Goal: Task Accomplishment & Management: Complete application form

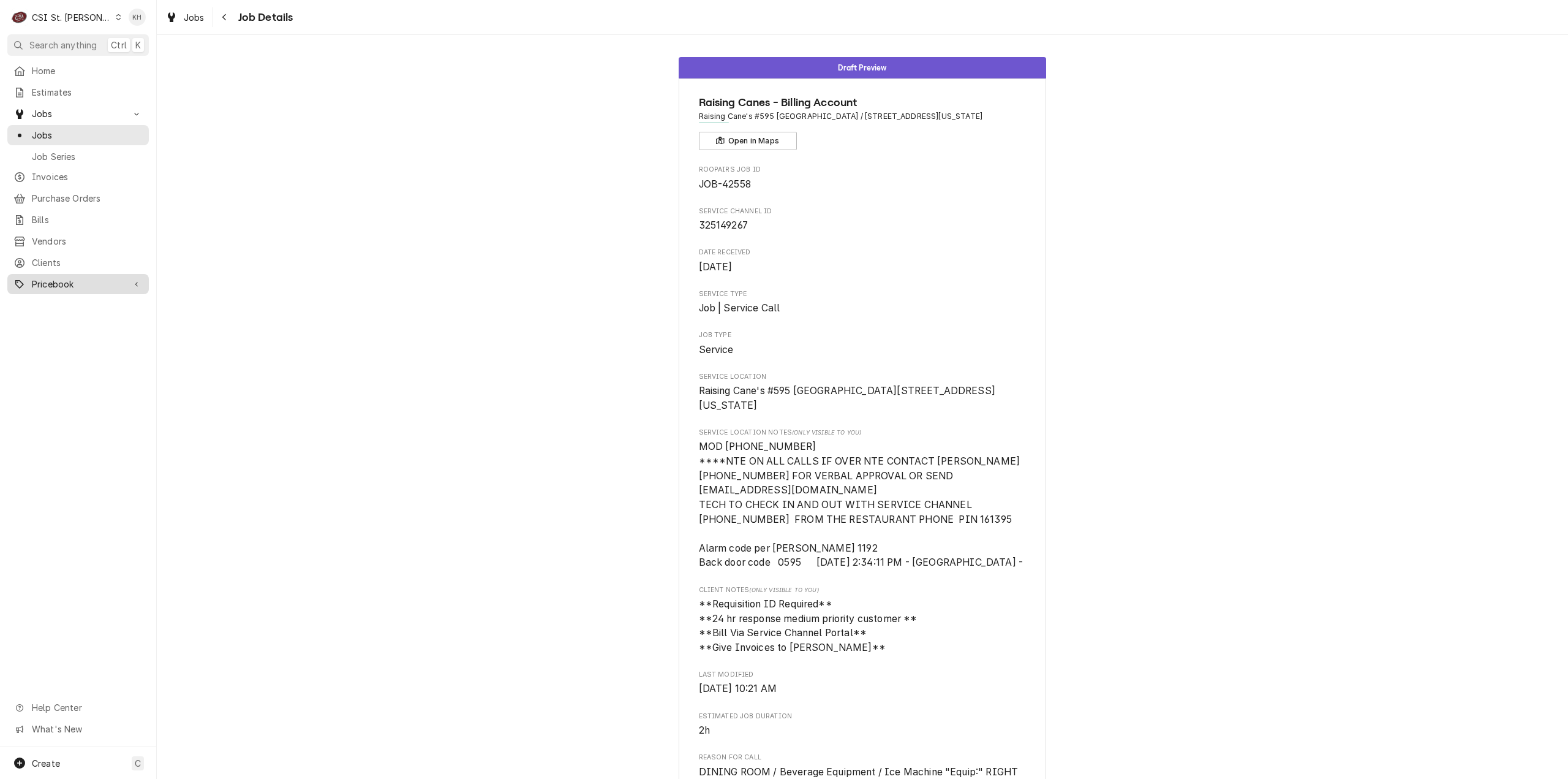
click at [54, 278] on span "Pricebook" at bounding box center [78, 284] width 93 height 13
click at [60, 278] on span "Pricebook" at bounding box center [78, 284] width 93 height 13
click at [53, 256] on span "Clients" at bounding box center [88, 262] width 111 height 13
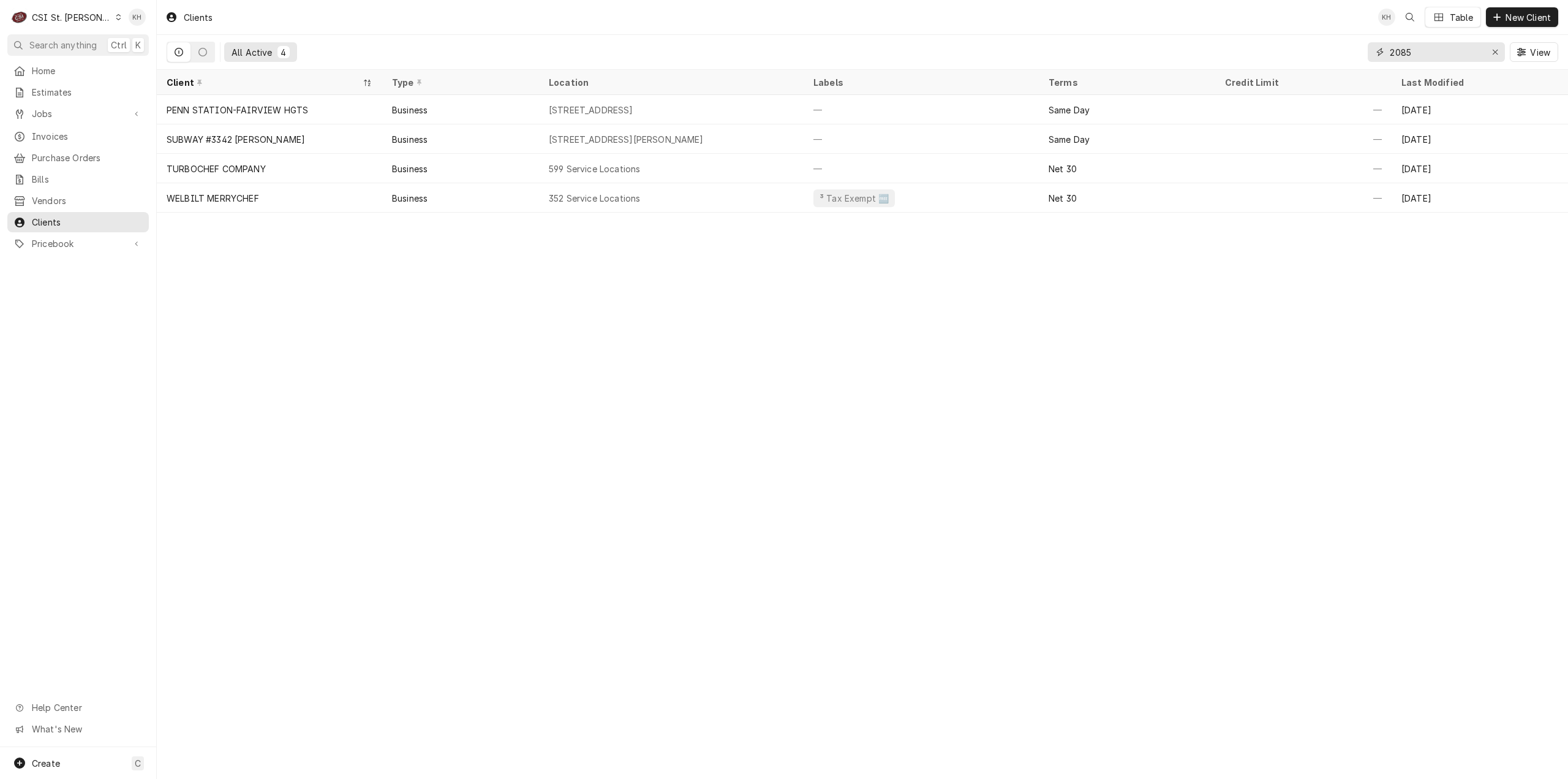
drag, startPoint x: 1453, startPoint y: 50, endPoint x: 1289, endPoint y: 67, distance: 164.9
click at [1289, 67] on div "All Active 4 2085 View" at bounding box center [863, 52] width 1392 height 34
drag, startPoint x: 1462, startPoint y: 52, endPoint x: 1313, endPoint y: 63, distance: 149.4
click at [1313, 63] on div "All Active 4 14709 olive blvd View" at bounding box center [863, 52] width 1392 height 34
type input "14709 olive blvd"
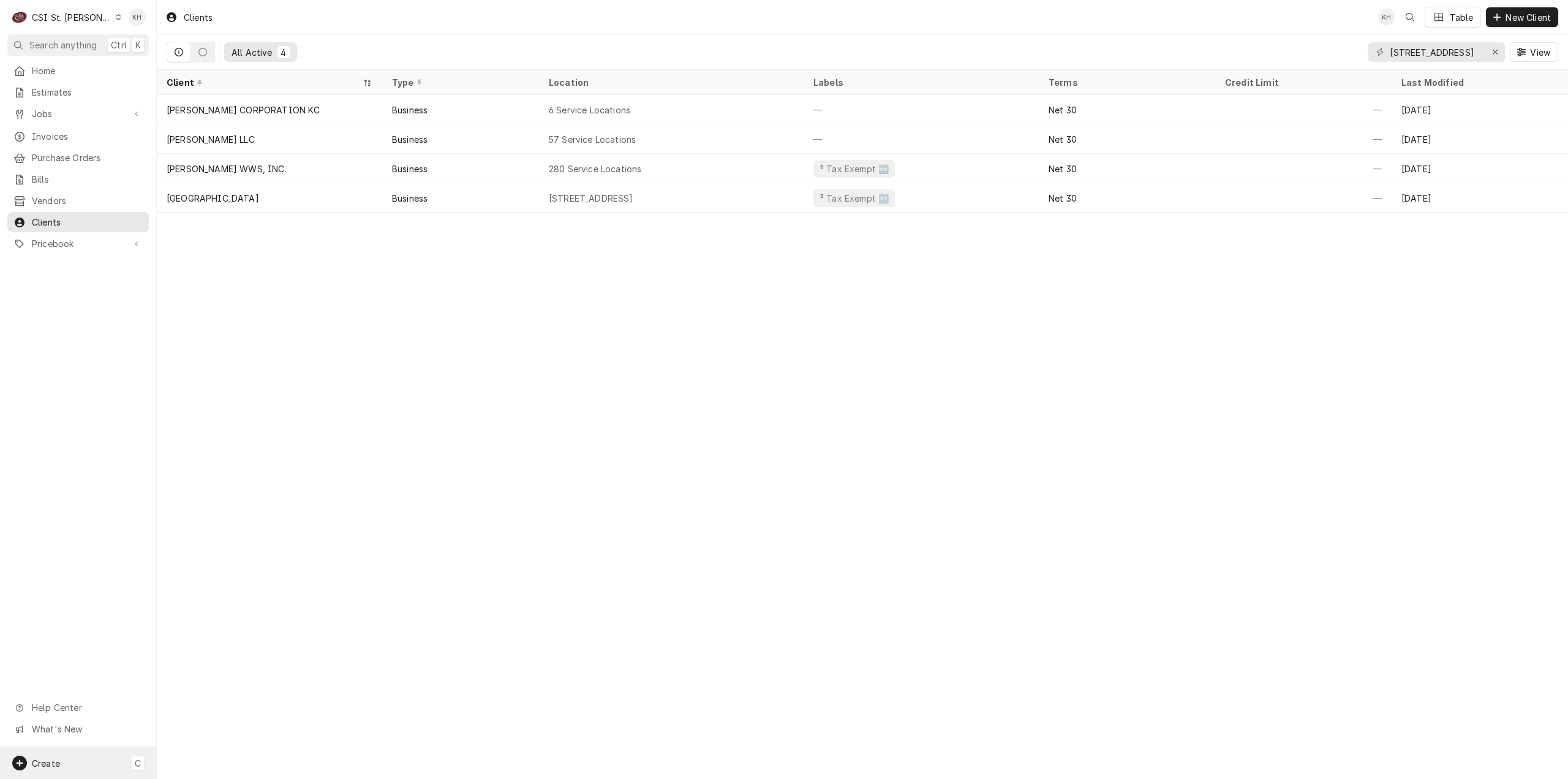
click at [85, 755] on div "Create C" at bounding box center [78, 763] width 156 height 32
click at [189, 644] on link "Job" at bounding box center [219, 636] width 110 height 20
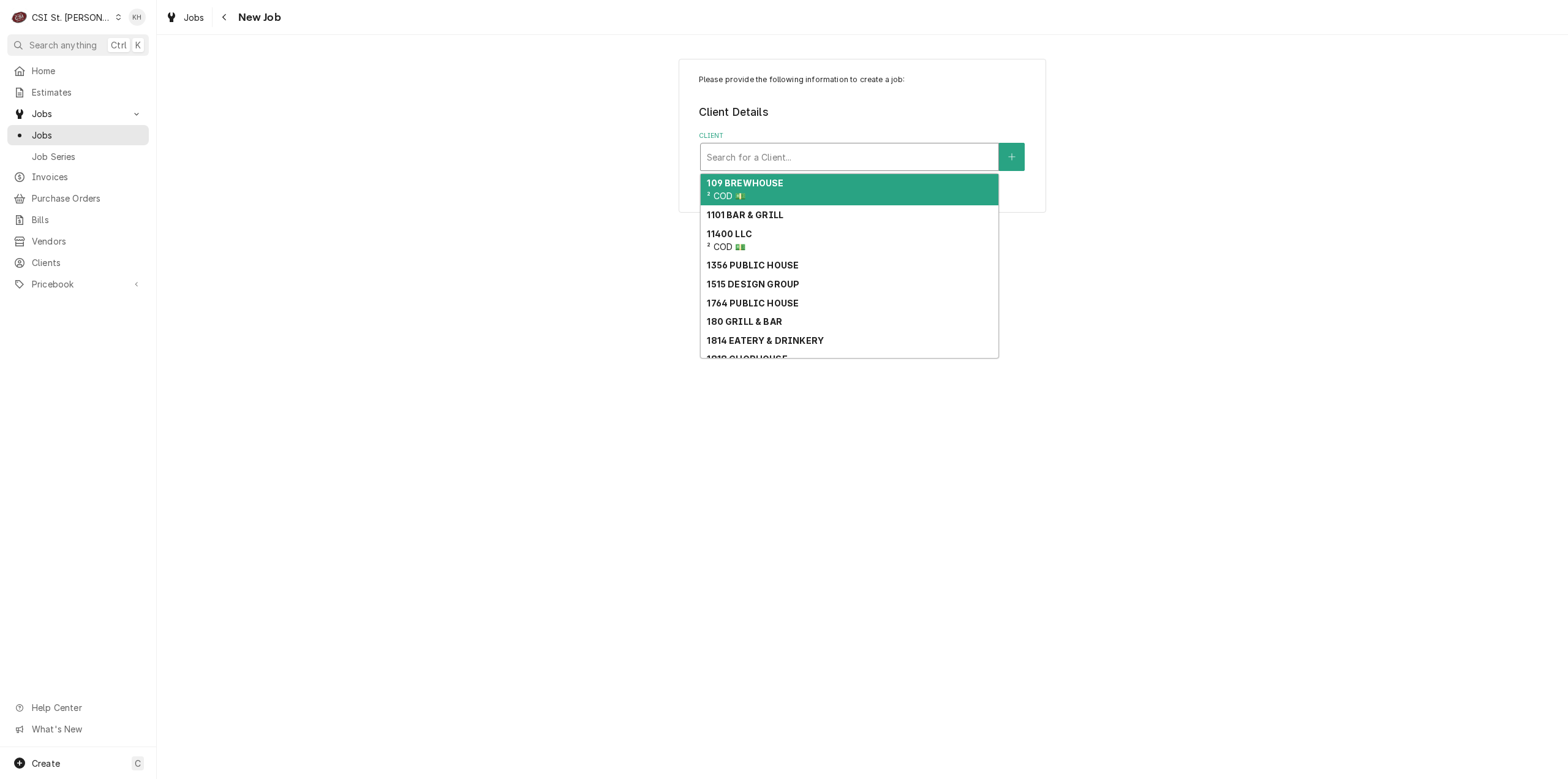
click at [749, 153] on div "Client" at bounding box center [849, 157] width 286 height 22
paste input "14709 olive blvd"
type input "14709 olive blvd"
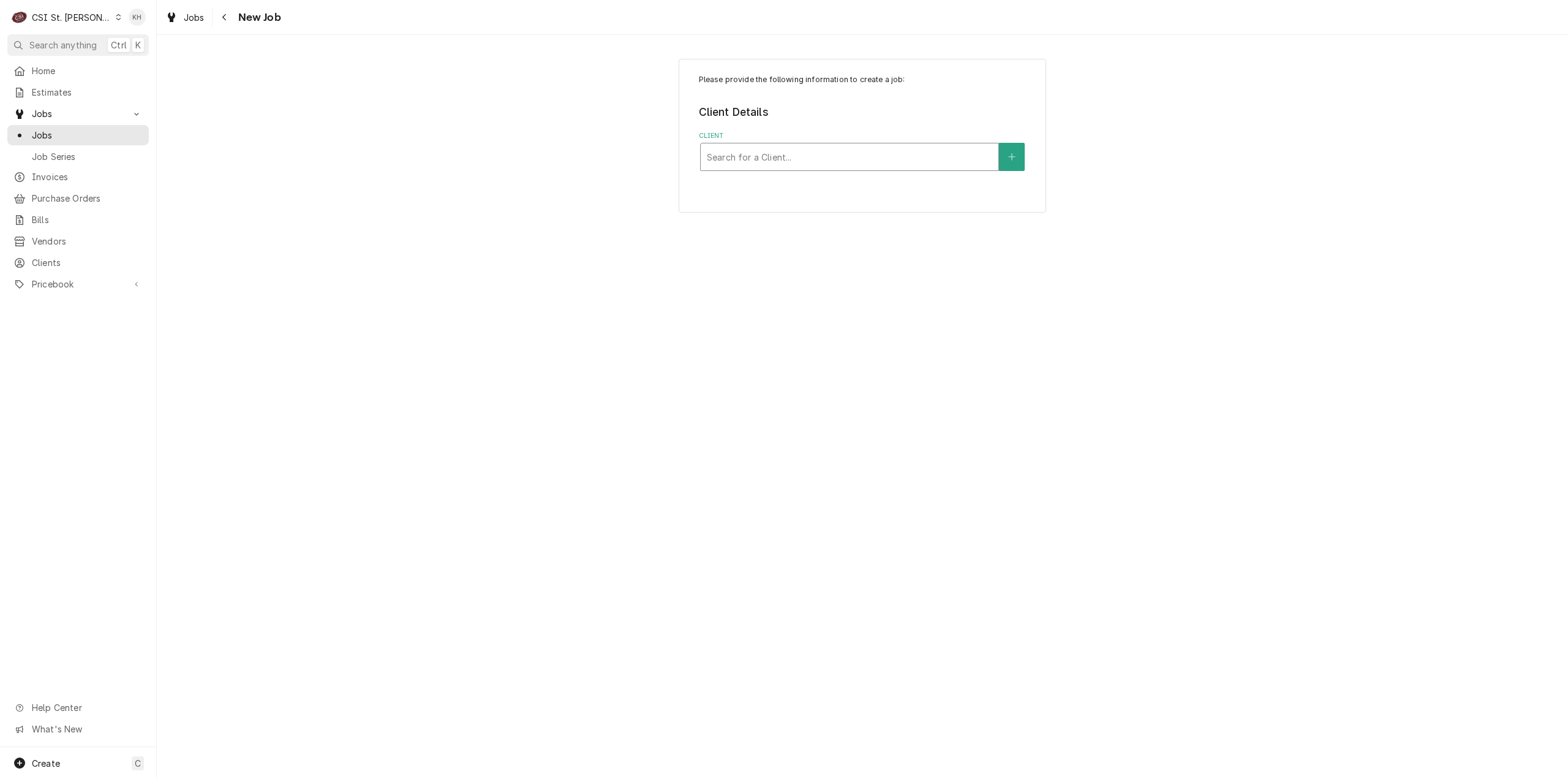
click at [782, 155] on div "Client" at bounding box center [849, 157] width 286 height 22
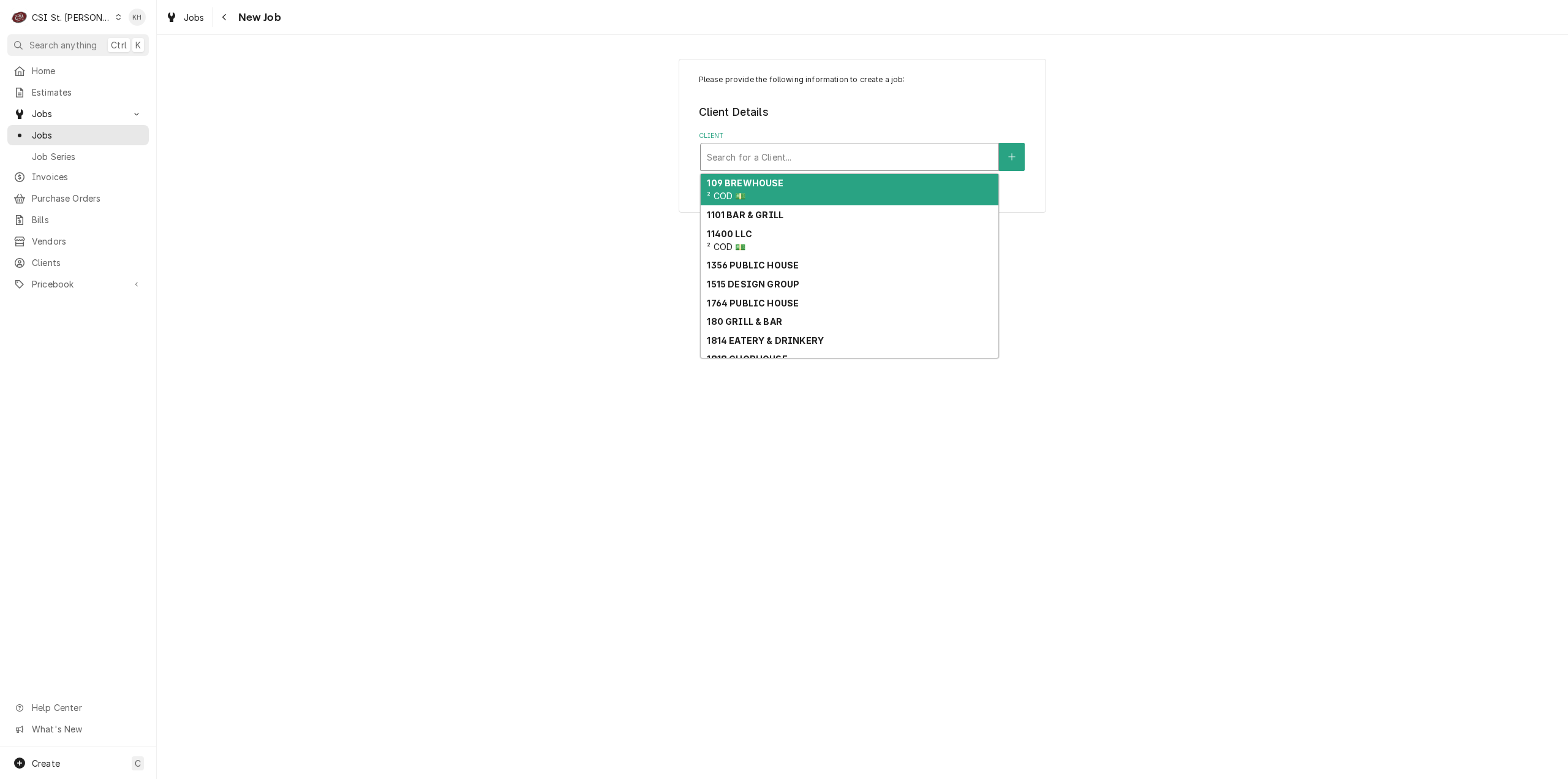
click at [782, 155] on div "Client" at bounding box center [849, 157] width 286 height 22
paste input "14709 olive blvd"
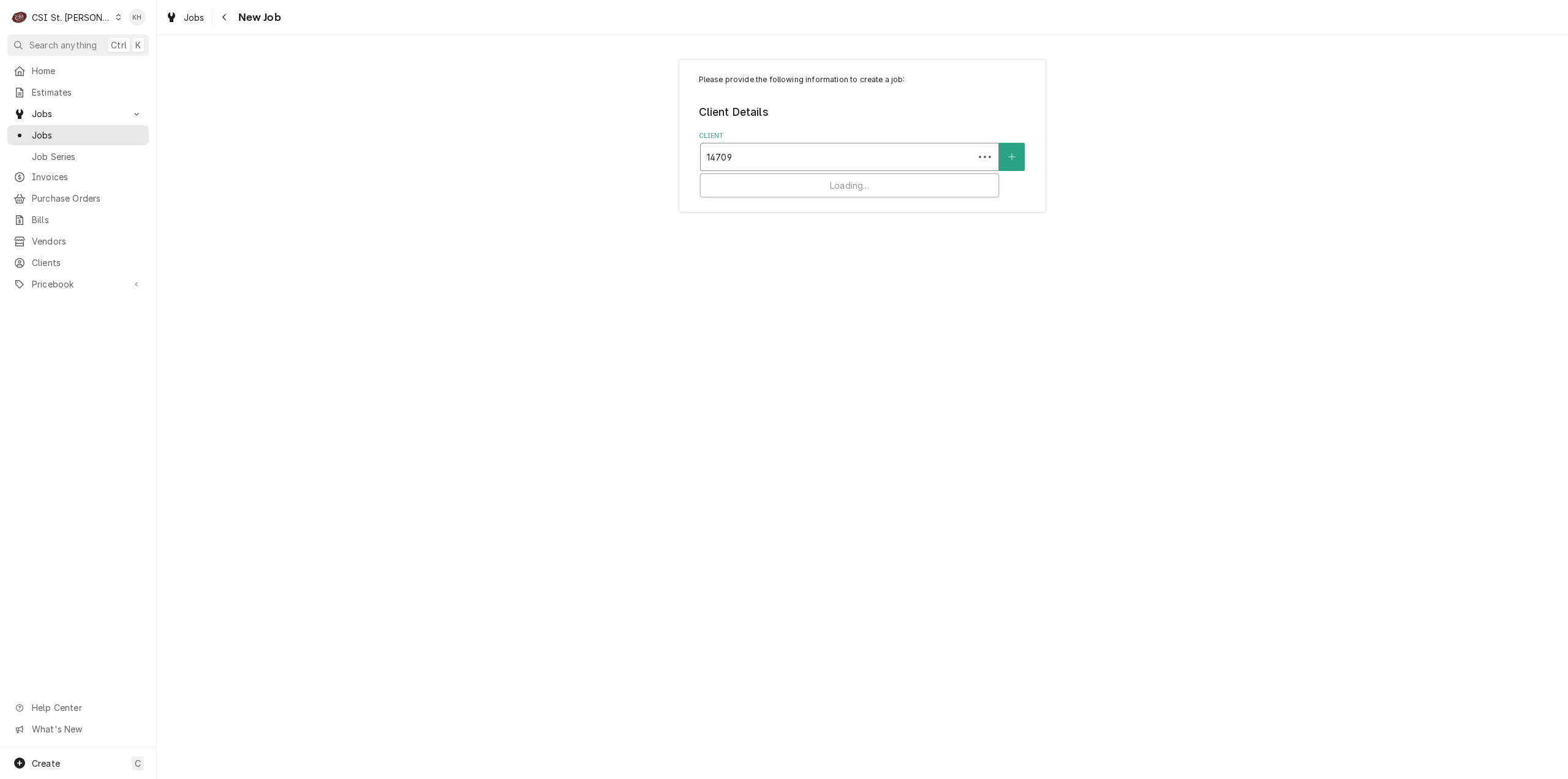
type input "14709"
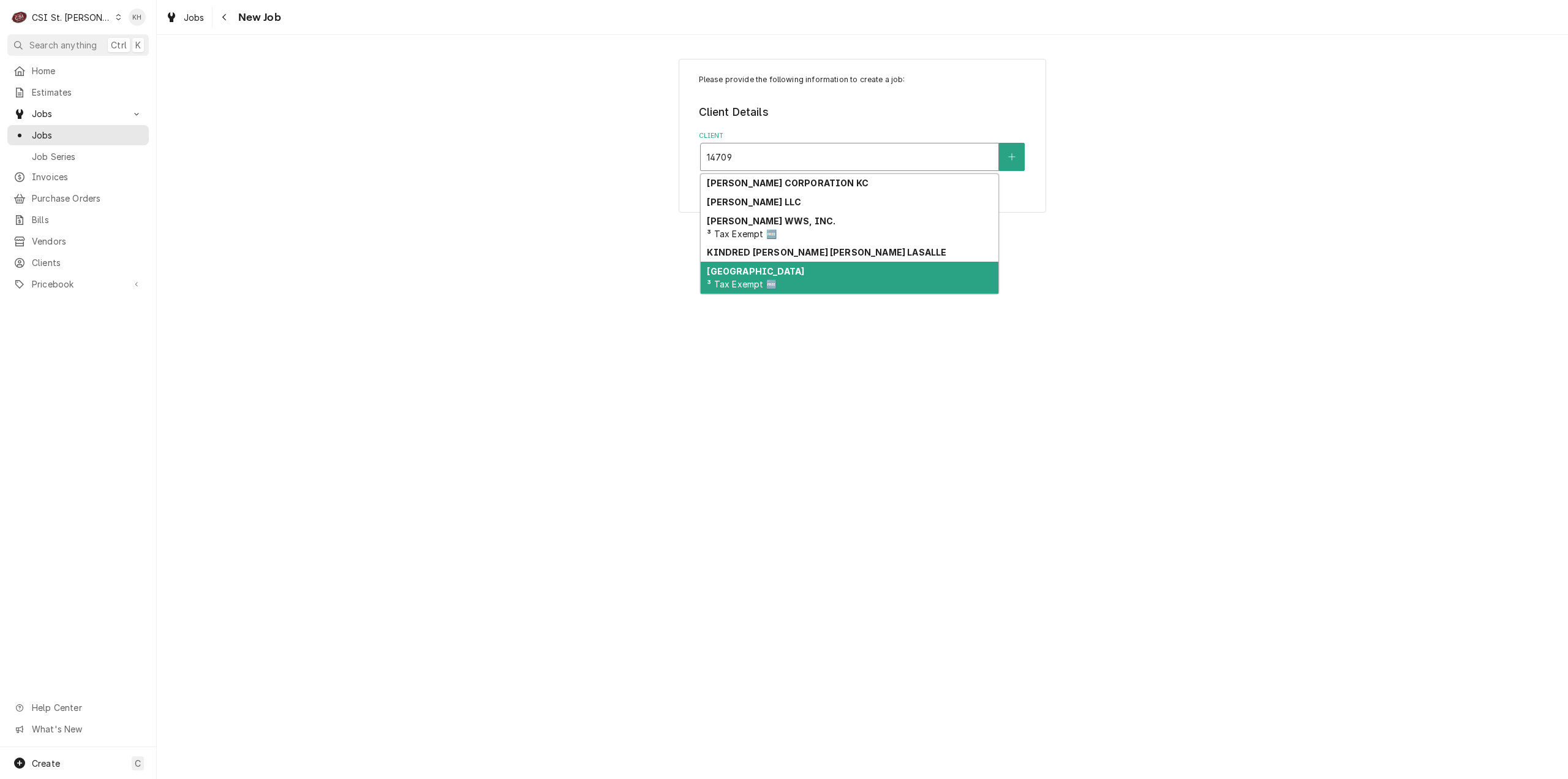
click at [749, 282] on span "³ Tax Exempt 🆓" at bounding box center [741, 284] width 69 height 11
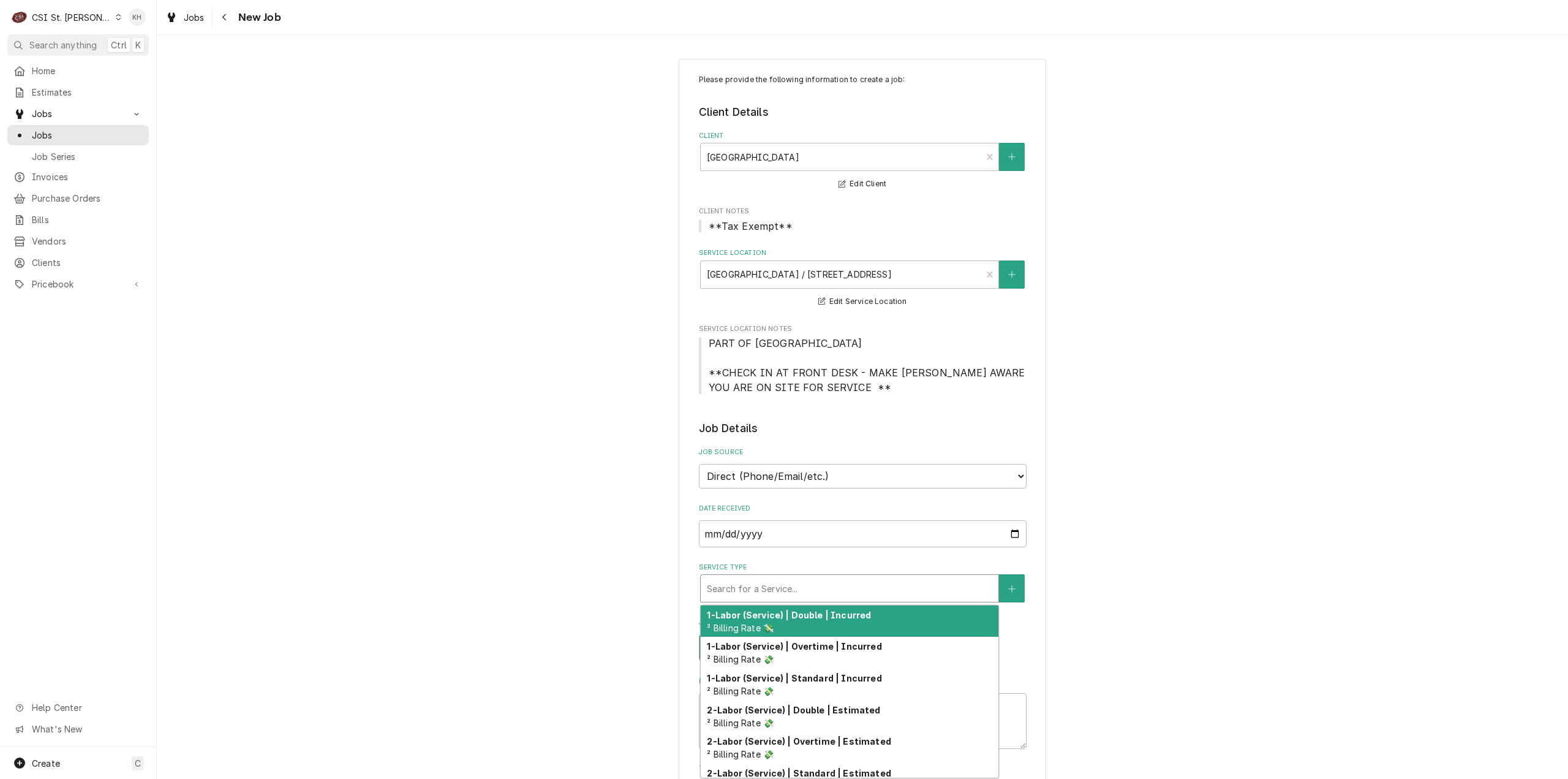
click at [797, 589] on div "Service Type" at bounding box center [849, 588] width 286 height 22
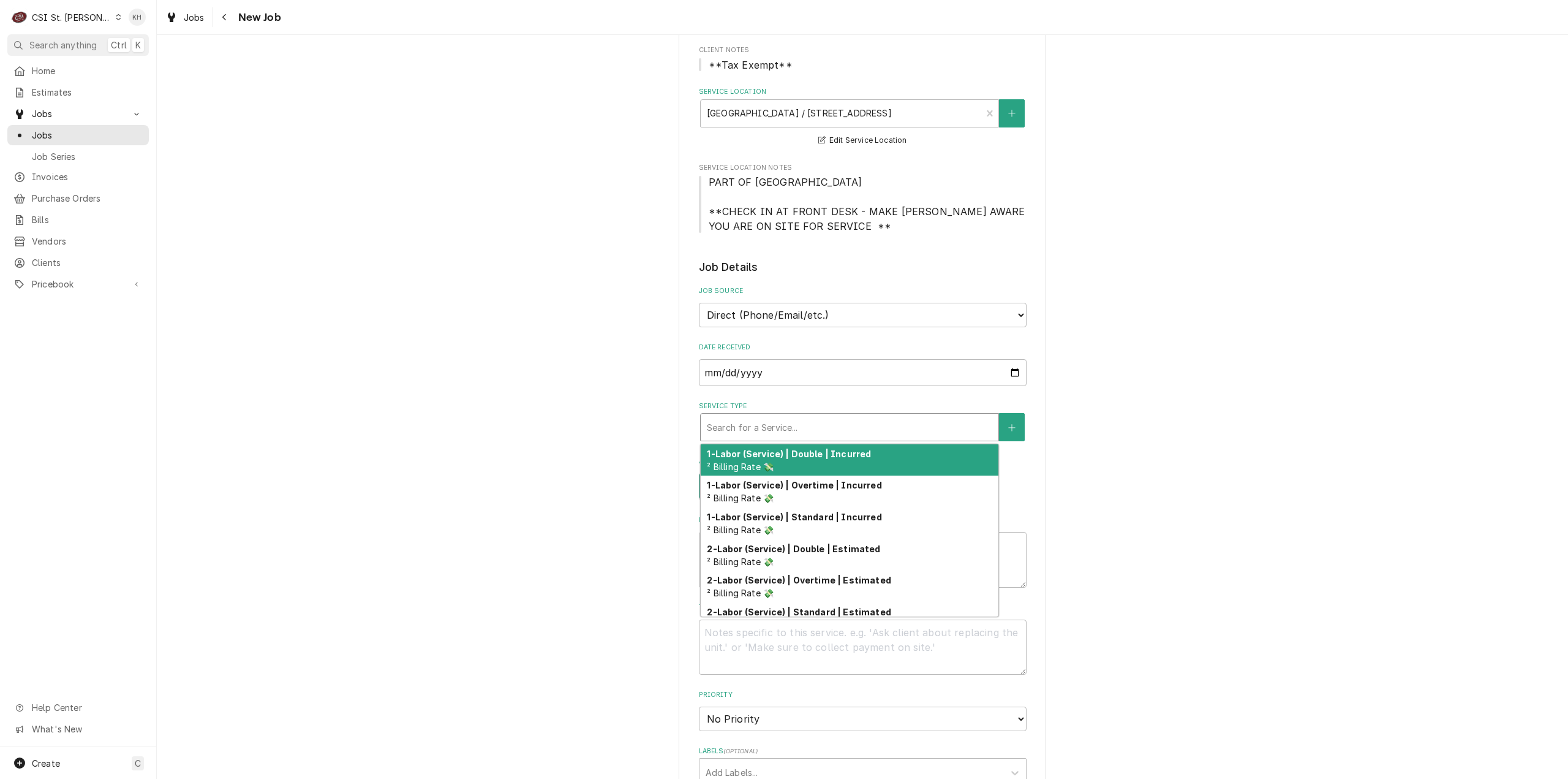
scroll to position [184, 0]
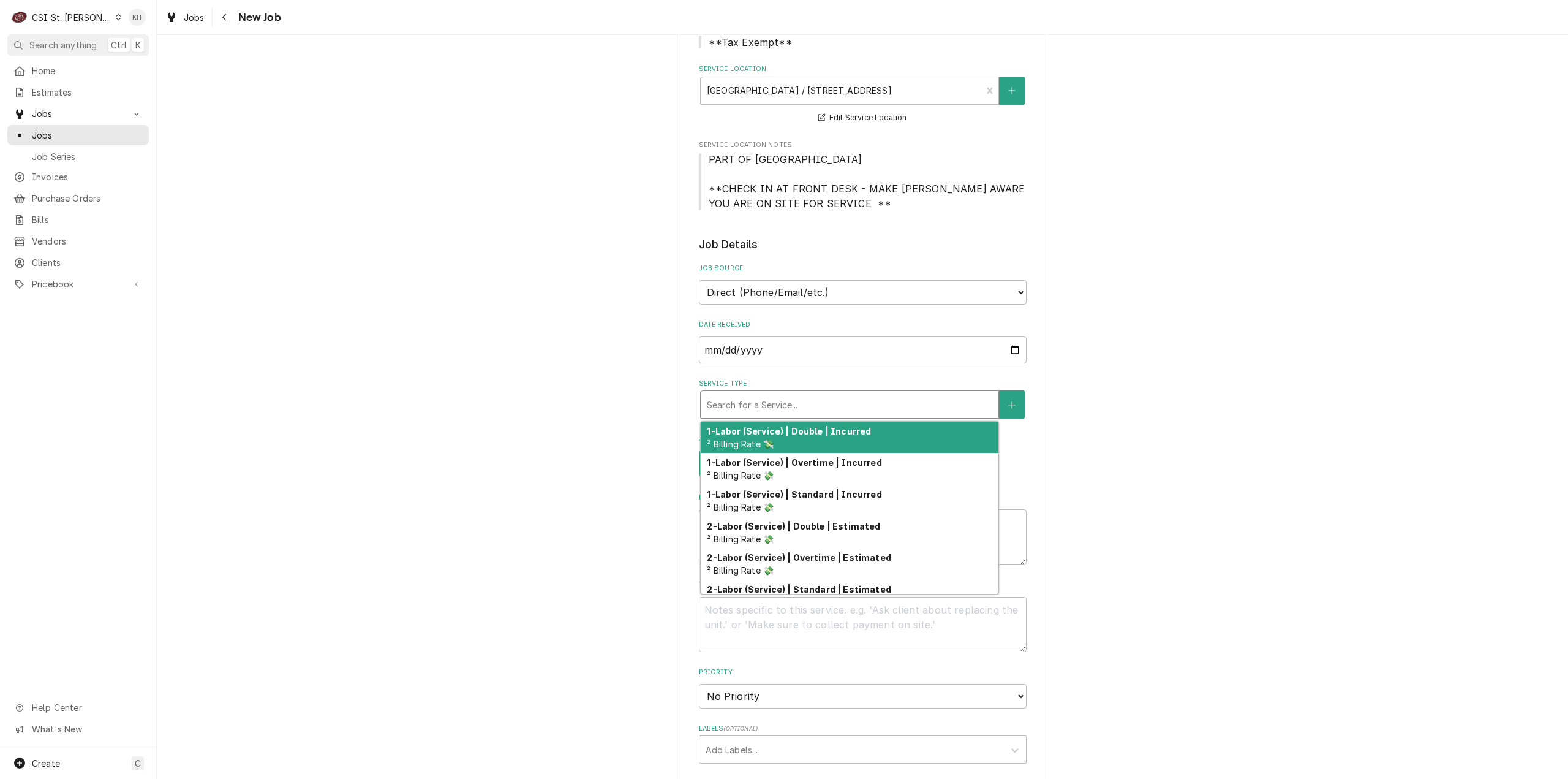
type textarea "x"
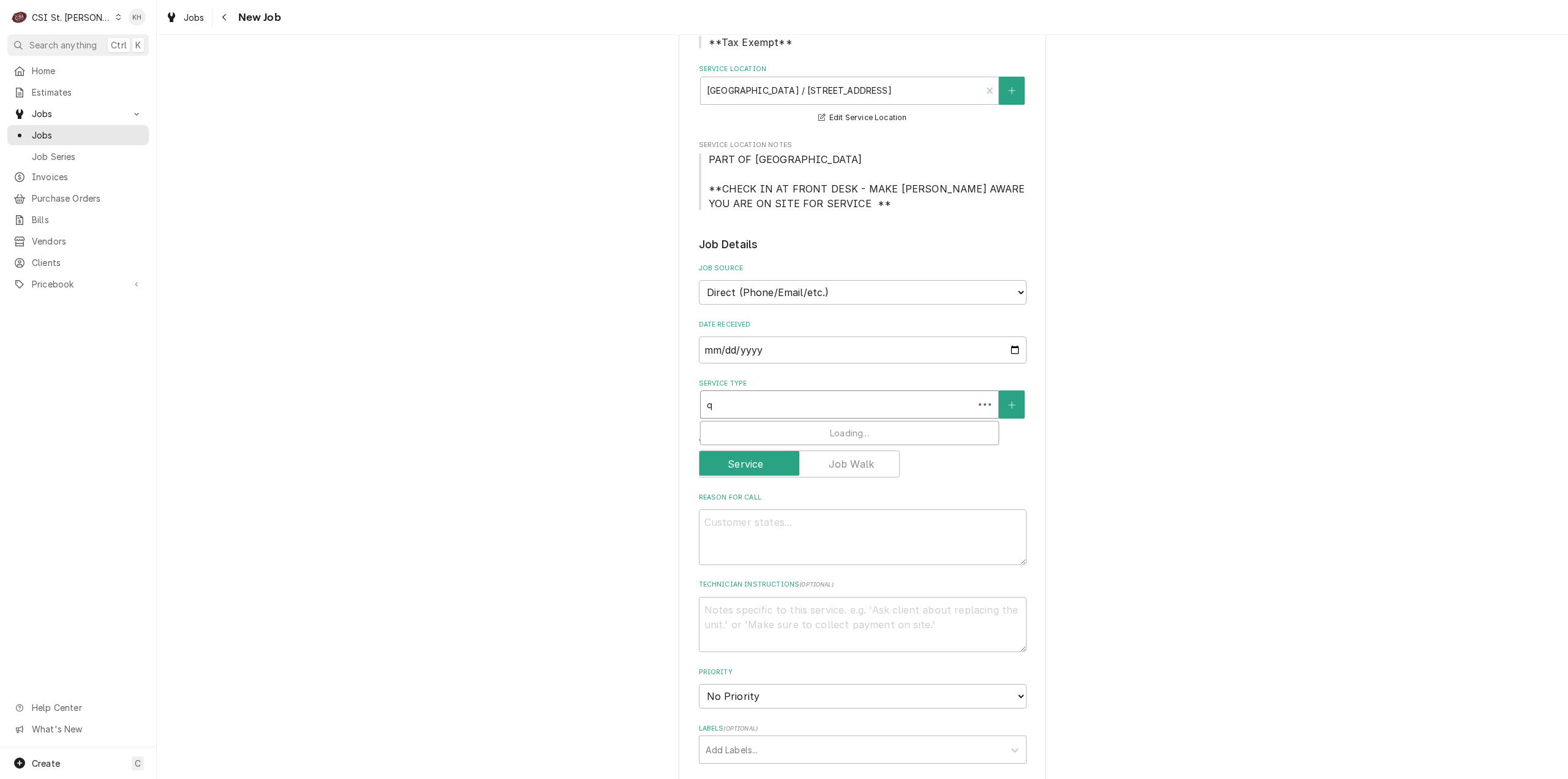
type input "qu"
type textarea "x"
type input "quo"
type textarea "x"
type input "quot"
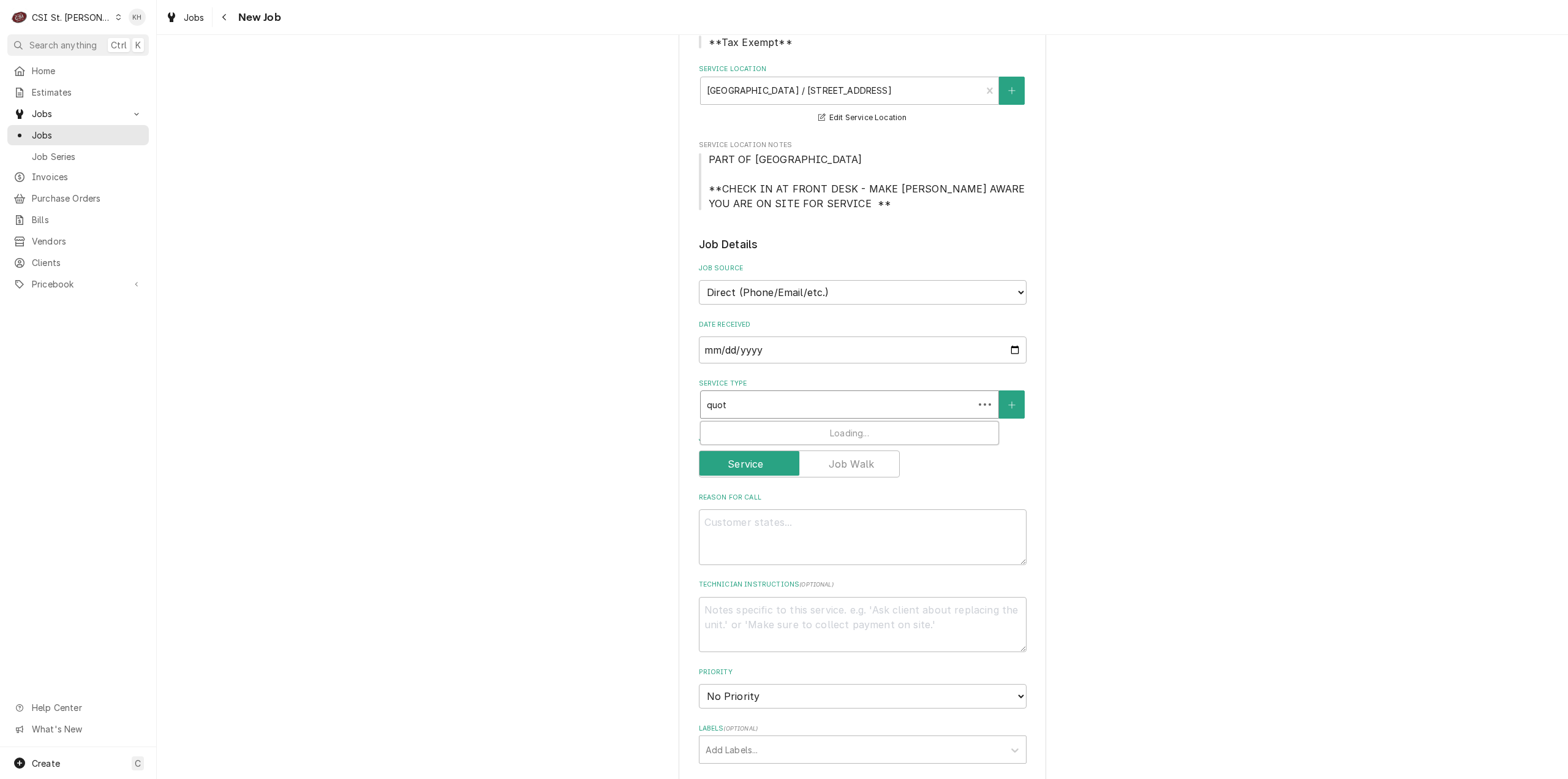
type textarea "x"
type input "quote"
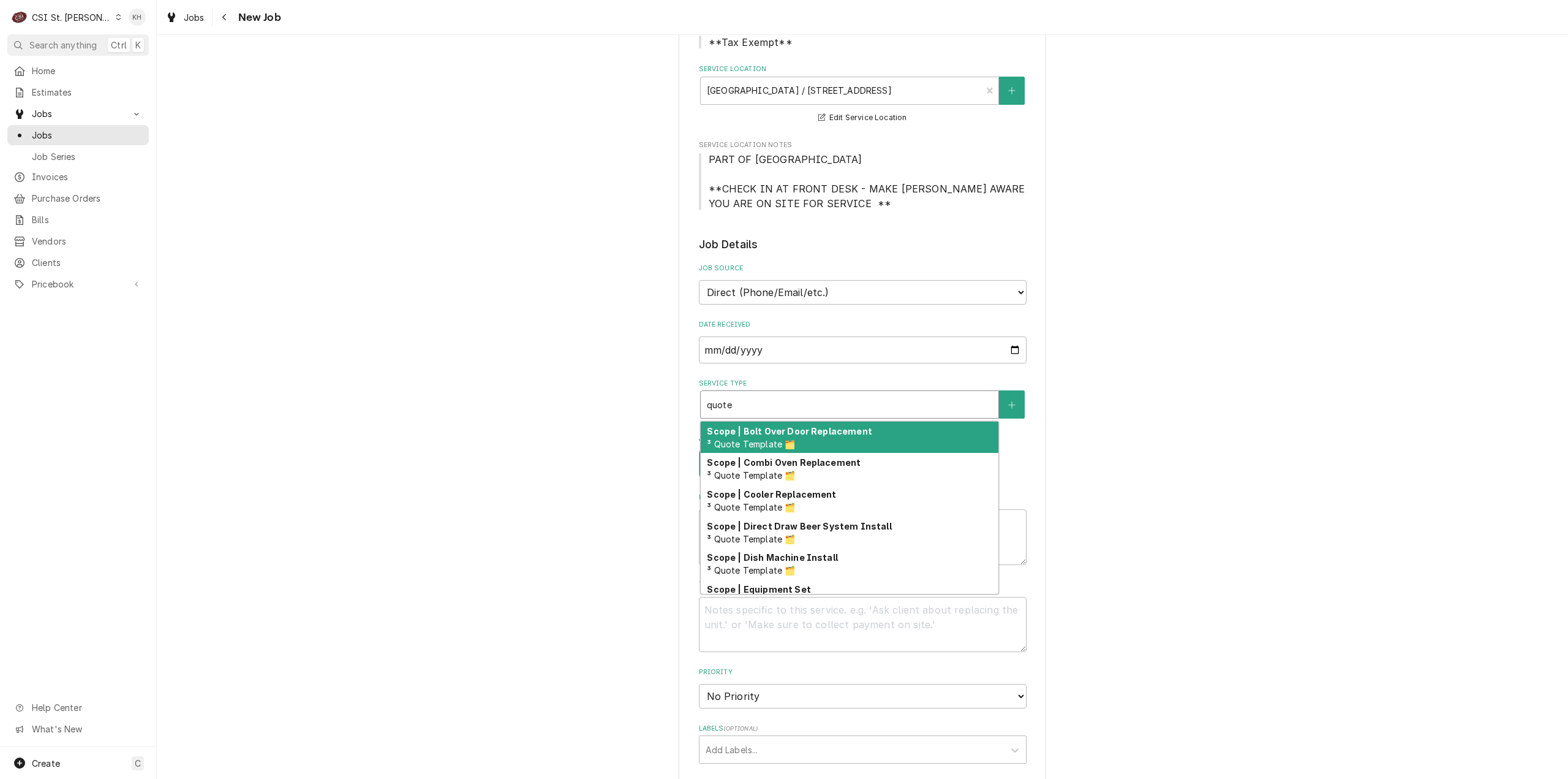
type textarea "x"
type input "quot"
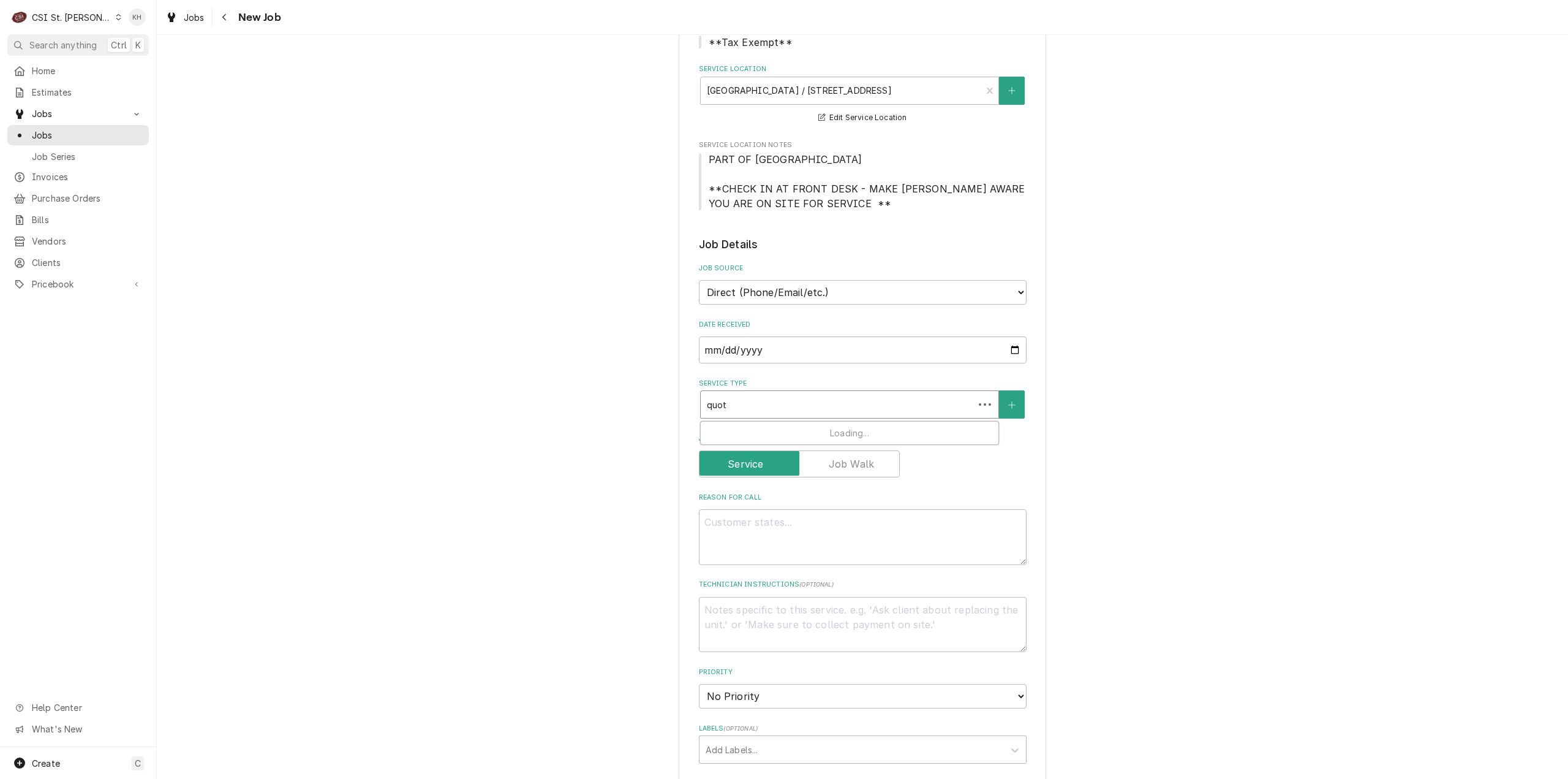
type textarea "x"
type input "quo"
type textarea "x"
type input "qu"
type textarea "x"
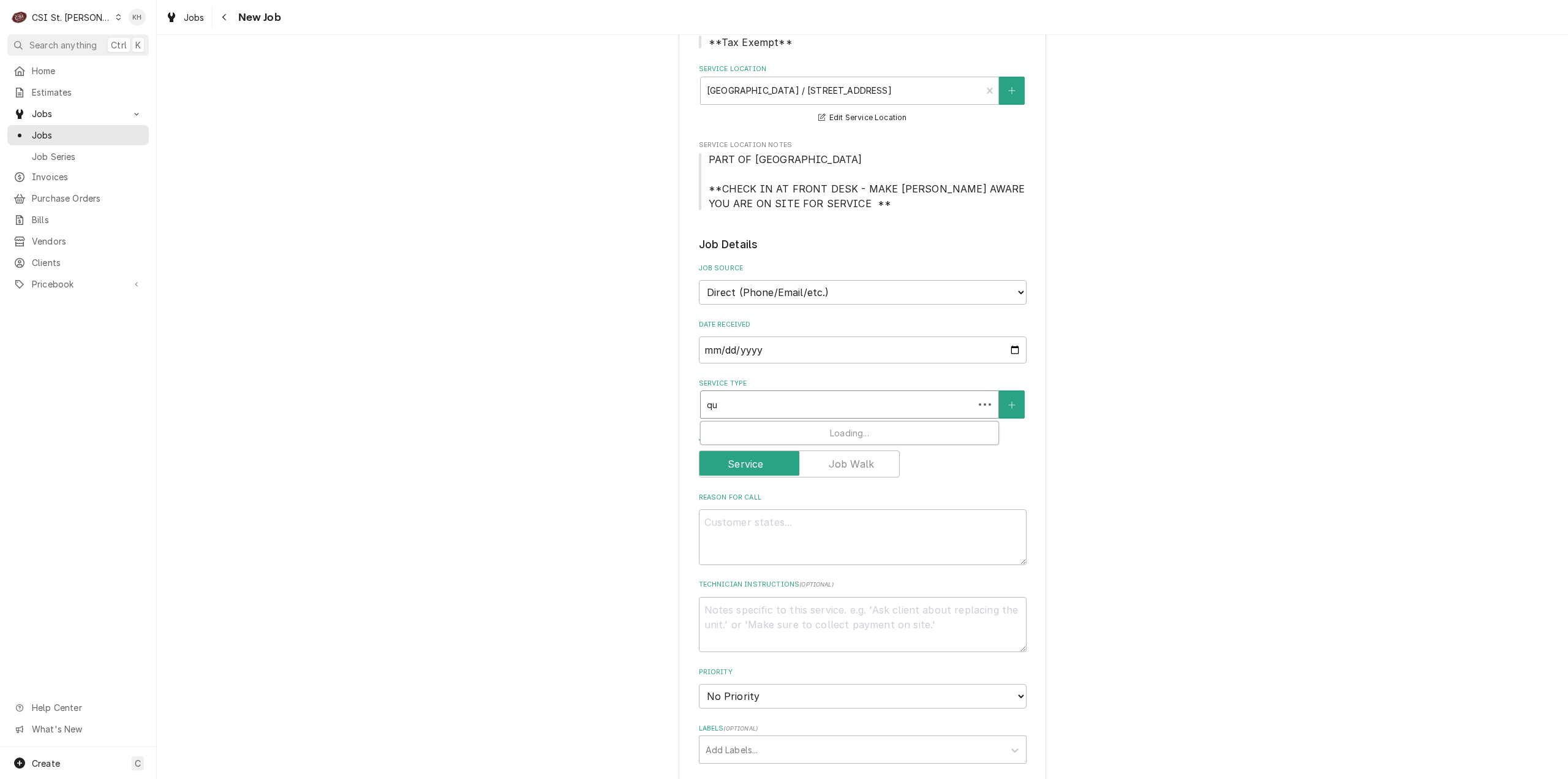
type input "q"
type textarea "x"
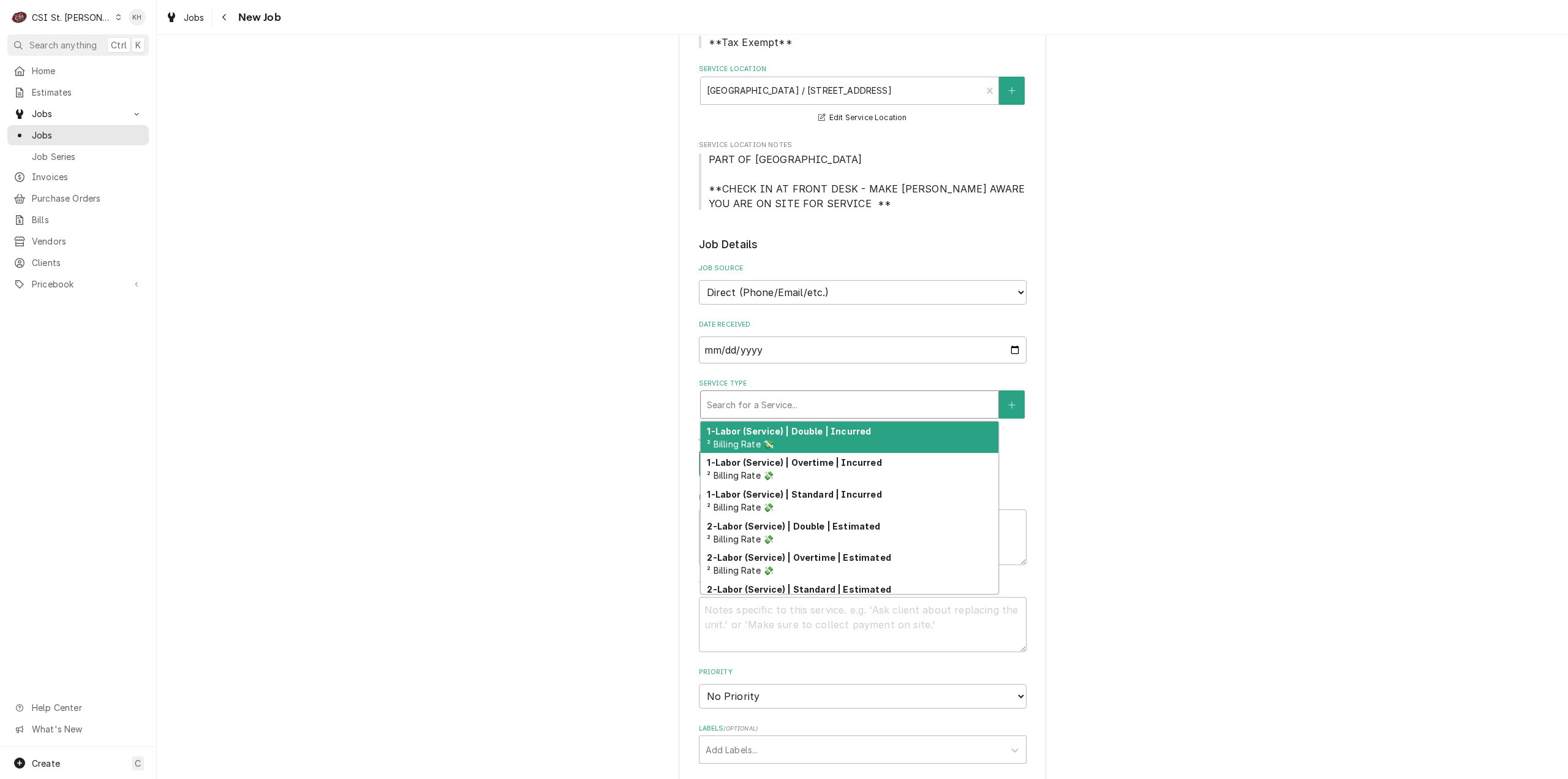
type textarea "x"
type input "s"
type textarea "x"
type input "sc"
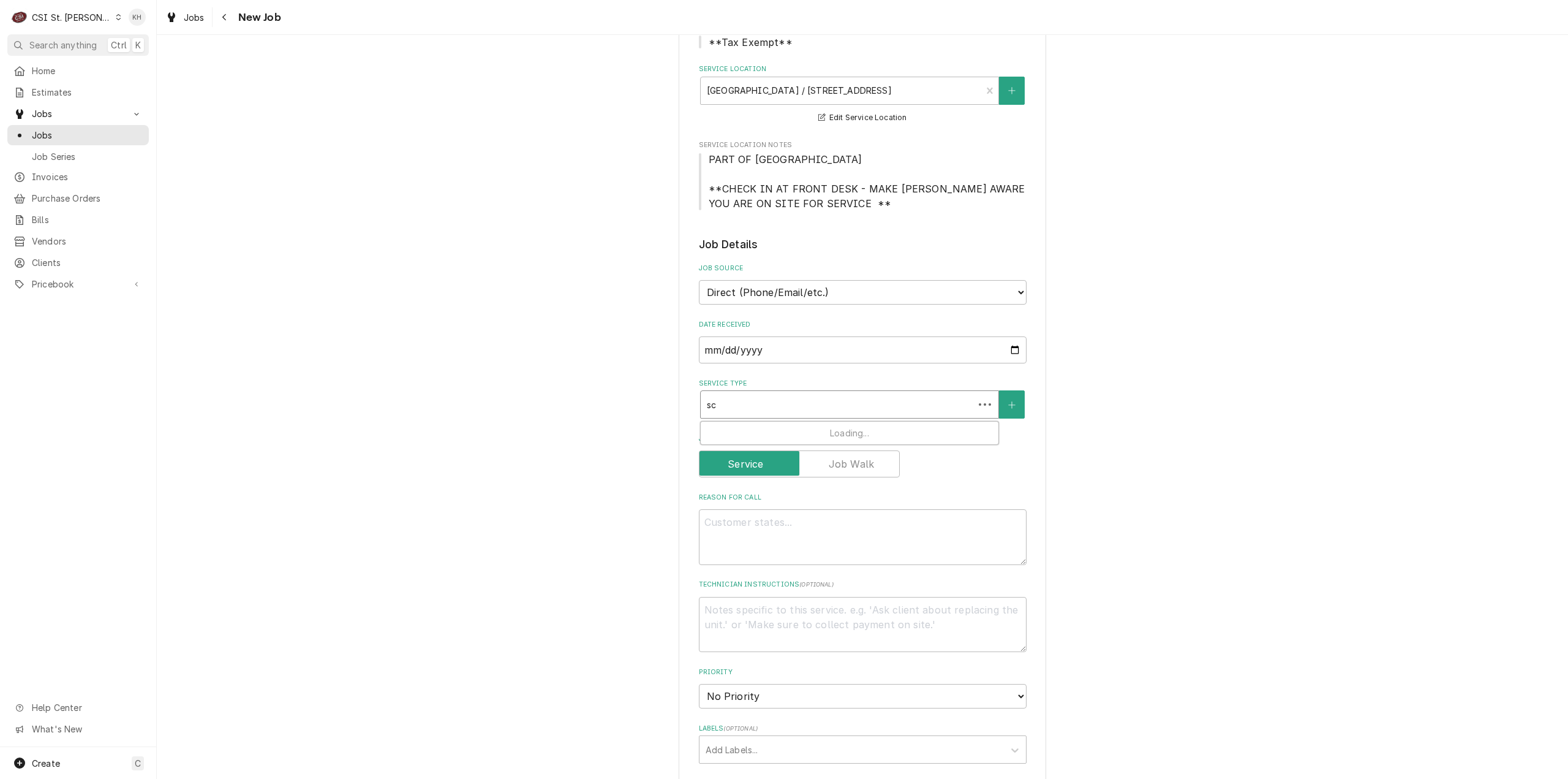
type textarea "x"
type input "sco"
type textarea "x"
type input "scop"
type textarea "x"
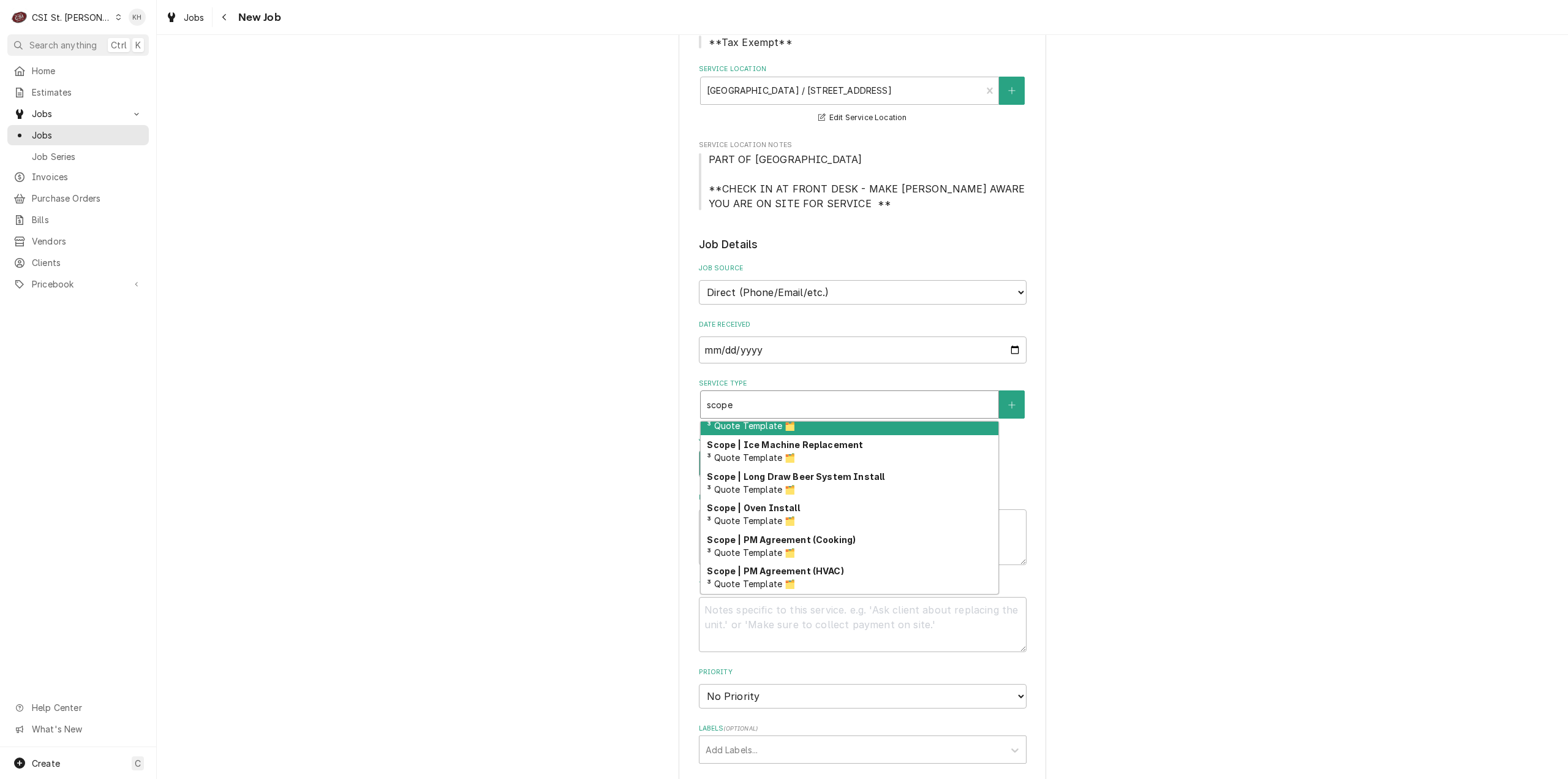
scroll to position [302, 0]
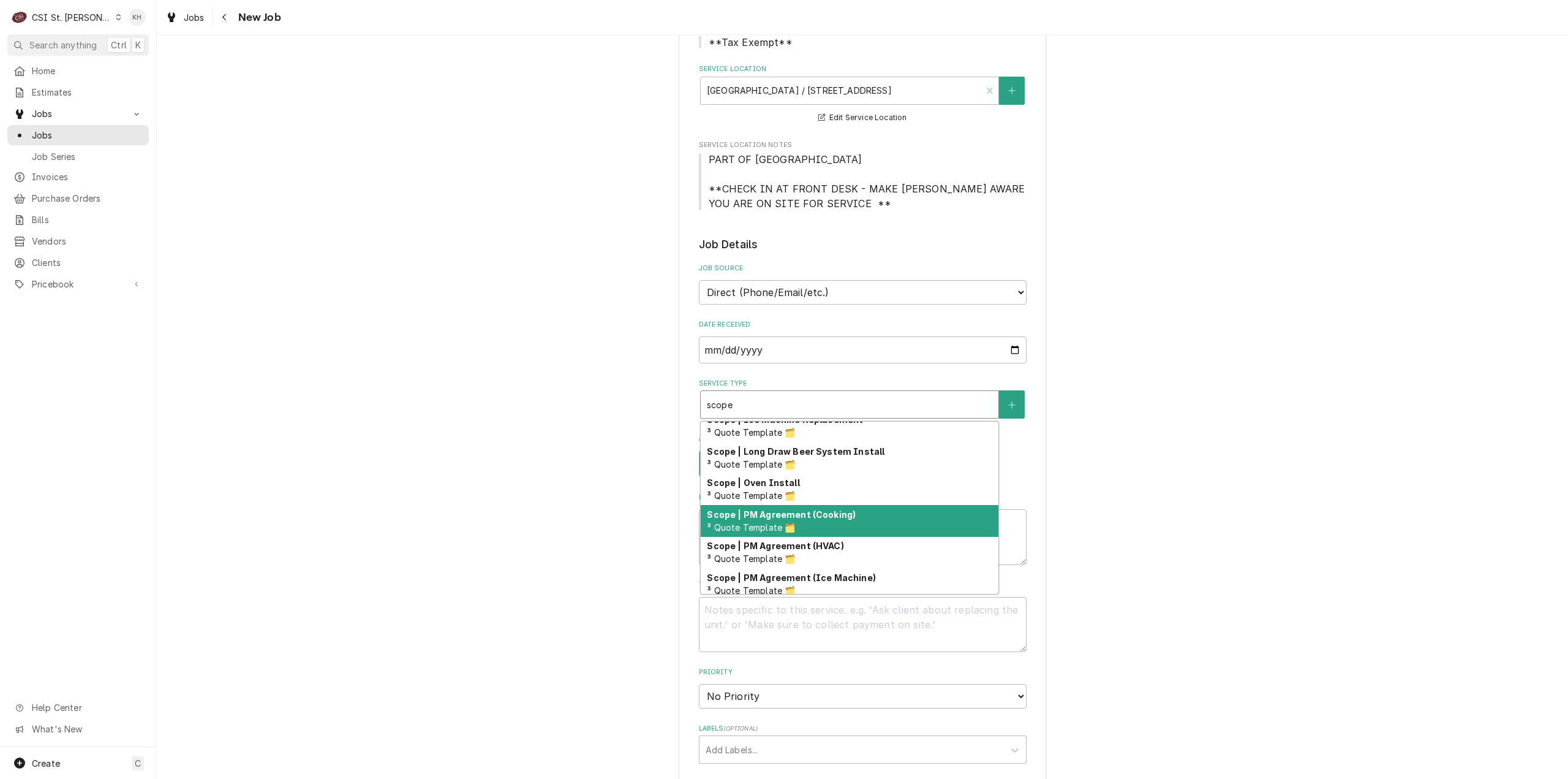
type input "scope"
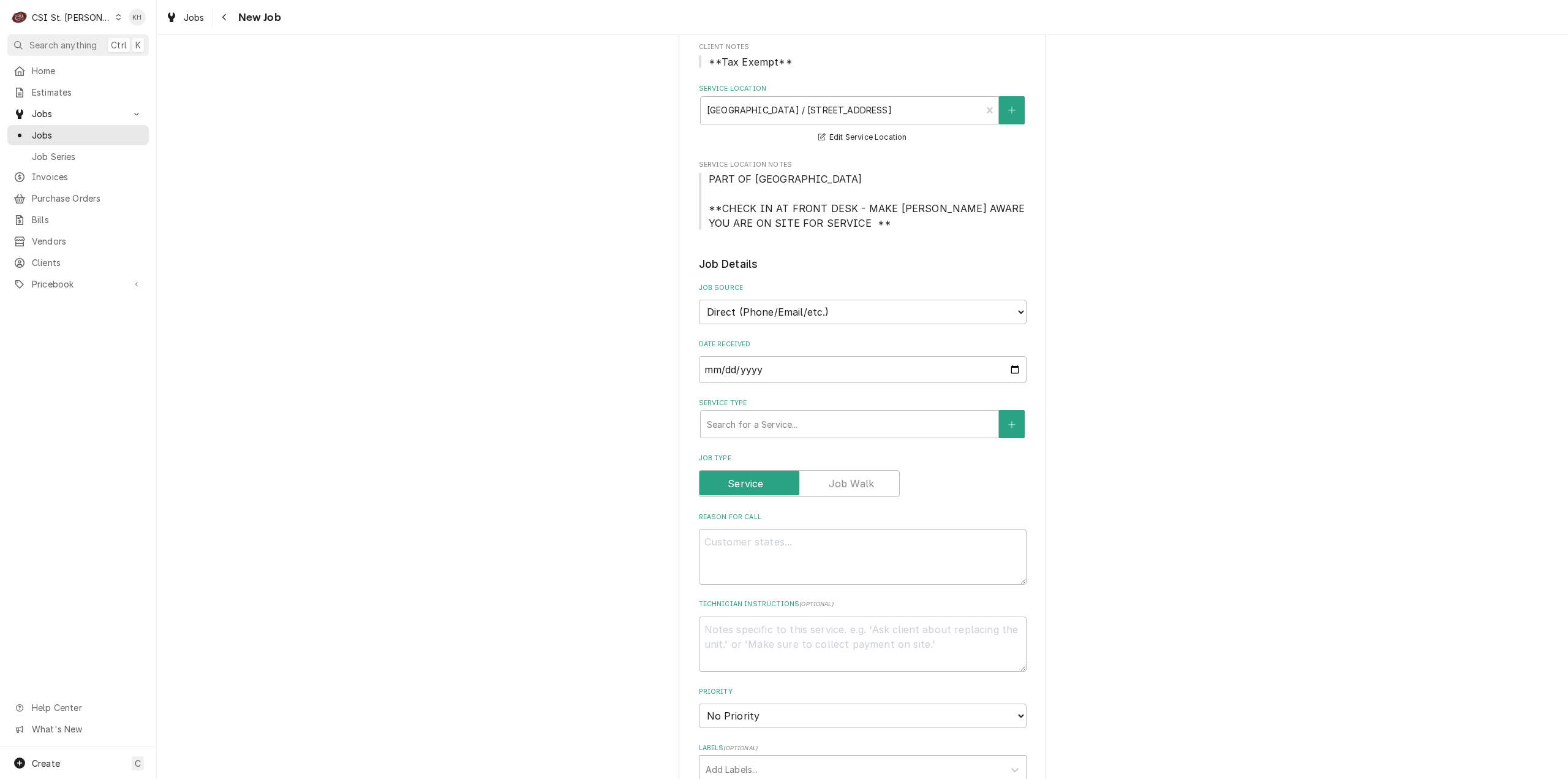
scroll to position [184, 0]
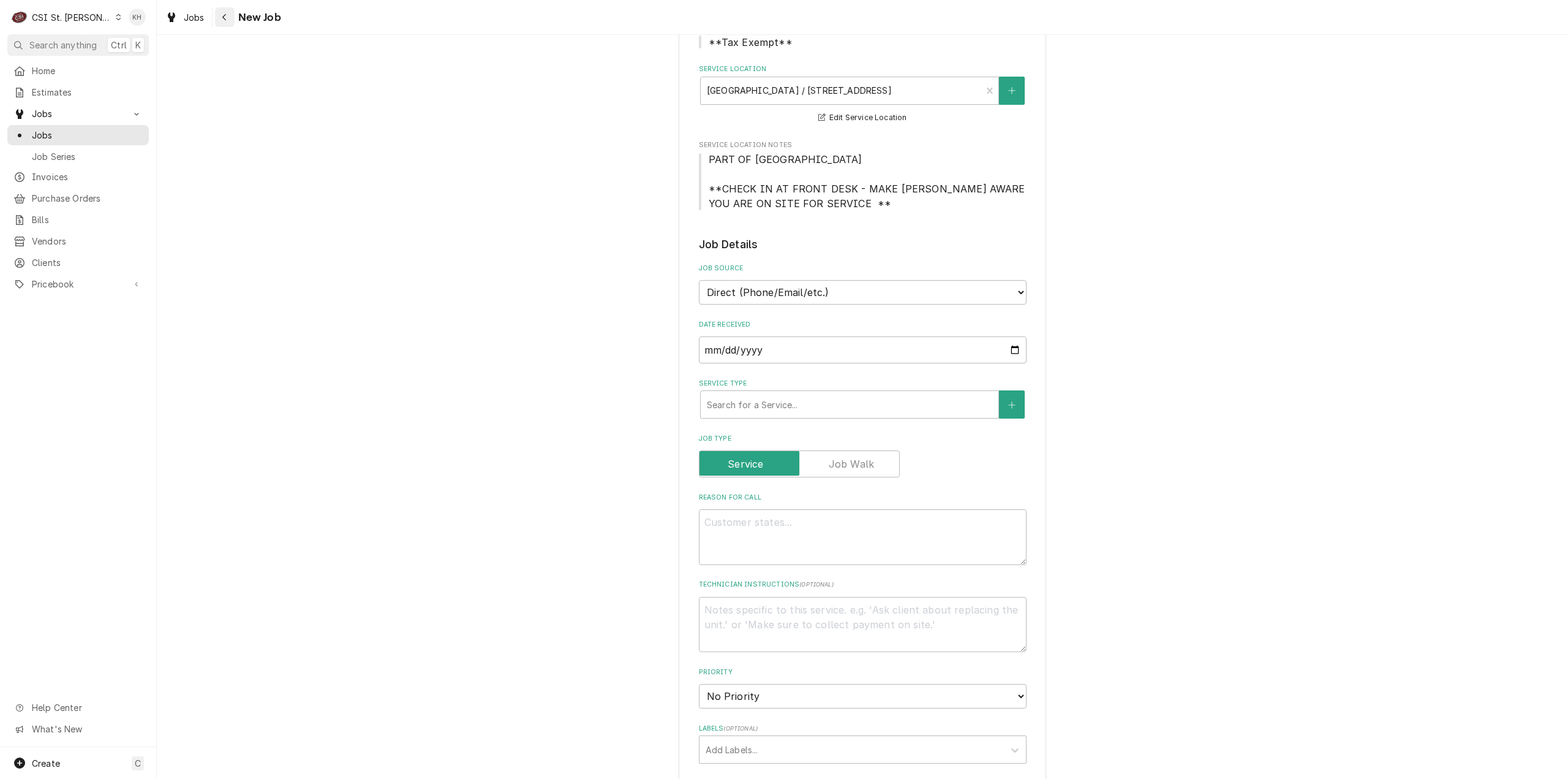
click at [227, 16] on icon "Navigate back" at bounding box center [224, 17] width 6 height 9
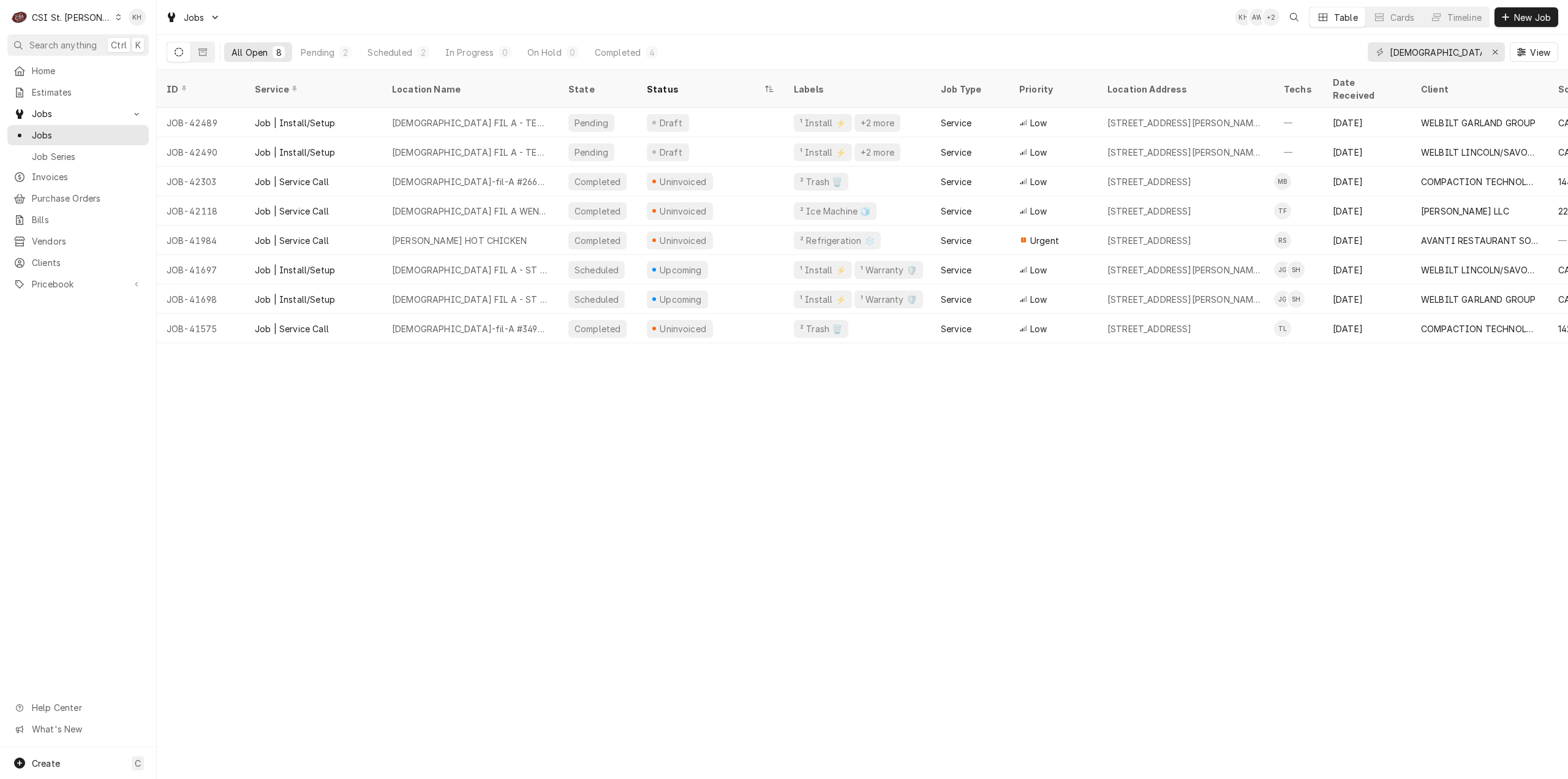
click at [78, 11] on div "CSI St. [PERSON_NAME]" at bounding box center [72, 17] width 80 height 13
click at [145, 25] on div "CSI Kansas City." at bounding box center [189, 24] width 164 height 13
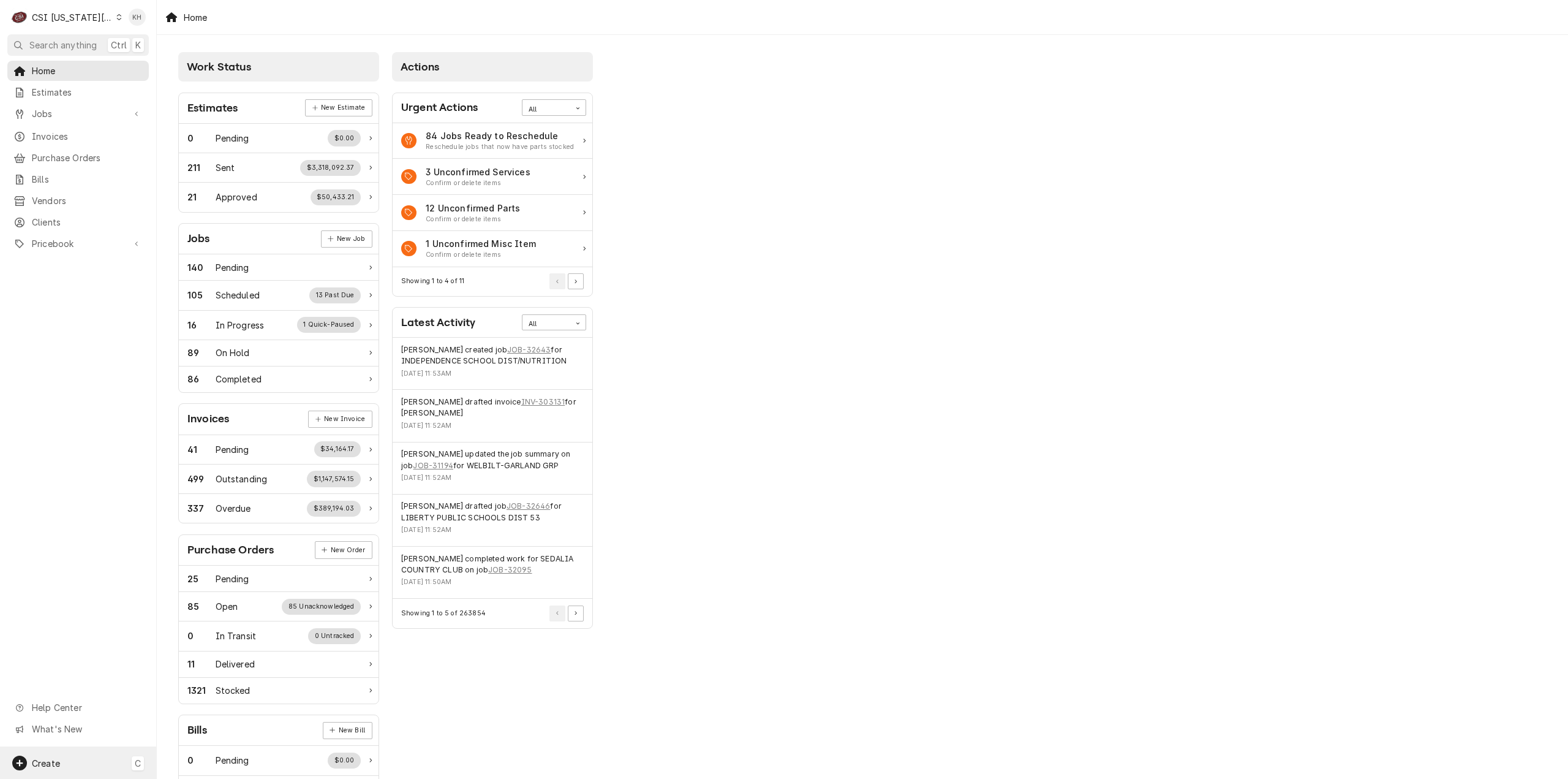
click at [69, 760] on div "Create C" at bounding box center [78, 763] width 156 height 32
click at [182, 633] on div at bounding box center [175, 636] width 12 height 15
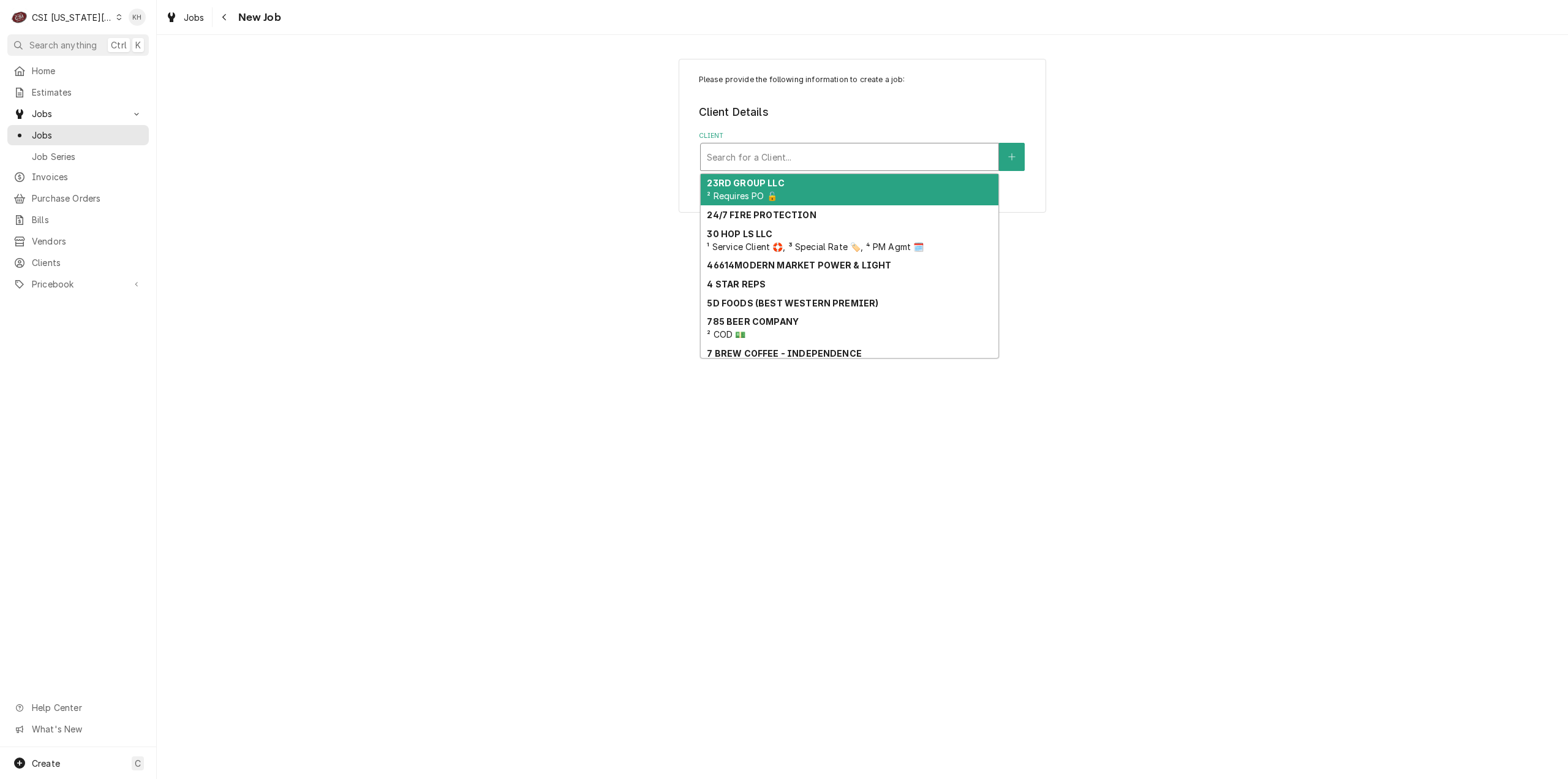
click at [866, 151] on div "Client" at bounding box center [849, 157] width 286 height 22
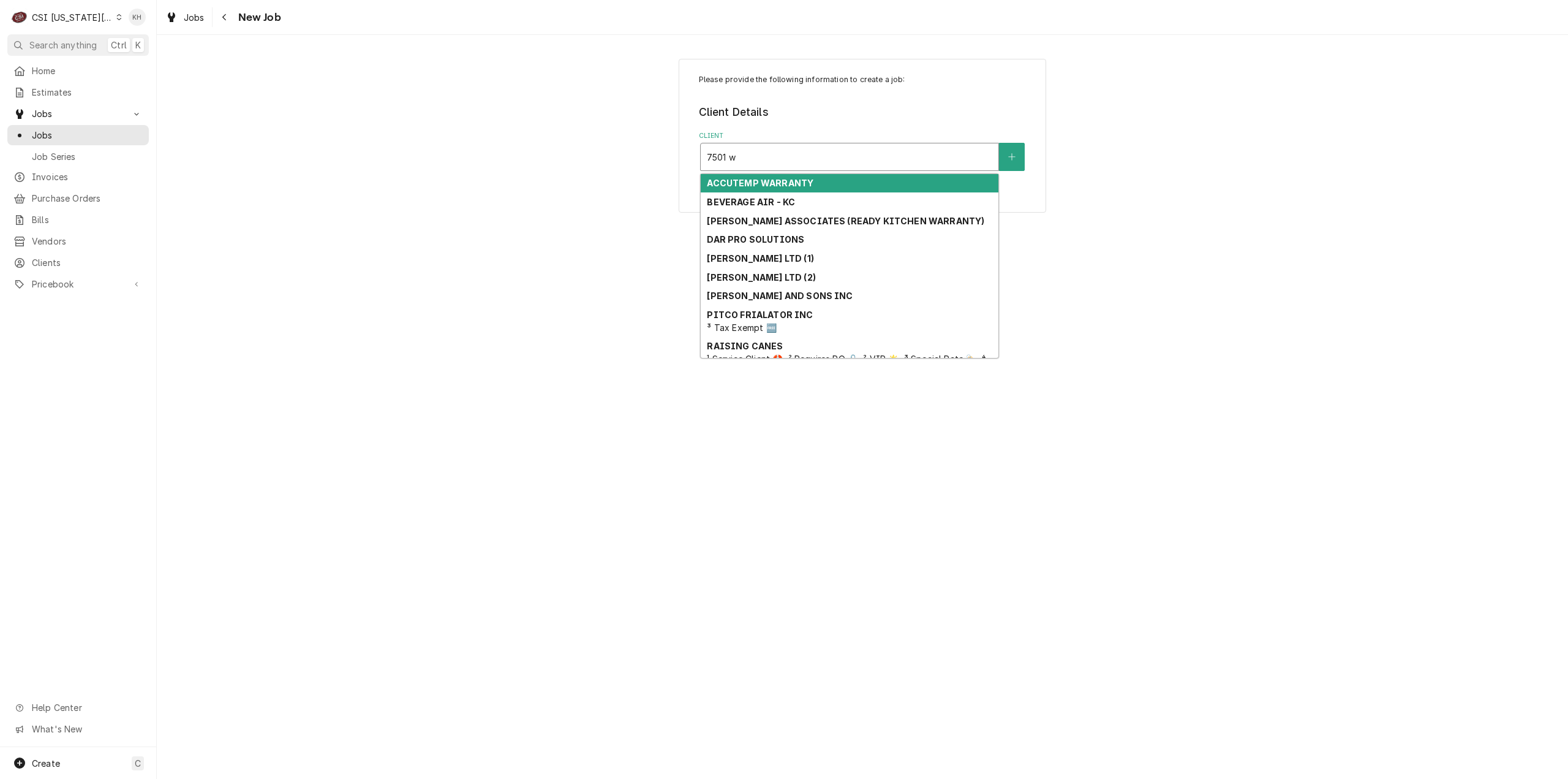
type input "7501 w"
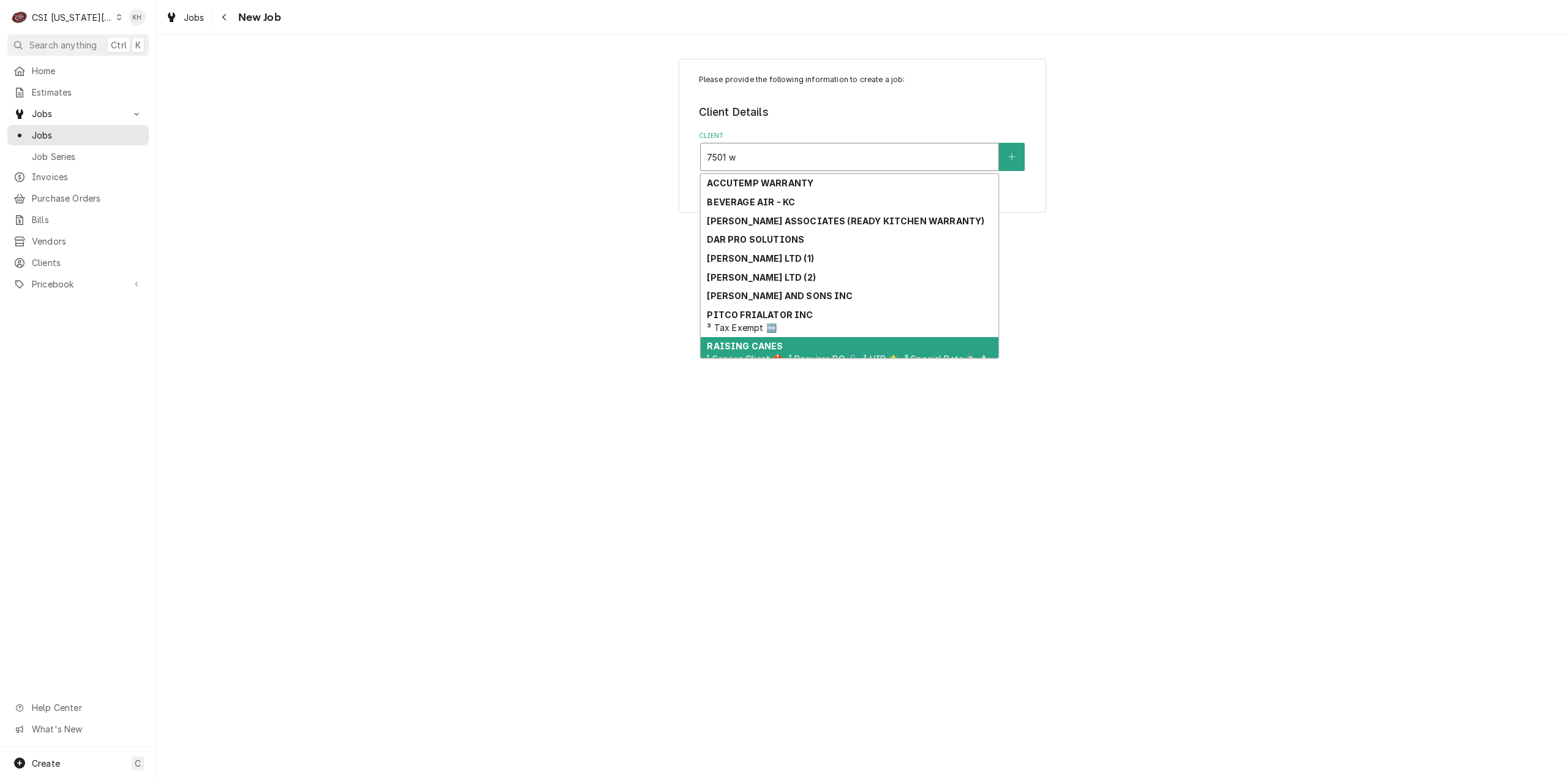
click at [774, 355] on span "¹ Service Client 🛟, ² Requires PO 🔓, ² VIP 🌟, ³ Special Rate 🏷️, ⁴ PM Agmt 🗓️" at bounding box center [846, 365] width 279 height 24
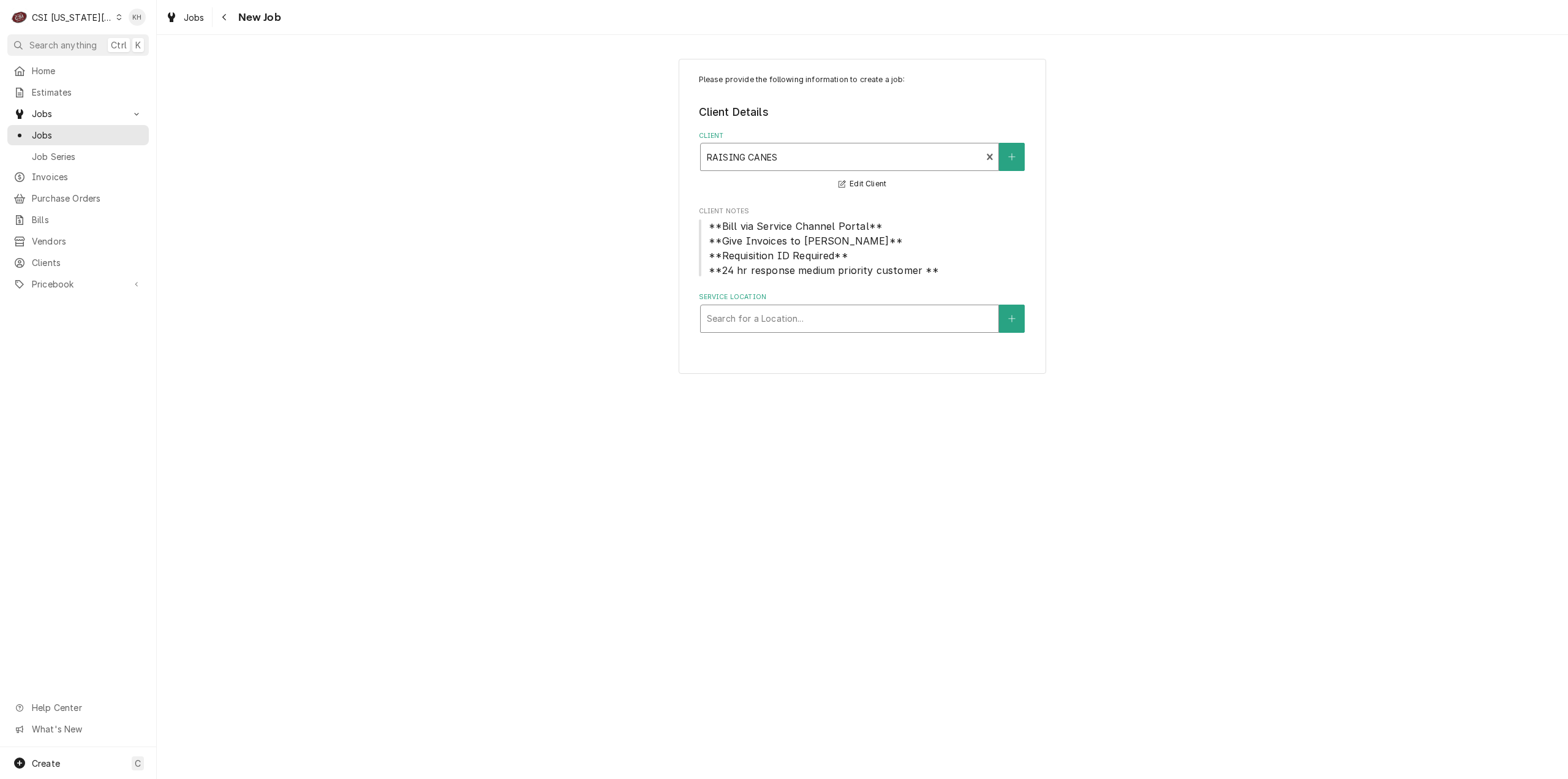
click at [802, 318] on div "Service Location" at bounding box center [849, 319] width 286 height 22
type input "7501"
click at [831, 354] on div "Raising Canes #221 / 7501 W. 135Th Street, Overland Park, KS 66223" at bounding box center [850, 344] width 298 height 19
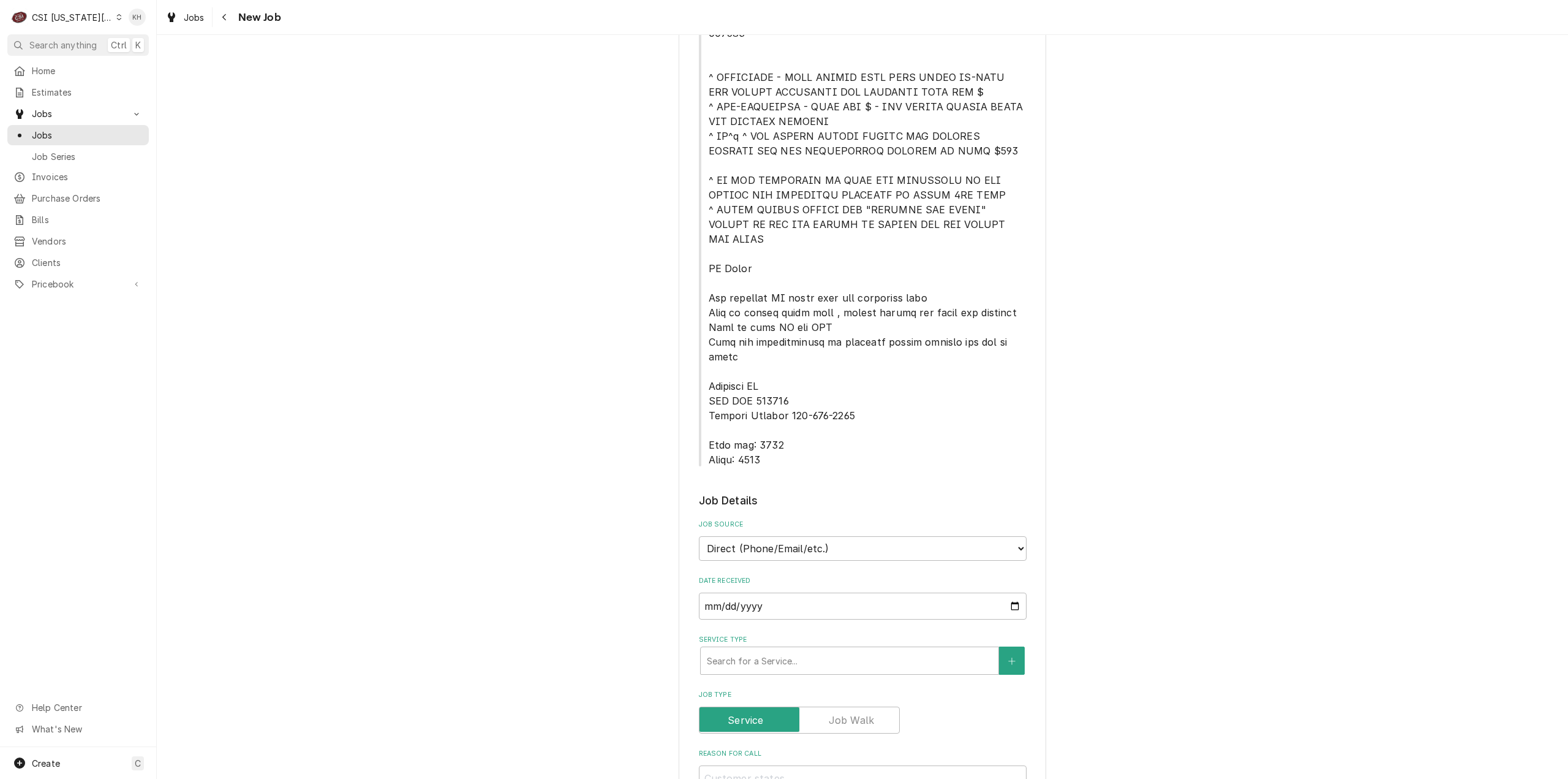
scroll to position [429, 0]
click at [857, 535] on select "Direct (Phone/Email/etc.) Service Channel Corrigo Ecotrak Other" at bounding box center [863, 547] width 328 height 24
drag, startPoint x: 828, startPoint y: 505, endPoint x: 827, endPoint y: 514, distance: 9.1
click at [828, 535] on select "Direct (Phone/Email/etc.) Service Channel Corrigo Ecotrak Other" at bounding box center [863, 547] width 328 height 24
select select "1"
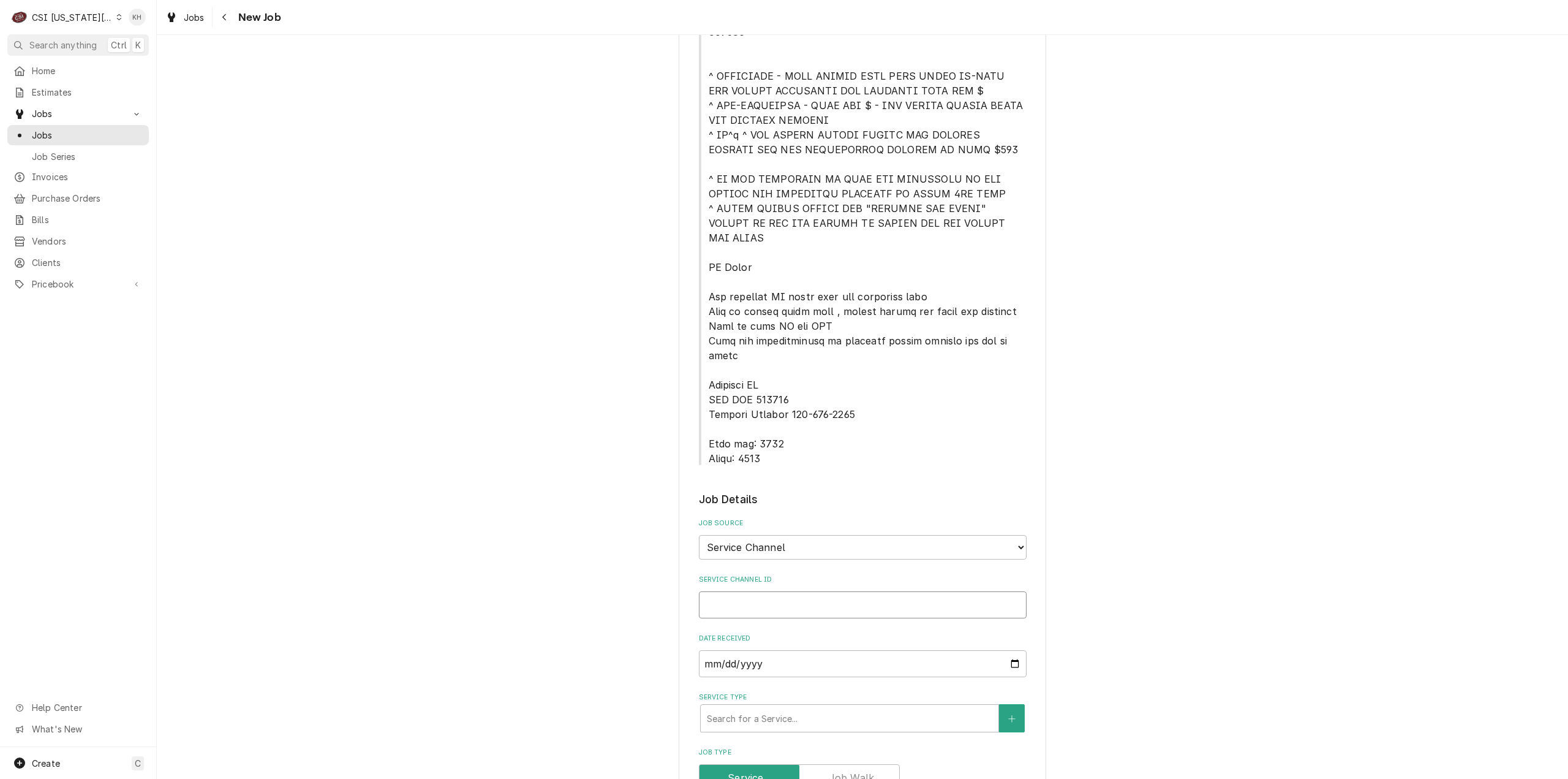
click at [860, 592] on input "Service Channel ID" at bounding box center [863, 605] width 328 height 27
paste input "325160372"
type textarea "x"
type input "325160372"
type textarea "x"
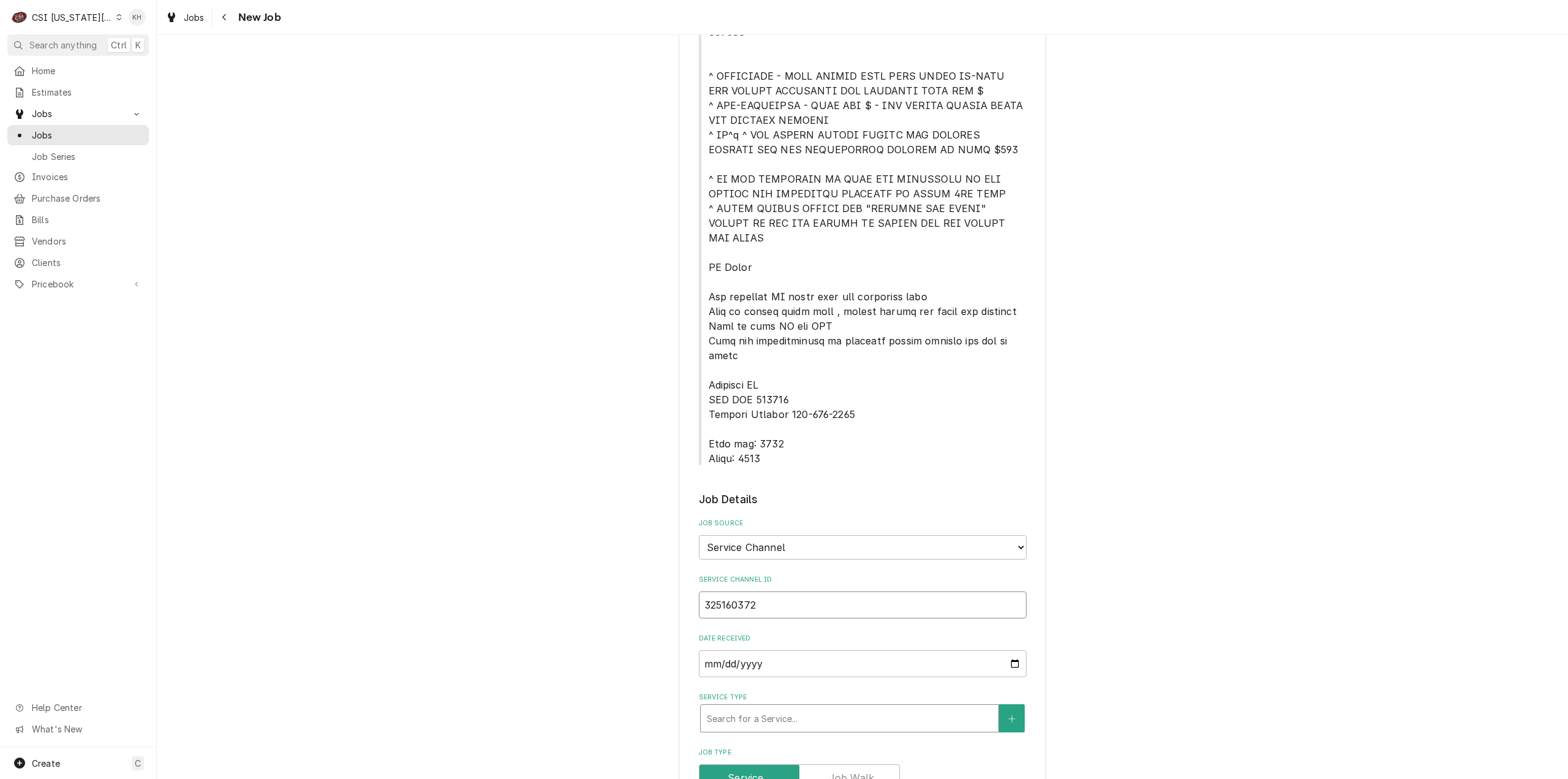
type input "325160372"
click at [767, 707] on div "Service Type" at bounding box center [849, 718] width 286 height 22
type textarea "x"
type input "s"
type textarea "x"
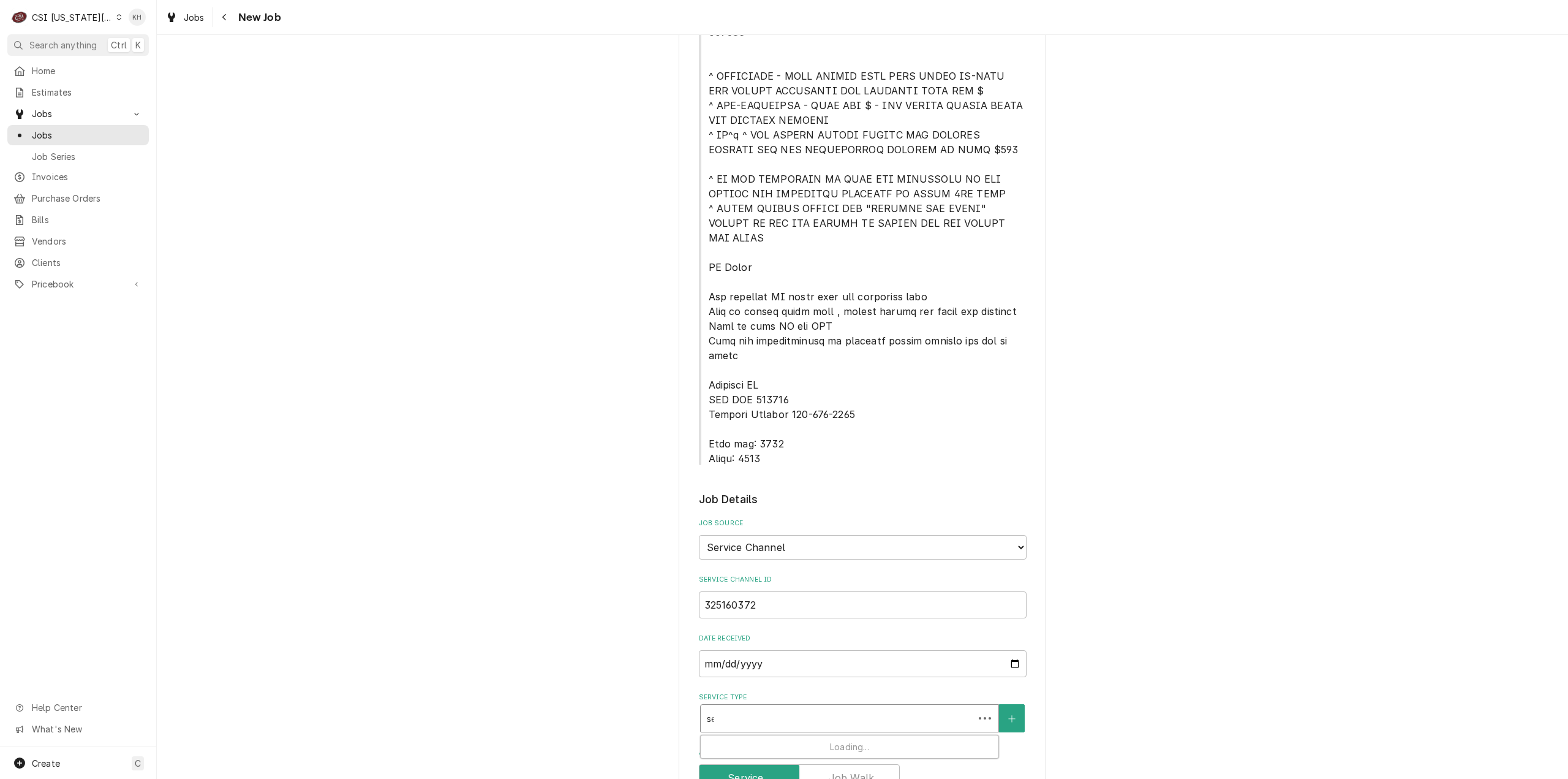
type input "ser"
type textarea "x"
type input "serv"
type textarea "x"
type input "servi"
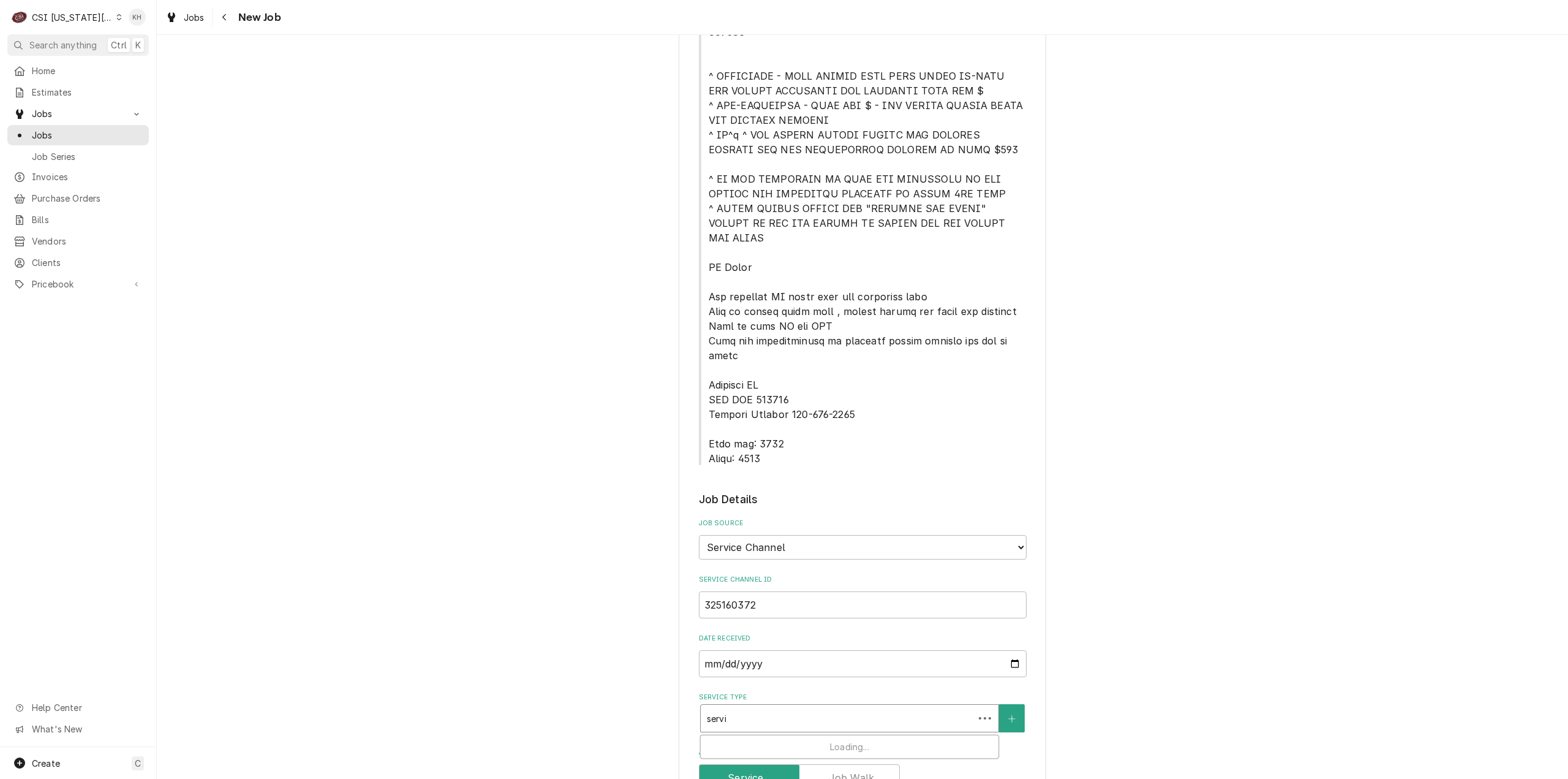
type textarea "x"
type input "servic"
type textarea "x"
type input "service"
type textarea "x"
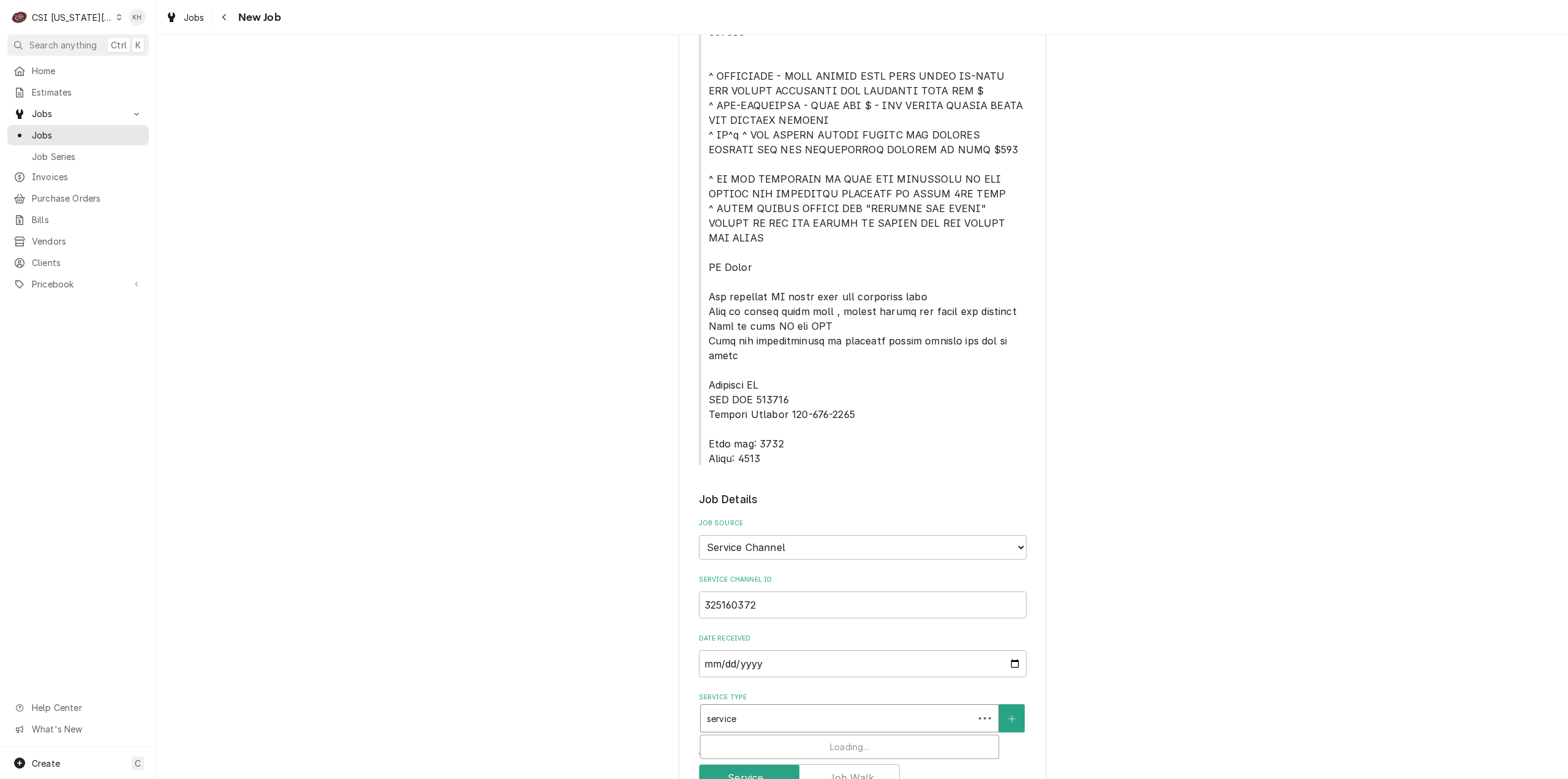
type input "service c"
type textarea "x"
type input "service ca"
type textarea "x"
type input "service cal"
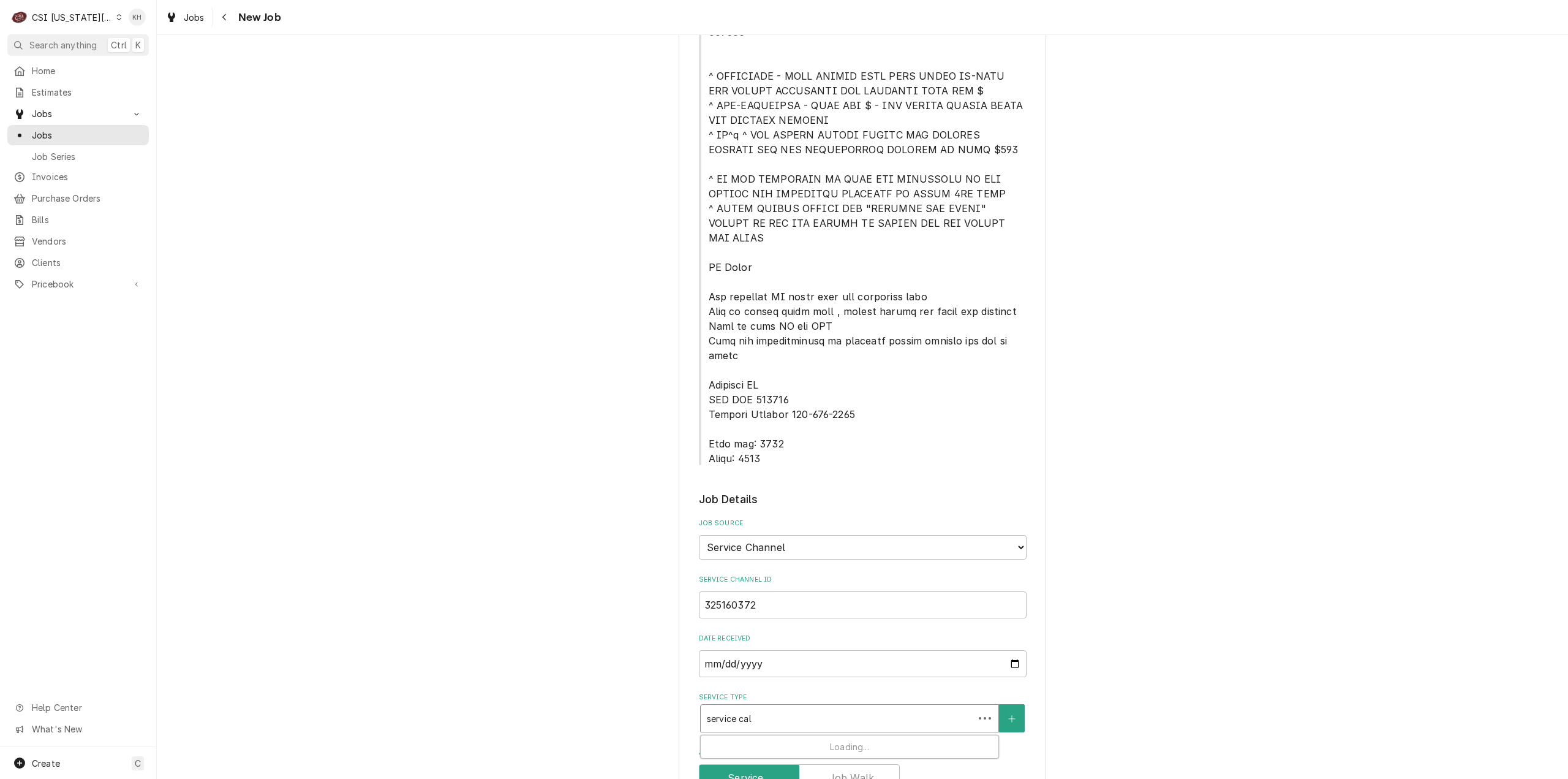
type textarea "x"
type input "service call"
click at [779, 736] on div "Job | Service Call ¹ Service Type 🛠️" at bounding box center [850, 751] width 298 height 32
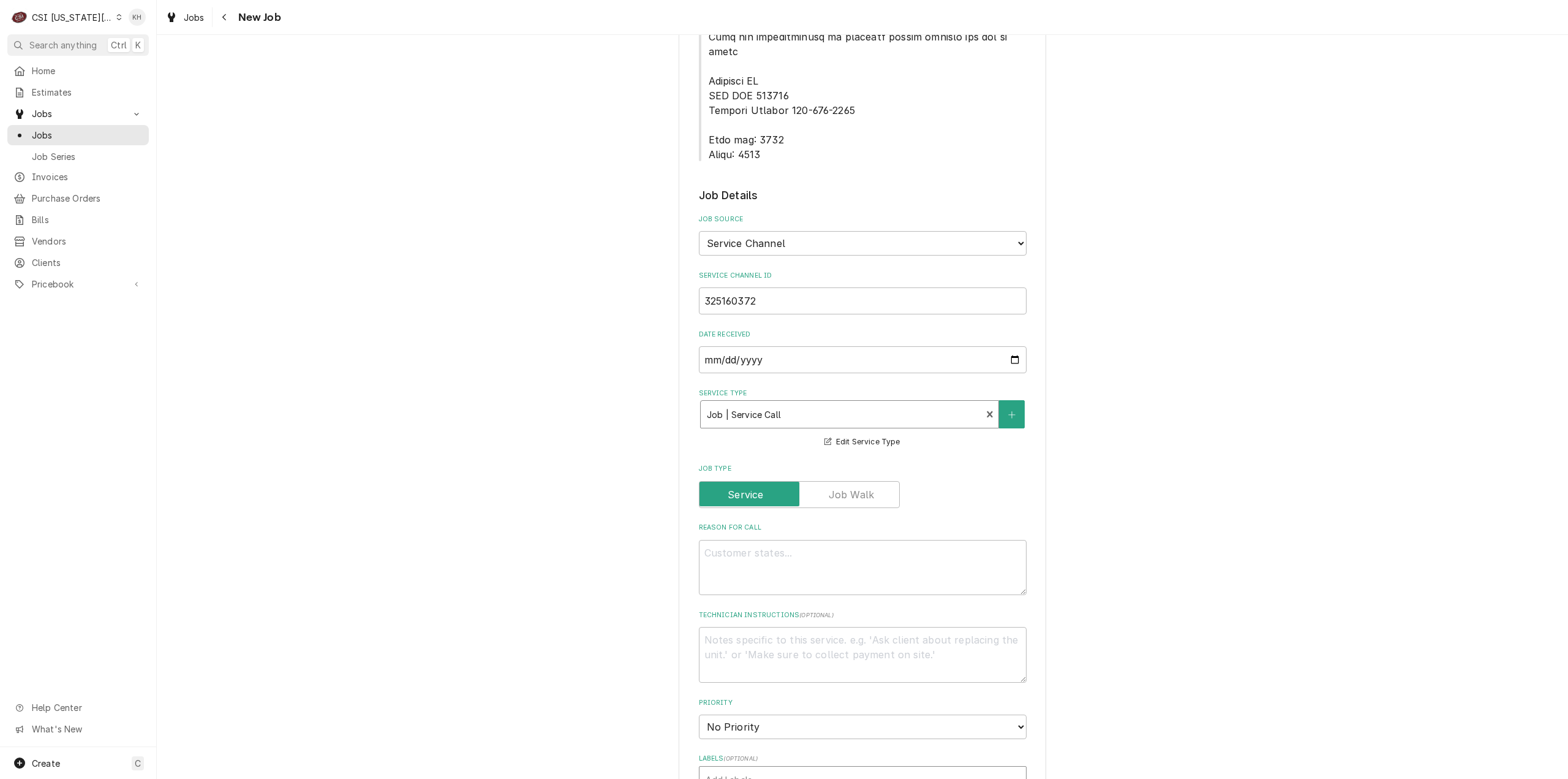
scroll to position [797, 0]
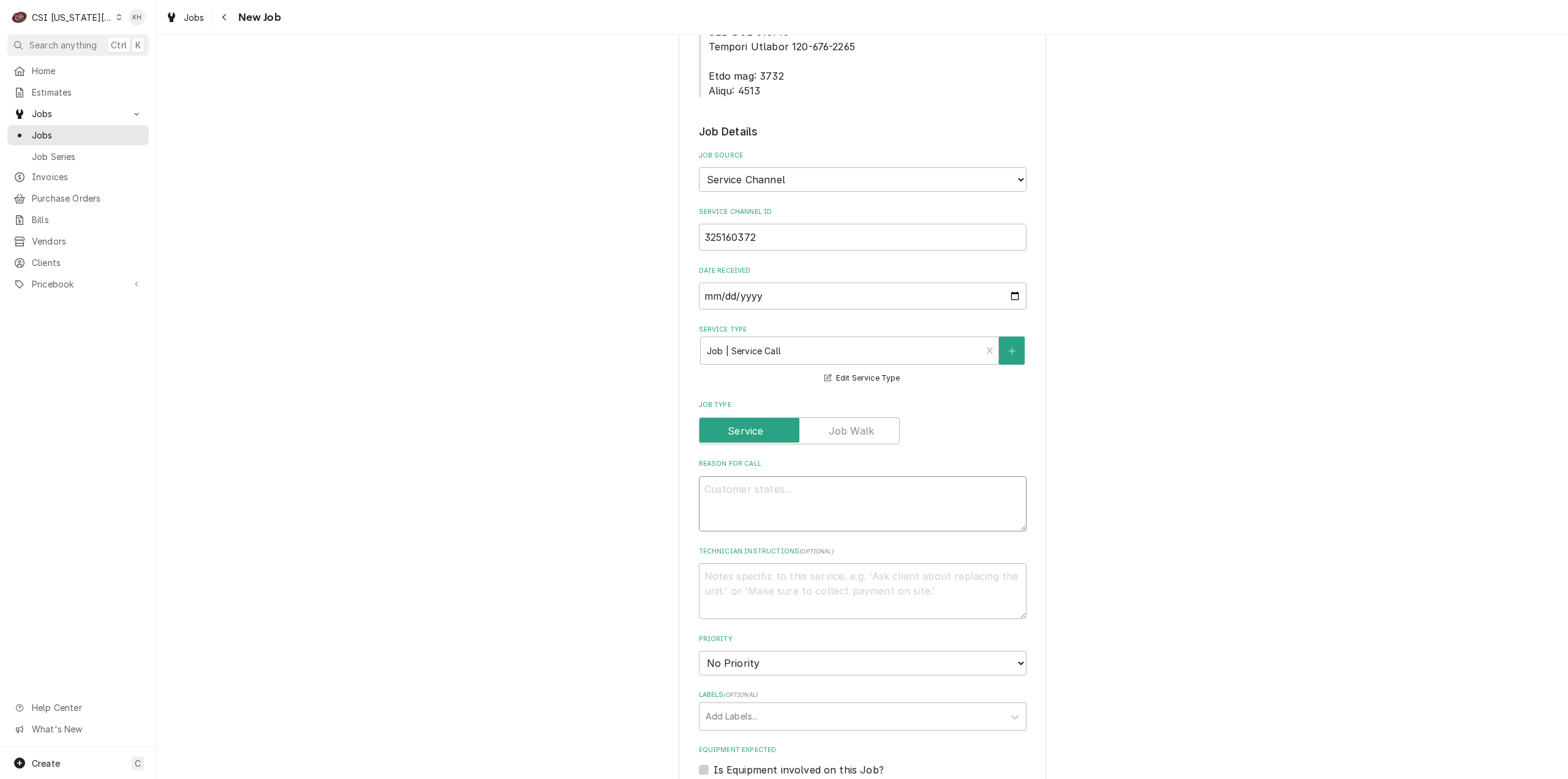
click at [807, 476] on textarea "Reason For Call" at bounding box center [863, 504] width 328 height 56
paste textarea "DINING ROOM / Refrigeration / Under Counter Display Cooler / Temperature too lo…"
type textarea "x"
type textarea "DINING ROOM / Refrigeration / Under Counter Display Cooler / Temperature too lo…"
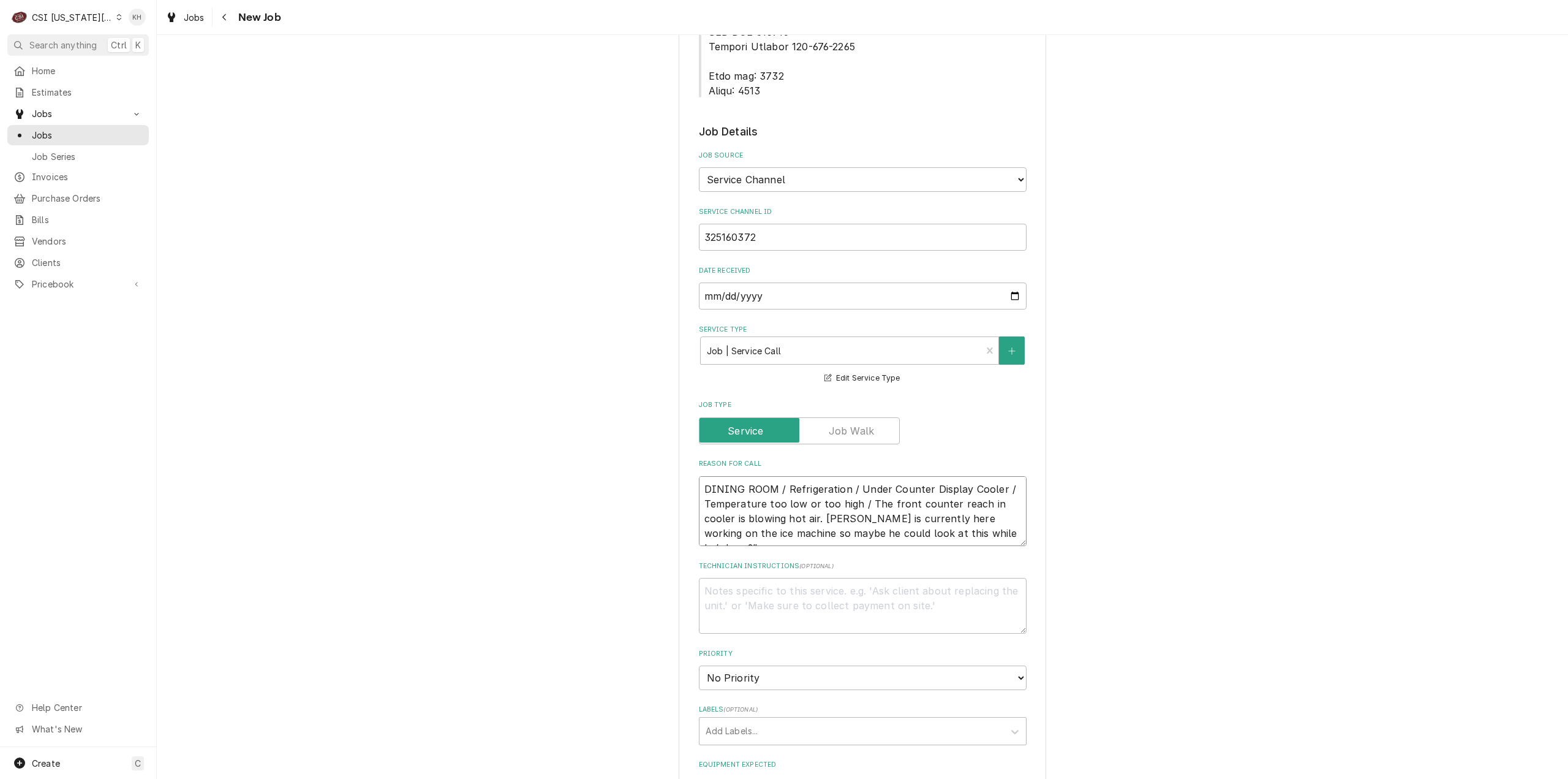
type textarea "x"
type textarea "DINING ROOM / Refrigeration / Under Counter Display Cooler / Temperature too lo…"
type textarea "x"
type textarea "DINING ROOM / Refrigeration / Under Counter Display Cooler / Temperature too lo…"
type textarea "x"
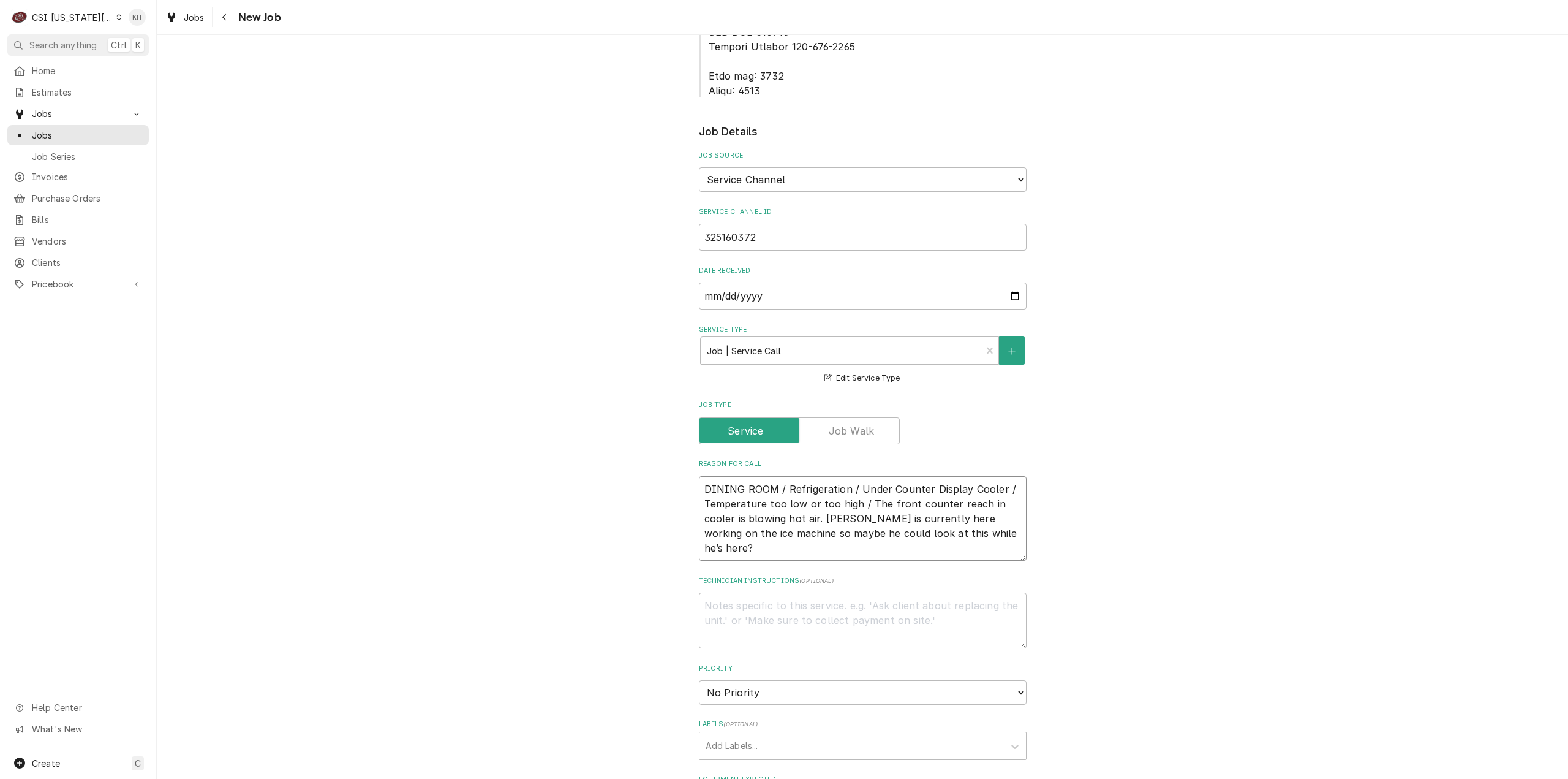
type textarea "DINING ROOM / Refrigeration / Under Counter Display Cooler / Temperature too lo…"
type textarea "x"
type textarea "DINING ROOM / Refrigeration / Under Counter Display Cooler / Temperature too lo…"
type textarea "x"
type textarea "DINING ROOM / Refrigeration / Under Counter Display Cooler / Temperature too lo…"
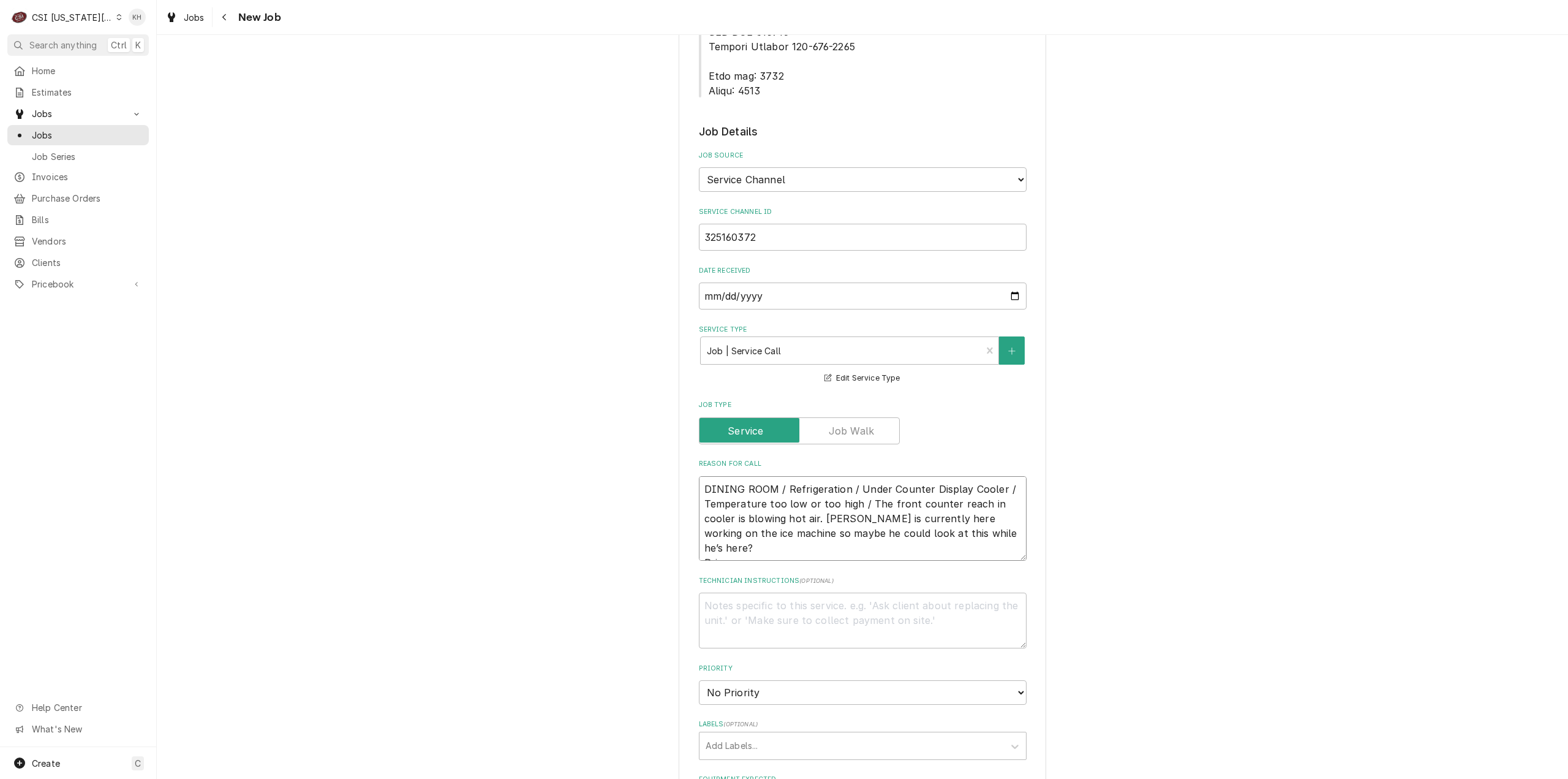
type textarea "x"
type textarea "DINING ROOM / Refrigeration / Under Counter Display Cooler / Temperature too lo…"
type textarea "x"
type textarea "DINING ROOM / Refrigeration / Under Counter Display Cooler / Temperature too lo…"
type textarea "x"
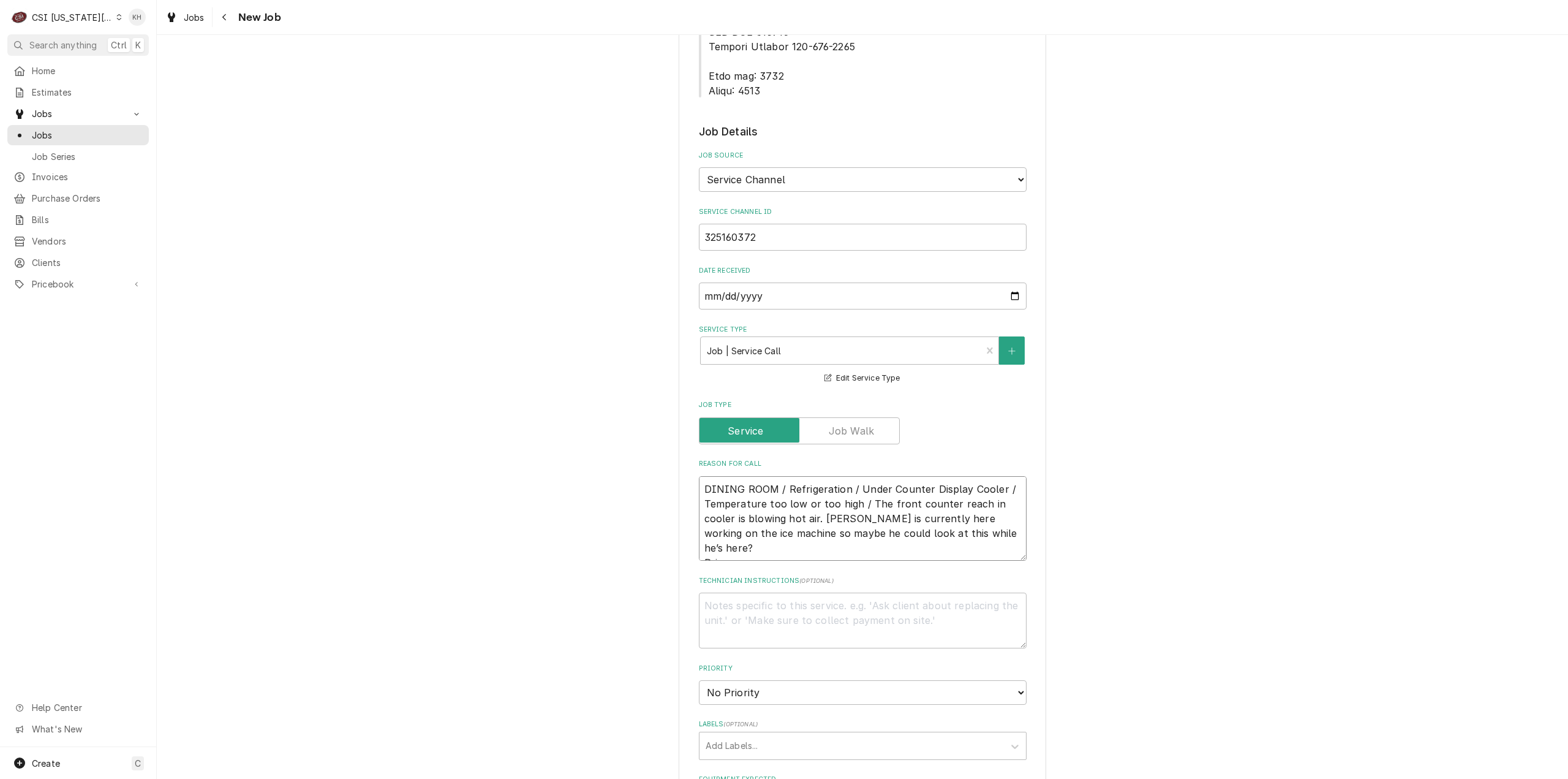
type textarea "DINING ROOM / Refrigeration / Under Counter Display Cooler / Temperature too lo…"
type textarea "x"
type textarea "DINING ROOM / Refrigeration / Under Counter Display Cooler / Temperature too lo…"
type textarea "x"
type textarea "DINING ROOM / Refrigeration / Under Counter Display Cooler / Temperature too lo…"
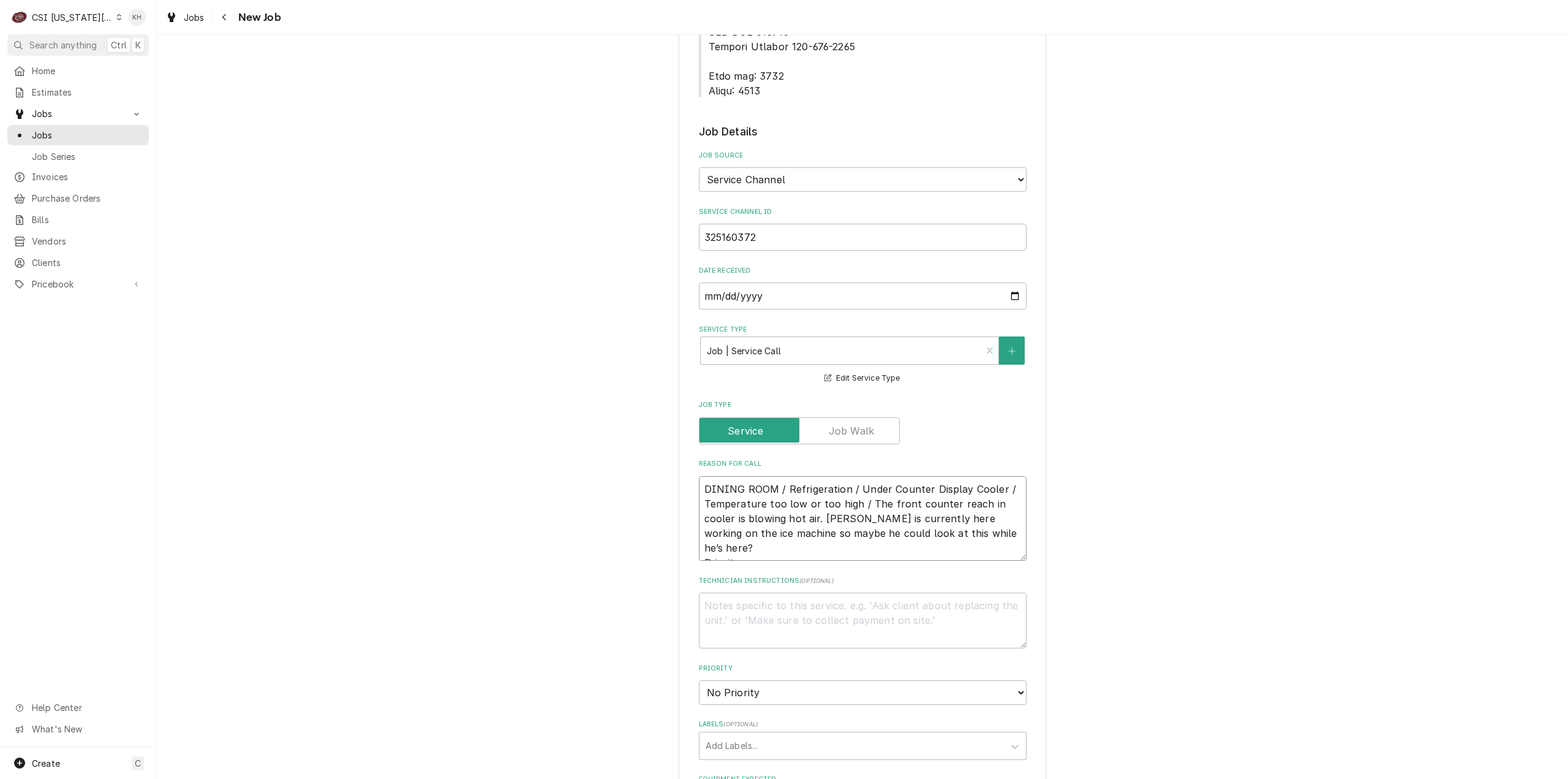
type textarea "x"
type textarea "DINING ROOM / Refrigeration / Under Counter Display Cooler / Temperature too lo…"
type textarea "x"
type textarea "DINING ROOM / Refrigeration / Under Counter Display Cooler / Temperature too lo…"
type textarea "x"
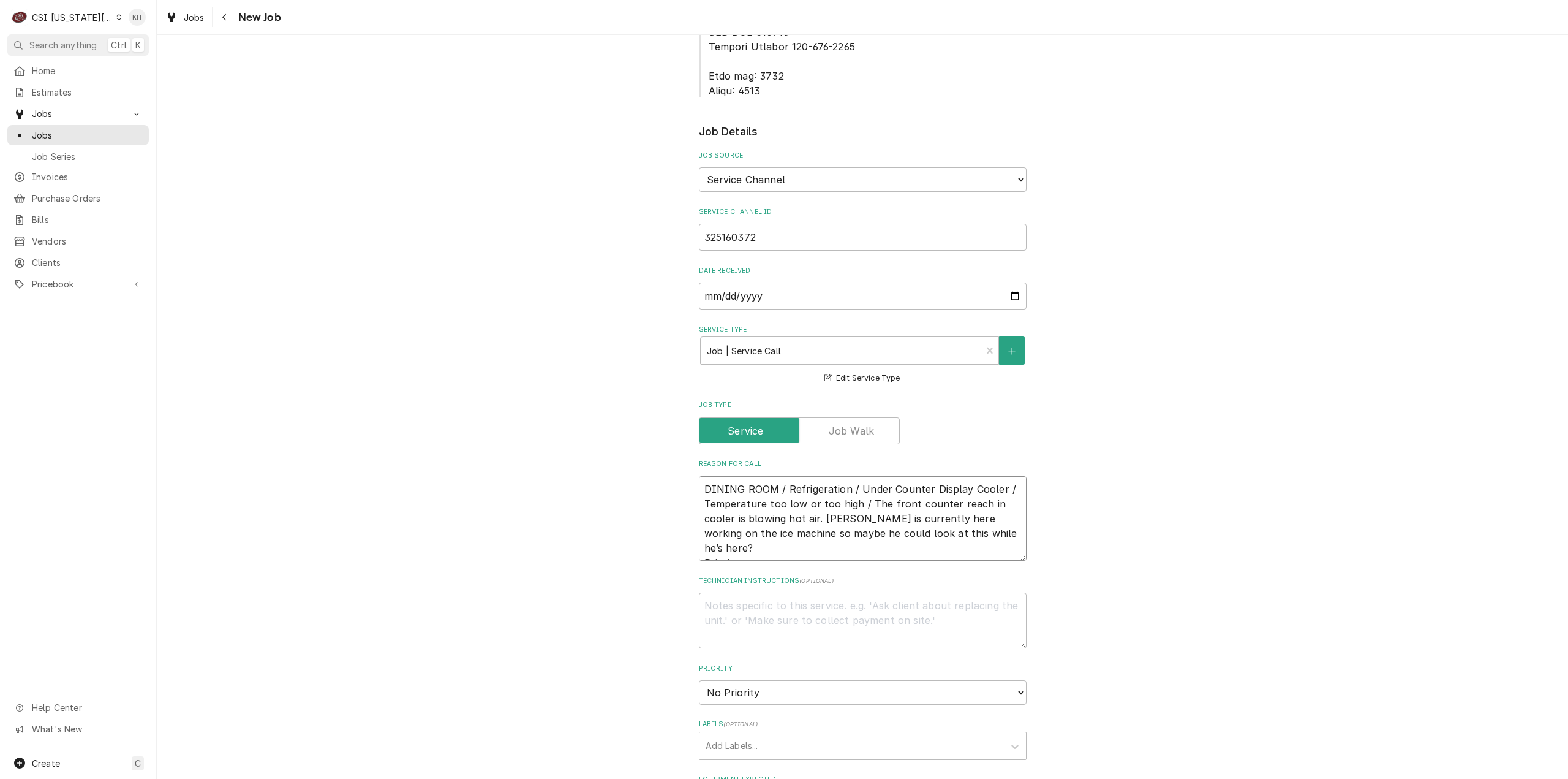
type textarea "DINING ROOM / Refrigeration / Under Counter Display Cooler / Temperature too lo…"
click at [789, 510] on textarea "DINING ROOM / Refrigeration / Under Counter Display Cooler / Temperature too lo…" at bounding box center [863, 519] width 328 height 86
paste textarea "URGENT - 24 HOURS"
type textarea "x"
type textarea "DINING ROOM / Refrigeration / Under Counter Display Cooler / Temperature too lo…"
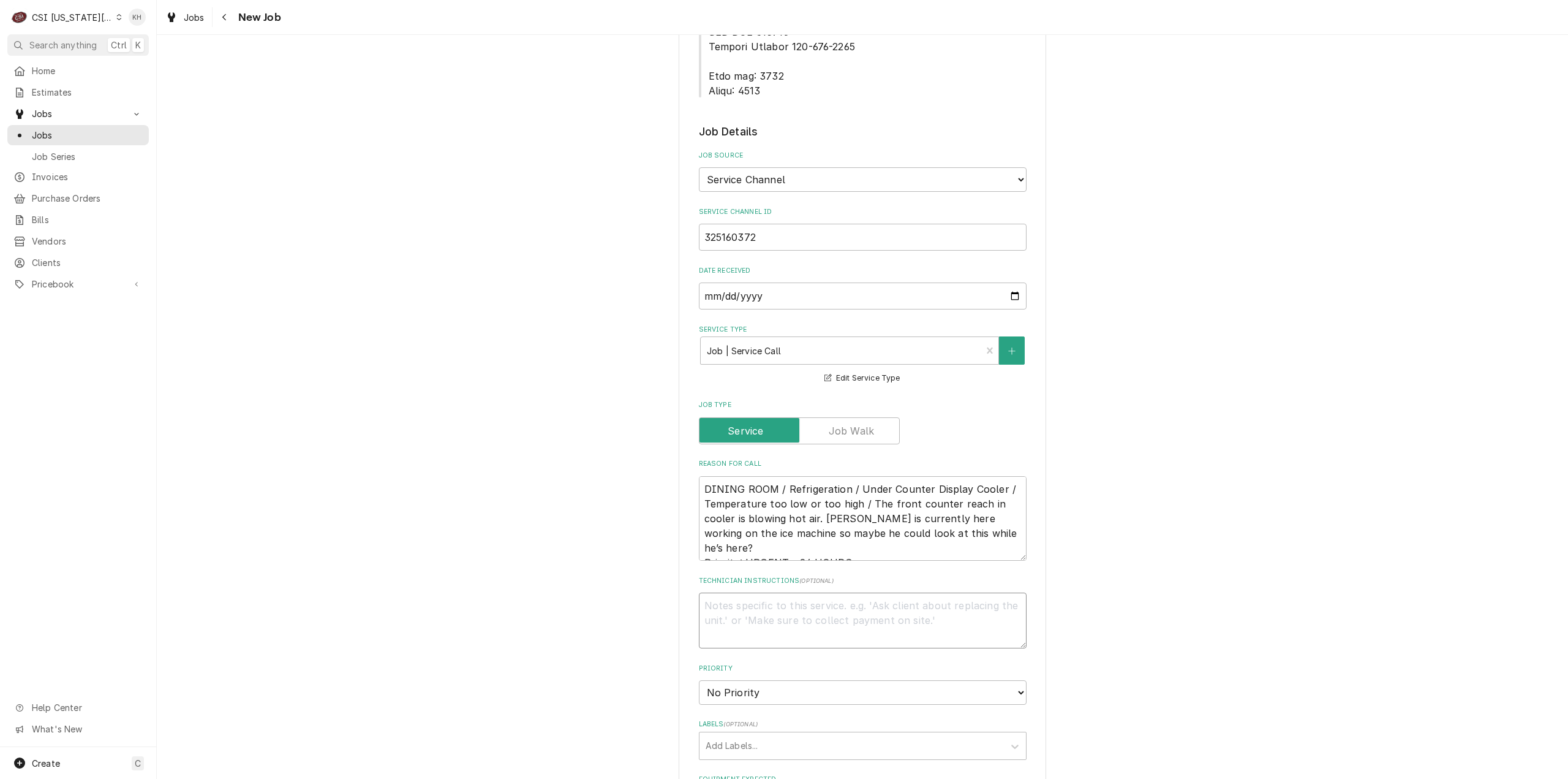
click at [790, 592] on textarea "Technician Instructions ( optional )" at bounding box center [863, 620] width 328 height 56
type textarea "x"
type textarea "N"
type textarea "x"
type textarea "NT"
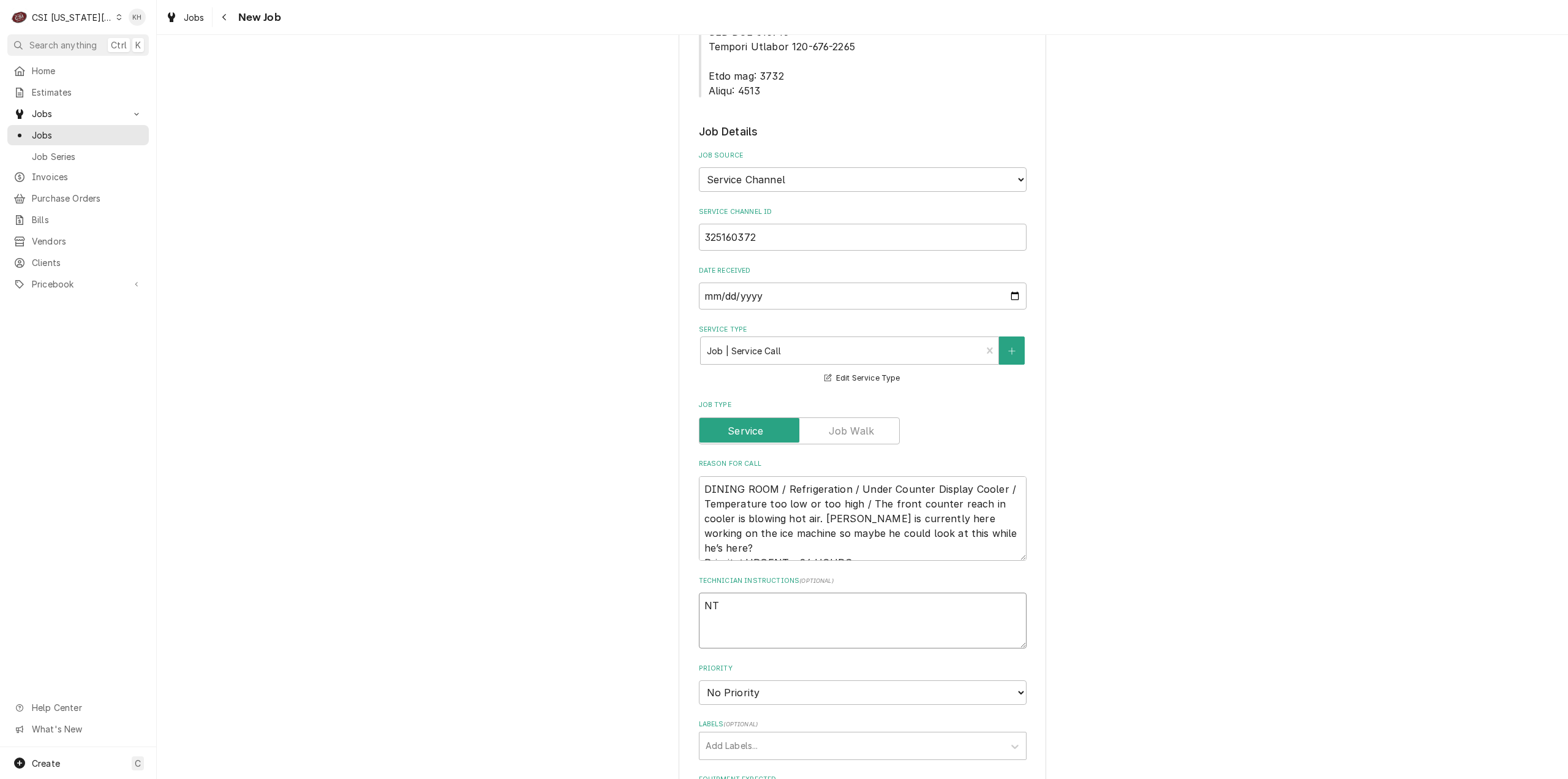
type textarea "x"
type textarea "NTE"
type textarea "x"
type textarea "NTE"
type textarea "x"
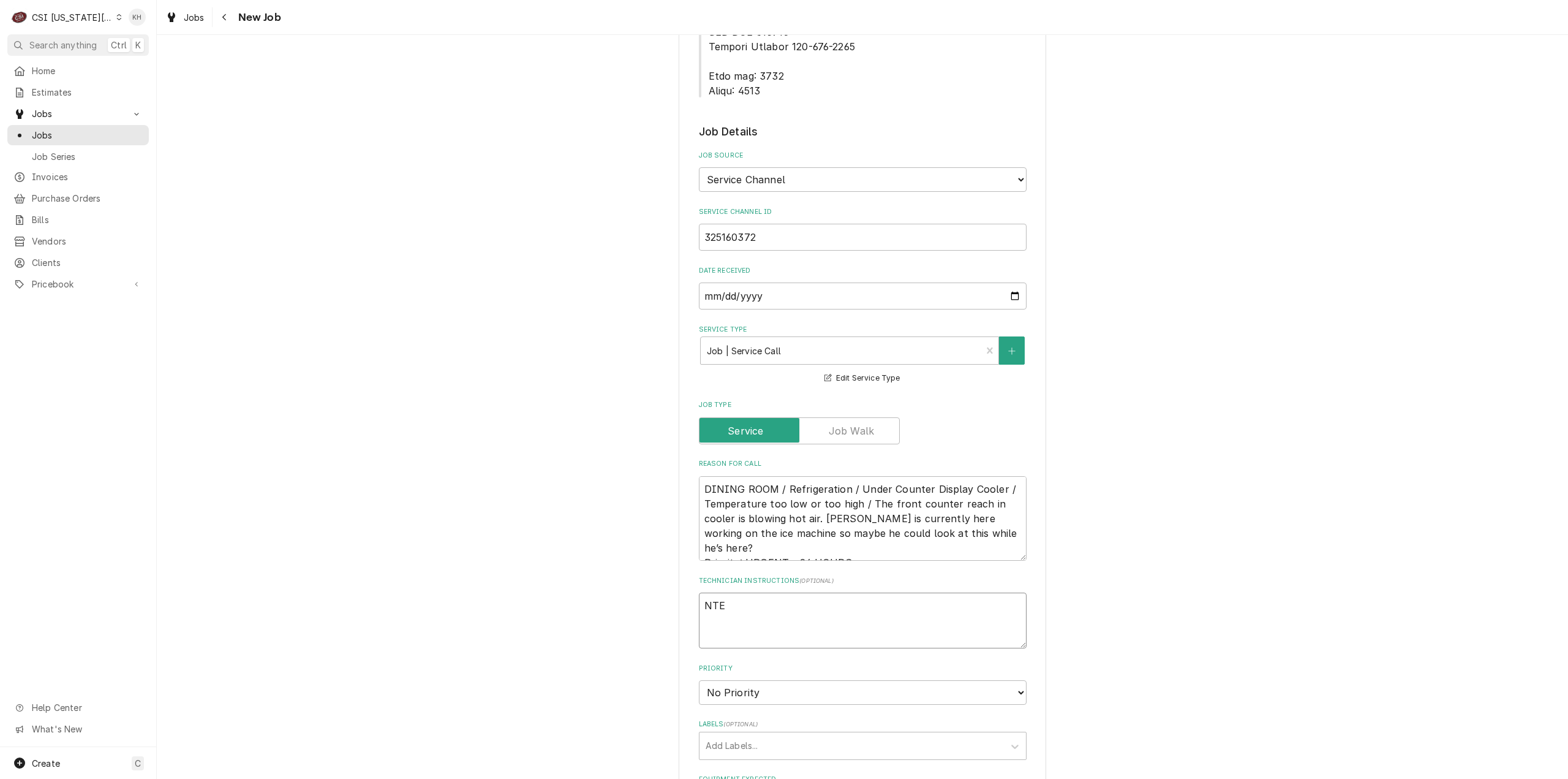
type textarea "NTE $"
type textarea "x"
type textarea "NTE $4"
type textarea "x"
type textarea "NTE $40"
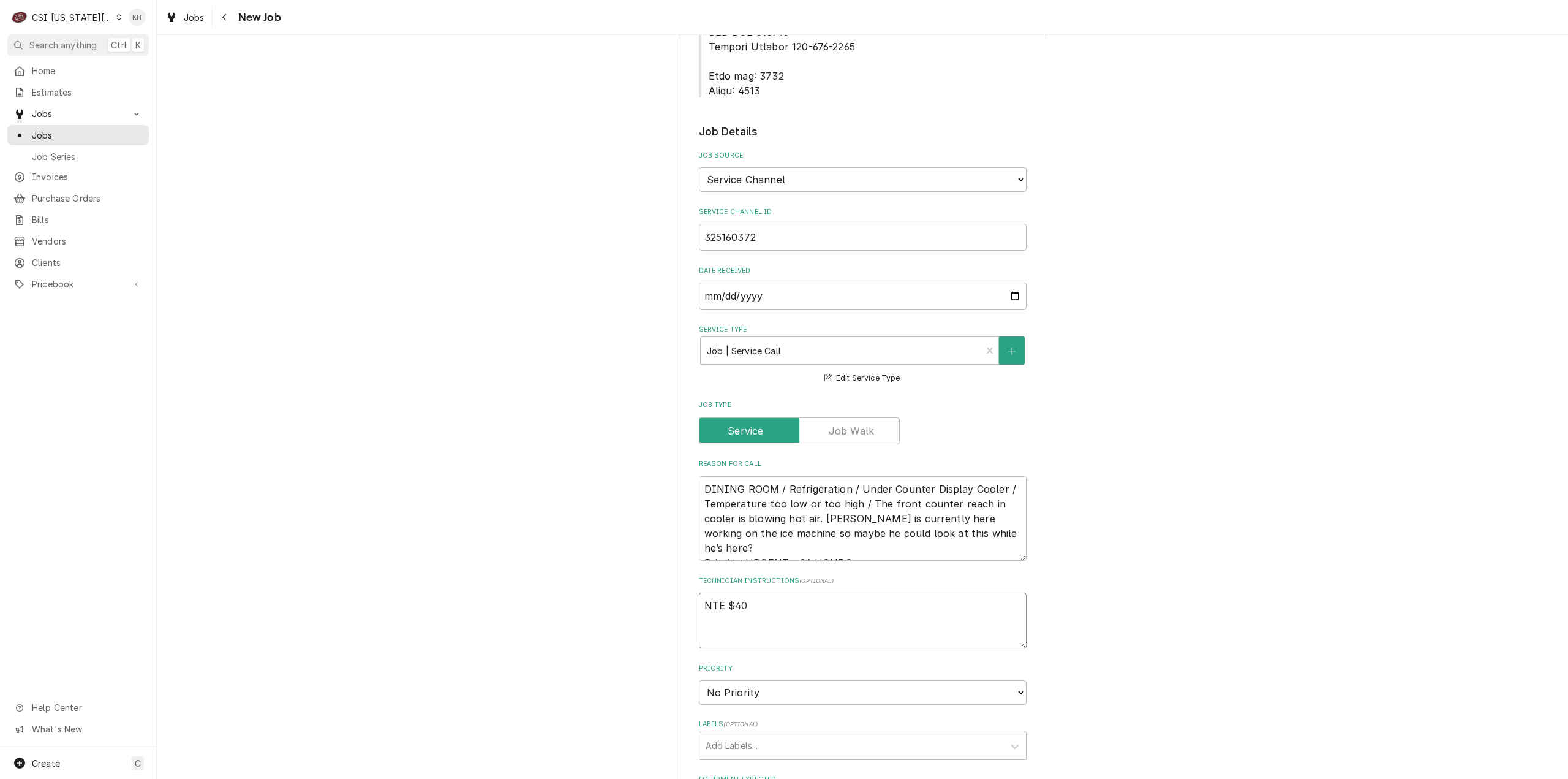
type textarea "x"
type textarea "NTE $400"
type textarea "x"
type textarea "NTE $400."
type textarea "x"
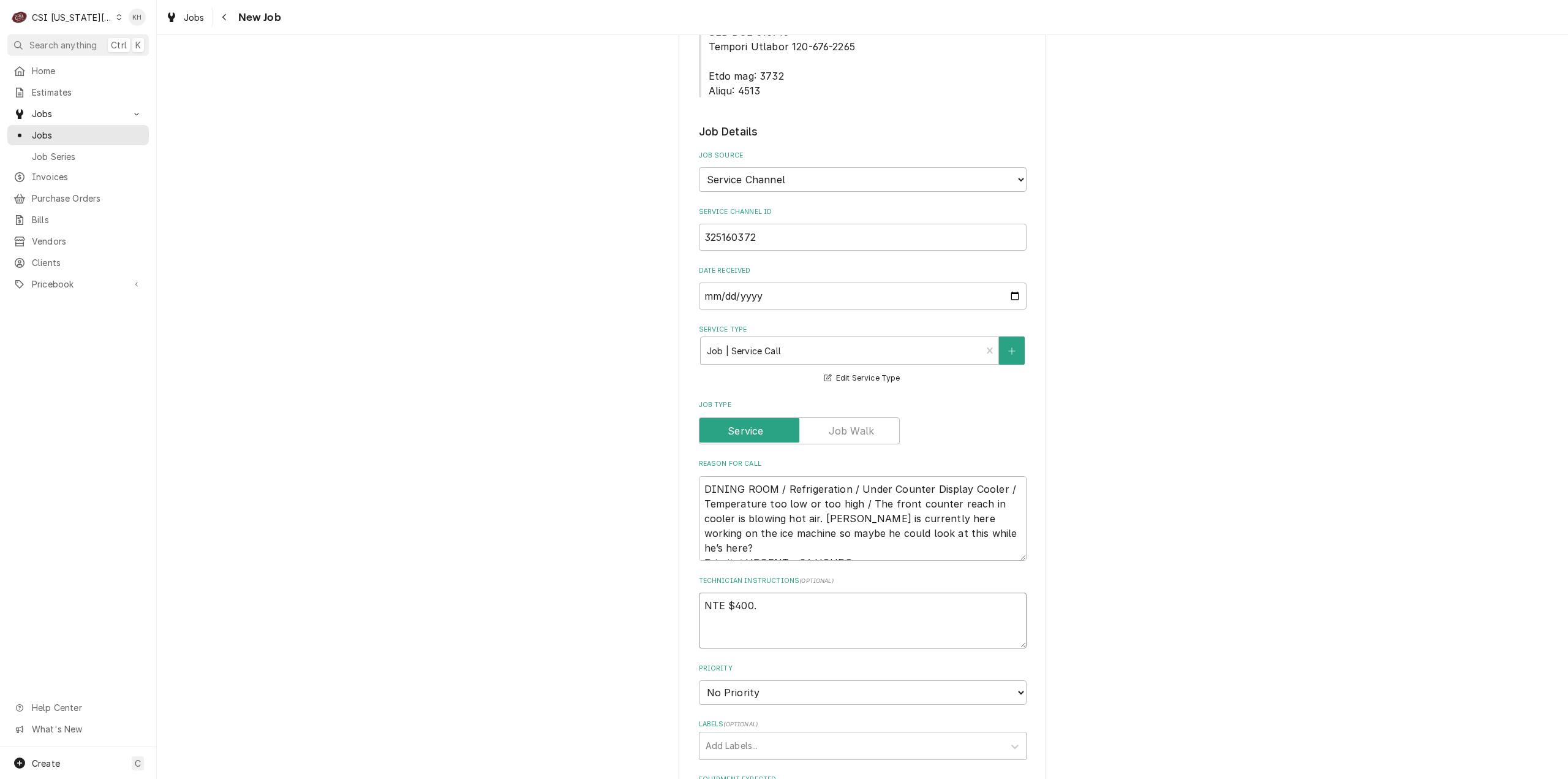
type textarea "NTE $400.0"
type textarea "x"
type textarea "NTE $400.00"
type textarea "x"
type textarea "NTE $400.00"
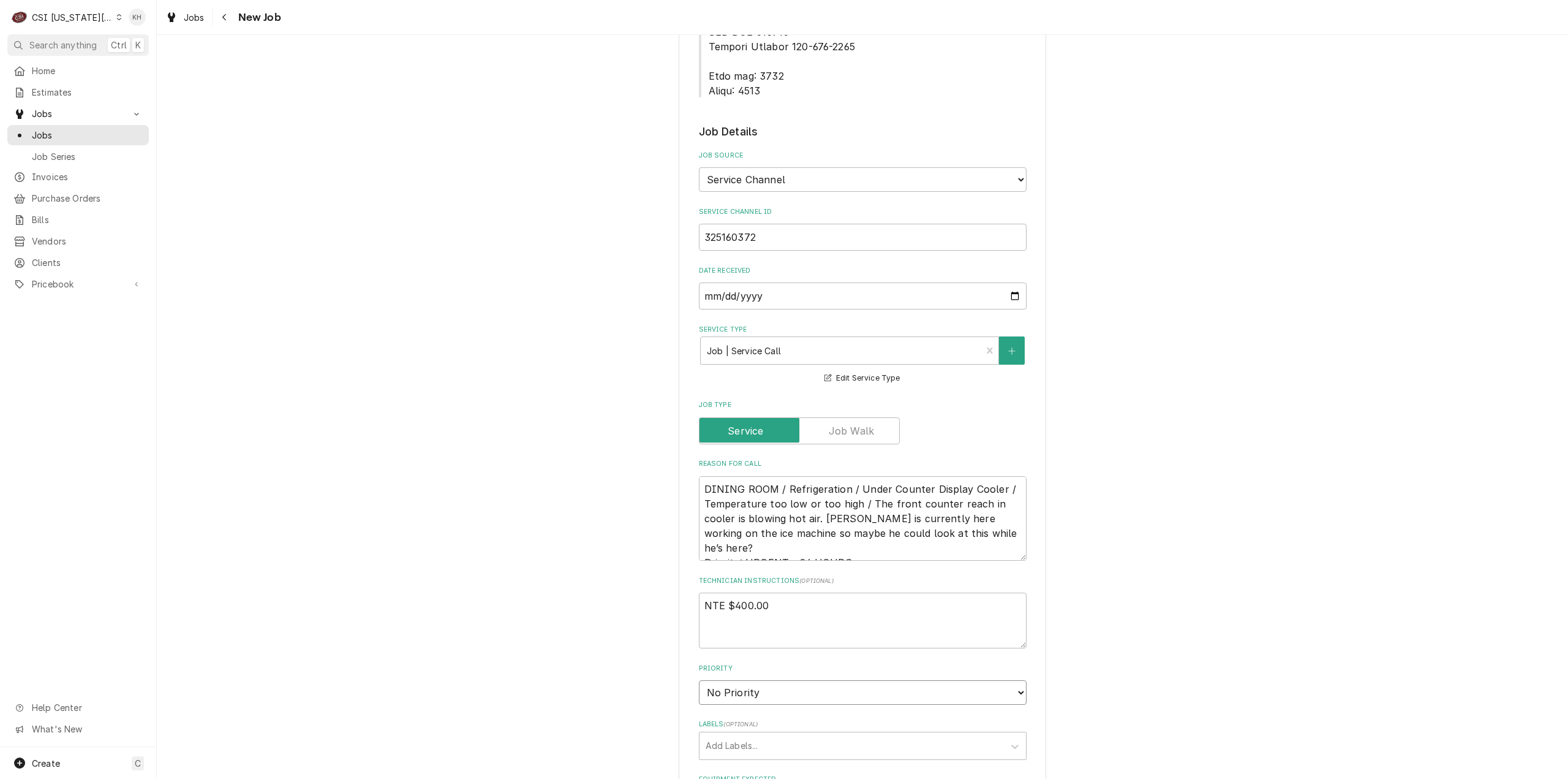
click at [767, 680] on select "No Priority Urgent High Medium Low" at bounding box center [863, 692] width 328 height 24
select select "4"
click at [699, 680] on select "No Priority Urgent High Medium Low" at bounding box center [863, 692] width 328 height 24
click at [749, 735] on div "Labels" at bounding box center [852, 746] width 292 height 22
type textarea "x"
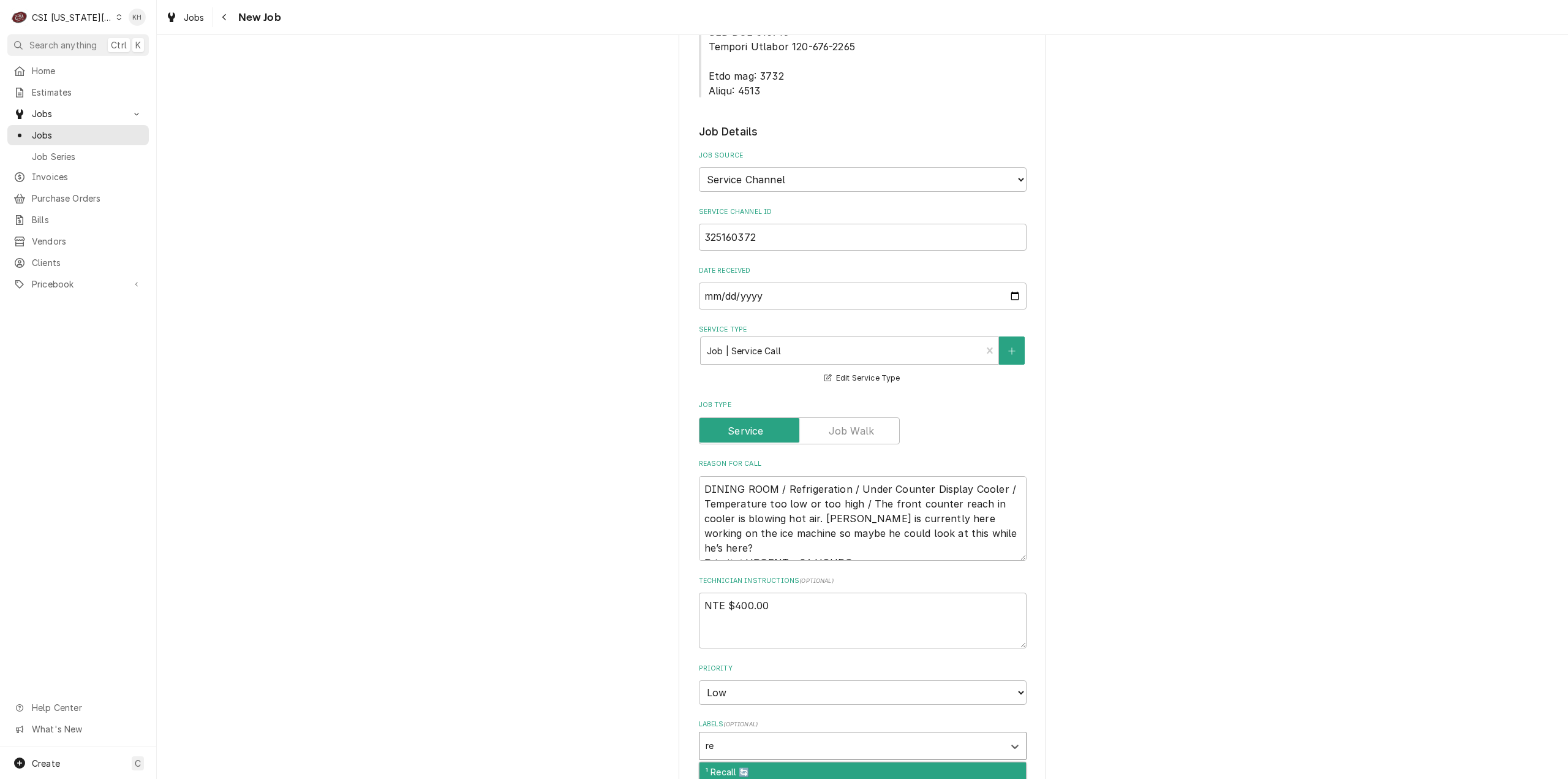
type input "ref"
click at [771, 763] on div "² Refrigeration ❄️" at bounding box center [863, 772] width 326 height 19
type textarea "x"
click at [778, 592] on textarea "NTE $400.00" at bounding box center [863, 620] width 328 height 56
type textarea "x"
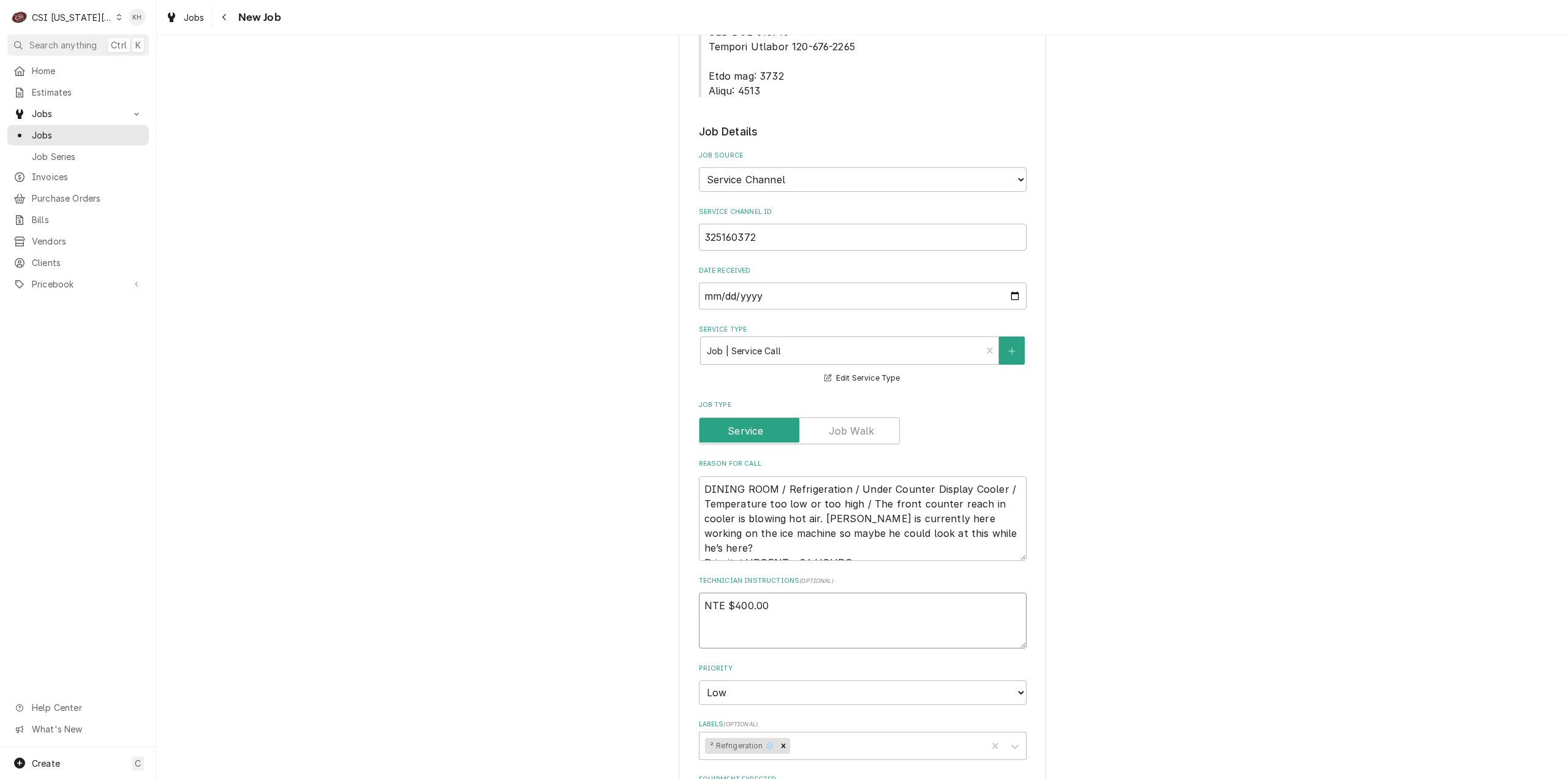
type textarea "NTE $400.00"
type textarea "x"
type textarea "NTE $400.00 ."
type textarea "x"
type textarea "NTE $400.00"
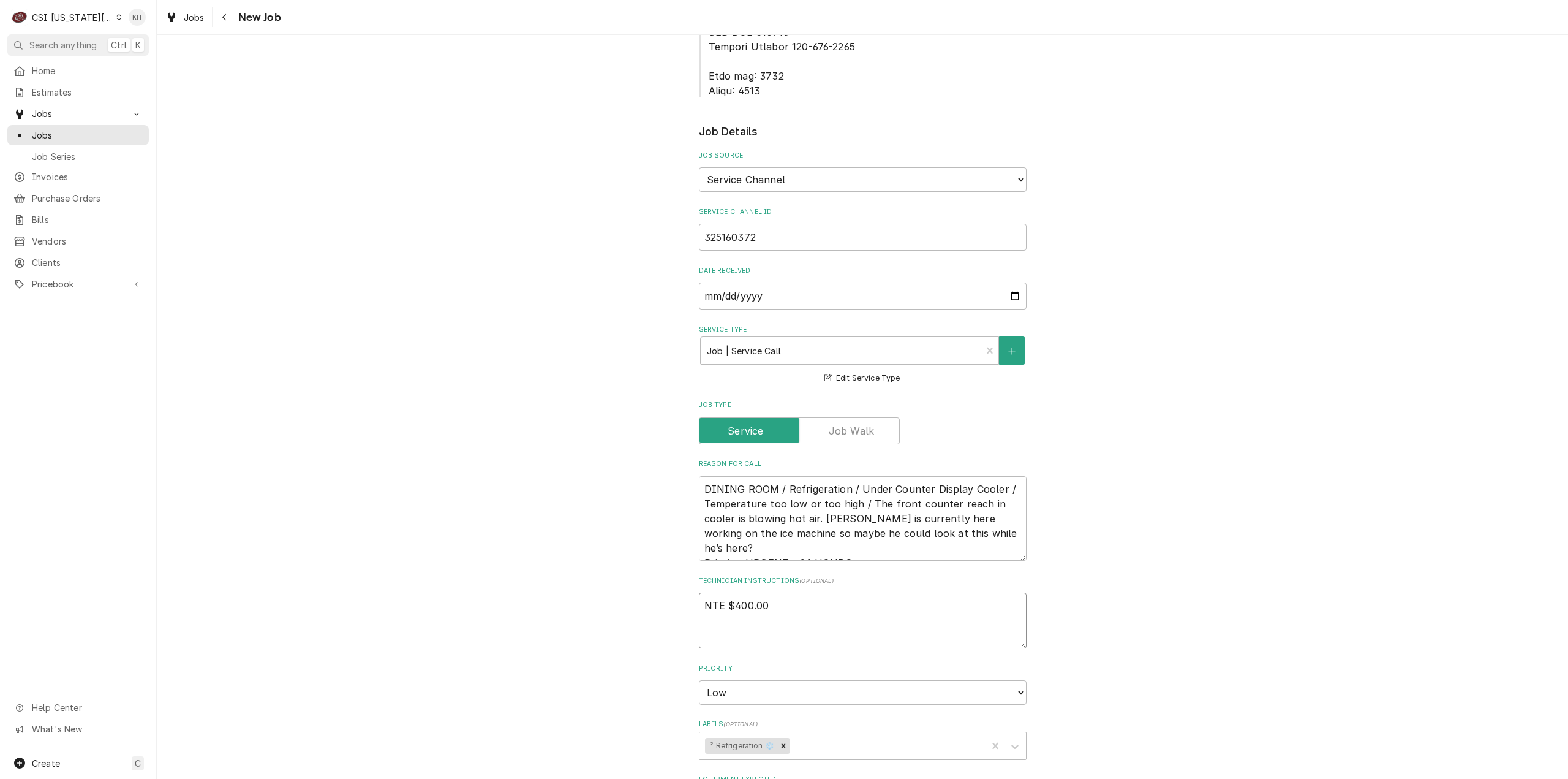
type textarea "x"
type textarea "NTE $400.00"
type textarea "x"
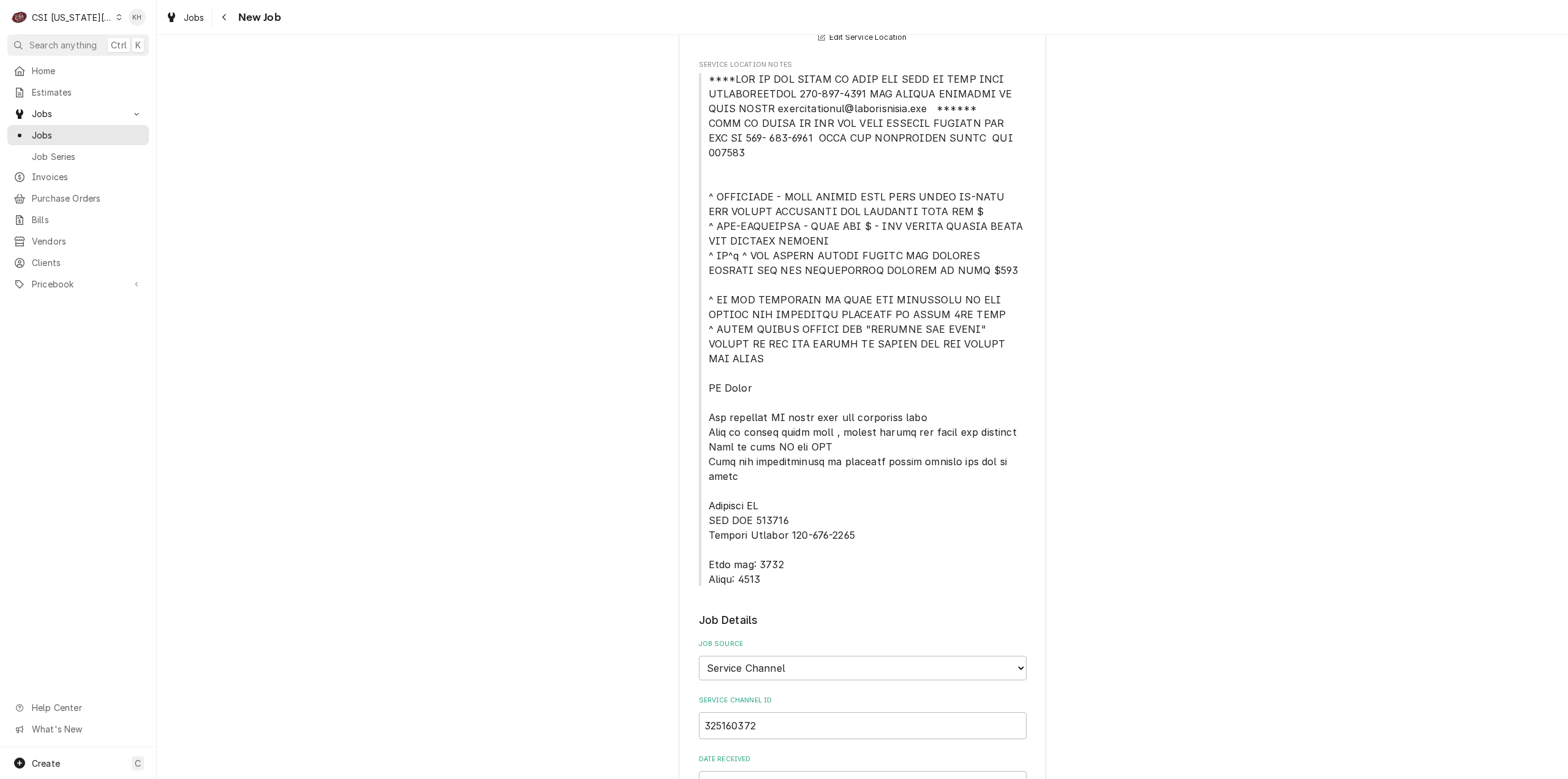
scroll to position [245, 0]
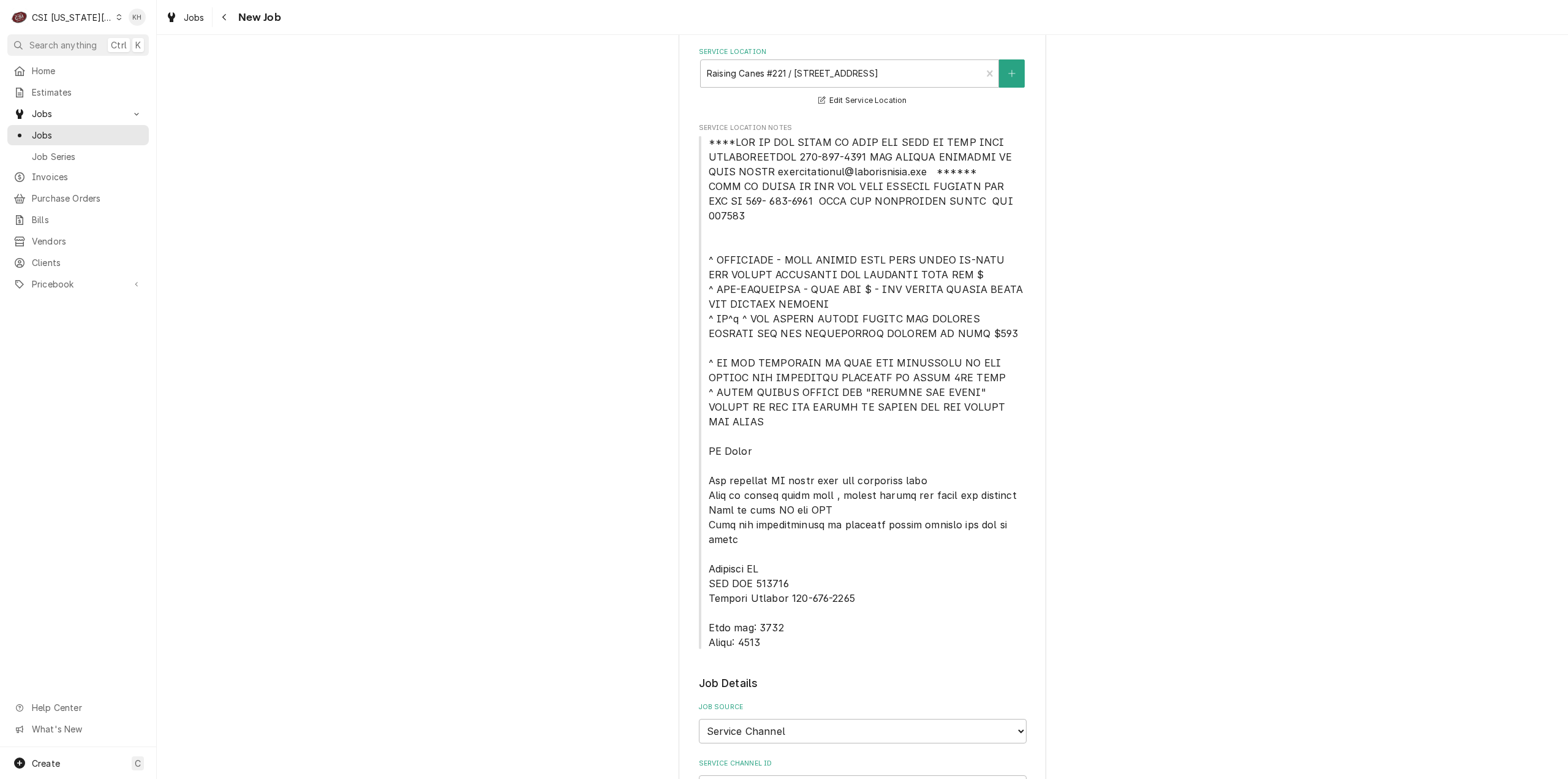
type textarea "NTE $400.00"
click at [700, 145] on span "Service Location Notes" at bounding box center [863, 392] width 328 height 515
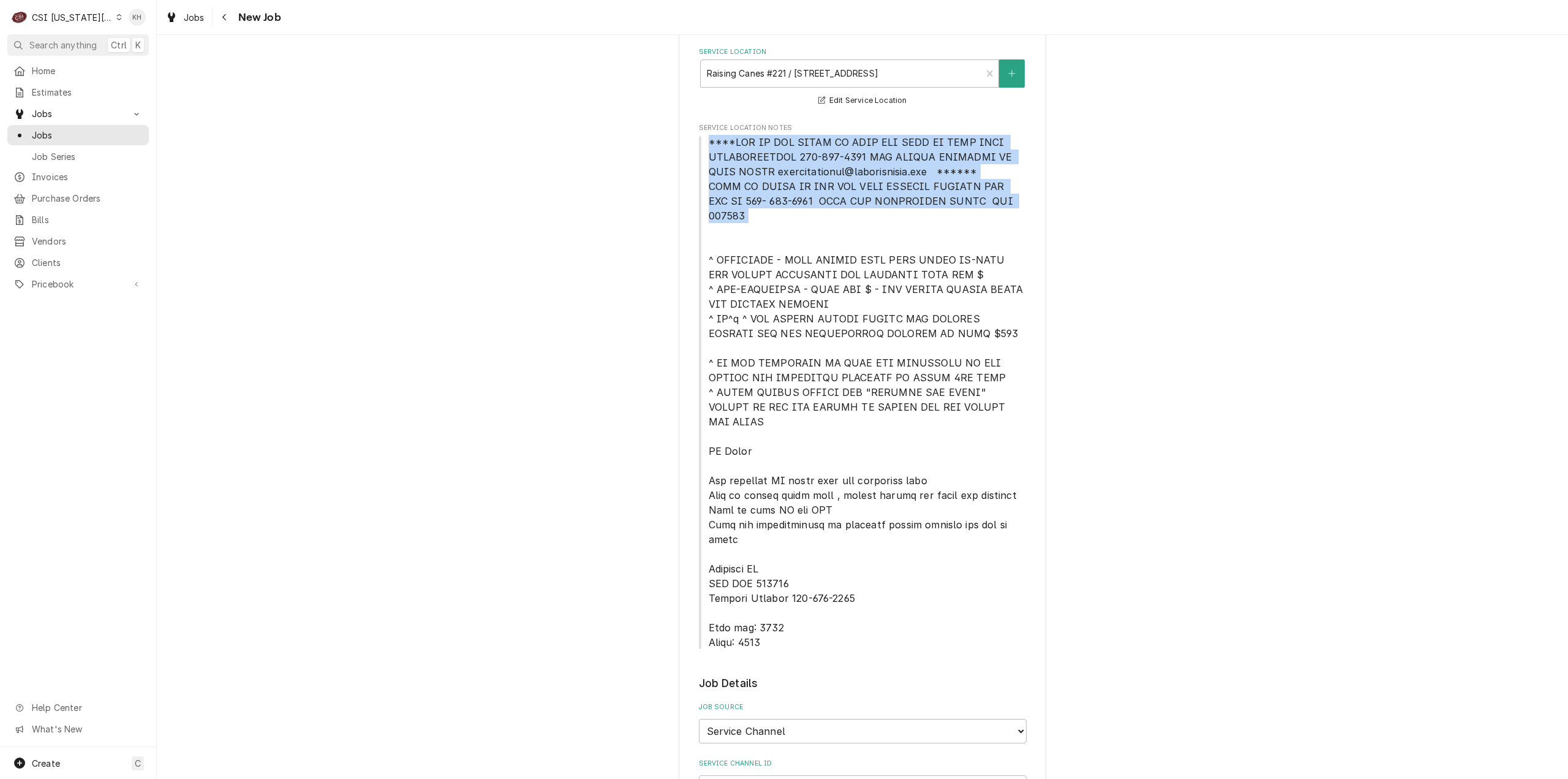
drag, startPoint x: 705, startPoint y: 142, endPoint x: 1038, endPoint y: 212, distance: 340.3
copy span "****NTE ON ALL CALLS IF OVER NTE NEED TO CALL JOHN HERBOLSHEIMER 402-380-8262 F…"
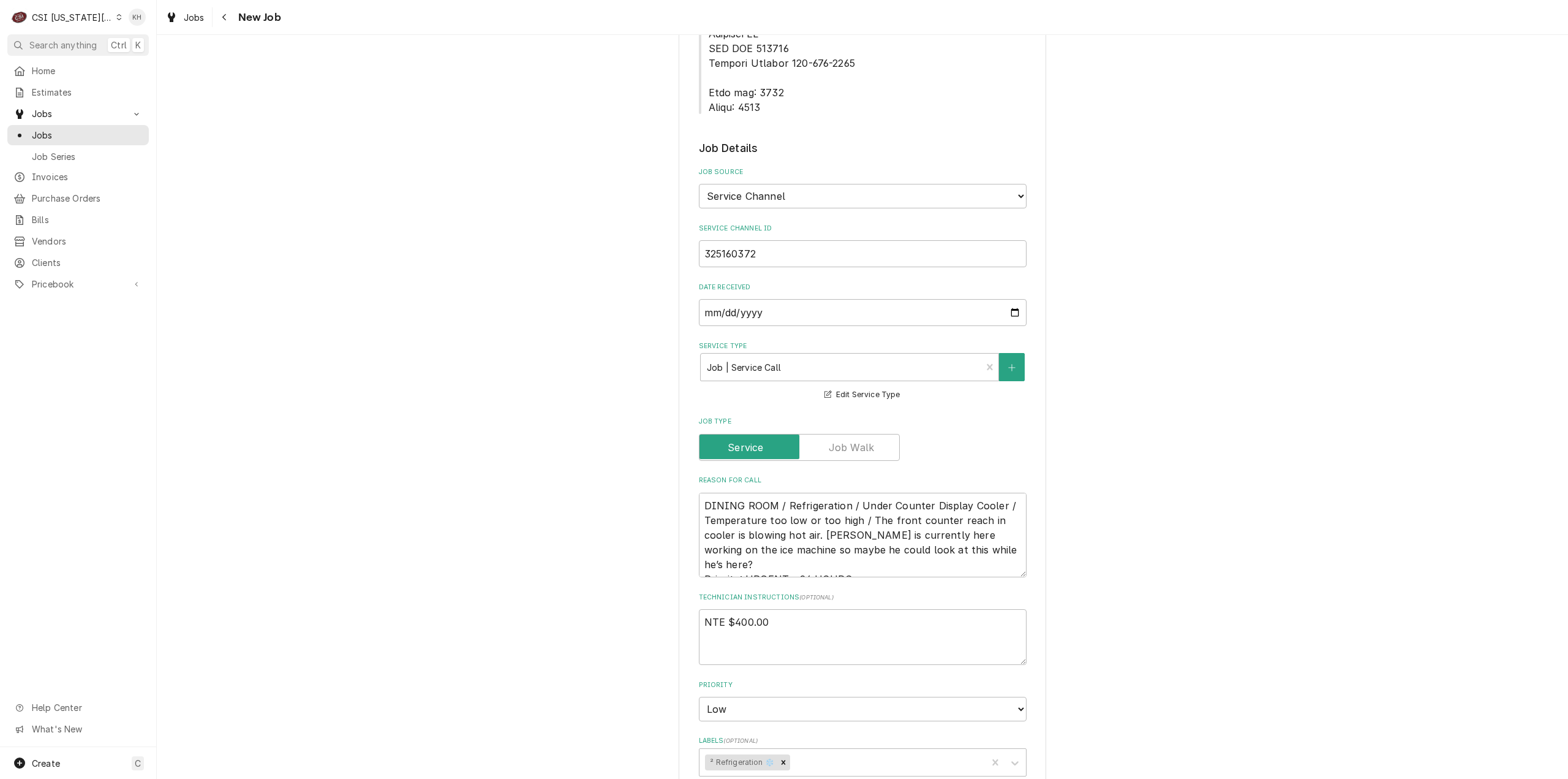
scroll to position [797, 0]
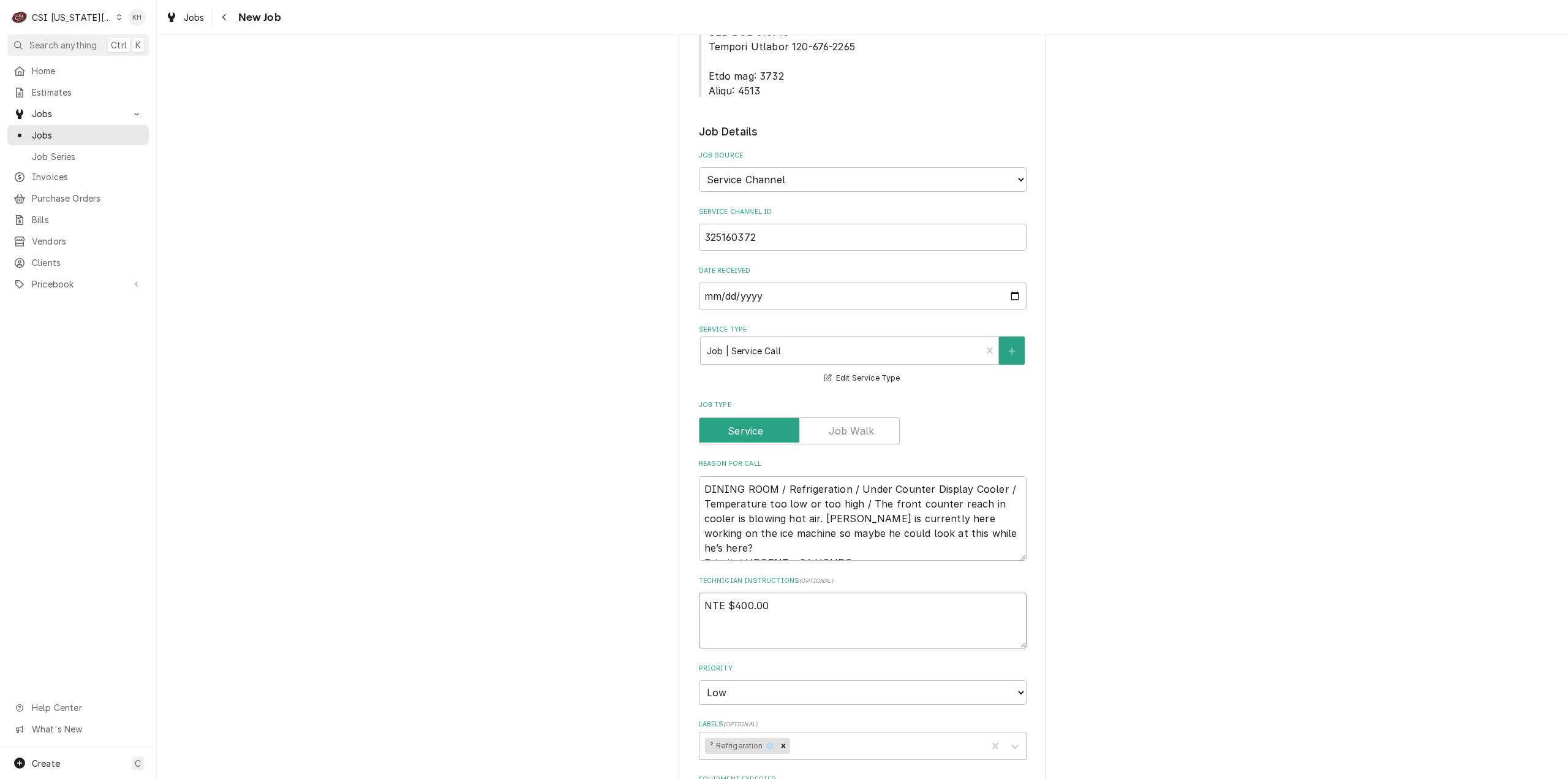
click at [714, 592] on textarea "NTE $400.00" at bounding box center [863, 620] width 328 height 56
paste textarea "****NTE ON ALL CALLS IF OVER NTE NEED TO CALL JOHN HERBOLSHEIMER 402-380-8262 F…"
type textarea "x"
type textarea "NTE $400.00 ****NTE ON ALL CALLS IF OVER NTE NEED TO CALL JOHN HERBOLSHEIMER 40…"
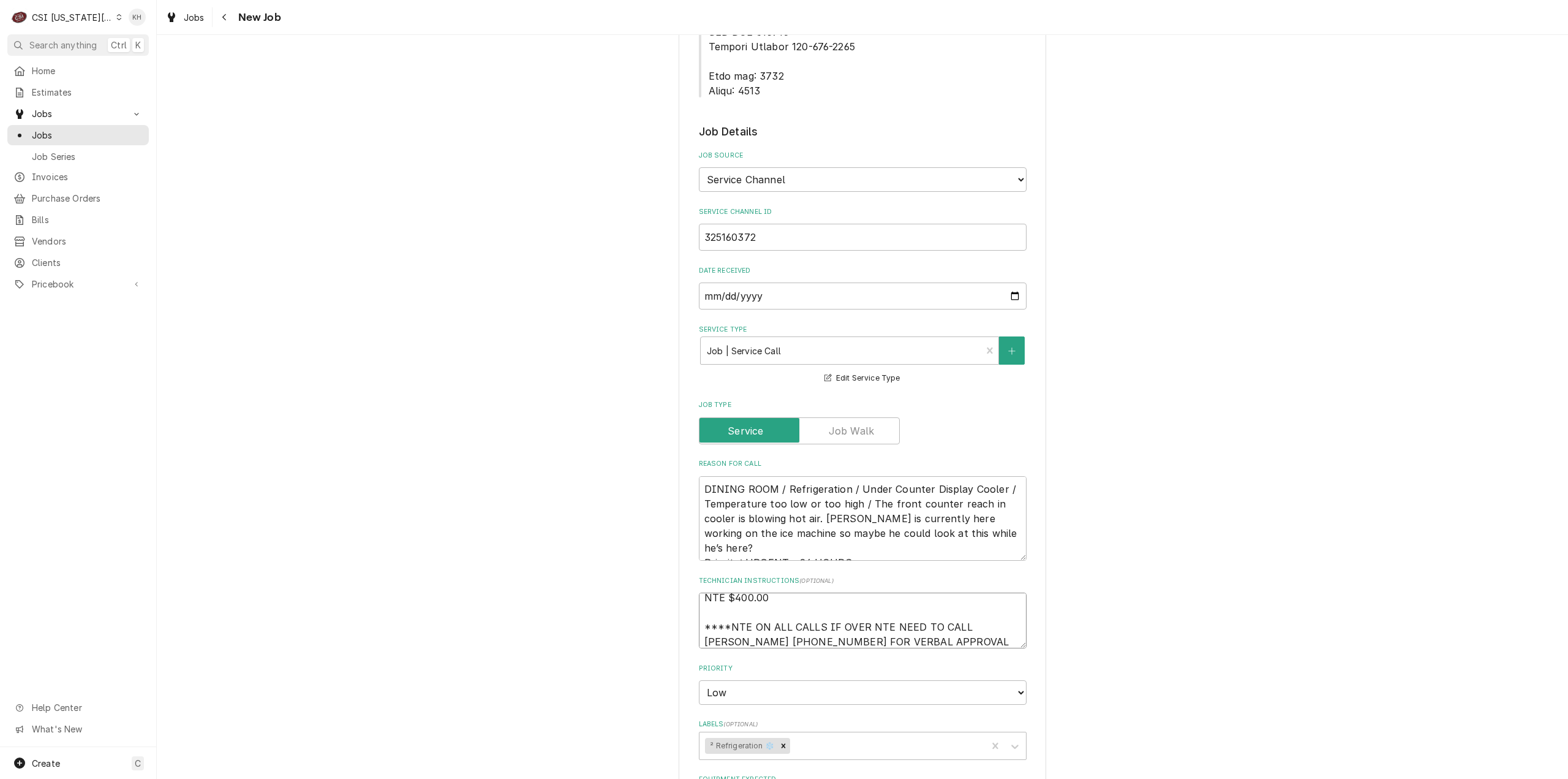
type textarea "x"
type textarea "NTE $400.00 ****NTE ON ALL CALLS IF OVER NTE NEED TO CALL JOHN HERBOLSHEIMER 40…"
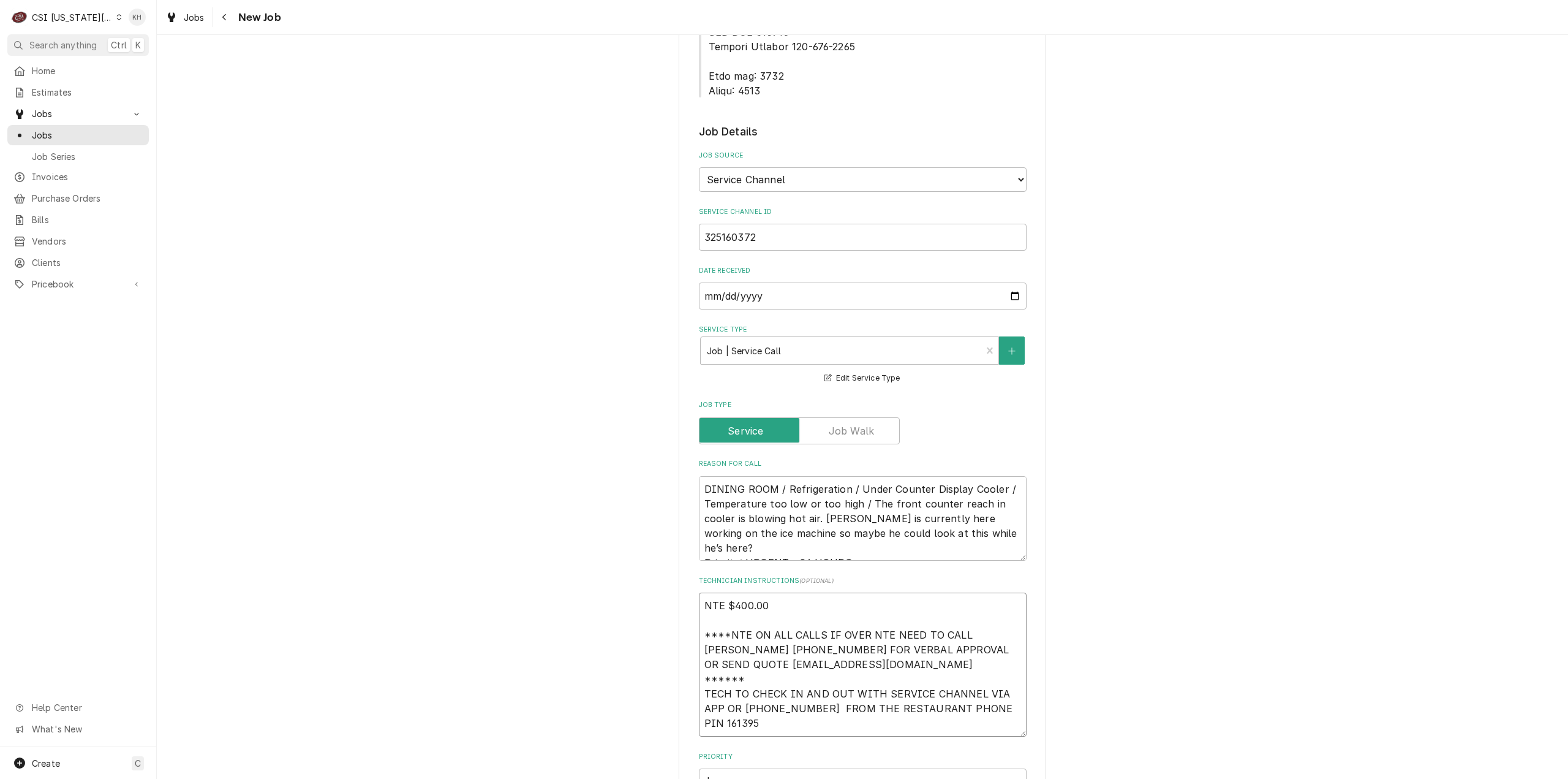
type textarea "x"
type textarea "NTE $400.00 ****NTE ON ALL CALLS IF OVER NTE NEED TO CALL JOHN HERBOLSHEIMER 40…"
type textarea "x"
type textarea "NTE $400.00 ****NTE ON ALL CALLS IF OVER NTE NEED TO CALL JOHN HERBOLSHEIMER 40…"
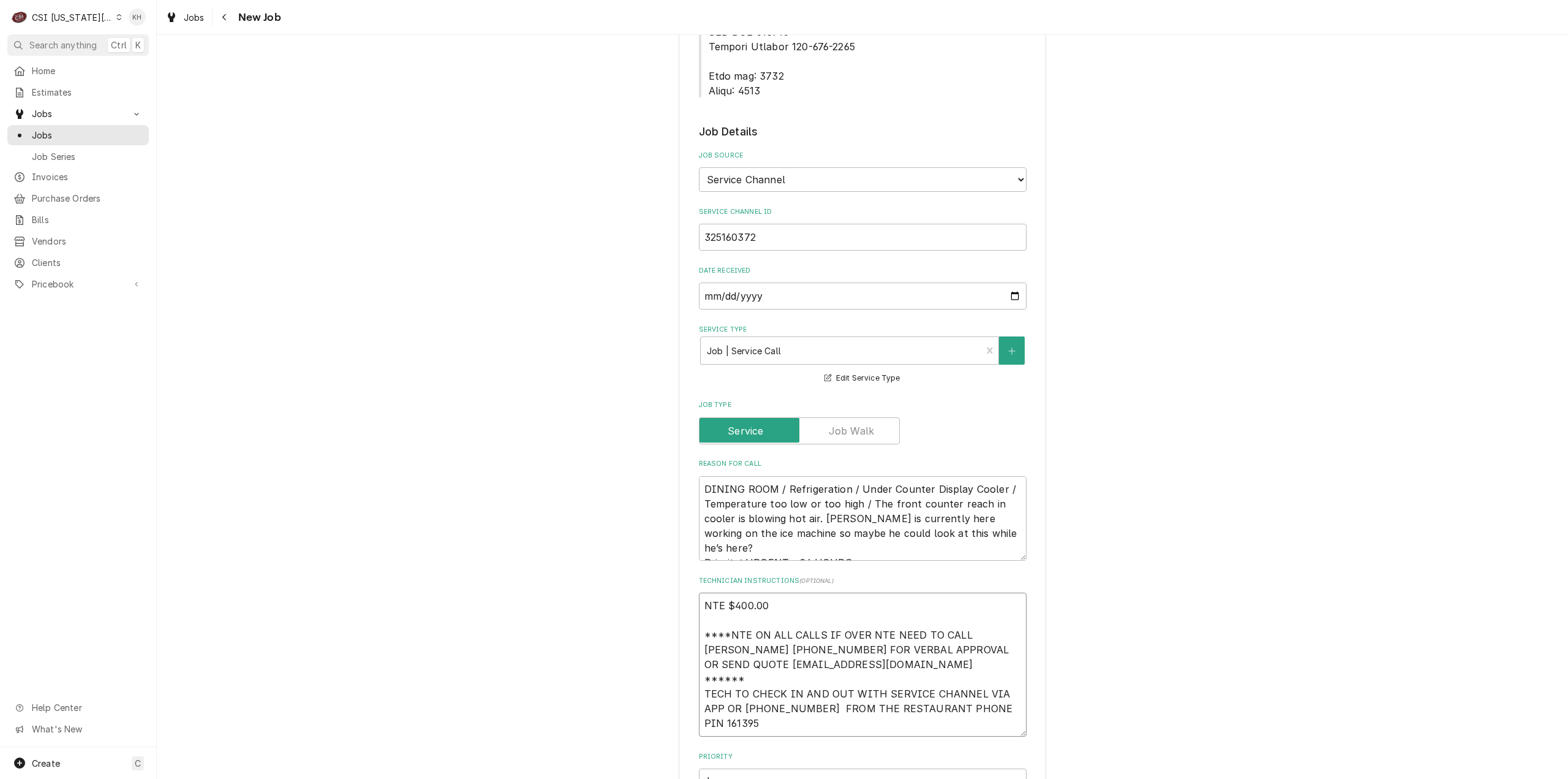
type textarea "x"
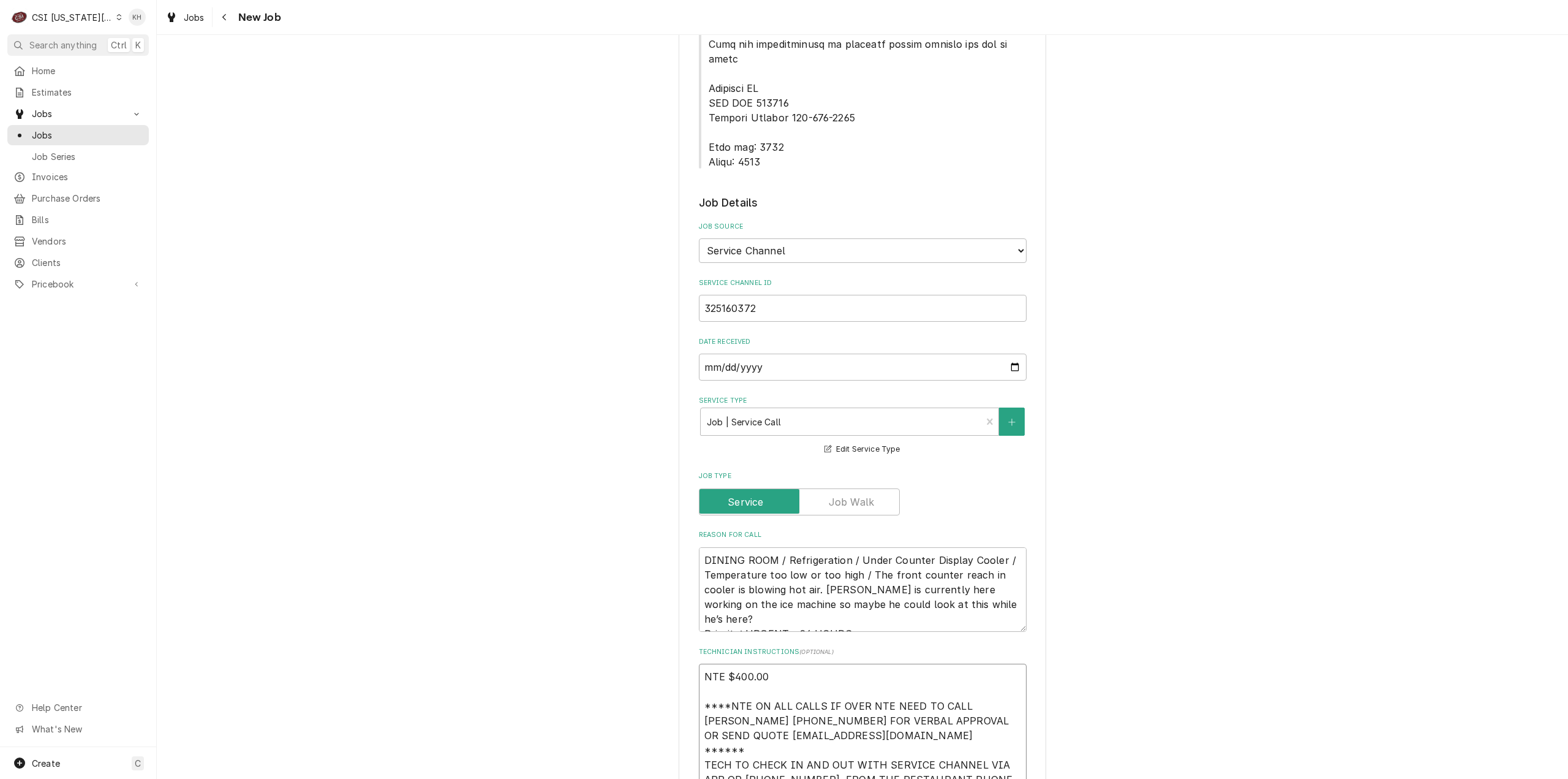
scroll to position [613, 0]
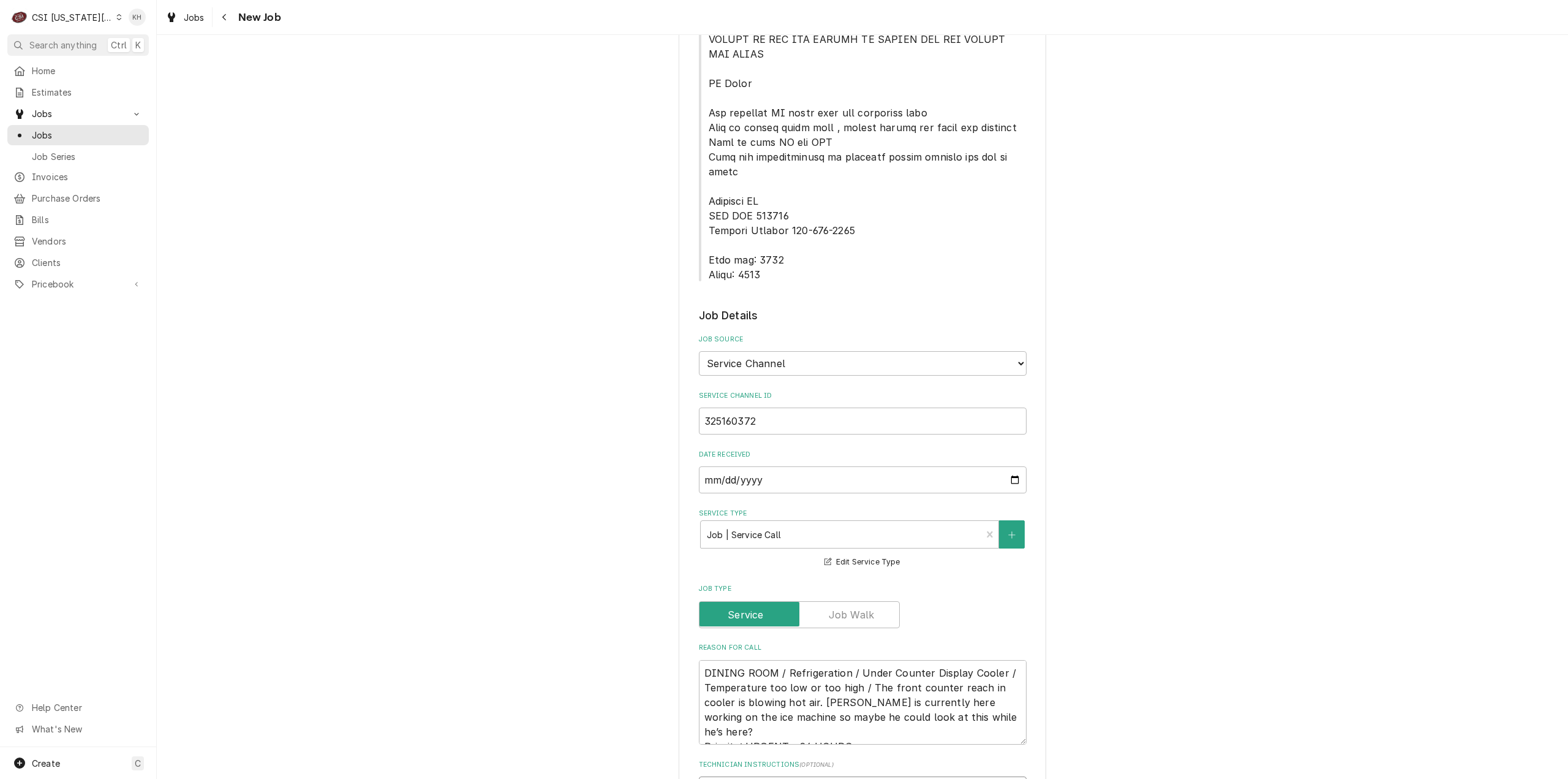
type textarea "NTE $400.00 ****NTE ON ALL CALLS IF OVER NTE NEED TO CALL JOHN HERBOLSHEIMER 40…"
drag, startPoint x: 705, startPoint y: 213, endPoint x: 776, endPoint y: 234, distance: 74.0
click at [776, 234] on span "Service Location Notes" at bounding box center [863, 24] width 328 height 515
copy span "Lock box: 0221 Alarm: 0448"
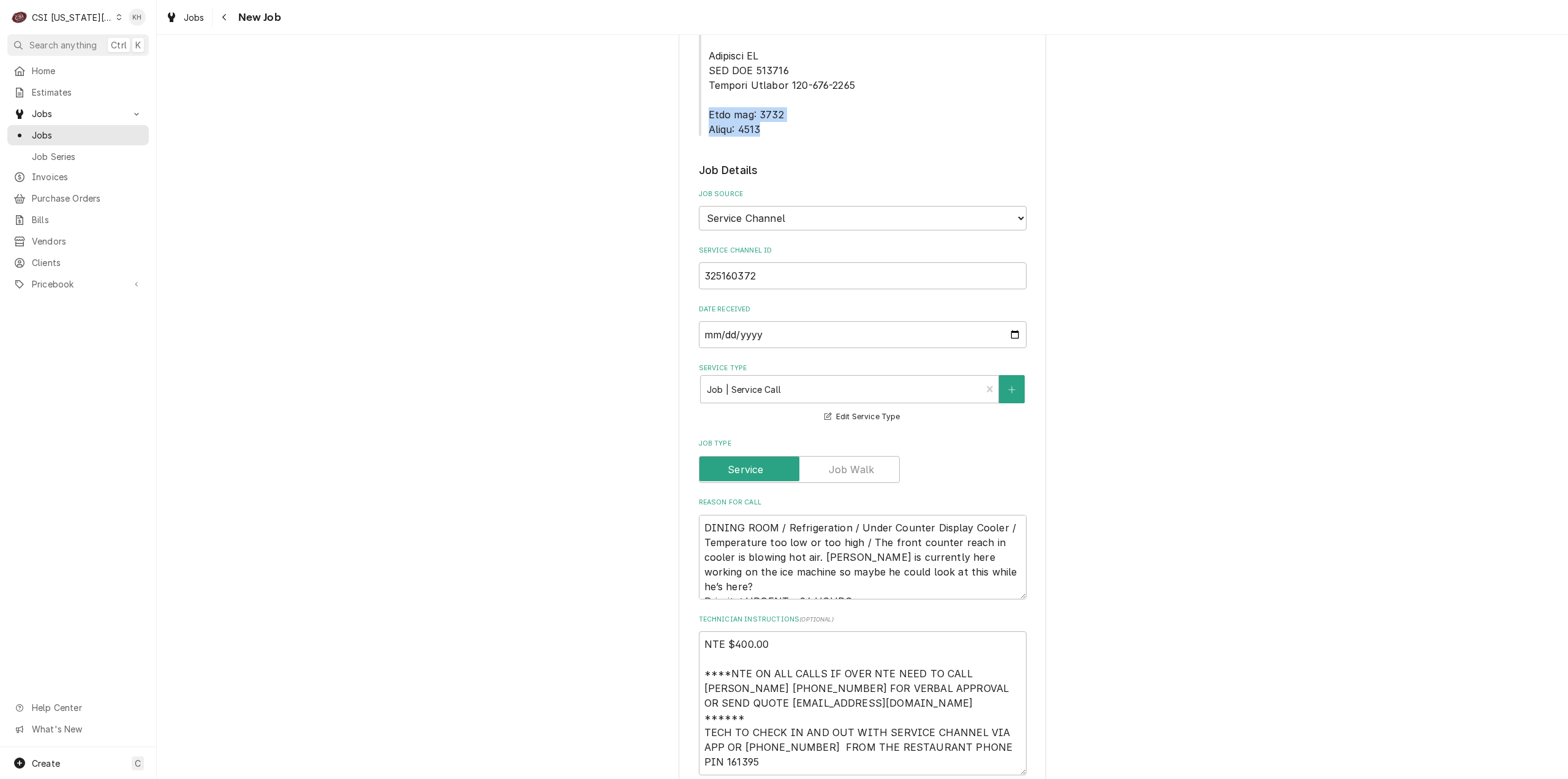
scroll to position [919, 0]
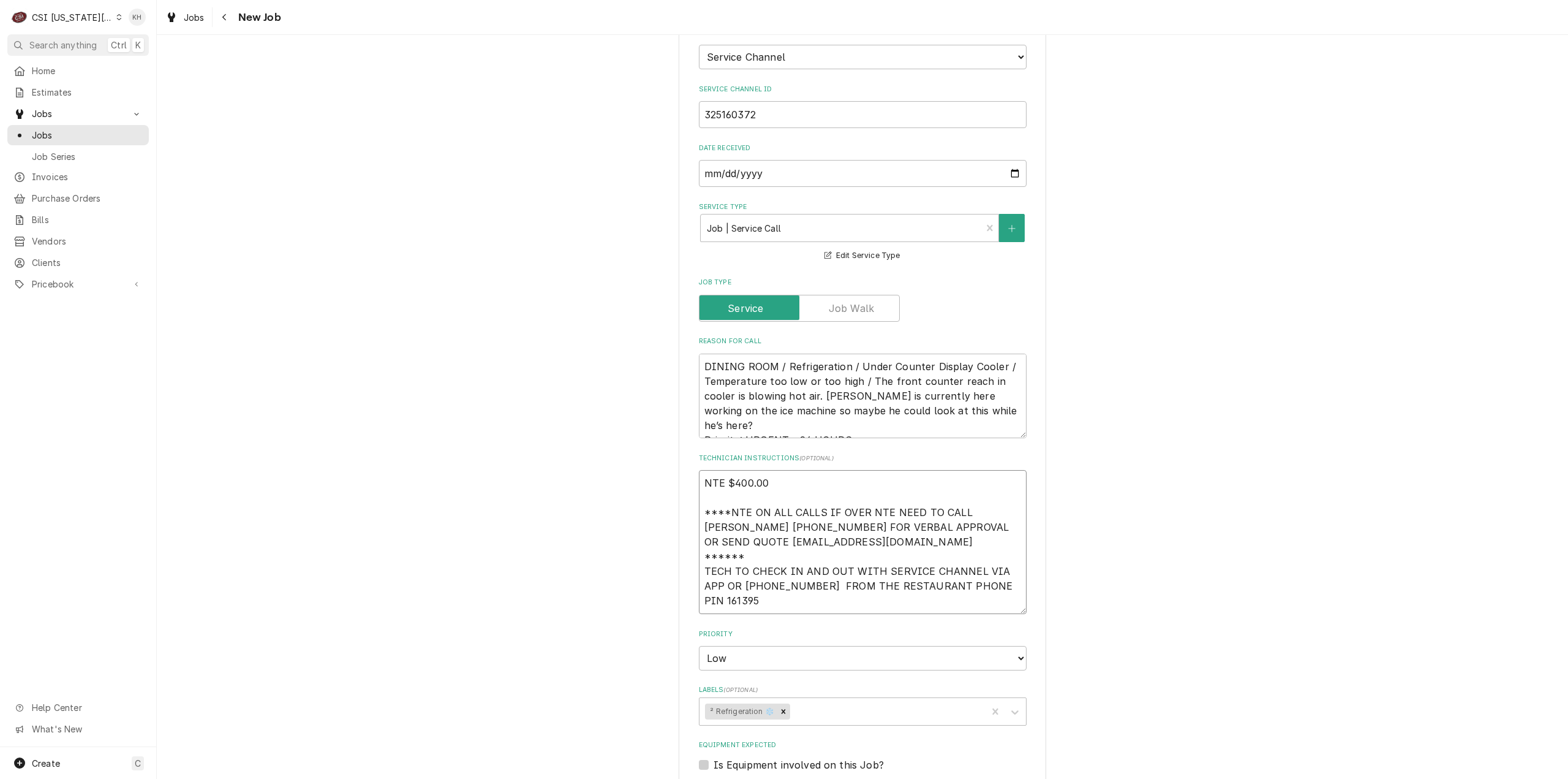
click at [749, 556] on textarea "NTE $400.00 ****NTE ON ALL CALLS IF OVER NTE NEED TO CALL JOHN HERBOLSHEIMER 40…" at bounding box center [863, 542] width 328 height 144
paste textarea "Lock box: 0221 Alarm: 0448"
type textarea "x"
type textarea "NTE $400.00 ****NTE ON ALL CALLS IF OVER NTE NEED TO CALL JOHN HERBOLSHEIMER 40…"
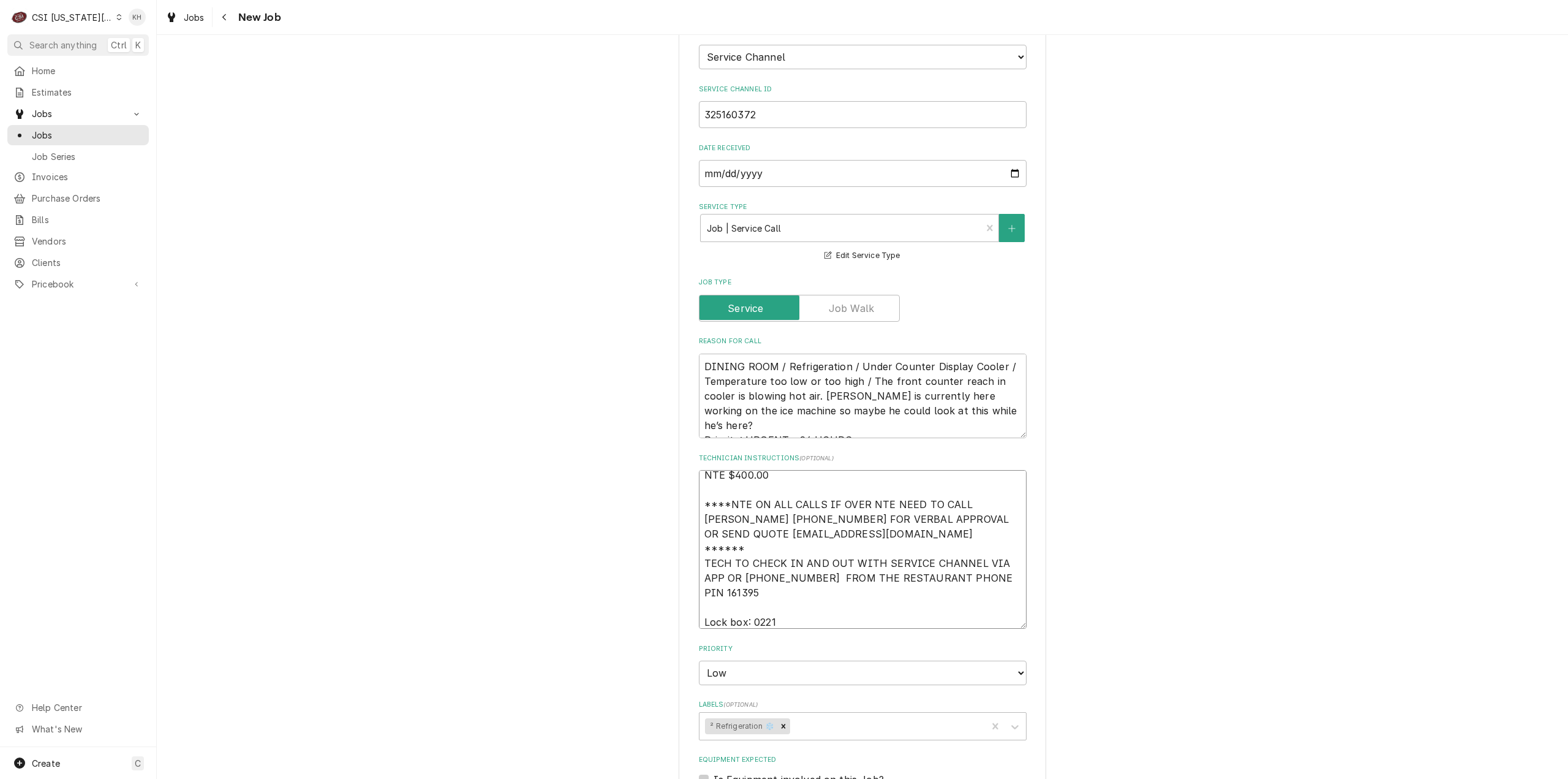
type textarea "x"
type textarea "NTE $400.00 ****NTE ON ALL CALLS IF OVER NTE NEED TO CALL JOHN HERBOLSHEIMER 40…"
type textarea "x"
type textarea "NTE $400.00 ****NTE ON ALL CALLS IF OVER NTE NEED TO CALL JOHN HERBOLSHEIMER 40…"
type textarea "x"
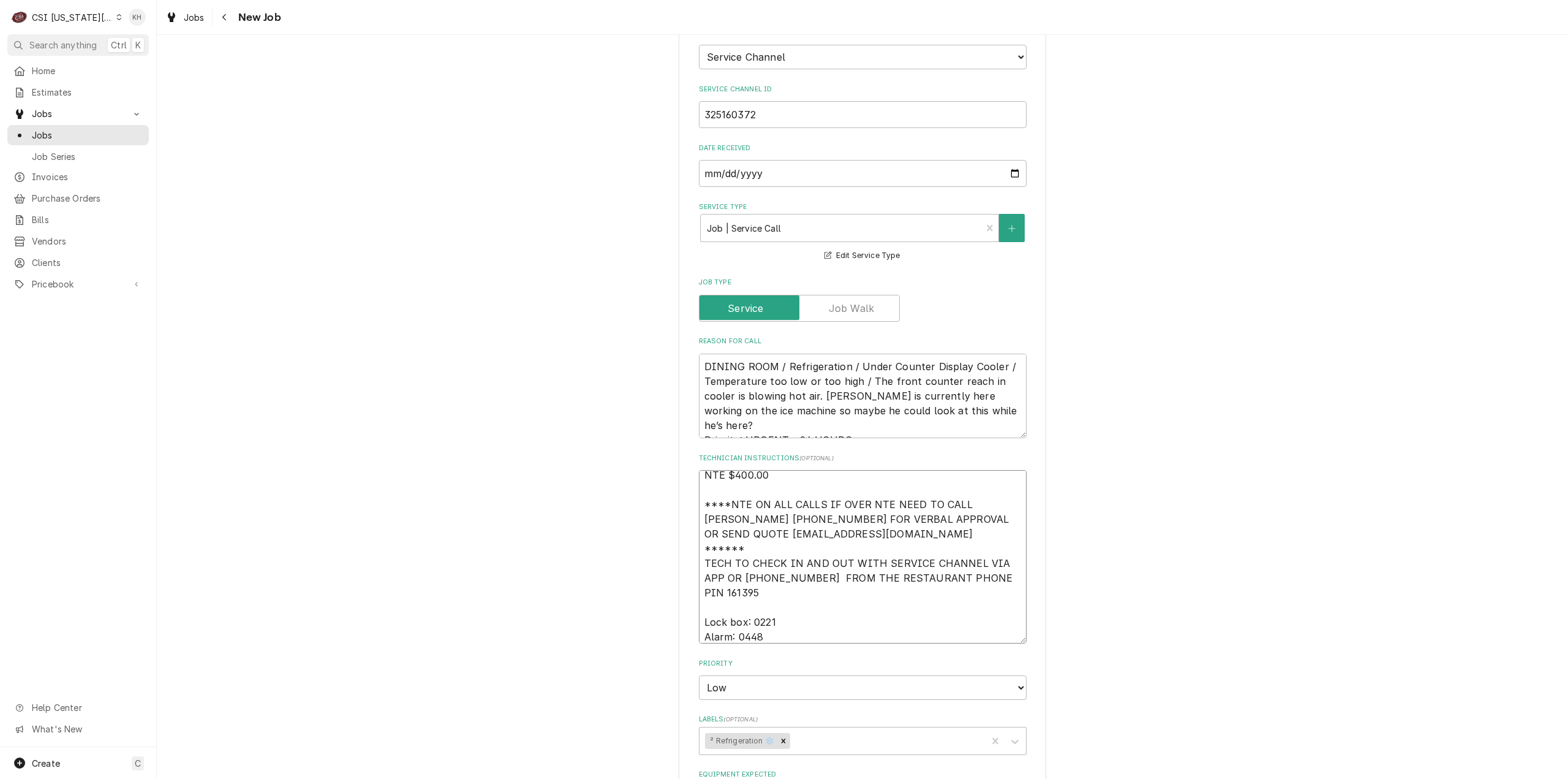
type textarea "NTE $400.00 ****NTE ON ALL CALLS IF OVER NTE NEED TO CALL JOHN HERBOLSHEIMER 40…"
type textarea "x"
type textarea "NTE $400.00 ****NTE ON ALL CALLS IF OVER NTE NEED TO CALL JOHN HERBOLSHEIMER 40…"
type textarea "x"
type textarea "NTE $400.00 ****NTE ON ALL CALLS IF OVER NTE NEED TO CALL JOHN HERBOLSHEIMER 40…"
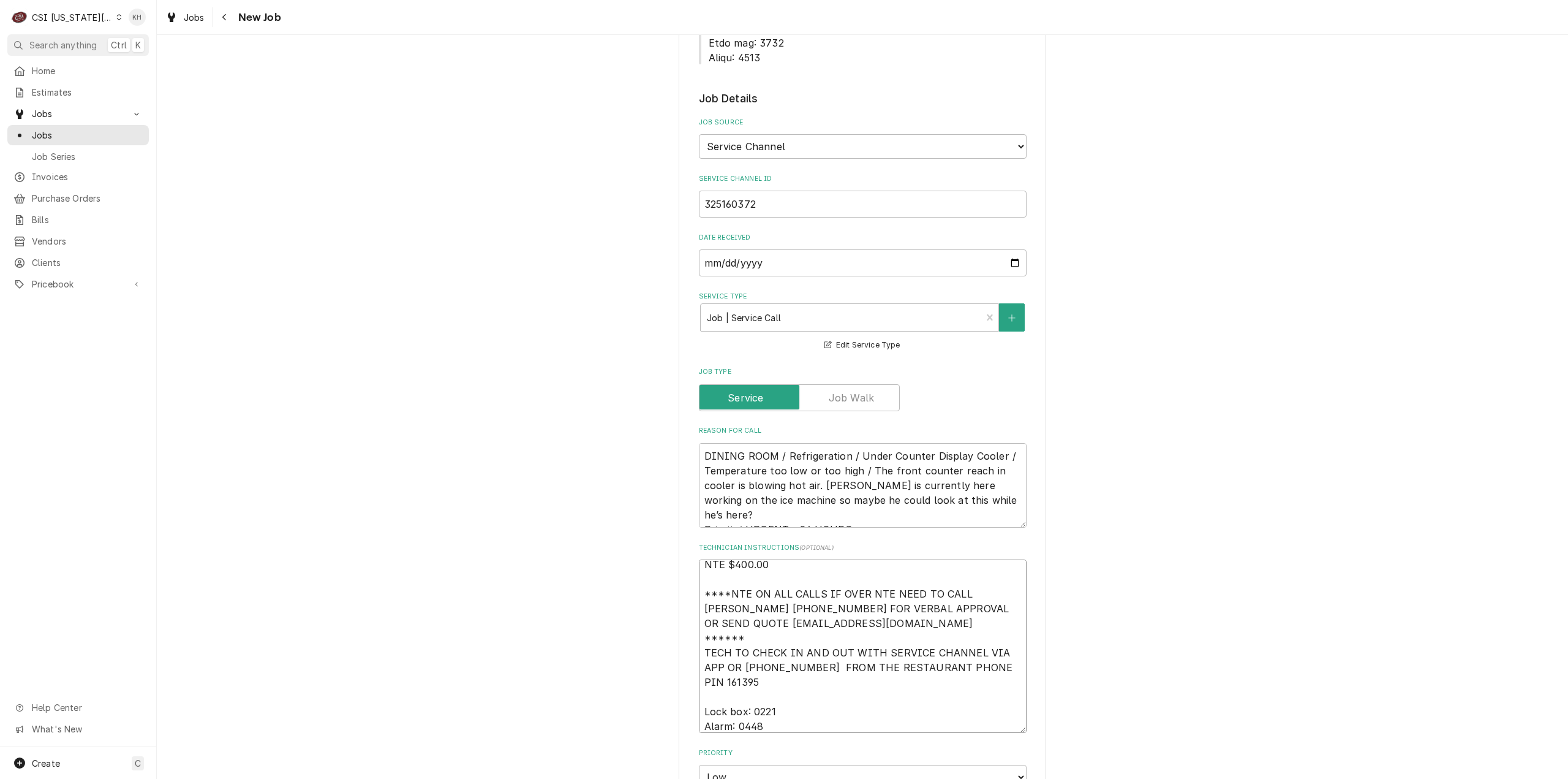
type textarea "x"
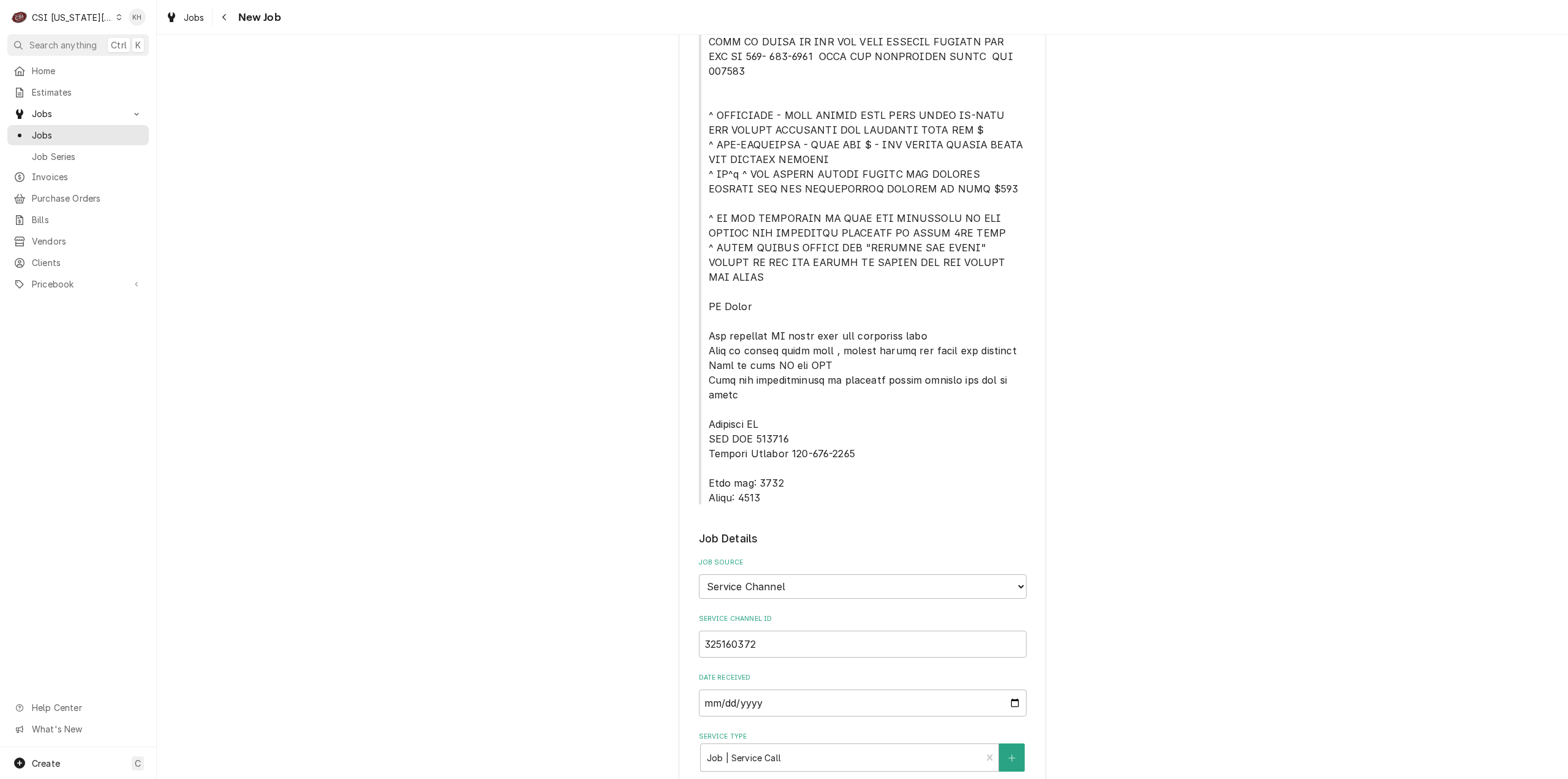
scroll to position [306, 0]
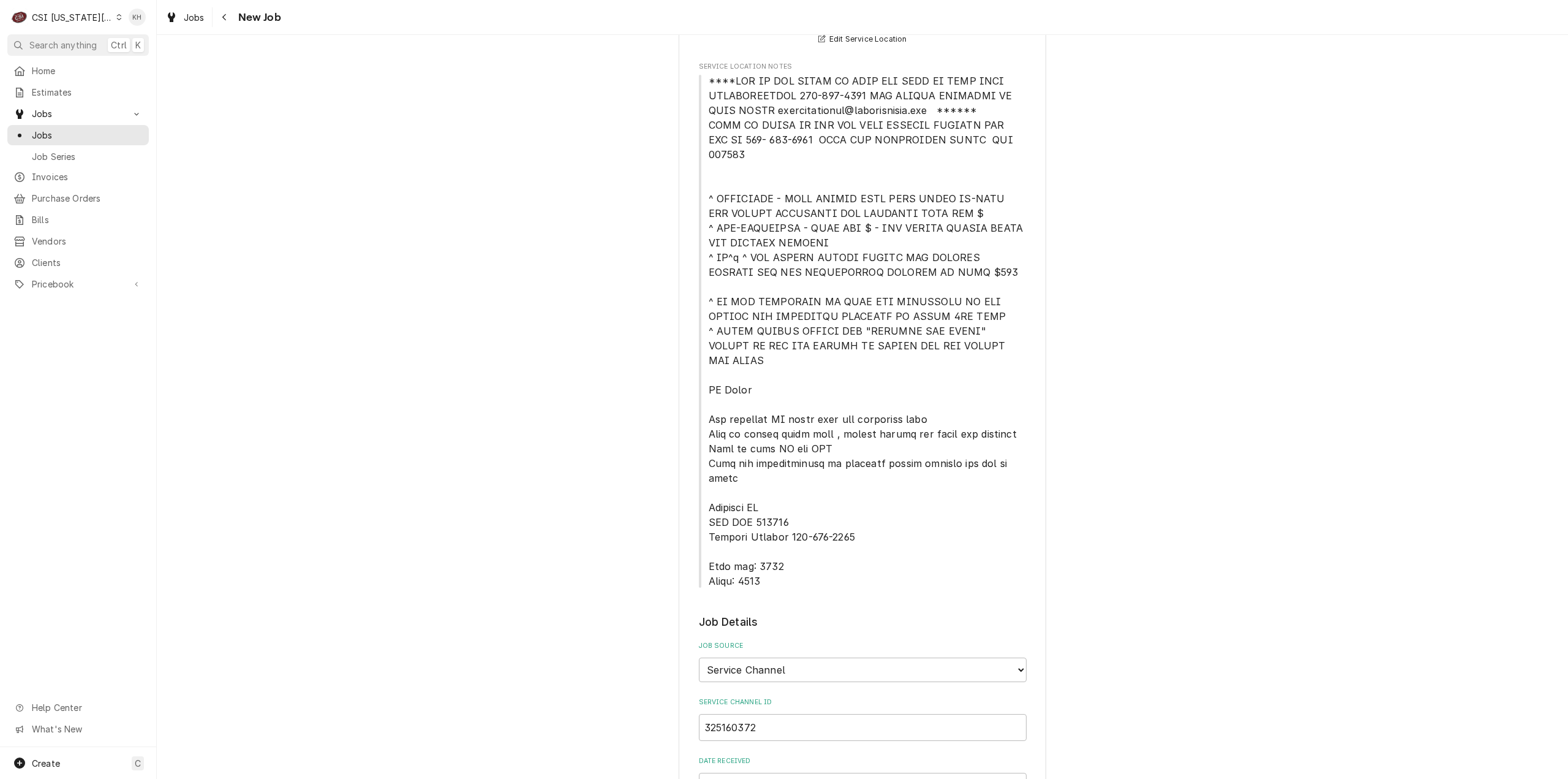
type textarea "NTE $400.00 ****NTE ON ALL CALLS IF OVER NTE NEED TO CALL JOHN HERBOLSHEIMER 40…"
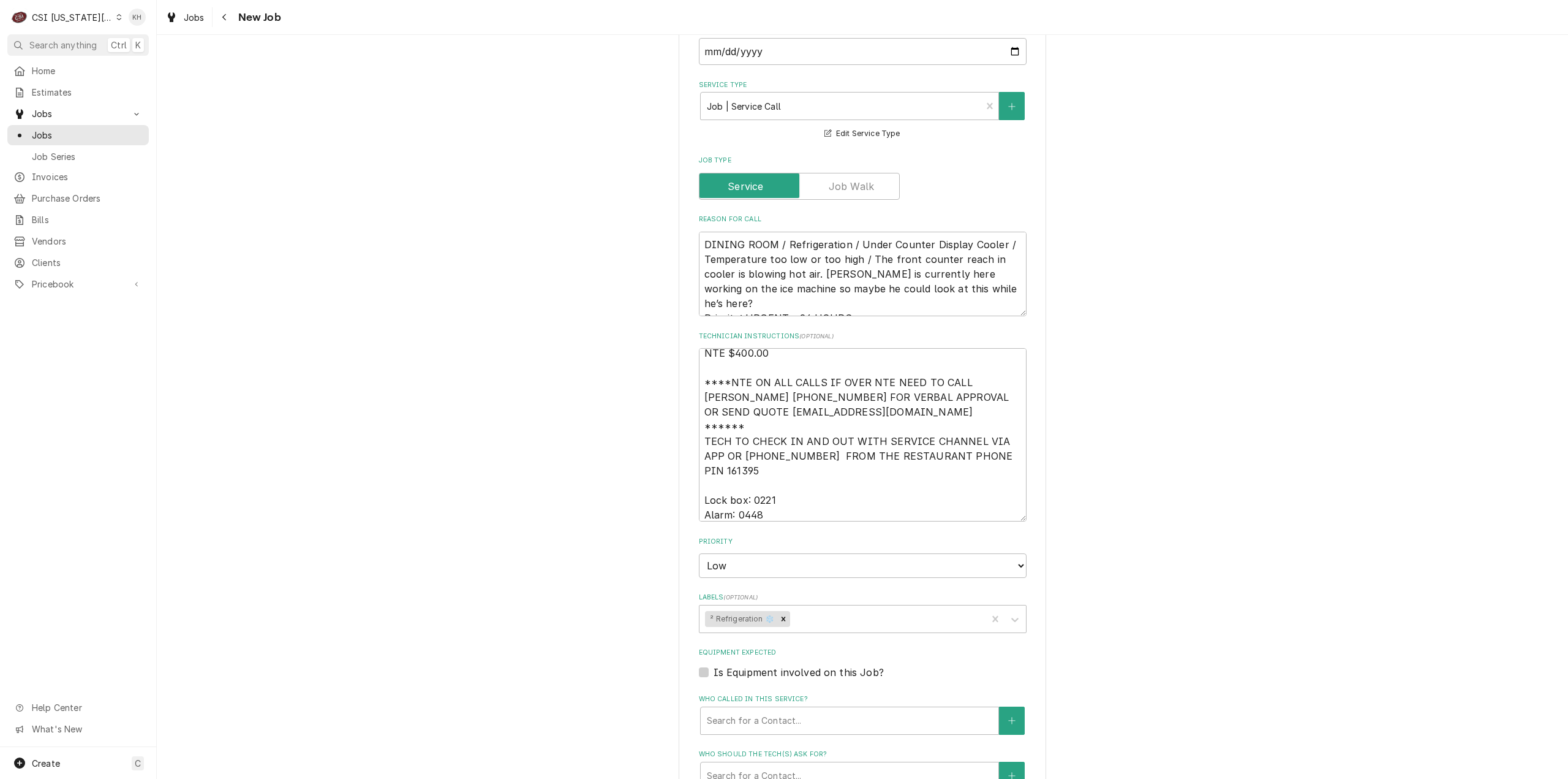
scroll to position [1103, 0]
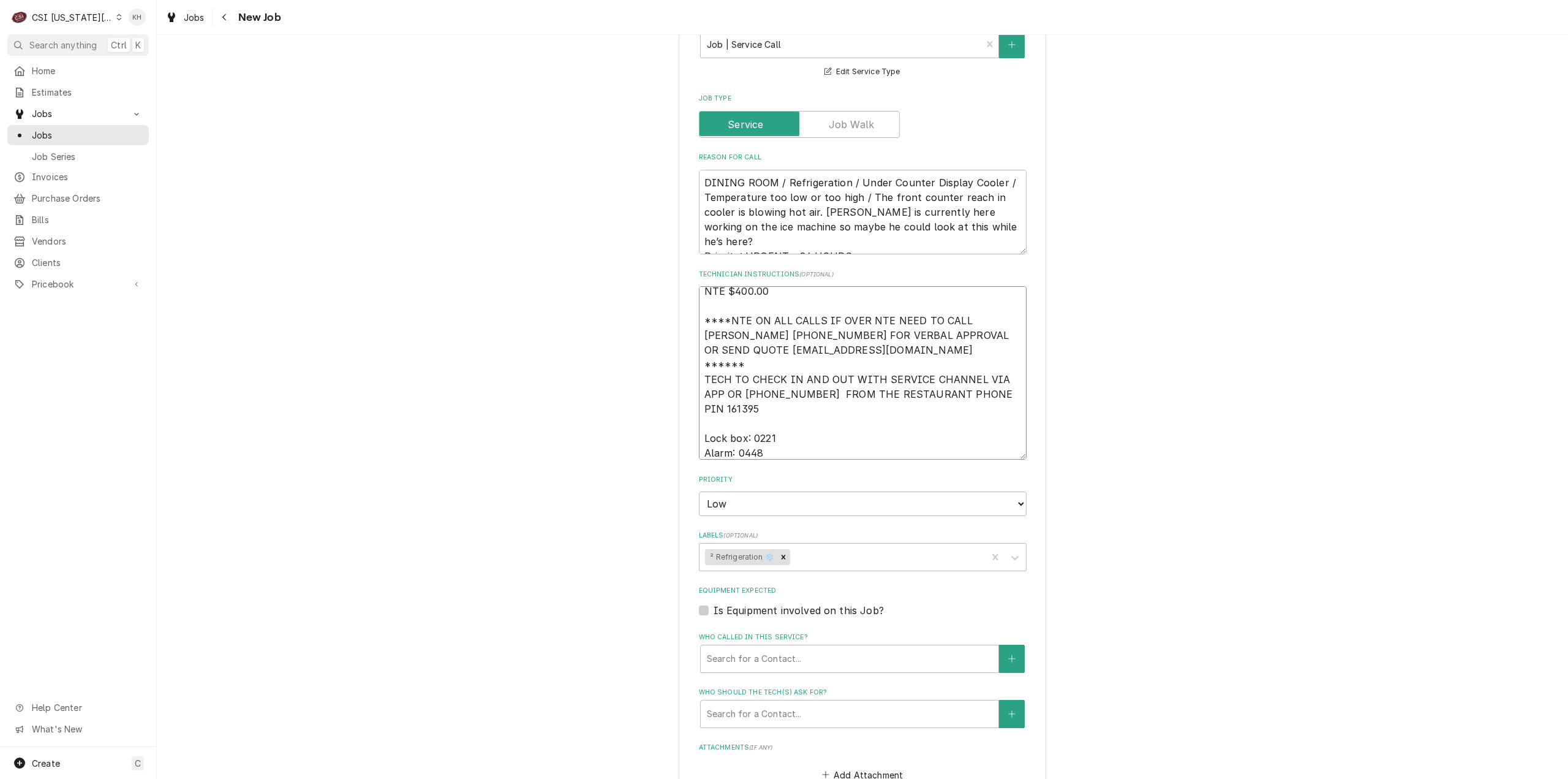
click at [739, 405] on textarea "NTE $400.00 ****NTE ON ALL CALLS IF OVER NTE NEED TO CALL JOHN HERBOLSHEIMER 40…" at bounding box center [863, 373] width 328 height 173
paste textarea "913-239-0449"
type textarea "x"
type textarea "NTE $400.00 ****NTE ON ALL CALLS IF OVER NTE NEED TO CALL JOHN HERBOLSHEIMER 40…"
type textarea "x"
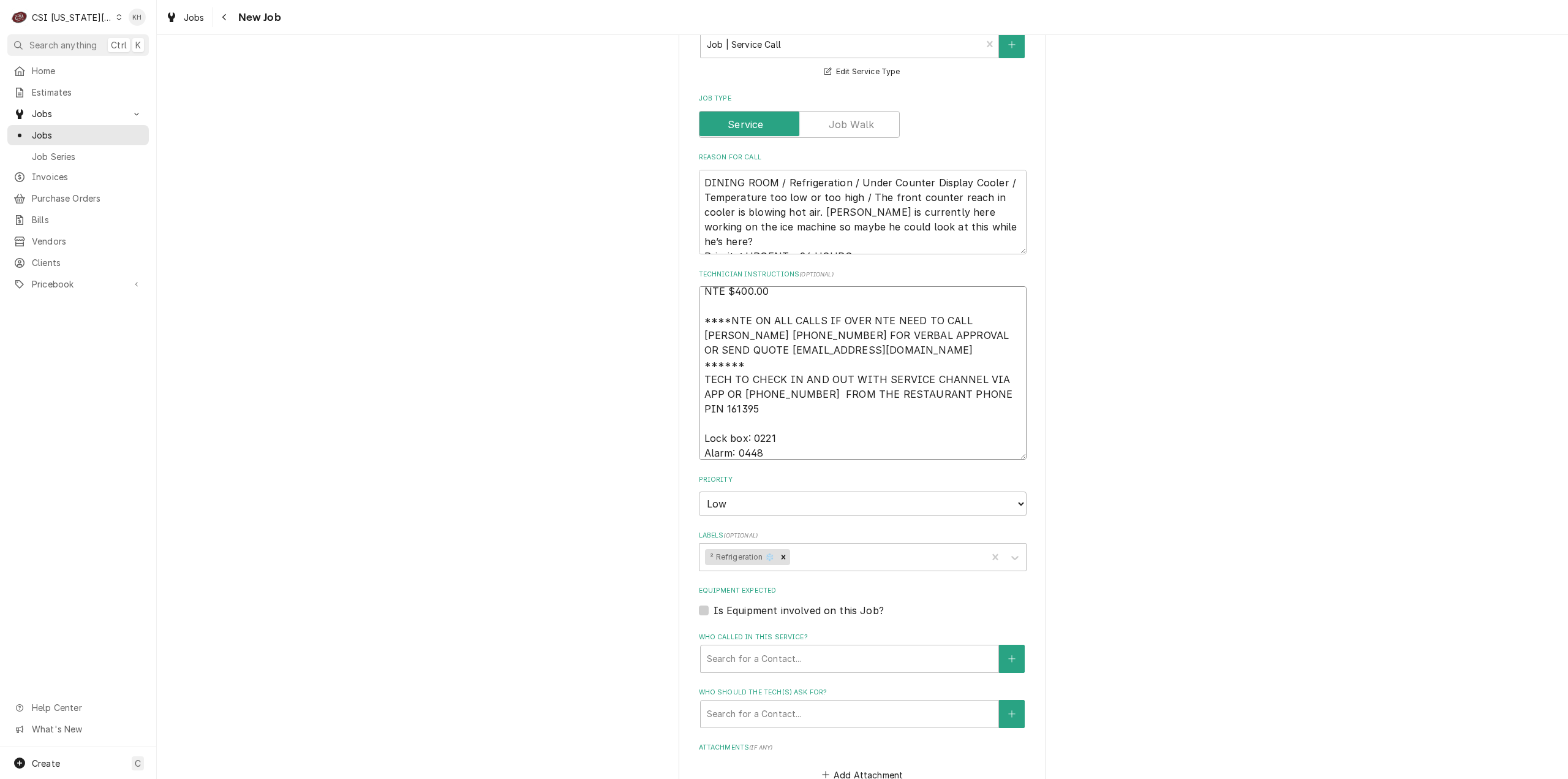
type textarea "NTE $400.00 ****NTE ON ALL CALLS IF OVER NTE NEED TO CALL JOHN HERBOLSHEIMER 40…"
click at [706, 603] on div "Is Equipment involved on this Job?" at bounding box center [863, 610] width 328 height 15
click at [714, 603] on label "Is Equipment involved on this Job?" at bounding box center [799, 610] width 170 height 15
click at [714, 603] on input "Equipment Expected" at bounding box center [878, 617] width 328 height 27
checkbox input "true"
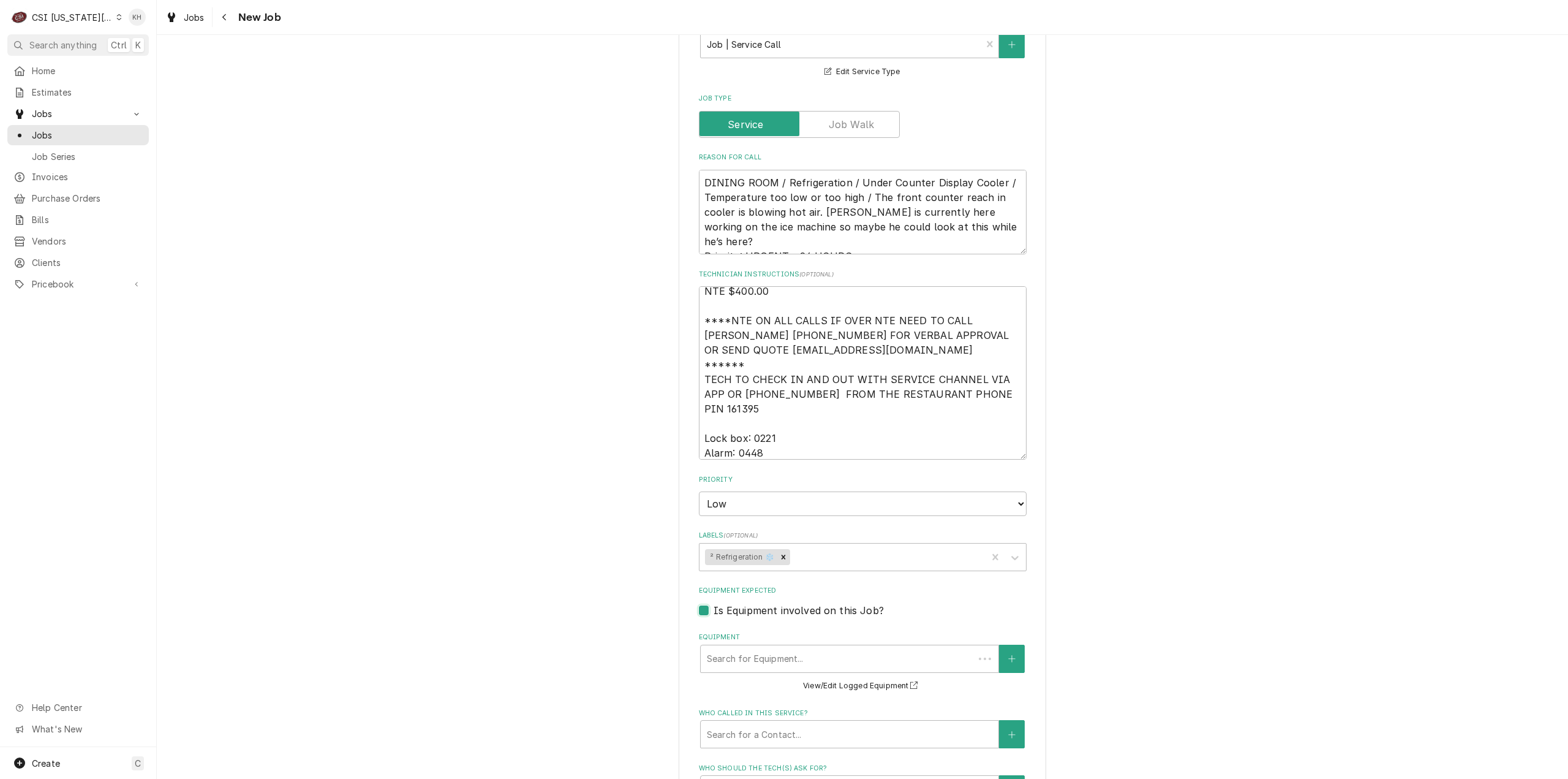
scroll to position [0, 0]
click at [778, 648] on div "Equipment" at bounding box center [849, 659] width 286 height 22
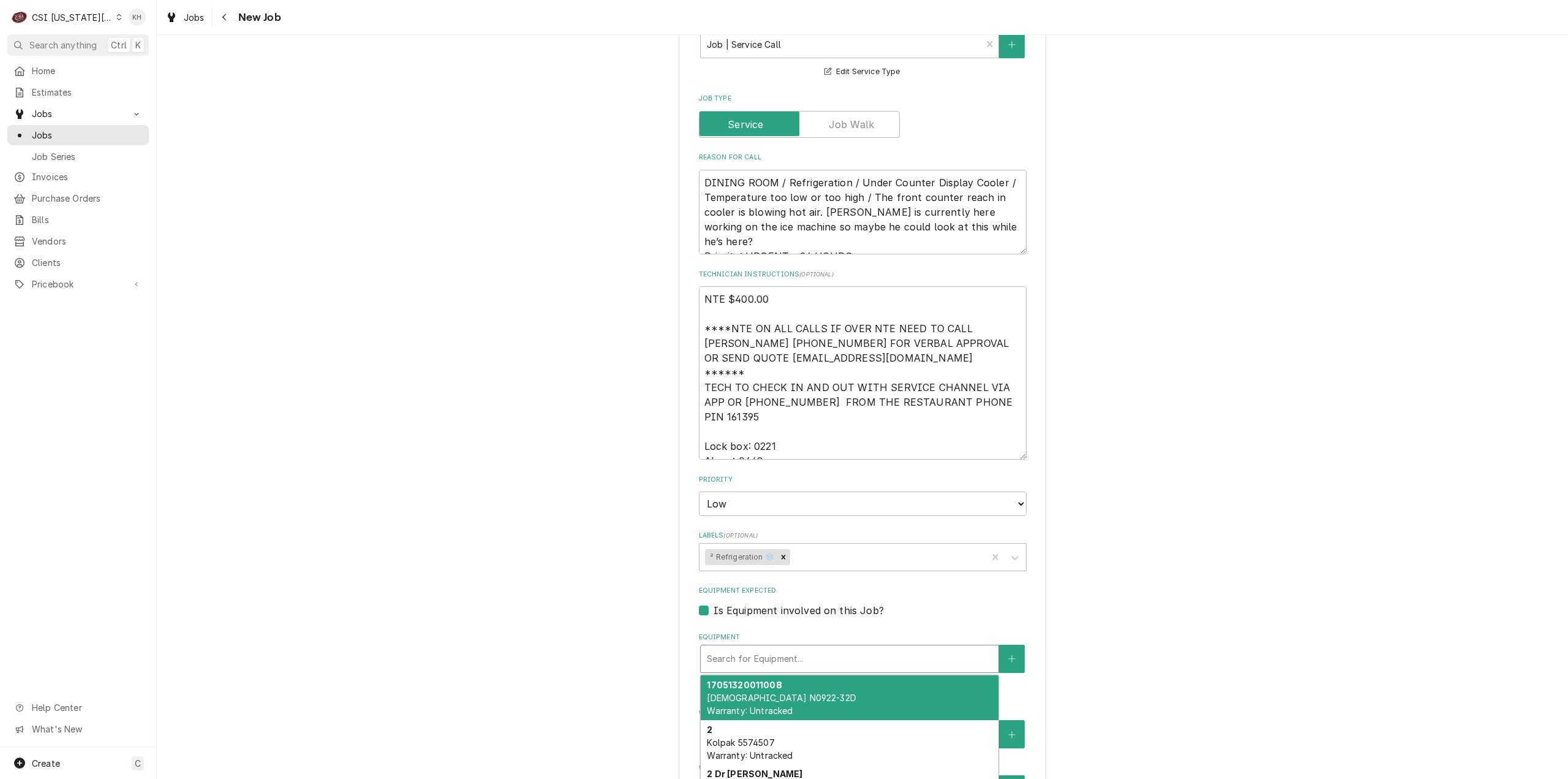
type textarea "x"
type input "u"
type textarea "x"
type input "un"
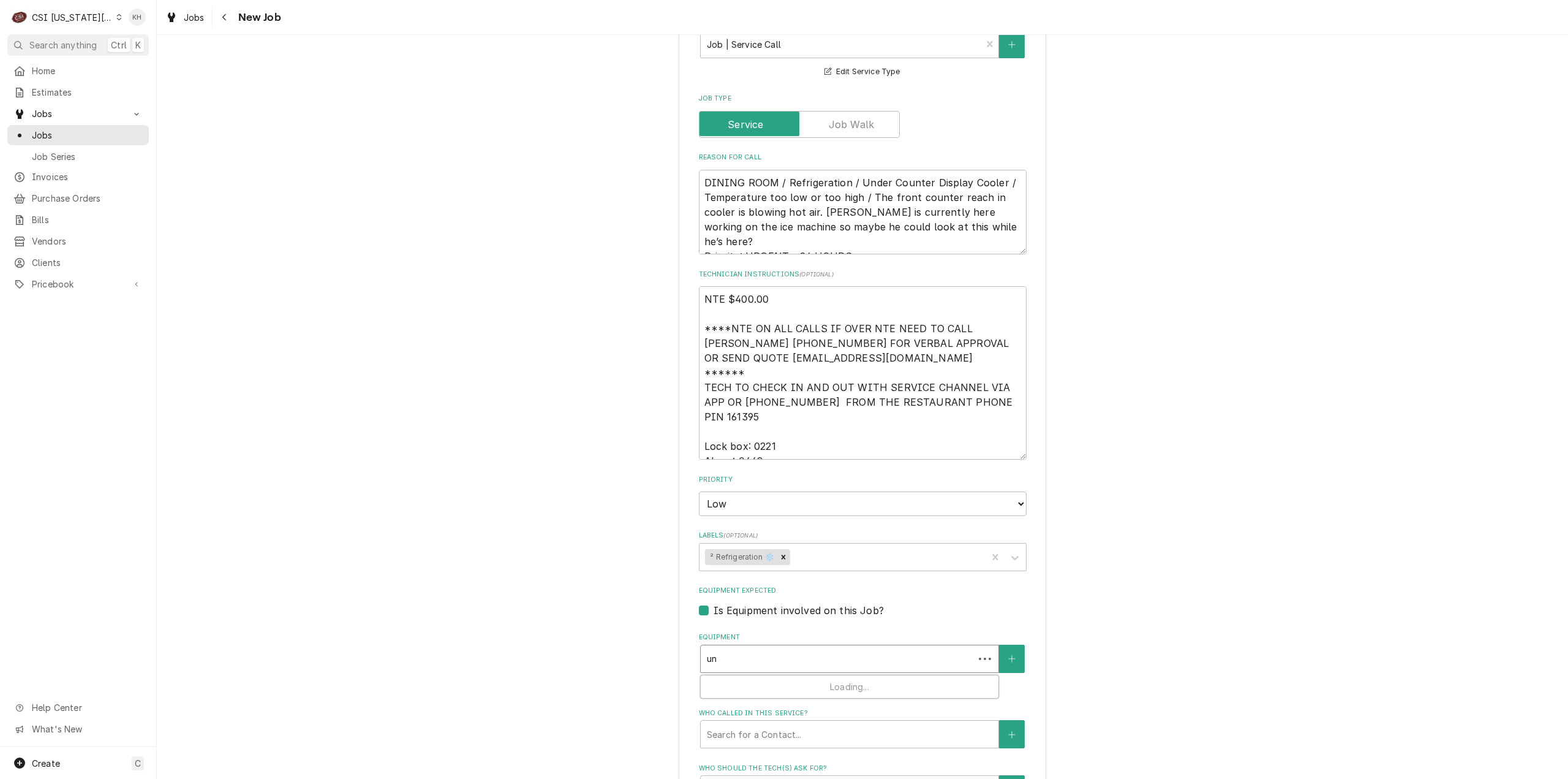
type textarea "x"
type input "und"
type textarea "x"
type input "unde"
type textarea "x"
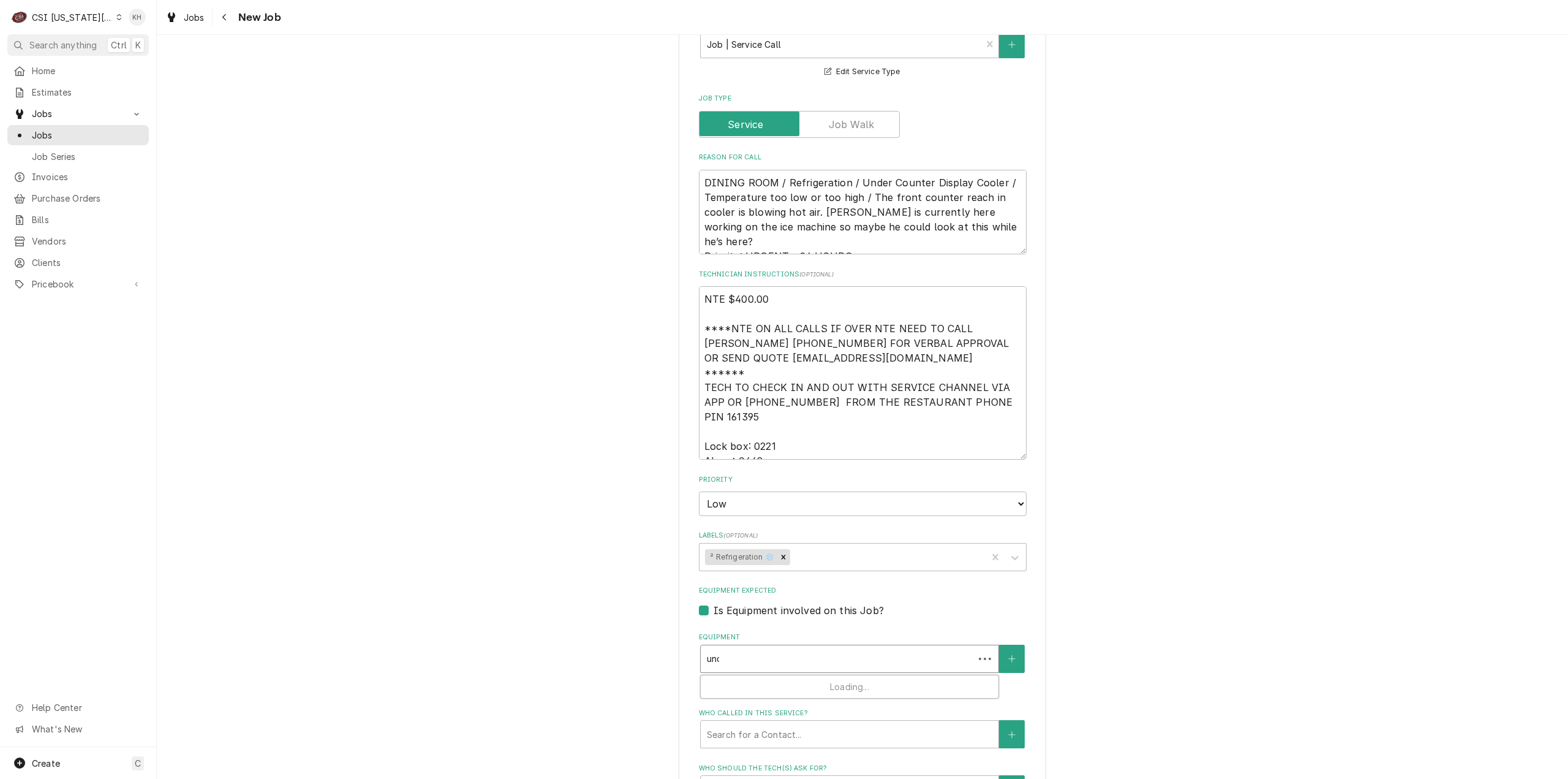
type input "under"
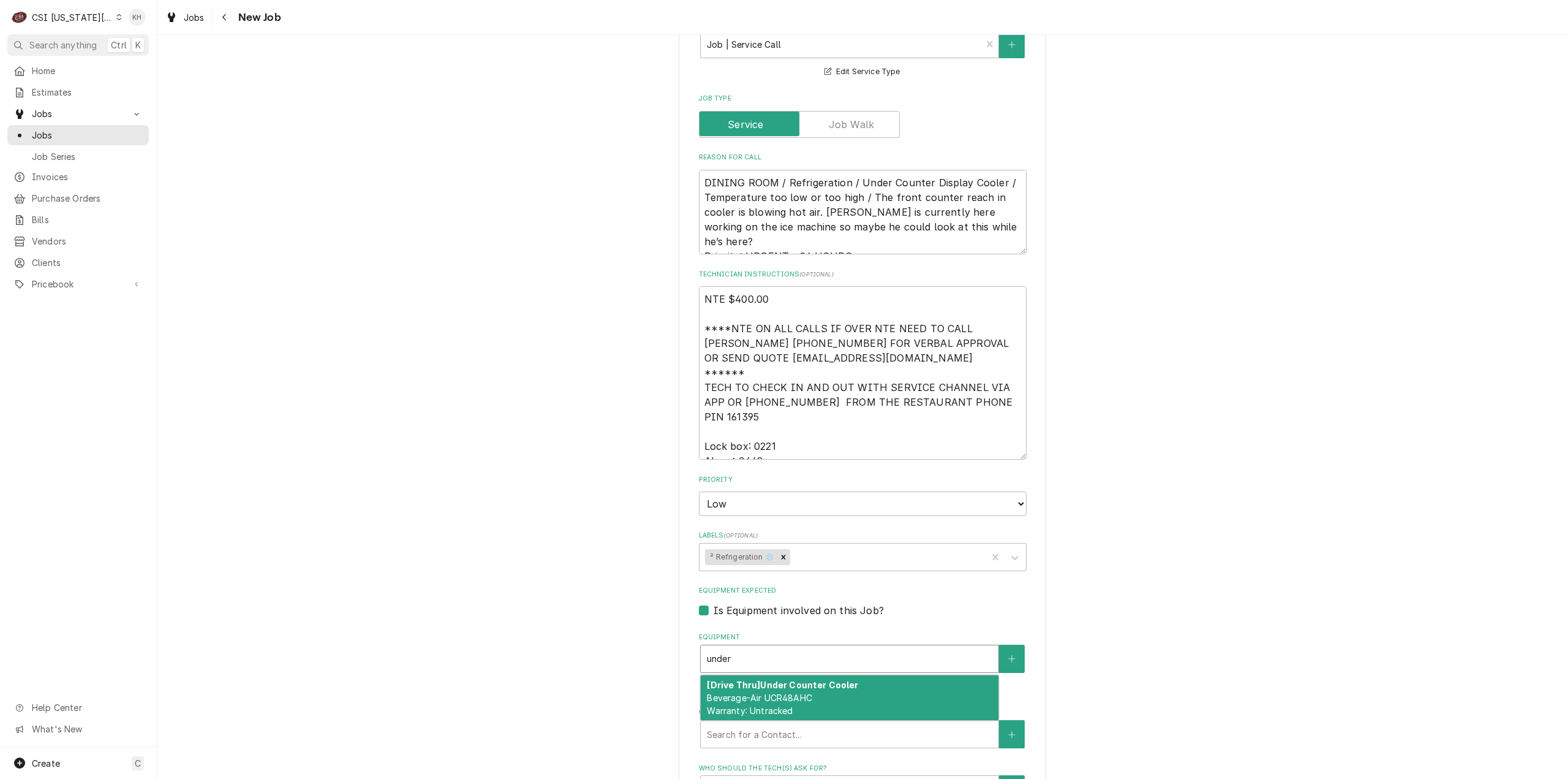
click at [815, 676] on div "[Drive Thru] Under Counter Cooler Beverage-Air UCR48AHC Warranty: Untracked" at bounding box center [850, 698] width 298 height 45
type textarea "x"
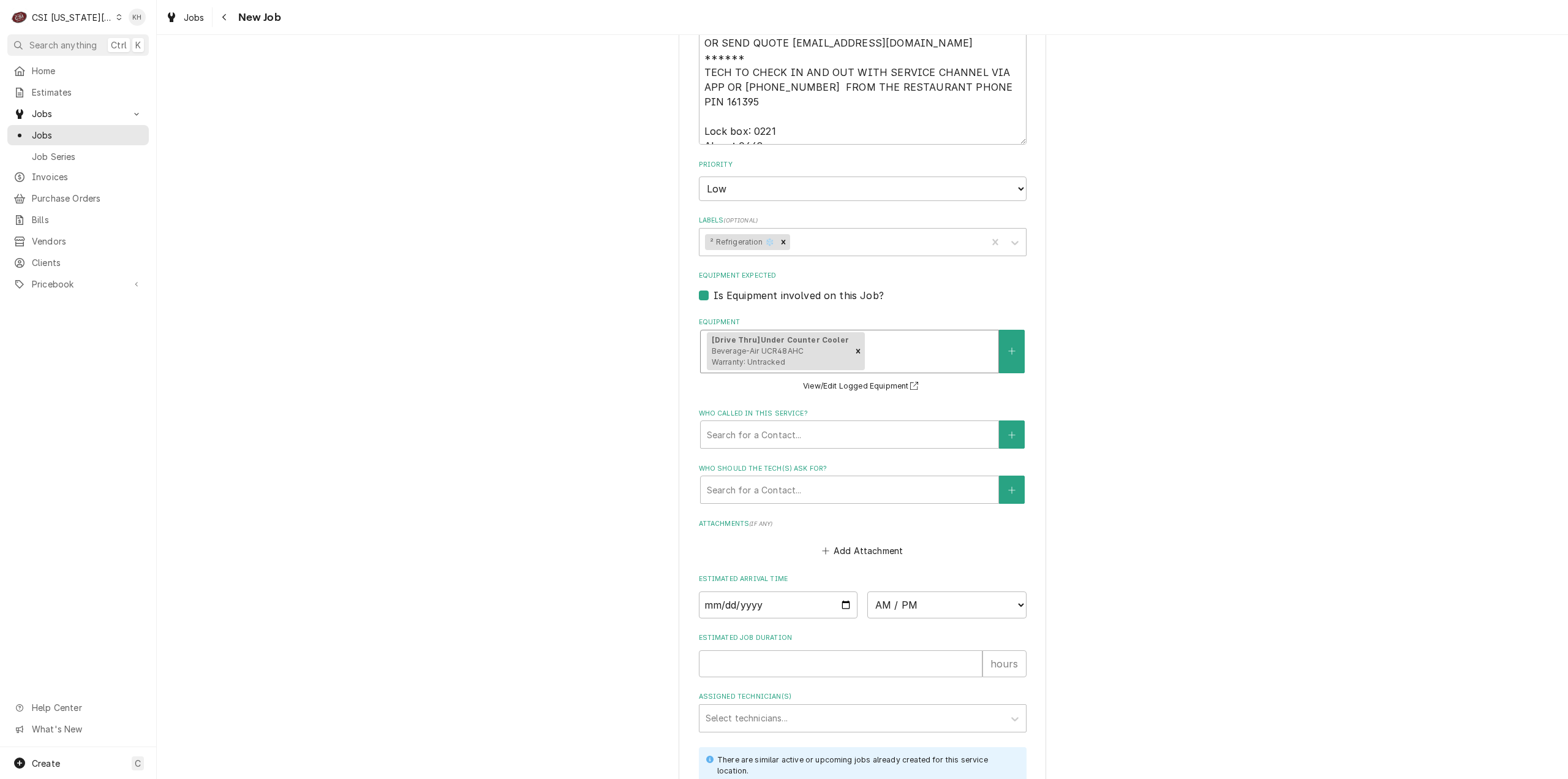
scroll to position [1471, 0]
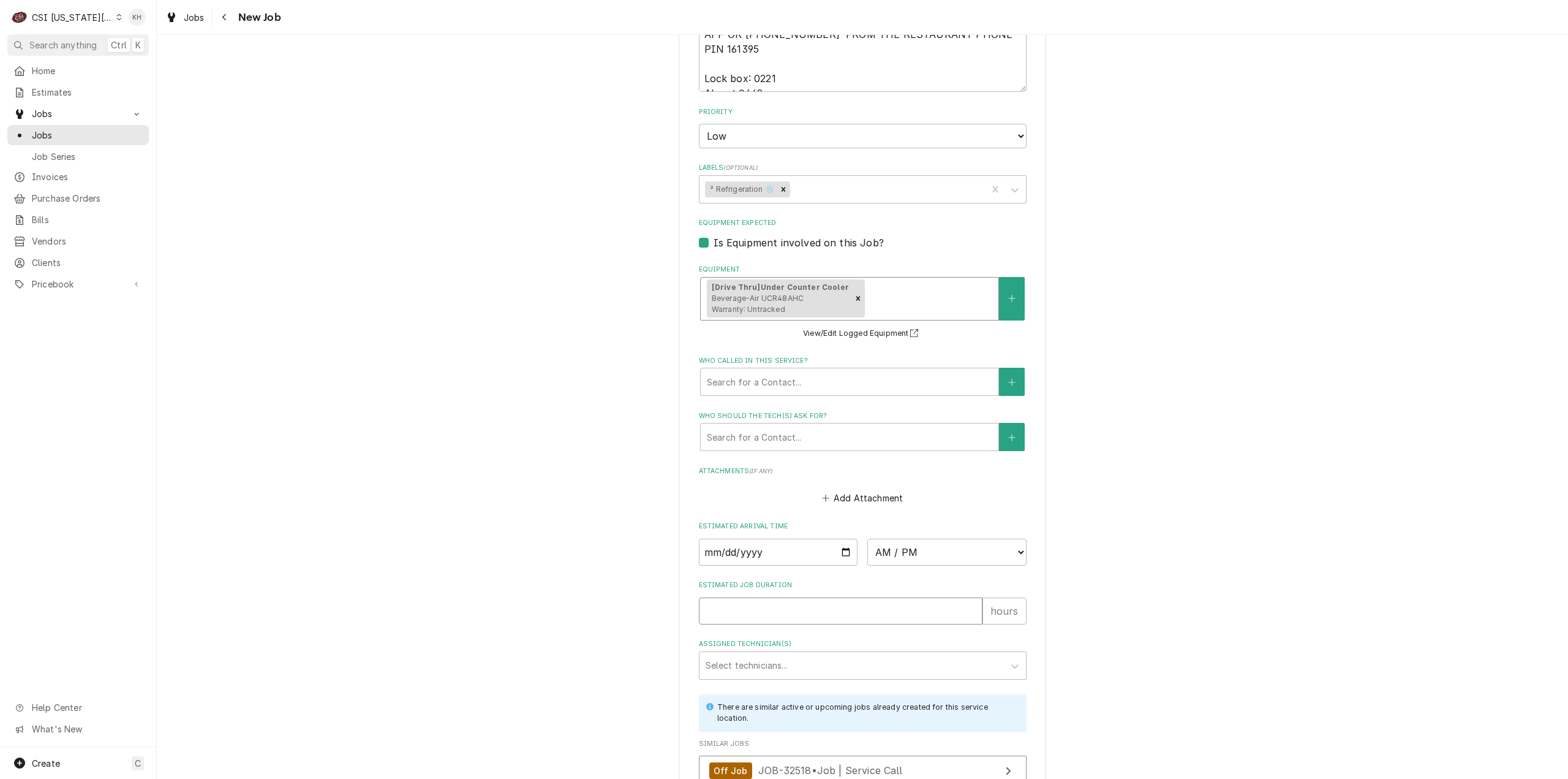
click at [814, 597] on input "Estimated Job Duration" at bounding box center [841, 611] width 284 height 27
type textarea "x"
type input "2"
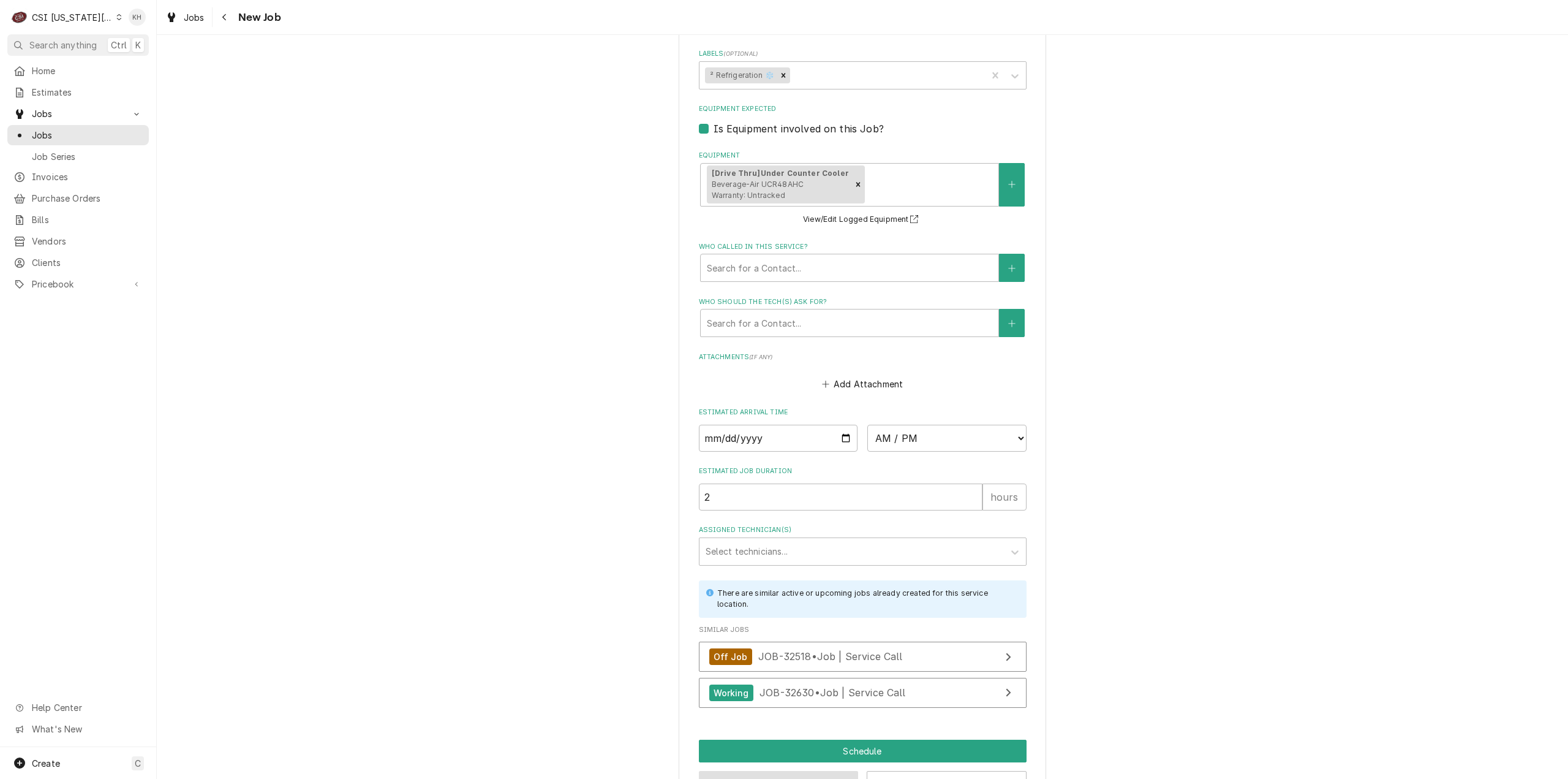
click at [784, 771] on button "Preview Job" at bounding box center [779, 783] width 160 height 23
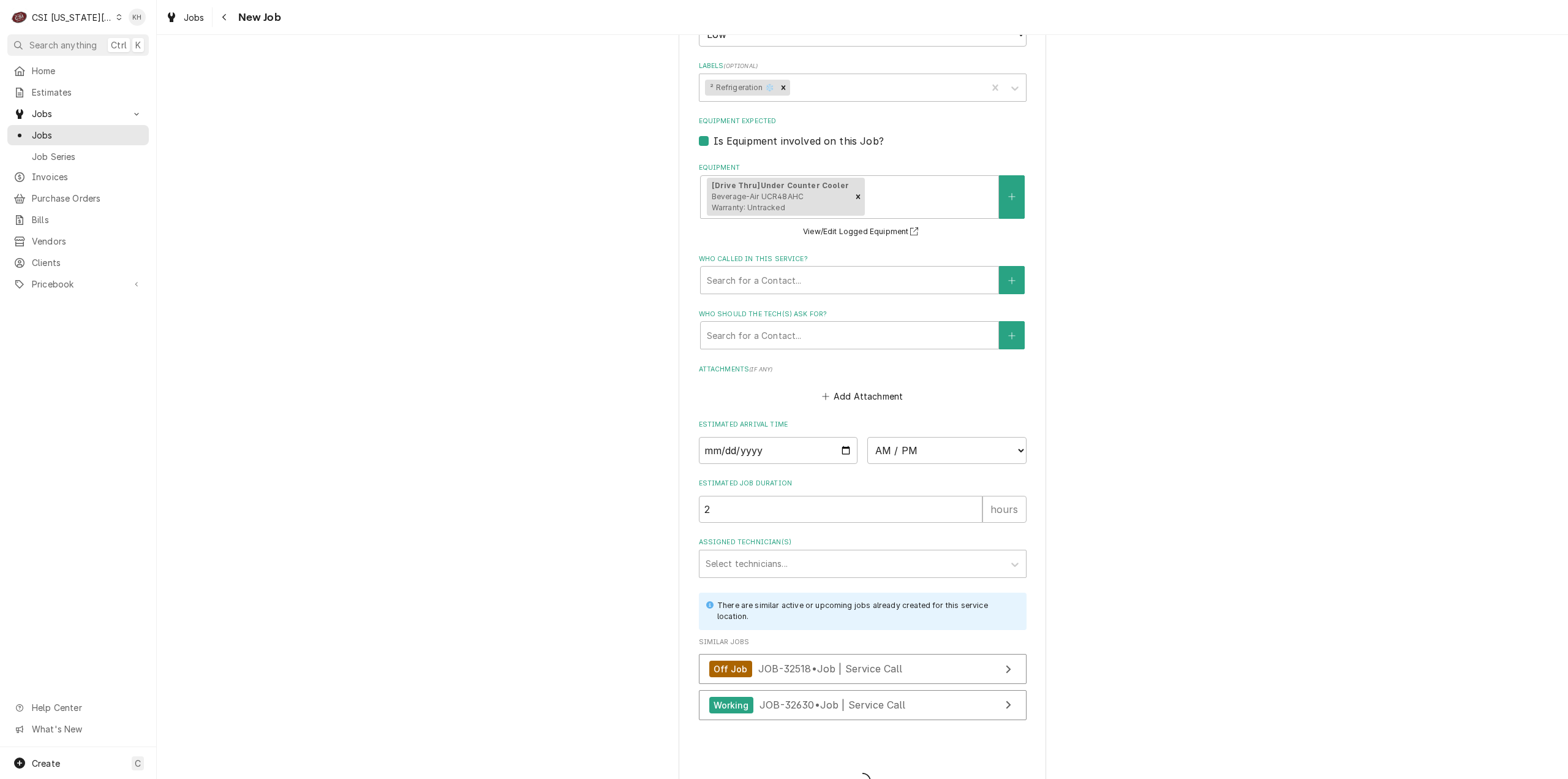
type textarea "x"
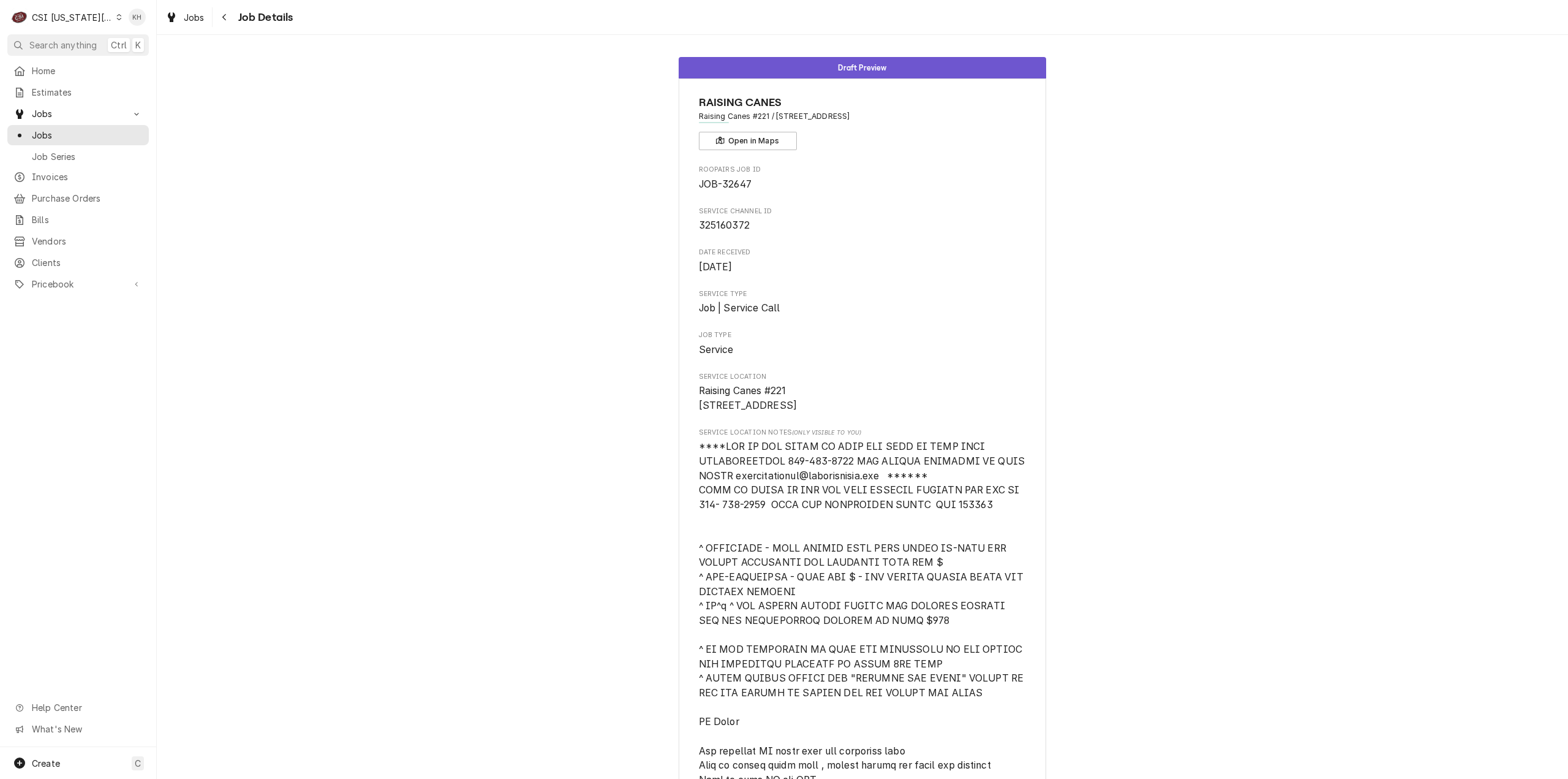
click at [73, 10] on div "C CSI [US_STATE] City." at bounding box center [66, 17] width 118 height 24
click at [152, 59] on div "CSI St. [PERSON_NAME]" at bounding box center [214, 66] width 188 height 15
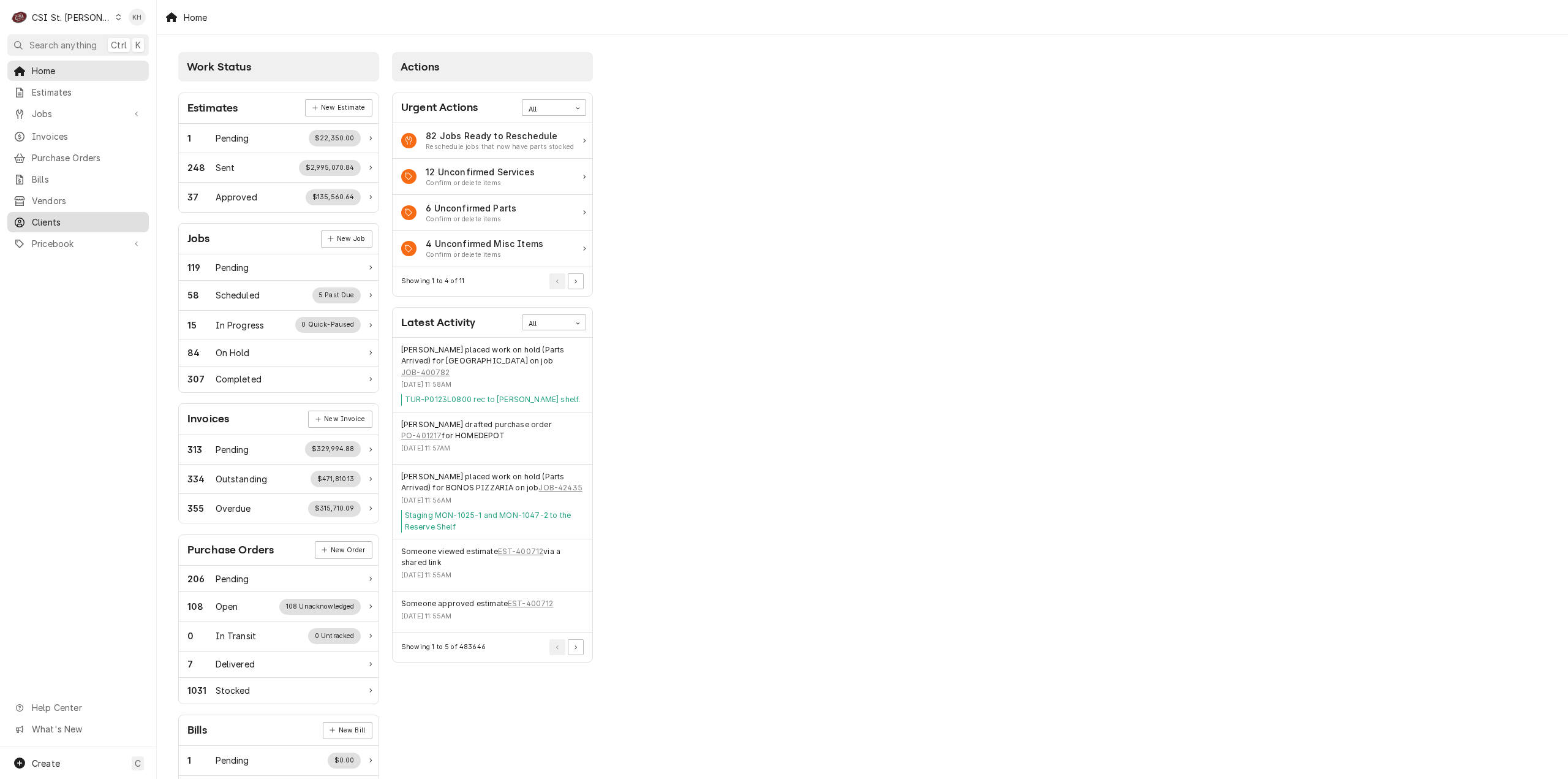
click at [71, 216] on span "Clients" at bounding box center [88, 222] width 111 height 13
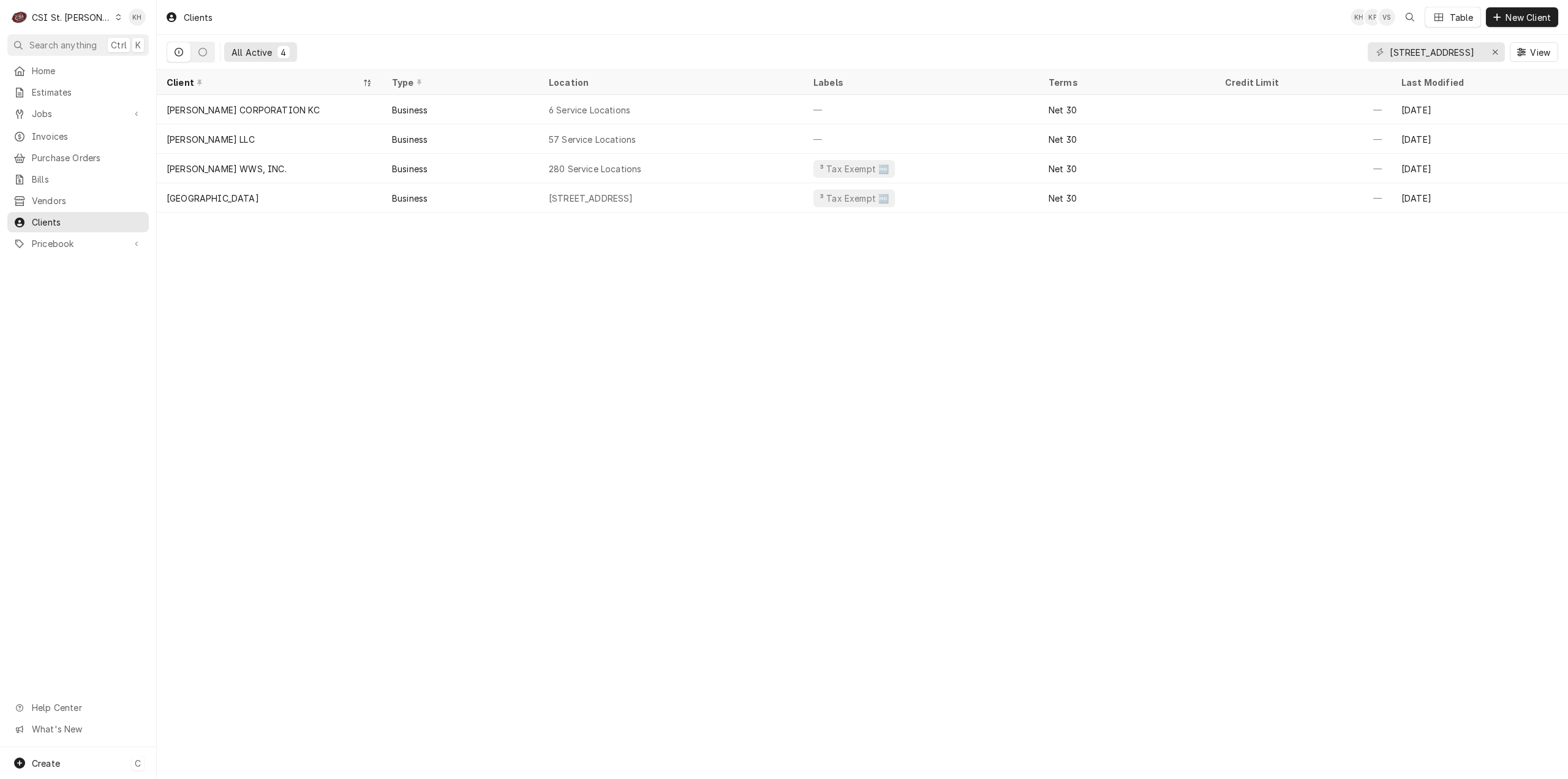
click at [87, 758] on div "Create C" at bounding box center [78, 763] width 156 height 32
click at [212, 742] on div "Client" at bounding box center [229, 743] width 82 height 13
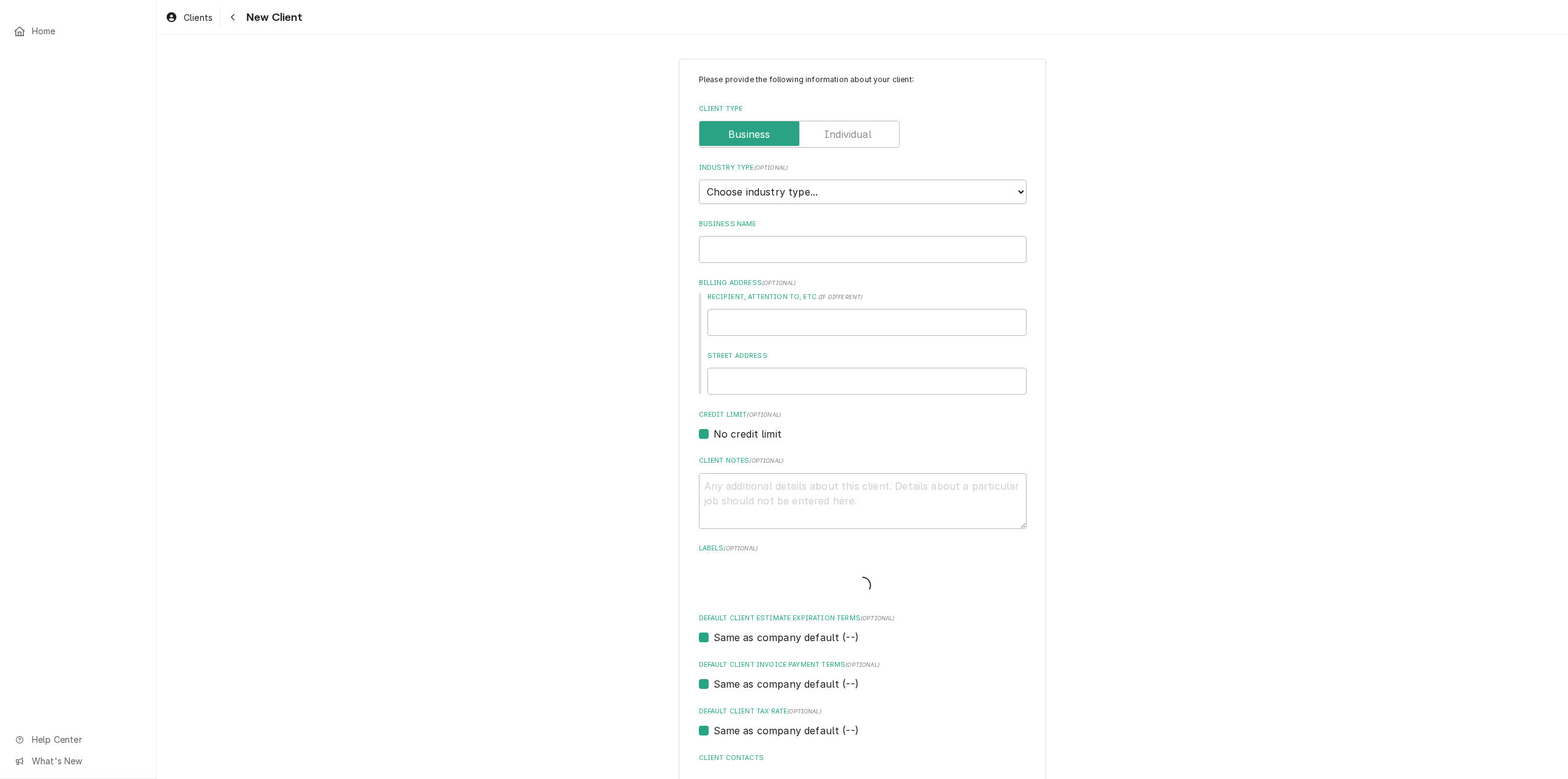
type textarea "x"
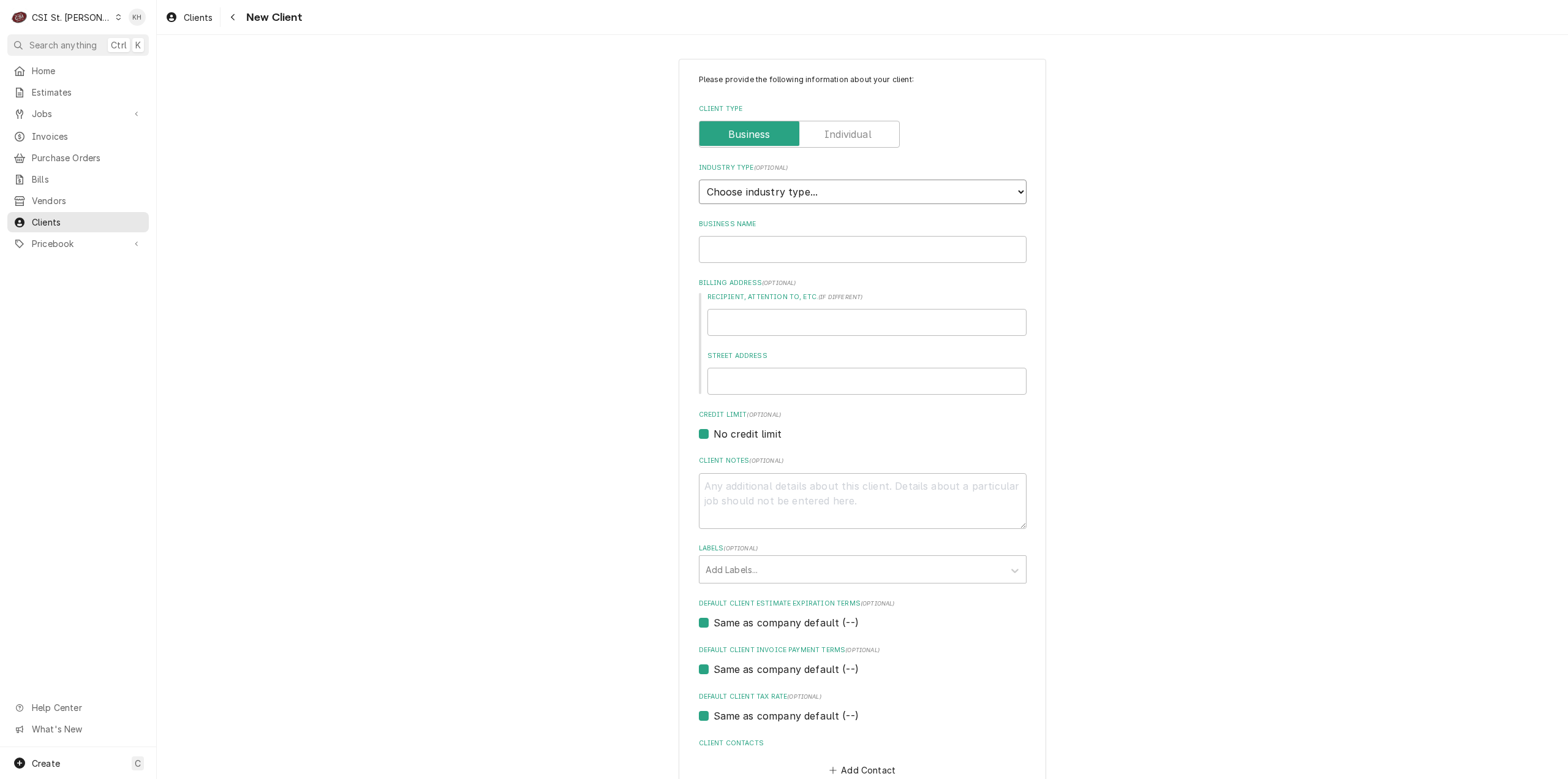
click at [790, 193] on select "Choose industry type... Residential Commercial Industrial Government" at bounding box center [863, 192] width 328 height 24
select select "2"
click at [699, 180] on select "Choose industry type... Residential Commercial Industrial Government" at bounding box center [863, 192] width 328 height 24
type textarea "x"
click at [791, 244] on input "Business Name" at bounding box center [863, 249] width 328 height 27
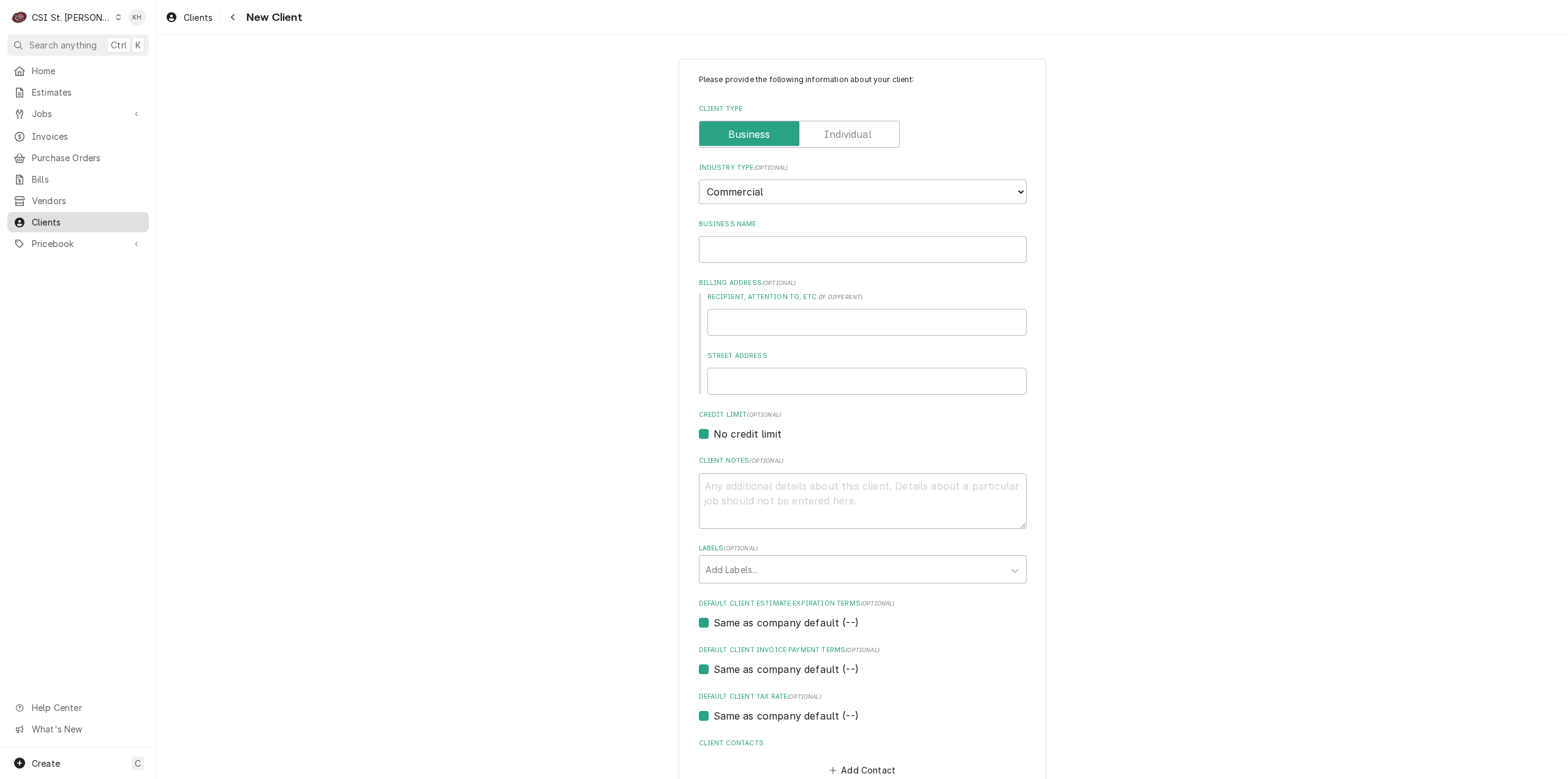
click at [77, 216] on span "Clients" at bounding box center [88, 222] width 111 height 13
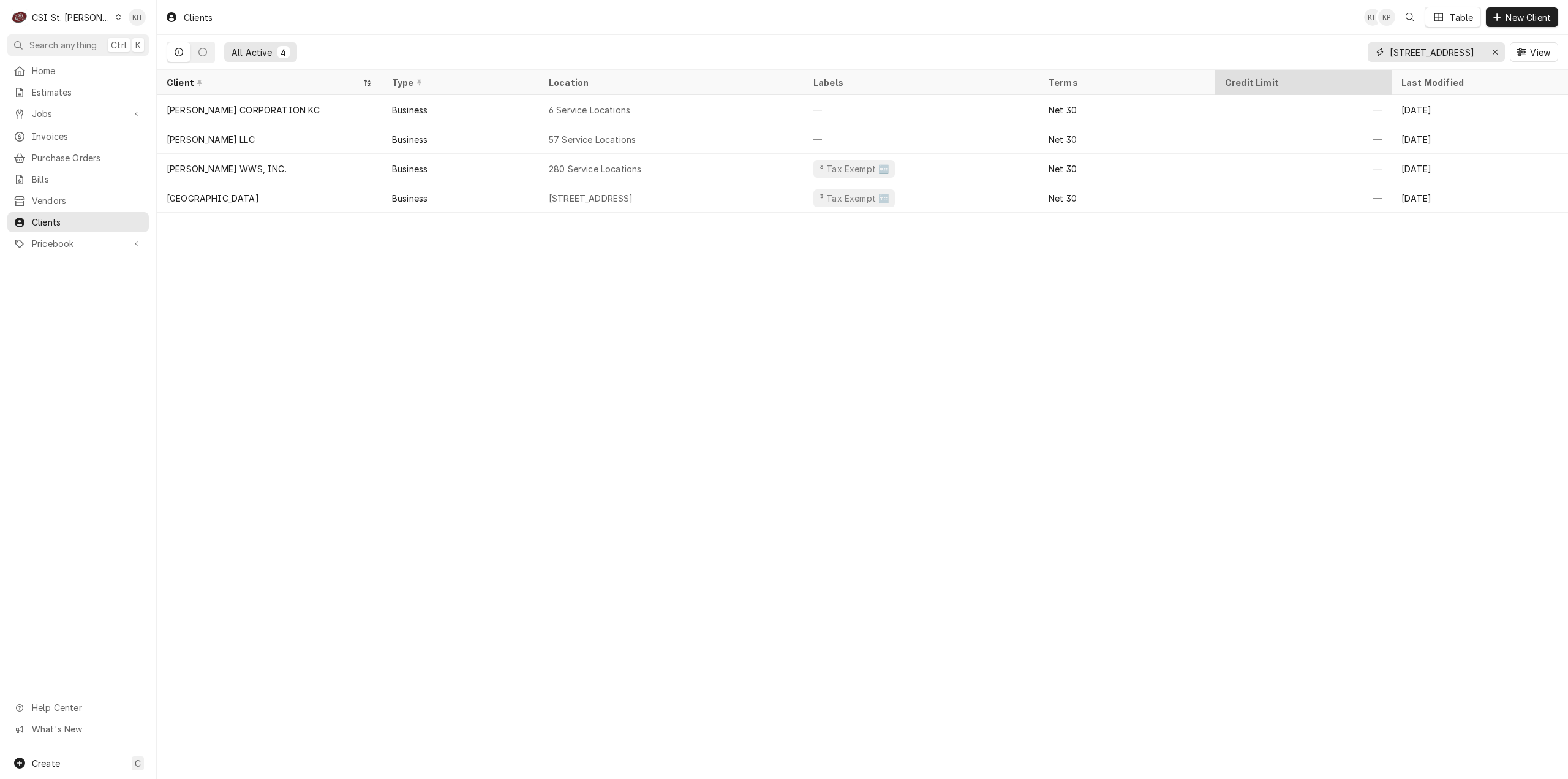
drag, startPoint x: 1465, startPoint y: 57, endPoint x: 1298, endPoint y: 71, distance: 167.6
click at [1298, 71] on div "Clients KH KP Table New Client All Active 4 [STREET_ADDRESS] View Client Type L…" at bounding box center [862, 389] width 1411 height 779
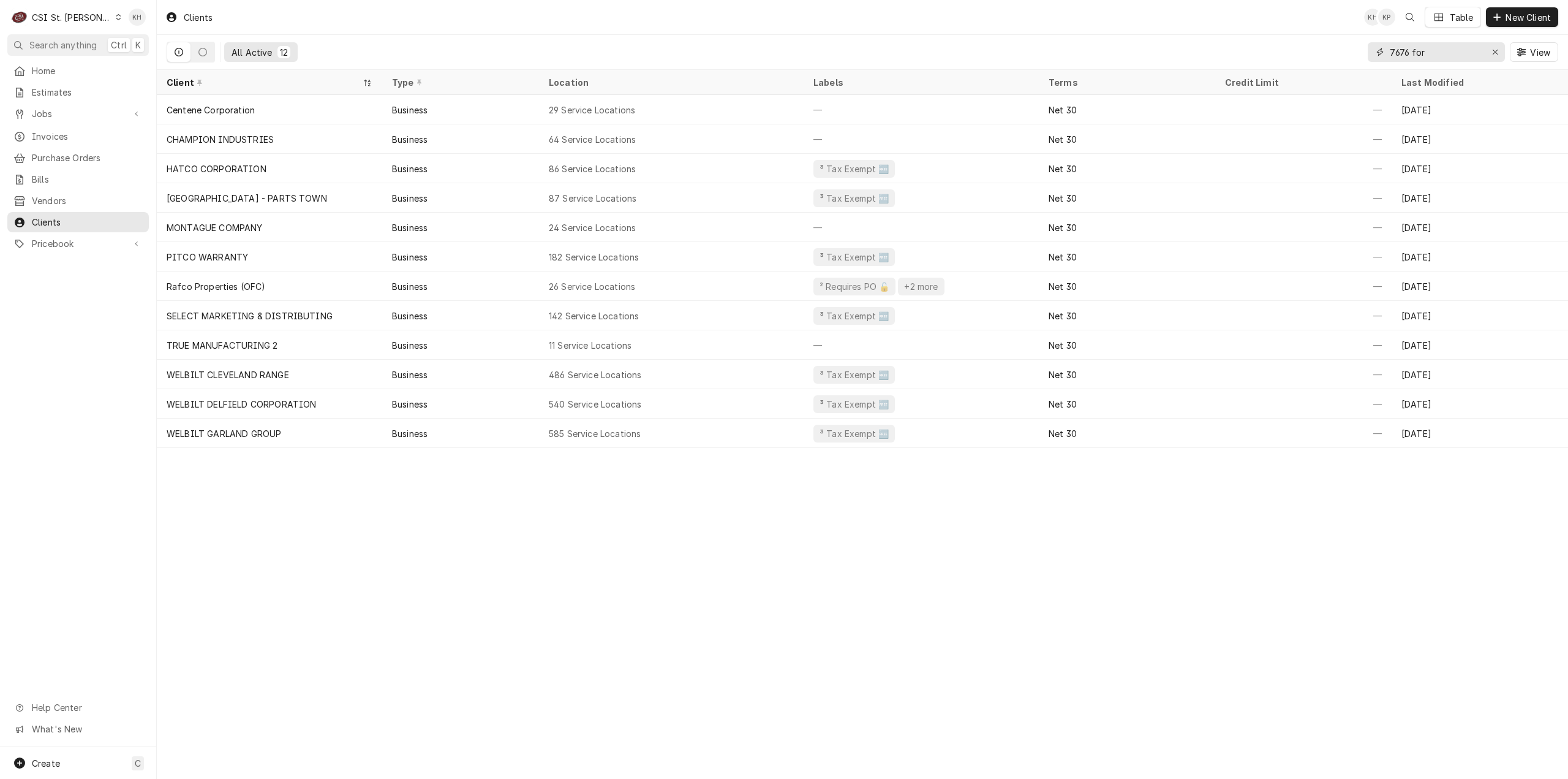
type input "7676 for"
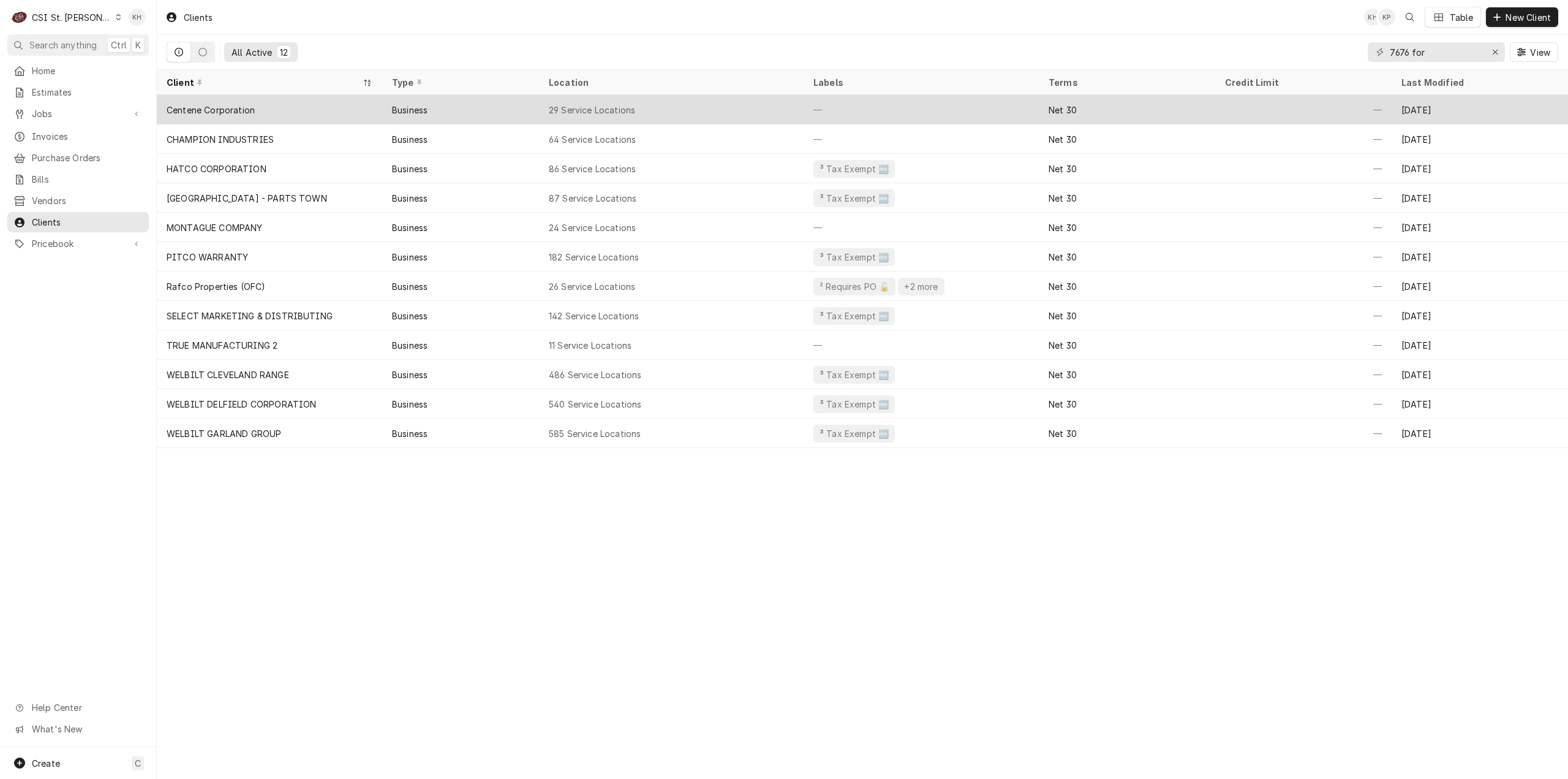
click at [296, 111] on div "Centene Corporation" at bounding box center [269, 109] width 225 height 29
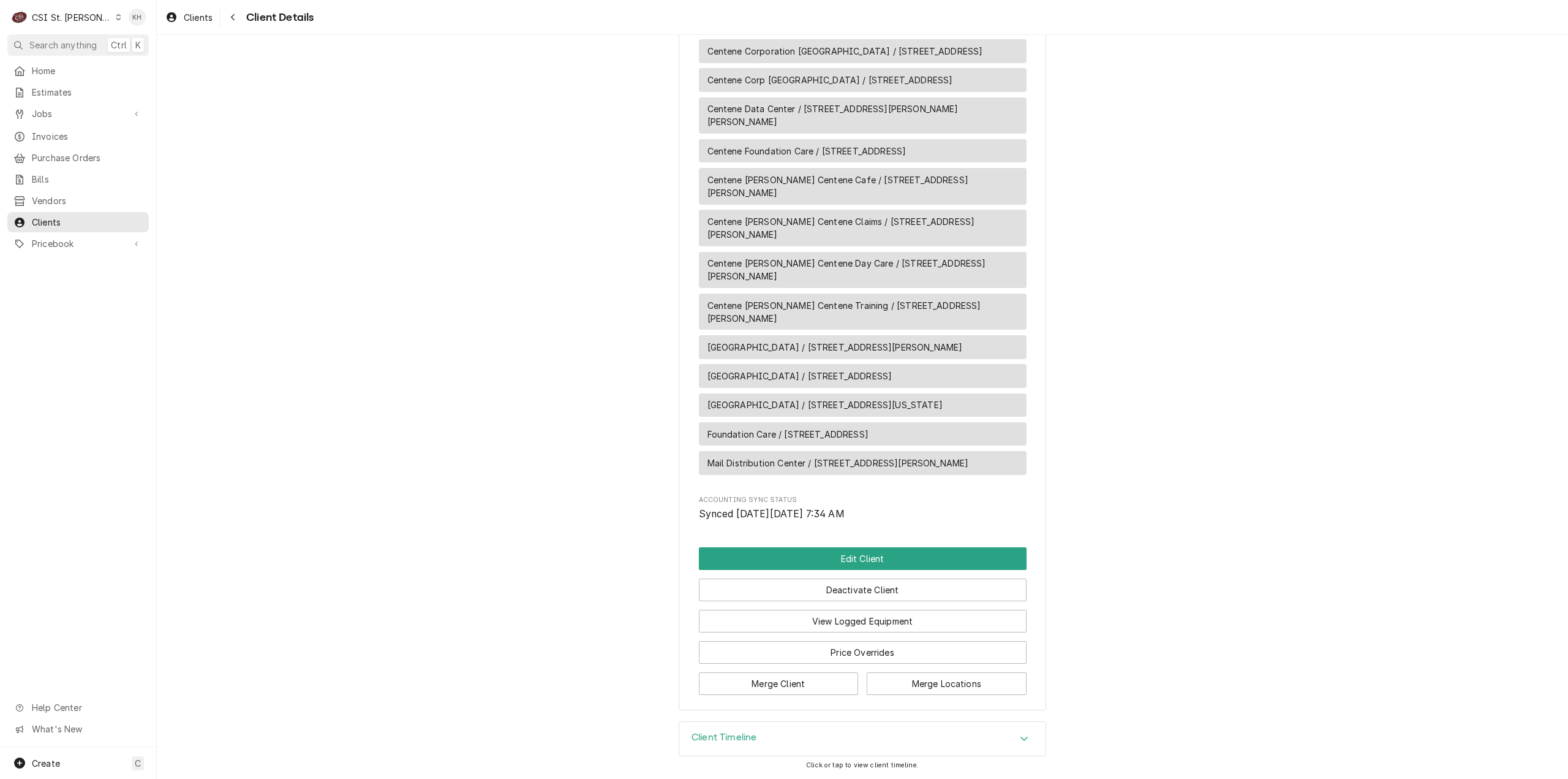
scroll to position [1231, 0]
click at [46, 769] on div "Create" at bounding box center [36, 763] width 48 height 15
click at [213, 737] on div "Client" at bounding box center [229, 743] width 82 height 13
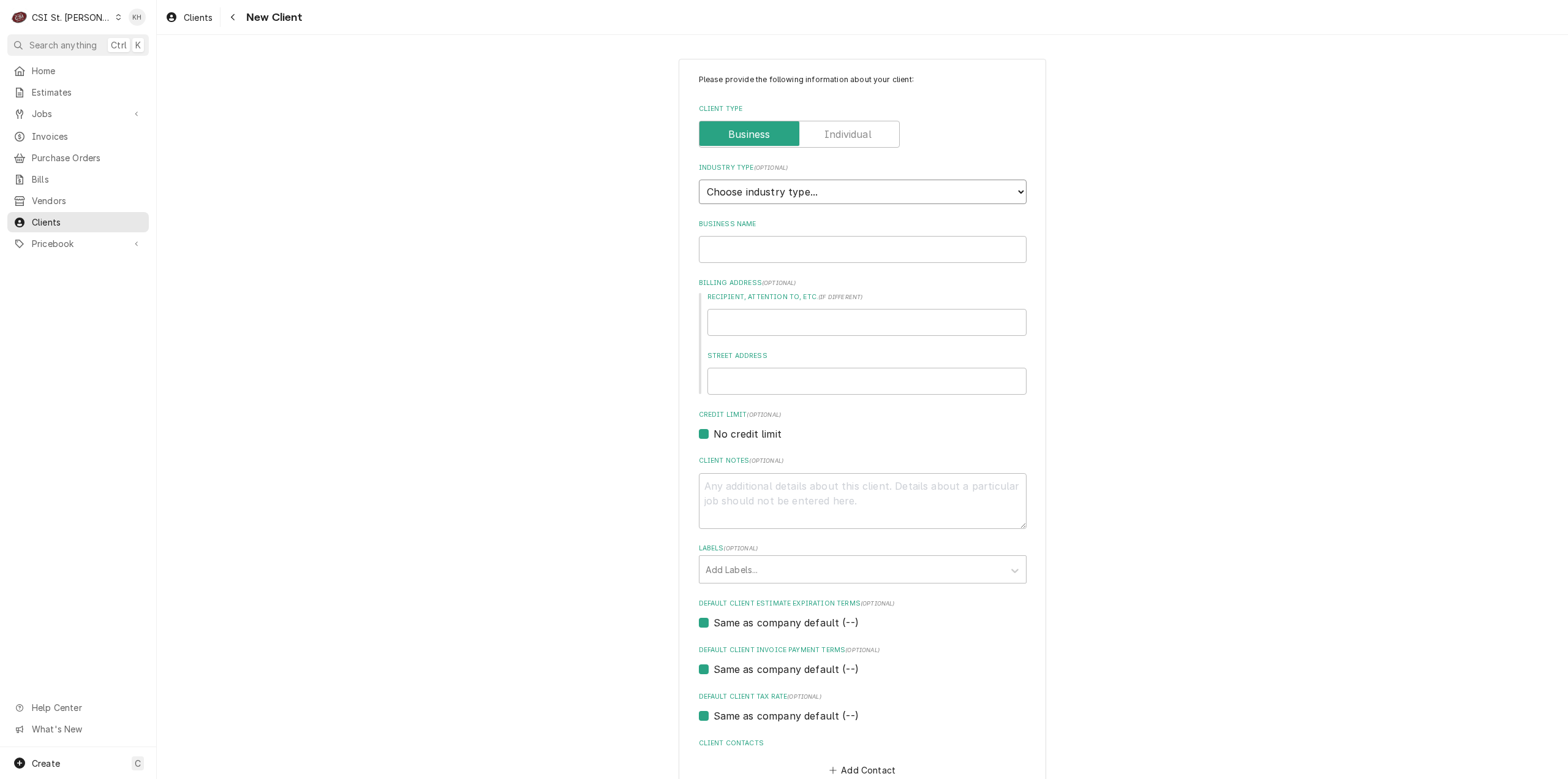
drag, startPoint x: 933, startPoint y: 190, endPoint x: 923, endPoint y: 201, distance: 14.9
click at [933, 190] on select "Choose industry type... Residential Commercial Industrial Government" at bounding box center [863, 192] width 328 height 24
select select "2"
click at [699, 180] on select "Choose industry type... Residential Commercial Industrial Government" at bounding box center [863, 192] width 328 height 24
click at [793, 254] on input "Business Name" at bounding box center [863, 249] width 328 height 27
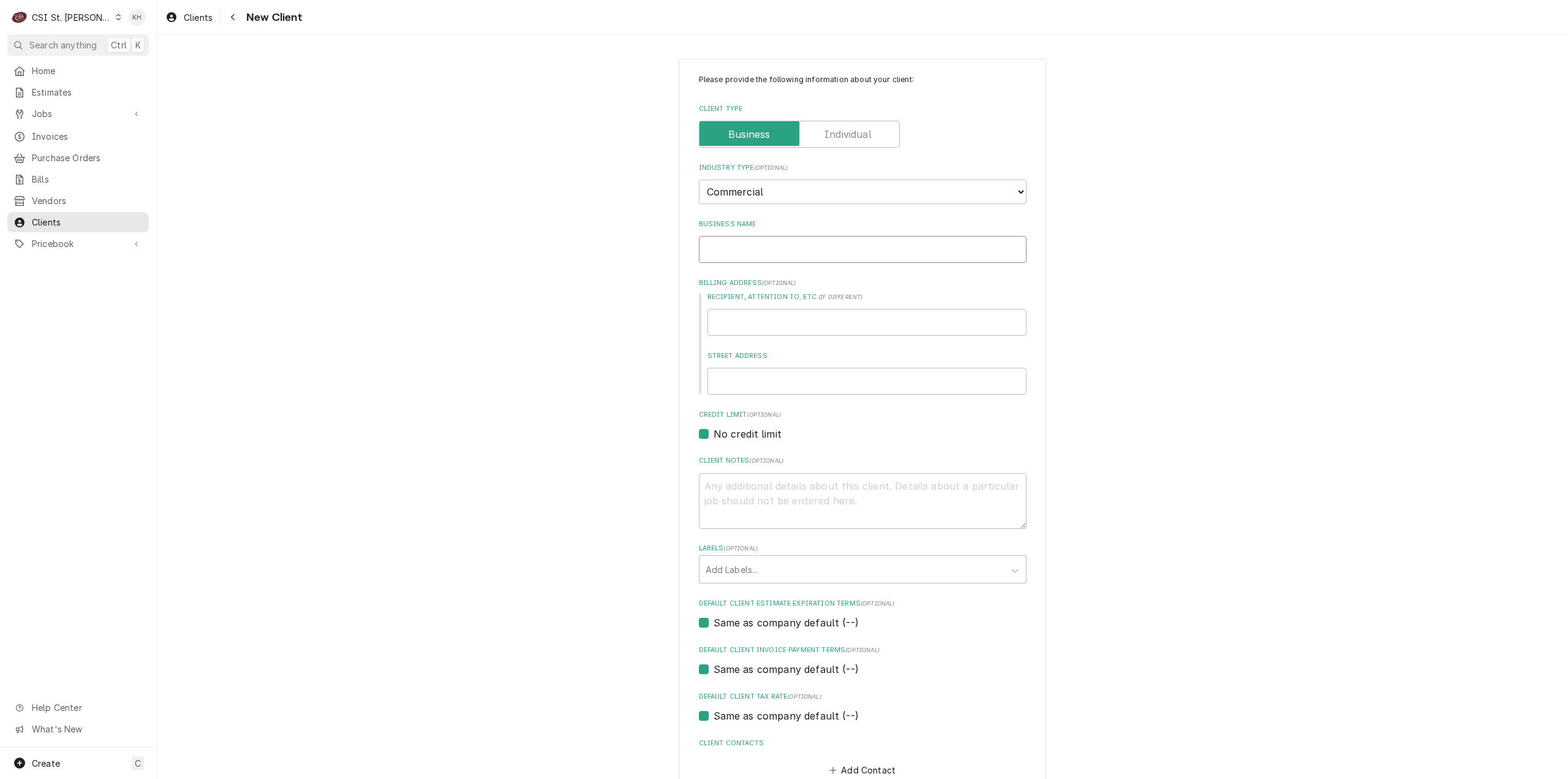
type textarea "x"
type input "A"
type textarea "x"
type input "Ad"
type textarea "x"
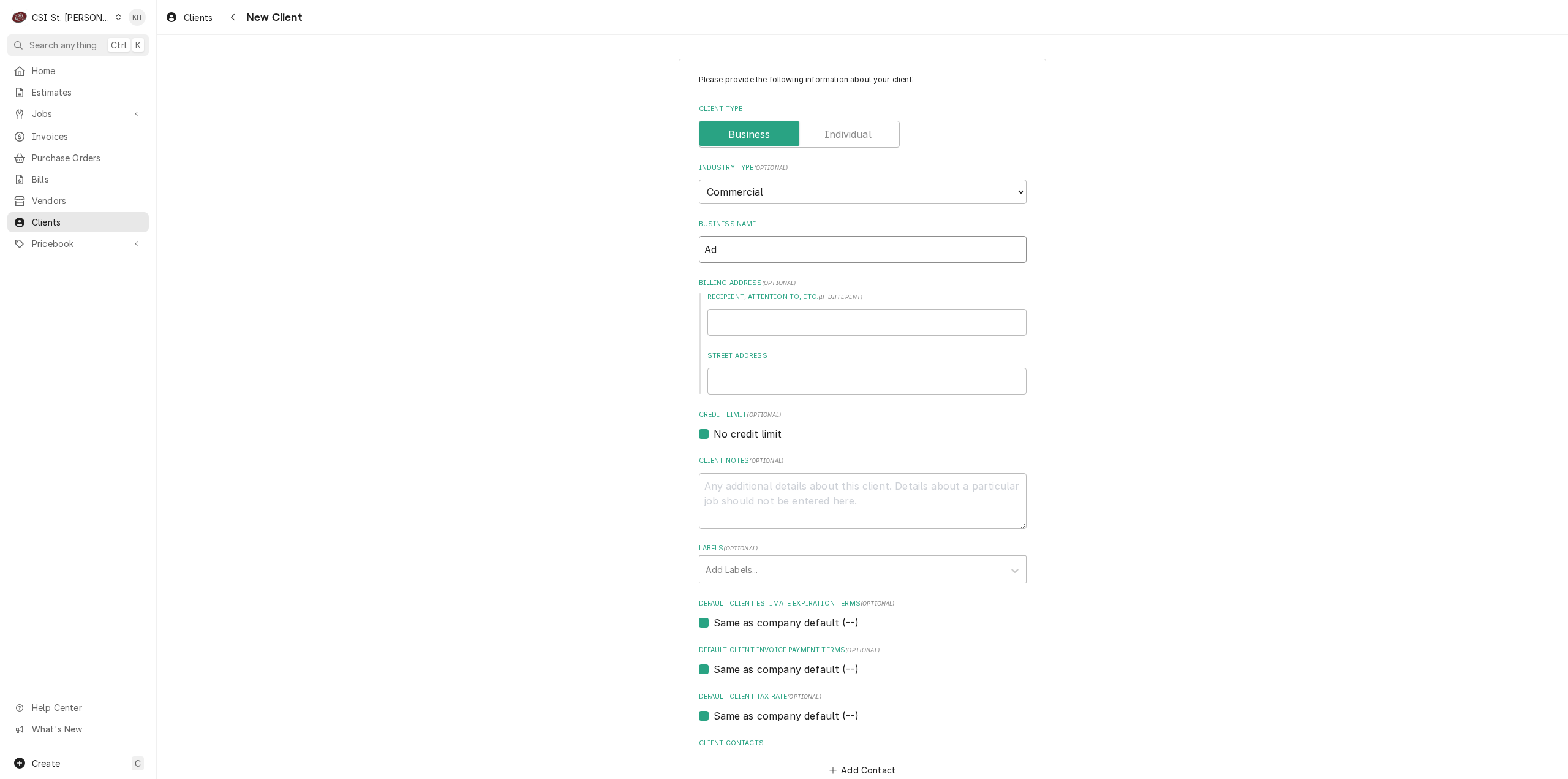
type input "Adv"
type textarea "x"
type input "Adva"
type textarea "x"
type input "Advan"
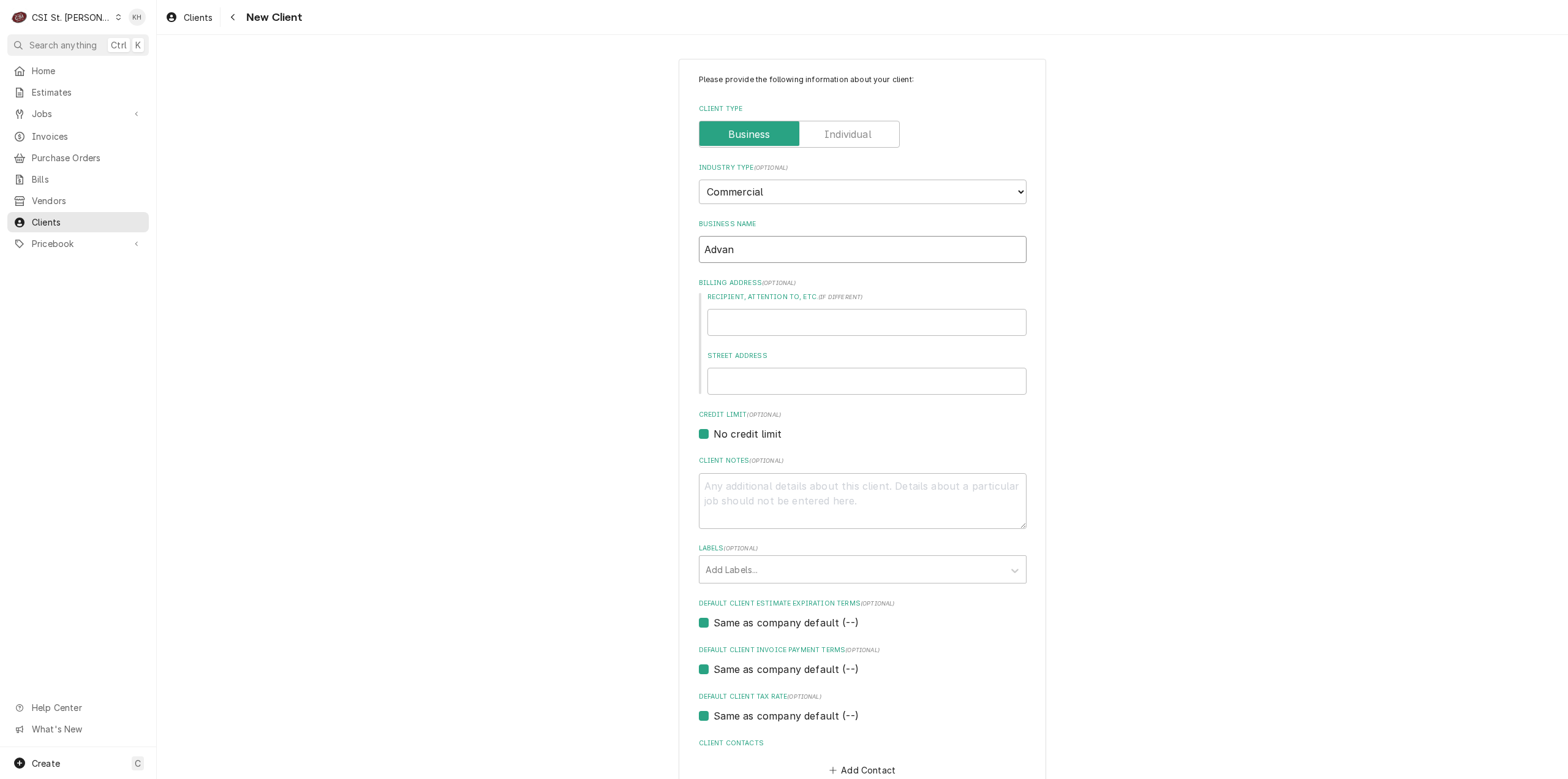
type textarea "x"
type input "Advant"
type textarea "x"
type input "Advanta"
type textarea "x"
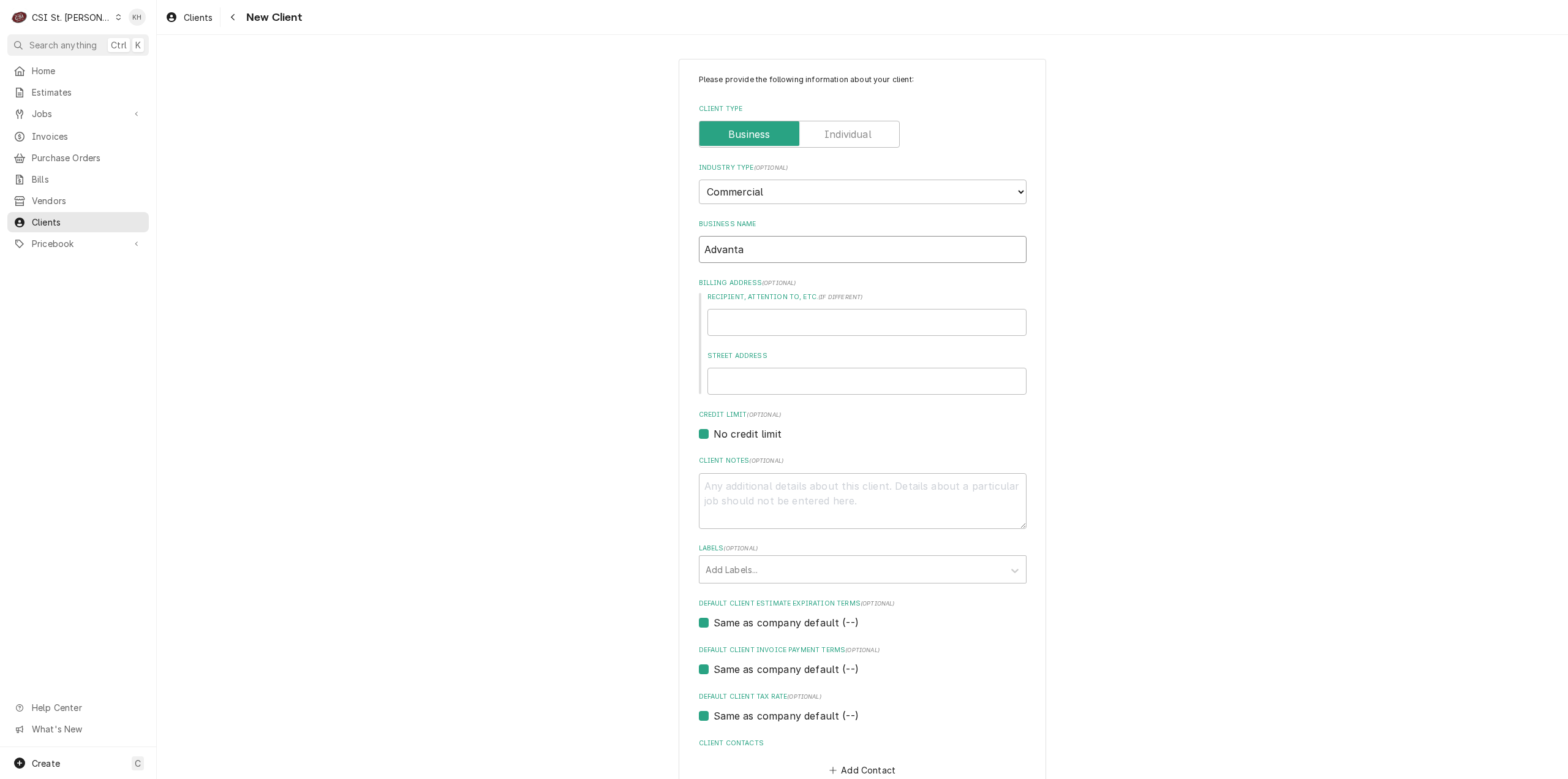
type input "Advantag"
type textarea "x"
type input "Advantage"
type textarea "x"
type input "Advantage"
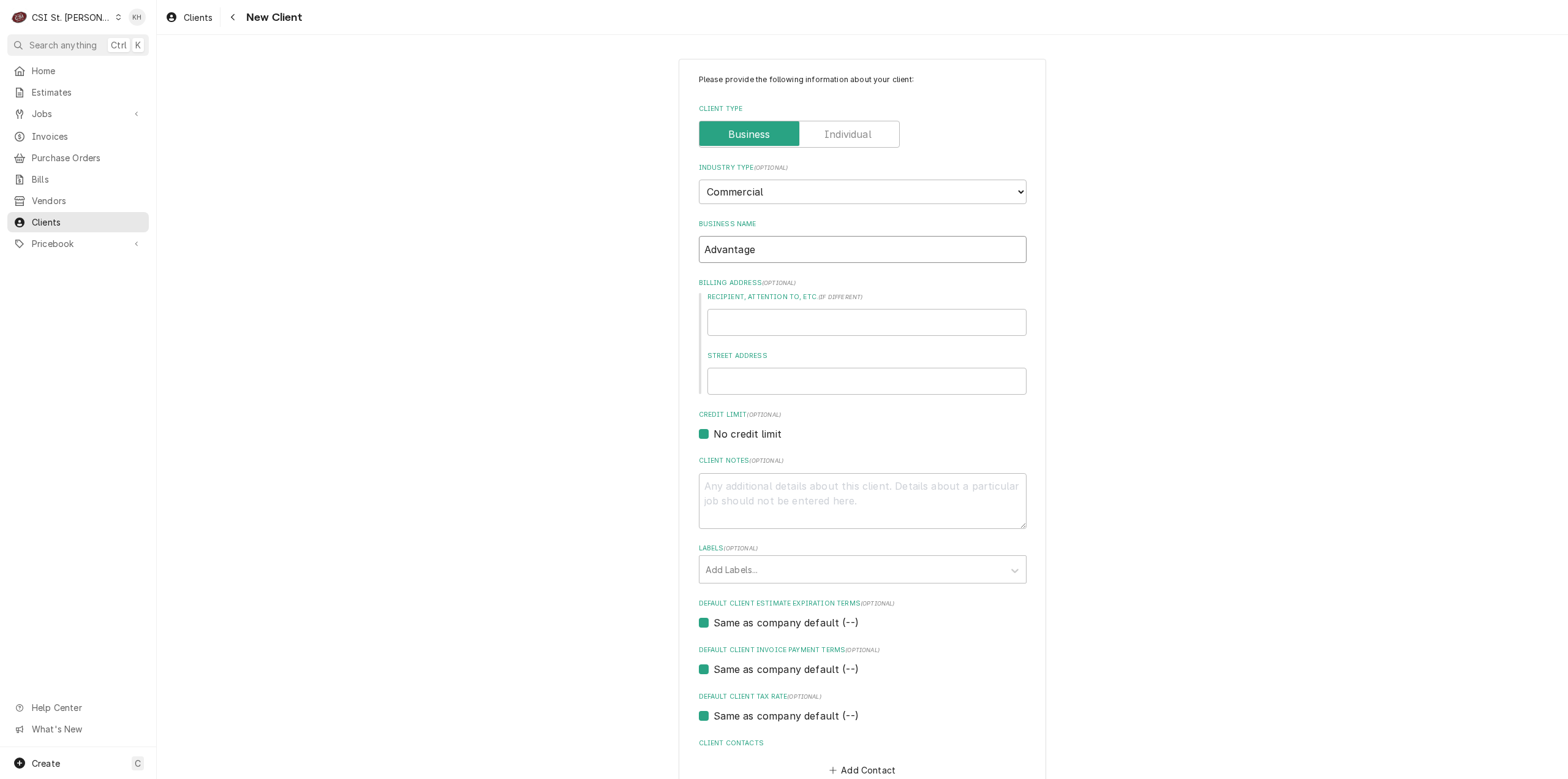
type textarea "x"
type input "Advantage S"
type textarea "x"
type input "Advantage So"
type textarea "x"
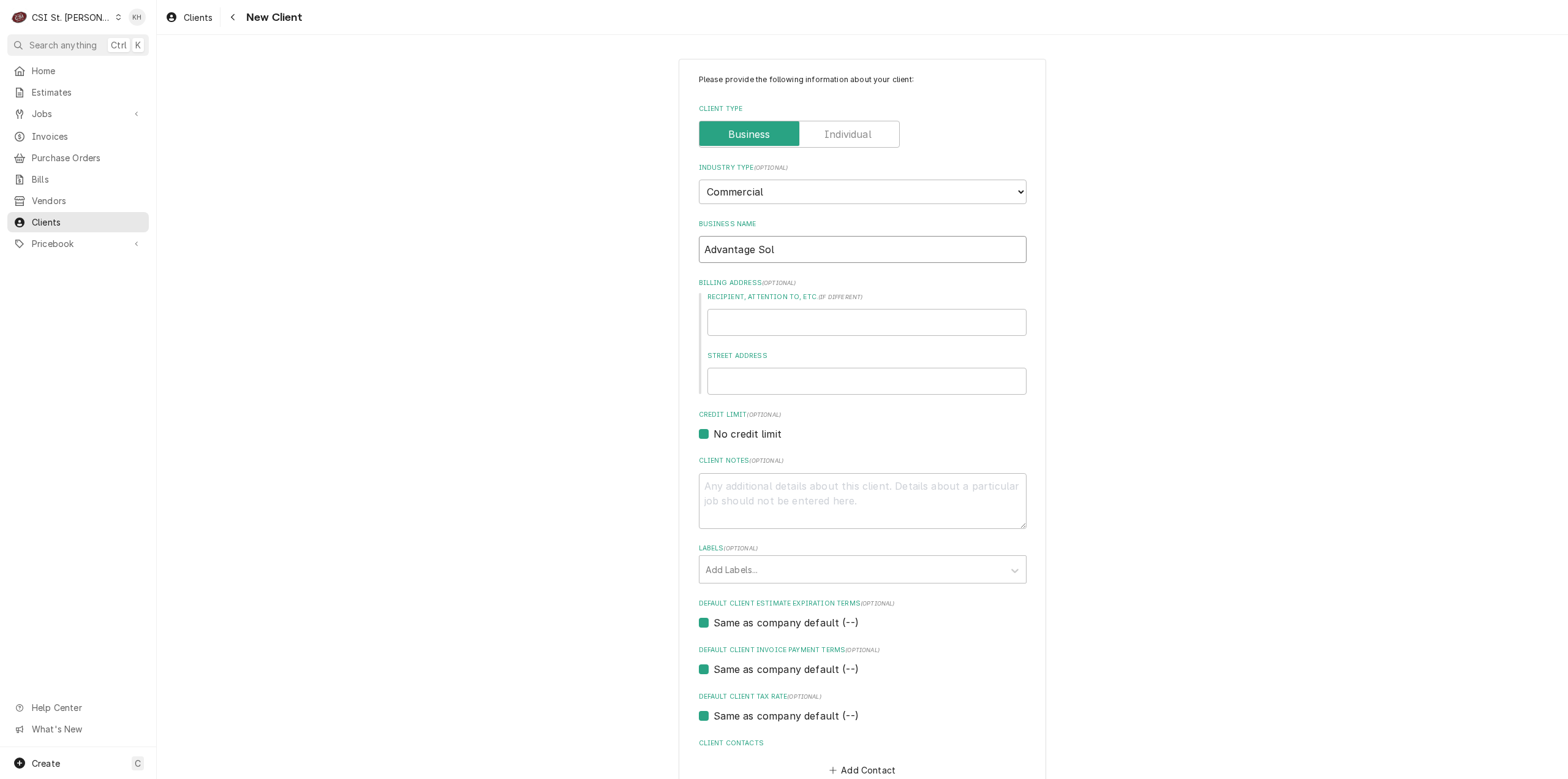
type input "Advantage Solu"
type textarea "x"
type input "Advantage Solut"
type textarea "x"
type input "Advantage Soluti"
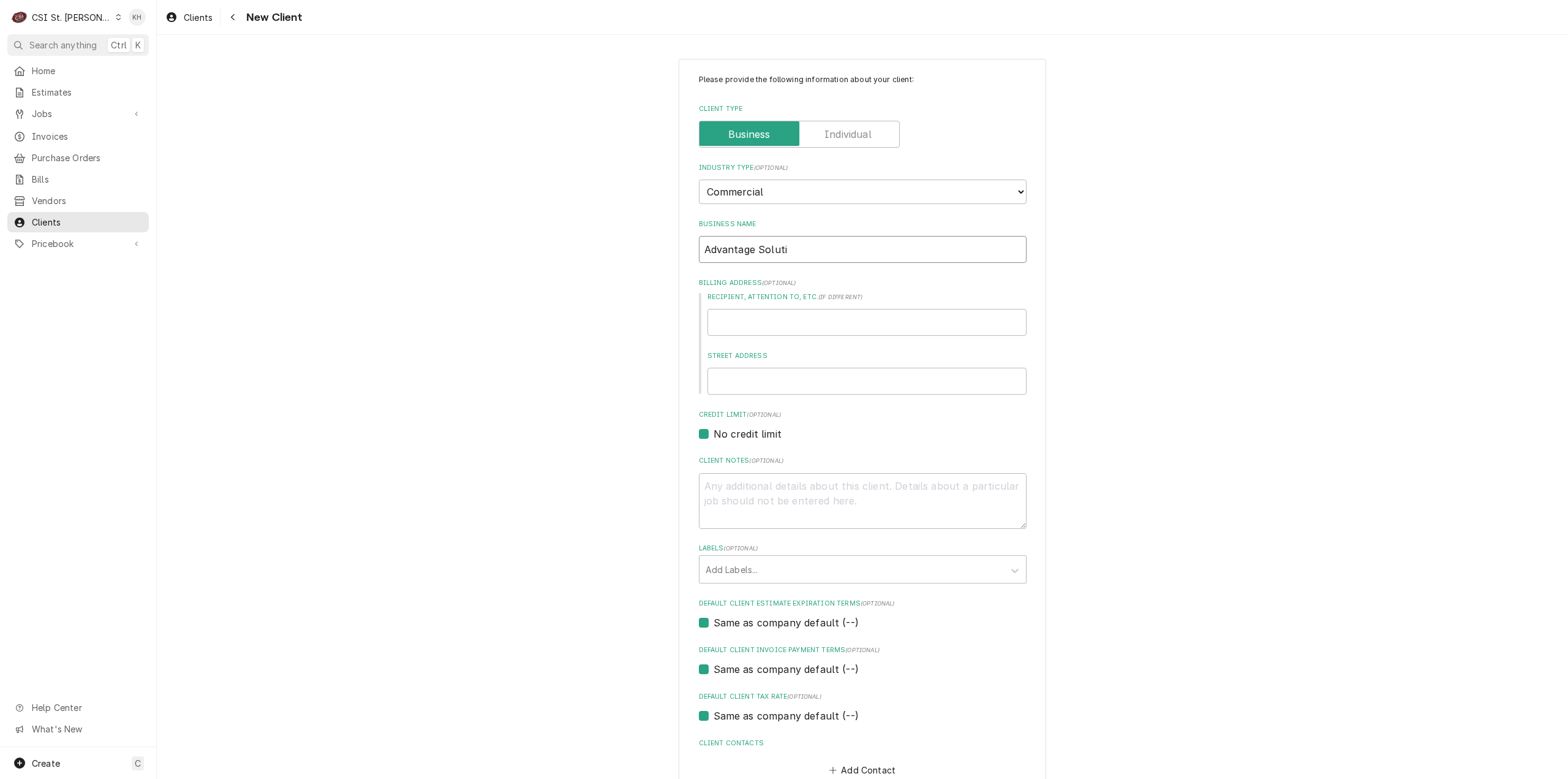
type textarea "x"
type input "Advantage Solutio"
type textarea "x"
type input "Advantage Solution"
type textarea "x"
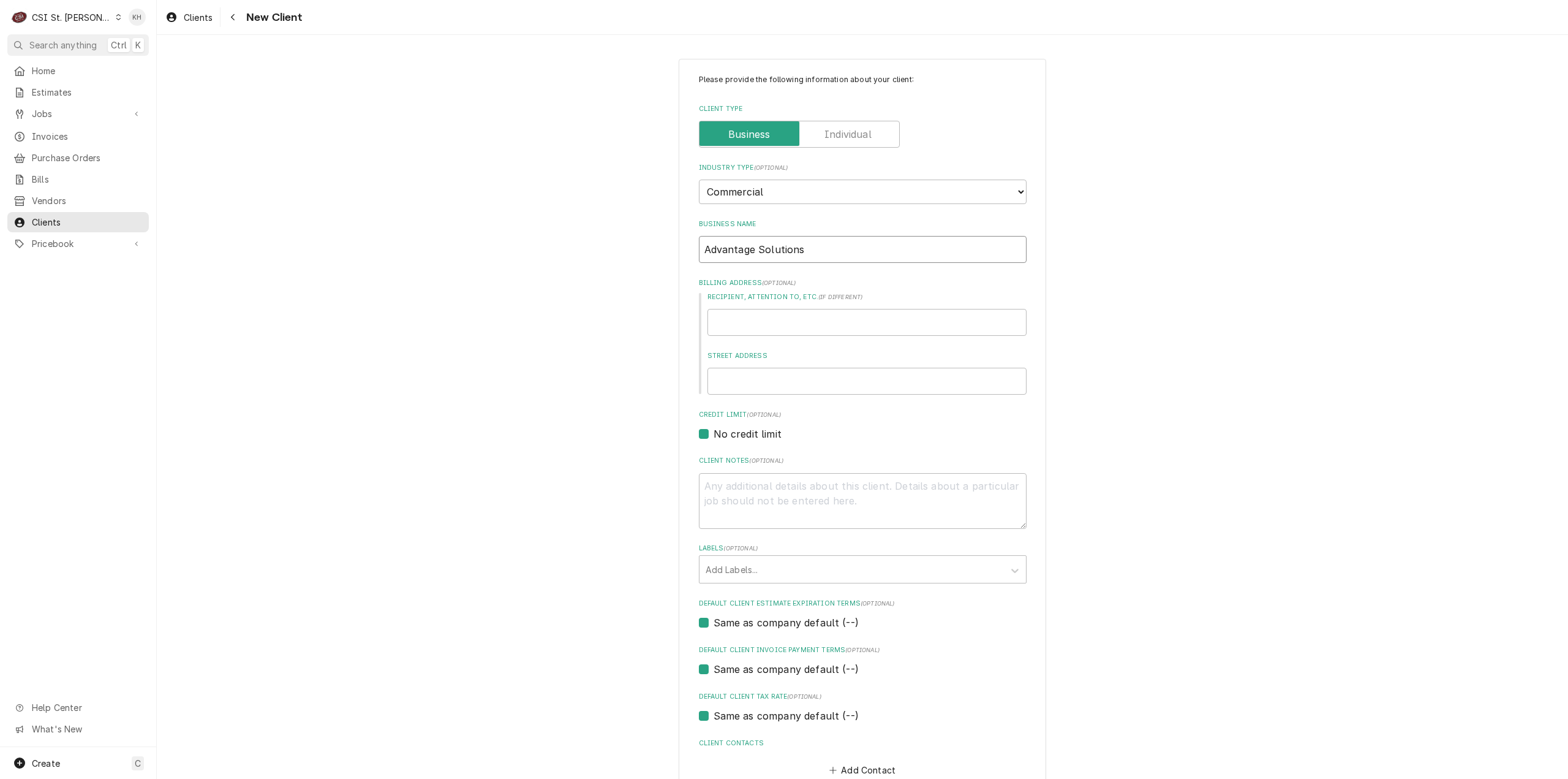
type input "Advantage Solutions"
type textarea "x"
type input "7"
type textarea "x"
type input "76"
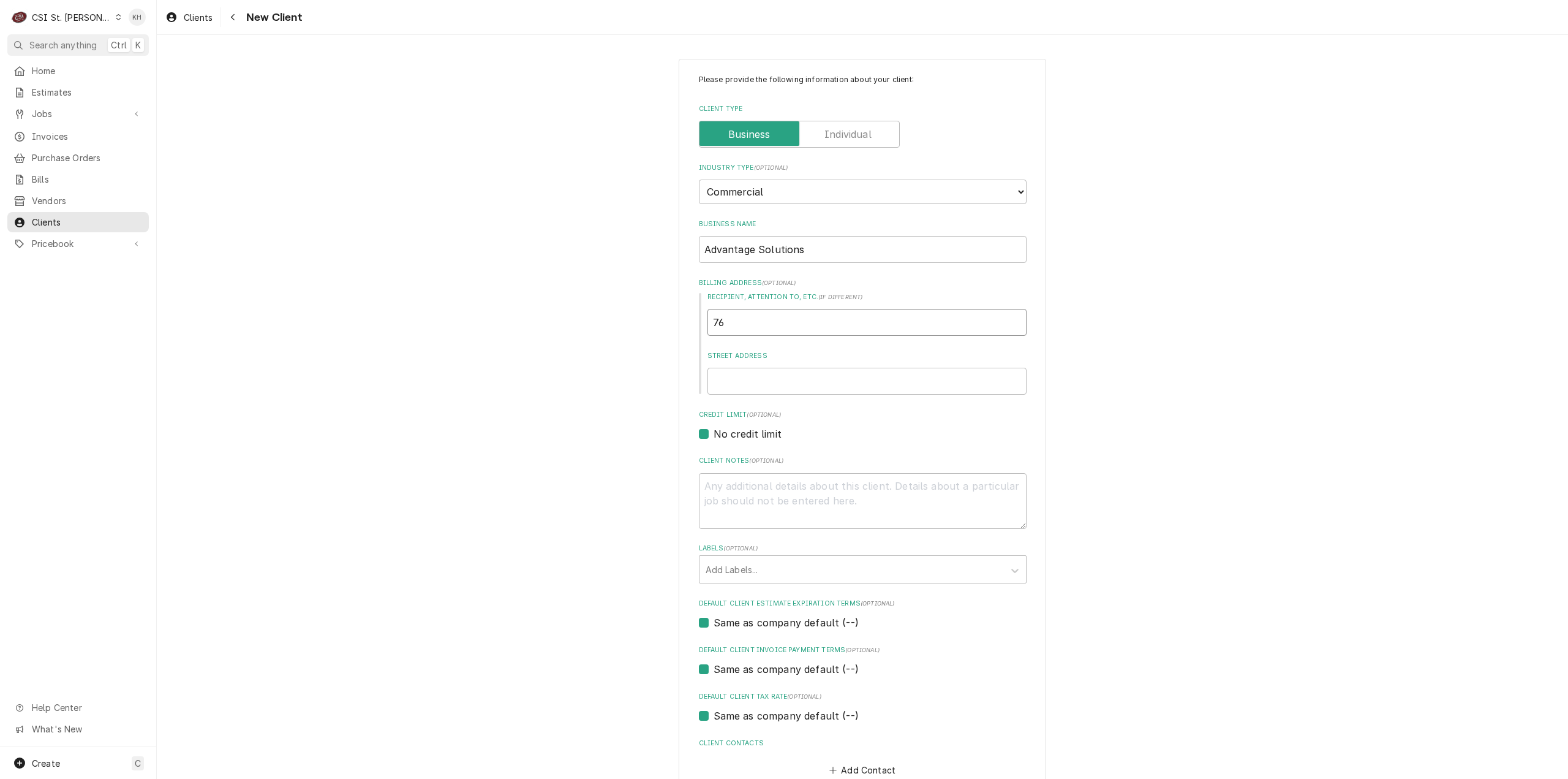
type textarea "x"
type input "767"
type textarea "x"
type input "7676"
type textarea "x"
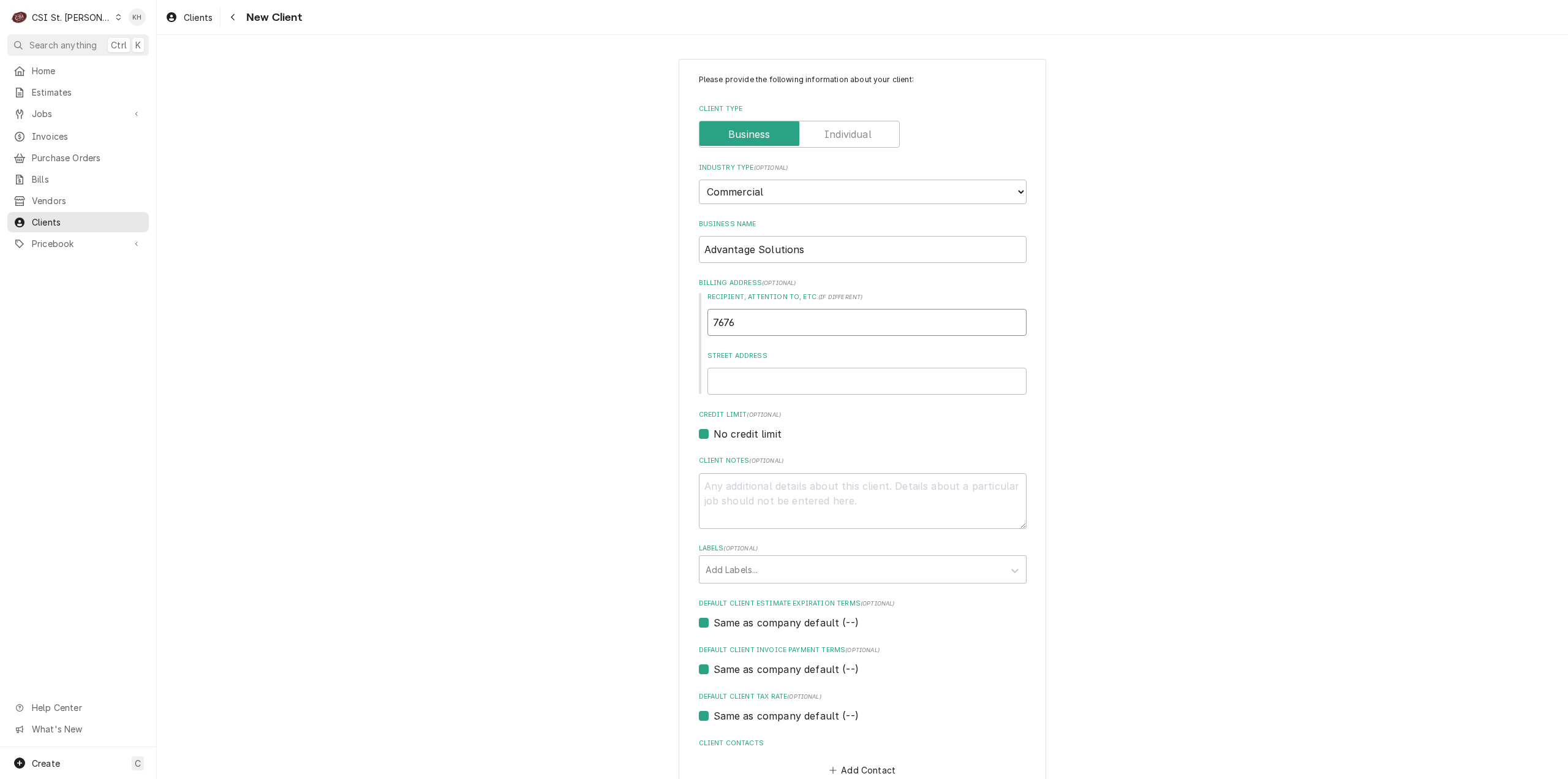
type input "7676"
type textarea "x"
type input "7676 f"
type textarea "x"
type input "7676"
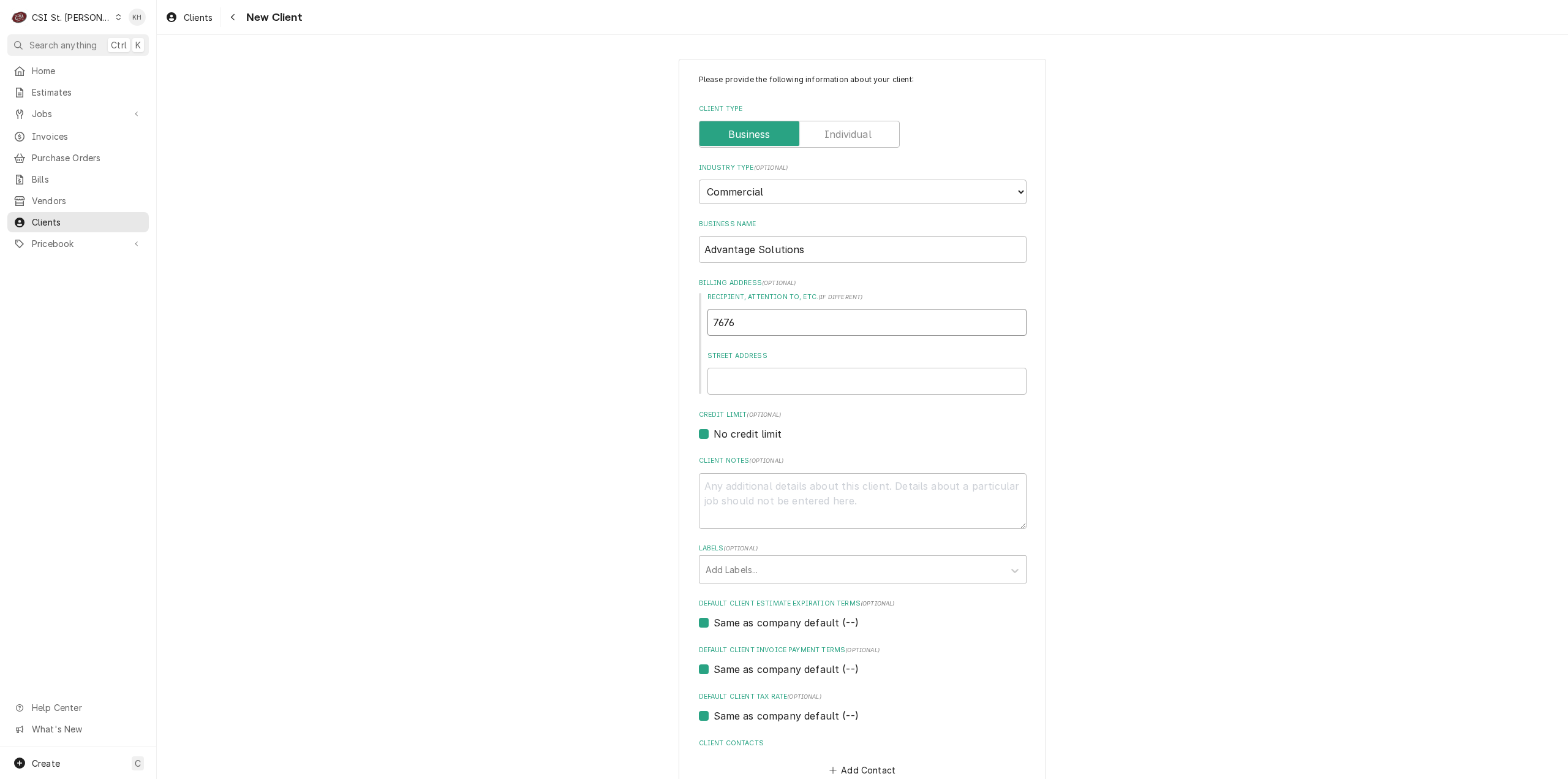
type textarea "x"
type input "7676"
type textarea "x"
type input "767"
type textarea "x"
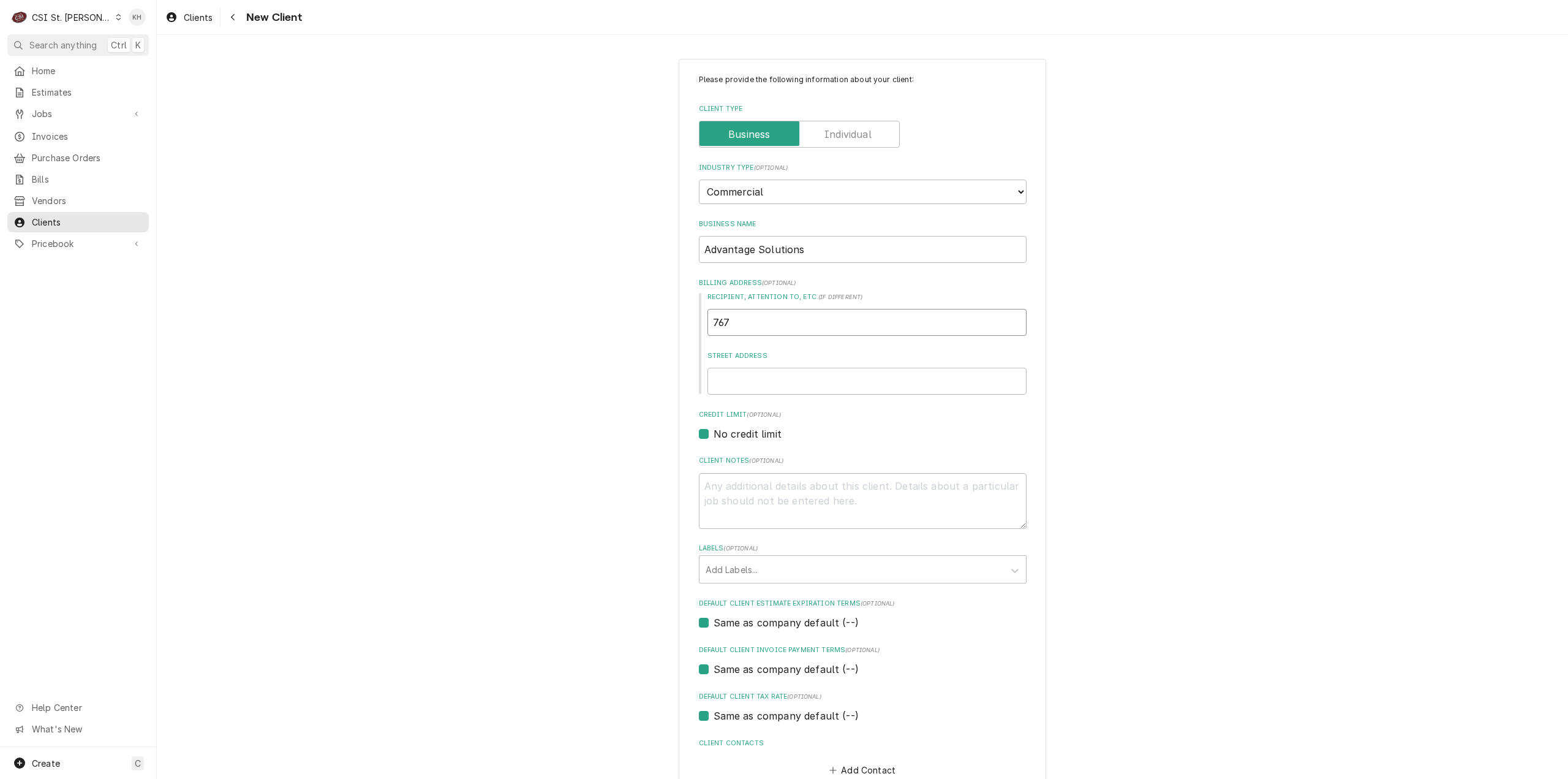
type input "76"
type textarea "x"
type input "7"
type textarea "x"
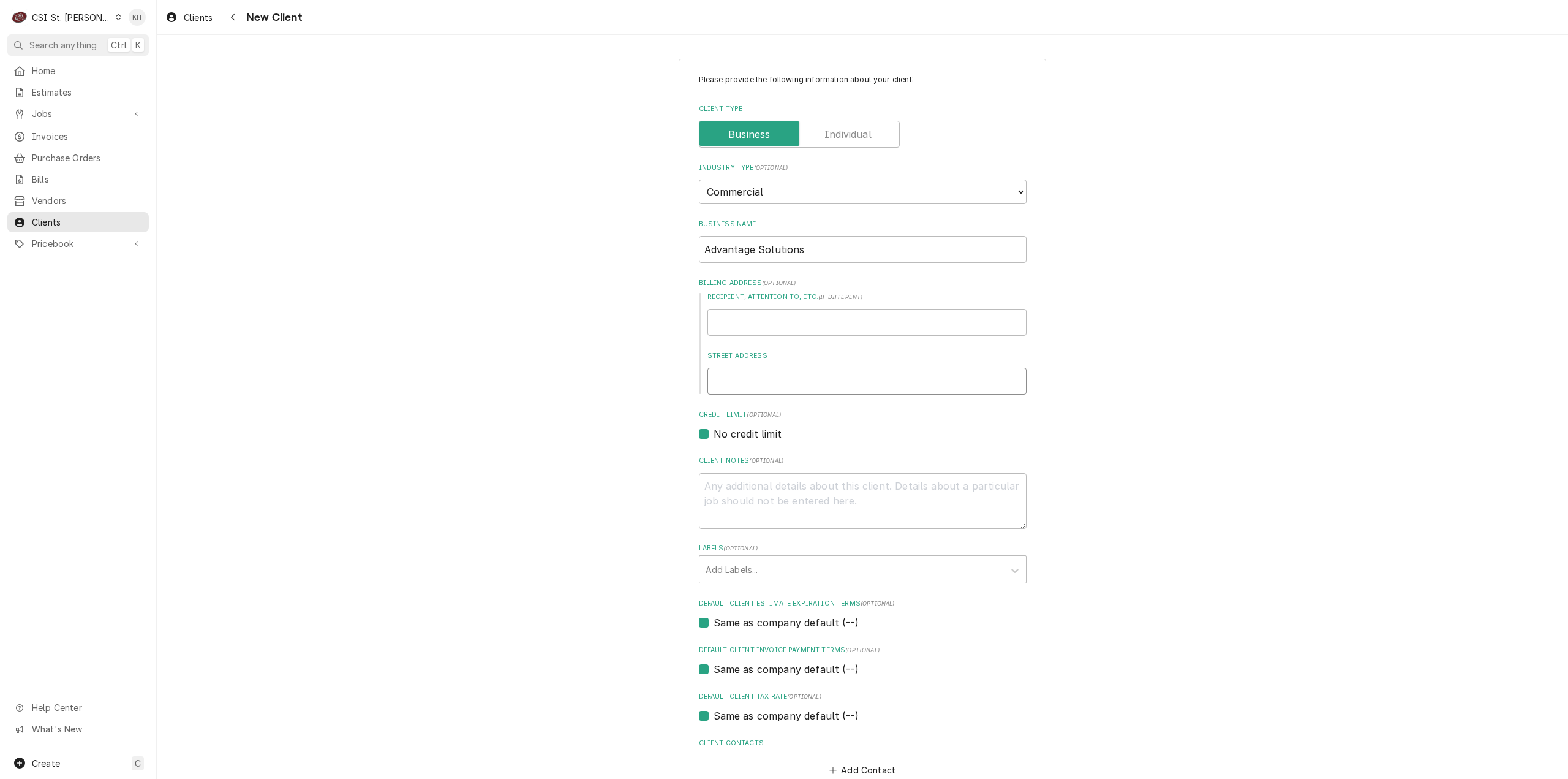
type input "7"
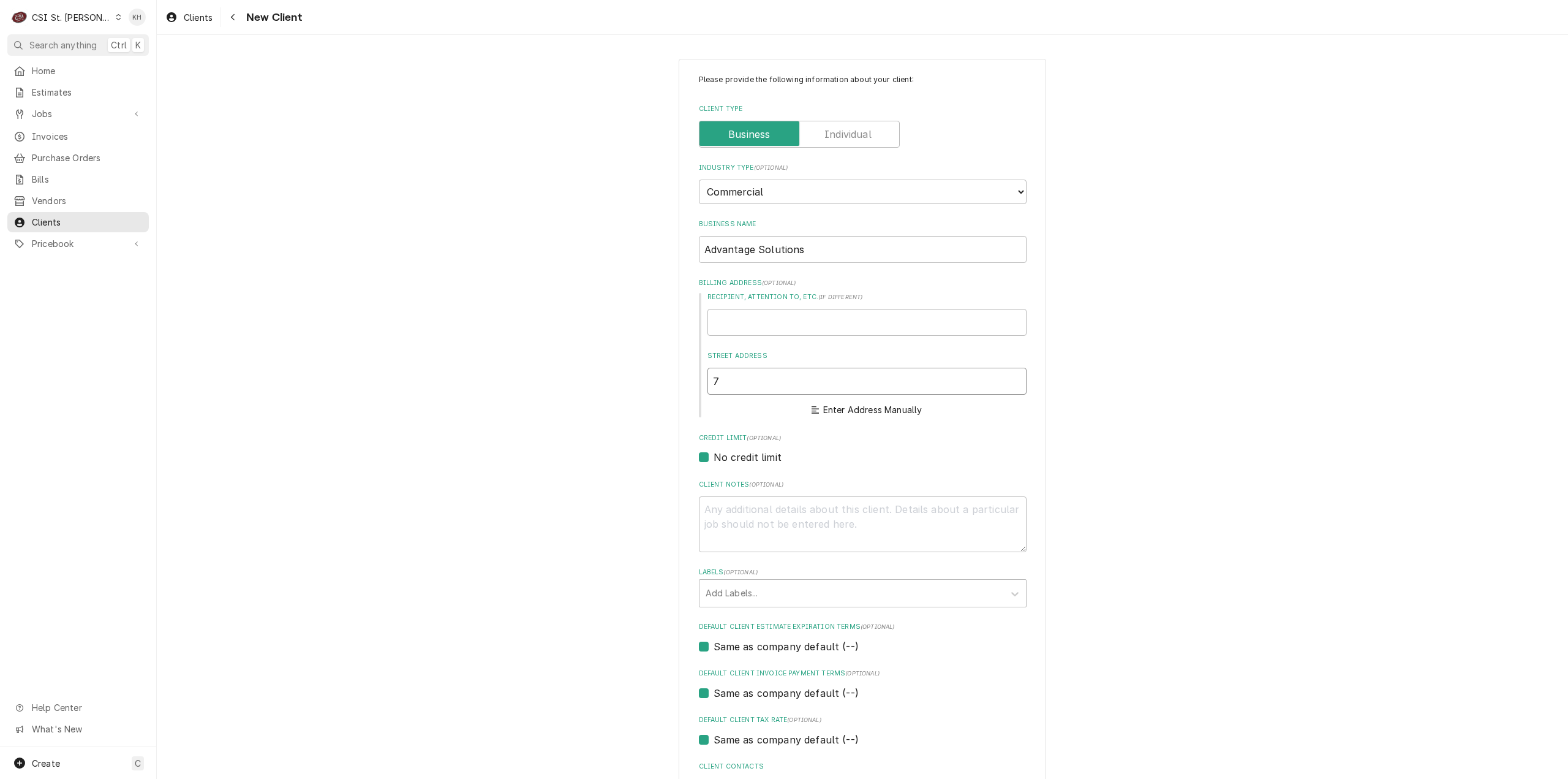
type textarea "x"
type input "76"
type textarea "x"
type input "767"
type textarea "x"
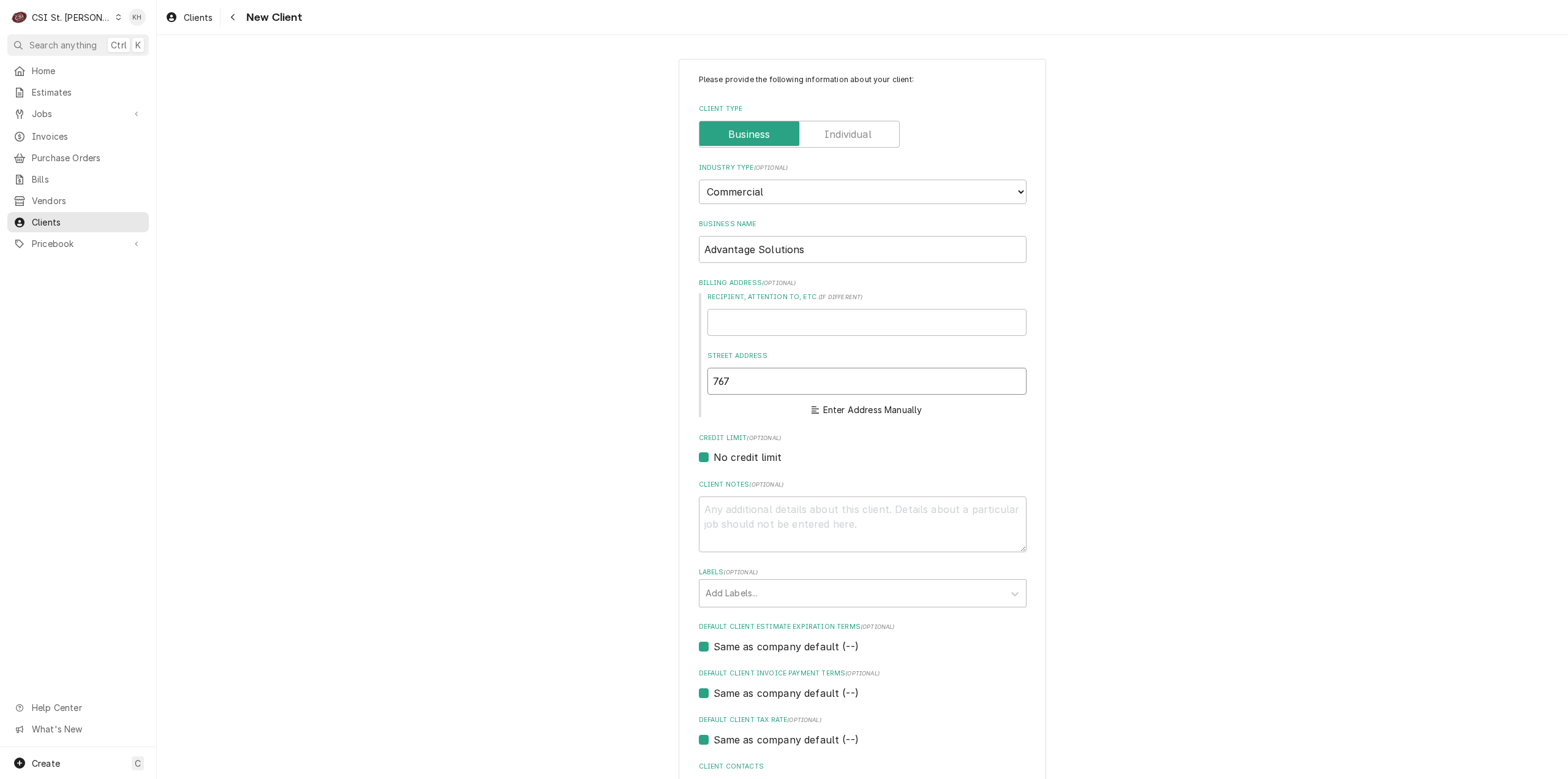
type input "7676"
type textarea "x"
type input "7676"
type textarea "x"
type input "7676 f"
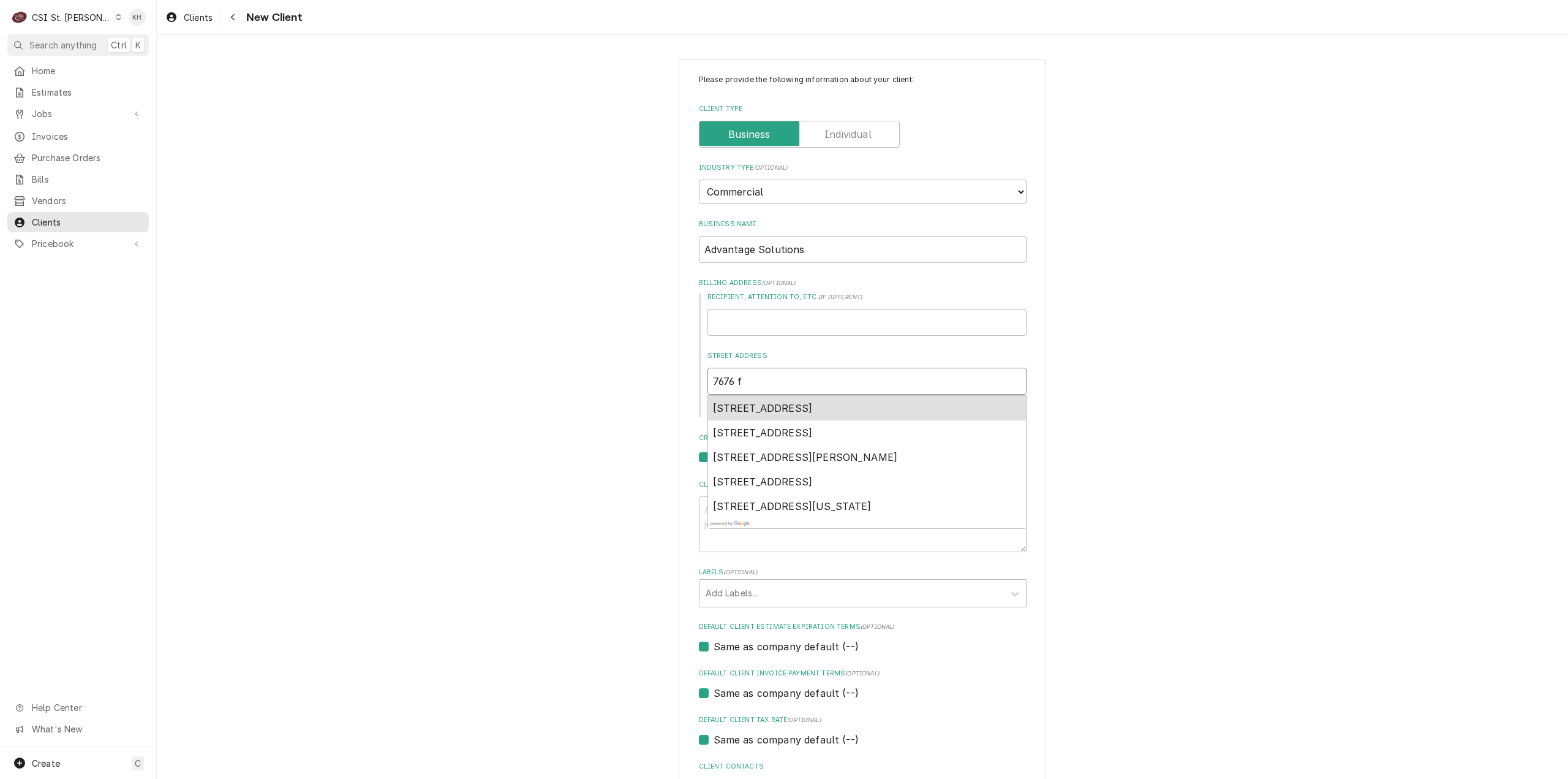
type textarea "x"
type input "7676 fo"
type textarea "x"
type input "7676 for"
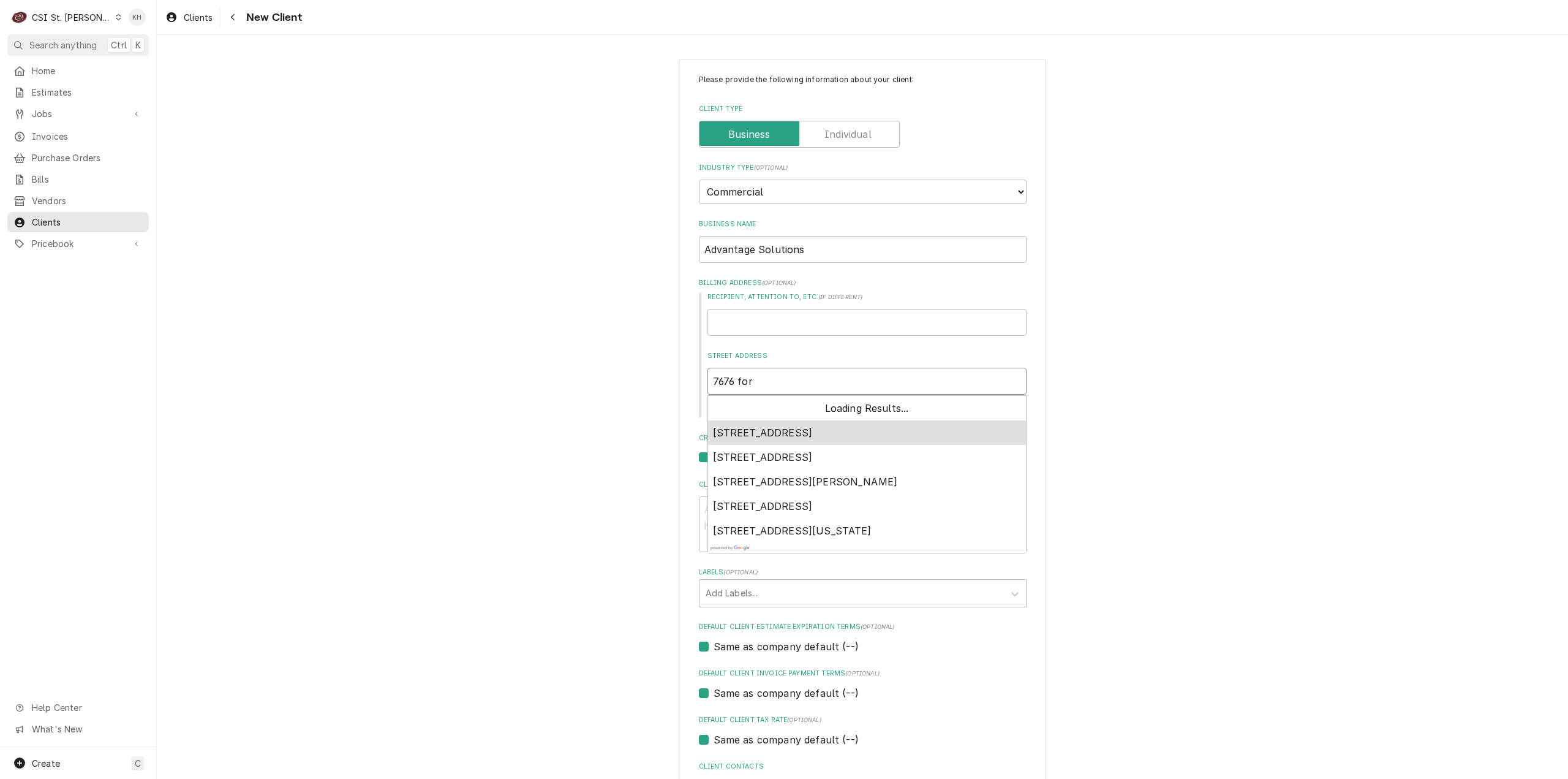
type textarea "x"
type input "7676 fors"
type textarea "x"
type input "7676 forsy"
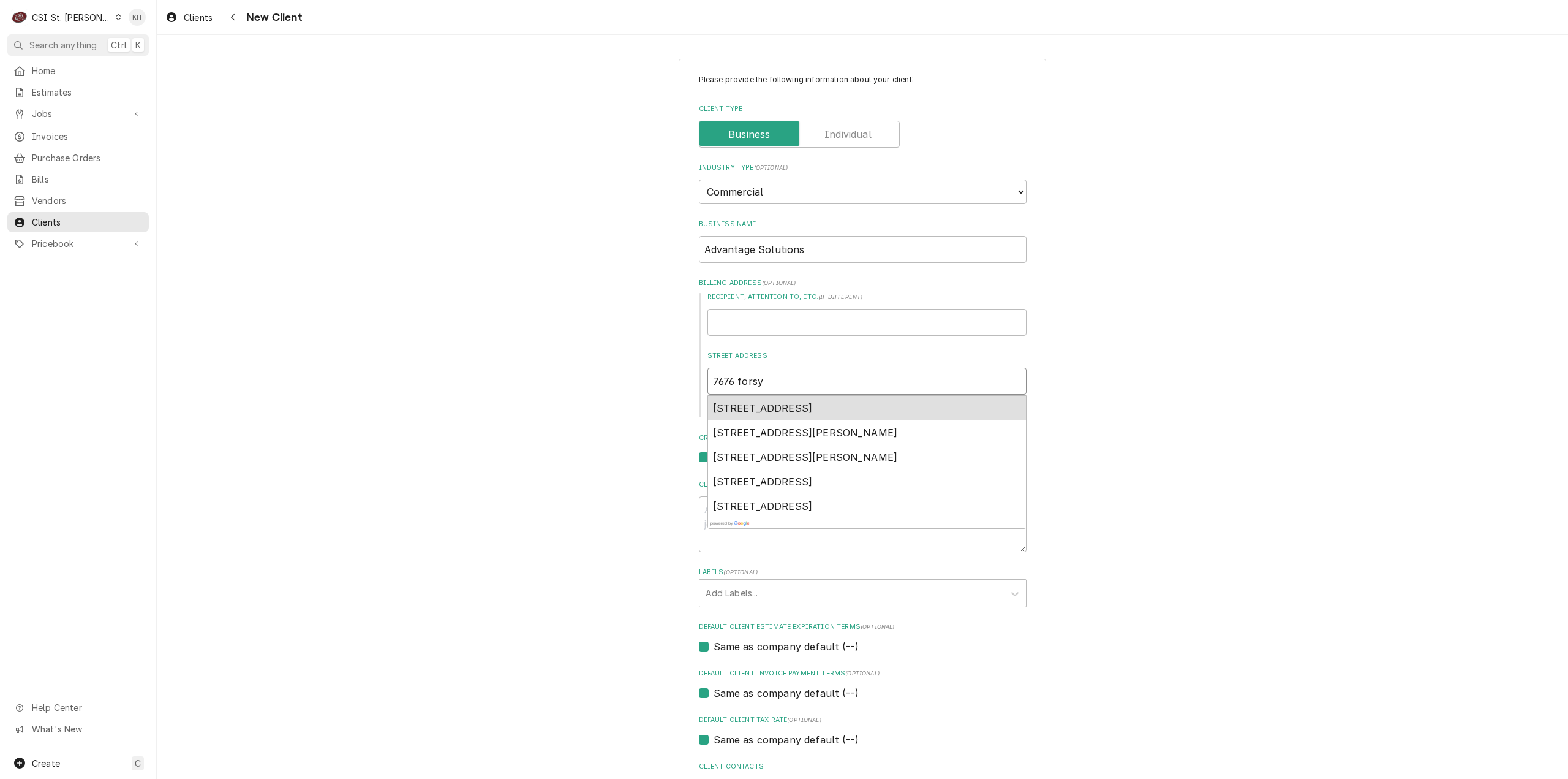
type textarea "x"
type input "7676 forsyt"
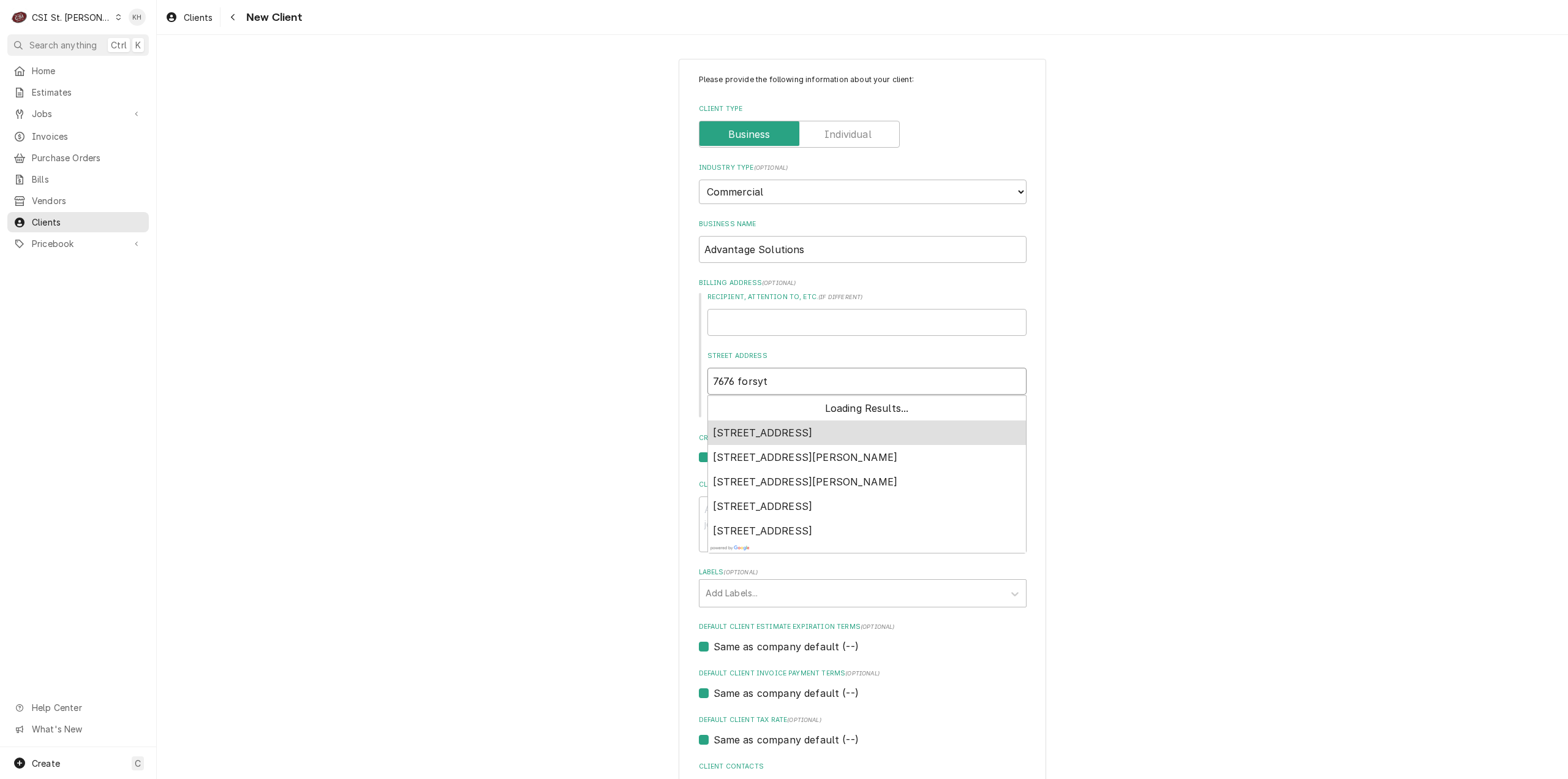
type textarea "x"
type input "7676 forsyth"
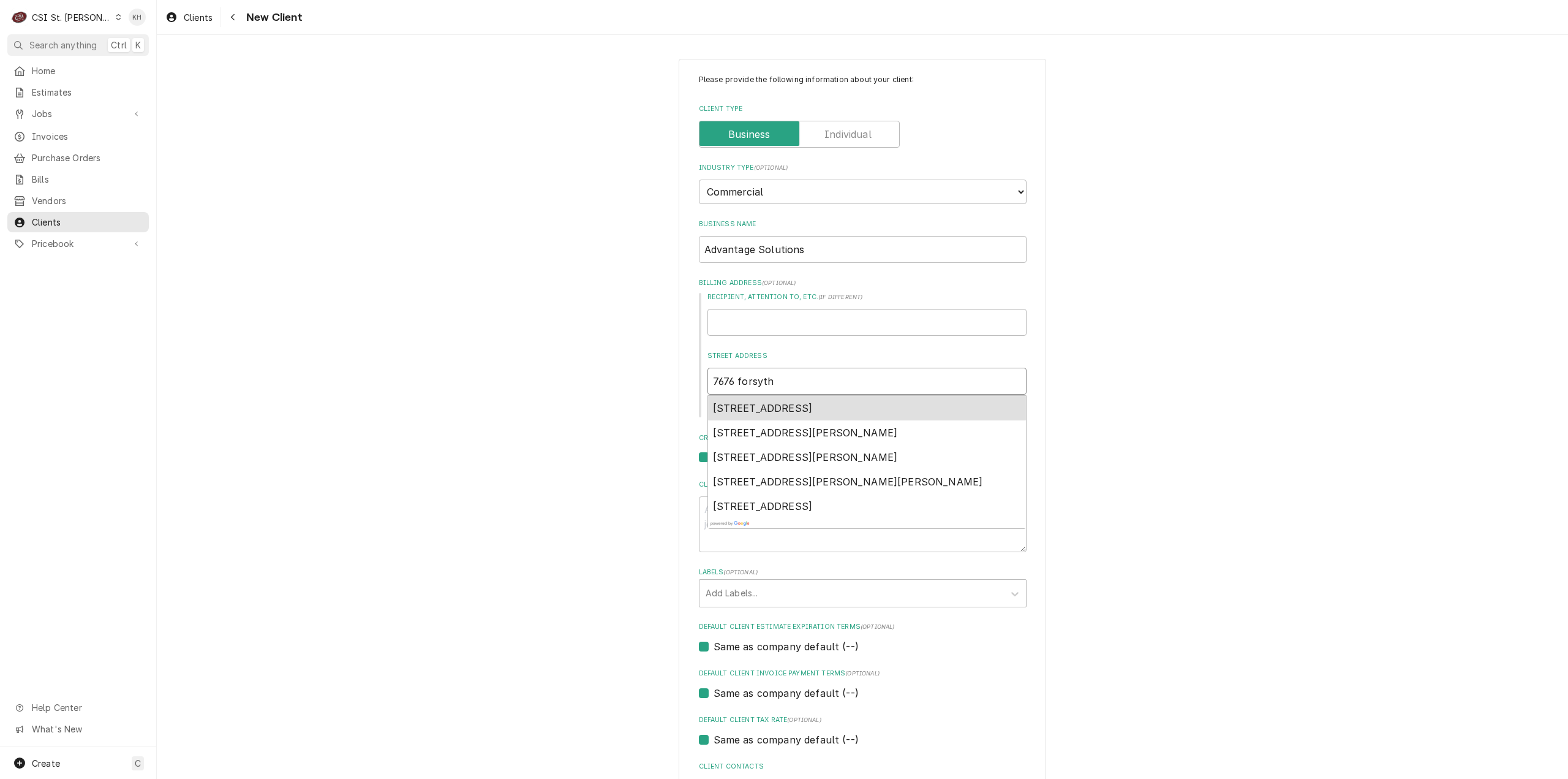
click at [786, 411] on span "7676 Forsyth Boulevard, Clayton, MO, USA" at bounding box center [763, 408] width 100 height 12
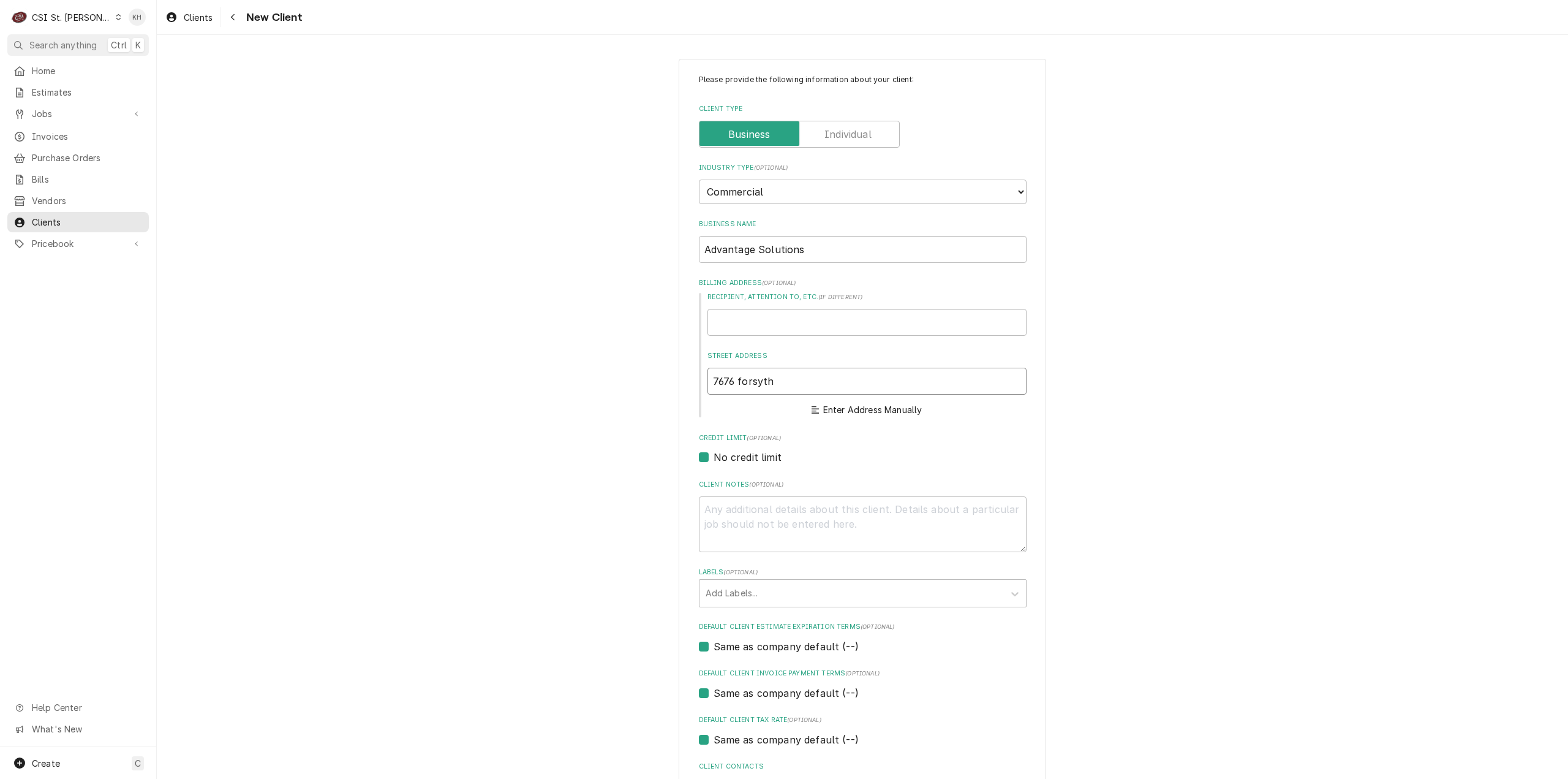
type textarea "x"
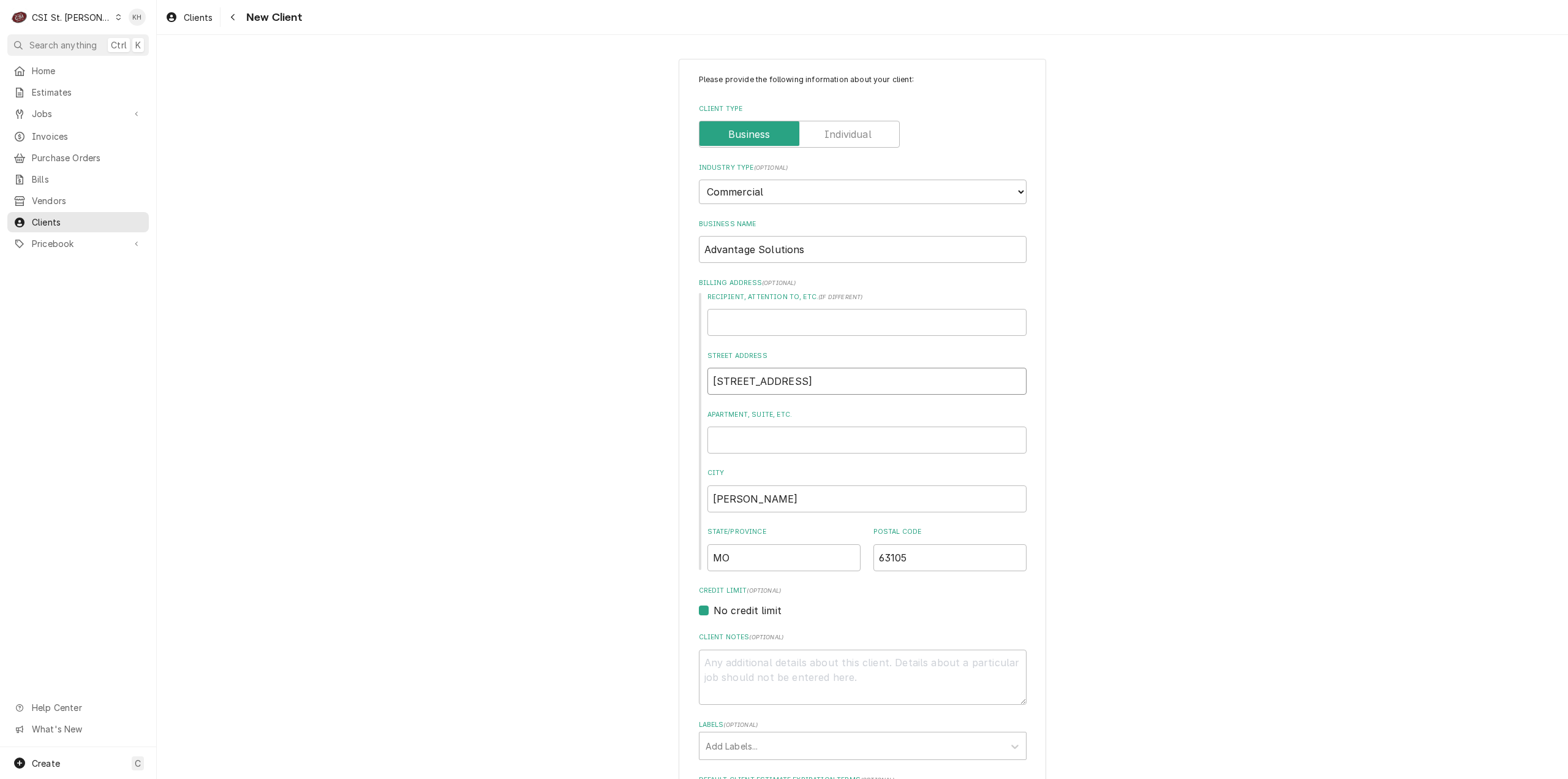
type input "[STREET_ADDRESS]"
click at [783, 434] on input "Apartment, Suite, etc." at bounding box center [867, 440] width 319 height 27
type textarea "x"
type input "5"
type textarea "x"
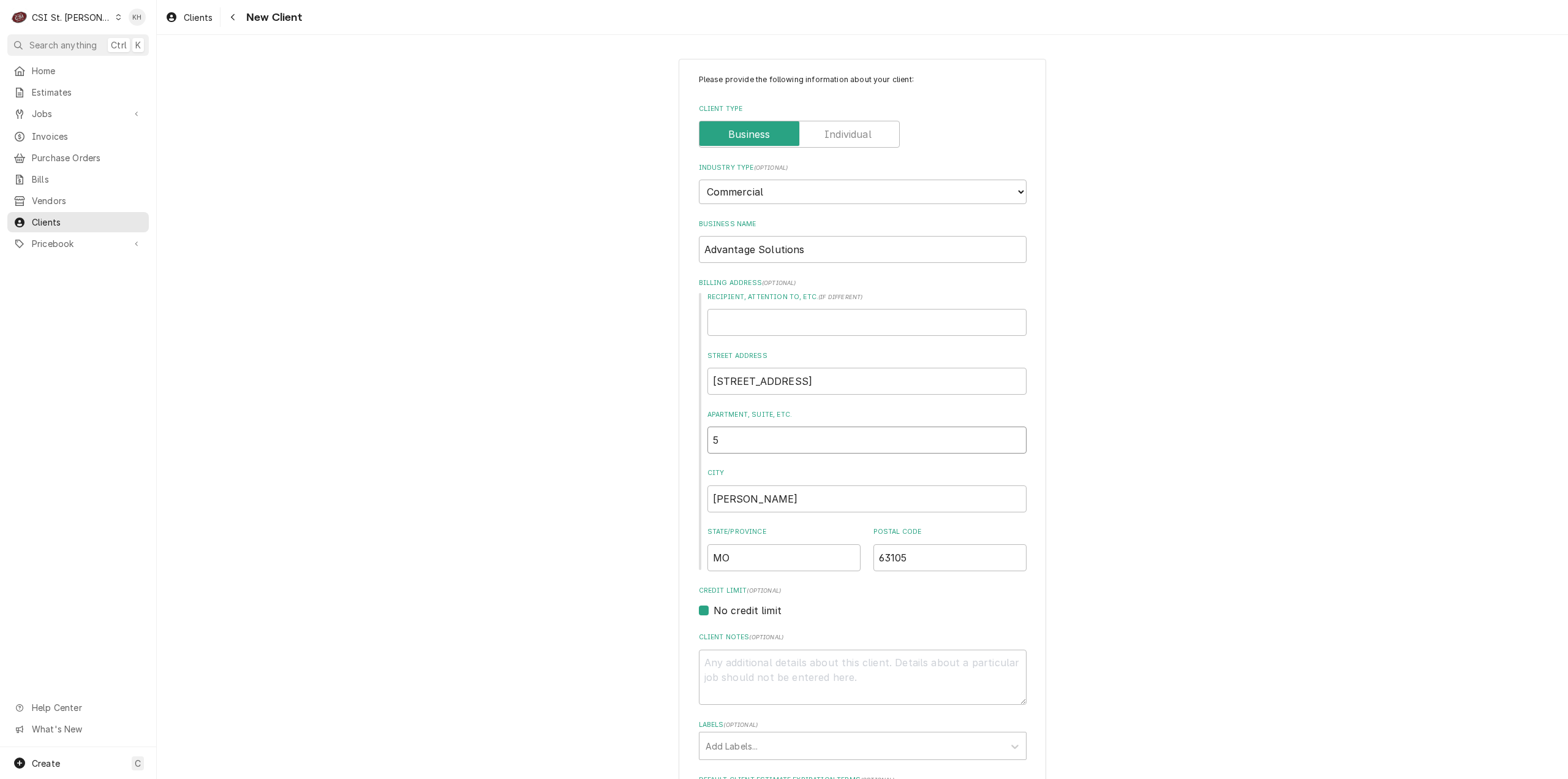
type input "5t"
type textarea "x"
type input "5th"
type textarea "x"
type input "5th"
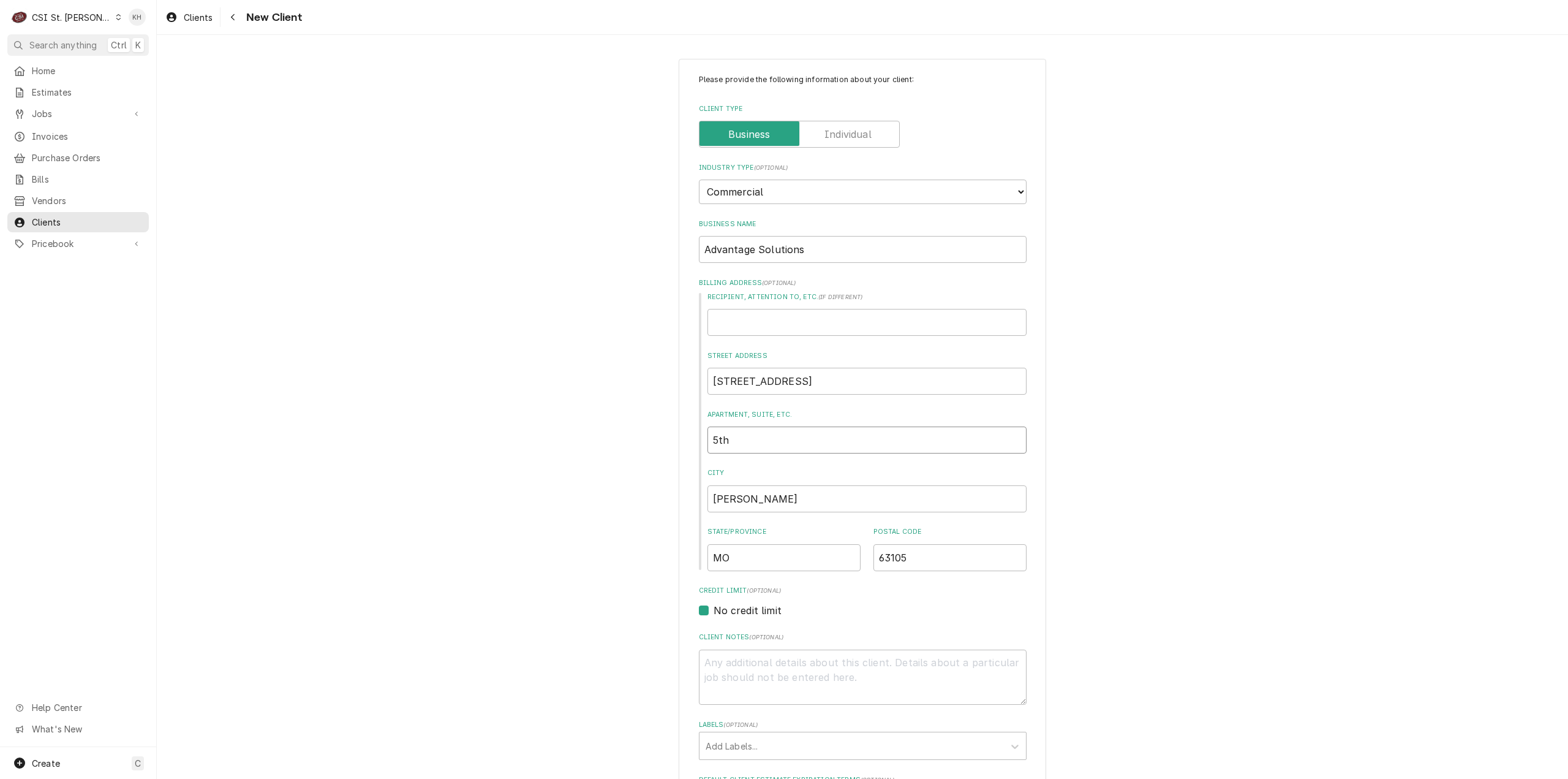
type textarea "x"
type input "5th F"
type textarea "x"
type input "5th Fl"
type textarea "x"
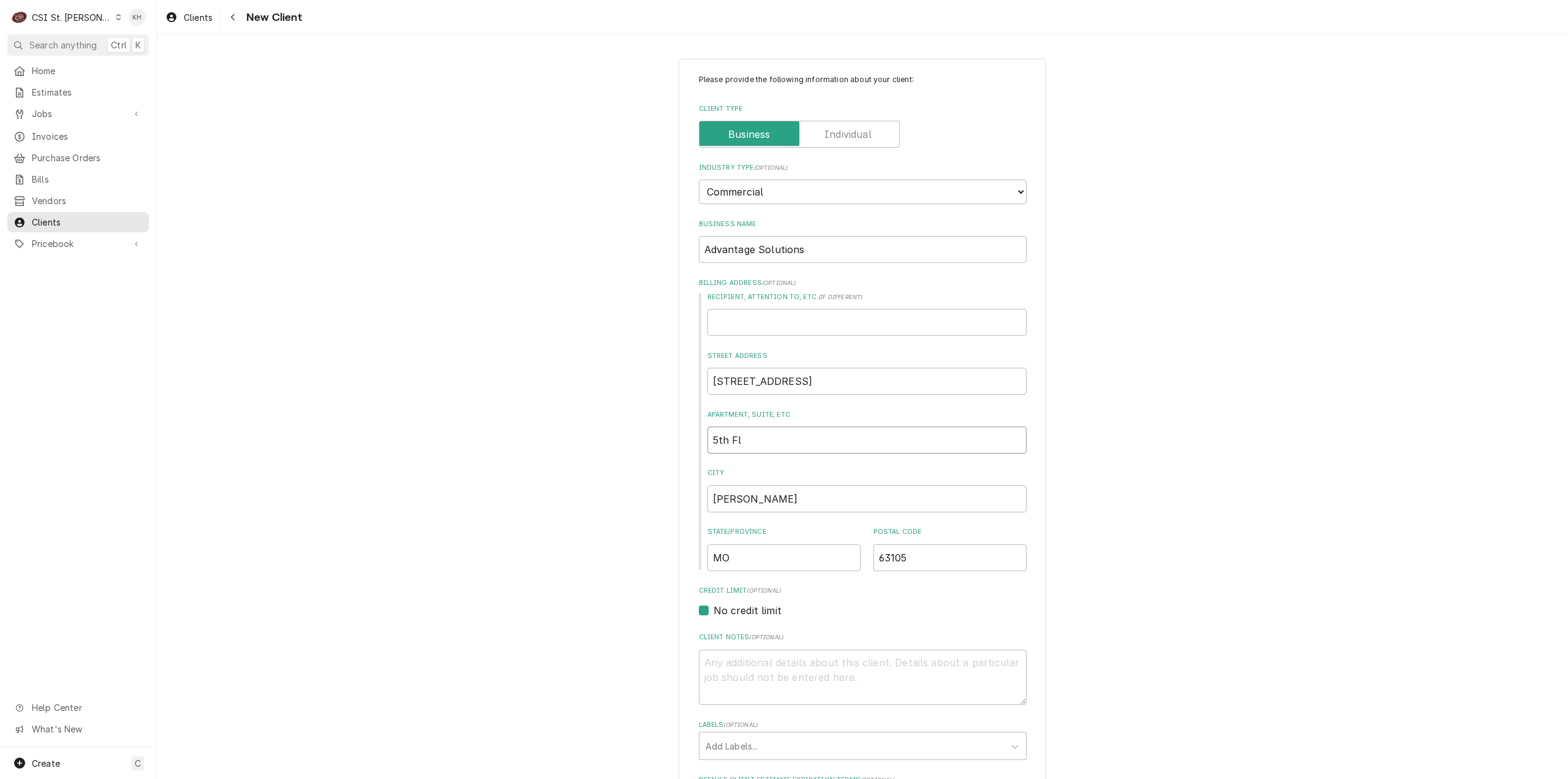
type input "5th Flo"
type textarea "x"
type input "5th Floo"
type textarea "x"
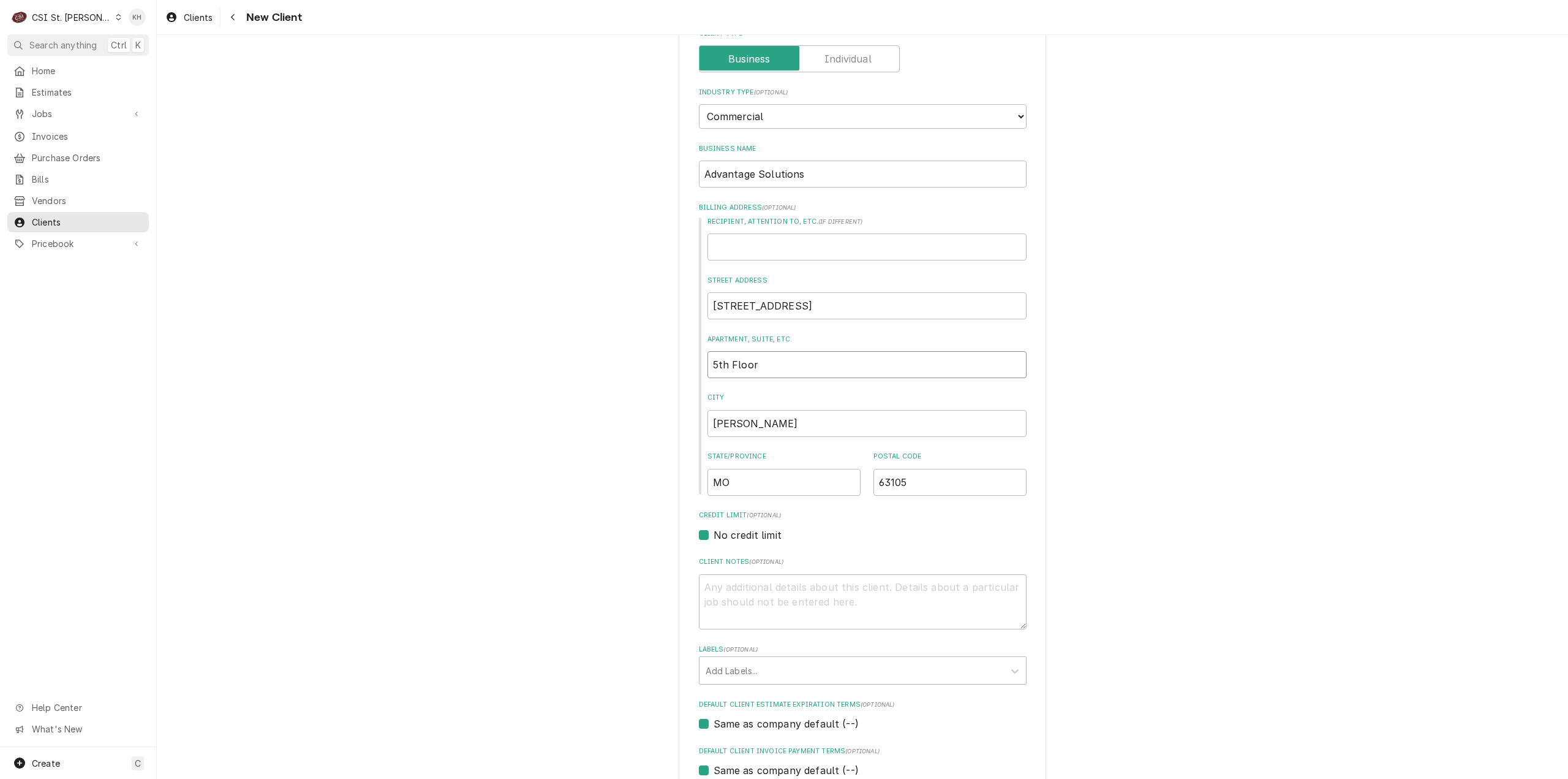
scroll to position [184, 0]
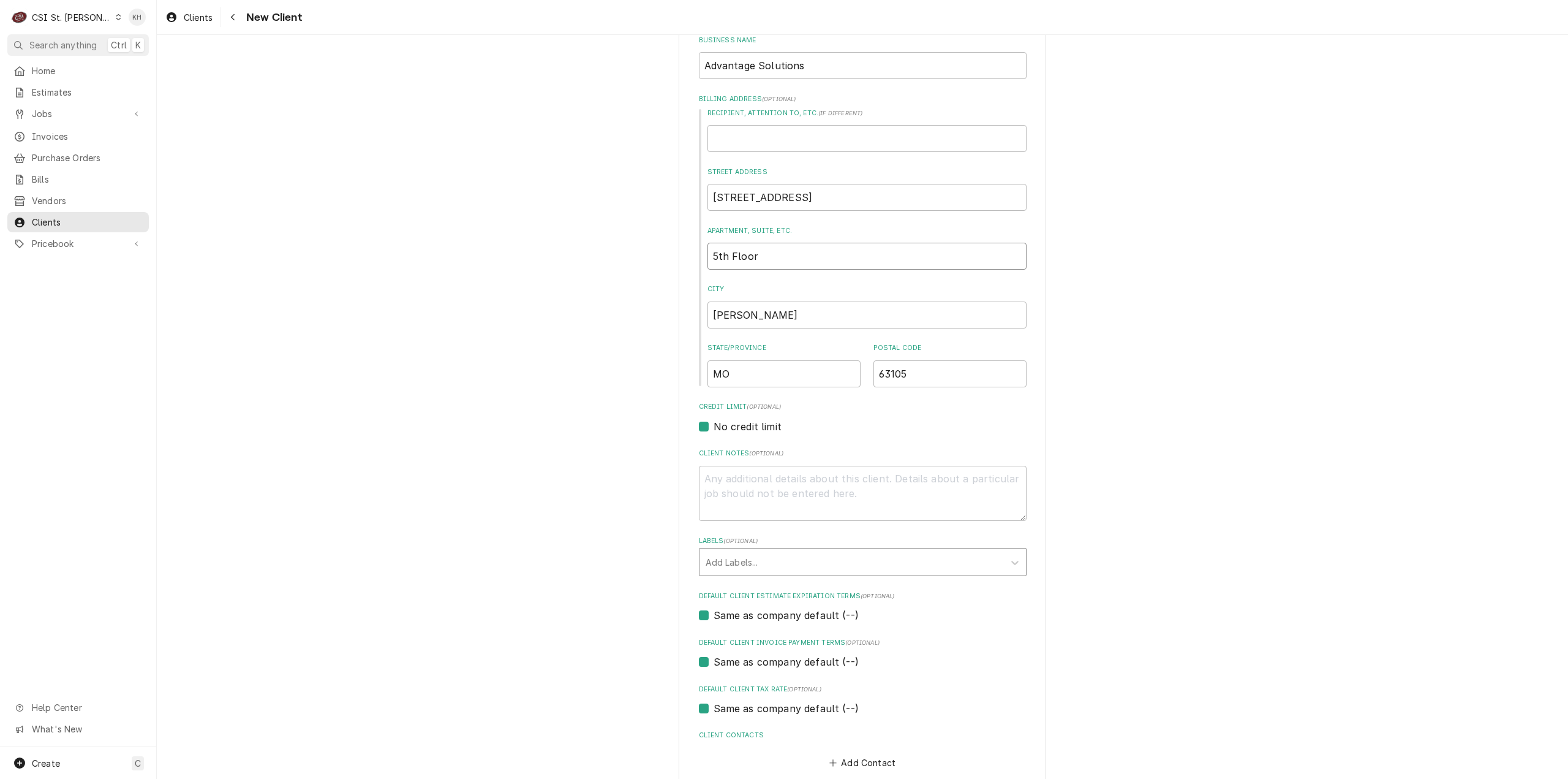
type input "5th Floor"
click at [815, 559] on div "Labels" at bounding box center [852, 562] width 292 height 22
drag, startPoint x: 556, startPoint y: 527, endPoint x: 618, endPoint y: 515, distance: 63.2
click at [556, 527] on div "Please provide the following information about your client: Client Type Industr…" at bounding box center [862, 354] width 1411 height 981
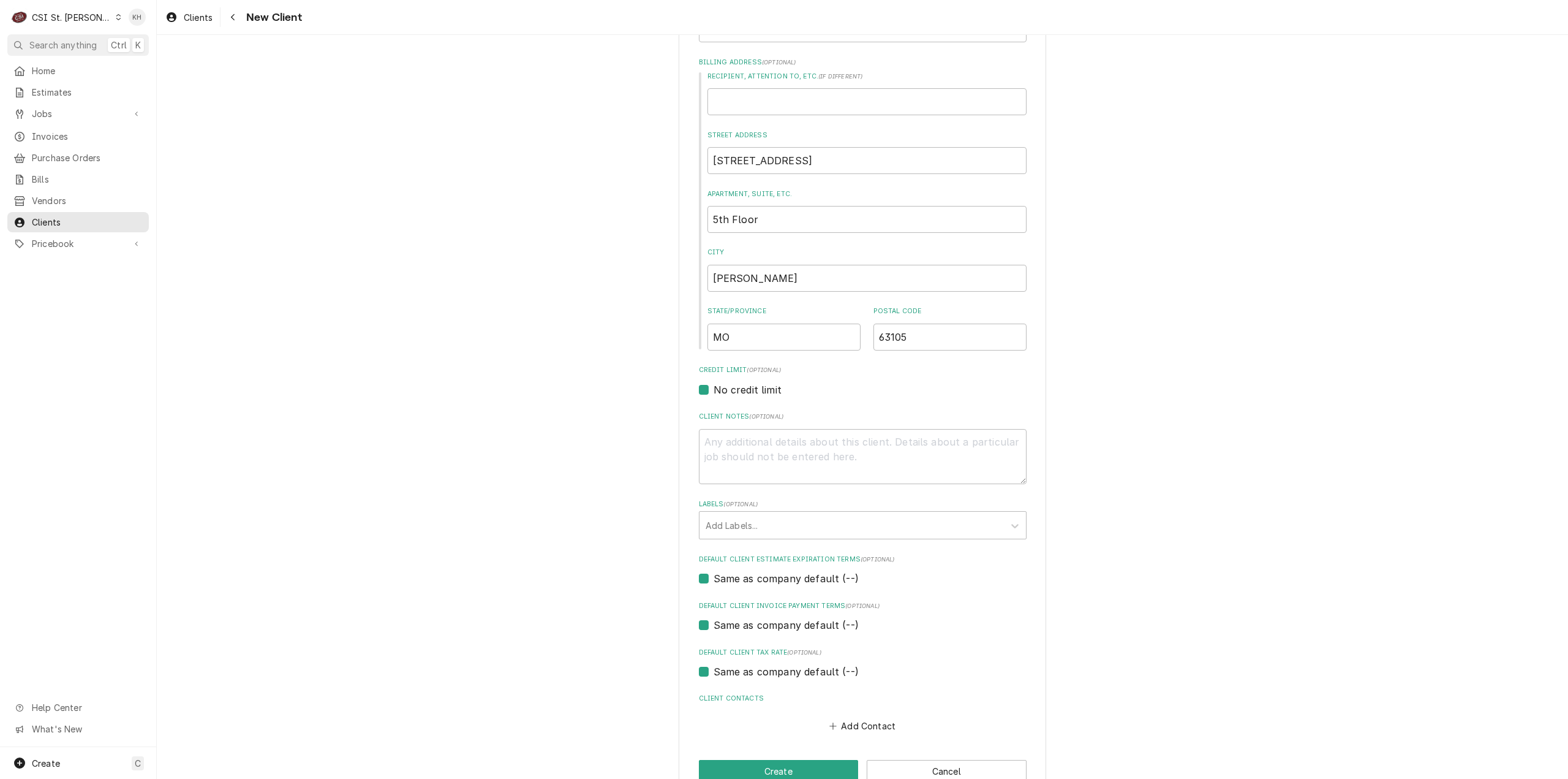
scroll to position [250, 0]
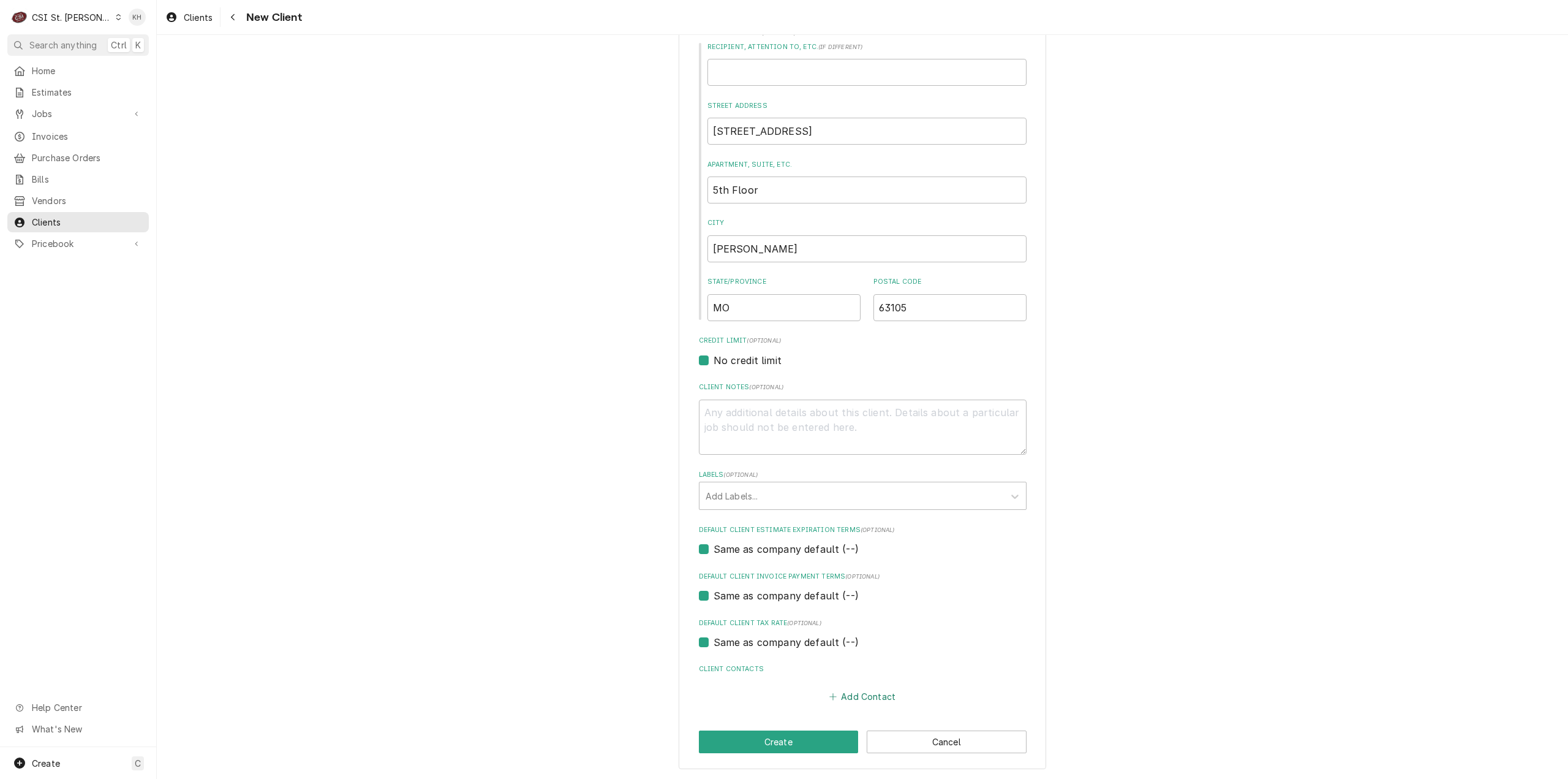
click at [858, 699] on button "Add Contact" at bounding box center [862, 696] width 71 height 17
type textarea "x"
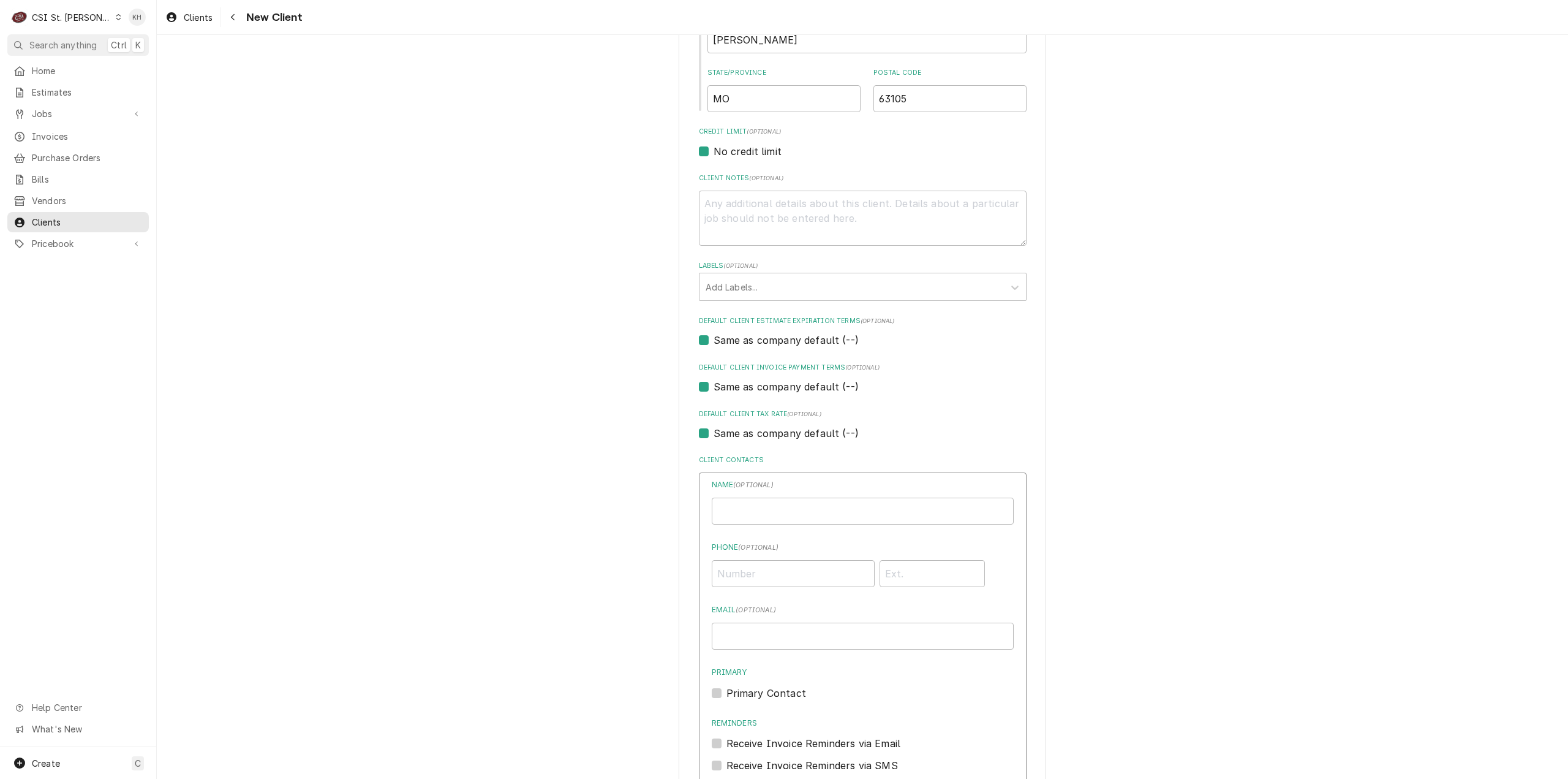
scroll to position [618, 0]
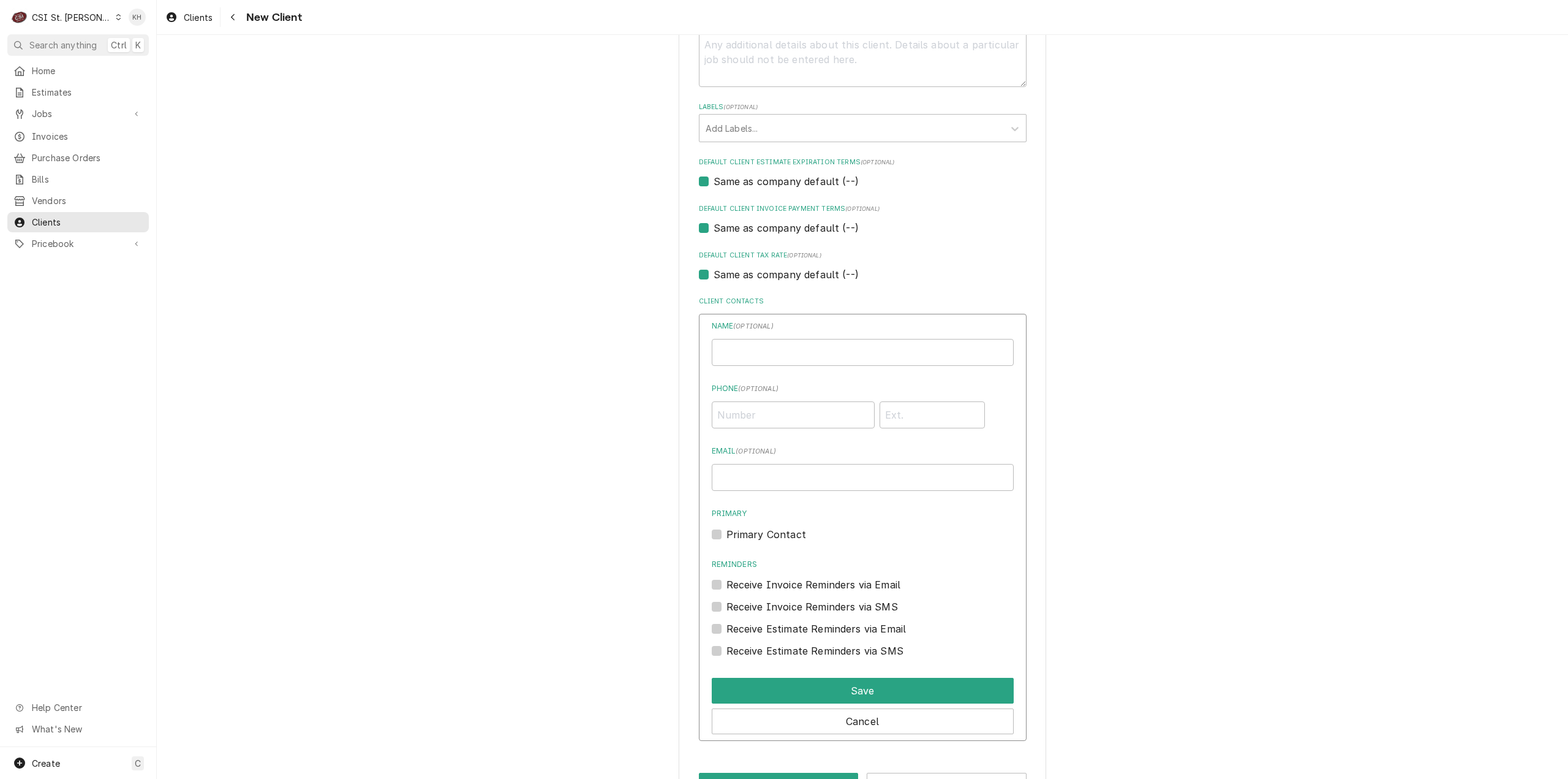
click at [838, 336] on div "Name ( optional )" at bounding box center [863, 344] width 302 height 46
click at [856, 356] on input "Business Name" at bounding box center [863, 352] width 302 height 27
drag, startPoint x: 787, startPoint y: 353, endPoint x: 635, endPoint y: 366, distance: 152.6
click at [635, 365] on div "Please provide the following information about your client: Client Type Industr…" at bounding box center [862, 125] width 1411 height 1392
type input "[PERSON_NAME]"
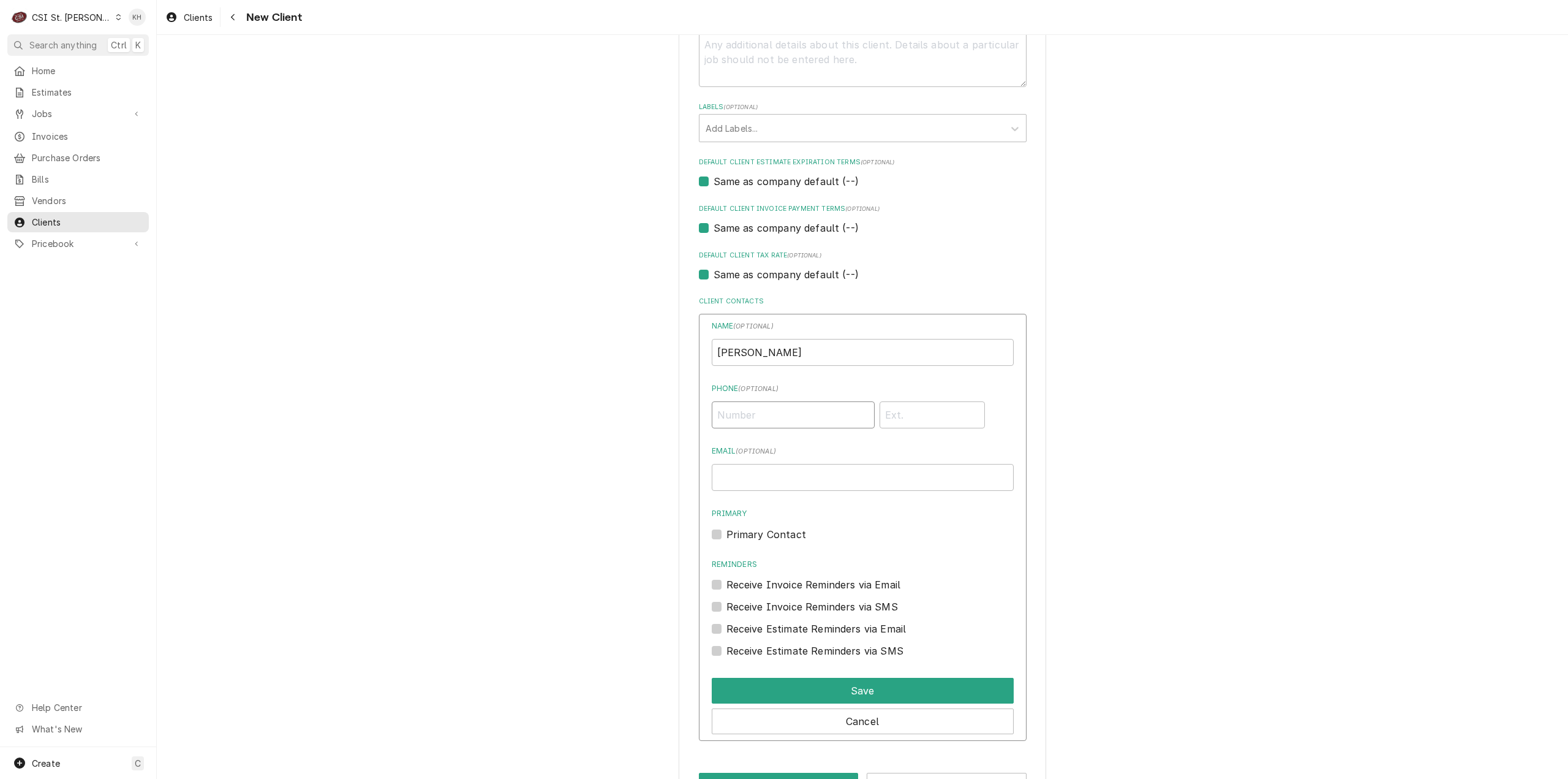
click at [774, 411] on input "Phone ( optional )" at bounding box center [793, 415] width 163 height 27
type input "[PHONE_NUMBER]"
click at [786, 470] on input "Email ( optional )" at bounding box center [863, 478] width 302 height 27
type input "[PERSON_NAME][EMAIL_ADDRESS][PERSON_NAME][DOMAIN_NAME]"
drag, startPoint x: 717, startPoint y: 530, endPoint x: 891, endPoint y: 731, distance: 265.9
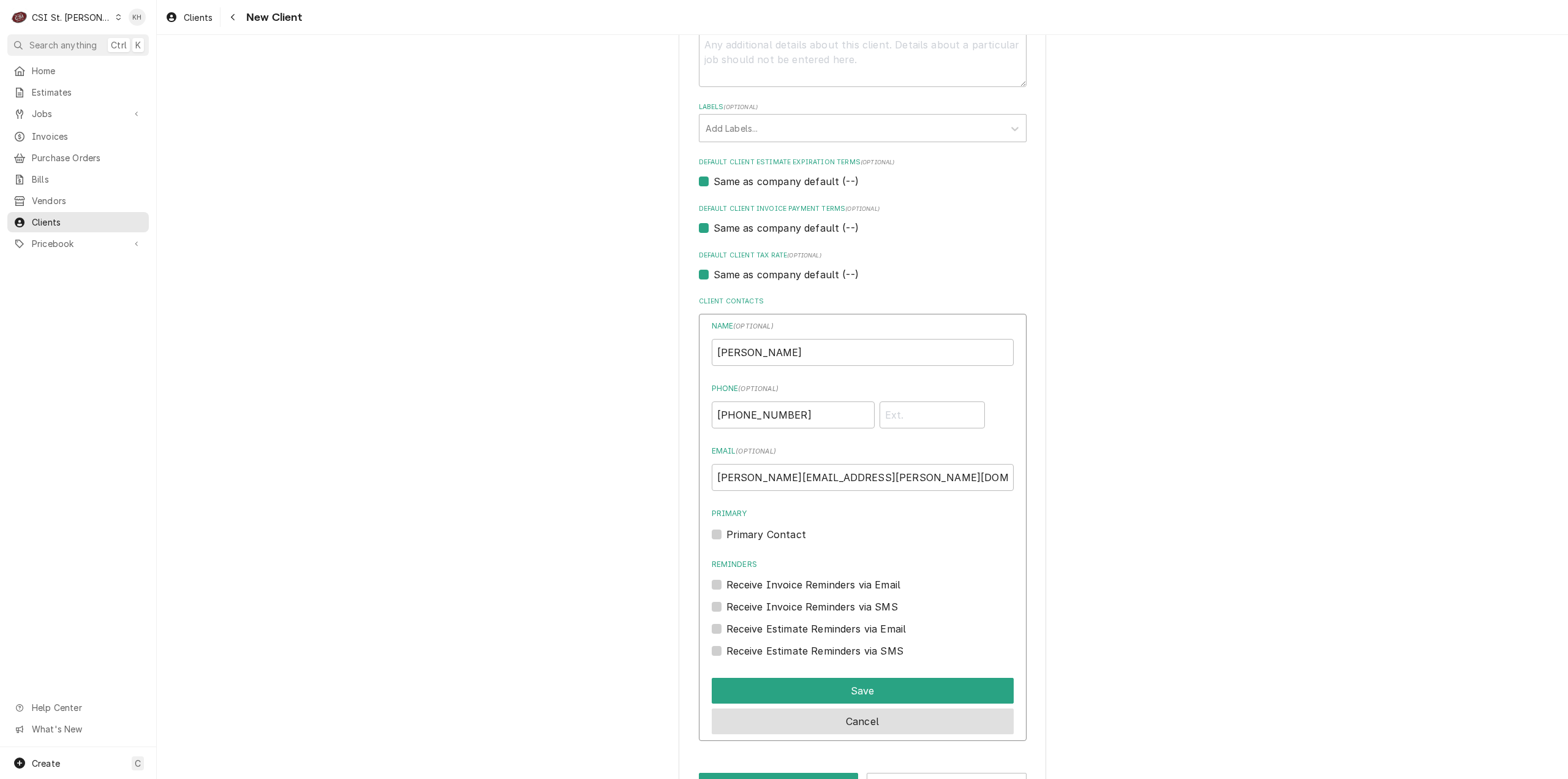
click at [727, 530] on label "Primary Contact" at bounding box center [767, 534] width 80 height 15
click at [727, 530] on input "Primary" at bounding box center [878, 540] width 302 height 27
checkbox input "true"
click at [870, 694] on button "Save" at bounding box center [863, 691] width 302 height 26
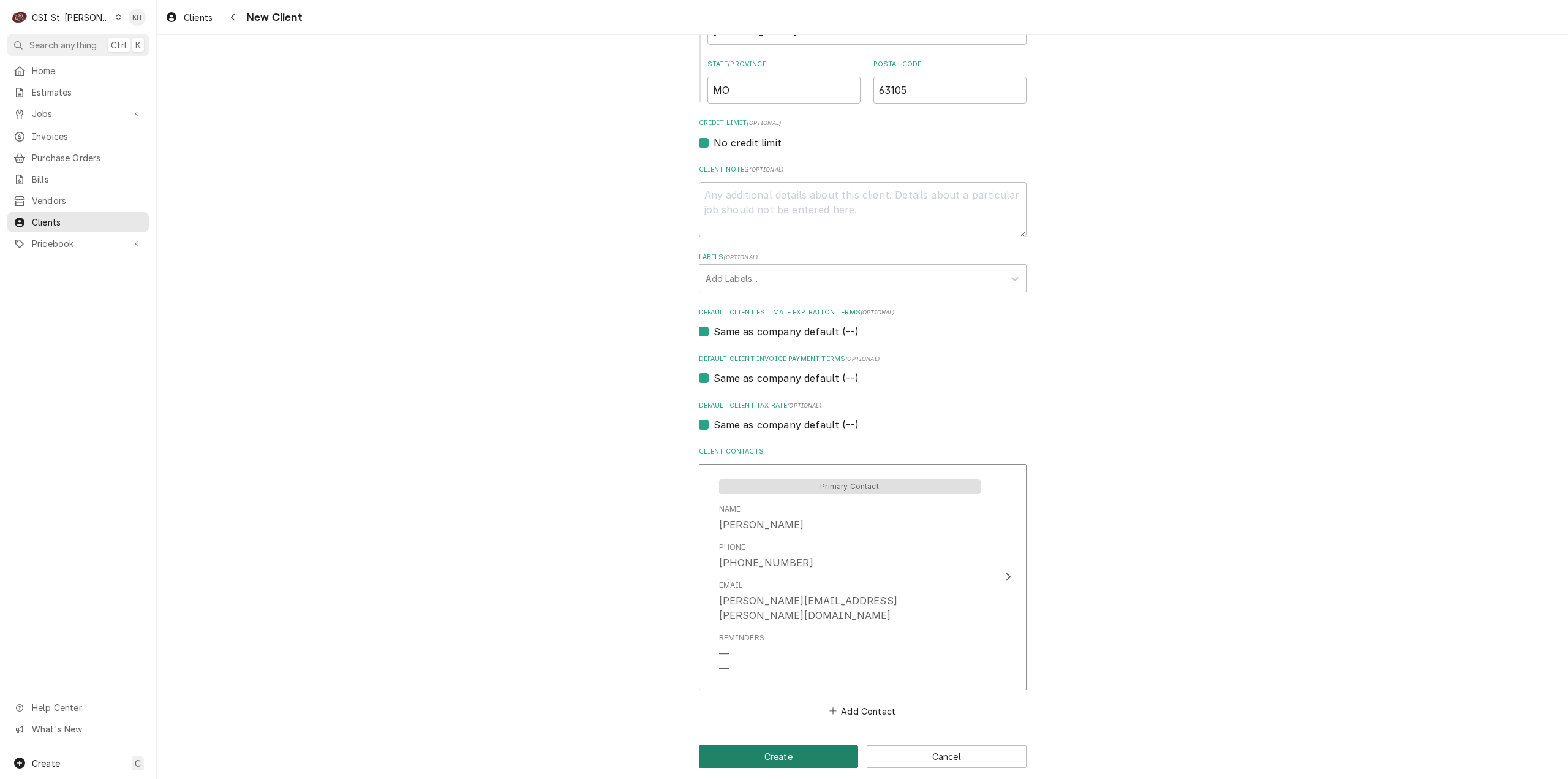
click at [793, 746] on button "Create" at bounding box center [779, 757] width 160 height 23
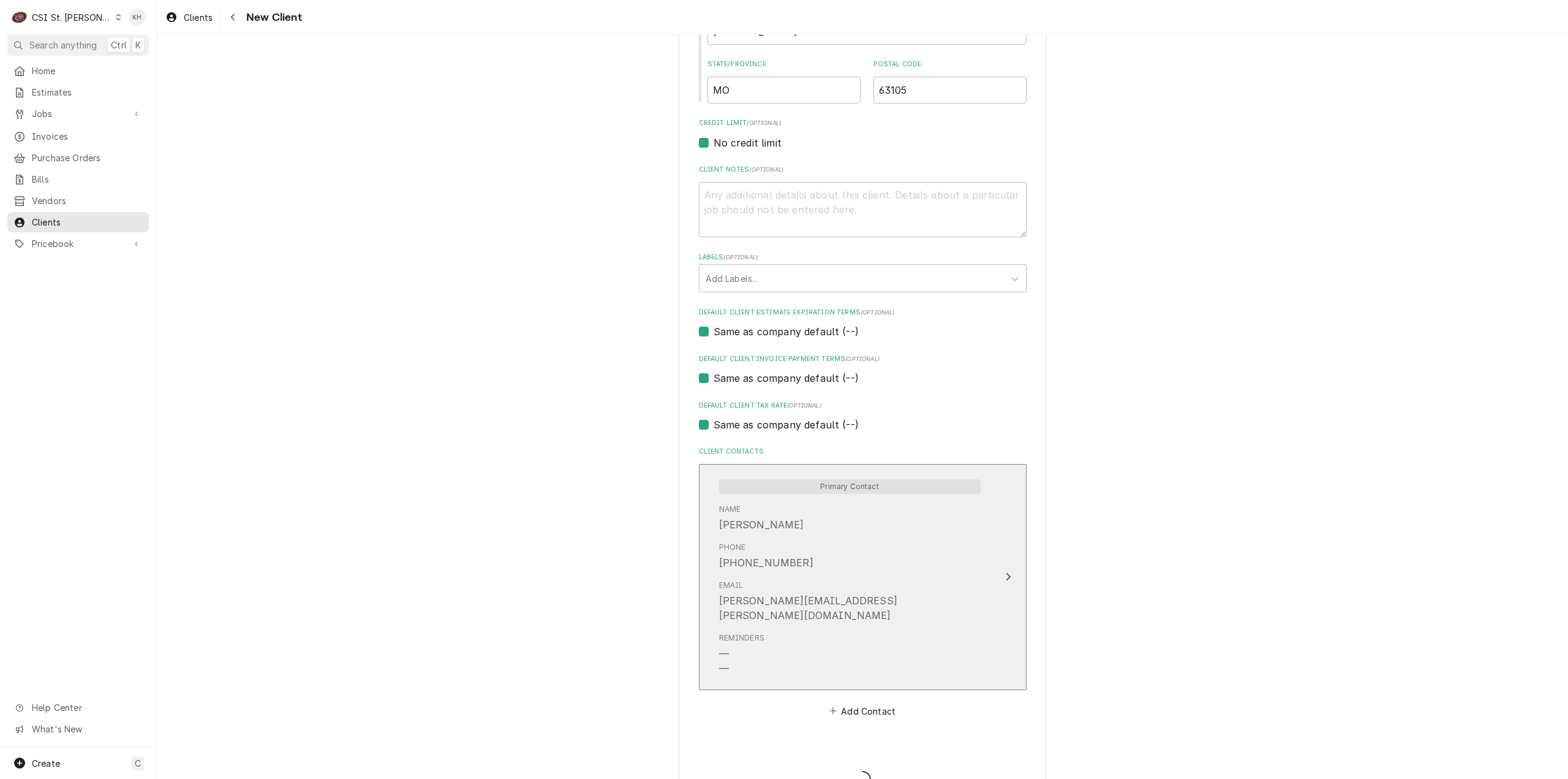
type textarea "x"
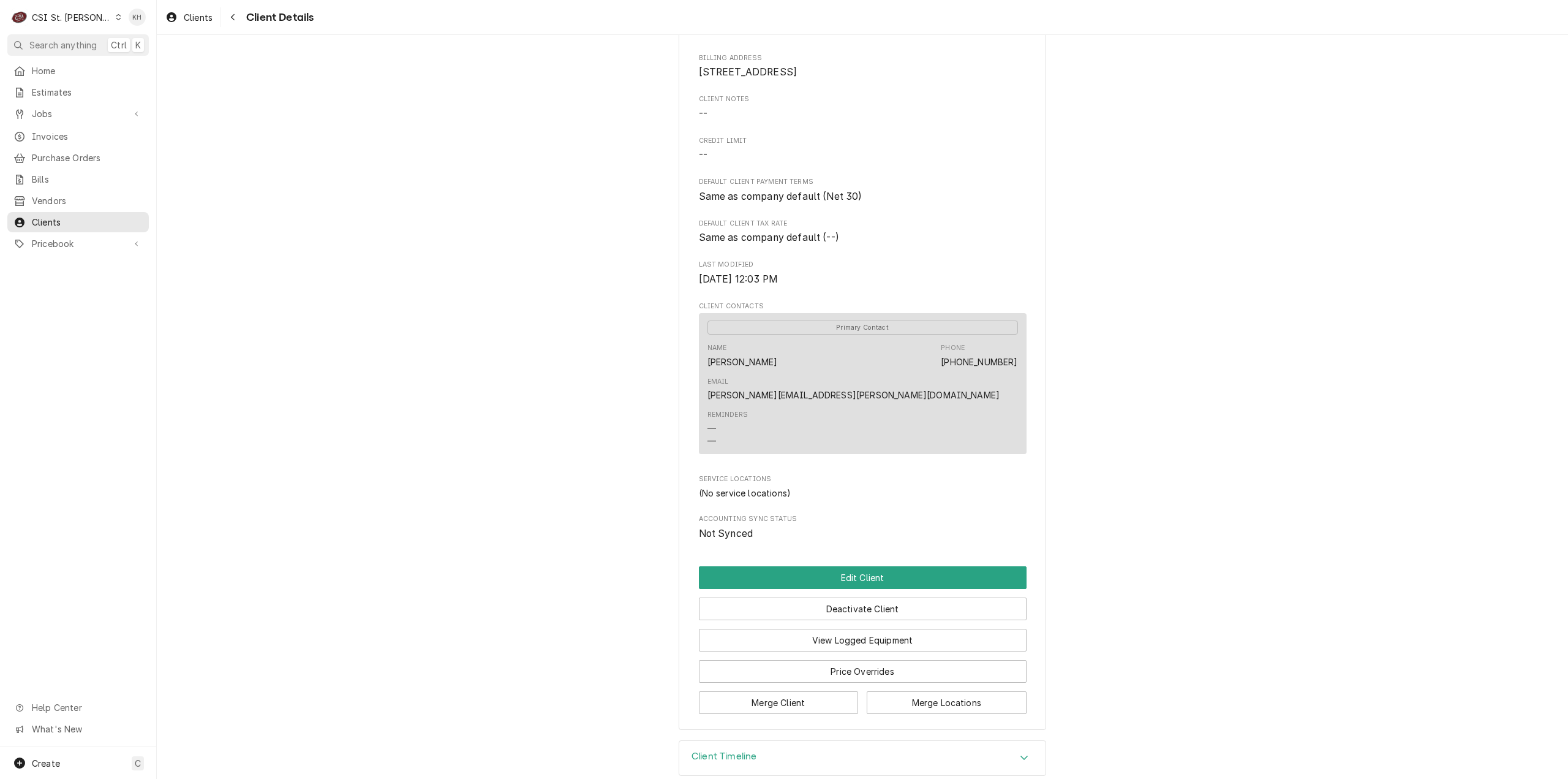
scroll to position [71, 0]
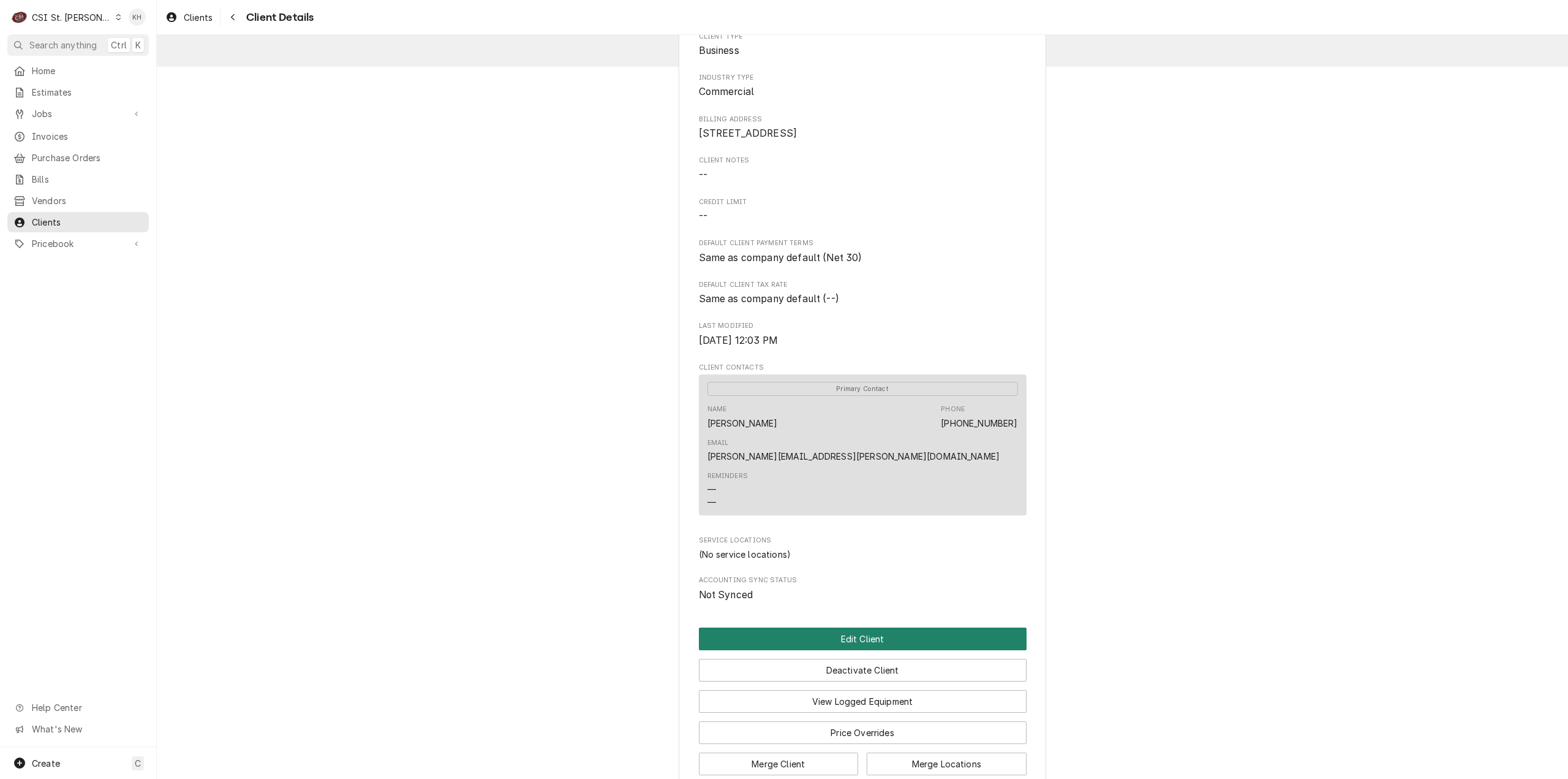
click at [894, 627] on button "Edit Client" at bounding box center [863, 639] width 328 height 23
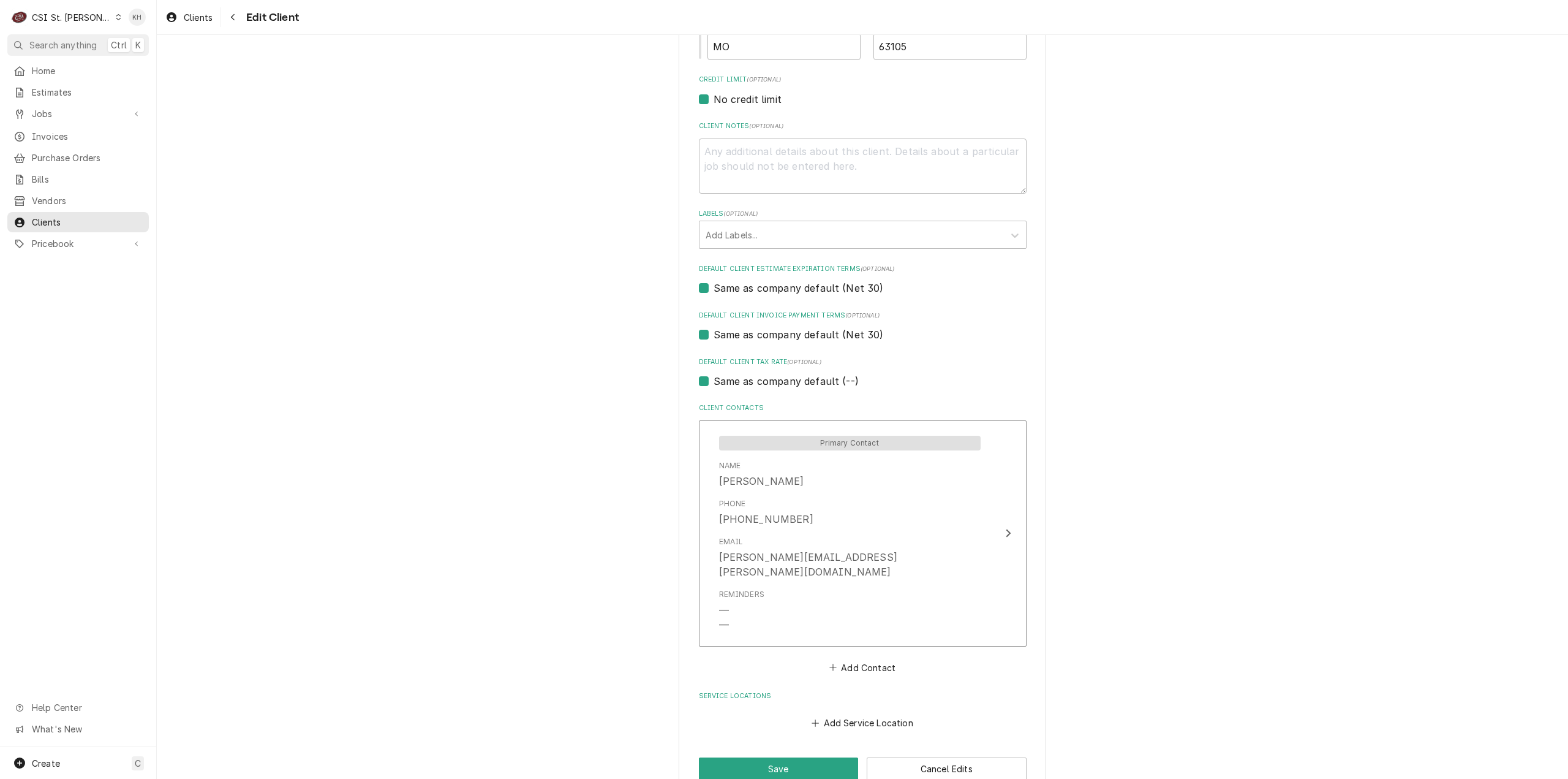
scroll to position [522, 0]
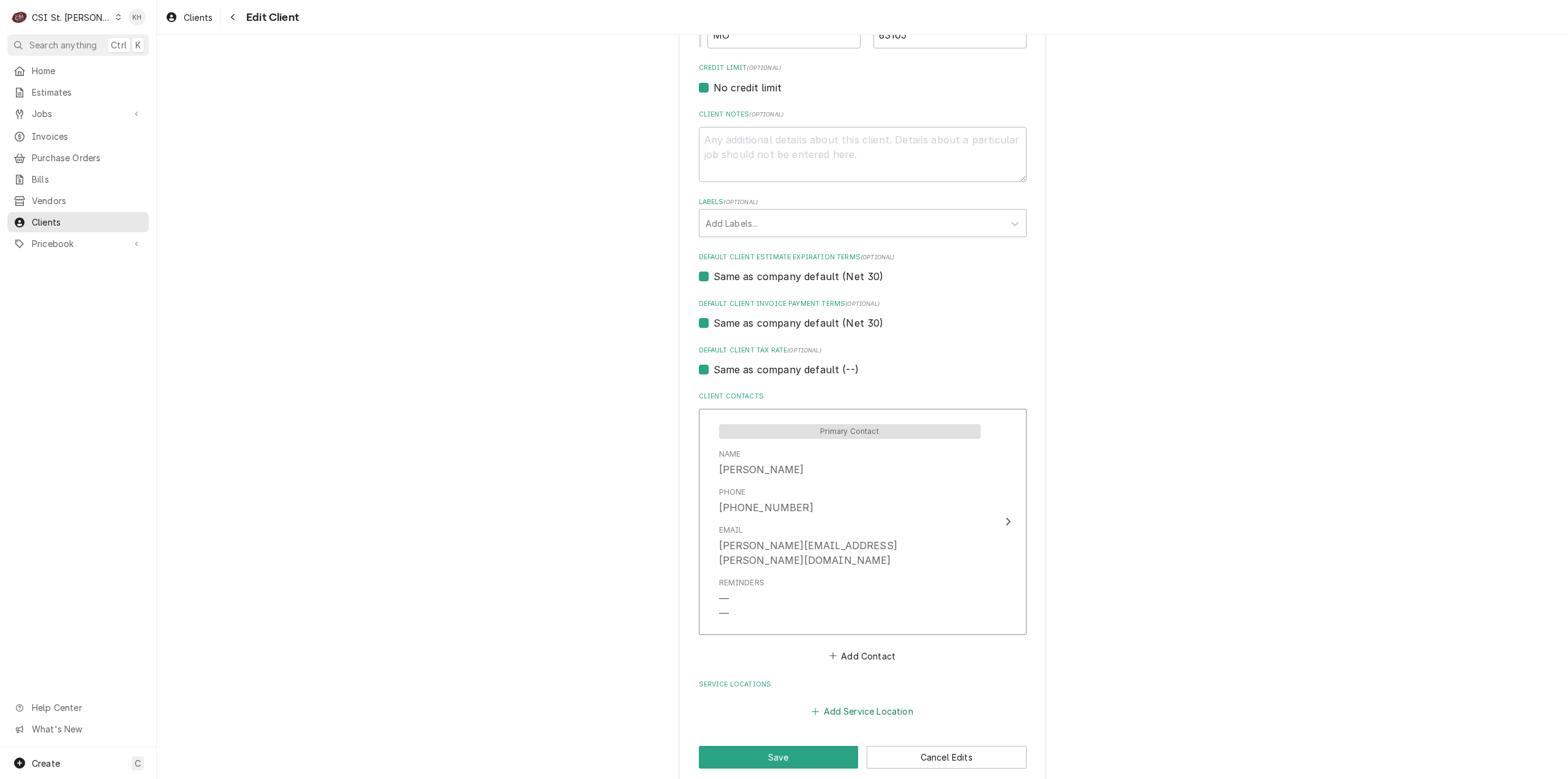
click at [867, 703] on button "Add Service Location" at bounding box center [863, 711] width 105 height 17
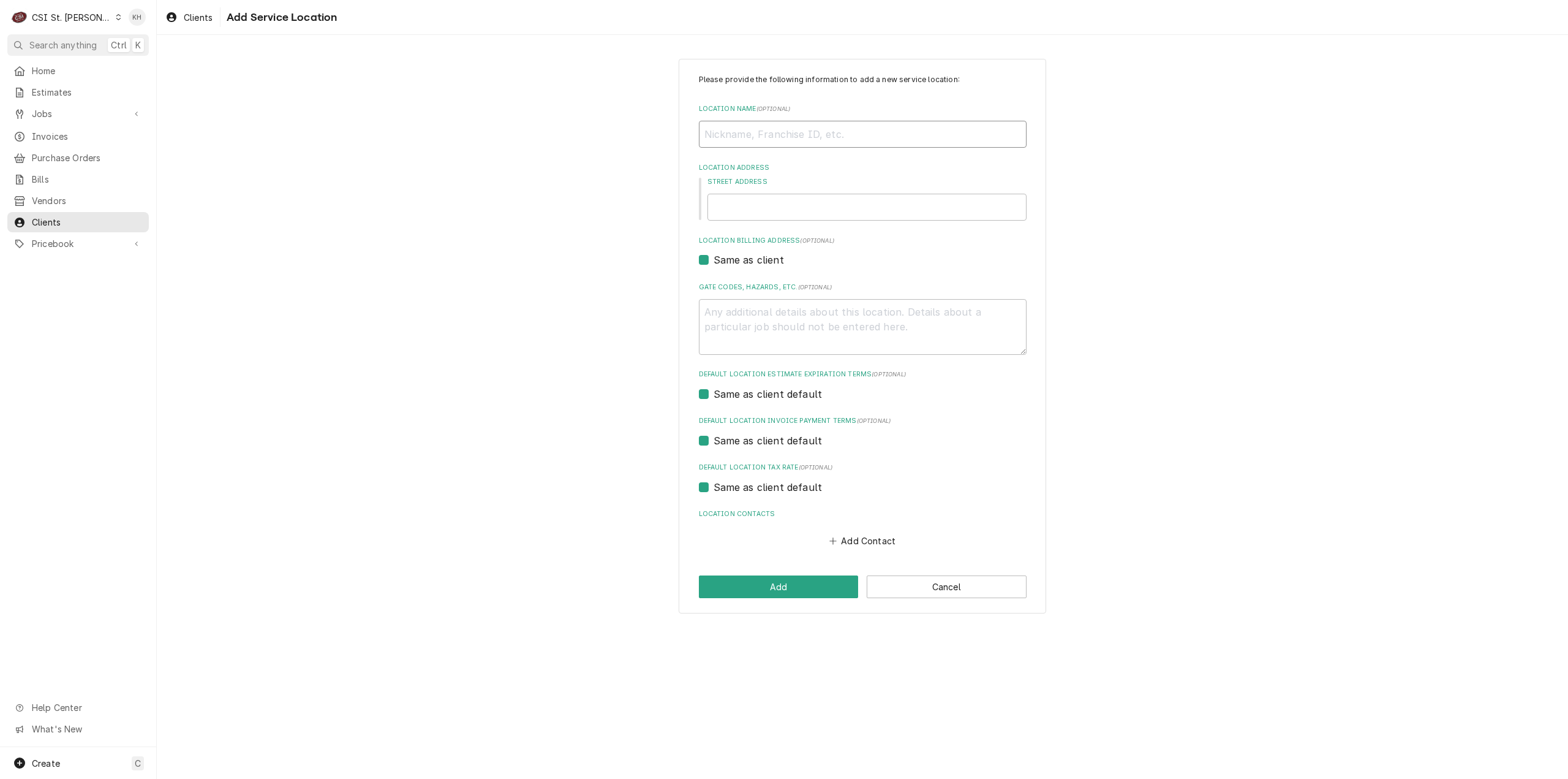
click at [793, 139] on input "Location Name ( optional )" at bounding box center [863, 134] width 328 height 27
click at [821, 202] on input "Street Address" at bounding box center [867, 207] width 319 height 27
type textarea "x"
type input "7"
type textarea "x"
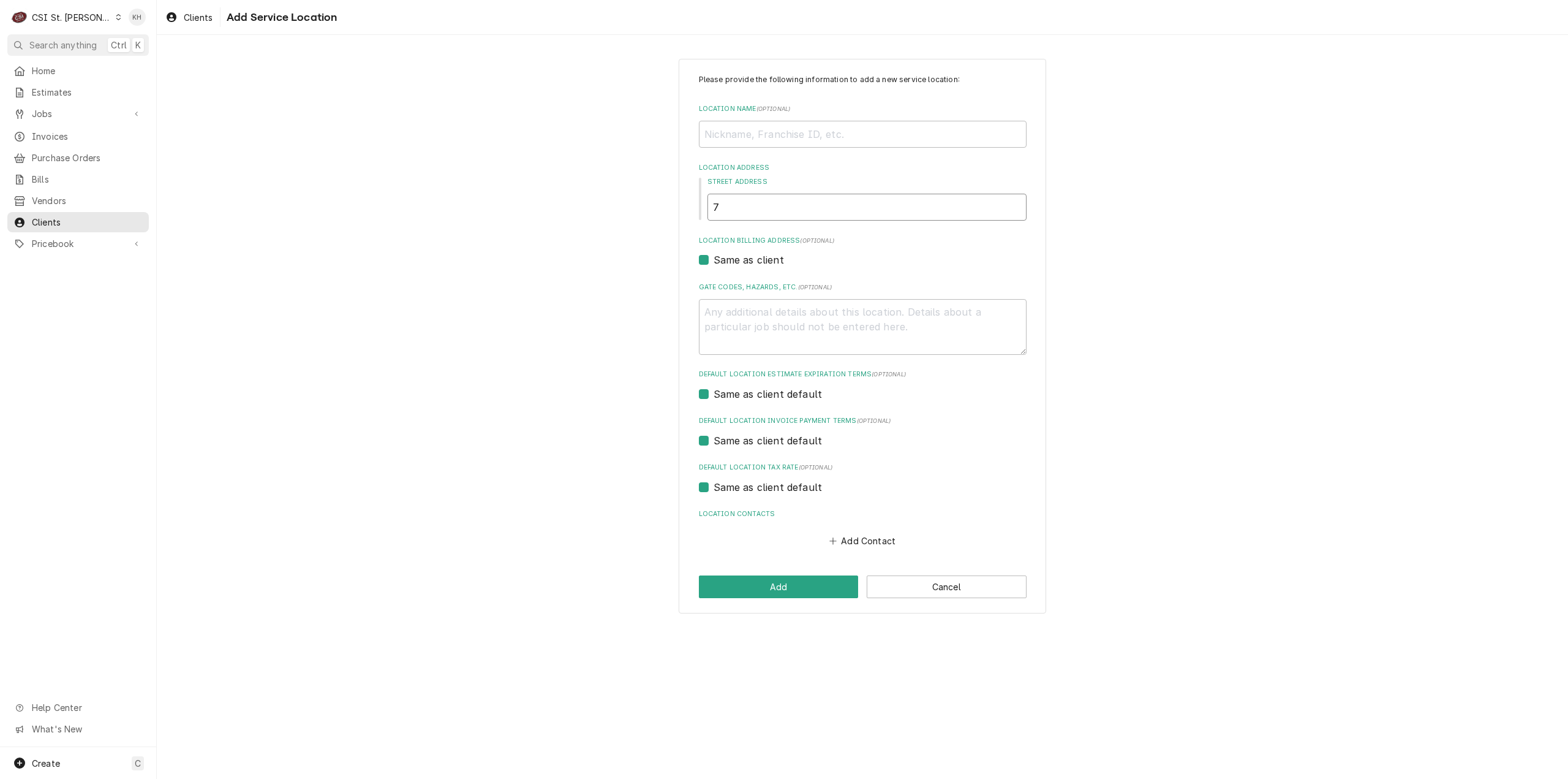
type input "76"
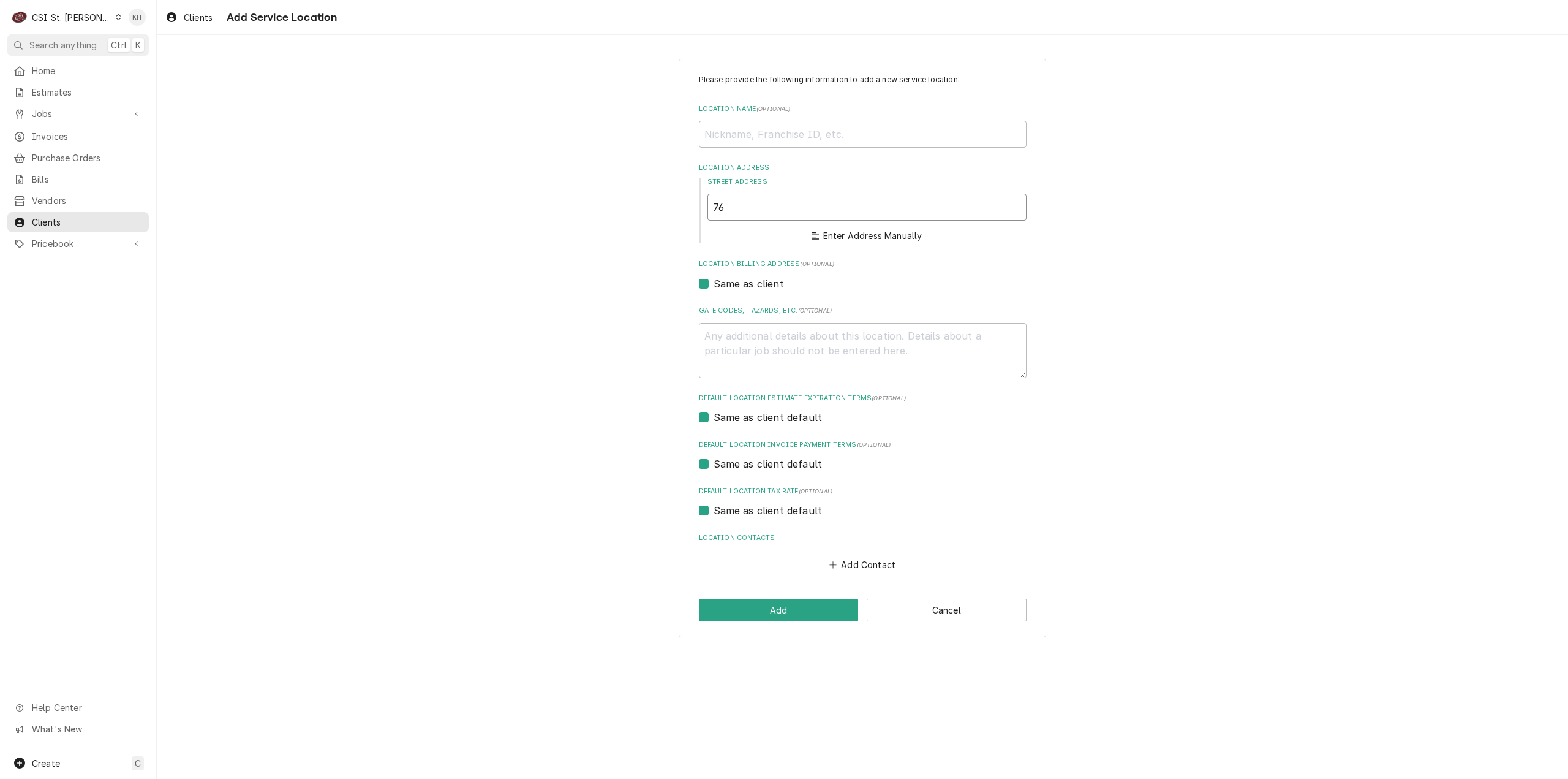
type textarea "x"
type input "767"
type textarea "x"
type input "7676"
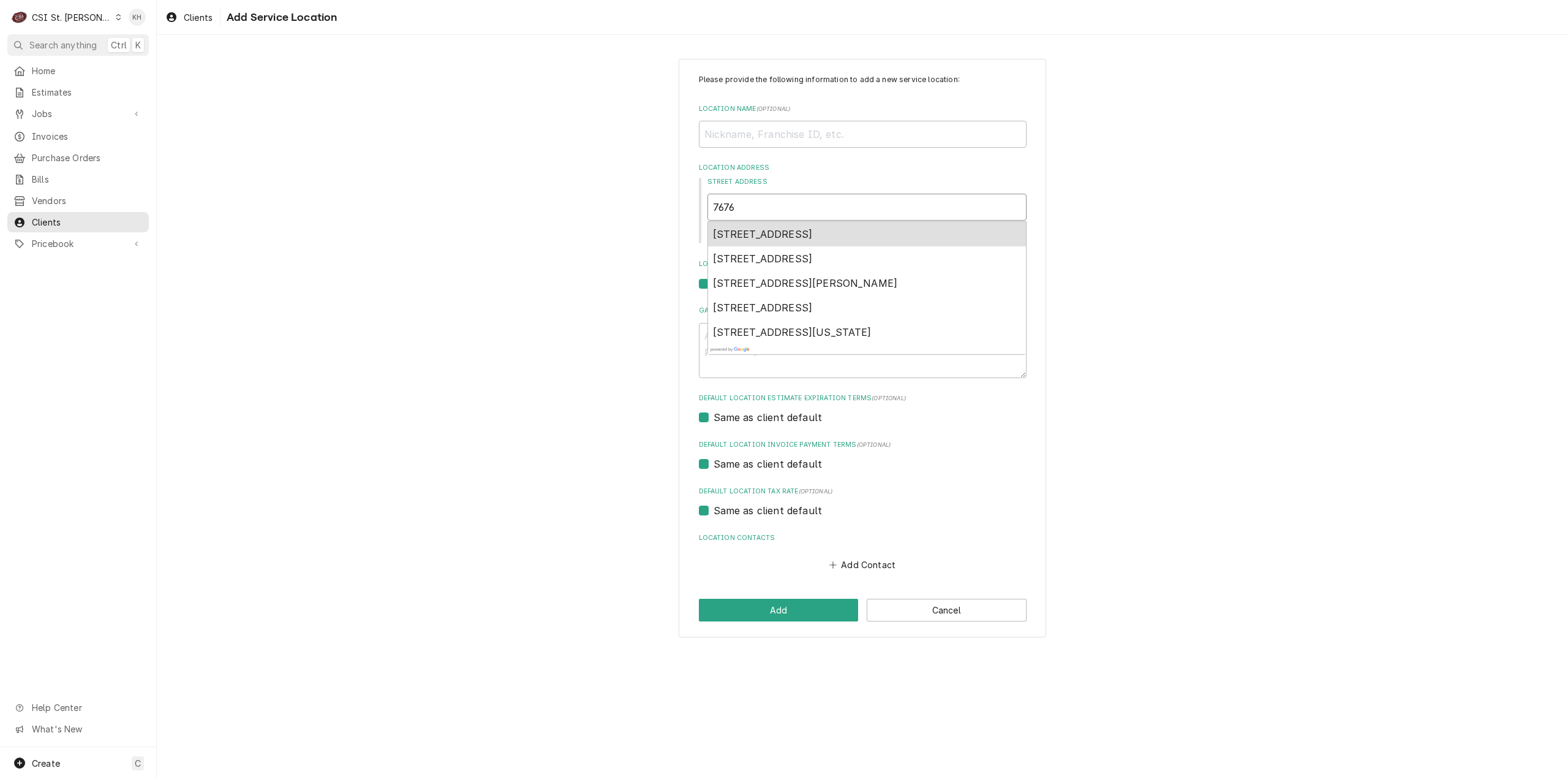
click at [813, 236] on span "7676 Forsyth Boulevard, Clayton, MO, USA" at bounding box center [763, 234] width 100 height 12
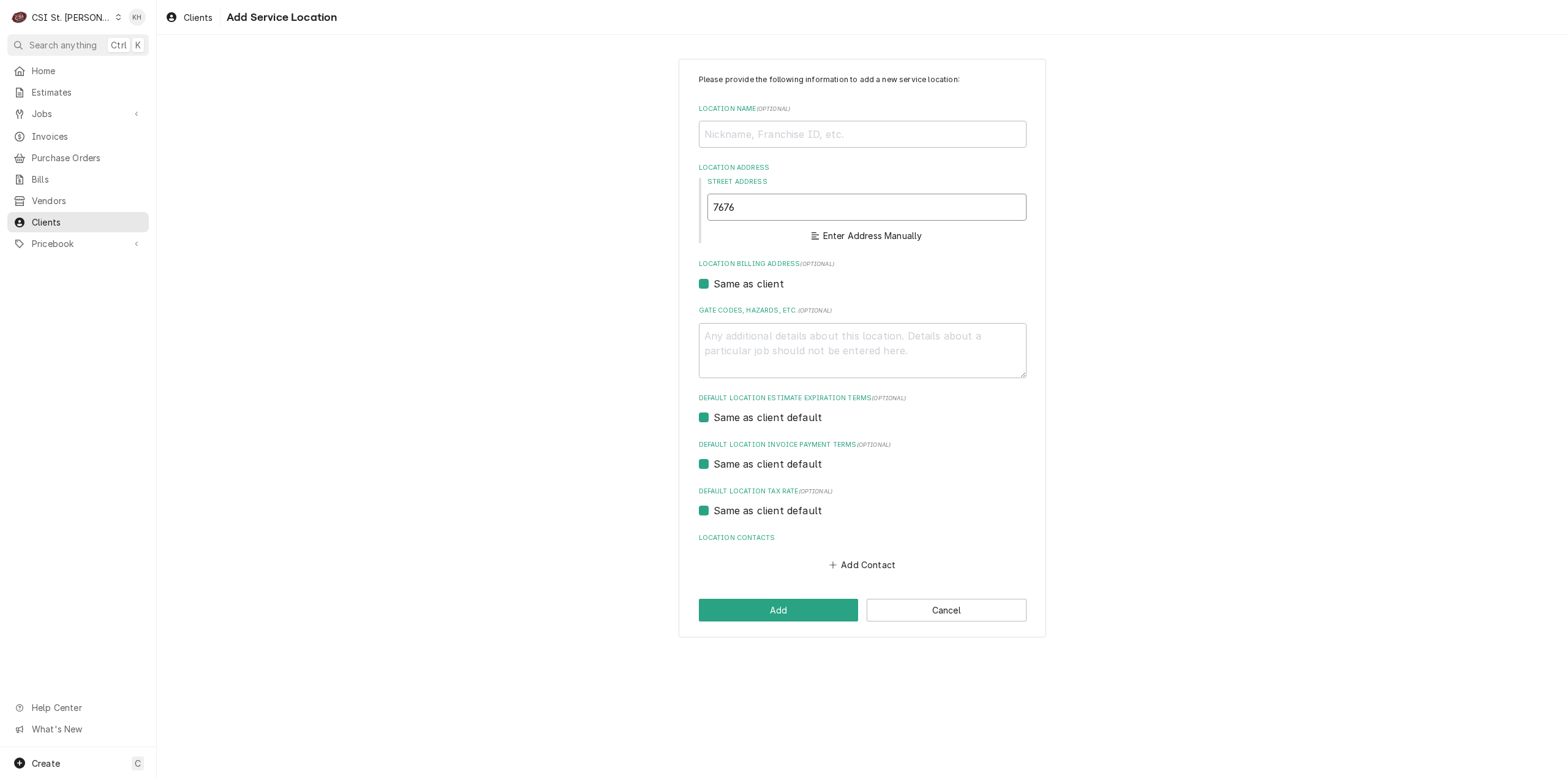
type textarea "x"
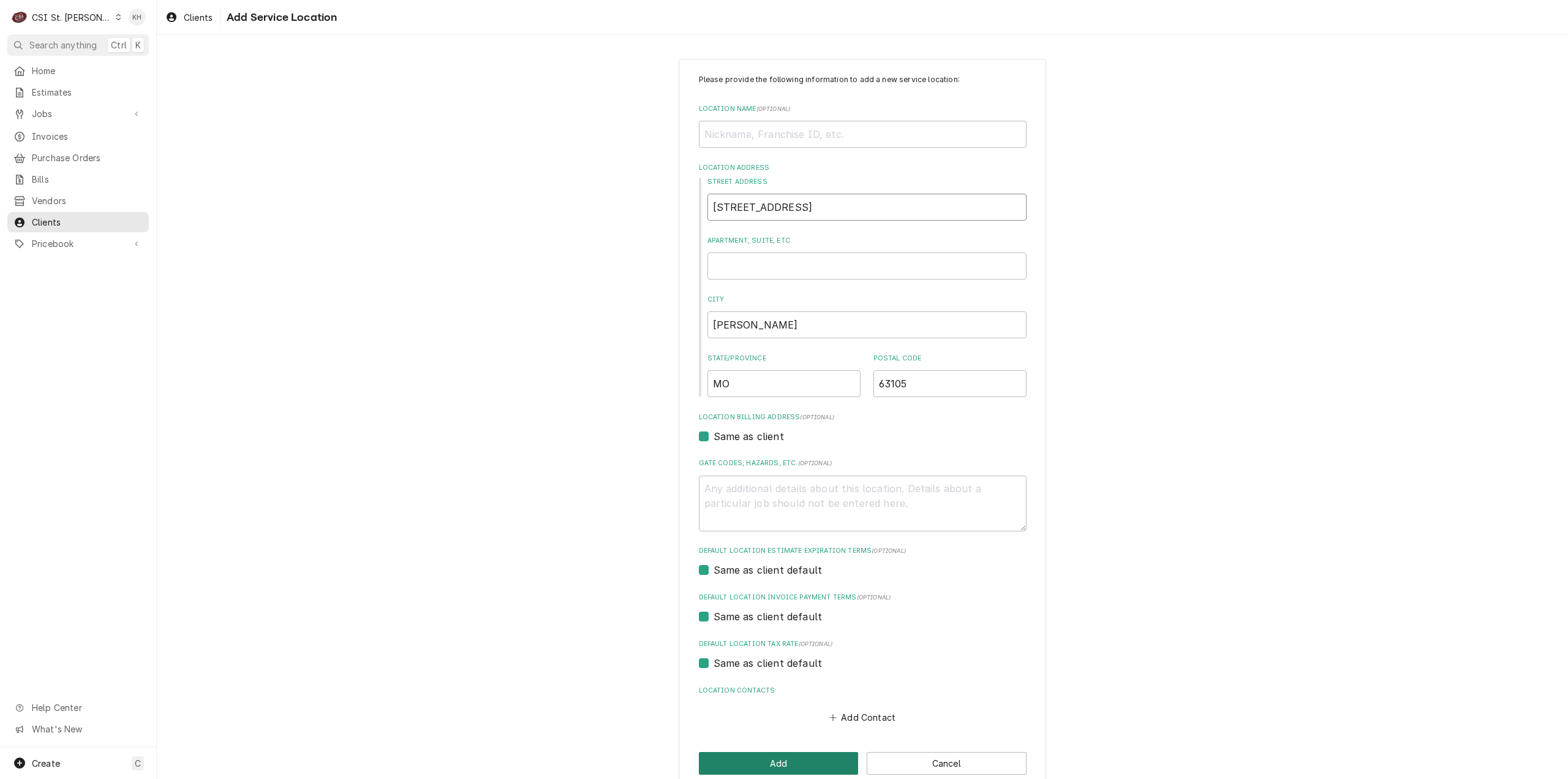
type input "[STREET_ADDRESS]"
click at [793, 758] on button "Add" at bounding box center [779, 763] width 160 height 23
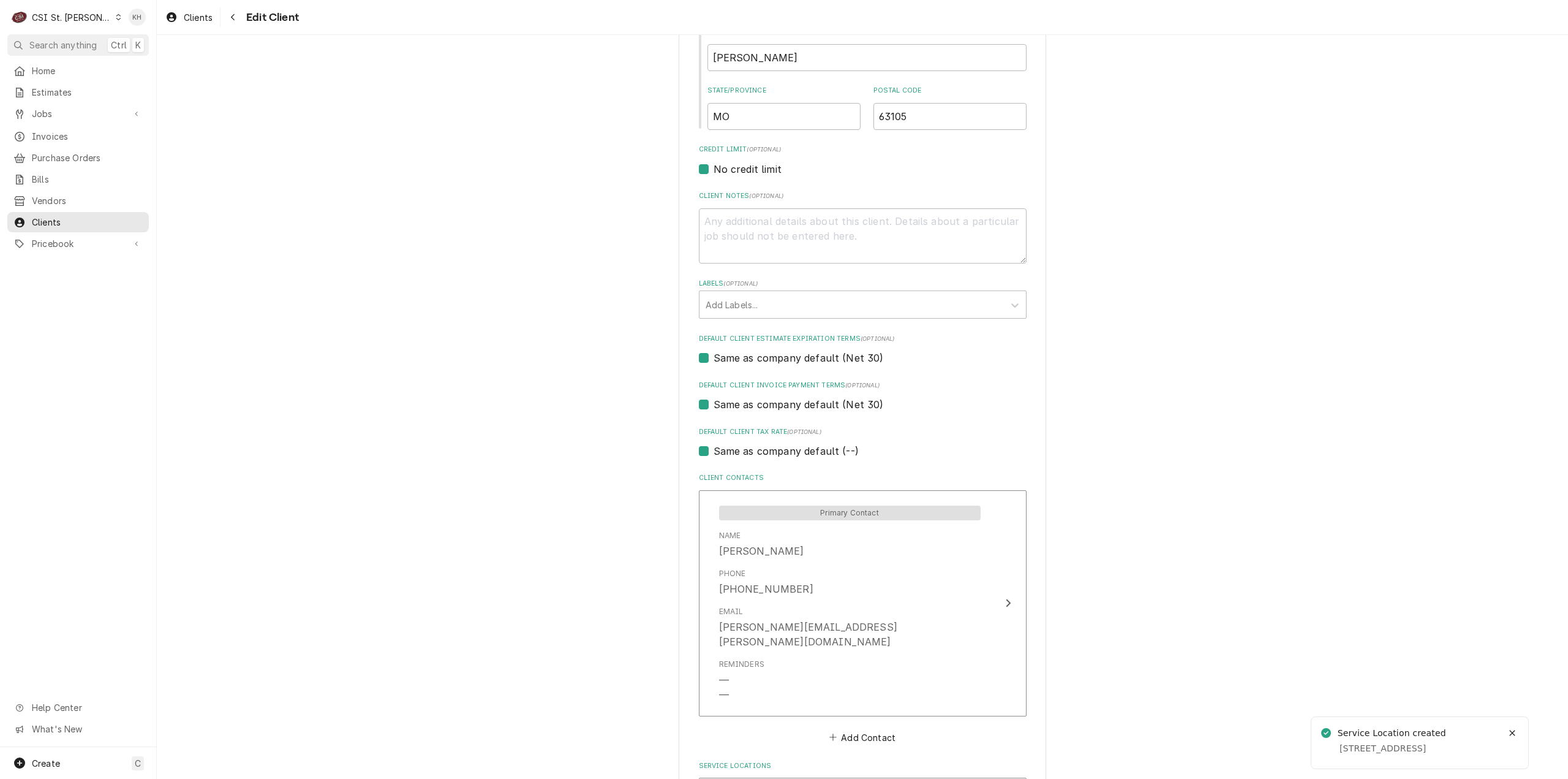
scroll to position [339, 0]
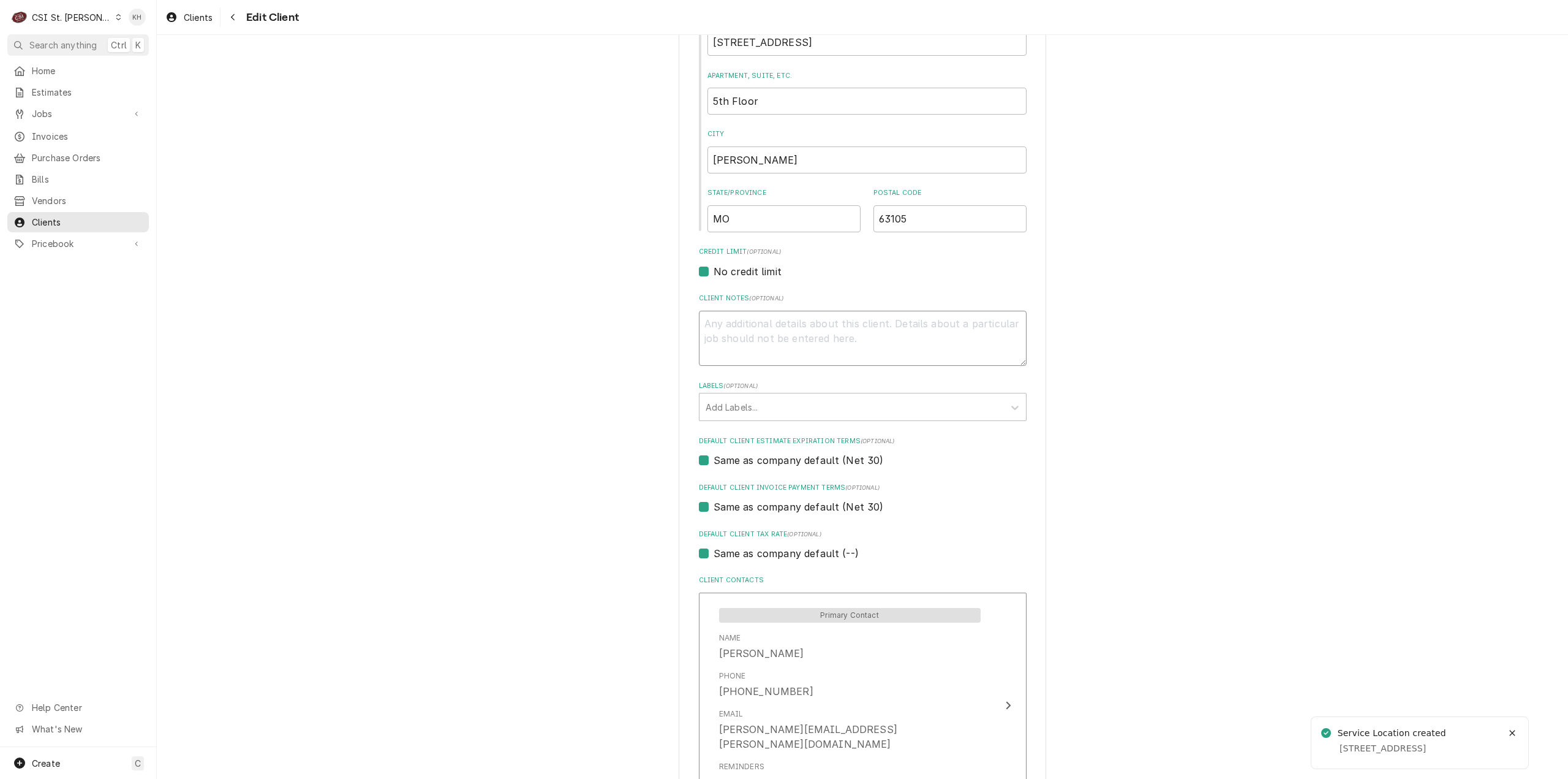
click at [879, 346] on textarea "Client Notes ( optional )" at bounding box center [863, 339] width 328 height 56
type textarea "x"
type textarea "N"
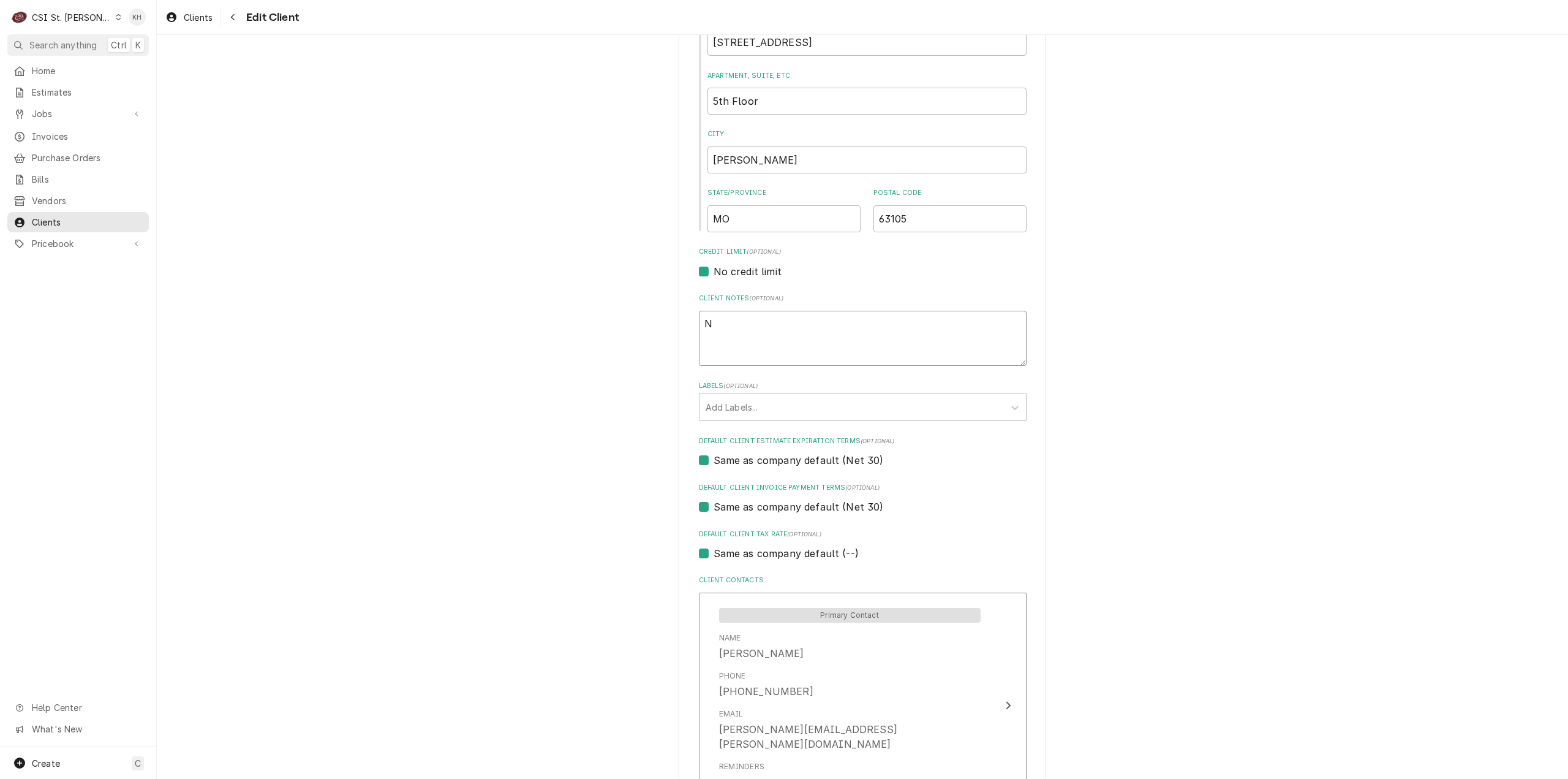
type textarea "x"
type textarea "Na"
type textarea "x"
type textarea "Nam"
type textarea "x"
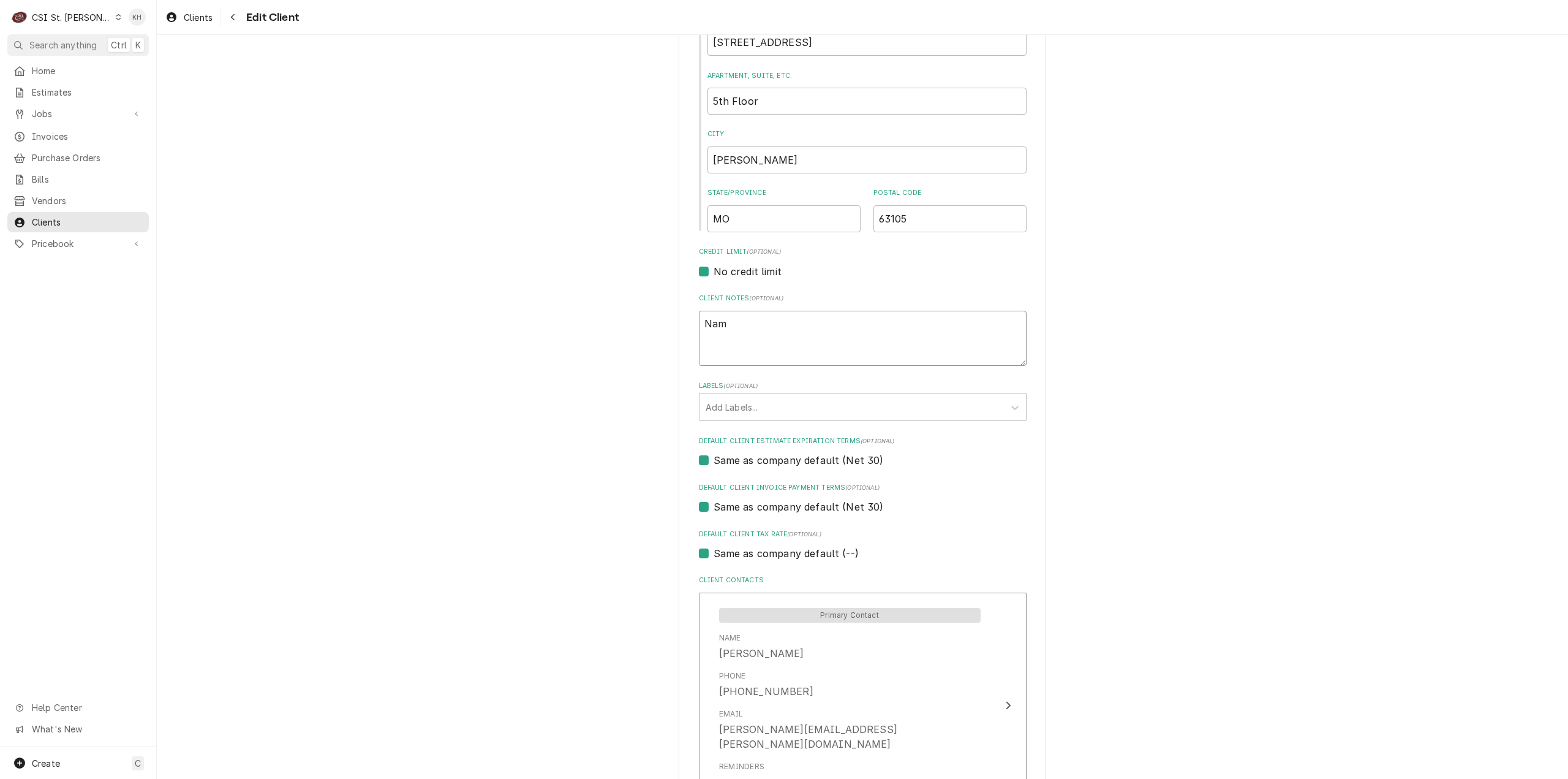
type textarea "Name"
type textarea "x"
type textarea "Name:"
type textarea "x"
type textarea "Name:"
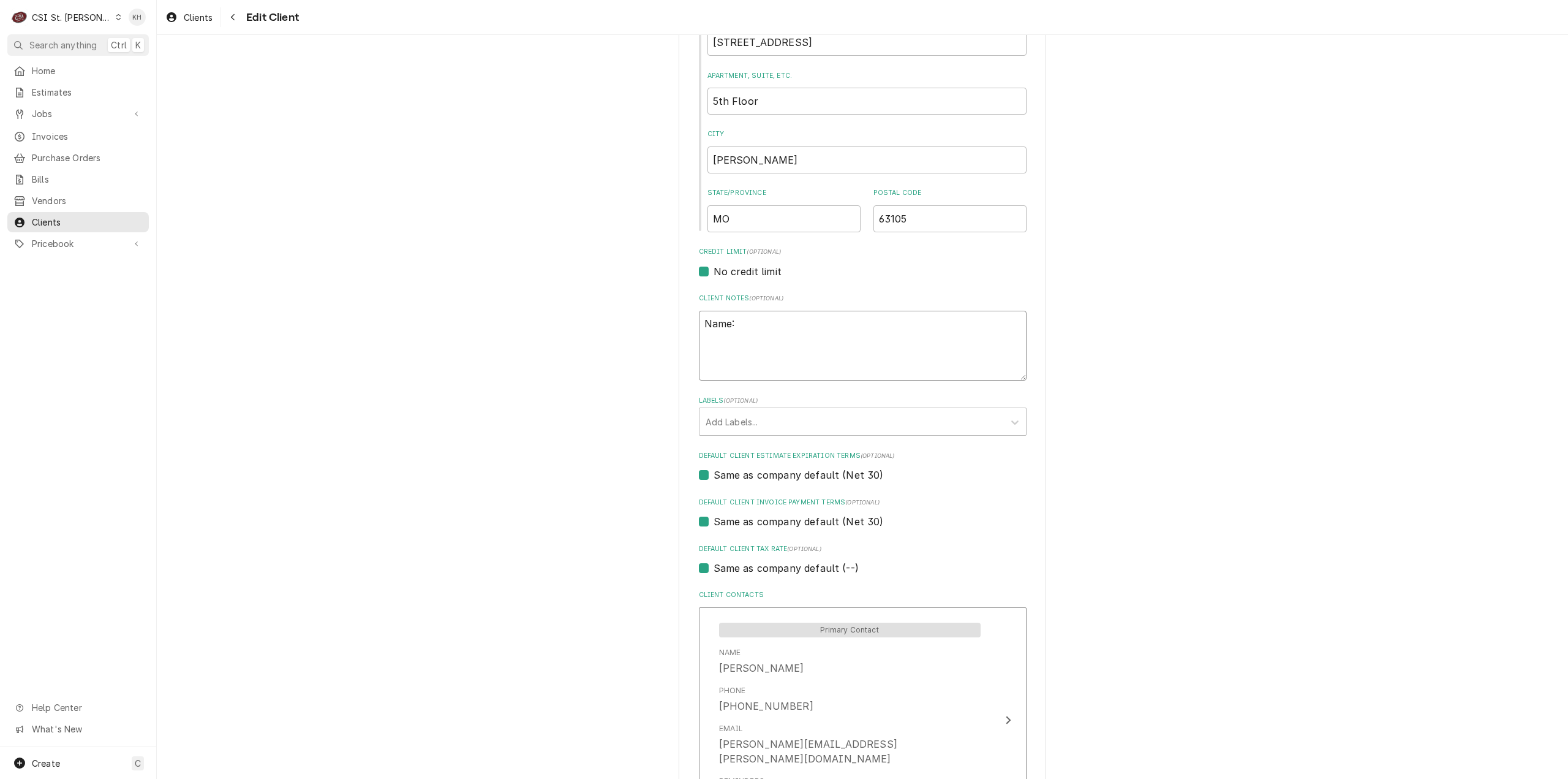
type textarea "x"
type textarea "Name: Z"
type textarea "x"
type textarea "Name: Zip"
type textarea "x"
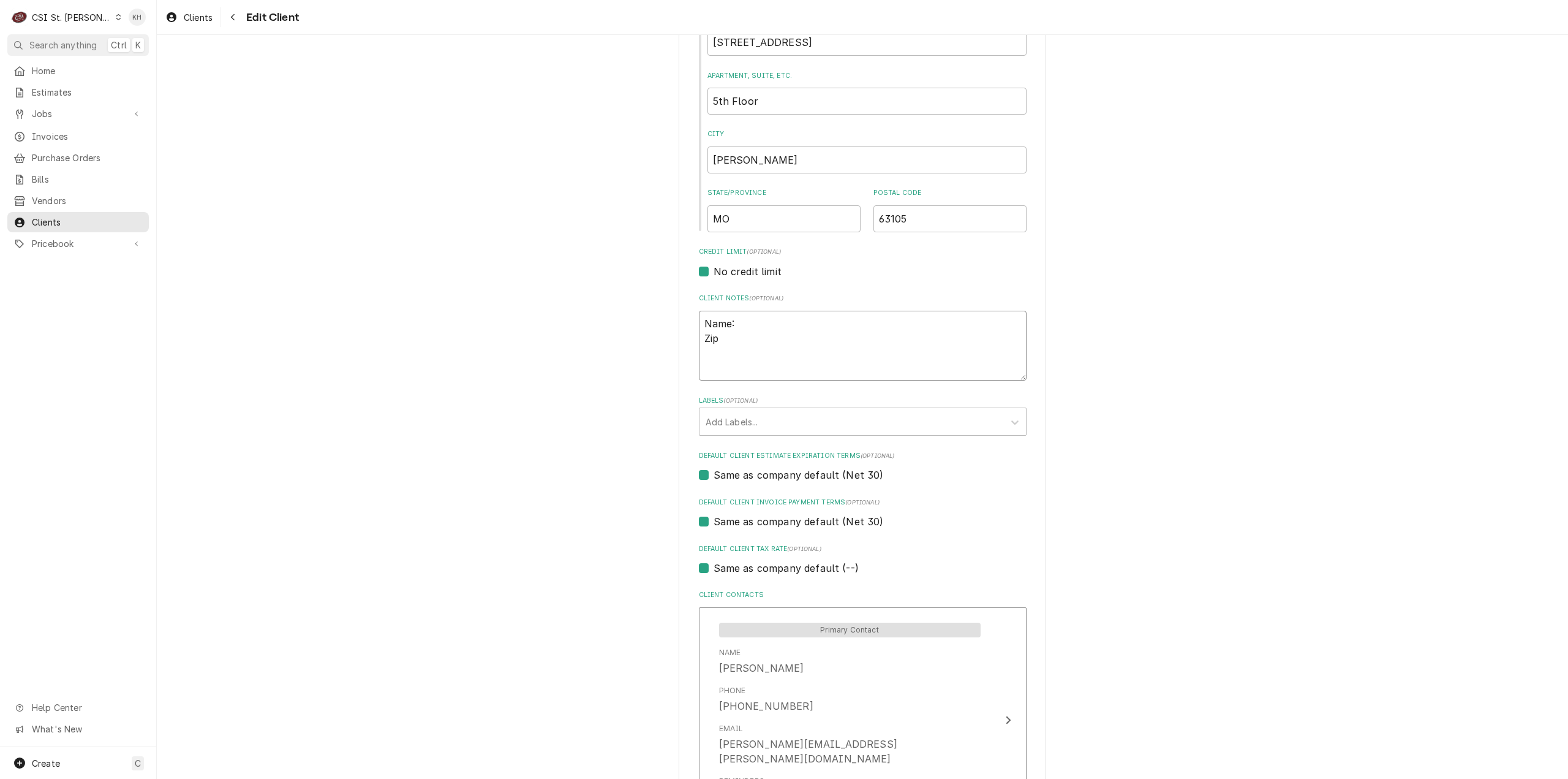
type textarea "Name: Zip:"
type textarea "x"
type textarea "Name: Zip:"
drag, startPoint x: 792, startPoint y: 324, endPoint x: 769, endPoint y: 348, distance: 33.2
click at [791, 324] on textarea "Name: Zip:" at bounding box center [863, 346] width 328 height 71
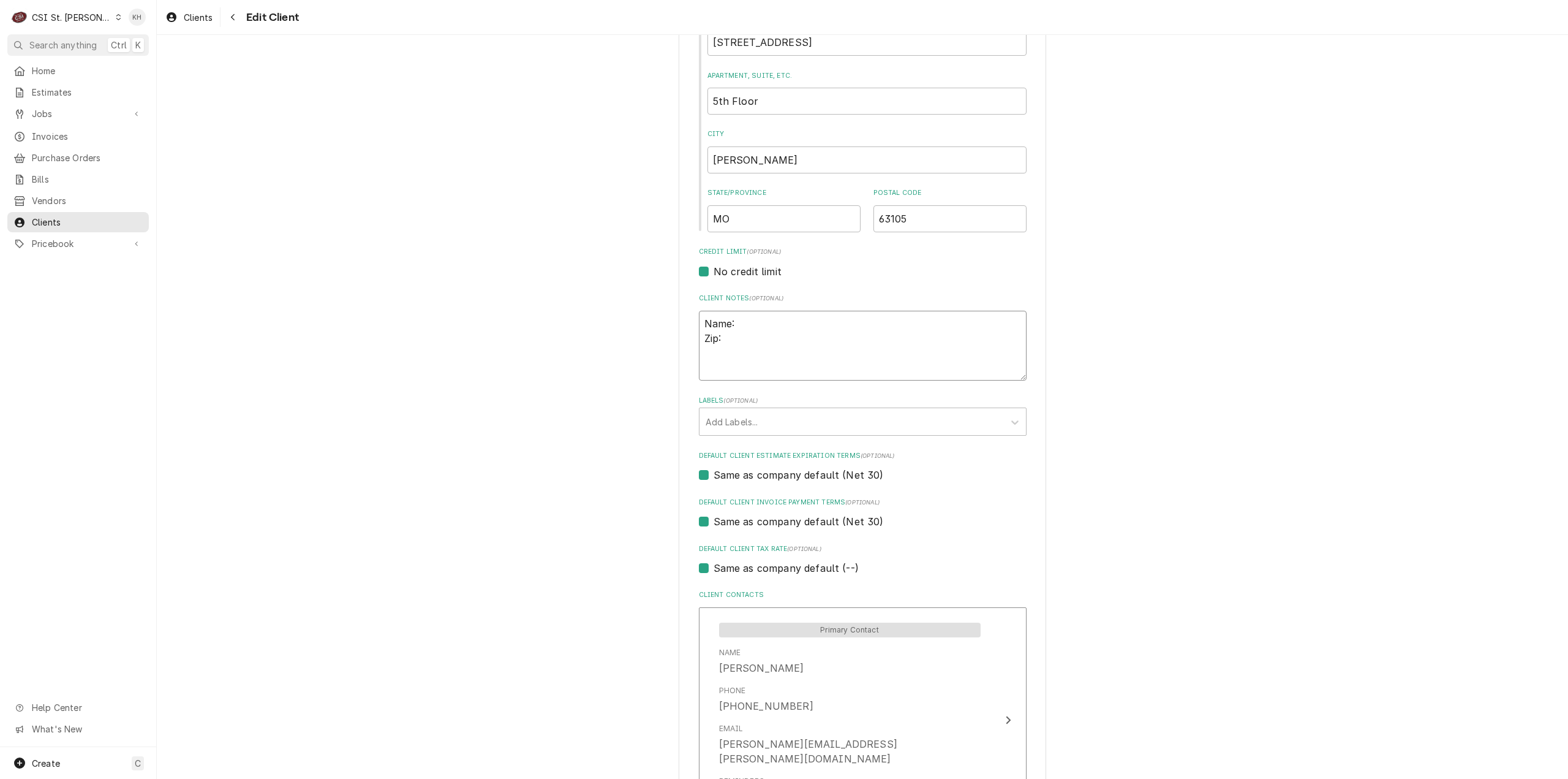
click at [712, 338] on textarea "Name: Zip:" at bounding box center [863, 346] width 328 height 71
click at [708, 325] on textarea "Name: Zip:" at bounding box center [863, 346] width 328 height 71
type textarea "x"
type textarea "Name: Zip:"
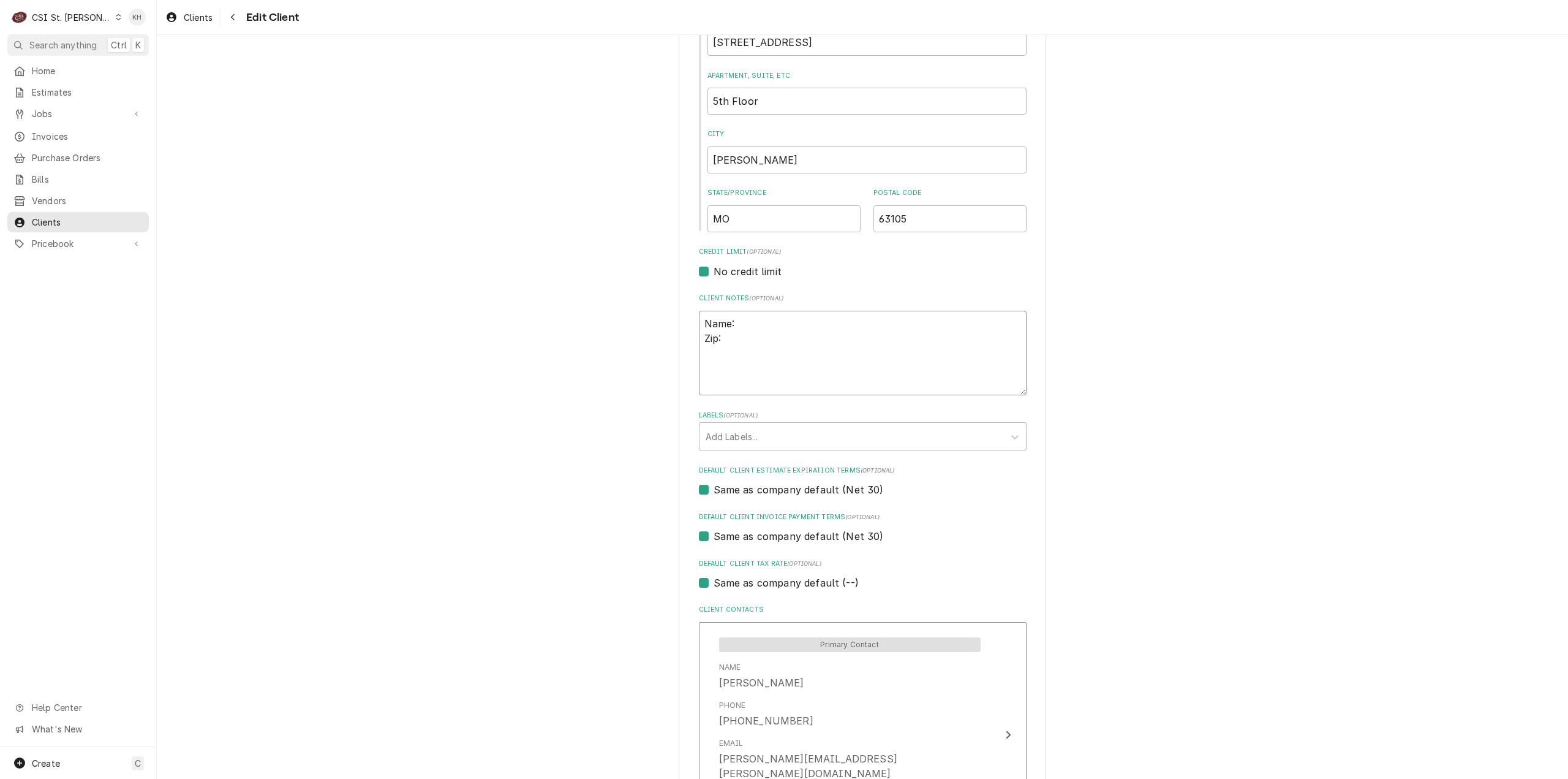
click at [731, 384] on textarea "Name: Zip:" at bounding box center [863, 354] width 328 height 86
type textarea "x"
type textarea "Name: Zip: 6"
type textarea "x"
type textarea "Name: Zip: 63"
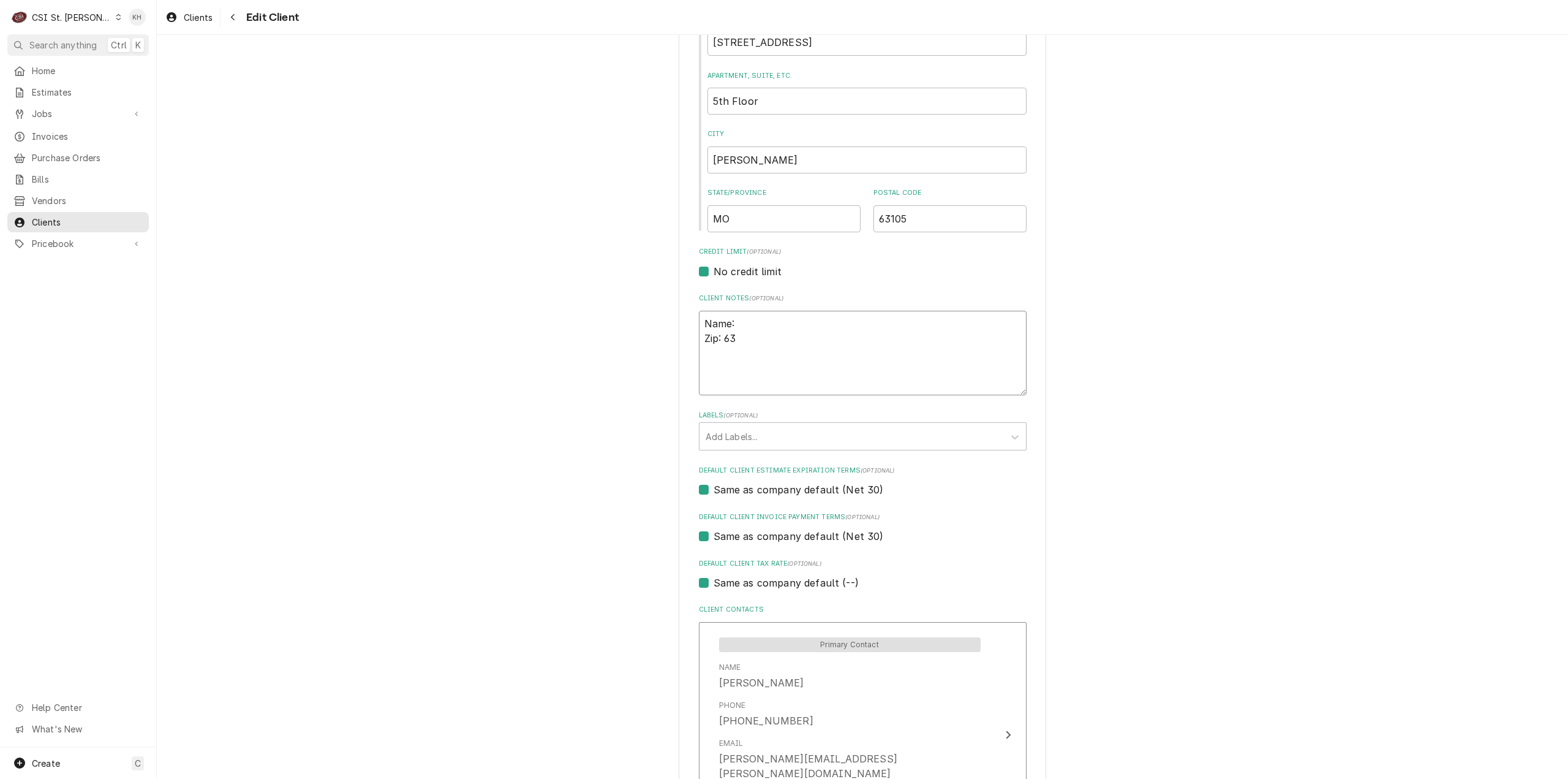
type textarea "x"
type textarea "Name: Zip: 630"
type textarea "x"
type textarea "Name: Zip: 6309"
type textarea "x"
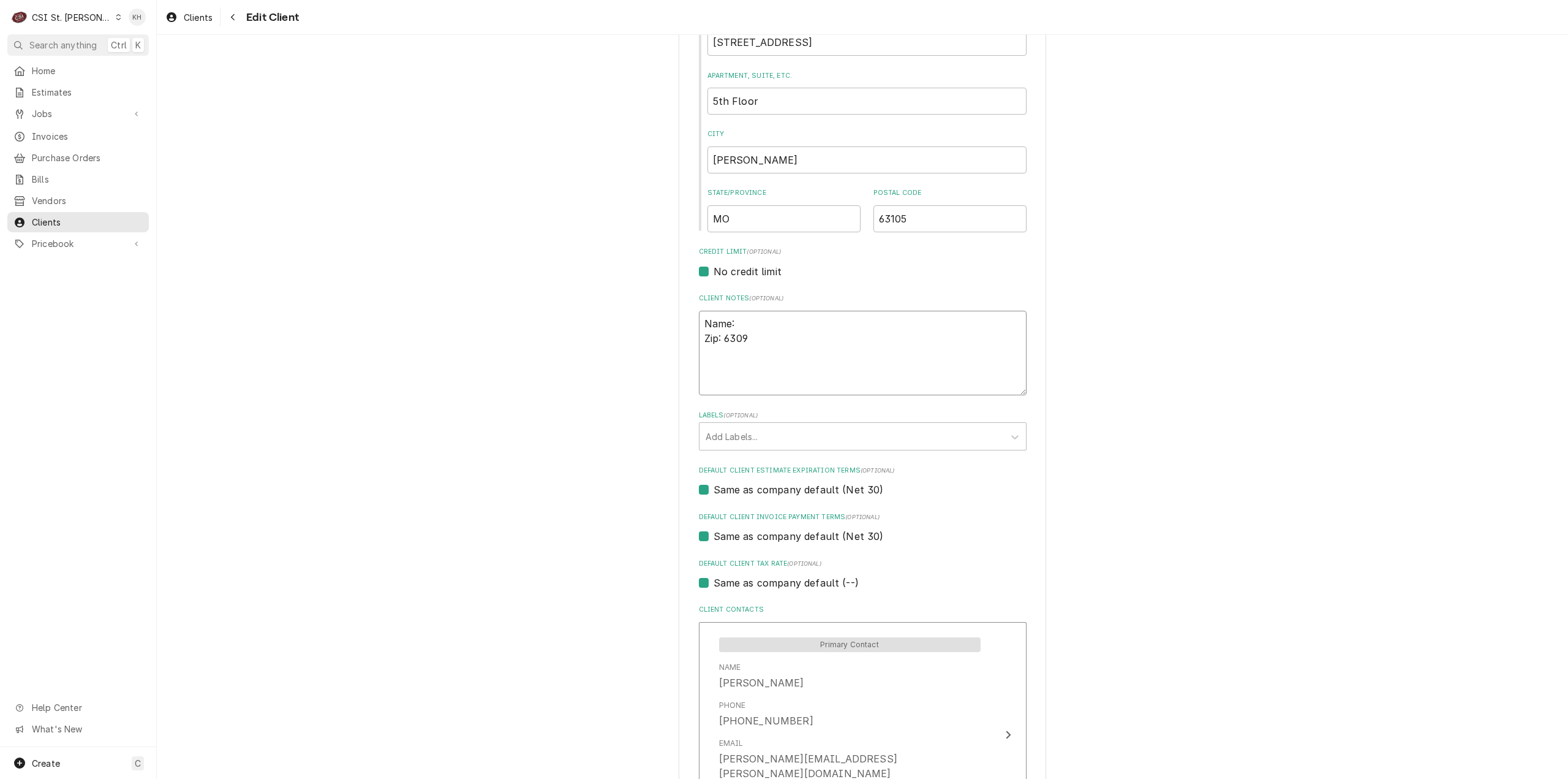
type textarea "Name: Zip: 63090"
click at [737, 366] on textarea "Name: Zip: 63090" at bounding box center [863, 354] width 328 height 86
type textarea "x"
type textarea "Name: Zip: 63090"
type textarea "x"
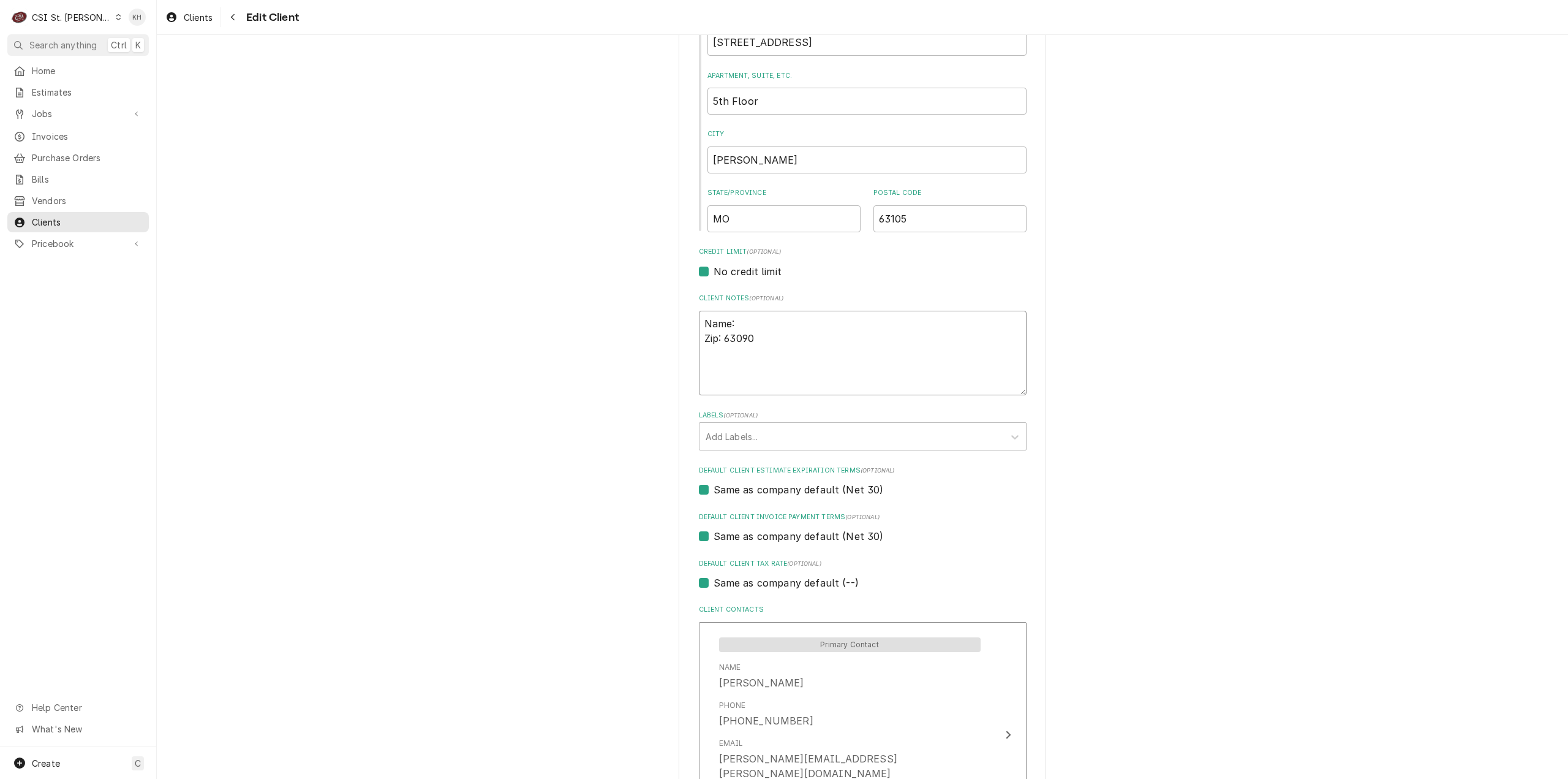
type textarea "Name: K Zip: 63090"
type textarea "x"
type textarea "Name: Kh Zip: 63090"
type textarea "x"
type textarea "Name: Khr Zip: 63090"
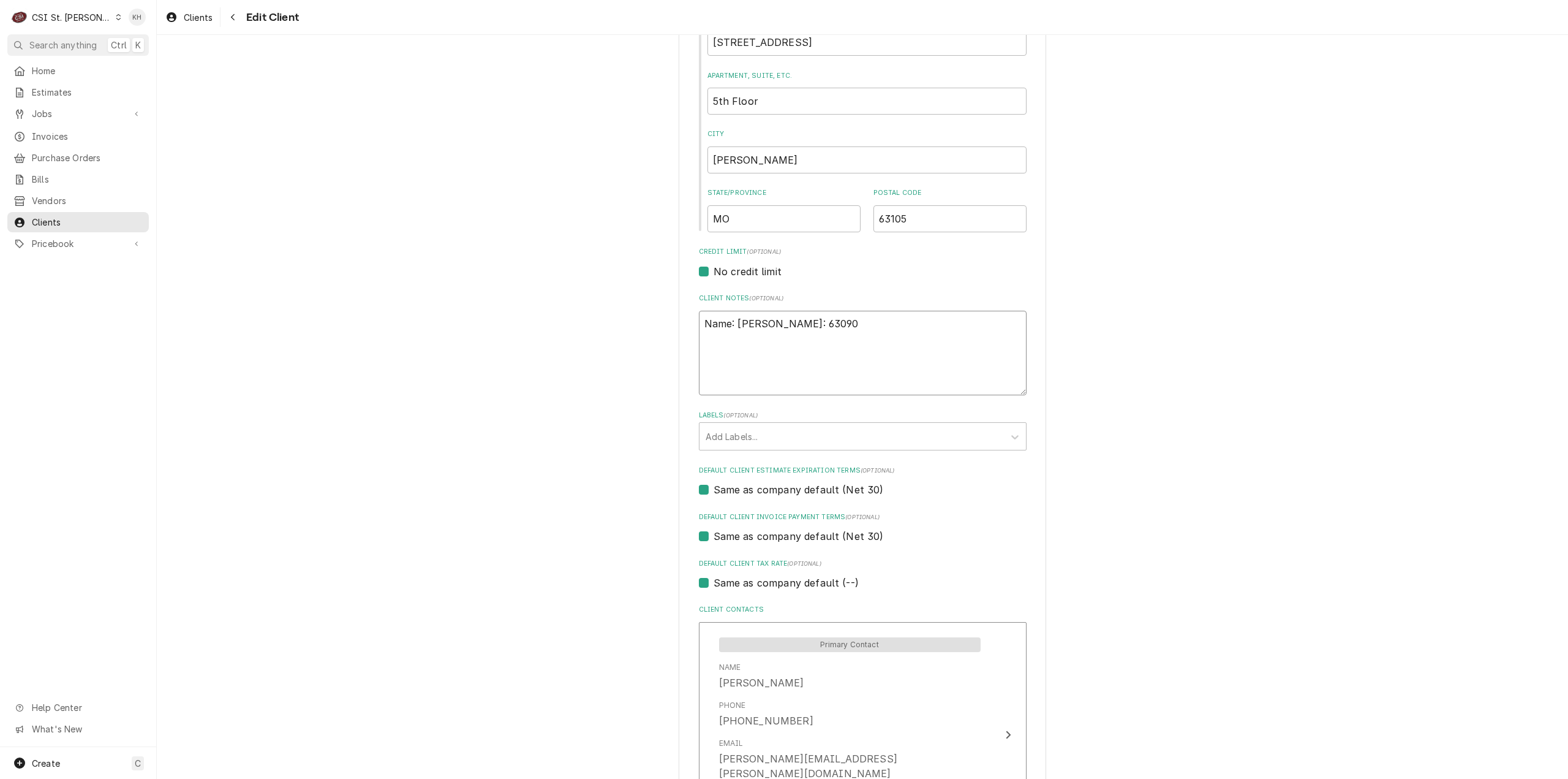
type textarea "x"
type textarea "Name: Khri Zip: 63090"
type textarea "x"
type textarea "Name: Khris Zip: 63090"
type textarea "x"
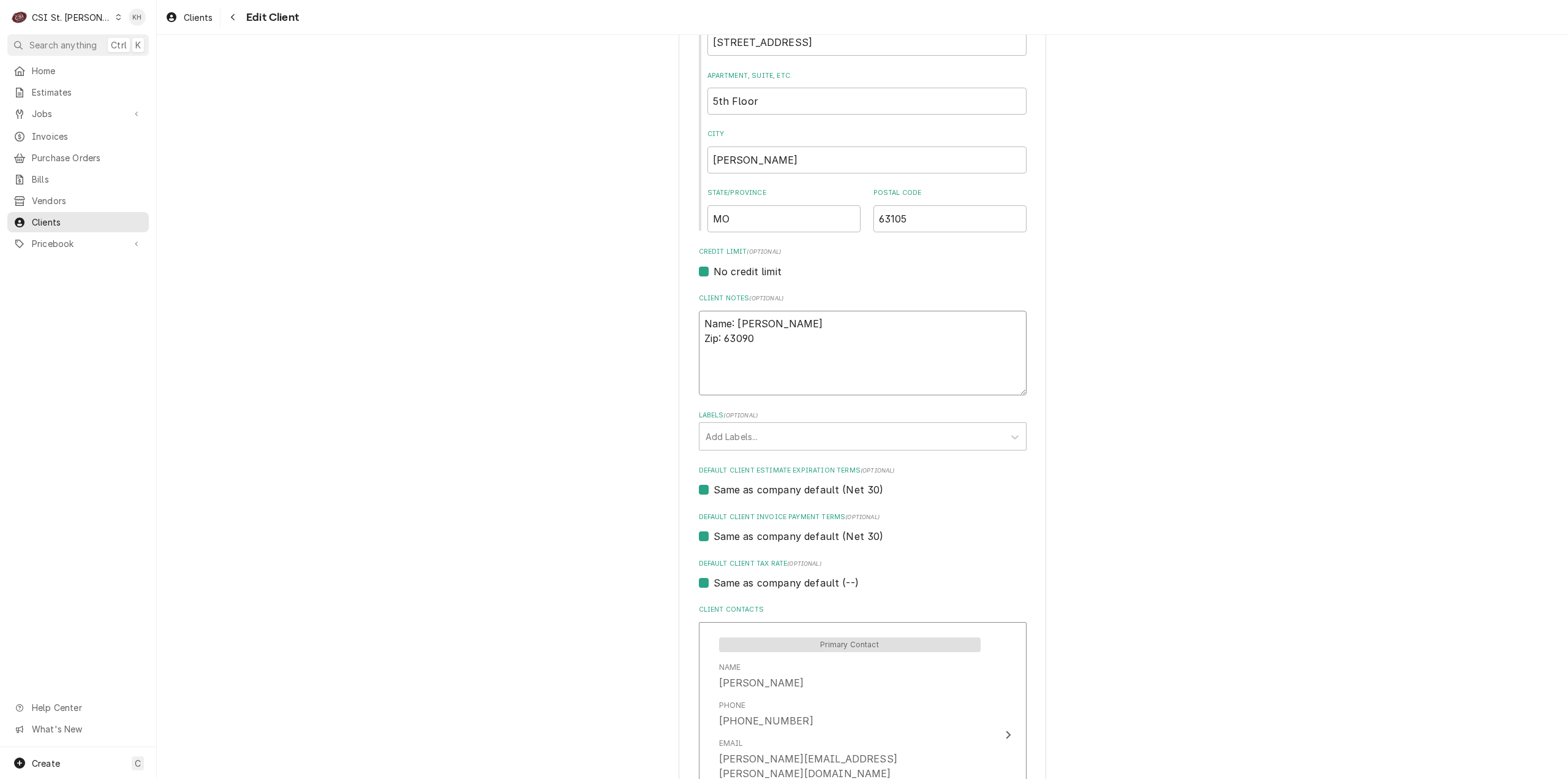
type textarea "Name: Khrist Zip: 63090"
type textarea "x"
type textarea "Name: Khrista Zip: 63090"
type textarea "x"
type textarea "Name: Khrista Zip: 63090"
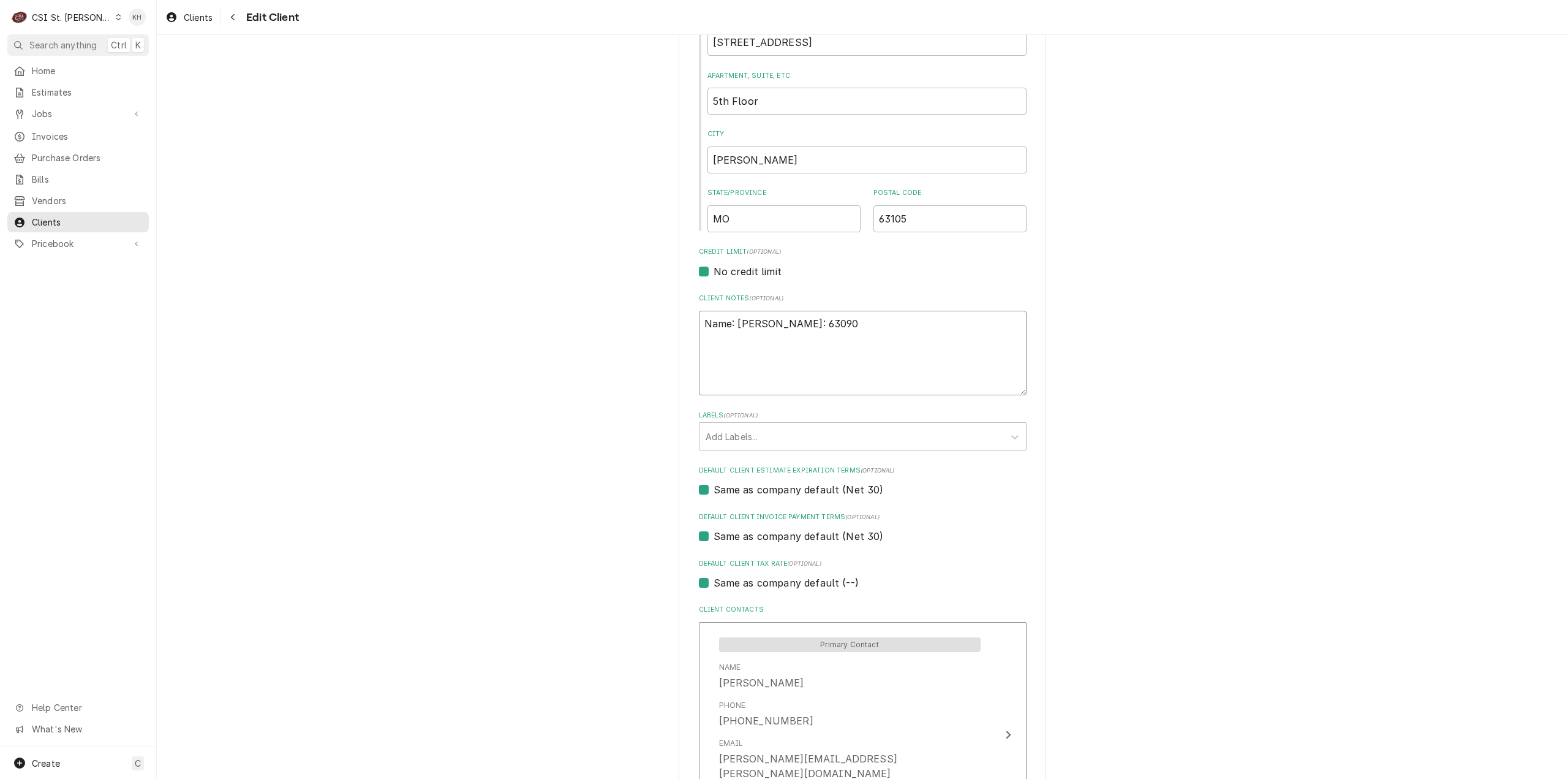
type textarea "x"
type textarea "Name: Khrista D Zip: 63090"
type textarea "x"
type textarea "Name: Khrista Du Zip: 63090"
type textarea "x"
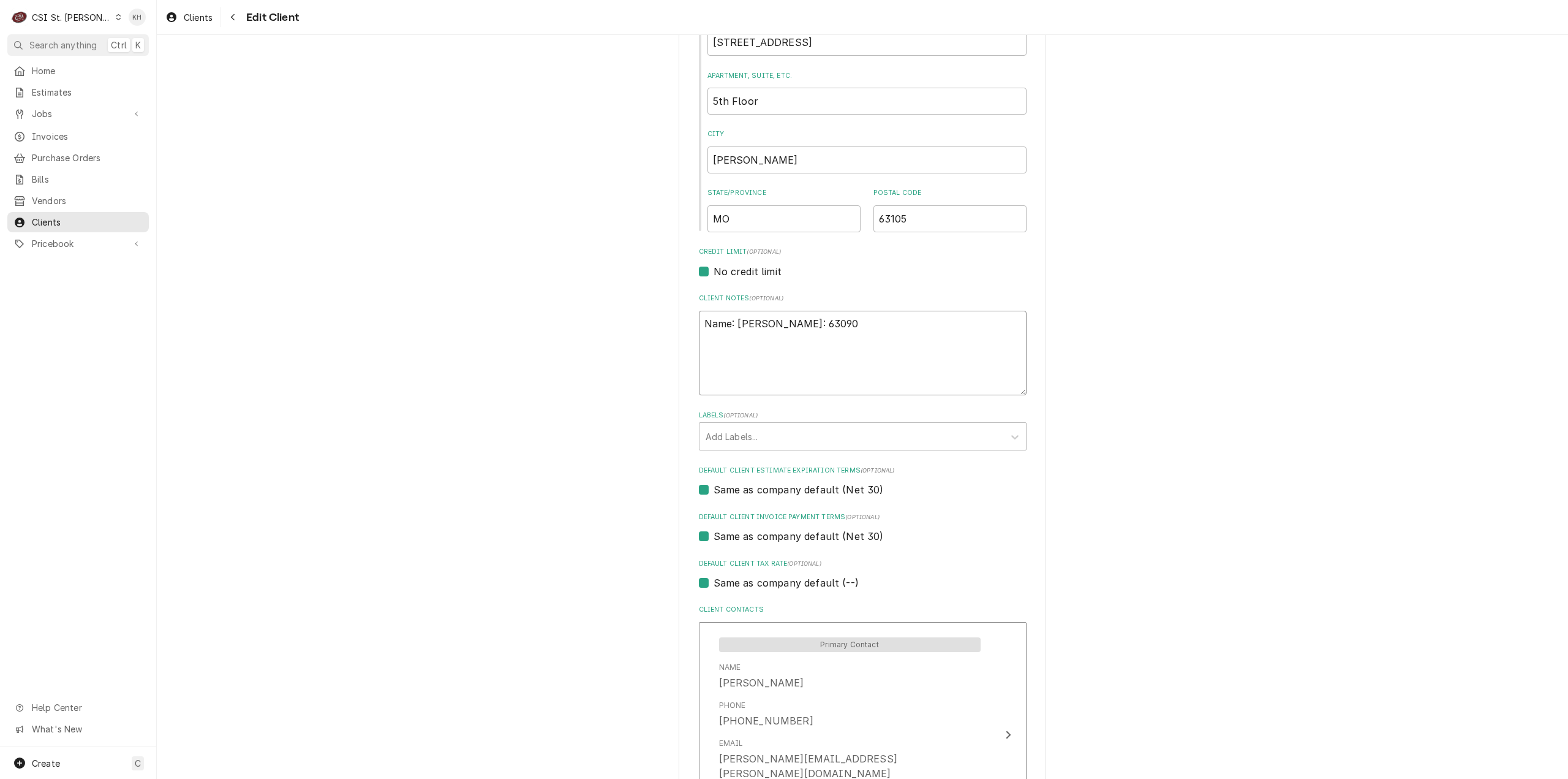
type textarea "Name: Khrista Dun Zip: 63090"
type textarea "x"
type textarea "Name: Khrista Dunc Zip: 63090"
type textarea "x"
type textarea "Name: Khrista Dunca Zip: 63090"
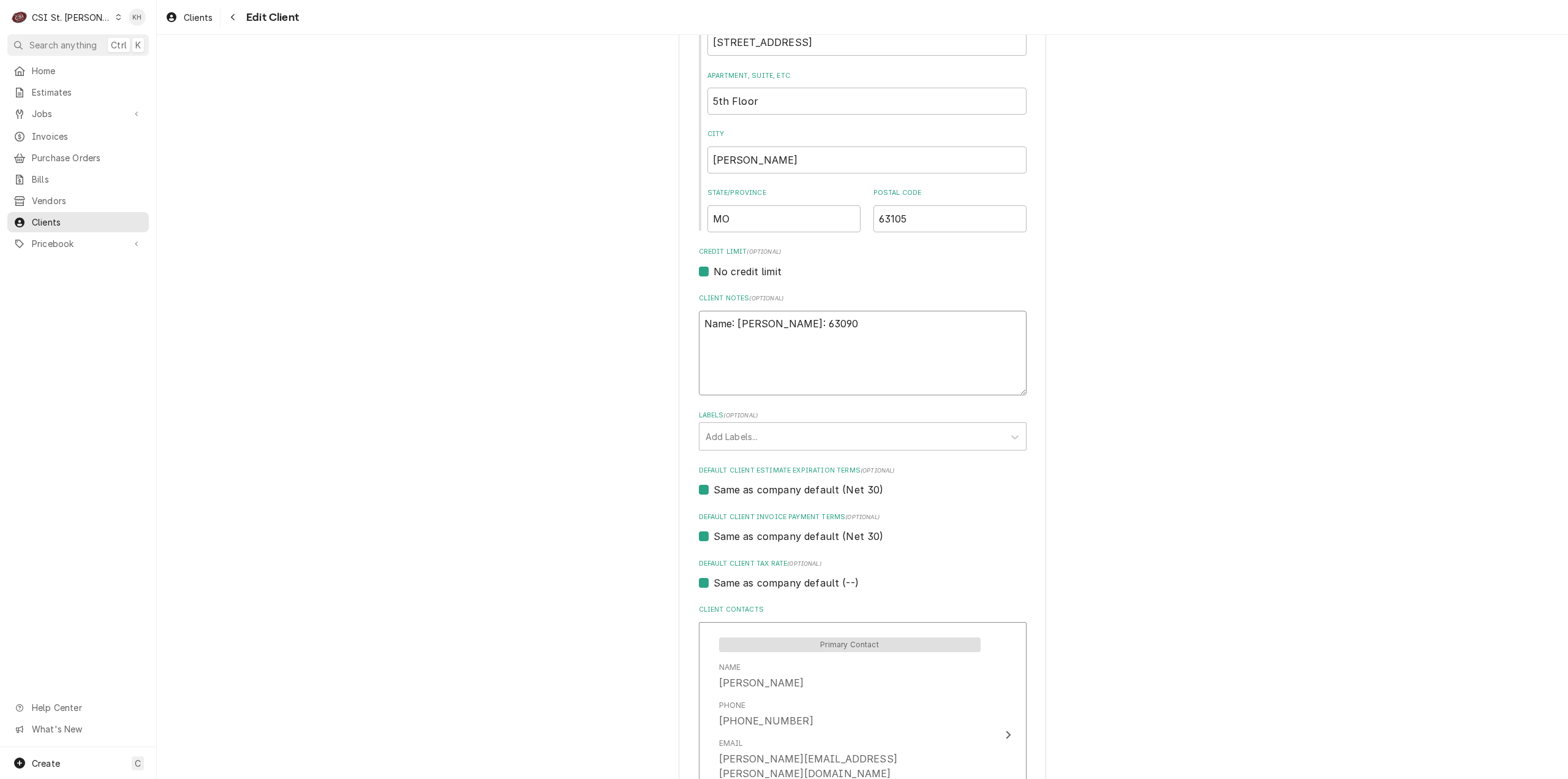
type textarea "x"
type textarea "Name: Khrista Duncan Zip: 63090"
click at [725, 314] on textarea "Name: Khrista Duncan Zip: 63090" at bounding box center [863, 354] width 328 height 86
type textarea "x"
type textarea "E Name: Khrista Duncan Zip: 63090"
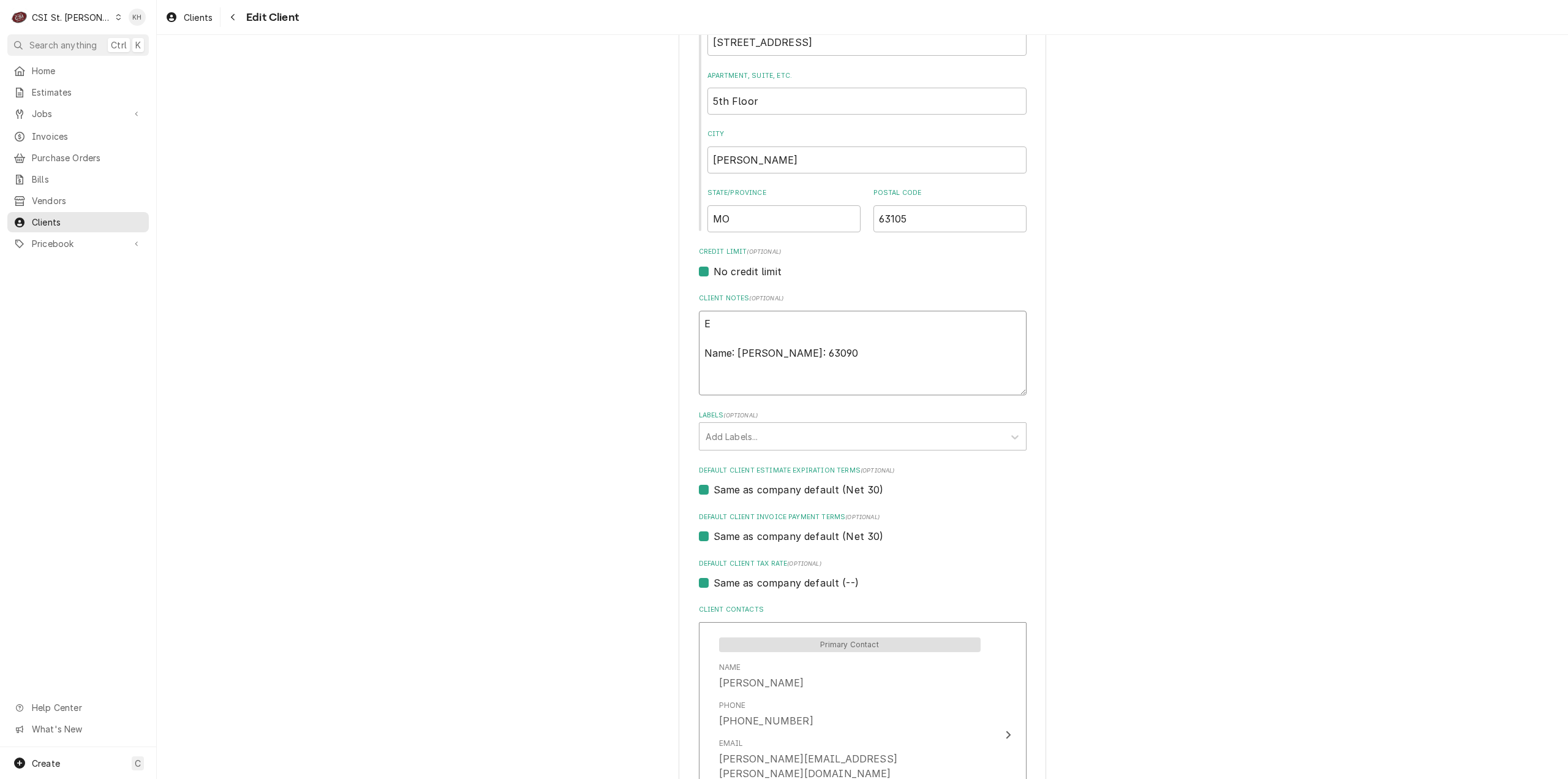
type textarea "x"
type textarea "Ex Name: Khrista Duncan Zip: 63090"
type textarea "x"
type textarea "Exp Name: Khrista Duncan Zip: 63090"
type textarea "x"
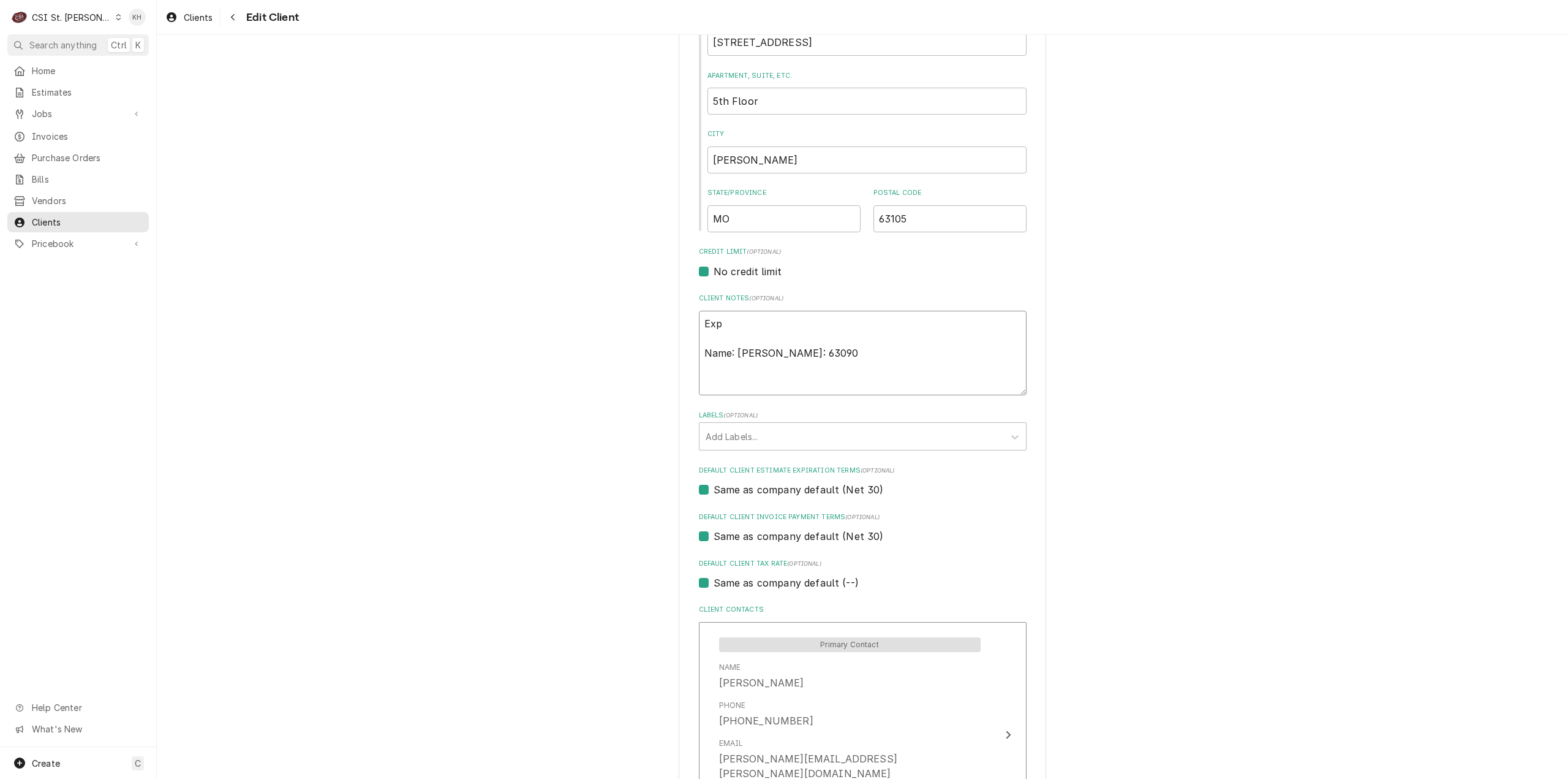
type textarea "Exp: Name: Khrista Duncan Zip: 63090"
type textarea "x"
type textarea "Exp: C Name: Khrista Duncan Zip: 63090"
type textarea "x"
type textarea "Exp: CC Name: Khrista Duncan Zip: 63090"
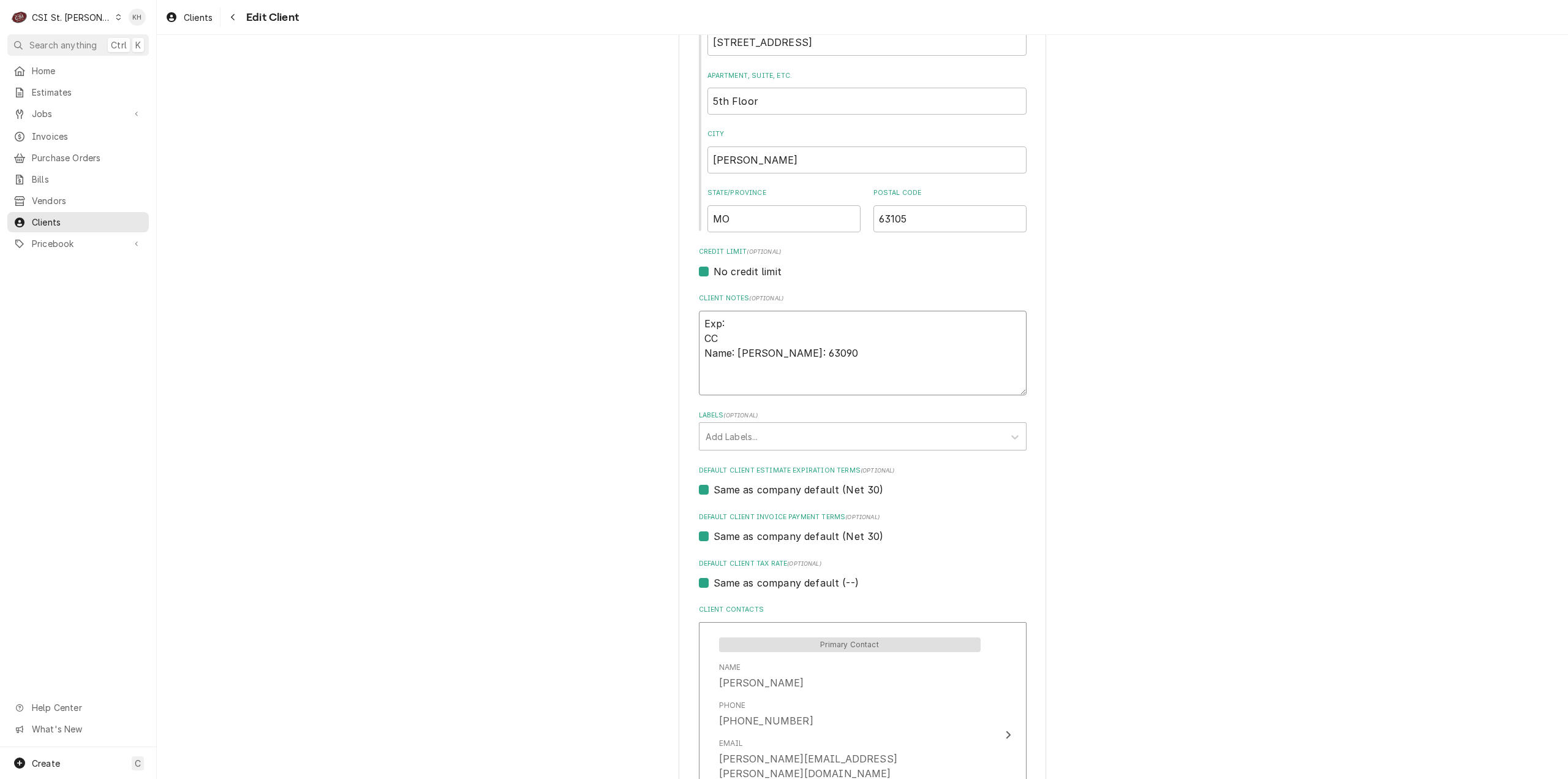
type textarea "x"
type textarea "Exp: CCV Name: Khrista Duncan Zip: 63090"
type textarea "x"
type textarea "Exp: CCV: Name: Khrista Duncan Zip: 63090"
type textarea "x"
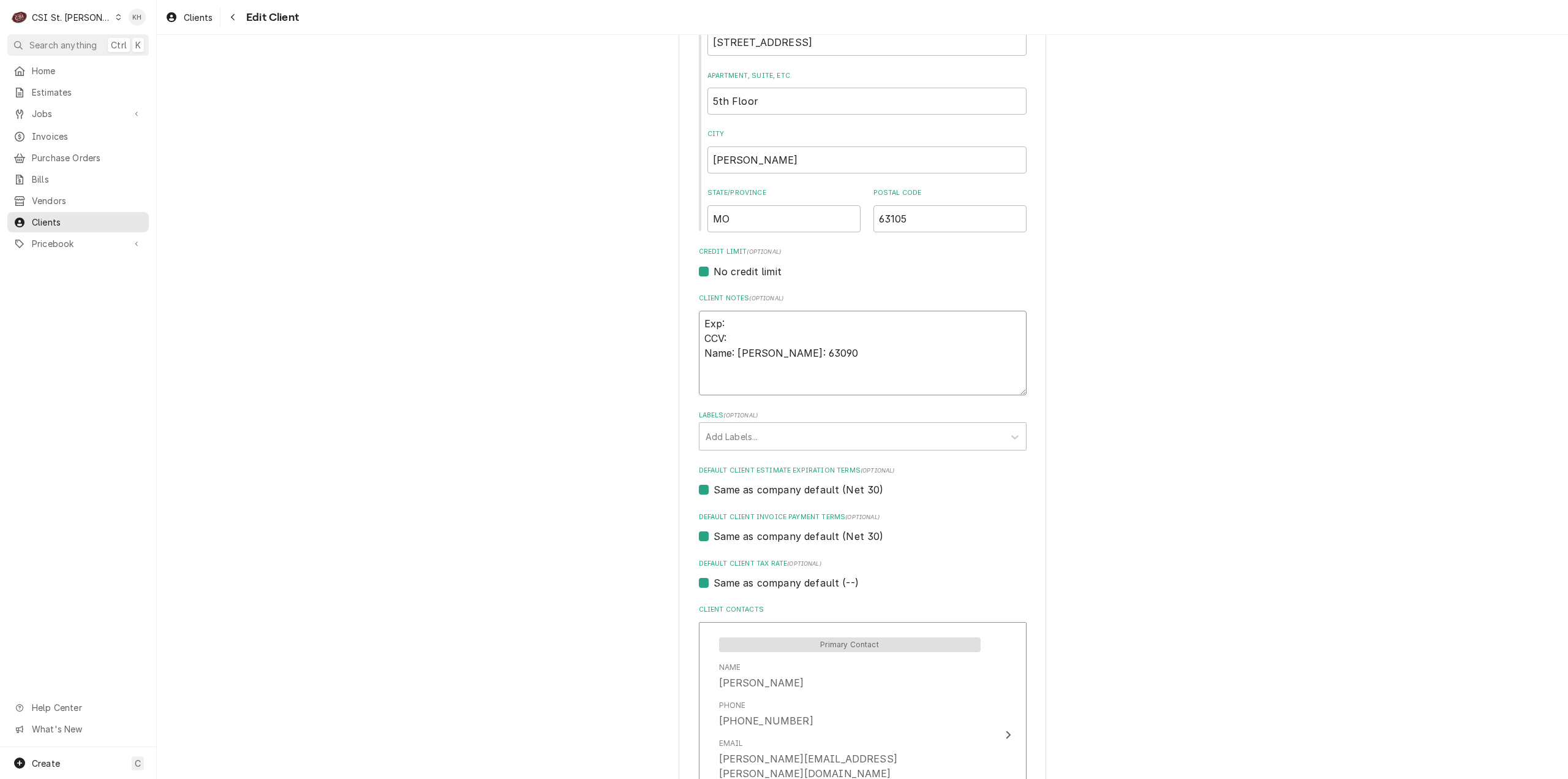
type textarea "Exp: CCV: Name: Khrista Duncan Zip: 63090"
click at [730, 334] on textarea "Exp: CCV: Name: Khrista Duncan Zip: 63090" at bounding box center [863, 354] width 328 height 86
type textarea "x"
type textarea "Exp: CCV: Name: Khrista Duncan Zip: 63090"
click at [724, 323] on textarea "Exp: CCV: Name: Khrista Duncan Zip: 63090" at bounding box center [863, 354] width 328 height 86
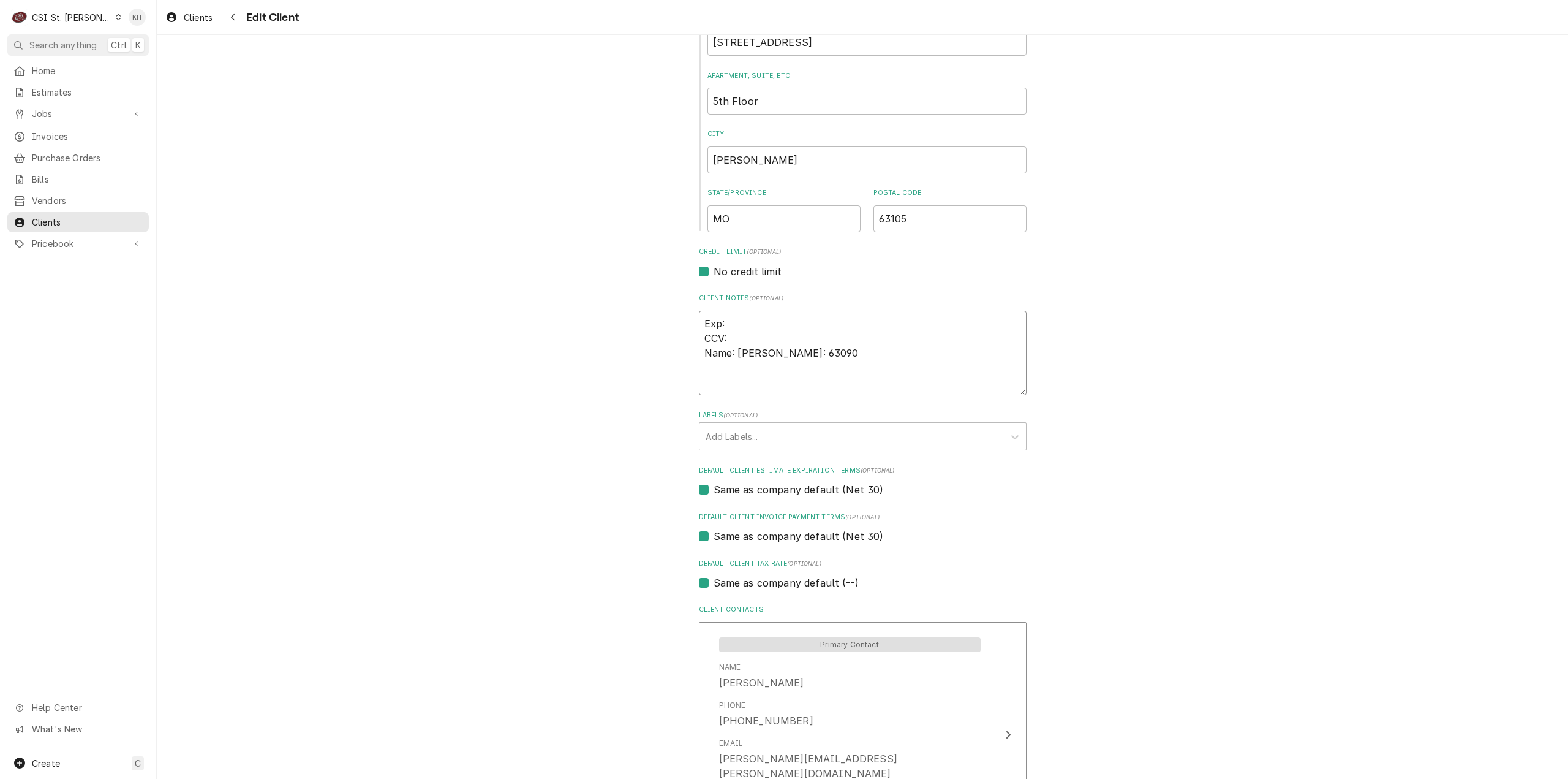
type textarea "x"
type textarea "4 Exp: CCV: Name: Khrista Duncan Zip: 63090"
type textarea "x"
type textarea "44 Exp: CCV: Name: Khrista Duncan Zip: 63090"
type textarea "x"
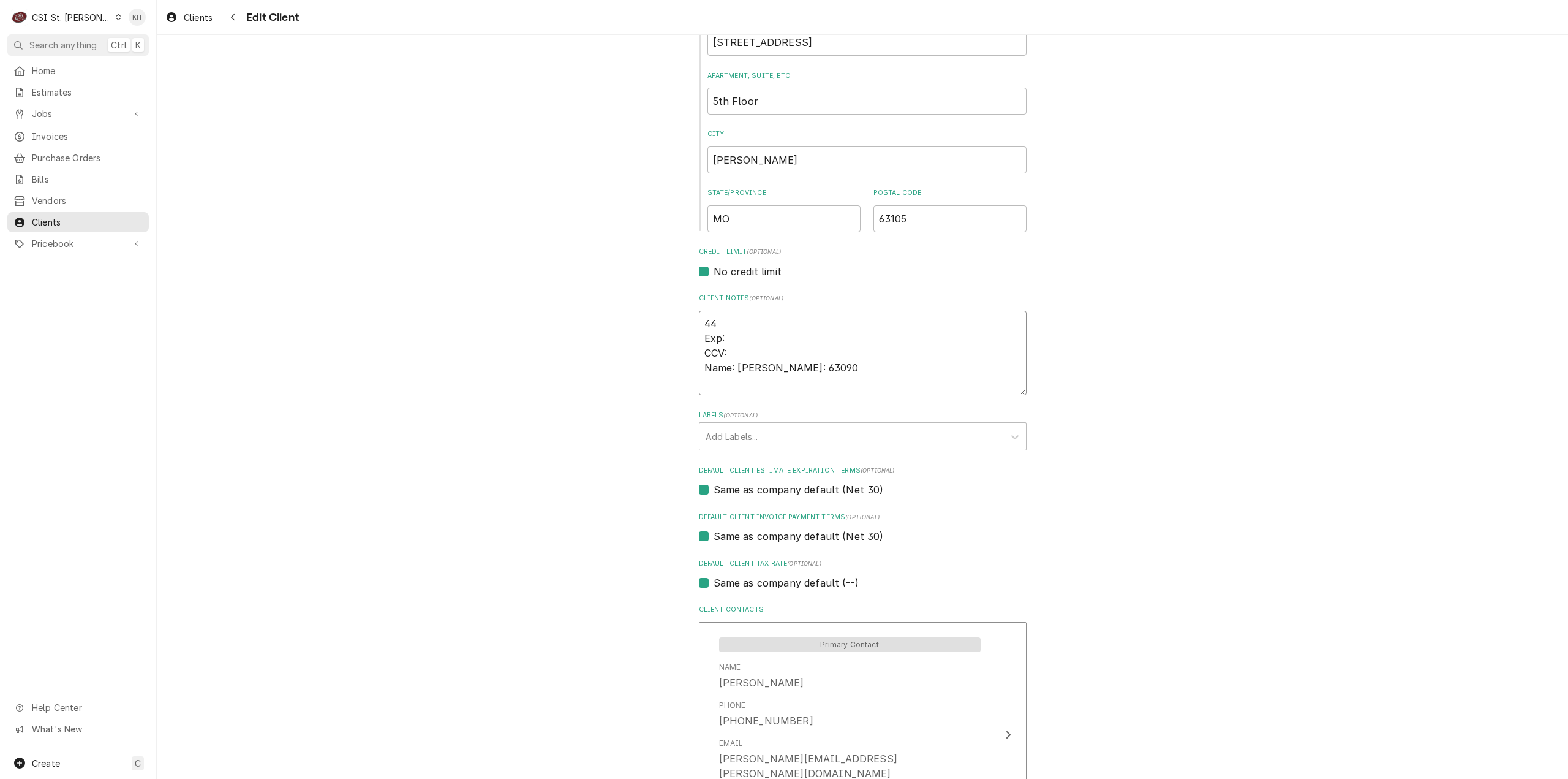
type textarea "447 Exp: CCV: Name: Khrista Duncan Zip: 63090"
type textarea "x"
type textarea "4474 Exp: CCV: Name: Khrista Duncan Zip: 63090"
type textarea "x"
type textarea "4474- Exp: CCV: Name: Khrista Duncan Zip: 63090"
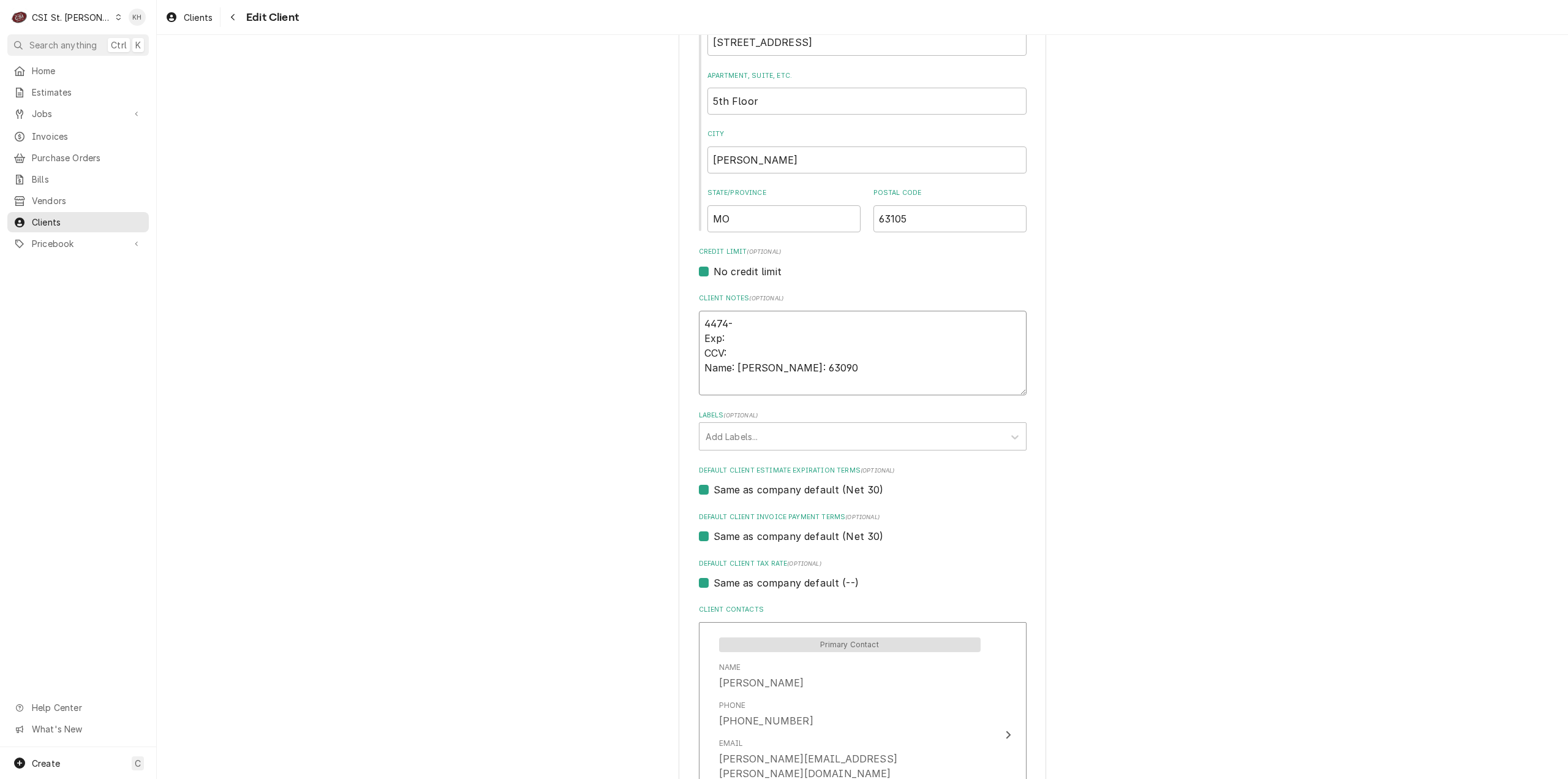
type textarea "x"
type textarea "4474-4 Exp: CCV: Name: Khrista Duncan Zip: 63090"
type textarea "x"
type textarea "4474-48 Exp: CCV: Name: Khrista Duncan Zip: 63090"
type textarea "x"
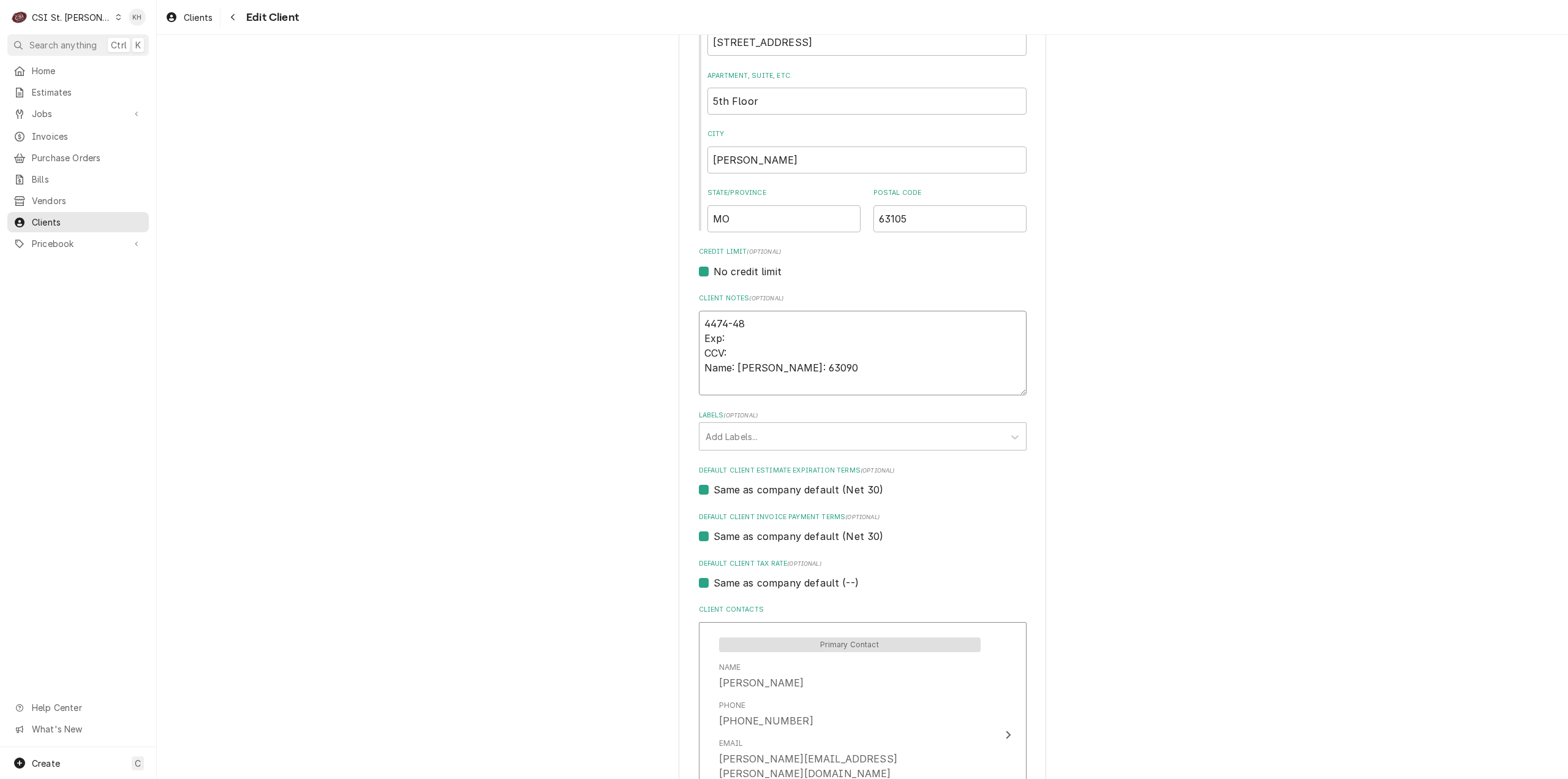
type textarea "4474-486 Exp: CCV: Name: Khrista Duncan Zip: 63090"
type textarea "x"
type textarea "4474-4869 Exp: CCV: Name: Khrista Duncan Zip: 63090"
type textarea "x"
type textarea "4474-4869- Exp: CCV: Name: Khrista Duncan Zip: 63090"
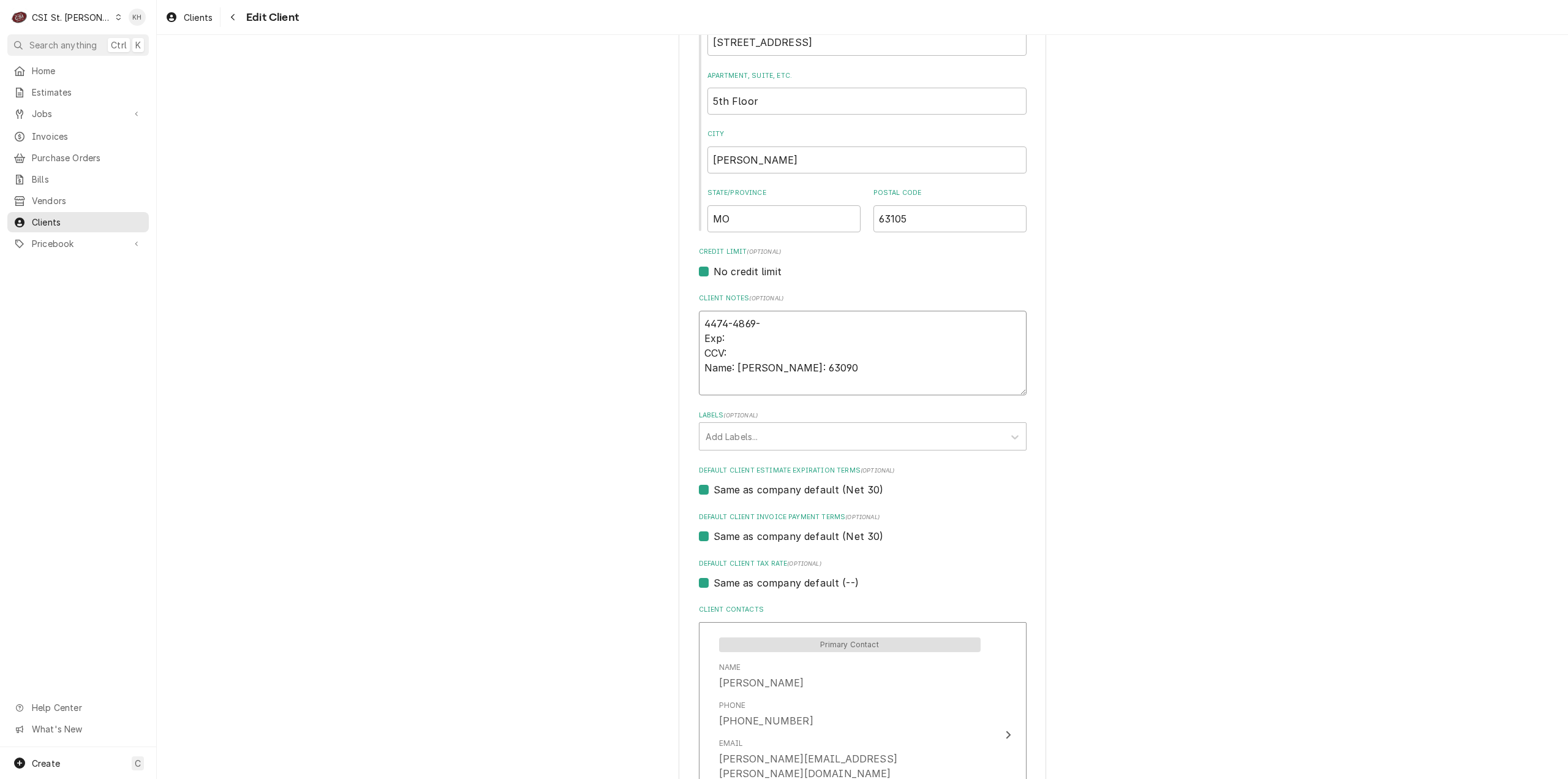
type textarea "x"
type textarea "4474-4869-8 Exp: CCV: Name: Khrista Duncan Zip: 63090"
type textarea "x"
type textarea "4474-4869-82 Exp: CCV: Name: Khrista Duncan Zip: 63090"
type textarea "x"
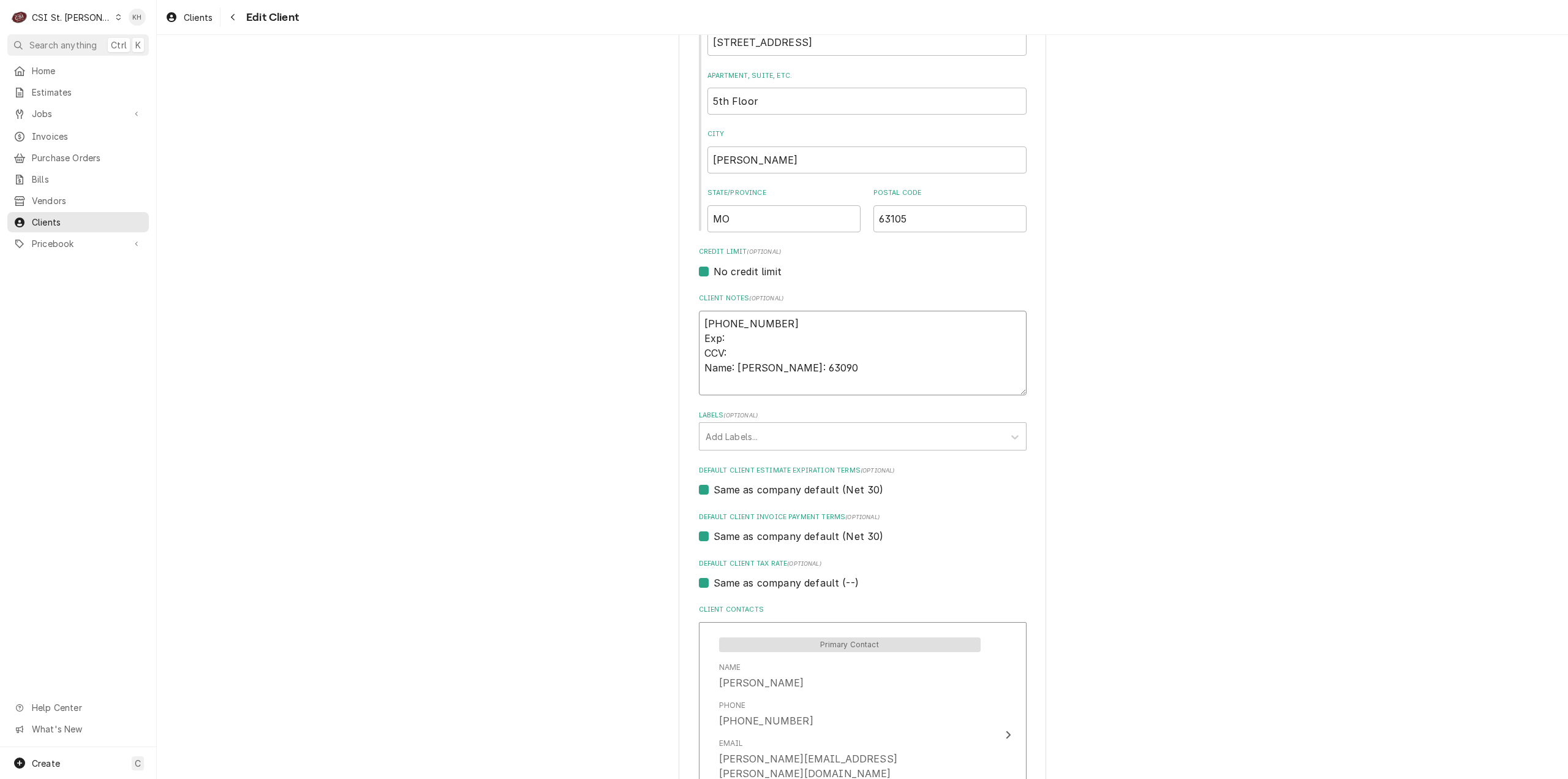
type textarea "4474-4869-822 Exp: CCV: Name: Khrista Duncan Zip: 63090"
type textarea "x"
type textarea "4474-4869-8220 Exp: CCV: Name: Khrista Duncan Zip: 63090"
type textarea "x"
type textarea "4474-4869-8220- Exp: CCV: Name: Khrista Duncan Zip: 63090"
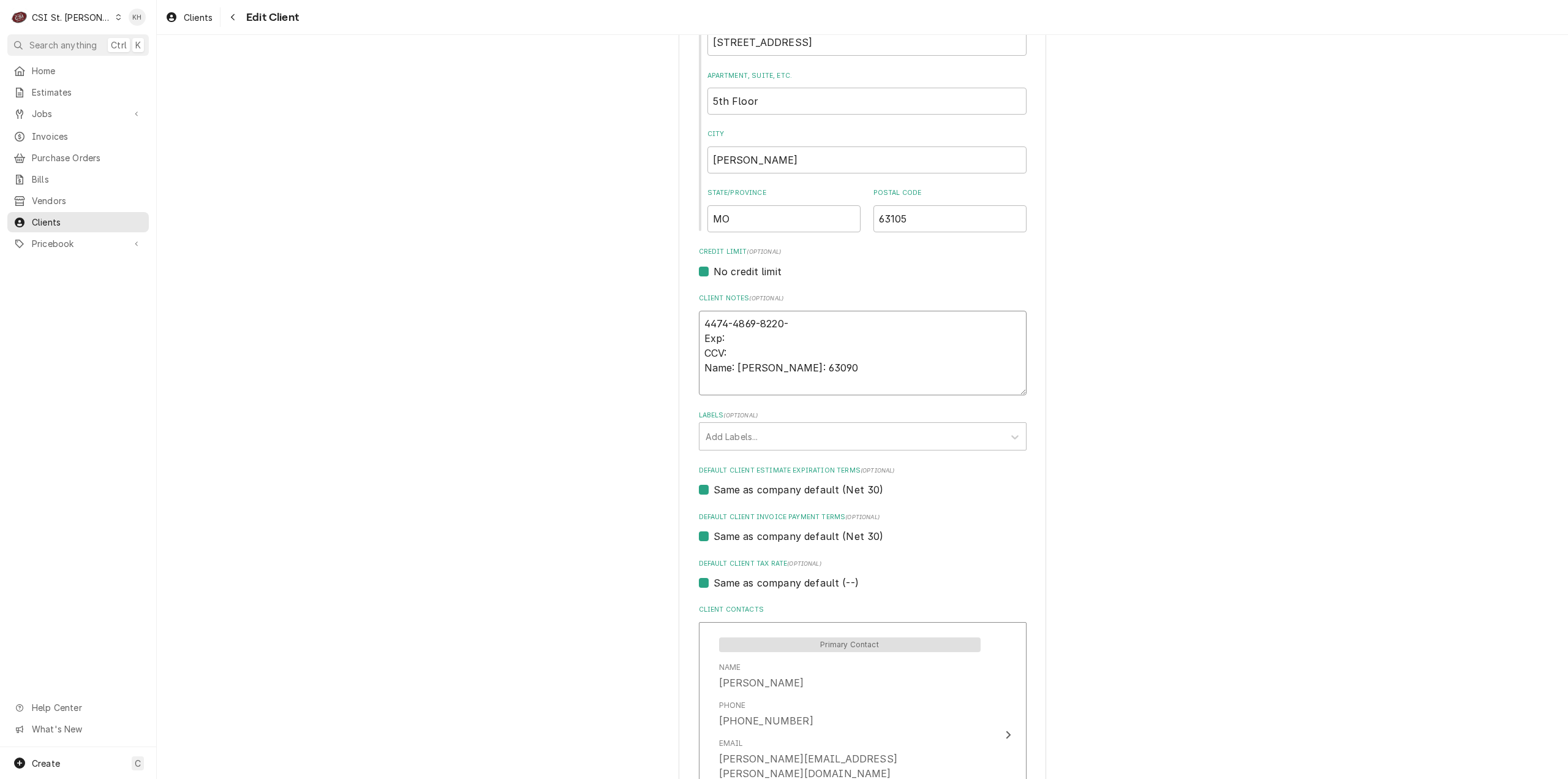
type textarea "x"
type textarea "4474-4869-8220-9 Exp: CCV: Name: Khrista Duncan Zip: 63090"
type textarea "x"
type textarea "4474-4869-8220-98 Exp: CCV: Name: Khrista Duncan Zip: 63090"
type textarea "x"
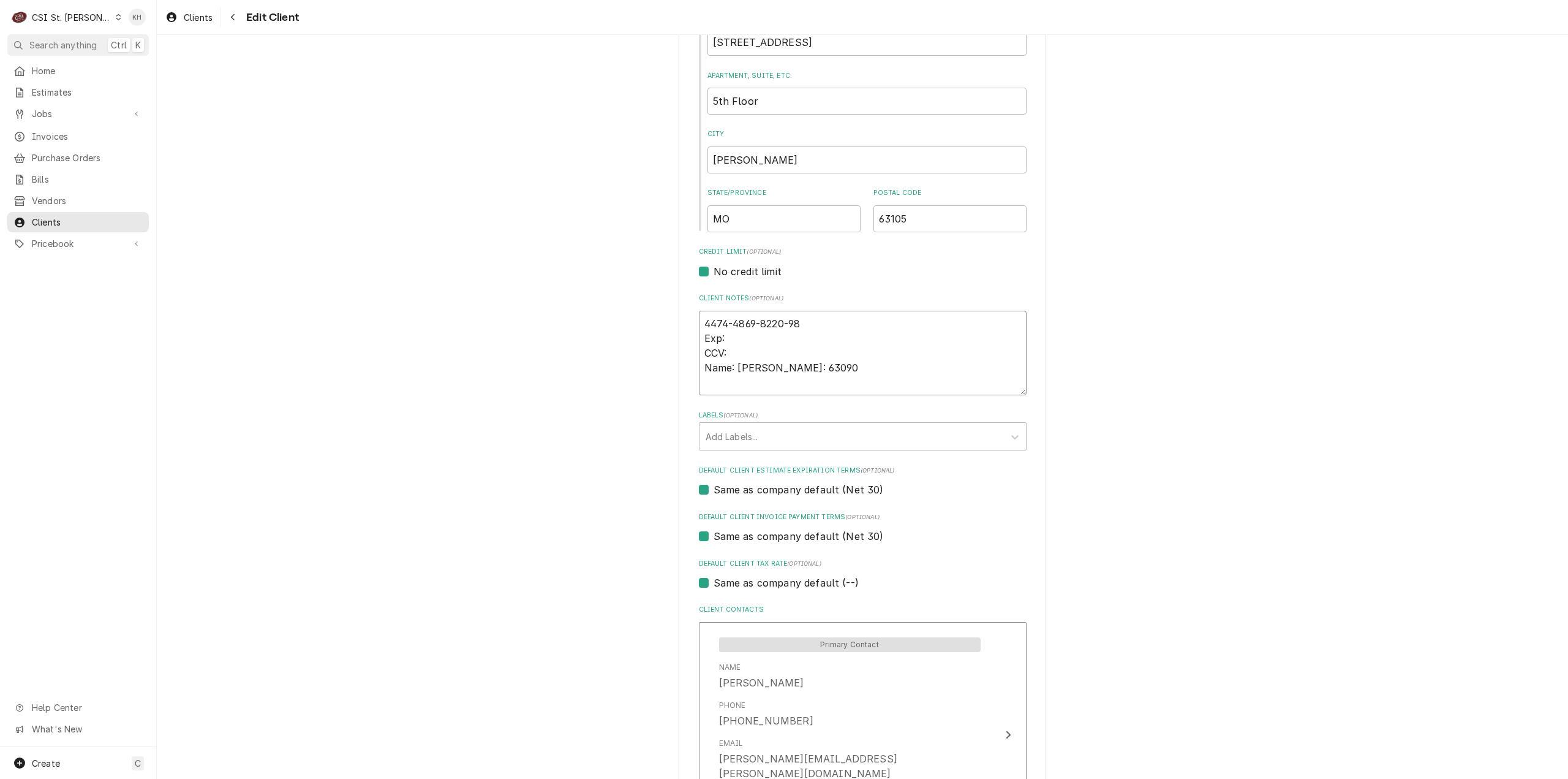
type textarea "4474-4869-8220-987 Exp: CCV: Name: Khrista Duncan Zip: 63090"
type textarea "x"
type textarea "4474-4869-8220-9876 Exp: CCV: Name: Khrista Duncan Zip: 63090"
click at [735, 334] on textarea "4474-4869-8220-9876 Exp: CCV: Name: Khrista Duncan Zip: 63090" at bounding box center [863, 354] width 328 height 86
type textarea "x"
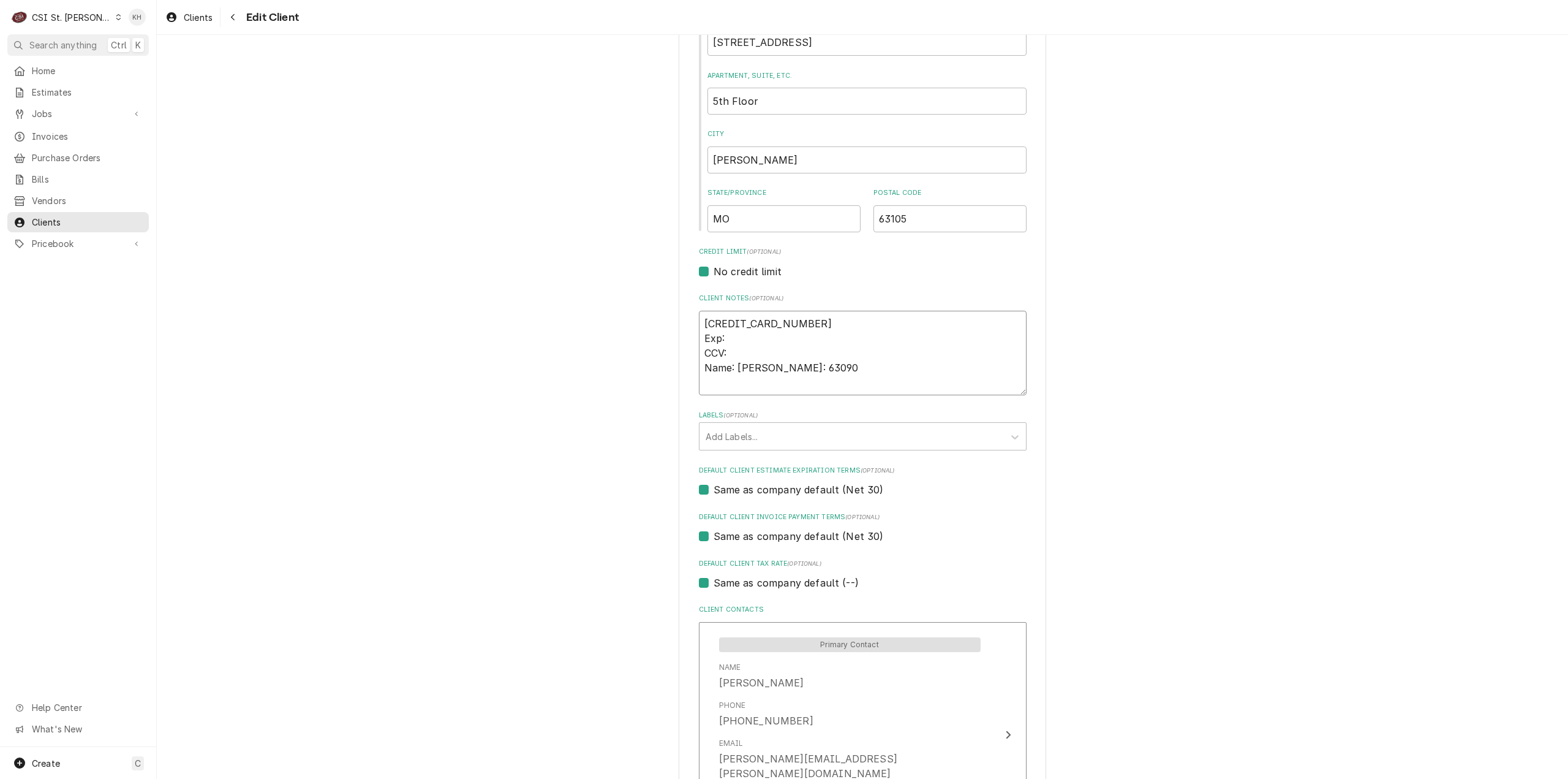
type textarea "4474-4869-8220-9876 Exp: 0 CCV: Name: Khrista Duncan Zip: 63090"
type textarea "x"
type textarea "4474-4869-8220-9876 Exp: 07/ CCV: Name: Khrista Duncan Zip: 63090"
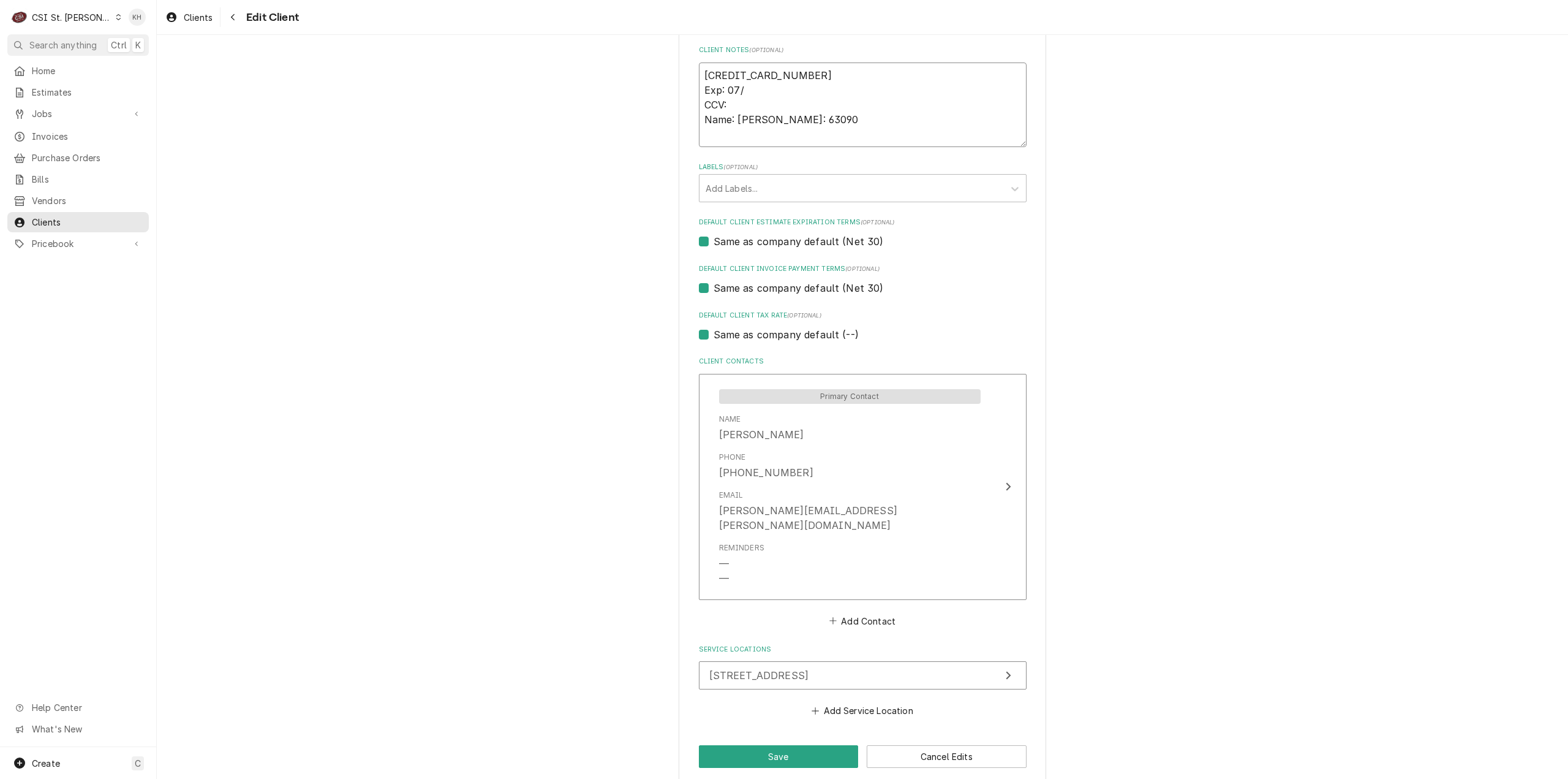
click at [769, 98] on textarea "4474-4869-8220-9876 Exp: 07/ CCV: Name: Khrista Duncan Zip: 63090" at bounding box center [863, 105] width 328 height 86
type textarea "x"
type textarea "4474-4869-8220-9876 Exp: 07/ CCV: 4 Name: Khrista Duncan Zip: 63090"
type textarea "x"
type textarea "4474-4869-8220-9876 Exp: 07/ CCV: 43 Name: Khrista Duncan Zip: 63090"
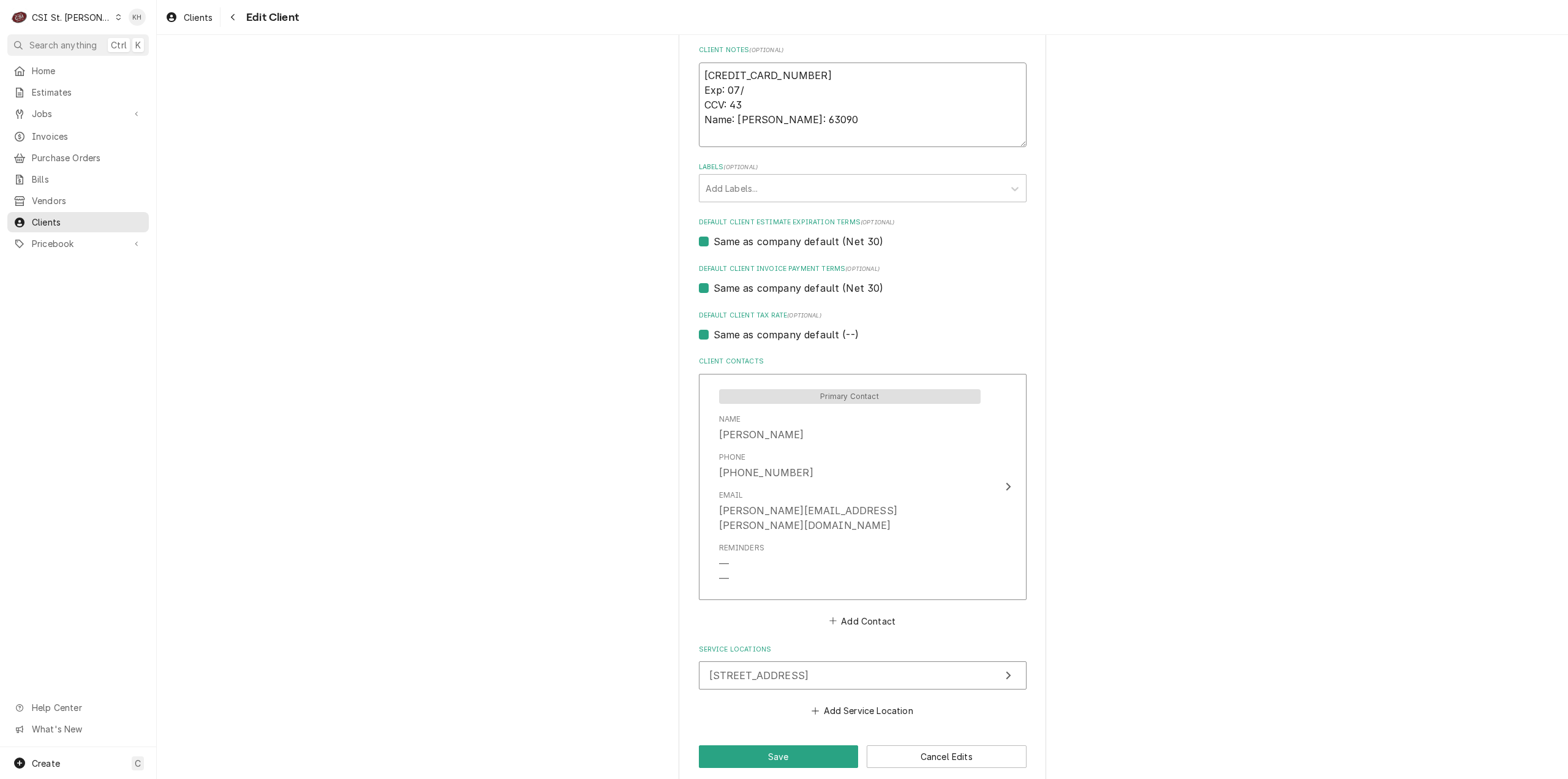
type textarea "x"
type textarea "4474-4869-8220-9876 Exp: 07/ CCV: 439 Name: Khrista Duncan Zip: 63090"
click at [762, 86] on textarea "4474-4869-8220-9876 Exp: 07/ CCV: 439 Name: Khrista Duncan Zip: 63090" at bounding box center [863, 105] width 328 height 86
type textarea "x"
type textarea "4474-4869-8220-9876 Exp: 07/2 CCV: 439 Name: Khrista Duncan Zip: 63090"
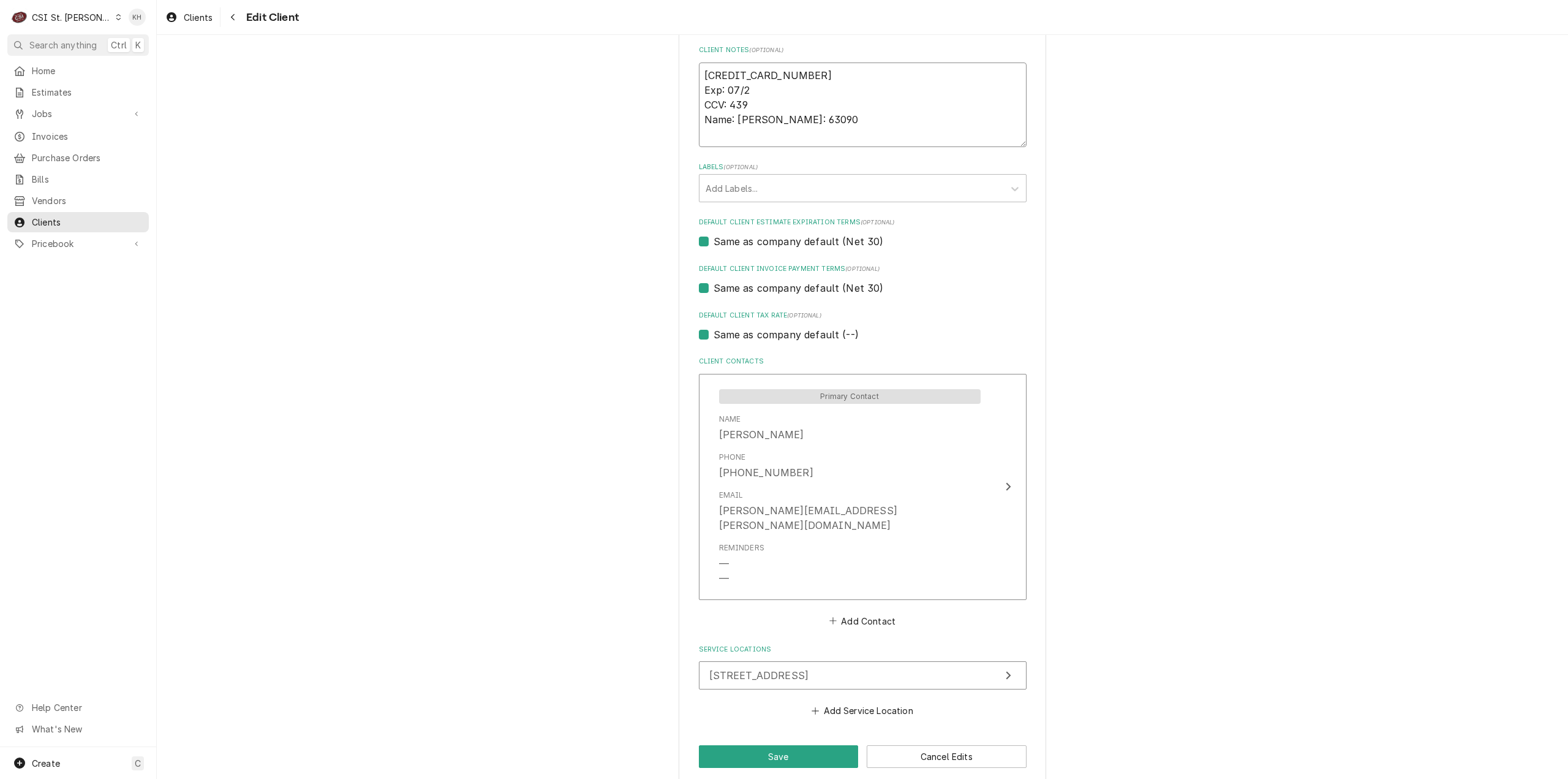
type textarea "x"
type textarea "4474-4869-8220-9876 Exp: 07/29 CCV: 439 Name: Khrista Duncan Zip: 63090"
click at [764, 750] on button "Save" at bounding box center [779, 757] width 160 height 23
type textarea "x"
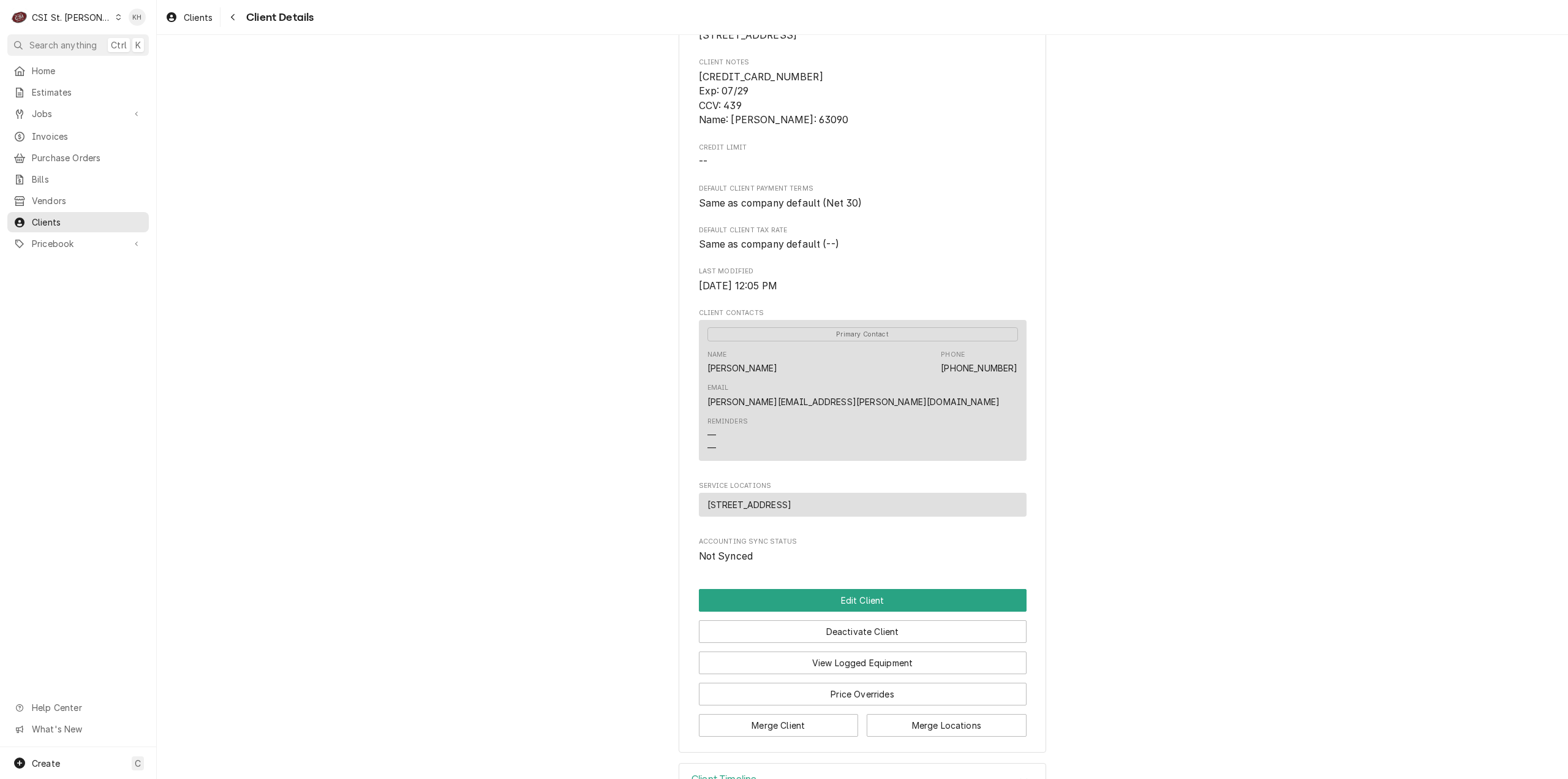
scroll to position [207, 0]
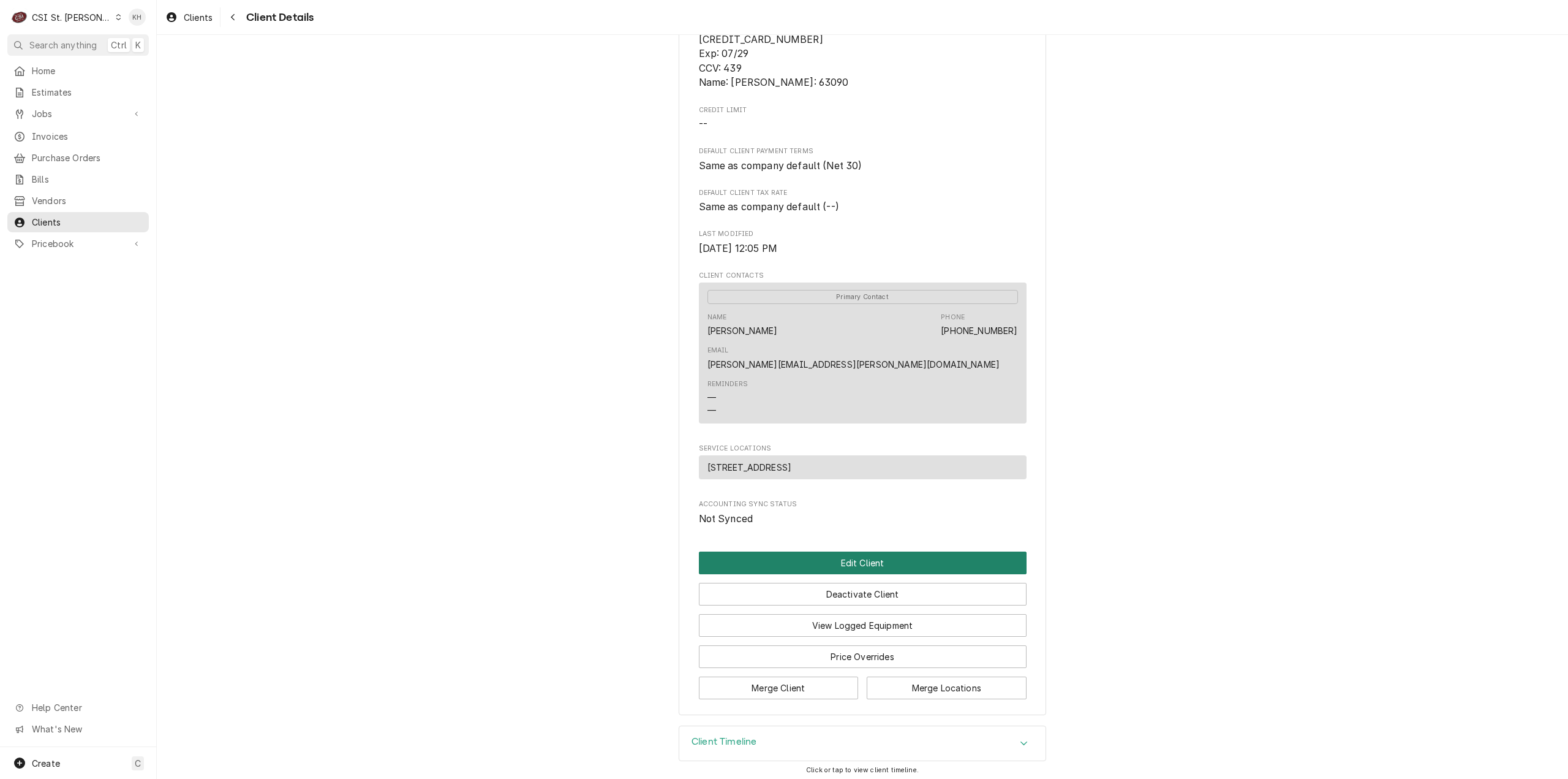
click at [822, 552] on button "Edit Client" at bounding box center [863, 563] width 328 height 23
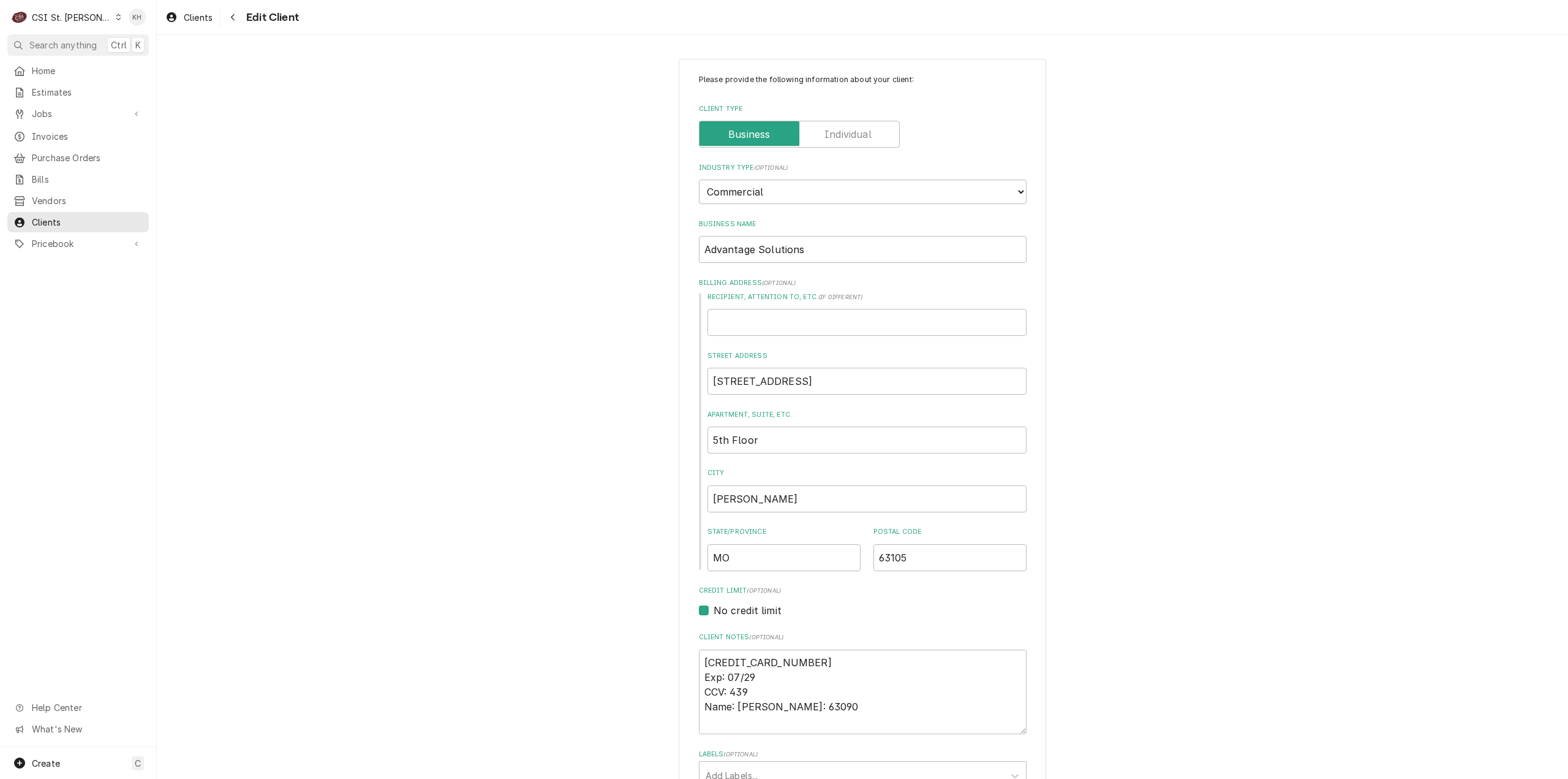
scroll to position [184, 0]
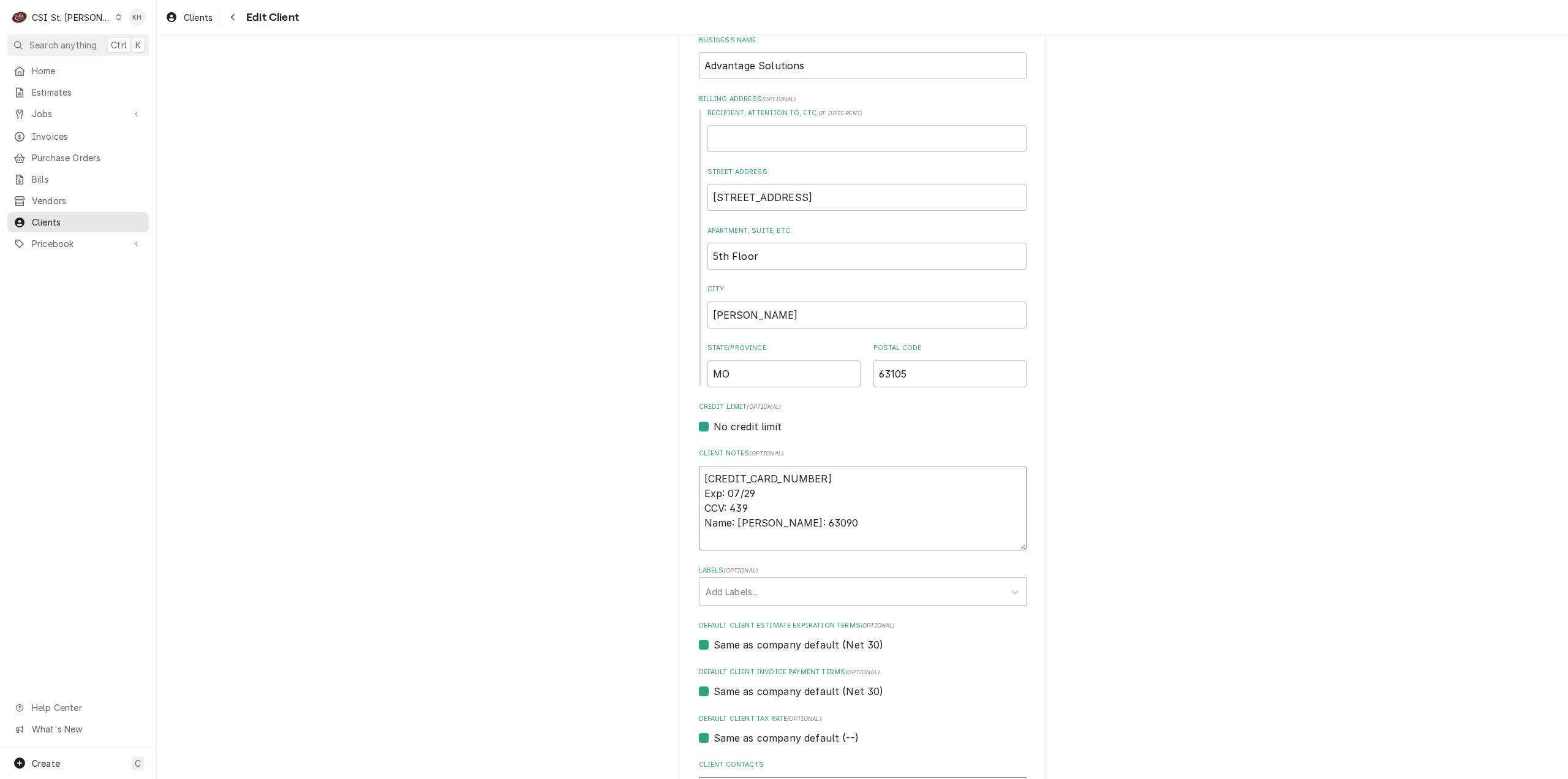
click at [757, 537] on textarea "[CREDIT_CARD_NUMBER] Exp: 07/29 CCV: 439 Name: [PERSON_NAME]: 63090" at bounding box center [863, 508] width 328 height 86
type textarea "x"
type textarea "[CREDIT_CARD_NUMBER] Exp: 07/29 CCV: 439 Name: [PERSON_NAME]: 63090"
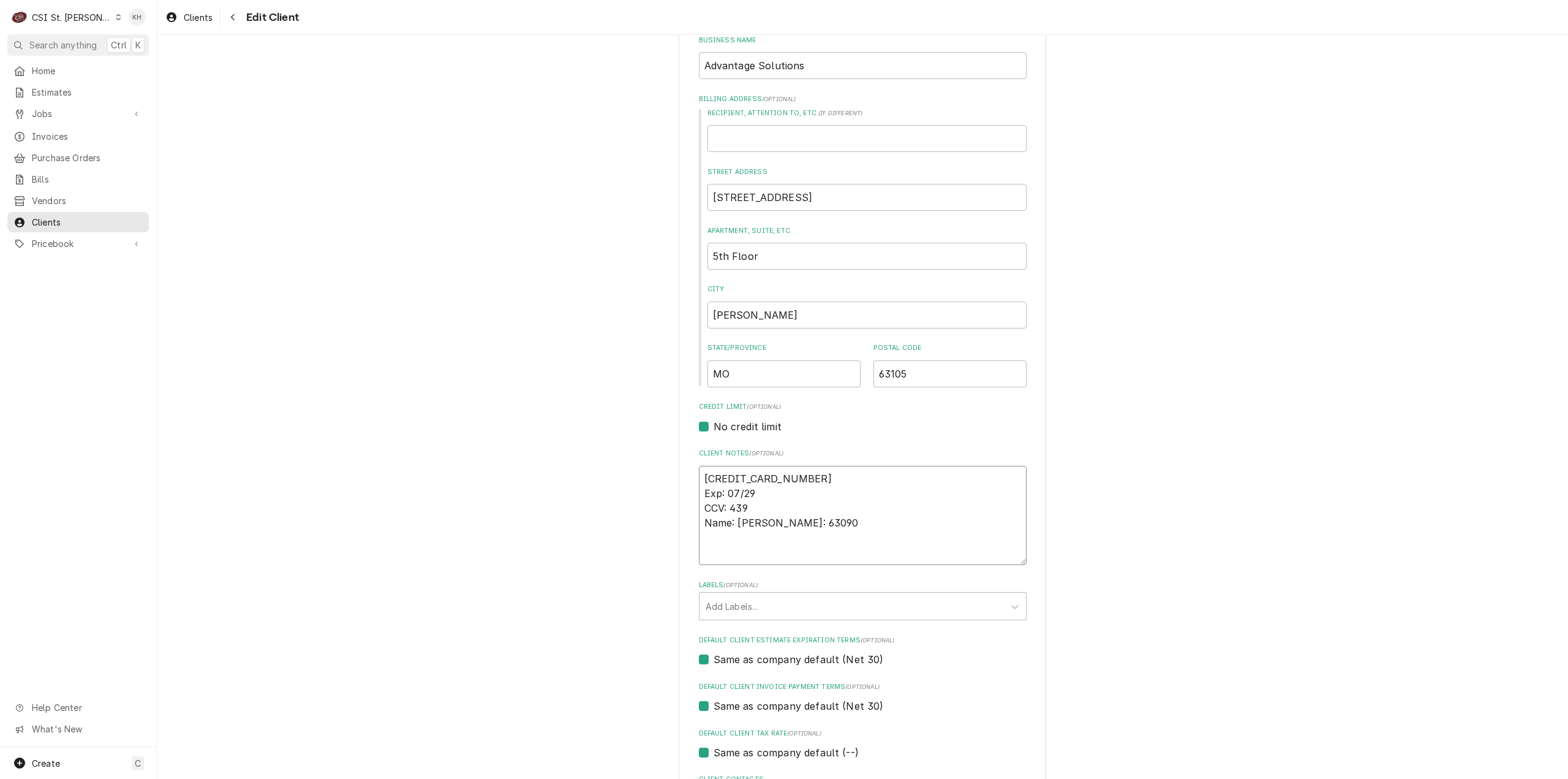
type textarea "x"
type textarea "[CREDIT_CARD_NUMBER] Exp: 07/29 CCV: 439 Name: [PERSON_NAME]: 63090"
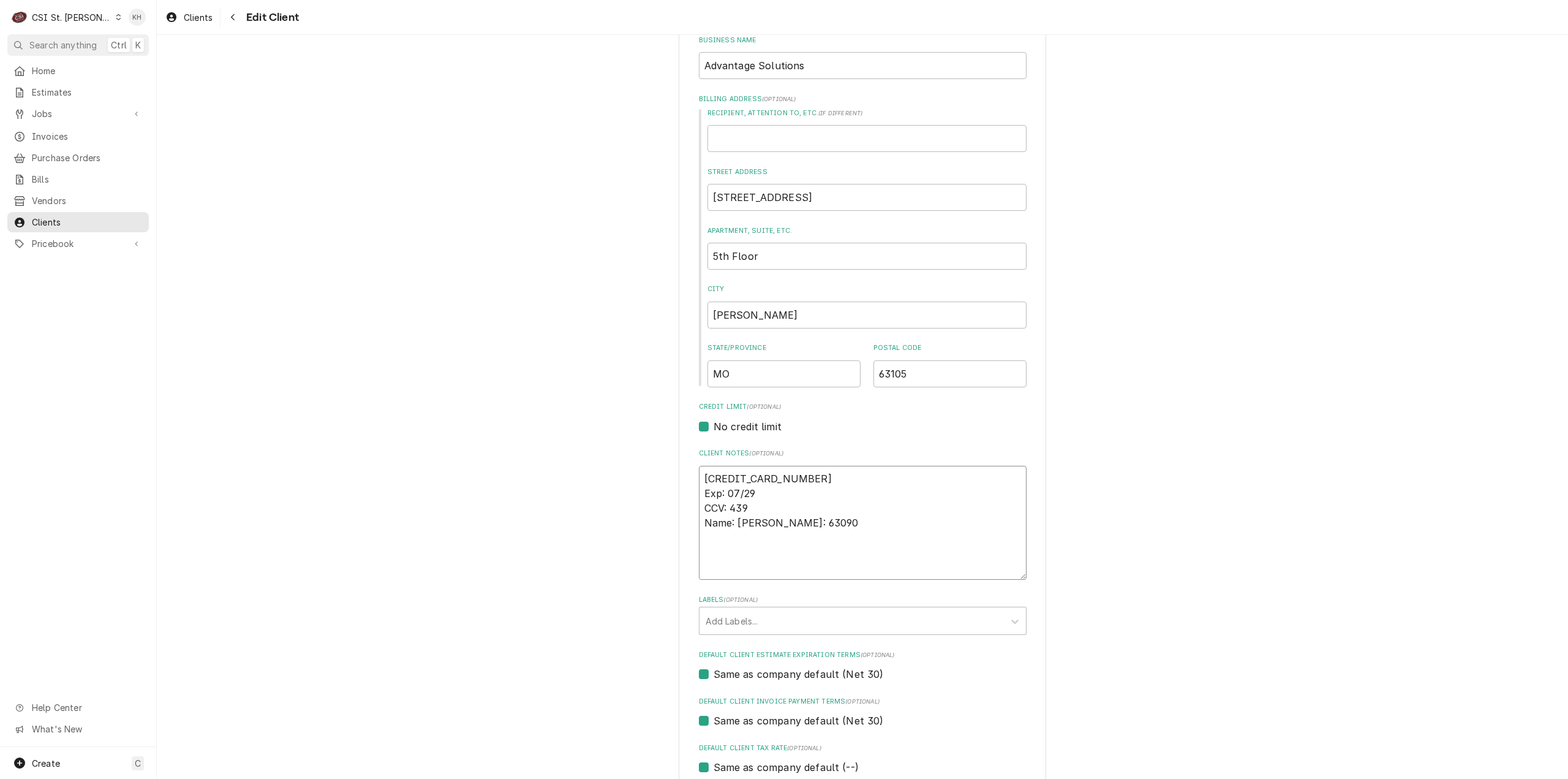
type textarea "x"
type textarea "[CREDIT_CARD_NUMBER] Exp: 07/29 CCV: 439 Name: [PERSON_NAME]: 63090 S"
type textarea "x"
type textarea "[CREDIT_CARD_NUMBER] Exp: 07/29 CCV: 439 Name: [PERSON_NAME]: 63090 Se"
type textarea "x"
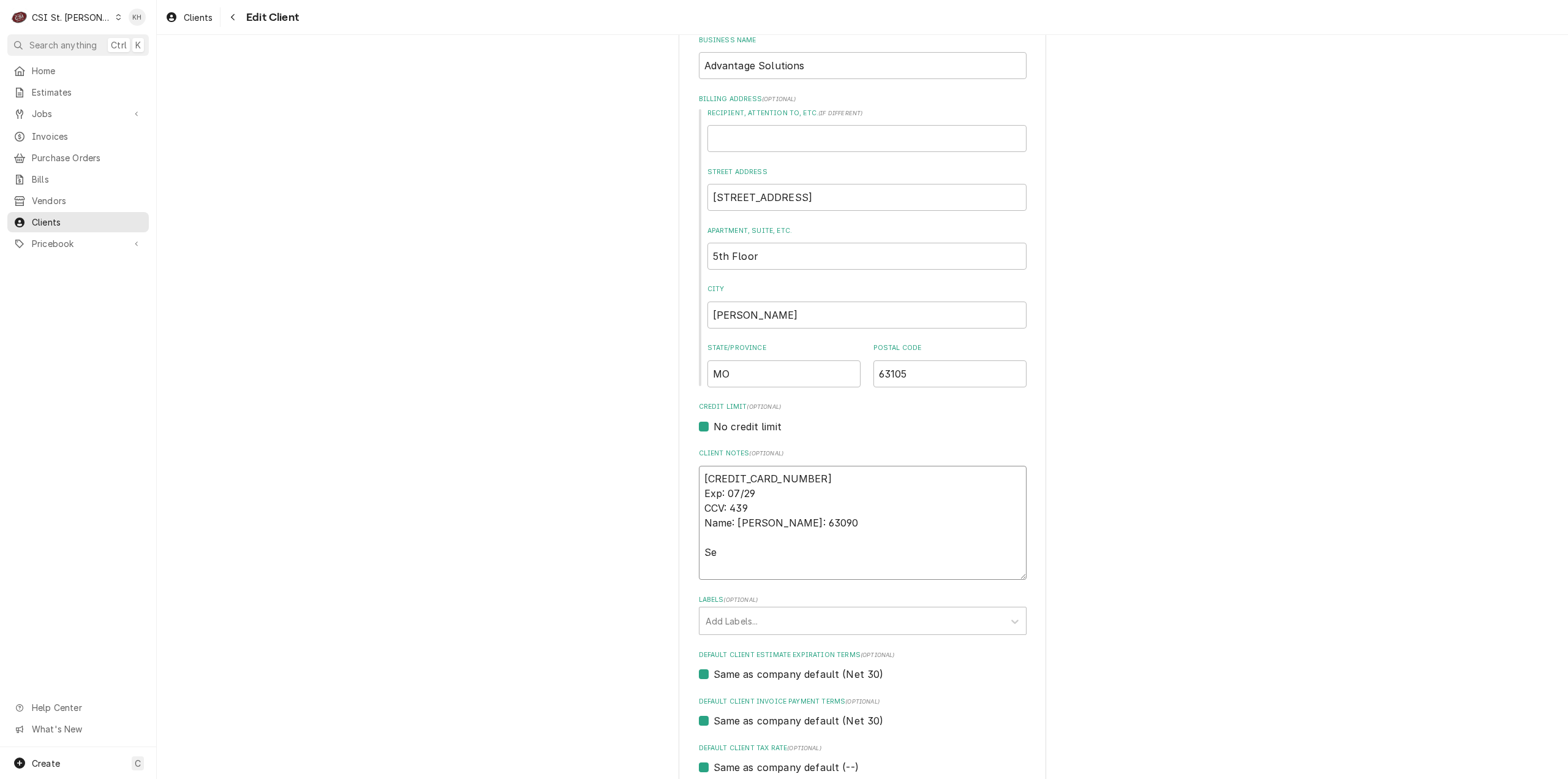
type textarea "[CREDIT_CARD_NUMBER] Exp: 07/29 CCV: 439 Name: [PERSON_NAME]: 63090 Ser"
type textarea "x"
type textarea "[CREDIT_CARD_NUMBER] Exp: 07/29 CCV: 439 Name: [PERSON_NAME]: 63090 Serv"
type textarea "x"
type textarea "[CREDIT_CARD_NUMBER] Exp: 07/29 CCV: 439 Name: [PERSON_NAME]: 63090 Servi"
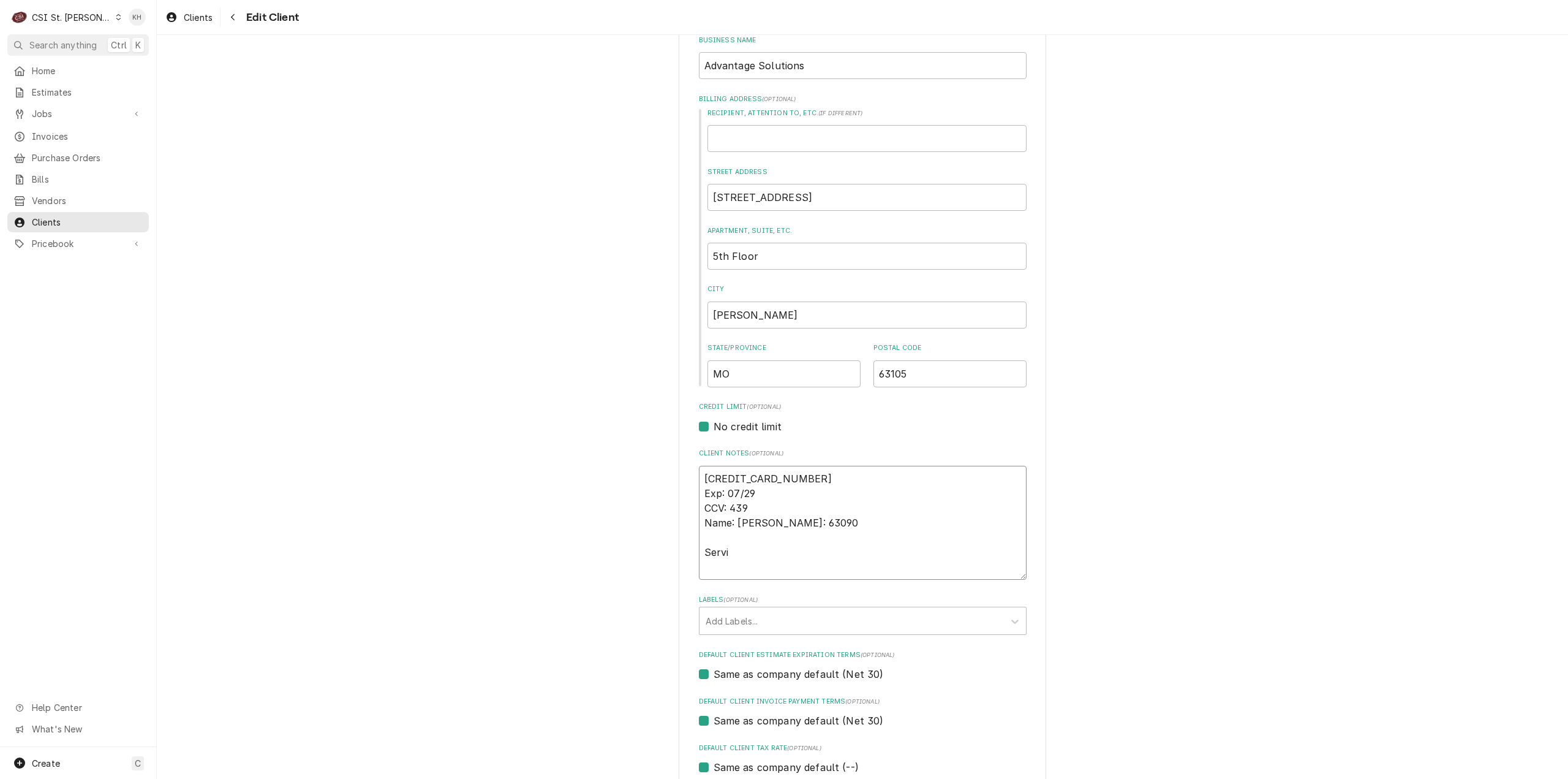
type textarea "x"
type textarea "[CREDIT_CARD_NUMBER] Exp: 07/29 CCV: 439 Name: [PERSON_NAME]: 63090 Servic"
type textarea "x"
type textarea "[CREDIT_CARD_NUMBER] Exp: 07/29 CCV: 439 Name: [PERSON_NAME]: 63090 Service"
type textarea "x"
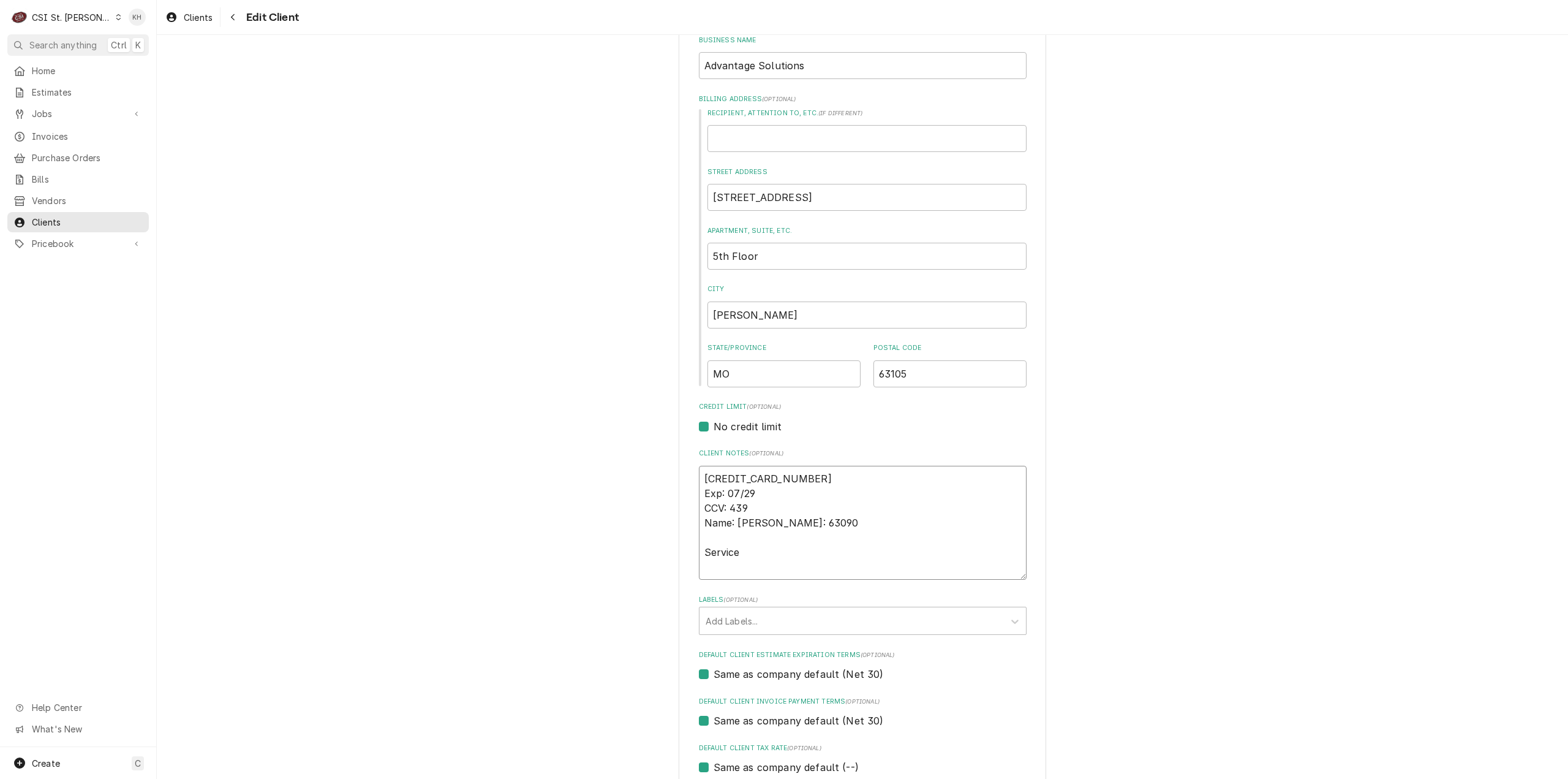
type textarea "[CREDIT_CARD_NUMBER] Exp: 07/29 CCV: 439 Name: [PERSON_NAME]: 63090 Service"
type textarea "x"
type textarea "[CREDIT_CARD_NUMBER] Exp: 07/29 CCV: 439 Name: [PERSON_NAME]: 63090 Service H"
type textarea "x"
type textarea "[CREDIT_CARD_NUMBER] Exp: 07/29 CCV: 439 Name: [PERSON_NAME]: 63090 Service Ho"
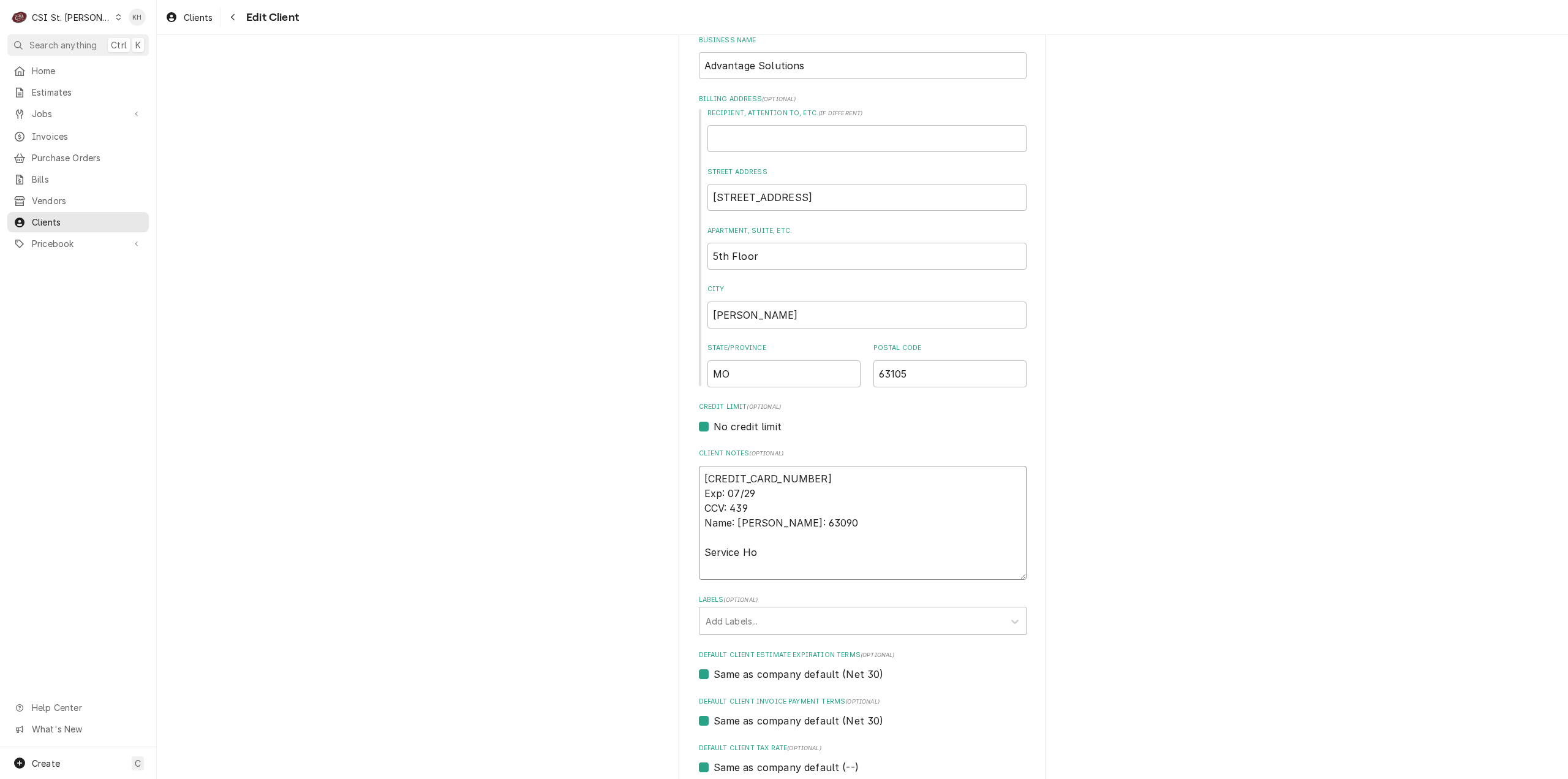
type textarea "x"
type textarea "[CREDIT_CARD_NUMBER] Exp: 07/29 CCV: 439 Name: [PERSON_NAME]: 63090 Service Hou"
type textarea "x"
type textarea "[CREDIT_CARD_NUMBER] Exp: 07/29 CCV: 439 Name: [PERSON_NAME]: 63090 Service Hour"
type textarea "x"
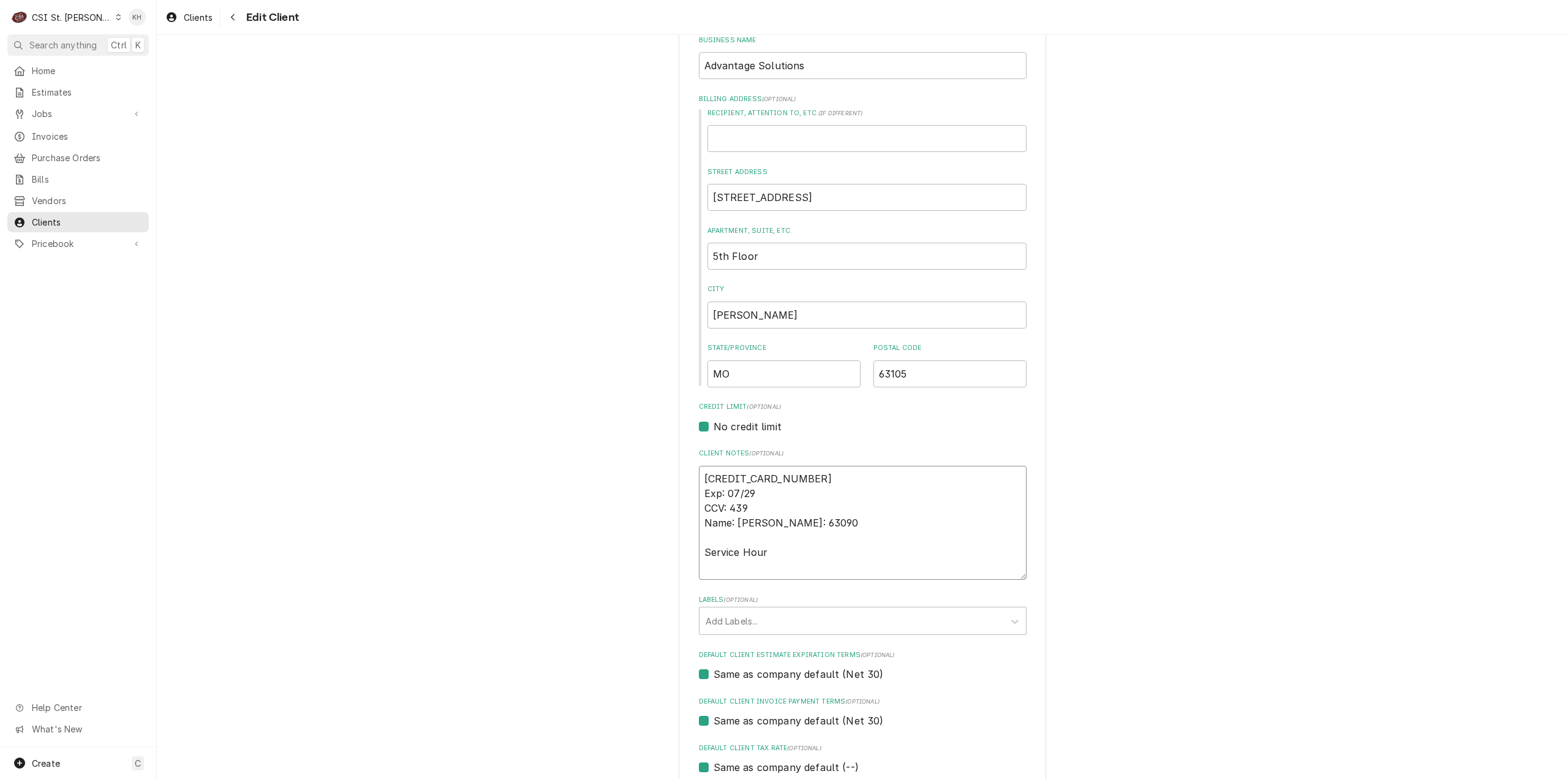
type textarea "[CREDIT_CARD_NUMBER] Exp: 07/29 CCV: 439 Name: [PERSON_NAME]: 63090 Service Hou…"
type textarea "x"
type textarea "[CREDIT_CARD_NUMBER] Exp: 07/29 CCV: 439 Name: [PERSON_NAME]: 63090 Service Hou…"
type textarea "x"
type textarea "[CREDIT_CARD_NUMBER] Exp: 07/29 CCV: 439 Name: [PERSON_NAME]: 63090 Service Hou…"
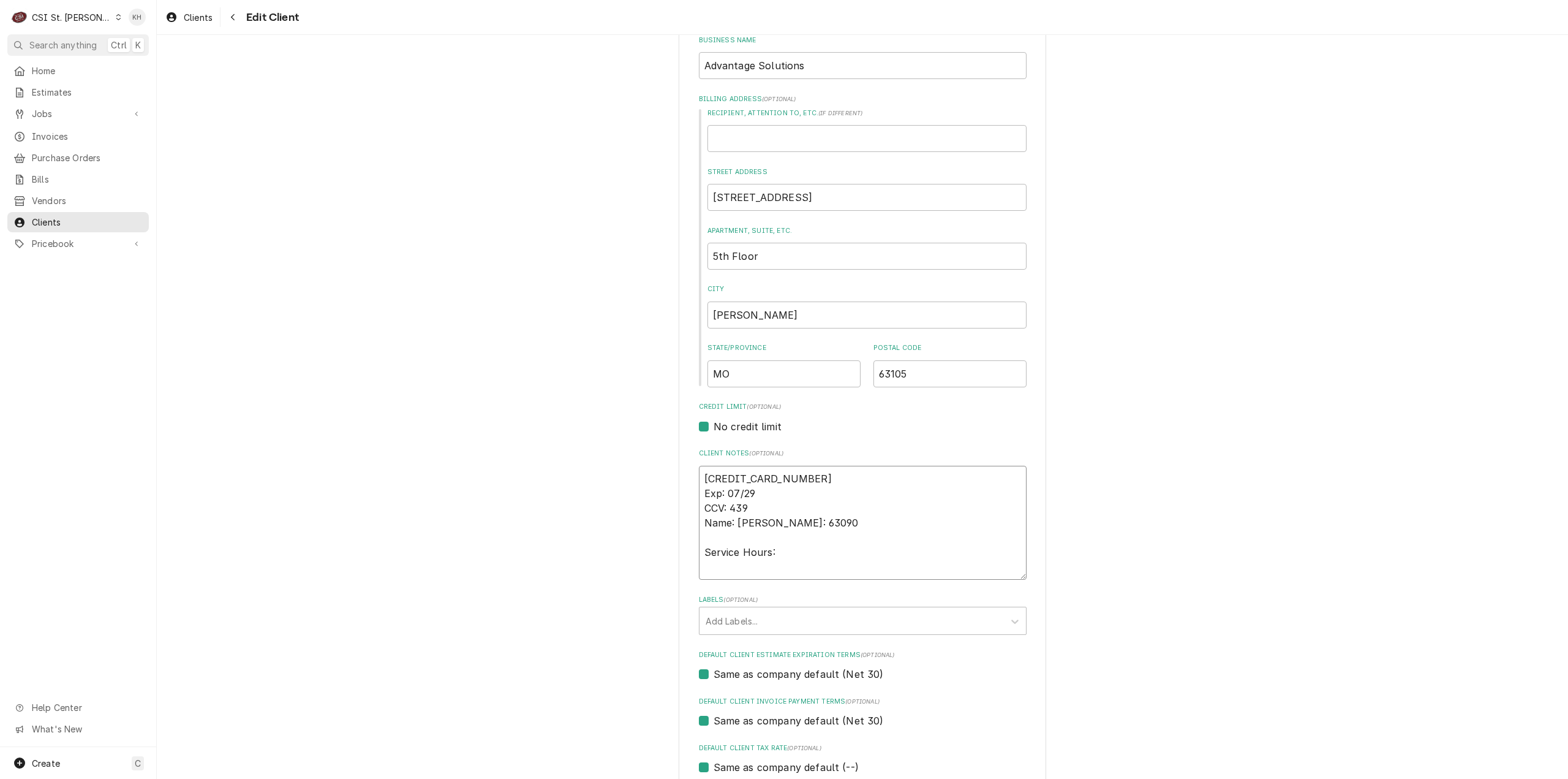
type textarea "x"
type textarea "[CREDIT_CARD_NUMBER] Exp: 07/29 CCV: 439 Name: [PERSON_NAME]: 63090 Service Hou…"
type textarea "x"
type textarea "[CREDIT_CARD_NUMBER] Exp: 07/29 CCV: 439 Name: [PERSON_NAME]: 63090 Service Hou…"
type textarea "x"
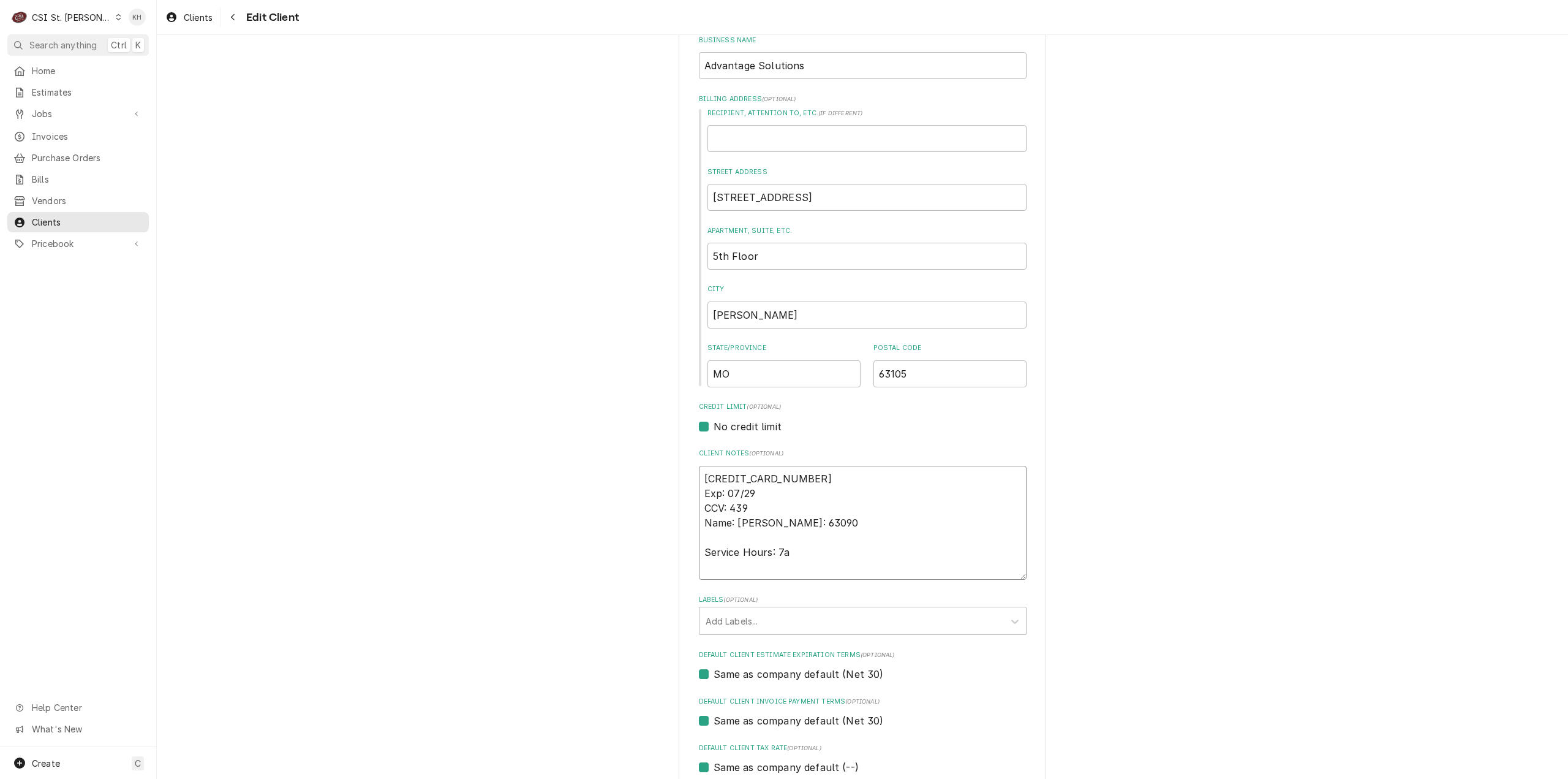
type textarea "[CREDIT_CARD_NUMBER] Exp: 07/29 CCV: 439 Name: [PERSON_NAME]: 63090 Service Hou…"
type textarea "x"
type textarea "[CREDIT_CARD_NUMBER] Exp: 07/29 CCV: 439 Name: [PERSON_NAME]: 63090 Service Hou…"
type textarea "x"
type textarea "[CREDIT_CARD_NUMBER] Exp: 07/29 CCV: 439 Name: [PERSON_NAME]: 63090 Service Hou…"
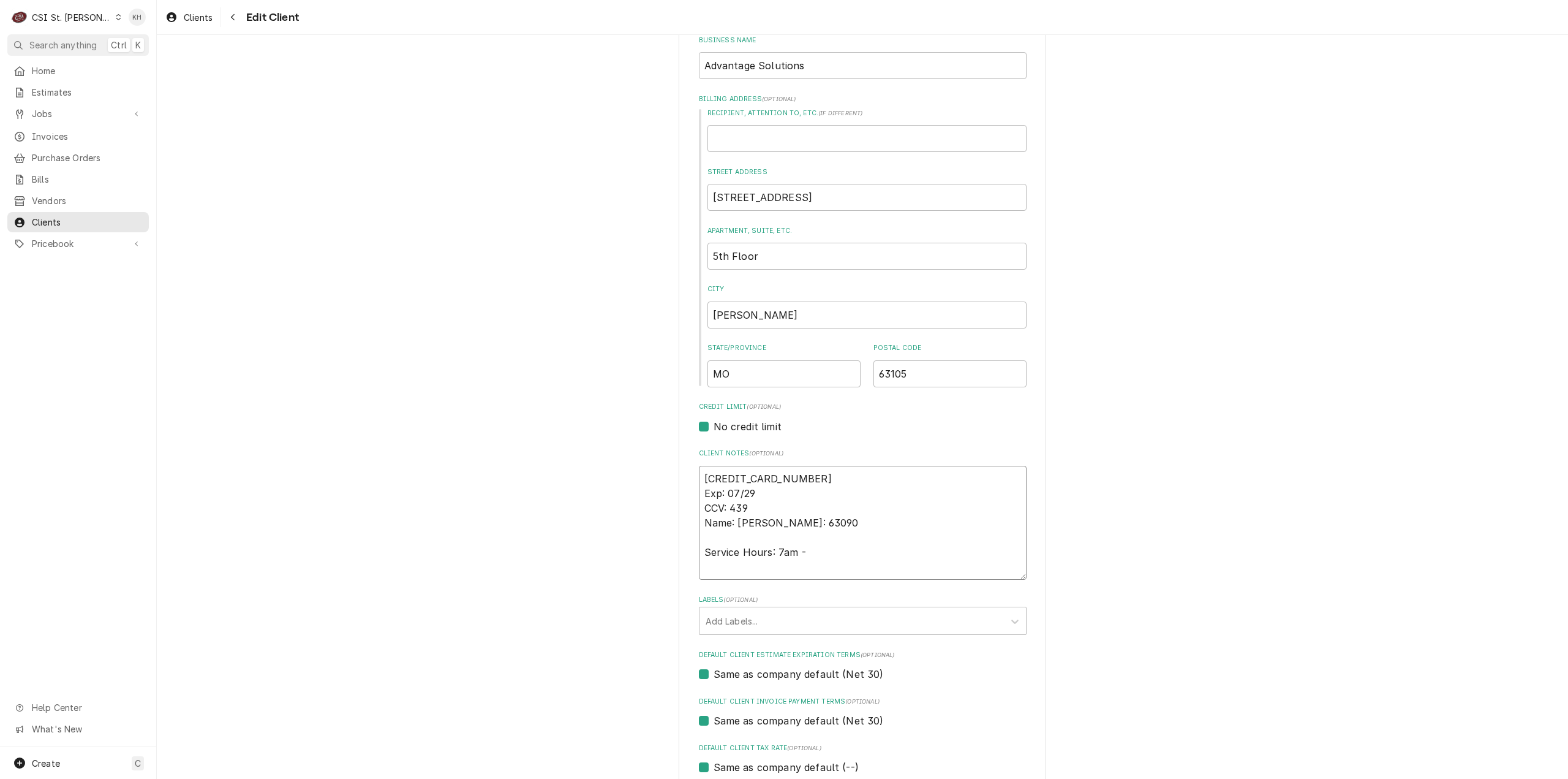
type textarea "x"
type textarea "[CREDIT_CARD_NUMBER] Exp: 07/29 CCV: 439 Name: [PERSON_NAME]: 63090 Service Hou…"
type textarea "x"
type textarea "[CREDIT_CARD_NUMBER] Exp: 07/29 CCV: 439 Name: [PERSON_NAME]: 63090 Service Hou…"
type textarea "x"
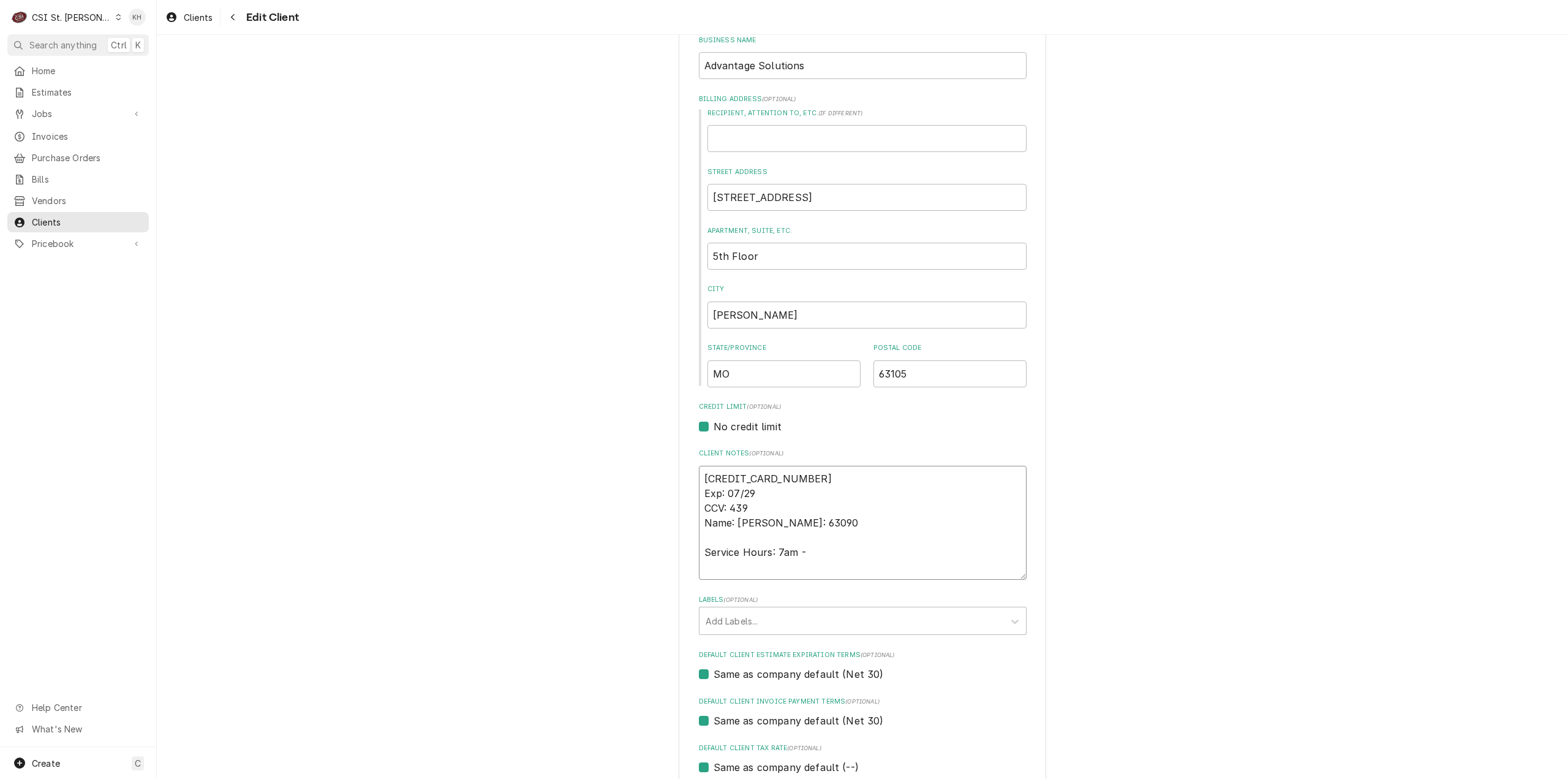
type textarea "[CREDIT_CARD_NUMBER] Exp: 07/29 CCV: 439 Name: [PERSON_NAME]: 63090 Service Hou…"
type textarea "x"
type textarea "[CREDIT_CARD_NUMBER] Exp: 07/29 CCV: 439 Name: [PERSON_NAME]: 63090 Service Hou…"
type textarea "x"
type textarea "[CREDIT_CARD_NUMBER] Exp: 07/29 CCV: 439 Name: [PERSON_NAME]: 63090 Service Hou…"
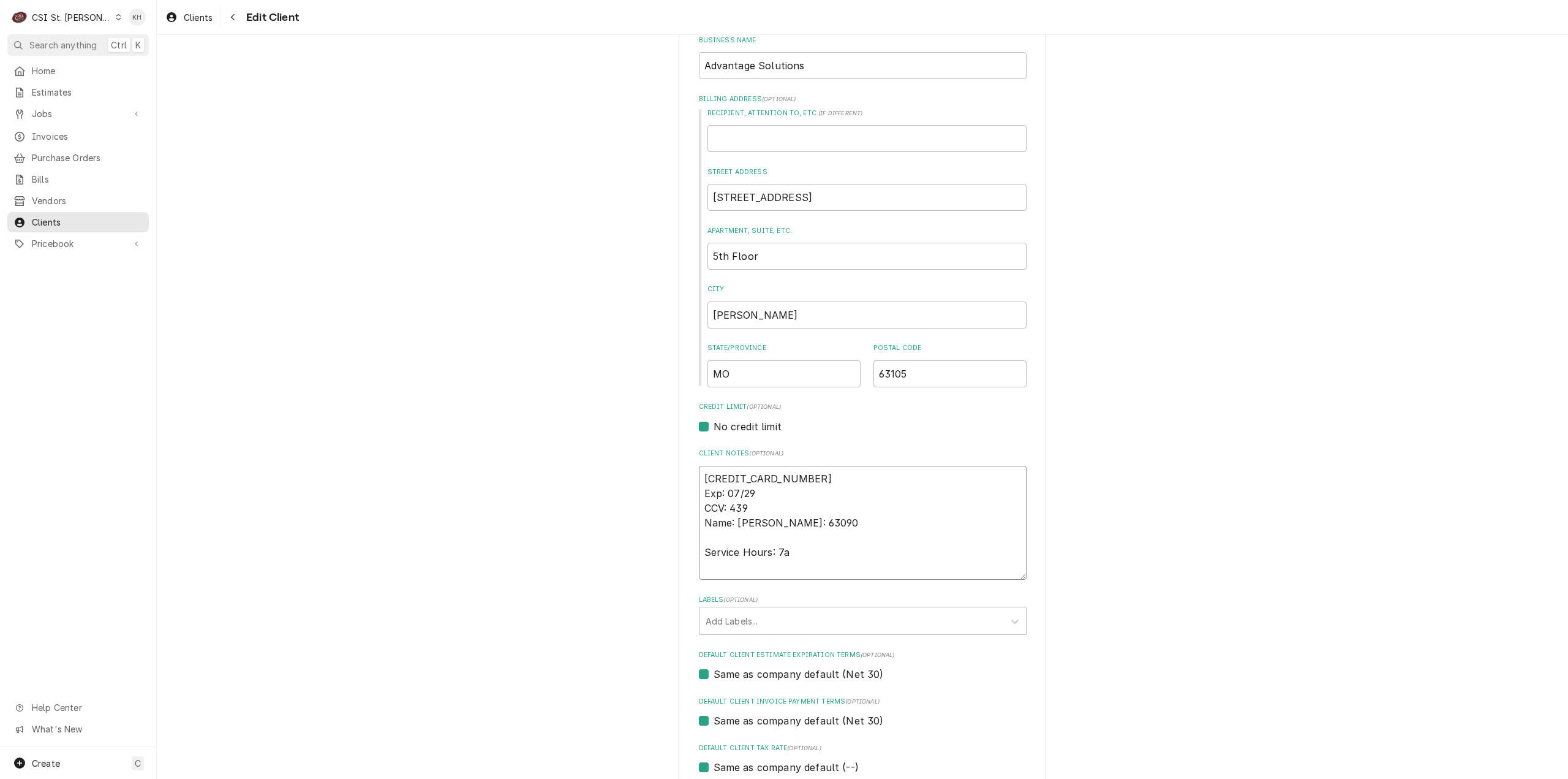
type textarea "x"
type textarea "[CREDIT_CARD_NUMBER] Exp: 07/29 CCV: 439 Name: [PERSON_NAME]: 63090 Service Hou…"
type textarea "x"
type textarea "[CREDIT_CARD_NUMBER] Exp: 07/29 CCV: 439 Name: [PERSON_NAME]: 63090 Service Hou…"
type textarea "x"
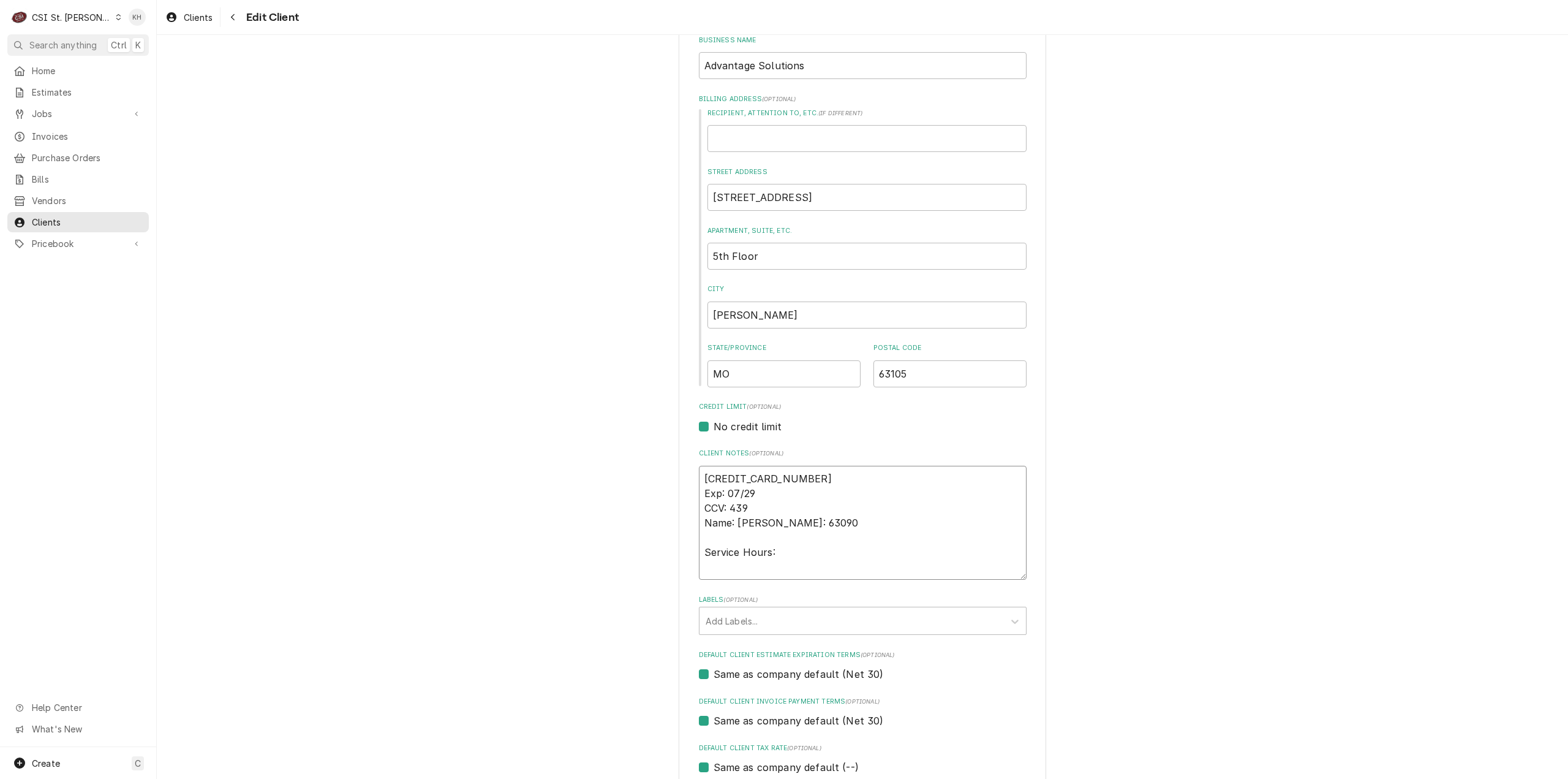
type textarea "[CREDIT_CARD_NUMBER] Exp: 07/29 CCV: 439 Name: [PERSON_NAME]: 63090 Service Hou…"
type textarea "x"
type textarea "[CREDIT_CARD_NUMBER] Exp: 07/29 CCV: 439 Name: [PERSON_NAME]: 63090 Service Hou…"
type textarea "x"
type textarea "[CREDIT_CARD_NUMBER] Exp: 07/29 CCV: 439 Name: [PERSON_NAME]: 63090 Service Hou…"
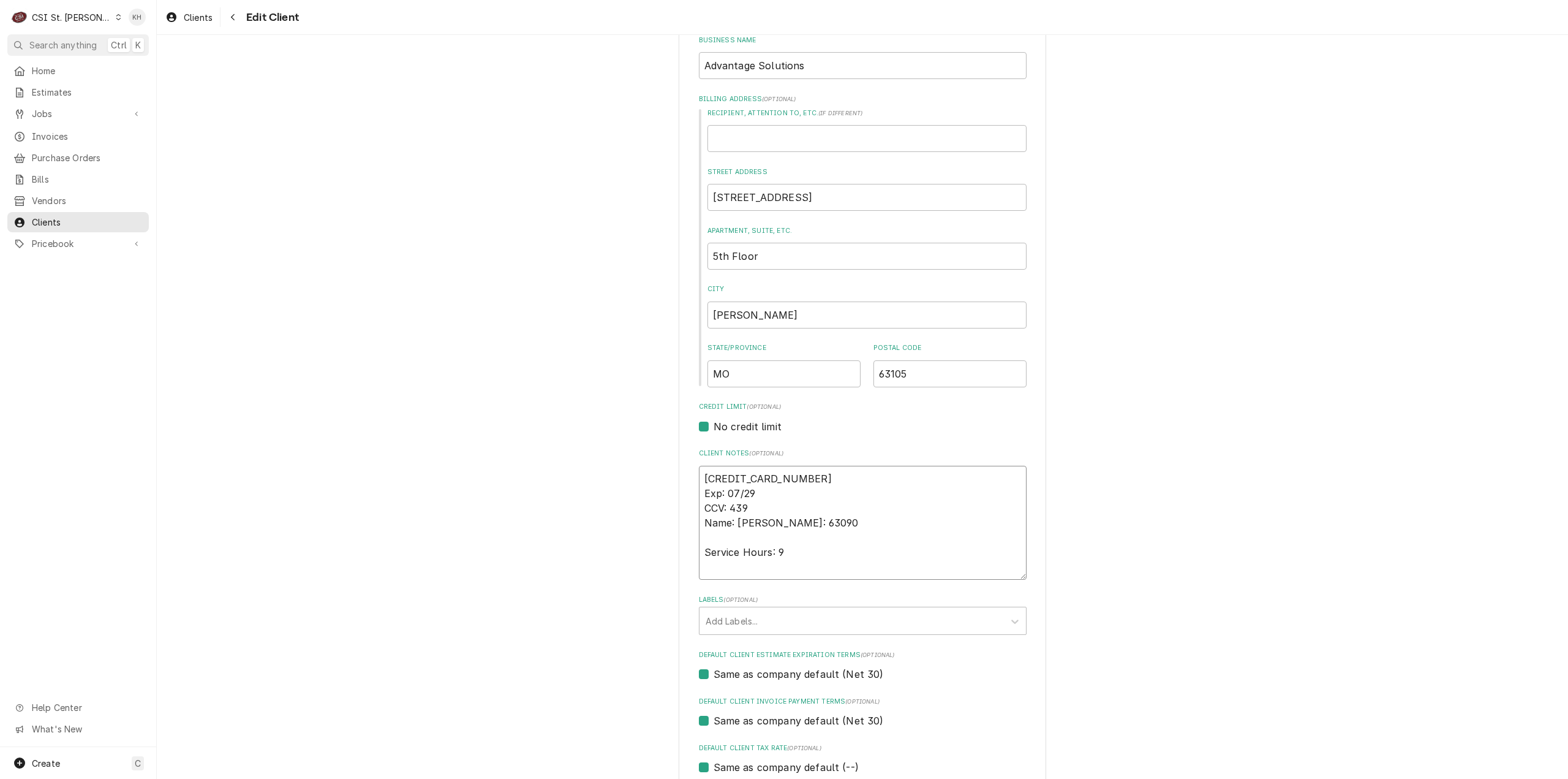
type textarea "x"
type textarea "[CREDIT_CARD_NUMBER] Exp: 07/29 CCV: 439 Name: [PERSON_NAME]: 63090 Service Hou…"
type textarea "x"
type textarea "[CREDIT_CARD_NUMBER] Exp: 07/29 CCV: 439 Name: [PERSON_NAME]: 63090 Service Hou…"
type textarea "x"
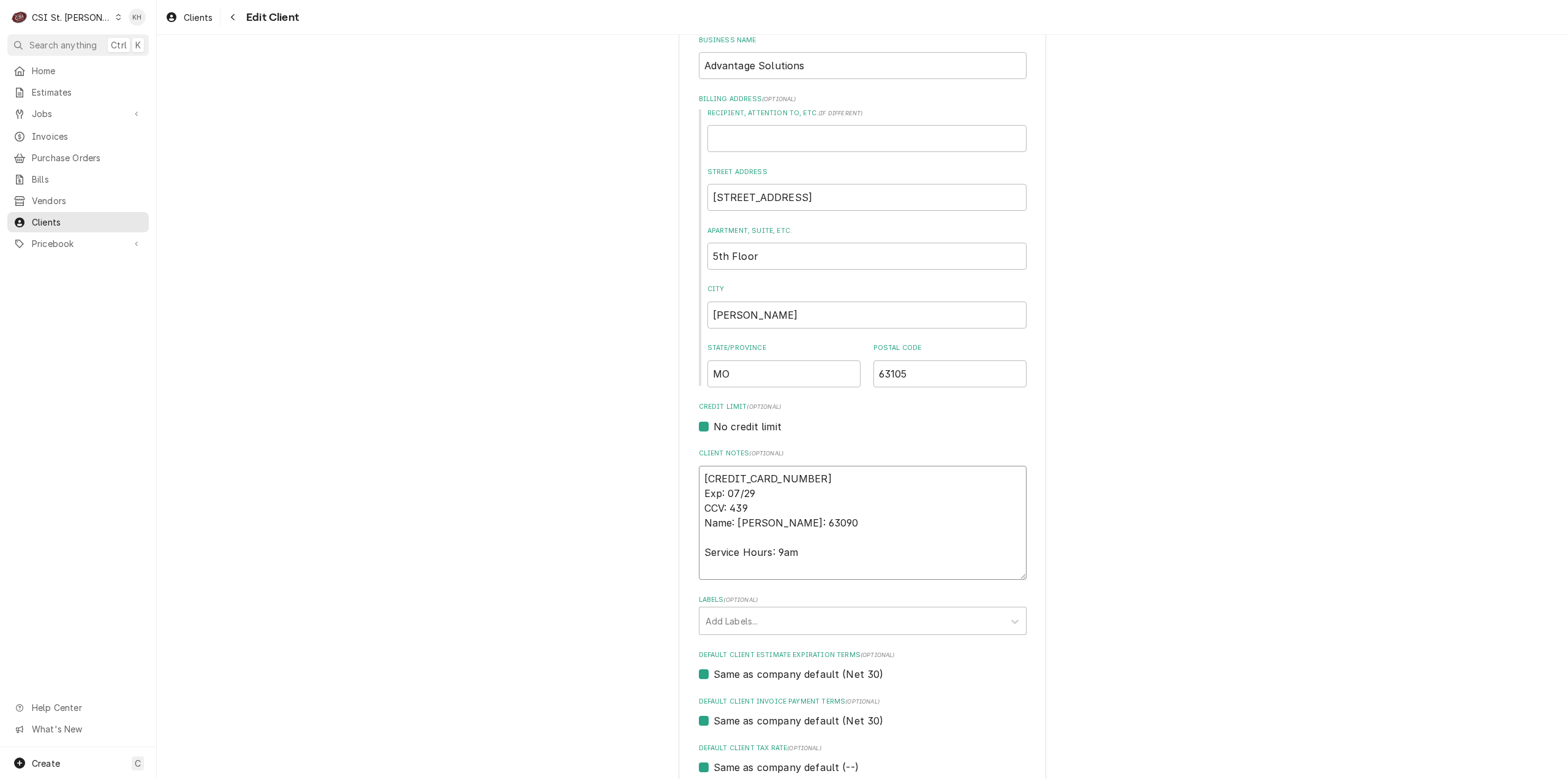
type textarea "[CREDIT_CARD_NUMBER] Exp: 07/29 CCV: 439 Name: [PERSON_NAME]: 63090 Service Hou…"
type textarea "x"
type textarea "[CREDIT_CARD_NUMBER] Exp: 07/29 CCV: 439 Name: [PERSON_NAME]: 63090 Service Hou…"
type textarea "x"
type textarea "[CREDIT_CARD_NUMBER] Exp: 07/29 CCV: 439 Name: [PERSON_NAME]: 63090 Service Hou…"
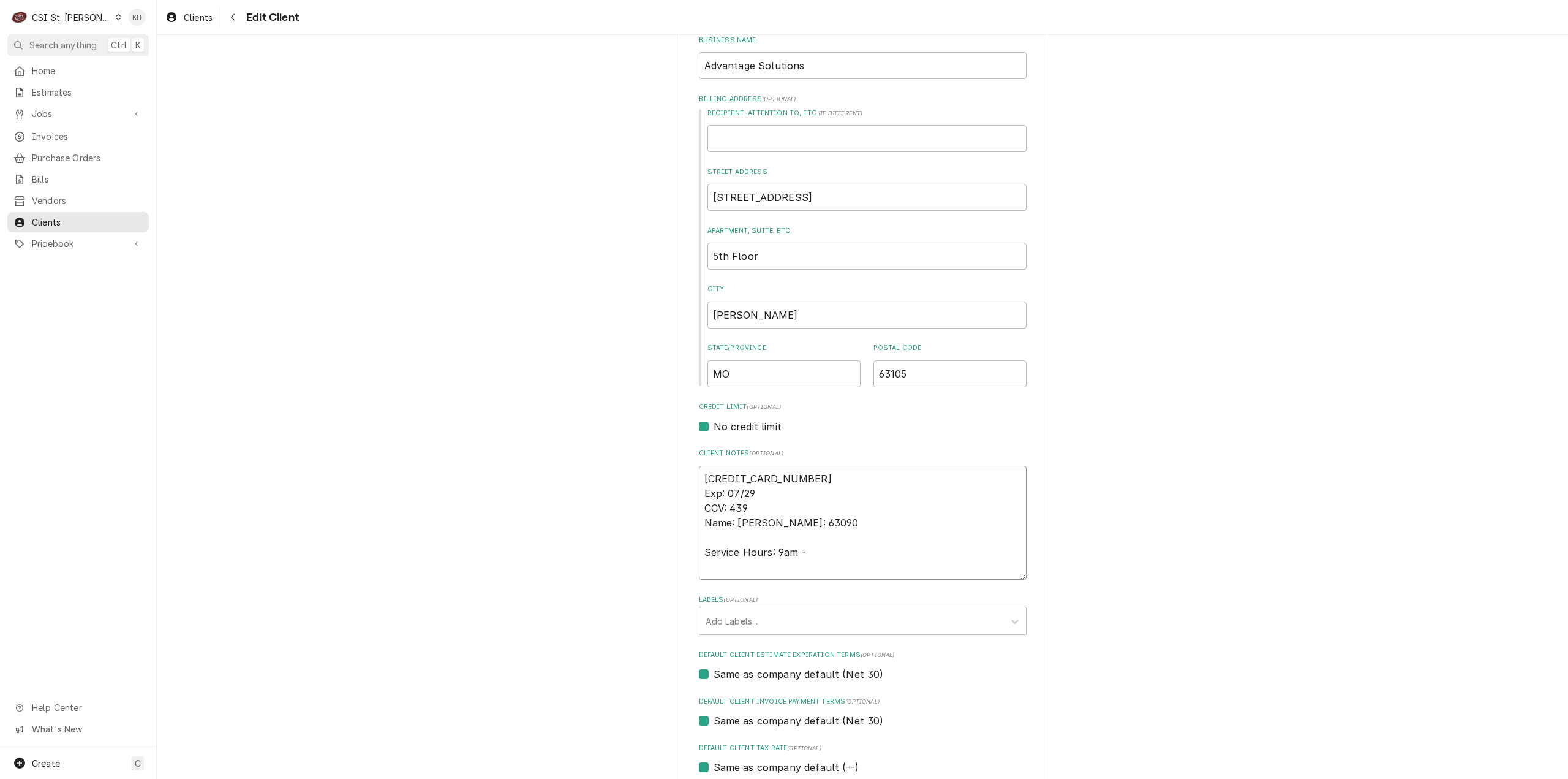
type textarea "x"
type textarea "[CREDIT_CARD_NUMBER] Exp: 07/29 CCV: 439 Name: [PERSON_NAME]: 63090 Service Hou…"
type textarea "x"
type textarea "[CREDIT_CARD_NUMBER] Exp: 07/29 CCV: 439 Name: [PERSON_NAME]: 63090 Service Hou…"
type textarea "x"
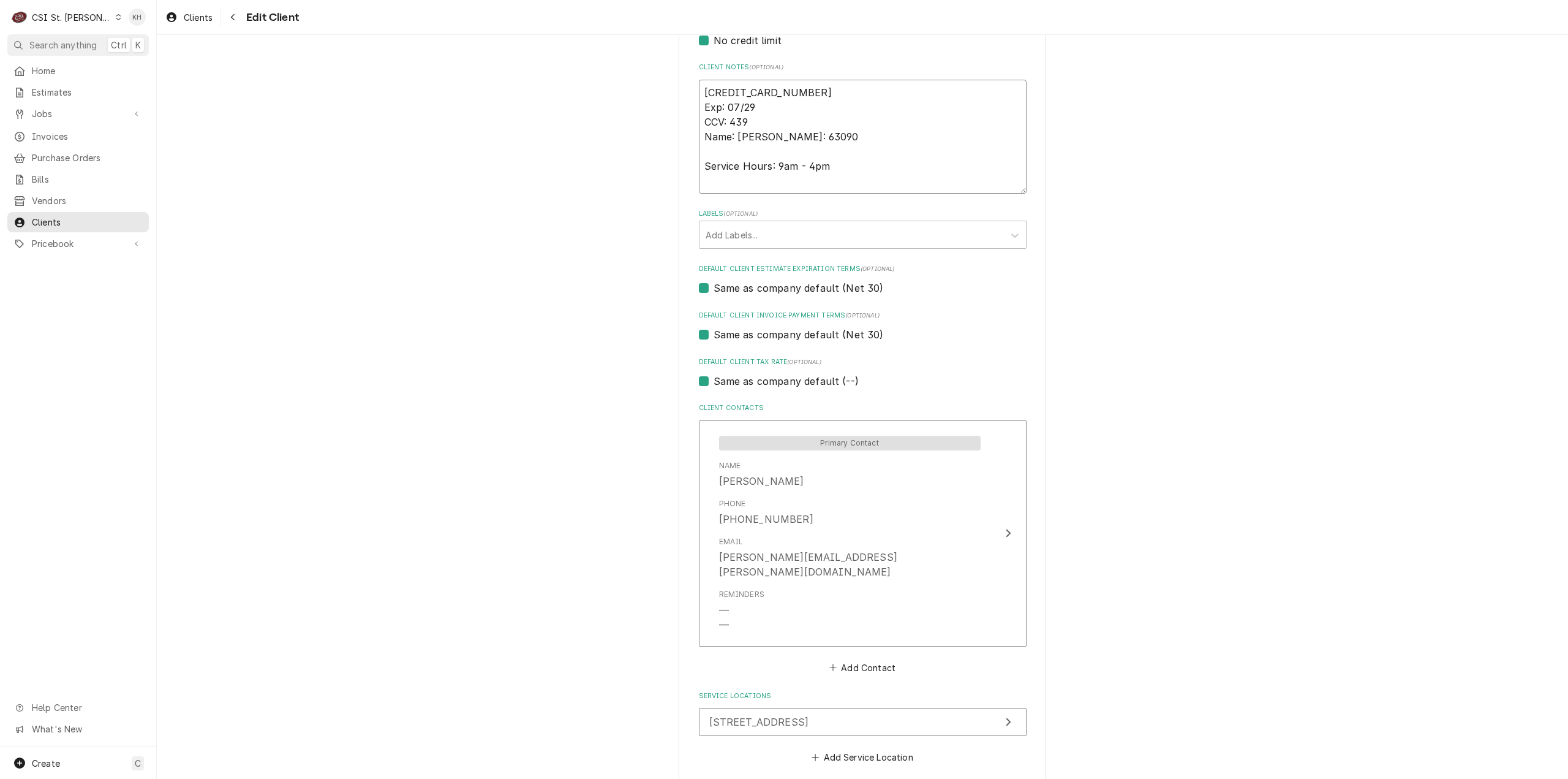
scroll to position [617, 0]
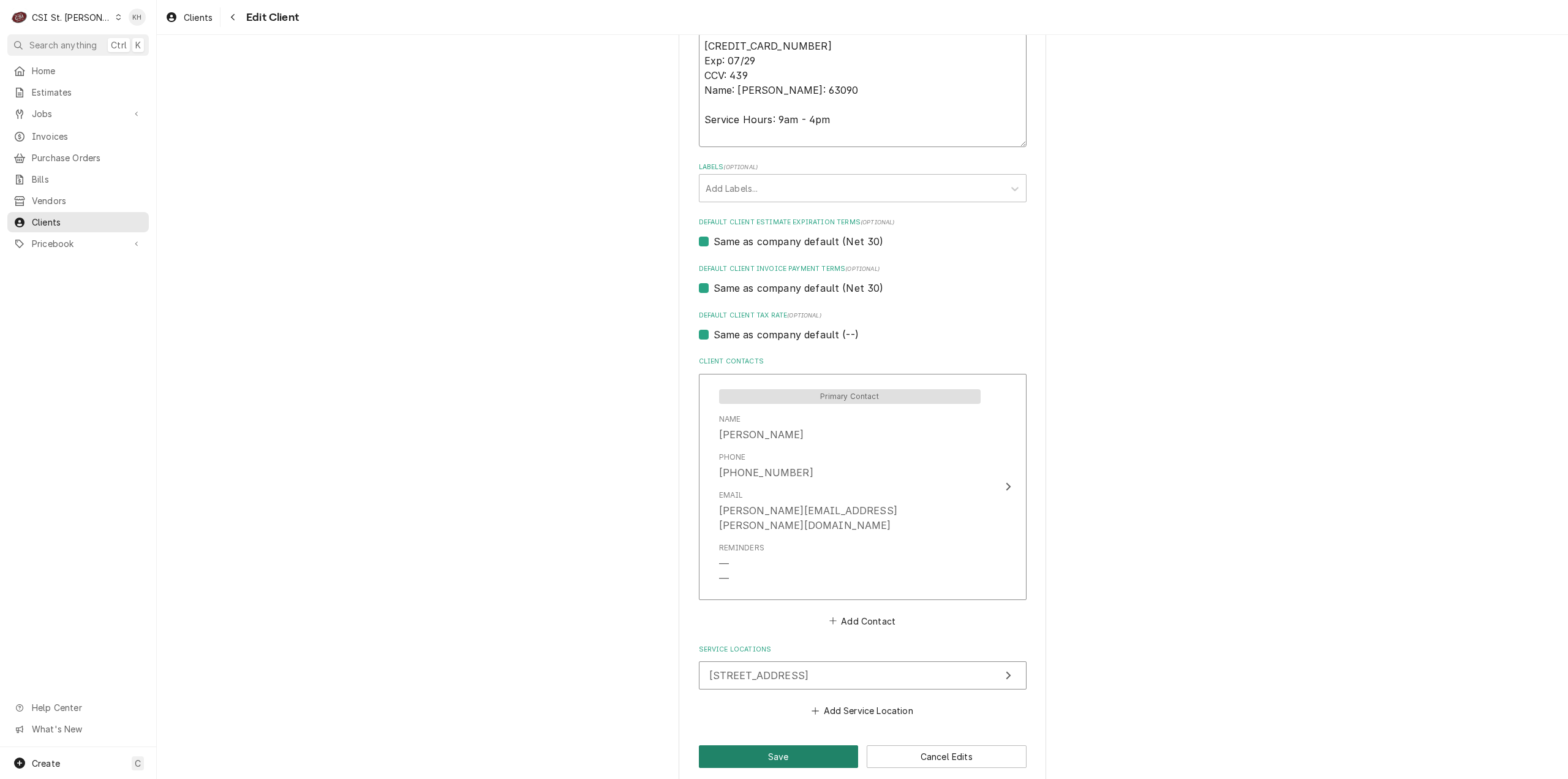
type textarea "[CREDIT_CARD_NUMBER] Exp: 07/29 CCV: 439 Name: [PERSON_NAME]: 63090 Service Hou…"
click at [768, 746] on button "Save" at bounding box center [779, 757] width 160 height 23
type textarea "x"
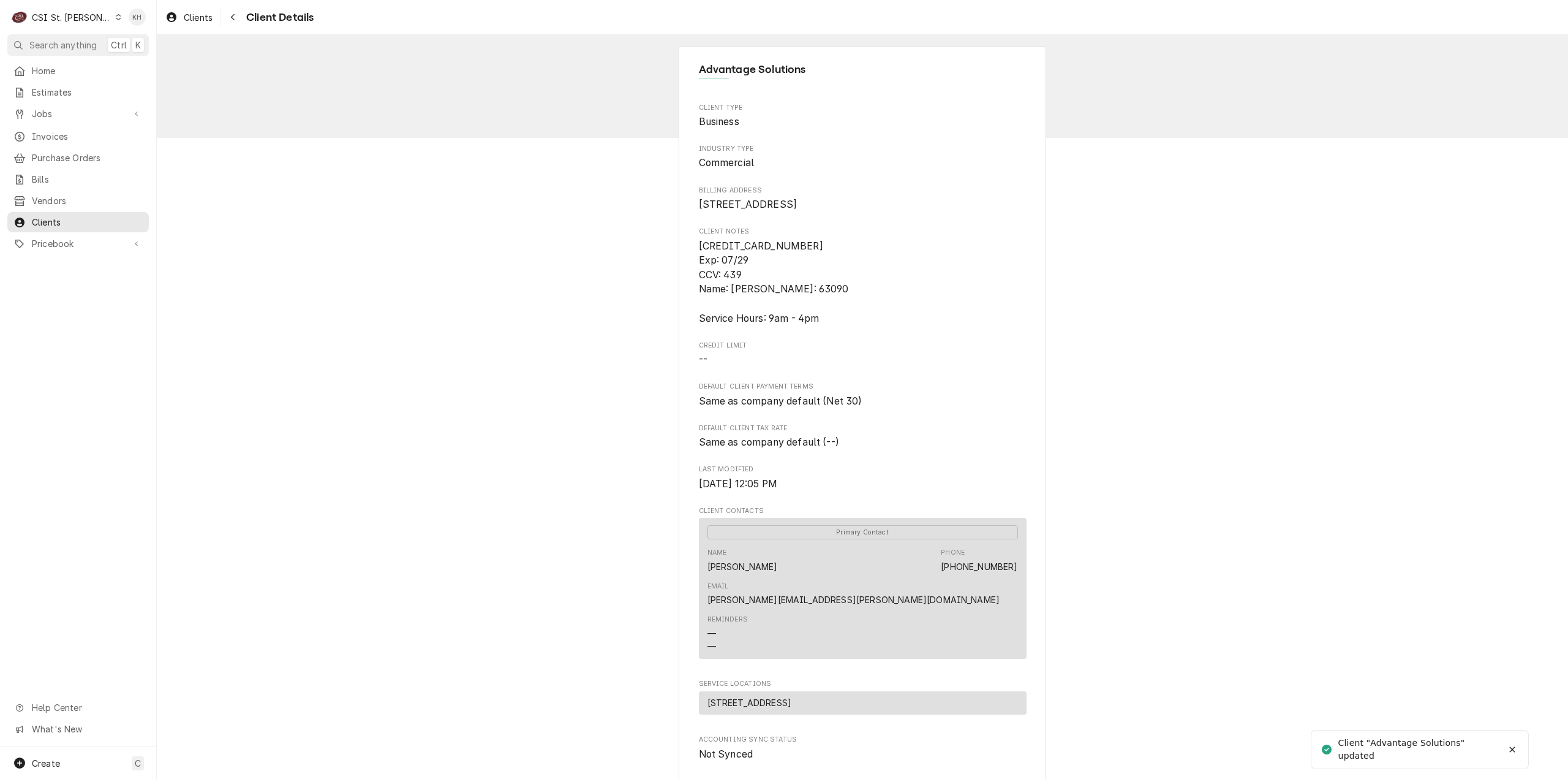
scroll to position [235, 0]
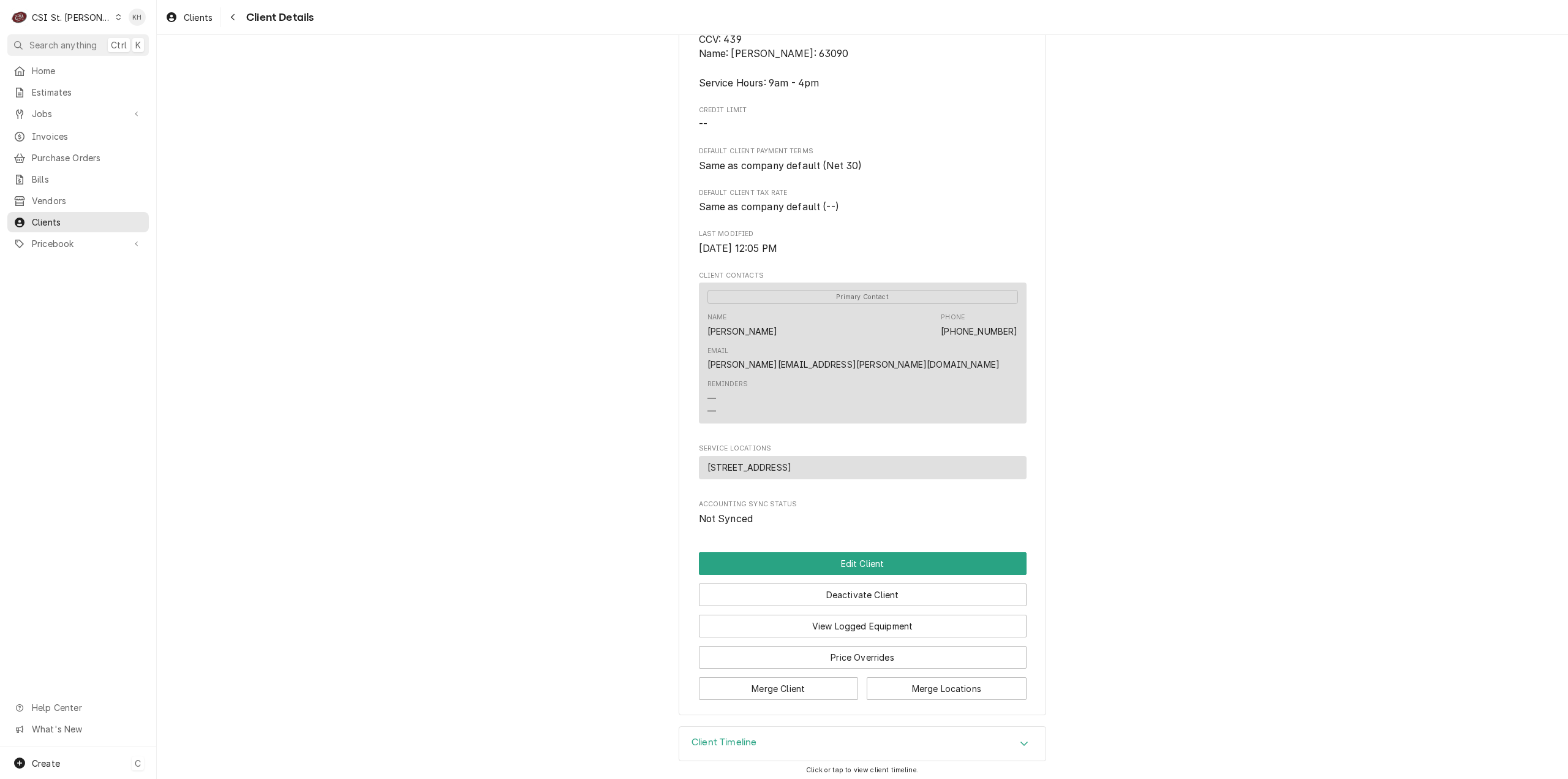
drag, startPoint x: 73, startPoint y: 768, endPoint x: 92, endPoint y: 762, distance: 19.9
click at [73, 768] on div "Create C" at bounding box center [78, 763] width 156 height 32
click at [218, 634] on div "Job" at bounding box center [229, 636] width 82 height 13
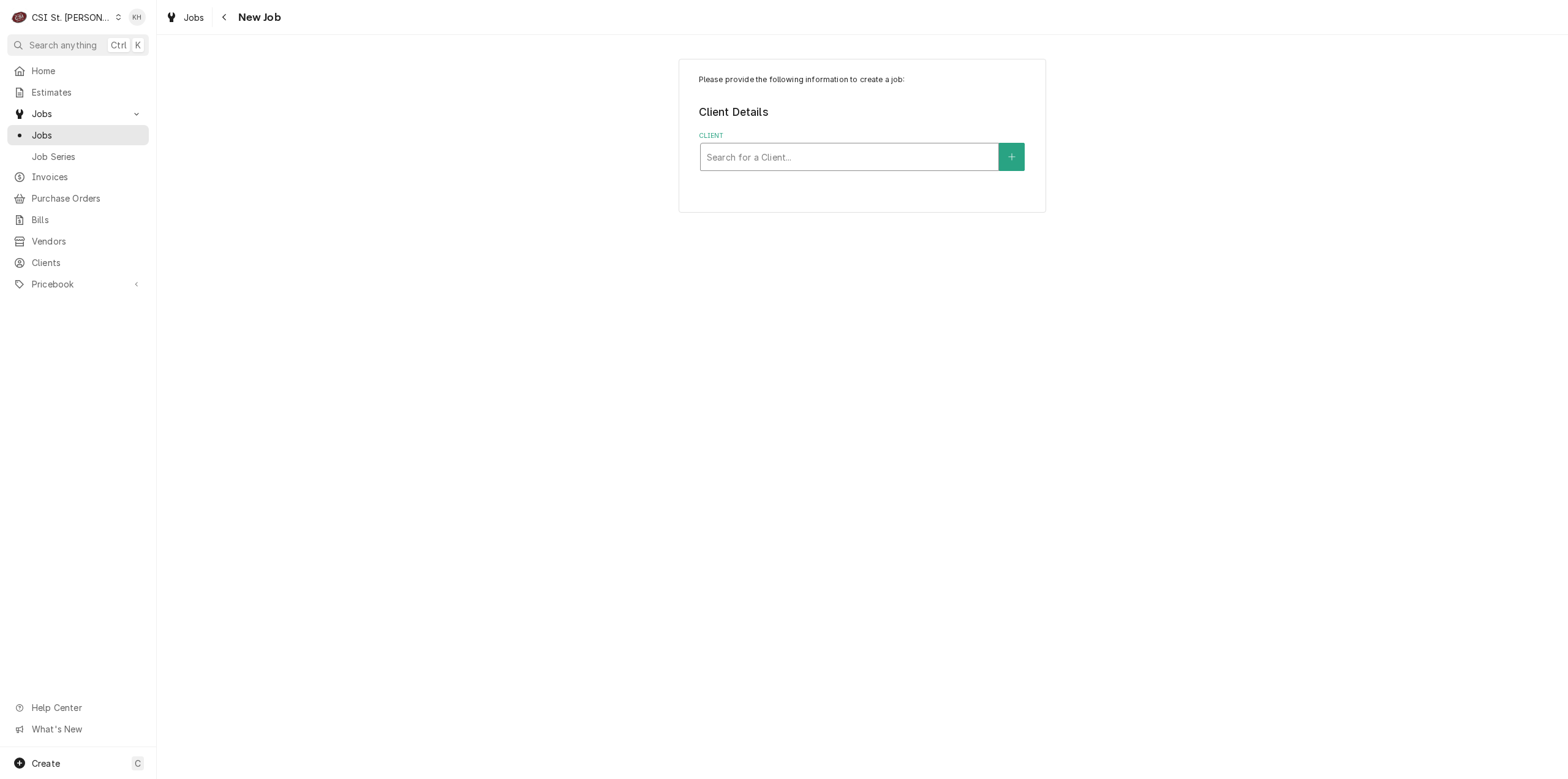
click at [824, 166] on div "Client" at bounding box center [849, 157] width 286 height 22
type input "7"
type input "advantage solution"
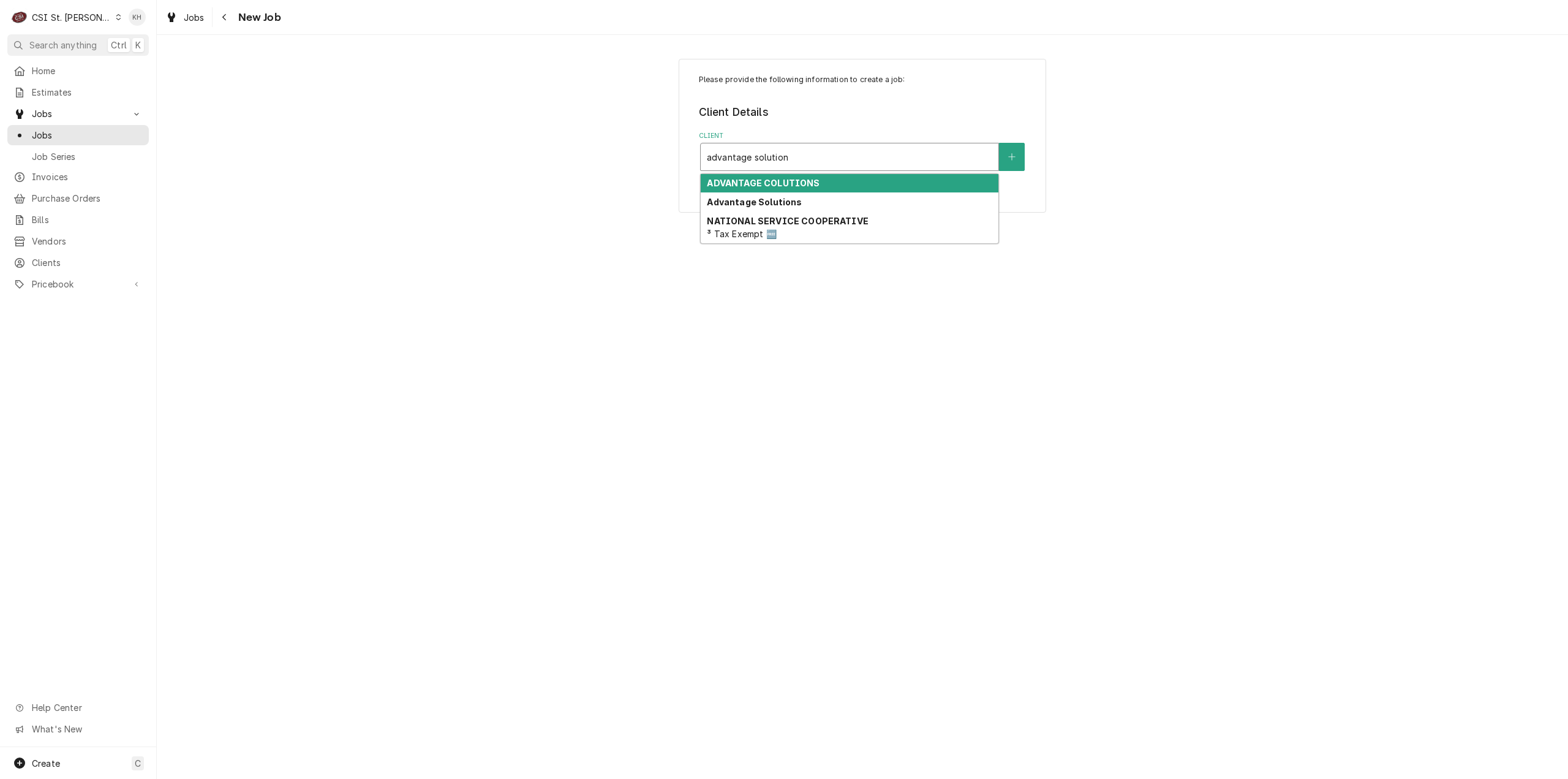
click at [837, 186] on div "ADVANTAGE COLUTIONS" at bounding box center [850, 183] width 298 height 19
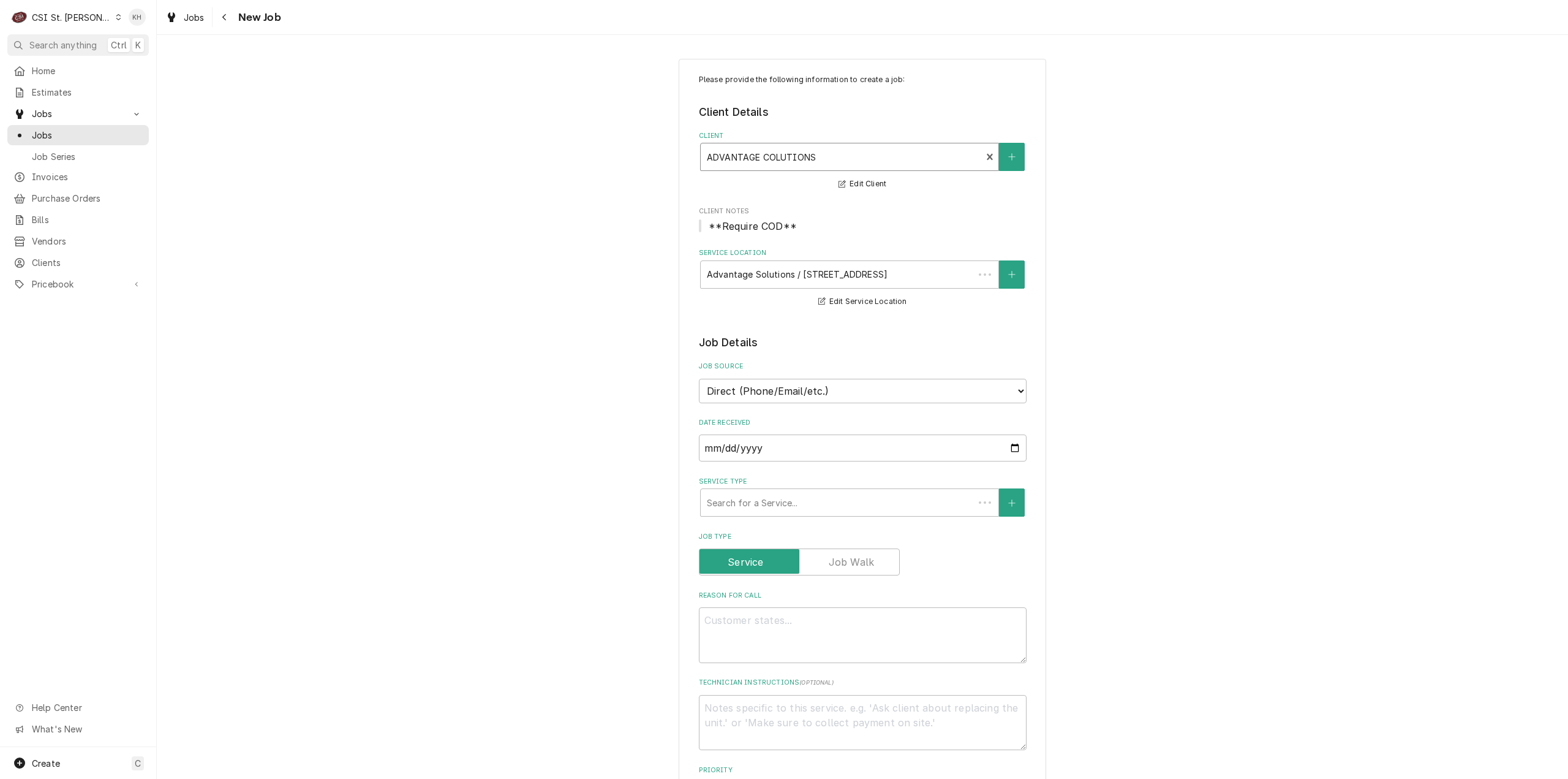
type textarea "x"
click at [872, 280] on div "Service Location" at bounding box center [841, 274] width 269 height 22
click at [868, 273] on div "Service Location" at bounding box center [841, 274] width 269 height 22
click at [838, 146] on div "Client" at bounding box center [841, 157] width 269 height 22
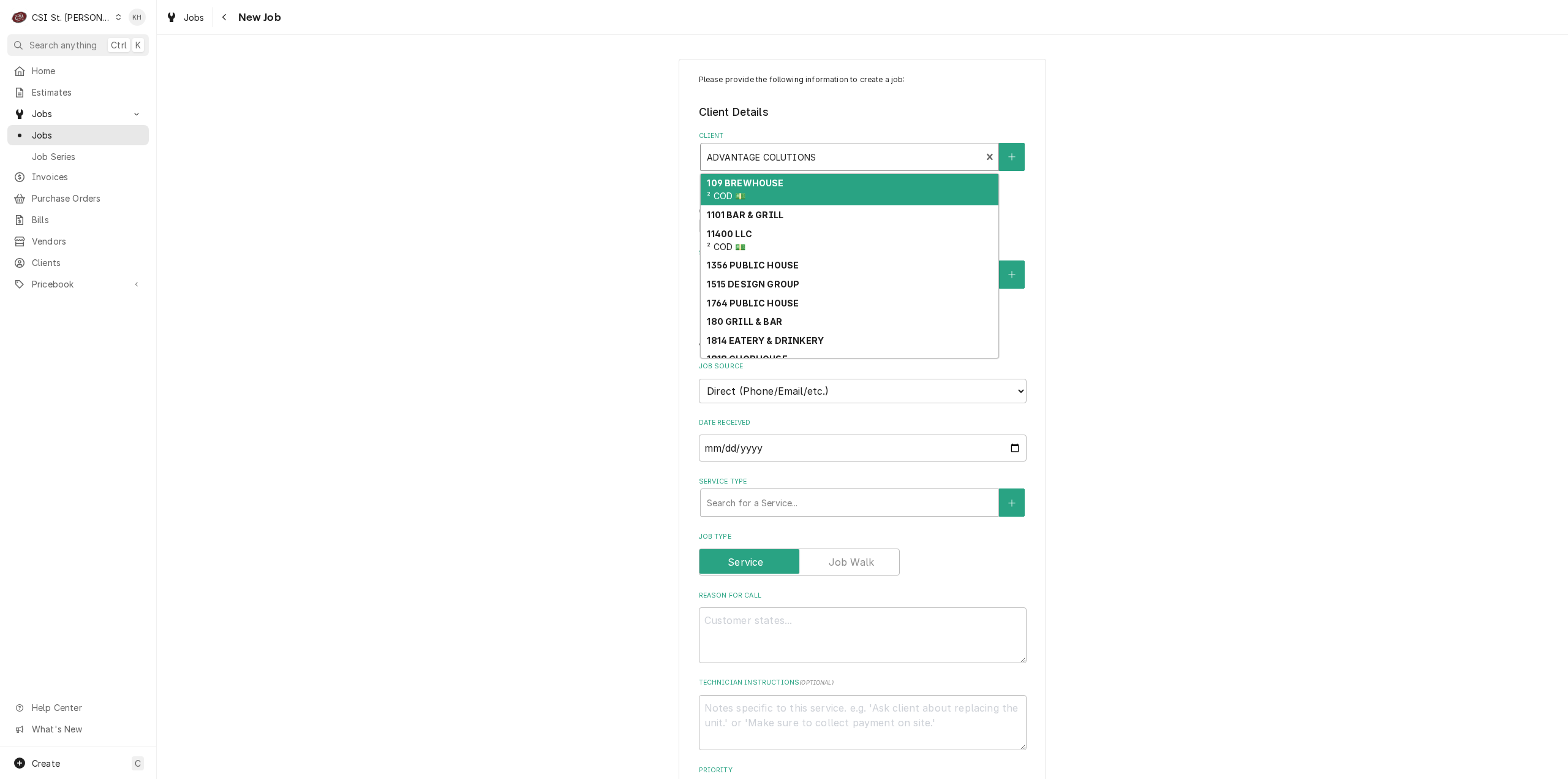
drag, startPoint x: 987, startPoint y: 151, endPoint x: 972, endPoint y: 155, distance: 15.5
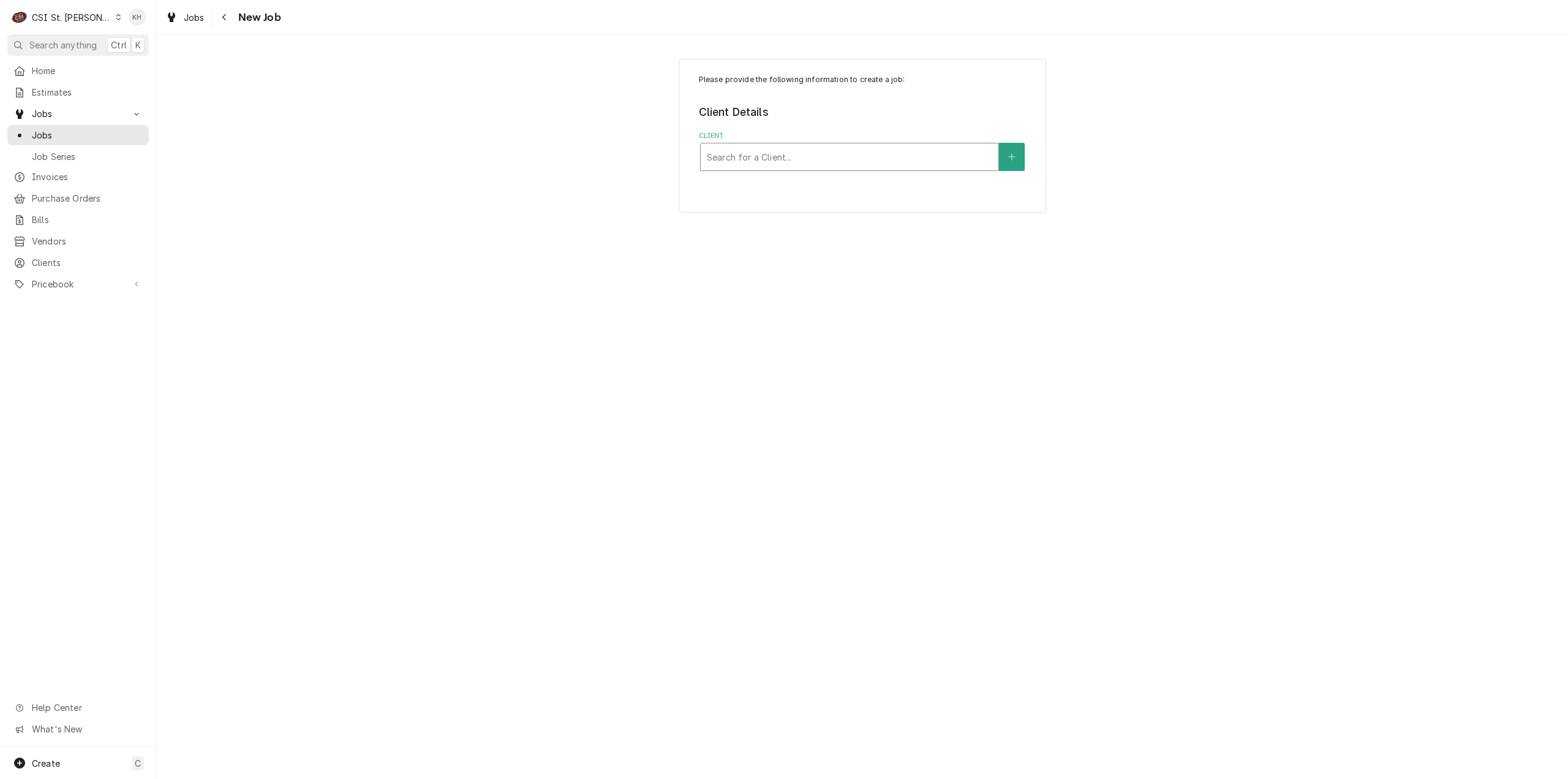
click at [898, 150] on div "Client" at bounding box center [849, 157] width 286 height 22
type input "advantage solution"
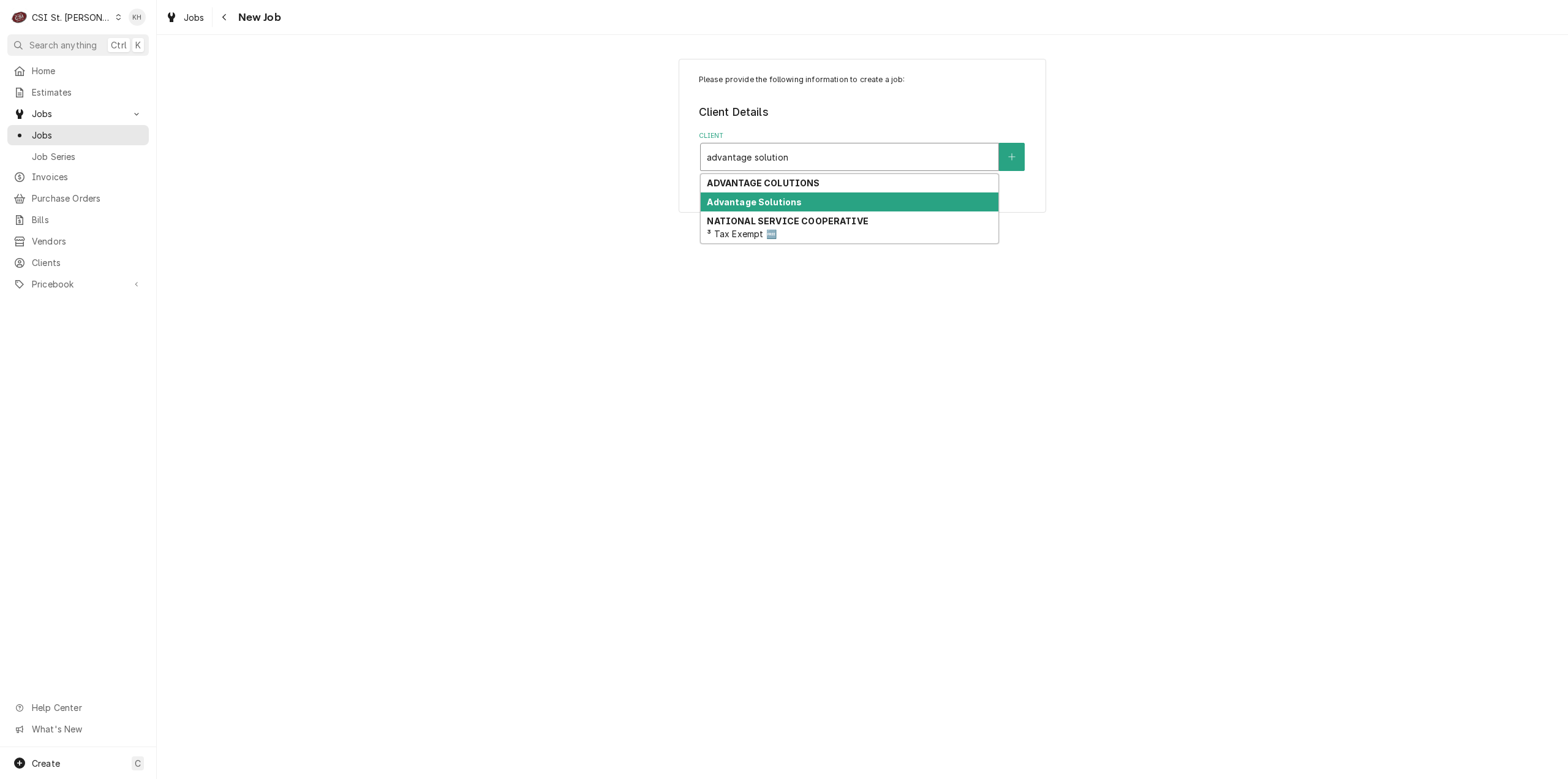
click at [844, 199] on div "Advantage Solutions" at bounding box center [850, 202] width 298 height 19
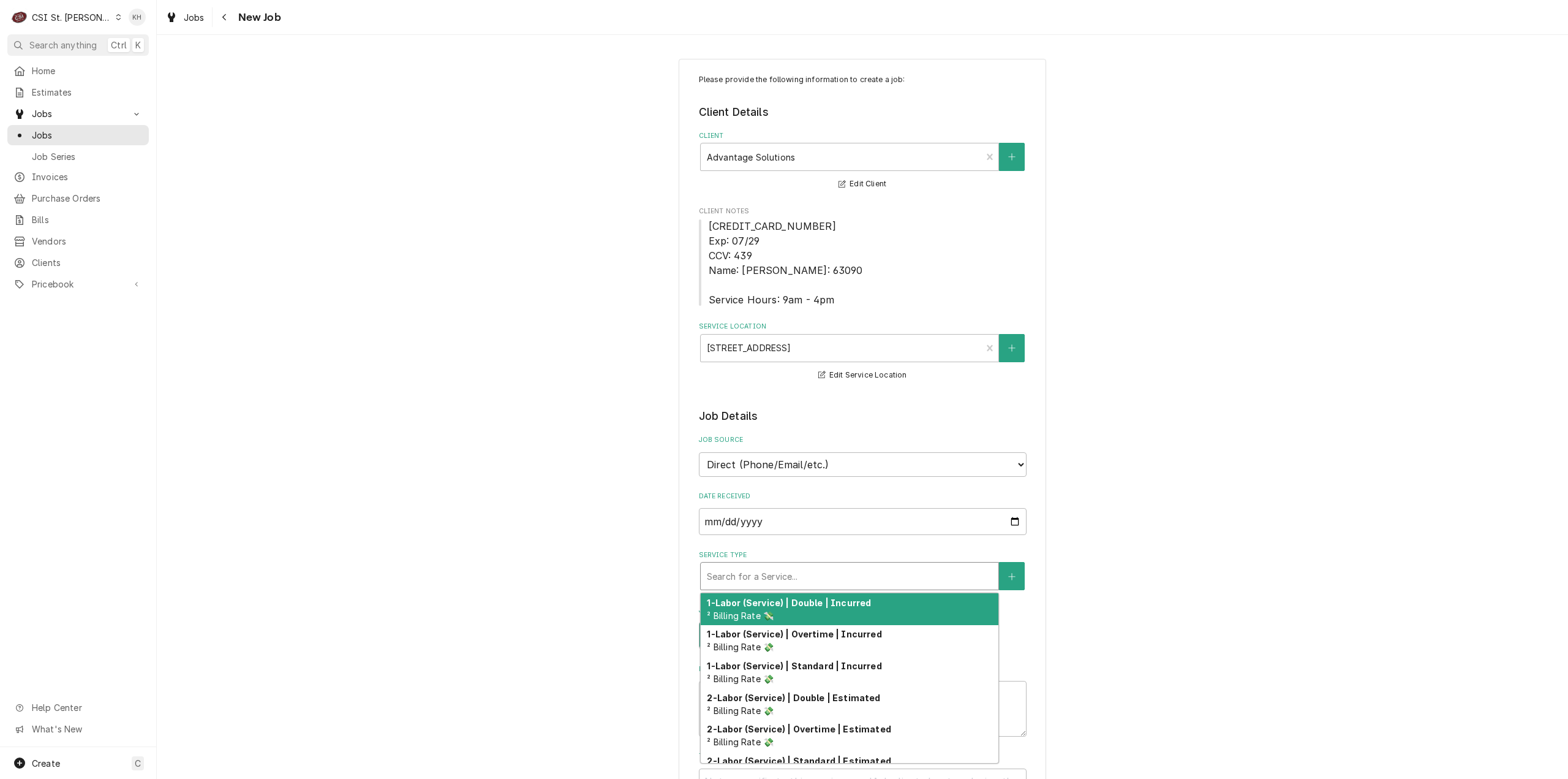
click at [856, 584] on div "Service Type" at bounding box center [849, 576] width 286 height 22
type textarea "x"
type input "s"
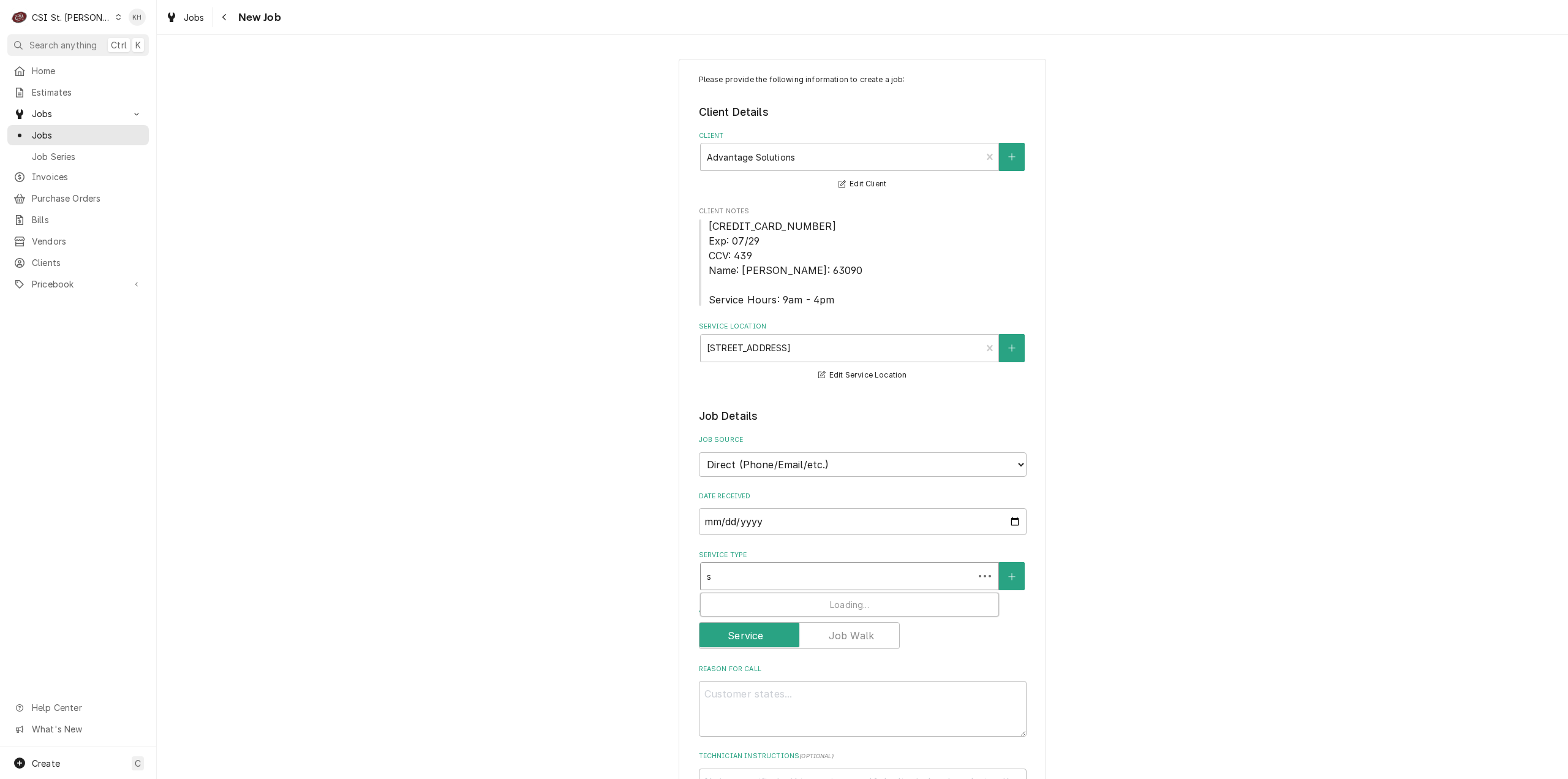
type textarea "x"
type input "se"
type textarea "x"
type input "ser"
type textarea "x"
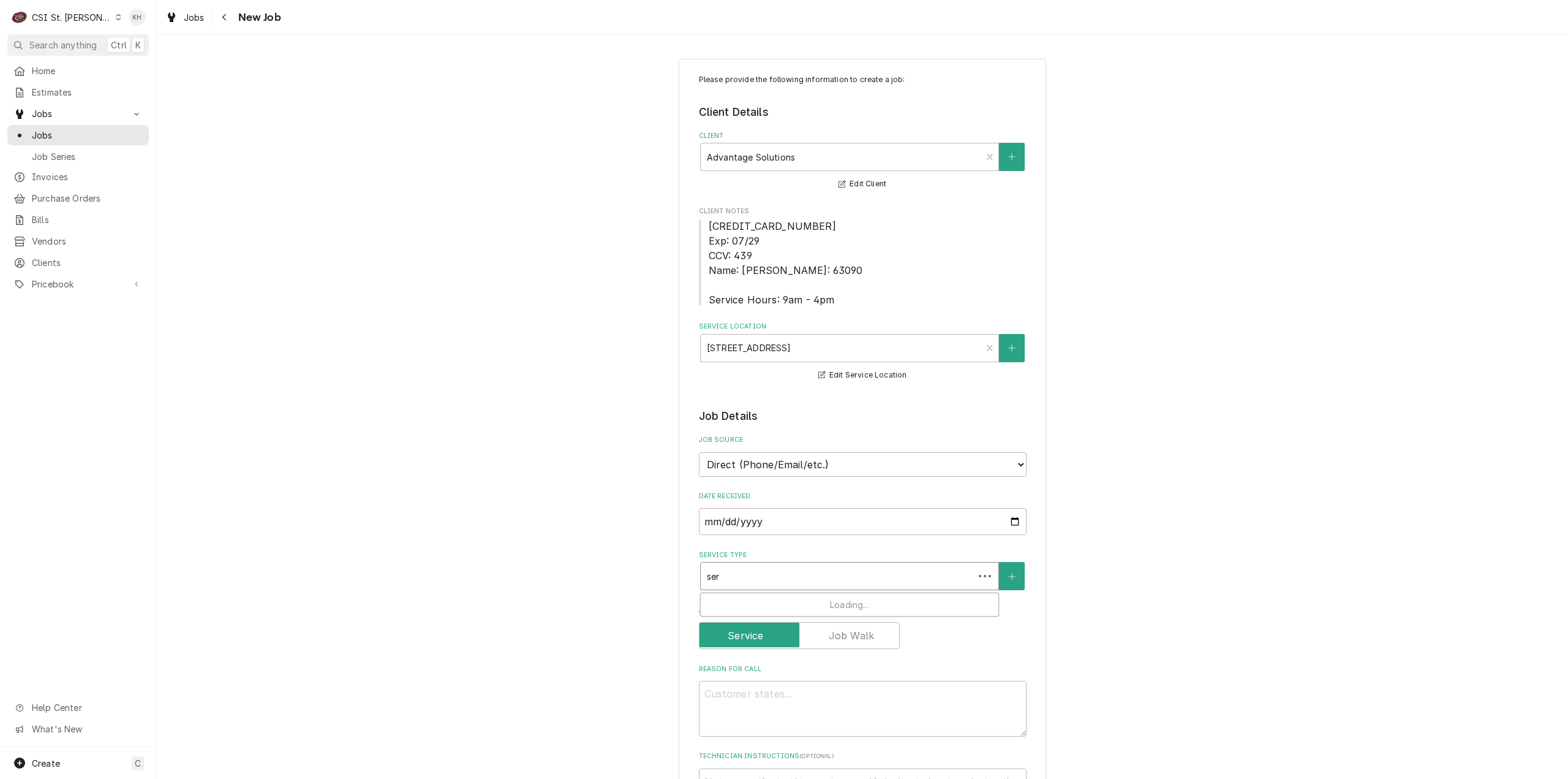
type input "serv"
type textarea "x"
type input "servi"
type textarea "x"
type input "servic"
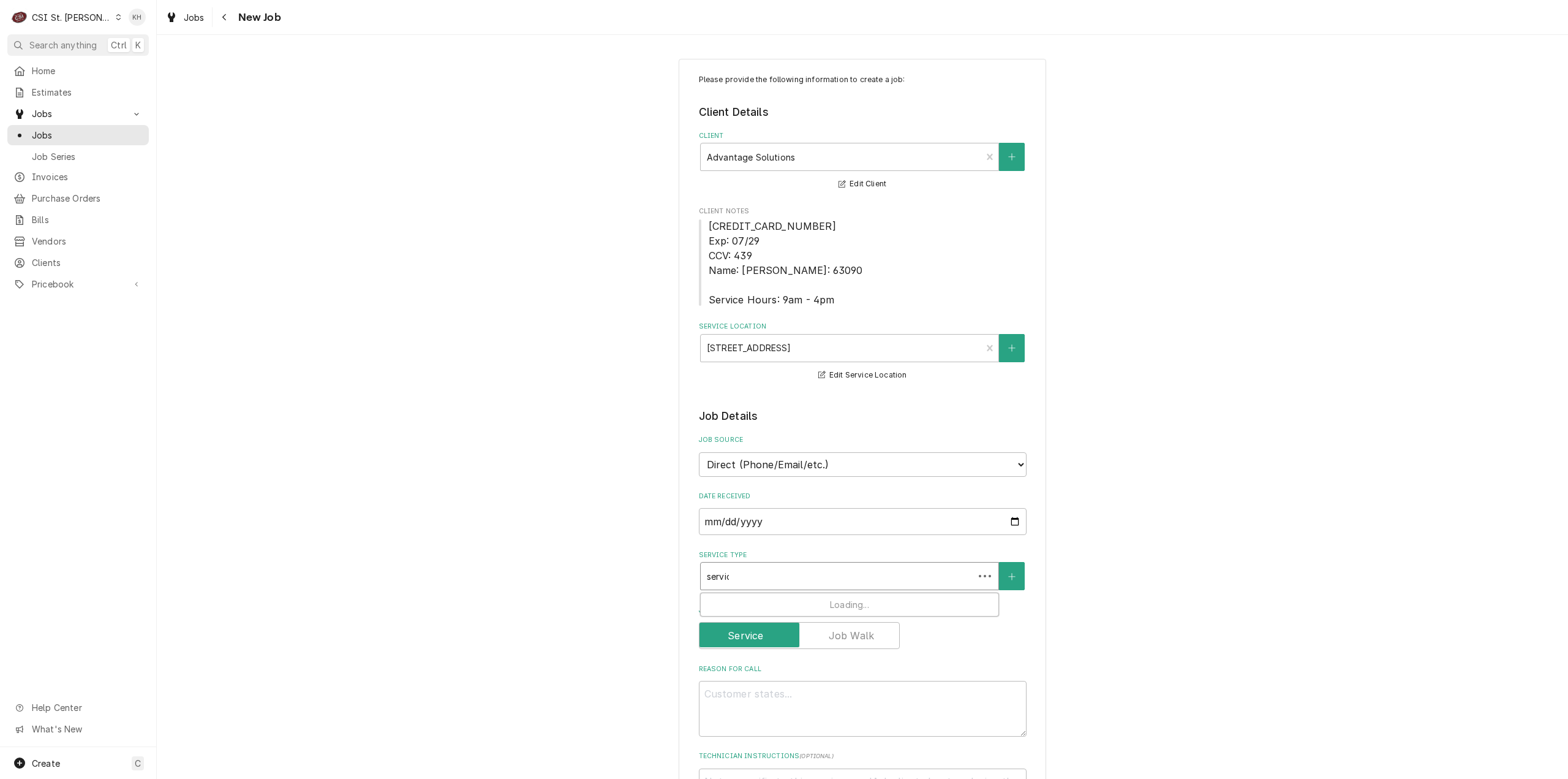
type textarea "x"
type input "service"
type textarea "x"
type input "service"
type textarea "x"
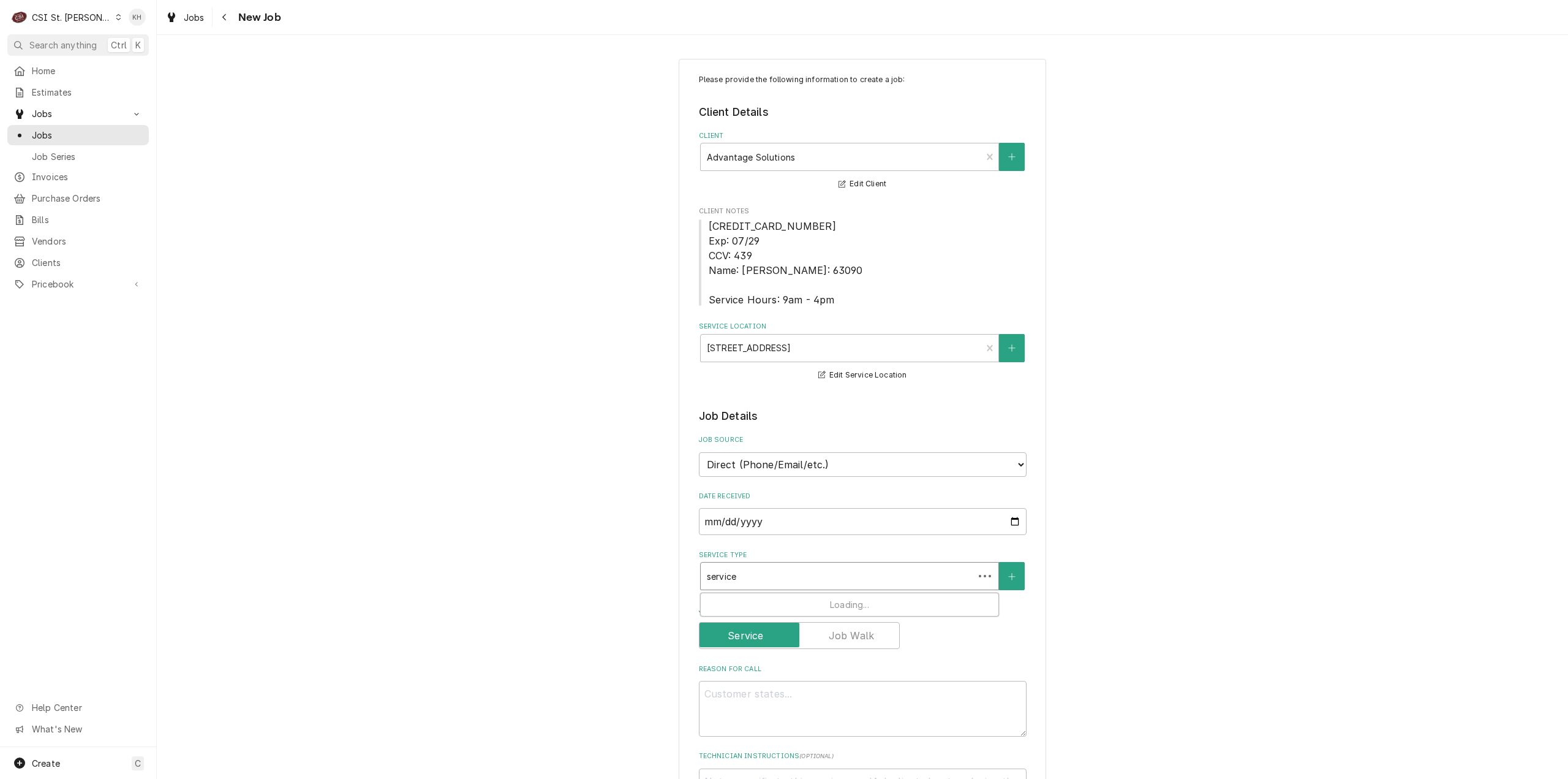
type input "service c"
type textarea "x"
type input "service ca"
type textarea "x"
type input "service cal"
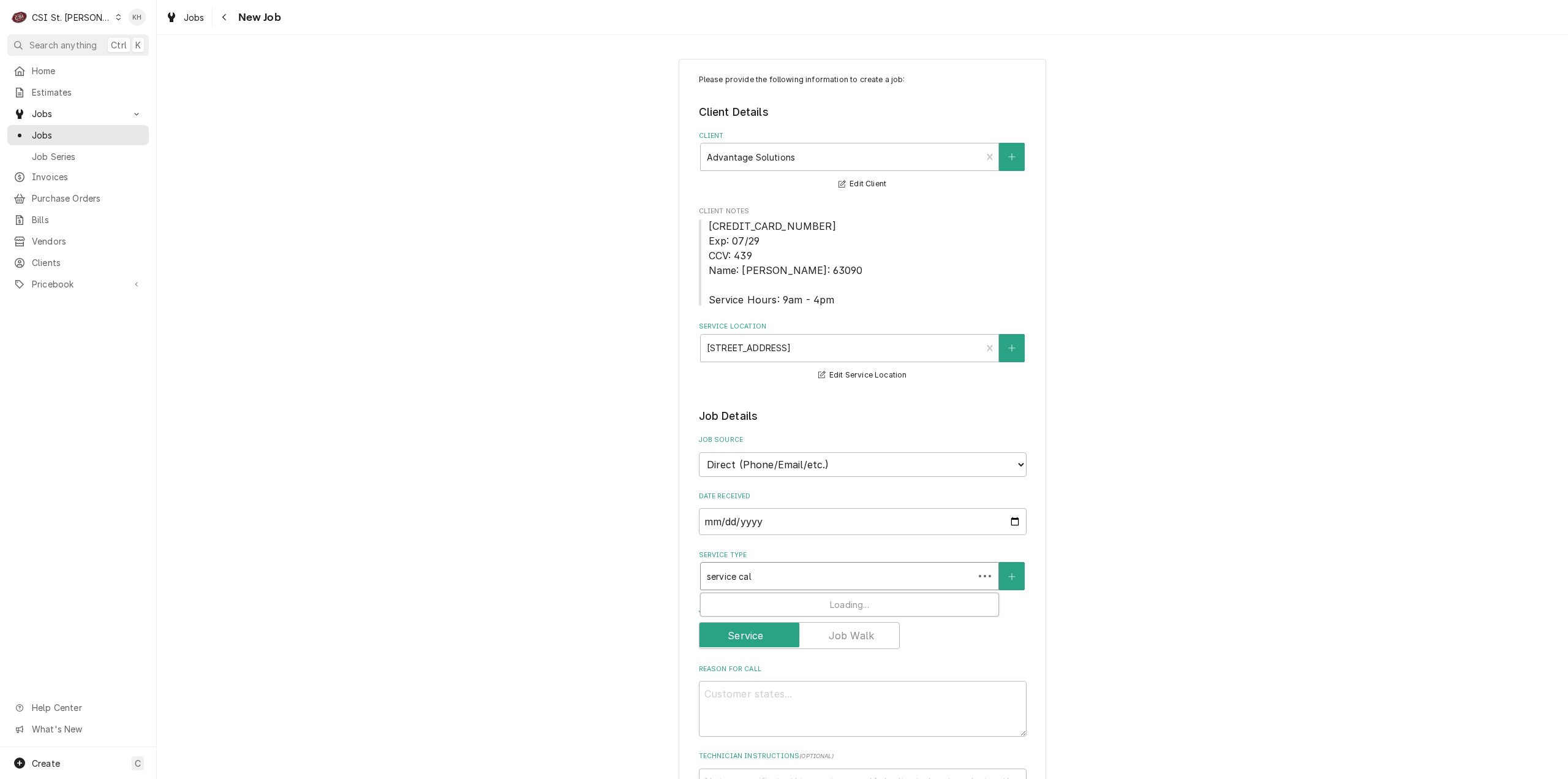
type textarea "x"
type input "service call"
click at [841, 608] on div "Job | Service Call ¹ Service Type 🛠️" at bounding box center [850, 609] width 298 height 32
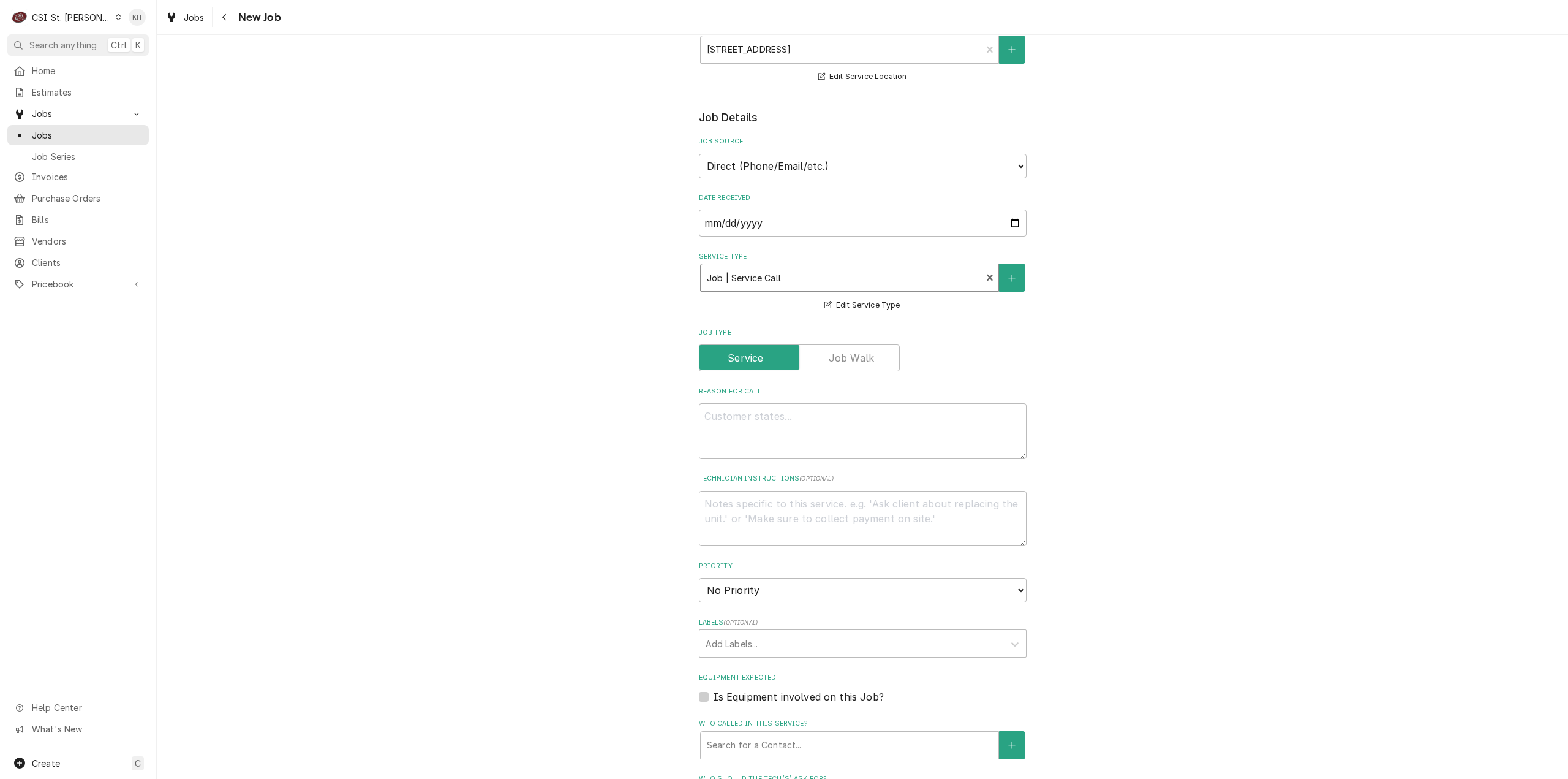
scroll to position [306, 0]
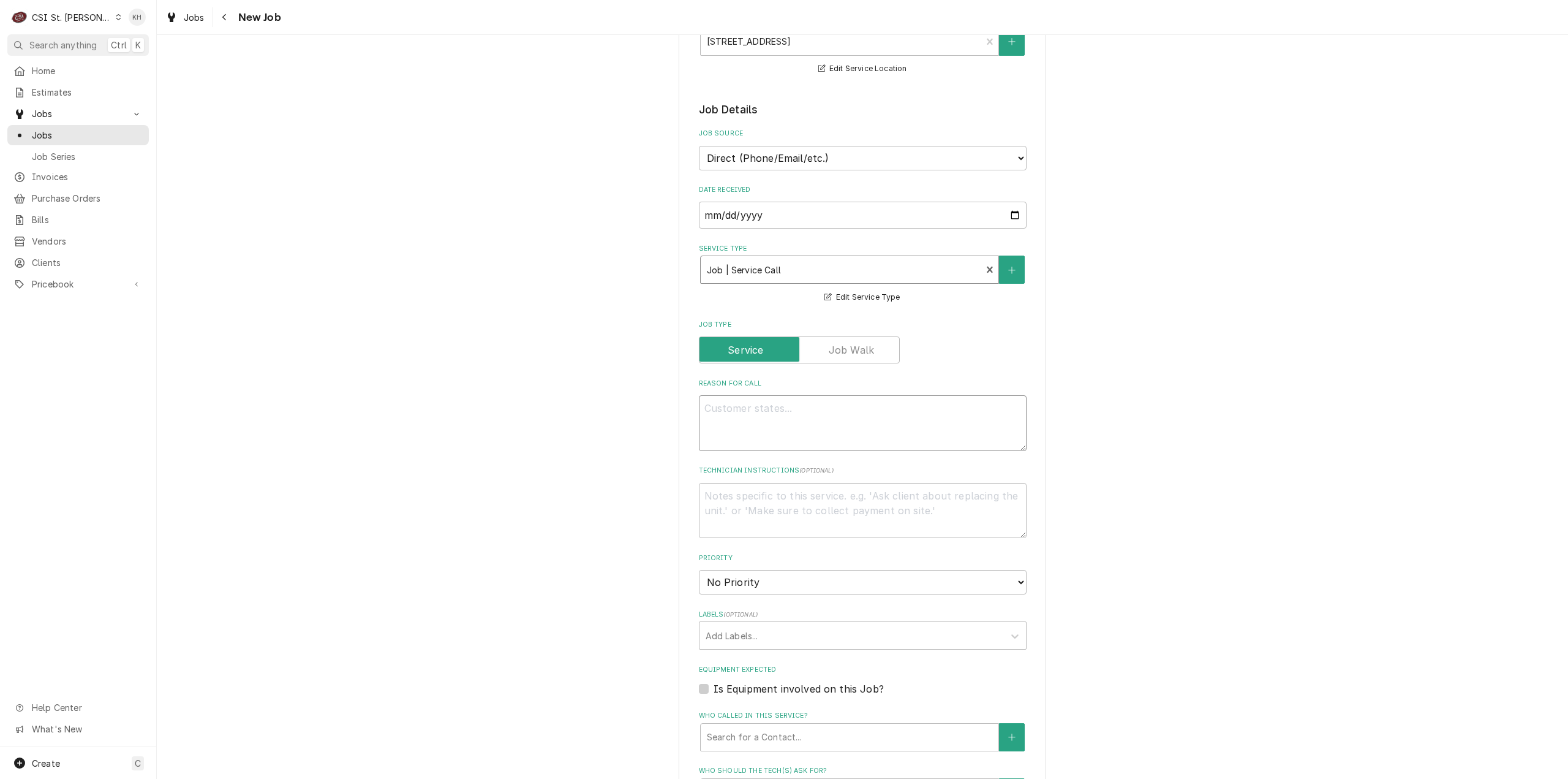
click at [910, 421] on textarea "Reason For Call" at bounding box center [863, 423] width 328 height 56
type textarea "x"
type textarea "T"
type textarea "x"
type textarea "Tw"
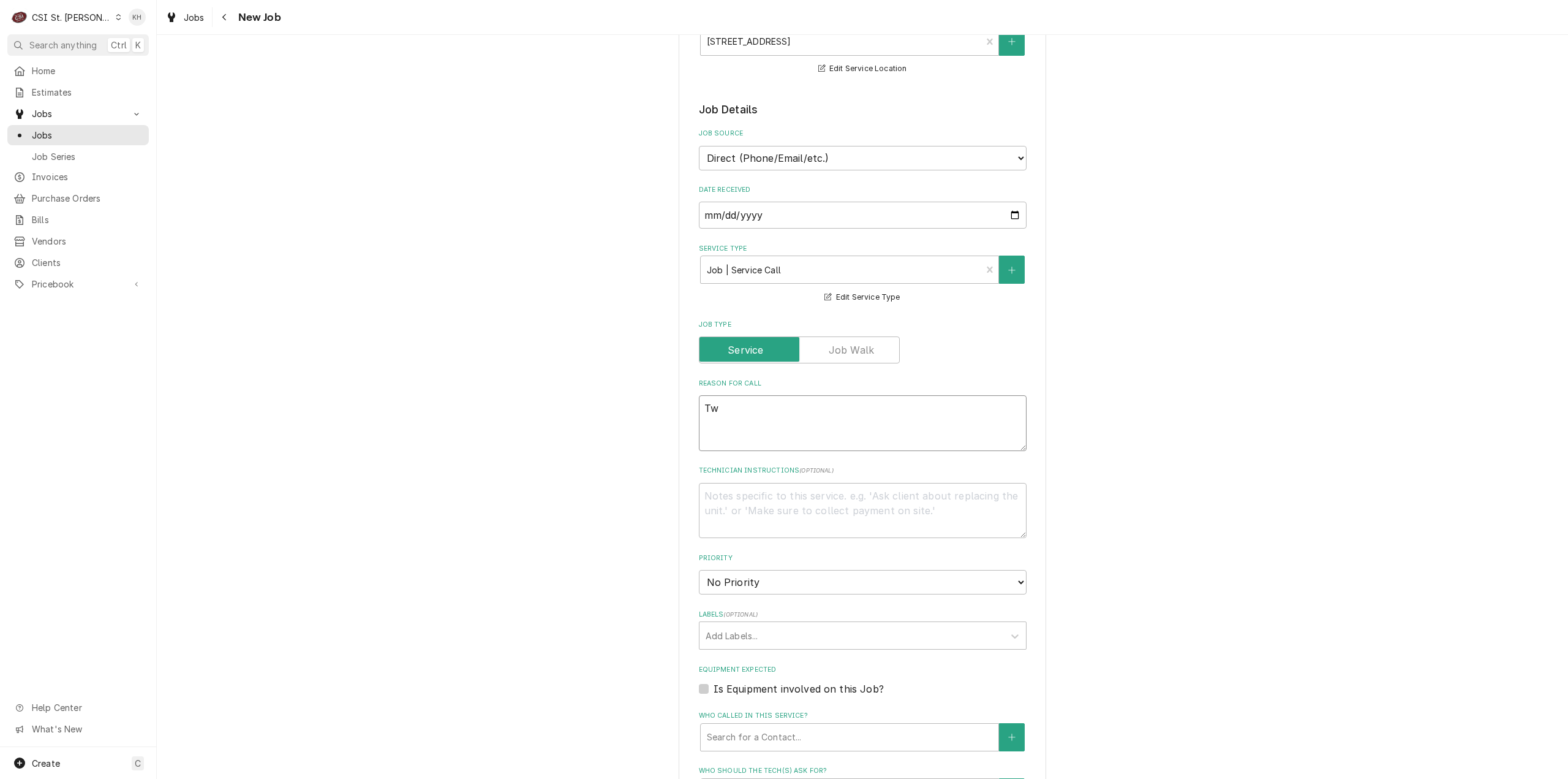
type textarea "x"
type textarea "Two"
type textarea "x"
type textarea "Two"
type textarea "x"
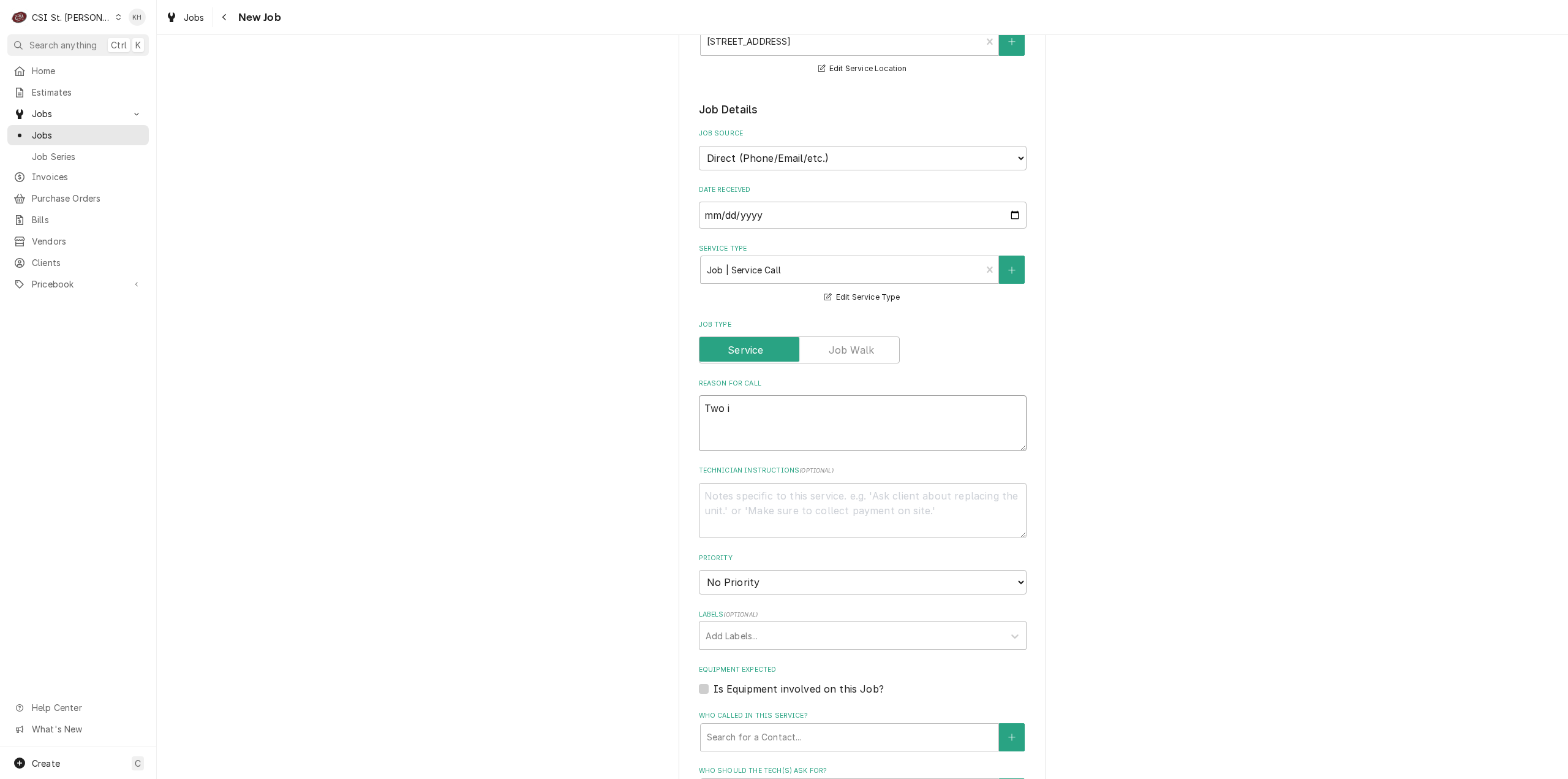
type textarea "Two ic"
type textarea "x"
type textarea "Two ice"
type textarea "x"
type textarea "Two ice m"
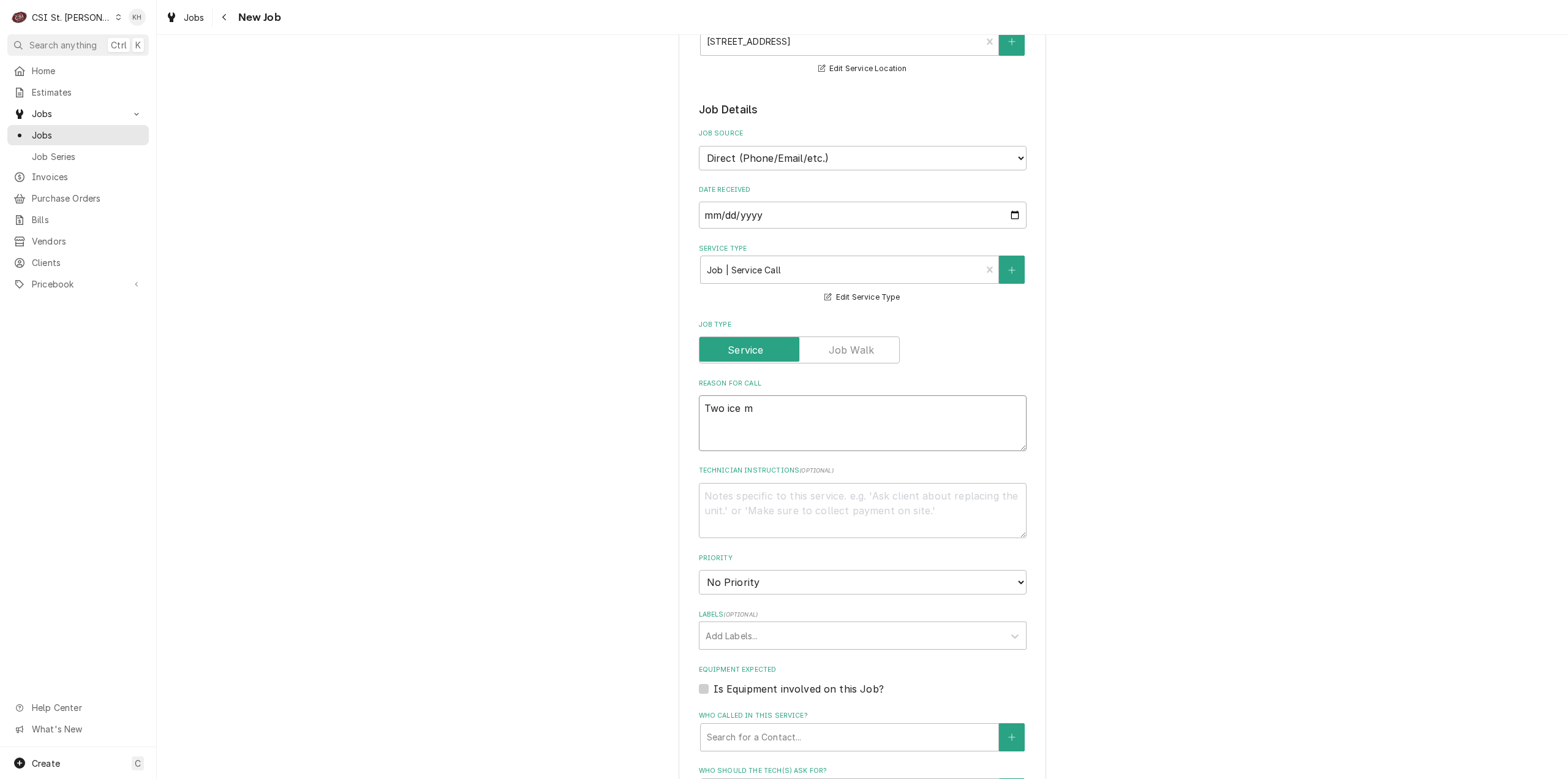
type textarea "x"
type textarea "Two ice ma"
type textarea "x"
type textarea "Two ice man"
type textarea "x"
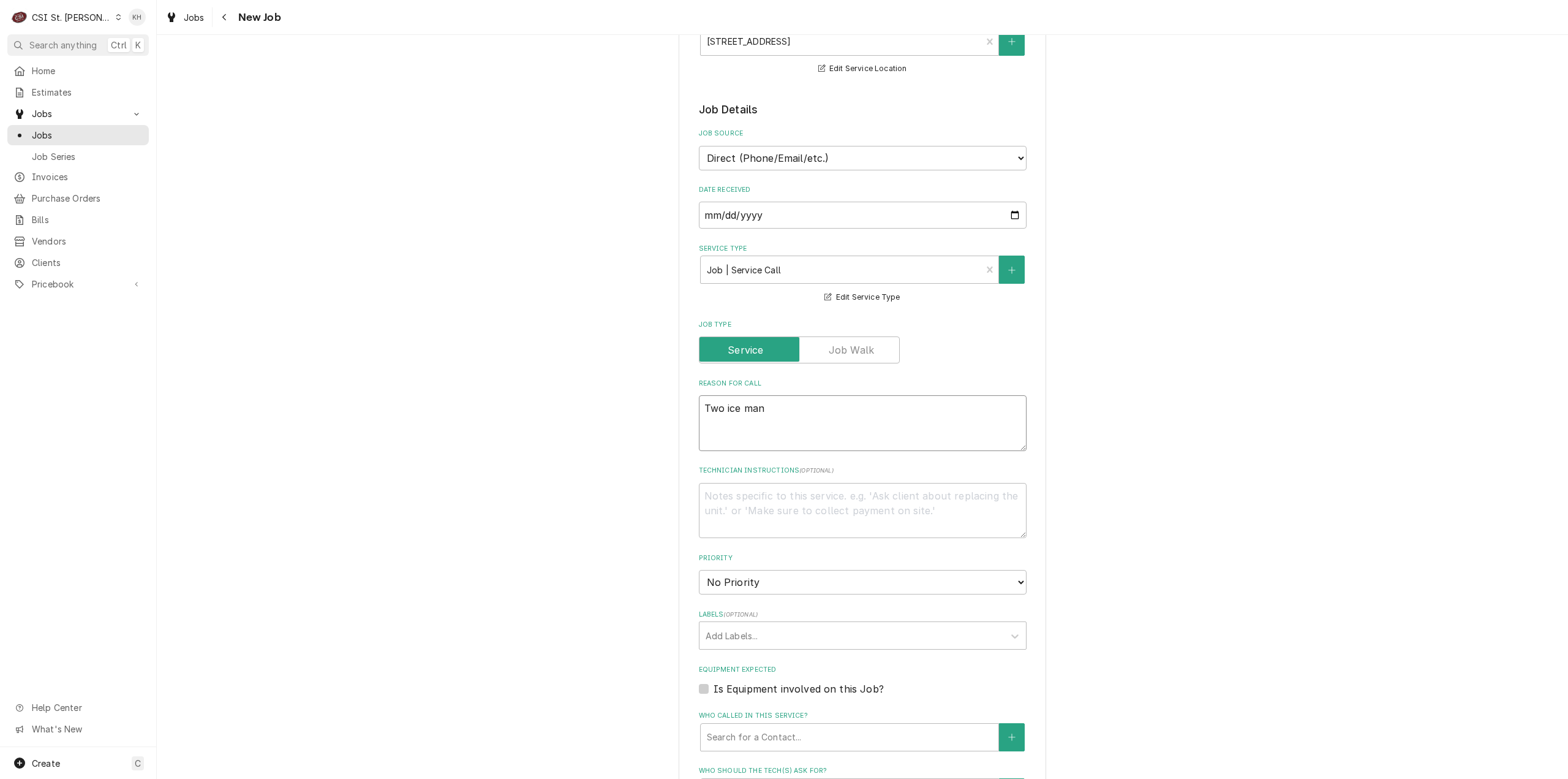
type textarea "Two ice ma"
type textarea "x"
type textarea "Two ice mac"
type textarea "x"
type textarea "Two ice mach"
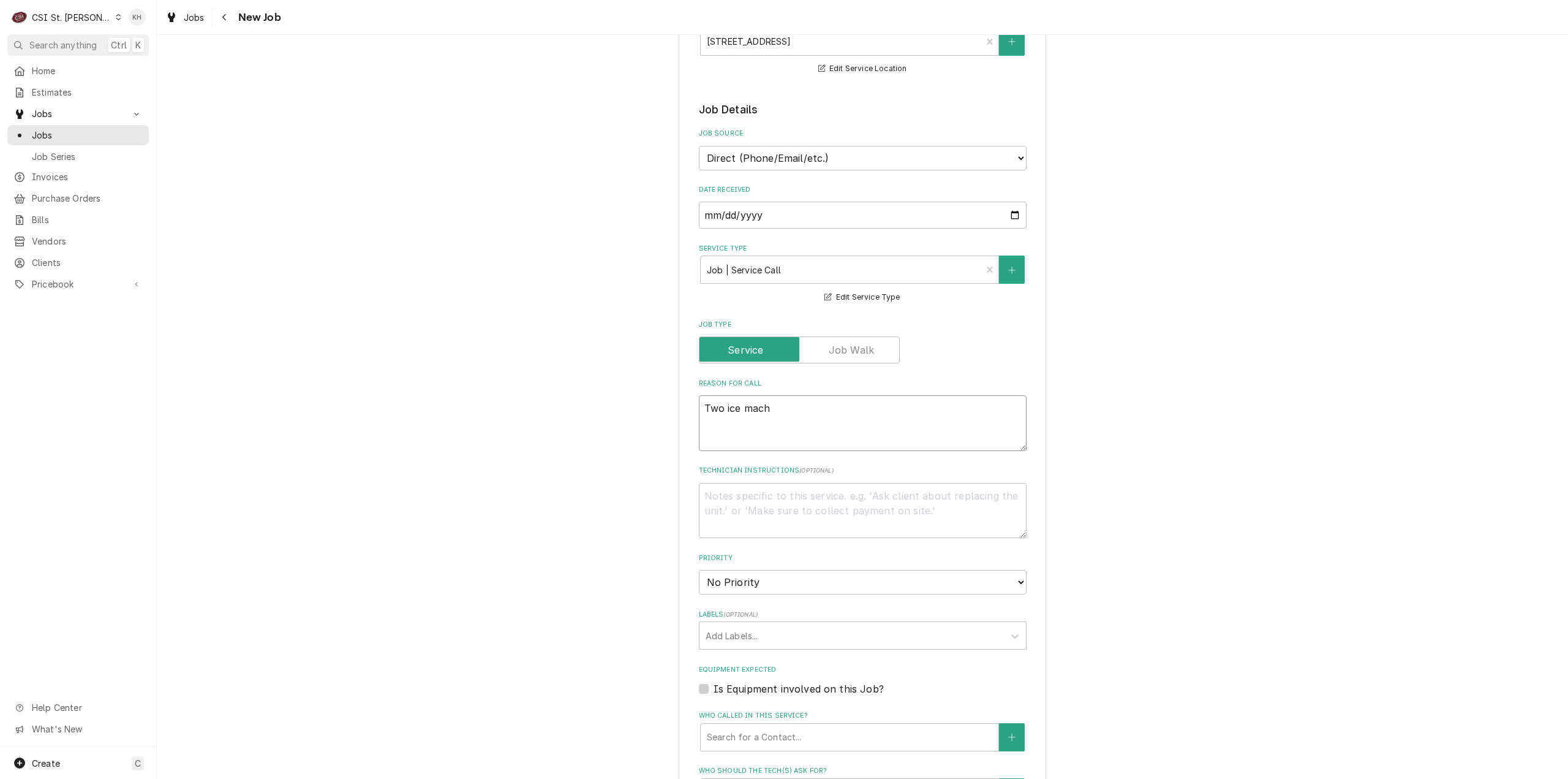
type textarea "x"
type textarea "Two ice machi"
type textarea "x"
type textarea "Two ice machine"
type textarea "x"
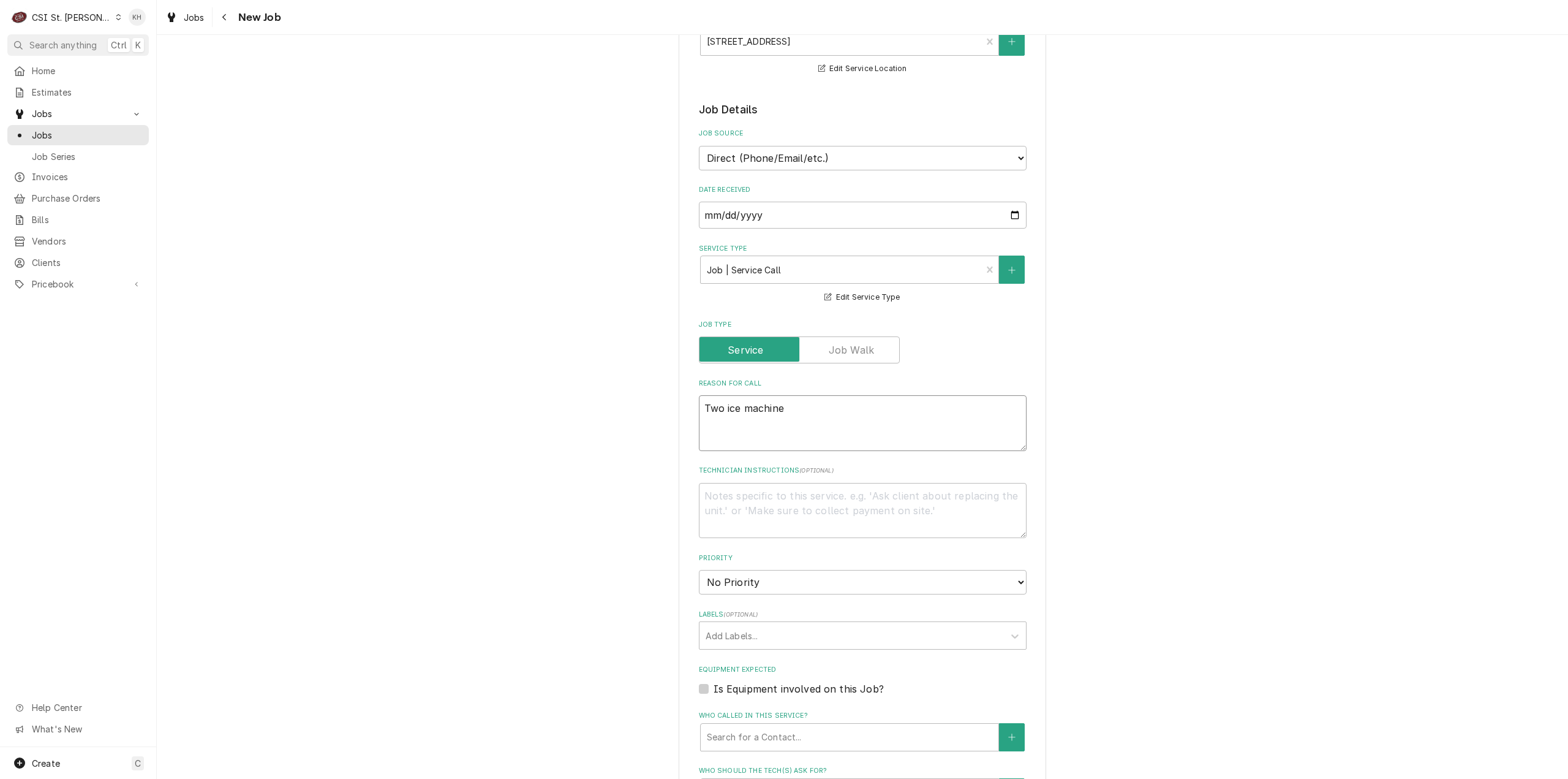
type textarea "Two ice machines"
type textarea "x"
type textarea "Two ice machines"
type textarea "x"
type textarea "Two ice machines o"
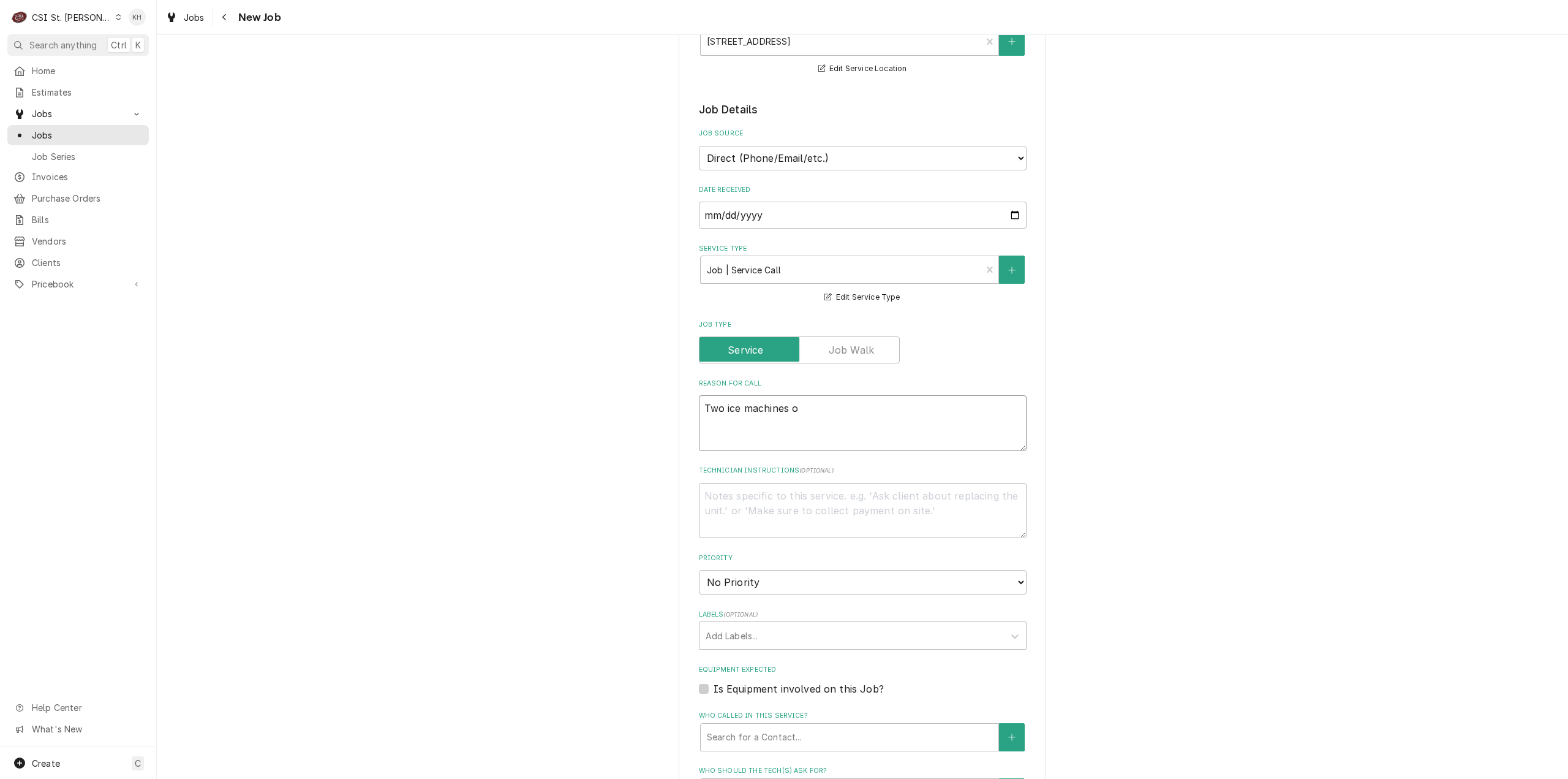
type textarea "x"
type textarea "Two ice machines on"
type textarea "x"
type textarea "Two ice machines on"
type textarea "x"
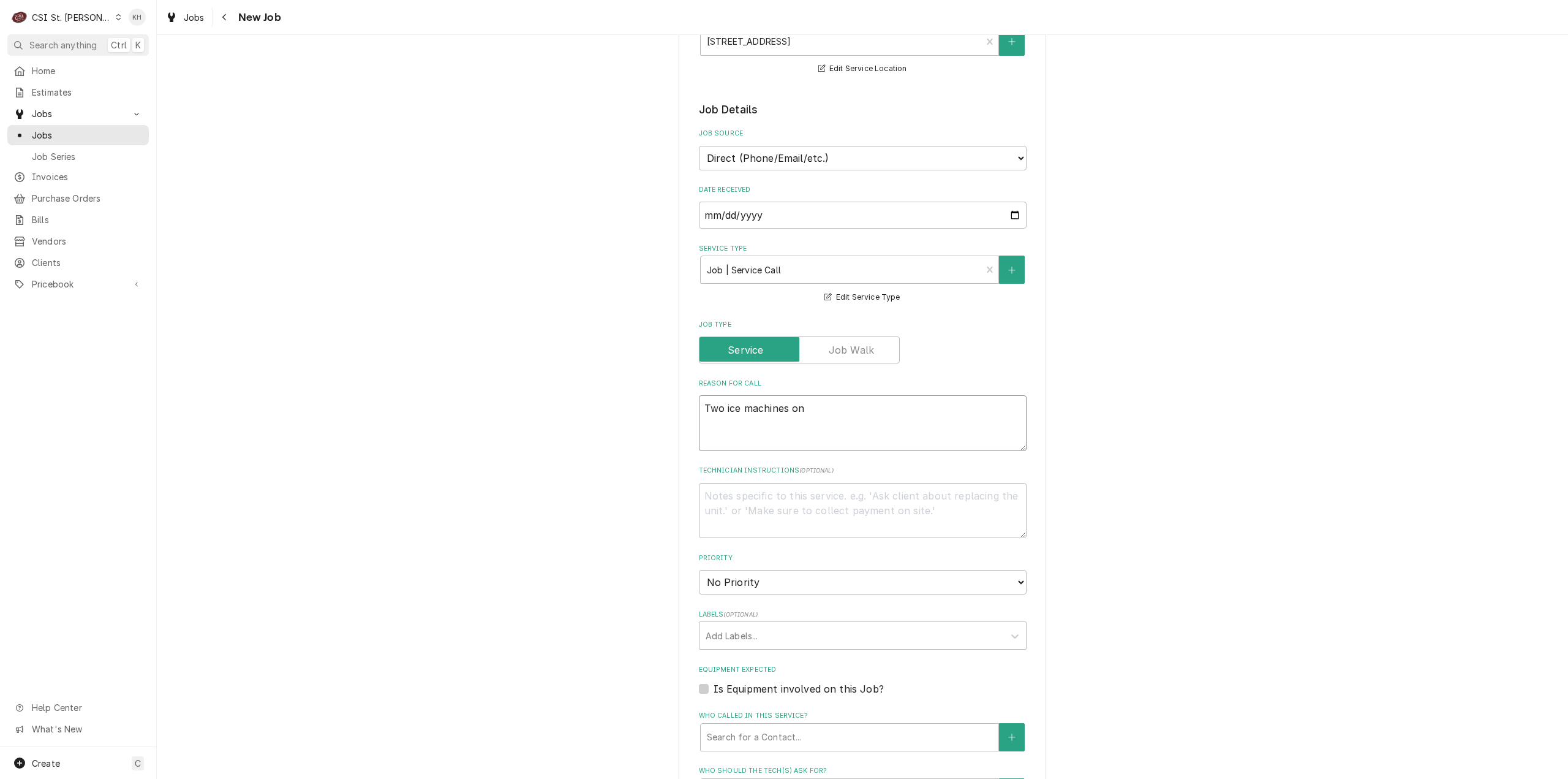
type textarea "Two ice machines on t"
type textarea "x"
type textarea "Two ice machines on th"
type textarea "x"
type textarea "Two ice machines on the"
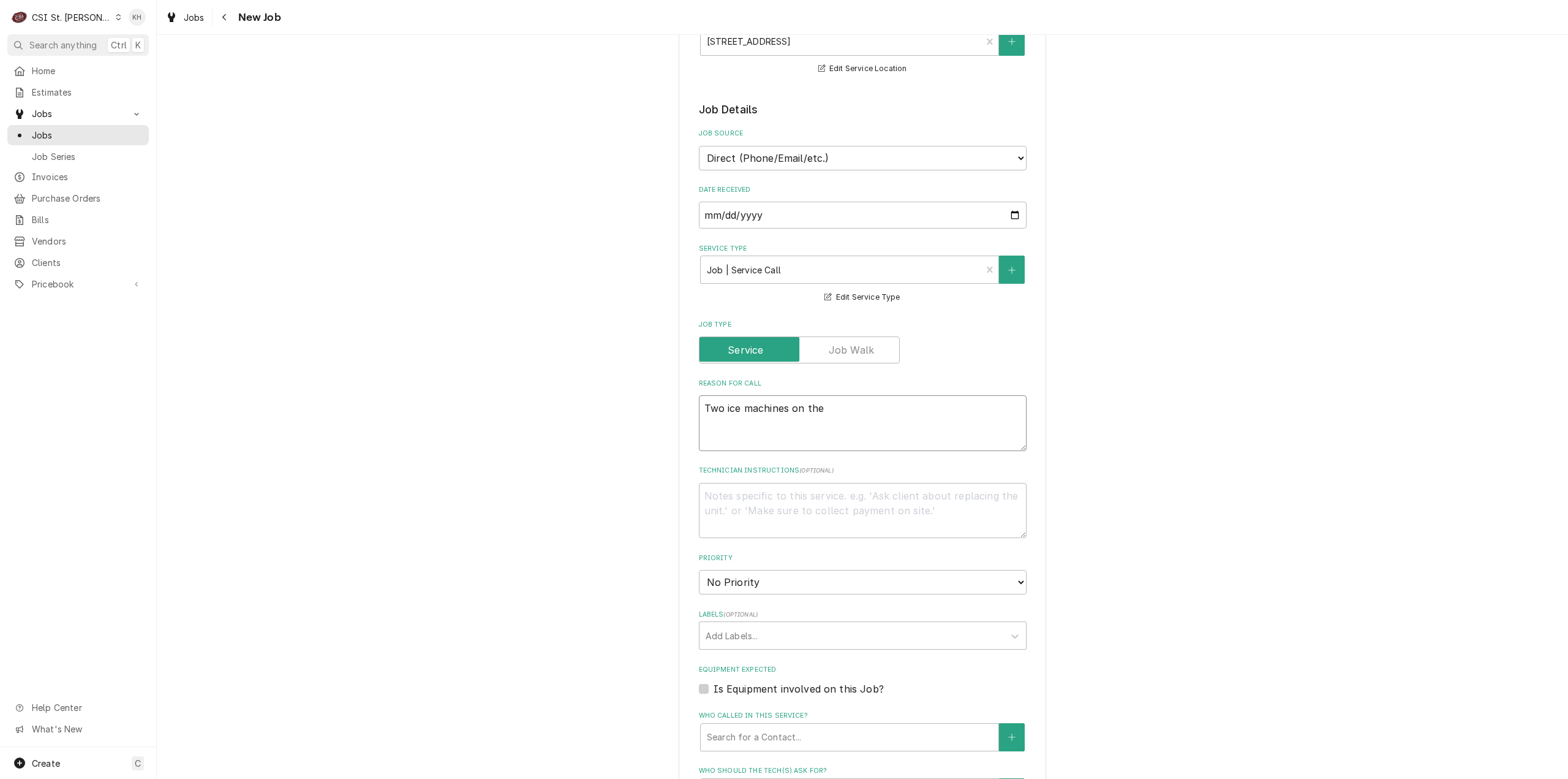
type textarea "x"
type textarea "Two ice machines on the"
type textarea "x"
type textarea "Two ice machines on the 5"
type textarea "x"
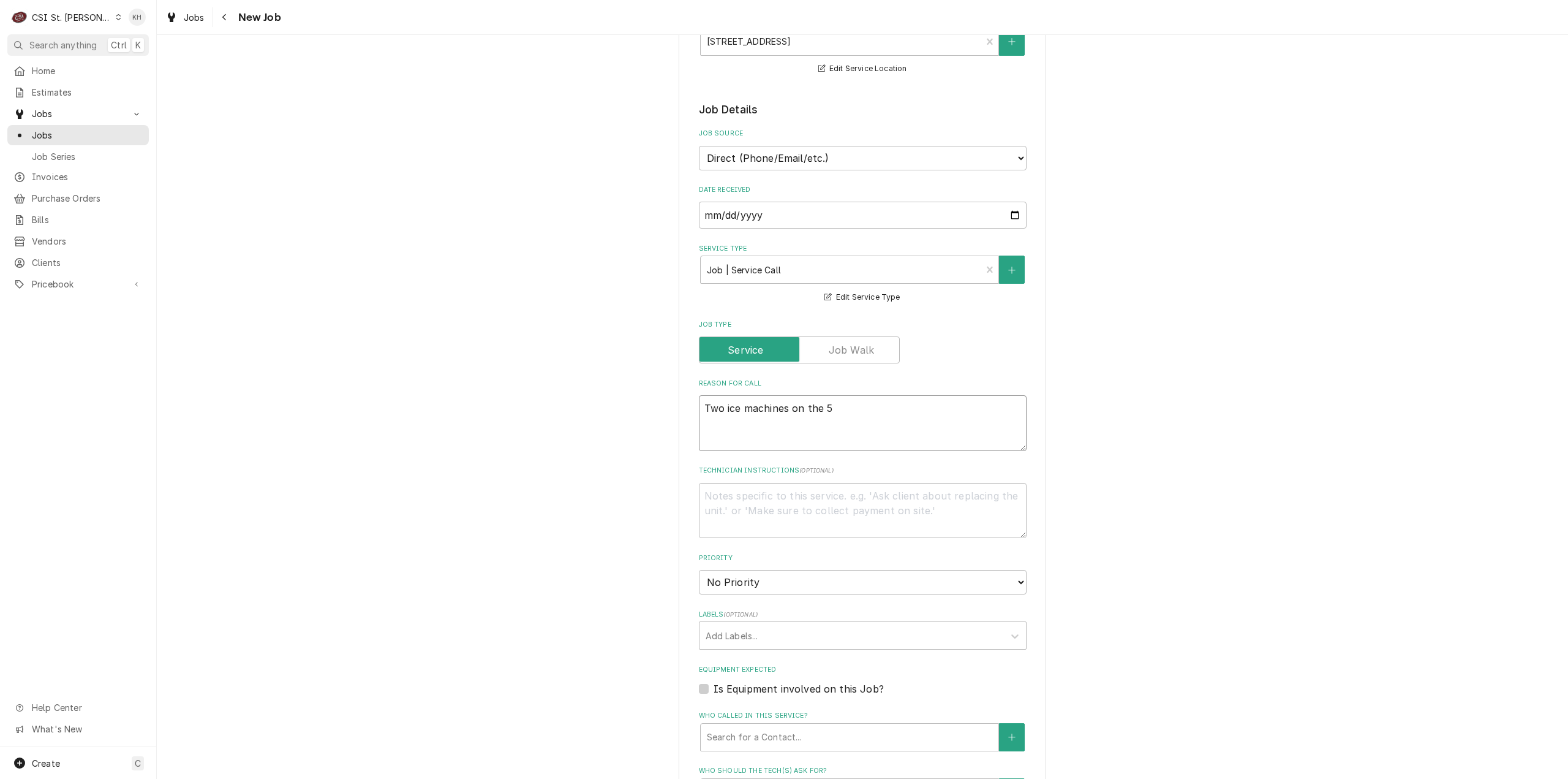
type textarea "Two ice machines on the 5t"
type textarea "x"
type textarea "Two ice machines on the 5th"
type textarea "x"
type textarea "Two ice machines on the 5th"
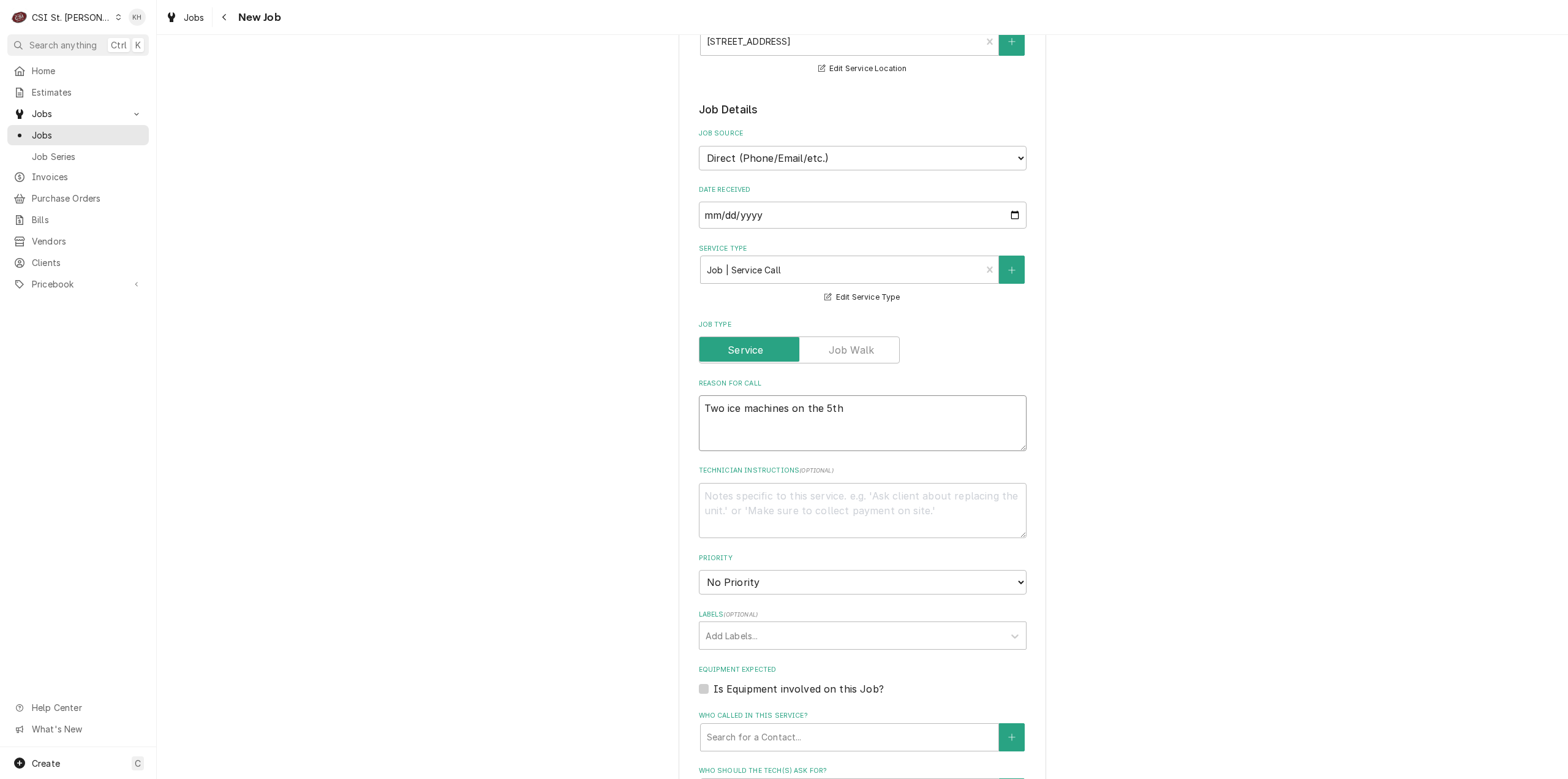
type textarea "x"
type textarea "Two ice machines on the 5th f"
type textarea "x"
type textarea "Two ice machines on the 5th fl"
type textarea "x"
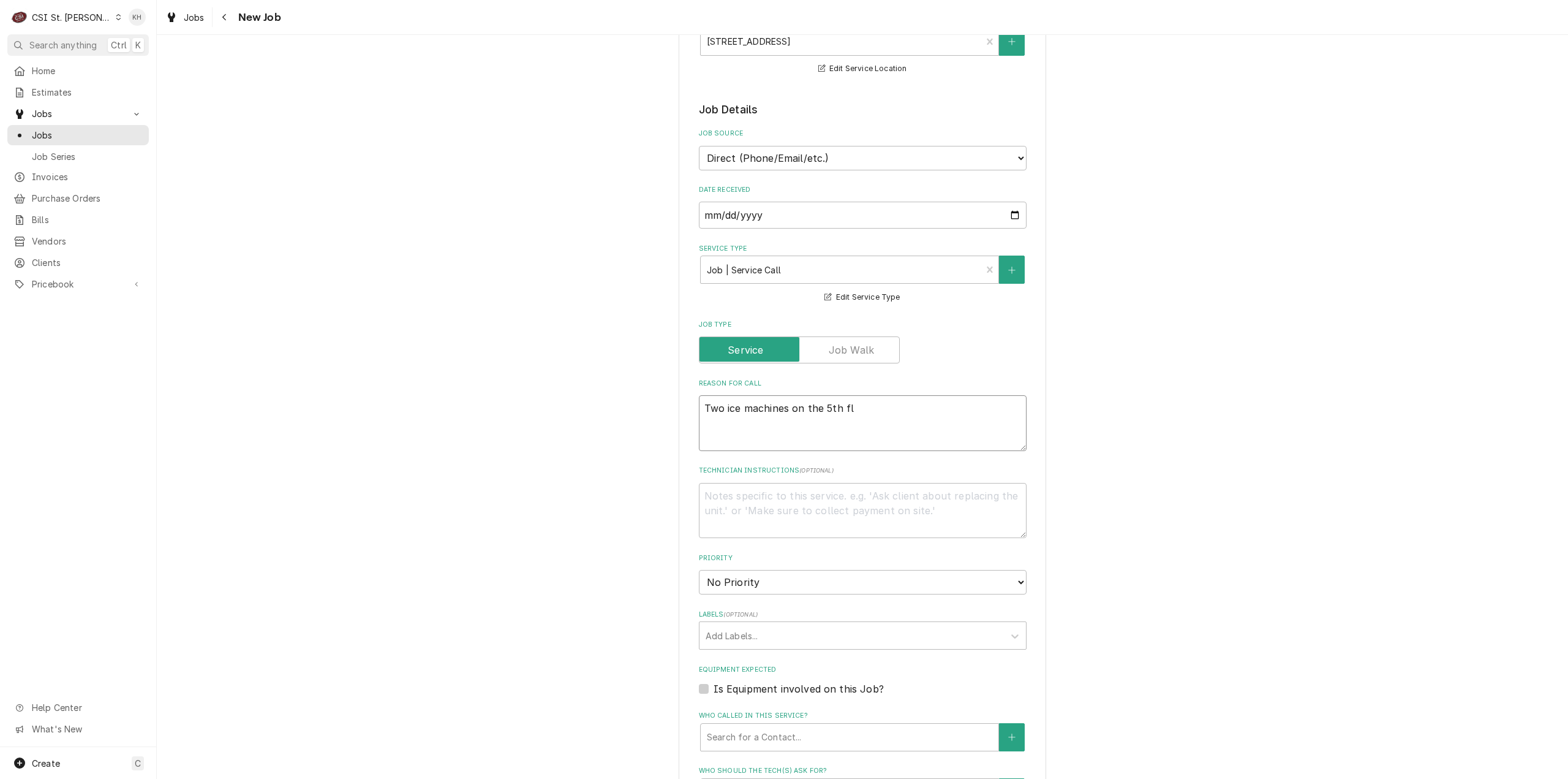
type textarea "Two ice machines on the 5th flo"
type textarea "x"
type textarea "Two ice machines on the 5th floo"
type textarea "x"
type textarea "Two ice machines on the 5th floor"
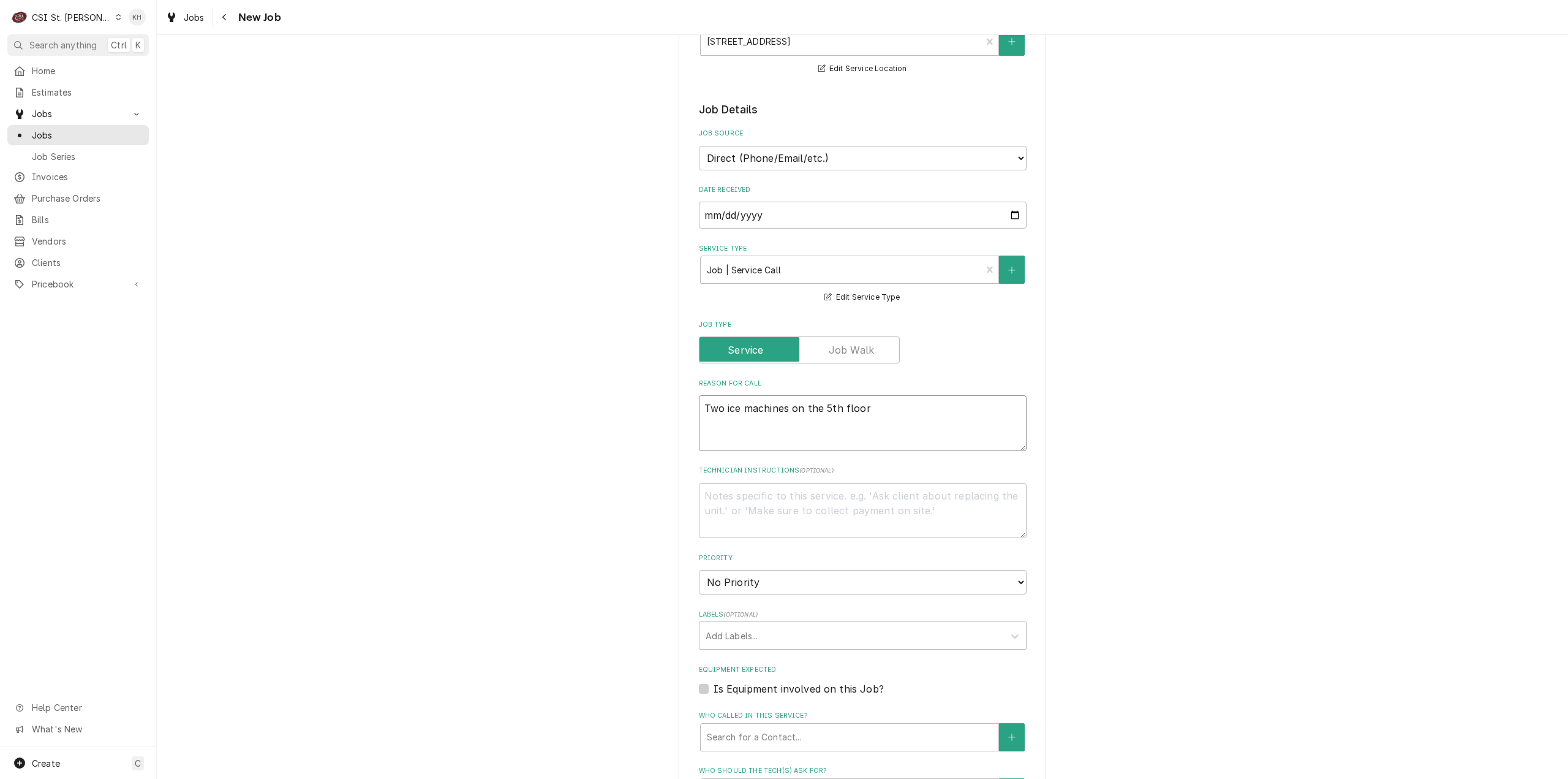
type textarea "x"
type textarea "Two ice machines on the 5th floor"
type textarea "x"
type textarea "Two ice machines on the 5th floor h"
type textarea "x"
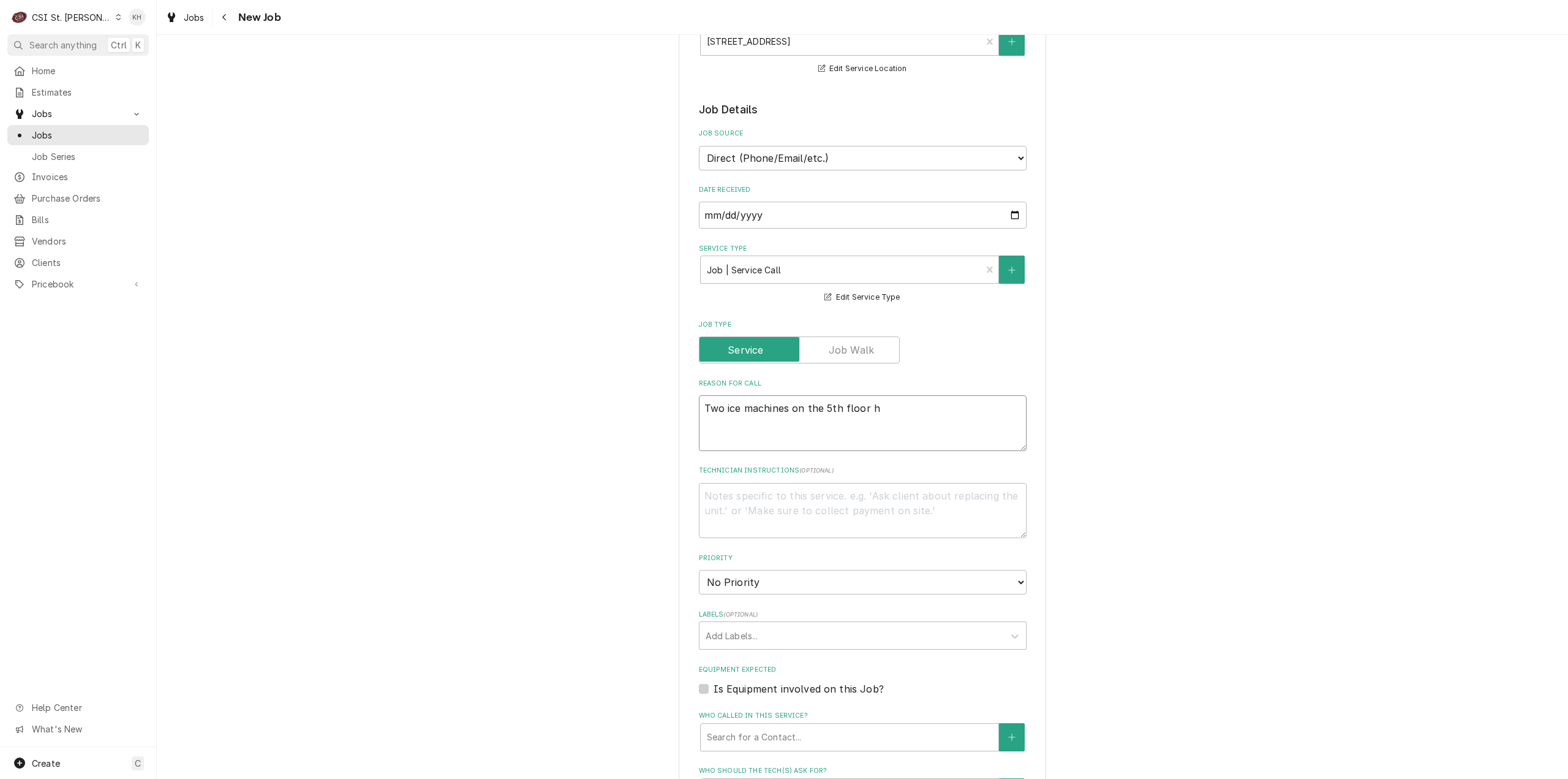
type textarea "Two ice machines on the 5th floor ha"
type textarea "x"
type textarea "Two ice machines on the 5th floor hav"
type textarea "x"
type textarea "Two ice machines on the 5th floor have"
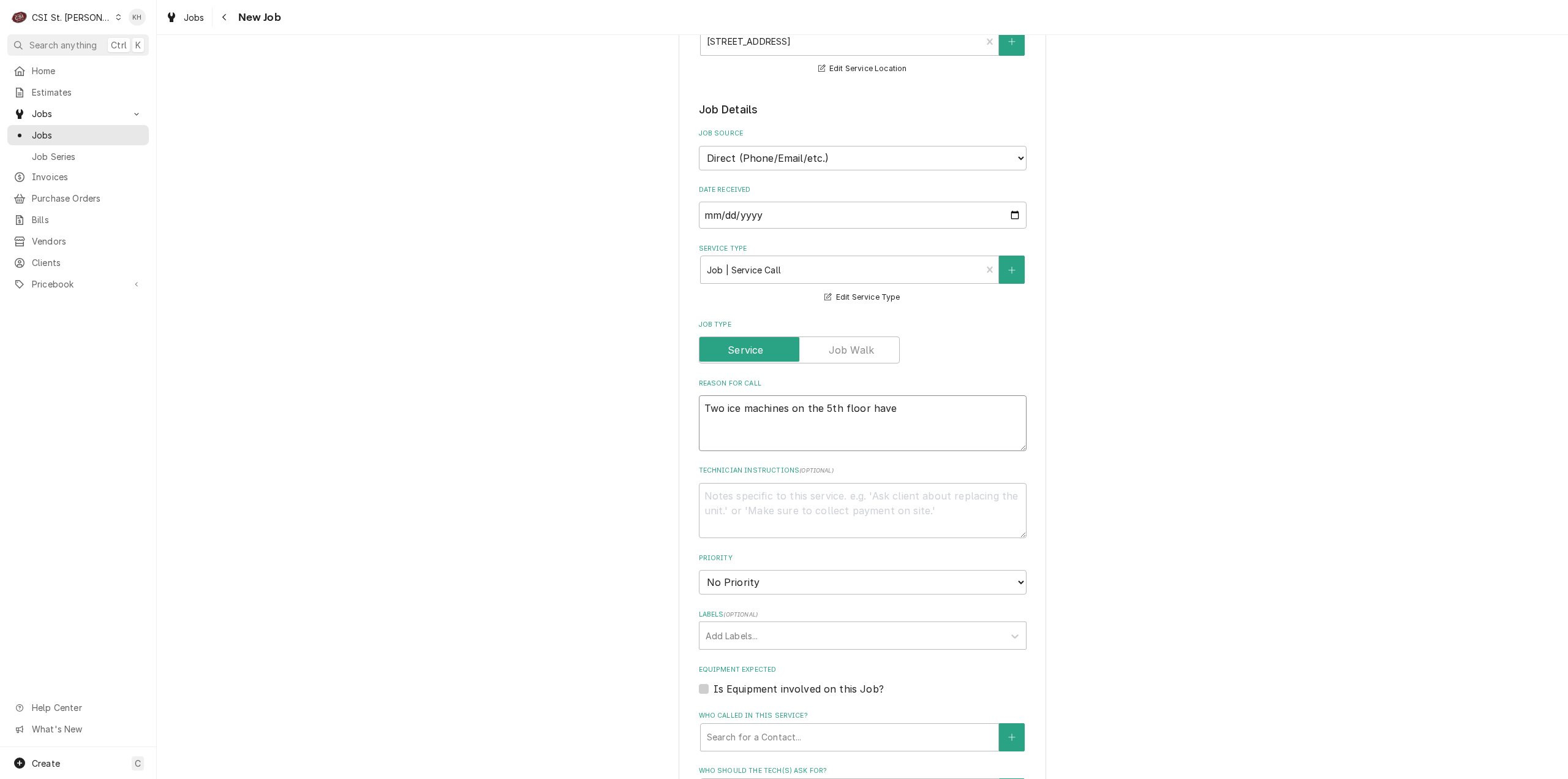
type textarea "x"
type textarea "Two ice machines on the 5th floor have"
type textarea "x"
type textarea "Two ice machines on the 5th floor have n"
type textarea "x"
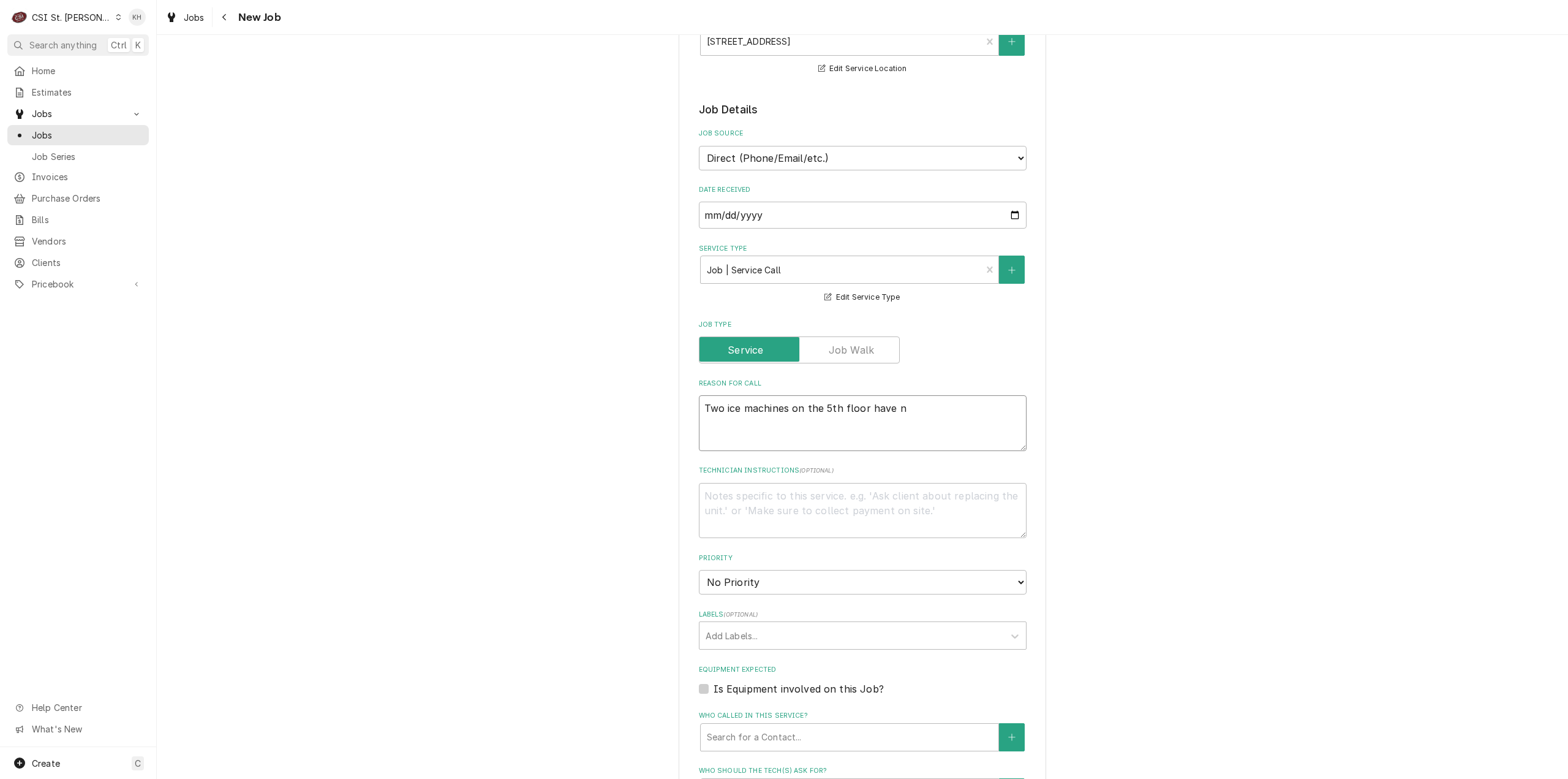
type textarea "Two ice machines on the 5th floor have no"
type textarea "x"
type textarea "Two ice machines on the 5th floor have not"
type textarea "x"
type textarea "Two ice machines on the 5th floor have not"
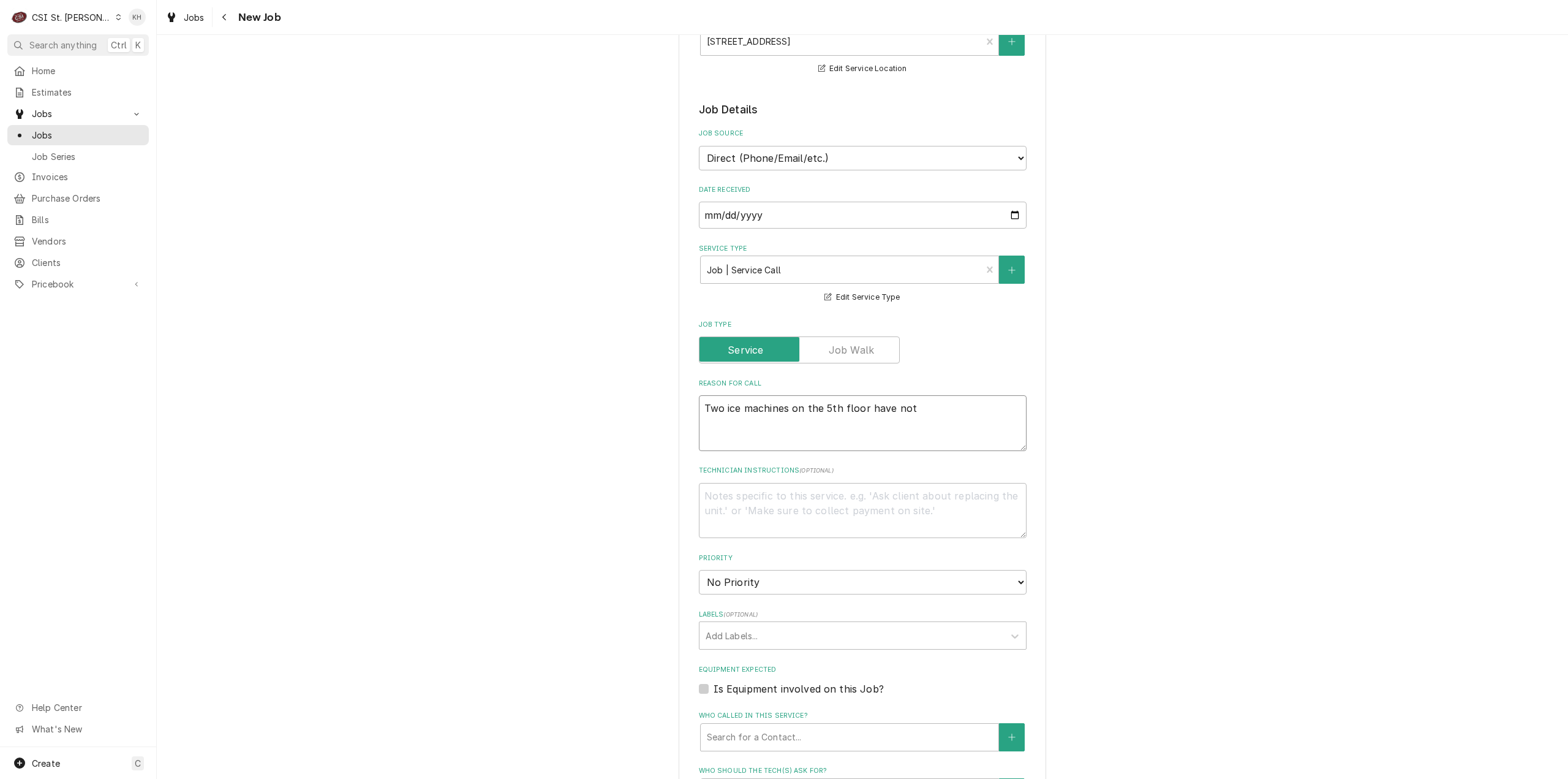
type textarea "x"
type textarea "Two ice machines on the 5th floor have not b"
type textarea "x"
type textarea "Two ice machines on the 5th floor have not be"
type textarea "x"
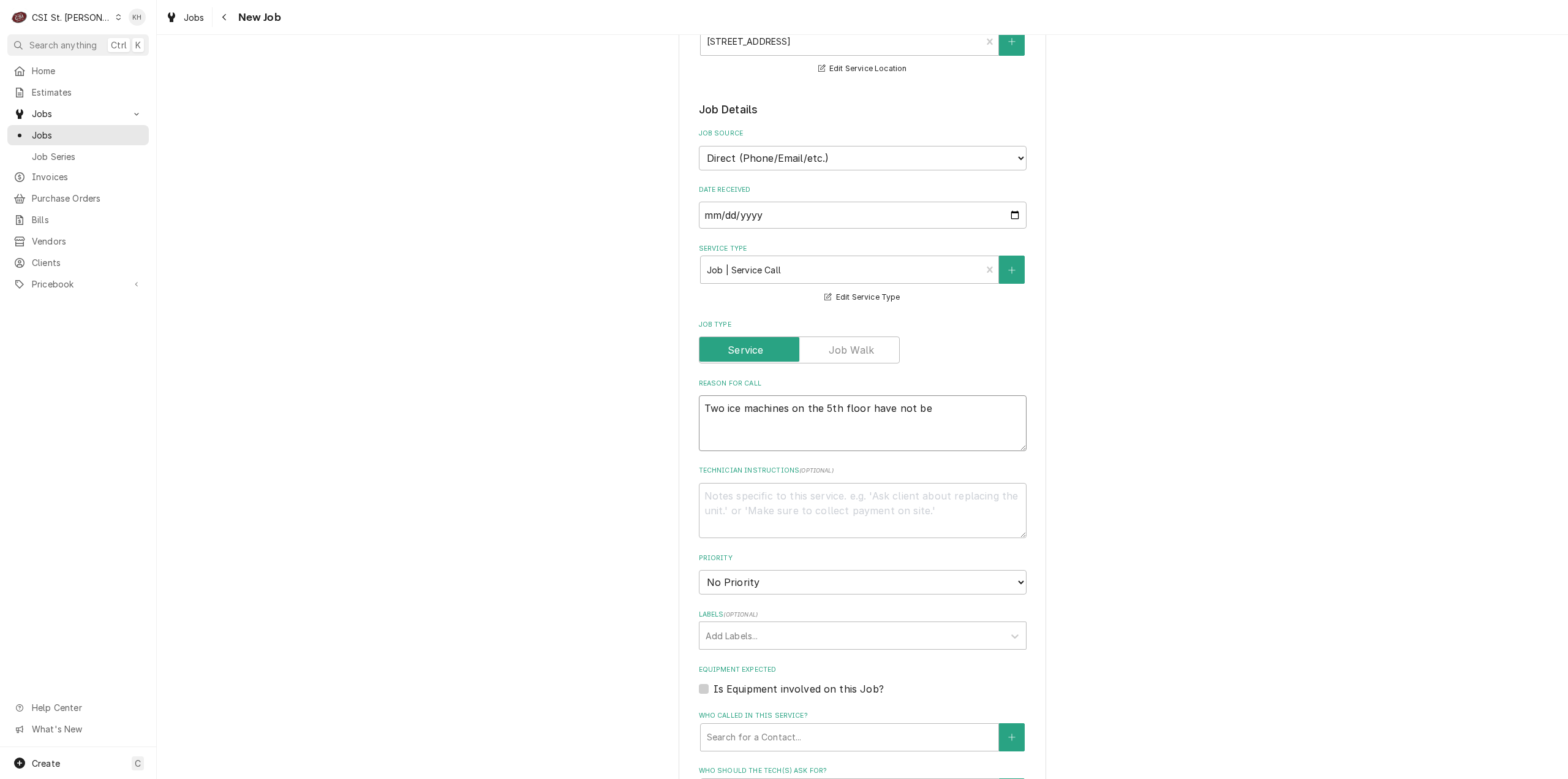
type textarea "Two ice machines on the 5th floor have not bee"
type textarea "x"
type textarea "Two ice machines on the 5th floor have not been"
type textarea "x"
type textarea "Two ice machines on the 5th floor have not been u"
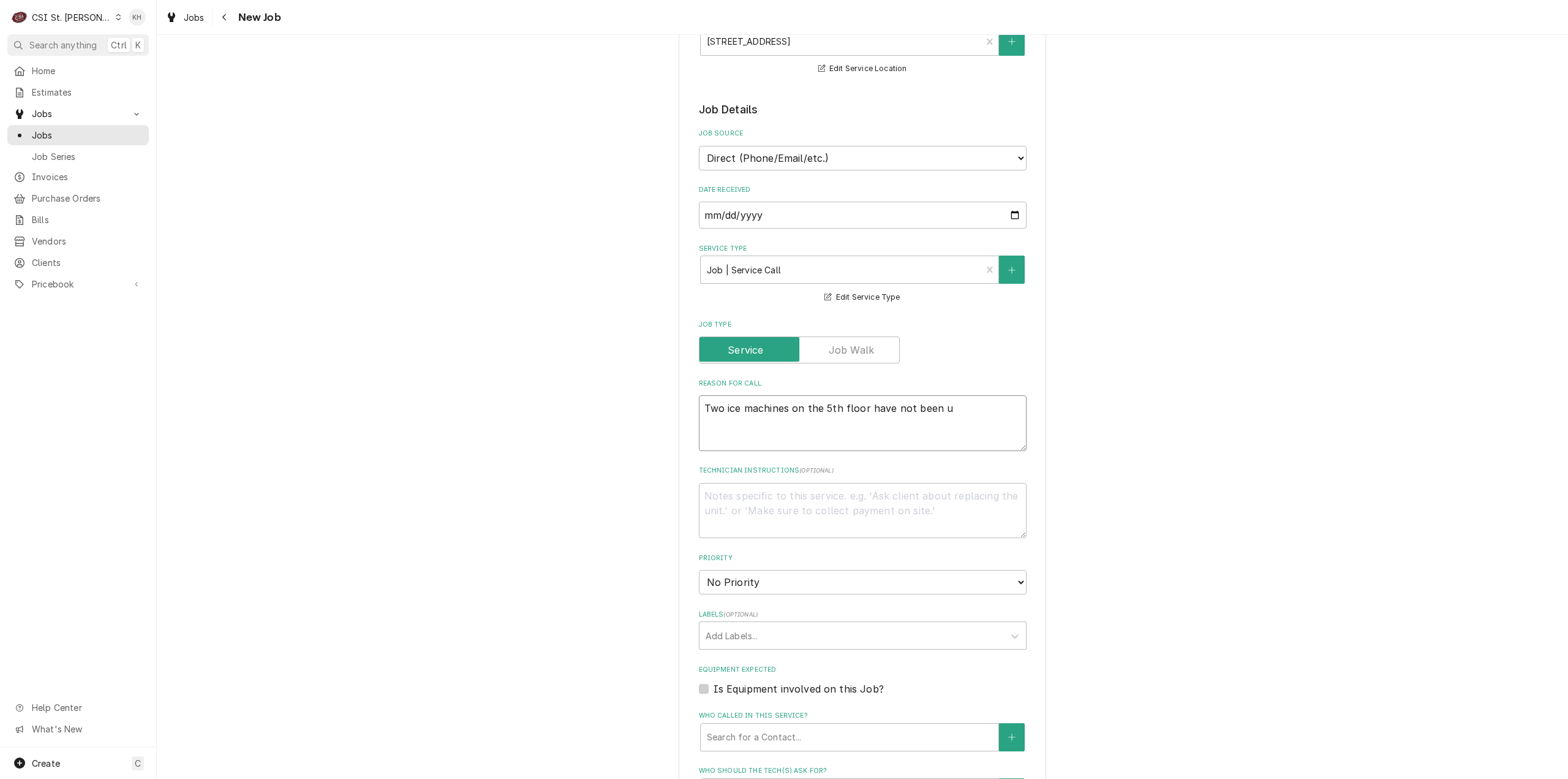
type textarea "x"
type textarea "Two ice machines on the 5th floor have not been us"
type textarea "x"
type textarea "Two ice machines on the 5th floor have not been usi"
type textarea "x"
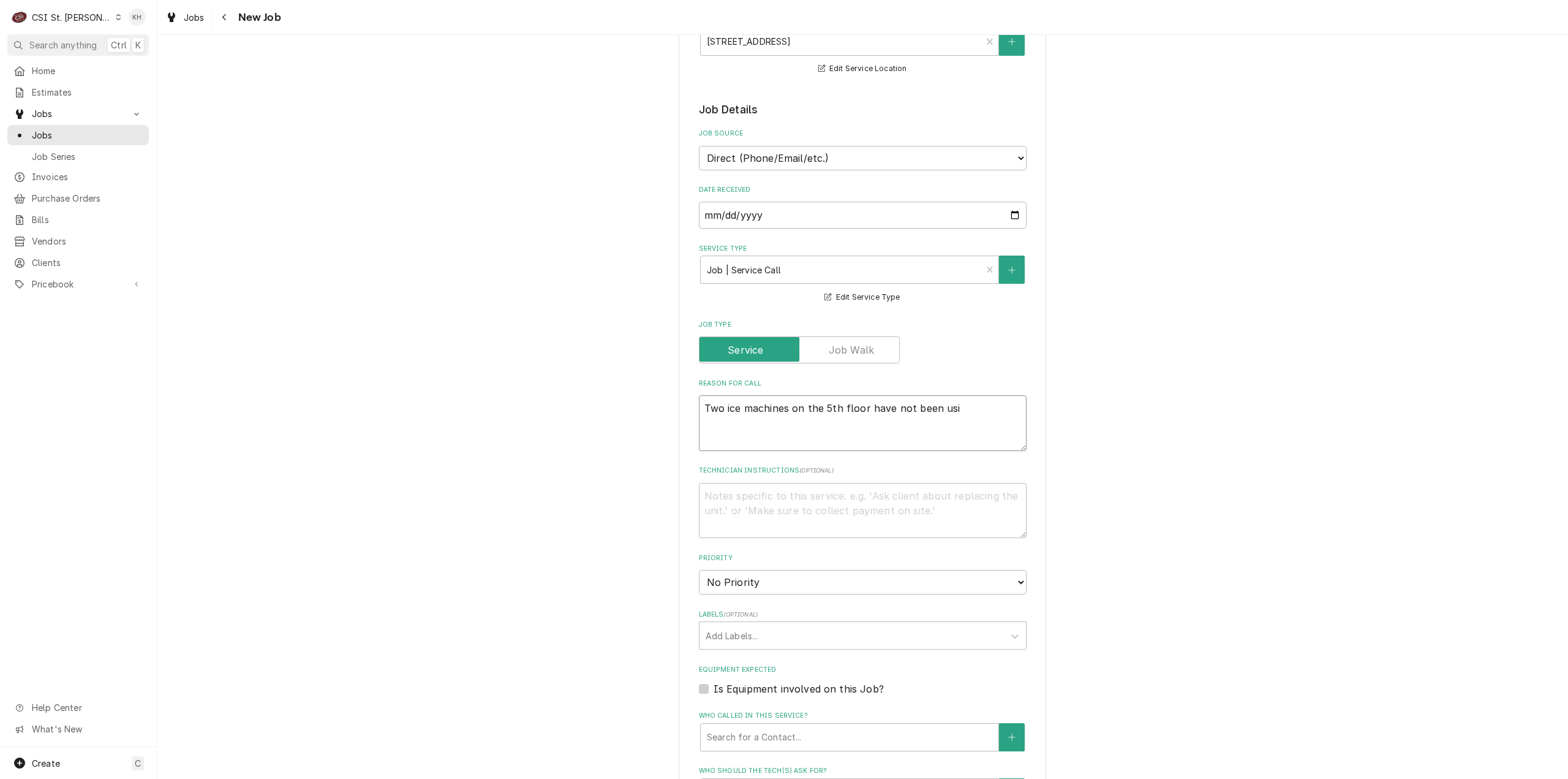
type textarea "Two ice machines on the 5th floor have not been us"
type textarea "x"
type textarea "Two ice machines on the 5th floor have not been use"
type textarea "x"
type textarea "Two ice machines on the 5th floor have not been used"
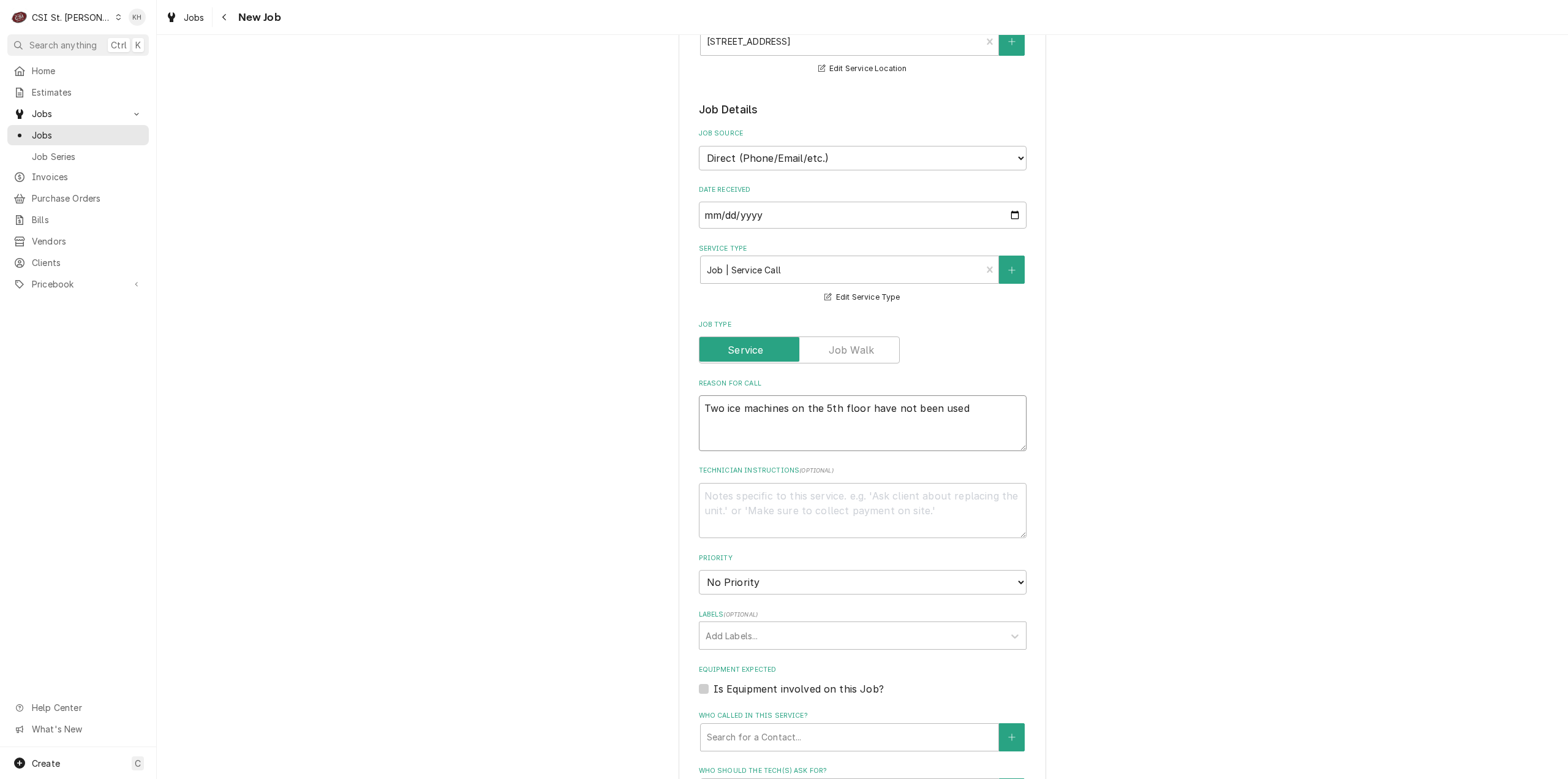
type textarea "x"
type textarea "Two ice machines on the 5th floor have not been used"
type textarea "x"
type textarea "Two ice machines on the 5th floor have not been used i"
type textarea "x"
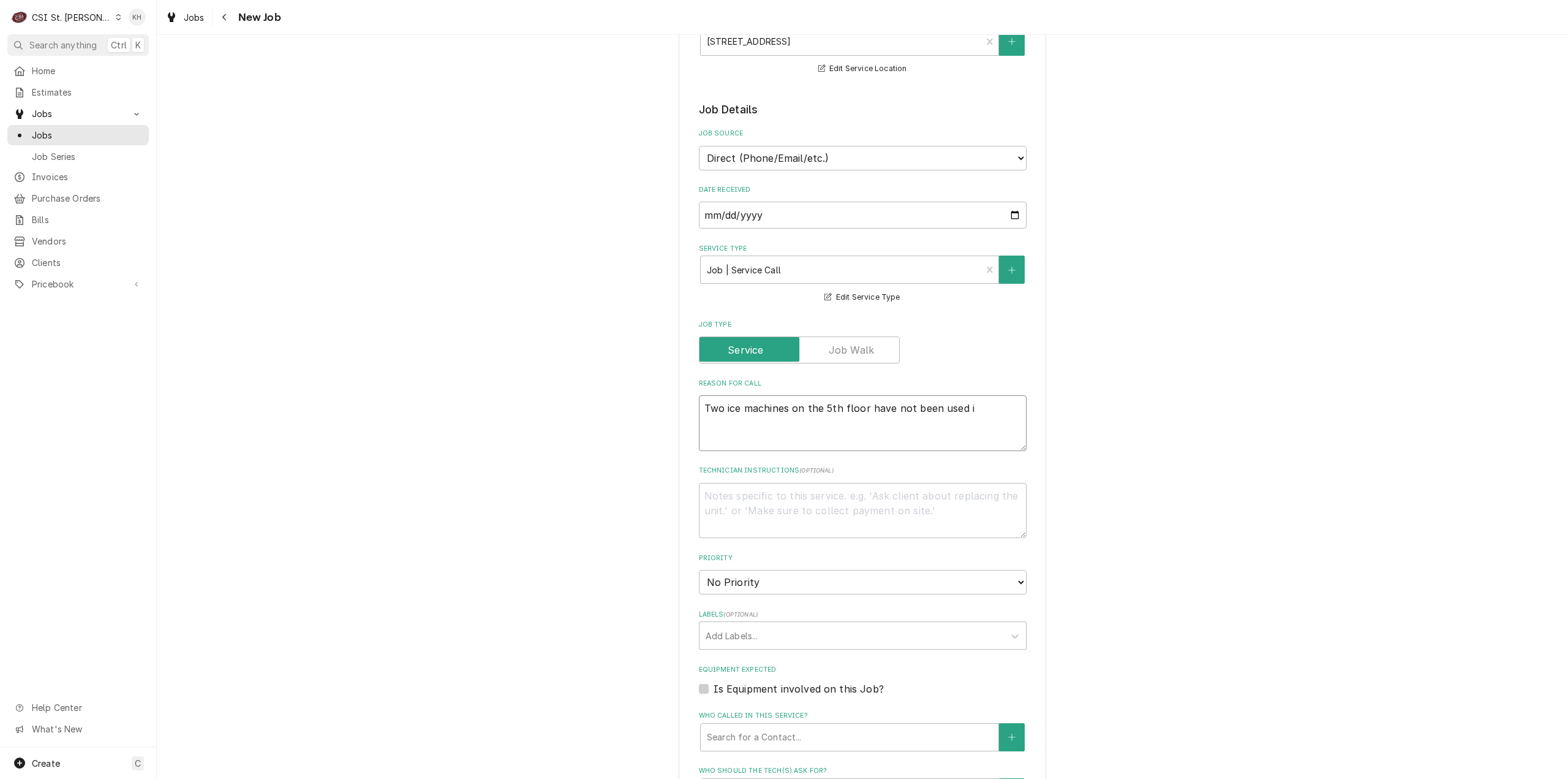
type textarea "Two ice machines on the 5th floor have not been used in"
type textarea "x"
type textarea "Two ice machines on the 5th floor have not been used in"
type textarea "x"
type textarea "Two ice machines on the 5th floor have not been used in m"
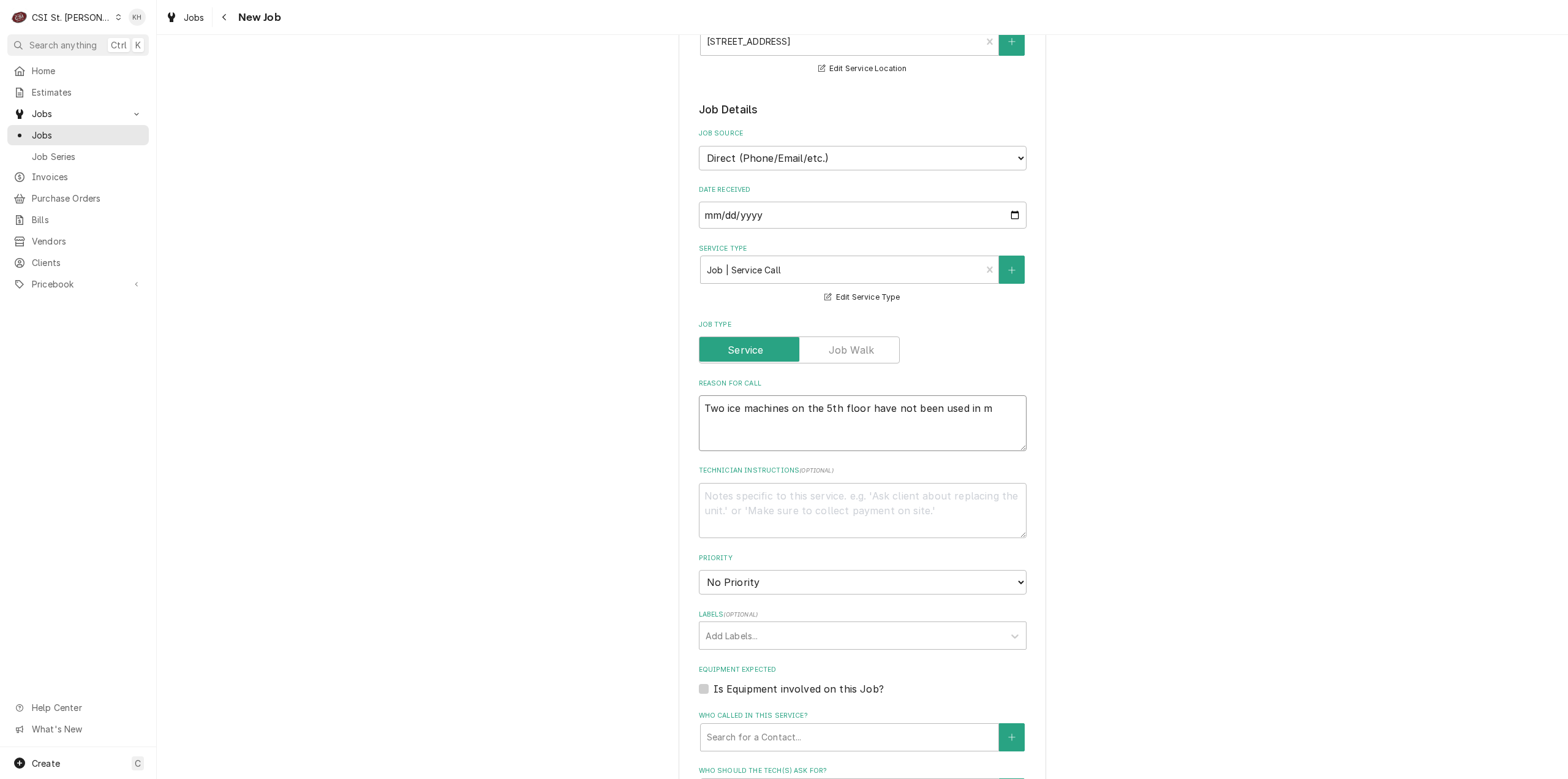
type textarea "x"
type textarea "Two ice machines on the 5th floor have not been used in ma"
type textarea "x"
type textarea "Two ice machines on the 5th floor have not been used in man"
type textarea "x"
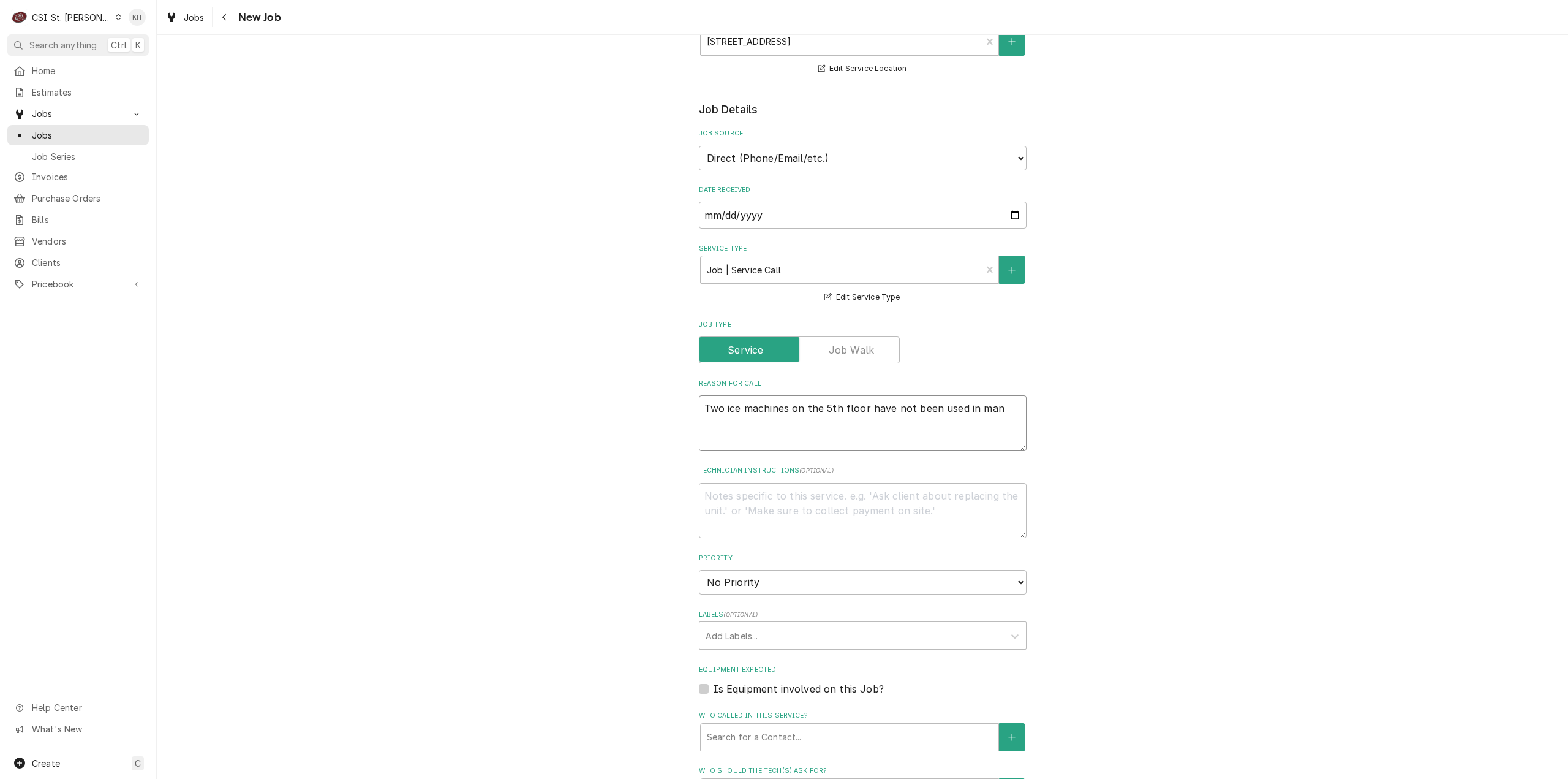
type textarea "Two ice machines on the 5th floor have not been used in many"
type textarea "x"
type textarea "Two ice machines on the 5th floor have not been used in many"
type textarea "x"
type textarea "Two ice machines on the 5th floor have not been used in many y"
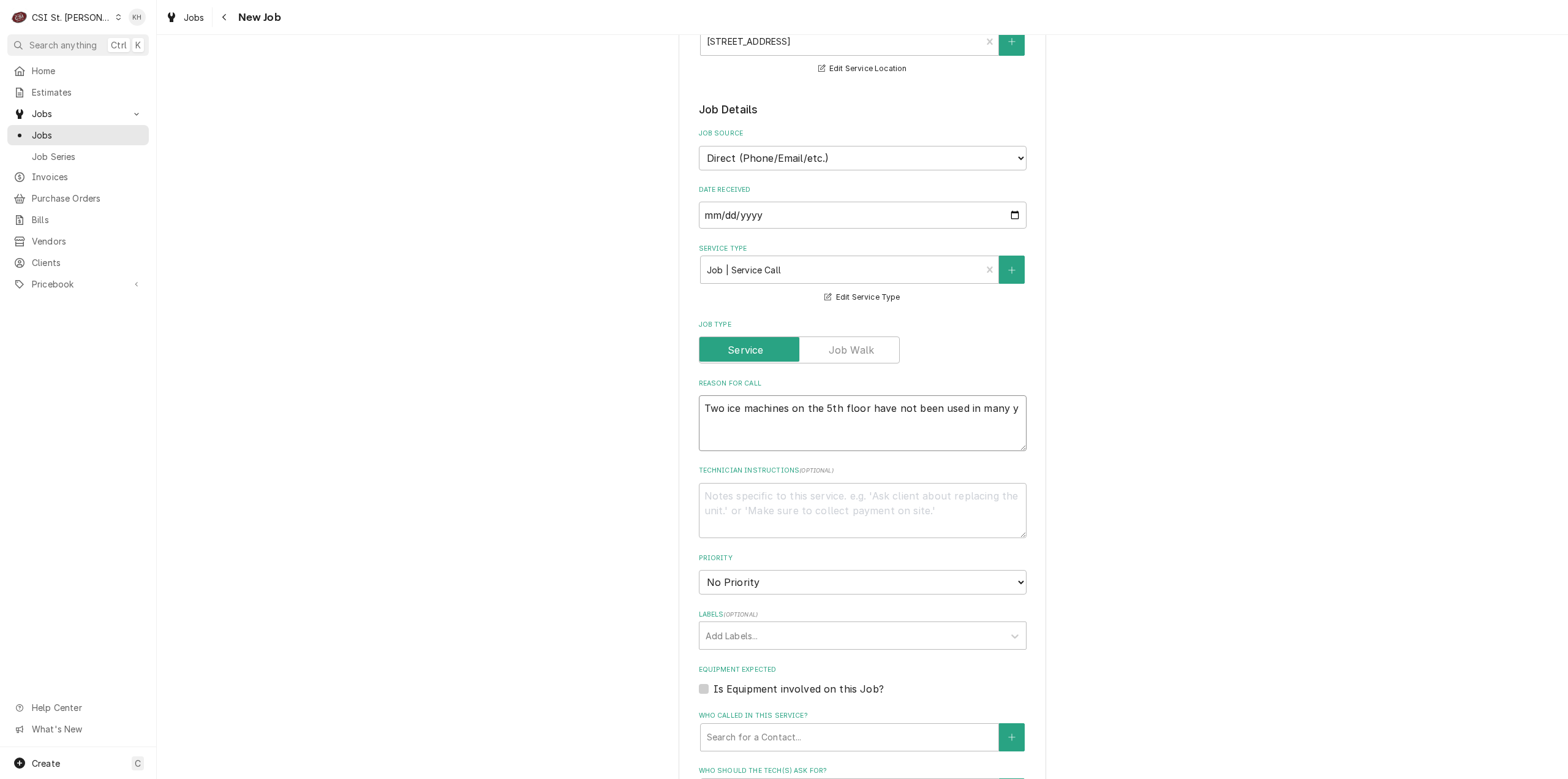
type textarea "x"
type textarea "Two ice machines on the 5th floor have not been used in many ye"
type textarea "x"
type textarea "Two ice machines on the 5th floor have not been used in many year"
type textarea "x"
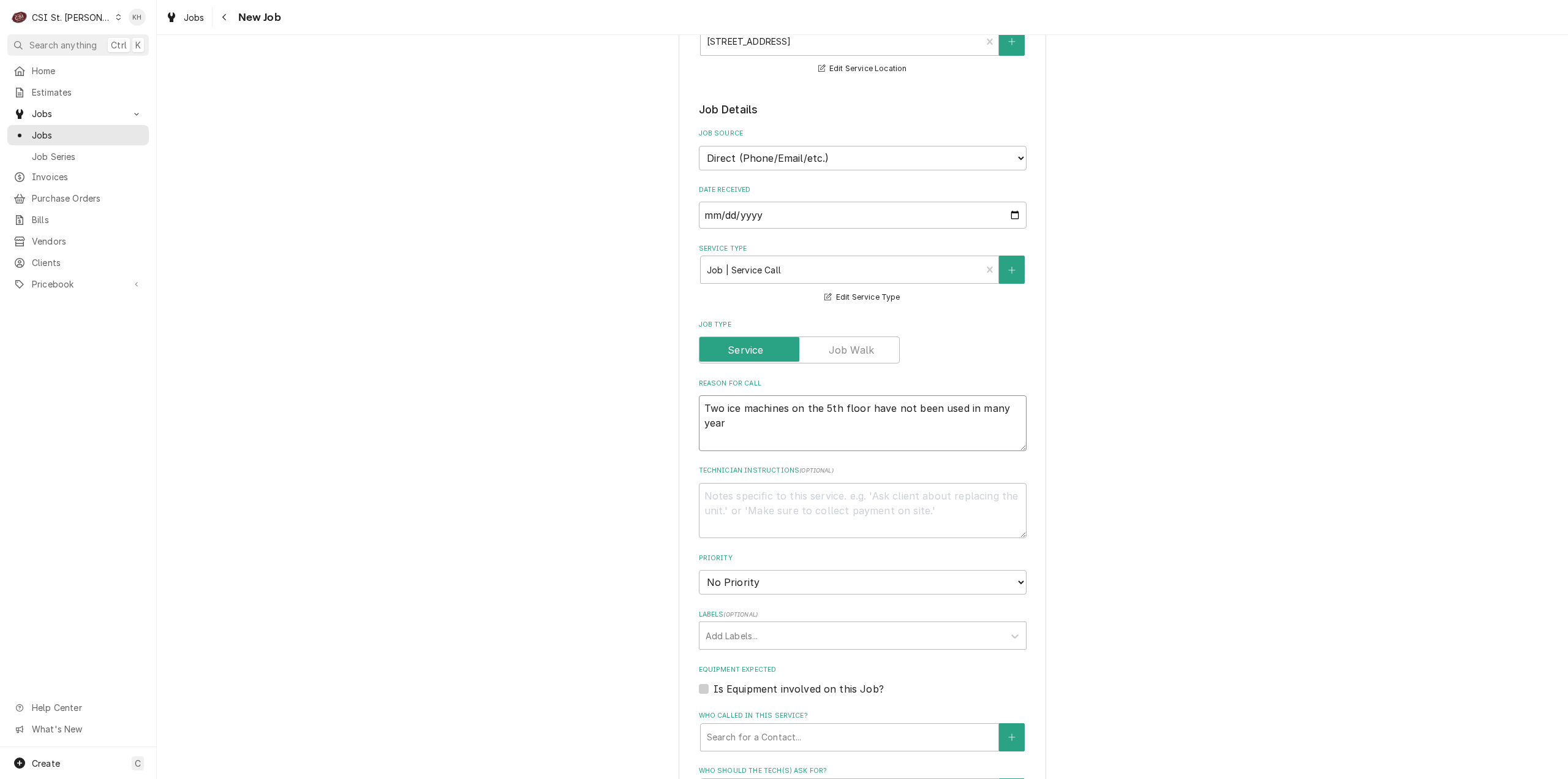
type textarea "Two ice machines on the 5th floor have not been used in many years"
type textarea "x"
type textarea "Two ice machines on the 5th floor have not been used in many years a"
type textarea "x"
type textarea "Two ice machines on the 5th floor have not been used in many years an"
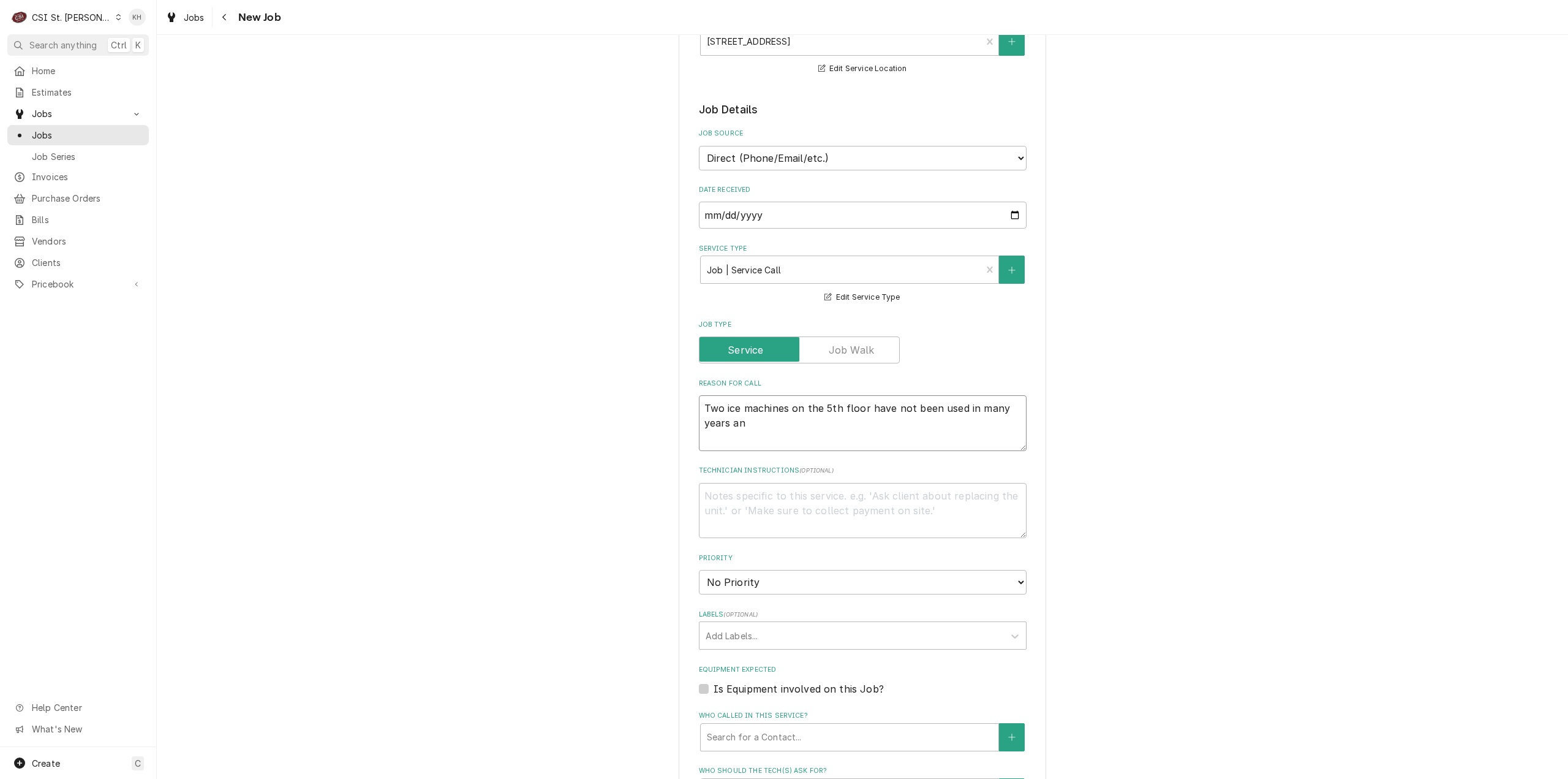
type textarea "x"
type textarea "Two ice machines on the 5th floor have not been used in many years and"
type textarea "x"
type textarea "Two ice machines on the 5th floor have not been used in many years and n"
type textarea "x"
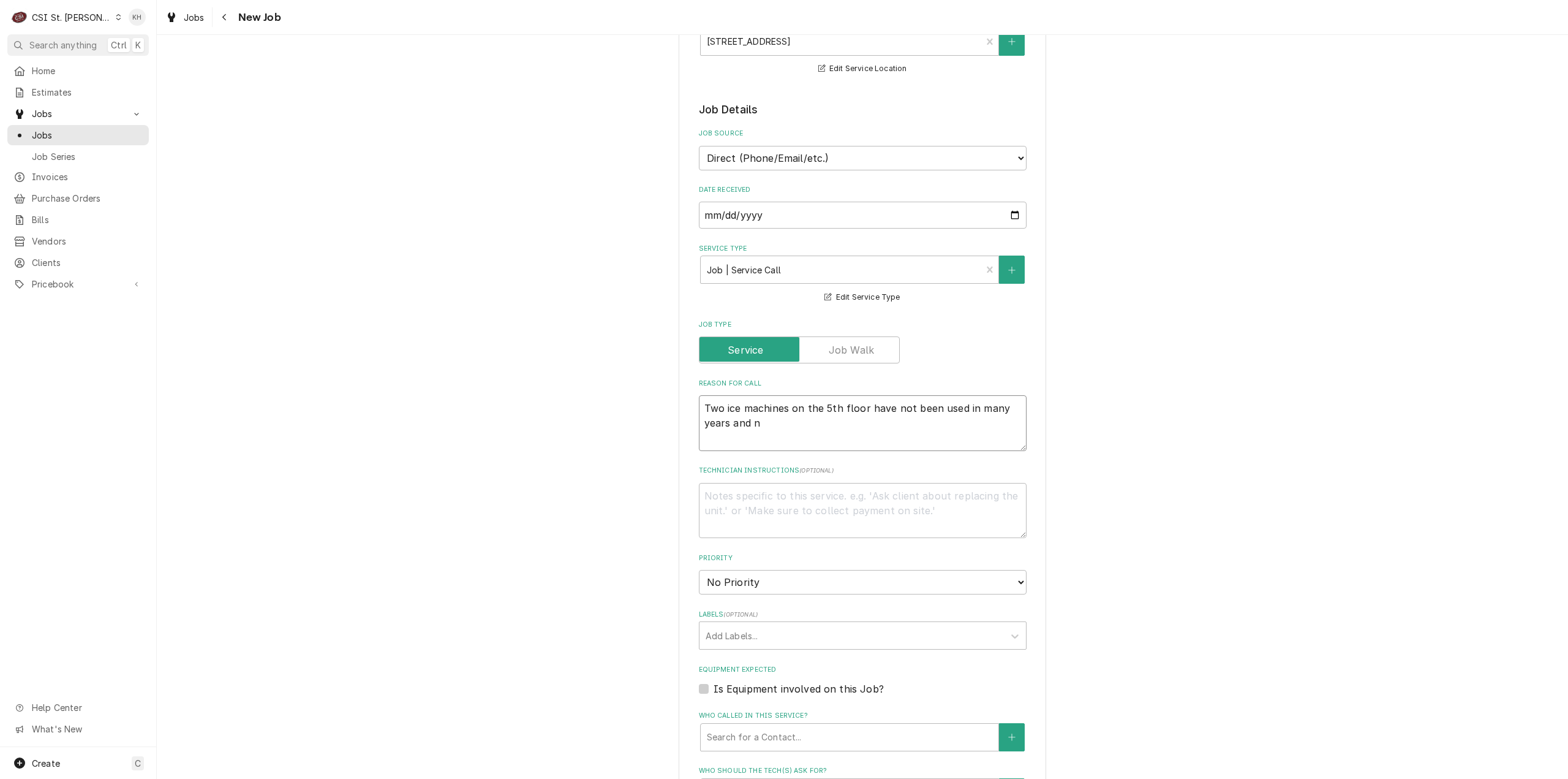
type textarea "Two ice machines on the 5th floor have not been used in many years and ne"
type textarea "x"
type textarea "Two ice machines on the 5th floor have not been used in many years and nee"
type textarea "x"
type textarea "Two ice machines on the 5th floor have not been used in many years and need"
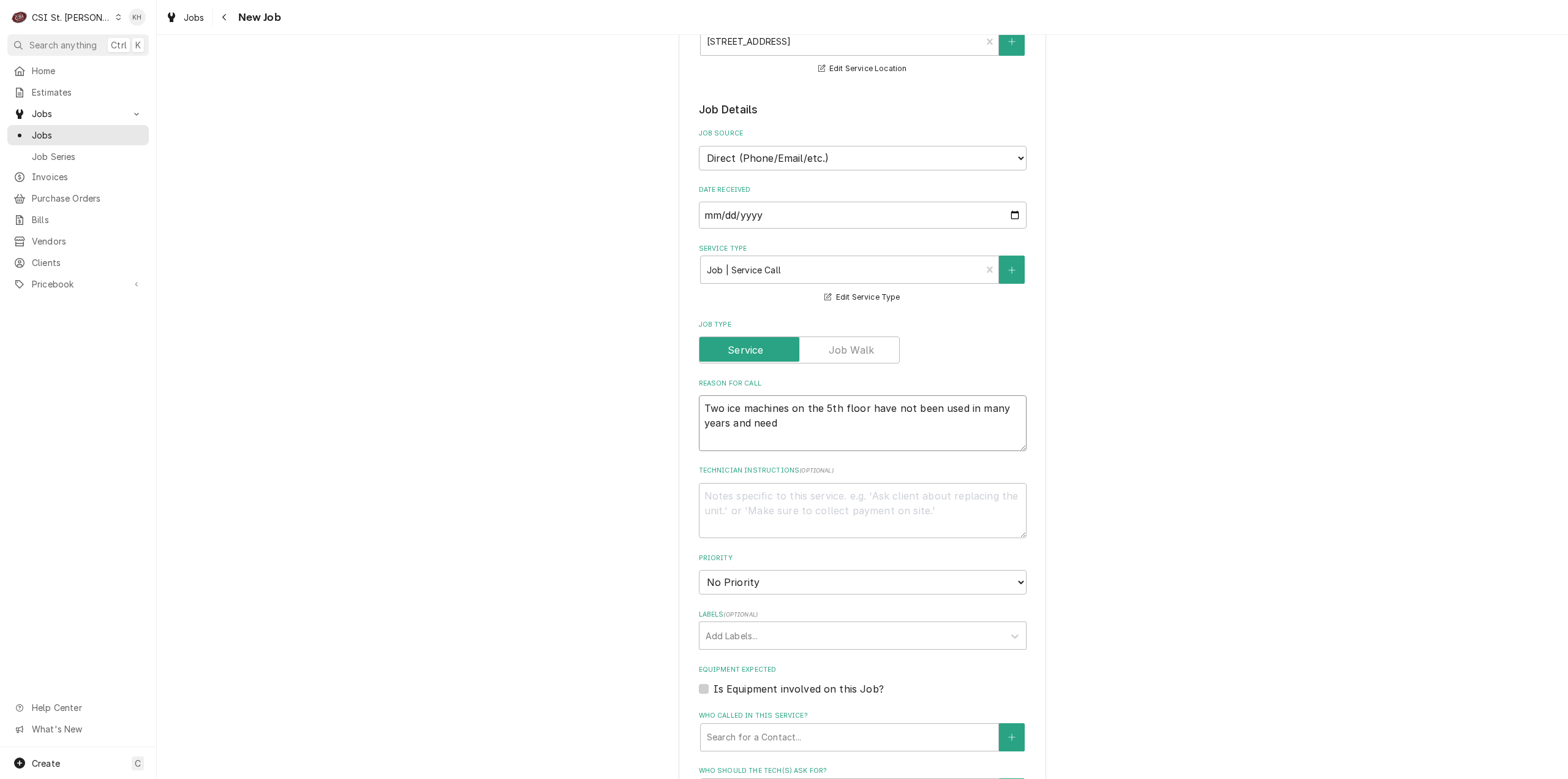
type textarea "x"
type textarea "Two ice machines on the 5th floor have not been used in many years and needs"
type textarea "x"
type textarea "Two ice machines on the 5th floor have not been used in many years and needs t"
type textarea "x"
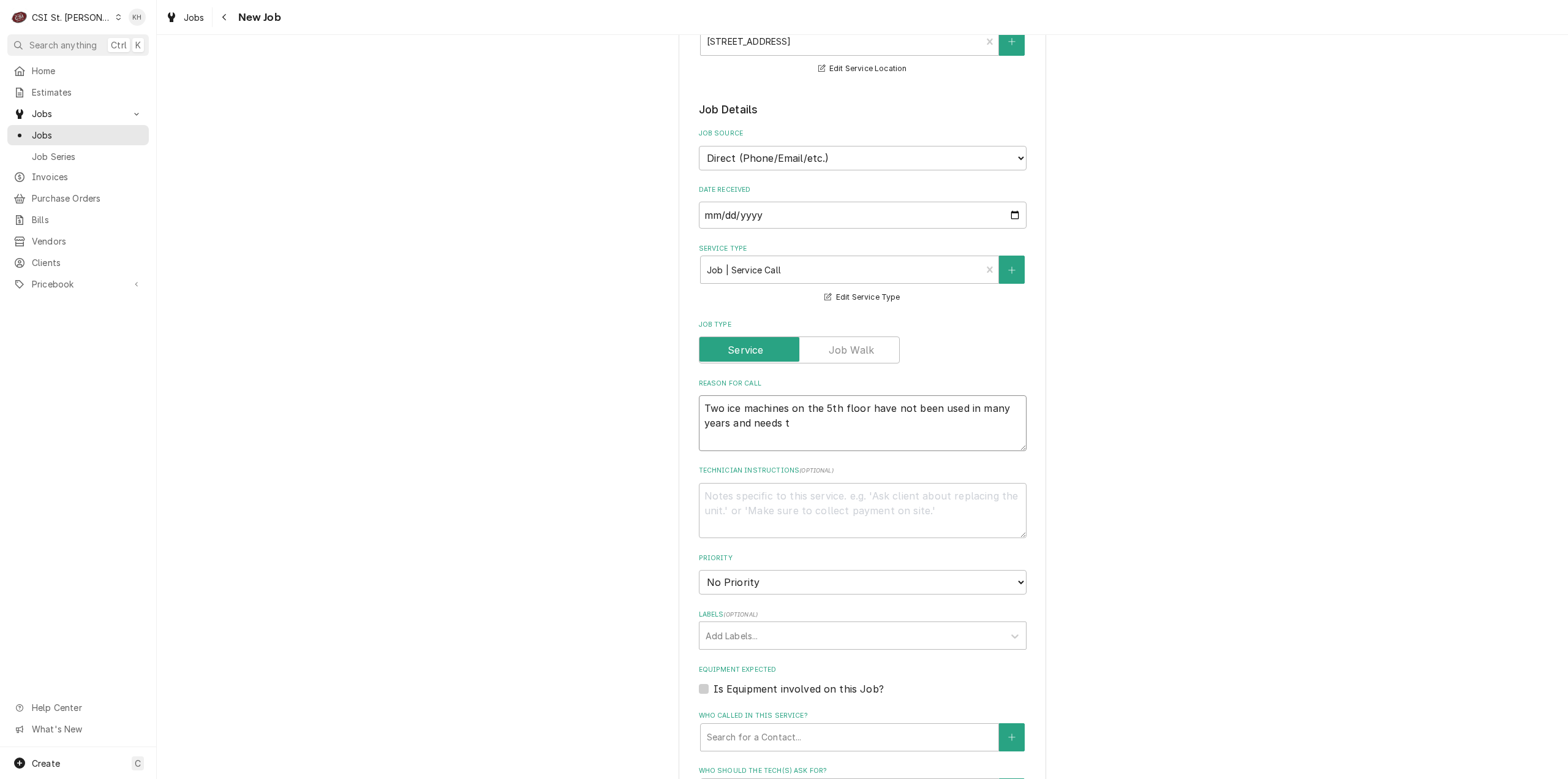
type textarea "Two ice machines on the 5th floor have not been used in many years and needs to"
type textarea "x"
type textarea "Two ice machines on the 5th floor have not been used in many years and needs to"
type textarea "x"
type textarea "Two ice machines on the 5th floor have not been used in many years and needs to…"
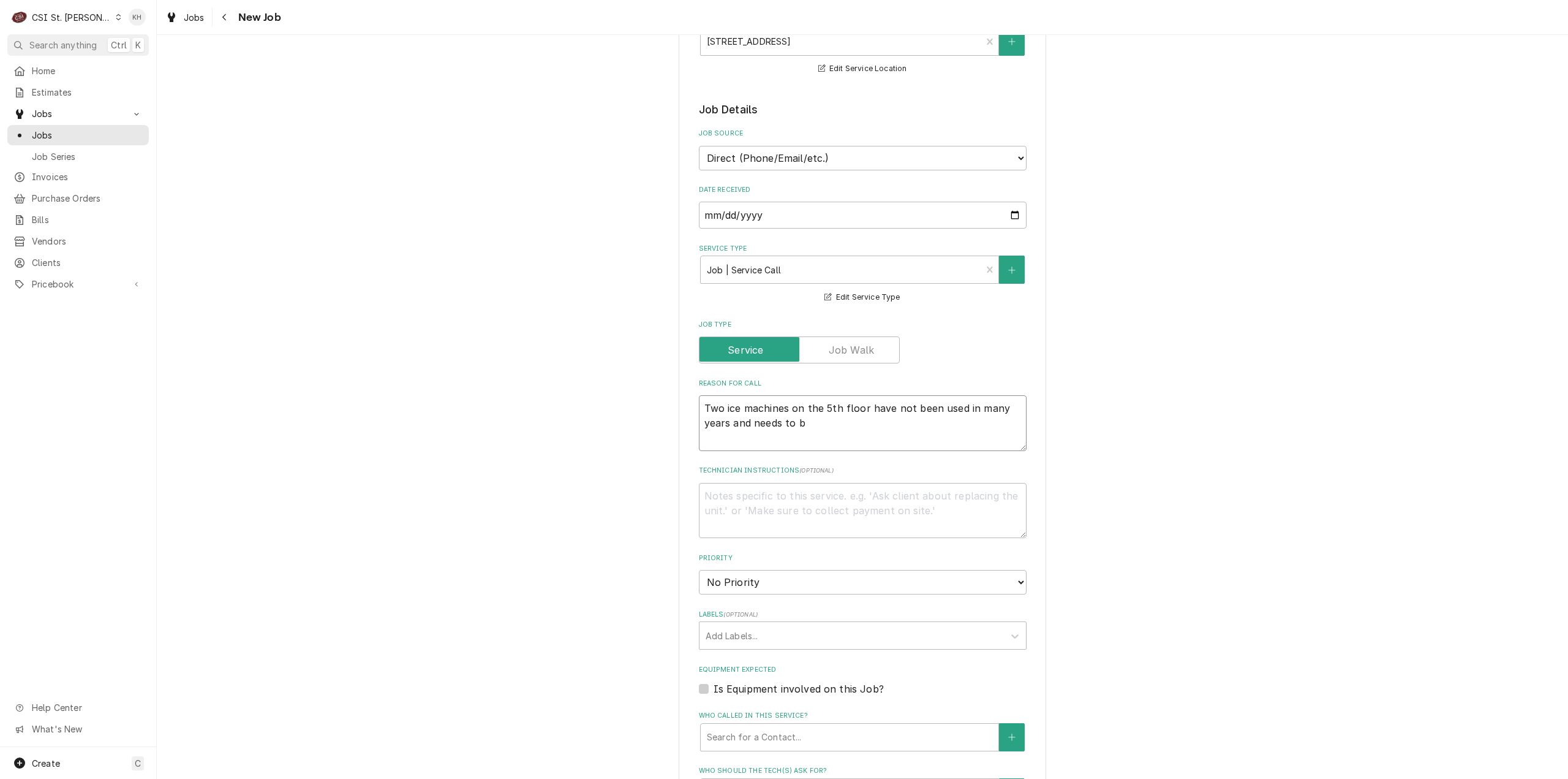
type textarea "x"
type textarea "Two ice machines on the 5th floor have not been used in many years and needs to…"
type textarea "x"
type textarea "Two ice machines on the 5th floor have not been used in many years and needs to…"
type textarea "x"
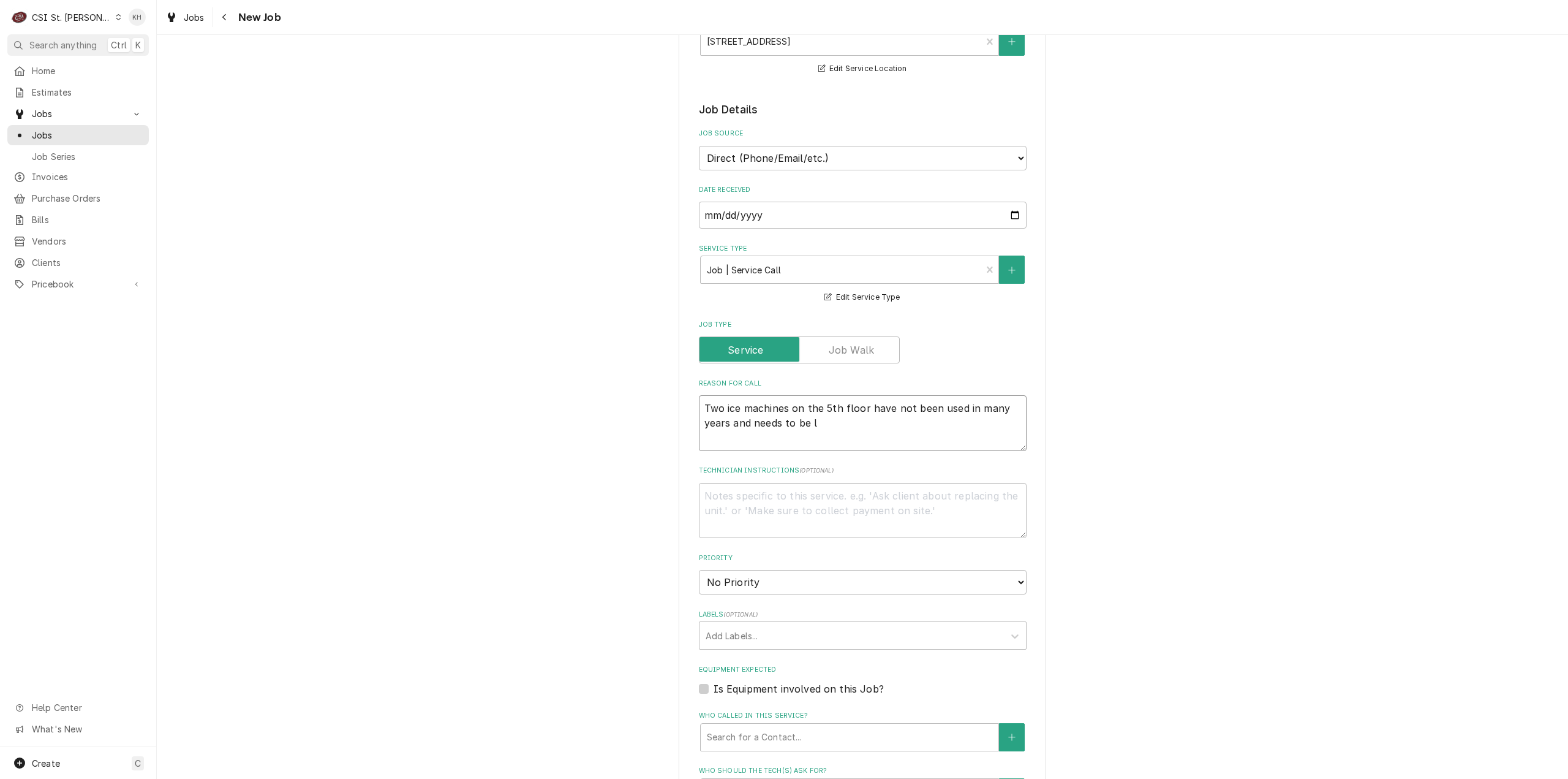
type textarea "Two ice machines on the 5th floor have not been used in many years and needs to…"
type textarea "x"
type textarea "Two ice machines on the 5th floor have not been used in many years and needs to…"
type textarea "x"
type textarea "Two ice machines on the 5th floor have not been used in many years and needs to…"
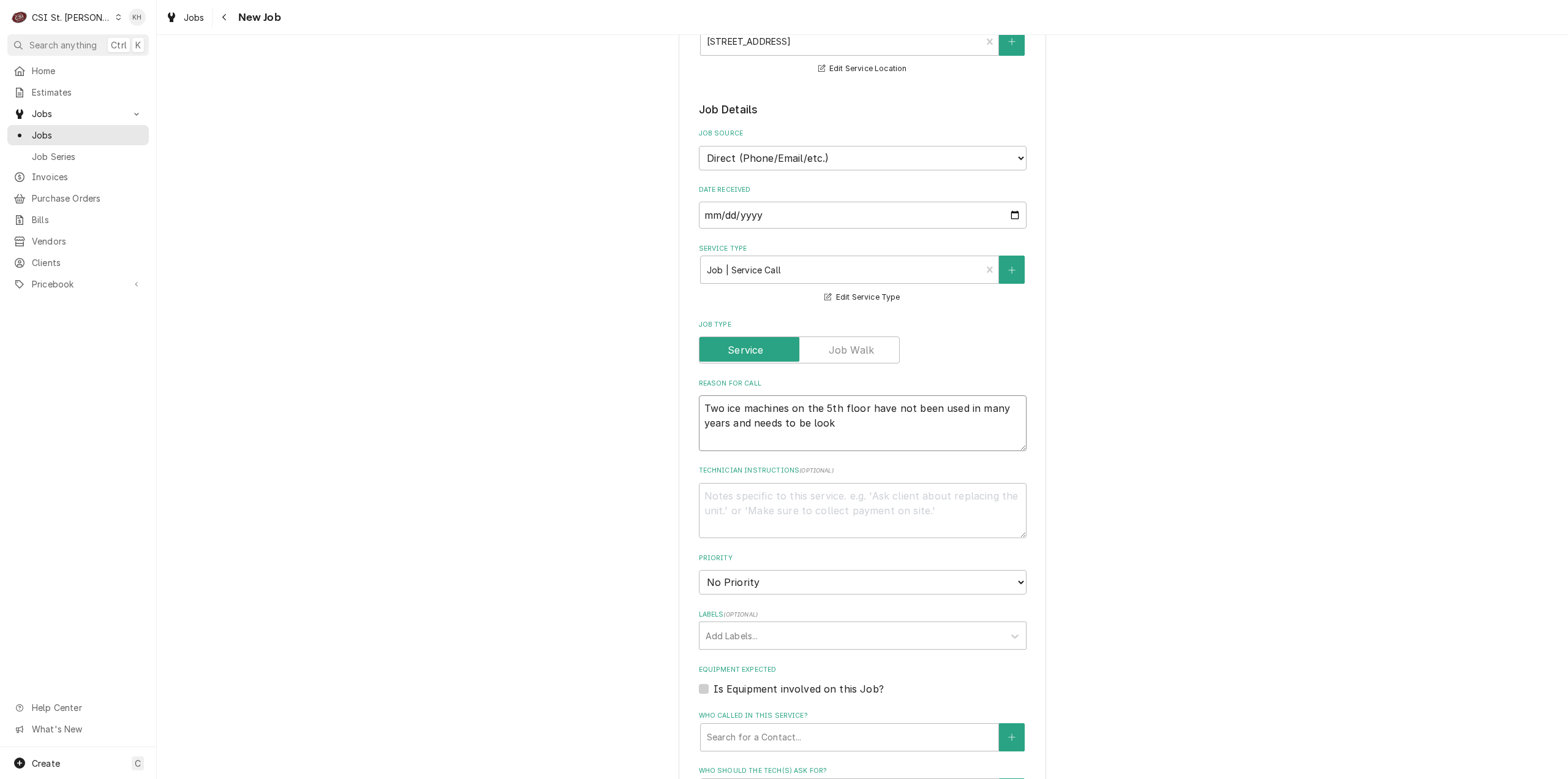
type textarea "x"
type textarea "Two ice machines on the 5th floor have not been used in many years and needs to…"
type textarea "x"
type textarea "Two ice machines on the 5th floor have not been used in many years and needs to…"
type textarea "x"
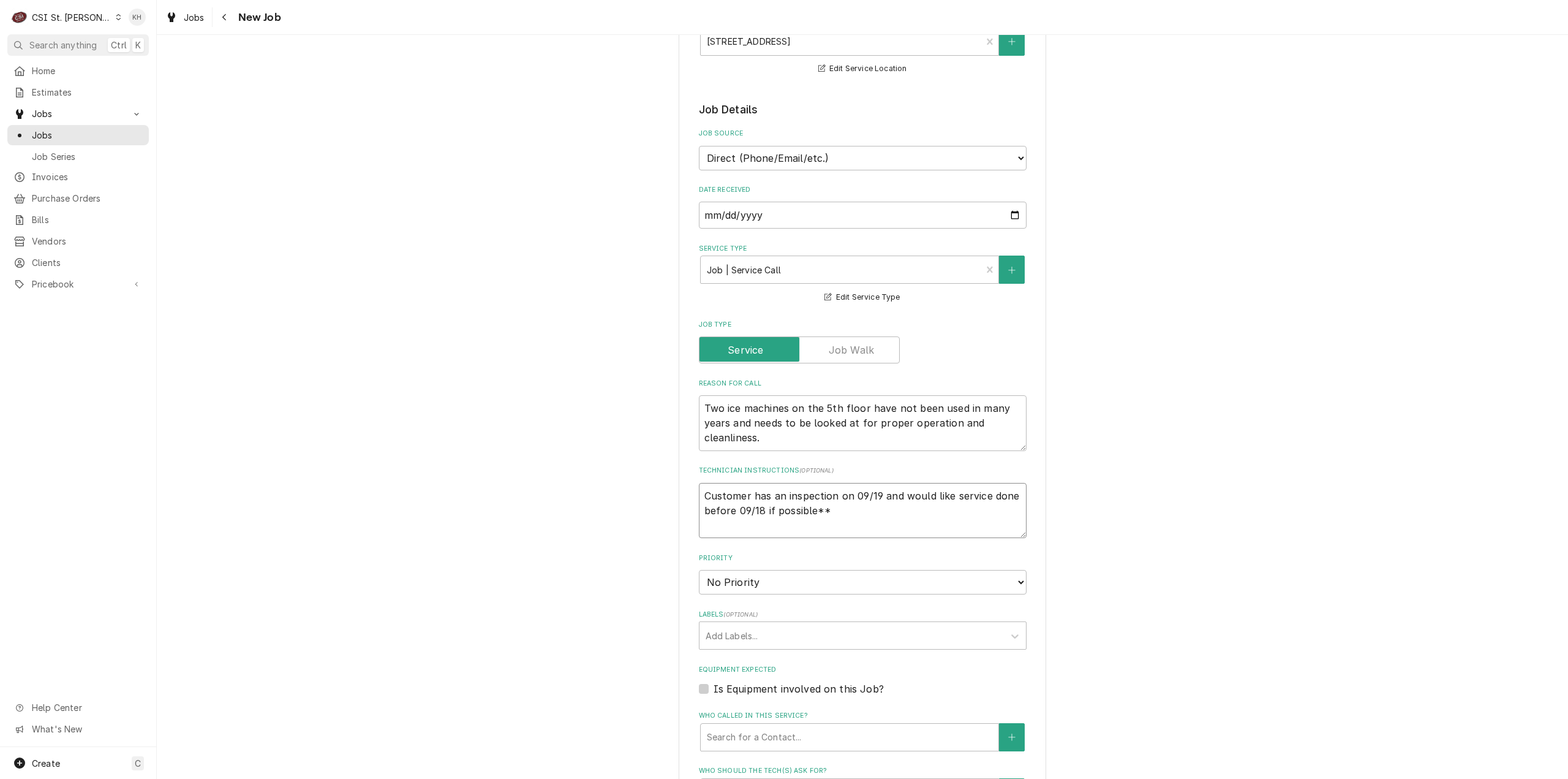
click at [703, 508] on textarea "Customer has an inspection on 09/19 and would like service done before 09/18 if…" at bounding box center [863, 511] width 328 height 56
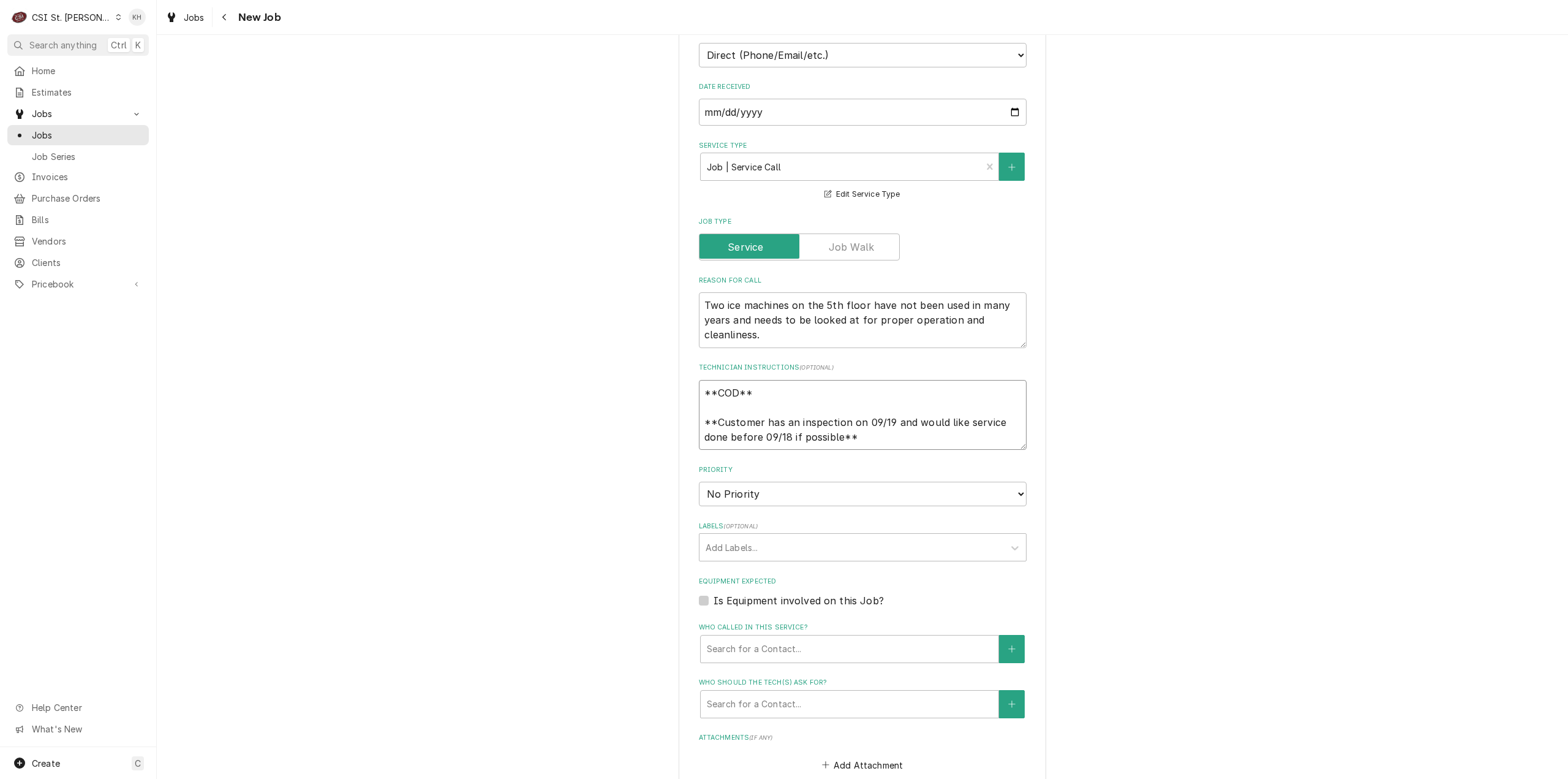
scroll to position [429, 0]
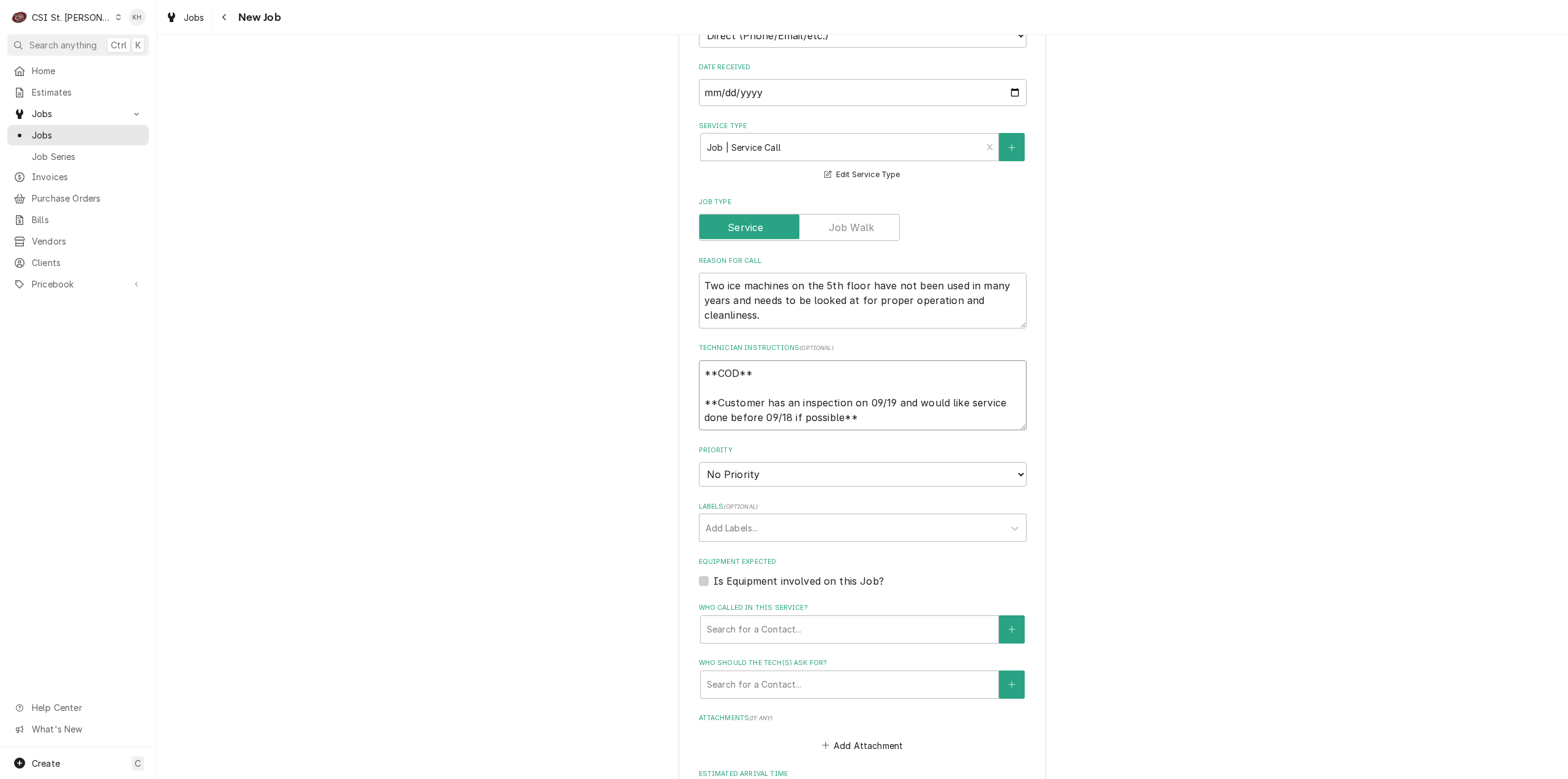
click at [908, 430] on textarea "**COD** **Customer has an inspection on 09/19 and would like service done befor…" at bounding box center [863, 396] width 328 height 71
click at [910, 430] on textarea "**COD** **Customer has an inspection on 09/19 and would like service done befor…" at bounding box center [863, 396] width 328 height 71
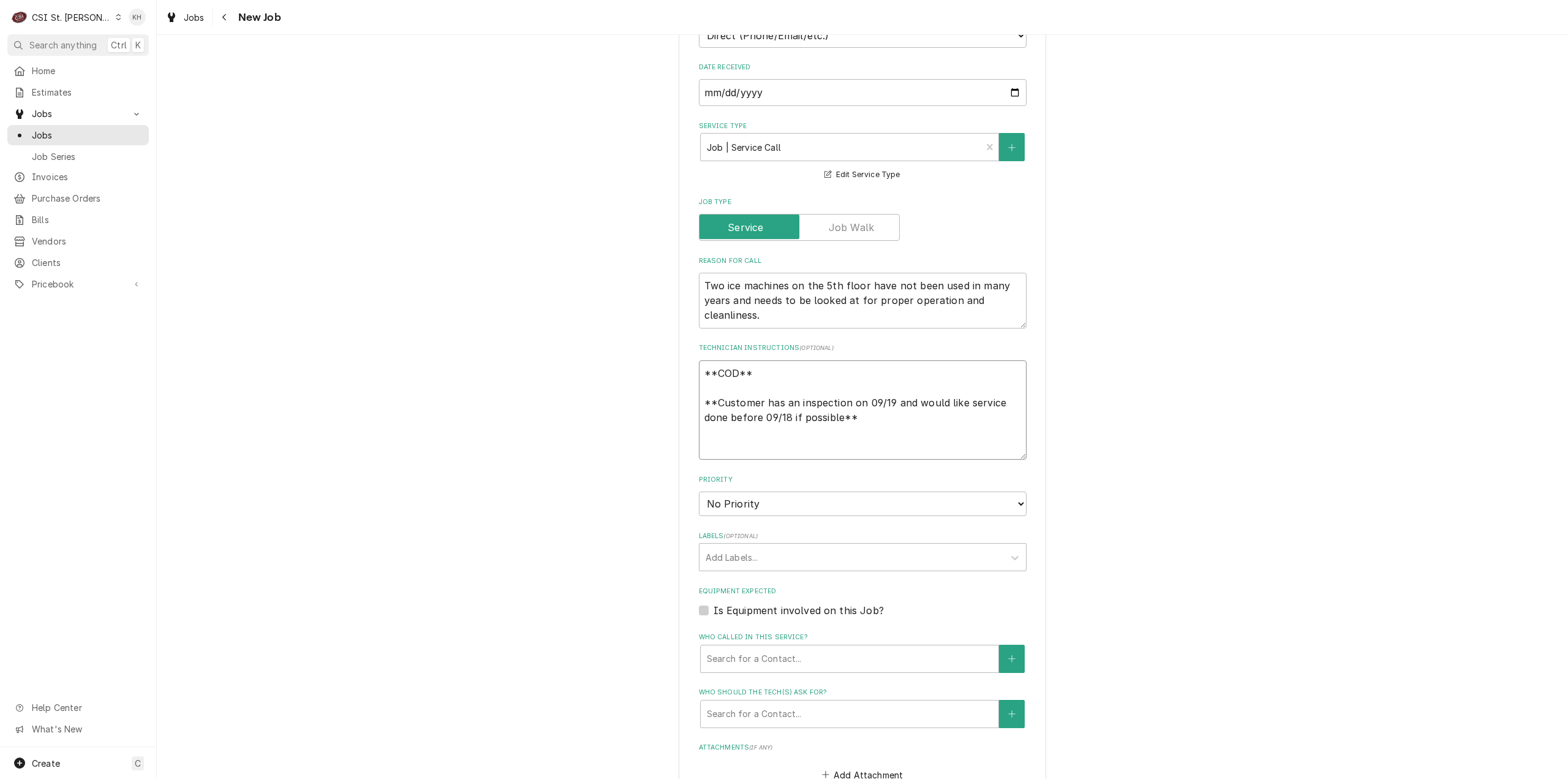
click at [767, 460] on textarea "**COD** **Customer has an inspection on 09/19 and would like service done befor…" at bounding box center [863, 411] width 328 height 100
paste textarea "Service Hours: 9am – 4pm"
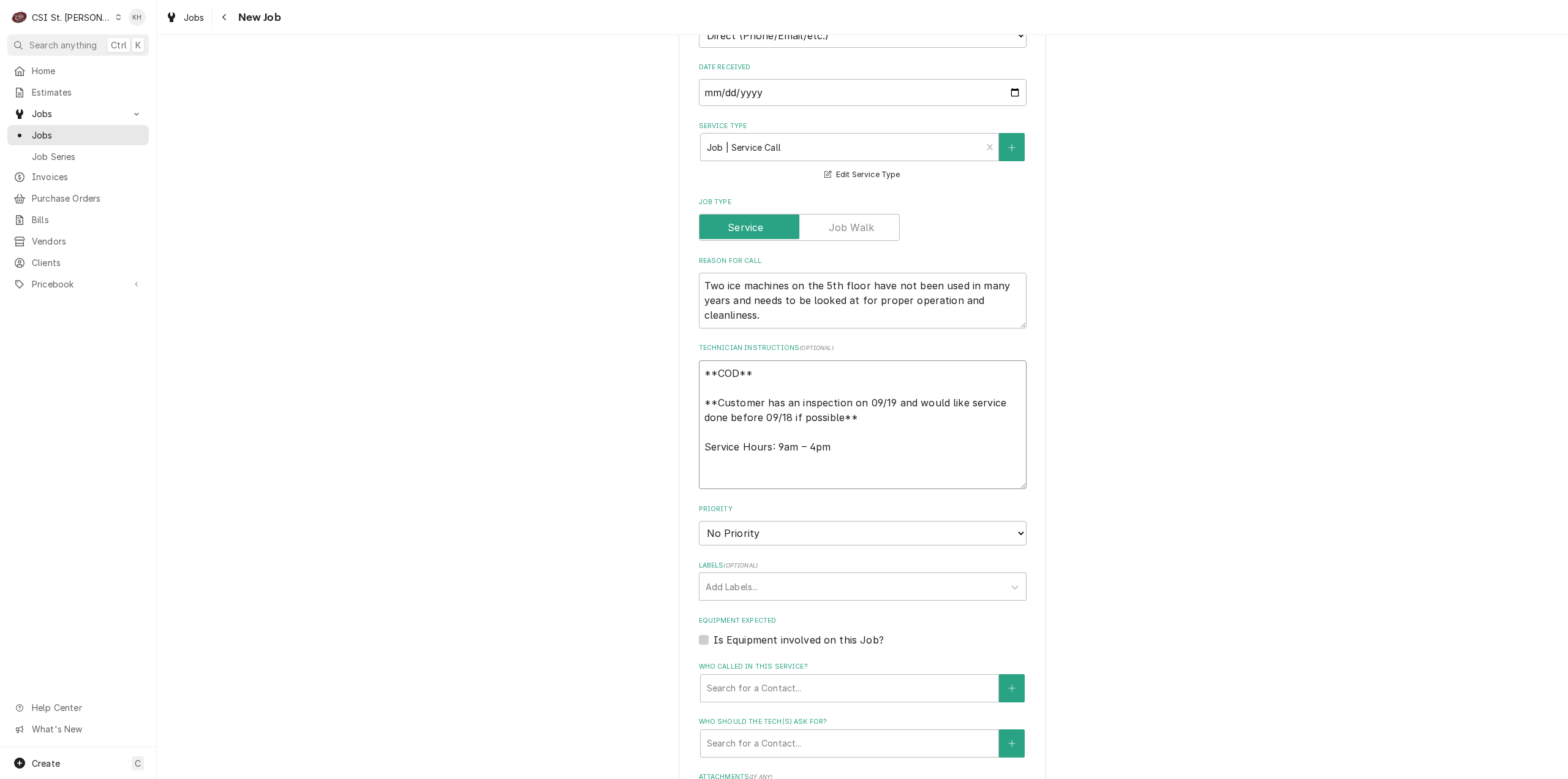
click at [732, 490] on textarea "**COD** **Customer has an inspection on 09/19 and would like service done befor…" at bounding box center [863, 425] width 328 height 129
paste textarea "[PERSON_NAME]"
click at [767, 545] on select "No Priority Urgent High Medium Low" at bounding box center [863, 533] width 328 height 24
click at [699, 535] on select "No Priority Urgent High Medium Low" at bounding box center [863, 533] width 328 height 24
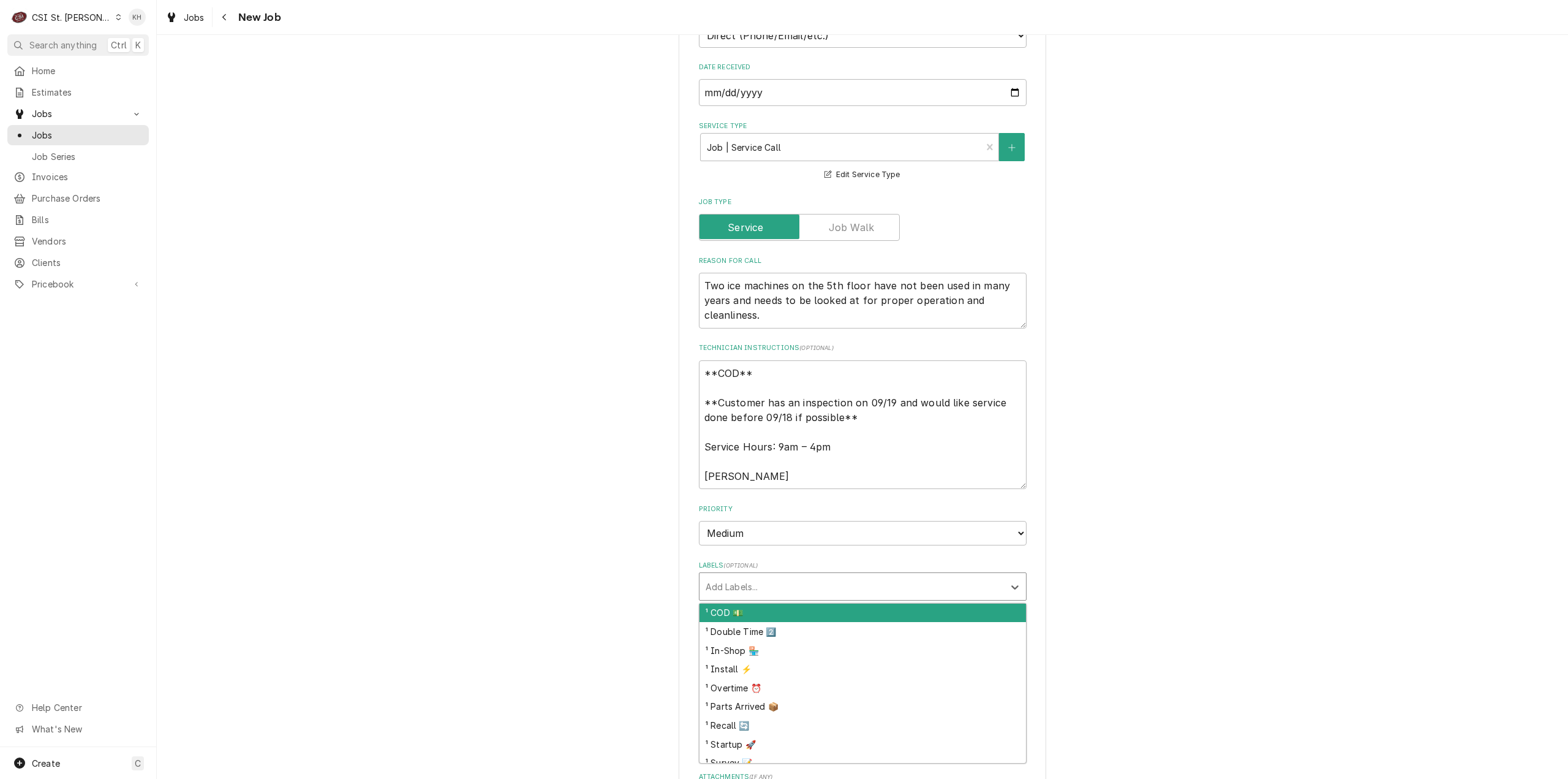
click at [753, 597] on div "Labels" at bounding box center [852, 586] width 292 height 22
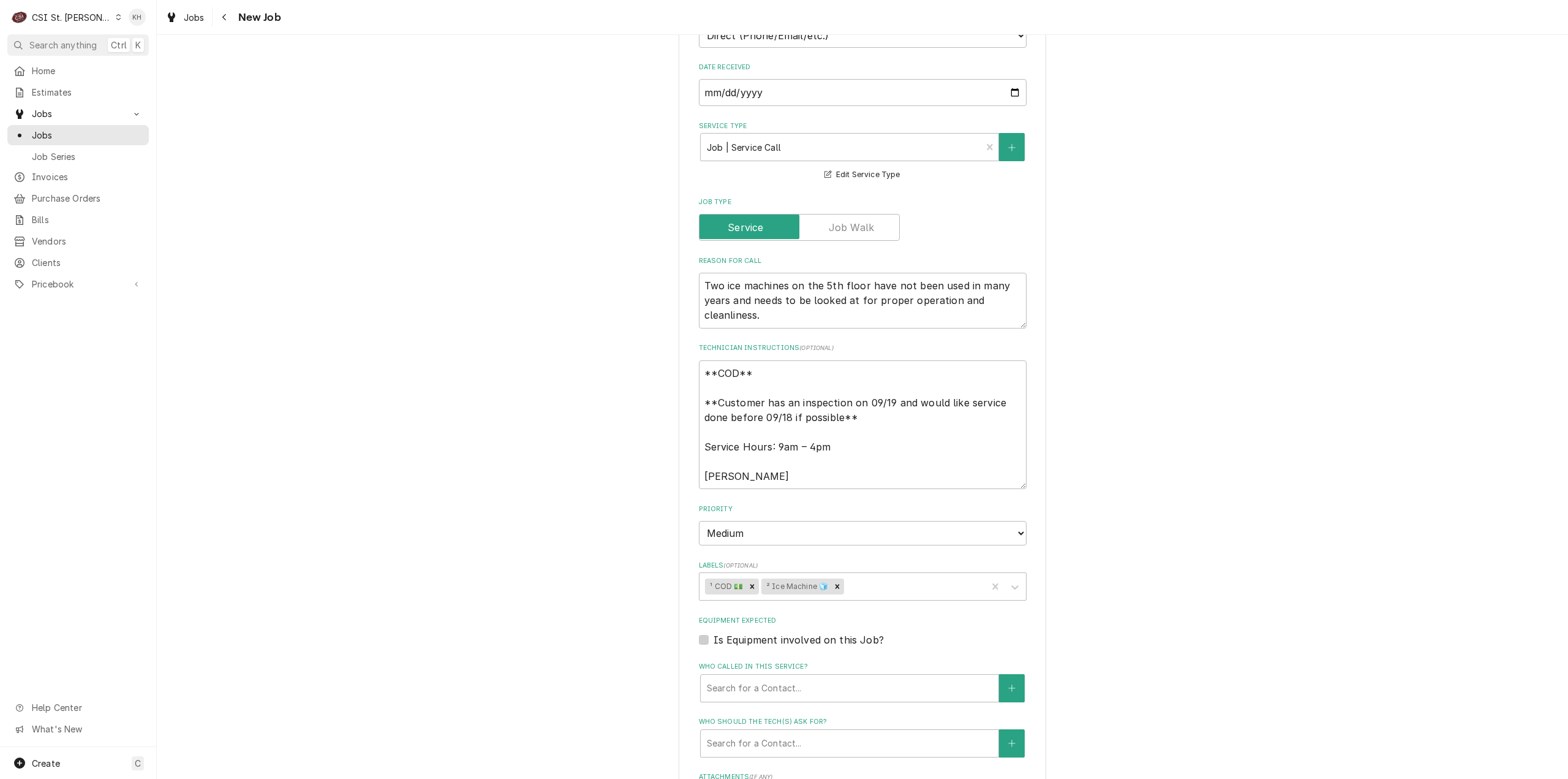
click at [702, 663] on fieldset "Job Details Job Source Direct (Phone/Email/etc.) Service Channel Corrigo Ecotra…" at bounding box center [863, 483] width 328 height 1006
click at [714, 647] on label "Is Equipment involved on this Job?" at bounding box center [799, 639] width 170 height 15
click at [714, 656] on input "Equipment Expected" at bounding box center [878, 646] width 328 height 27
click at [757, 699] on div "Equipment" at bounding box center [849, 688] width 286 height 22
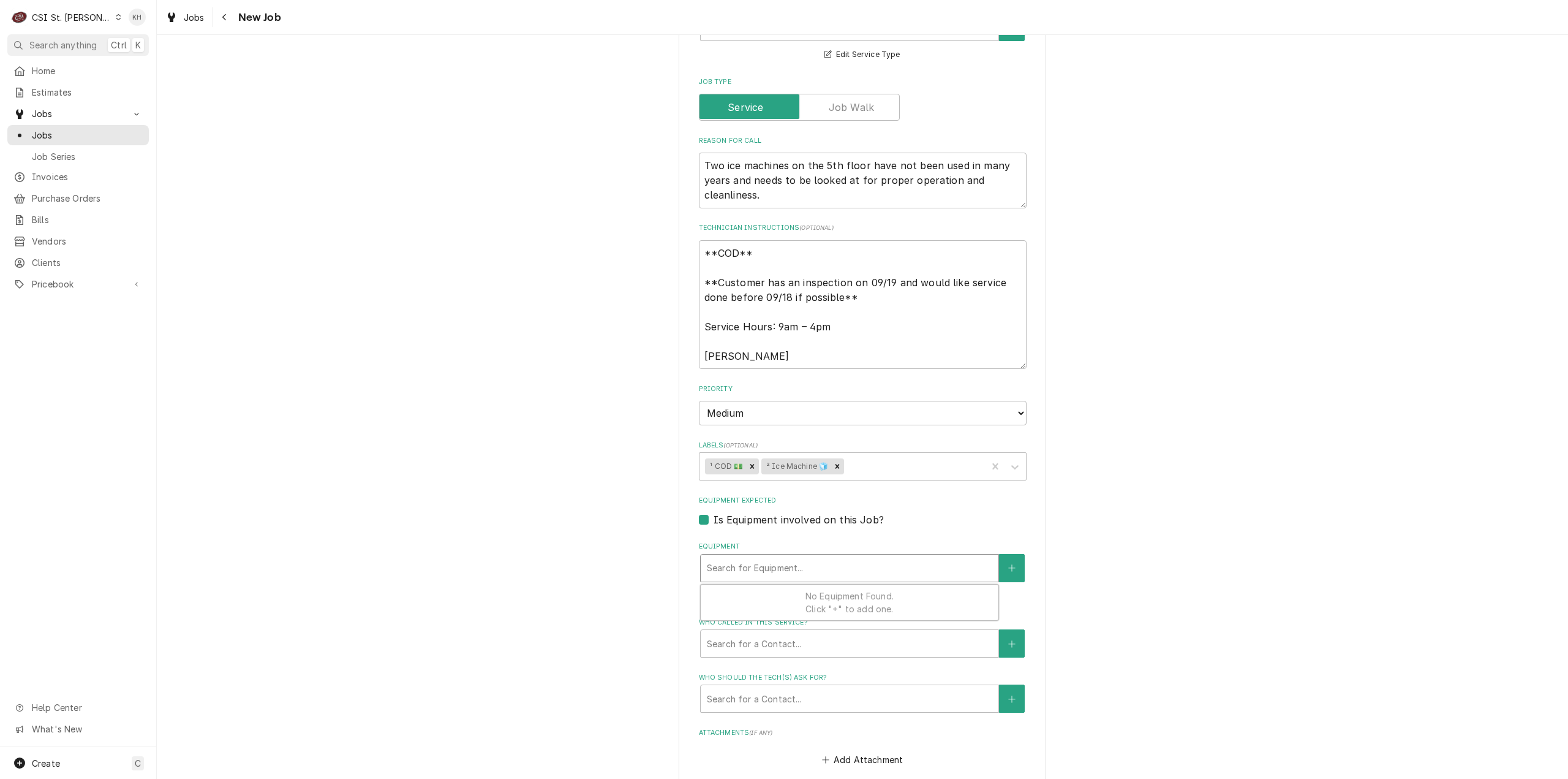
scroll to position [552, 0]
click at [1003, 575] on button "Equipment" at bounding box center [1012, 566] width 26 height 29
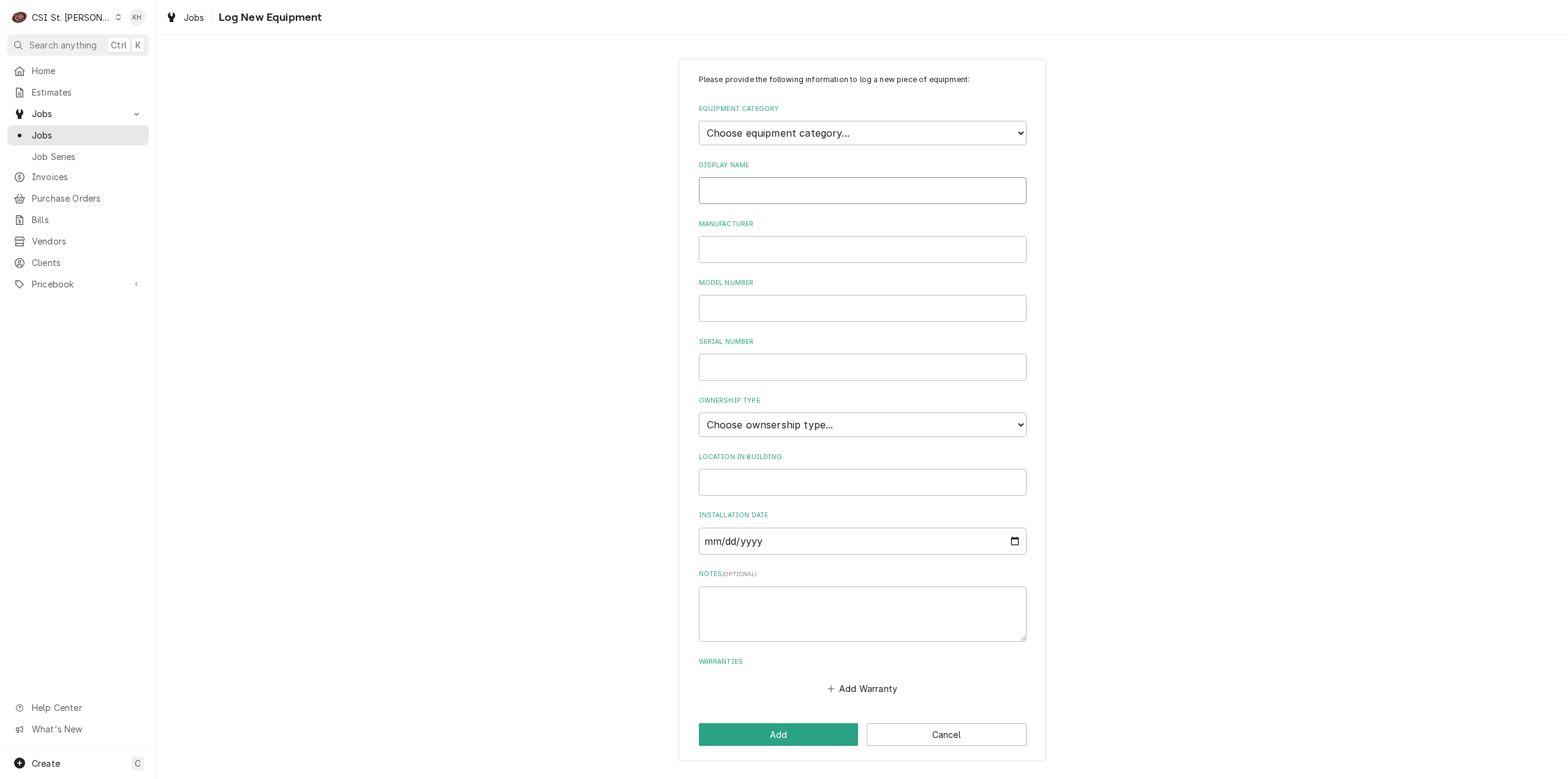
click at [801, 192] on input "Display Name" at bounding box center [863, 190] width 328 height 27
click at [819, 123] on select "Choose equipment category... Cooking Equipment Fryers Ice Machines Ovens and Ra…" at bounding box center [863, 133] width 328 height 24
click at [699, 120] on select "Choose equipment category... Cooking Equipment Fryers Ice Machines Ovens and Ra…" at bounding box center [863, 133] width 328 height 24
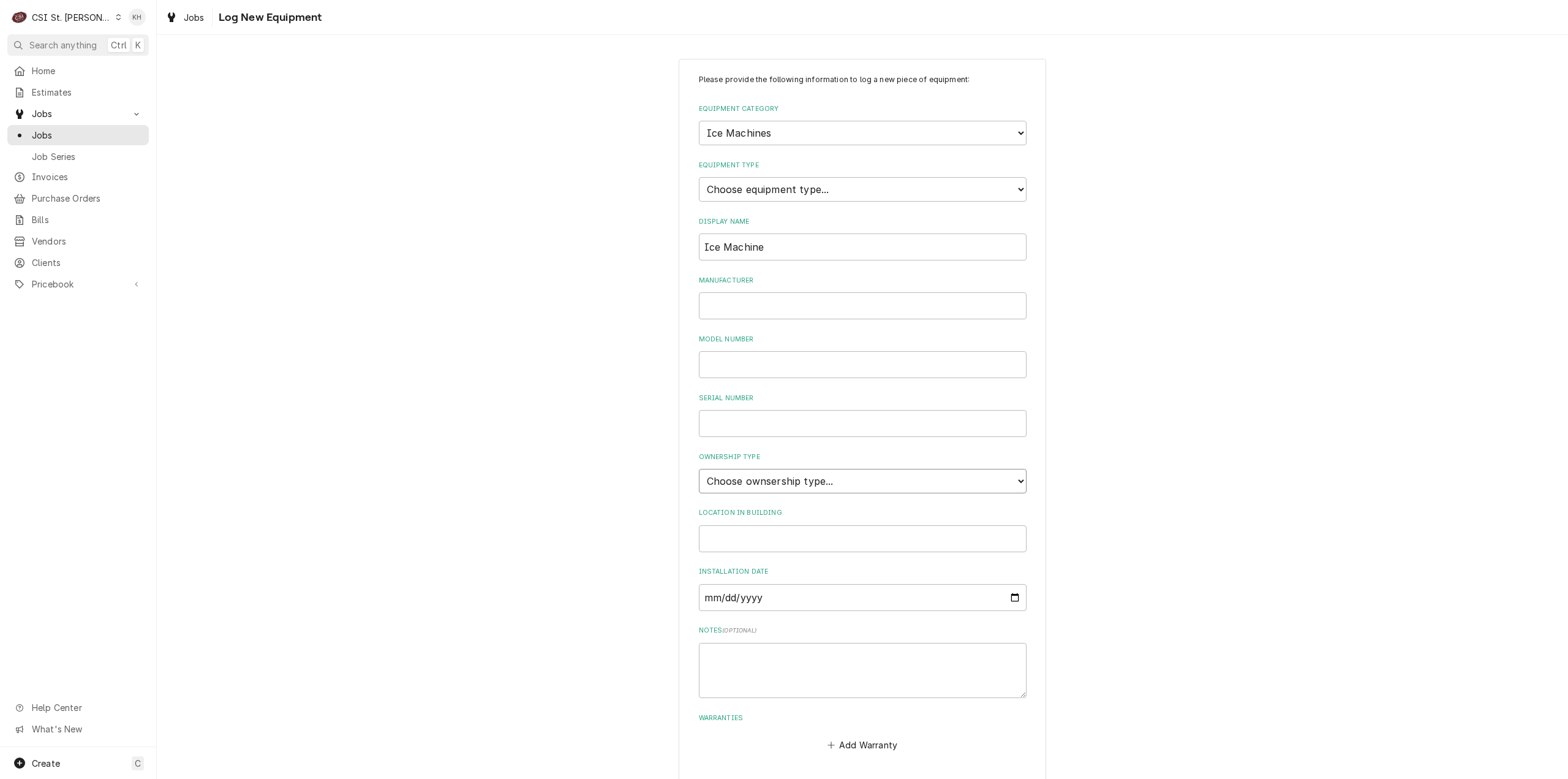
drag, startPoint x: 758, startPoint y: 478, endPoint x: 754, endPoint y: 485, distance: 8.1
click at [754, 485] on select "Choose ownsership type... Unknown Owned Leased Rented" at bounding box center [863, 481] width 328 height 24
click at [699, 469] on select "Choose ownsership type... Unknown Owned Leased Rented" at bounding box center [863, 481] width 328 height 24
drag, startPoint x: 753, startPoint y: 483, endPoint x: 751, endPoint y: 490, distance: 7.3
click at [752, 485] on select "Choose ownsership type... Unknown Owned Leased Rented" at bounding box center [863, 481] width 328 height 24
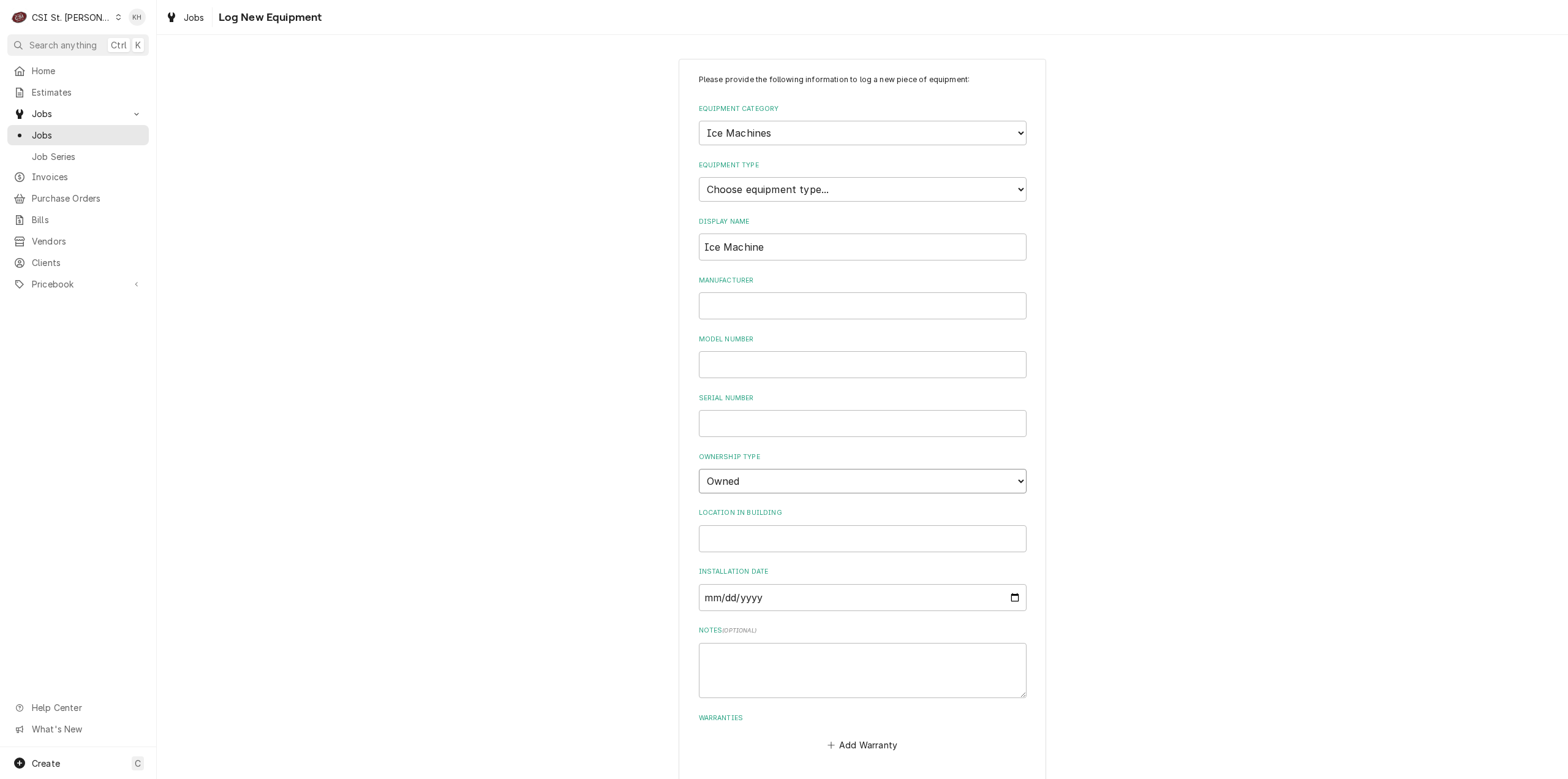
click at [699, 469] on select "Choose ownsership type... Unknown Owned Leased Rented" at bounding box center [863, 481] width 328 height 24
click at [616, 457] on div "Please provide the following information to log a new piece of equipment: Equip…" at bounding box center [862, 438] width 1411 height 780
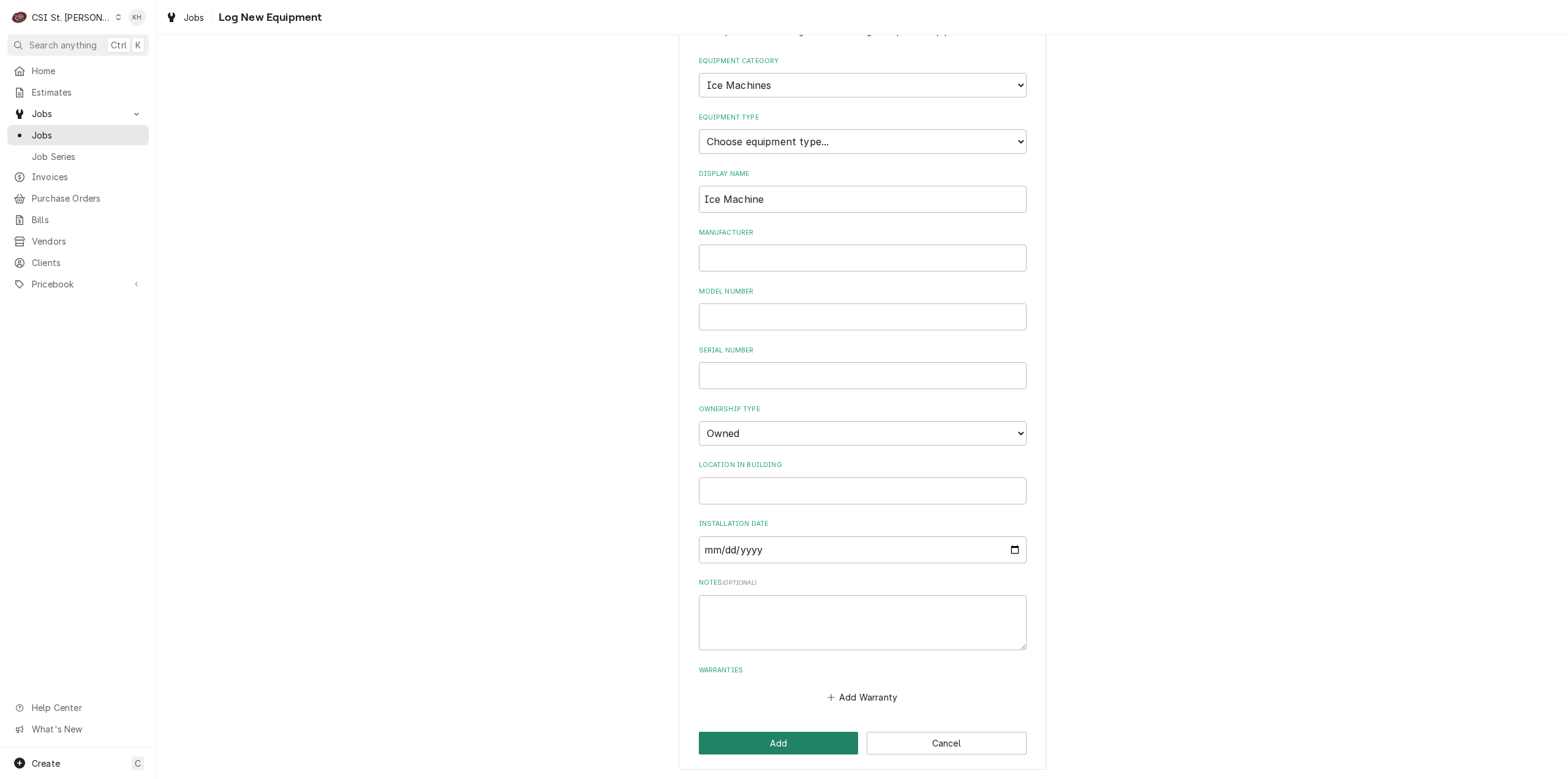
click at [739, 732] on button "Add" at bounding box center [779, 743] width 160 height 23
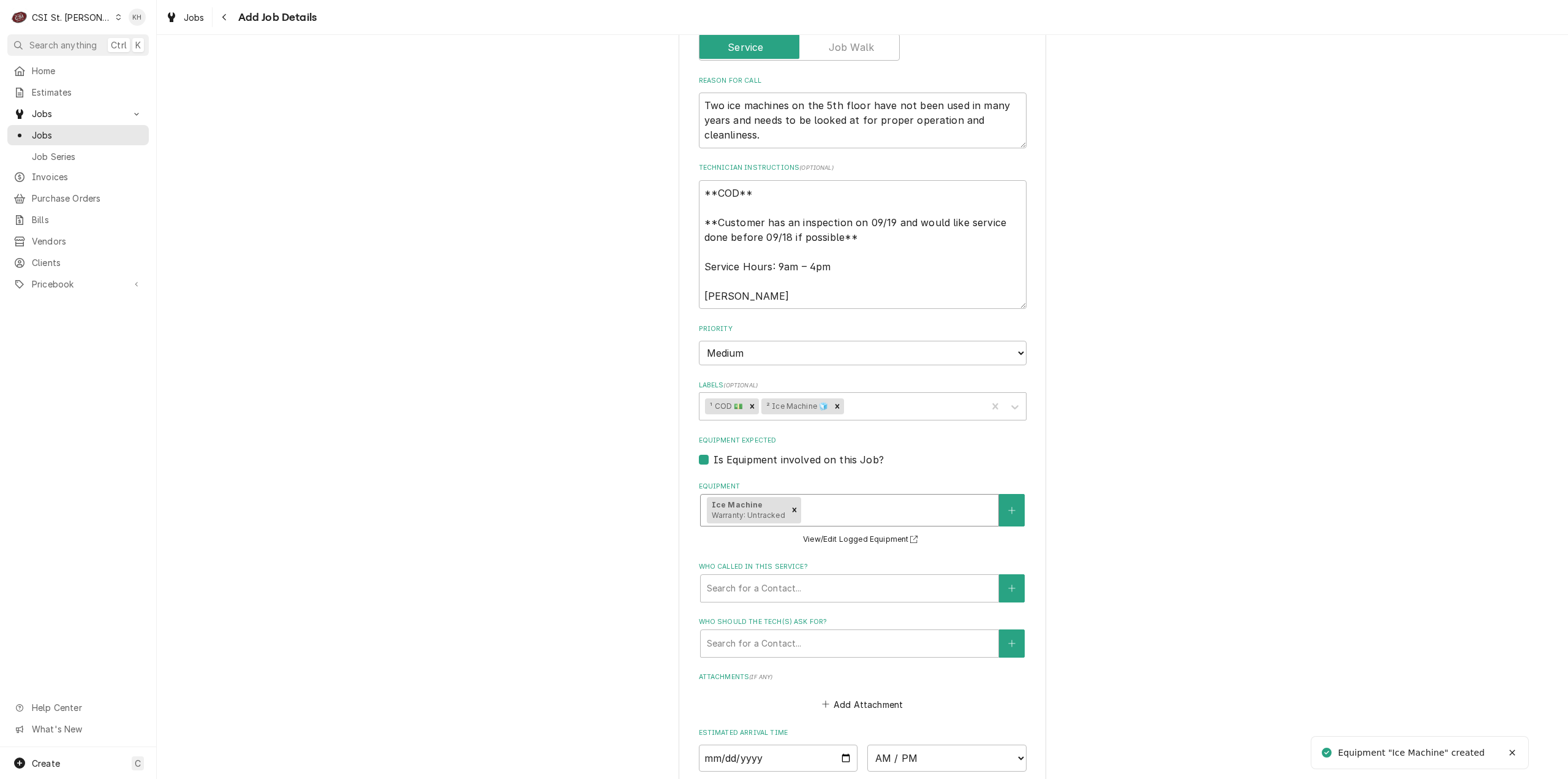
scroll to position [674, 0]
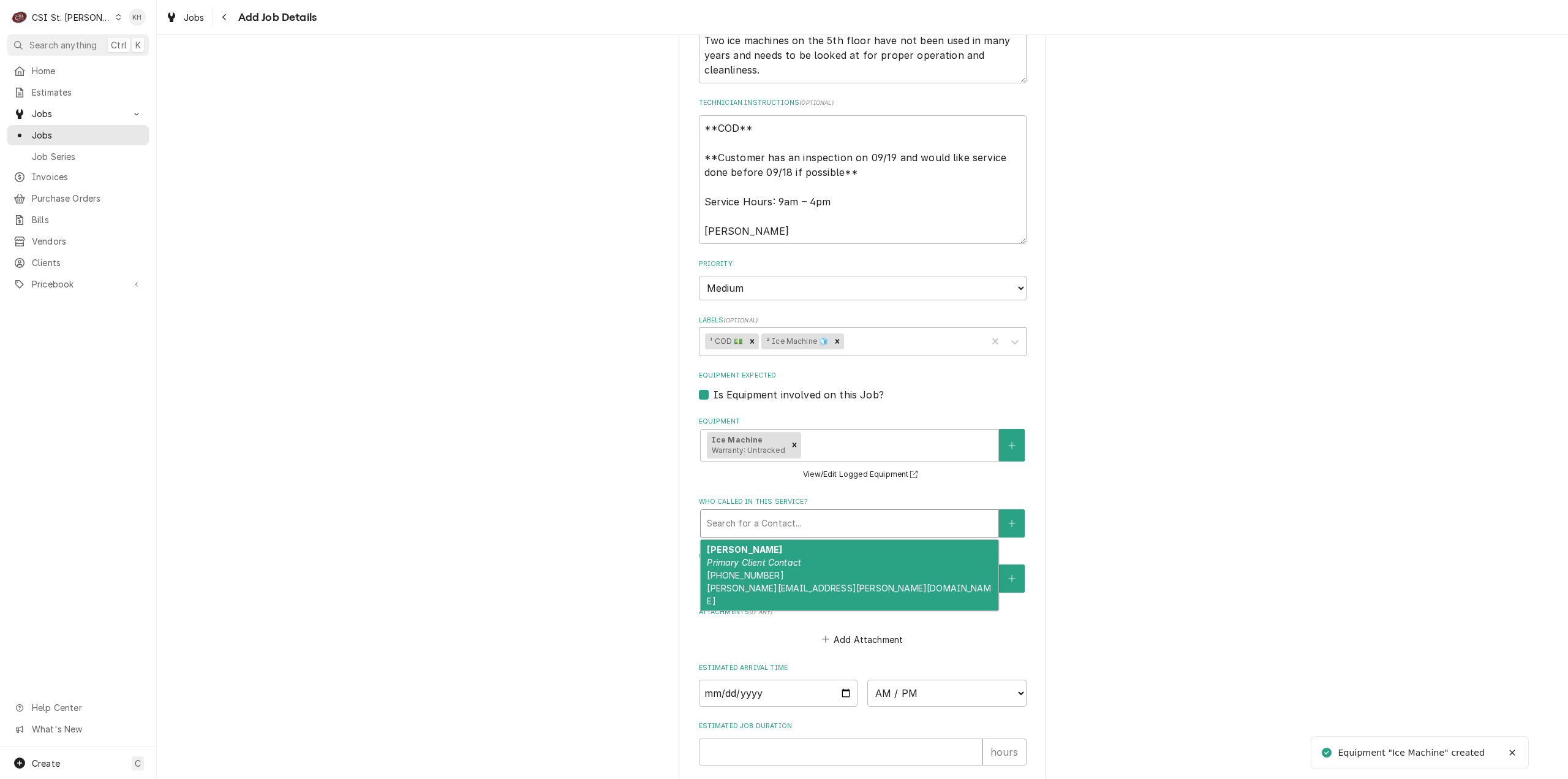
click at [810, 535] on div "Who called in this service?" at bounding box center [849, 523] width 286 height 22
drag, startPoint x: 750, startPoint y: 595, endPoint x: 777, endPoint y: 401, distance: 195.9
click at [750, 594] on span "(314) 616-0365 khrista.duncan@youradv.com" at bounding box center [848, 588] width 284 height 36
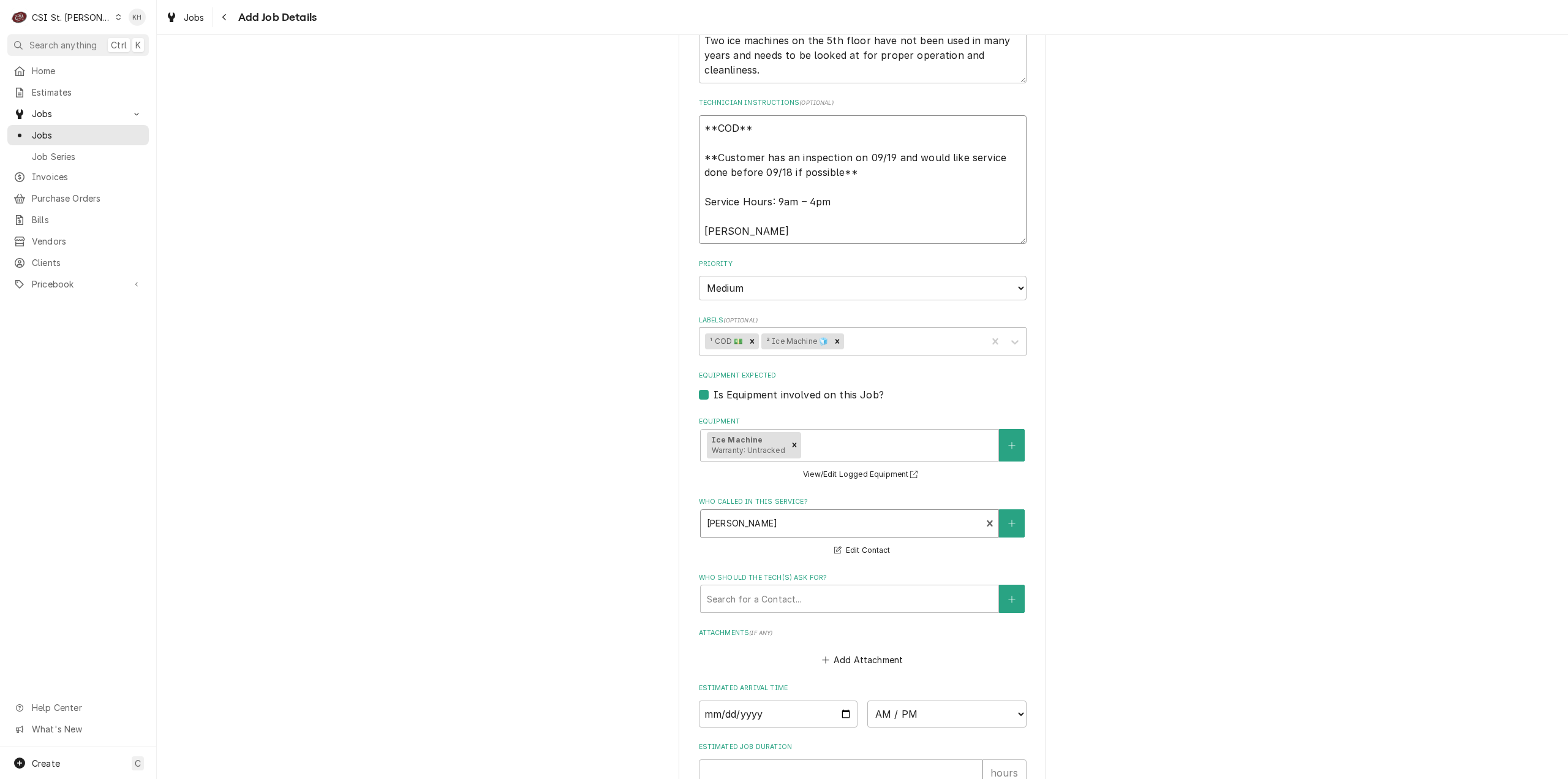
click at [785, 244] on textarea "**COD** **Customer has an inspection on 09/19 and would like service done befor…" at bounding box center [863, 180] width 328 height 129
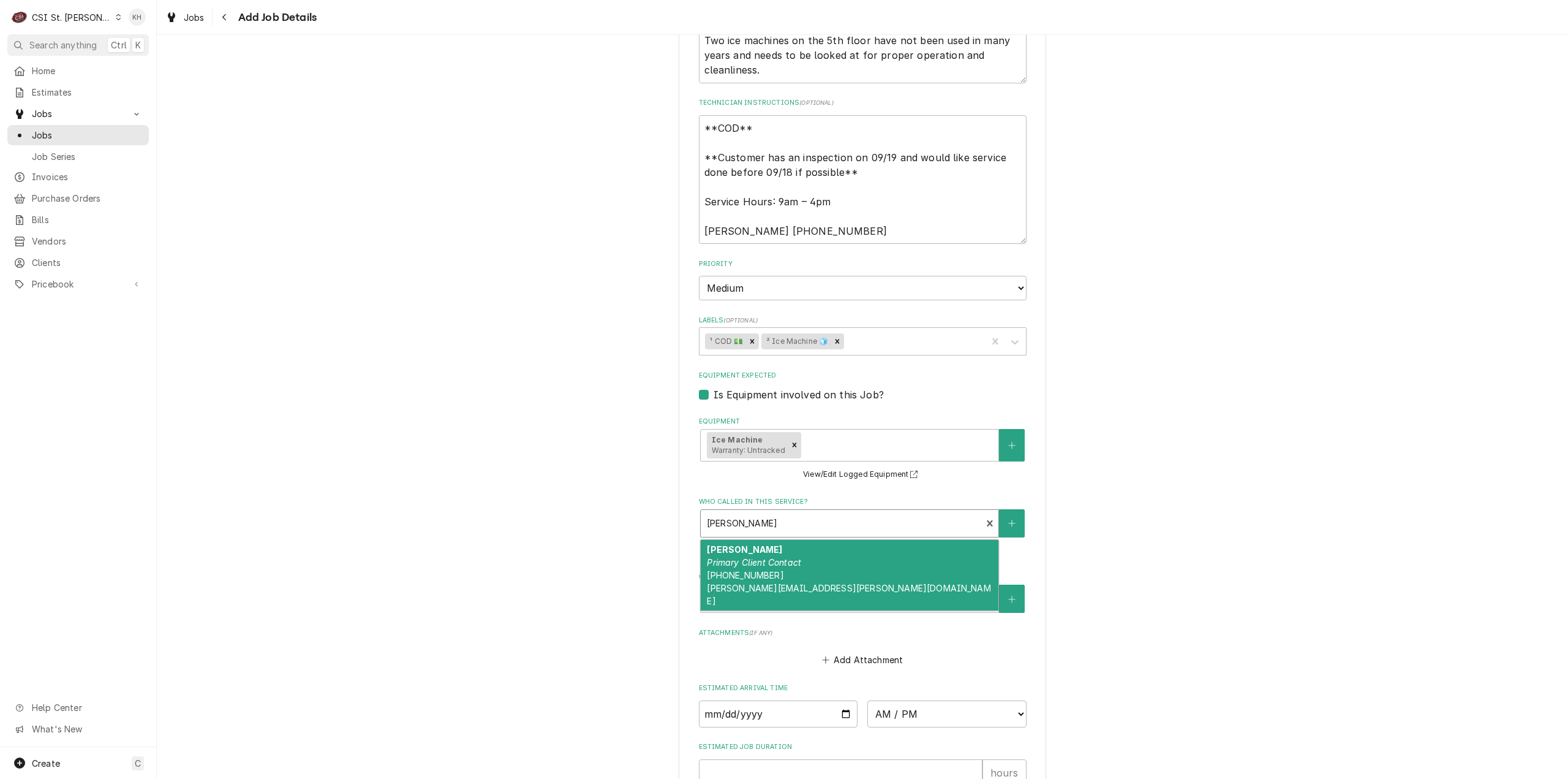
click at [783, 535] on div "Who called in this service?" at bounding box center [841, 523] width 269 height 22
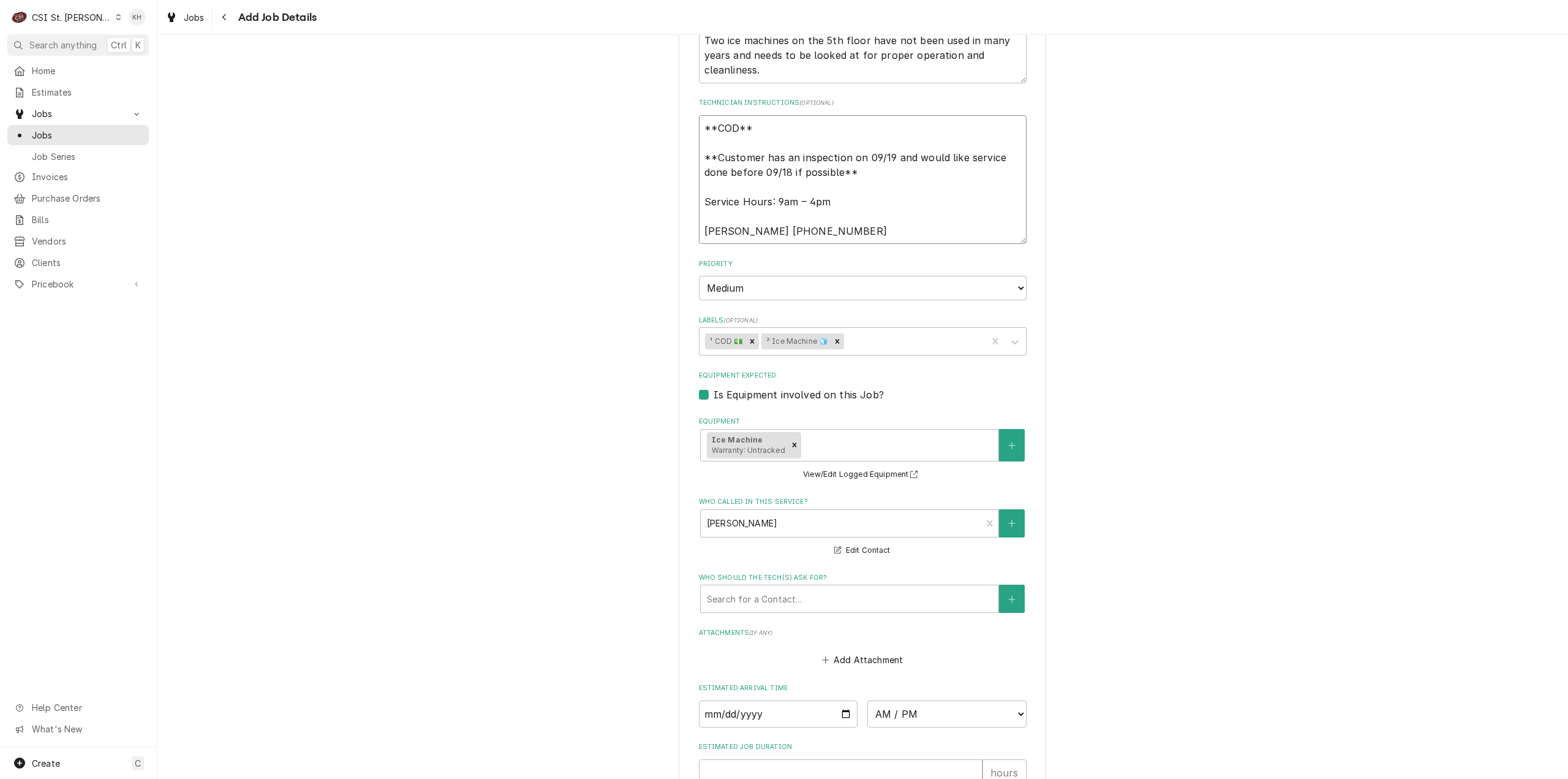
click at [868, 244] on textarea "**COD** **Customer has an inspection on 09/19 and would like service done befor…" at bounding box center [863, 180] width 328 height 129
click at [865, 59] on textarea "Two ice machines on the 5th floor have not been used in many years and needs to…" at bounding box center [863, 56] width 328 height 56
click at [841, 81] on textarea "Two ice machines on the 5th floor of the Centene building have not been used in…" at bounding box center [863, 56] width 328 height 56
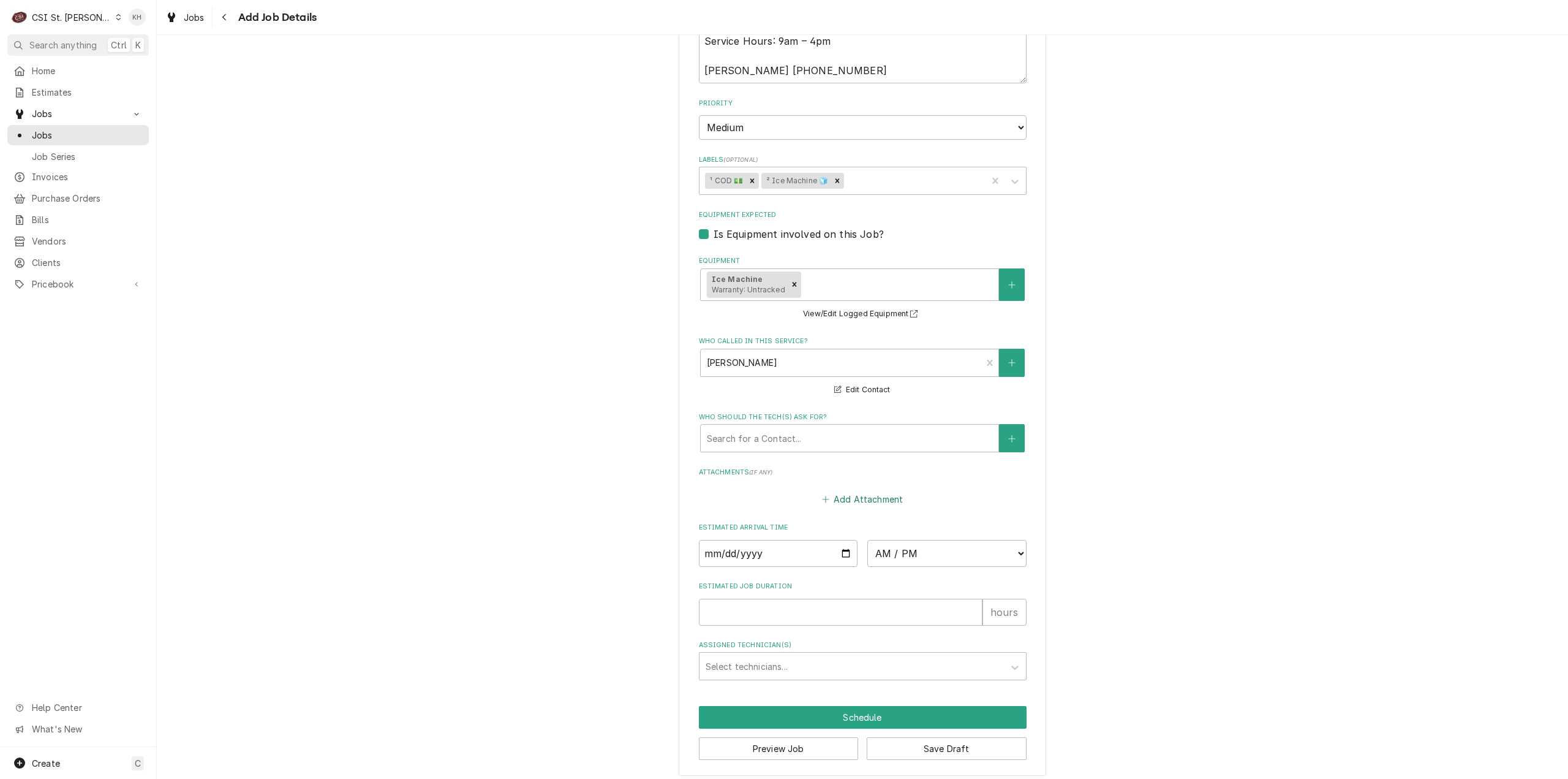
scroll to position [859, 0]
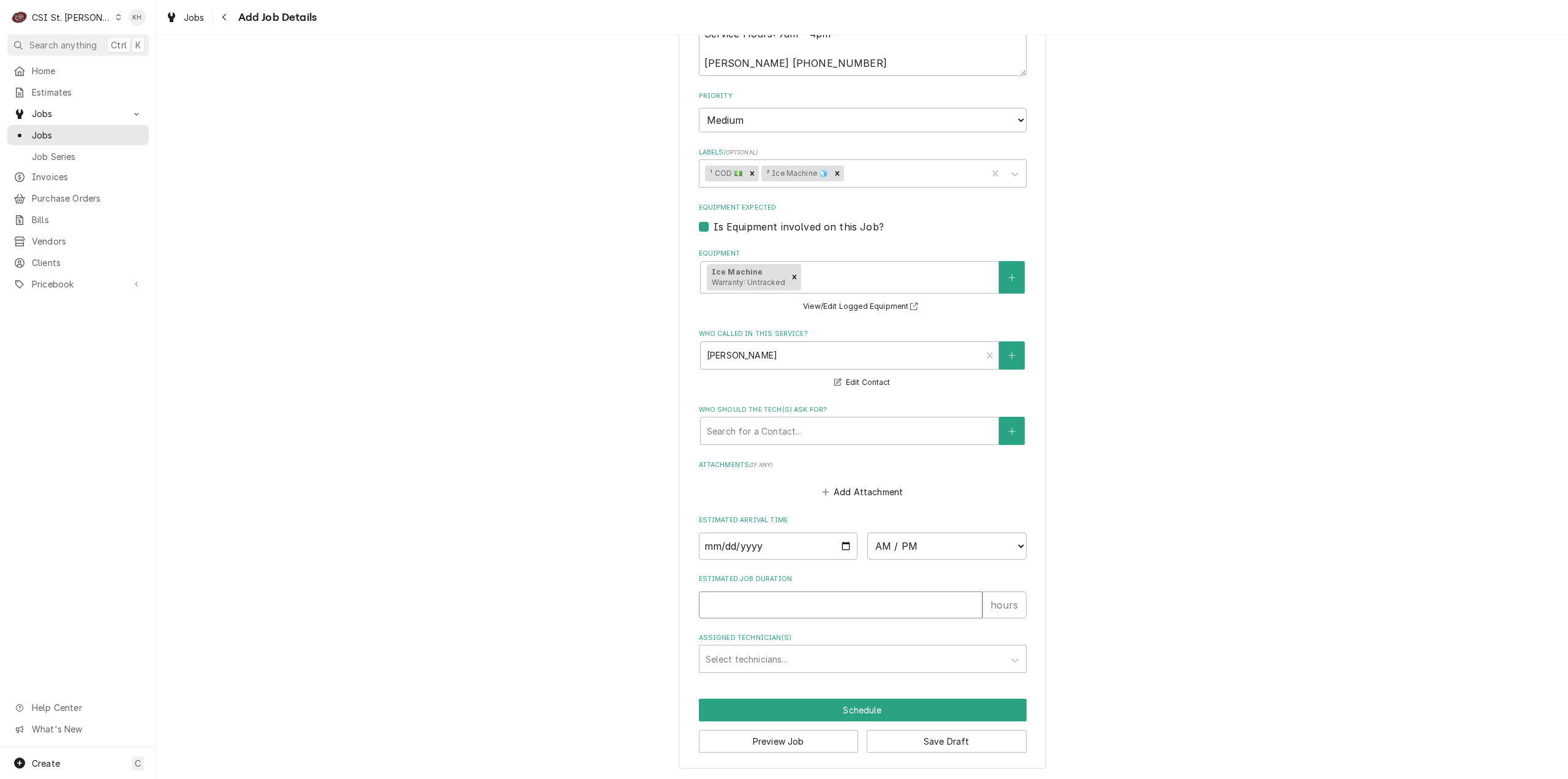
click at [815, 605] on input "Estimated Job Duration" at bounding box center [841, 605] width 284 height 27
click at [819, 732] on button "Preview Job" at bounding box center [779, 741] width 160 height 23
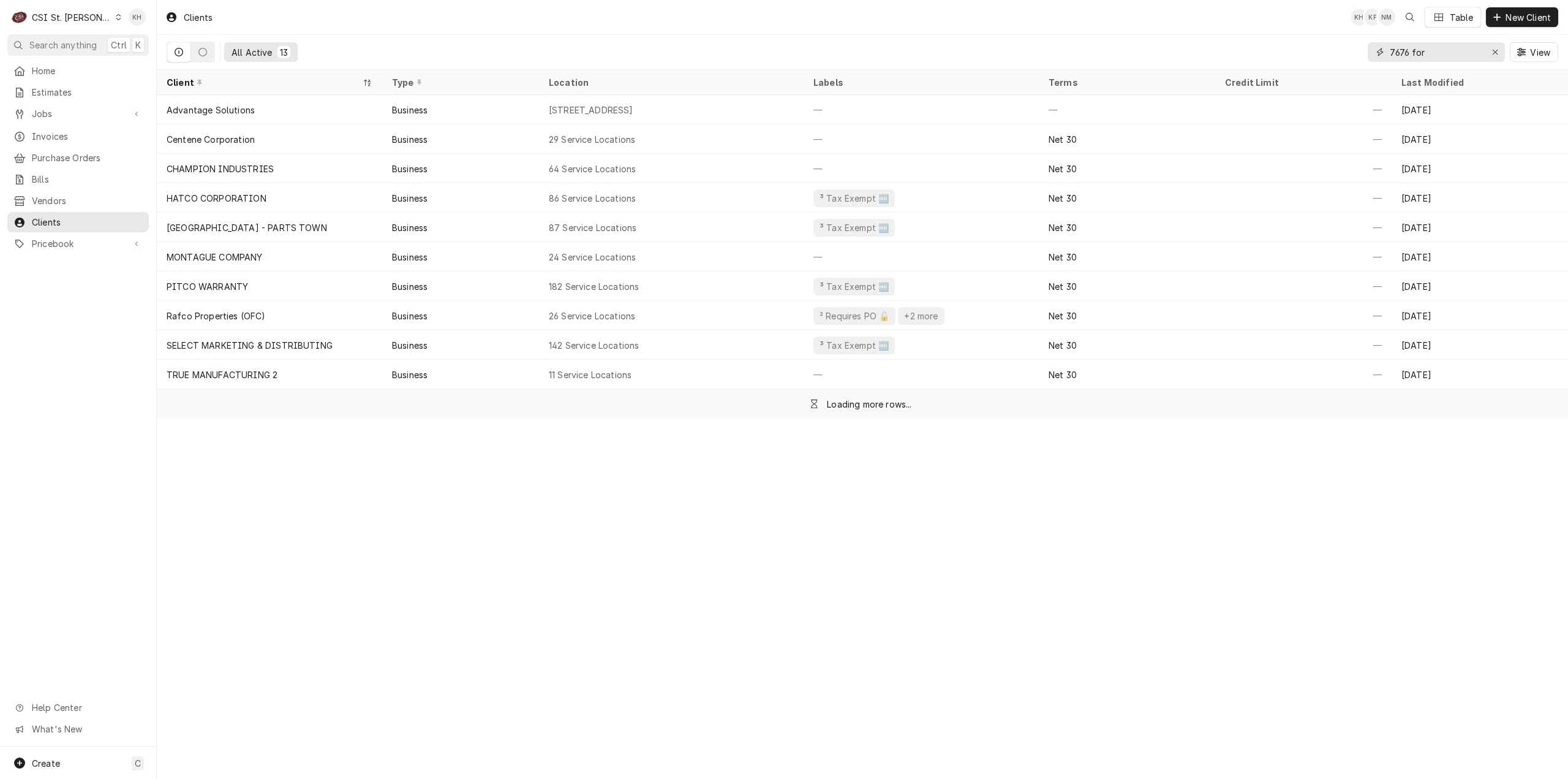
drag, startPoint x: 1441, startPoint y: 53, endPoint x: 1331, endPoint y: 50, distance: 110.0
click at [1331, 50] on div "All Active 13 7676 for View" at bounding box center [863, 52] width 1392 height 34
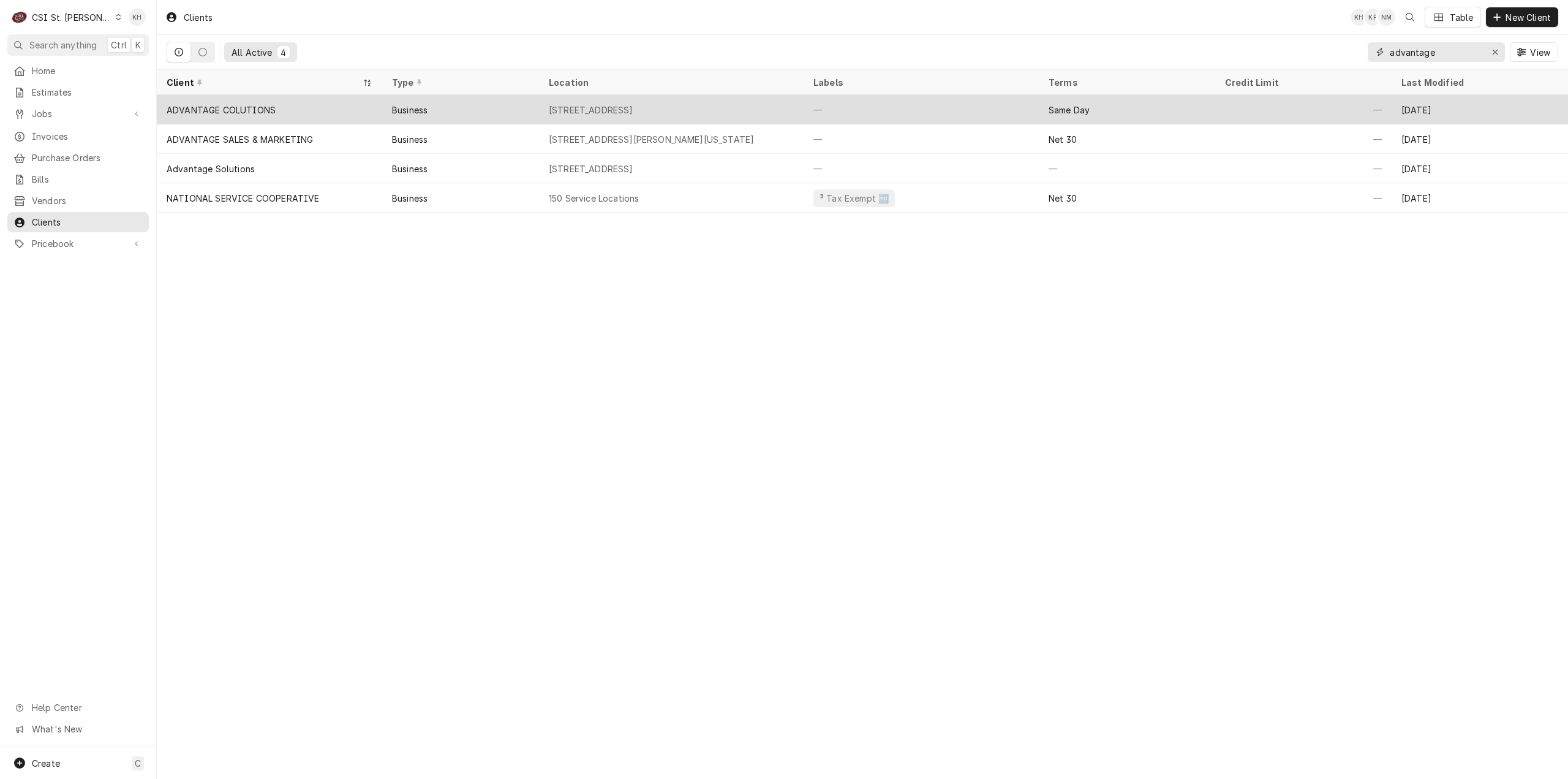
type input "advantage"
click at [337, 115] on div "ADVANTAGE COLUTIONS" at bounding box center [269, 109] width 225 height 29
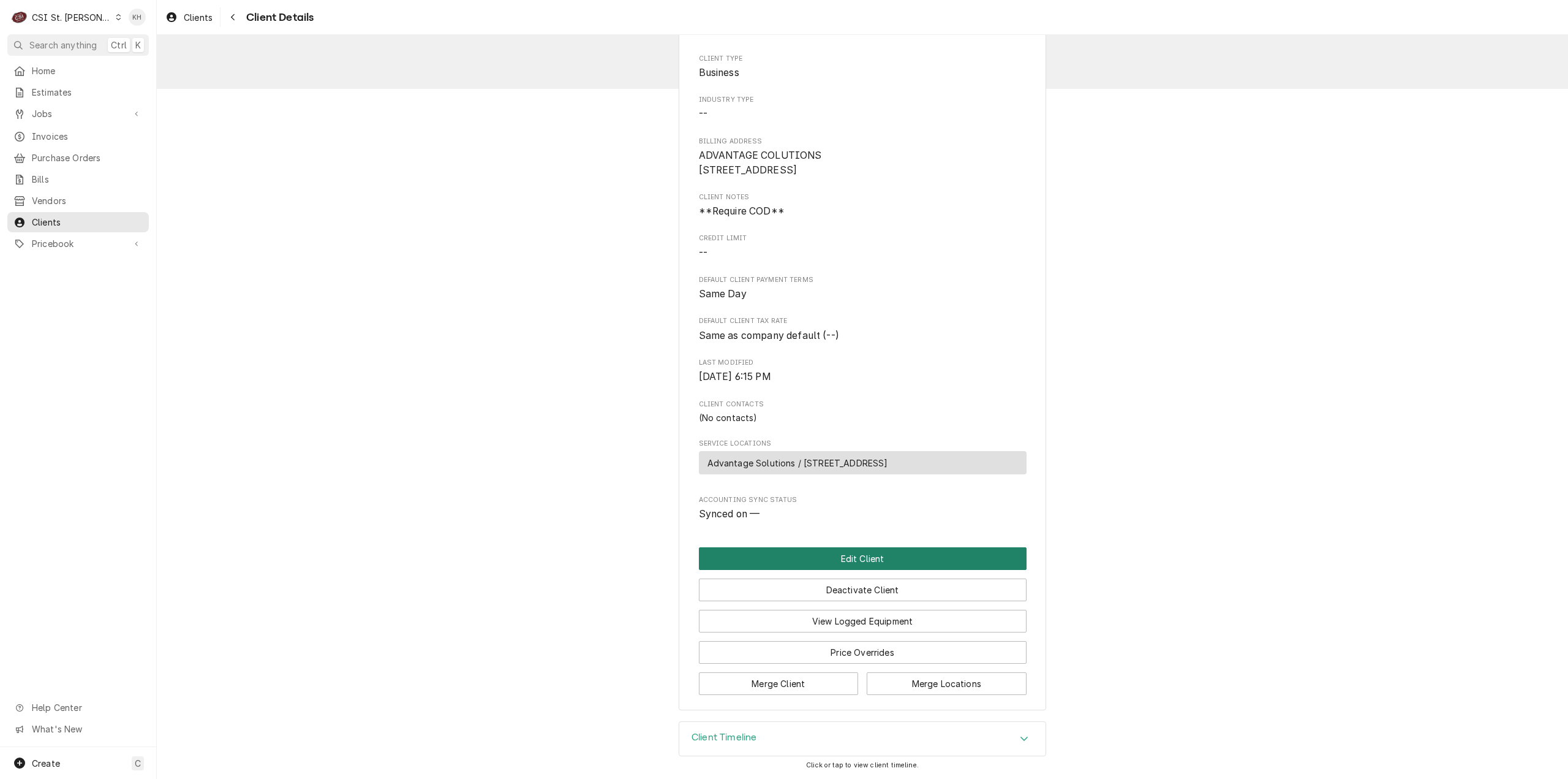
scroll to position [63, 0]
click at [710, 728] on div "Client Timeline" at bounding box center [863, 739] width 366 height 34
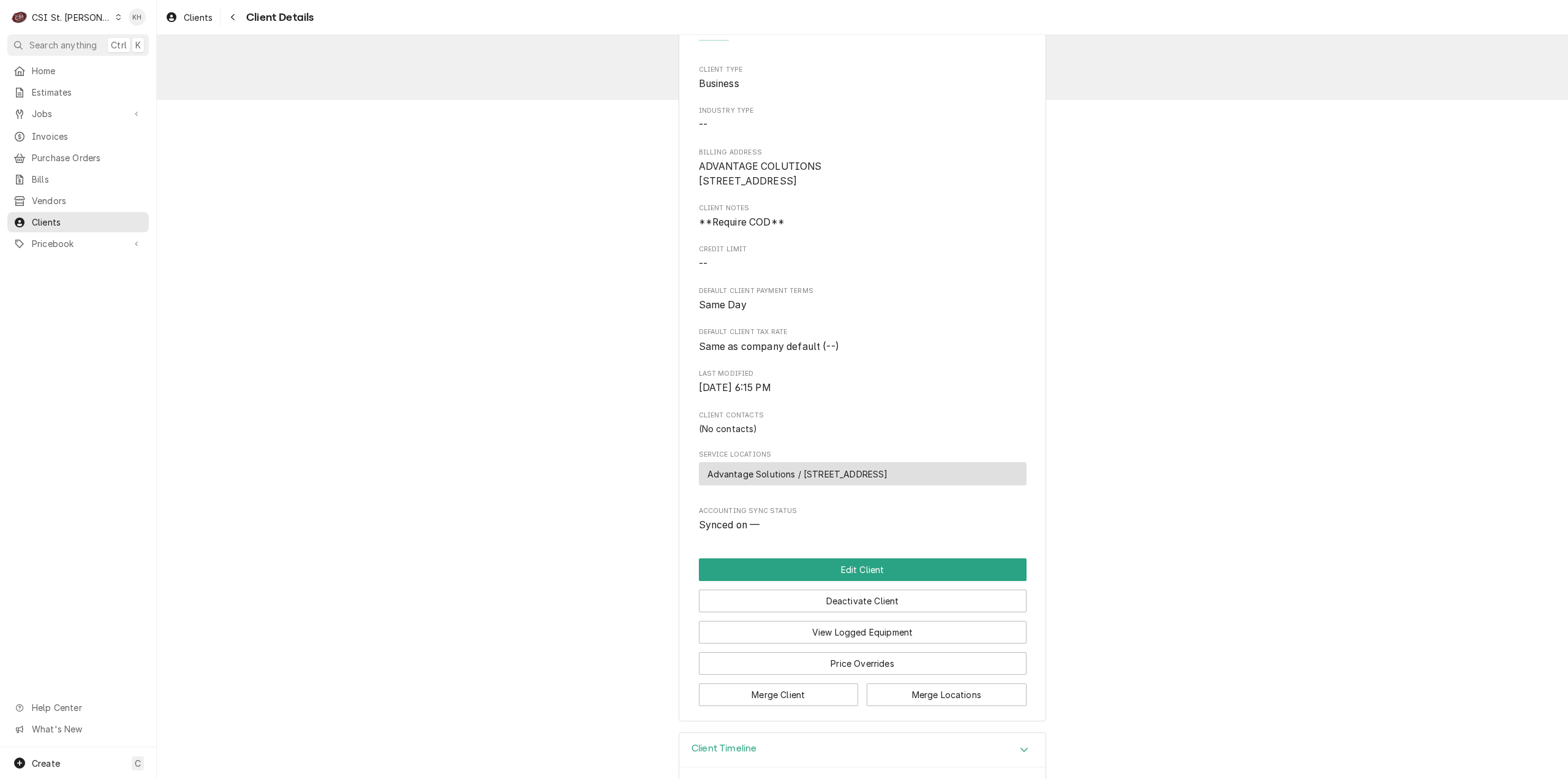
scroll to position [0, 0]
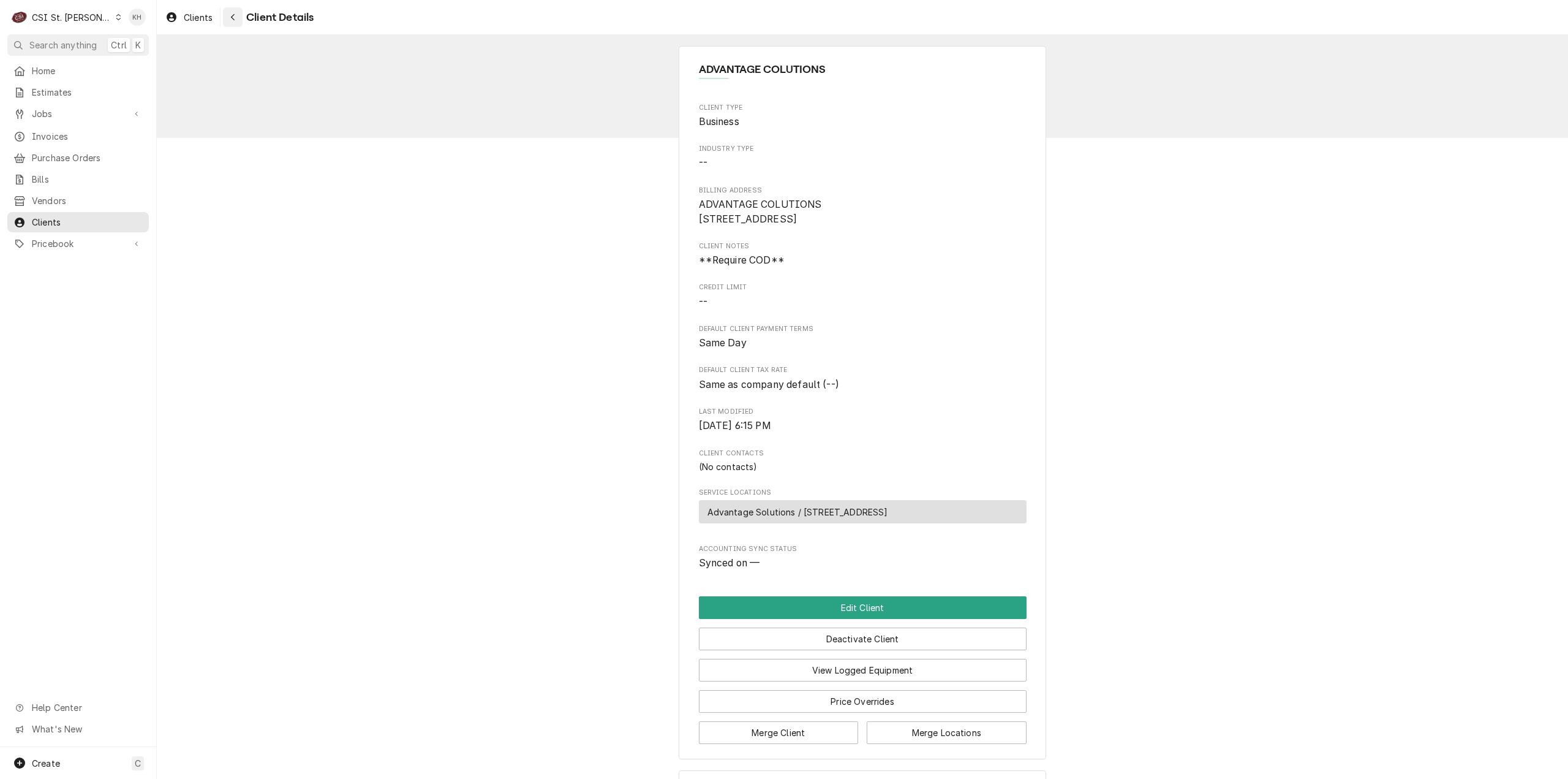
click at [235, 18] on icon "Navigate back" at bounding box center [233, 17] width 6 height 9
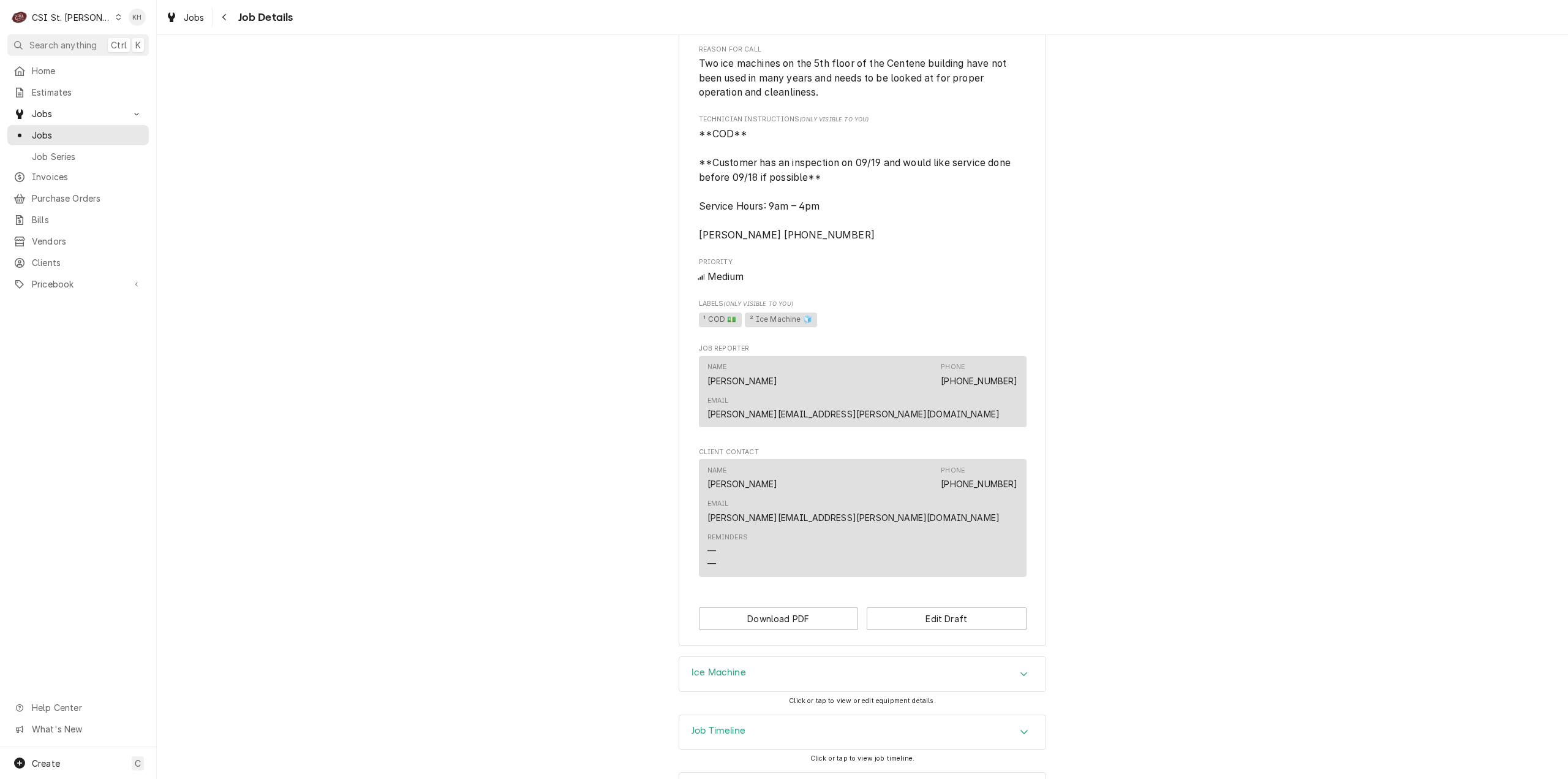
scroll to position [535, 0]
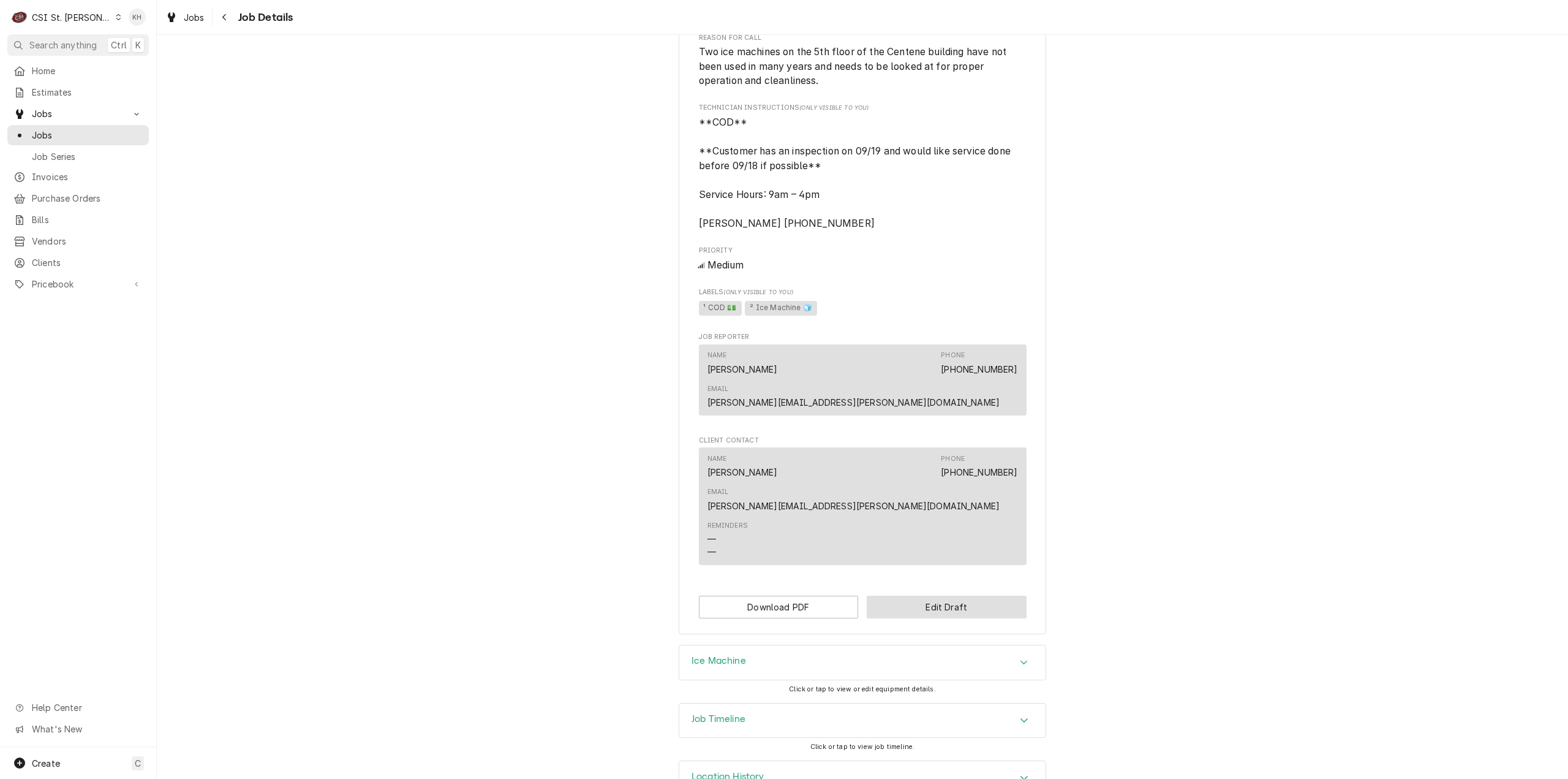
click at [947, 596] on button "Edit Draft" at bounding box center [947, 607] width 160 height 23
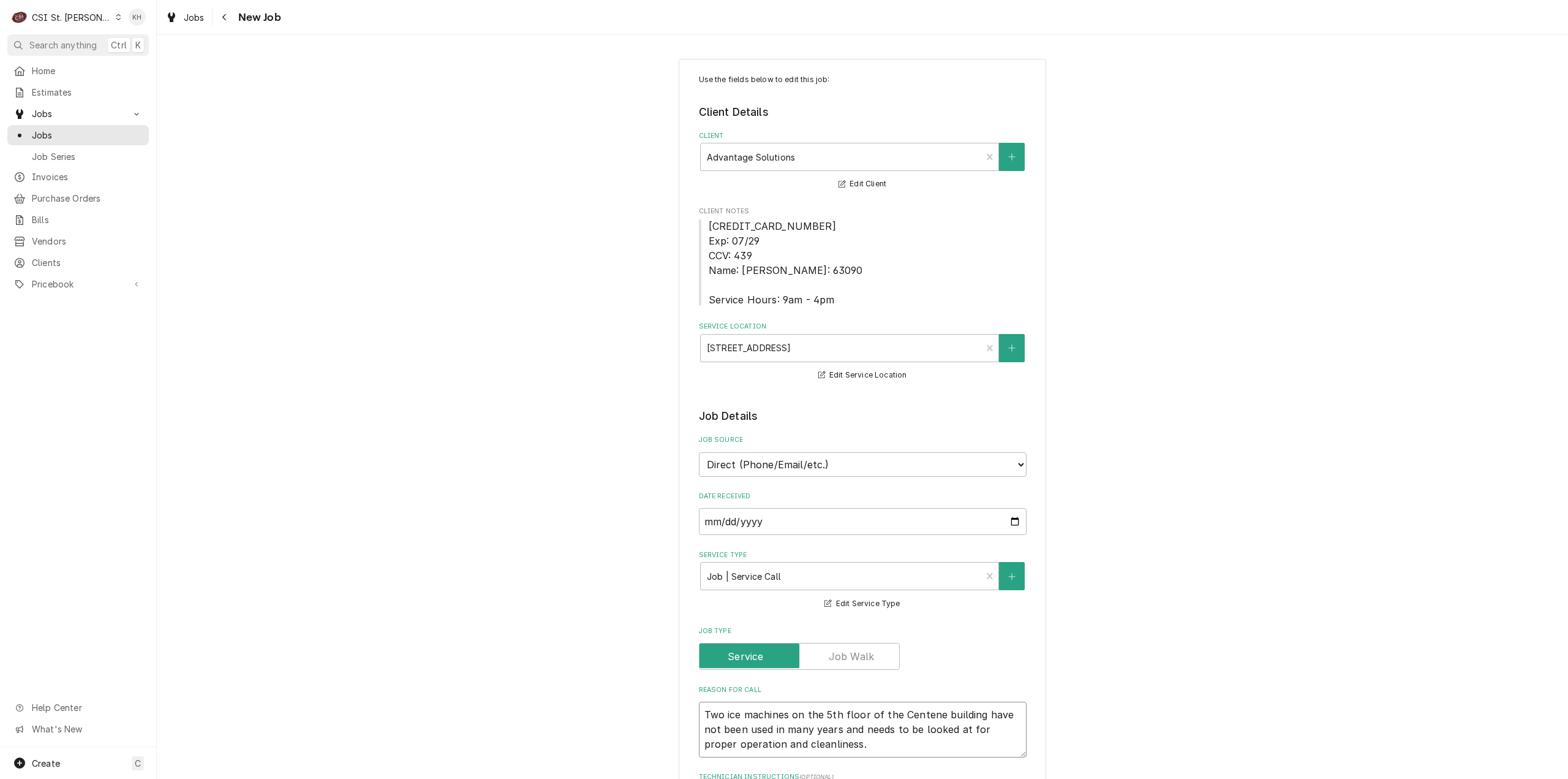
click at [893, 757] on textarea "Two ice machines on the 5th floor of the Centene building have not been used in…" at bounding box center [863, 729] width 328 height 56
type textarea "x"
type textarea "Two ice machines on the 5th floor of the Centene building have not been used in…"
type textarea "x"
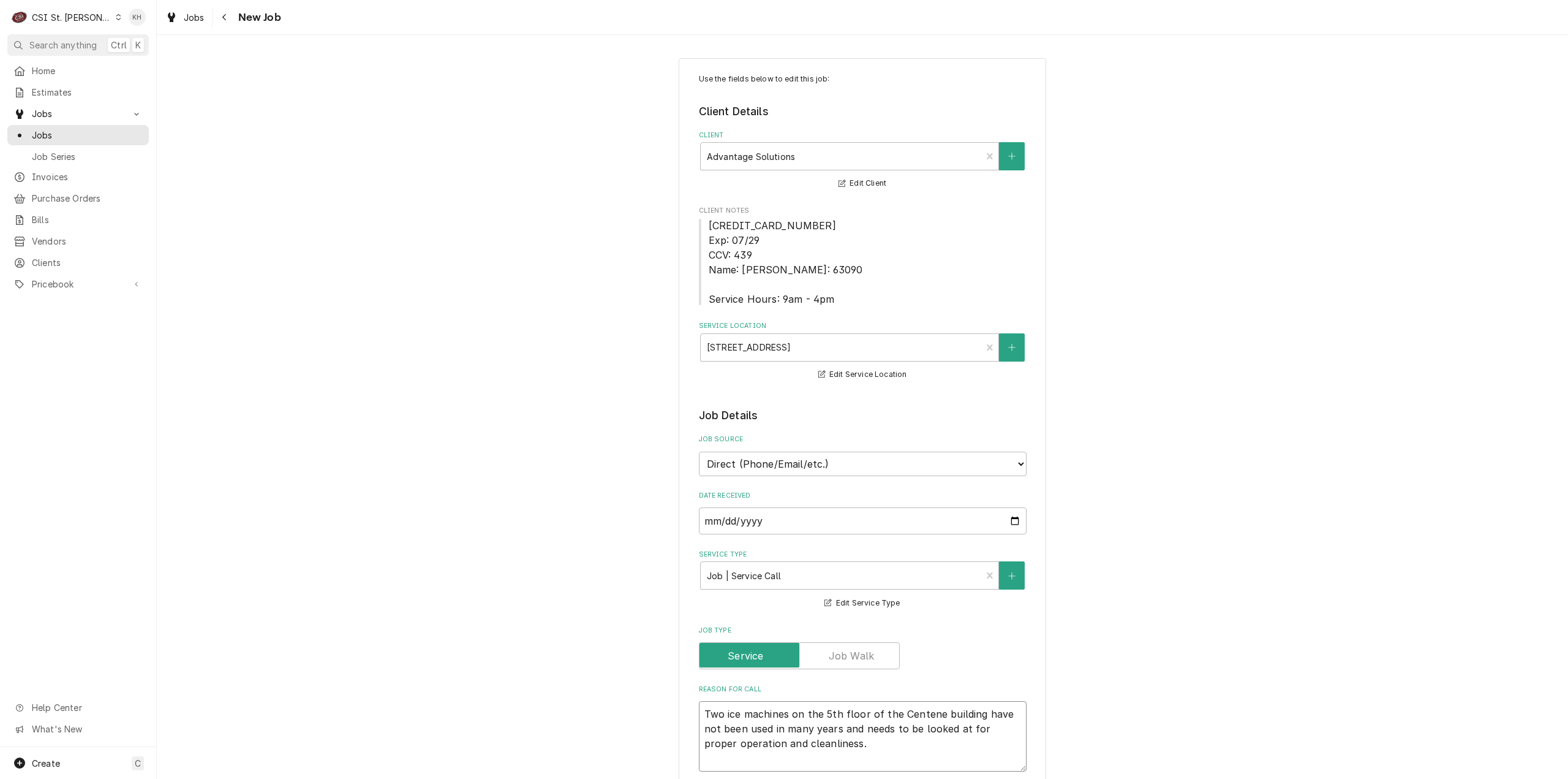
type textarea "Two ice machines on the 5th floor of the Centene building have not been used in…"
type textarea "x"
type textarea "Two ice machines on the 5th floor of the Centene building have not been used in…"
type textarea "x"
type textarea "Two ice machines on the 5th floor of the Centene building have not been used in…"
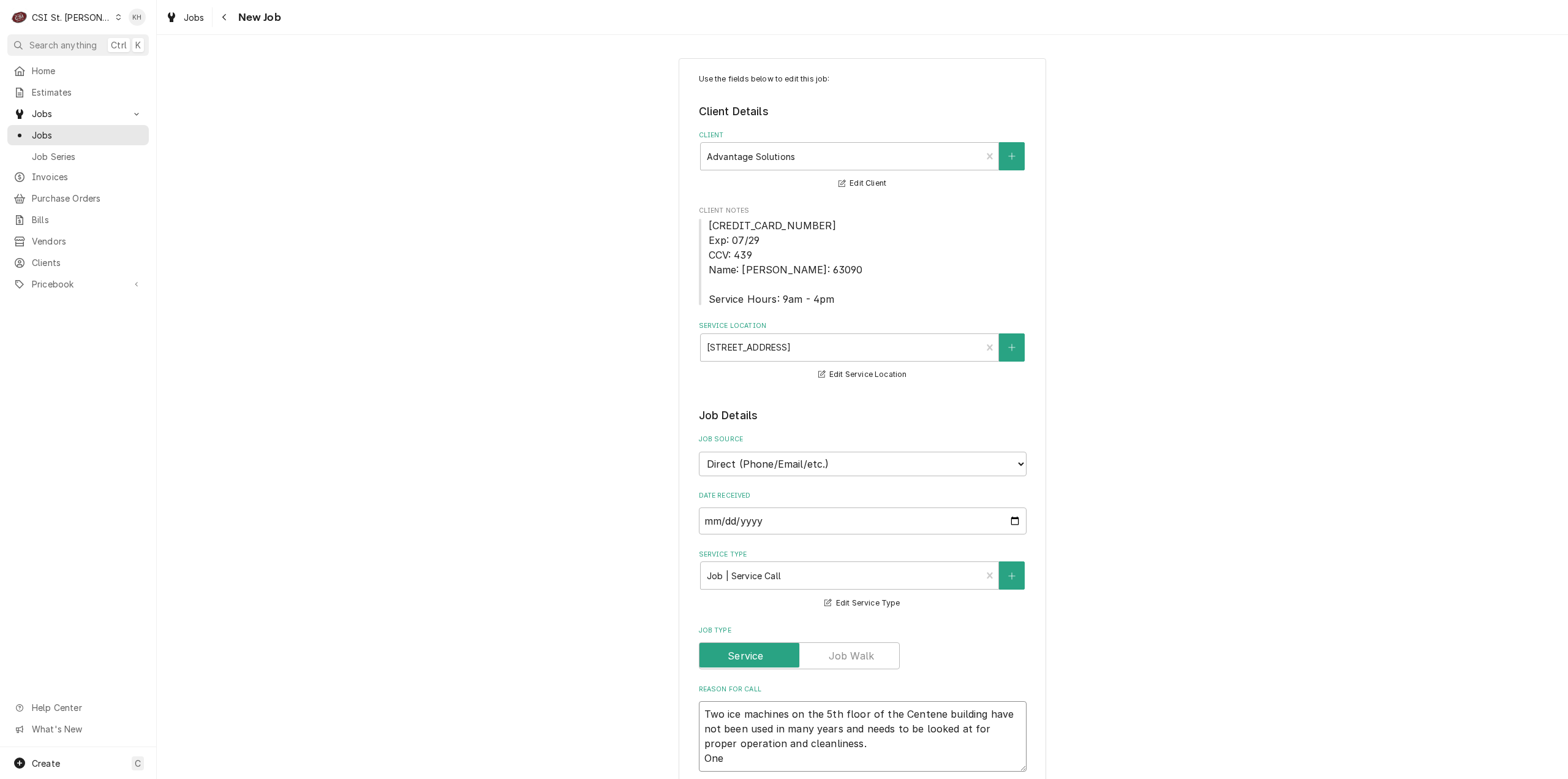
type textarea "x"
type textarea "Two ice machines on the 5th floor of the Centene building have not been used in…"
type textarea "x"
type textarea "Two ice machines on the 5th floor of the Centene building have not been used in…"
type textarea "x"
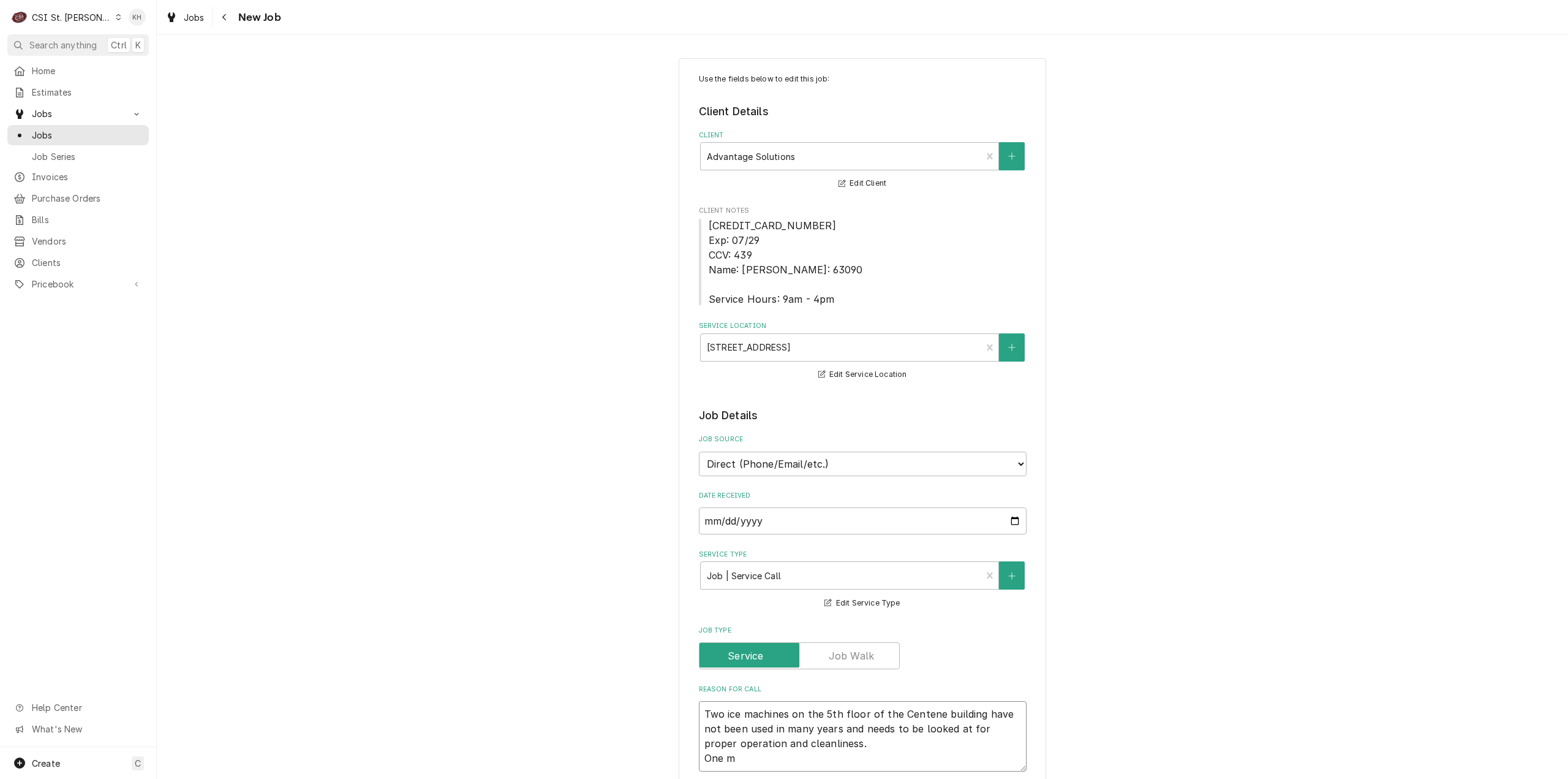
type textarea "Two ice machines on the 5th floor of the Centene building have not been used in…"
type textarea "x"
type textarea "Two ice machines on the 5th floor of the Centene building have not been used in…"
type textarea "x"
type textarea "Two ice machines on the 5th floor of the Centene building have not been used in…"
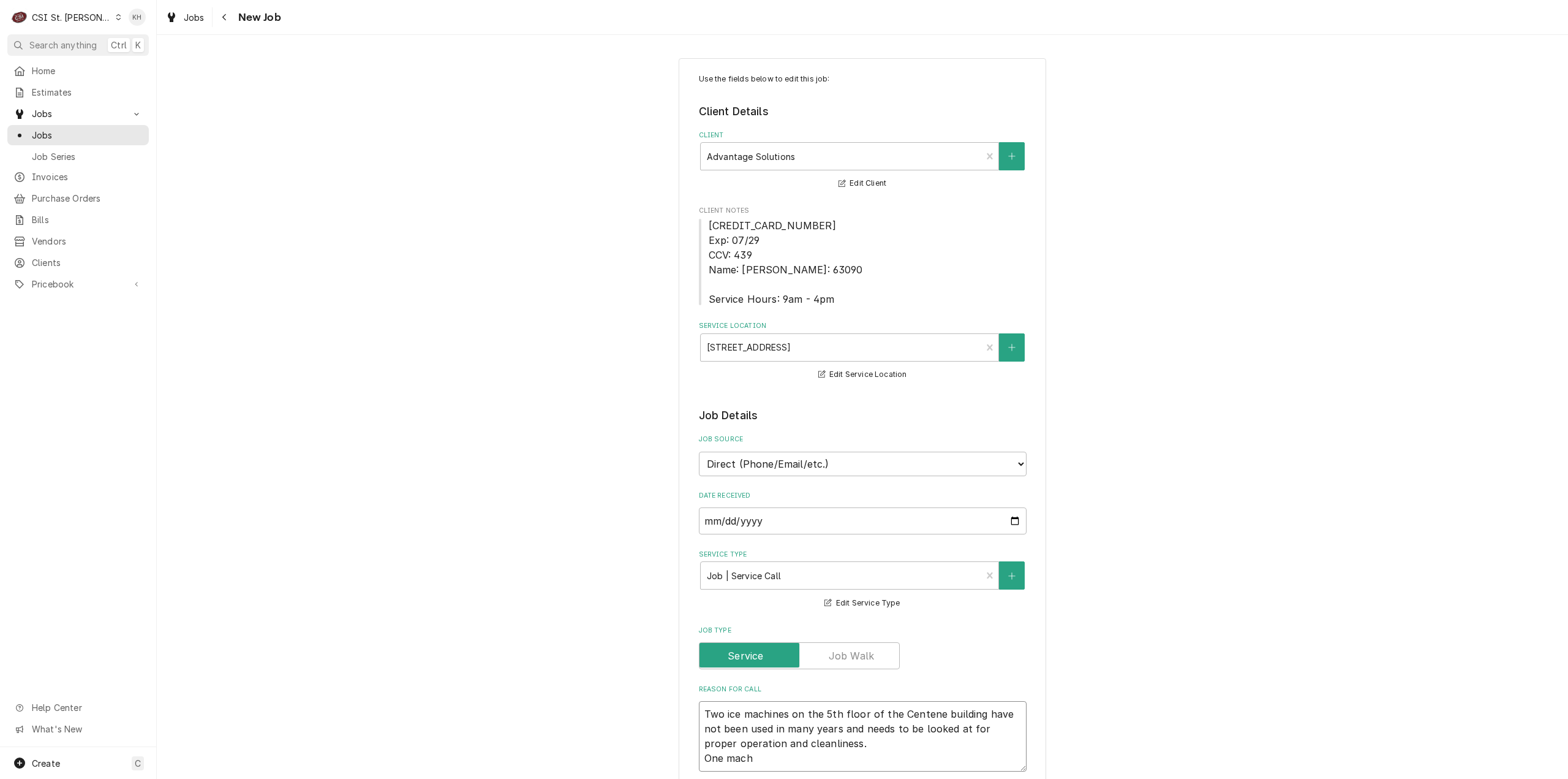
type textarea "x"
type textarea "Two ice machines on the 5th floor of the Centene building have not been used in…"
type textarea "x"
type textarea "Two ice machines on the 5th floor of the Centene building have not been used in…"
type textarea "x"
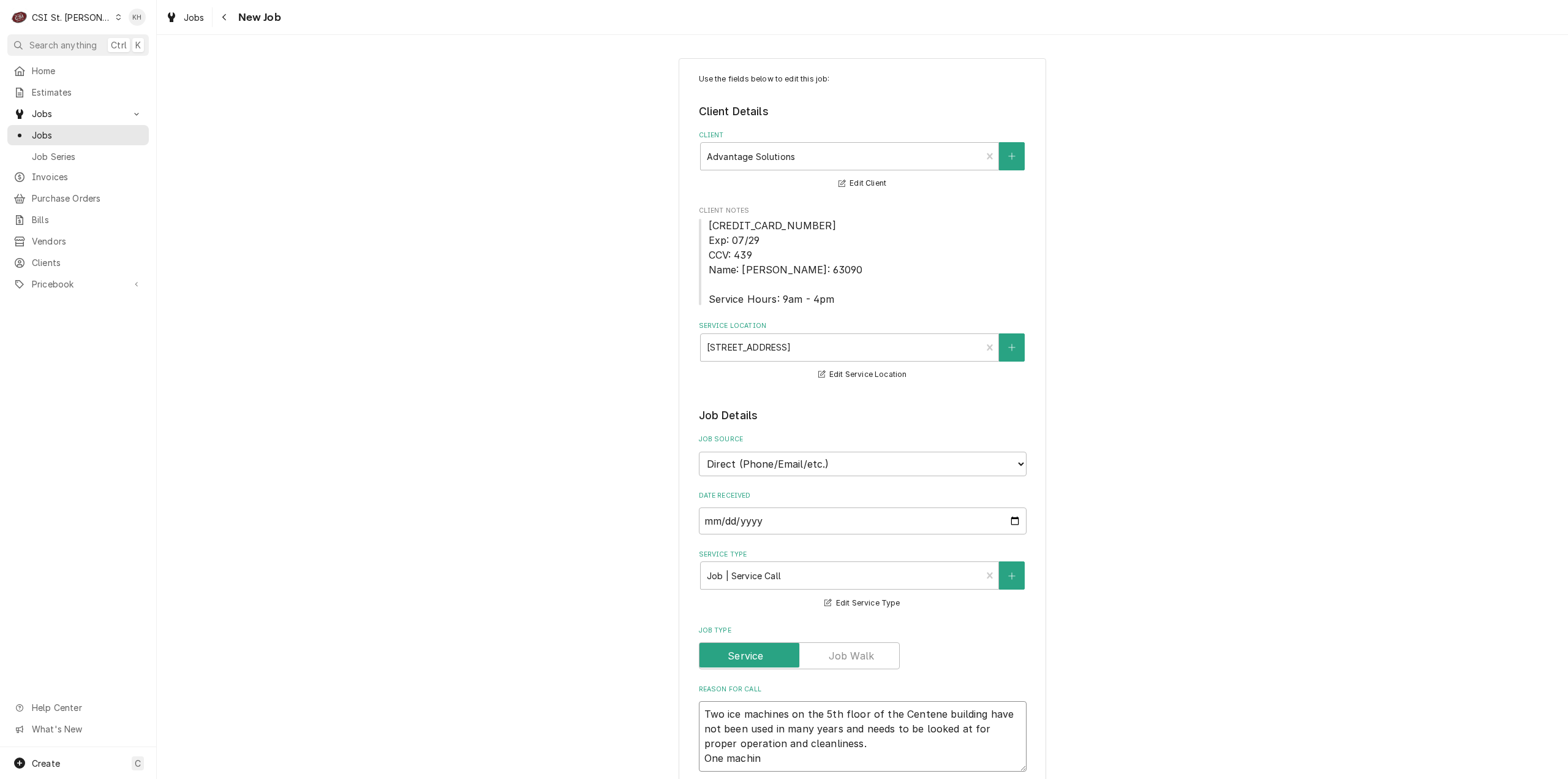
type textarea "Two ice machines on the 5th floor of the Centene building have not been used in…"
type textarea "x"
type textarea "Two ice machines on the 5th floor of the Centene building have not been used in…"
type textarea "x"
type textarea "Two ice machines on the 5th floor of the Centene building have not been used in…"
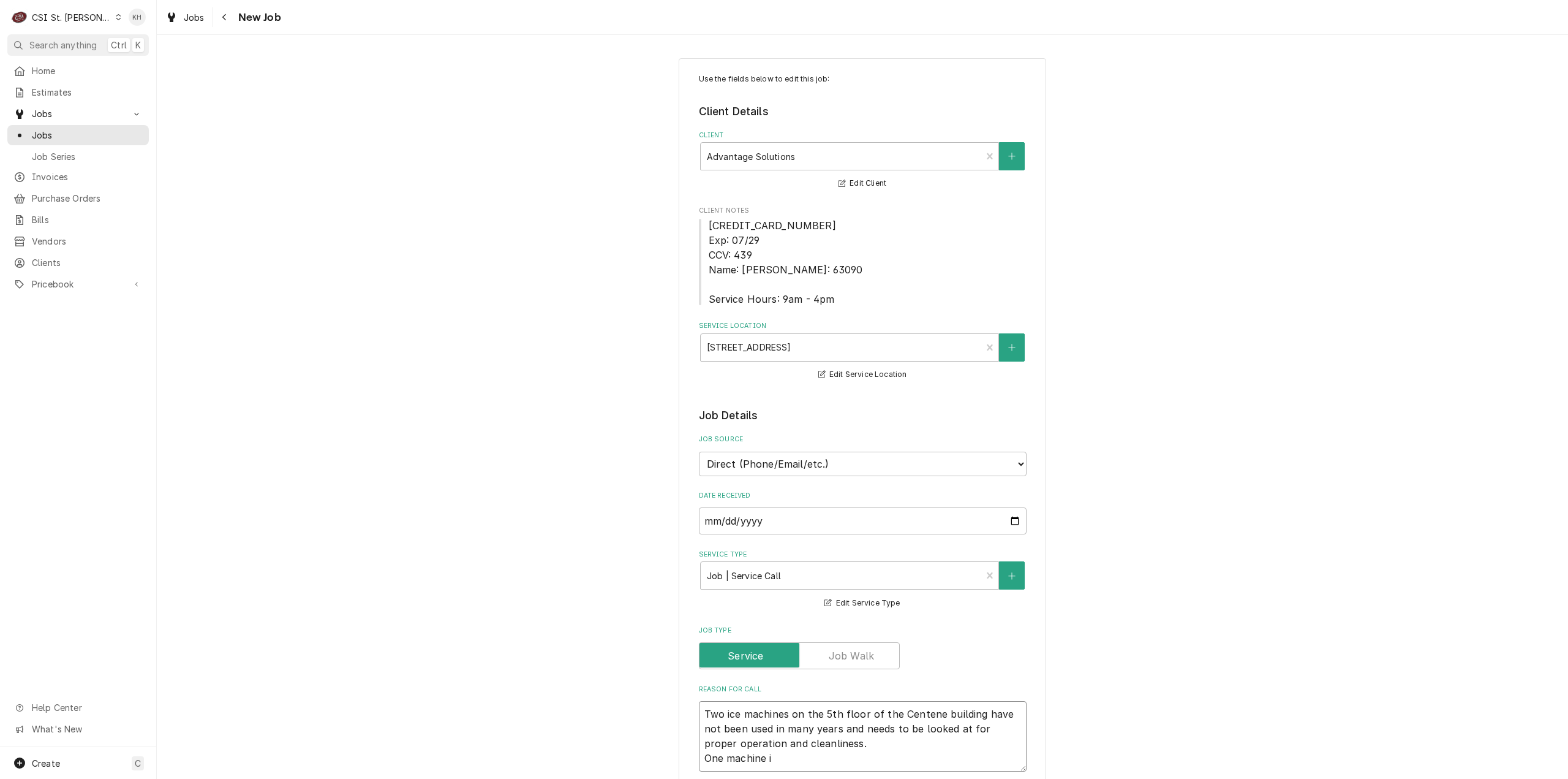
type textarea "x"
type textarea "Two ice machines on the 5th floor of the Centene building have not been used in…"
type textarea "x"
type textarea "Two ice machines on the 5th floor of the Centene building have not been used in…"
type textarea "x"
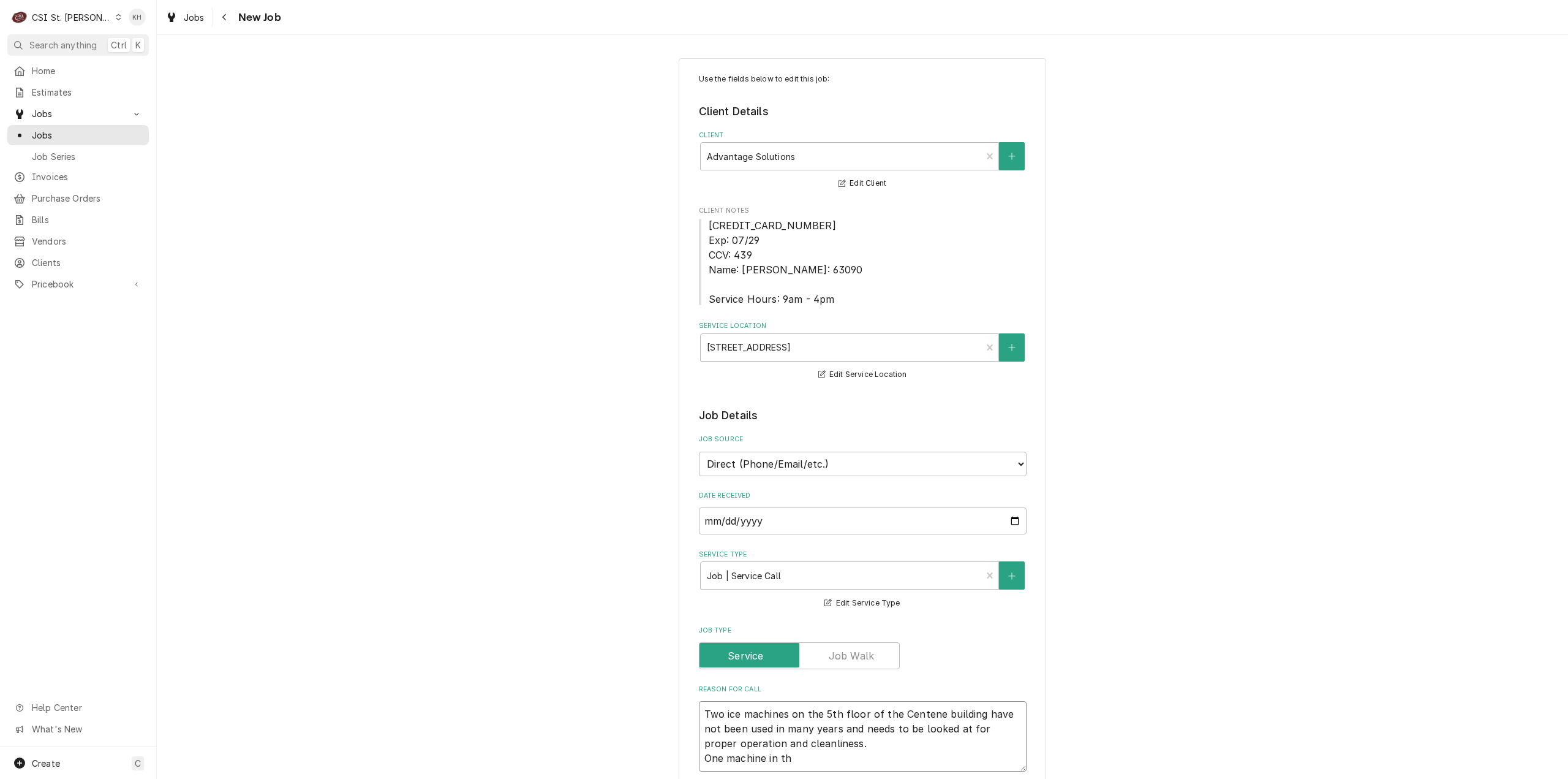
type textarea "Two ice machines on the 5th floor of the Centene building have not been used in…"
type textarea "x"
type textarea "Two ice machines on the 5th floor of the Centene building have not been used in…"
type textarea "x"
type textarea "Two ice machines on the 5th floor of the Centene building have not been used in…"
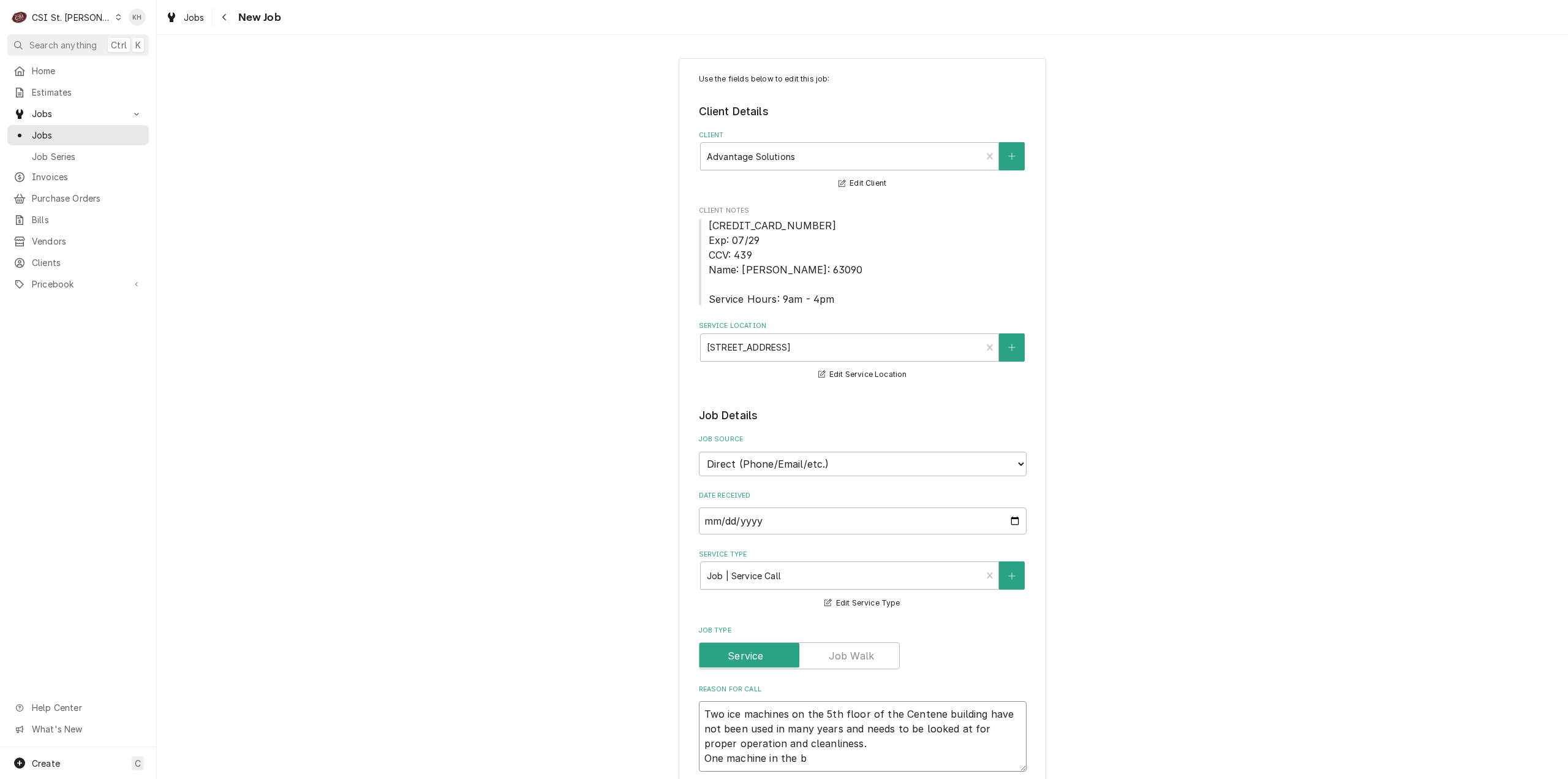
type textarea "x"
type textarea "Two ice machines on the 5th floor of the Centene building have not been used in…"
type textarea "x"
type textarea "Two ice machines on the 5th floor of the Centene building have not been used in…"
type textarea "x"
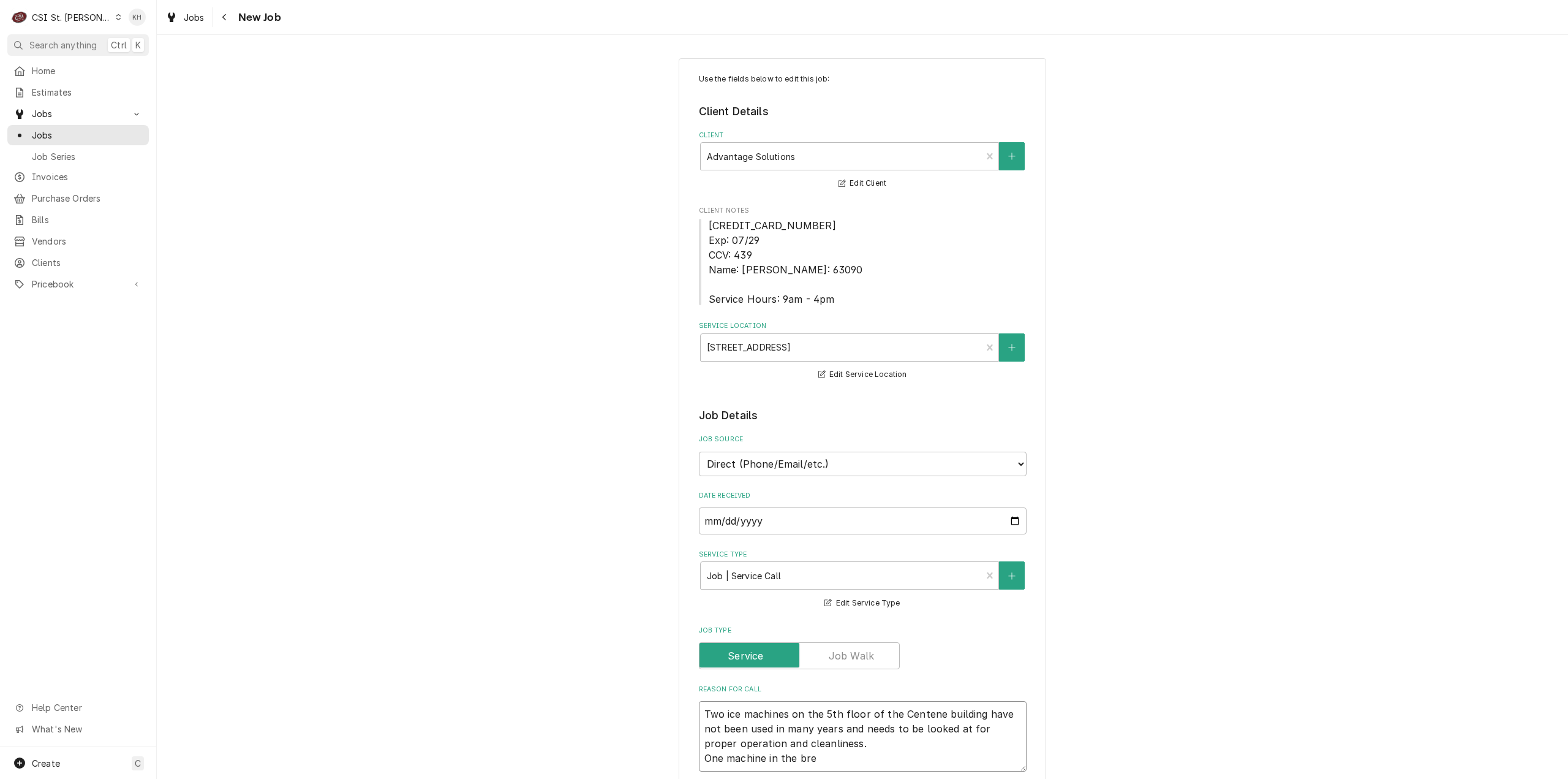
type textarea "Two ice machines on the 5th floor of the Centene building have not been used in…"
type textarea "x"
type textarea "Two ice machines on the 5th floor of the Centene building have not been used in…"
type textarea "x"
type textarea "Two ice machines on the 5th floor of the Centene building have not been used in…"
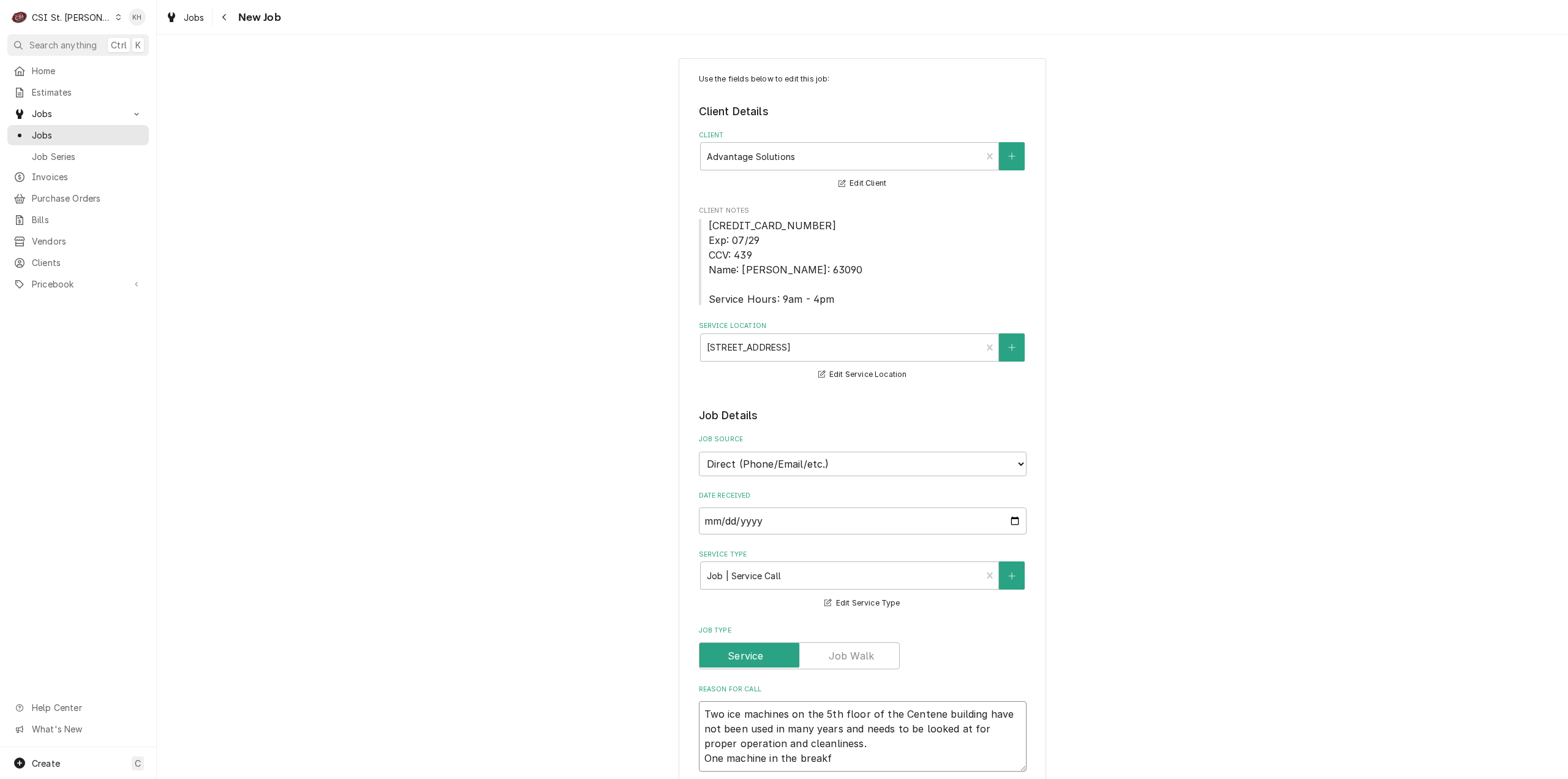
type textarea "x"
type textarea "Two ice machines on the 5th floor of the Centene building have not been used in…"
type textarea "x"
type textarea "Two ice machines on the 5th floor of the Centene building have not been used in…"
type textarea "x"
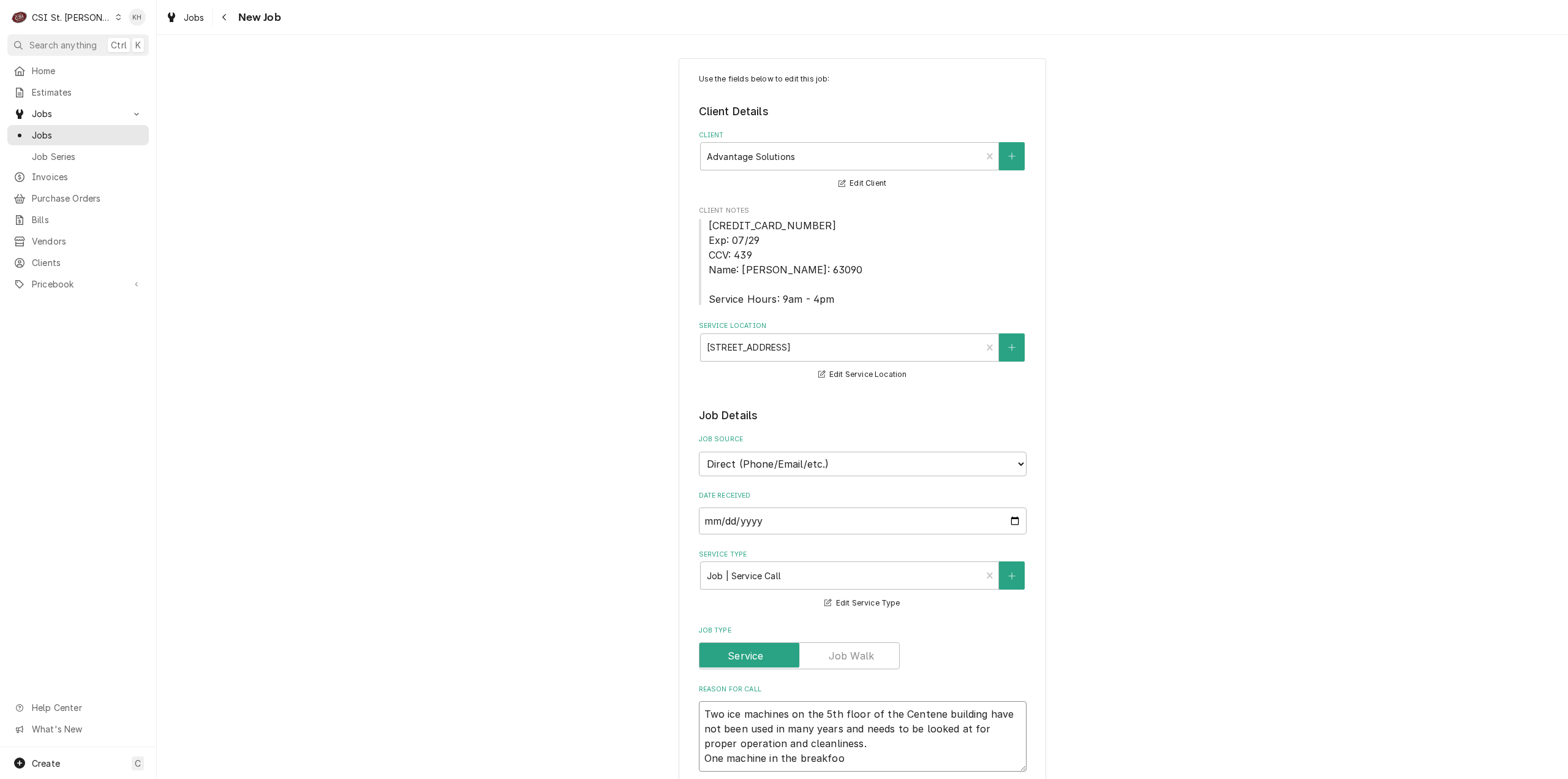
type textarea "Two ice machines on the 5th floor of the Centene building have not been used in…"
type textarea "x"
type textarea "Two ice machines on the 5th floor of the Centene building have not been used in…"
type textarea "x"
type textarea "Two ice machines on the 5th floor of the Centene building have not been used in…"
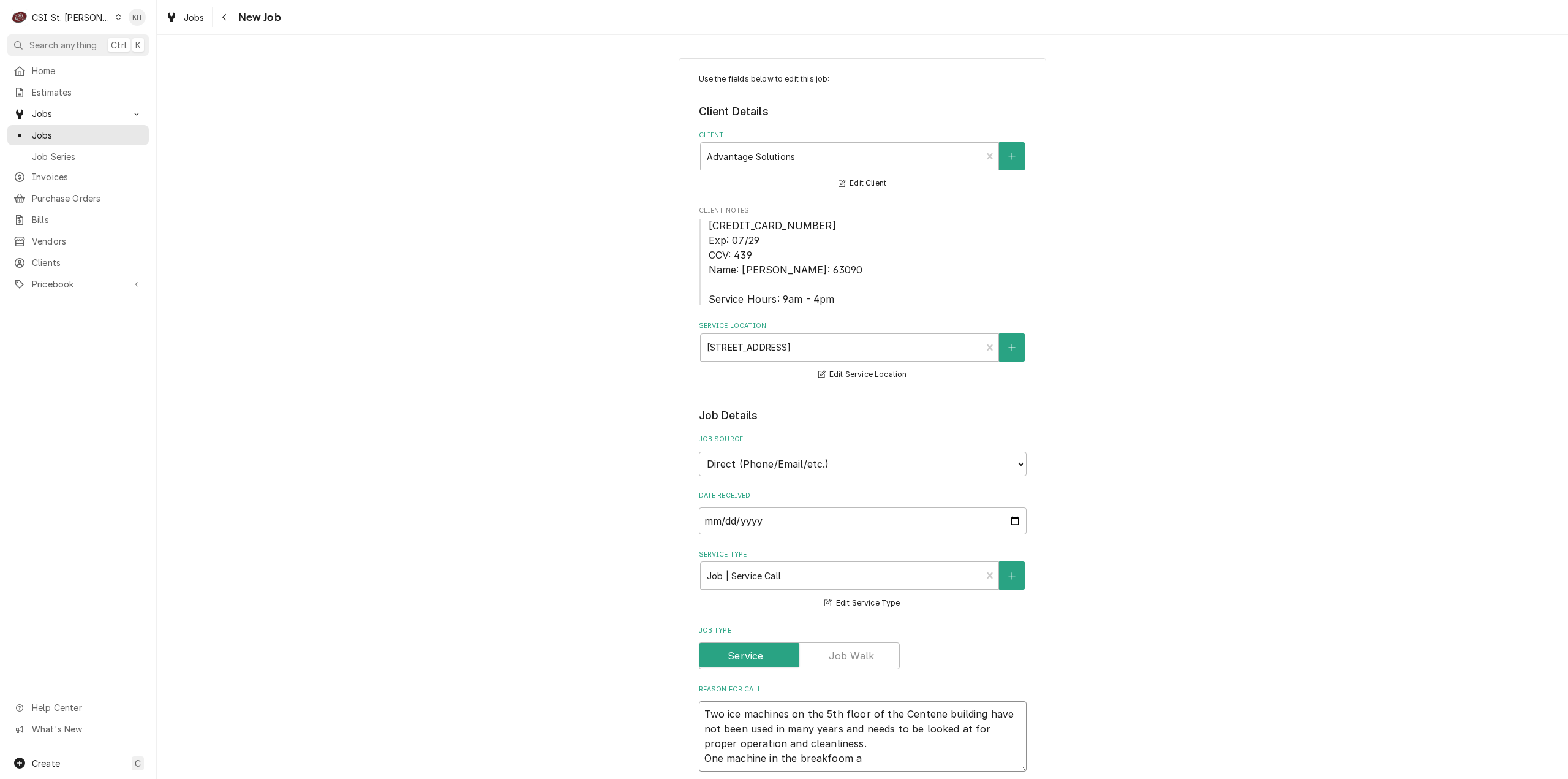
type textarea "x"
type textarea "Two ice machines on the 5th floor of the Centene building have not been used in…"
type textarea "x"
type textarea "Two ice machines on the 5th floor of the Centene building have not been used in…"
type textarea "x"
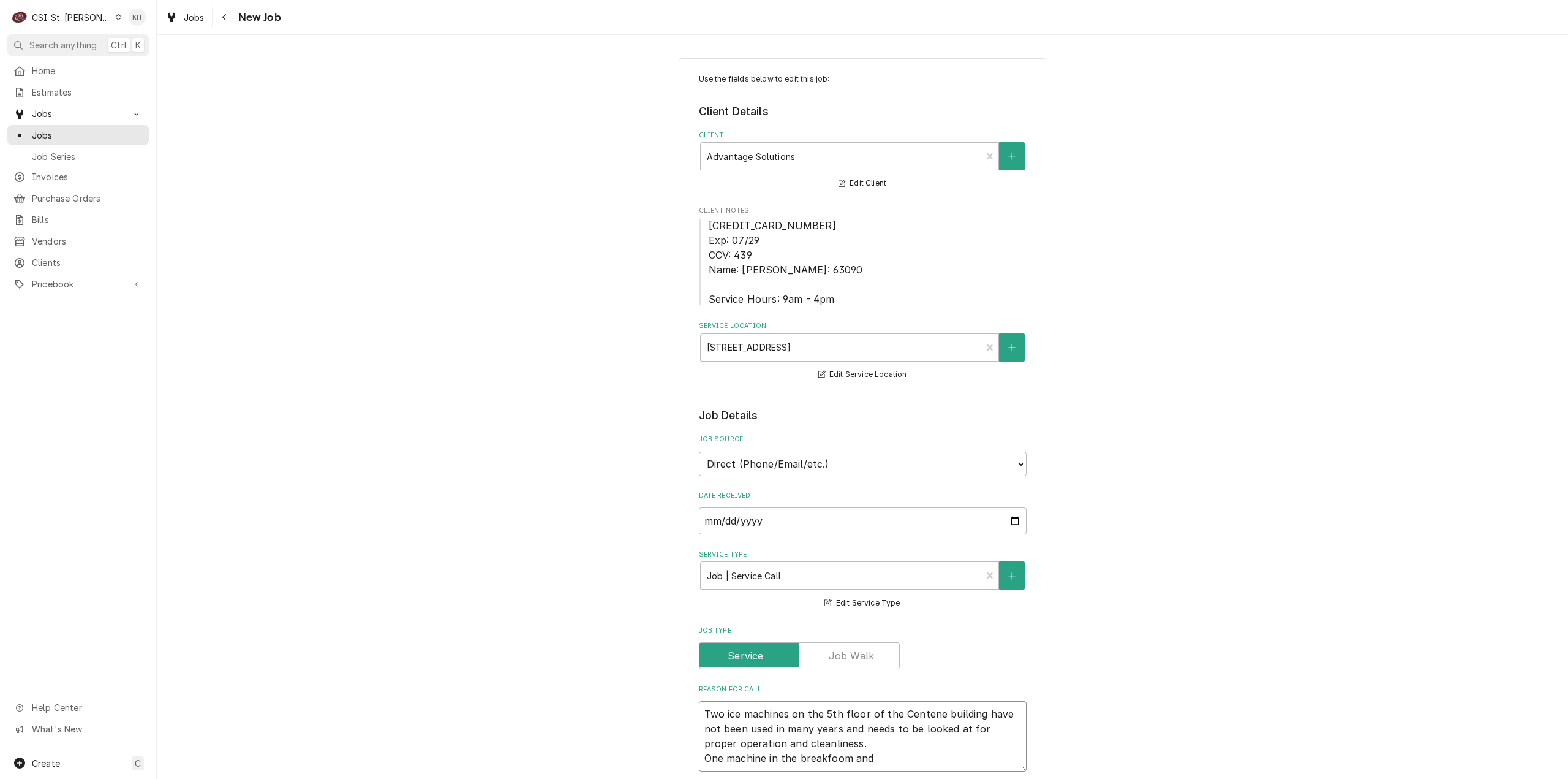
type textarea "Two ice machines on the 5th floor of the Centene building have not been used in…"
type textarea "x"
type textarea "Two ice machines on the 5th floor of the Centene building have not been used in…"
type textarea "x"
type textarea "Two ice machines on the 5th floor of the Centene building have not been used in…"
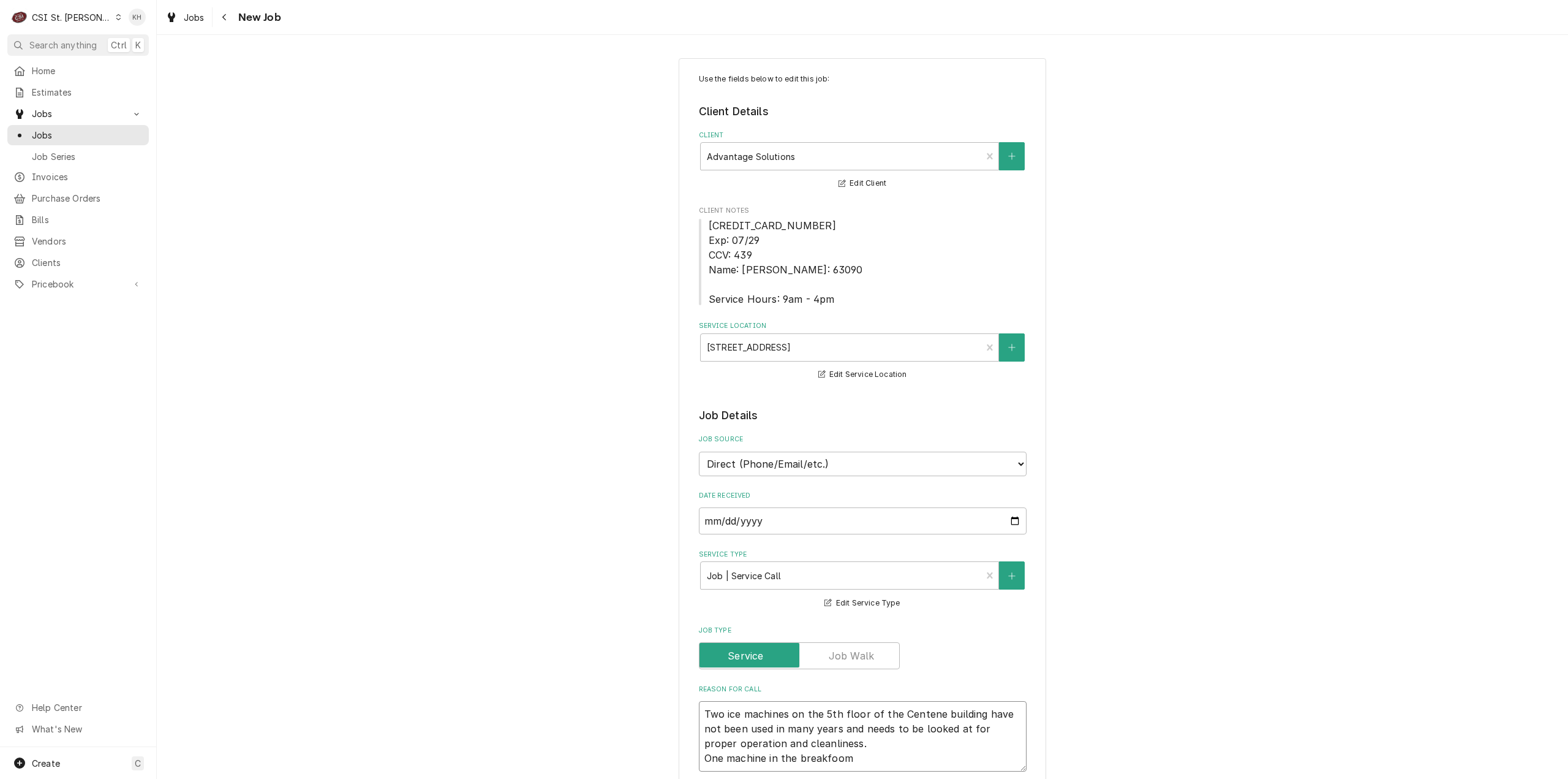
type textarea "x"
type textarea "Two ice machines on the 5th floor of the Centene building have not been used in…"
type textarea "x"
type textarea "Two ice machines on the 5th floor of the Centene building have not been used in…"
type textarea "x"
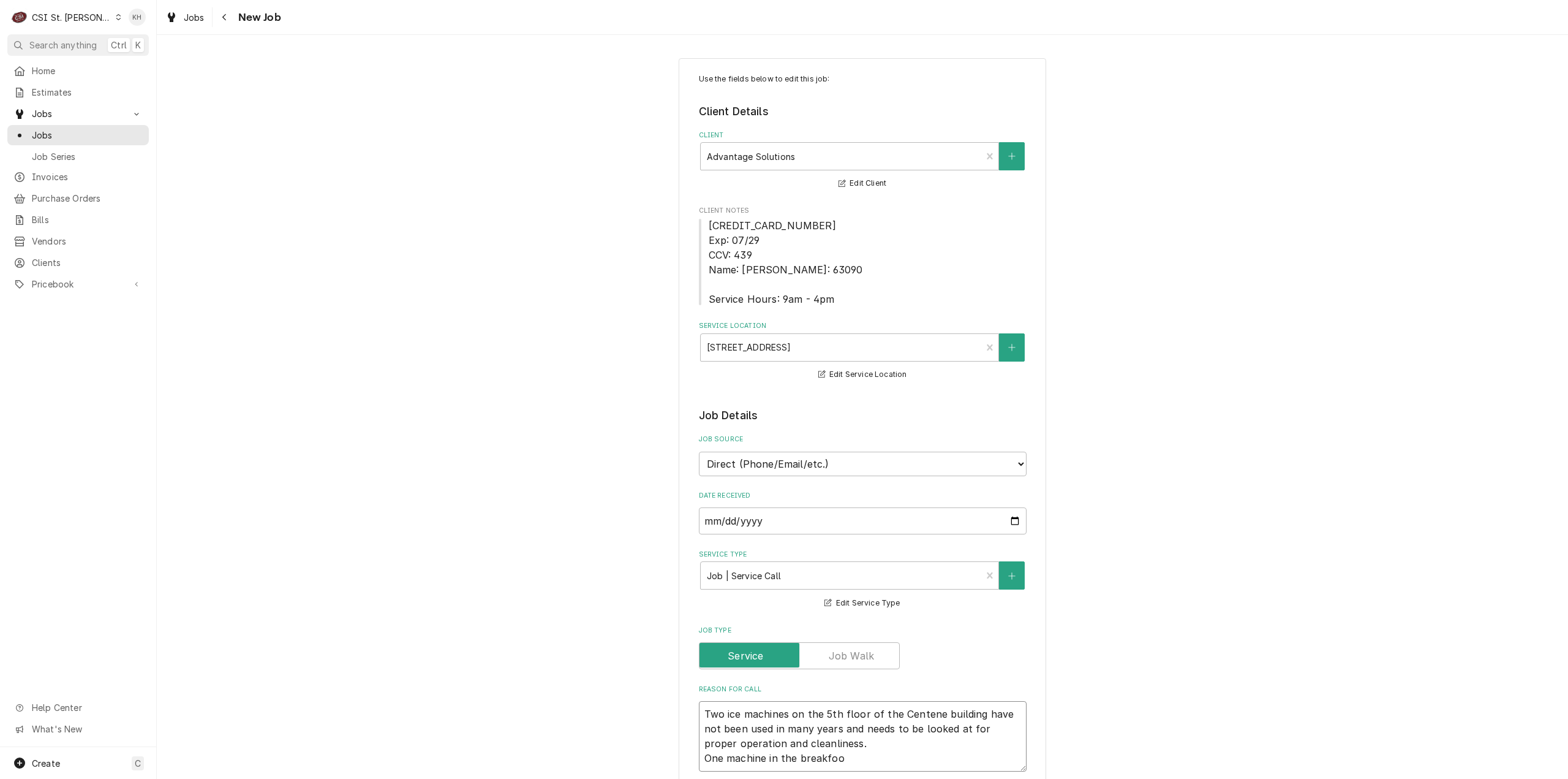
type textarea "Two ice machines on the 5th floor of the Centene building have not been used in…"
type textarea "x"
type textarea "Two ice machines on the 5th floor of the Centene building have not been used in…"
type textarea "x"
type textarea "Two ice machines on the 5th floor of the Centene building have not been used in…"
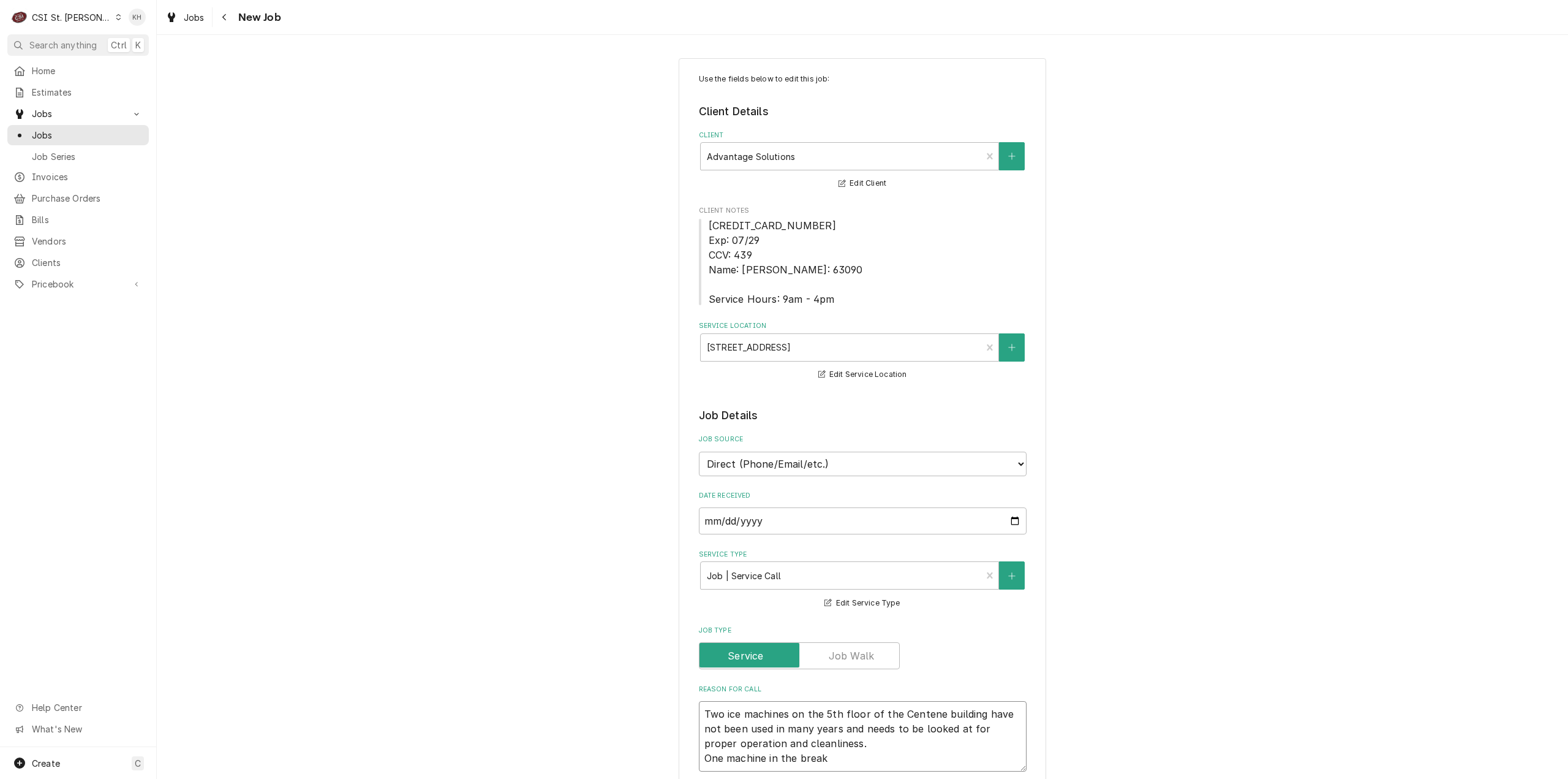
type textarea "x"
type textarea "Two ice machines on the 5th floor of the Centene building have not been used in…"
type textarea "x"
type textarea "Two ice machines on the 5th floor of the Centene building have not been used in…"
type textarea "x"
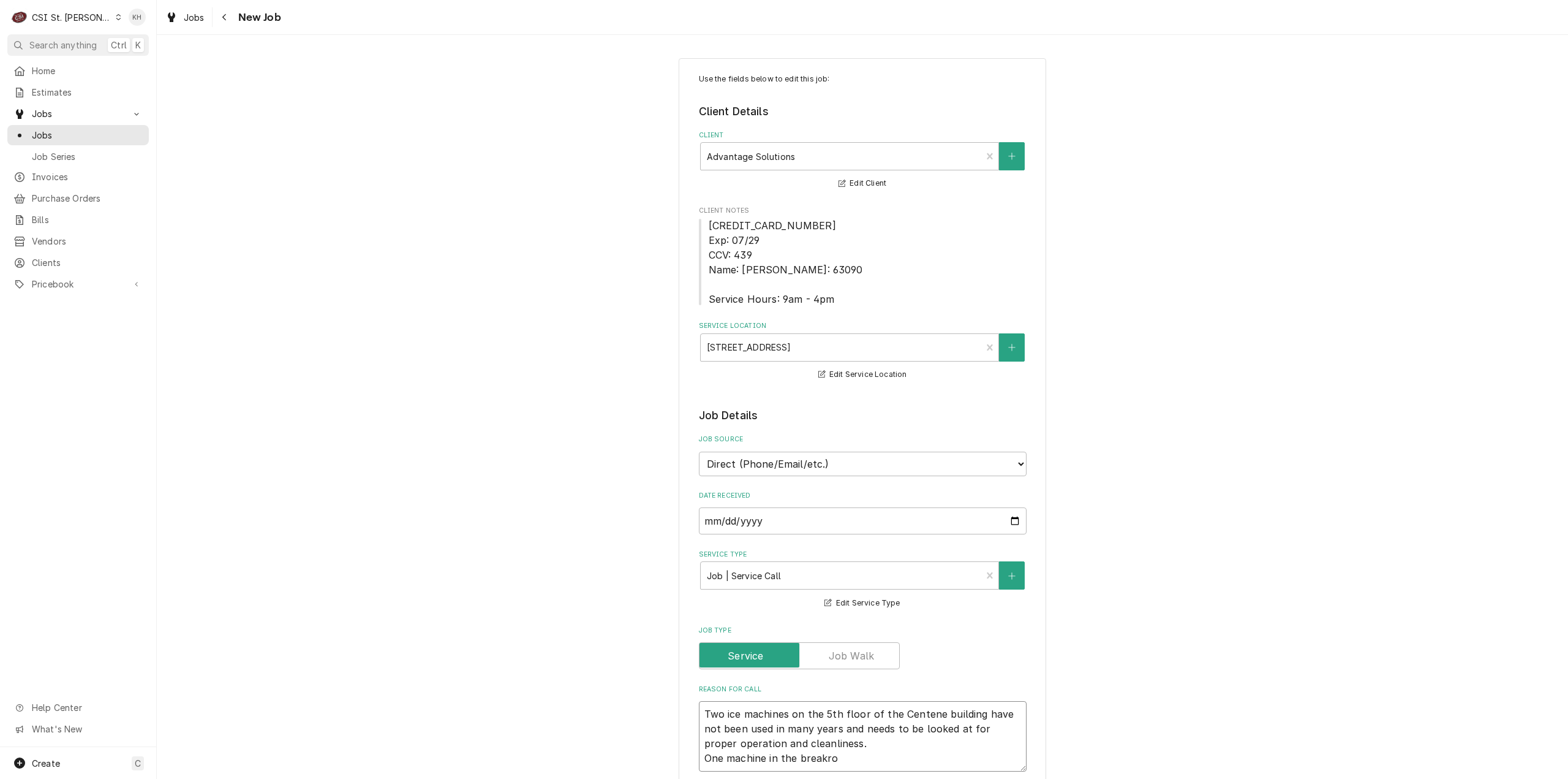
type textarea "Two ice machines on the 5th floor of the Centene building have not been used in…"
type textarea "x"
type textarea "Two ice machines on the 5th floor of the Centene building have not been used in…"
type textarea "x"
type textarea "Two ice machines on the 5th floor of the Centene building have not been used in…"
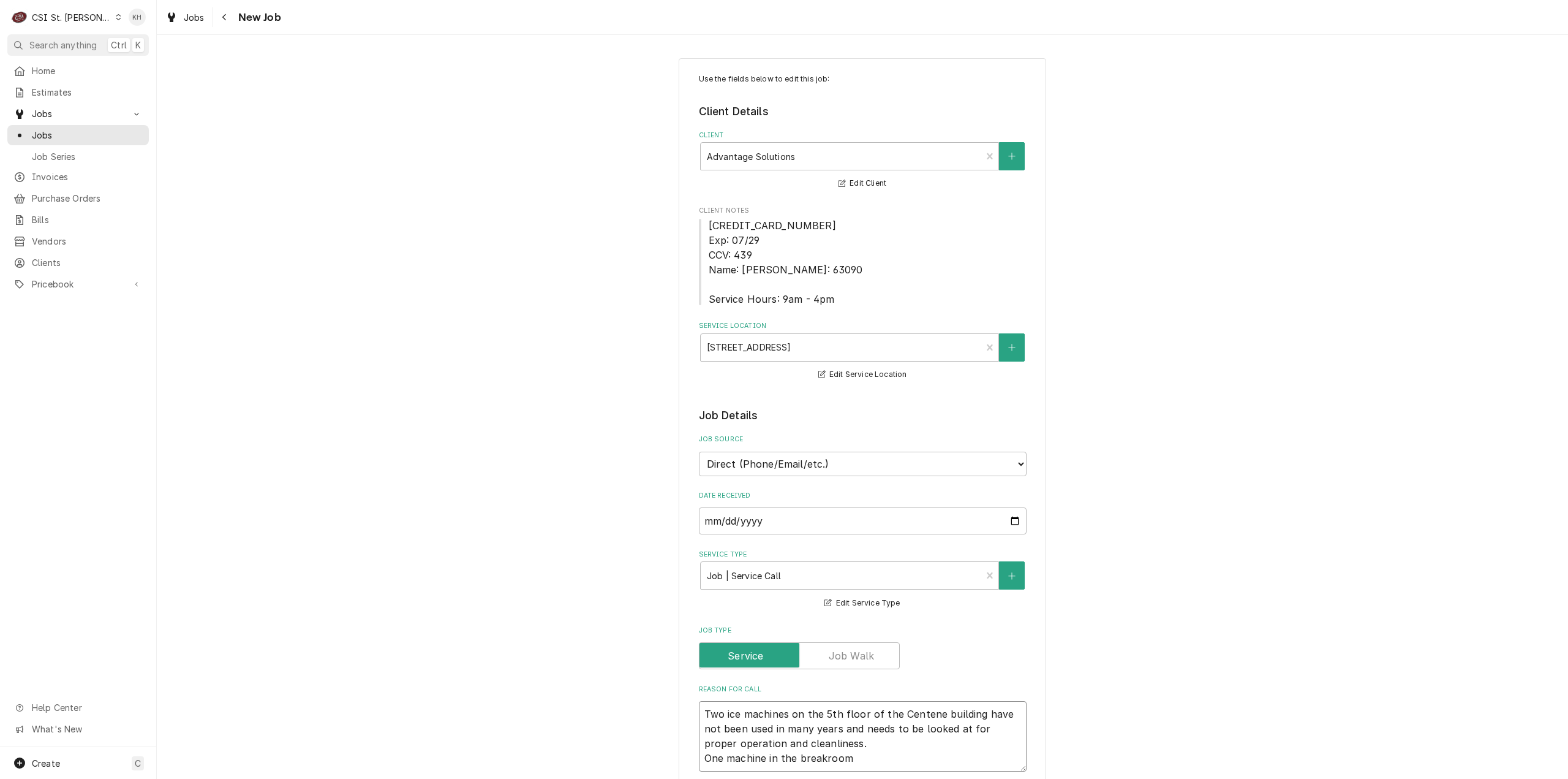
type textarea "x"
type textarea "Two ice machines on the 5th floor of the Centene building have not been used in…"
type textarea "x"
type textarea "Two ice machines on the 5th floor of the Centene building have not been used in…"
type textarea "x"
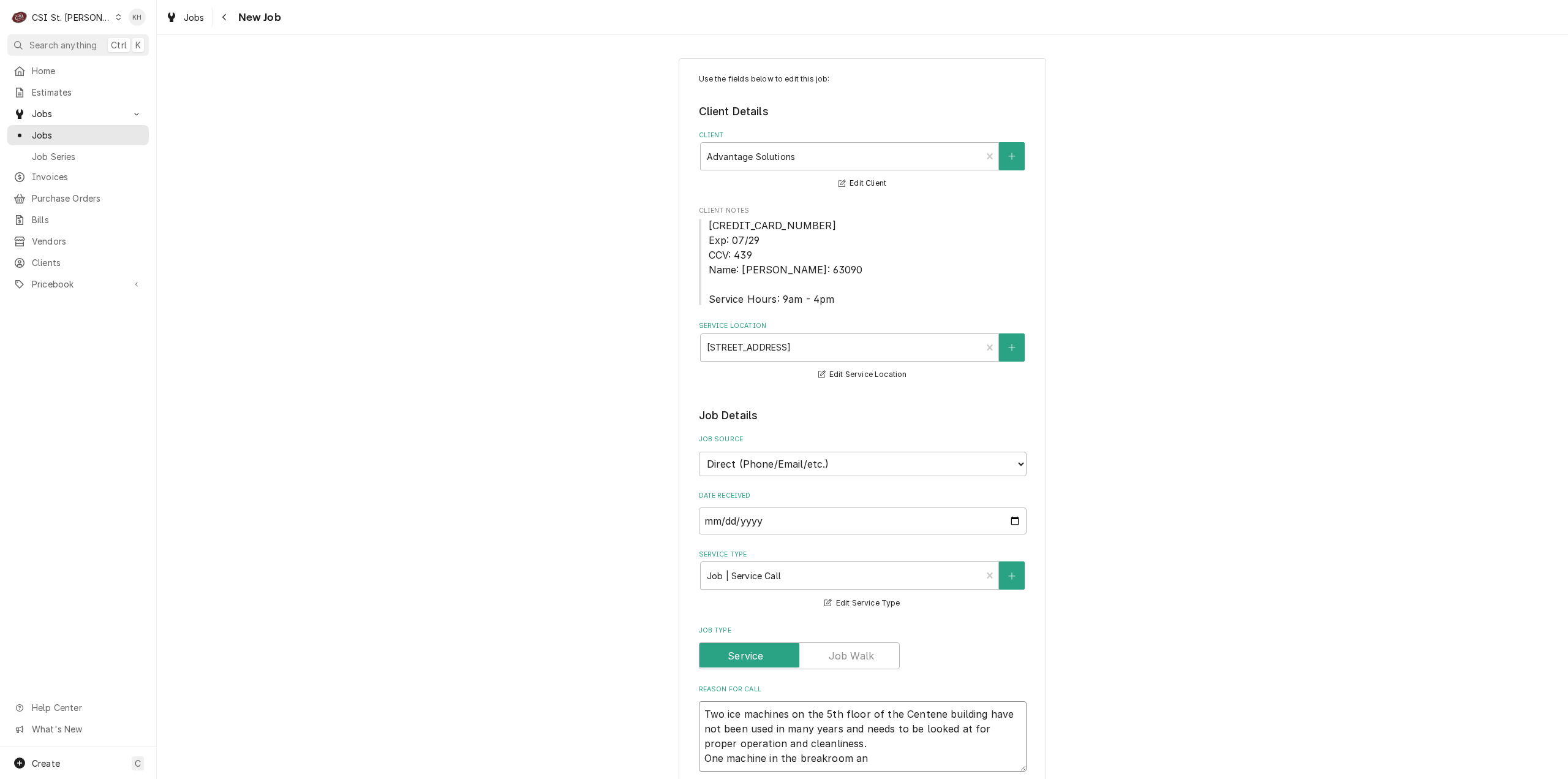
type textarea "Two ice machines on the 5th floor of the Centene building have not been used in…"
type textarea "x"
type textarea "Two ice machines on the 5th floor of the Centene building have not been used in…"
type textarea "x"
type textarea "Two ice machines on the 5th floor of the Centene building have not been used in…"
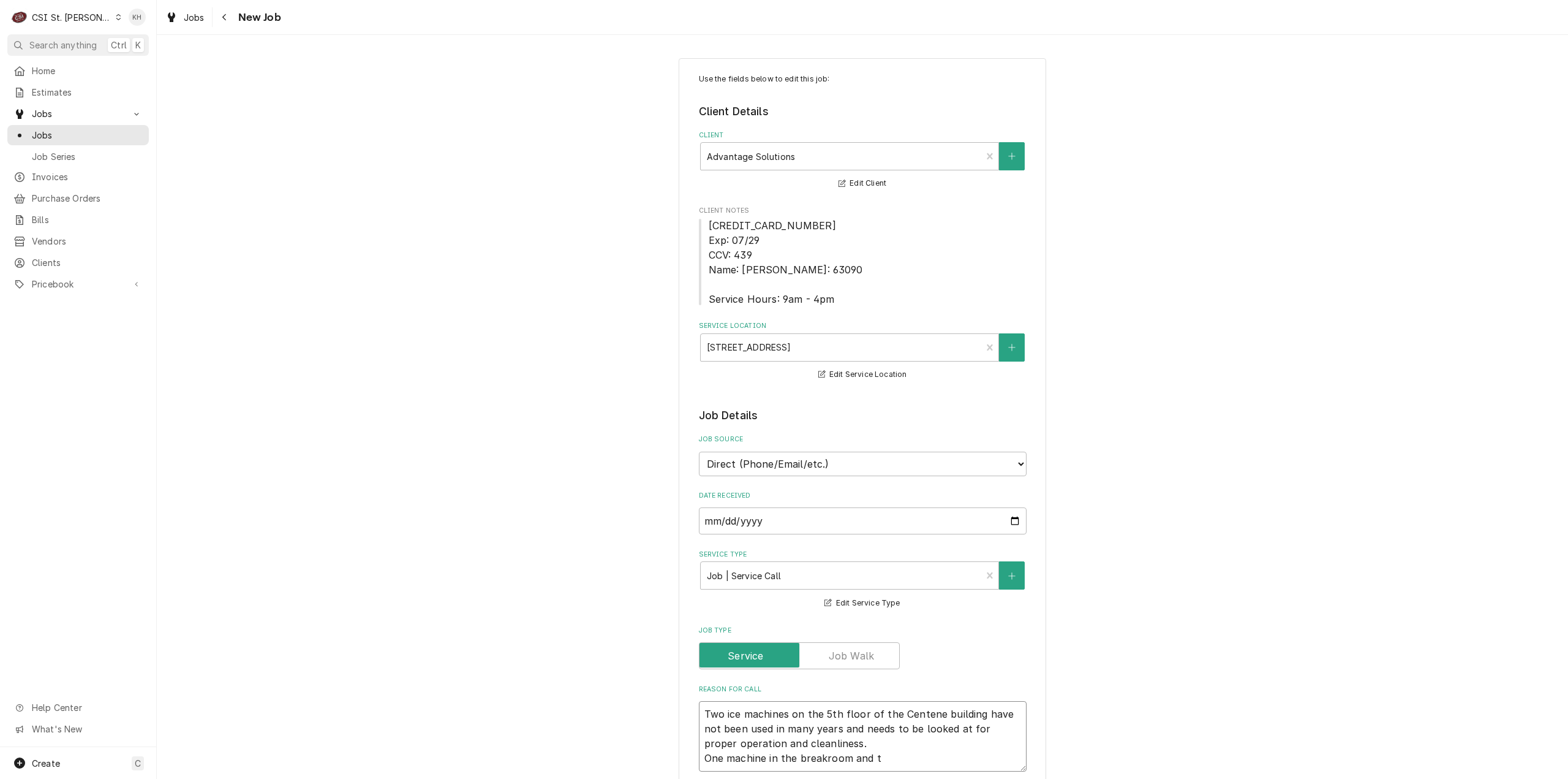
type textarea "x"
type textarea "Two ice machines on the 5th floor of the Centene building have not been used in…"
type textarea "x"
type textarea "Two ice machines on the 5th floor of the Centene building have not been used in…"
type textarea "x"
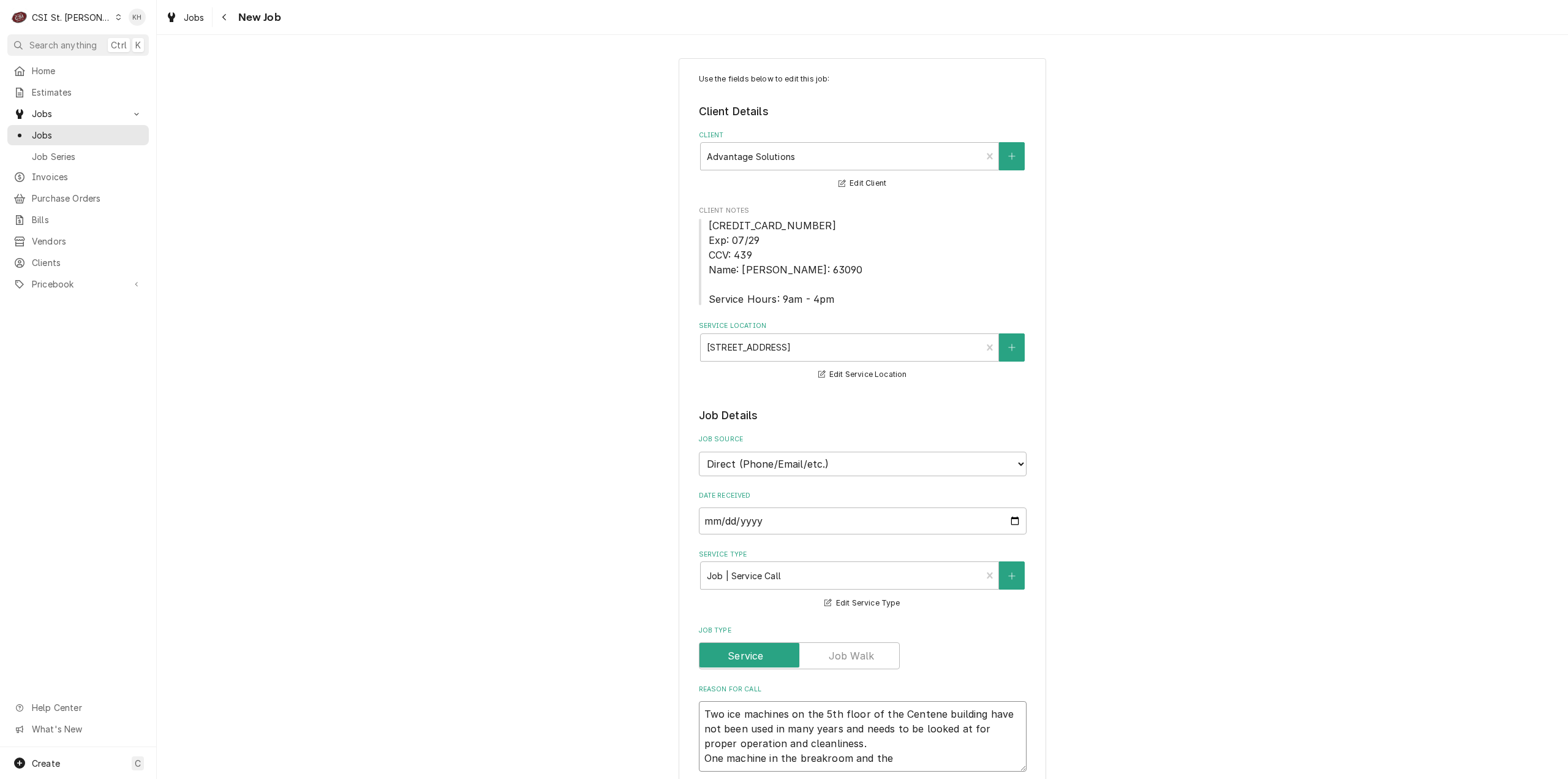
type textarea "Two ice machines on the 5th floor of the Centene building have not been used in…"
type textarea "x"
type textarea "Two ice machines on the 5th floor of the Centene building have not been used in…"
type textarea "x"
type textarea "Two ice machines on the 5th floor of the Centene building have not been used in…"
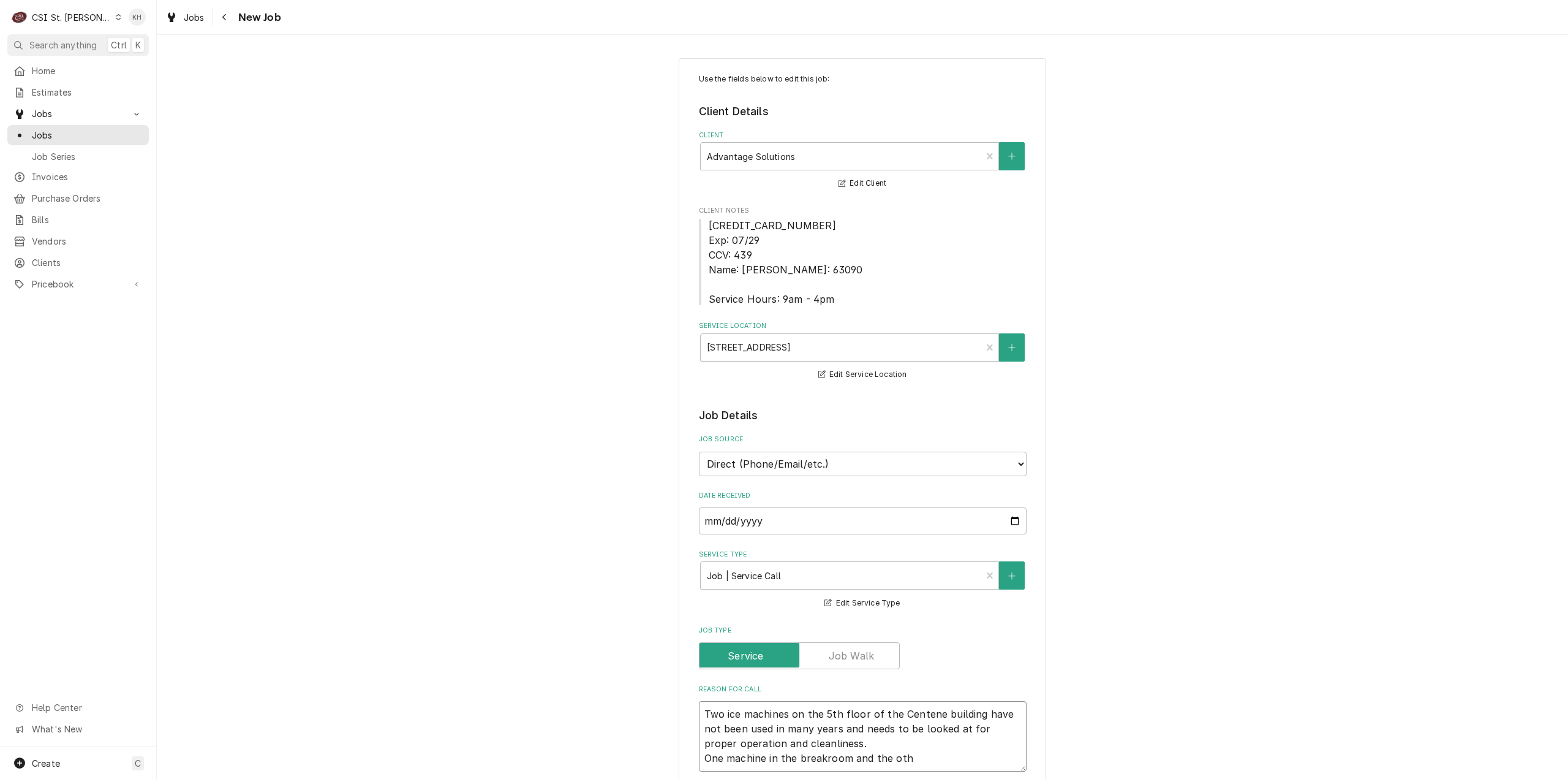
type textarea "x"
type textarea "Two ice machines on the 5th floor of the Centene building have not been used in…"
type textarea "x"
type textarea "Two ice machines on the 5th floor of the Centene building have not been used in…"
type textarea "x"
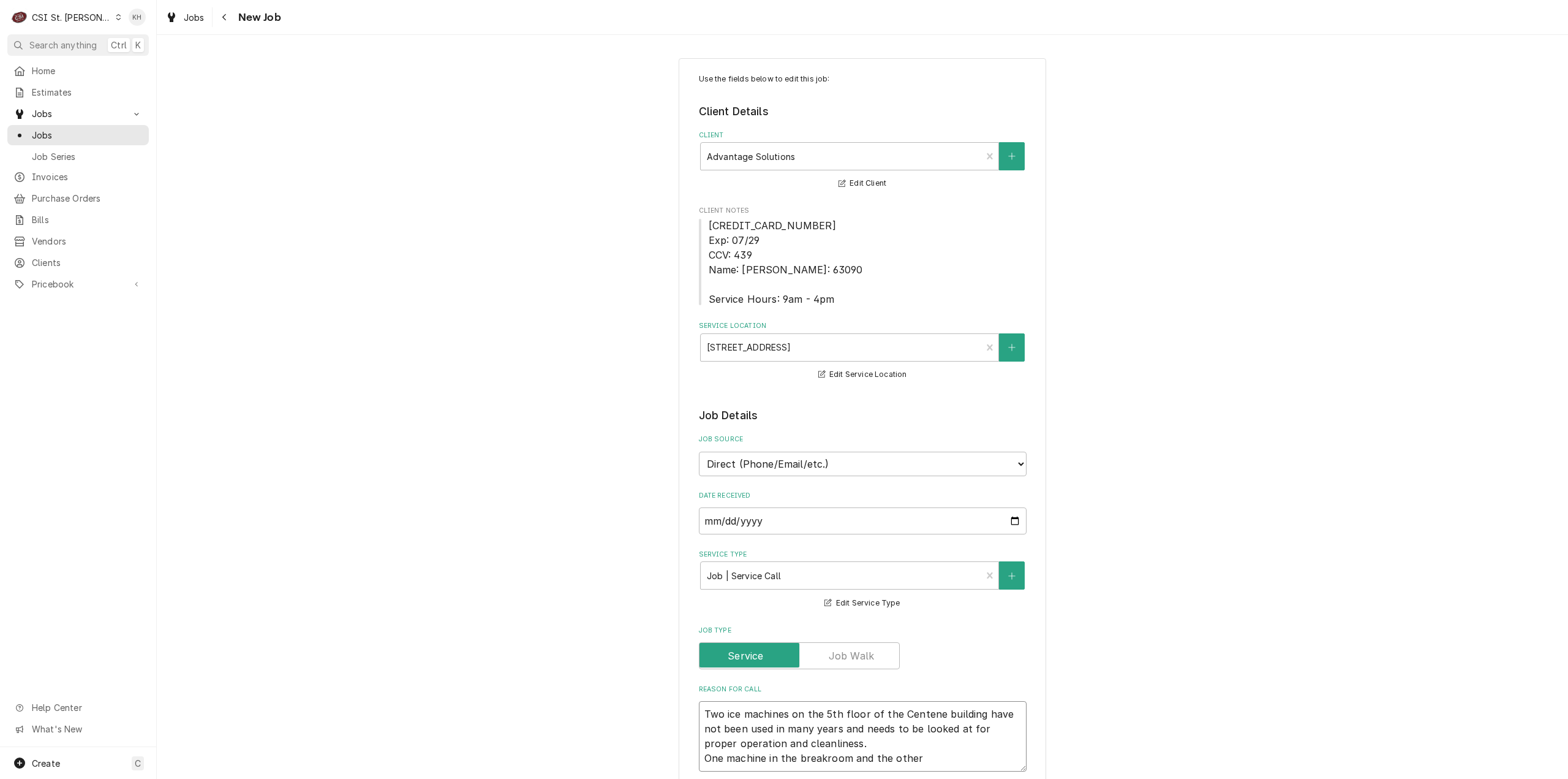
type textarea "Two ice machines on the 5th floor of the Centene building have not been used in…"
type textarea "x"
type textarea "Two ice machines on the 5th floor of the Centene building have not been used in…"
type textarea "x"
type textarea "Two ice machines on the 5th floor of the Centene building have not been used in…"
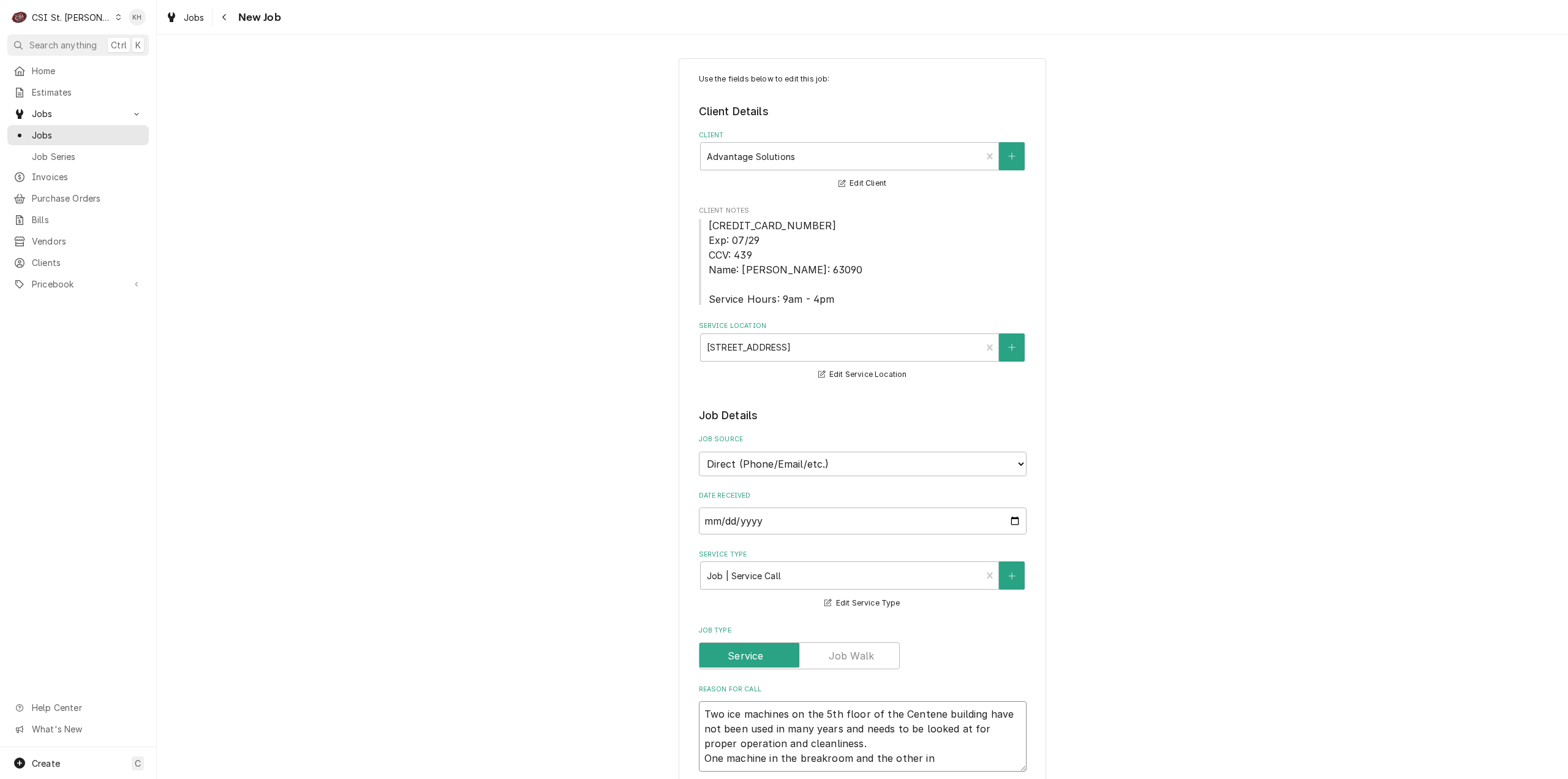
type textarea "x"
type textarea "Two ice machines on the 5th floor of the Centene building have not been used in…"
type textarea "x"
type textarea "Two ice machines on the 5th floor of the Centene building have not been used in…"
type textarea "x"
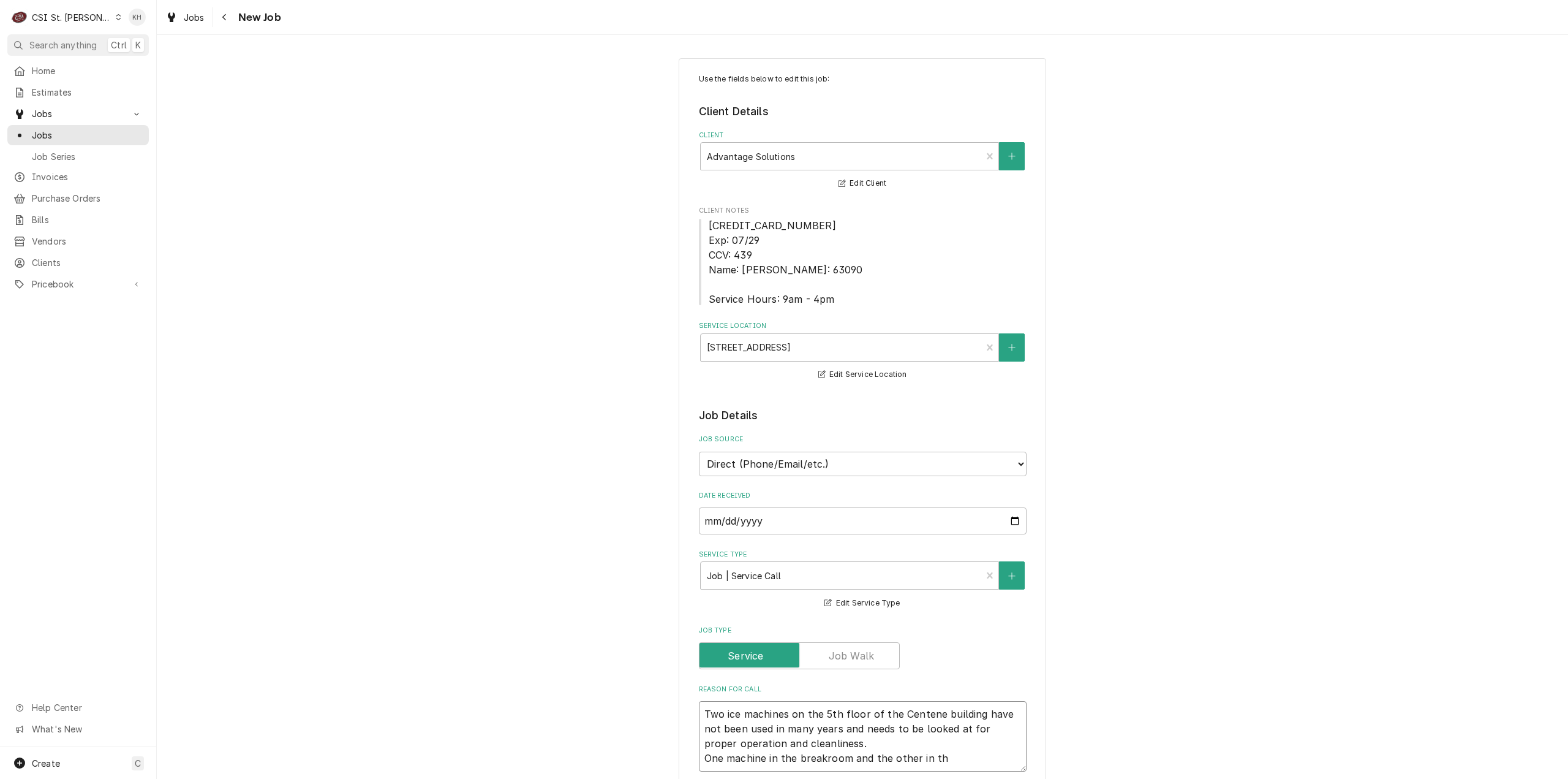
type textarea "Two ice machines on the 5th floor of the Centene building have not been used in…"
type textarea "x"
type textarea "Two ice machines on the 5th floor of the Centene building have not been used in…"
type textarea "x"
type textarea "Two ice machines on the 5th floor of the Centene building have not been used in…"
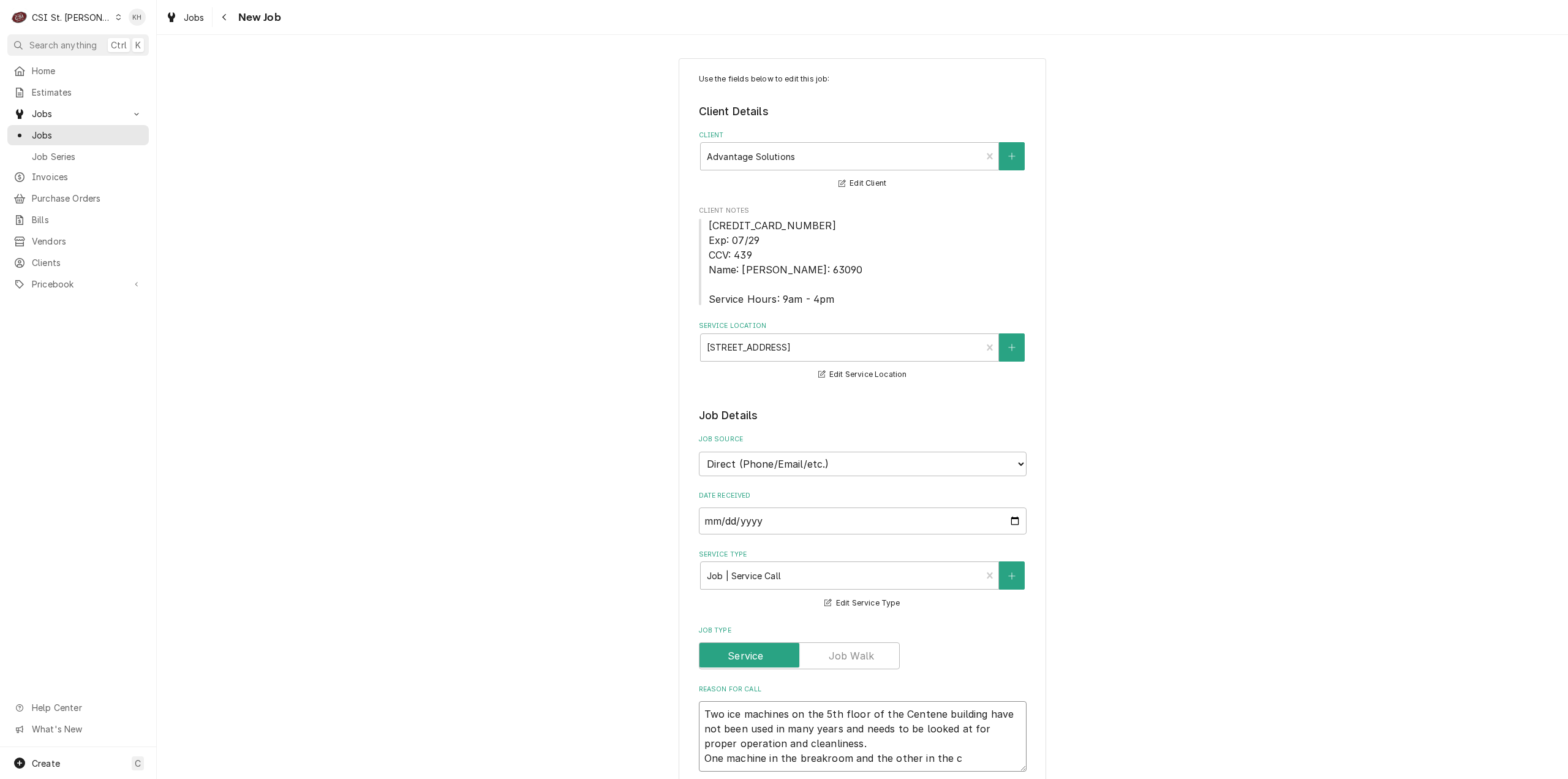
type textarea "x"
type textarea "Two ice machines on the 5th floor of the Centene building have not been used in…"
type textarea "x"
type textarea "Two ice machines on the 5th floor of the Centene building have not been used in…"
type textarea "x"
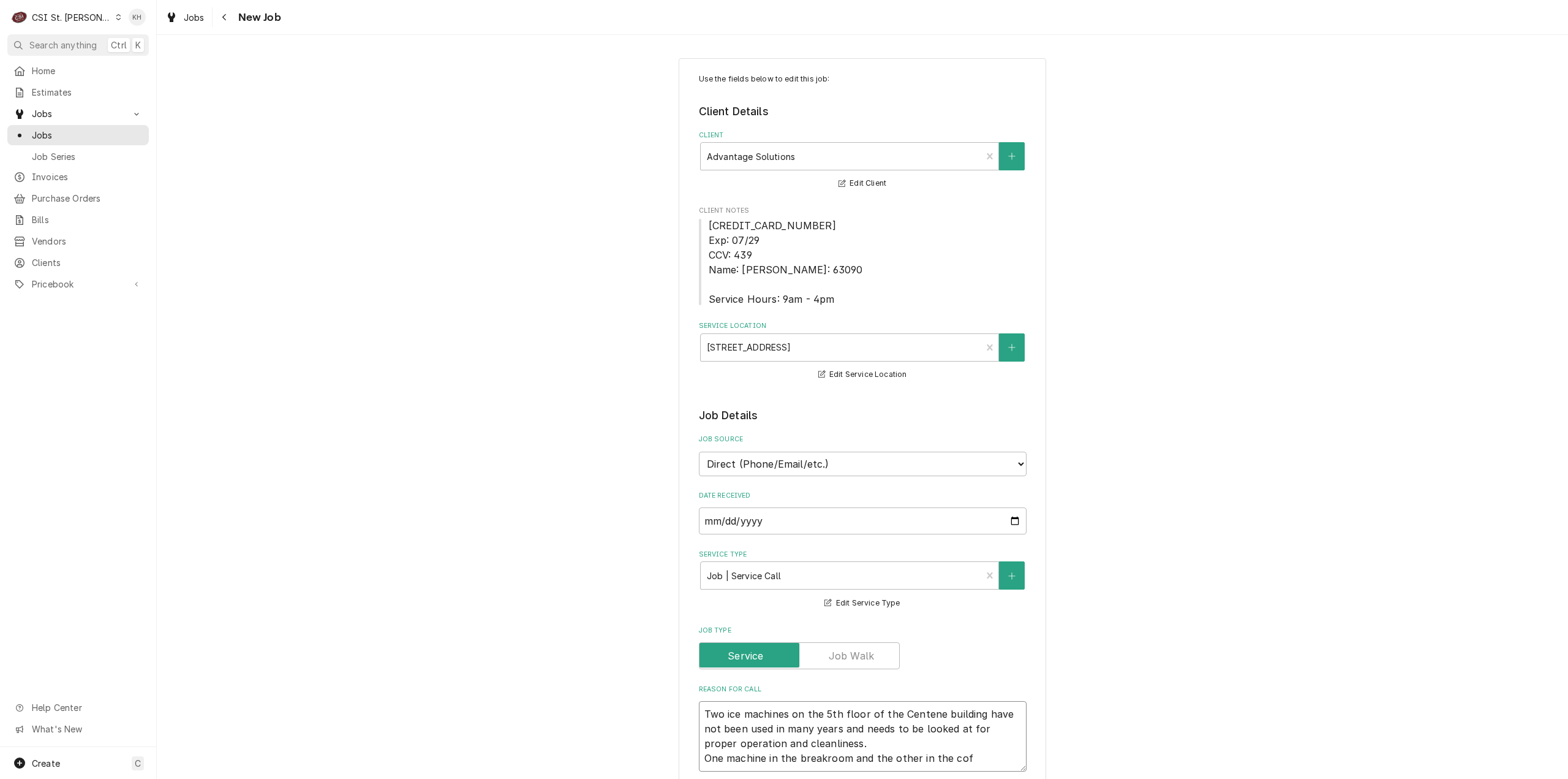
type textarea "Two ice machines on the 5th floor of the Centene building have not been used in…"
type textarea "x"
type textarea "Two ice machines on the 5th floor of the Centene building have not been used in…"
type textarea "x"
type textarea "Two ice machines on the 5th floor of the Centene building have not been used in…"
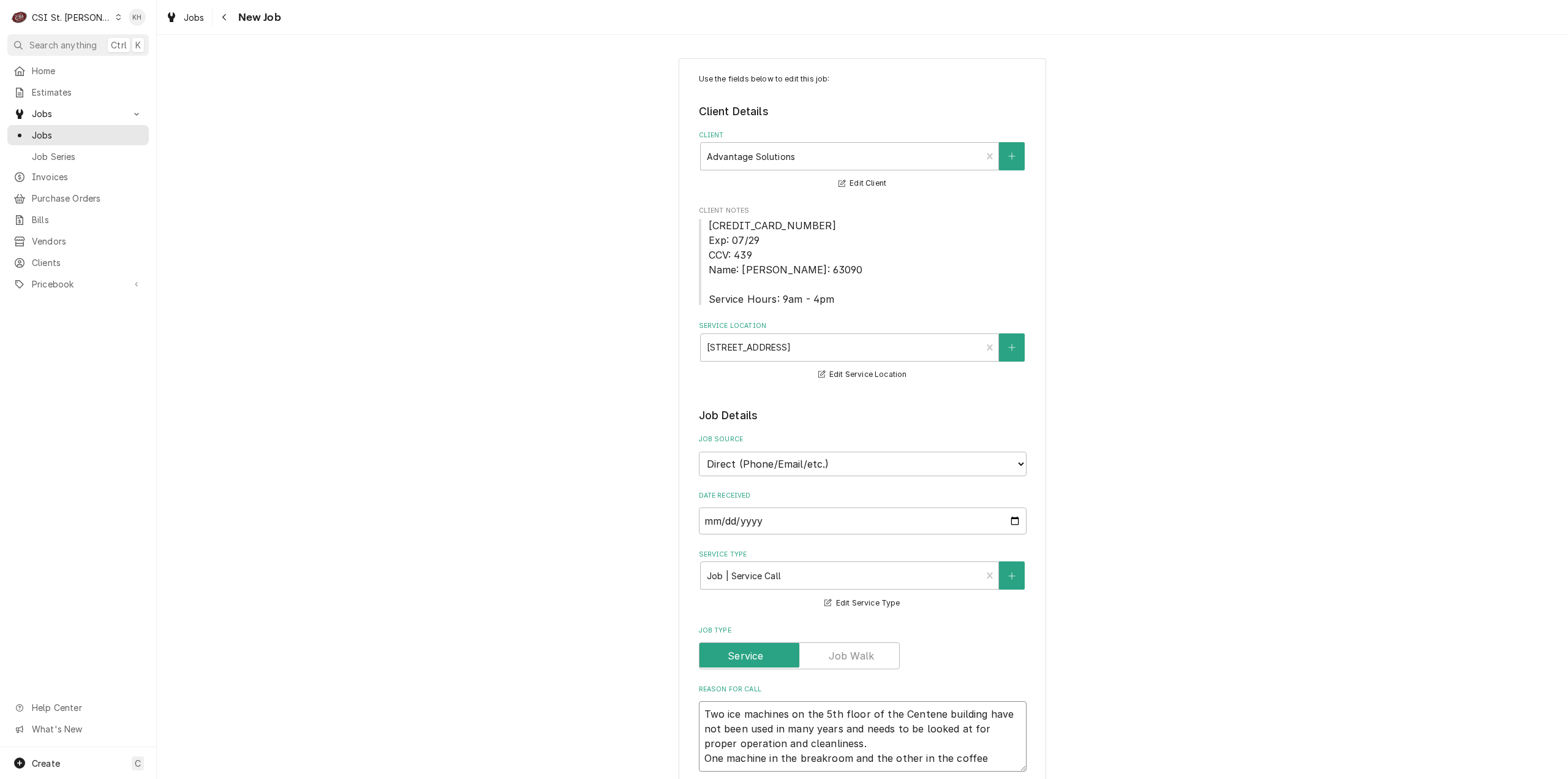
type textarea "x"
type textarea "Two ice machines on the 5th floor of the Centene building have not been used in…"
type textarea "x"
type textarea "Two ice machines on the 5th floor of the Centene building have not been used in…"
type textarea "x"
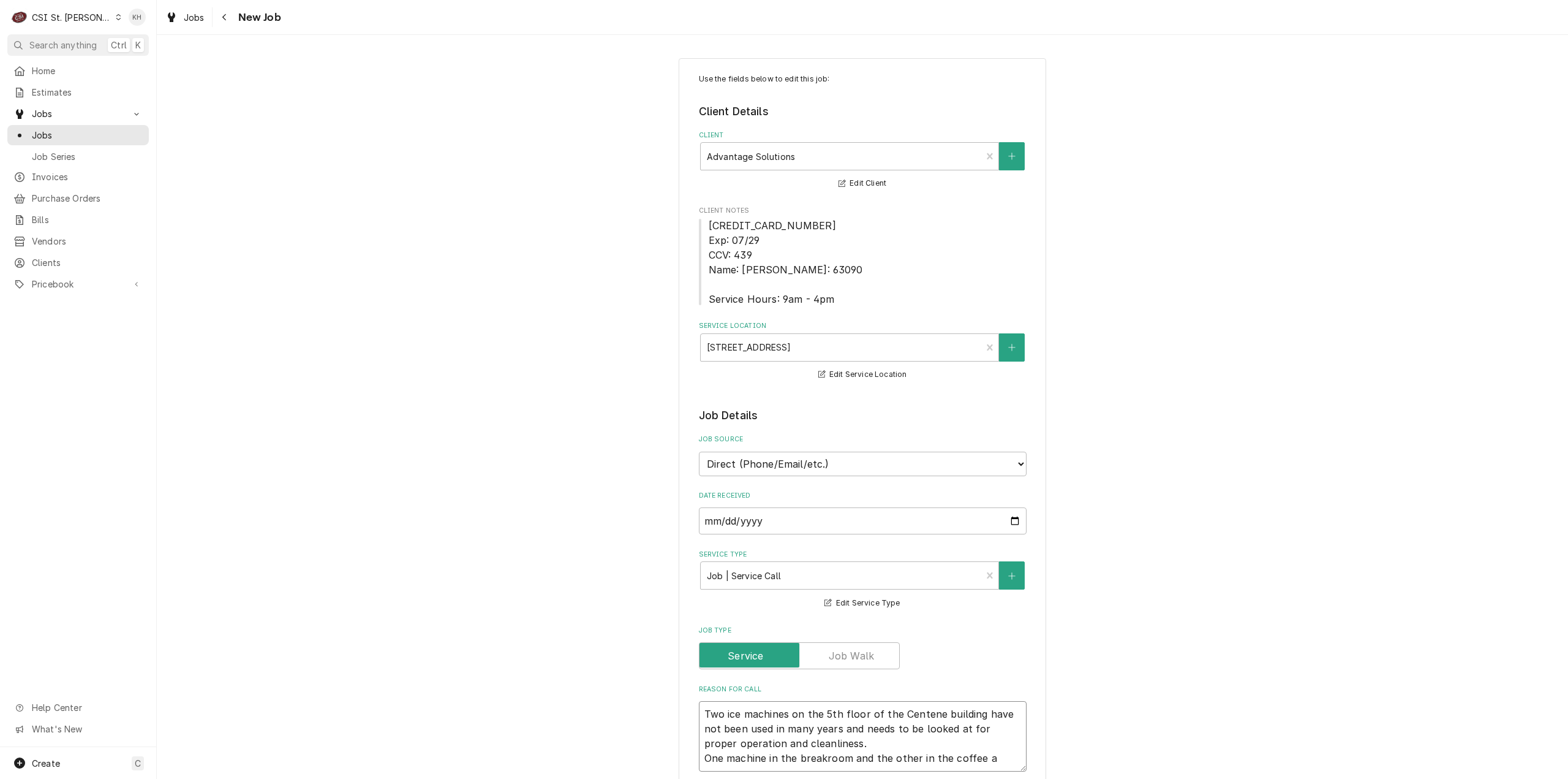
type textarea "Two ice machines on the 5th floor of the Centene building have not been used in…"
type textarea "x"
type textarea "Two ice machines on the 5th floor of the Centene building have not been used in…"
type textarea "x"
type textarea "Two ice machines on the 5th floor of the Centene building have not been used in…"
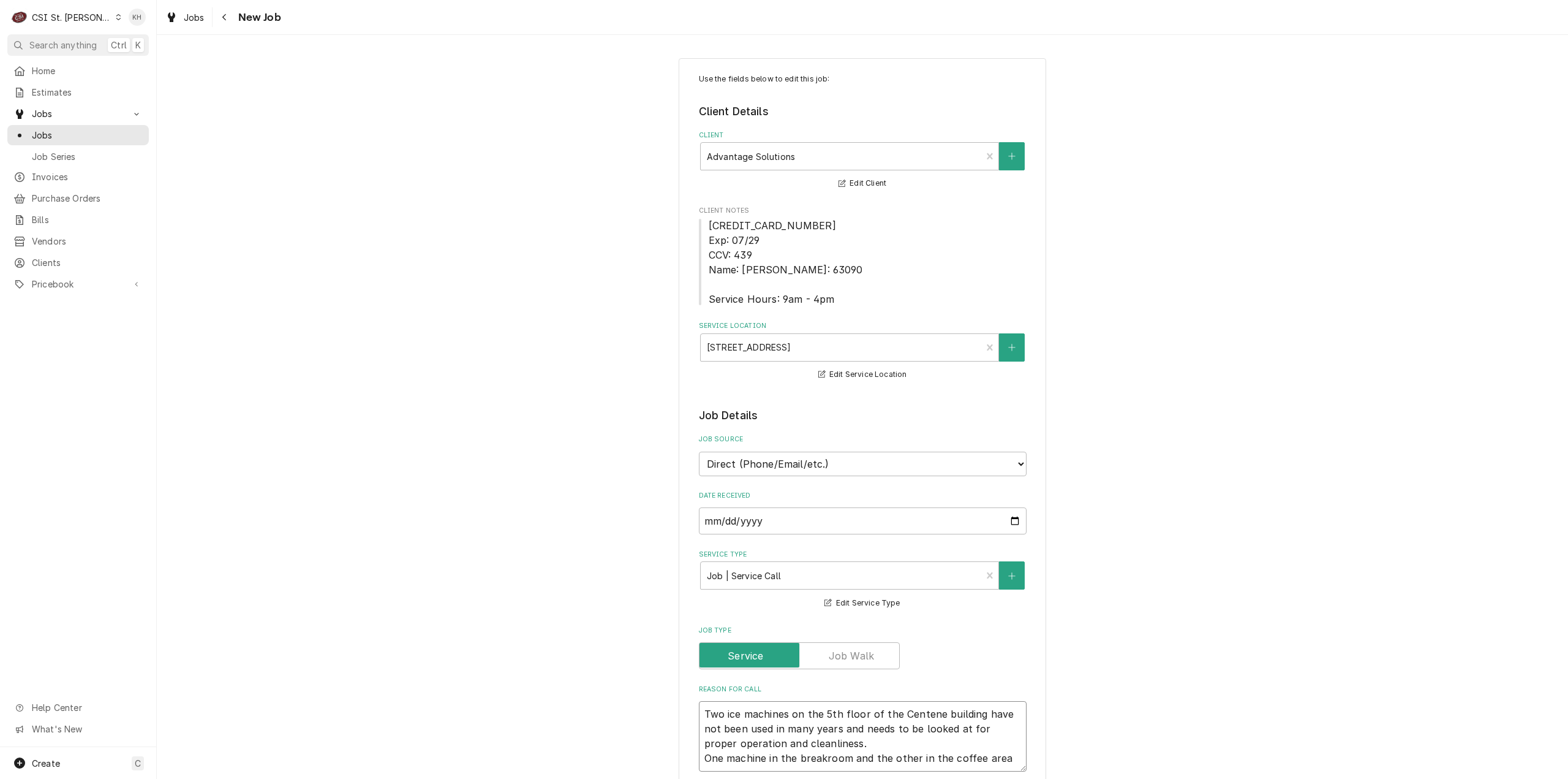
type textarea "x"
type textarea "Two ice machines on the 5th floor of the Centene building have not been used in…"
type textarea "x"
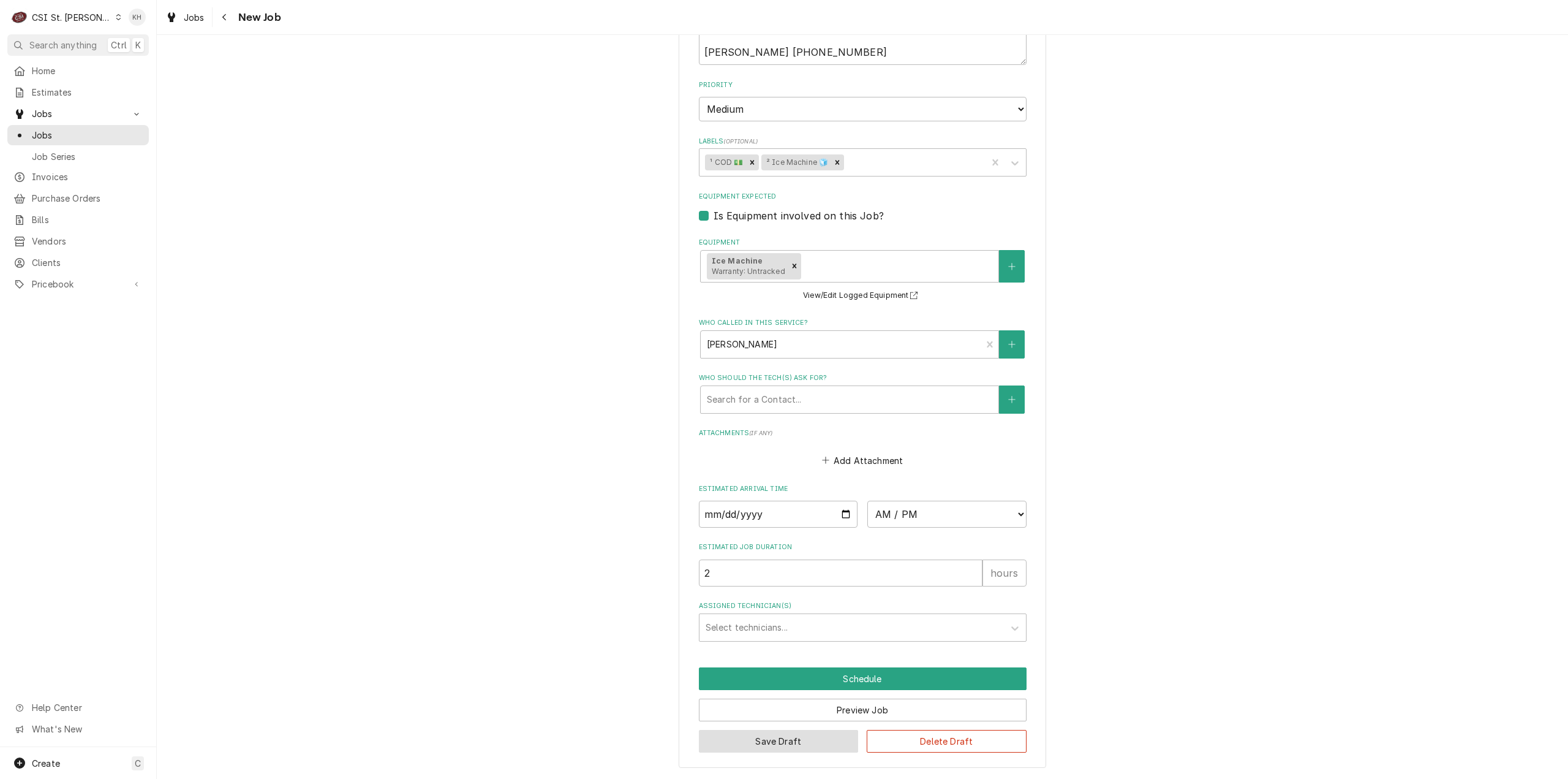
type textarea "Two ice machines on the 5th floor of the Centene building have not been used in…"
click at [799, 743] on button "Save Draft" at bounding box center [779, 741] width 160 height 23
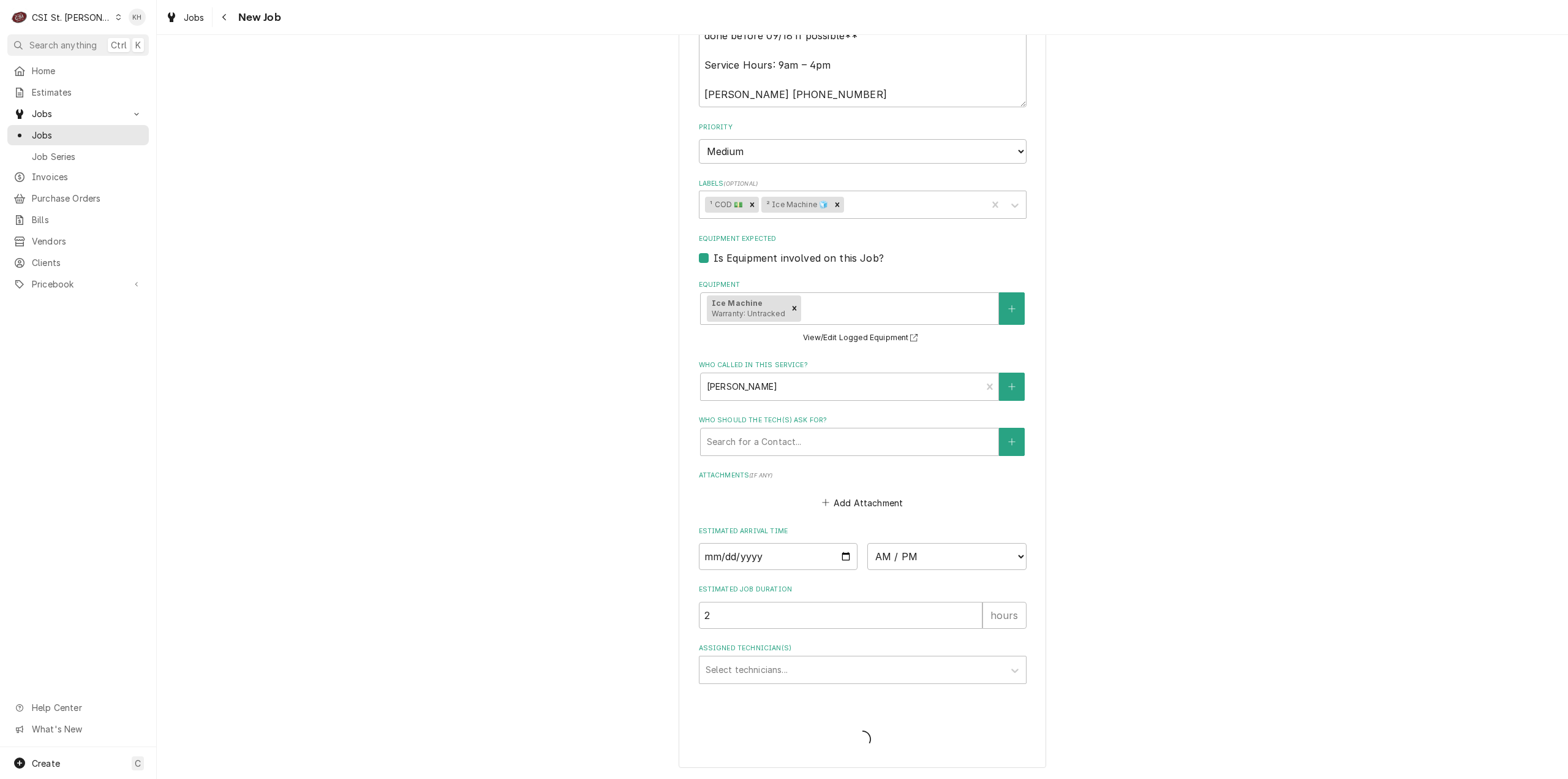
type textarea "x"
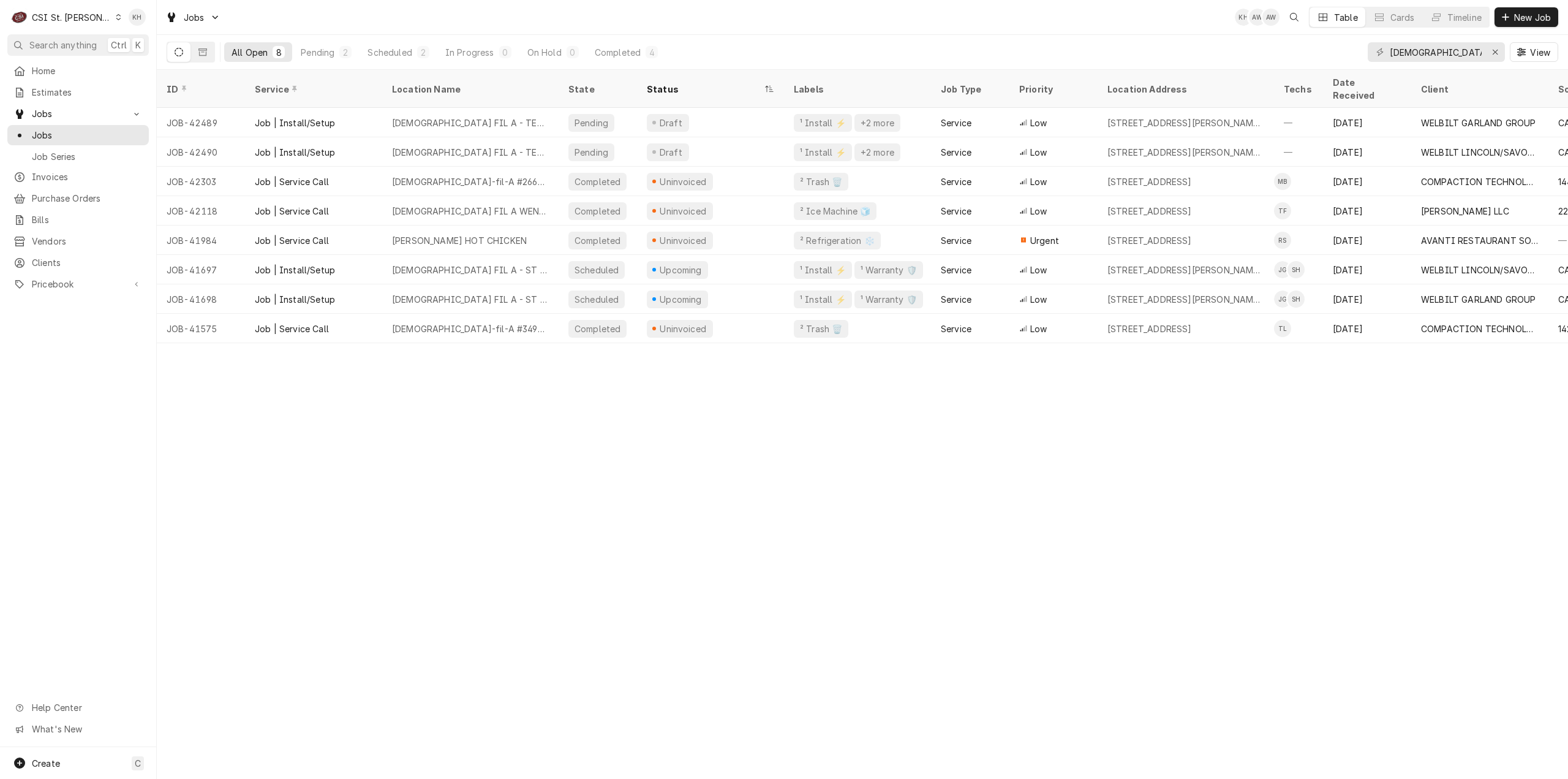
click at [296, 483] on div "ID Service Location Name State Status Labels Job Type Priority Location Address…" at bounding box center [862, 424] width 1411 height 709
click at [82, 36] on button "Search anything Ctrl K" at bounding box center [78, 45] width 142 height 21
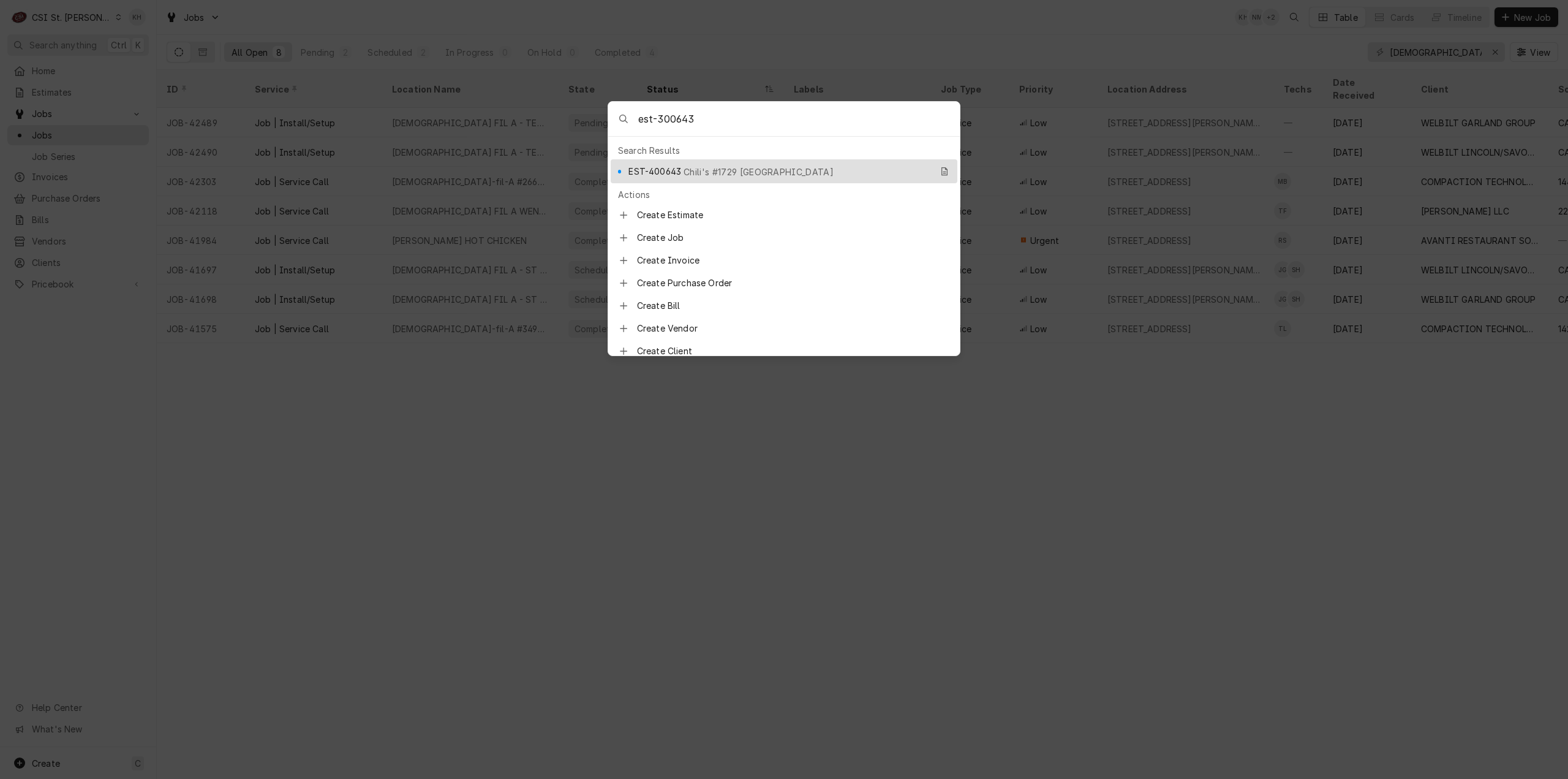
type input "est-300643"
click at [668, 165] on span "EST-400643" at bounding box center [655, 171] width 53 height 13
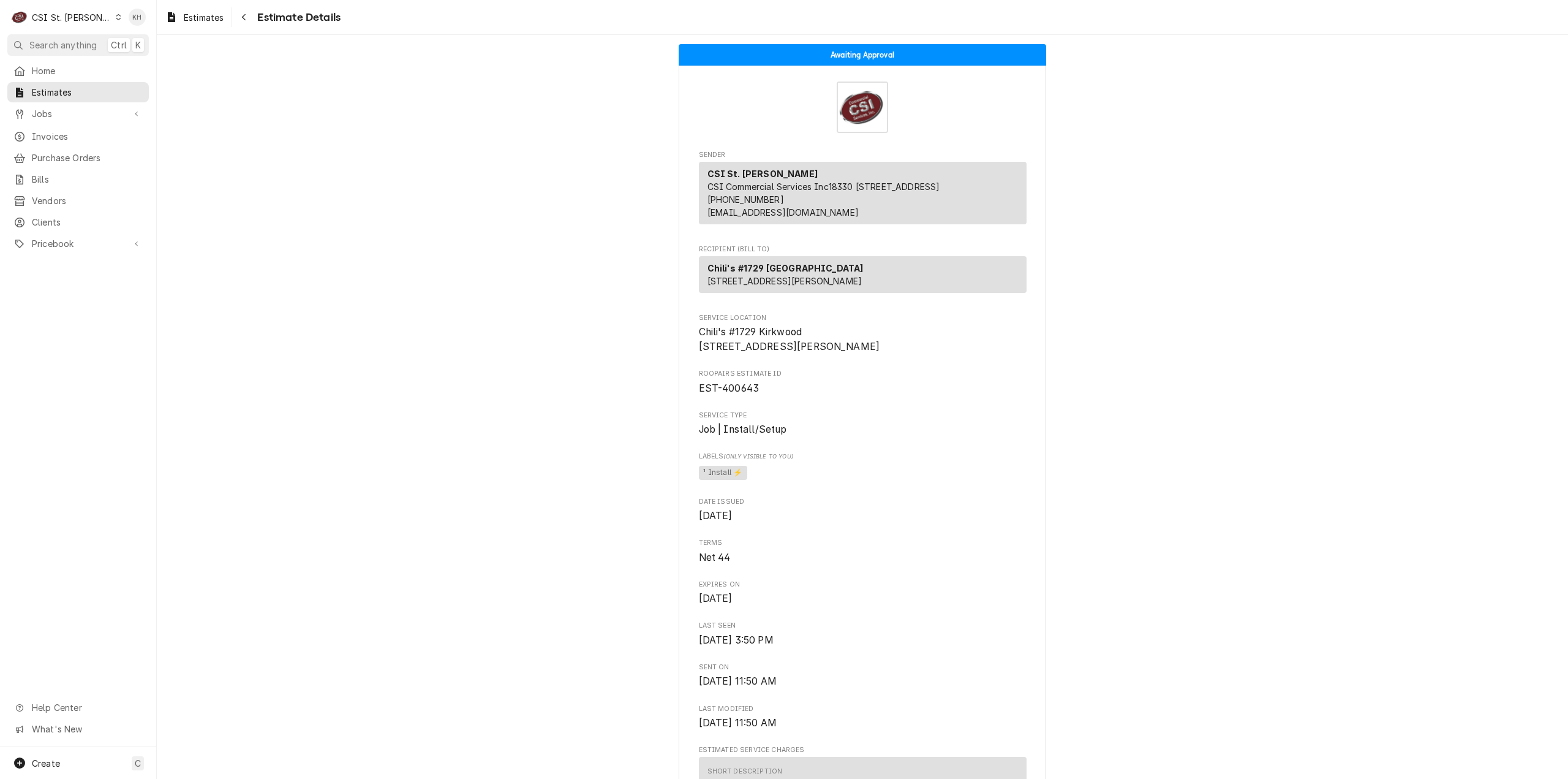
drag, startPoint x: 66, startPoint y: 43, endPoint x: 269, endPoint y: 72, distance: 205.1
click at [71, 43] on span "Search anything" at bounding box center [63, 45] width 68 height 13
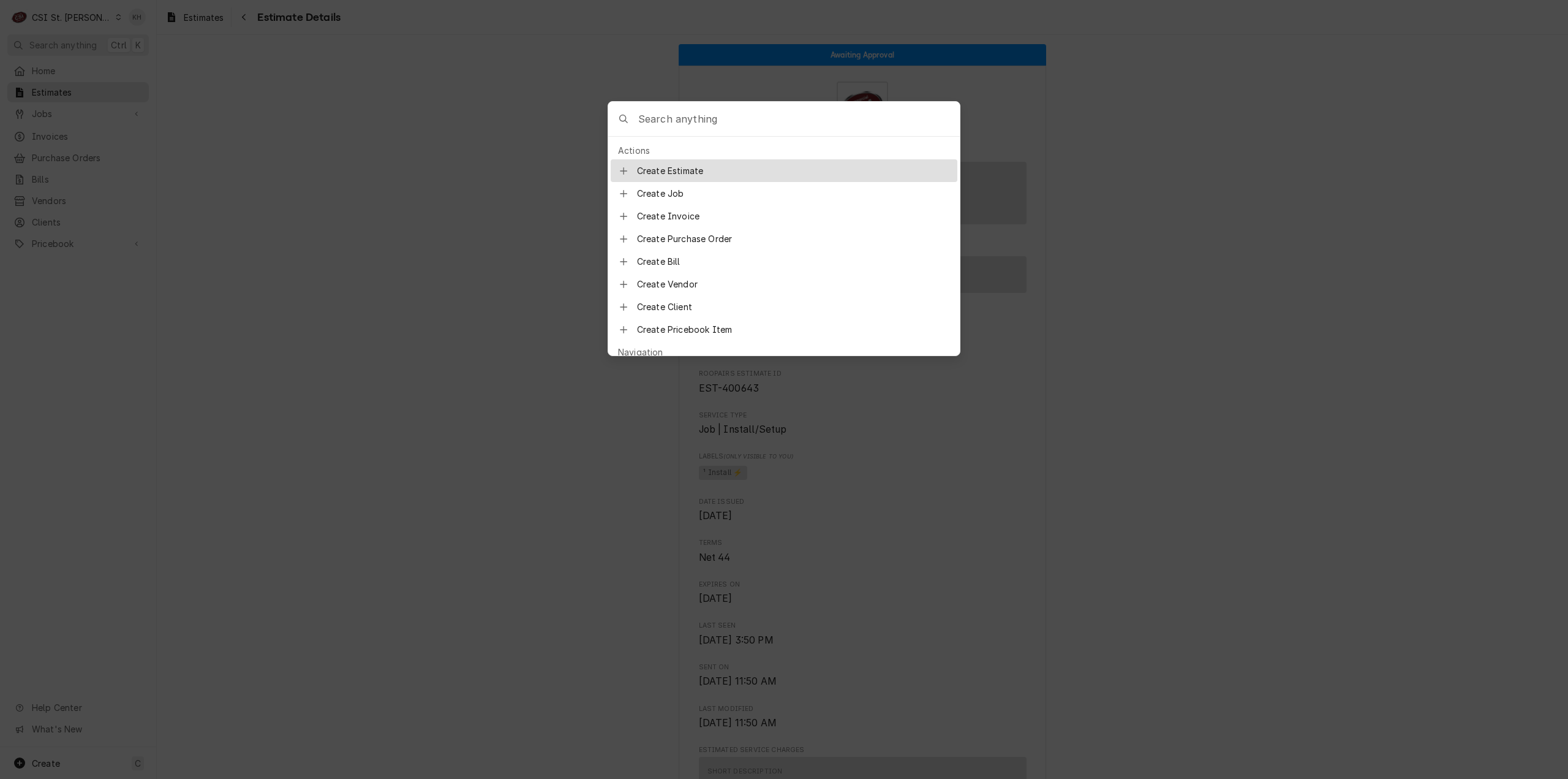
drag, startPoint x: 316, startPoint y: 153, endPoint x: 306, endPoint y: 150, distance: 10.4
click at [316, 154] on body "C CSI St. Louis KH Search anything Ctrl K Home Estimates Jobs Jobs Job Series I…" at bounding box center [784, 389] width 1568 height 779
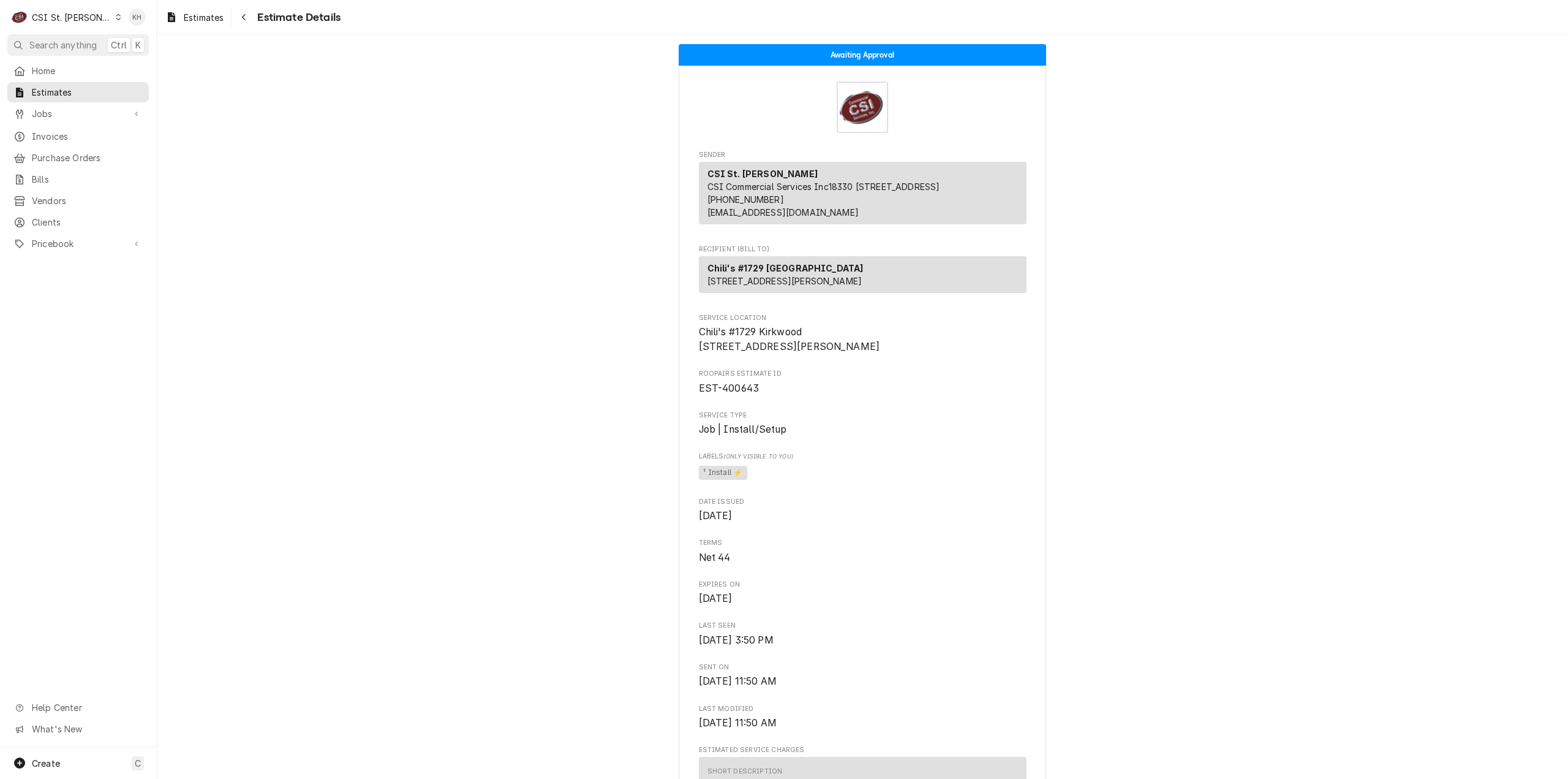
click at [61, 16] on div "CSI St. Louis" at bounding box center [72, 17] width 80 height 13
click at [129, 24] on div "CSI [US_STATE][GEOGRAPHIC_DATA]." at bounding box center [189, 24] width 164 height 13
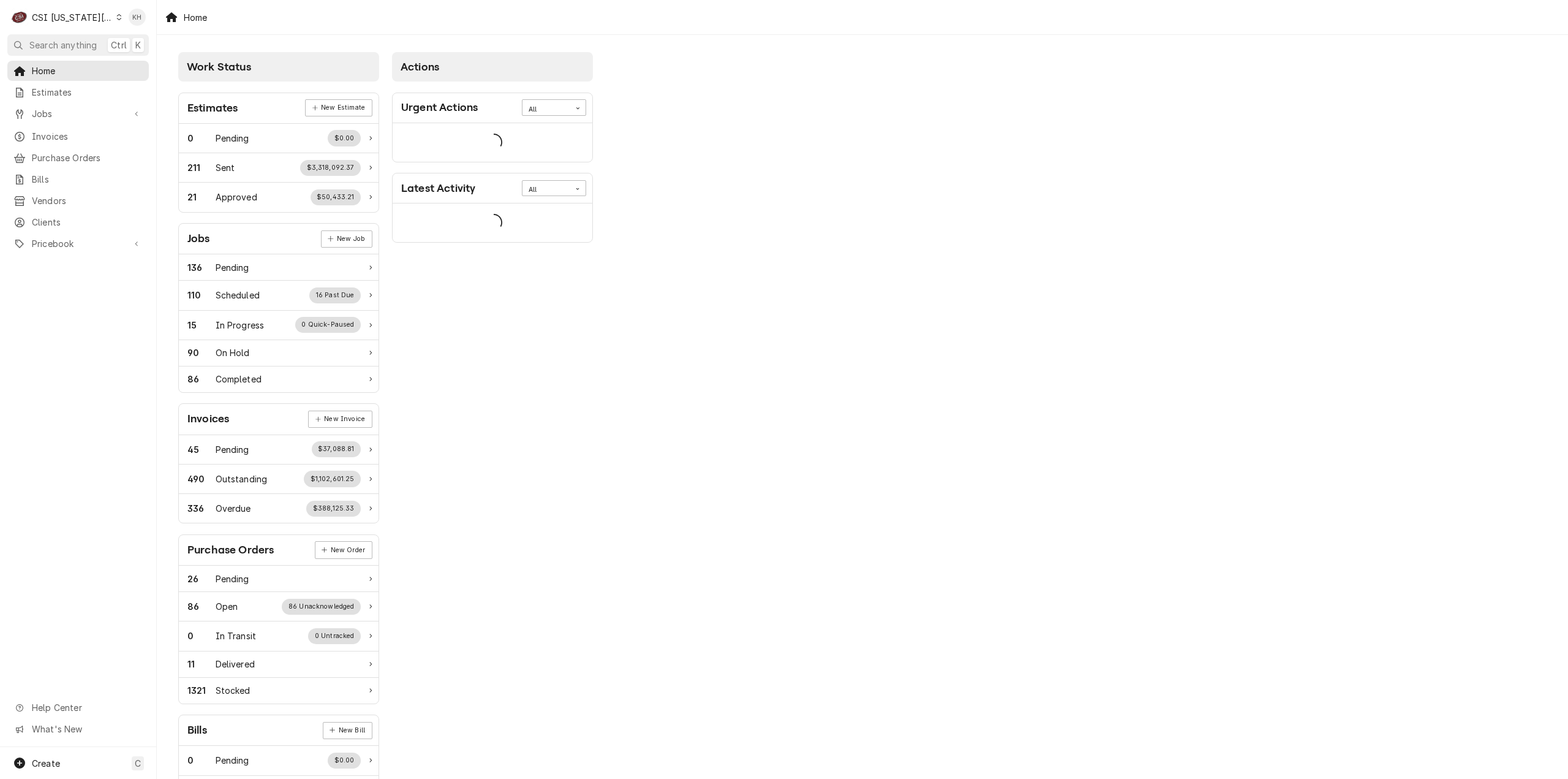
click at [46, 43] on span "Search anything" at bounding box center [63, 45] width 68 height 13
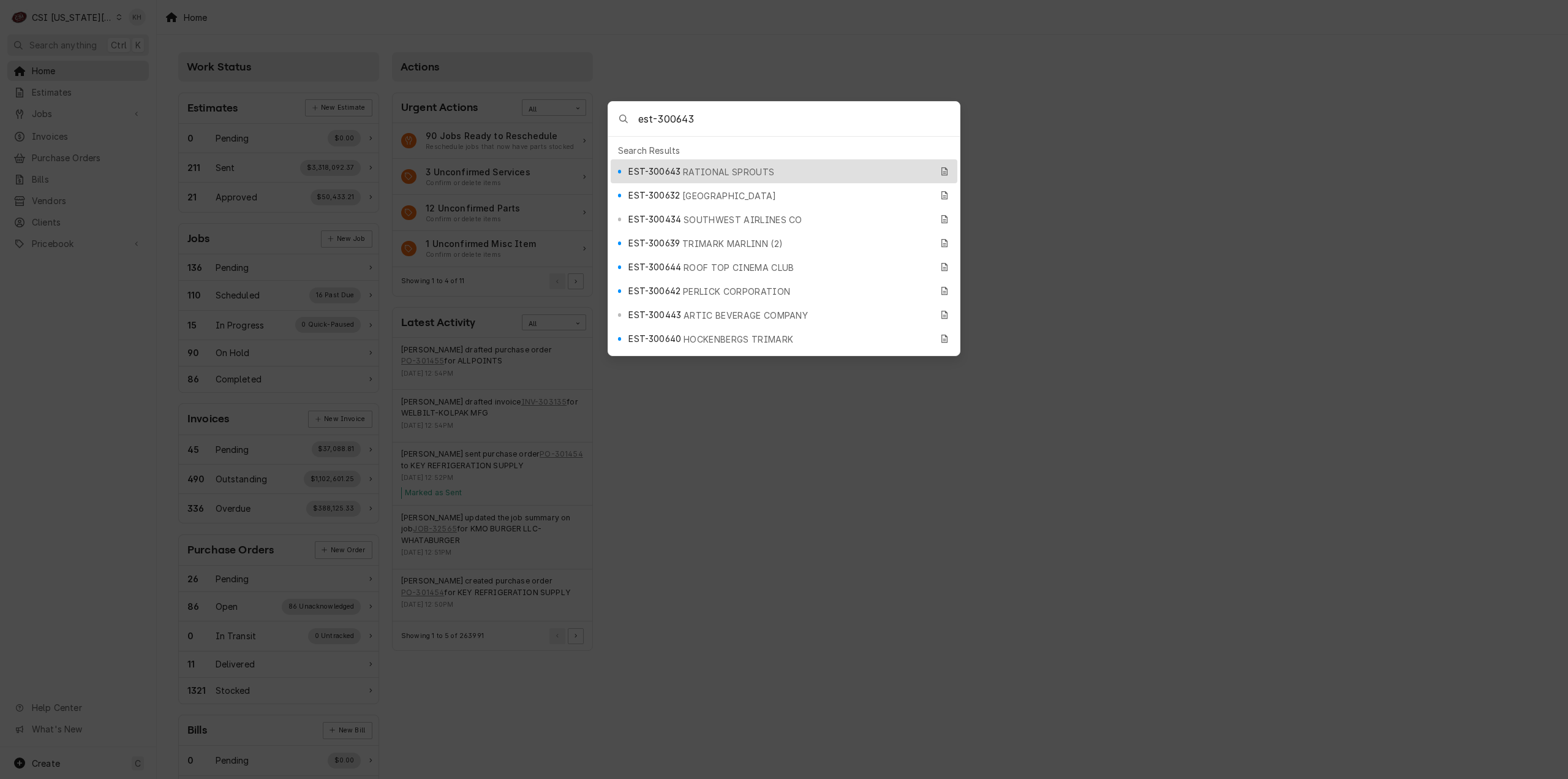
type input "est-300643"
click at [764, 170] on div "EST-300643 RATIONAL SPROUTS" at bounding box center [779, 171] width 303 height 14
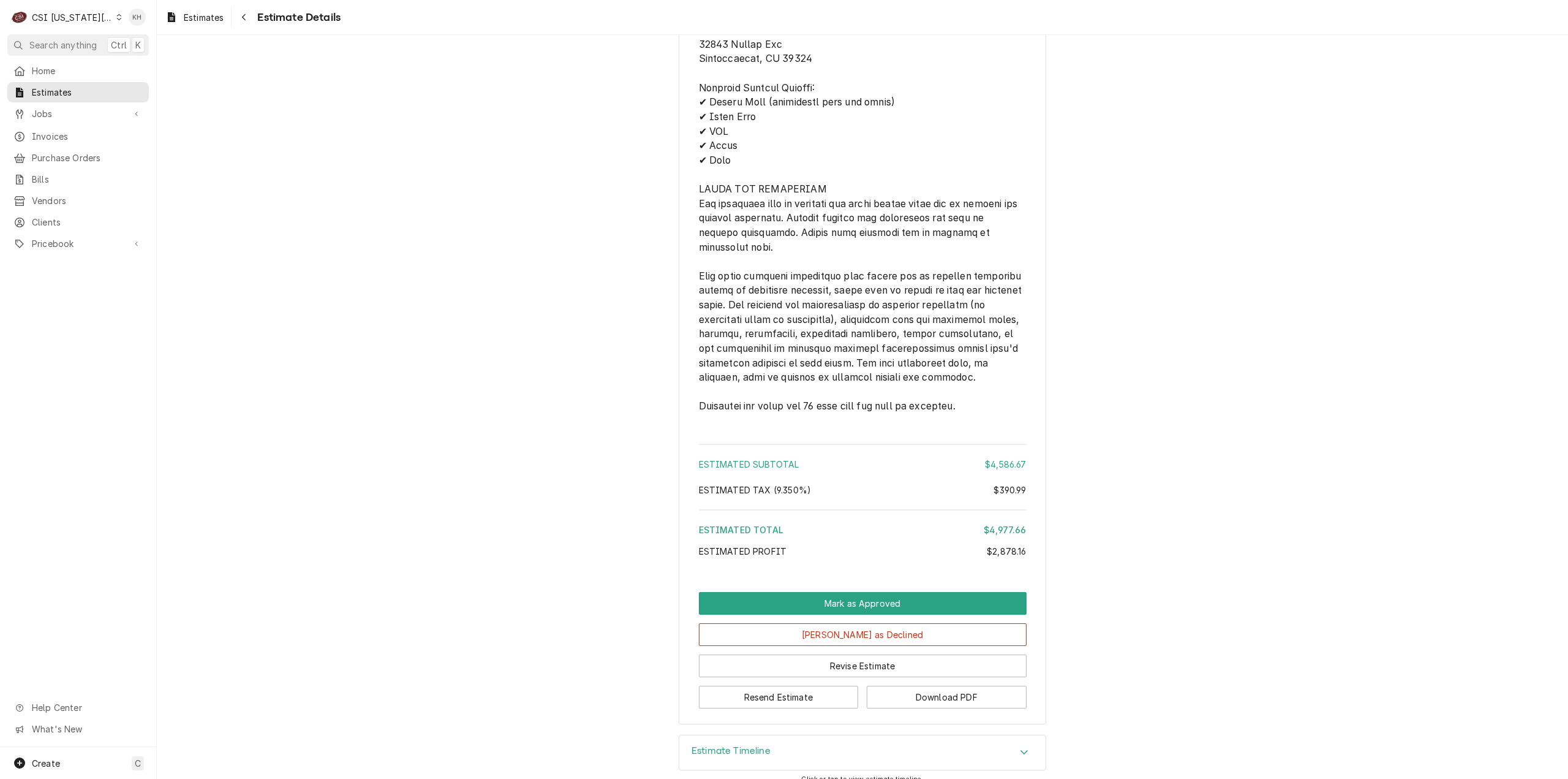
scroll to position [4607, 0]
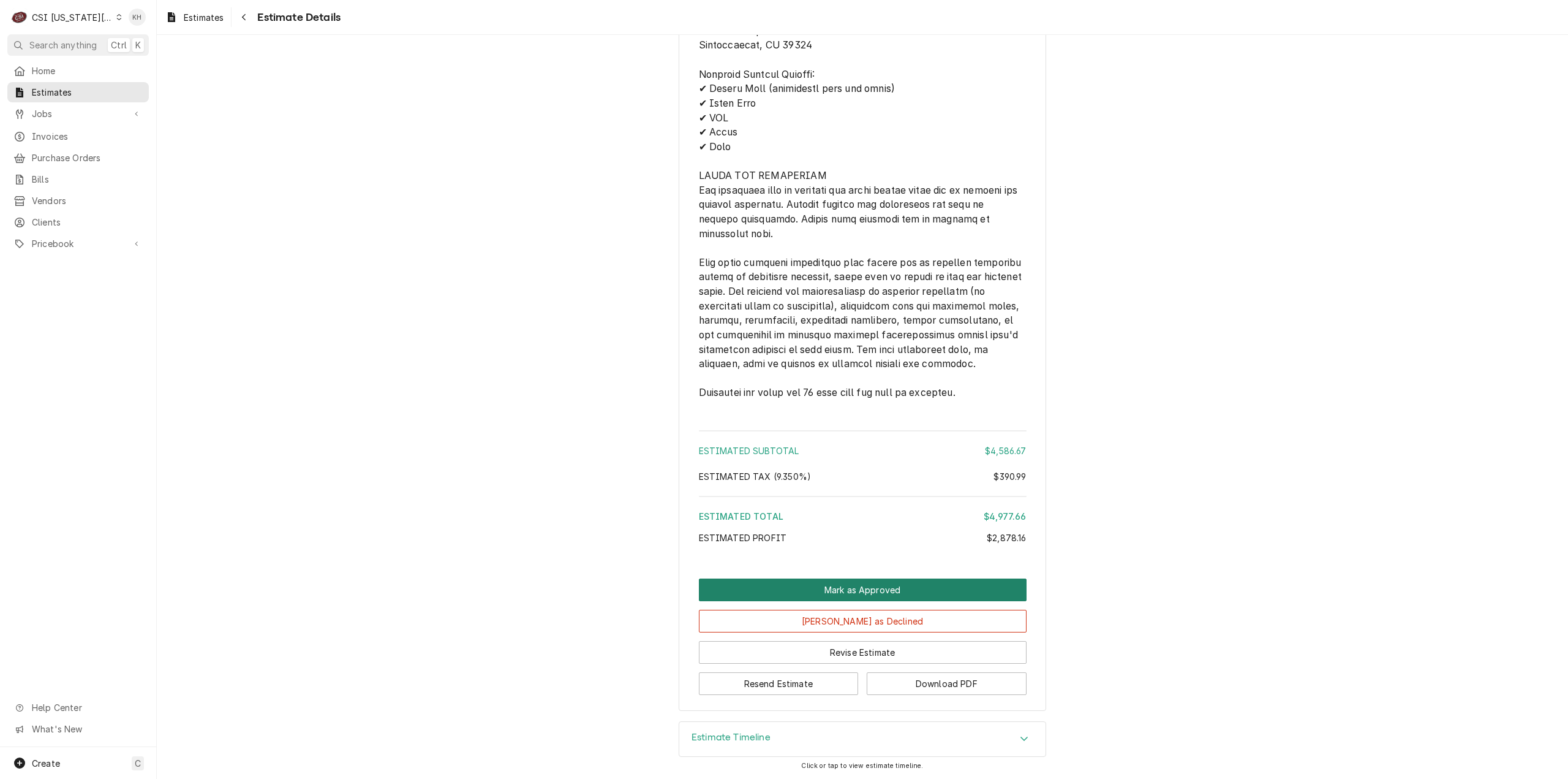
click at [909, 586] on button "Mark as Approved" at bounding box center [863, 590] width 328 height 23
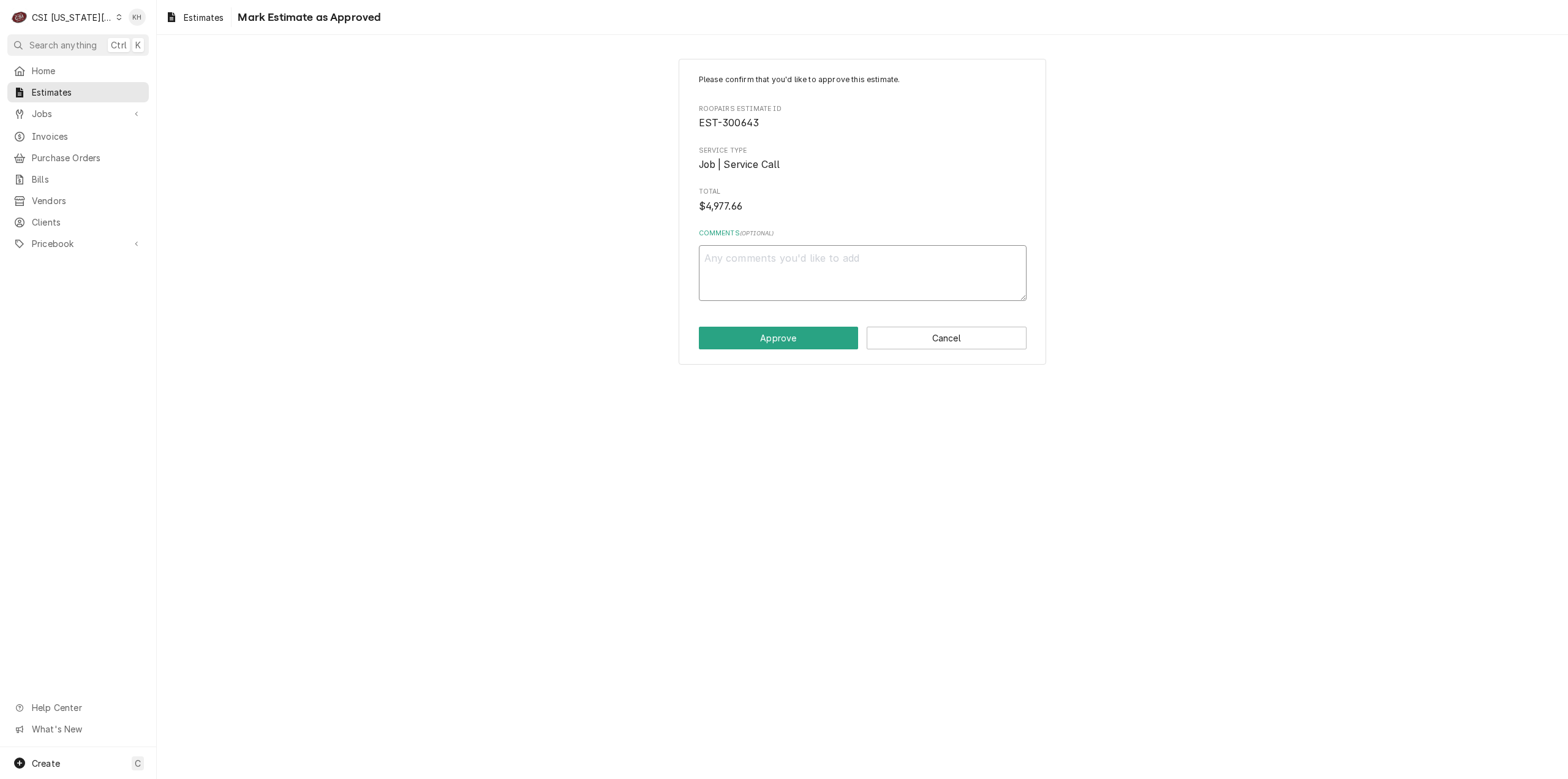
click at [766, 274] on textarea "Comments ( optional )" at bounding box center [863, 273] width 328 height 56
type textarea "x"
type textarea "W"
type textarea "x"
type textarea "WO"
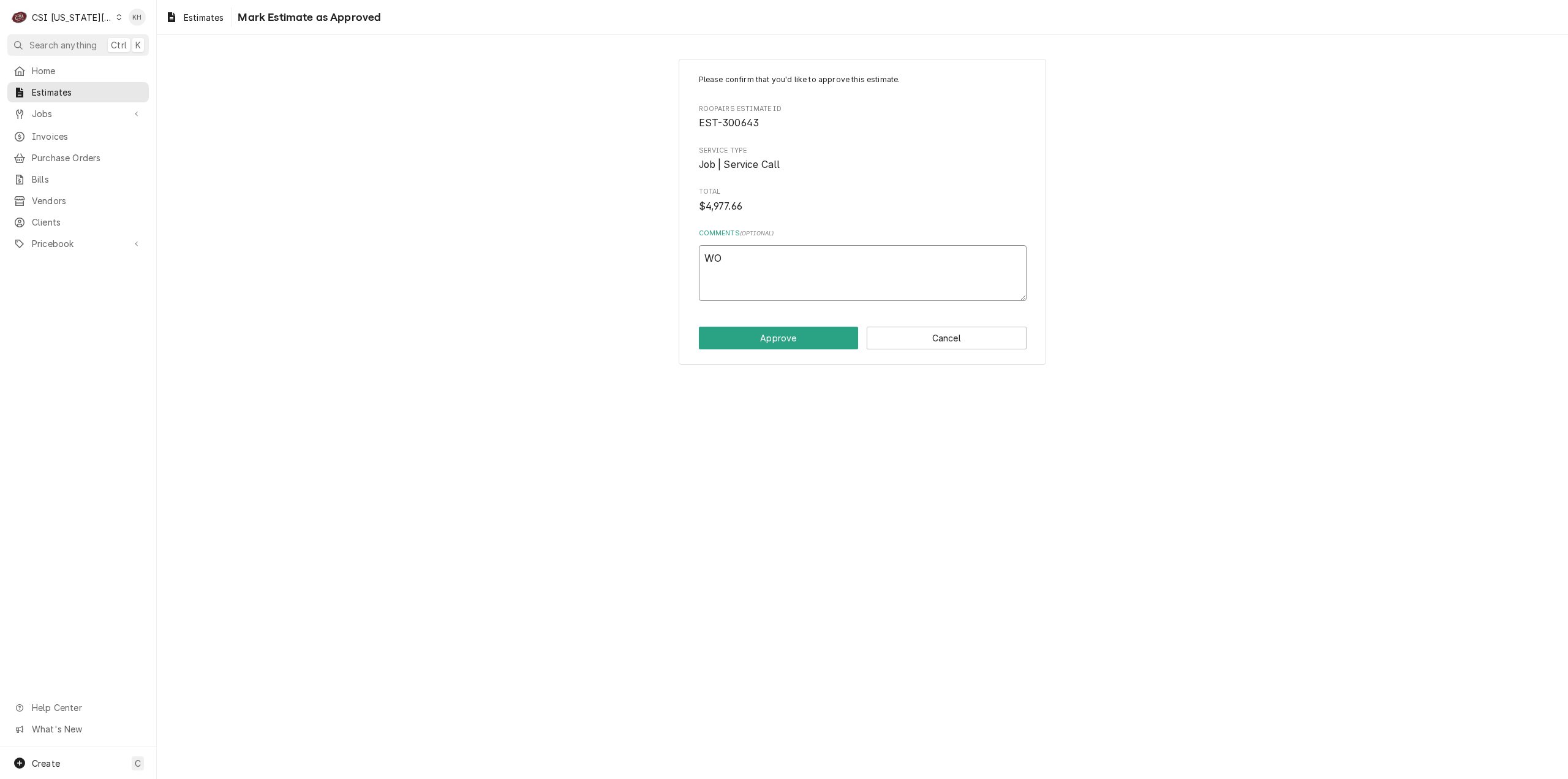
type textarea "x"
type textarea "WO"
type textarea "x"
type textarea "WO 0"
type textarea "x"
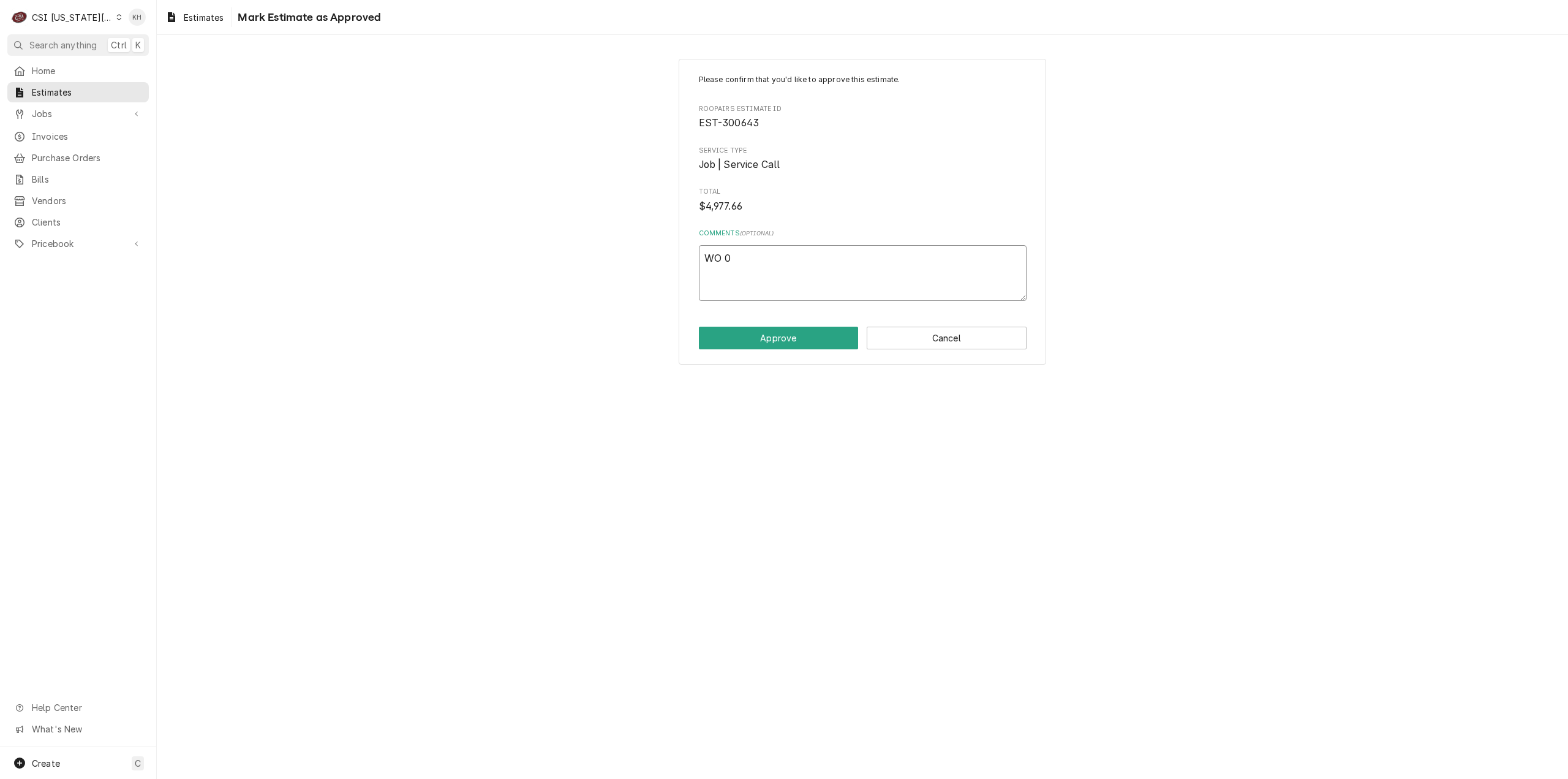
type textarea "WO 00"
type textarea "x"
type textarea "WO 005"
type textarea "x"
type textarea "WO 0057"
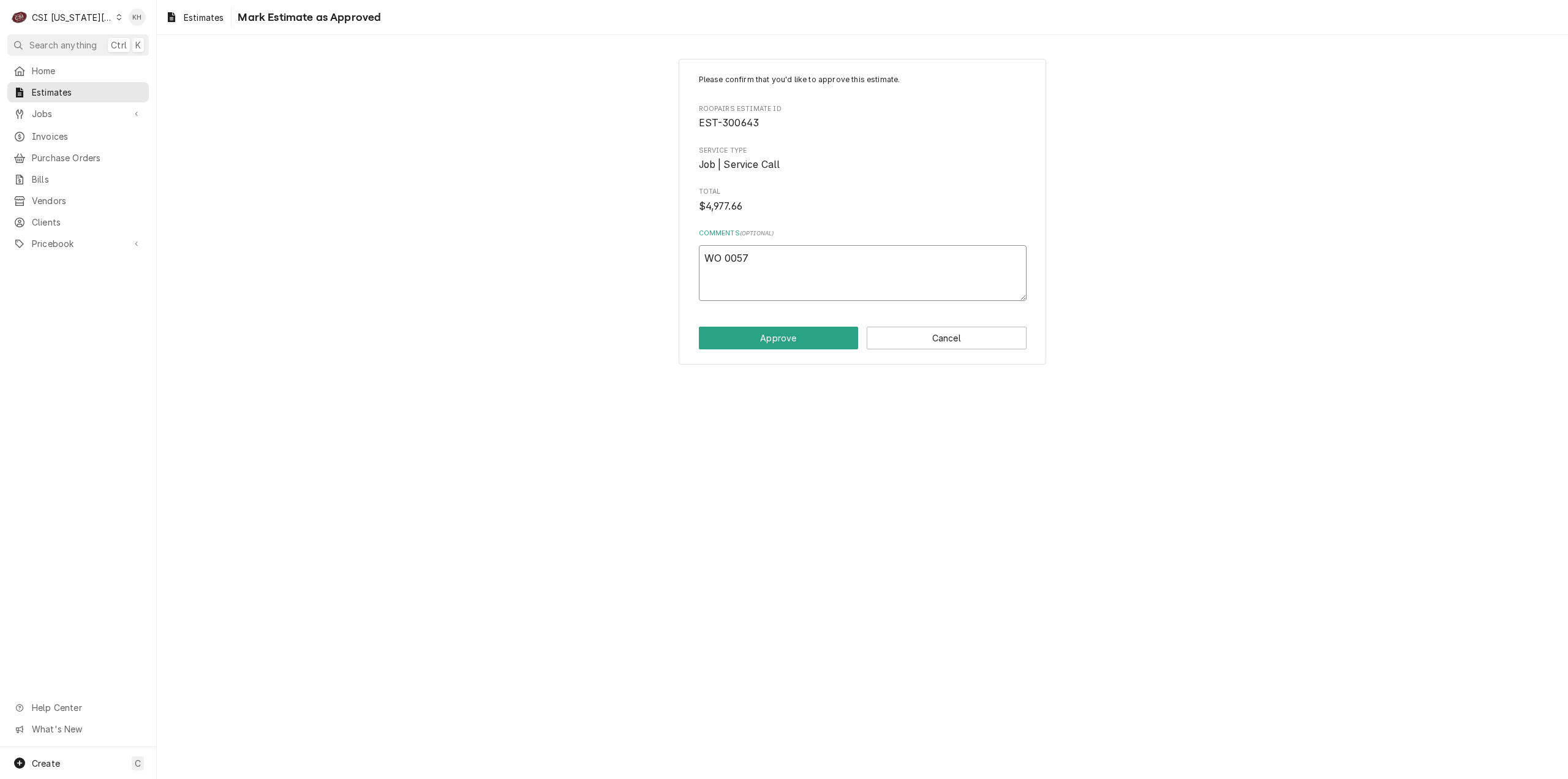
type textarea "x"
type textarea "WO 00573"
type textarea "x"
type textarea "WO 005734"
type textarea "x"
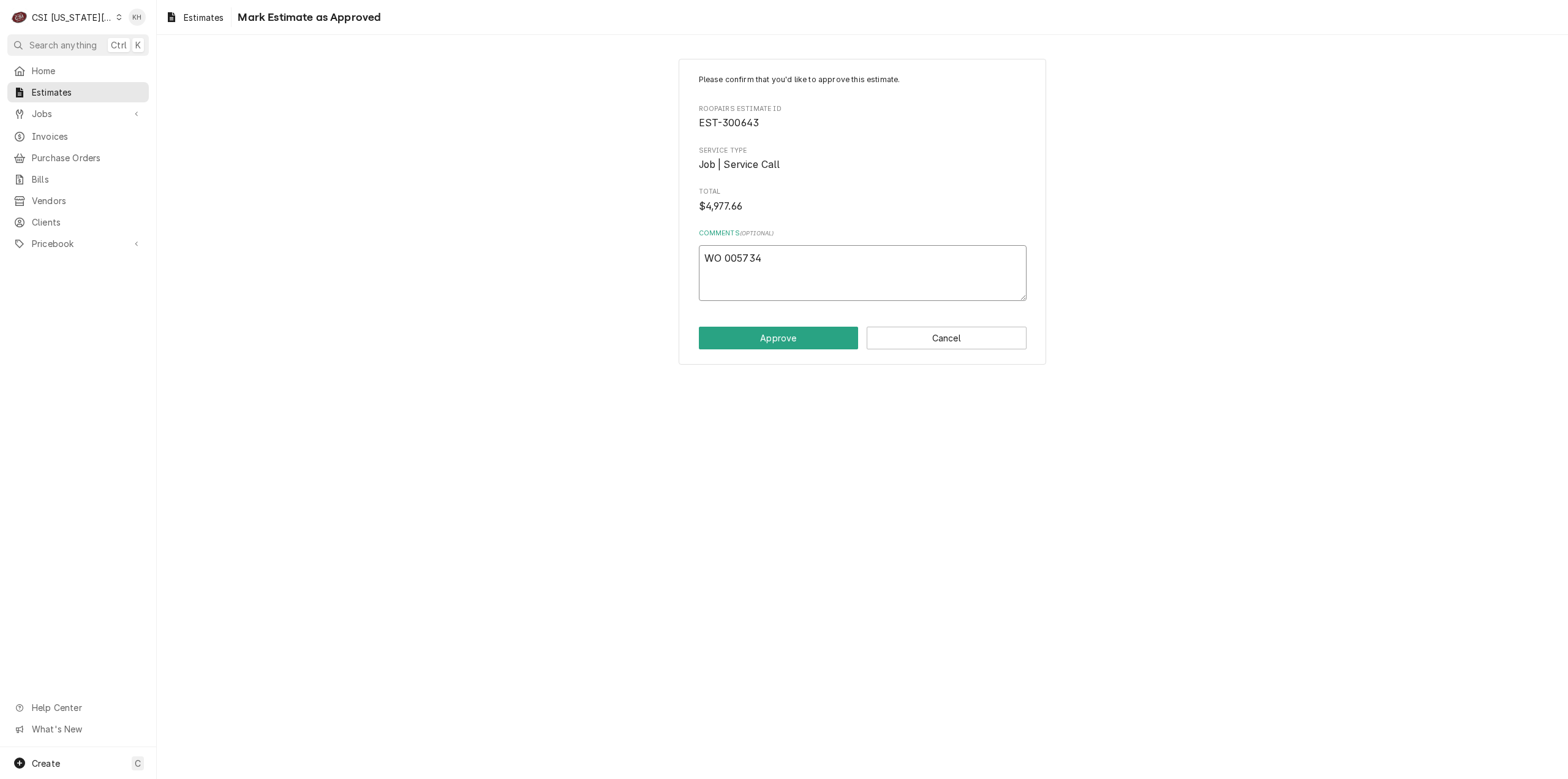
type textarea "WO 0057345"
type textarea "x"
type textarea "WO 00573453"
click at [822, 346] on button "Approve" at bounding box center [779, 338] width 160 height 23
type textarea "x"
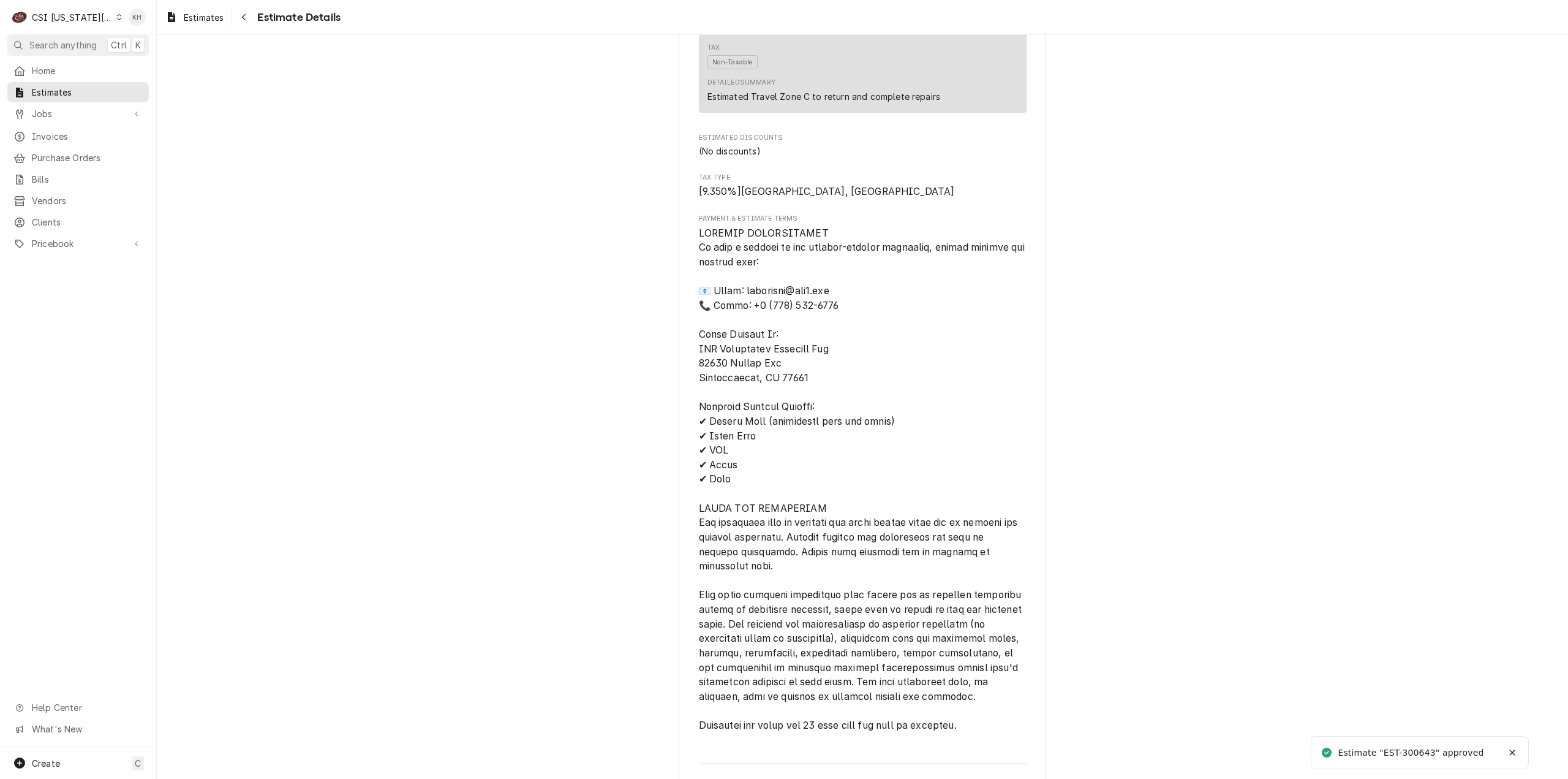
scroll to position [4649, 0]
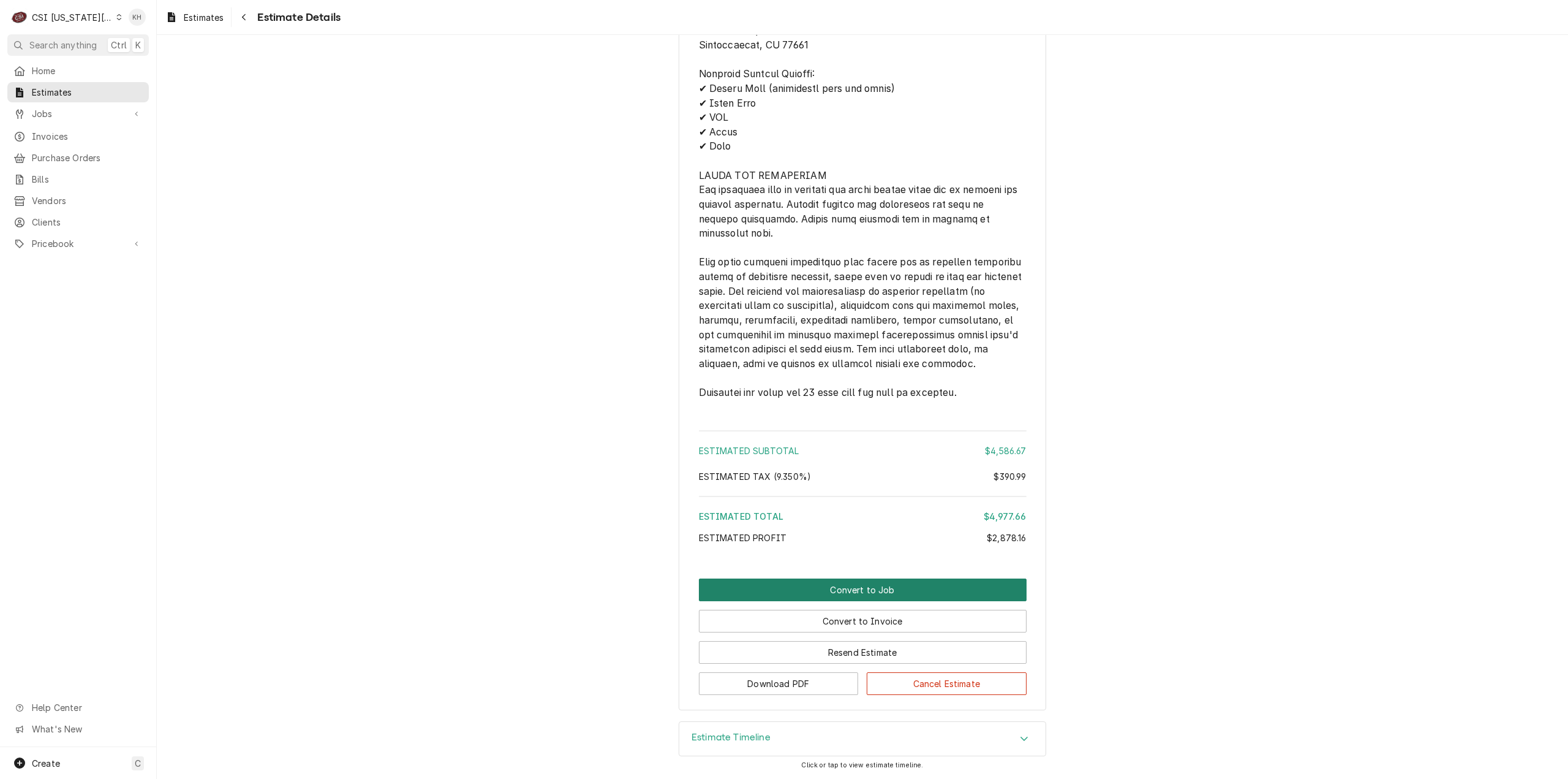
click at [865, 592] on button "Convert to Job" at bounding box center [863, 590] width 328 height 23
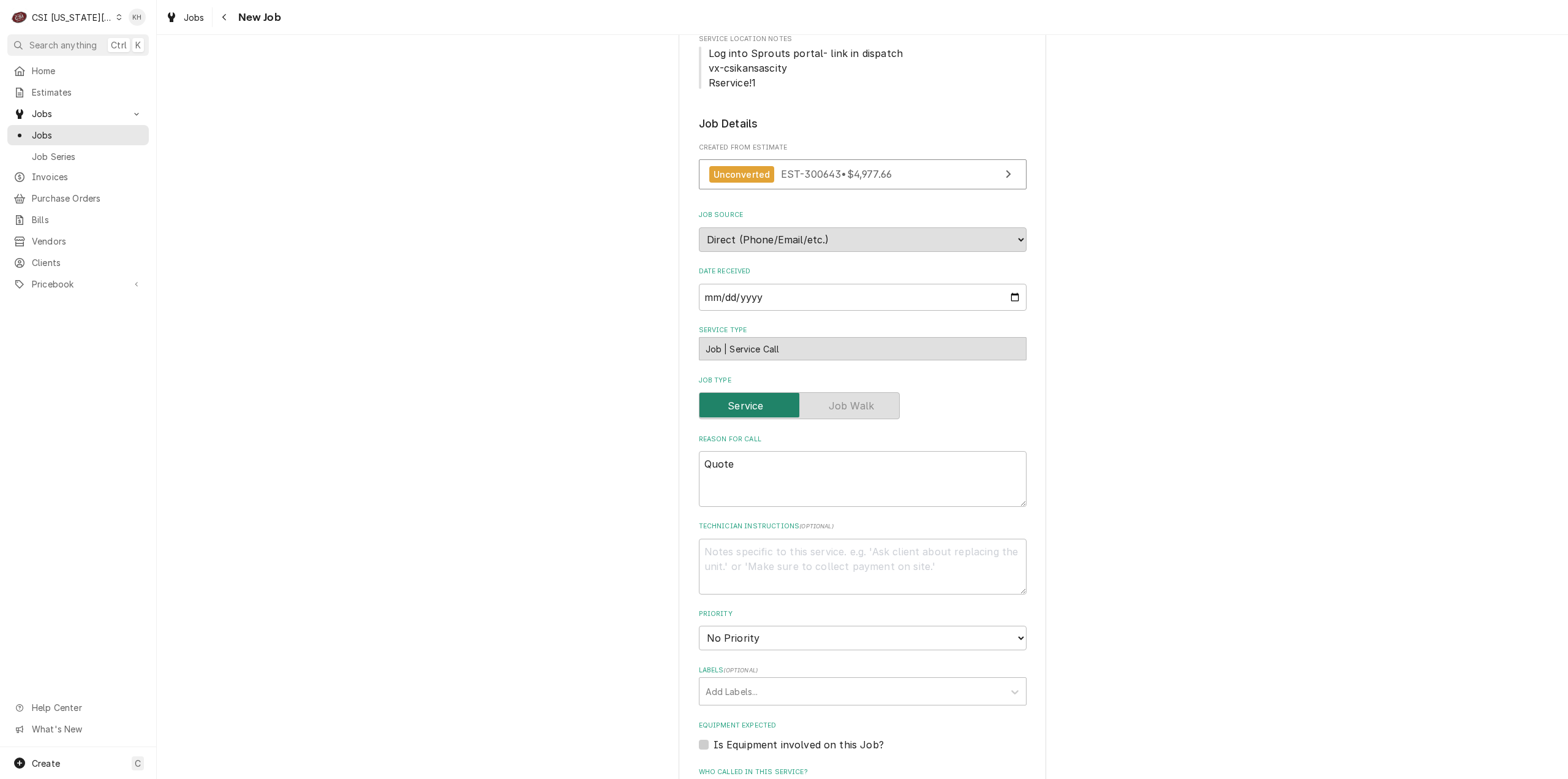
scroll to position [736, 0]
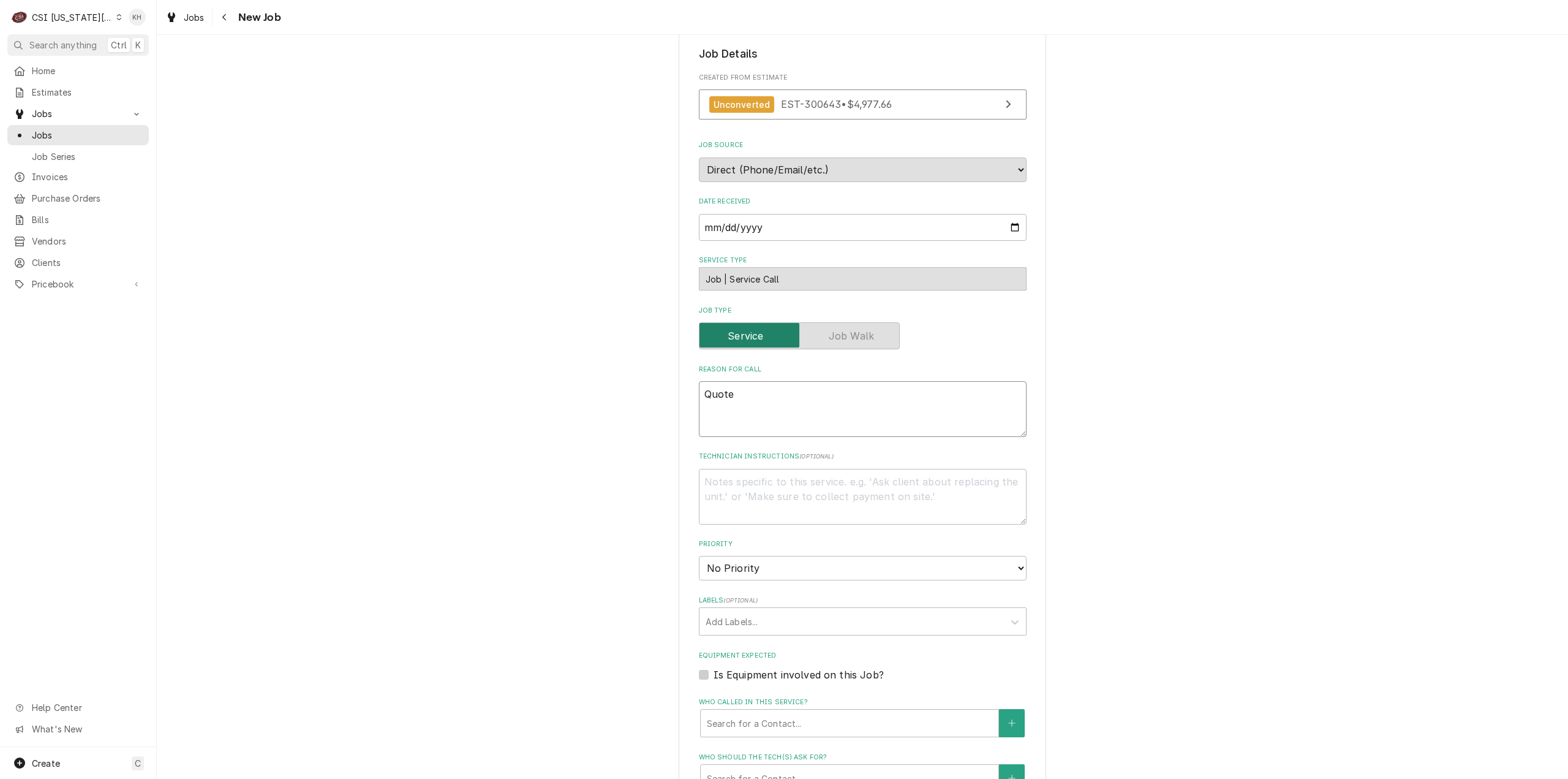
paste textarea "to repair Rational Oven Model SCCWE102 Serial # E12SI17072601590. To replace de…"
drag, startPoint x: 857, startPoint y: 409, endPoint x: 520, endPoint y: 388, distance: 337.7
type textarea "x"
type textarea "Quote to repair Rational Oven Model SCCWE102 Serial # E12SI17072601590. To repl…"
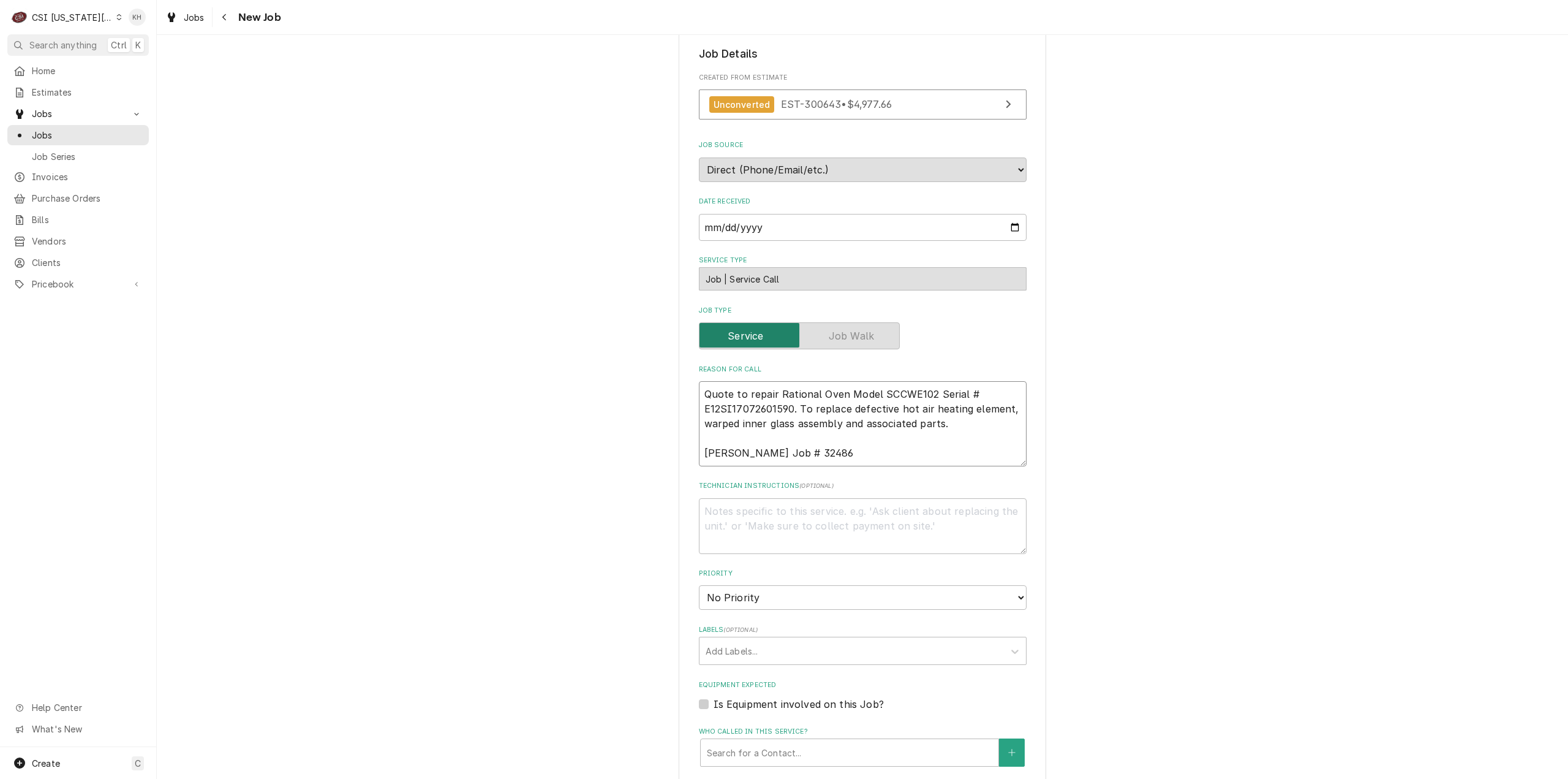
type textarea "x"
type textarea "Quote to repair Rational Oven Model SCCWE102 Serial # E12SI17072601590. To repl…"
click at [829, 507] on textarea "Technician Instructions ( optional )" at bounding box center [863, 526] width 328 height 56
click at [754, 527] on textarea "Technician Instructions ( optional )" at bounding box center [863, 526] width 328 height 56
paste textarea "• All parts orders MUST be processed as Next Day Air (NDA). • Purchase Order (P…"
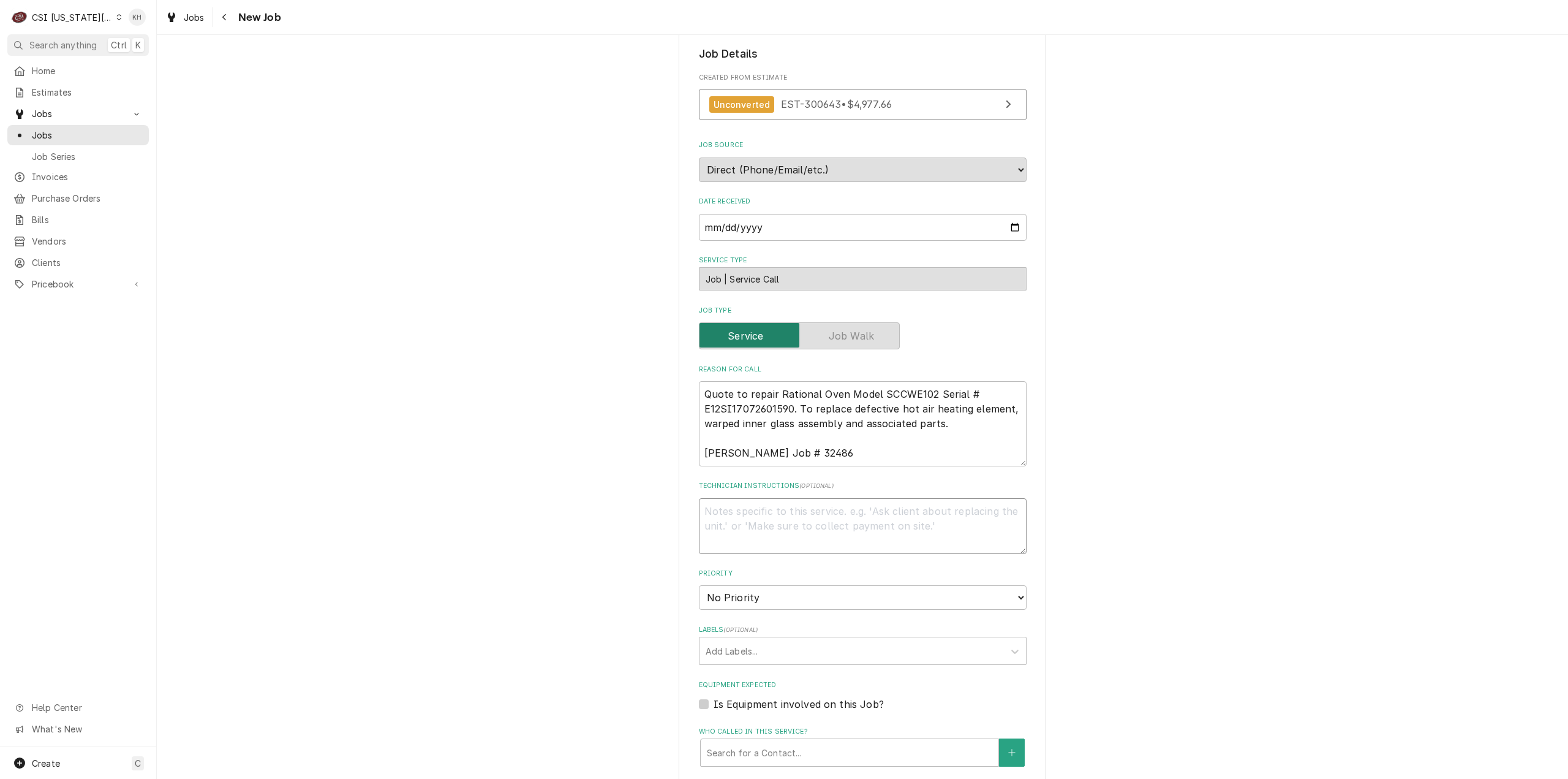
type textarea "x"
type textarea "• All parts orders MUST be processed as Next Day Air (NDA). • Purchase Order (P…"
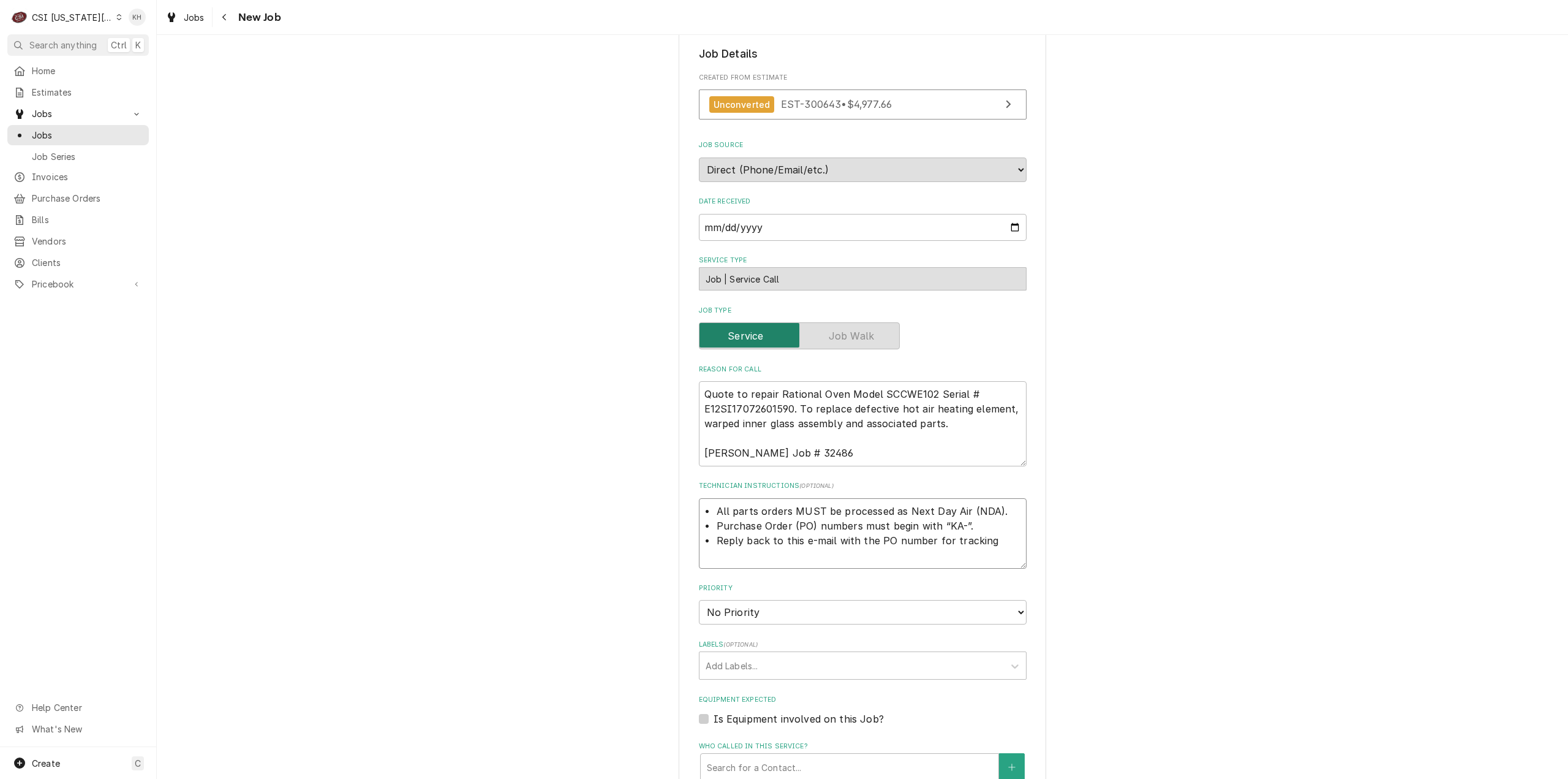
type textarea "x"
type textarea "• All parts orders MUST be processed as Next Day Air (NDA). • Purchase Order (P…"
type textarea "x"
type textarea "• All parts orders MUST be processed as Next Day Air (NDA). • Purchase Order (P…"
type textarea "x"
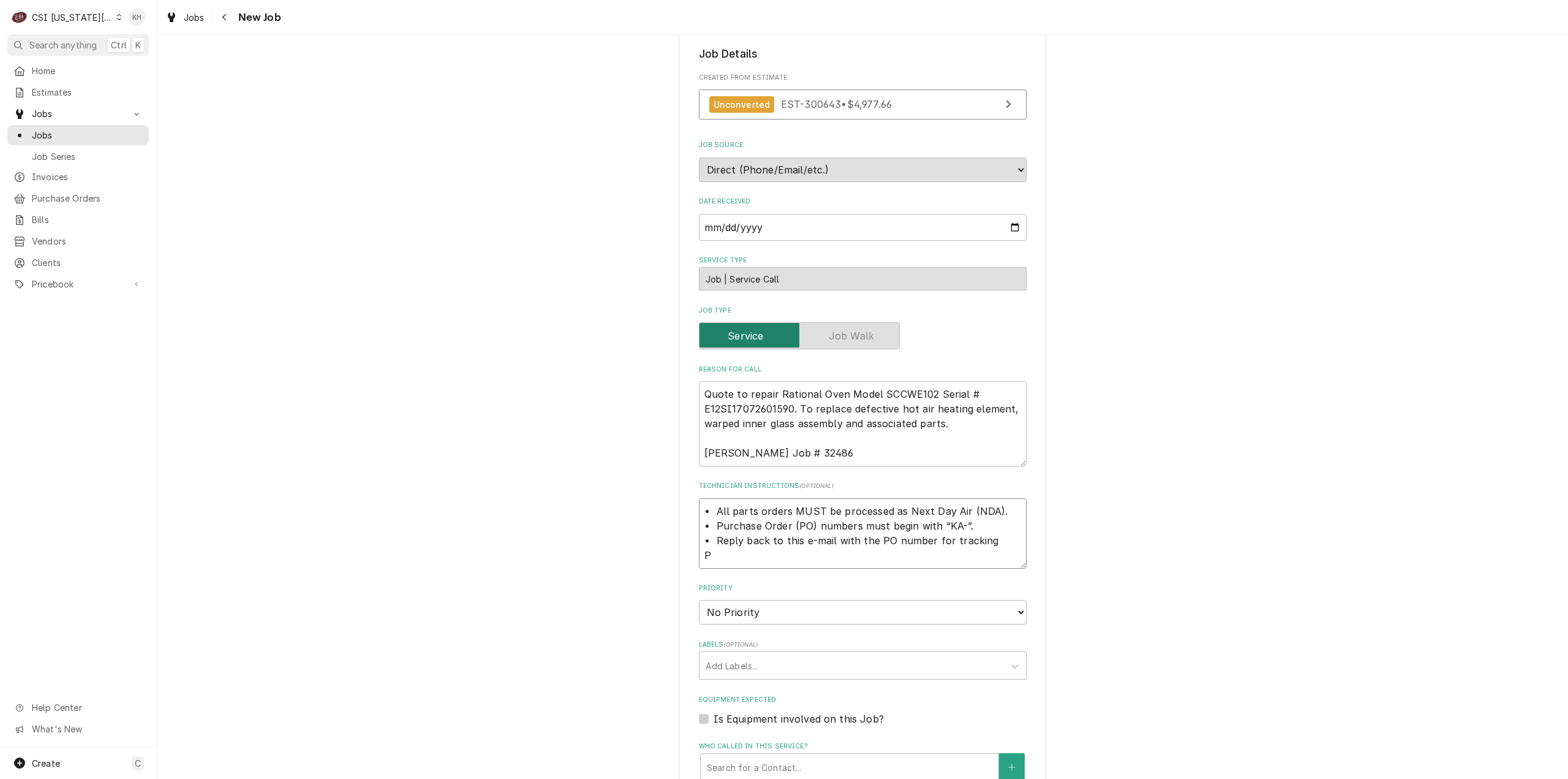
type textarea "• All parts orders MUST be processed as Next Day Air (NDA). • Purchase Order (P…"
type textarea "x"
type textarea "• All parts orders MUST be processed as Next Day Air (NDA). • Purchase Order (P…"
type textarea "x"
type textarea "• All parts orders MUST be processed as Next Day Air (NDA). • Purchase Order (P…"
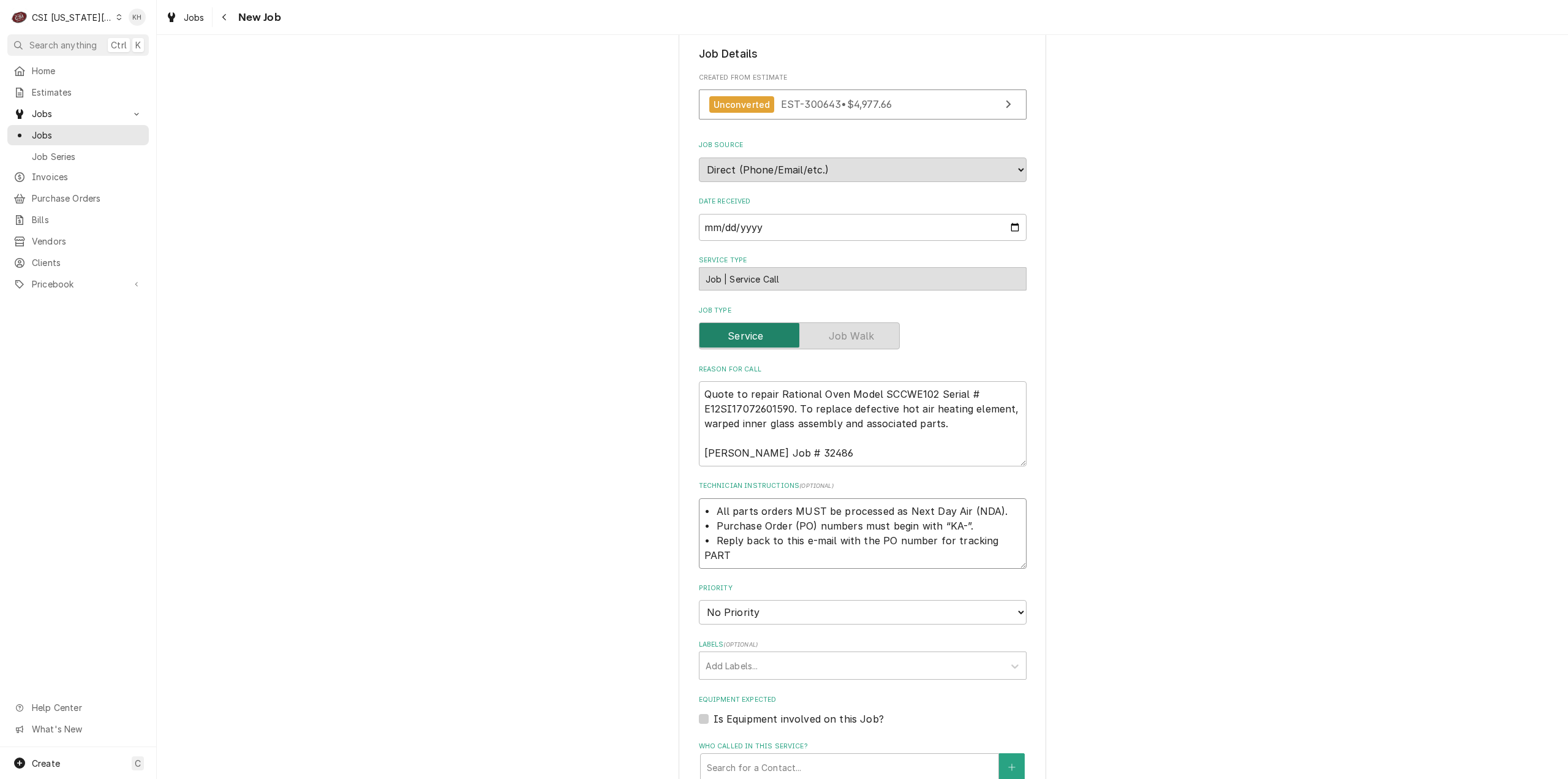
type textarea "x"
type textarea "• All parts orders MUST be processed as Next Day Air (NDA). • Purchase Order (P…"
type textarea "x"
type textarea "• All parts orders MUST be processed as Next Day Air (NDA). • Purchase Order (P…"
type textarea "x"
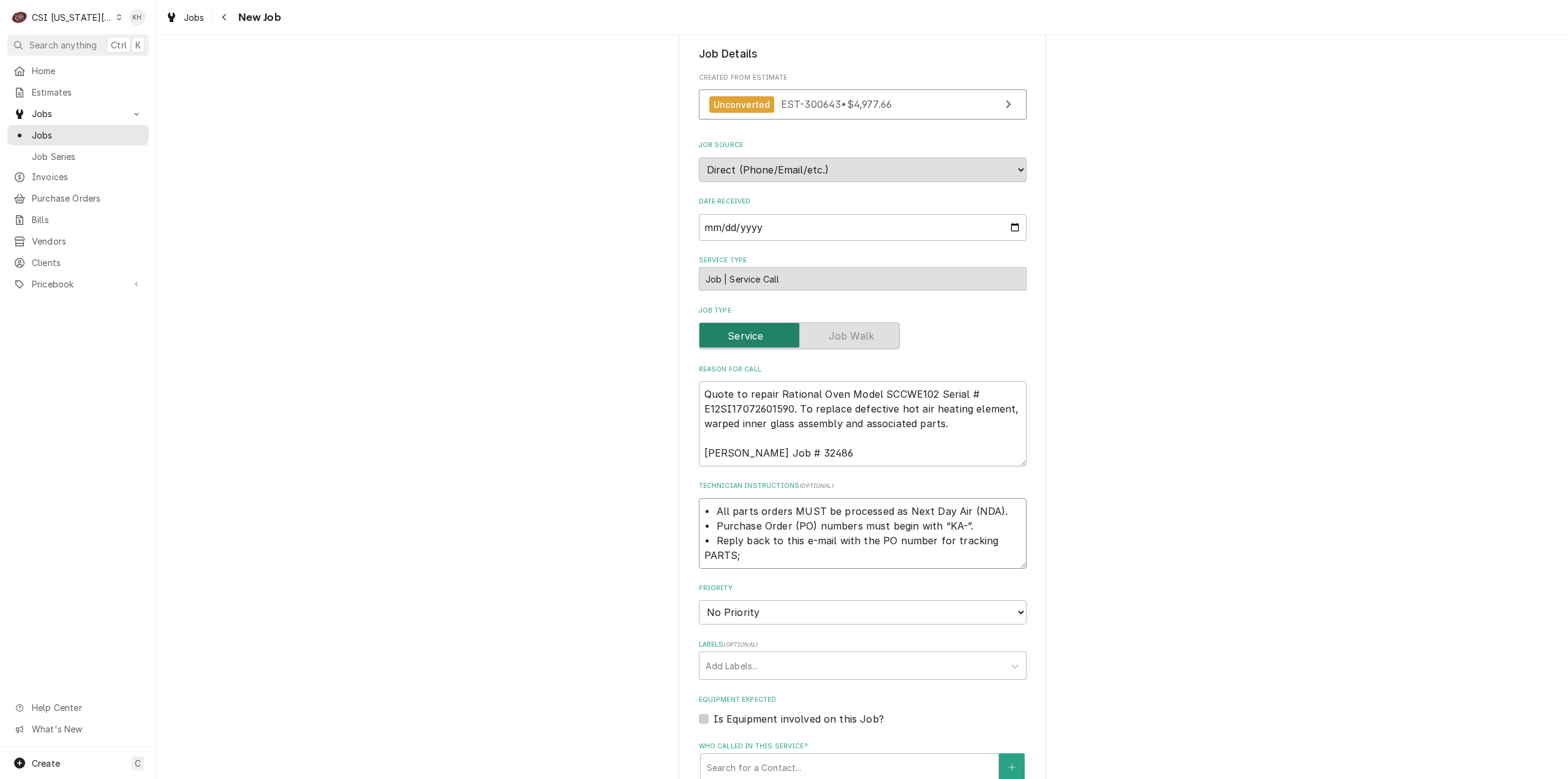
type textarea "• All parts orders MUST be processed as Next Day Air (NDA). • Purchase Order (P…"
type textarea "x"
type textarea "• All parts orders MUST be processed as Next Day Air (NDA). • Purchase Order (P…"
click at [791, 573] on textarea "• All parts orders MUST be processed as Next Day Air (NDA). • Purchase Order (P…" at bounding box center [863, 541] width 328 height 86
paste textarea "Rational Heater Assembly Gasket"
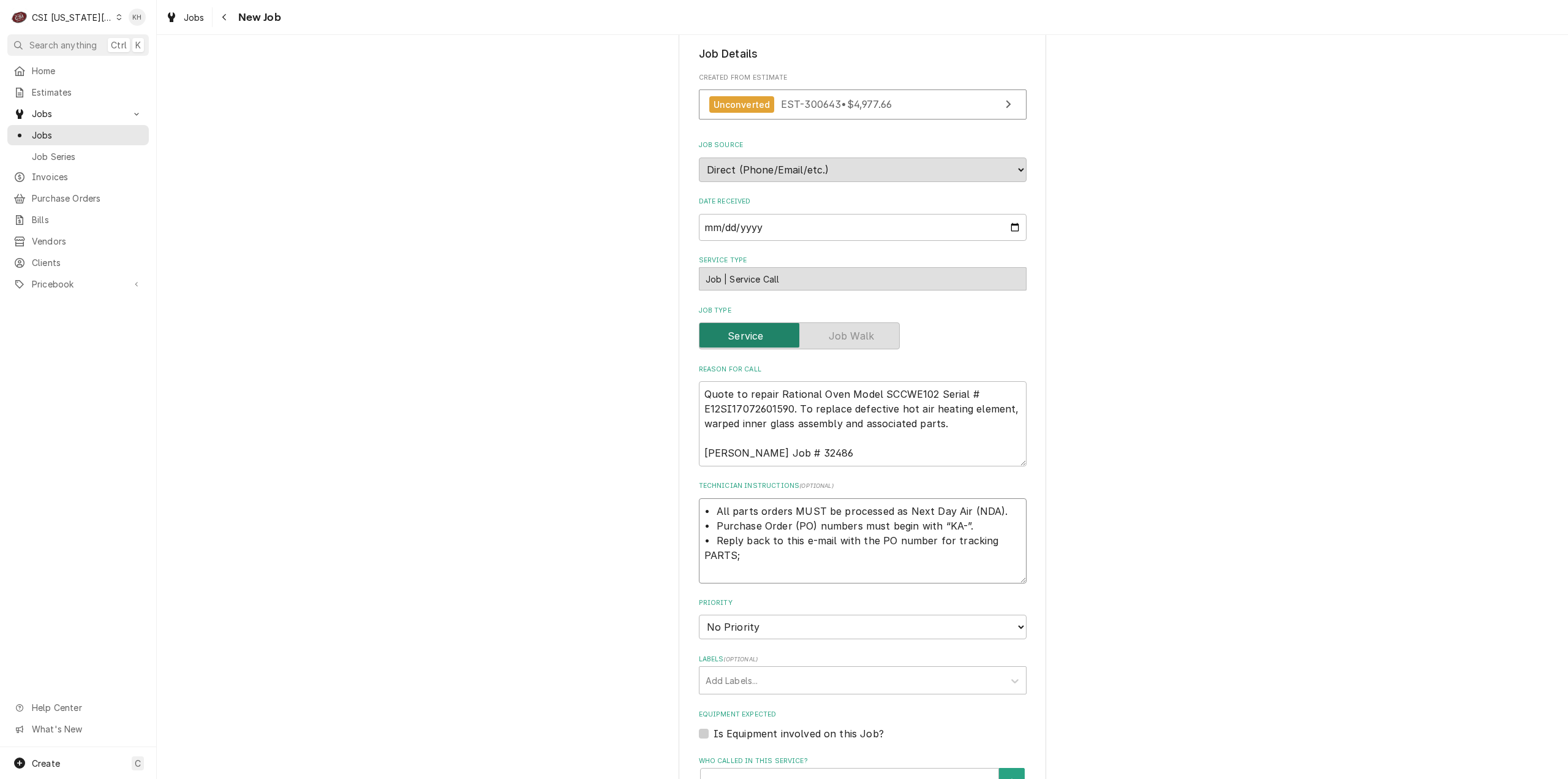
type textarea "x"
type textarea "• All parts orders MUST be processed as Next Day Air (NDA). • Purchase Order (P…"
type textarea "x"
type textarea "• All parts orders MUST be processed as Next Day Air (NDA). • Purchase Order (P…"
type textarea "x"
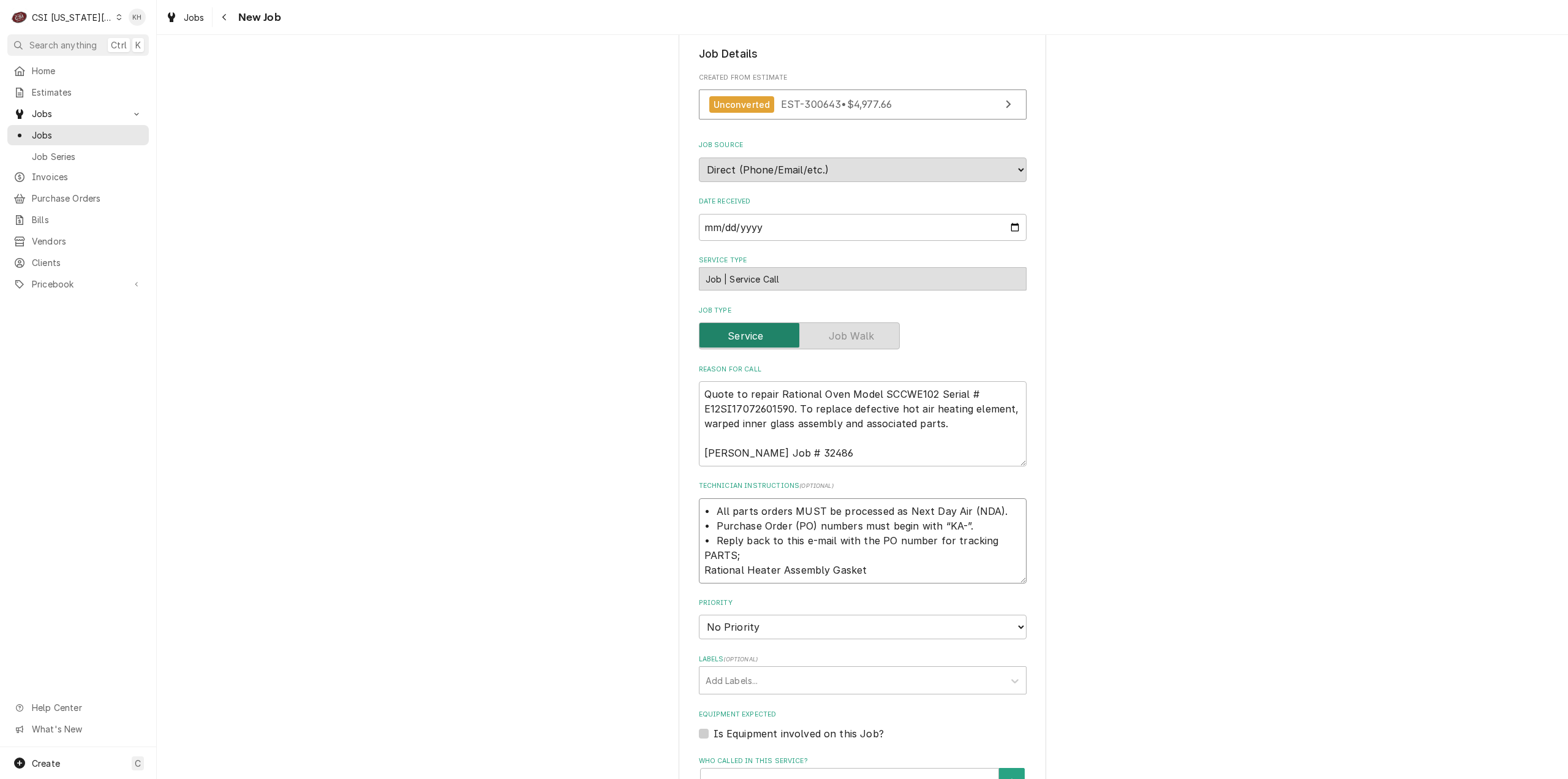
type textarea "• All parts orders MUST be processed as Next Day Air (NDA). • Purchase Order (P…"
type textarea "x"
type textarea "• All parts orders MUST be processed as Next Day Air (NDA). • Purchase Order (P…"
type textarea "x"
type textarea "• All parts orders MUST be processed as Next Day Air (NDA). • Purchase Order (P…"
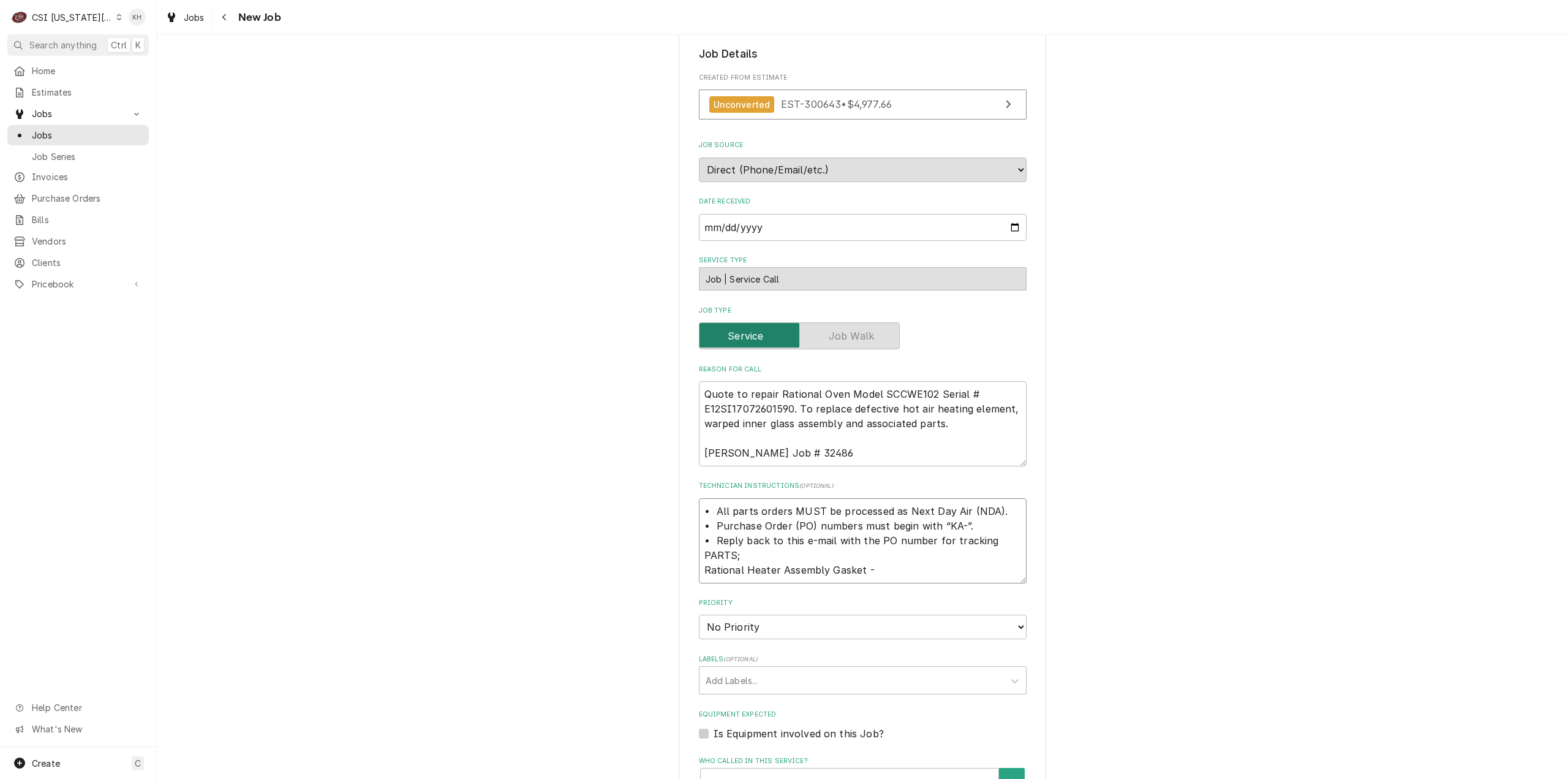
click at [906, 573] on textarea "• All parts orders MUST be processed as Next Day Air (NDA). • Purchase Order (P…" at bounding box center [863, 541] width 328 height 86
paste textarea "RAT-40.03.416P"
type textarea "x"
type textarea "• All parts orders MUST be processed as Next Day Air (NDA). • Purchase Order (P…"
type textarea "x"
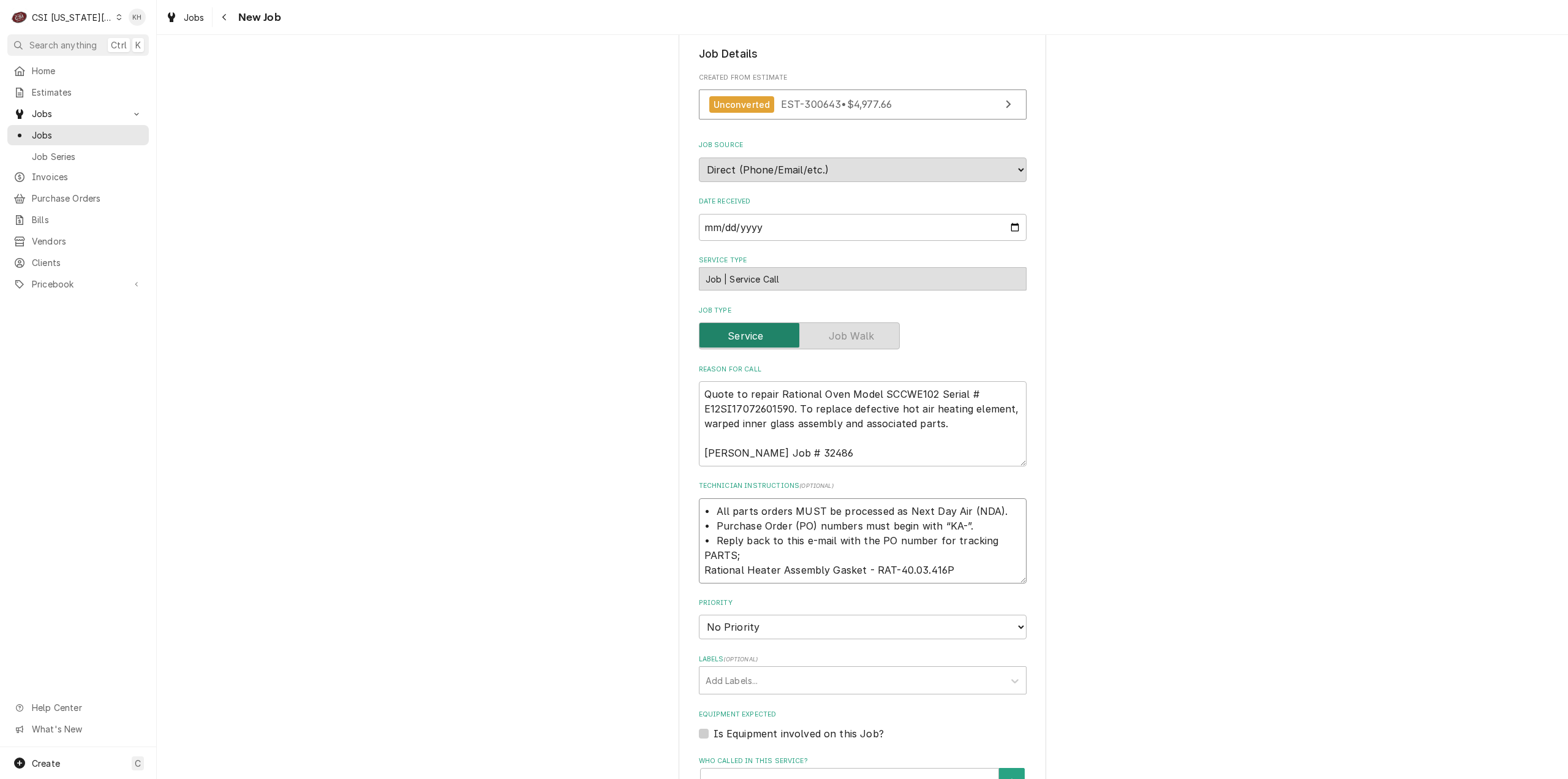
type textarea "• All parts orders MUST be processed as Next Day Air (NDA). • Purchase Order (P…"
type textarea "x"
type textarea "• All parts orders MUST be processed as Next Day Air (NDA). • Purchase Order (P…"
type textarea "x"
type textarea "• All parts orders MUST be processed as Next Day Air (NDA). • Purchase Order (P…"
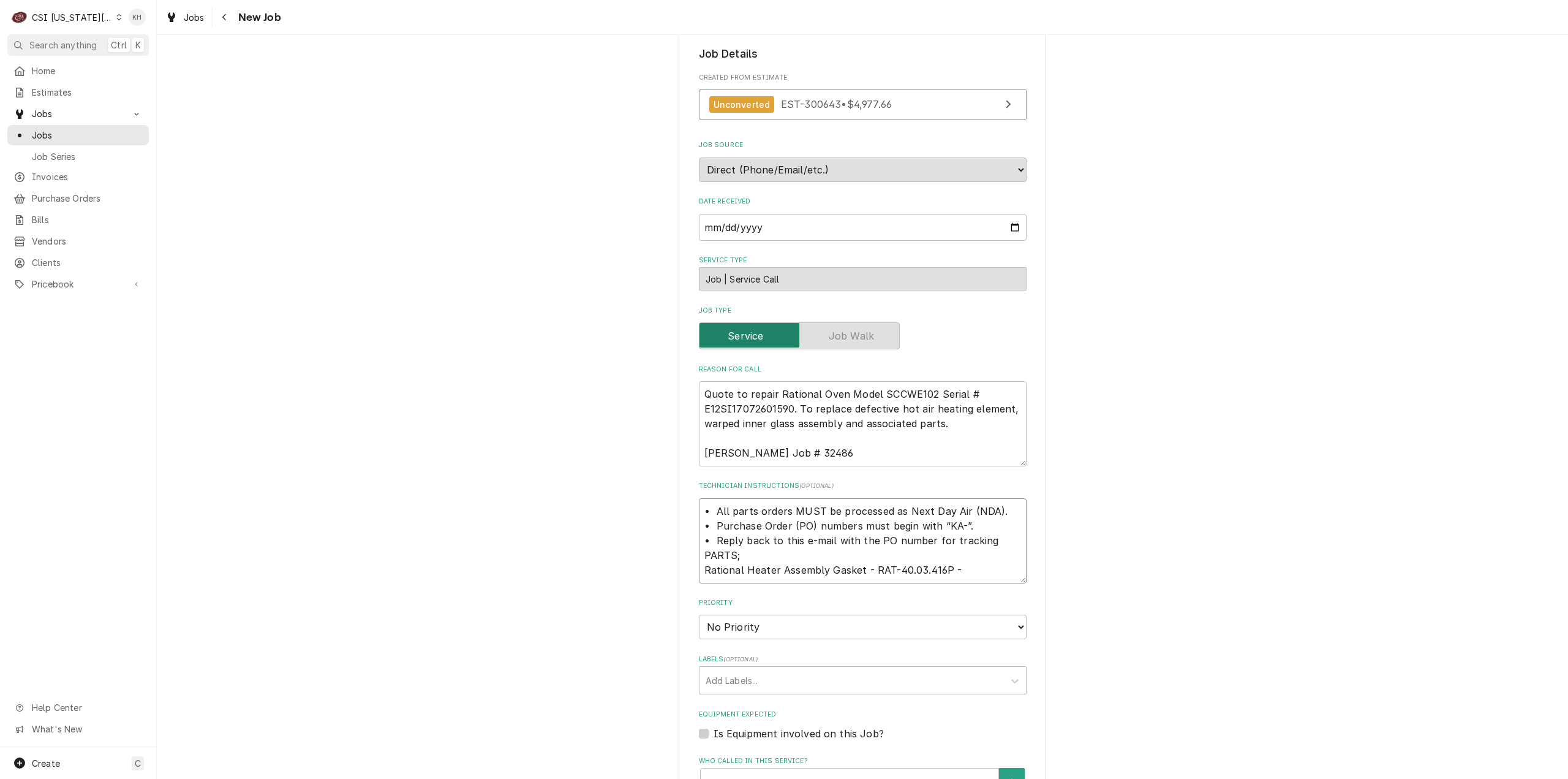
type textarea "x"
type textarea "• All parts orders MUST be processed as Next Day Air (NDA). • Purchase Order (P…"
type textarea "x"
type textarea "• All parts orders MUST be processed as Next Day Air (NDA). • Purchase Order (P…"
type textarea "x"
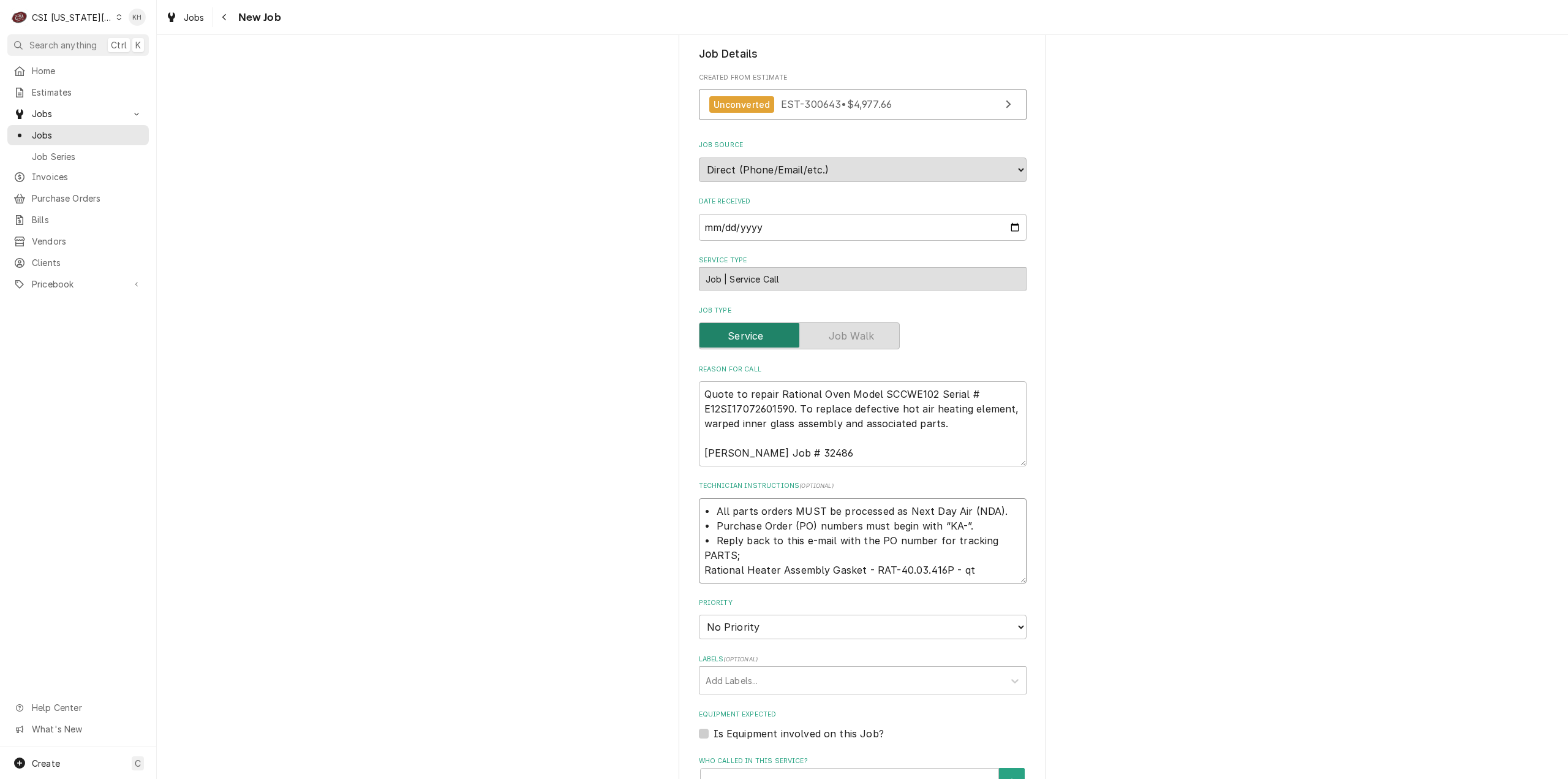
type textarea "• All parts orders MUST be processed as Next Day Air (NDA). • Purchase Order (P…"
type textarea "x"
type textarea "• All parts orders MUST be processed as Next Day Air (NDA). • Purchase Order (P…"
type textarea "x"
type textarea "• All parts orders MUST be processed as Next Day Air (NDA). • Purchase Order (P…"
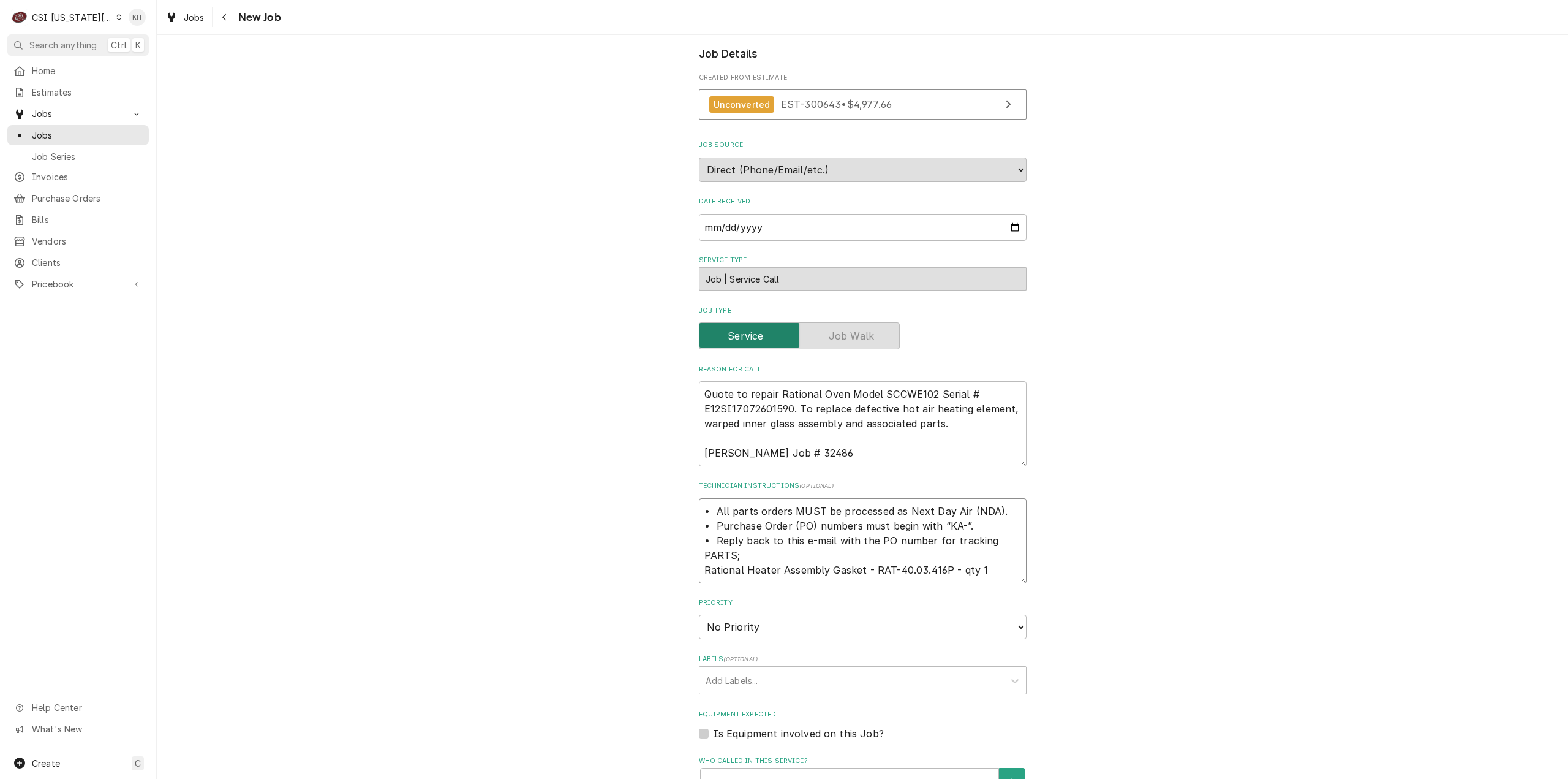
type textarea "x"
type textarea "• All parts orders MUST be processed as Next Day Air (NDA). • Purchase Order (P…"
type textarea "x"
type textarea "• All parts orders MUST be processed as Next Day Air (NDA). • Purchase Order (P…"
click at [699, 568] on textarea "• All parts orders MUST be processed as Next Day Air (NDA). • Purchase Order (P…" at bounding box center [863, 548] width 328 height 100
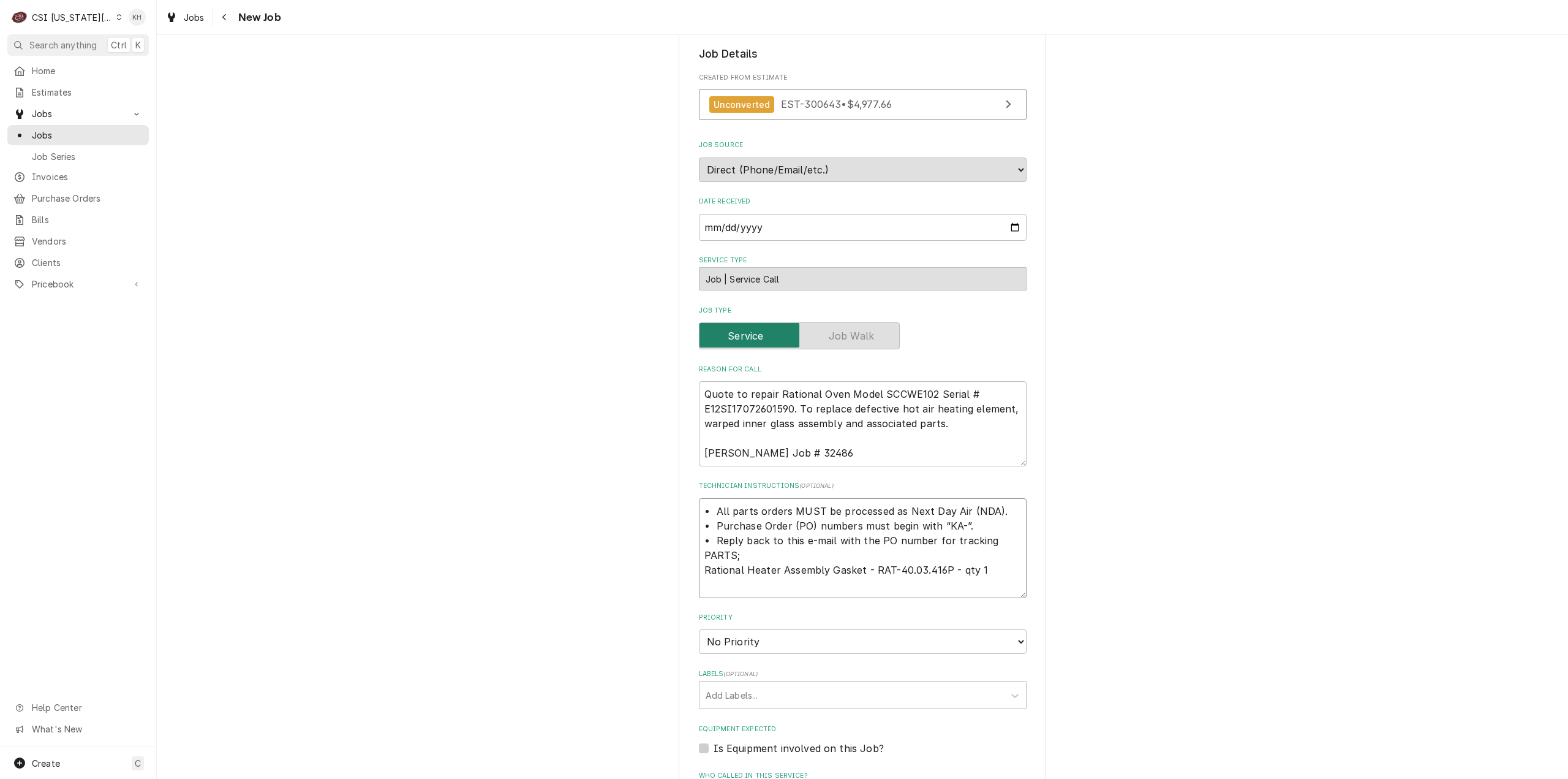
type textarea "x"
type textarea "• All parts orders MUST be processed as Next Day Air (NDA). • Purchase Order (P…"
type textarea "x"
type textarea "• All parts orders MUST be processed as Next Day Air (NDA). • Purchase Order (P…"
click at [719, 594] on textarea "• All parts orders MUST be processed as Next Day Air (NDA). • Purchase Order (P…" at bounding box center [863, 548] width 328 height 100
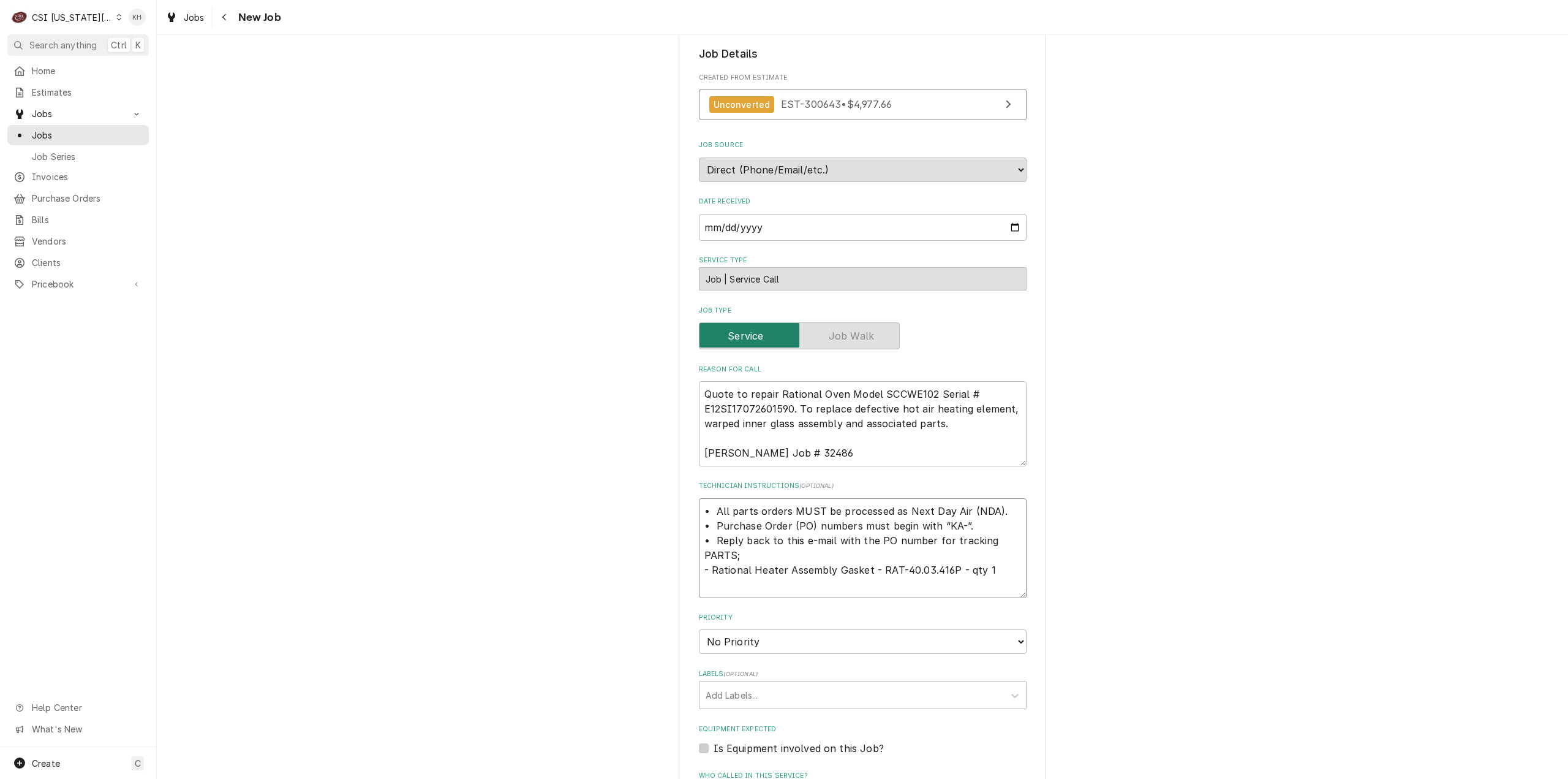
type textarea "x"
type textarea "• All parts orders MUST be processed as Next Day Air (NDA). • Purchase Order (P…"
type textarea "x"
type textarea "• All parts orders MUST be processed as Next Day Air (NDA). • Purchase Order (P…"
paste textarea "Rational Mating Flange, hot air heating element"
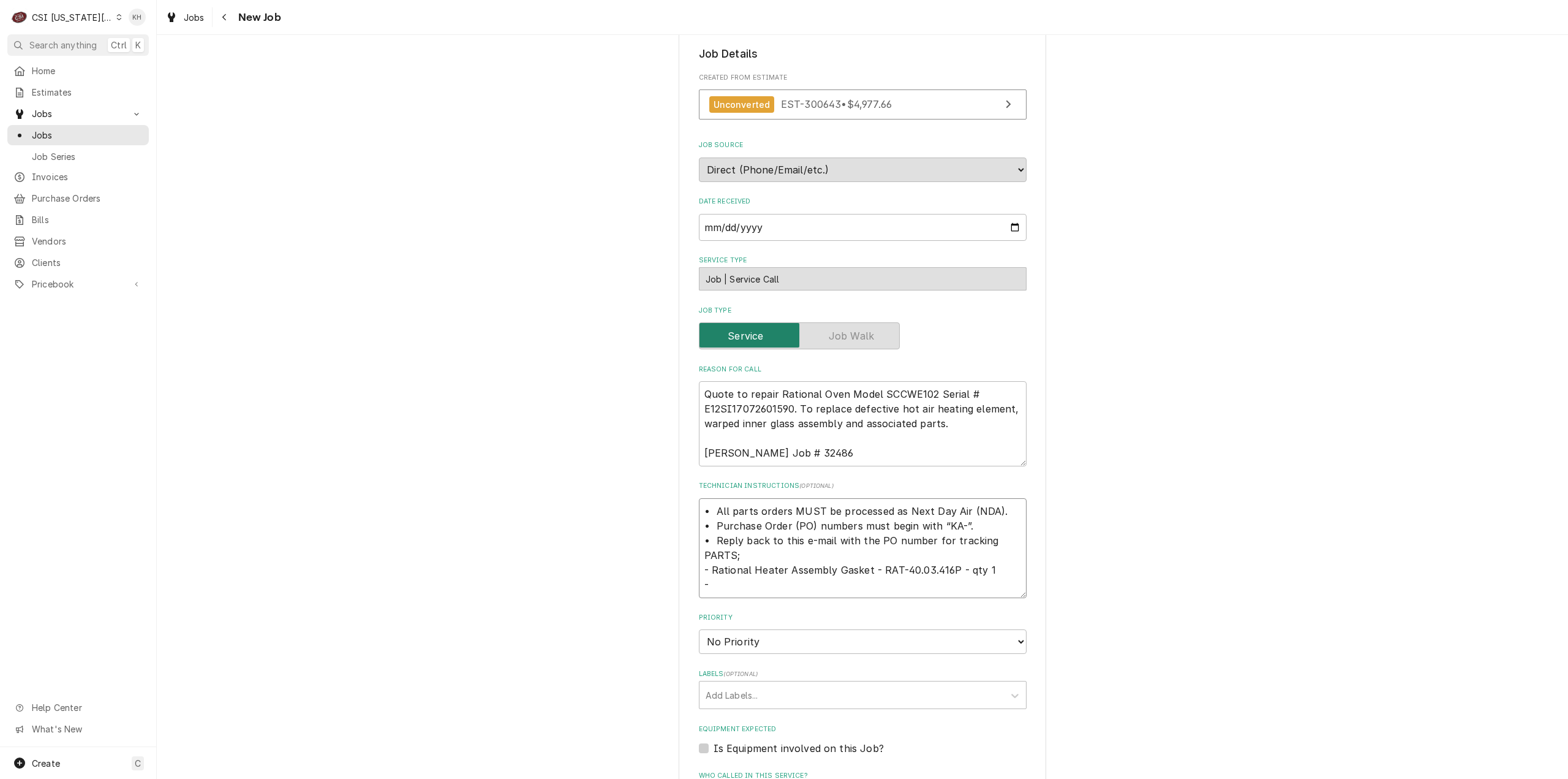
type textarea "x"
type textarea "• All parts orders MUST be processed as Next Day Air (NDA). • Purchase Order (P…"
type textarea "x"
type textarea "• All parts orders MUST be processed as Next Day Air (NDA). • Purchase Order (P…"
type textarea "x"
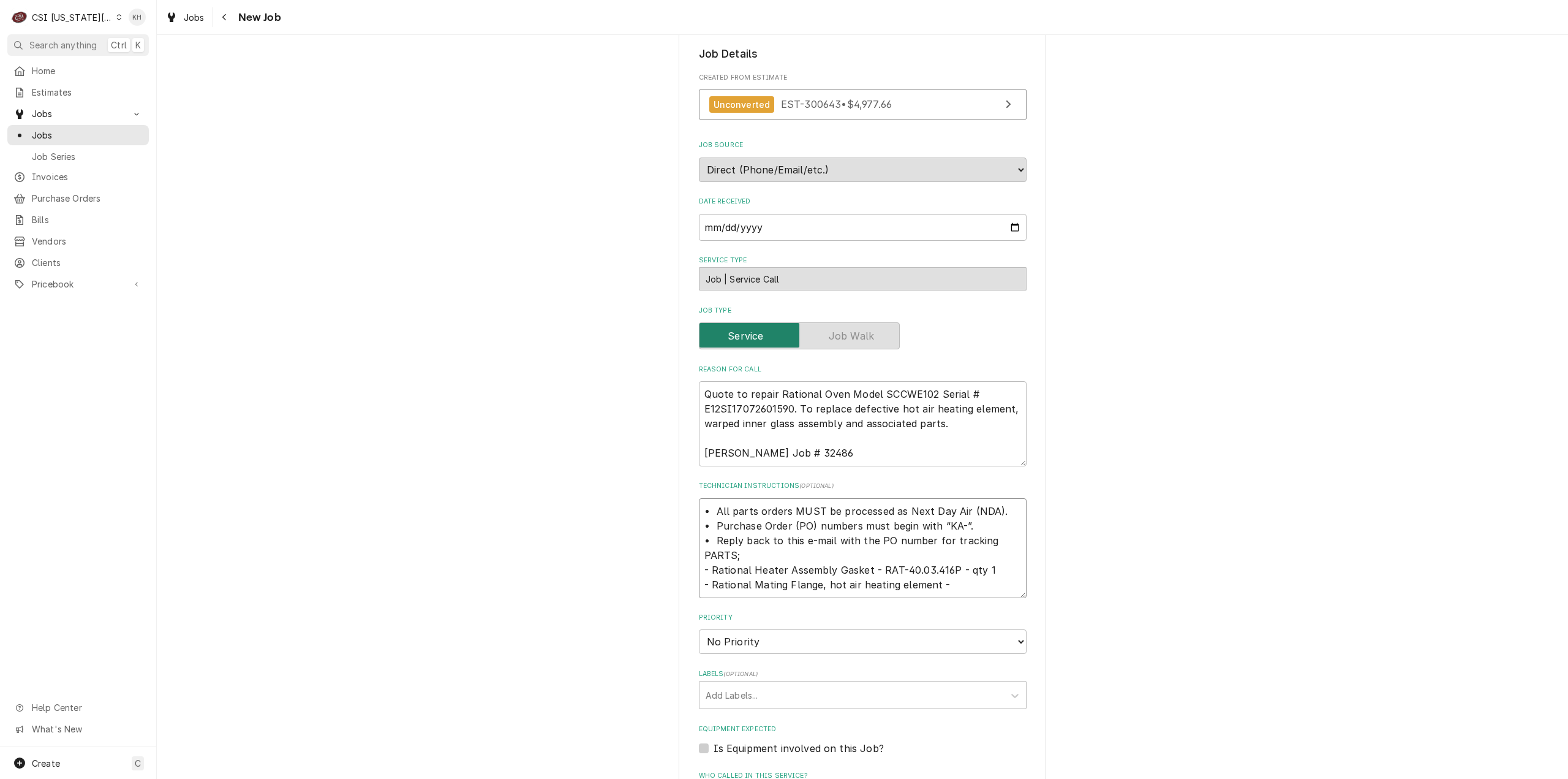
type textarea "• All parts orders MUST be processed as Next Day Air (NDA). • Purchase Order (P…"
type textarea "x"
type textarea "• All parts orders MUST be processed as Next Day Air (NDA). • Purchase Order (P…"
click at [965, 583] on textarea "• All parts orders MUST be processed as Next Day Air (NDA). • Purchase Order (P…" at bounding box center [863, 548] width 328 height 100
paste textarea "RAT-40.03.413P"
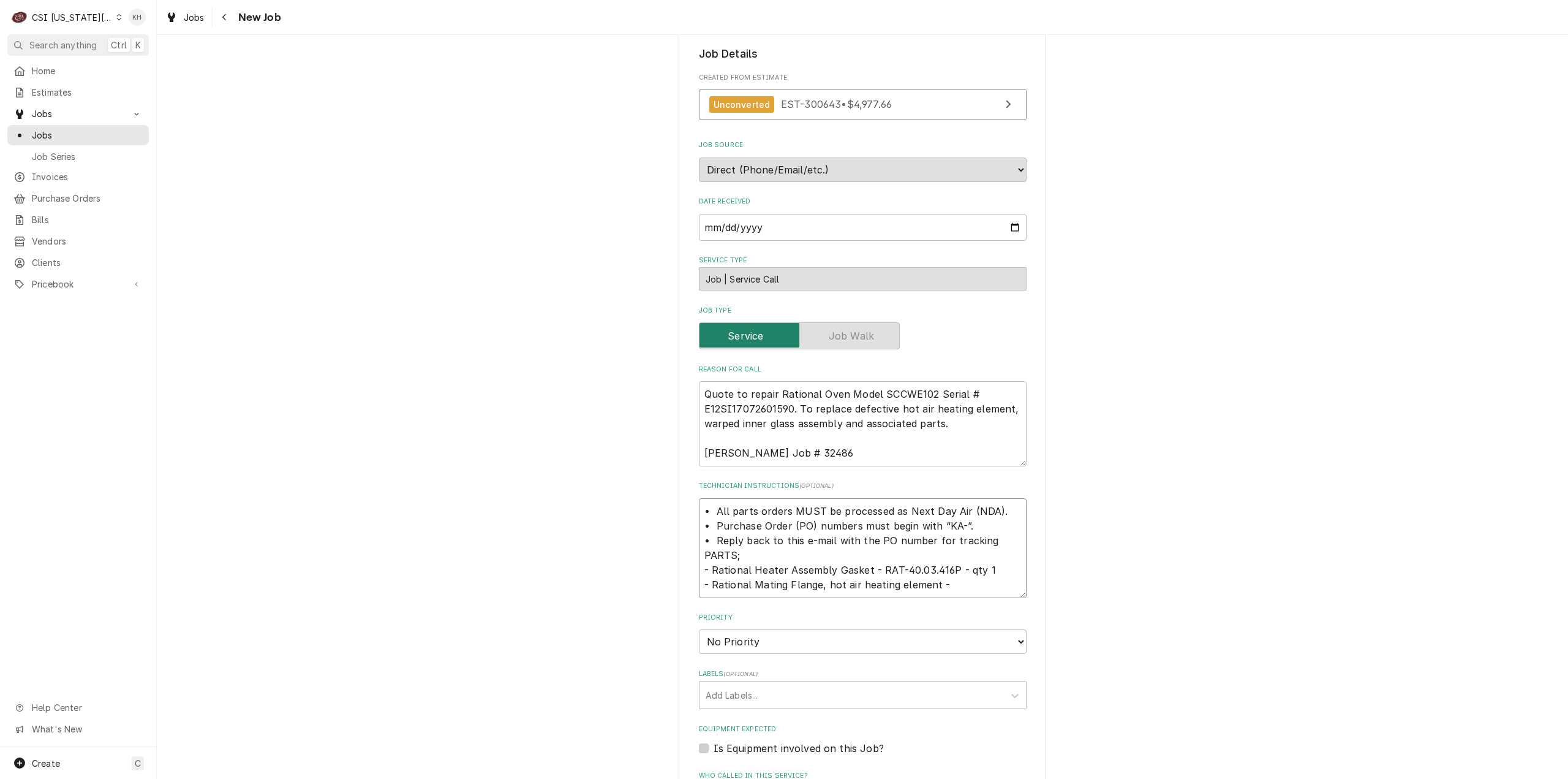
type textarea "x"
type textarea "• All parts orders MUST be processed as Next Day Air (NDA). • Purchase Order (P…"
type textarea "x"
type textarea "• All parts orders MUST be processed as Next Day Air (NDA). • Purchase Order (P…"
type textarea "x"
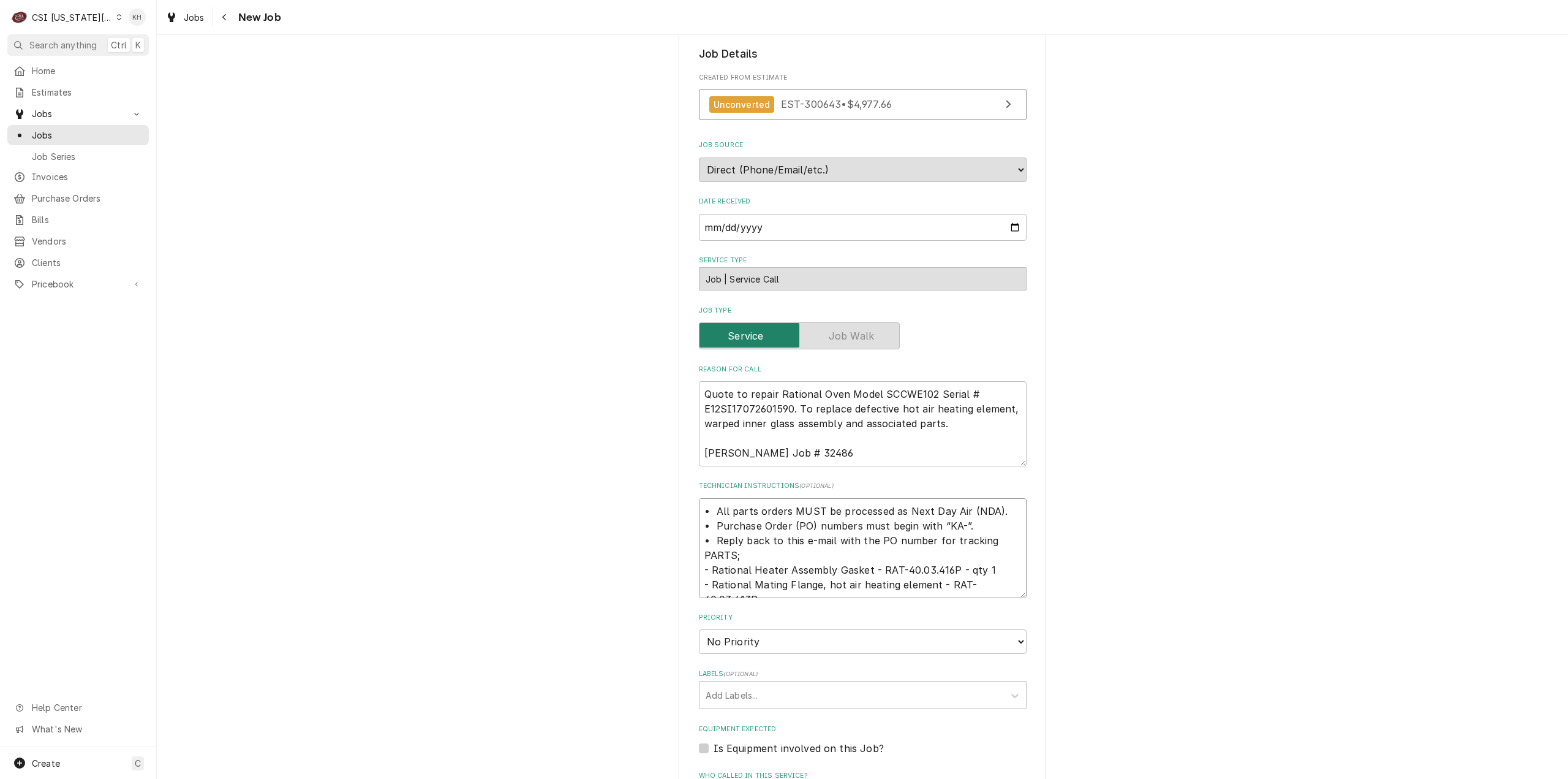
type textarea "• All parts orders MUST be processed as Next Day Air (NDA). • Purchase Order (P…"
type textarea "x"
type textarea "• All parts orders MUST be processed as Next Day Air (NDA). • Purchase Order (P…"
type textarea "x"
type textarea "• All parts orders MUST be processed as Next Day Air (NDA). • Purchase Order (P…"
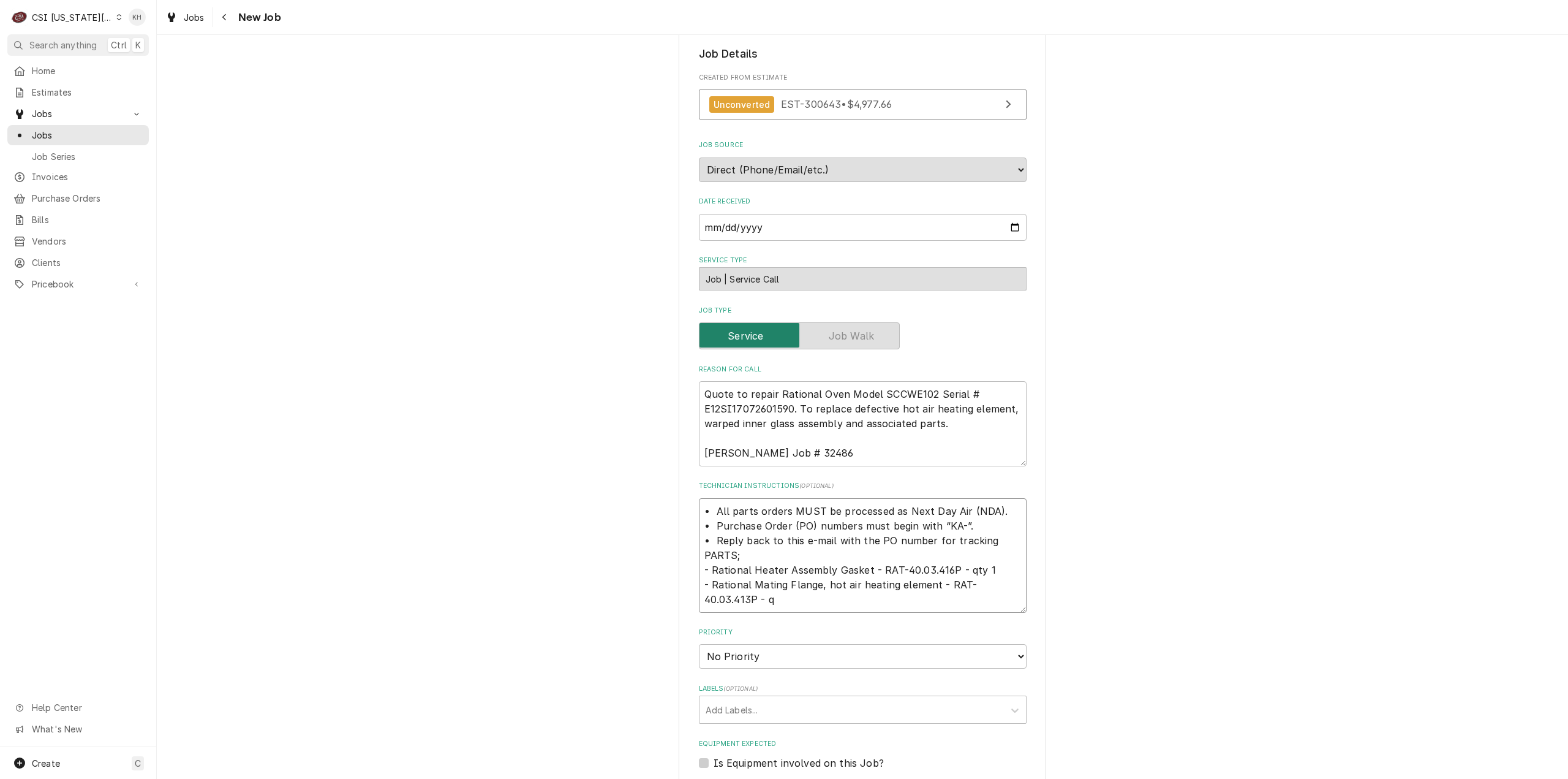
type textarea "x"
type textarea "• All parts orders MUST be processed as Next Day Air (NDA). • Purchase Order (P…"
type textarea "x"
type textarea "• All parts orders MUST be processed as Next Day Air (NDA). • Purchase Order (P…"
type textarea "x"
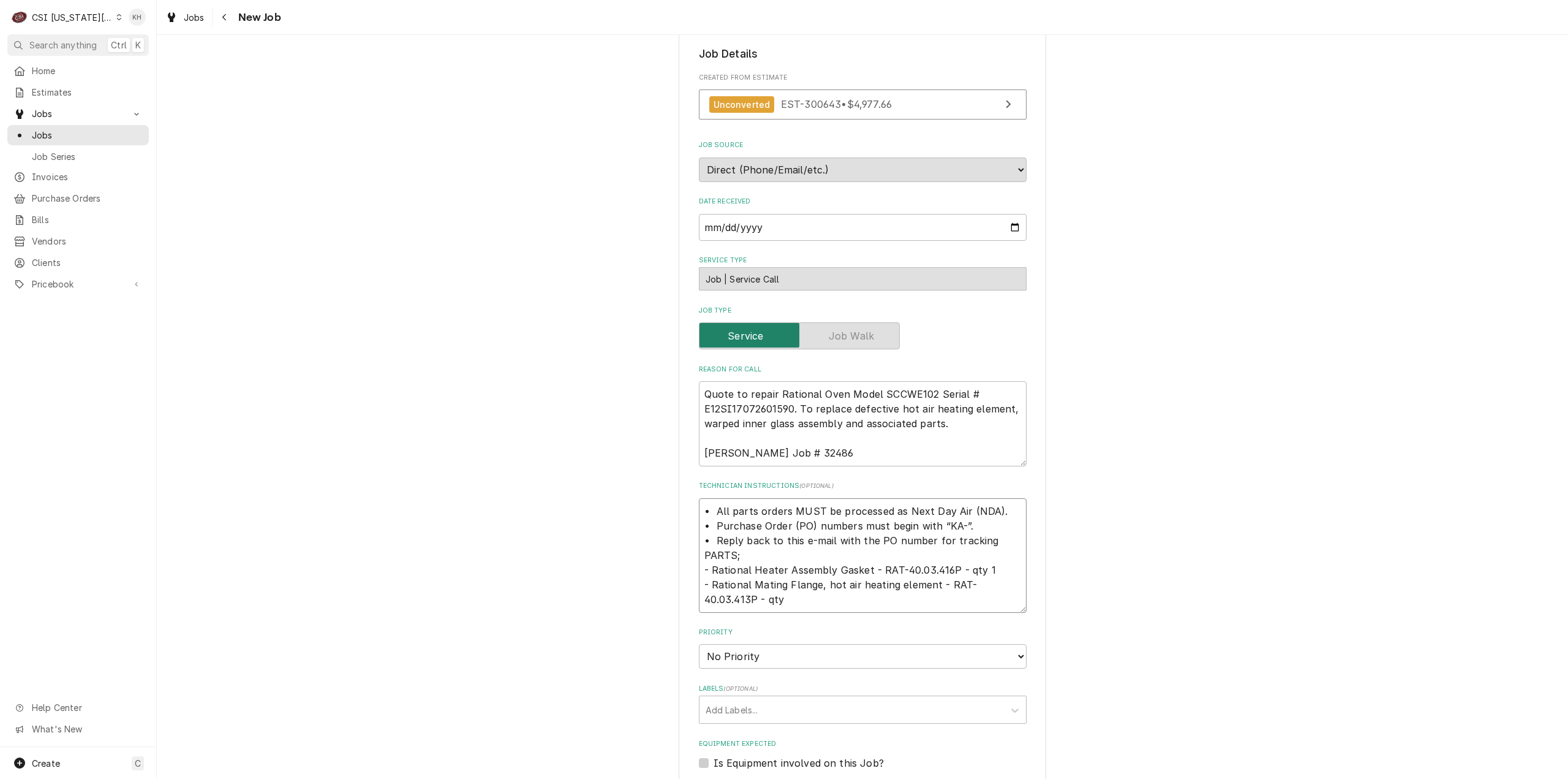
type textarea "• All parts orders MUST be processed as Next Day Air (NDA). • Purchase Order (P…"
type textarea "x"
type textarea "• All parts orders MUST be processed as Next Day Air (NDA). • Purchase Order (P…"
type textarea "x"
type textarea "• All parts orders MUST be processed as Next Day Air (NDA). • Purchase Order (P…"
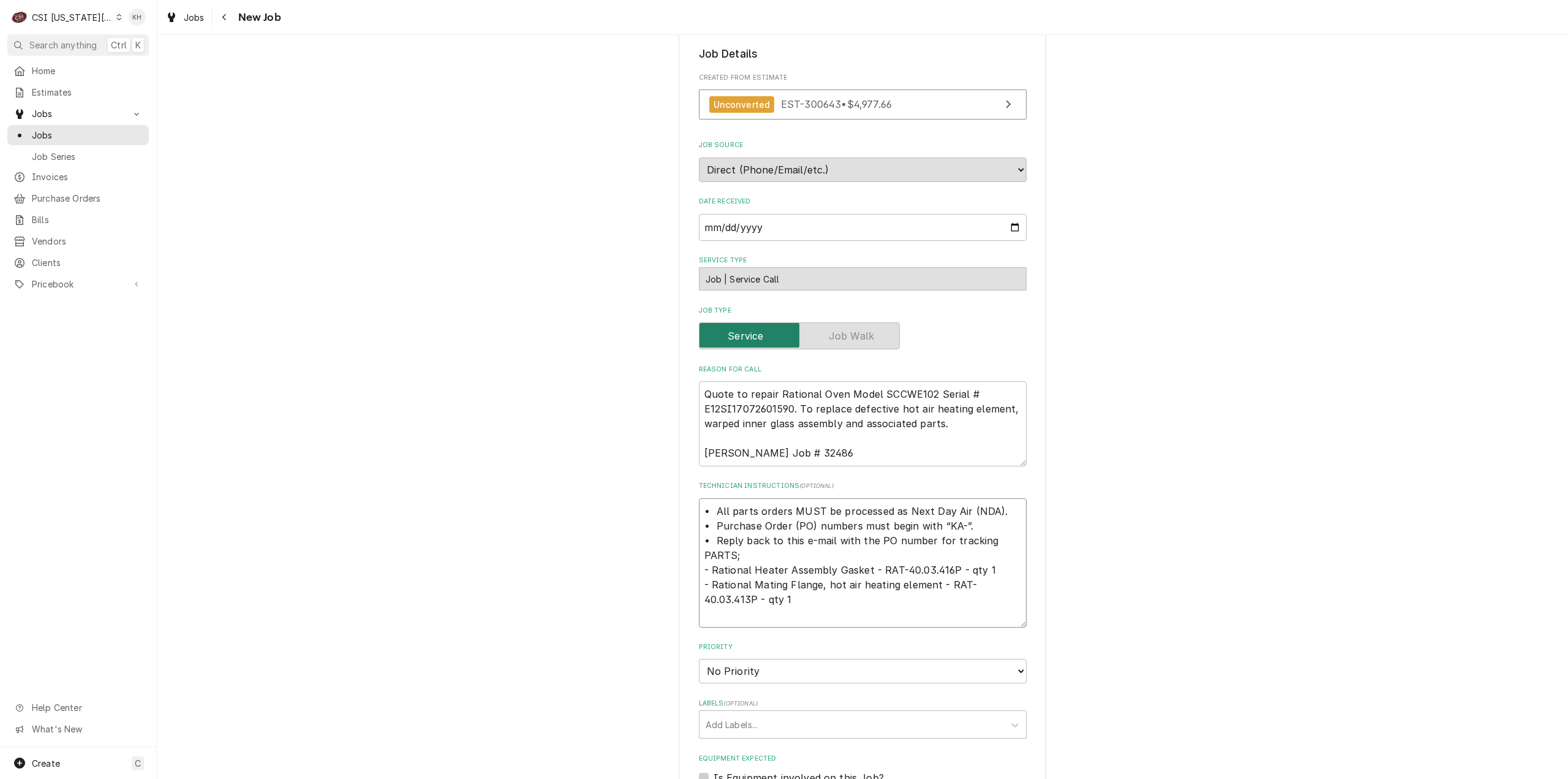
click at [705, 587] on textarea "• All parts orders MUST be processed as Next Day Air (NDA). • Purchase Order (P…" at bounding box center [863, 562] width 328 height 129
type textarea "x"
type textarea "• All parts orders MUST be processed as Next Day Air (NDA). • Purchase Order (P…"
type textarea "x"
type textarea "• All parts orders MUST be processed as Next Day Air (NDA). • Purchase Order (P…"
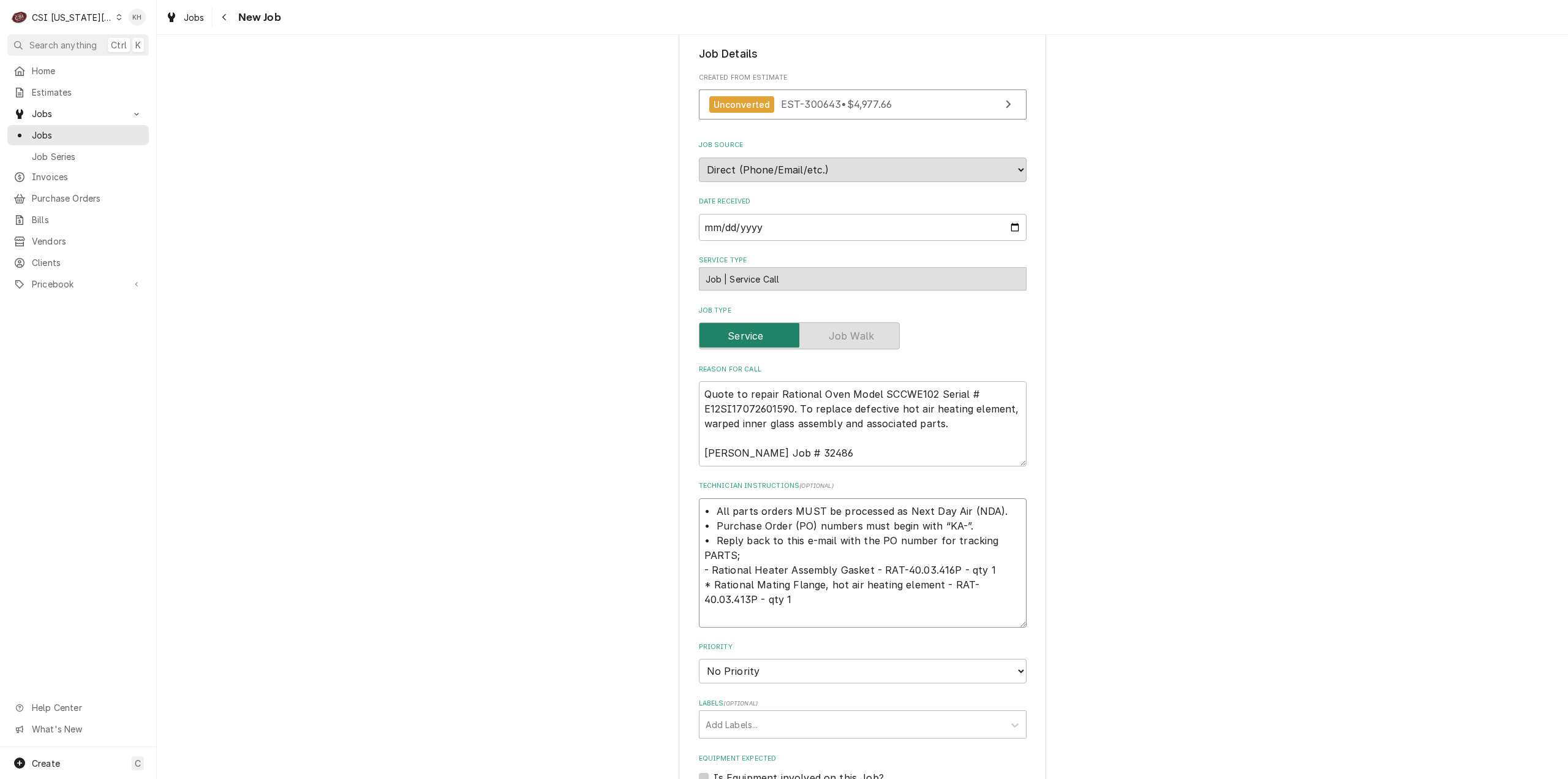
click at [702, 572] on textarea "• All parts orders MUST be processed as Next Day Air (NDA). • Purchase Order (P…" at bounding box center [863, 562] width 328 height 129
type textarea "x"
type textarea "• All parts orders MUST be processed as Next Day Air (NDA). • Purchase Order (P…"
type textarea "x"
type textarea "• All parts orders MUST be processed as Next Day Air (NDA). • Purchase Order (P…"
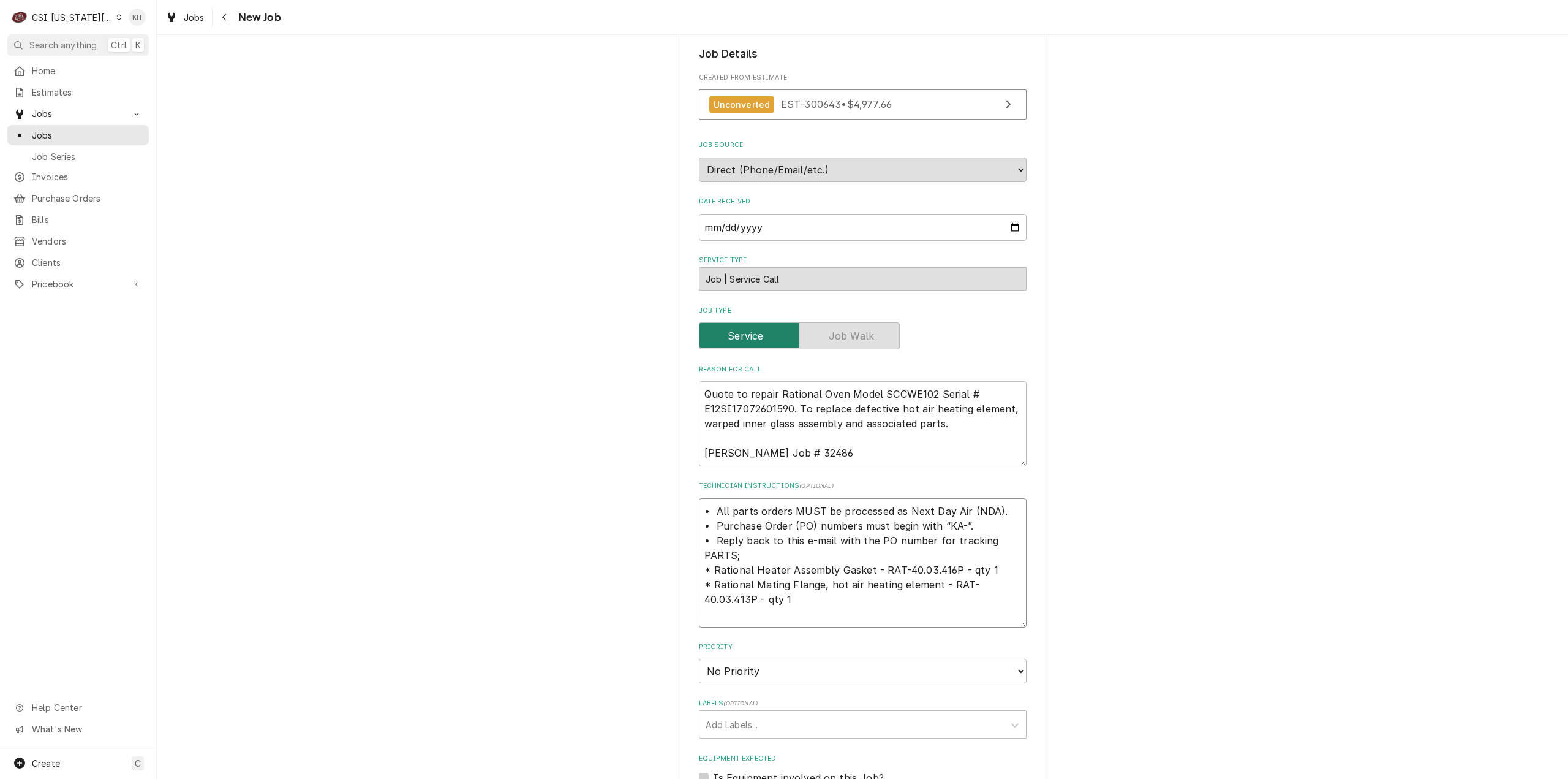
click at [796, 602] on textarea "• All parts orders MUST be processed as Next Day Air (NDA). • Purchase Order (P…" at bounding box center [863, 562] width 328 height 129
type textarea "x"
type textarea "• All parts orders MUST be processed as Next Day Air (NDA). • Purchase Order (P…"
type textarea "x"
type textarea "• All parts orders MUST be processed as Next Day Air (NDA). • Purchase Order (P…"
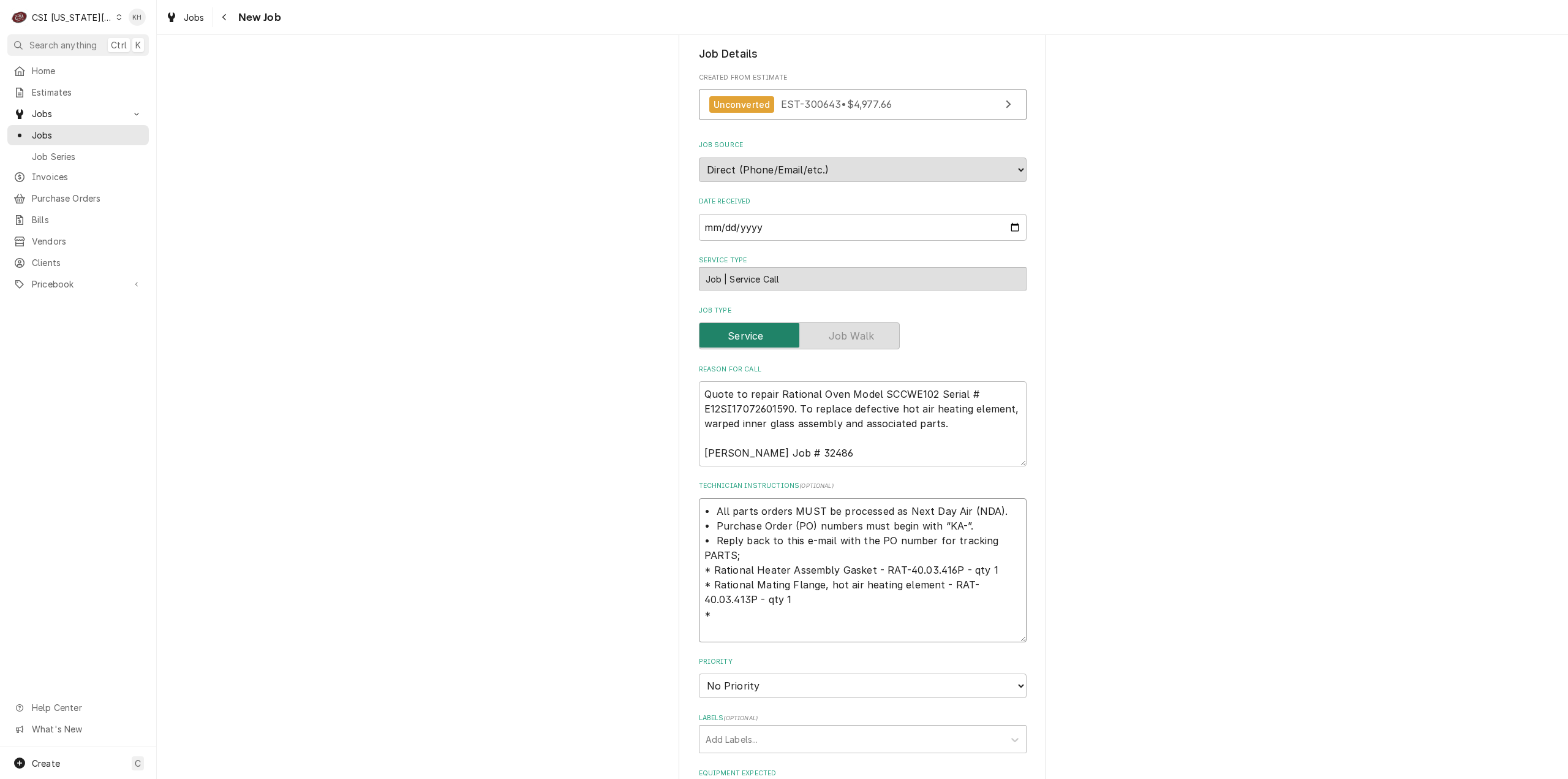
type textarea "x"
type textarea "• All parts orders MUST be processed as Next Day Air (NDA). • Purchase Order (P…"
type textarea "x"
type textarea "• All parts orders MUST be processed as Next Day Air (NDA). • Purchase Order (P…"
click at [780, 610] on textarea "• All parts orders MUST be processed as Next Day Air (NDA). • Purchase Order (P…" at bounding box center [863, 570] width 328 height 144
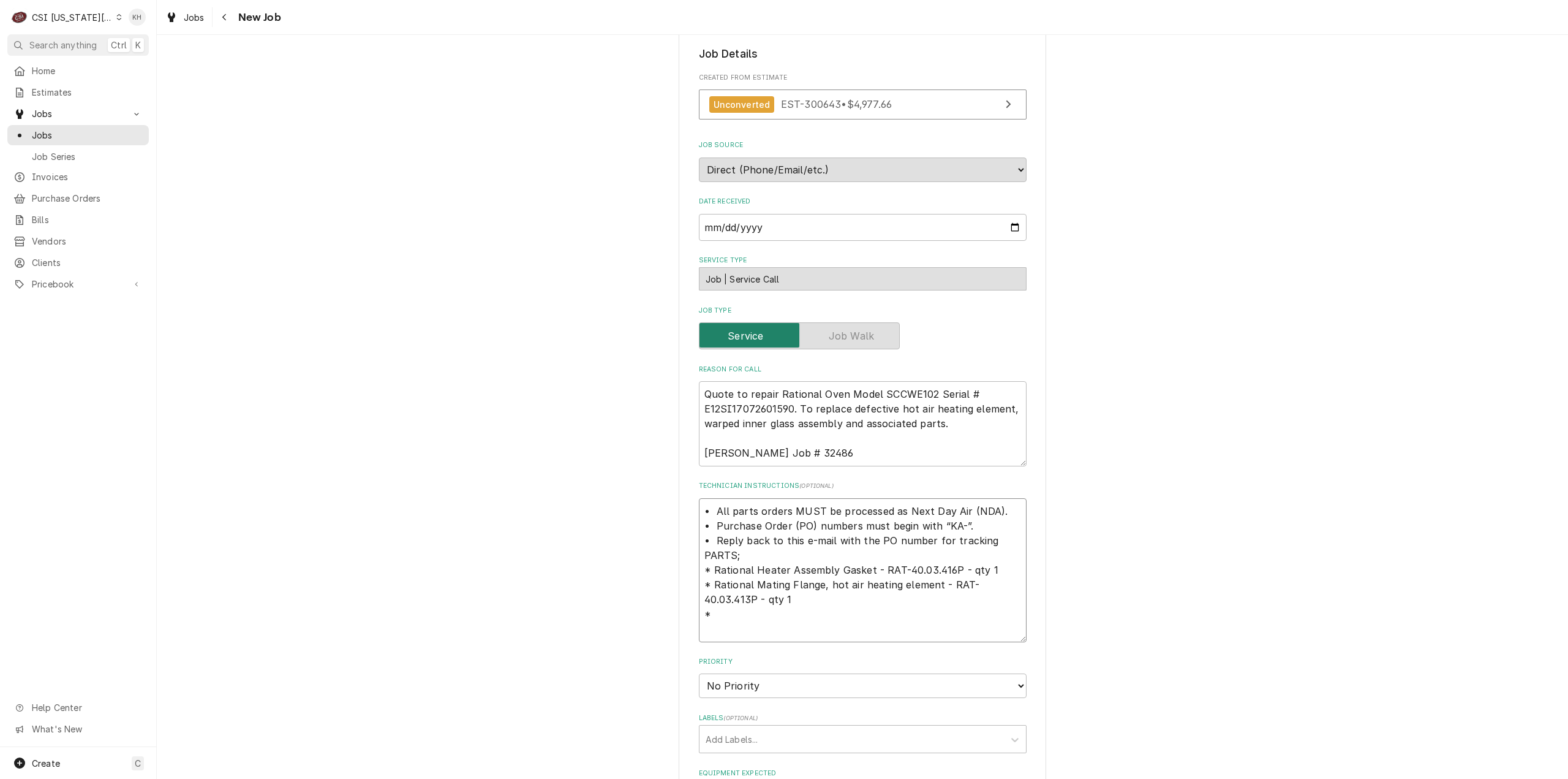
paste textarea "Rational Screw with washer hex head M5x23MM pack of 10"
type textarea "x"
type textarea "• All parts orders MUST be processed as Next Day Air (NDA). • Purchase Order (P…"
type textarea "x"
type textarea "• All parts orders MUST be processed as Next Day Air (NDA). • Purchase Order (P…"
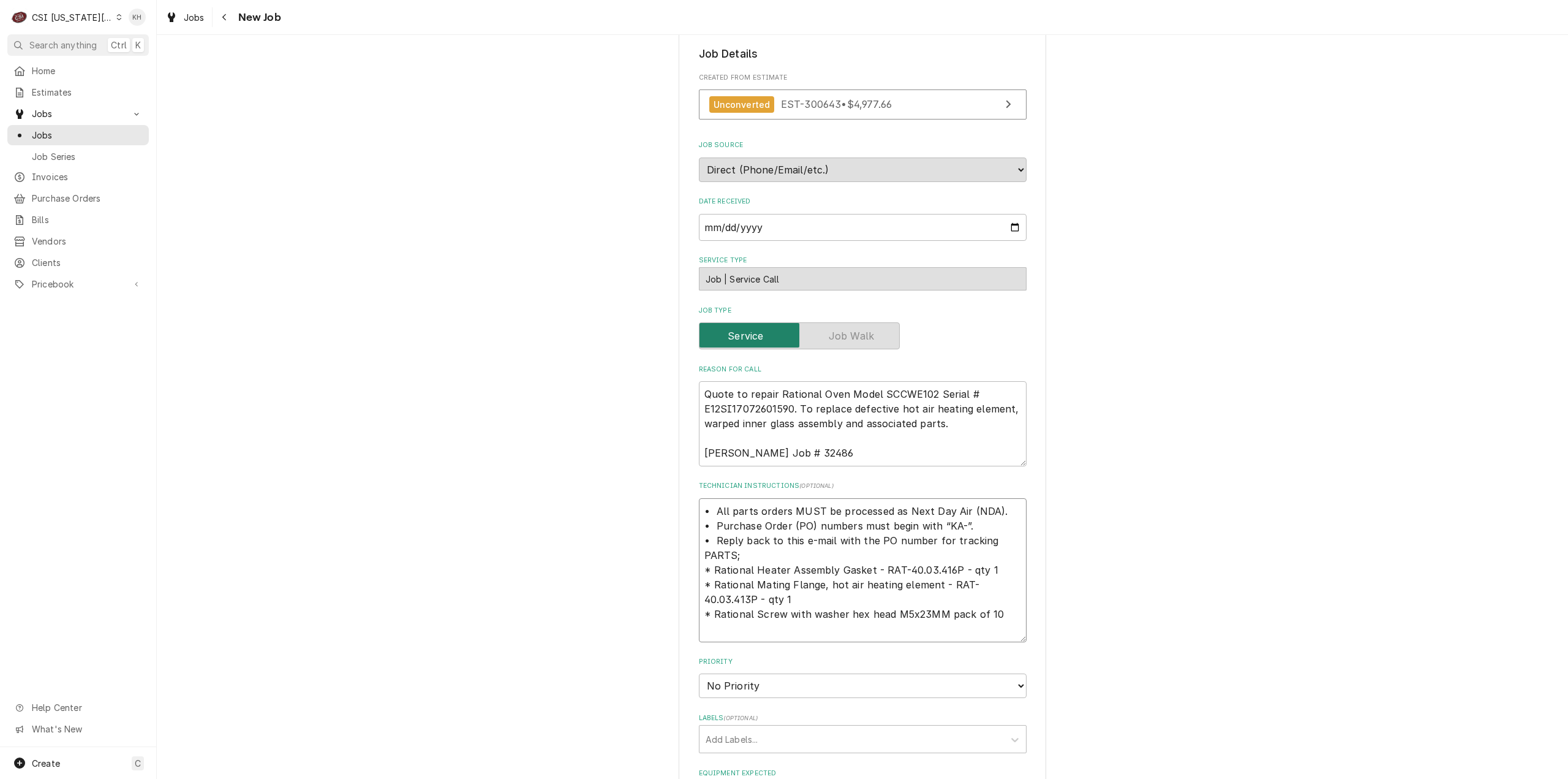
type textarea "x"
type textarea "• All parts orders MUST be processed as Next Day Air (NDA). • Purchase Order (P…"
type textarea "x"
type textarea "• All parts orders MUST be processed as Next Day Air (NDA). • Purchase Order (P…"
type textarea "x"
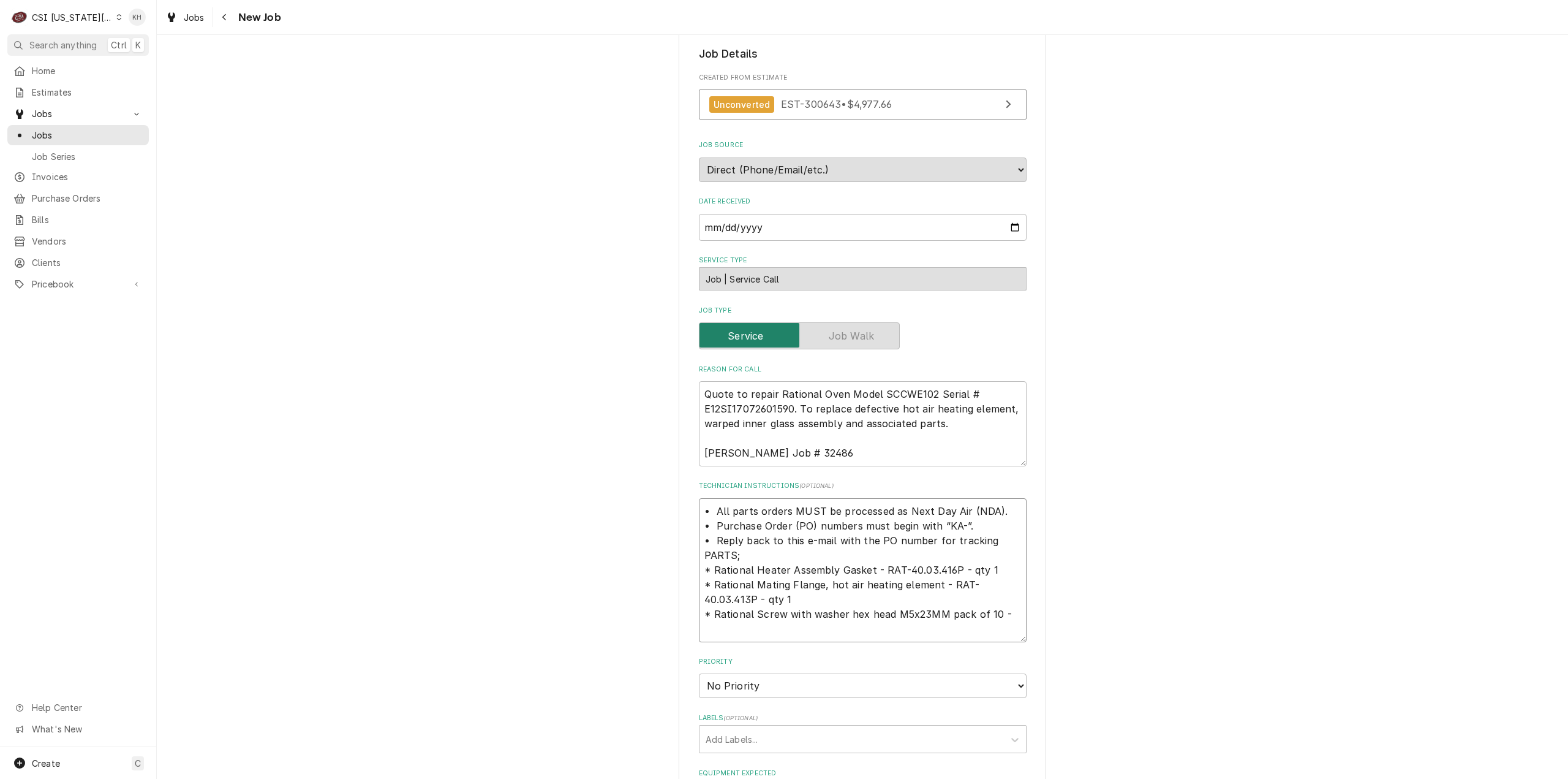
type textarea "• All parts orders MUST be processed as Next Day Air (NDA). • Purchase Order (P…"
click at [1010, 619] on textarea "• All parts orders MUST be processed as Next Day Air (NDA). • Purchase Order (P…" at bounding box center [863, 570] width 328 height 144
paste textarea "RAT-10.00.109P"
type textarea "x"
type textarea "• All parts orders MUST be processed as Next Day Air (NDA). • Purchase Order (P…"
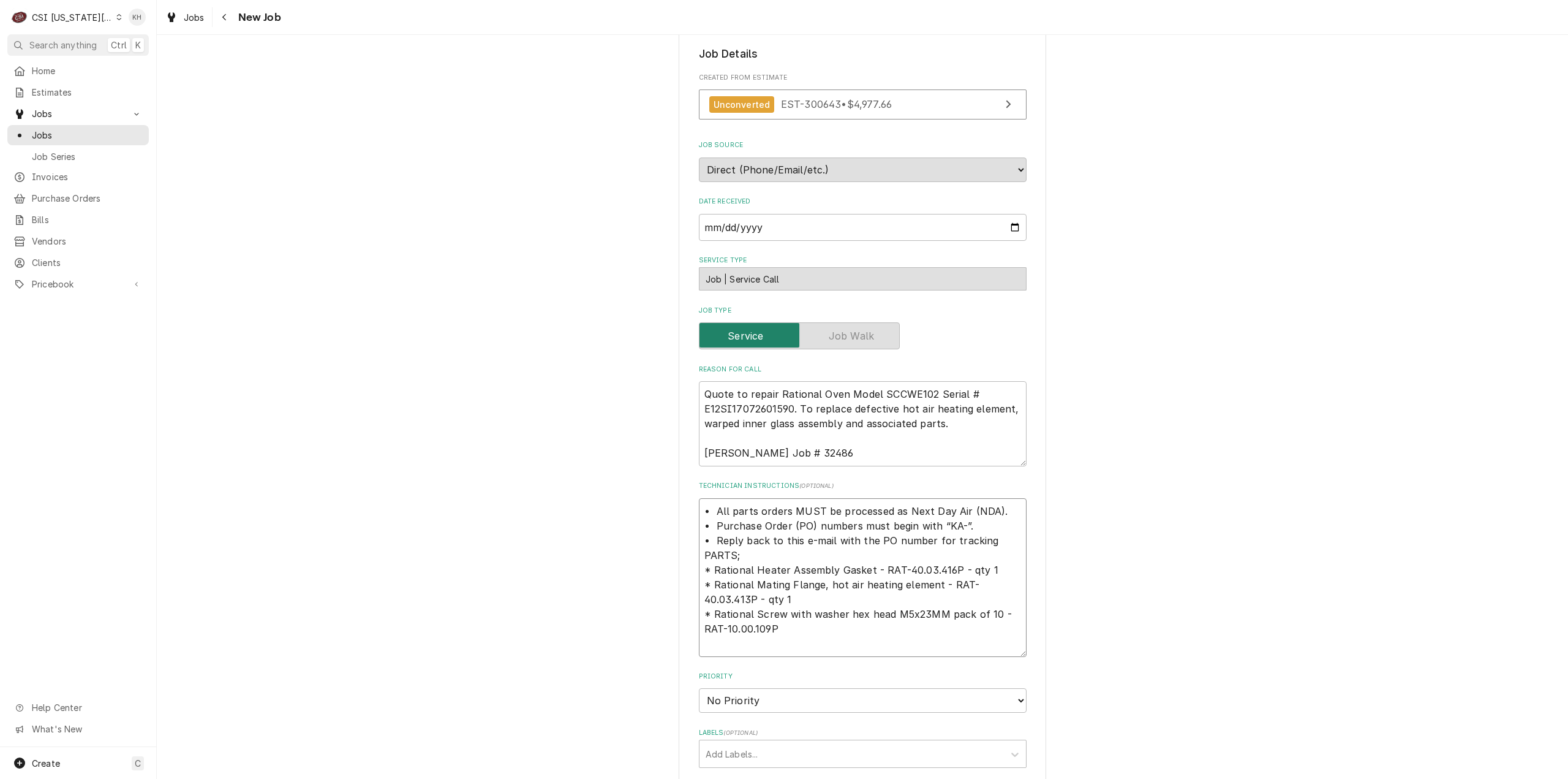
type textarea "x"
type textarea "• All parts orders MUST be processed as Next Day Air (NDA). • Purchase Order (P…"
type textarea "x"
type textarea "• All parts orders MUST be processed as Next Day Air (NDA). • Purchase Order (P…"
type textarea "x"
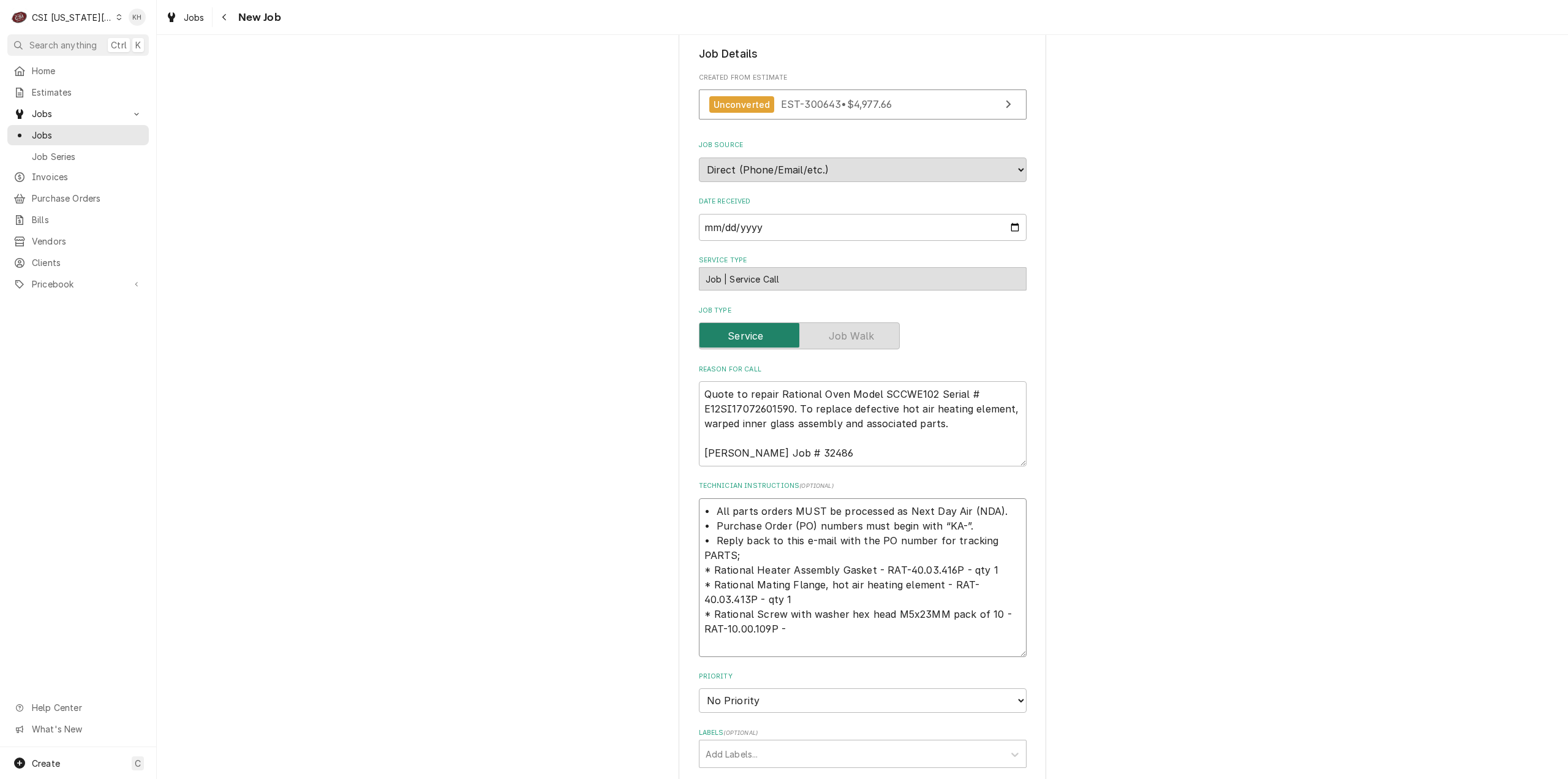
type textarea "• All parts orders MUST be processed as Next Day Air (NDA). • Purchase Order (P…"
type textarea "x"
type textarea "• All parts orders MUST be processed as Next Day Air (NDA). • Purchase Order (P…"
type textarea "x"
type textarea "• All parts orders MUST be processed as Next Day Air (NDA). • Purchase Order (P…"
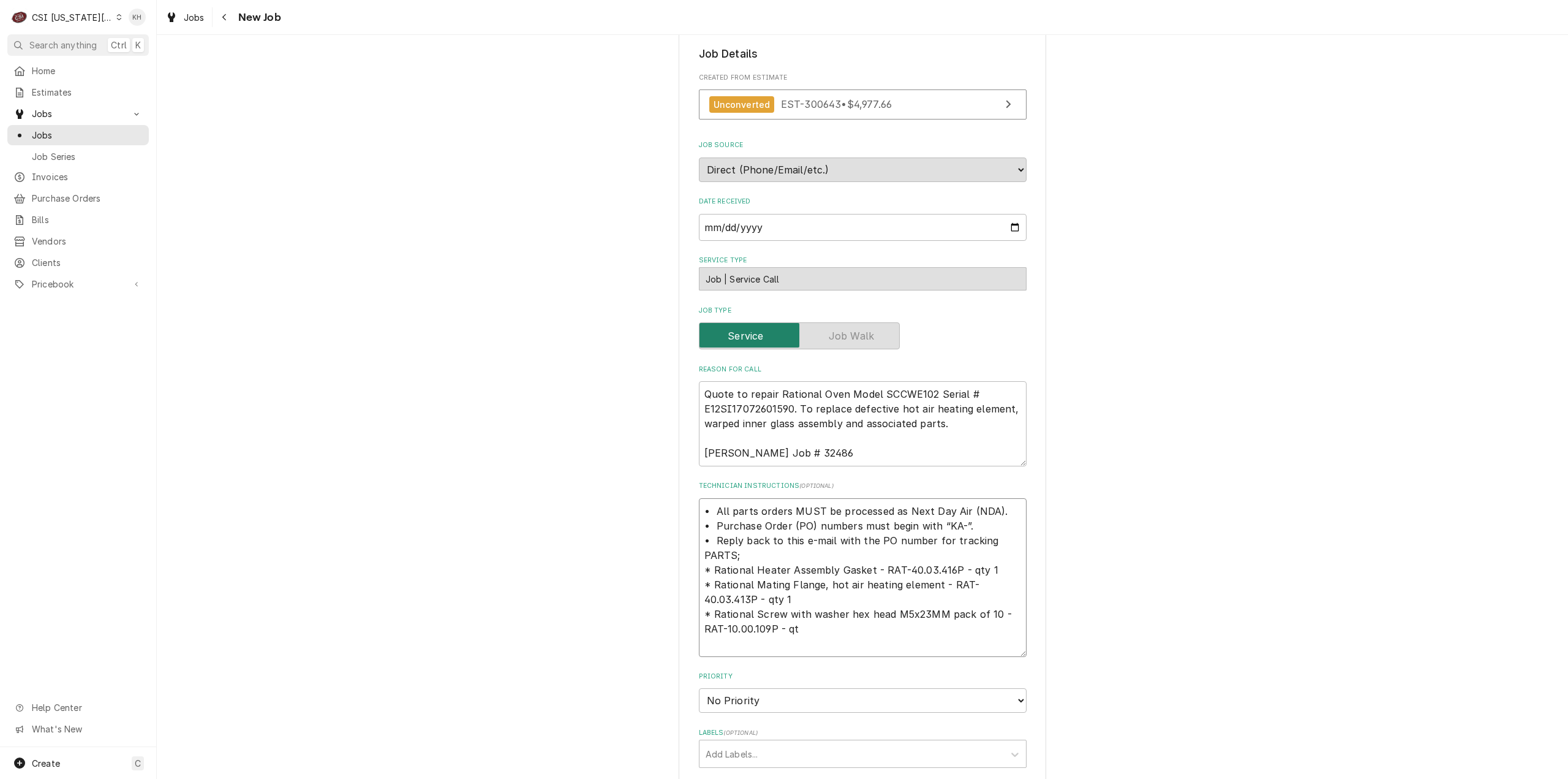
type textarea "x"
type textarea "• All parts orders MUST be processed as Next Day Air (NDA). • Purchase Order (P…"
type textarea "x"
type textarea "• All parts orders MUST be processed as Next Day Air (NDA). • Purchase Order (P…"
type textarea "x"
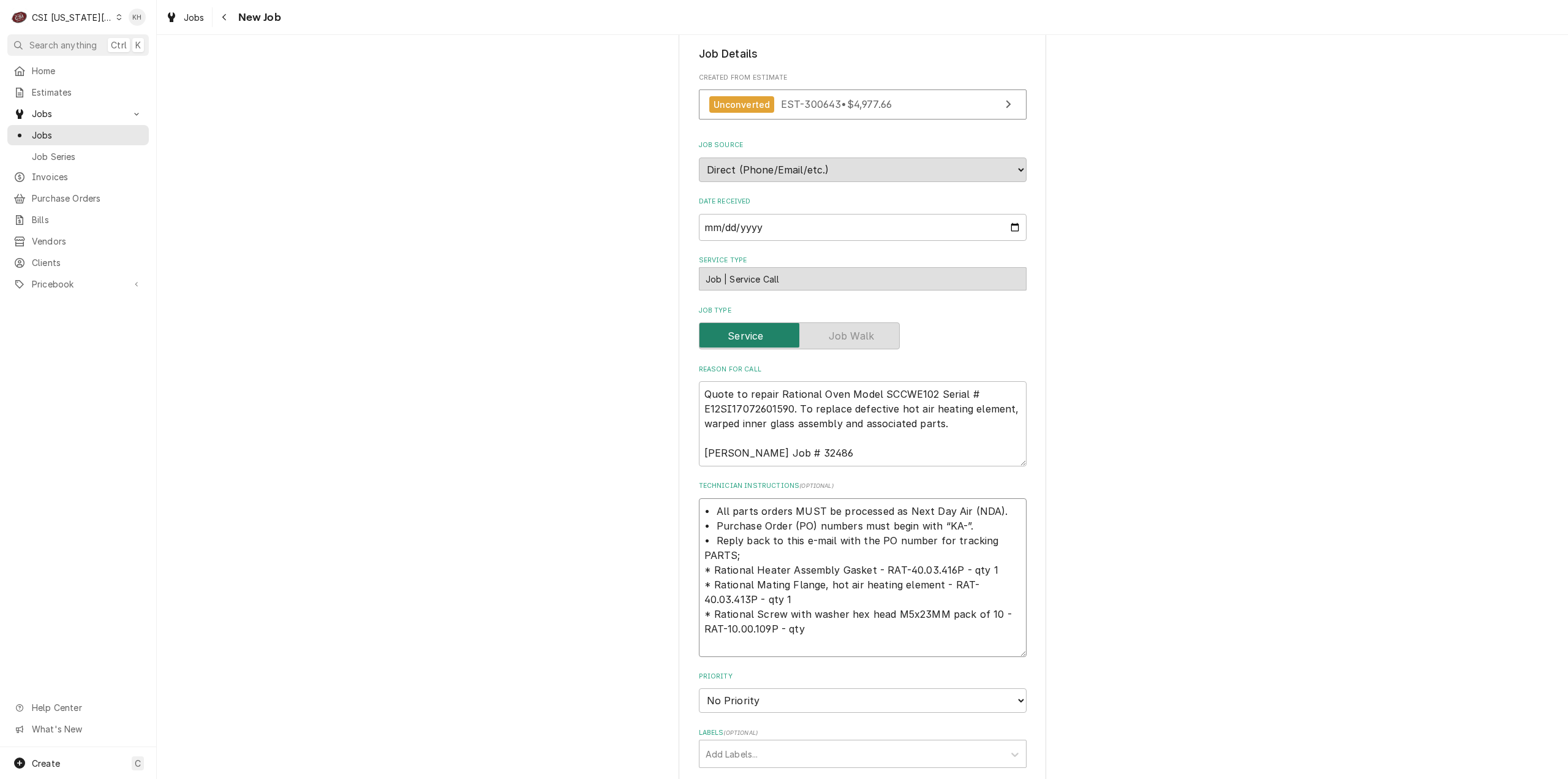
type textarea "• All parts orders MUST be processed as Next Day Air (NDA). • Purchase Order (P…"
type textarea "x"
type textarea "• All parts orders MUST be processed as Next Day Air (NDA). • Purchase Order (P…"
type textarea "x"
type textarea "• All parts orders MUST be processed as Next Day Air (NDA). • Purchase Order (P…"
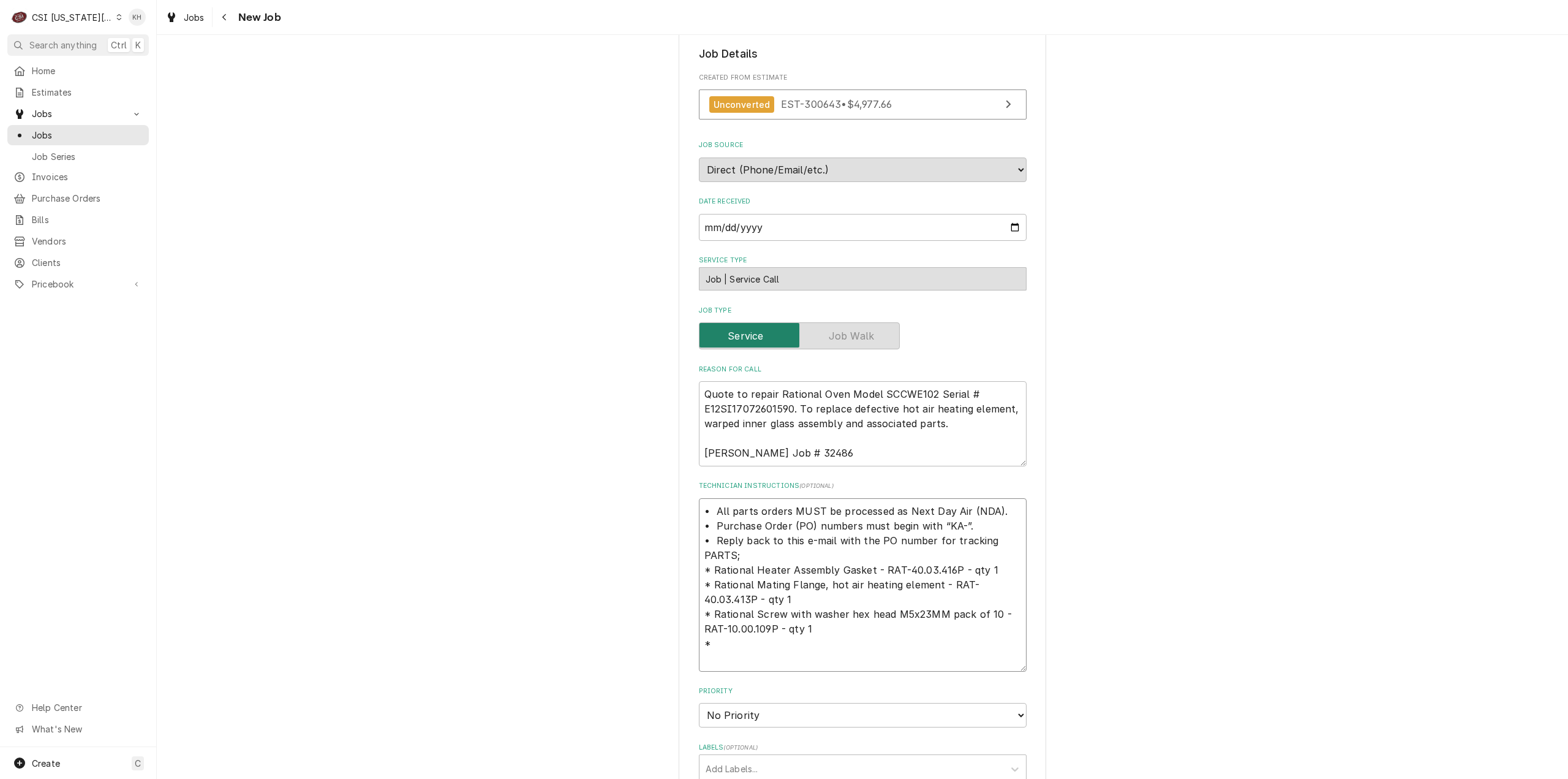
type textarea "x"
type textarea "• All parts orders MUST be processed as Next Day Air (NDA). • Purchase Order (P…"
type textarea "x"
type textarea "• All parts orders MUST be processed as Next Day Air (NDA). • Purchase Order (P…"
click at [784, 639] on textarea "• All parts orders MUST be processed as Next Day Air (NDA). • Purchase Order (P…" at bounding box center [863, 584] width 328 height 173
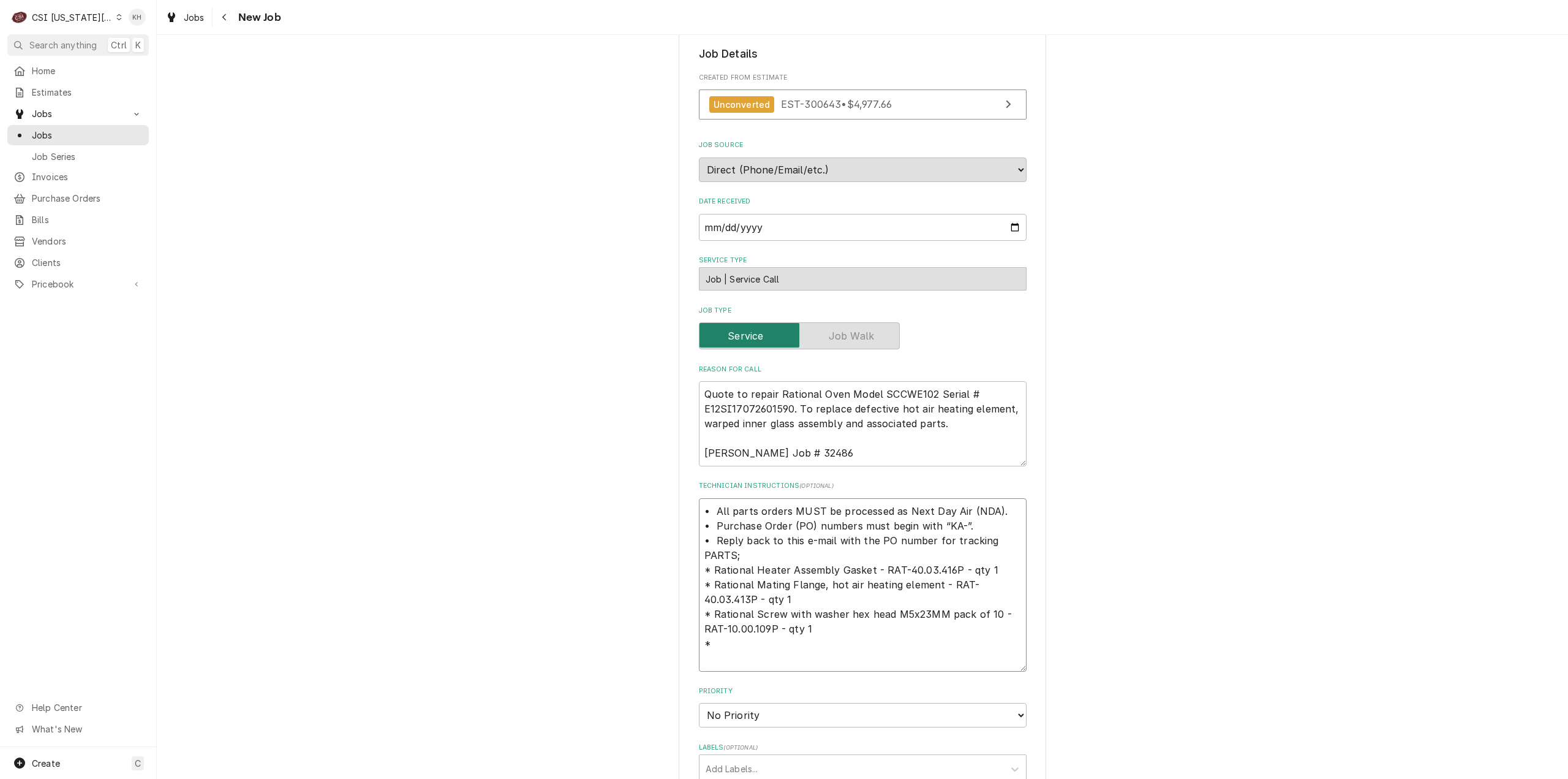
paste textarea "Union Nut M12X13.2"
type textarea "x"
type textarea "• All parts orders MUST be processed as Next Day Air (NDA). • Purchase Order (P…"
type textarea "x"
type textarea "• All parts orders MUST be processed as Next Day Air (NDA). • Purchase Order (P…"
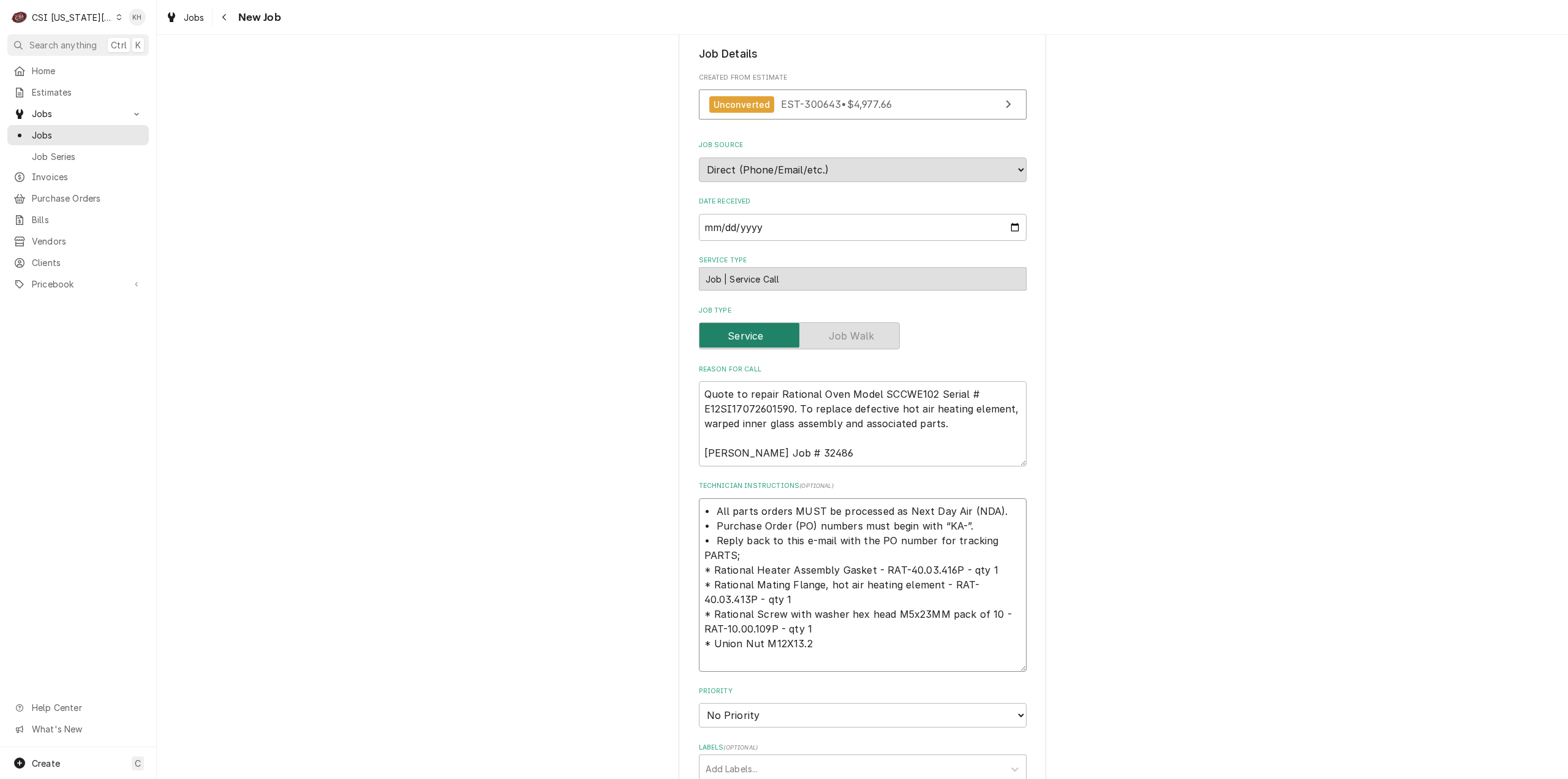
type textarea "x"
type textarea "• All parts orders MUST be processed as Next Day Air (NDA). • Purchase Order (P…"
type textarea "x"
type textarea "• All parts orders MUST be processed as Next Day Air (NDA). • Purchase Order (P…"
type textarea "x"
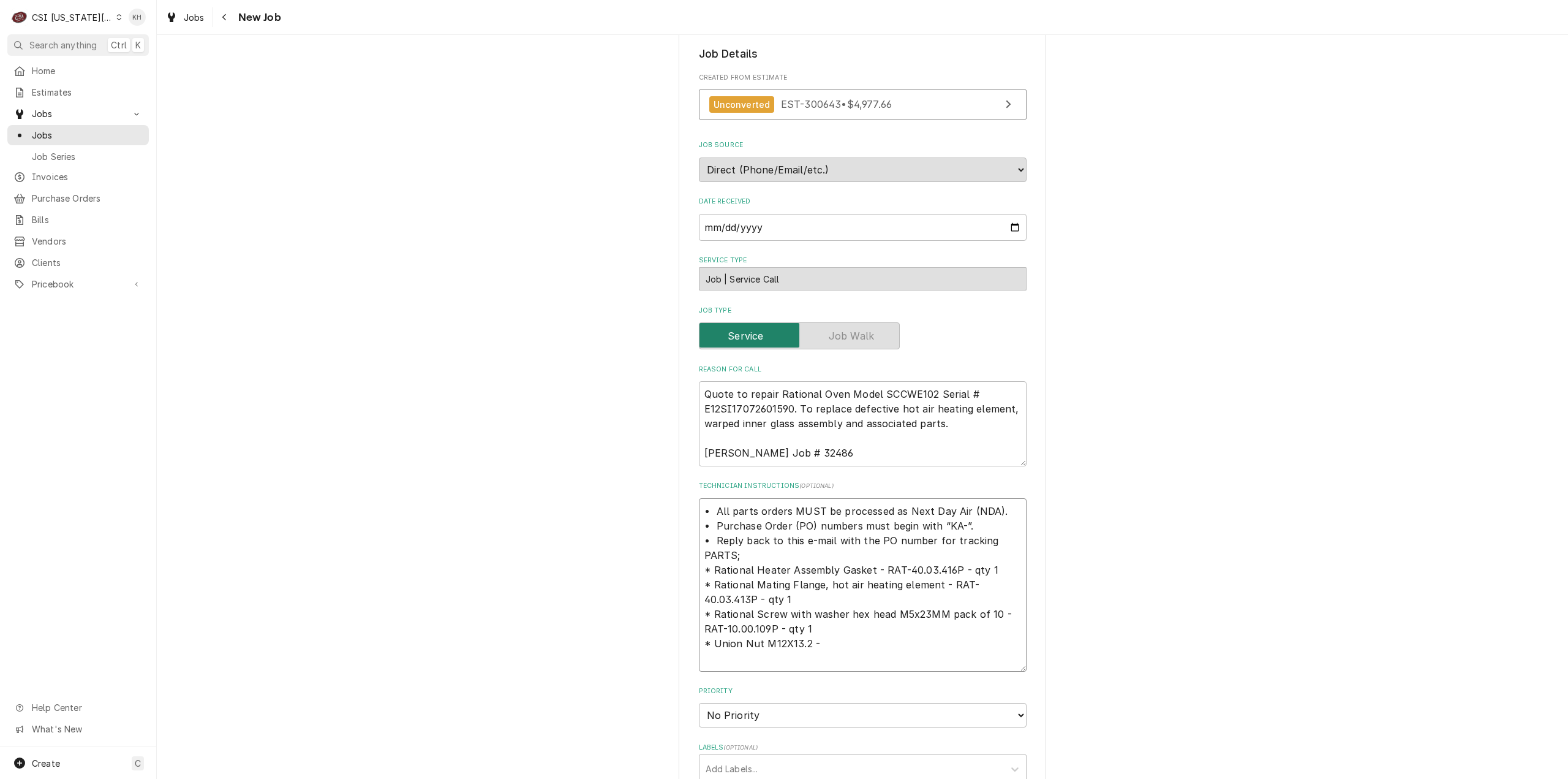
type textarea "• All parts orders MUST be processed as Next Day Air (NDA). • Purchase Order (P…"
click at [827, 646] on textarea "• All parts orders MUST be processed as Next Day Air (NDA). • Purchase Order (P…" at bounding box center [863, 584] width 328 height 173
paste textarea "RAT-50.00.846P"
type textarea "x"
type textarea "• All parts orders MUST be processed as Next Day Air (NDA). • Purchase Order (P…"
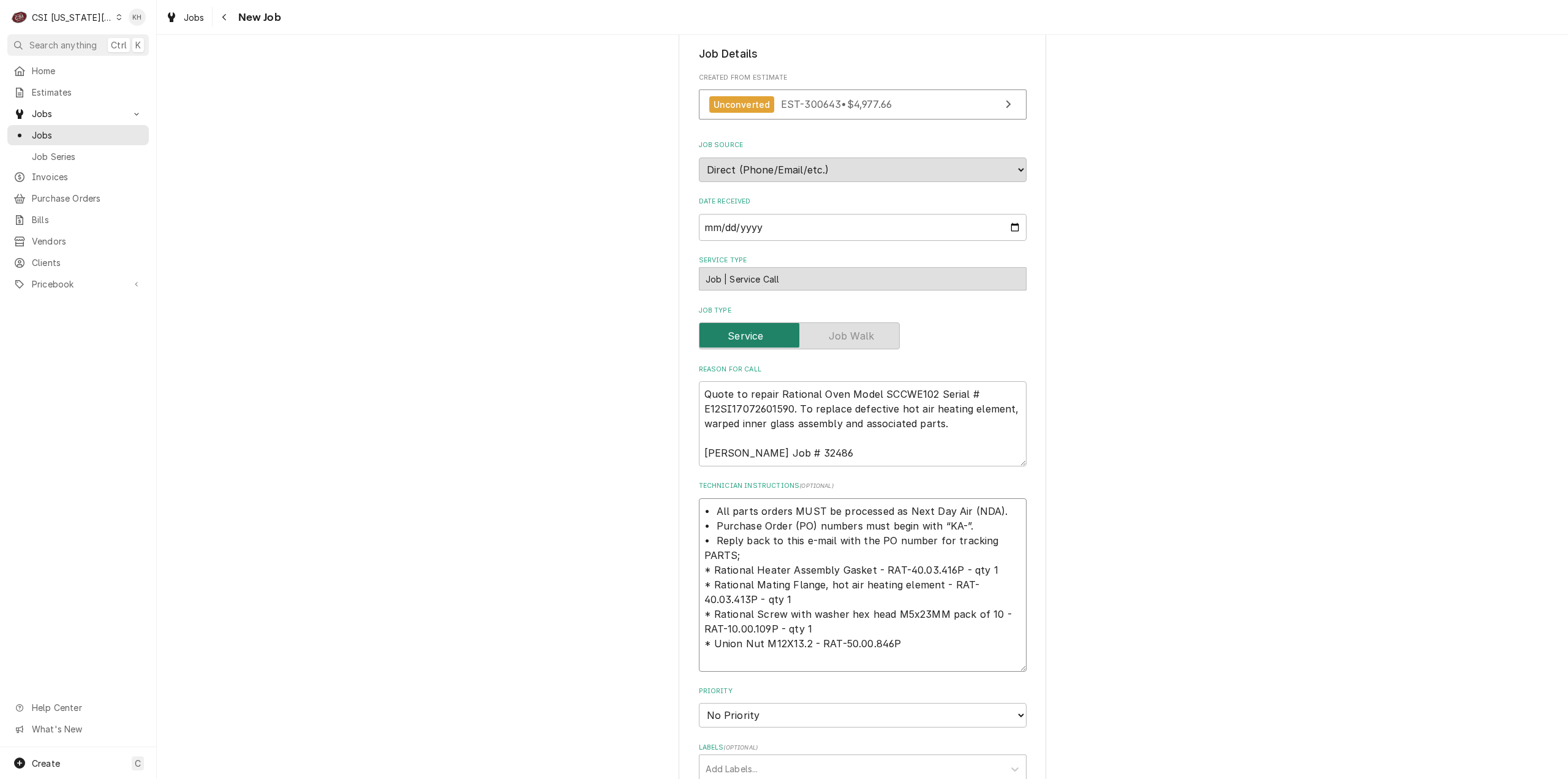
type textarea "x"
type textarea "• All parts orders MUST be processed as Next Day Air (NDA). • Purchase Order (P…"
type textarea "x"
type textarea "• All parts orders MUST be processed as Next Day Air (NDA). • Purchase Order (P…"
type textarea "x"
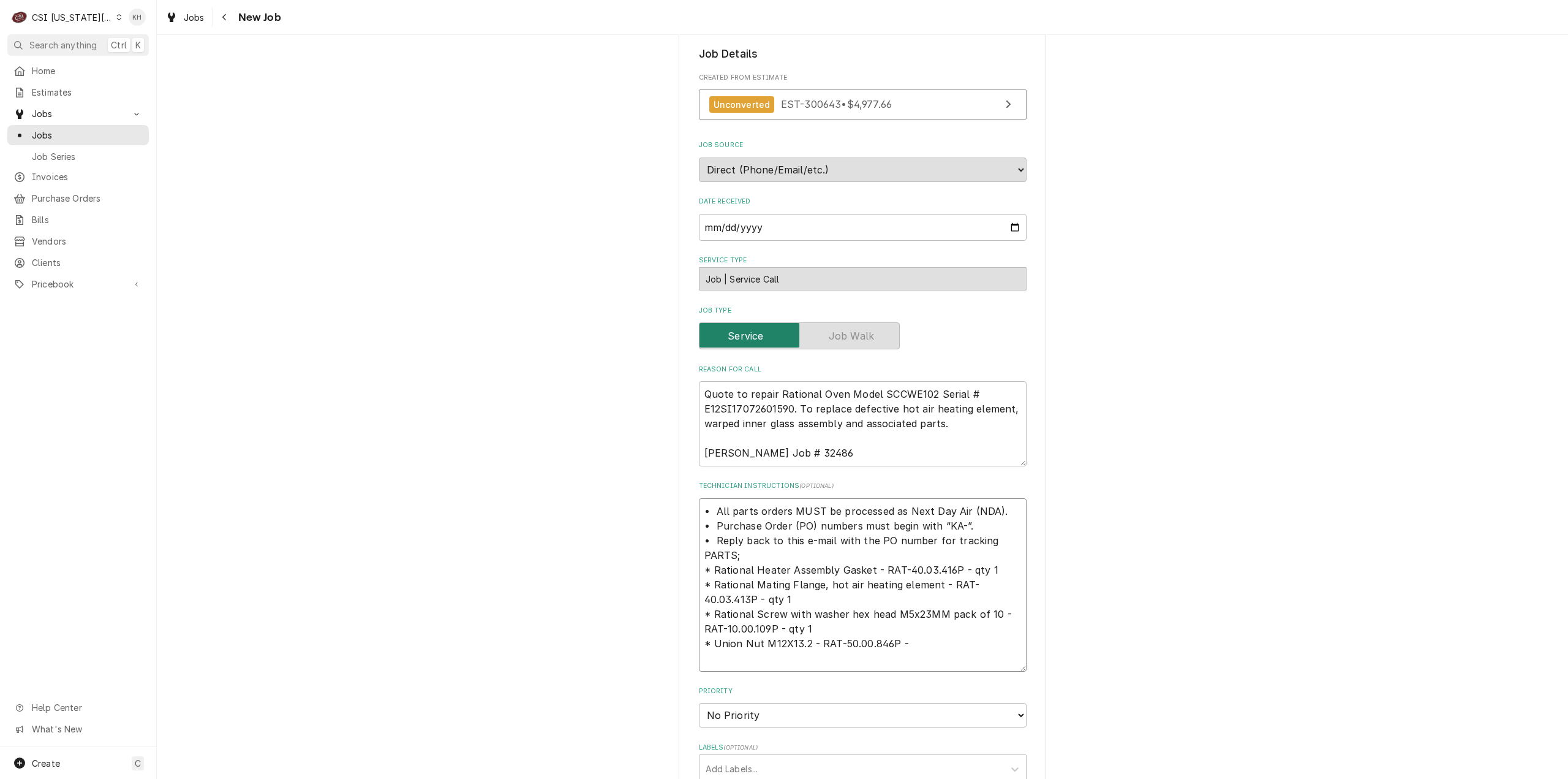
type textarea "• All parts orders MUST be processed as Next Day Air (NDA). • Purchase Order (P…"
type textarea "x"
type textarea "• All parts orders MUST be processed as Next Day Air (NDA). • Purchase Order (P…"
type textarea "x"
type textarea "• All parts orders MUST be processed as Next Day Air (NDA). • Purchase Order (P…"
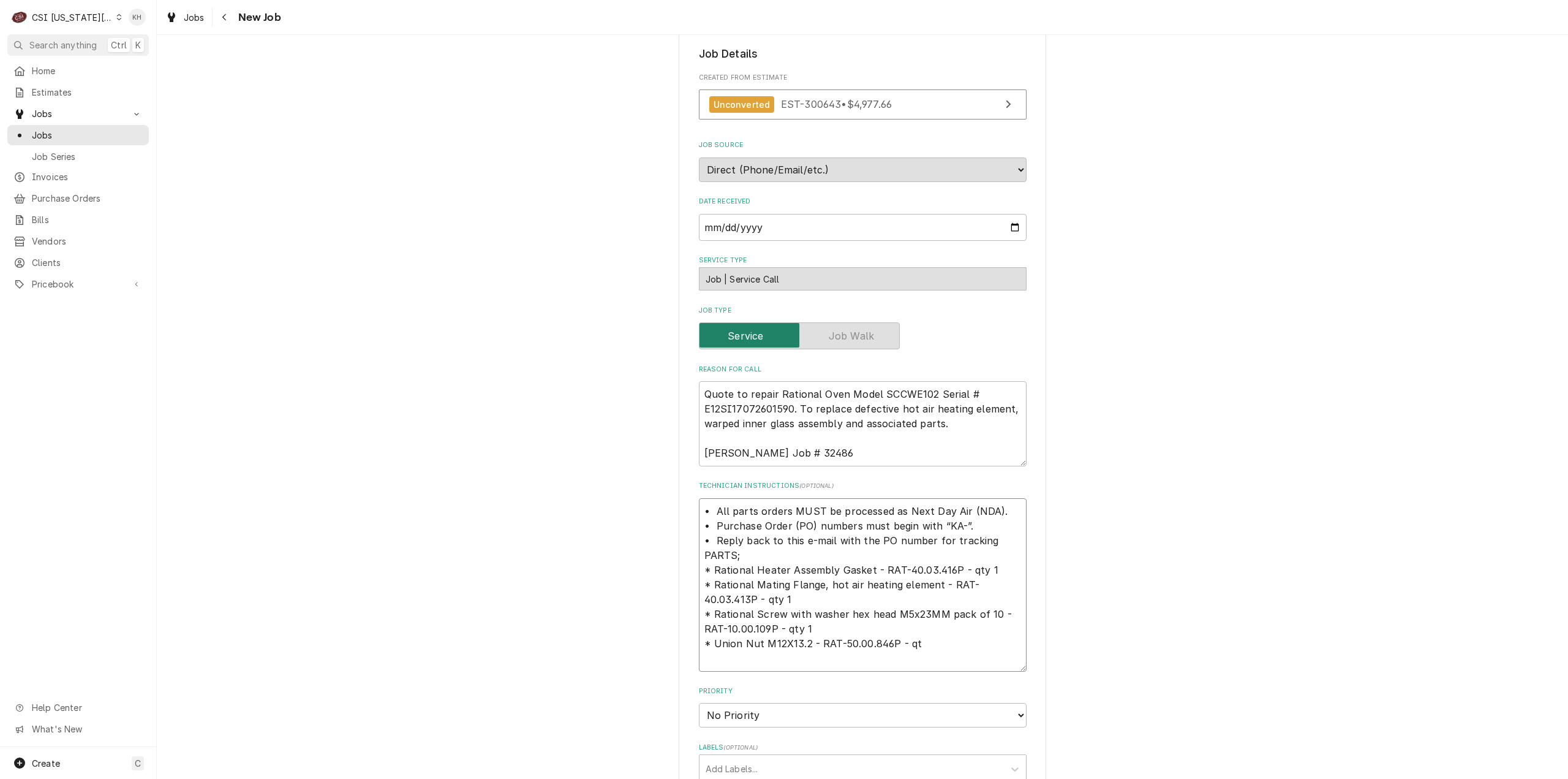
type textarea "x"
type textarea "• All parts orders MUST be processed as Next Day Air (NDA). • Purchase Order (P…"
type textarea "x"
type textarea "• All parts orders MUST be processed as Next Day Air (NDA). • Purchase Order (P…"
type textarea "x"
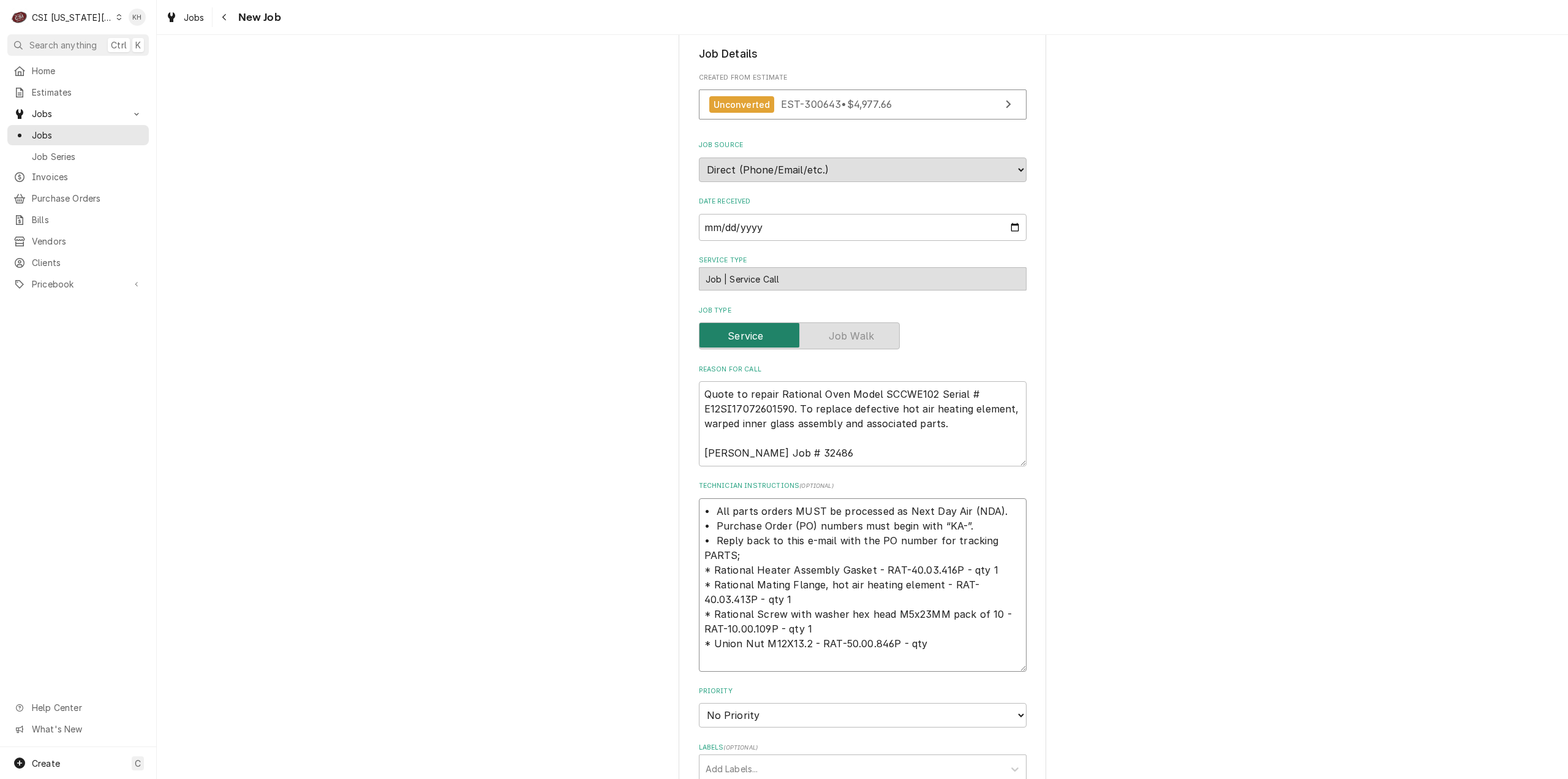
type textarea "• All parts orders MUST be processed as Next Day Air (NDA). • Purchase Order (P…"
type textarea "x"
type textarea "• All parts orders MUST be processed as Next Day Air (NDA). • Purchase Order (P…"
type textarea "x"
type textarea "• All parts orders MUST be processed as Next Day Air (NDA). • Purchase Order (P…"
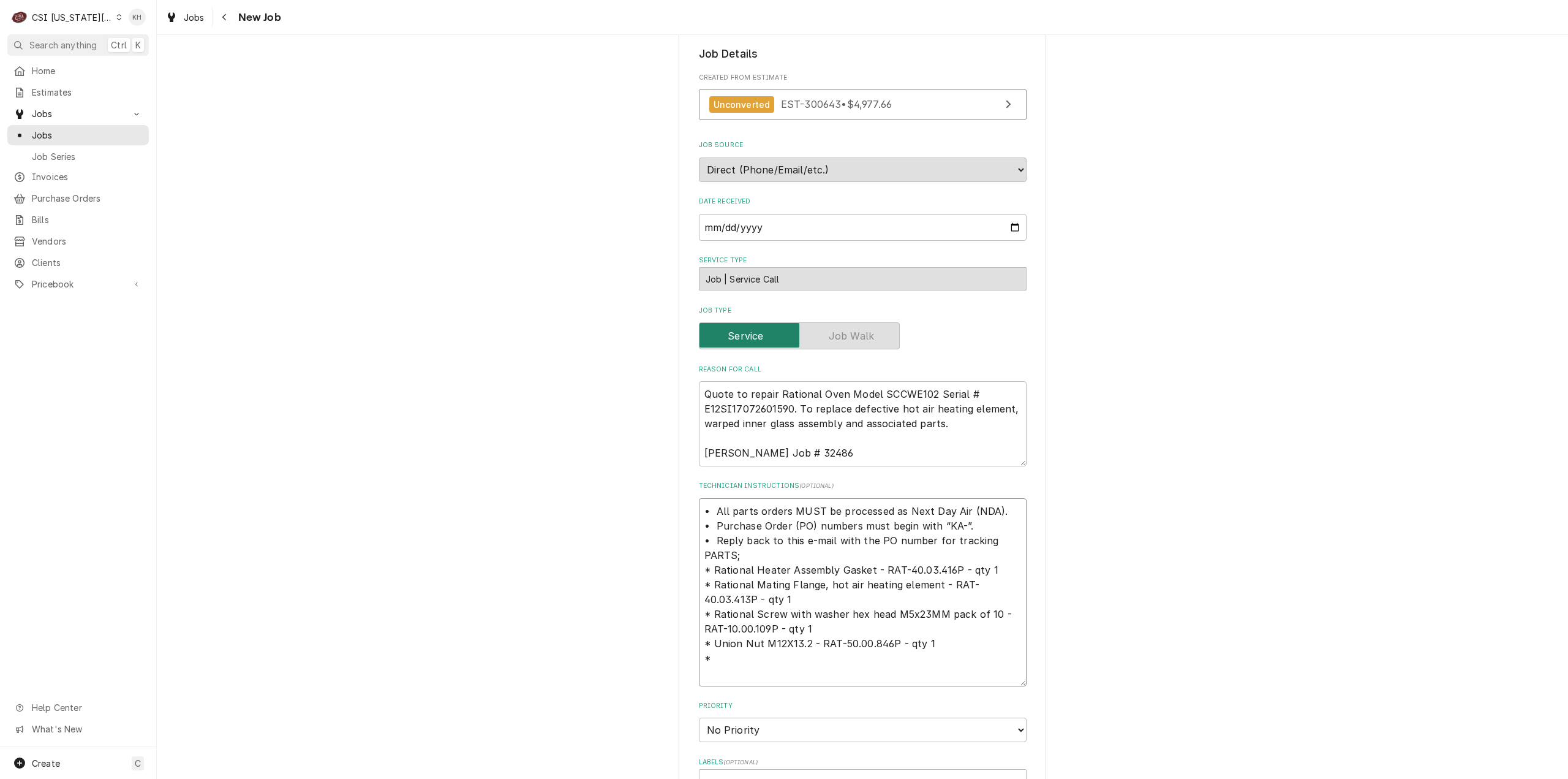
type textarea "x"
type textarea "• All parts orders MUST be processed as Next Day Air (NDA). • Purchase Order (P…"
type textarea "x"
type textarea "• All parts orders MUST be processed as Next Day Air (NDA). • Purchase Order (P…"
click at [732, 659] on textarea "• All parts orders MUST be processed as Next Day Air (NDA). • Purchase Order (P…" at bounding box center [863, 592] width 328 height 188
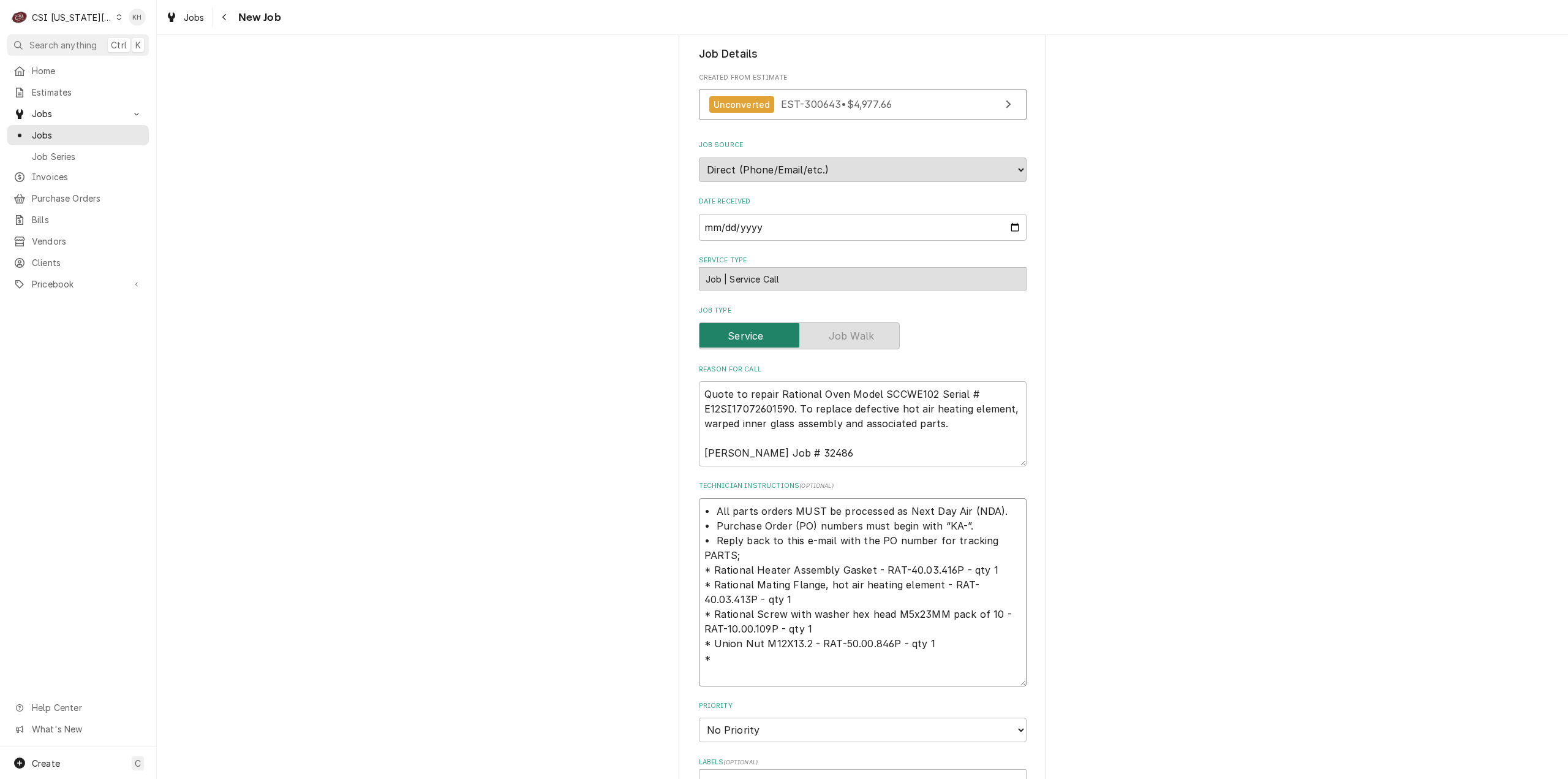
paste textarea "Pump Cover Assy"
type textarea "x"
type textarea "• All parts orders MUST be processed as Next Day Air (NDA). • Purchase Order (P…"
type textarea "x"
type textarea "• All parts orders MUST be processed as Next Day Air (NDA). • Purchase Order (P…"
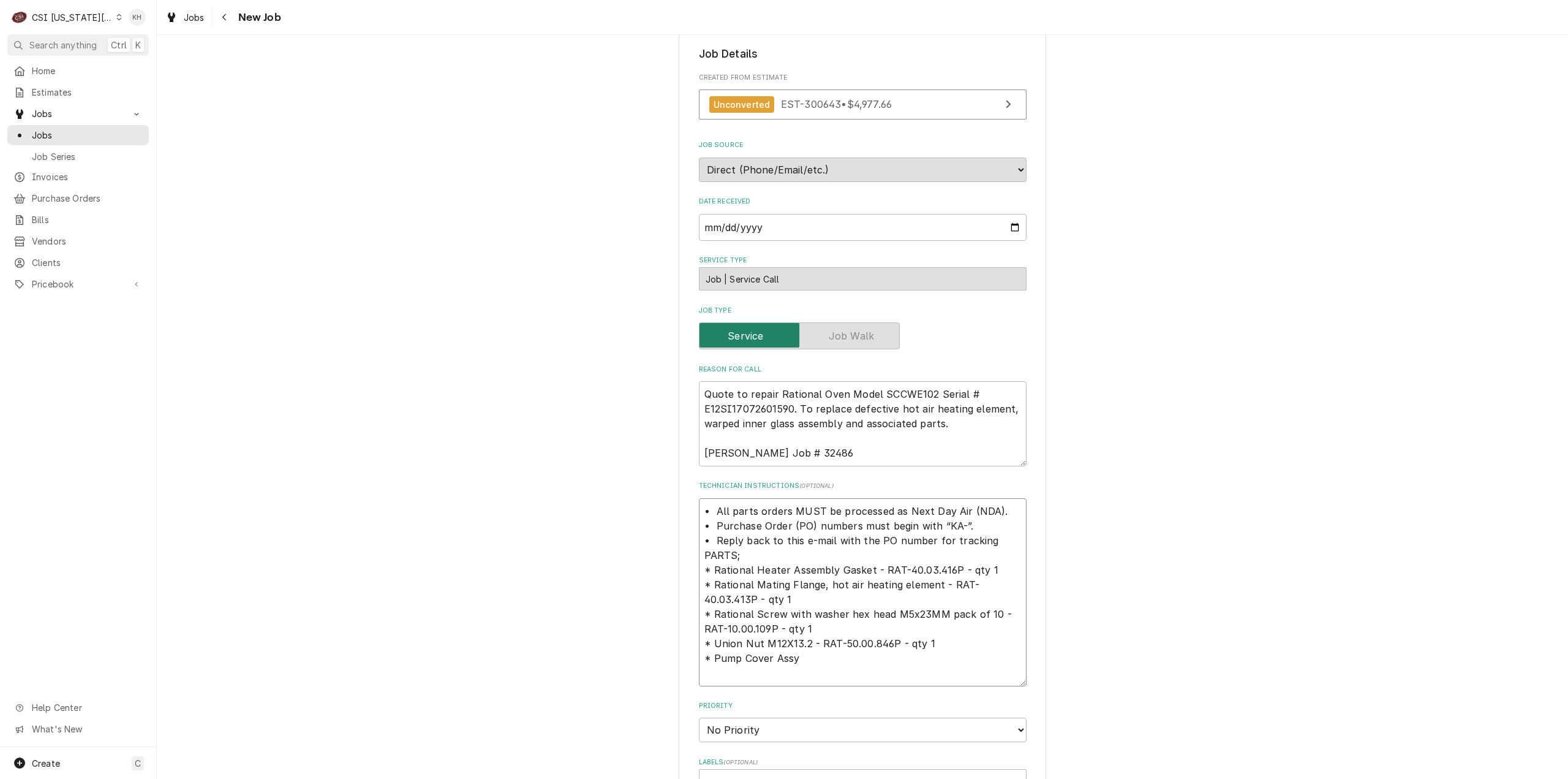
type textarea "x"
type textarea "• All parts orders MUST be processed as Next Day Air (NDA). • Purchase Order (P…"
type textarea "x"
type textarea "• All parts orders MUST be processed as Next Day Air (NDA). • Purchase Order (P…"
type textarea "x"
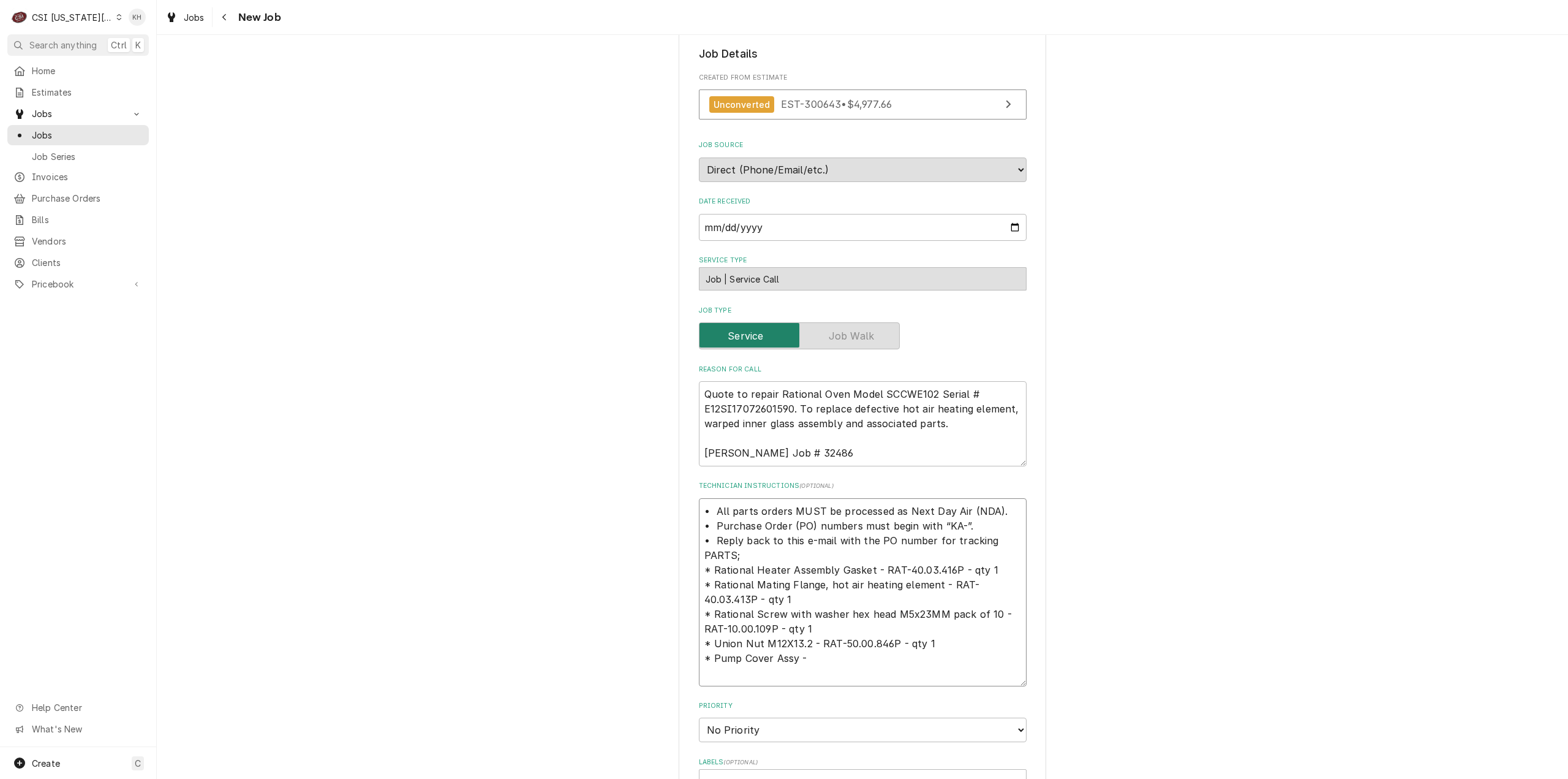
type textarea "• All parts orders MUST be processed as Next Day Air (NDA). • Purchase Order (P…"
click at [816, 662] on textarea "• All parts orders MUST be processed as Next Day Air (NDA). • Purchase Order (P…" at bounding box center [863, 592] width 328 height 188
paste textarea "RAT-87.01.289"
type textarea "x"
type textarea "• All parts orders MUST be processed as Next Day Air (NDA). • Purchase Order (P…"
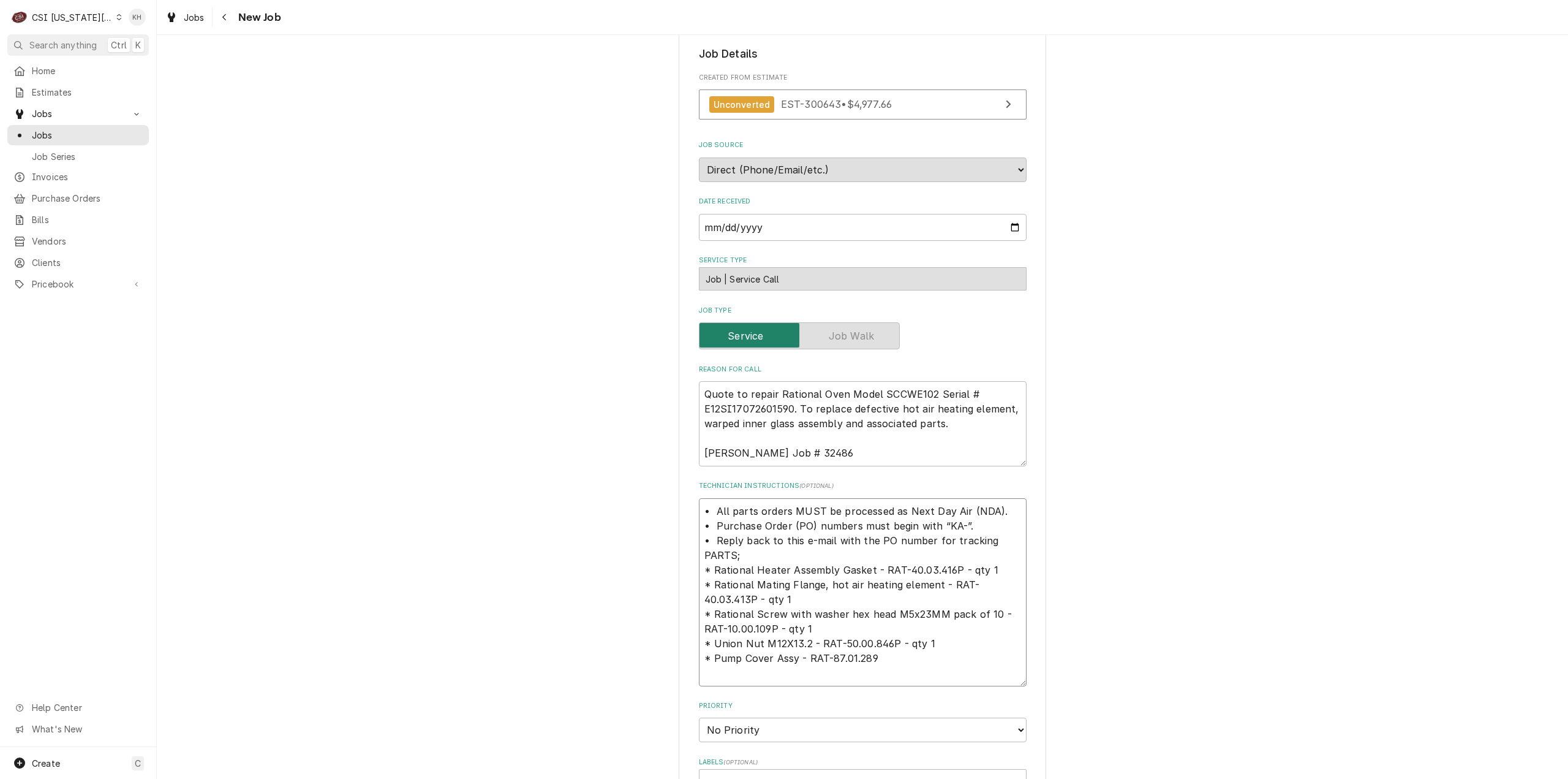
type textarea "x"
type textarea "• All parts orders MUST be processed as Next Day Air (NDA). • Purchase Order (P…"
type textarea "x"
type textarea "• All parts orders MUST be processed as Next Day Air (NDA). • Purchase Order (P…"
type textarea "x"
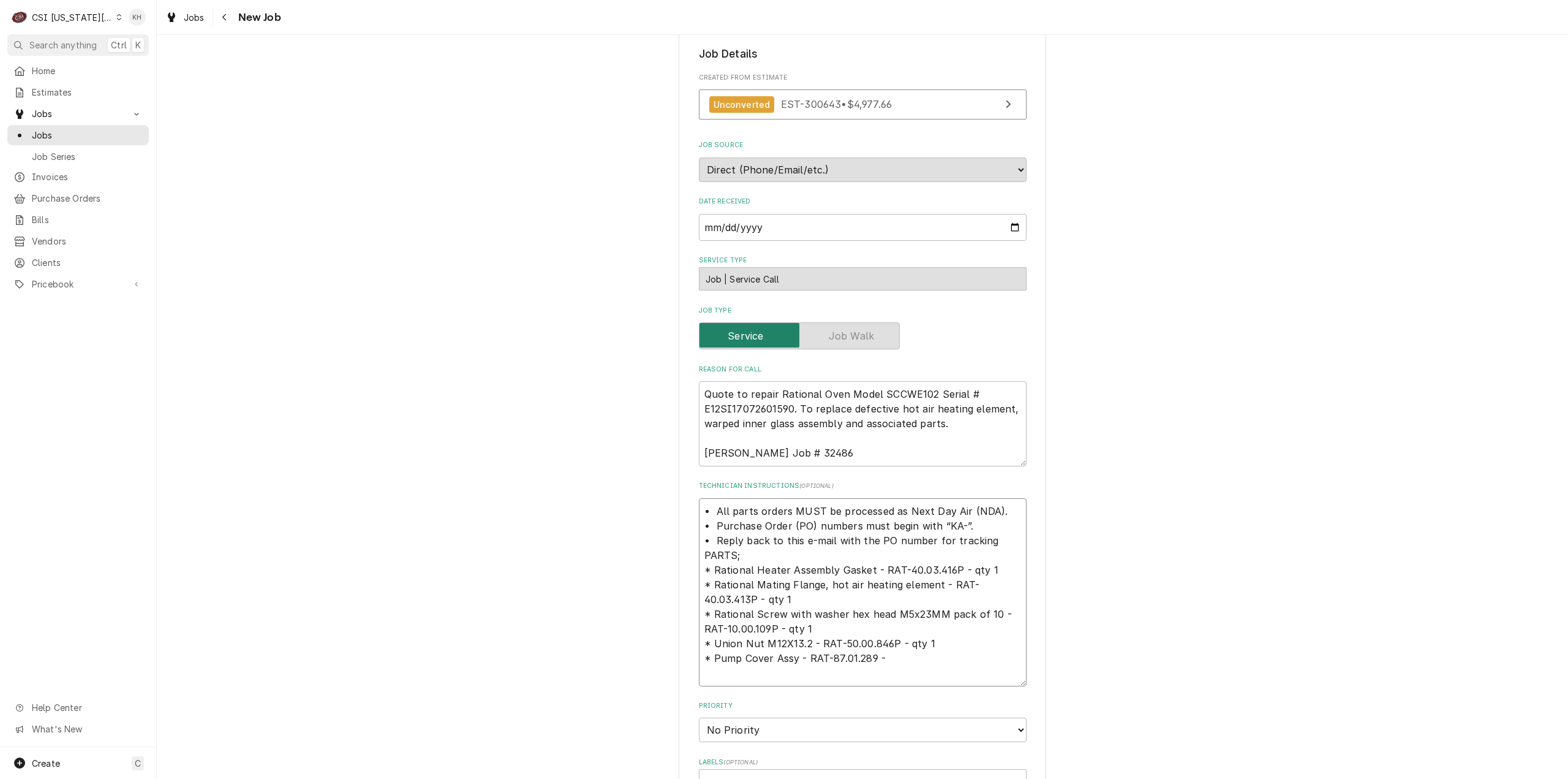
type textarea "• All parts orders MUST be processed as Next Day Air (NDA). • Purchase Order (P…"
type textarea "x"
type textarea "• All parts orders MUST be processed as Next Day Air (NDA). • Purchase Order (P…"
click at [732, 684] on textarea "• All parts orders MUST be processed as Next Day Air (NDA). • Purchase Order (P…" at bounding box center [863, 599] width 328 height 203
click at [737, 674] on textarea "• All parts orders MUST be processed as Next Day Air (NDA). • Purchase Order (P…" at bounding box center [863, 599] width 328 height 203
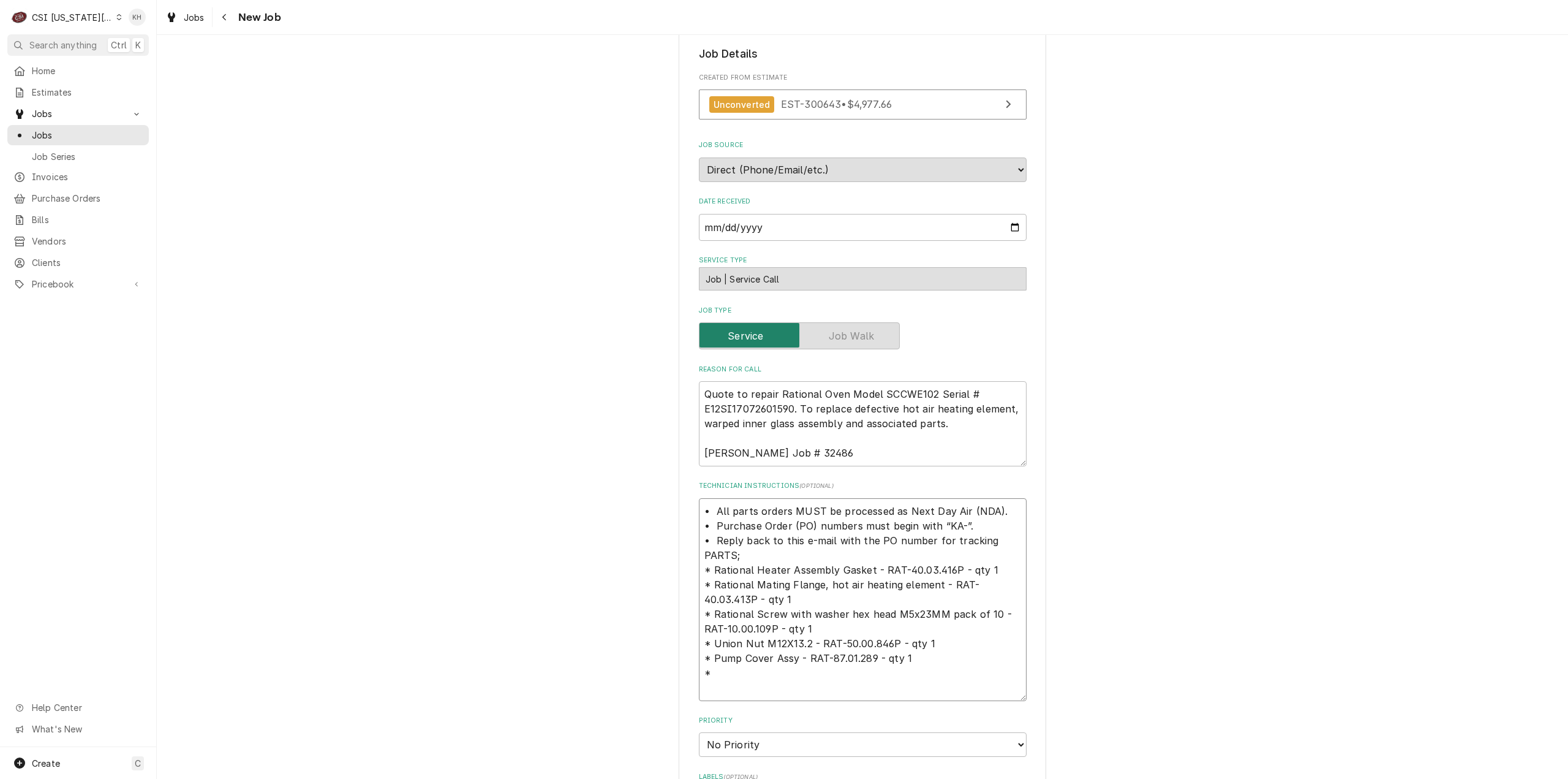
paste textarea "Door Gasket 75"
click at [846, 681] on textarea "• All parts orders MUST be processed as Next Day Air (NDA). • Purchase Order (P…" at bounding box center [863, 599] width 328 height 203
paste textarea "RAT-20.02.553P"
click at [797, 697] on textarea "• All parts orders MUST be processed as Next Day Air (NDA). • Purchase Order (P…" at bounding box center [863, 607] width 328 height 217
paste textarea "Solid State Relay 2"
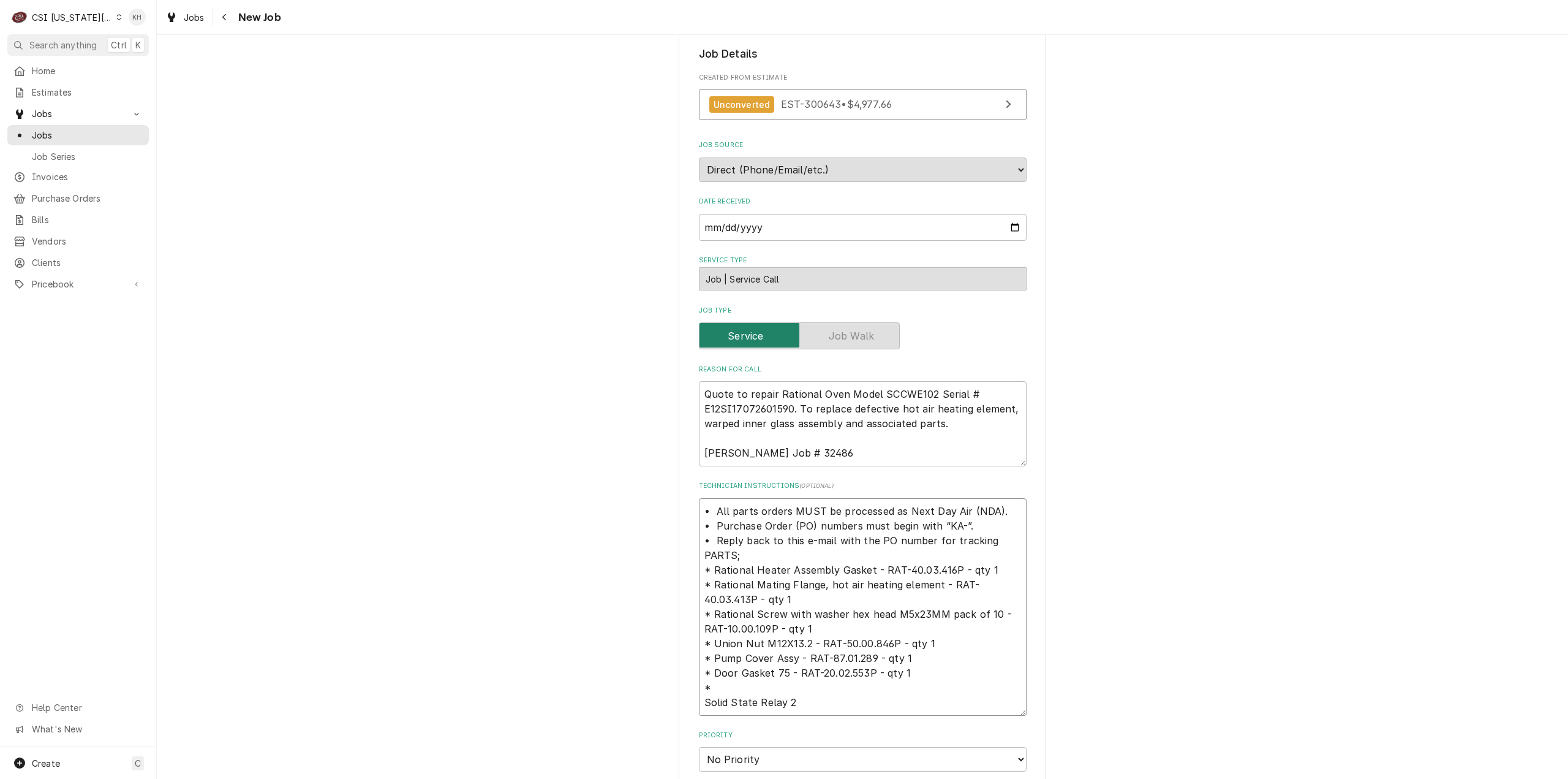
click at [700, 704] on textarea "• All parts orders MUST be processed as Next Day Air (NDA). • Purchase Order (P…" at bounding box center [863, 607] width 328 height 217
click at [836, 689] on textarea "• All parts orders MUST be processed as Next Day Air (NDA). • Purchase Order (P…" at bounding box center [863, 599] width 328 height 203
click at [833, 683] on textarea "• All parts orders MUST be processed as Next Day Air (NDA). • Purchase Order (P…" at bounding box center [863, 599] width 328 height 203
paste textarea "RAT-40.00.453P"
click at [708, 692] on textarea "• All parts orders MUST be processed as Next Day Air (NDA). • Purchase Order (P…" at bounding box center [863, 599] width 328 height 203
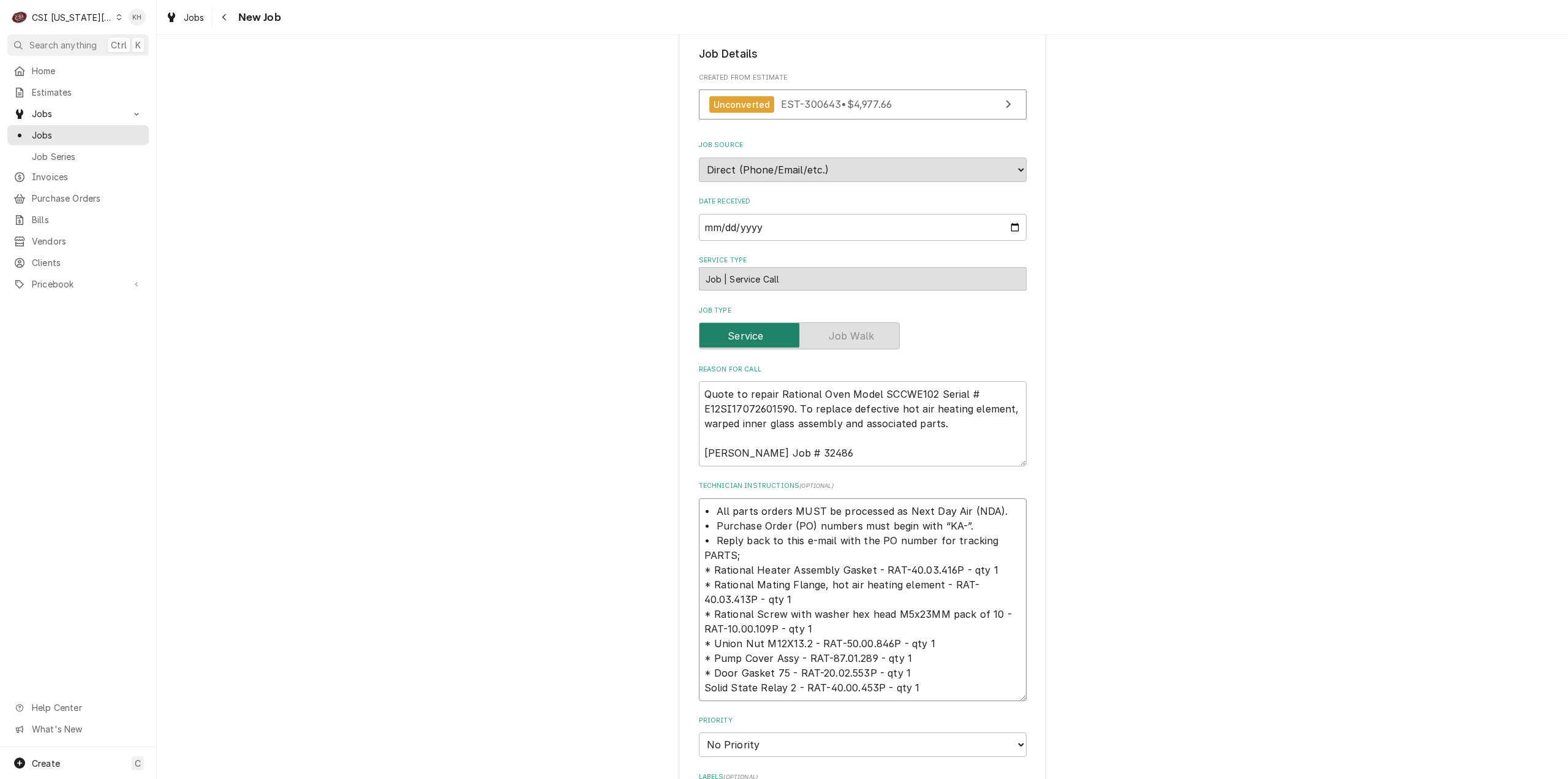
click at [709, 676] on textarea "• All parts orders MUST be processed as Next Day Air (NDA). • Purchase Order (P…" at bounding box center [863, 599] width 328 height 203
click at [710, 660] on textarea "• All parts orders MUST be processed as Next Day Air (NDA). • Purchase Order (P…" at bounding box center [863, 599] width 328 height 203
click at [708, 613] on textarea "• All parts orders MUST be processed as Next Day Air (NDA). • Purchase Order (P…" at bounding box center [863, 599] width 328 height 203
click at [710, 587] on textarea "• All parts orders MUST be processed as Next Day Air (NDA). • Purchase Order (P…" at bounding box center [863, 599] width 328 height 203
click at [911, 687] on textarea "• All parts orders MUST be processed as Next Day Air (NDA). • Purchase Order (P…" at bounding box center [863, 599] width 328 height 203
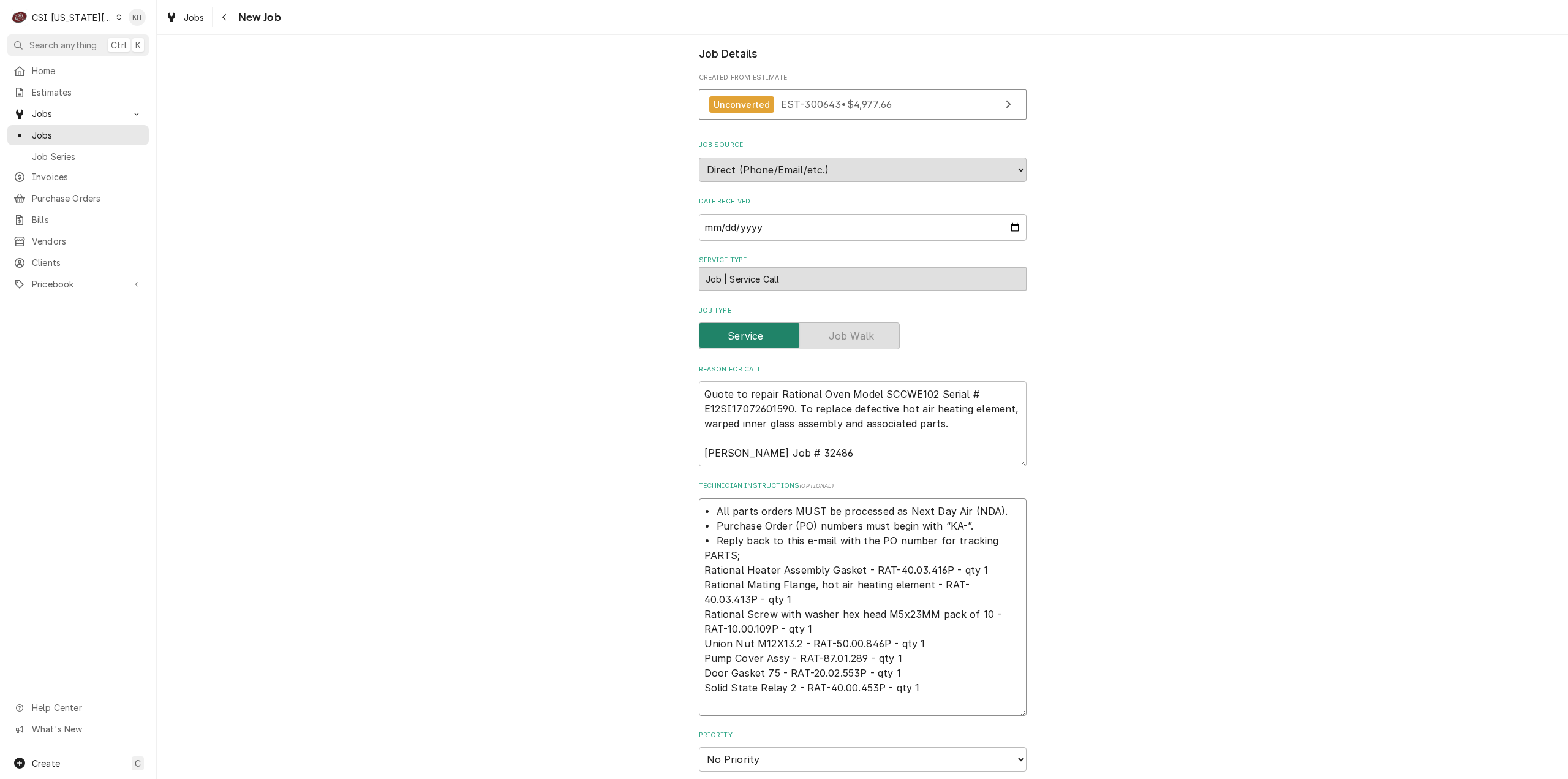
click at [833, 711] on textarea "• All parts orders MUST be processed as Next Day Air (NDA). • Purchase Order (P…" at bounding box center [863, 607] width 328 height 217
paste textarea "Glass Pane Bundle 2"
click at [856, 704] on textarea "• All parts orders MUST be processed as Next Day Air (NDA). • Purchase Order (P…" at bounding box center [863, 607] width 328 height 217
paste textarea "RAT-24.04.898S"
click at [719, 723] on textarea "• All parts orders MUST be processed as Next Day Air (NDA). • Purchase Order (P…" at bounding box center [863, 614] width 328 height 232
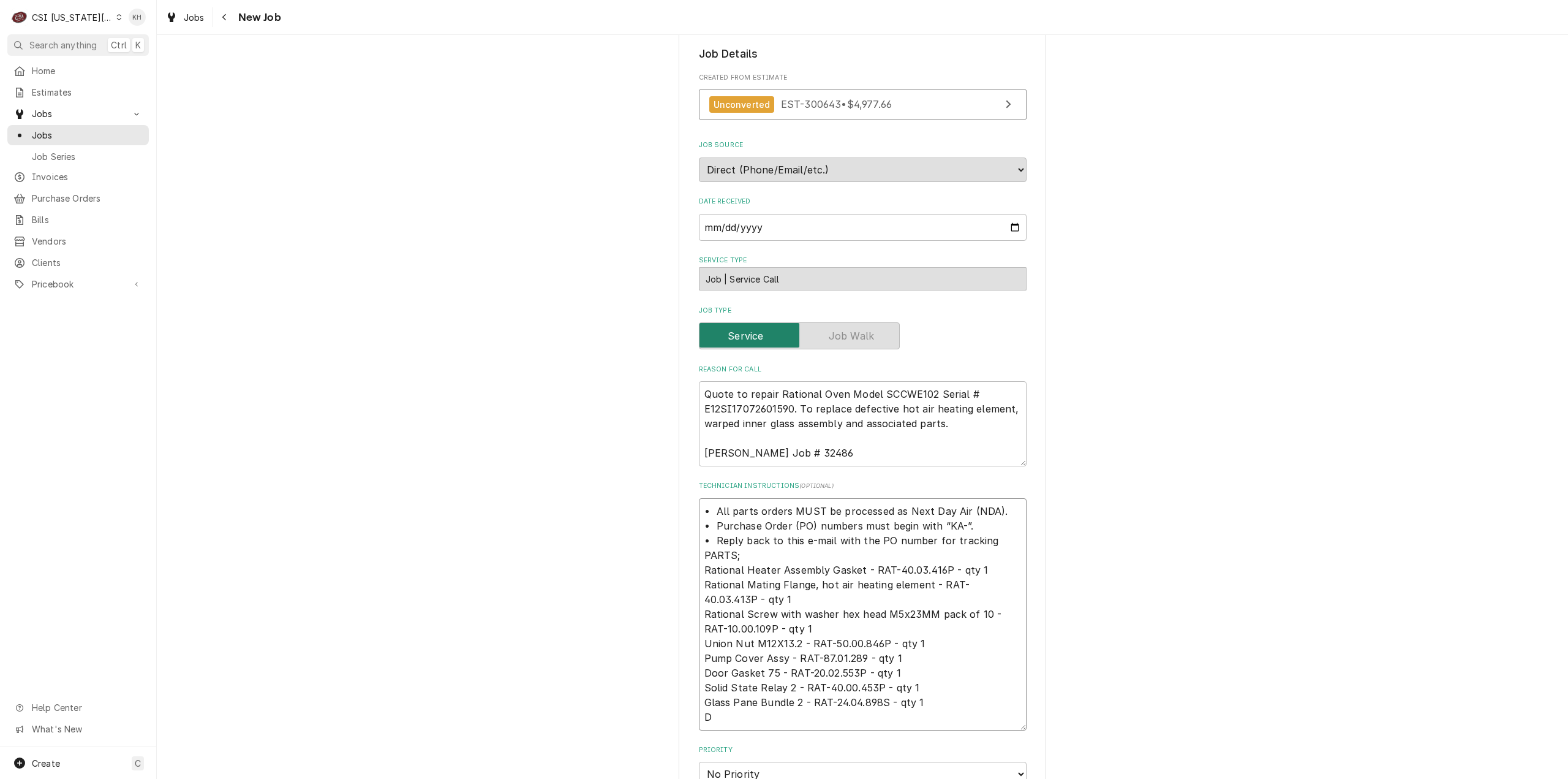
paste textarea "oor Latch 6"
click at [824, 719] on textarea "• All parts orders MUST be processed as Next Day Air (NDA). • Purchase Order (P…" at bounding box center [863, 614] width 328 height 232
paste textarea "RAT-24.02.959P"
click at [804, 735] on textarea "• All parts orders MUST be processed as Next Day Air (NDA). • Purchase Order (P…" at bounding box center [863, 621] width 328 height 247
paste textarea "Rational Element with gasket 208v 36kw"
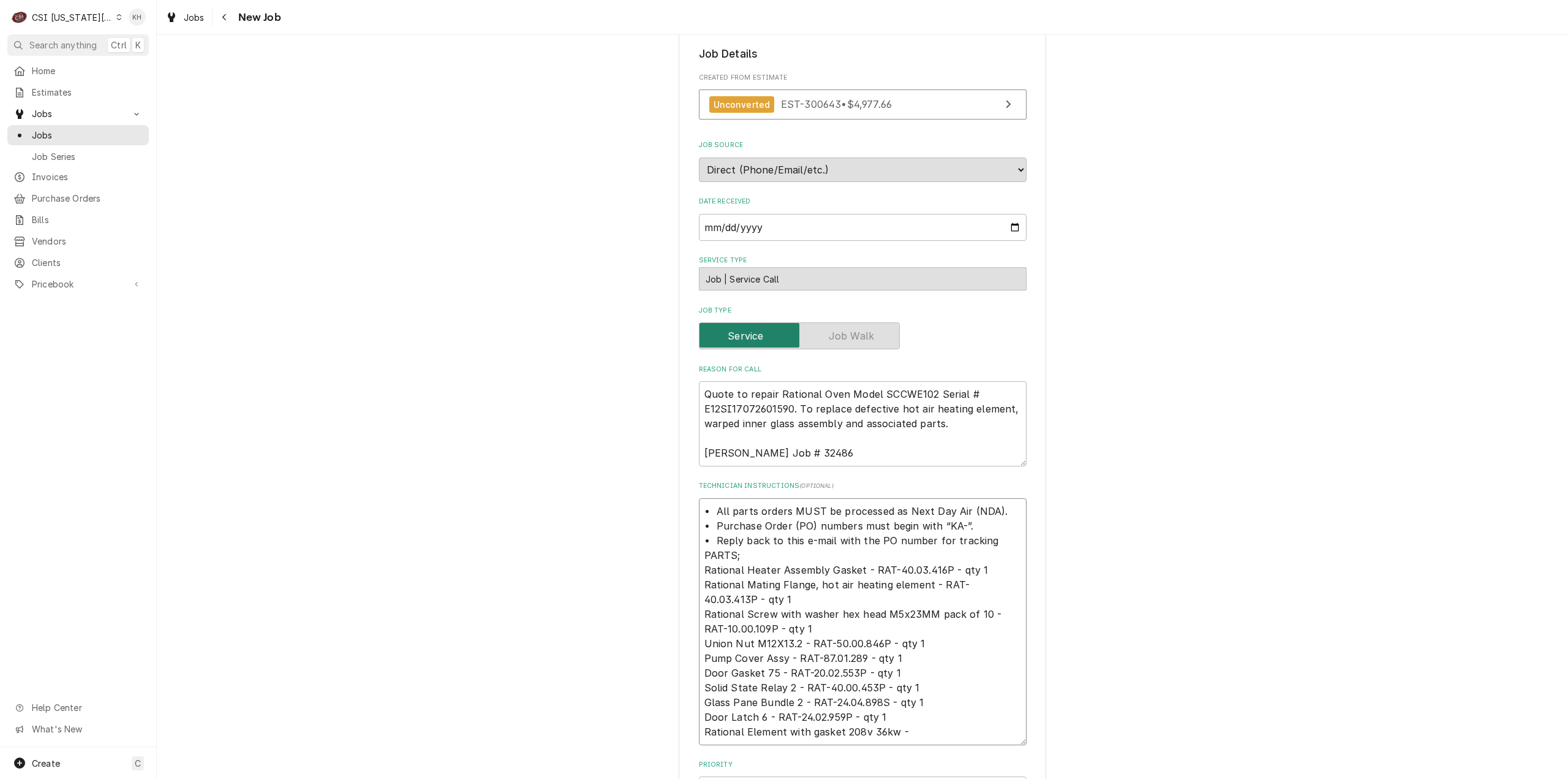
click at [917, 733] on textarea "• All parts orders MUST be processed as Next Day Air (NDA). • Purchase Order (P…" at bounding box center [863, 621] width 328 height 247
paste textarea "rt #"
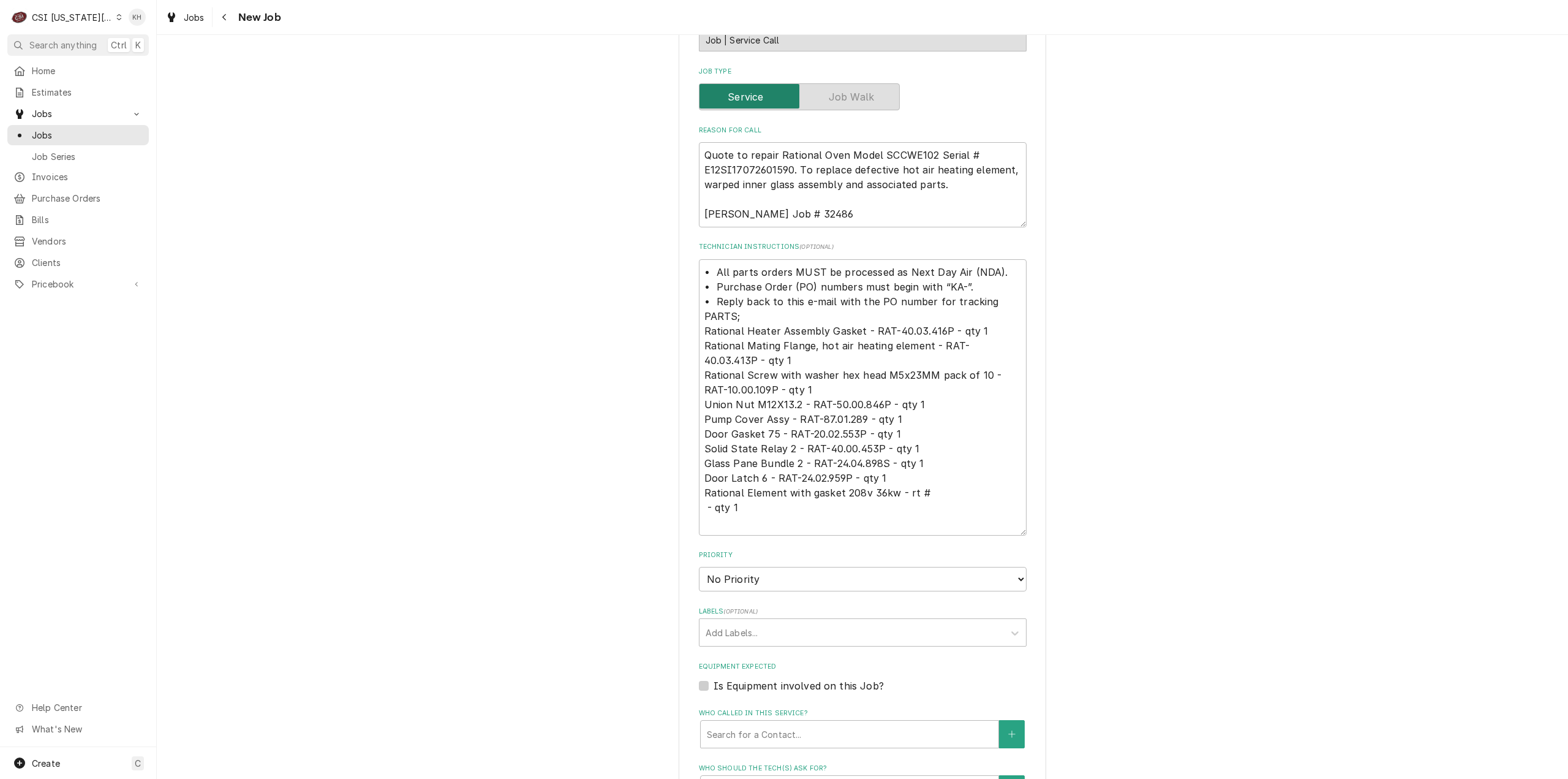
scroll to position [981, 0]
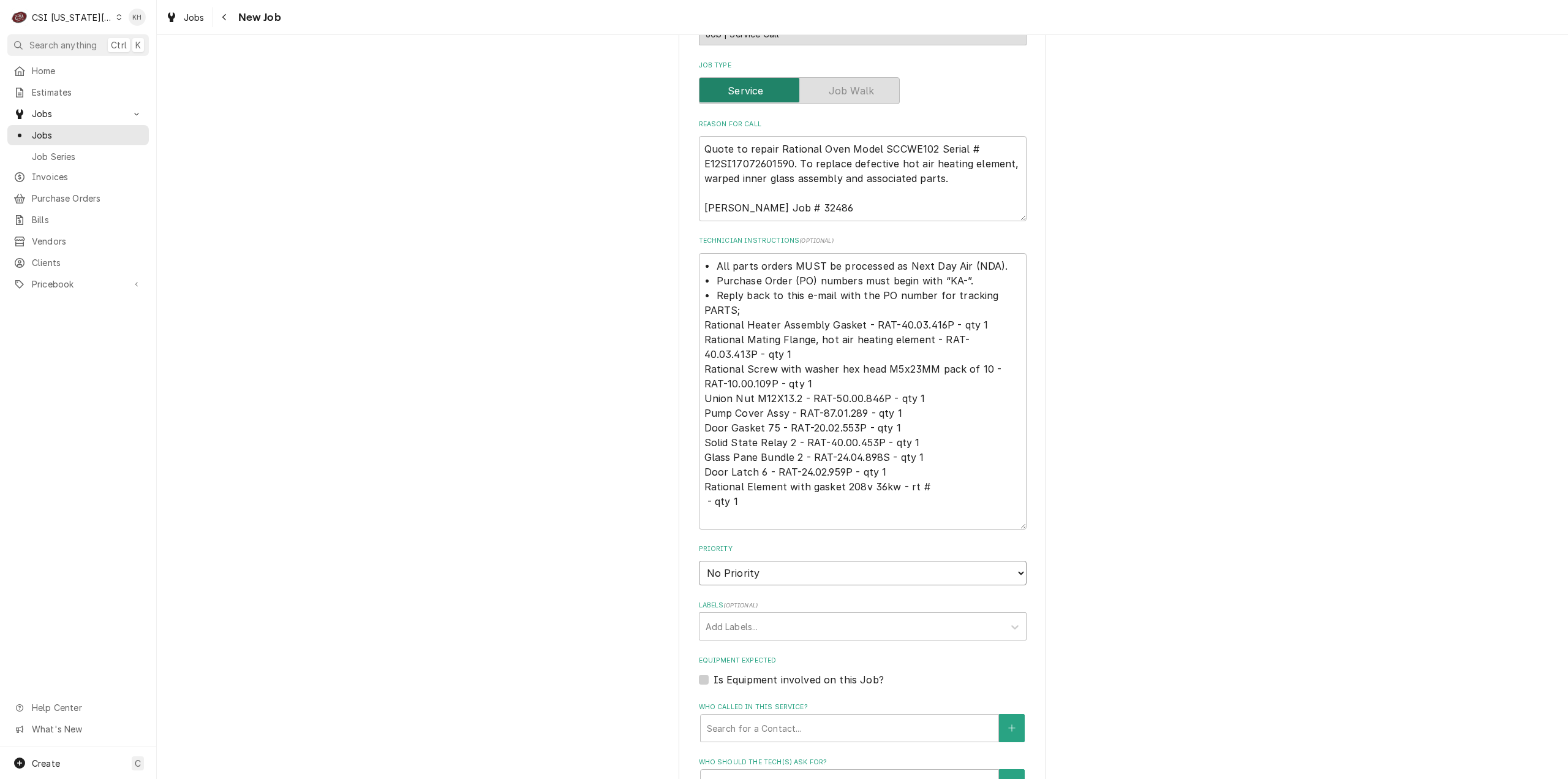
click at [815, 575] on select "No Priority Urgent High Medium Low" at bounding box center [863, 573] width 328 height 24
click at [699, 562] on select "No Priority Urgent High Medium Low" at bounding box center [863, 573] width 328 height 24
click at [784, 621] on div "Labels" at bounding box center [852, 626] width 292 height 22
drag, startPoint x: 794, startPoint y: 646, endPoint x: 784, endPoint y: 654, distance: 12.8
click at [794, 646] on div "¹ Combi 🔱" at bounding box center [863, 653] width 326 height 19
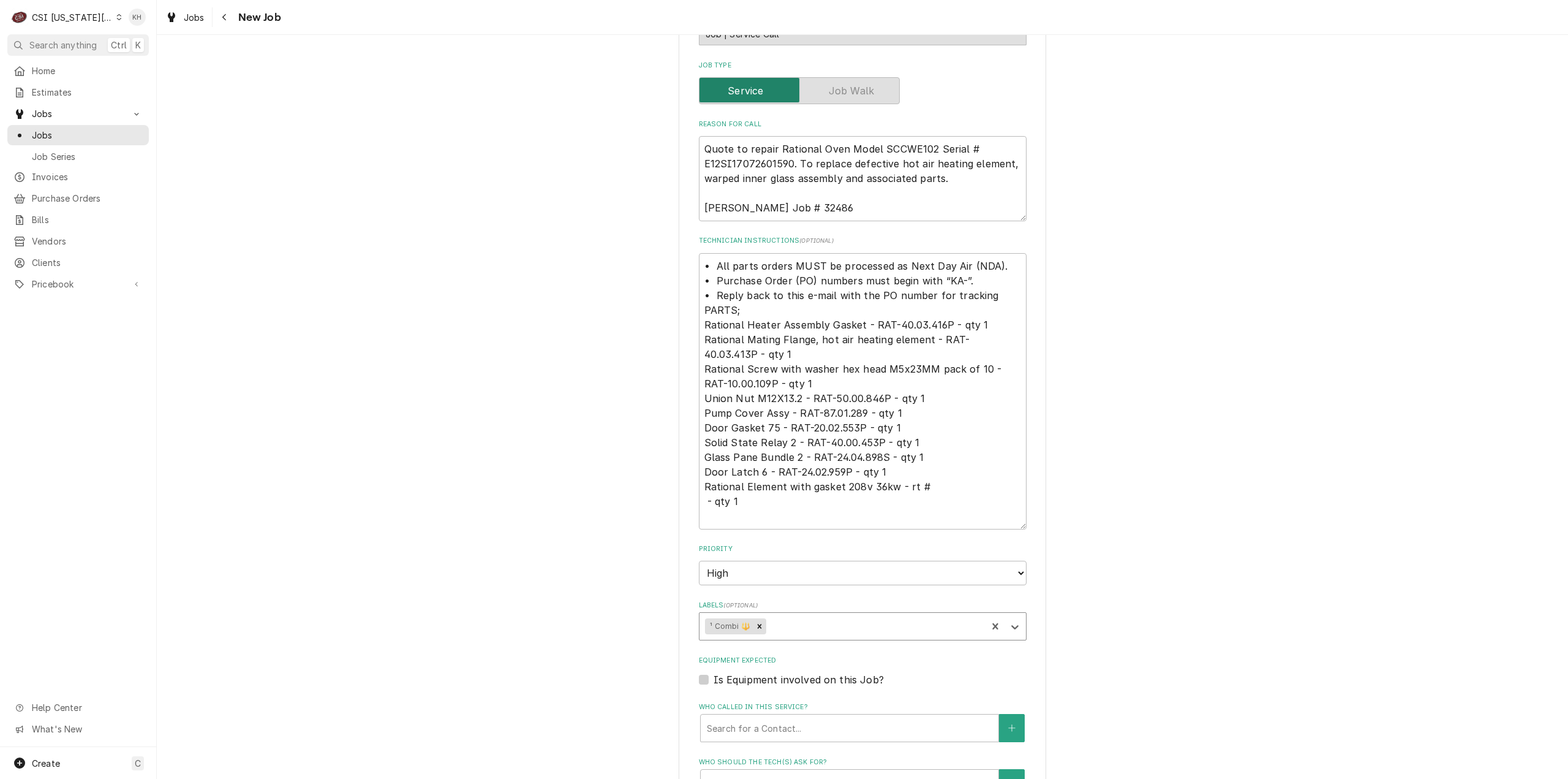
click at [714, 680] on label "Is Equipment involved on this Job?" at bounding box center [799, 679] width 170 height 15
click at [714, 680] on input "Equipment Expected" at bounding box center [878, 686] width 328 height 27
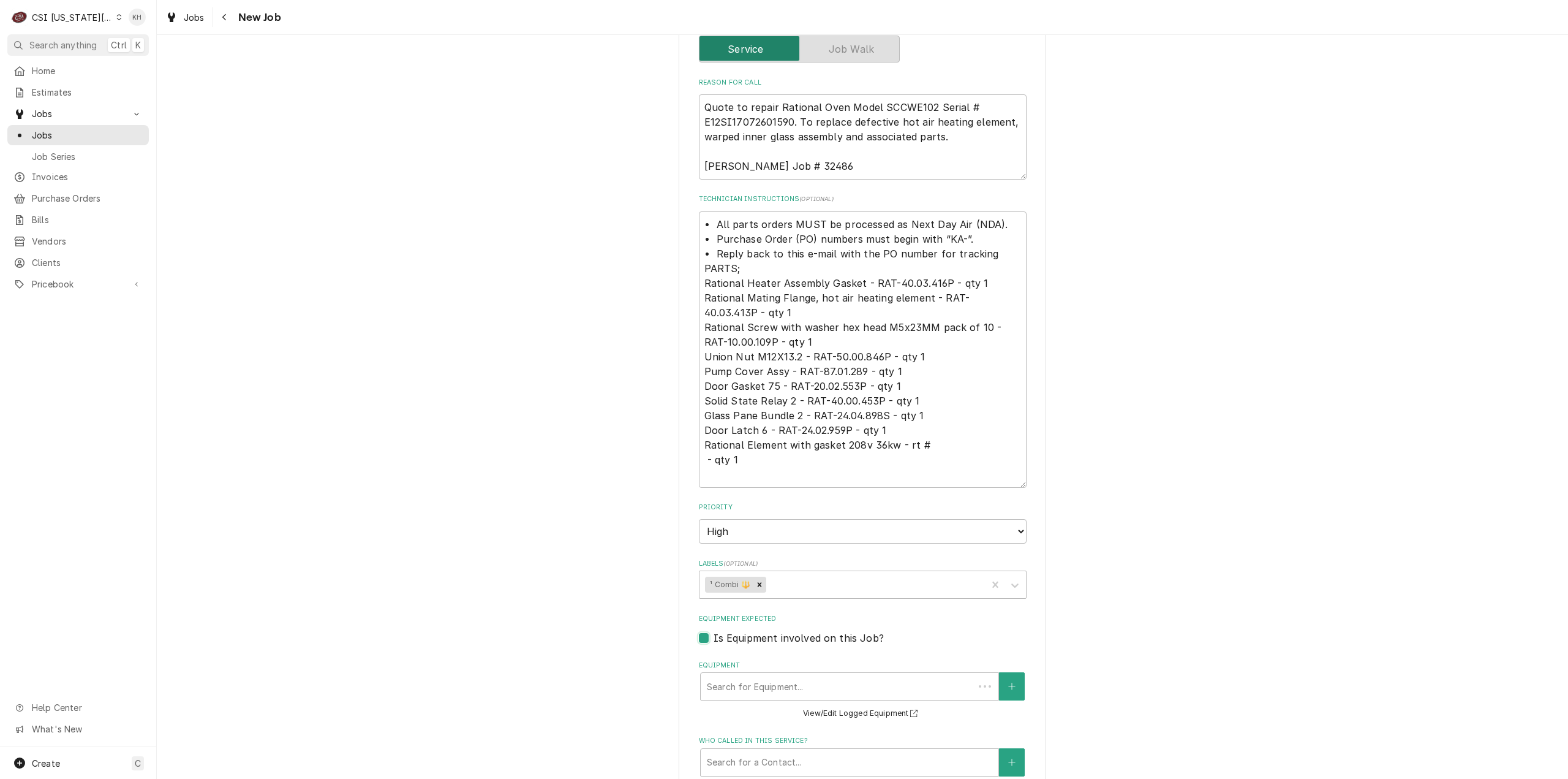
scroll to position [1042, 0]
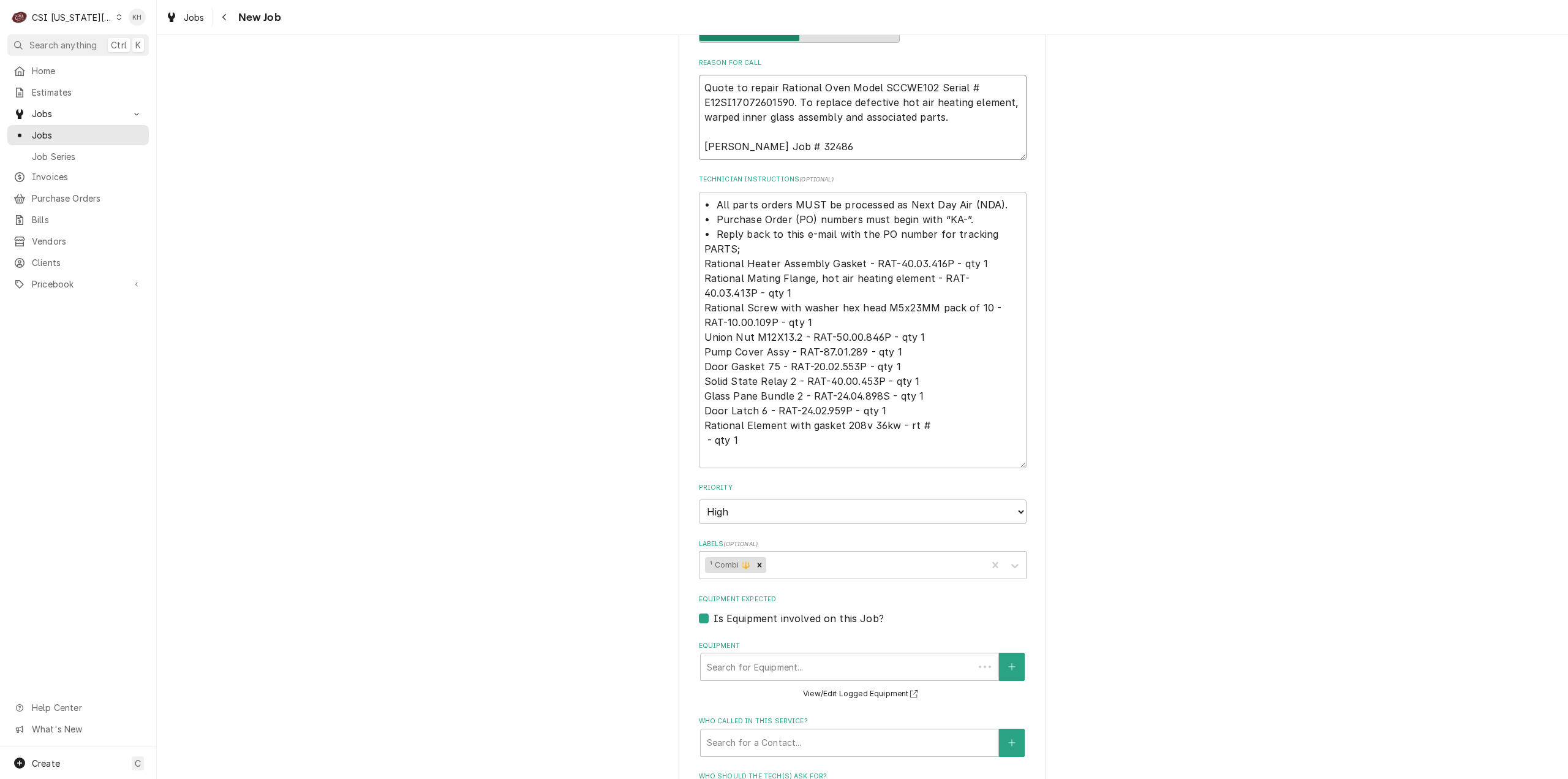
click at [766, 103] on textarea "Quote to repair Rational Oven Model SCCWE102 Serial # E12SI17072601590. To repl…" at bounding box center [863, 118] width 328 height 86
click at [826, 665] on div "Equipment" at bounding box center [837, 666] width 261 height 22
paste input "E12SI17072601590"
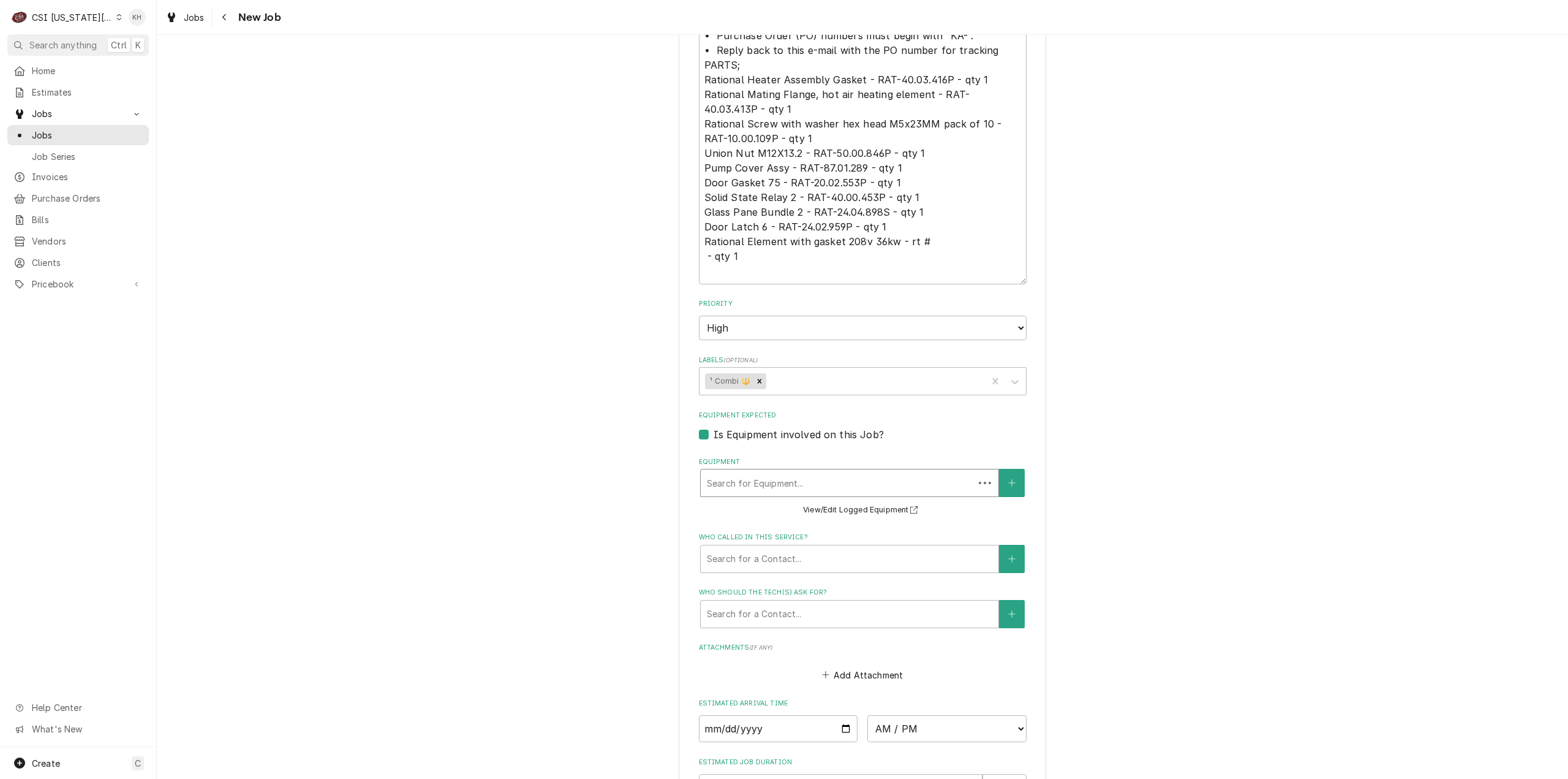
drag, startPoint x: 814, startPoint y: 482, endPoint x: 483, endPoint y: 463, distance: 331.5
click at [754, 474] on div "Equipment" at bounding box center [849, 483] width 286 height 22
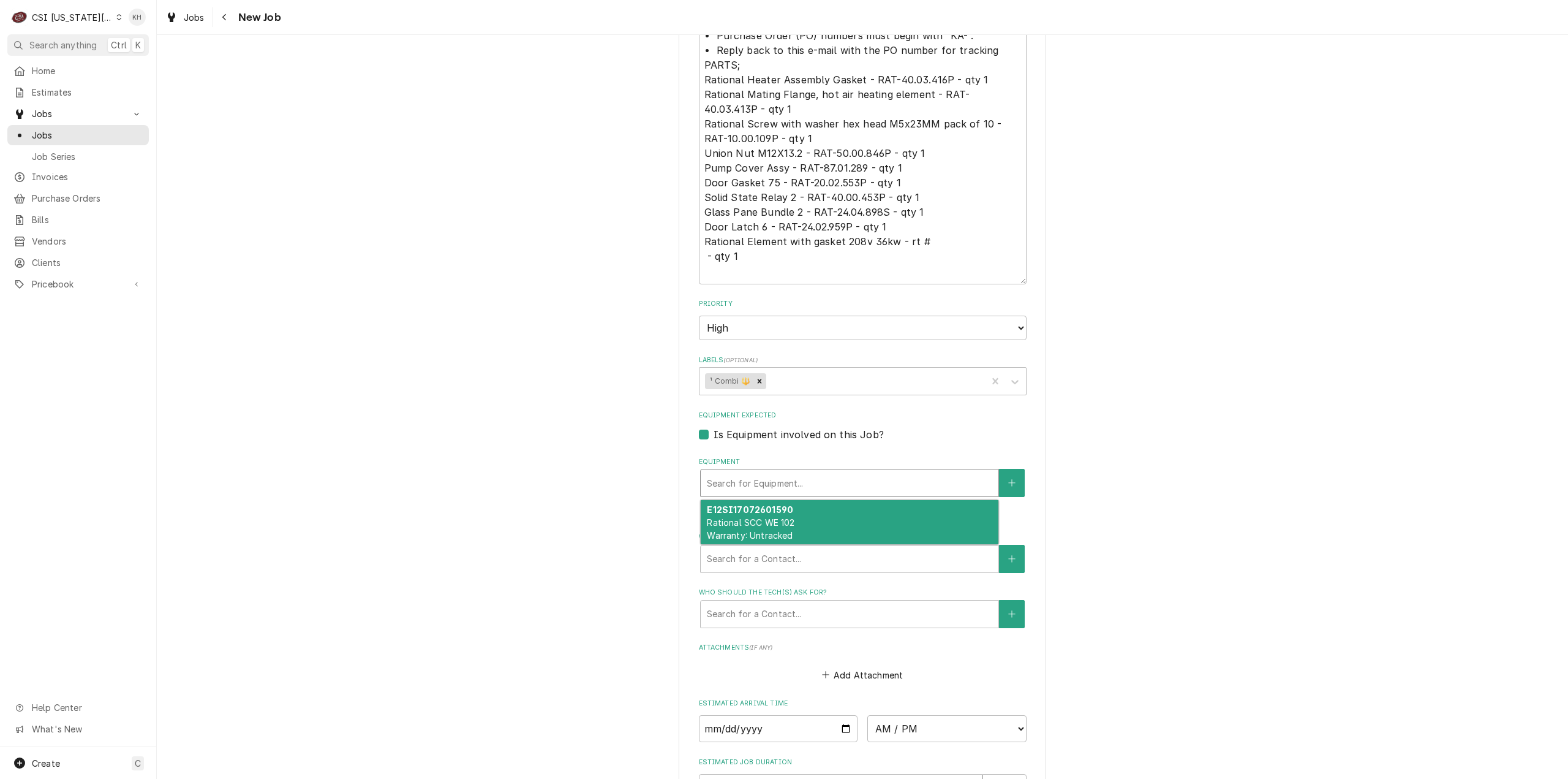
click at [778, 535] on span "Rational SCC WE 102 Warranty: Untracked" at bounding box center [750, 529] width 88 height 24
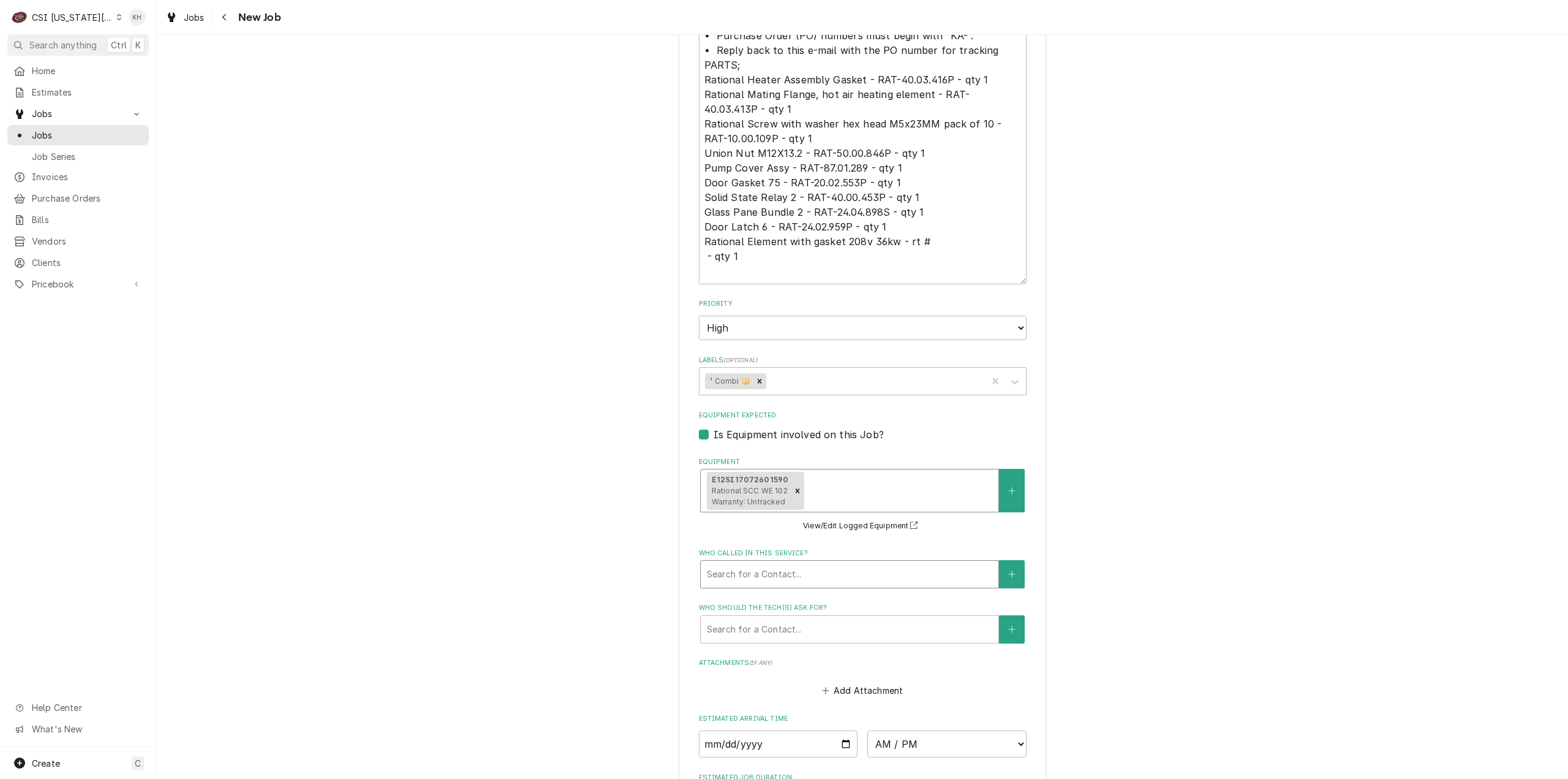
click at [774, 575] on div "Who called in this service?" at bounding box center [849, 574] width 286 height 22
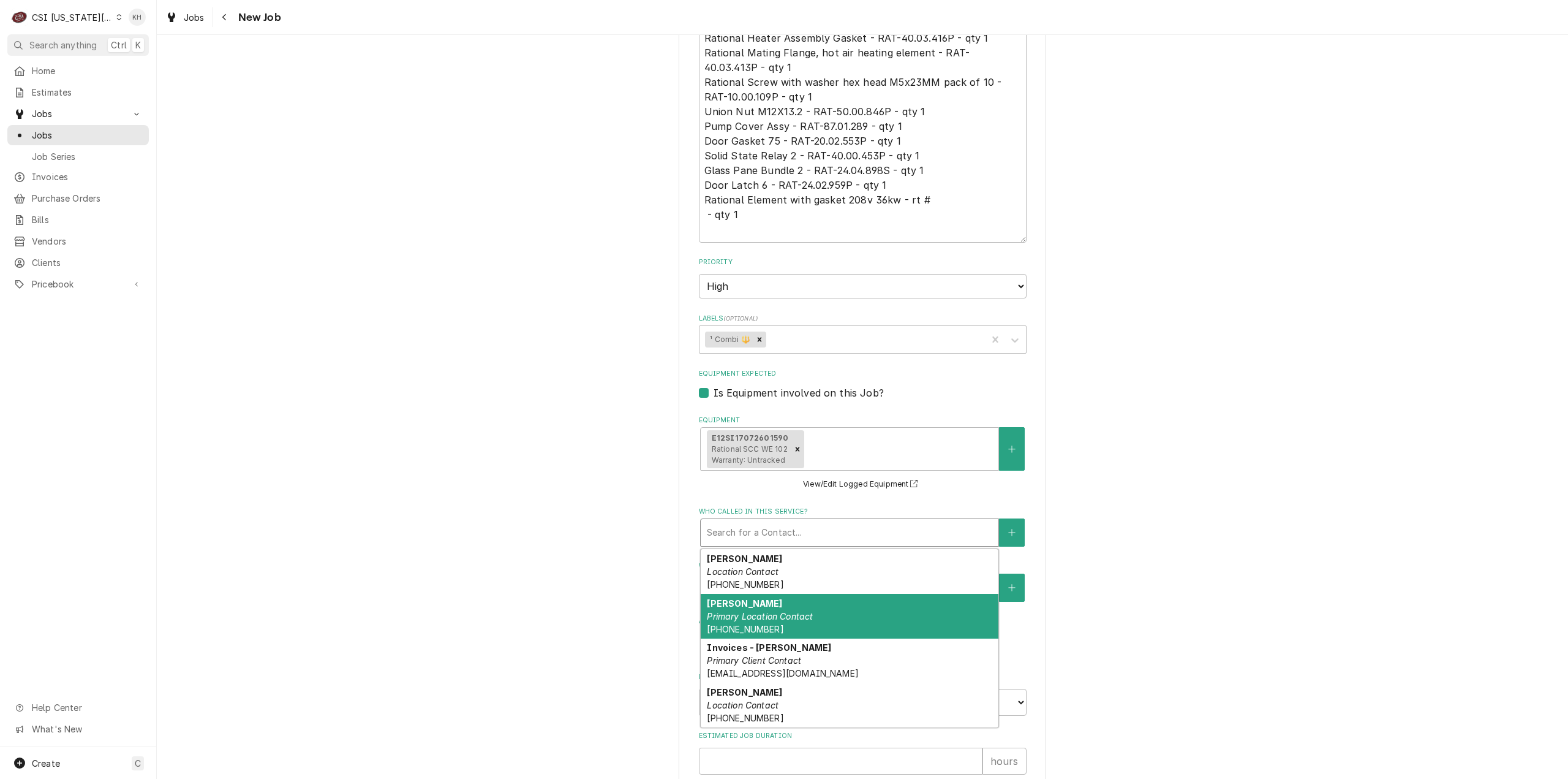
scroll to position [1287, 0]
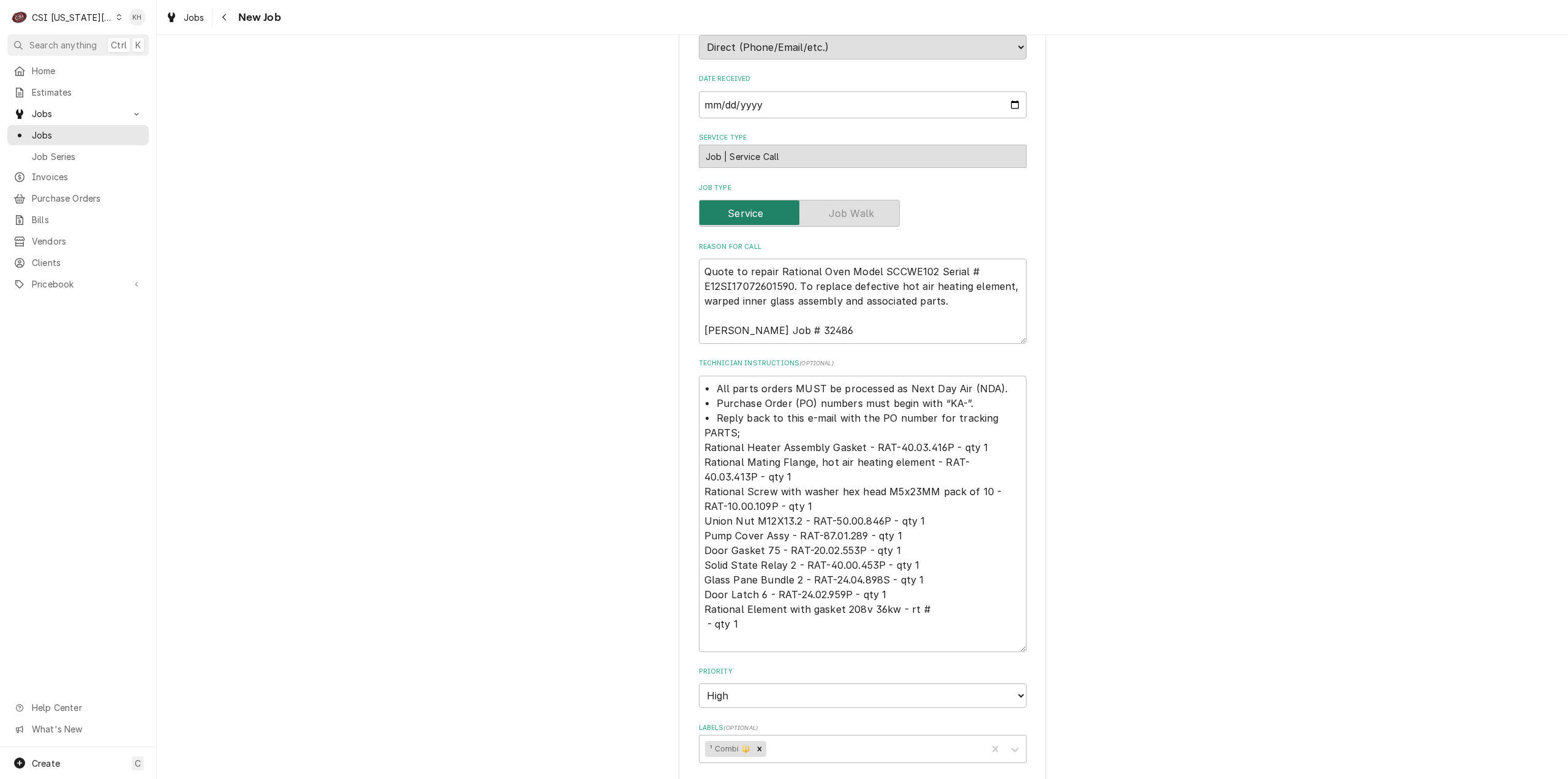
scroll to position [1103, 0]
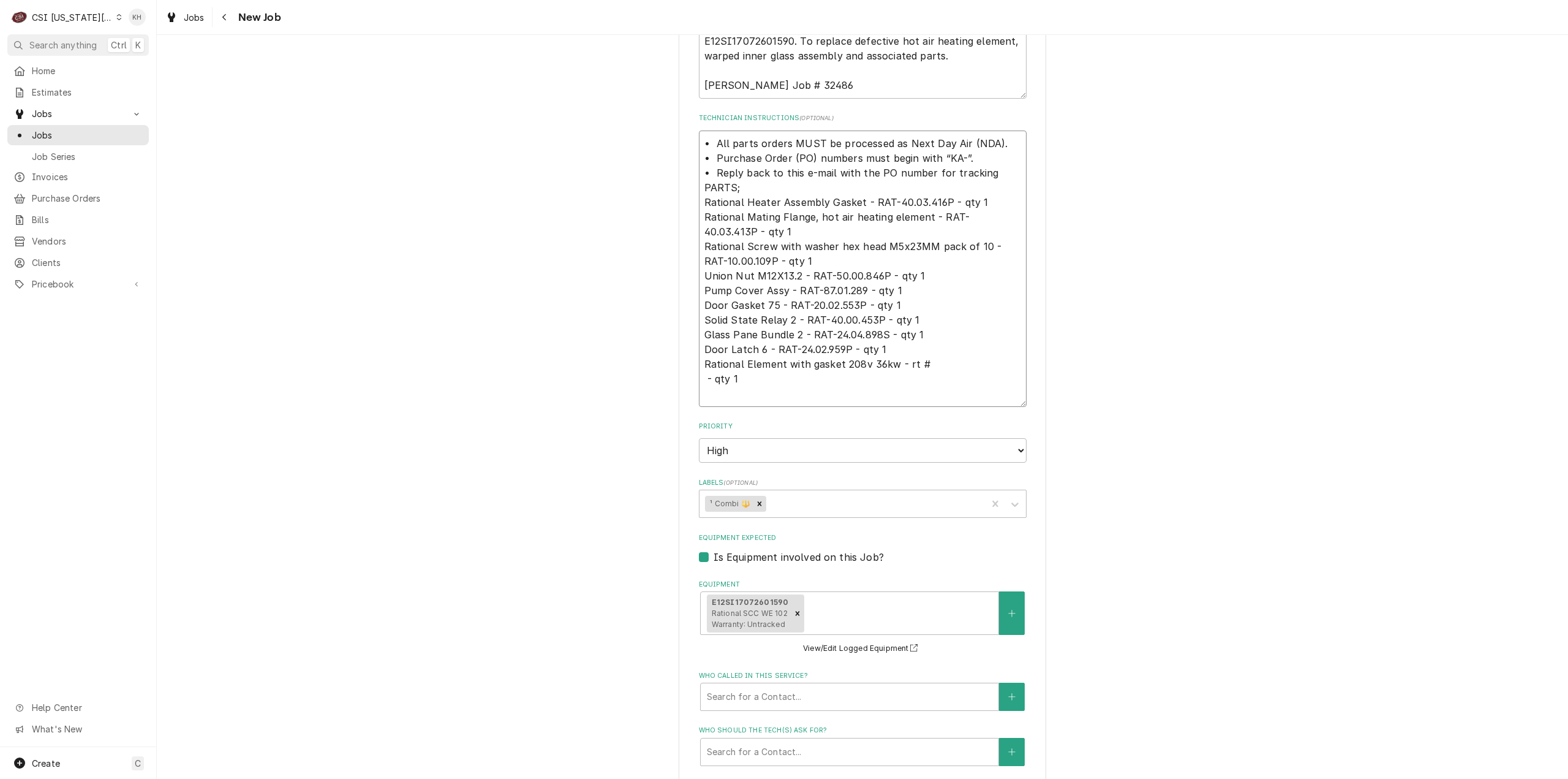
click at [759, 387] on textarea "• All parts orders MUST be processed as Next Day Air (NDA). • Purchase Order (P…" at bounding box center [863, 269] width 328 height 277
click at [749, 393] on textarea "• All parts orders MUST be processed as Next Day Air (NDA). • Purchase Order (P…" at bounding box center [863, 269] width 328 height 277
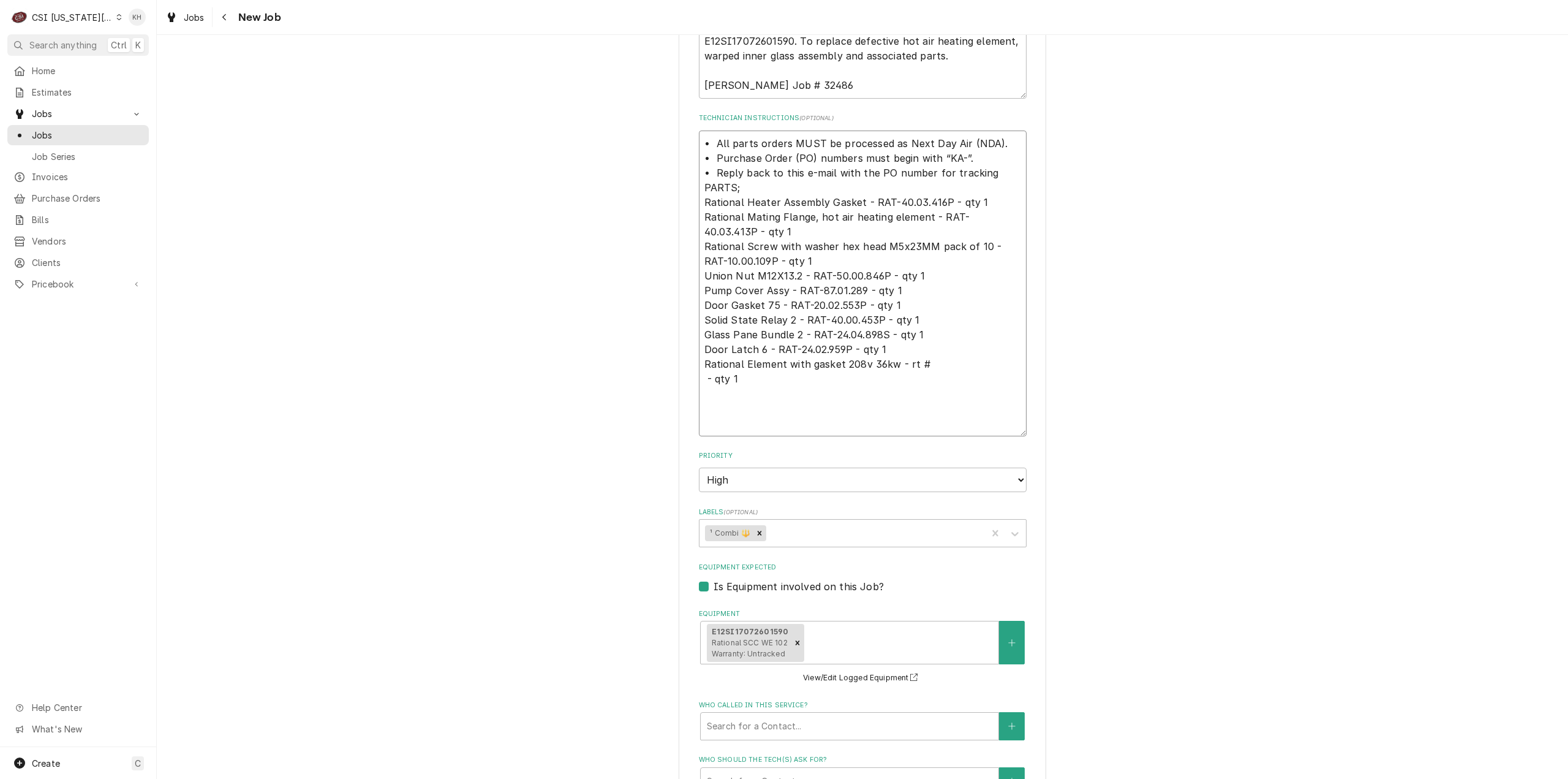
paste textarea "Service Tech Instructions for Check-In and Check-Out 1. Download the App Go to …"
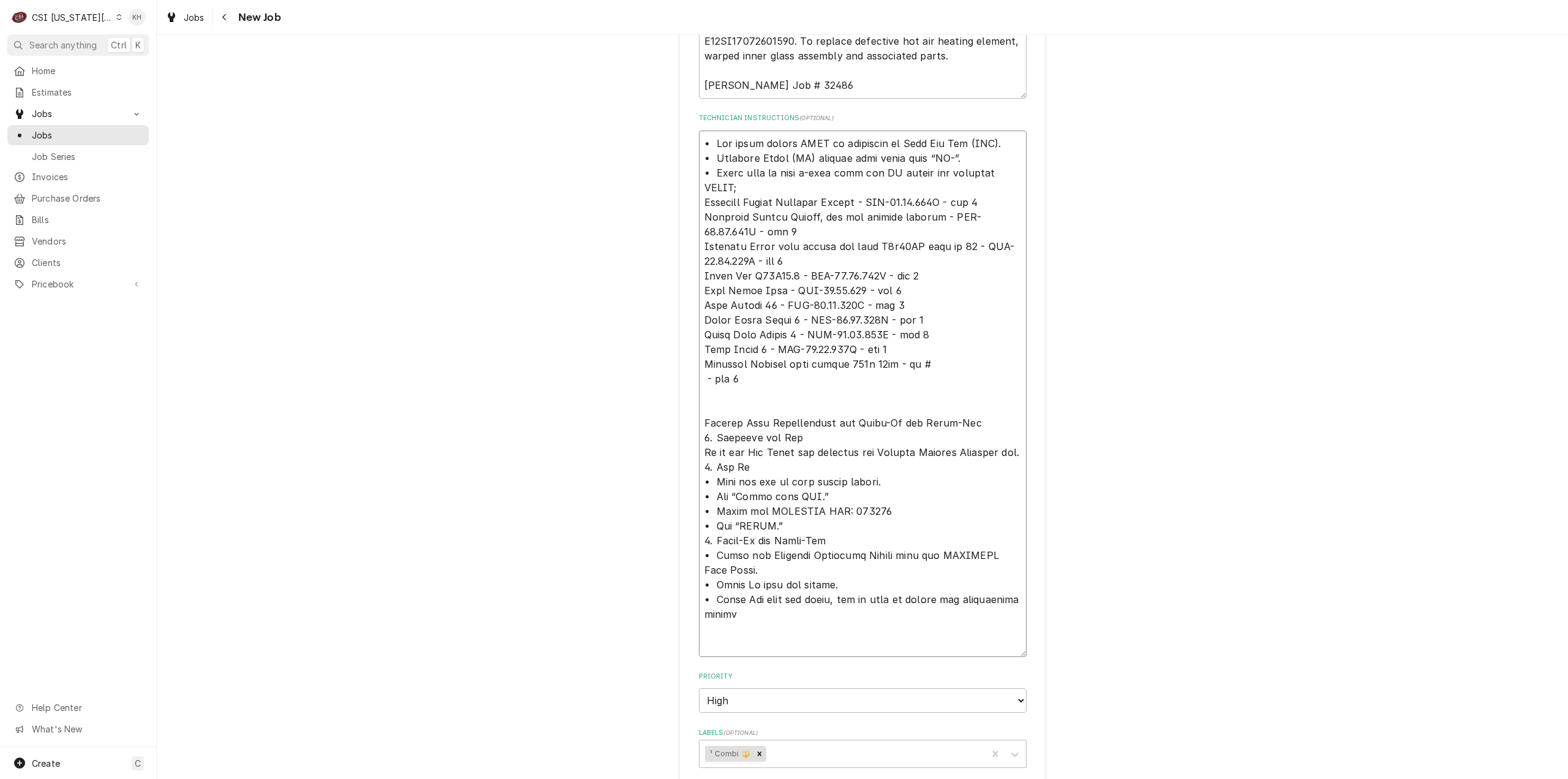
click at [762, 643] on textarea "Technician Instructions ( optional )" at bounding box center [863, 393] width 328 height 527
click at [701, 583] on textarea "Technician Instructions ( optional )" at bounding box center [863, 386] width 328 height 512
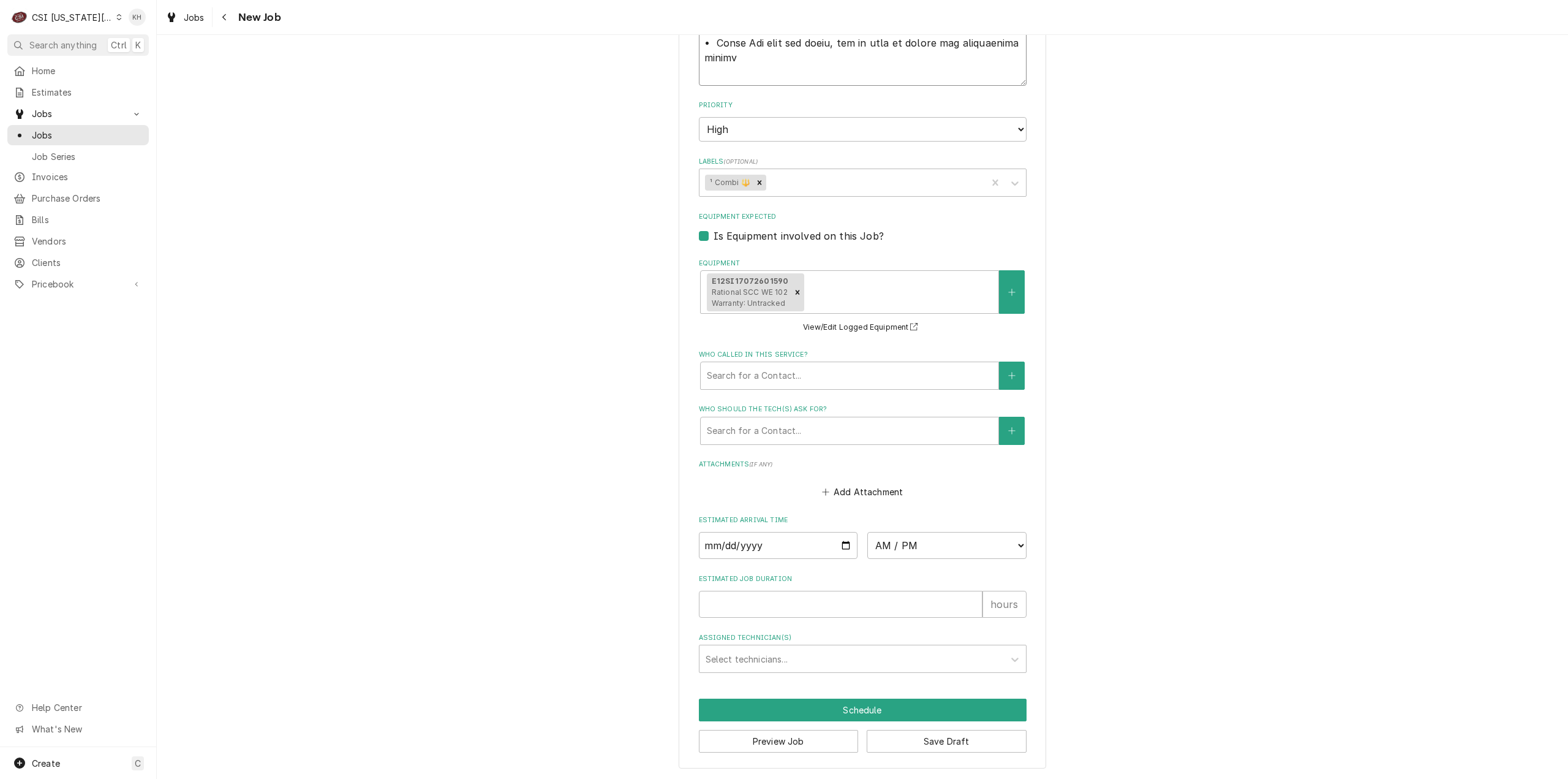
scroll to position [1662, 0]
click at [803, 597] on input "Estimated Job Duration" at bounding box center [841, 604] width 284 height 27
click at [774, 609] on input "Estimated Job Duration" at bounding box center [841, 604] width 284 height 27
drag, startPoint x: 793, startPoint y: 746, endPoint x: 910, endPoint y: 701, distance: 125.4
click at [793, 746] on button "Preview Job" at bounding box center [779, 741] width 160 height 23
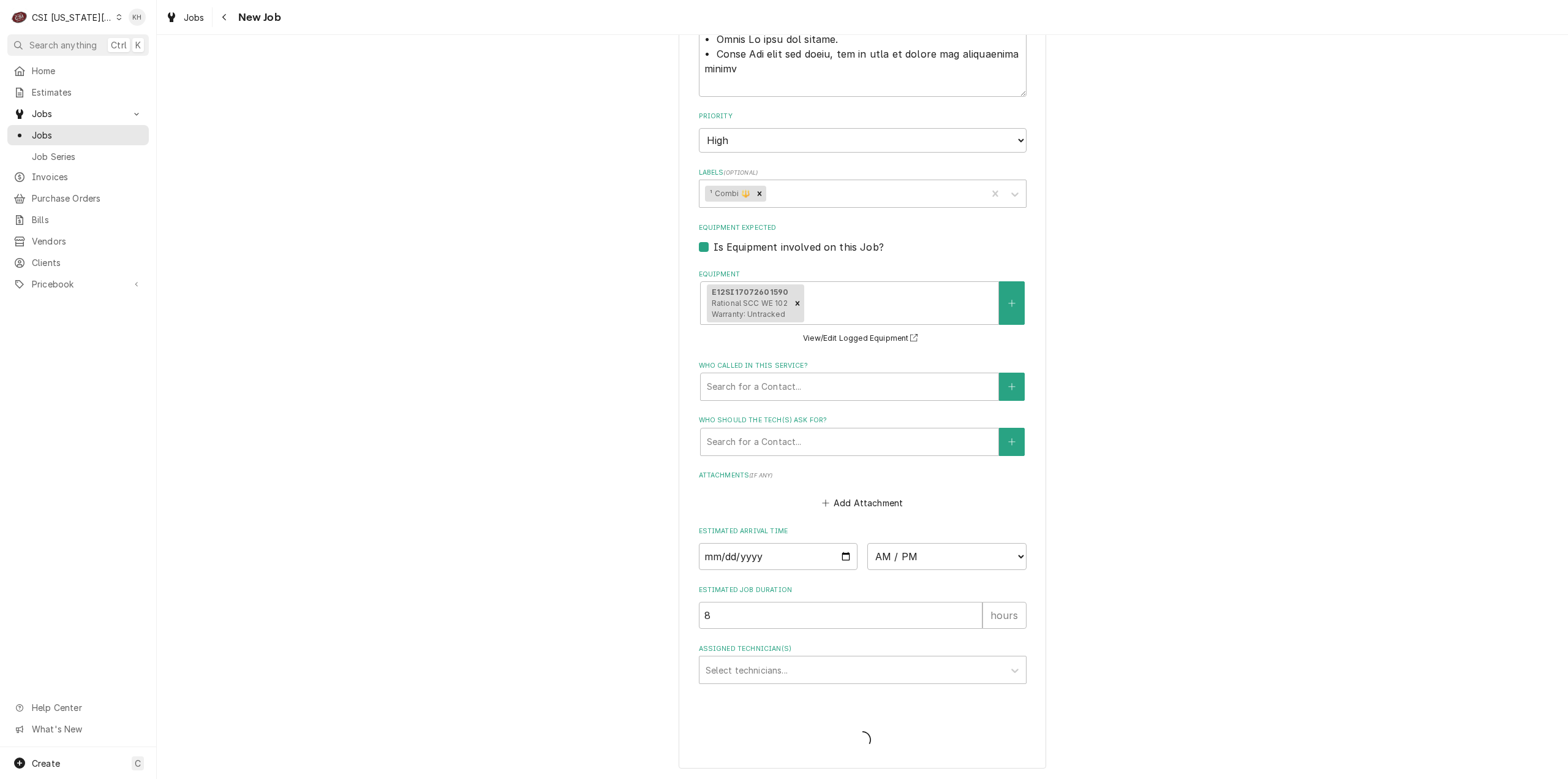
scroll to position [1651, 0]
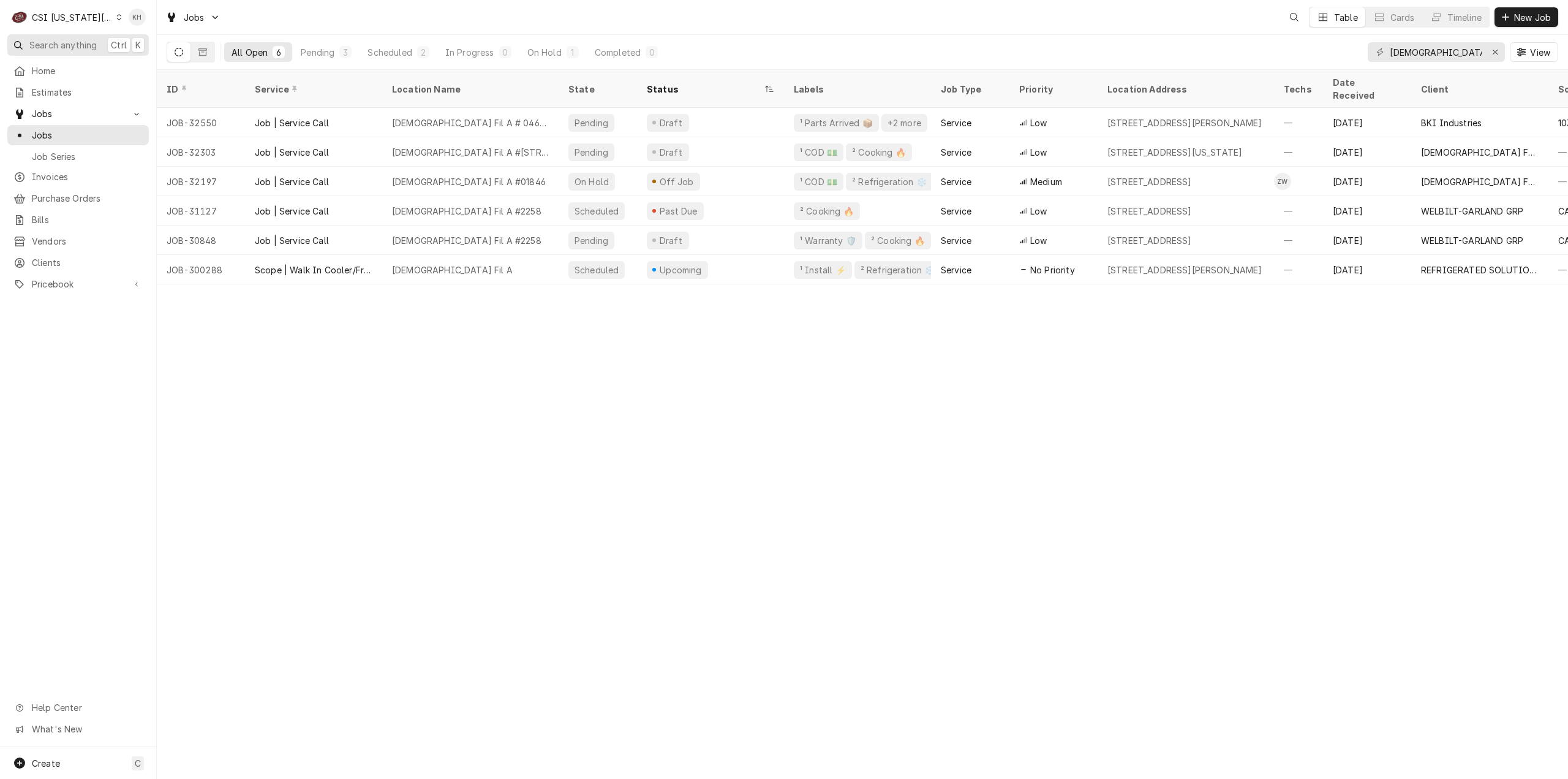
click at [85, 38] on span "Search anything" at bounding box center [63, 45] width 68 height 13
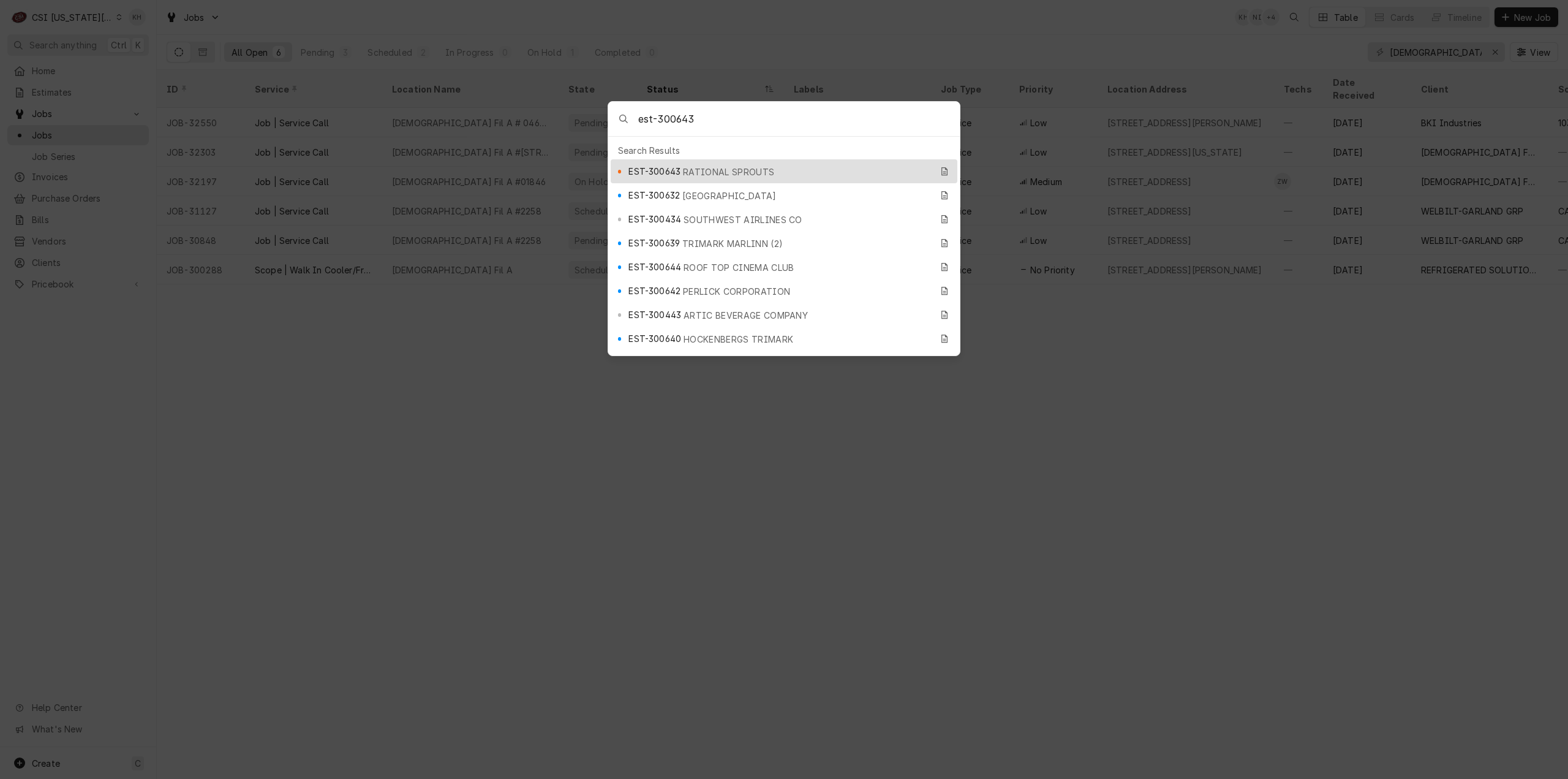
type input "est-300643"
click at [715, 168] on span "RATIONAL SPROUTS" at bounding box center [729, 172] width 91 height 13
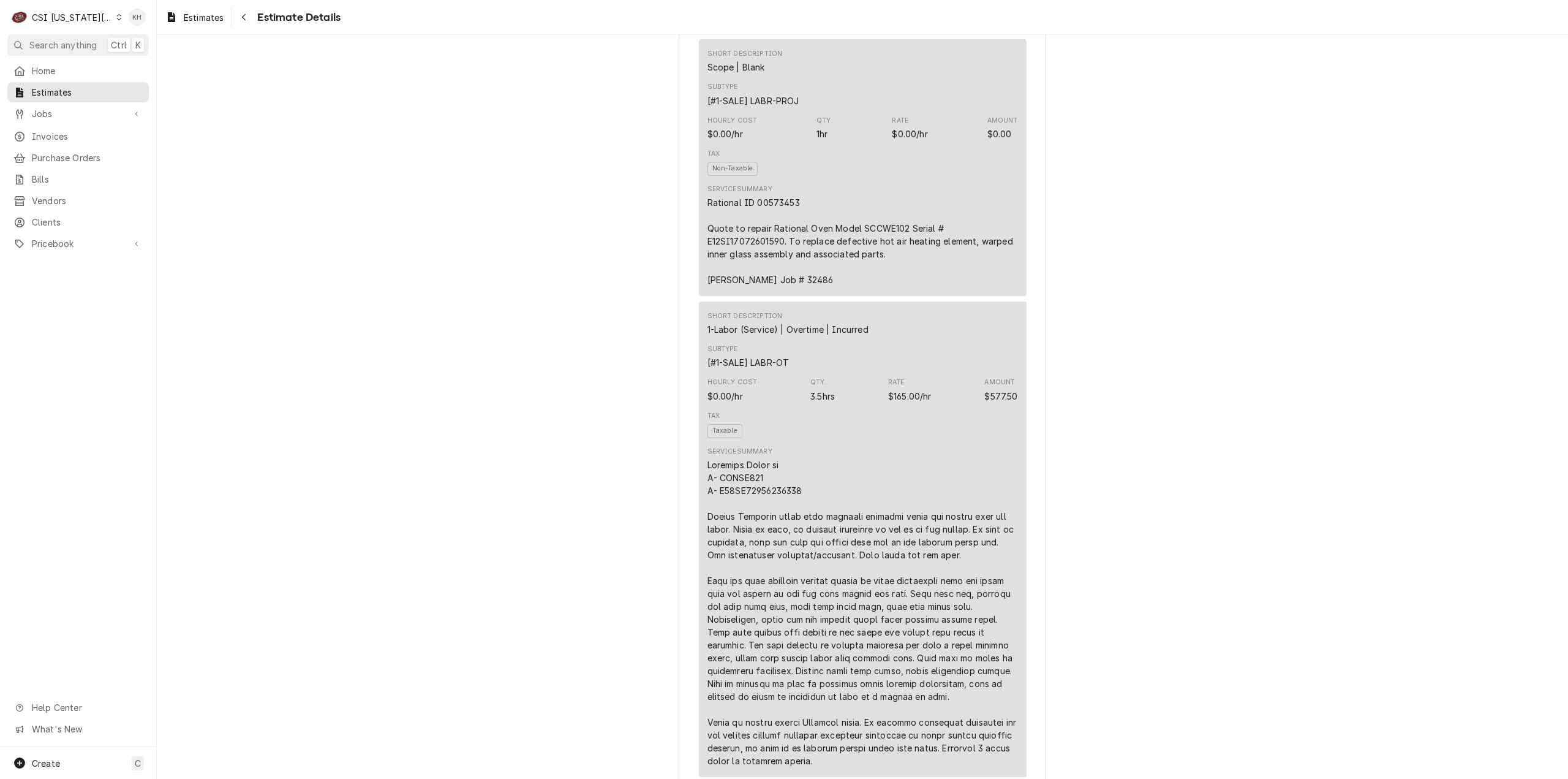
scroll to position [858, 0]
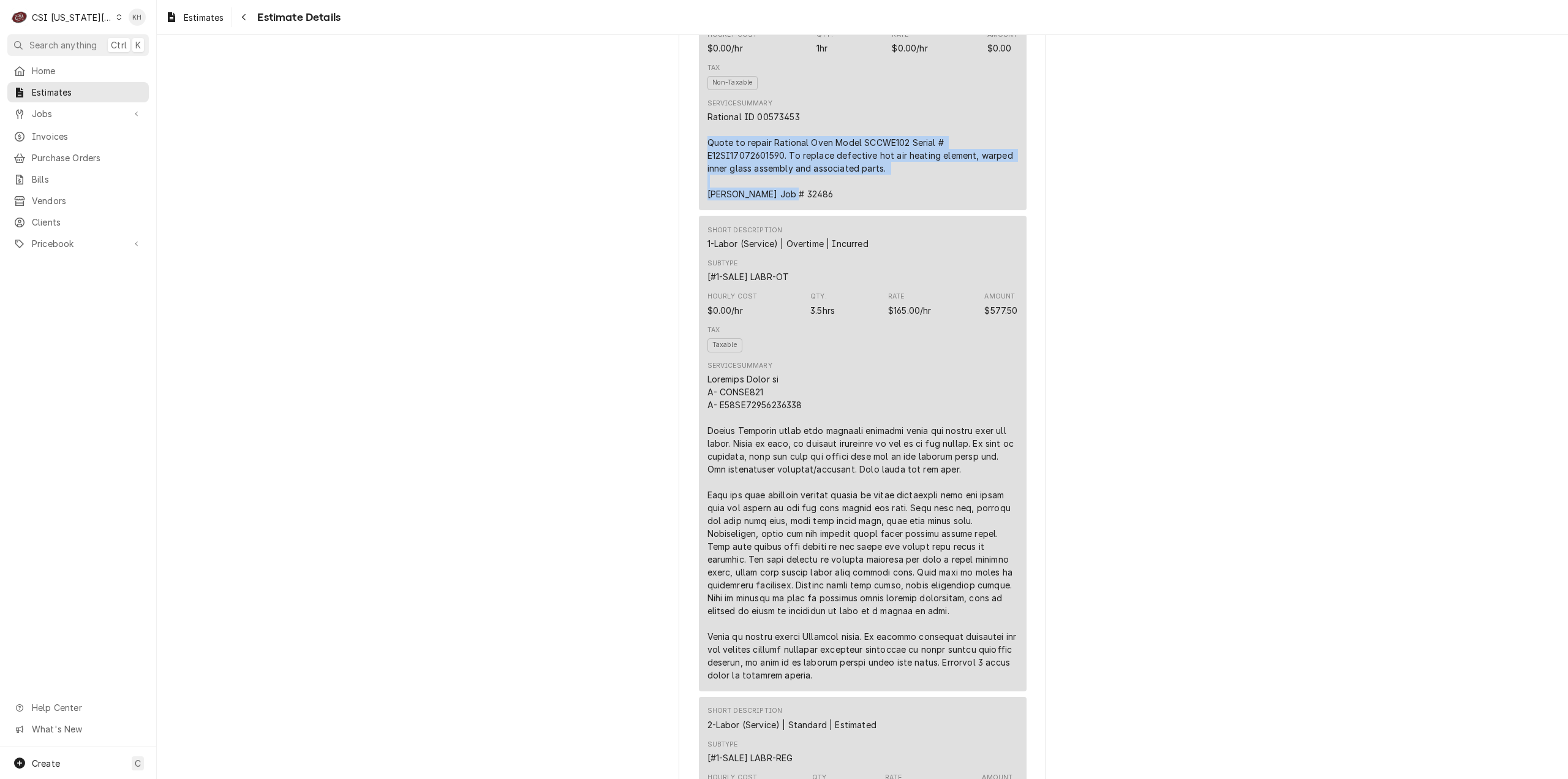
drag, startPoint x: 701, startPoint y: 177, endPoint x: 872, endPoint y: 233, distance: 179.9
click at [872, 210] on div "Short Description Scope | Blank Subtype [#1-SALE] LABR-PROJ Hourly Cost $0.00/h…" at bounding box center [863, 82] width 328 height 257
copy div "Quote to repair Rational Oven Model SCCWE102 Serial # E12SI17072601590. To repl…"
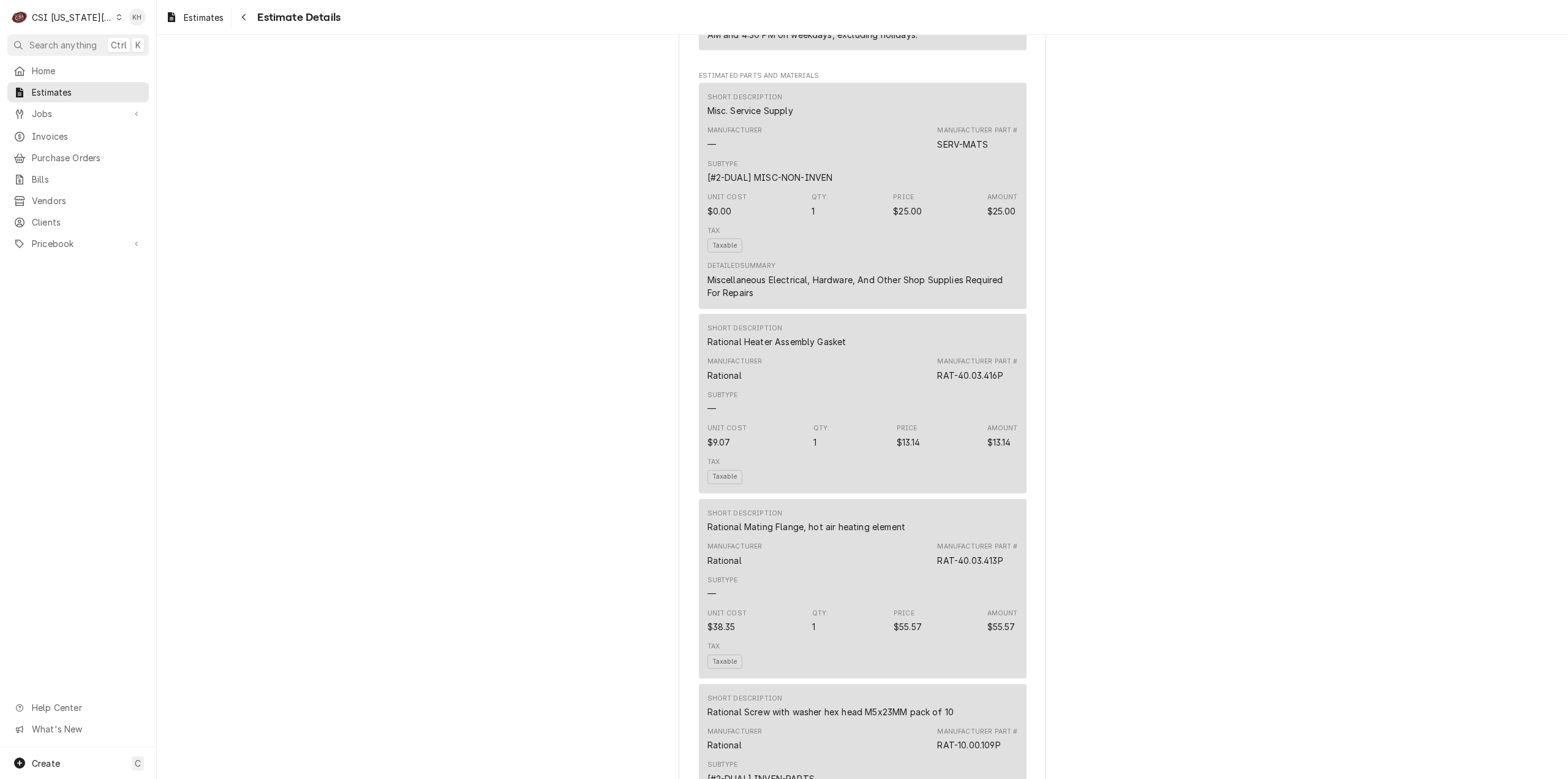
scroll to position [1716, 0]
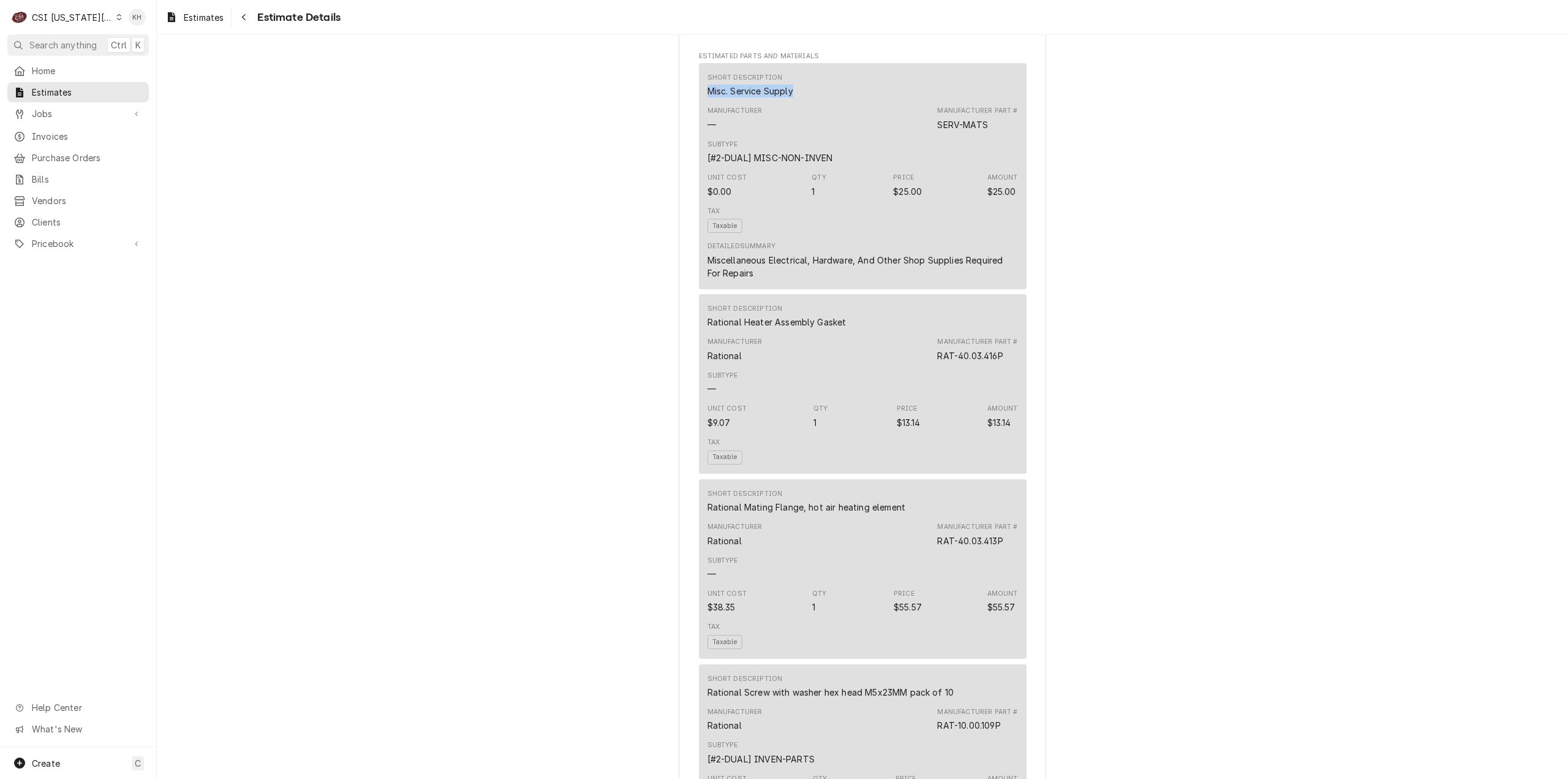
drag, startPoint x: 703, startPoint y: 128, endPoint x: 793, endPoint y: 134, distance: 90.2
click at [793, 102] on div "Short Description Misc. Service Supply" at bounding box center [863, 85] width 311 height 33
copy div "Misc. Service Supply"
click at [829, 135] on div "Manufacturer — Manufacturer Part # SERV-MATS" at bounding box center [863, 118] width 311 height 33
drag, startPoint x: 703, startPoint y: 357, endPoint x: 849, endPoint y: 354, distance: 146.0
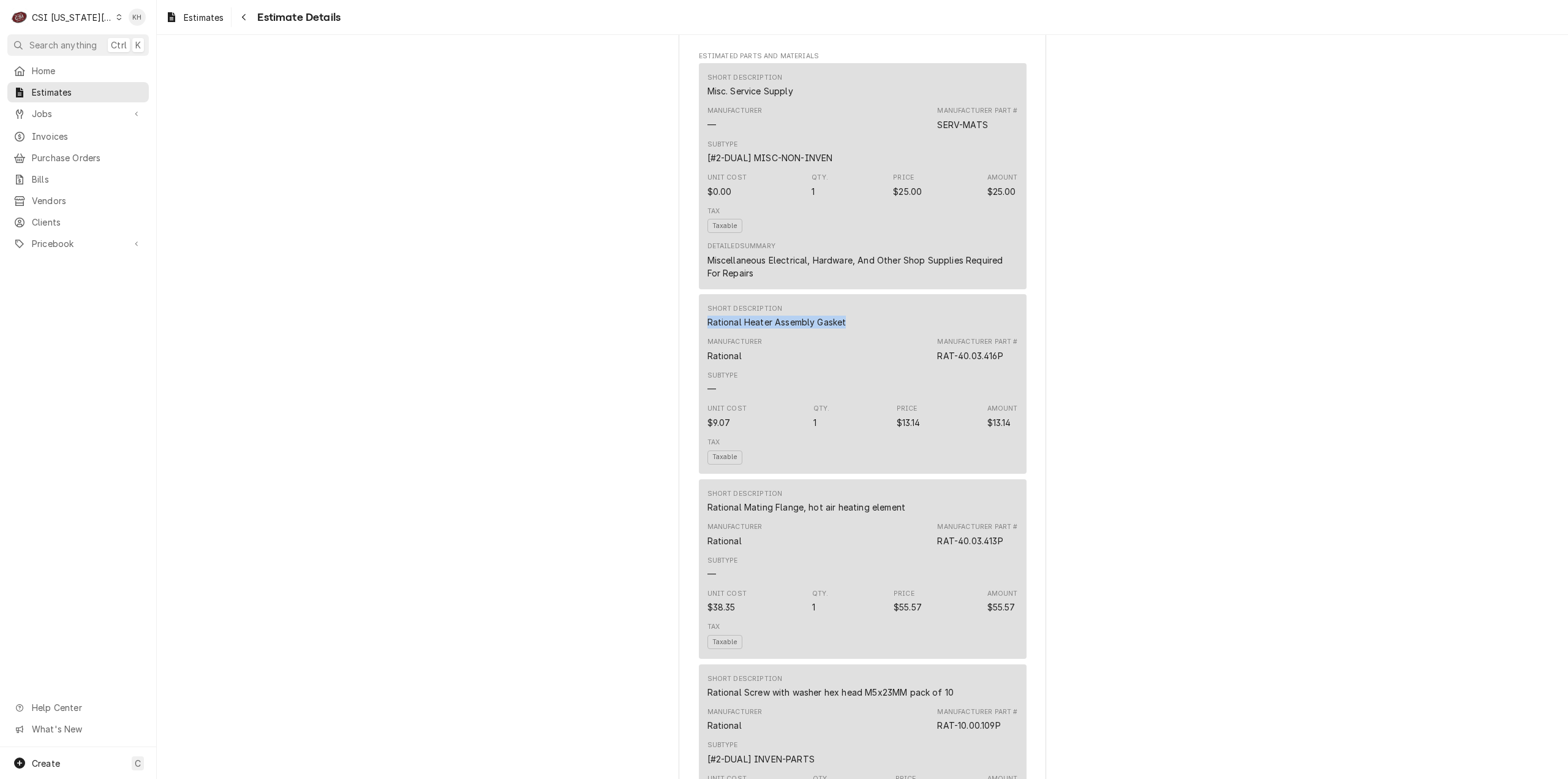
click at [849, 333] on div "Short Description Rational Heater Assembly Gasket" at bounding box center [863, 316] width 311 height 33
copy div "Rational Heater Assembly Gasket"
drag, startPoint x: 934, startPoint y: 394, endPoint x: 1000, endPoint y: 391, distance: 66.1
click at [1000, 362] on div "RAT-40.03.416P" at bounding box center [970, 356] width 66 height 13
copy div "RAT-40.03.416P"
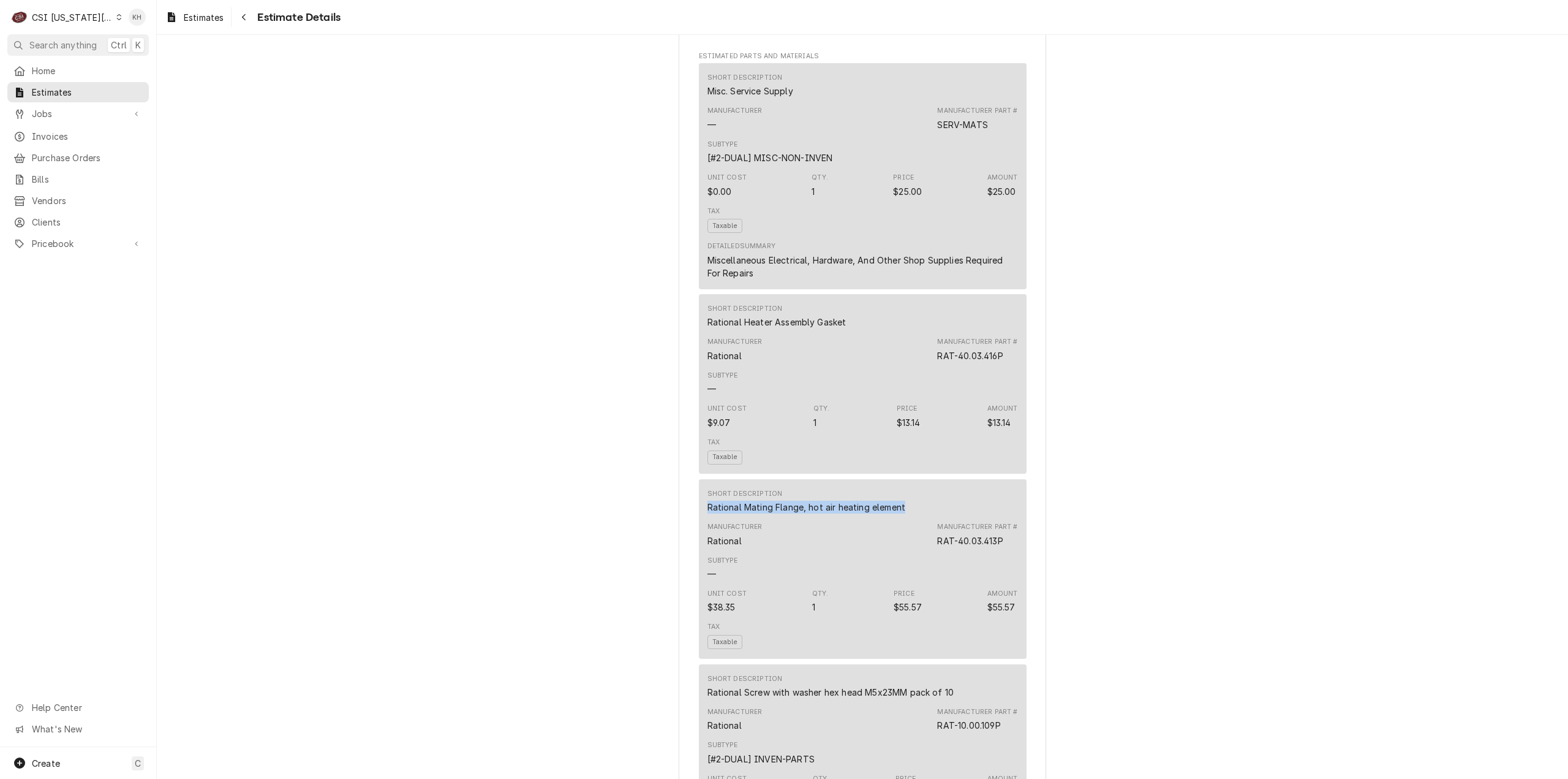
drag, startPoint x: 702, startPoint y: 544, endPoint x: 905, endPoint y: 549, distance: 203.1
click at [905, 518] on div "Short Description Rational Mating Flange, hot air heating element" at bounding box center [863, 501] width 311 height 33
copy div "Rational Mating Flange, hot air heating element"
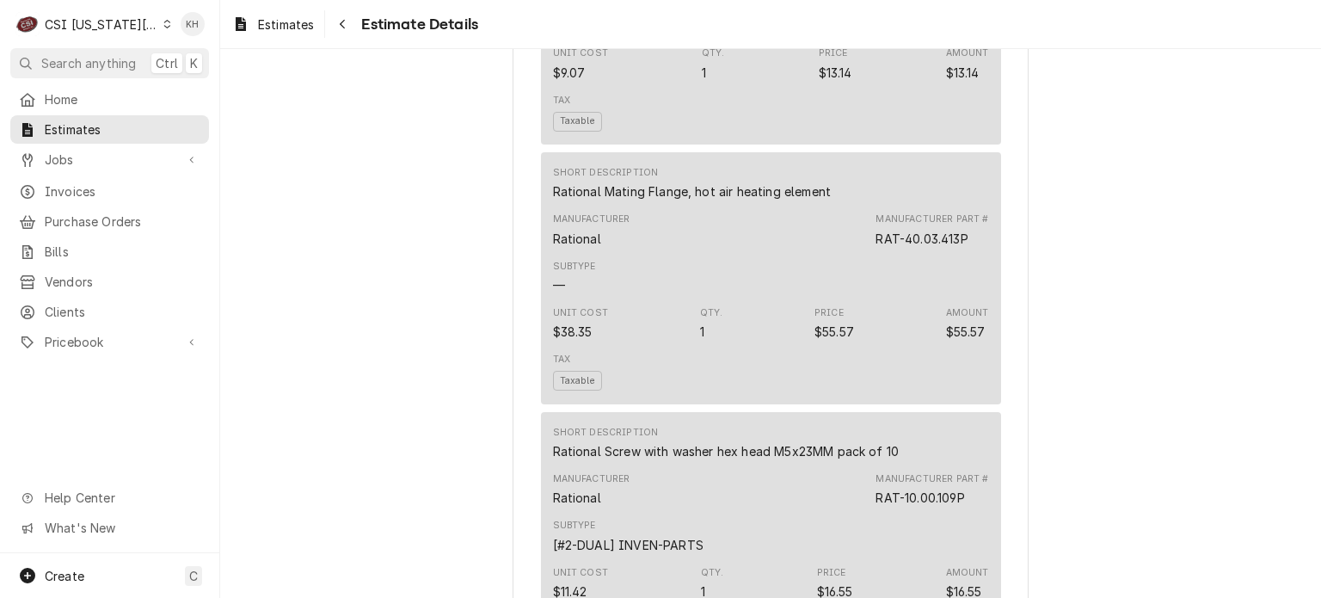
scroll to position [3009, 0]
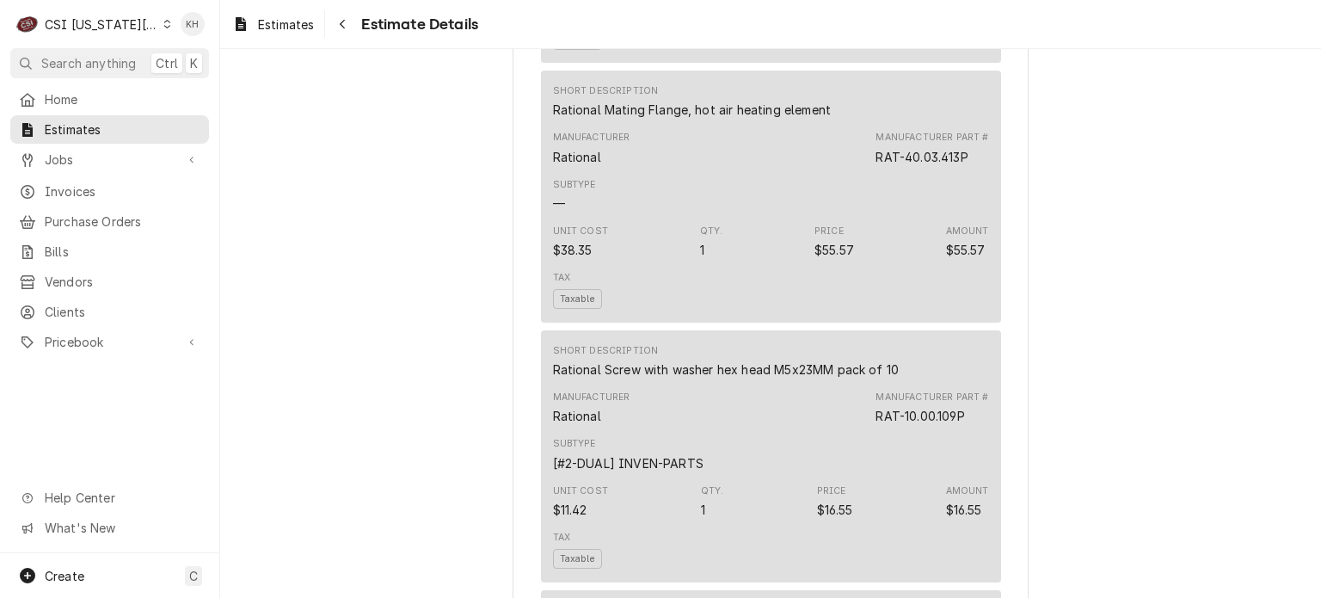
click at [865, 171] on div "Manufacturer Rational Manufacturer Part # RAT-40.03.413P" at bounding box center [771, 148] width 436 height 46
drag, startPoint x: 868, startPoint y: 207, endPoint x: 966, endPoint y: 213, distance: 98.2
click at [966, 171] on div "Manufacturer Rational Manufacturer Part # RAT-40.03.413P" at bounding box center [771, 148] width 436 height 46
copy div "RAT-40.03.413P"
click at [718, 265] on div "Unit Cost $38.35 Qty. 1 Price $55.57 Amount $55.57" at bounding box center [771, 241] width 436 height 46
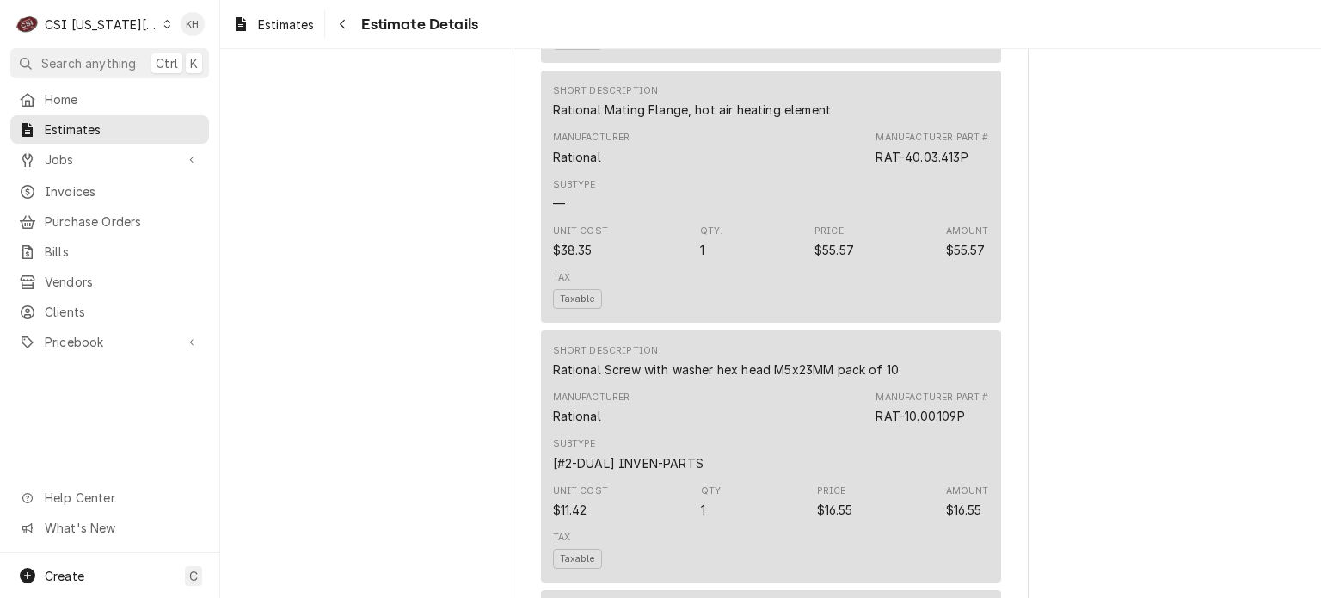
drag, startPoint x: 547, startPoint y: 413, endPoint x: 896, endPoint y: 433, distance: 349.7
click at [896, 433] on div "Short Description Rational Screw with washer hex head M5x23MM pack of 10 Manufa…" at bounding box center [771, 456] width 460 height 252
copy div "Rational Screw with washer hex head M5x23MM pack of 10"
click at [869, 431] on div "Manufacturer Rational Manufacturer Part # RAT-10.00.109P" at bounding box center [771, 407] width 436 height 46
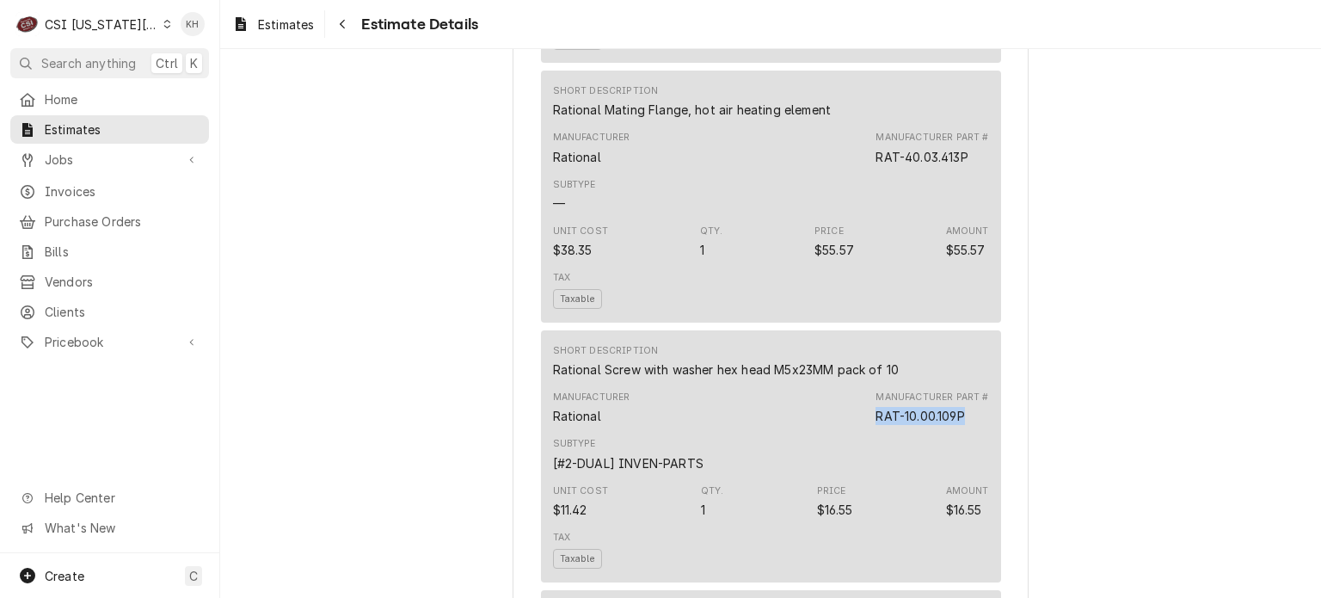
drag, startPoint x: 868, startPoint y: 465, endPoint x: 967, endPoint y: 474, distance: 99.3
click at [967, 431] on div "Manufacturer Rational Manufacturer Part # RAT-10.00.109P" at bounding box center [771, 407] width 436 height 46
copy div "RAT-10.00.109P"
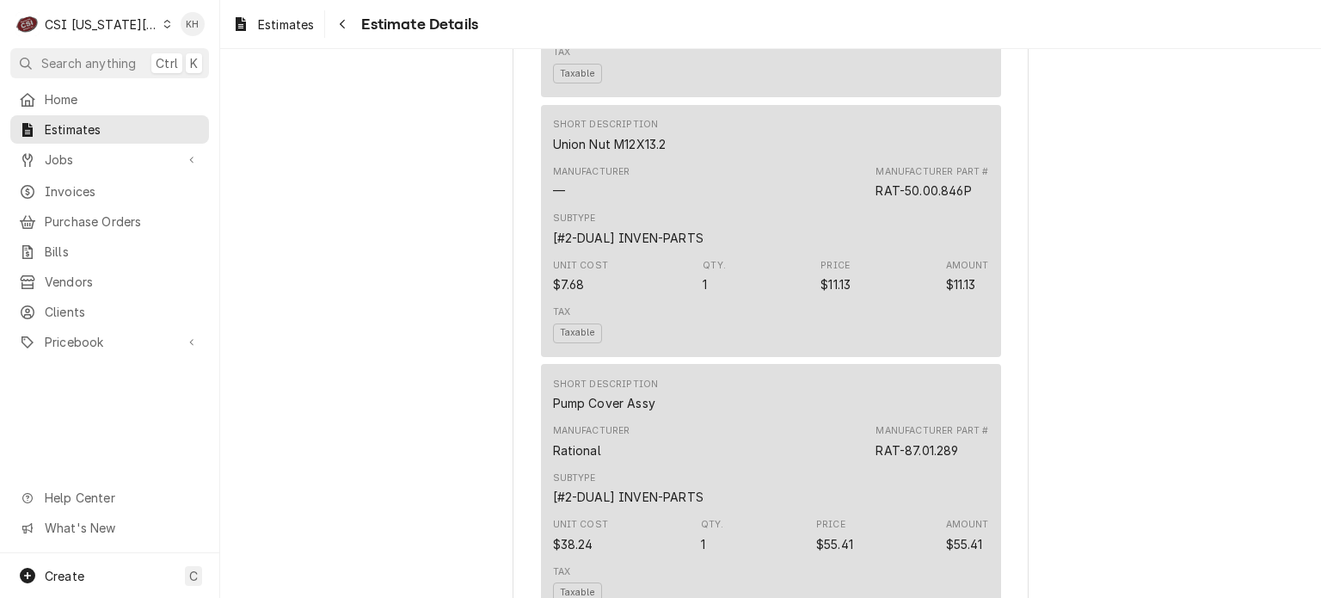
scroll to position [3525, 0]
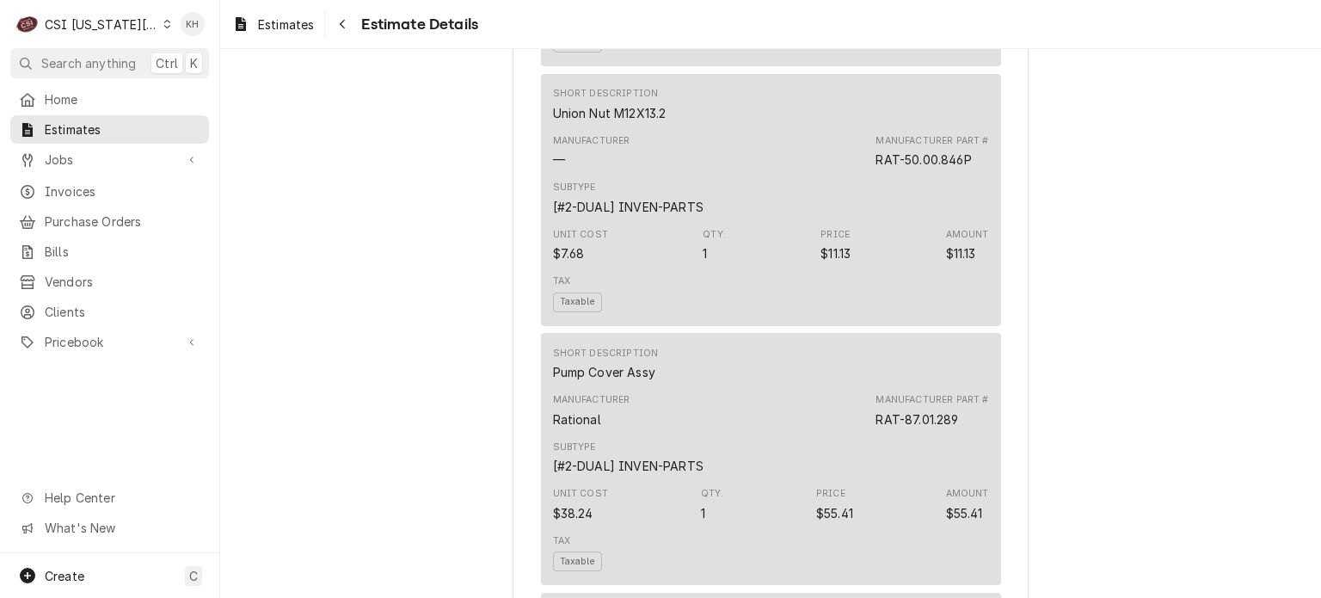
click at [544, 156] on div "Short Description Union Nut M12X13.2 Manufacturer — Manufacturer Part # RAT-50.…" at bounding box center [771, 200] width 460 height 252
drag, startPoint x: 545, startPoint y: 158, endPoint x: 664, endPoint y: 172, distance: 119.5
click at [664, 127] on div "Short Description Union Nut M12X13.2" at bounding box center [771, 104] width 436 height 46
copy div "Union Nut M12X13.2"
click at [875, 169] on div "RAT-50.00.846P" at bounding box center [922, 159] width 95 height 18
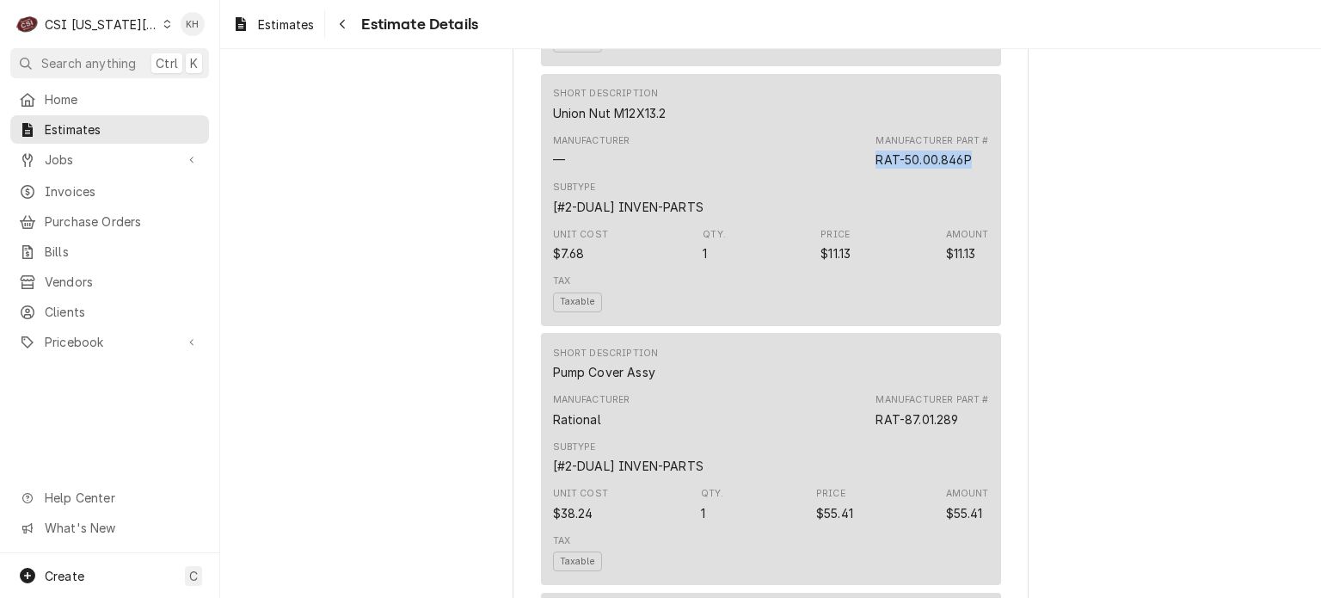
drag, startPoint x: 869, startPoint y: 205, endPoint x: 964, endPoint y: 218, distance: 95.3
click at [964, 175] on div "Manufacturer — Manufacturer Part # RAT-50.00.846P" at bounding box center [771, 151] width 436 height 46
copy div "RAT-50.00.846P"
drag, startPoint x: 616, startPoint y: 285, endPoint x: 592, endPoint y: 364, distance: 82.7
click at [616, 268] on div "Unit Cost $7.68 Qty. 1 Price $11.13 Amount $11.13" at bounding box center [771, 245] width 436 height 46
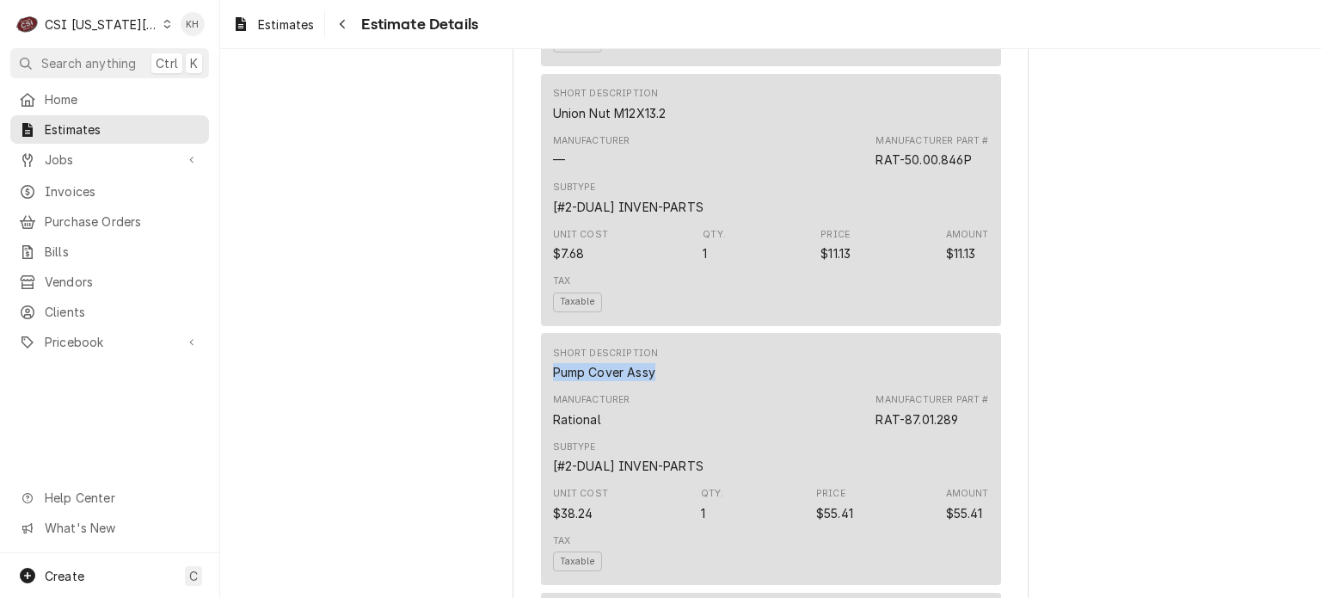
drag, startPoint x: 543, startPoint y: 419, endPoint x: 675, endPoint y: 433, distance: 132.4
click at [672, 432] on div "Short Description Pump Cover Assy Manufacturer Rational Manufacturer Part # RAT…" at bounding box center [771, 459] width 460 height 252
drag, startPoint x: 870, startPoint y: 463, endPoint x: 962, endPoint y: 470, distance: 92.3
click at [962, 427] on div "Manufacturer Part # RAT-87.01.289" at bounding box center [931, 410] width 113 height 34
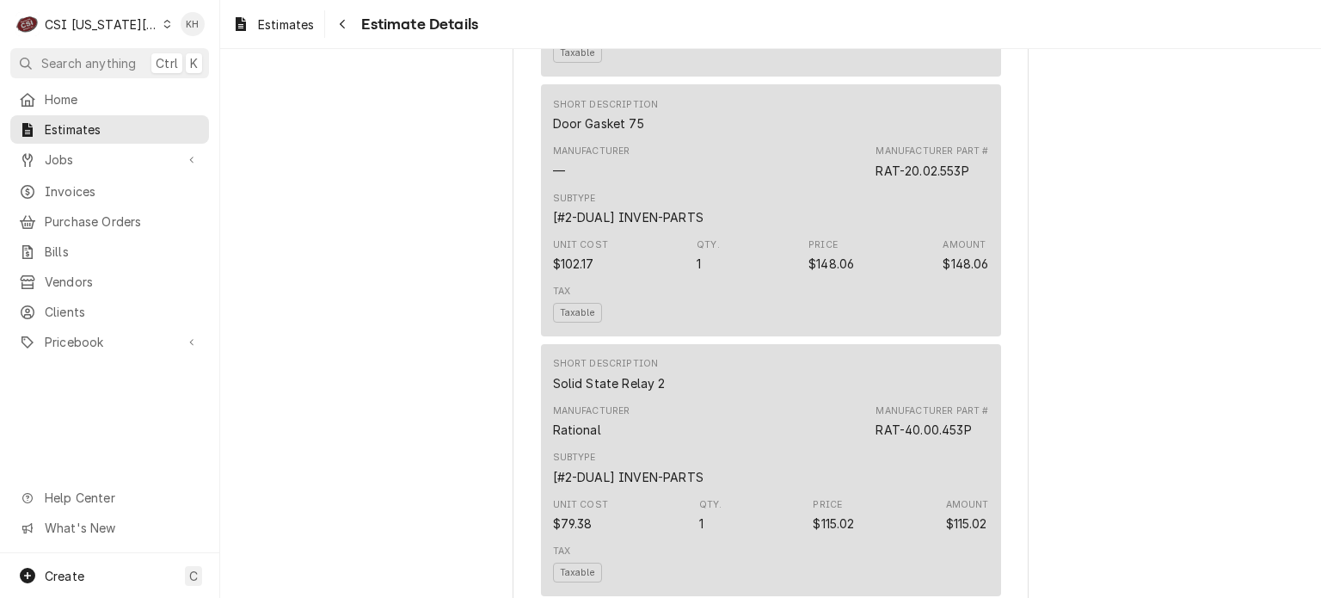
scroll to position [4041, 0]
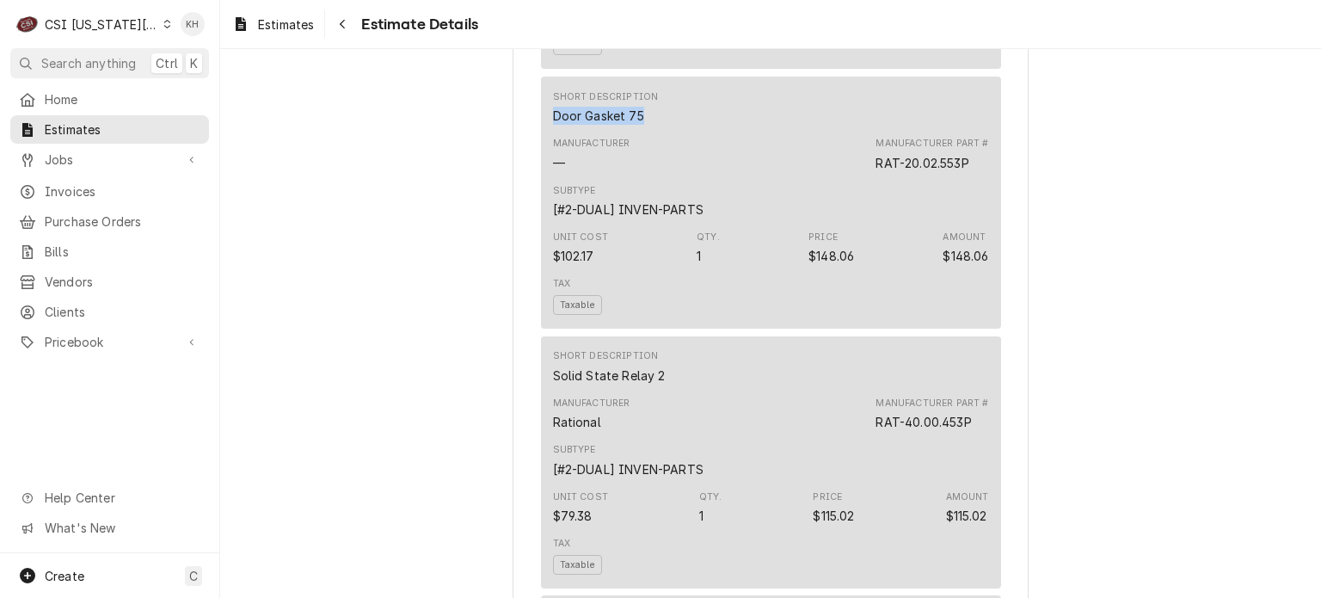
drag, startPoint x: 543, startPoint y: 161, endPoint x: 634, endPoint y: 161, distance: 90.3
click at [634, 161] on div "Short Description Door Gasket 75 Manufacturer — Manufacturer Part # RAT-20.02.5…" at bounding box center [771, 203] width 460 height 252
drag, startPoint x: 871, startPoint y: 202, endPoint x: 973, endPoint y: 215, distance: 103.1
click at [973, 171] on div "Manufacturer Part # RAT-20.02.553P" at bounding box center [931, 154] width 113 height 34
drag, startPoint x: 540, startPoint y: 419, endPoint x: 660, endPoint y: 432, distance: 121.2
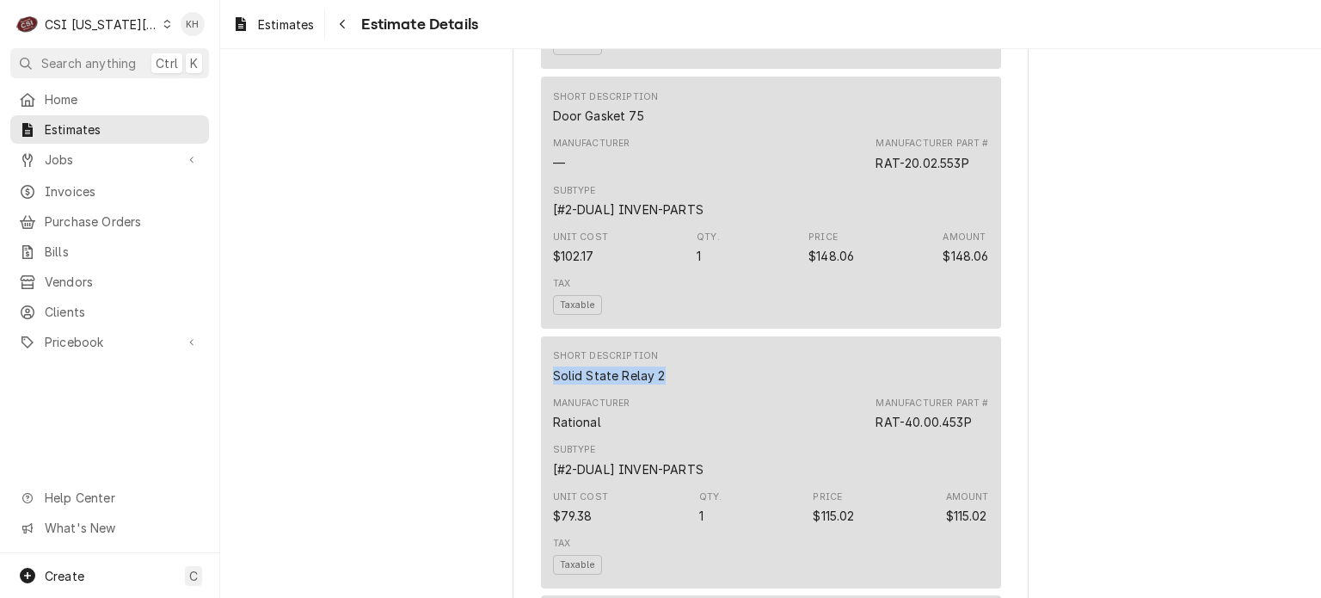
click at [660, 432] on div "Short Description Solid State Relay 2 Manufacturer Rational Manufacturer Part #…" at bounding box center [771, 462] width 460 height 252
drag, startPoint x: 874, startPoint y: 467, endPoint x: 974, endPoint y: 468, distance: 100.6
click at [974, 437] on div "Manufacturer Rational Manufacturer Part # RAT-40.00.453P" at bounding box center [771, 413] width 436 height 46
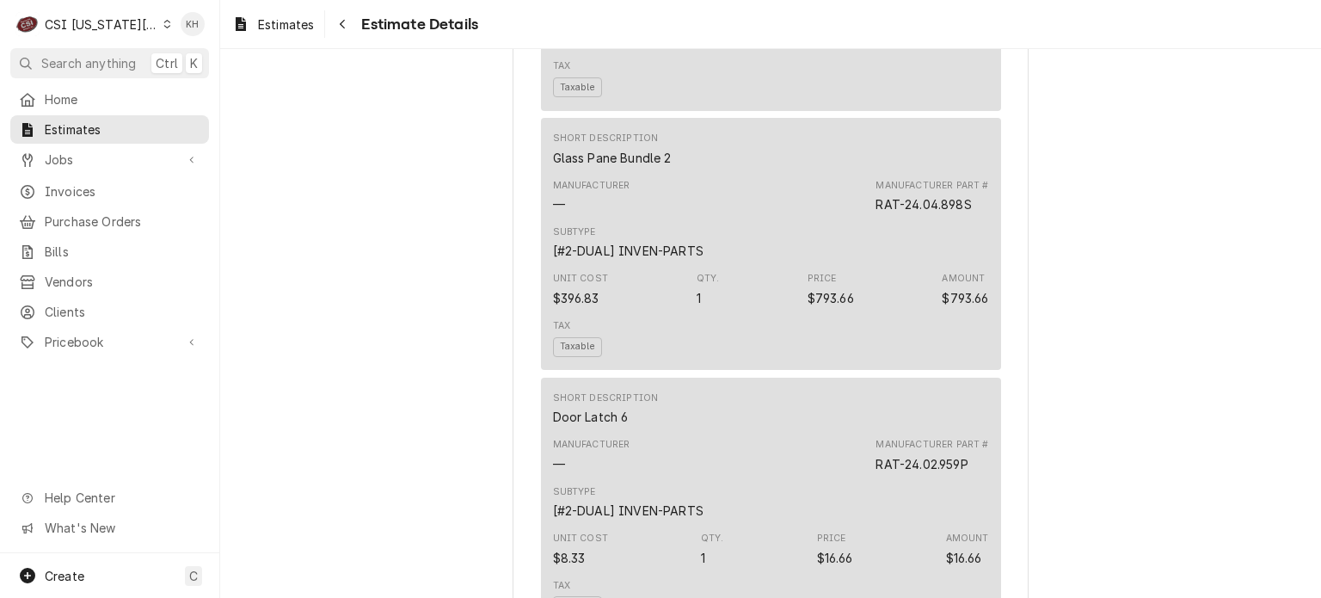
scroll to position [4557, 0]
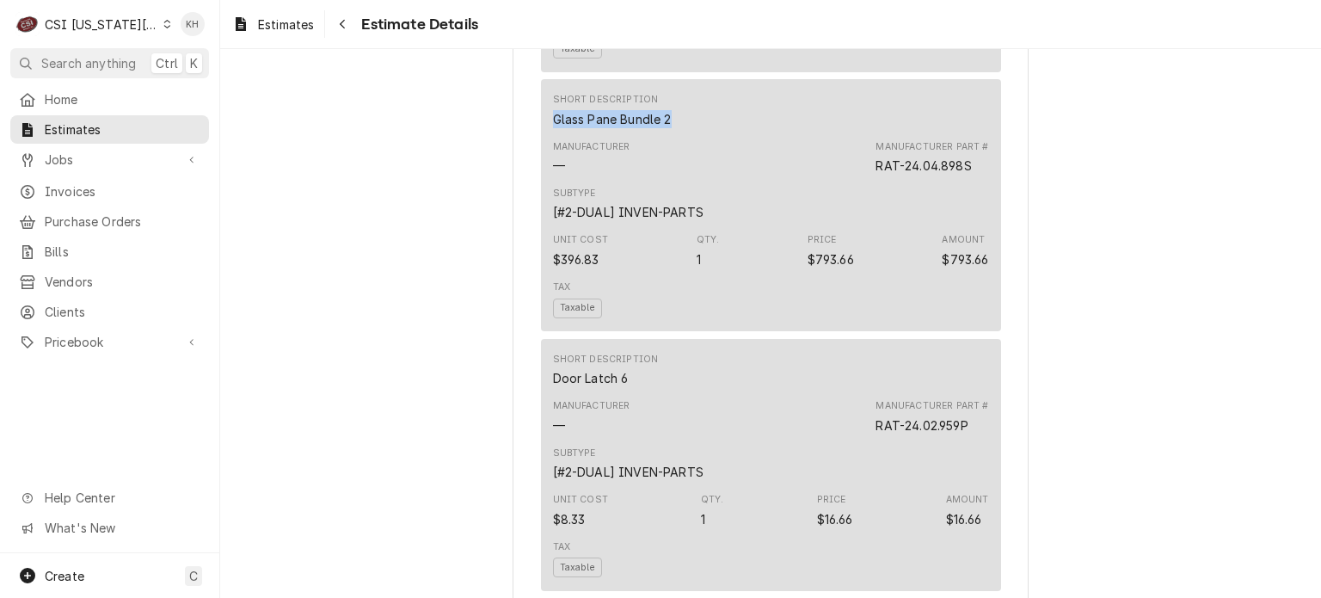
drag, startPoint x: 547, startPoint y: 162, endPoint x: 674, endPoint y: 175, distance: 128.0
click at [674, 133] on div "Short Description Glass Pane Bundle 2" at bounding box center [771, 110] width 436 height 46
drag, startPoint x: 860, startPoint y: 217, endPoint x: 872, endPoint y: 210, distance: 13.9
click at [865, 181] on div "Manufacturer — Manufacturer Part # RAT-24.04.898S" at bounding box center [771, 157] width 436 height 46
drag, startPoint x: 873, startPoint y: 209, endPoint x: 970, endPoint y: 209, distance: 97.2
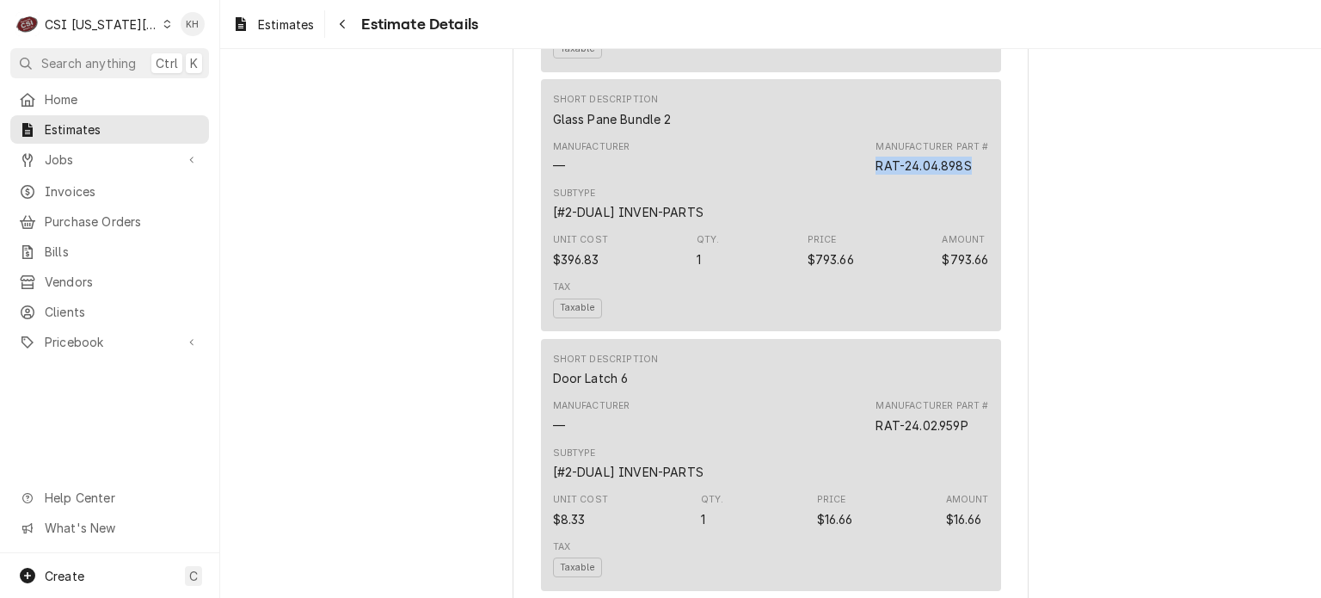
click at [970, 175] on div "Manufacturer Part # RAT-24.04.898S" at bounding box center [931, 157] width 113 height 34
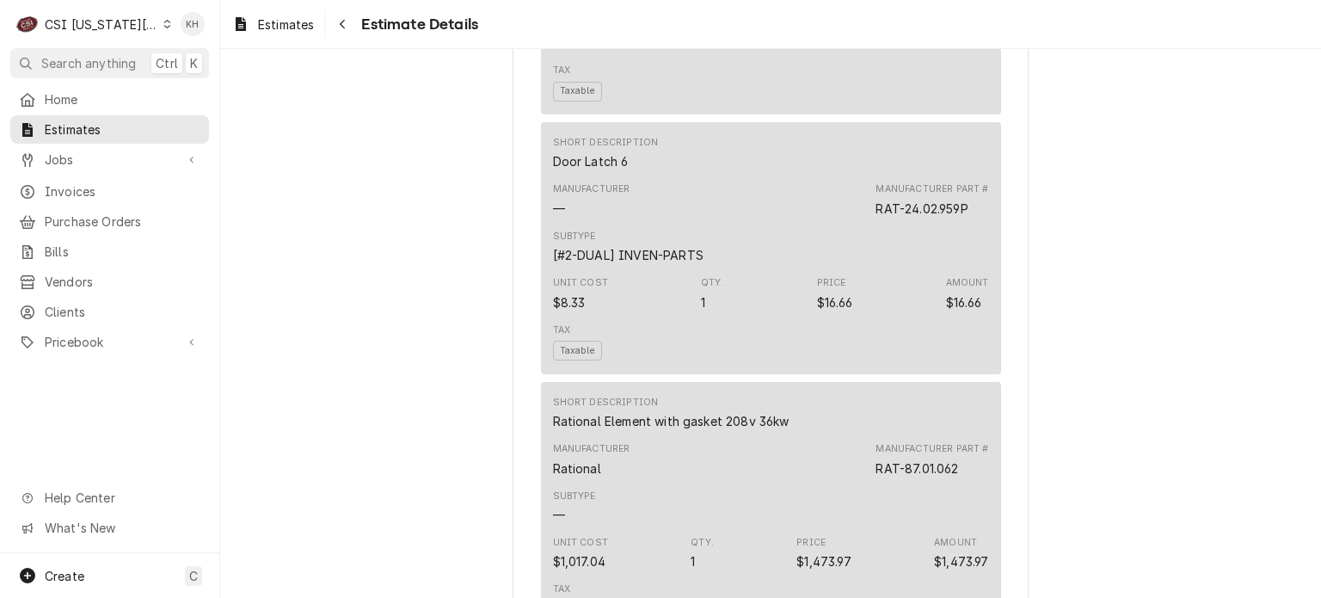
scroll to position [4815, 0]
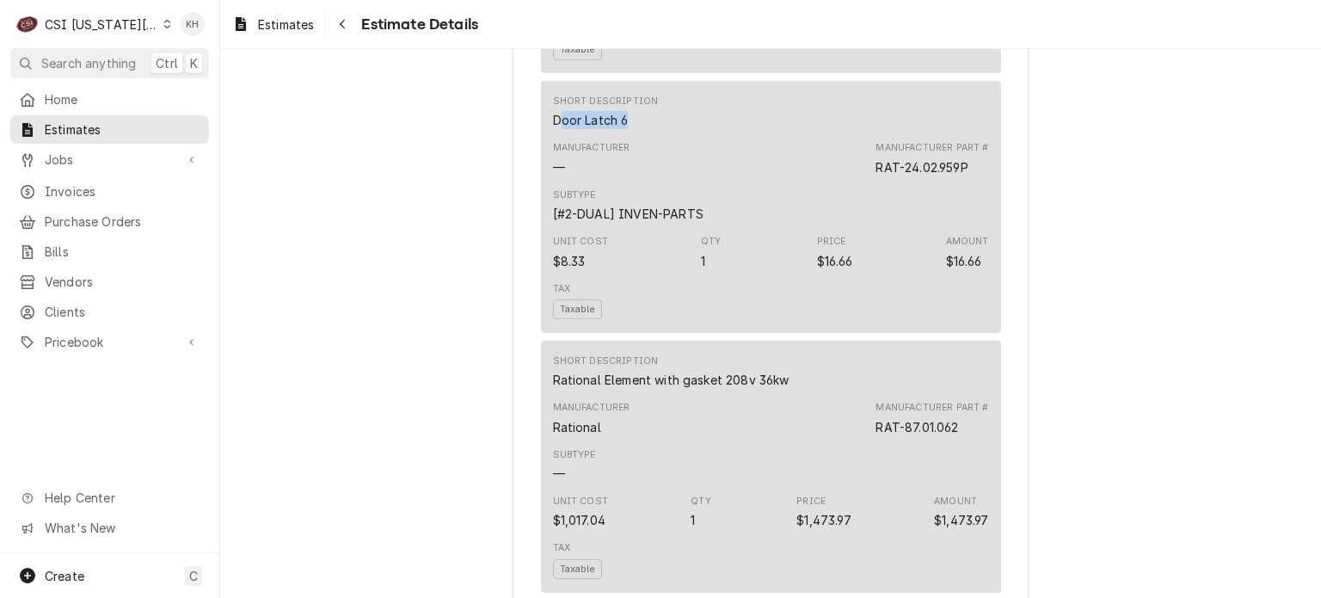
drag, startPoint x: 550, startPoint y: 163, endPoint x: 626, endPoint y: 171, distance: 76.1
click at [626, 129] on div "Short Description Door Latch 6" at bounding box center [606, 112] width 106 height 34
drag, startPoint x: 837, startPoint y: 222, endPoint x: 871, endPoint y: 213, distance: 35.5
click at [845, 181] on div "Manufacturer — Manufacturer Part # RAT-24.02.959P" at bounding box center [771, 158] width 436 height 46
drag, startPoint x: 869, startPoint y: 206, endPoint x: 960, endPoint y: 211, distance: 91.2
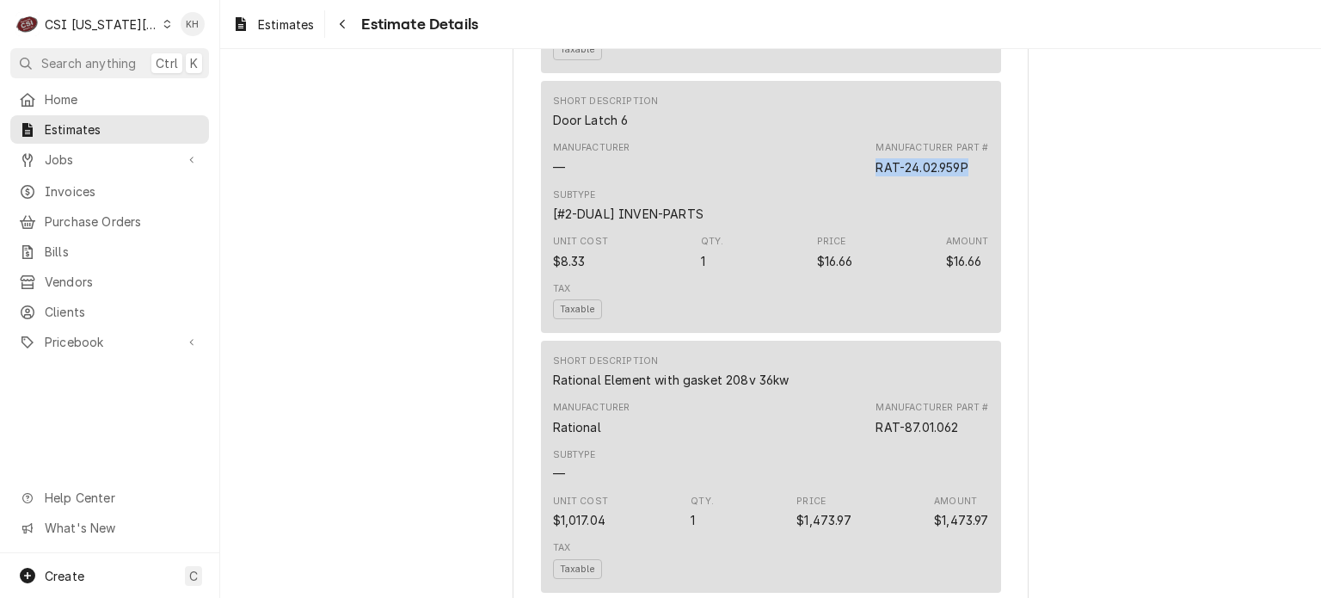
click at [960, 181] on div "Manufacturer — Manufacturer Part # RAT-24.02.959P" at bounding box center [771, 158] width 436 height 46
drag, startPoint x: 547, startPoint y: 423, endPoint x: 810, endPoint y: 422, distance: 263.1
click at [810, 395] on div "Short Description Rational Element with gasket 208v 36kw" at bounding box center [771, 371] width 436 height 46
click at [875, 436] on div "RAT-87.01.062" at bounding box center [916, 427] width 83 height 18
drag, startPoint x: 870, startPoint y: 468, endPoint x: 963, endPoint y: 467, distance: 92.9
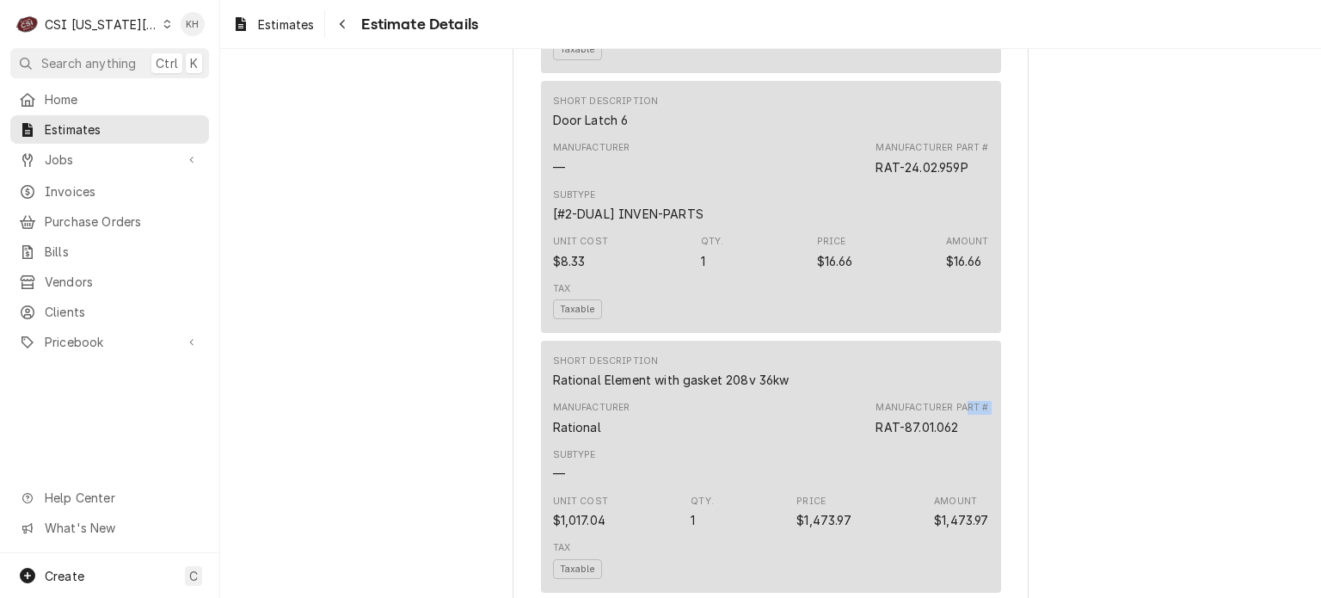
click at [963, 435] on div "Manufacturer Part # RAT-87.01.062" at bounding box center [931, 418] width 113 height 34
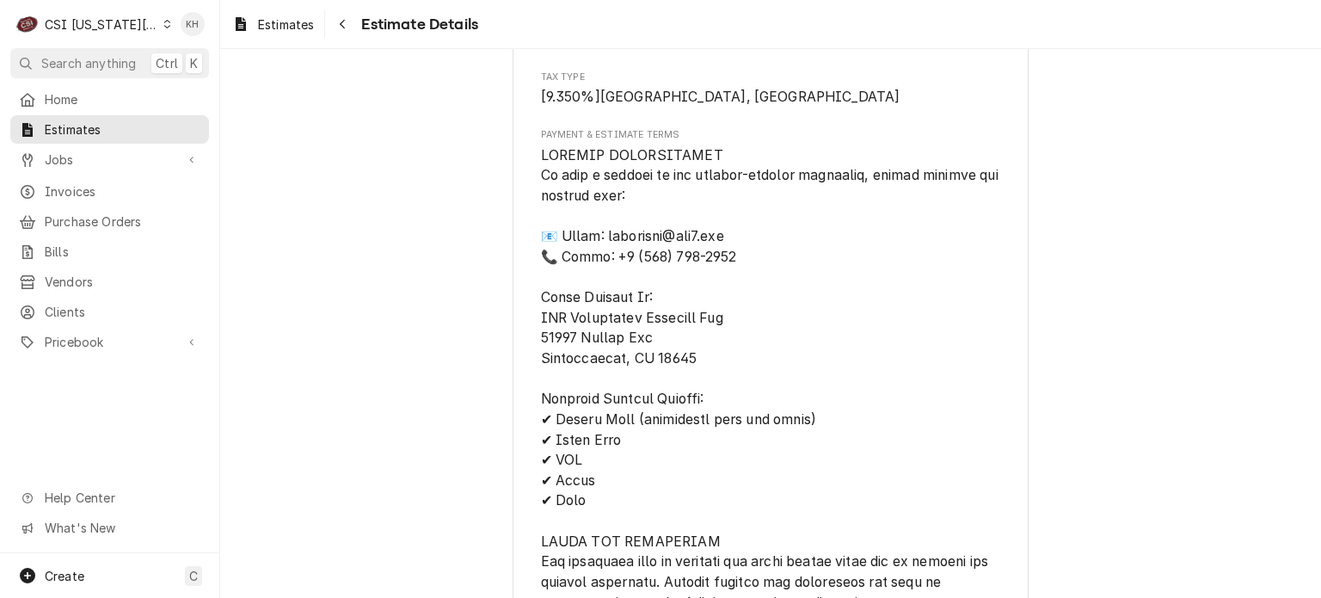
scroll to position [6449, 0]
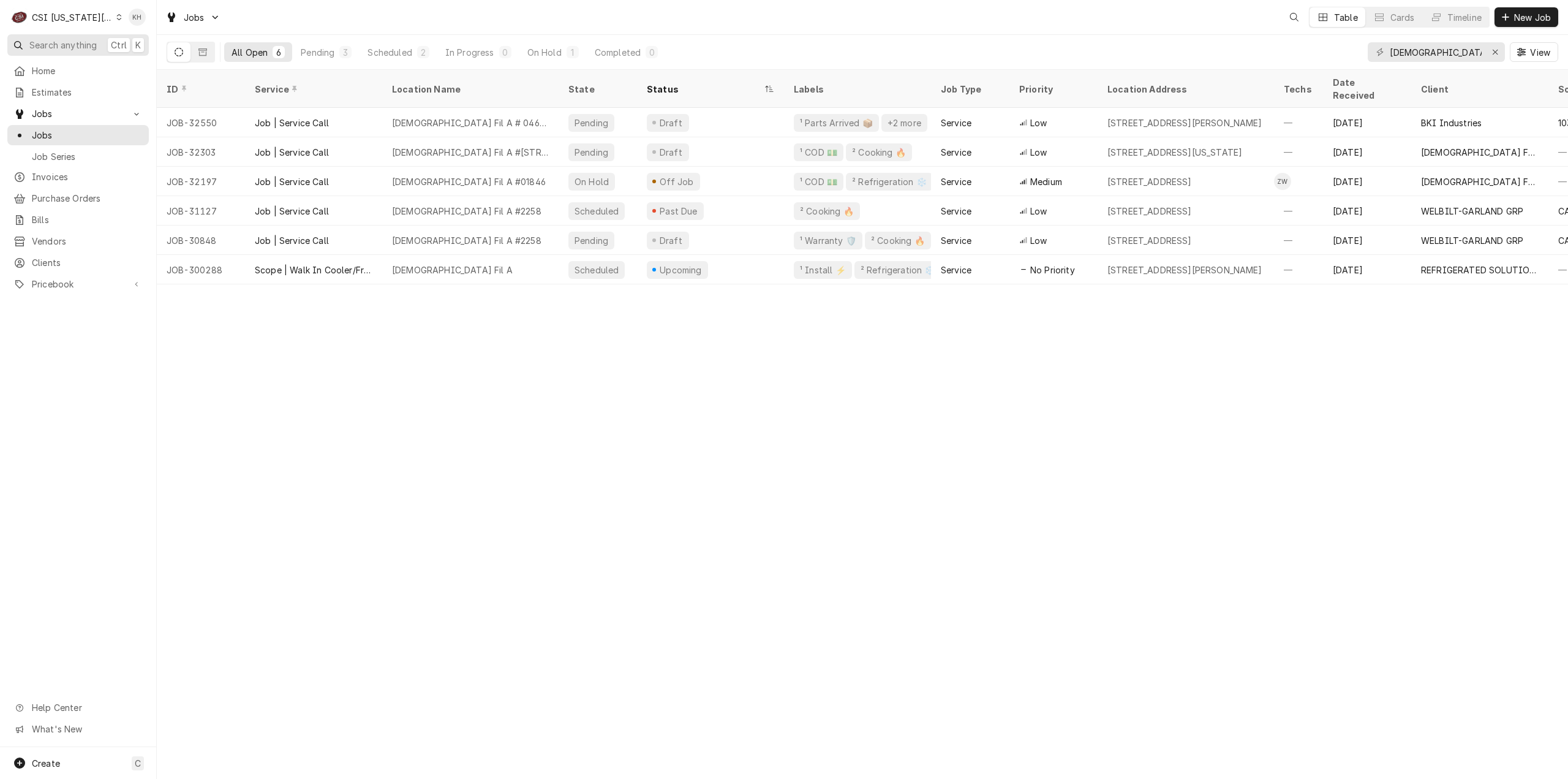
drag, startPoint x: 69, startPoint y: 35, endPoint x: 560, endPoint y: 144, distance: 503.0
click at [73, 36] on button "Search anything Ctrl K" at bounding box center [78, 45] width 142 height 21
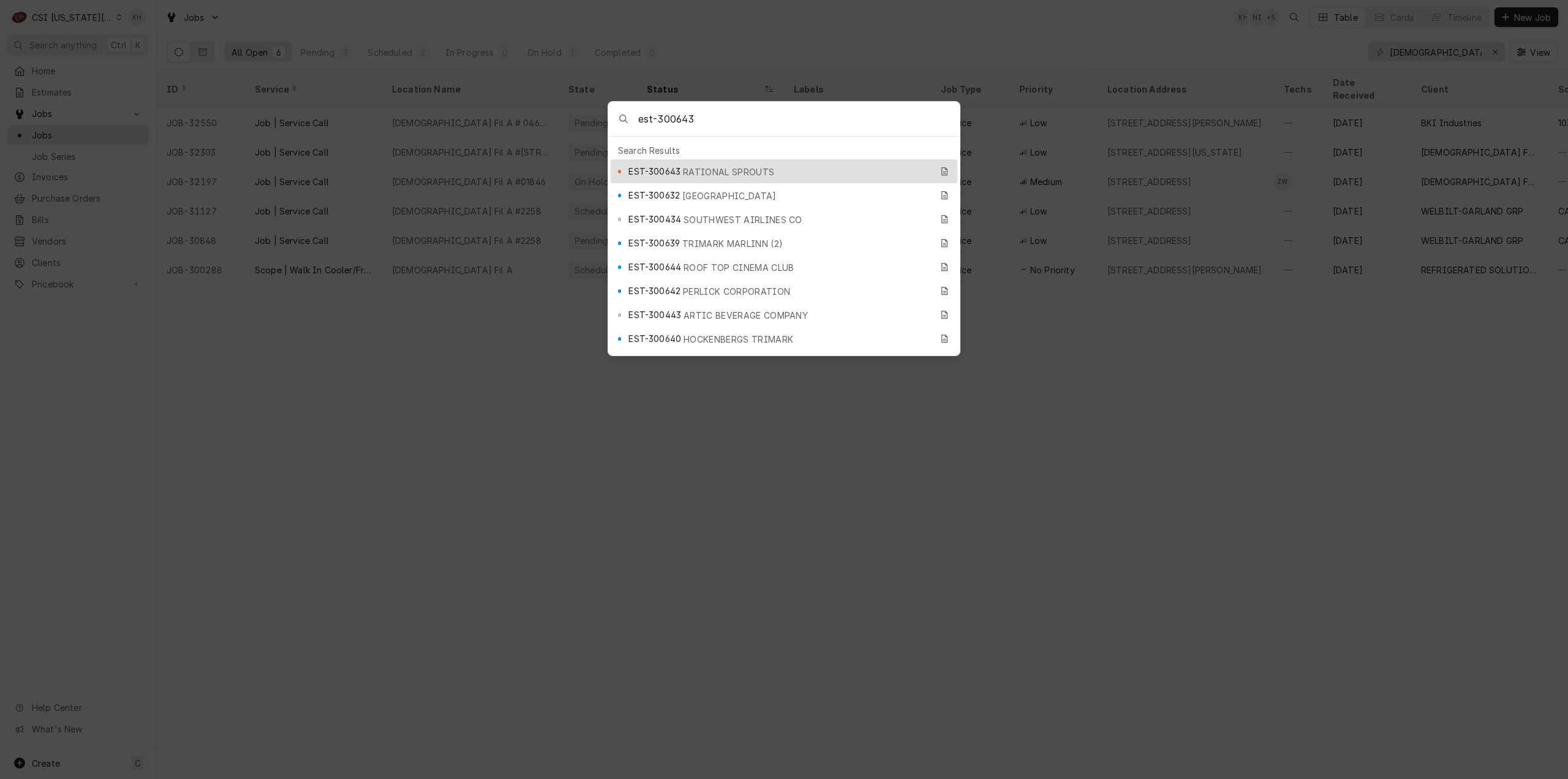
type input "est-300643"
click at [737, 164] on div "EST-300643 RATIONAL SPROUTS" at bounding box center [779, 171] width 303 height 14
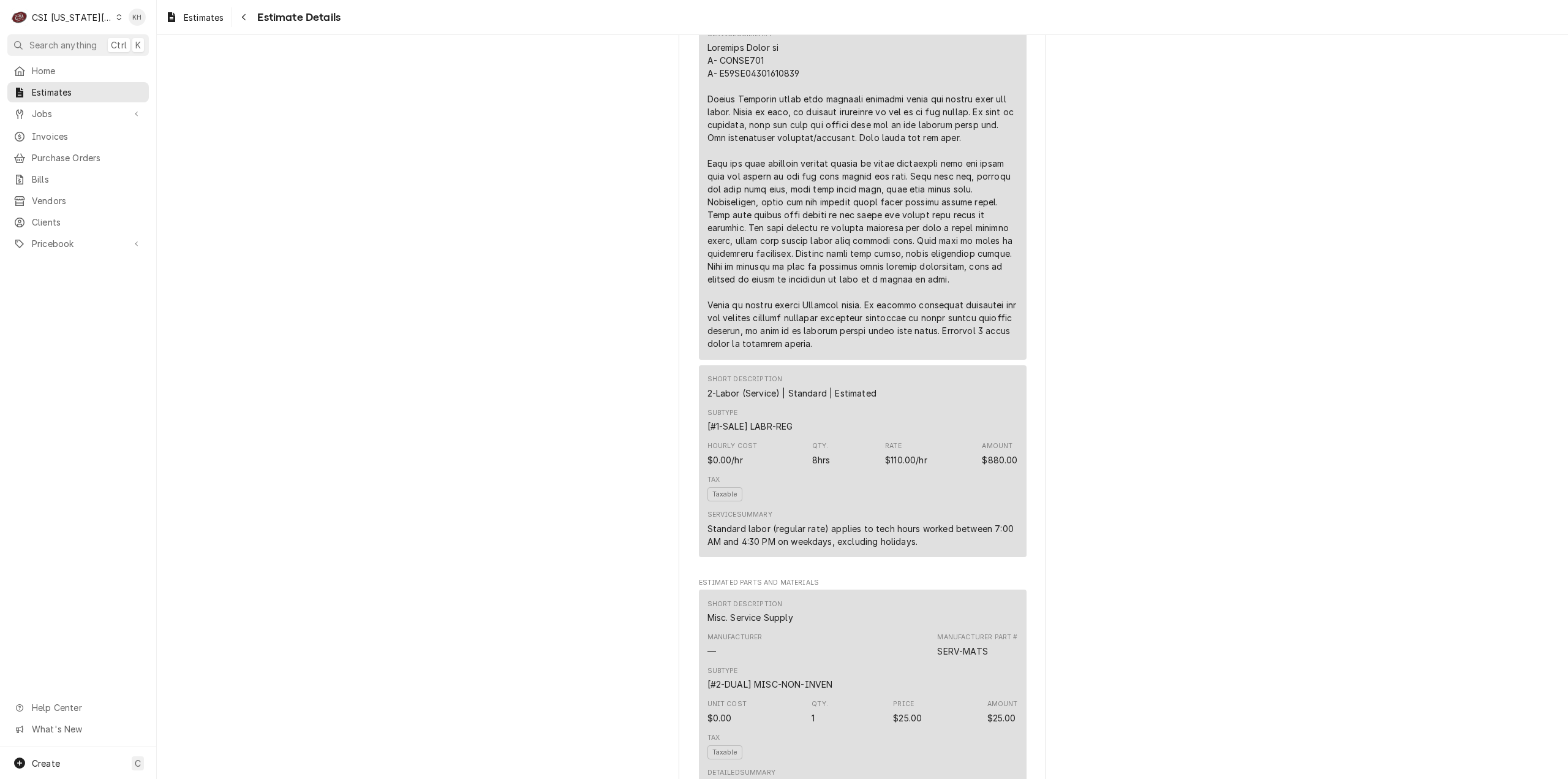
scroll to position [1226, 0]
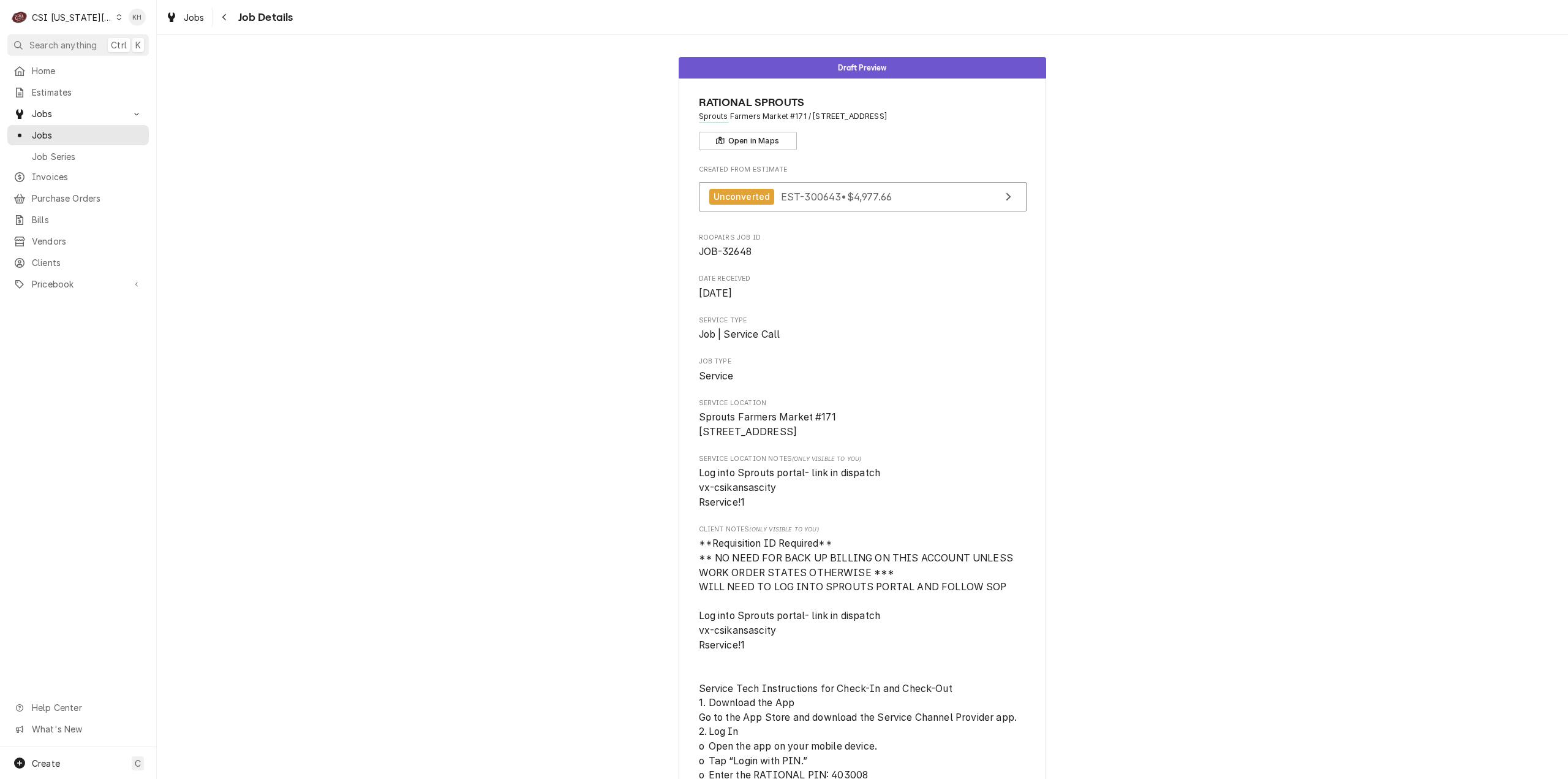
click at [499, 41] on div "Draft Preview RATIONAL SPROUTS Sprouts Farmers Market [STREET_ADDRESS] Open in …" at bounding box center [862, 407] width 1411 height 744
click at [93, 41] on span "Search anything" at bounding box center [63, 45] width 68 height 13
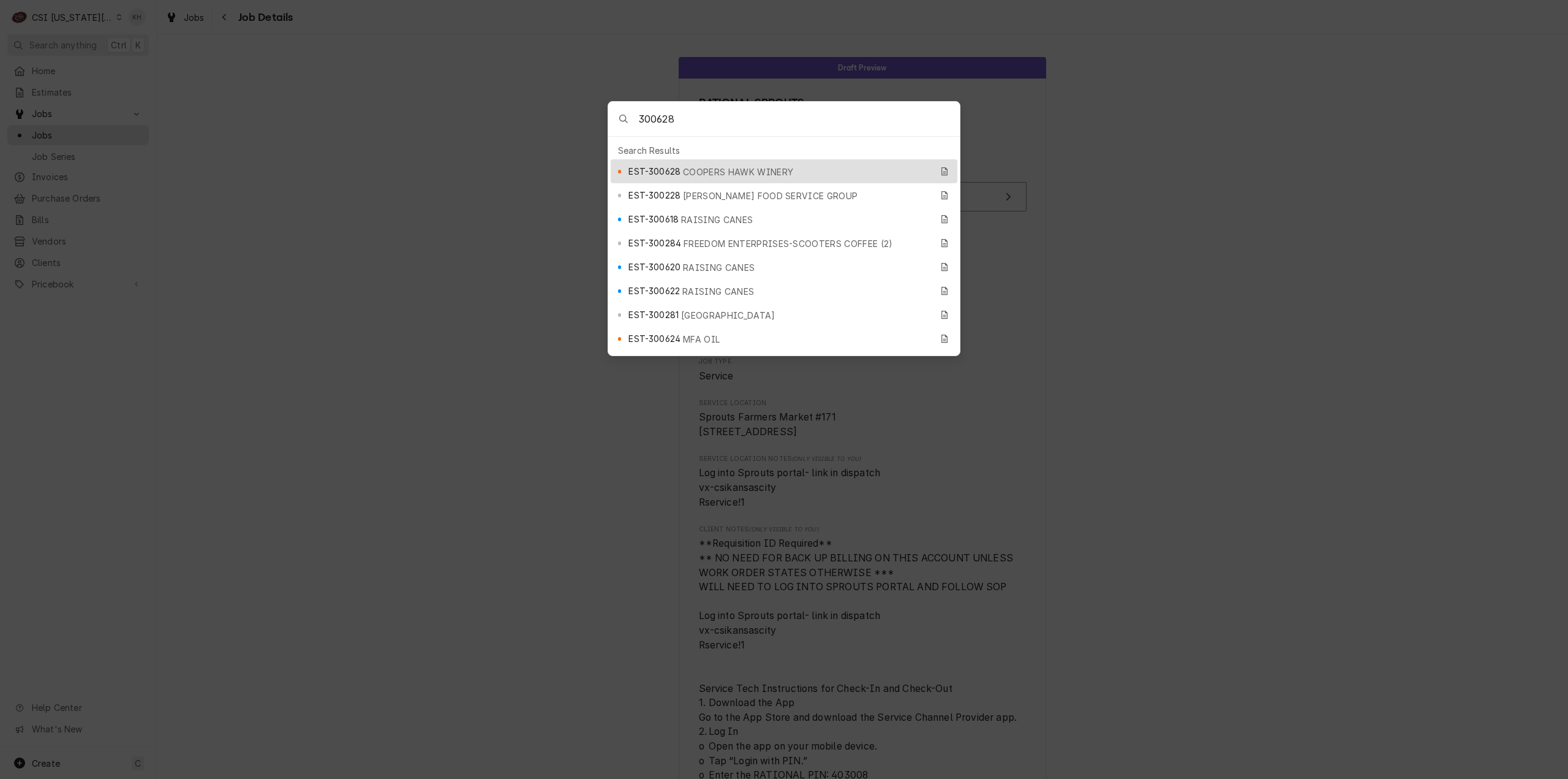
type input "300628"
click at [640, 165] on span "EST-300628" at bounding box center [654, 171] width 52 height 13
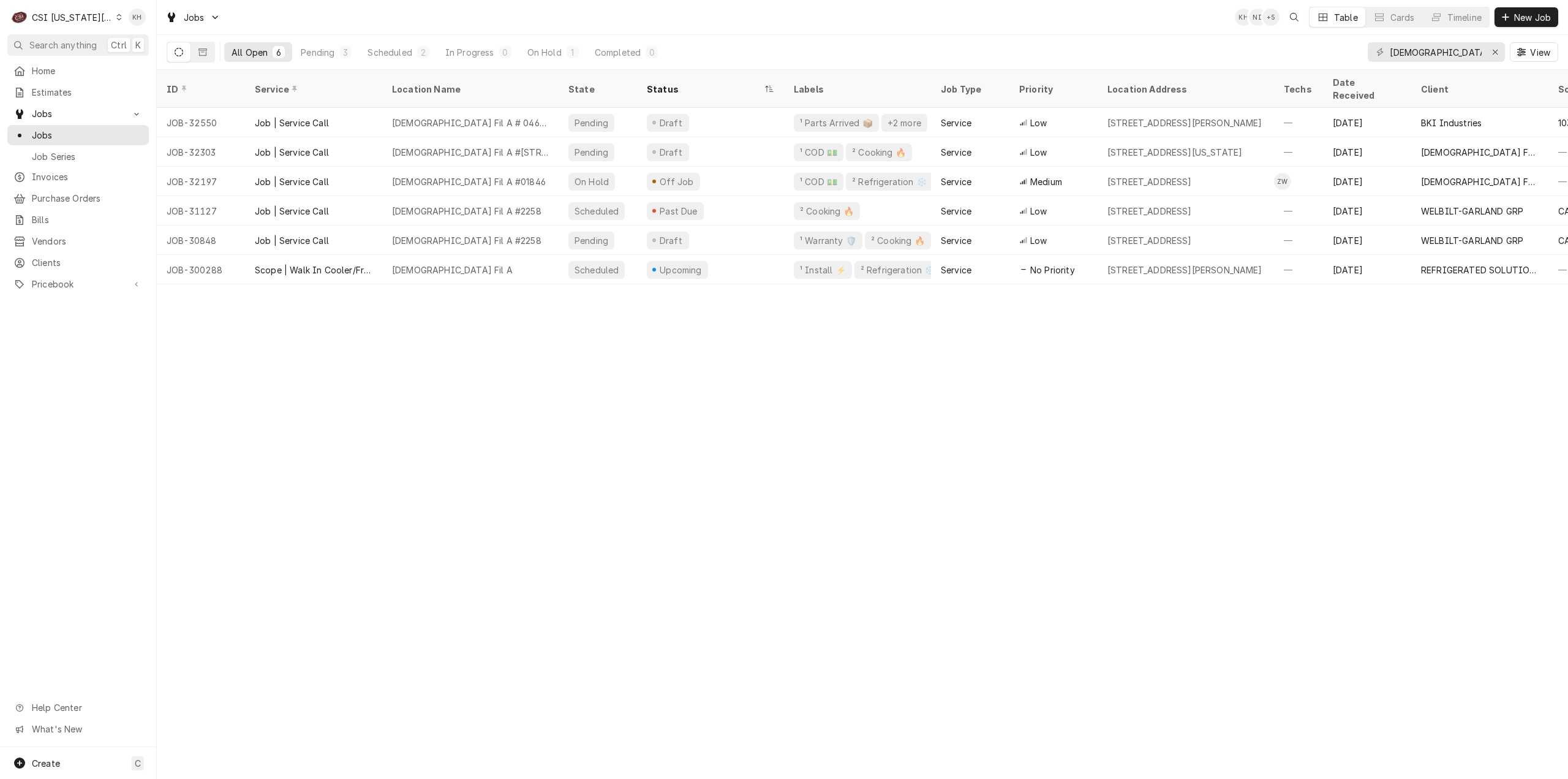
click at [94, 46] on span "Search anything" at bounding box center [63, 45] width 68 height 13
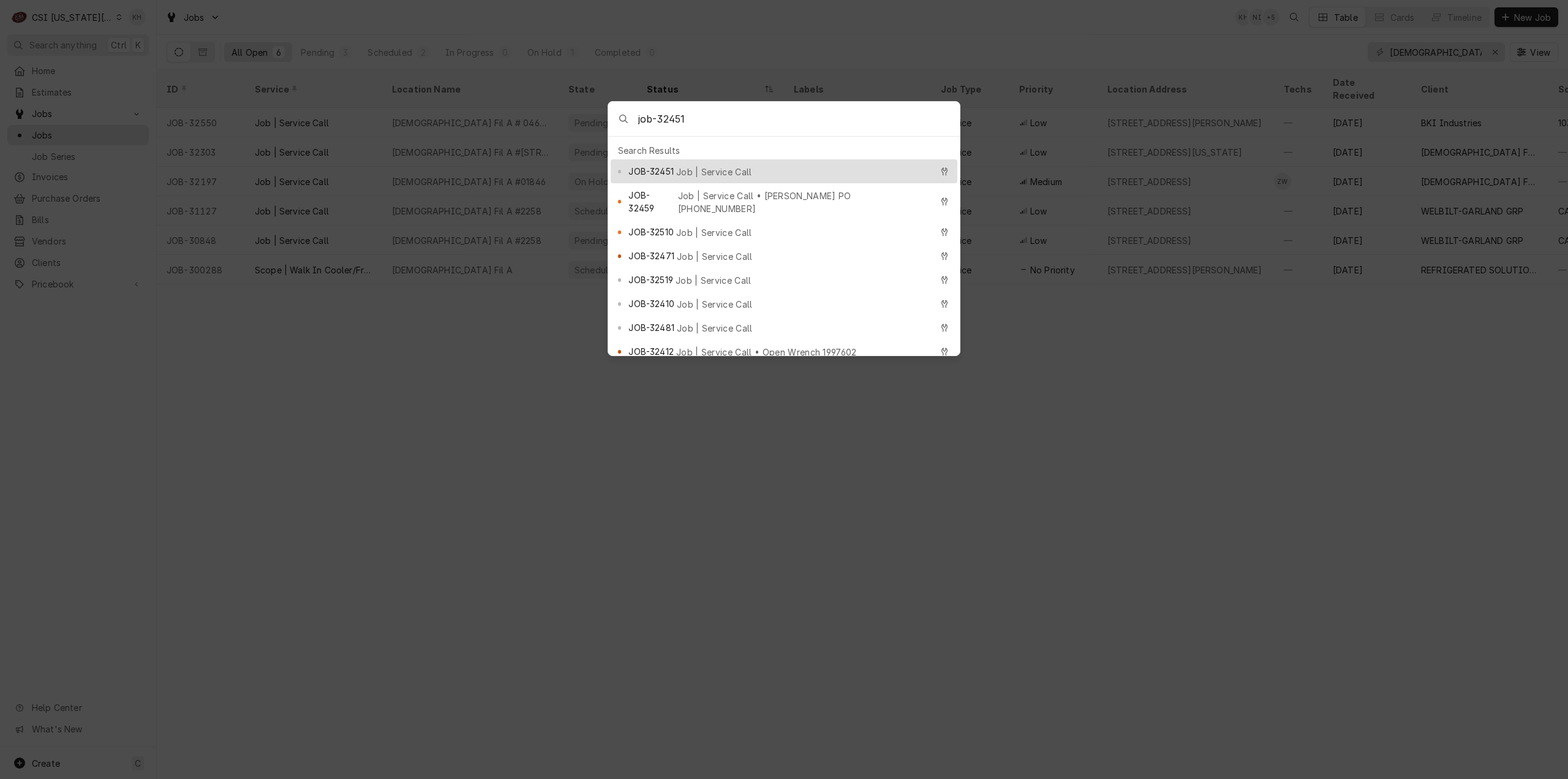
type input "job-32451"
click at [716, 174] on div "JOB-32451 Job | Service Call" at bounding box center [784, 172] width 347 height 24
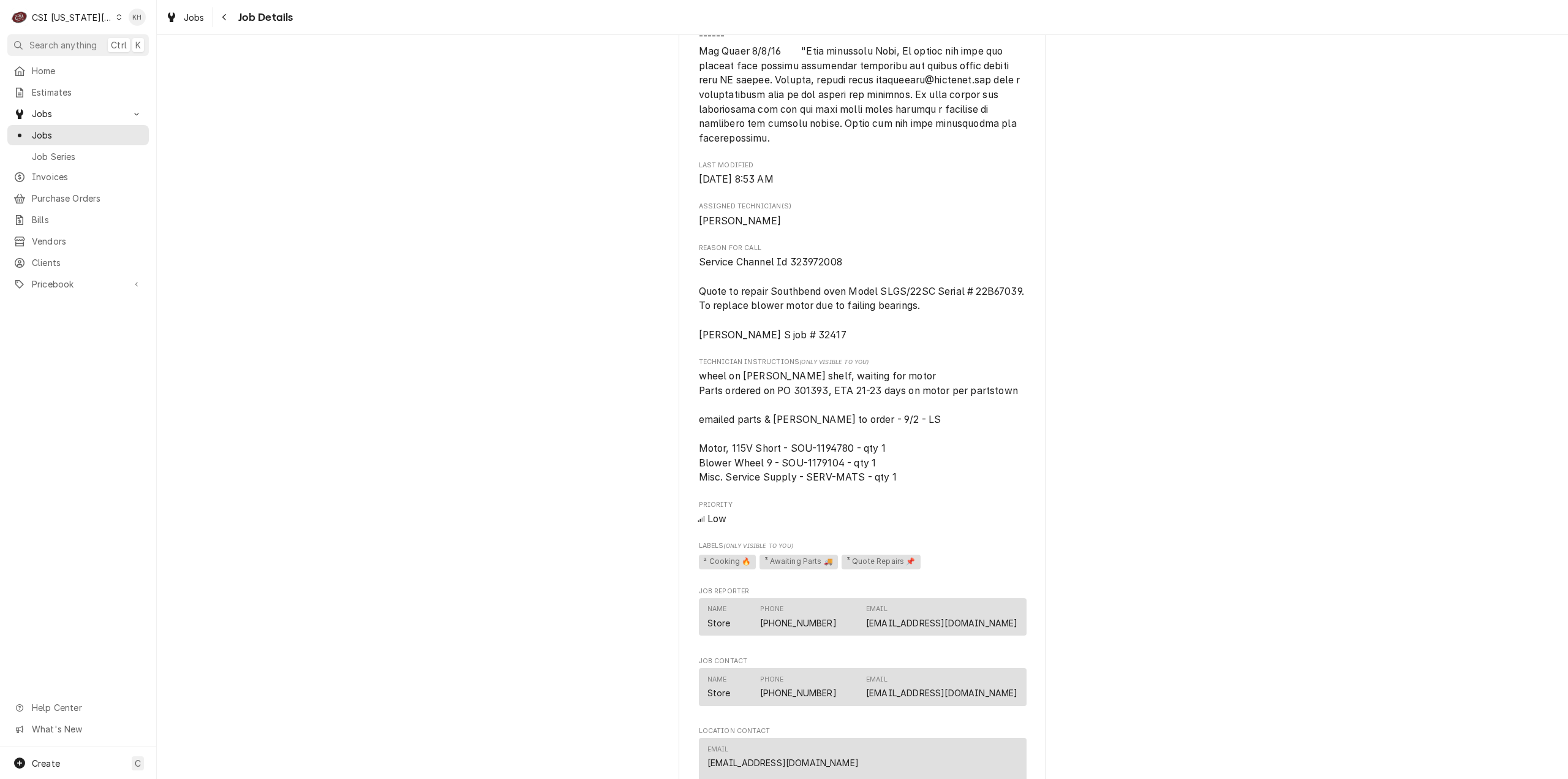
scroll to position [1287, 0]
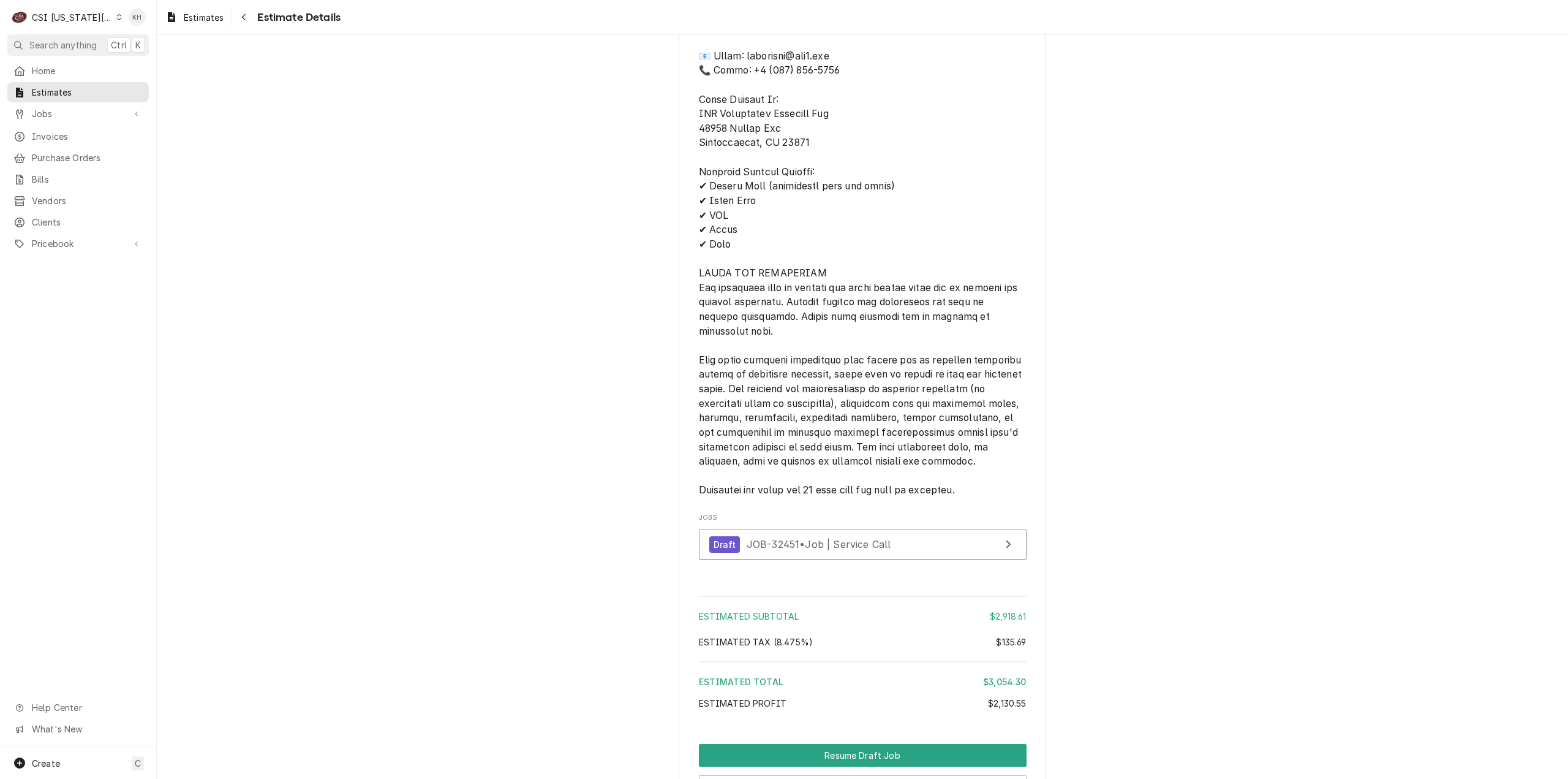
scroll to position [2745, 0]
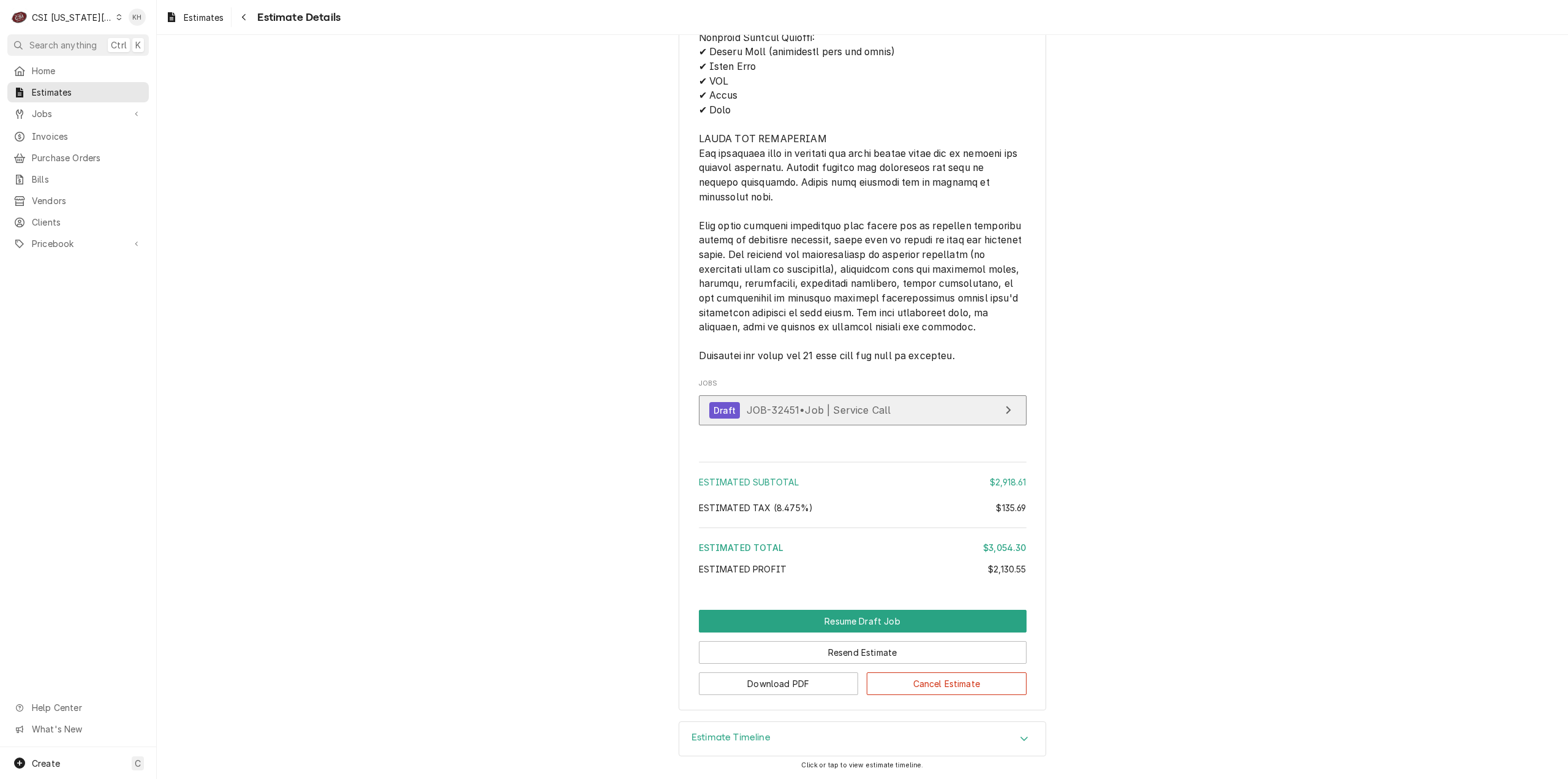
click at [841, 412] on span "JOB-32451 • Job | Service Call" at bounding box center [819, 410] width 145 height 12
click at [75, 41] on span "Search anything" at bounding box center [63, 45] width 68 height 13
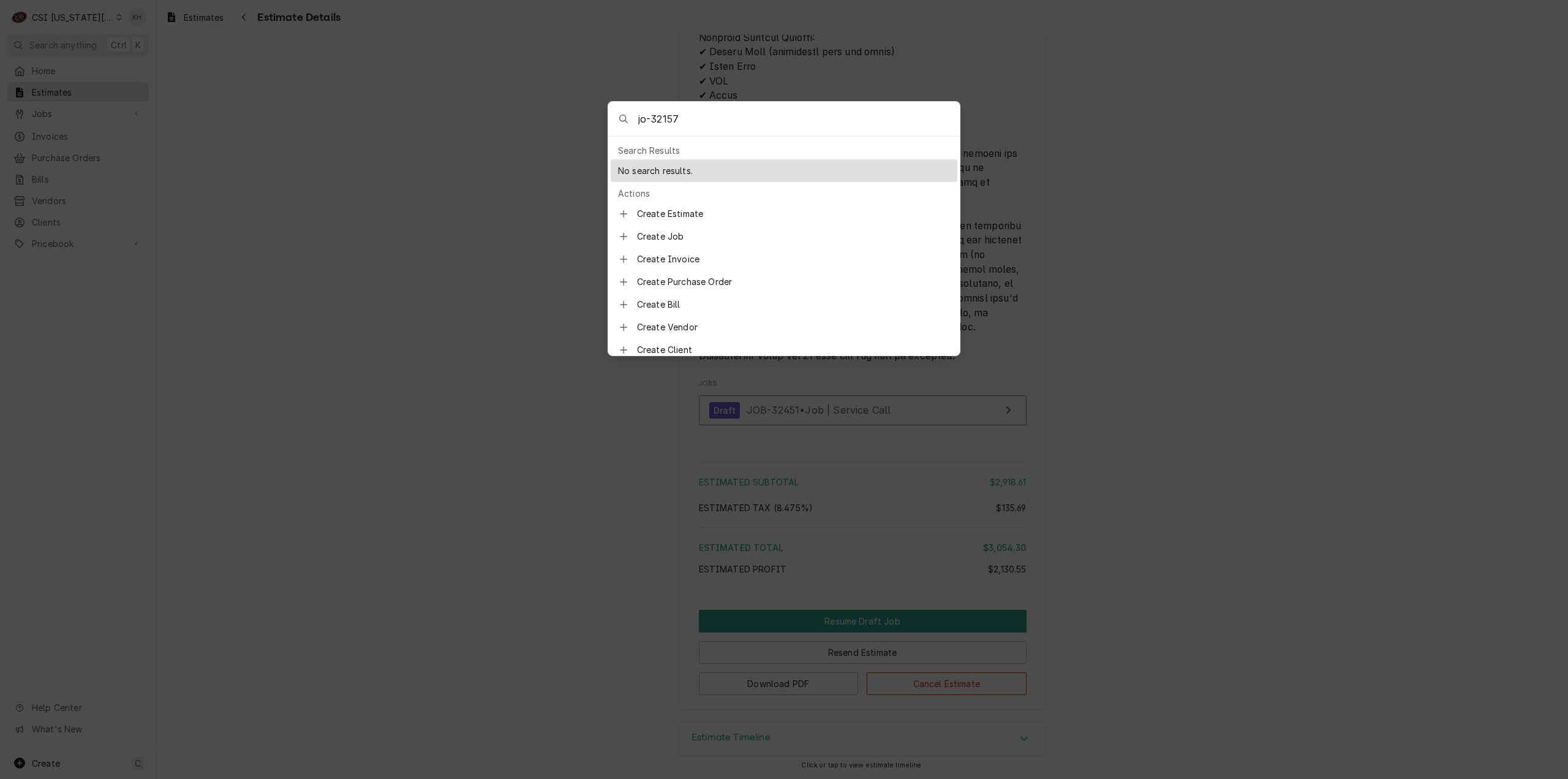
click at [645, 124] on input "jo-32157" at bounding box center [799, 119] width 321 height 34
type input "job-32157"
click at [747, 167] on div "JOB-32157 Job | Service Call" at bounding box center [779, 171] width 303 height 14
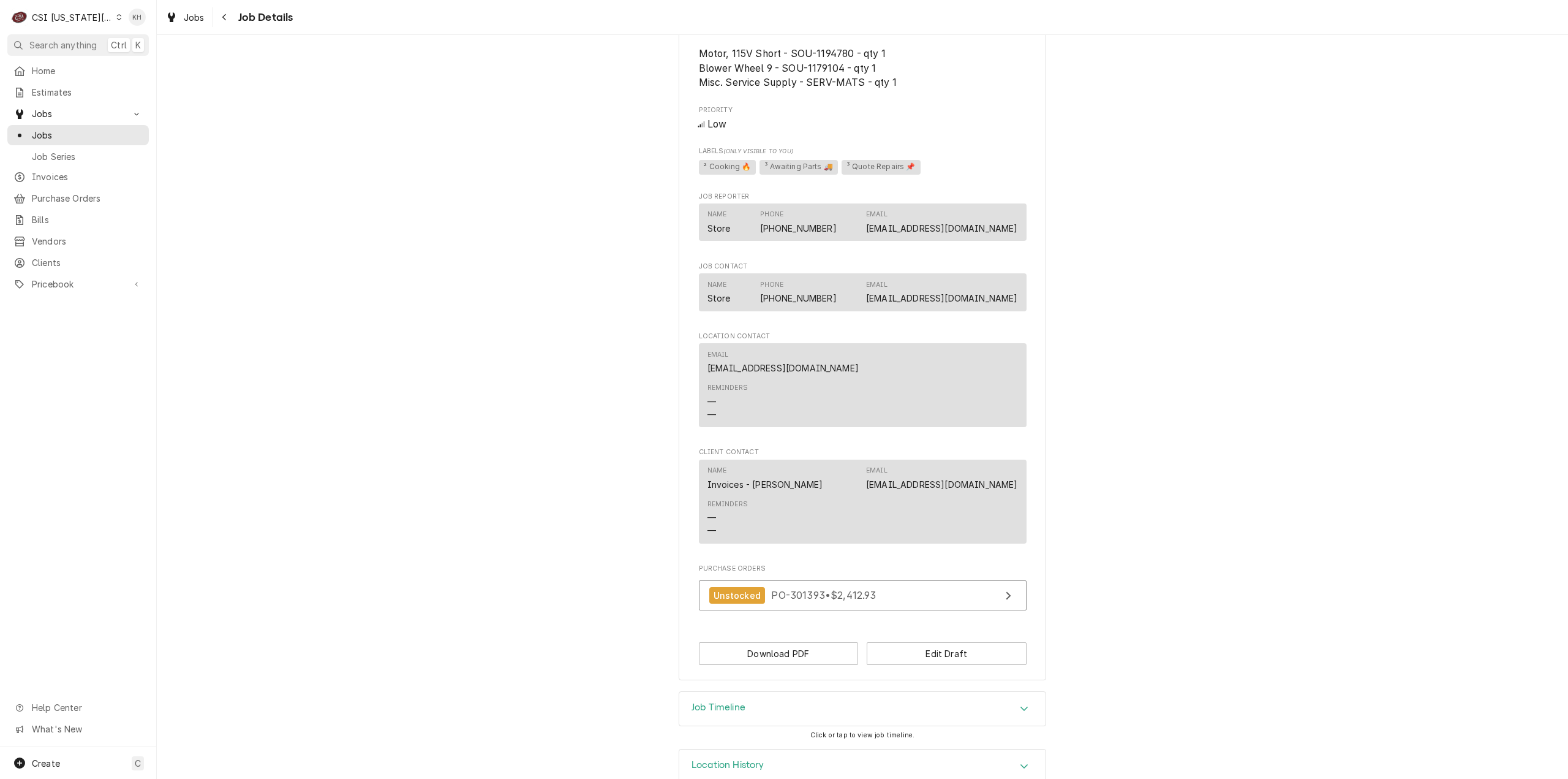
scroll to position [1580, 0]
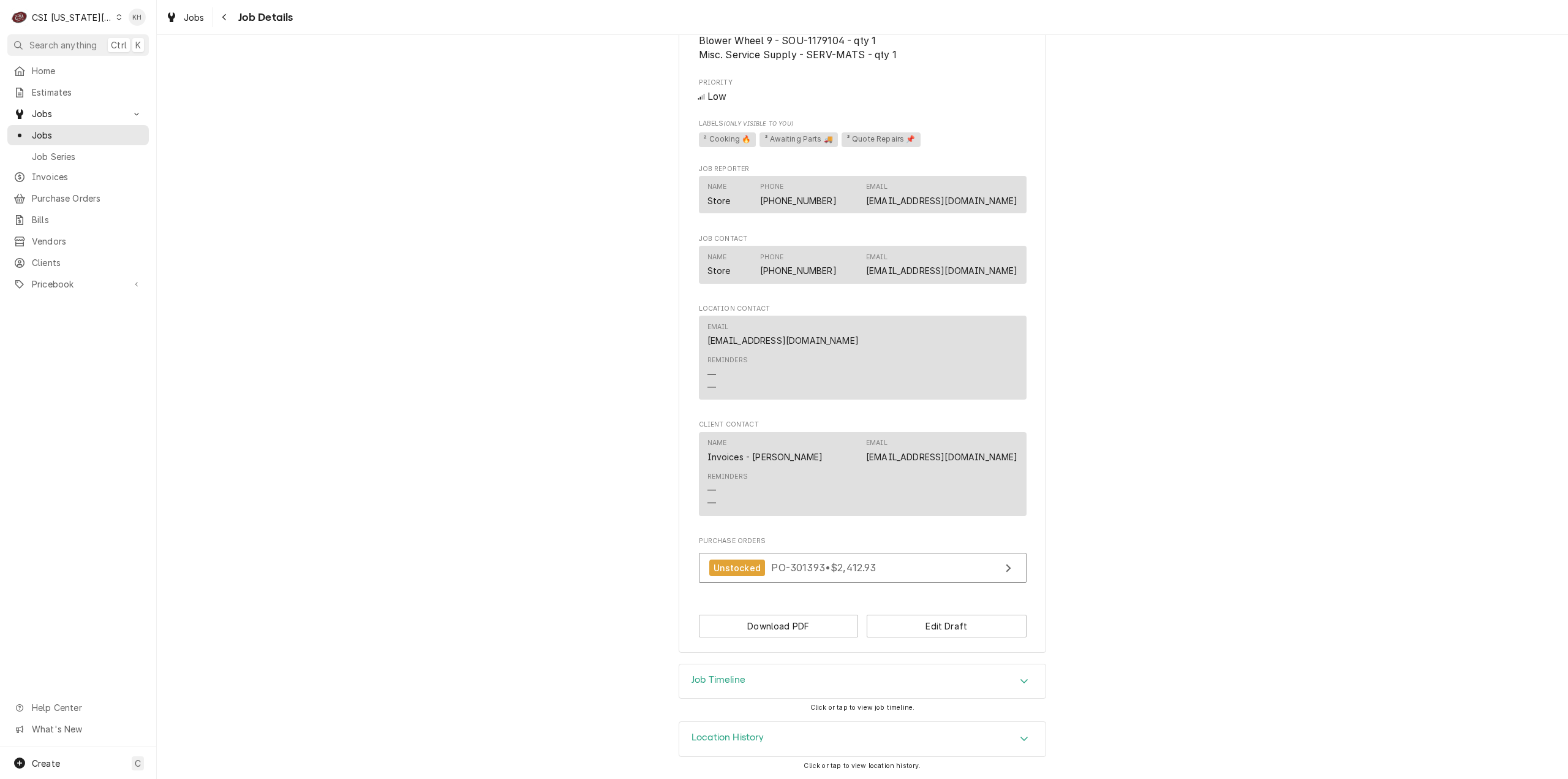
click at [727, 684] on h3 "Job Timeline" at bounding box center [719, 680] width 54 height 11
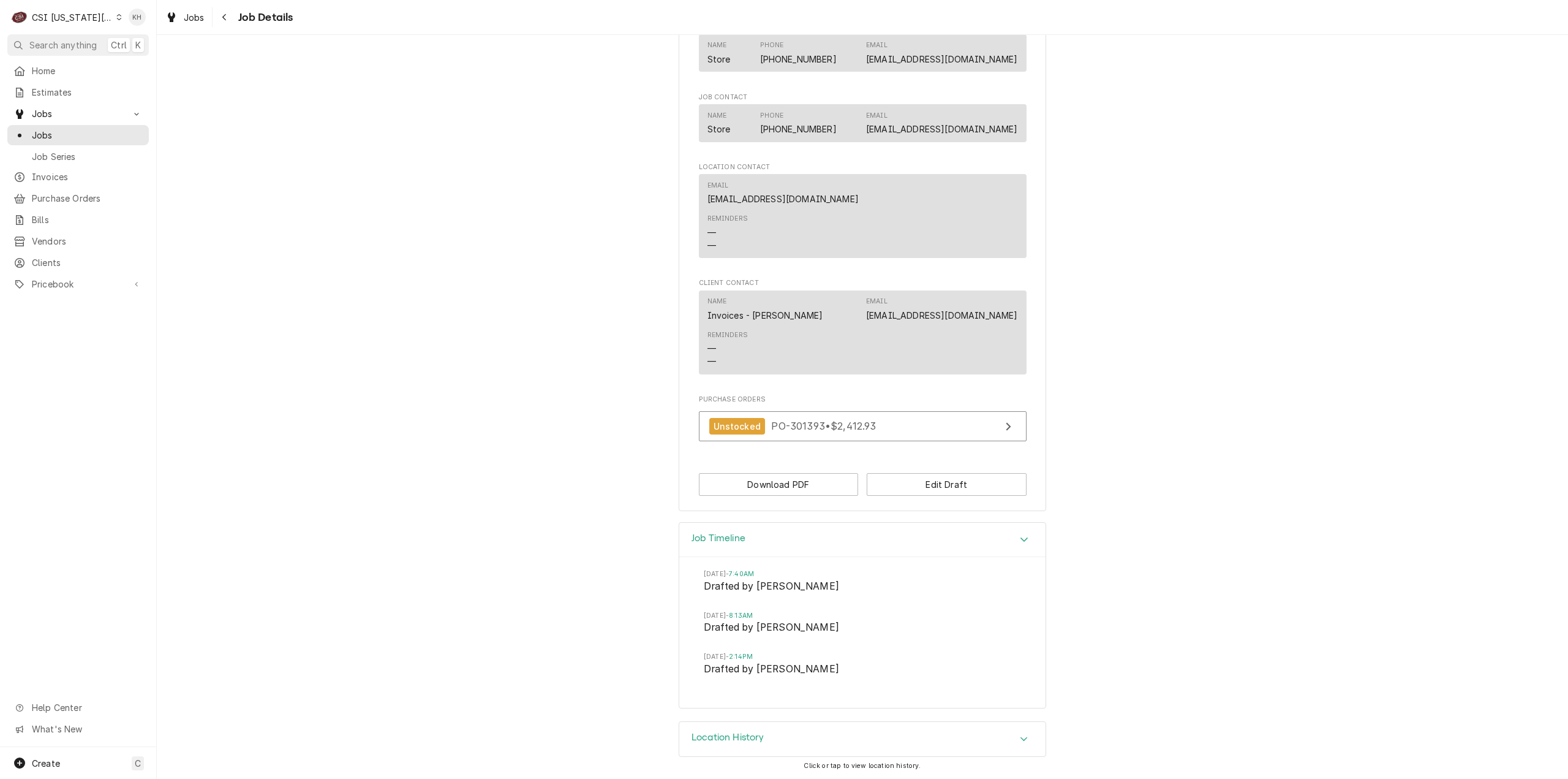
scroll to position [1354, 0]
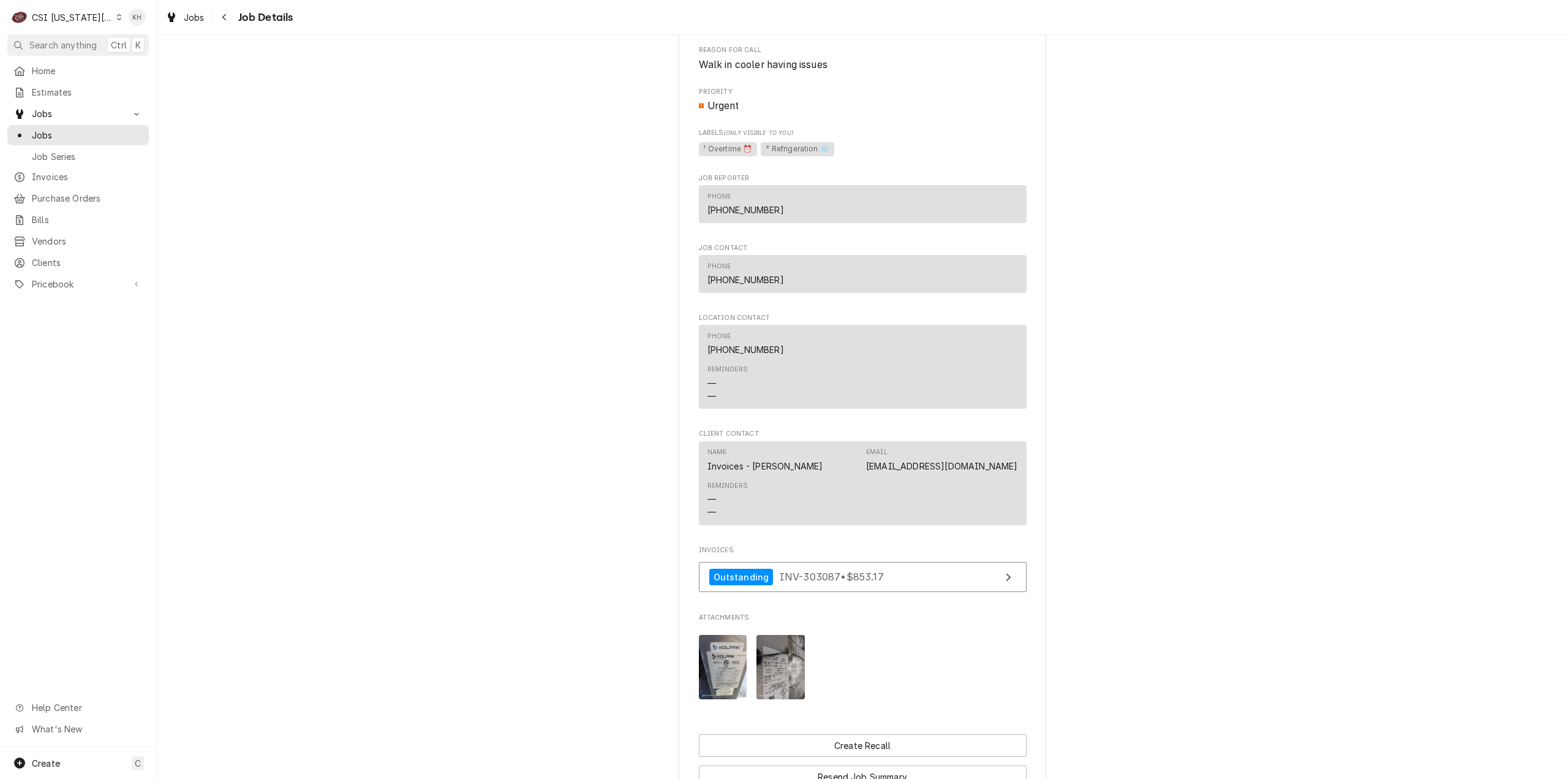
scroll to position [1419, 0]
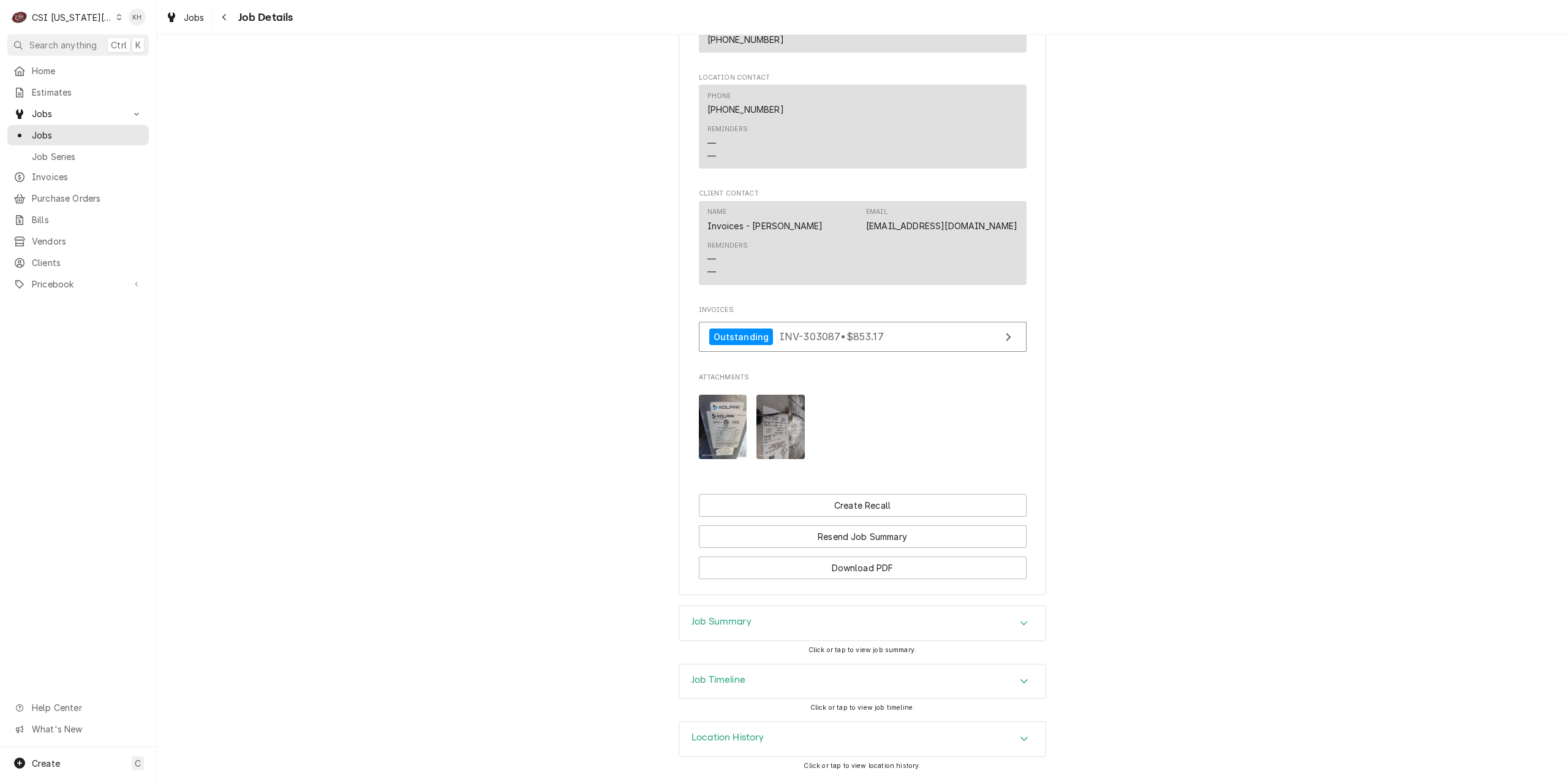
click at [788, 686] on div "Job Timeline" at bounding box center [863, 681] width 366 height 34
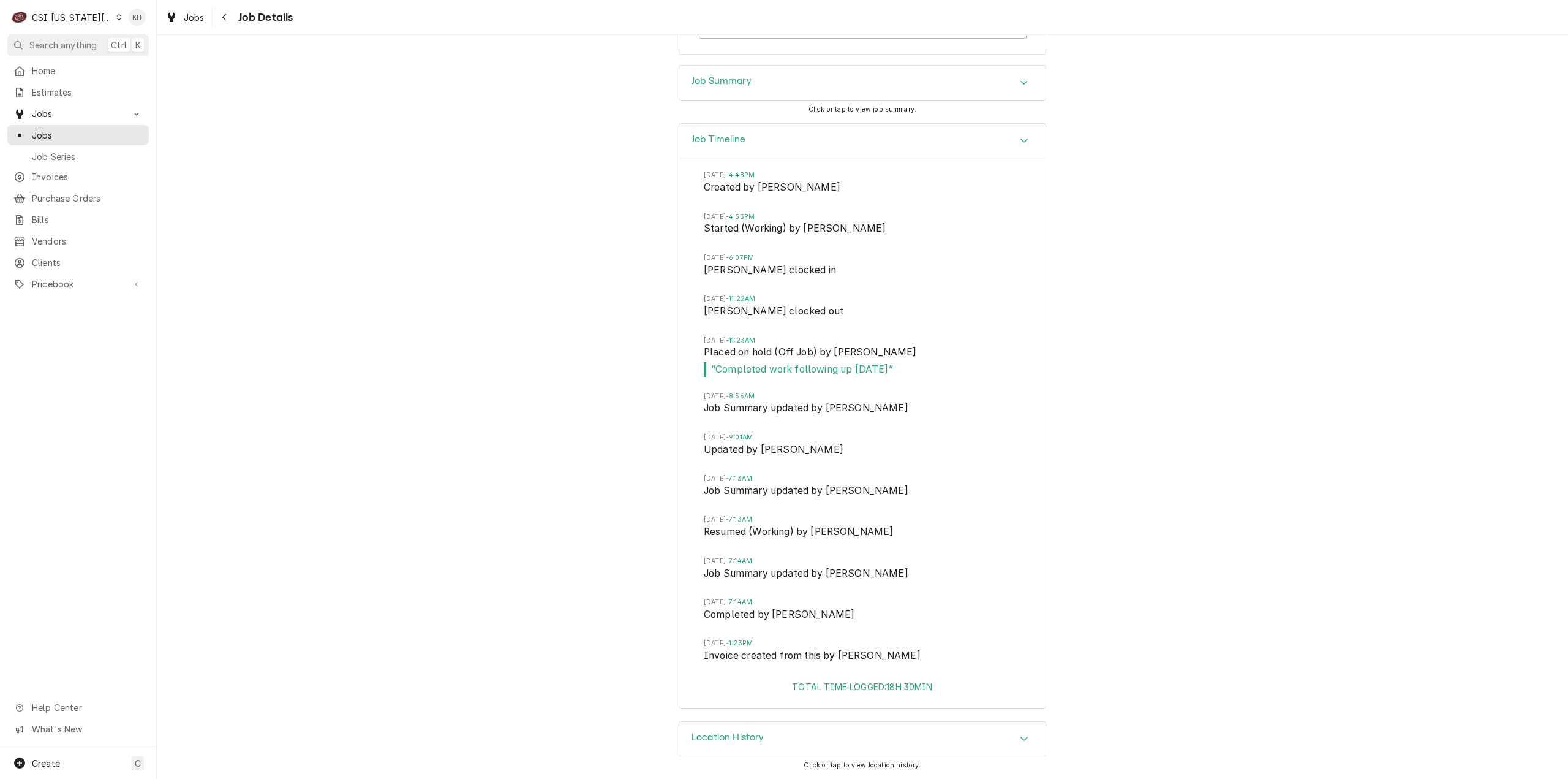
scroll to position [1959, 0]
click at [731, 92] on div "Job Summary" at bounding box center [863, 83] width 366 height 34
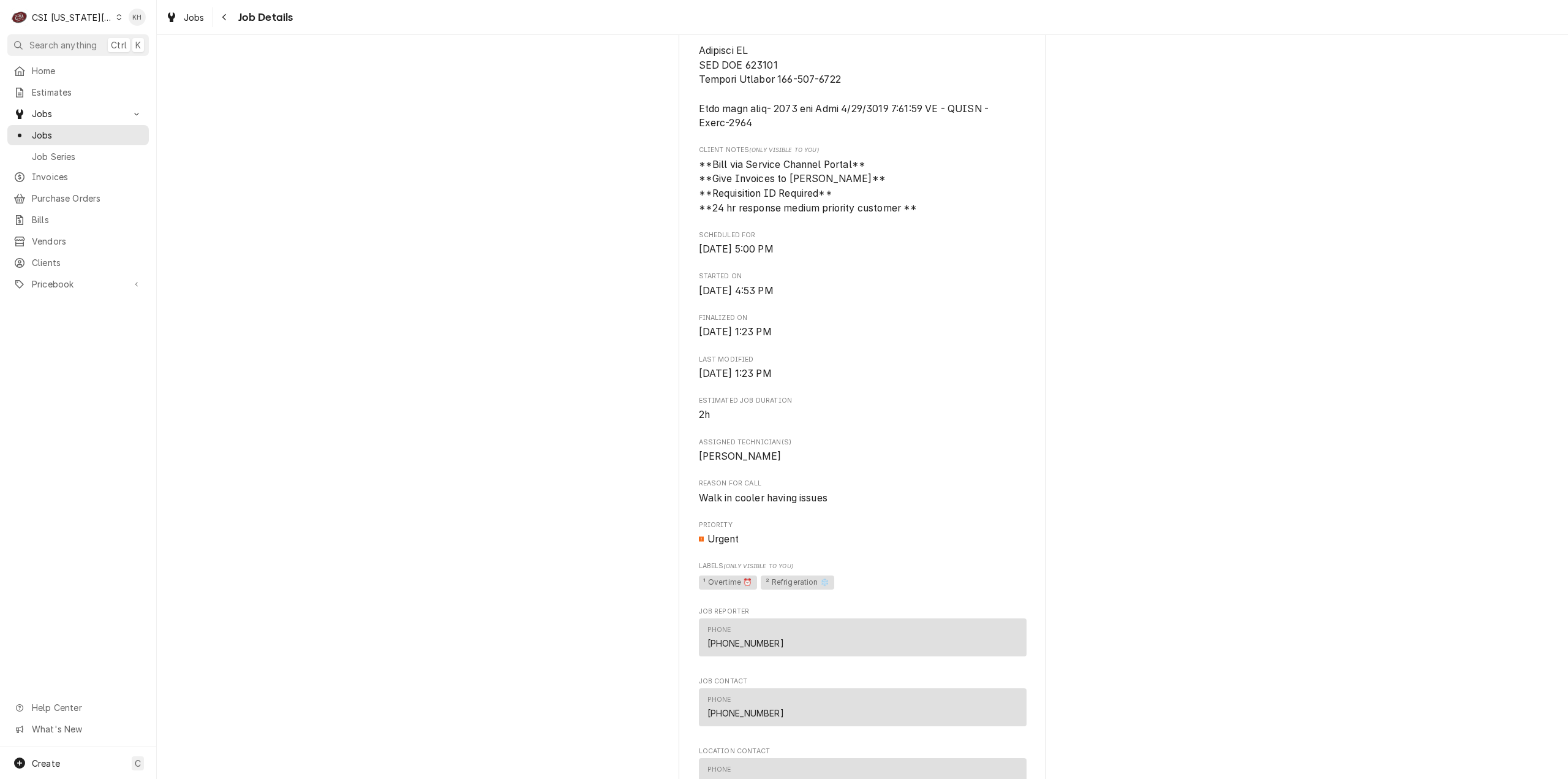
scroll to position [617, 0]
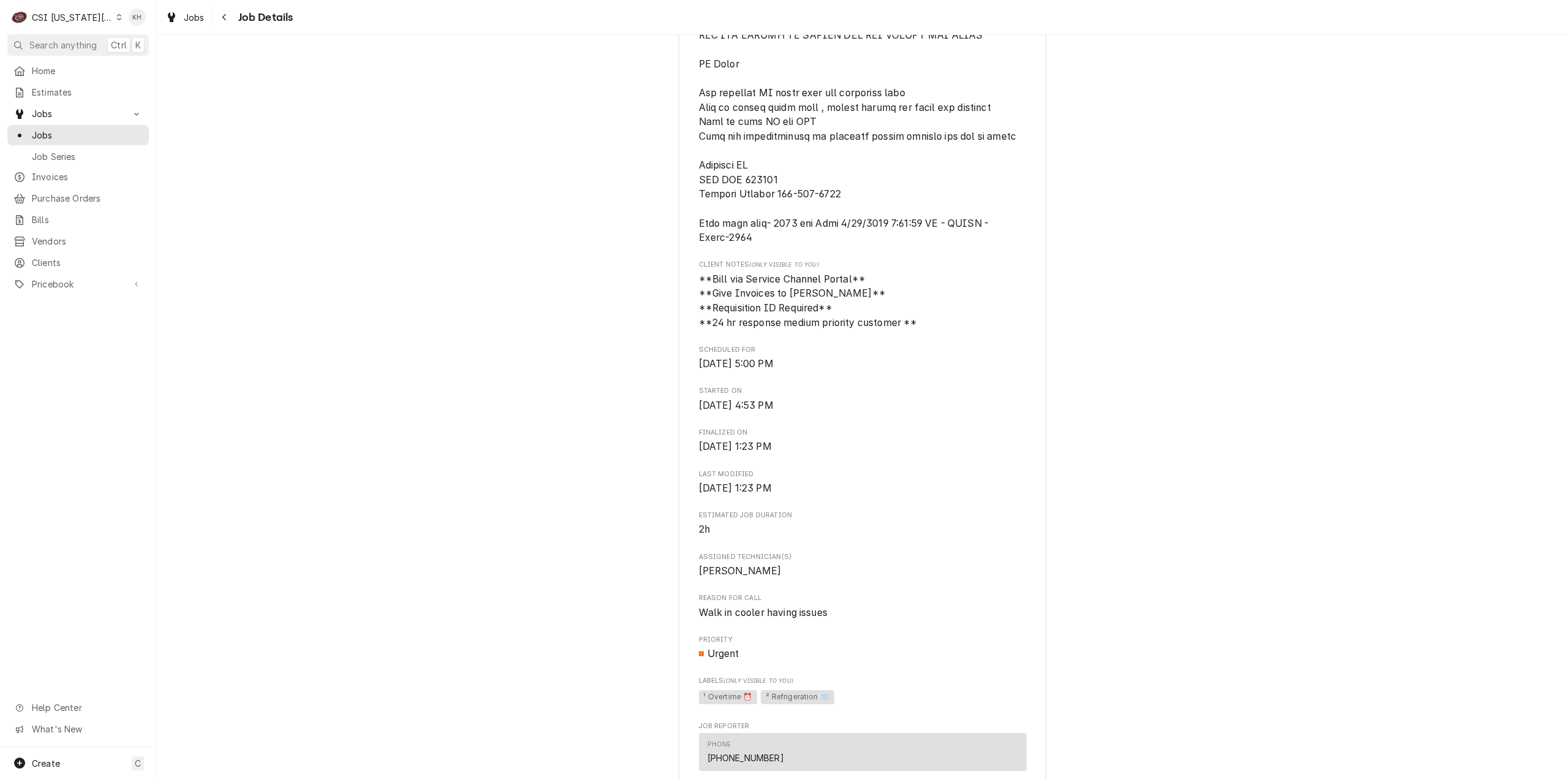
drag, startPoint x: 61, startPoint y: 14, endPoint x: 70, endPoint y: 20, distance: 10.8
click at [61, 14] on div "CSI [US_STATE][GEOGRAPHIC_DATA]." at bounding box center [72, 17] width 81 height 13
click at [137, 59] on div "CSI St. [PERSON_NAME]" at bounding box center [214, 66] width 188 height 15
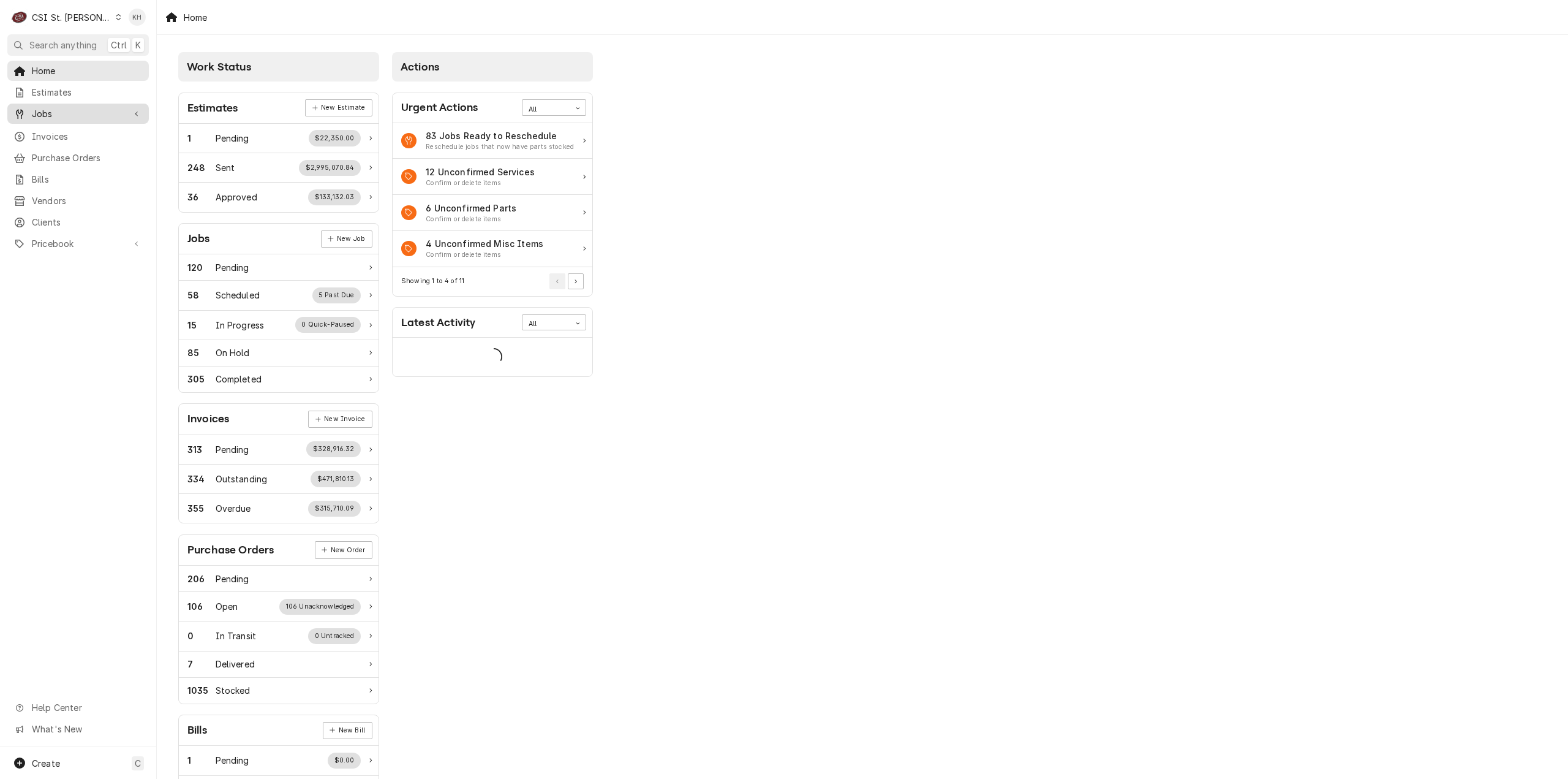
click at [46, 119] on link "Jobs" at bounding box center [78, 113] width 142 height 20
click at [54, 136] on span "Jobs" at bounding box center [88, 135] width 111 height 13
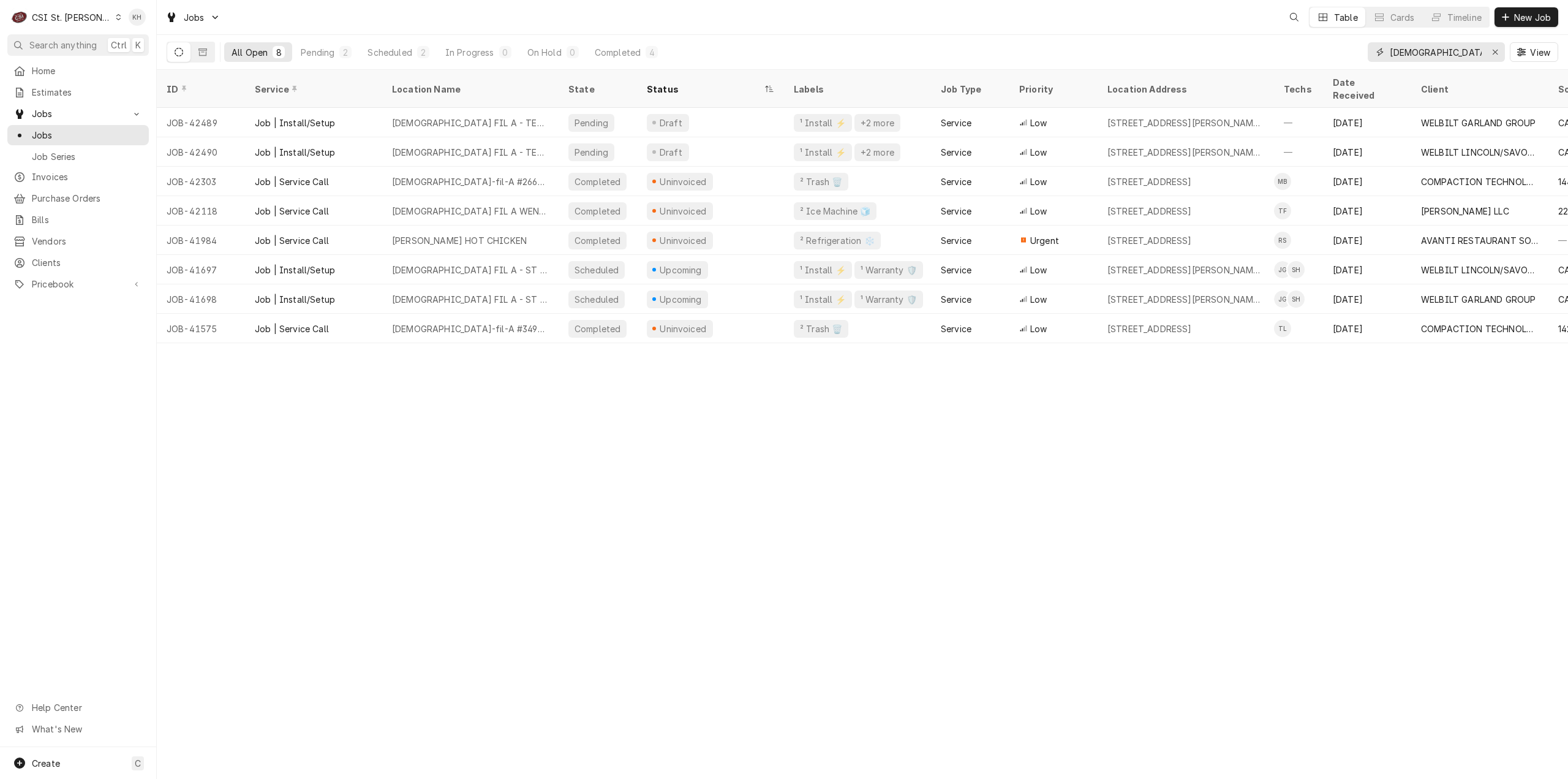
drag, startPoint x: 1423, startPoint y: 52, endPoint x: 1383, endPoint y: 52, distance: 40.0
click at [1383, 52] on div "[DEMOGRAPHIC_DATA]" at bounding box center [1436, 52] width 137 height 20
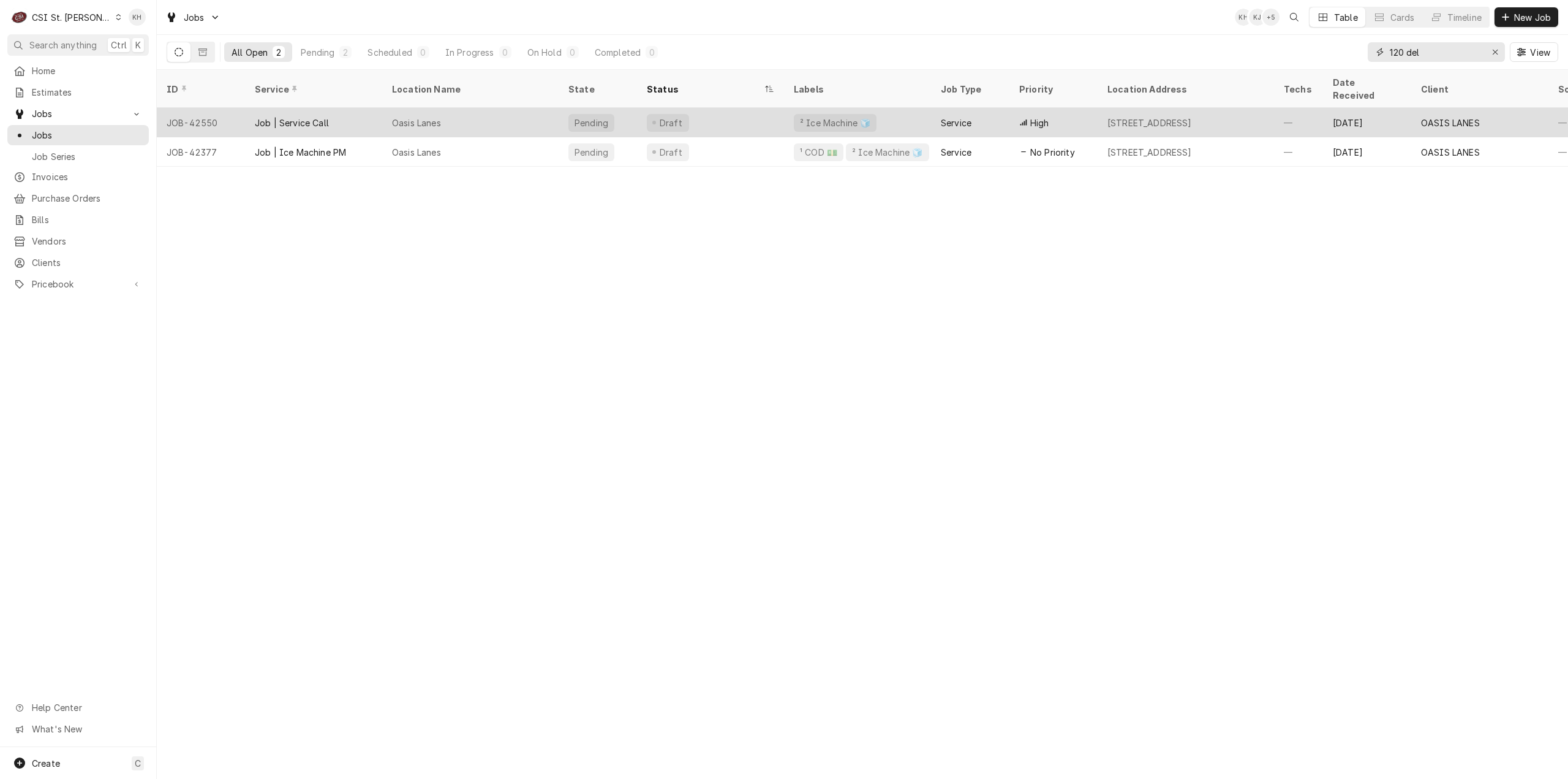
type input "120 del"
click at [754, 108] on div "Draft" at bounding box center [710, 122] width 147 height 29
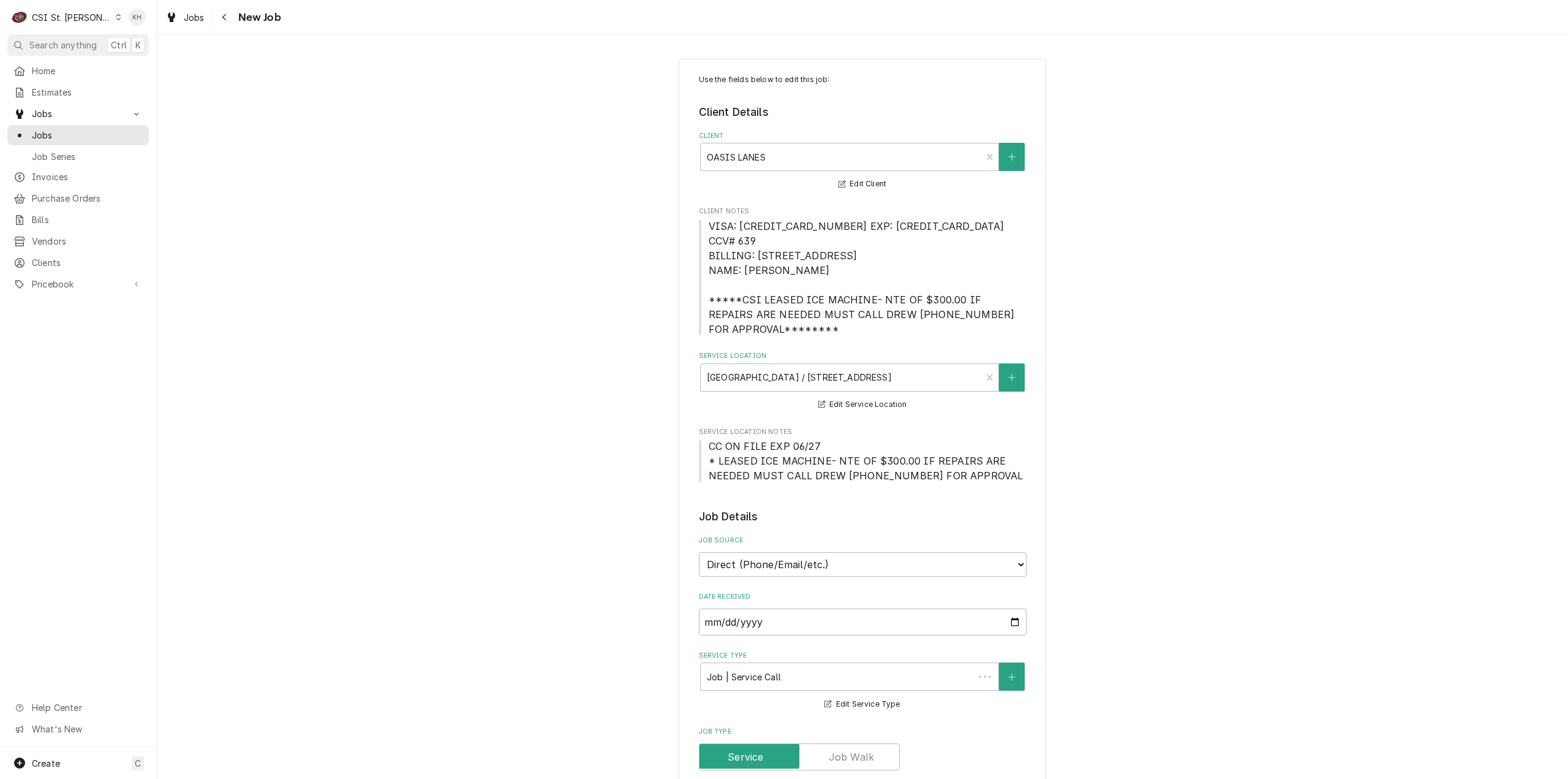
type textarea "x"
click at [219, 21] on div "Navigate back" at bounding box center [224, 16] width 12 height 12
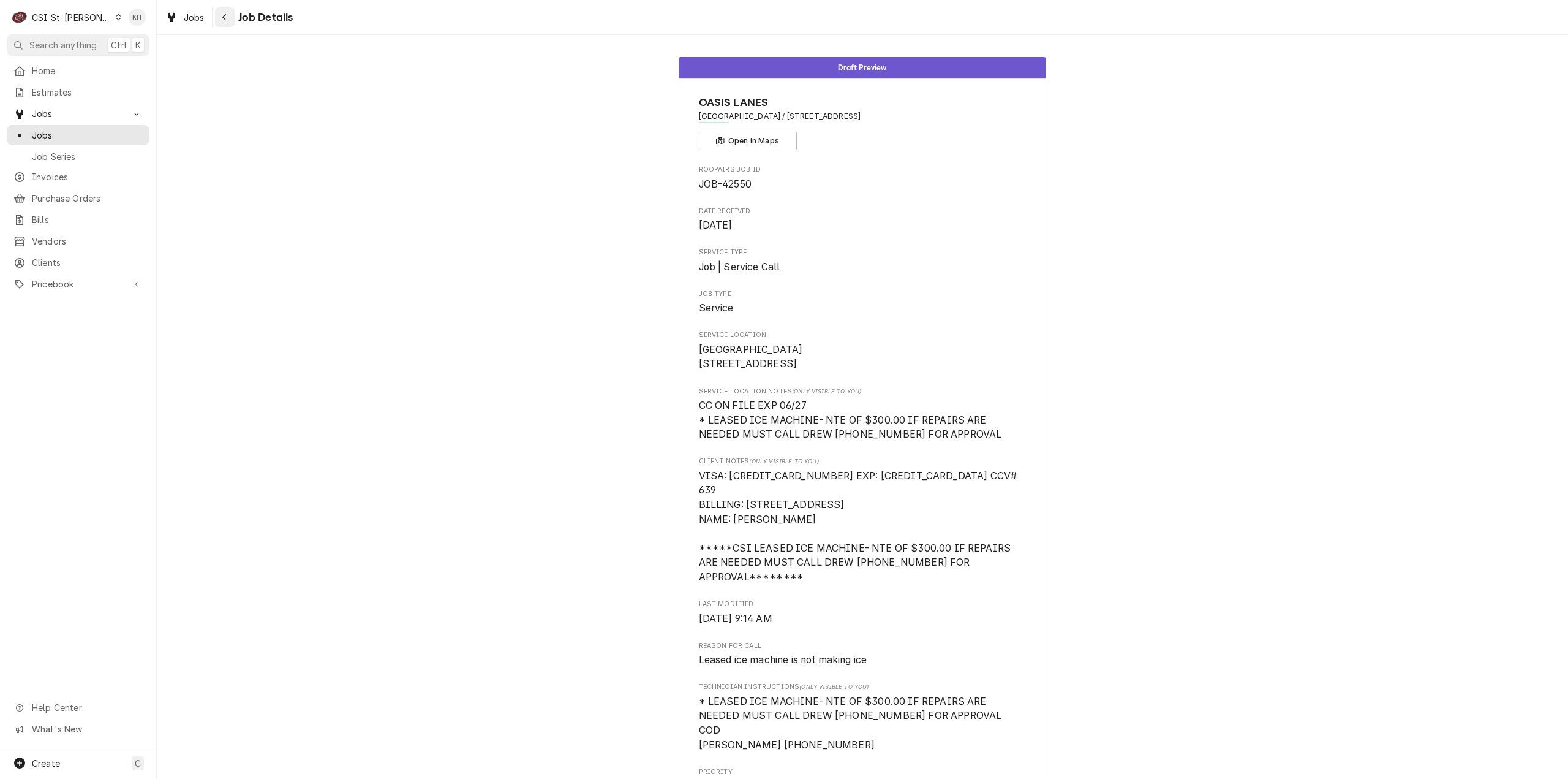
click at [216, 20] on button "Navigate back" at bounding box center [225, 17] width 20 height 20
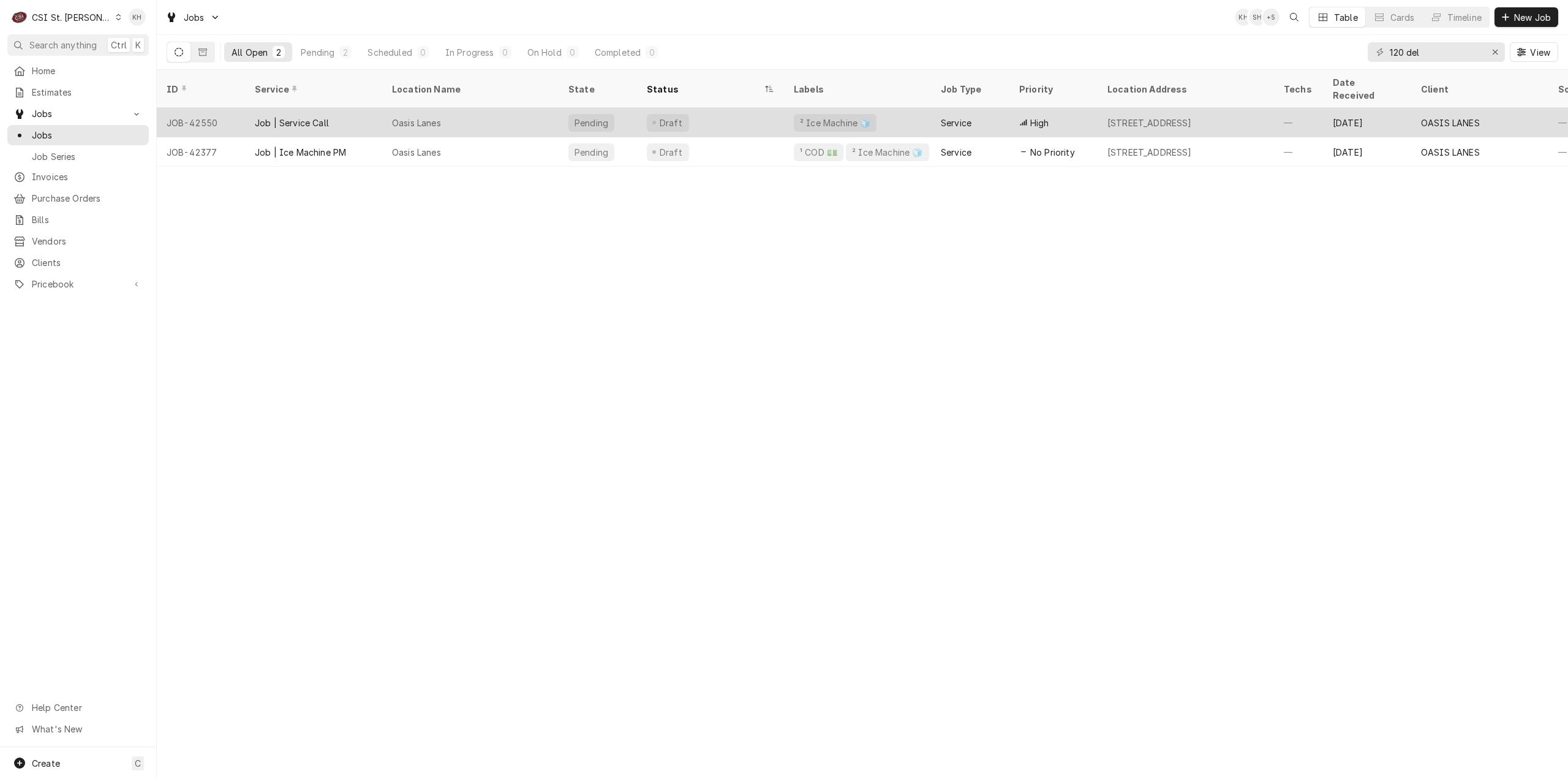
click at [479, 108] on div "Oasis Lanes" at bounding box center [471, 122] width 177 height 29
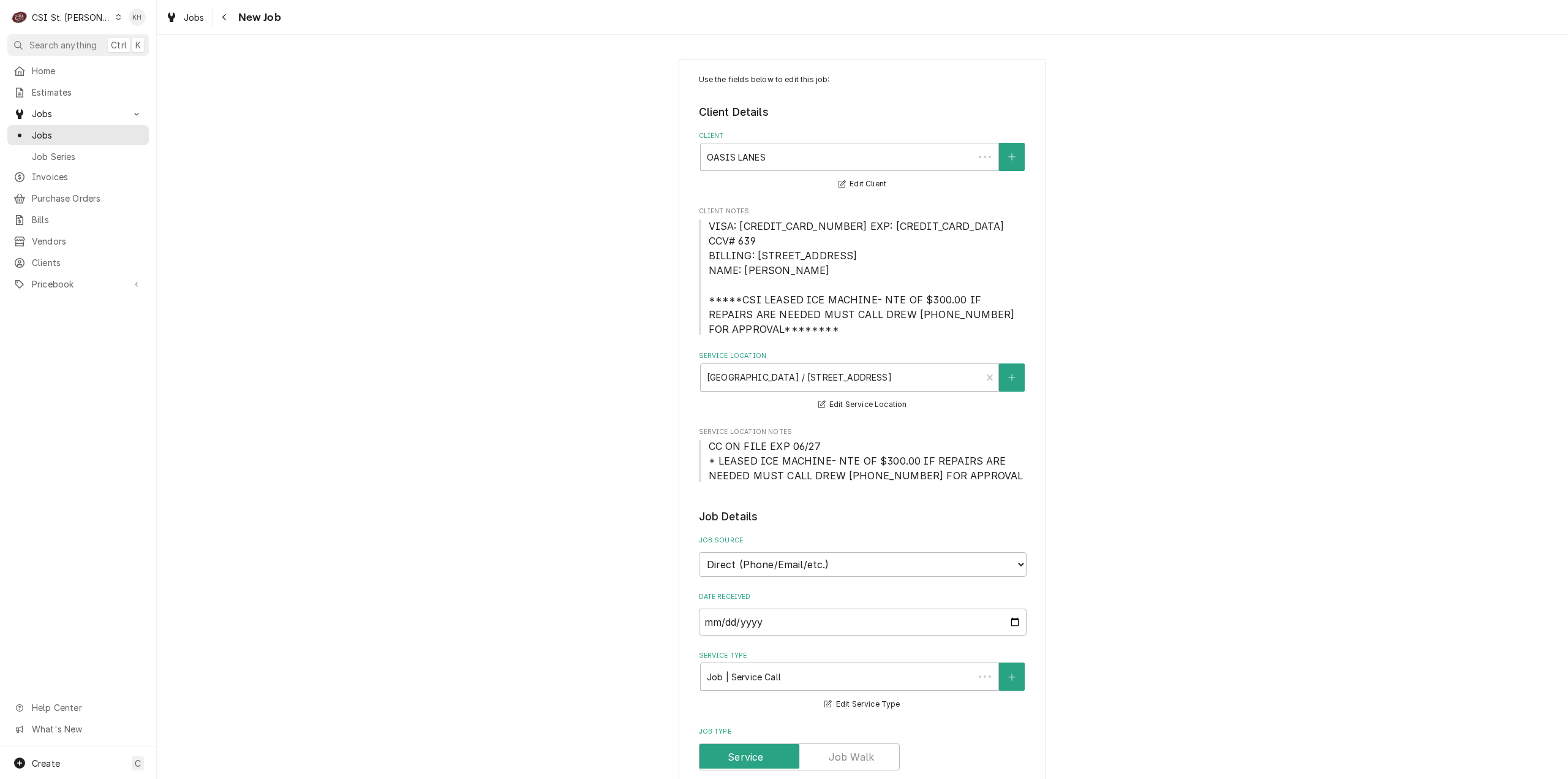
type textarea "x"
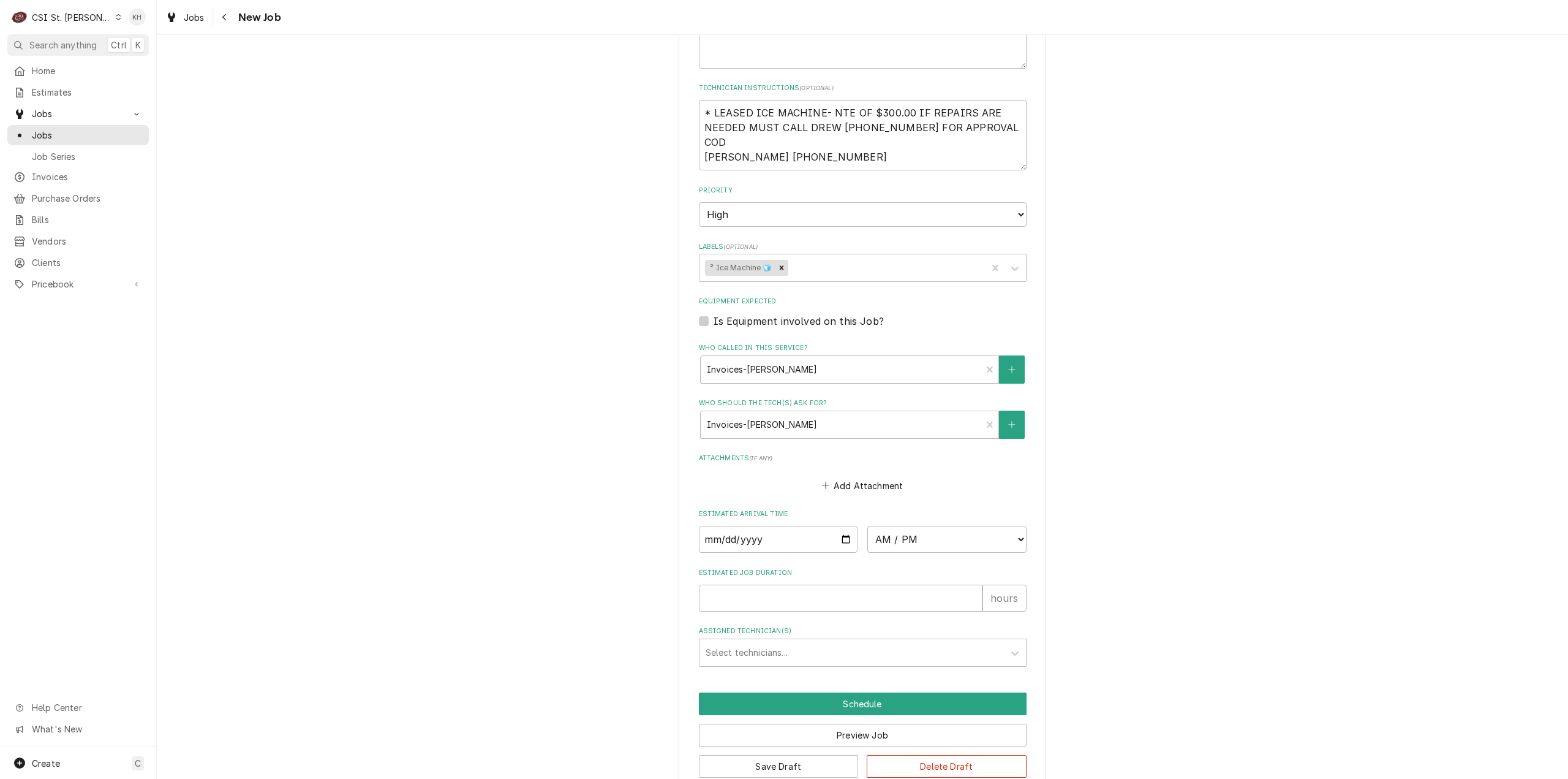
scroll to position [802, 0]
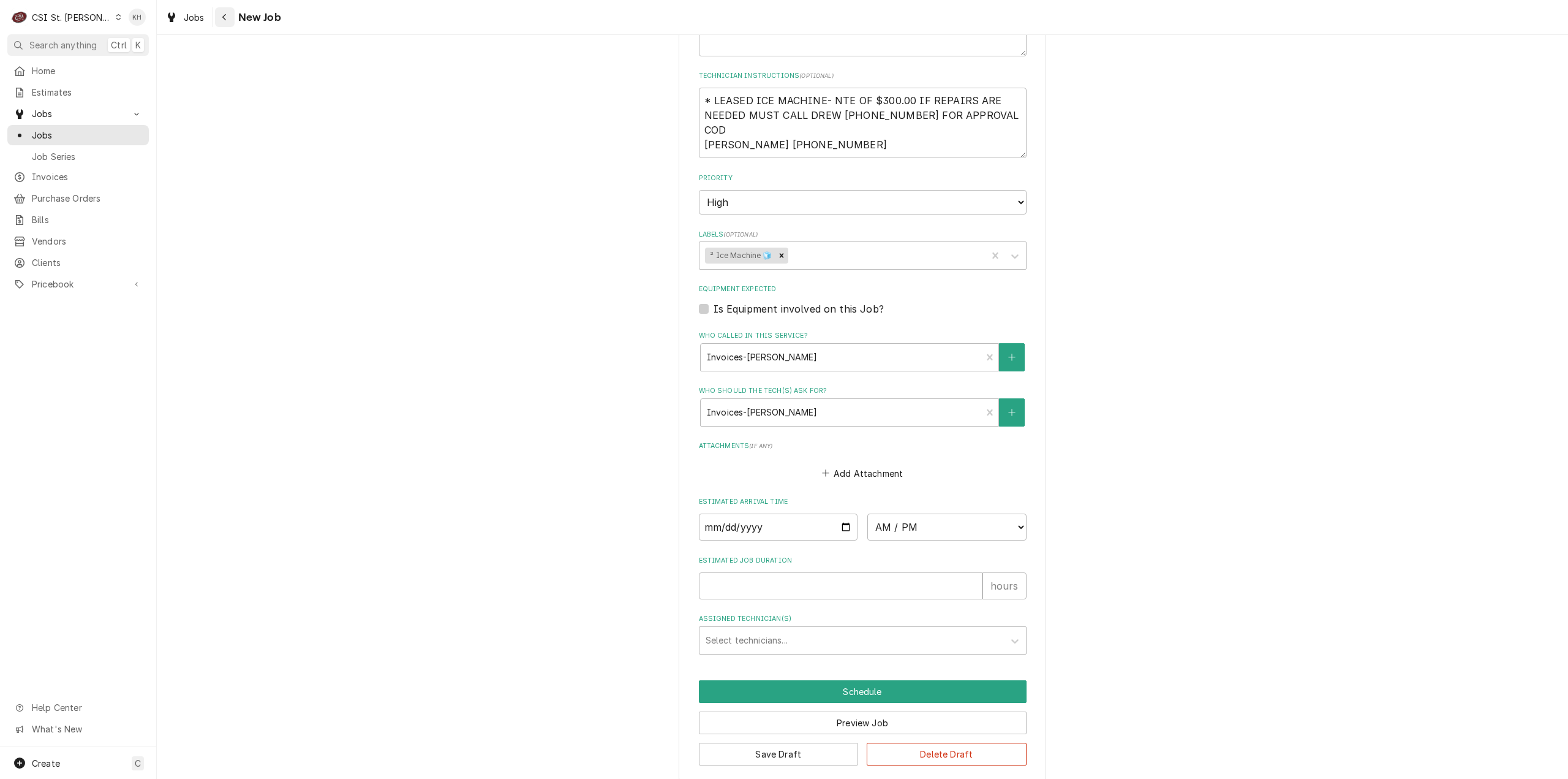
click at [232, 18] on button "Navigate back" at bounding box center [225, 17] width 20 height 20
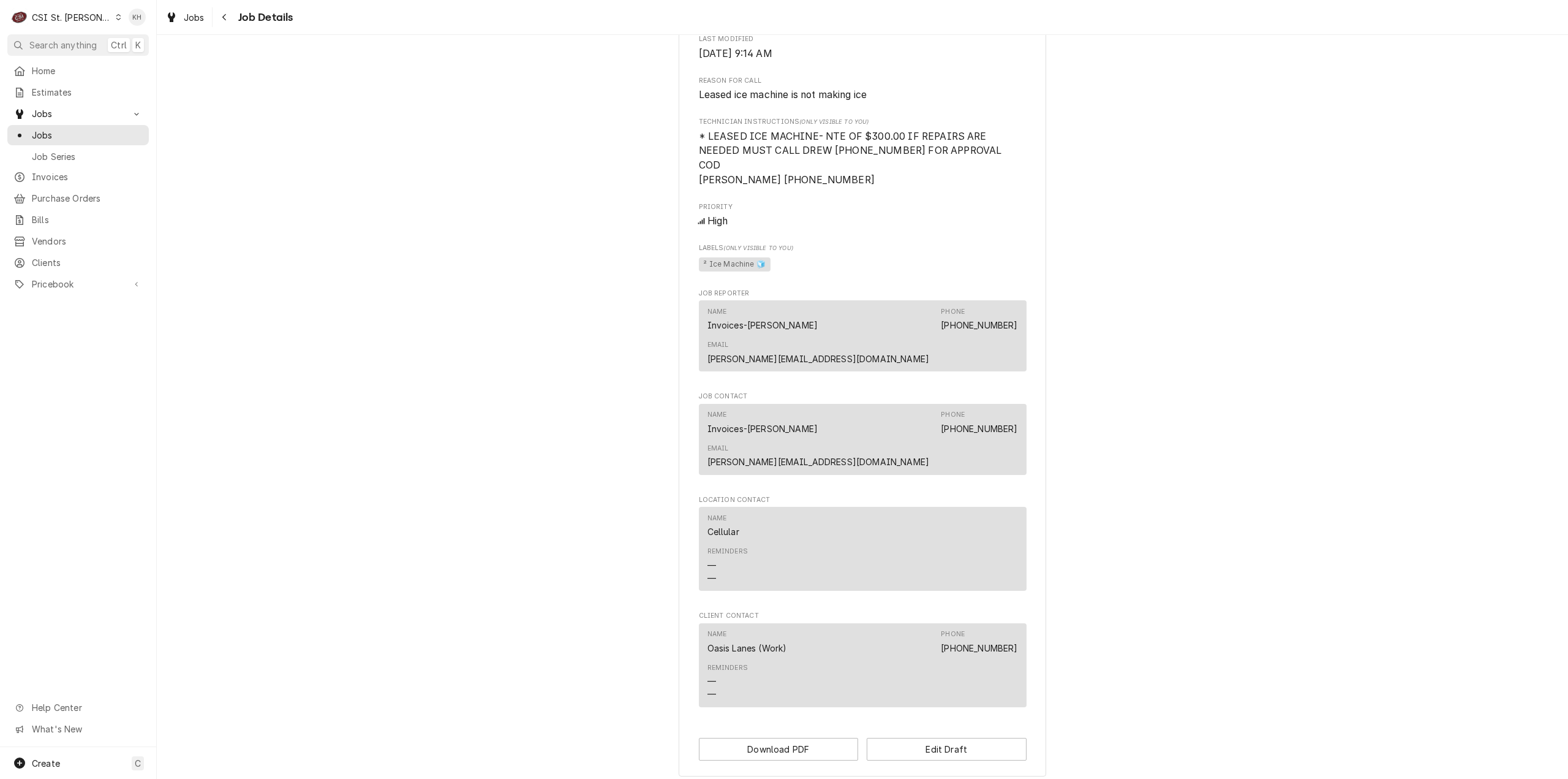
scroll to position [607, 0]
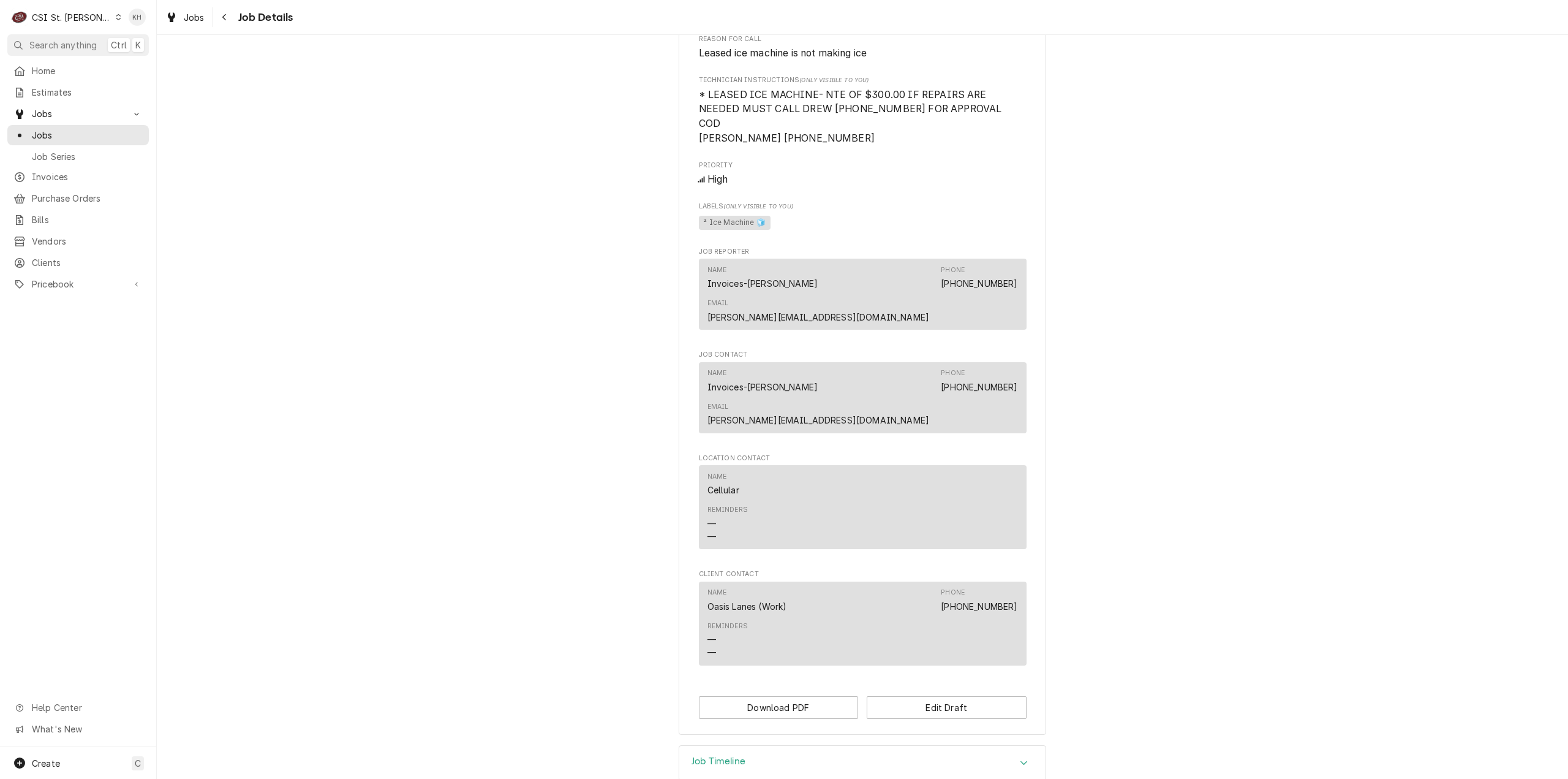
click at [737, 746] on div "Job Timeline" at bounding box center [863, 763] width 366 height 34
click at [730, 755] on h3 "Job Timeline" at bounding box center [719, 761] width 54 height 11
drag, startPoint x: 279, startPoint y: 172, endPoint x: 293, endPoint y: 186, distance: 19.8
click at [279, 173] on div "Draft Preview OASIS LANES Oasis Lanes / 120 Dell Centre Way, Union, MO 63084 Op…" at bounding box center [862, 93] width 1411 height 1304
click at [995, 746] on div "Job Timeline" at bounding box center [863, 763] width 366 height 34
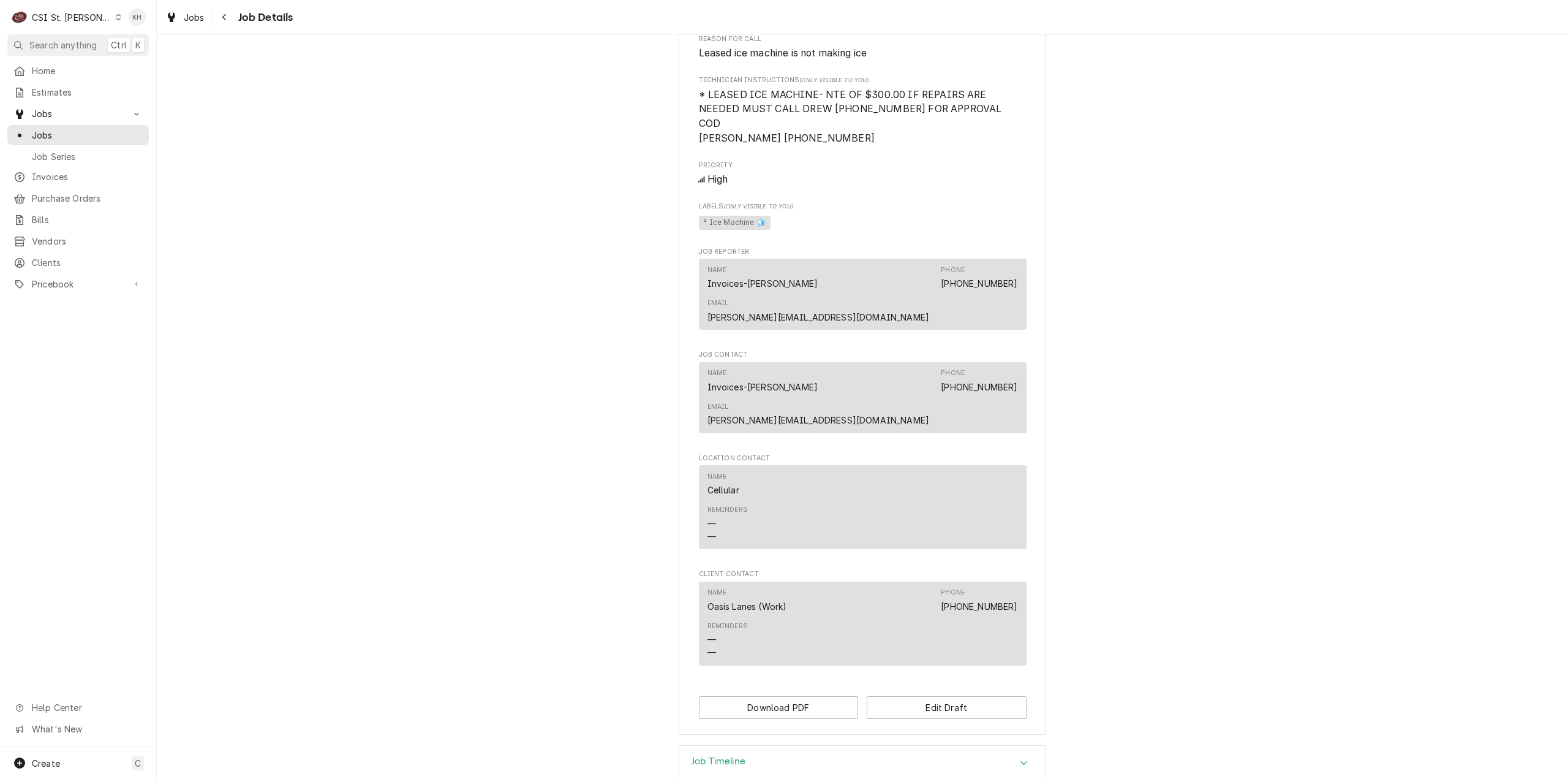
click at [995, 746] on div "Job Timeline" at bounding box center [863, 763] width 366 height 35
click at [990, 746] on div "Job Timeline" at bounding box center [863, 763] width 366 height 34
click at [990, 746] on div "Job Timeline" at bounding box center [863, 763] width 366 height 35
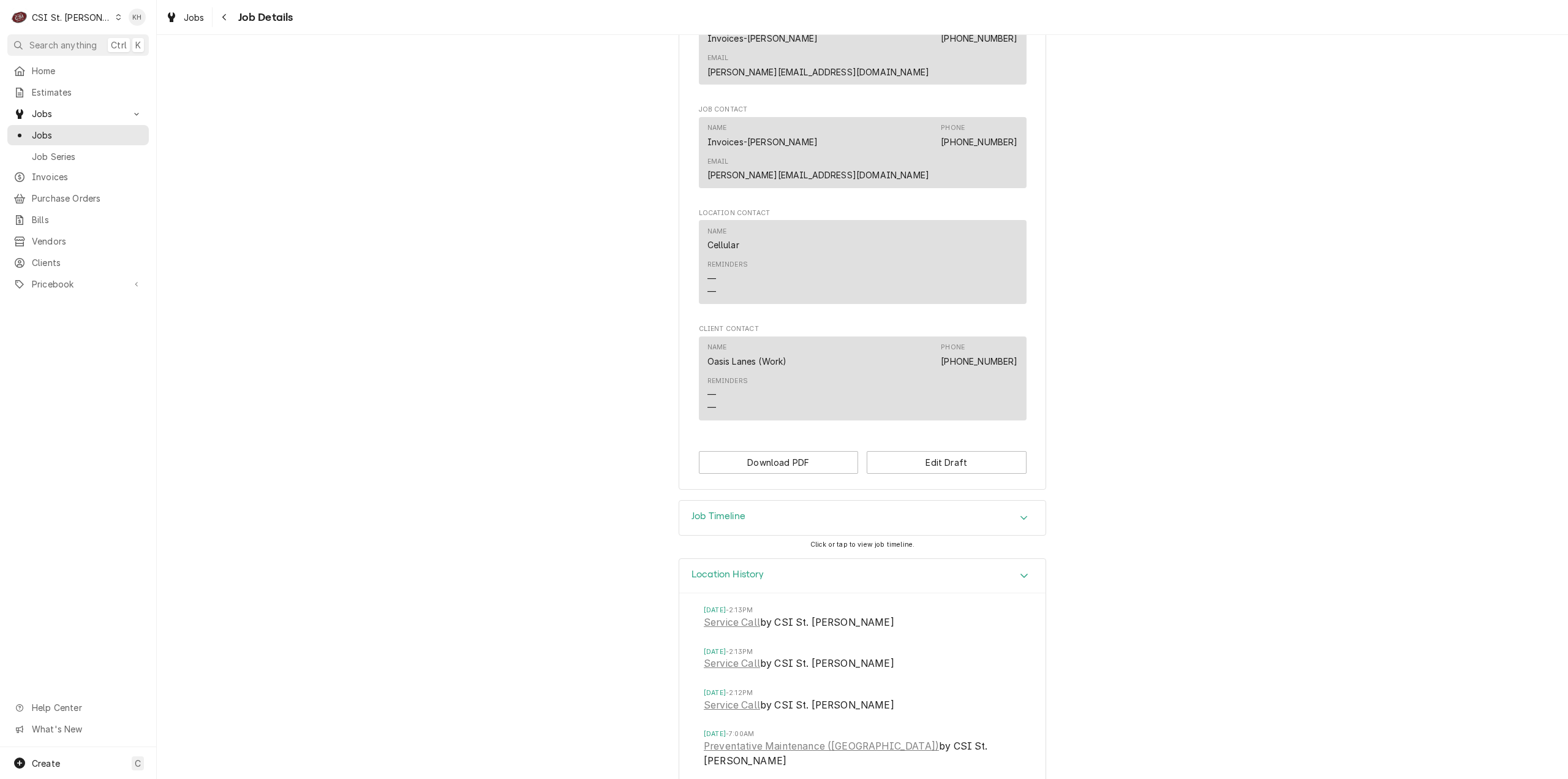
scroll to position [913, 0]
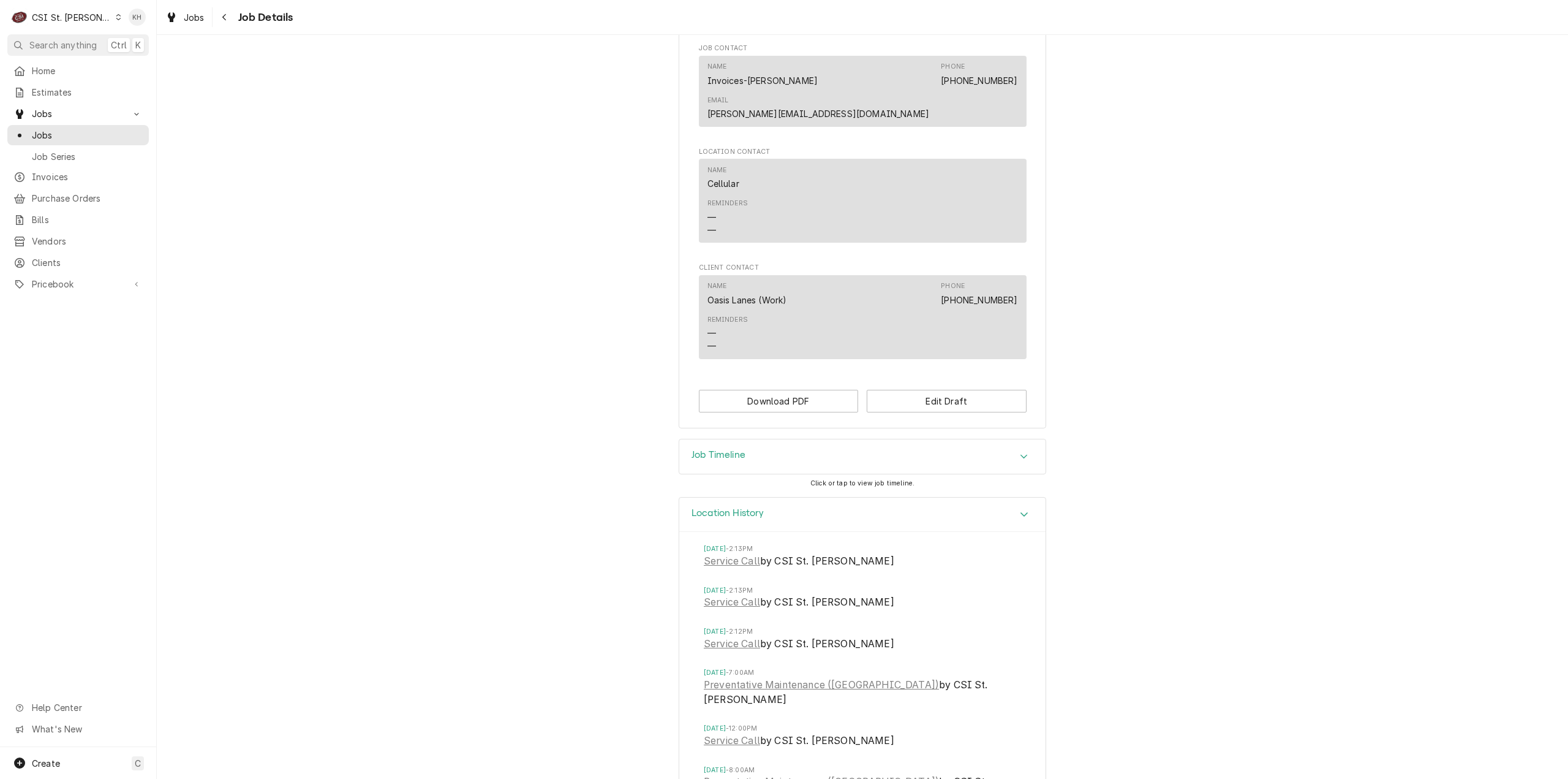
click at [727, 507] on h3 "Location History" at bounding box center [728, 513] width 73 height 11
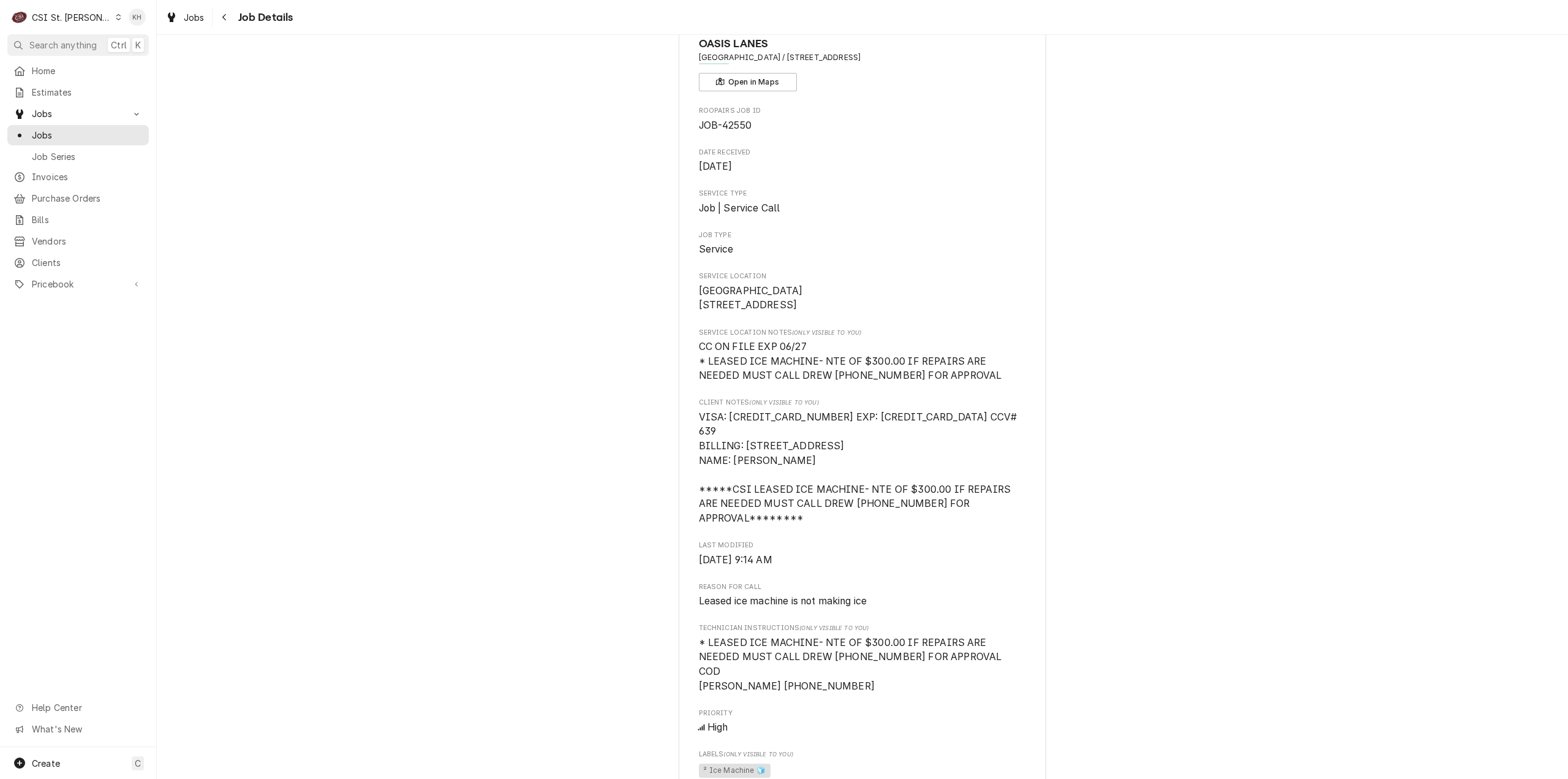
scroll to position [55, 0]
drag, startPoint x: 878, startPoint y: 592, endPoint x: 659, endPoint y: 534, distance: 226.6
click at [655, 531] on div "Draft Preview OASIS LANES Oasis Lanes / 120 Dell Centre Way, Union, MO 63084 Op…" at bounding box center [862, 645] width 1411 height 1304
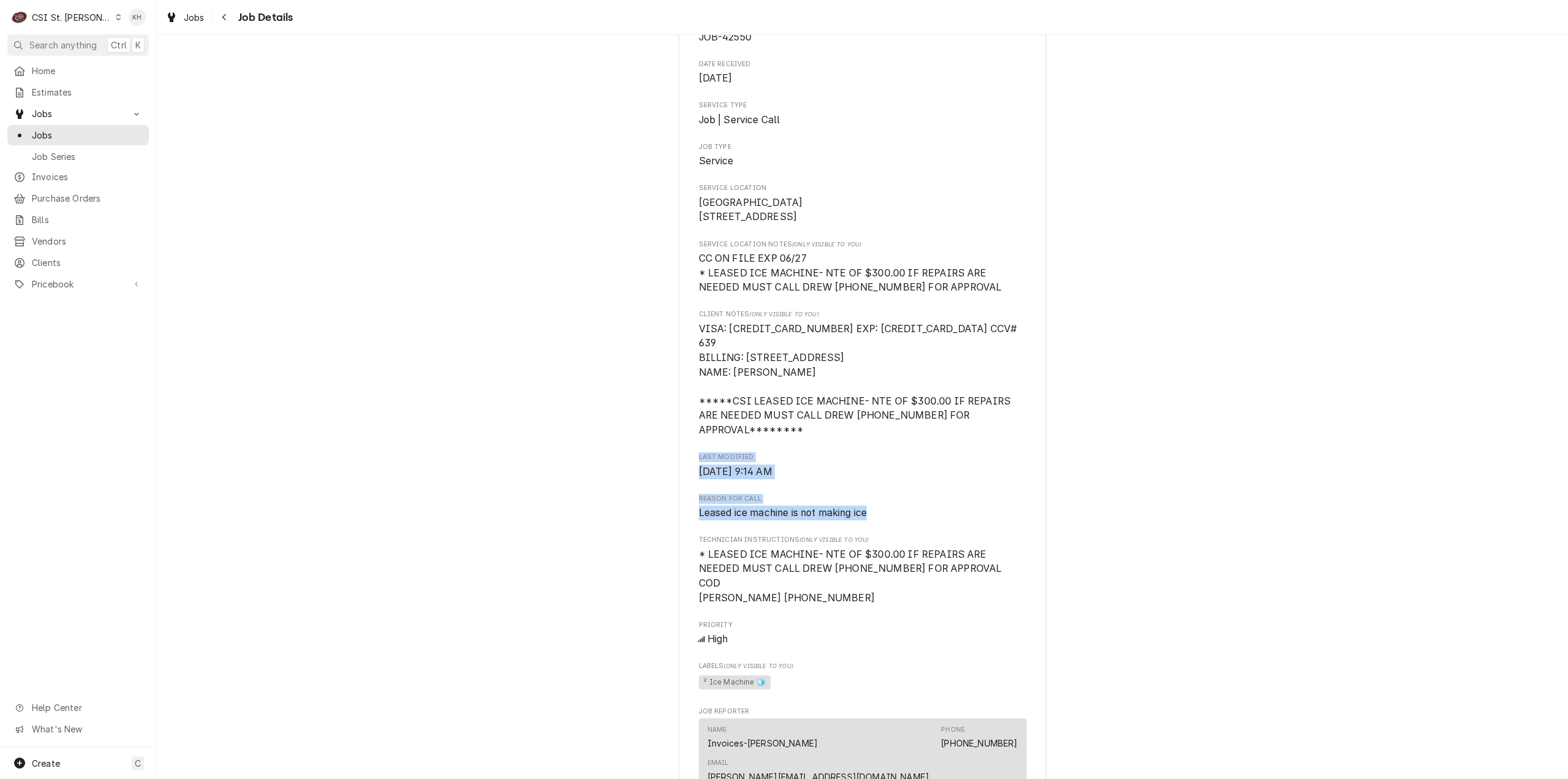
scroll to position [239, 0]
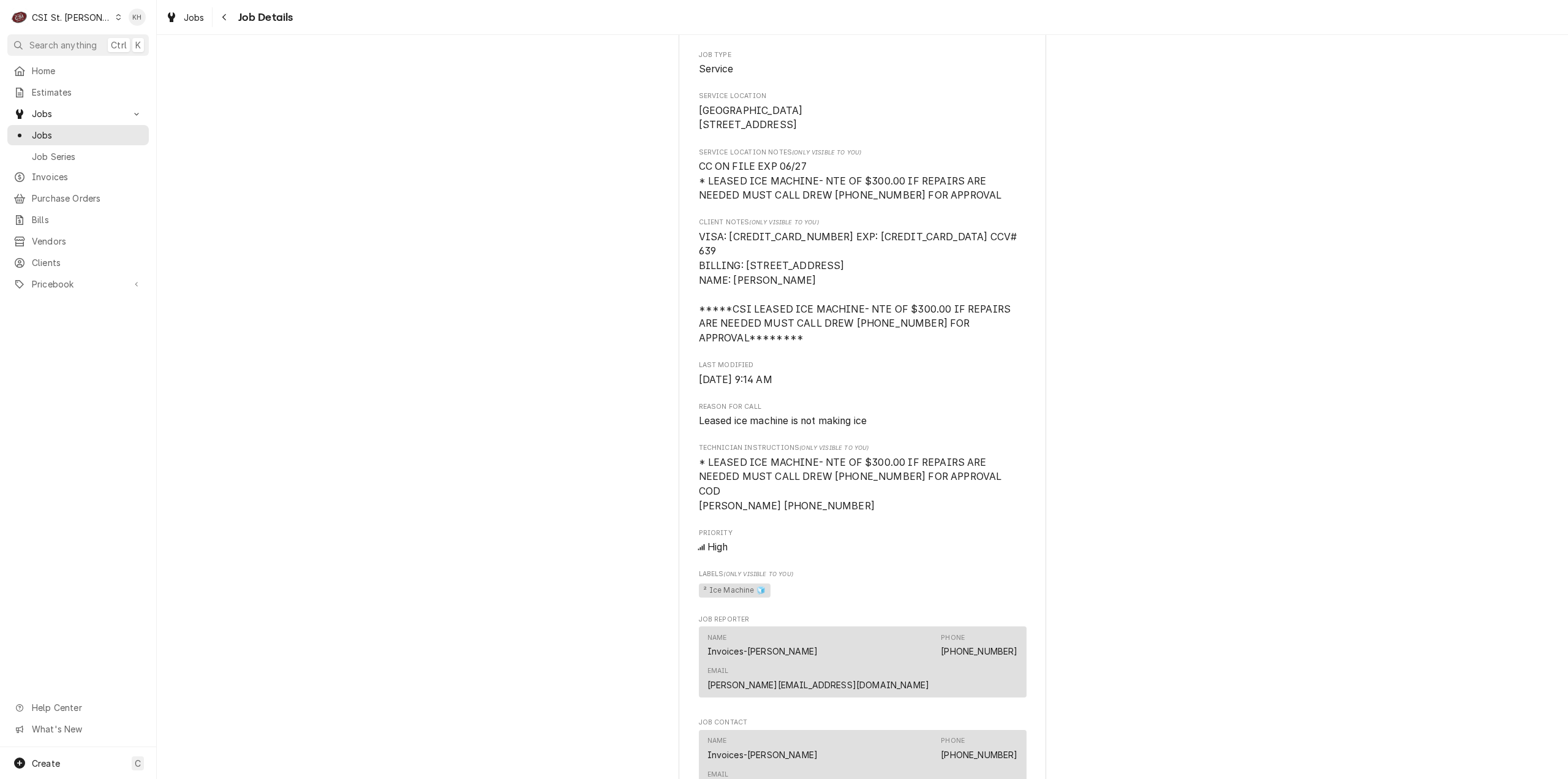
click at [836, 483] on span "* LEASED ICE MACHINE- NTE OF $300.00 IF REPAIRS ARE NEEDED MUST CALL DREW 314-5…" at bounding box center [863, 485] width 328 height 58
click at [221, 16] on div "Navigate back" at bounding box center [224, 16] width 12 height 12
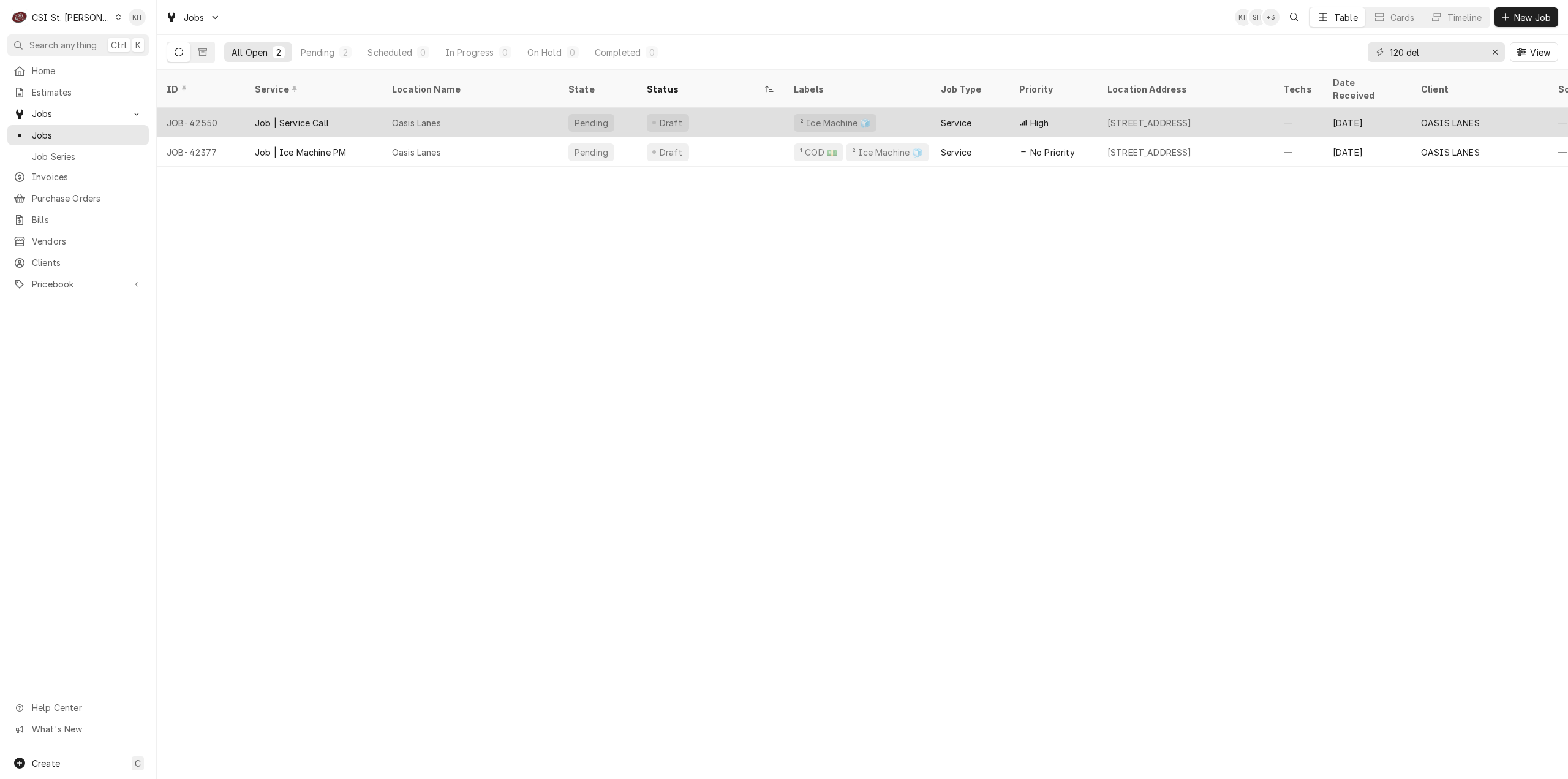
click at [403, 116] on div "Oasis Lanes" at bounding box center [416, 123] width 49 height 13
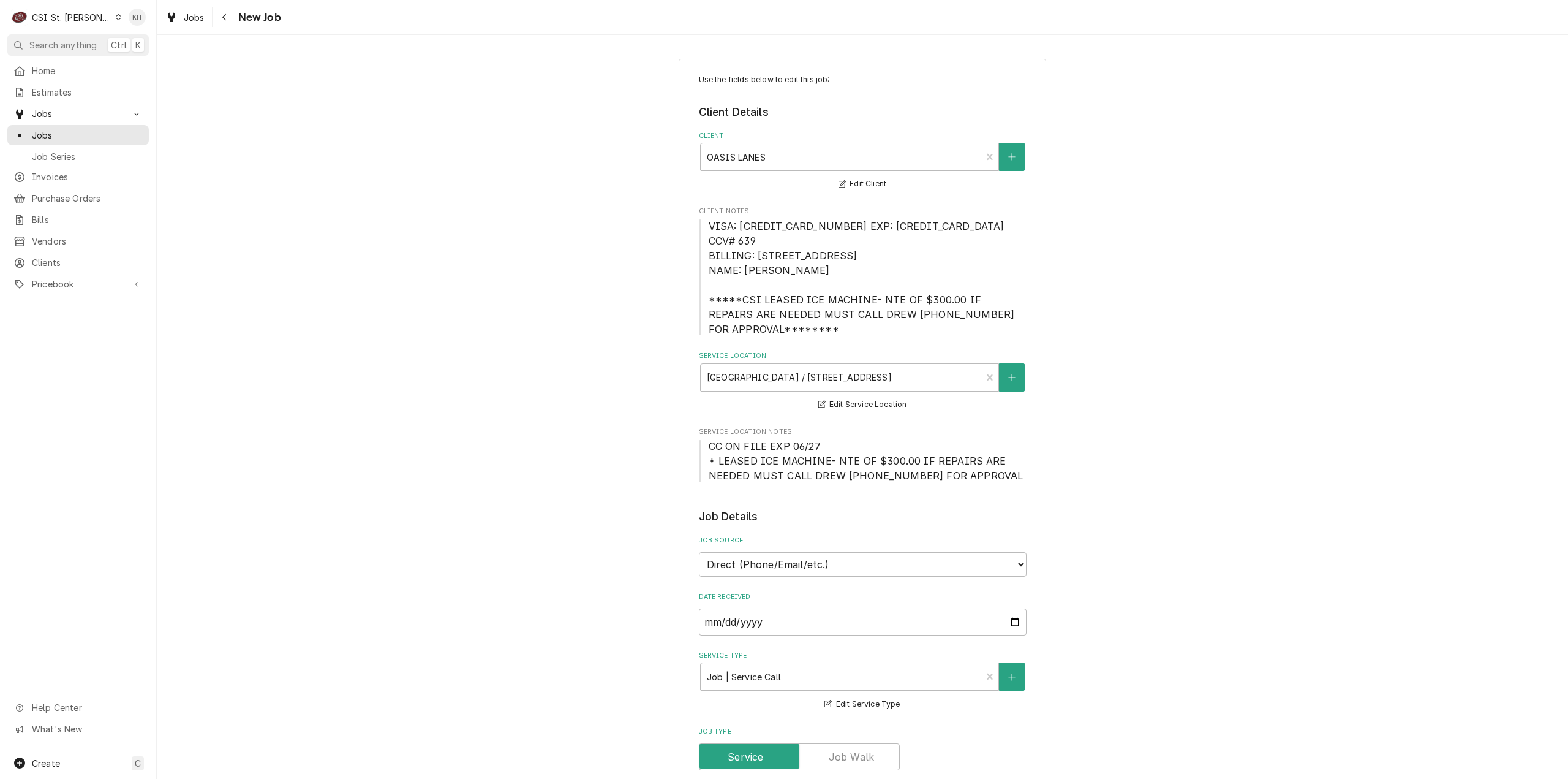
type textarea "x"
click at [217, 18] on button "Navigate back" at bounding box center [225, 17] width 20 height 20
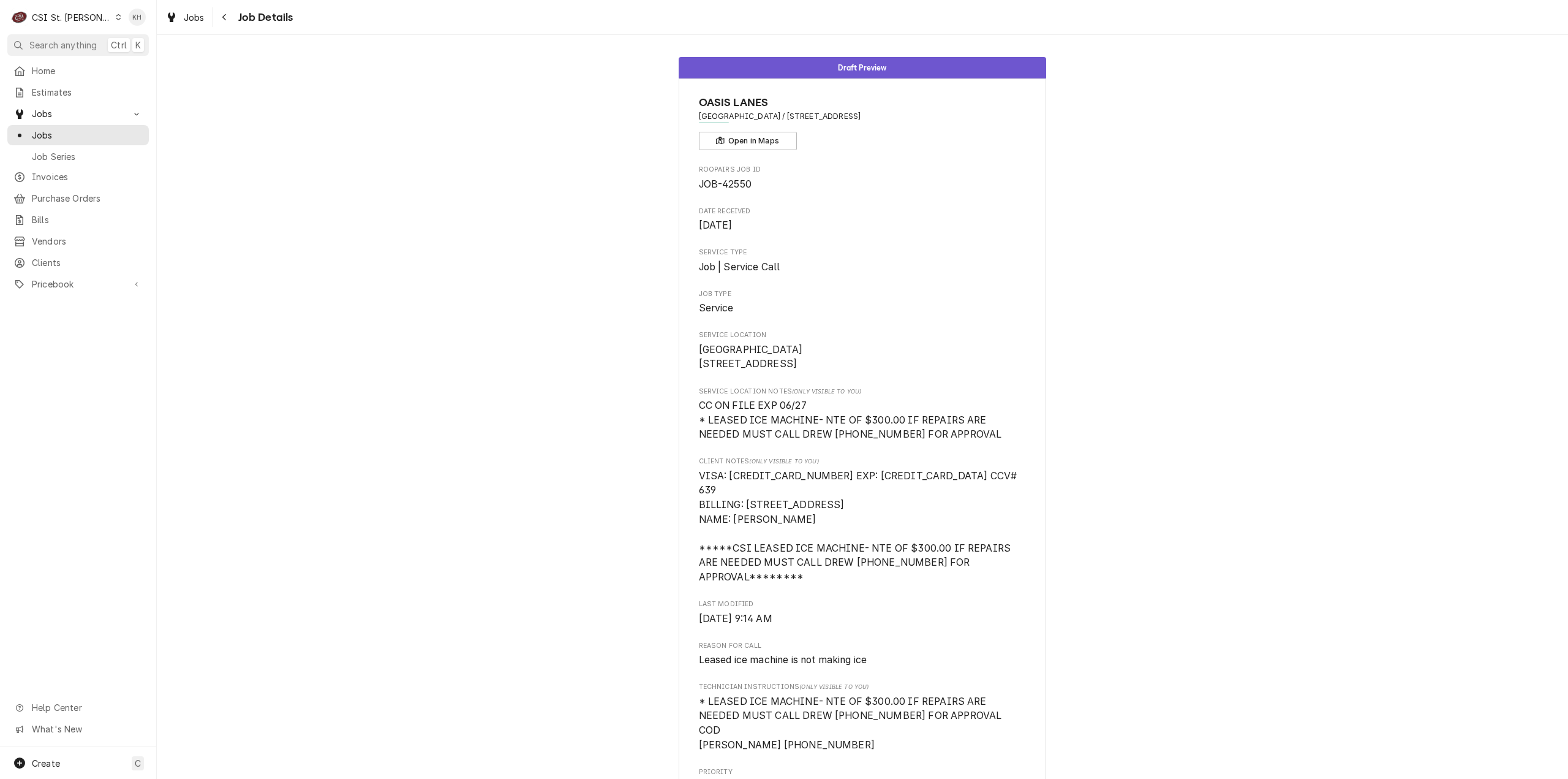
click at [1290, 401] on div "Draft Preview OASIS LANES Oasis Lanes / 120 Dell Centre Way, Union, MO 63084 Op…" at bounding box center [862, 700] width 1411 height 1304
click at [1229, 480] on div "Draft Preview OASIS LANES Oasis Lanes / 120 Dell Centre Way, Union, MO 63084 Op…" at bounding box center [862, 700] width 1411 height 1304
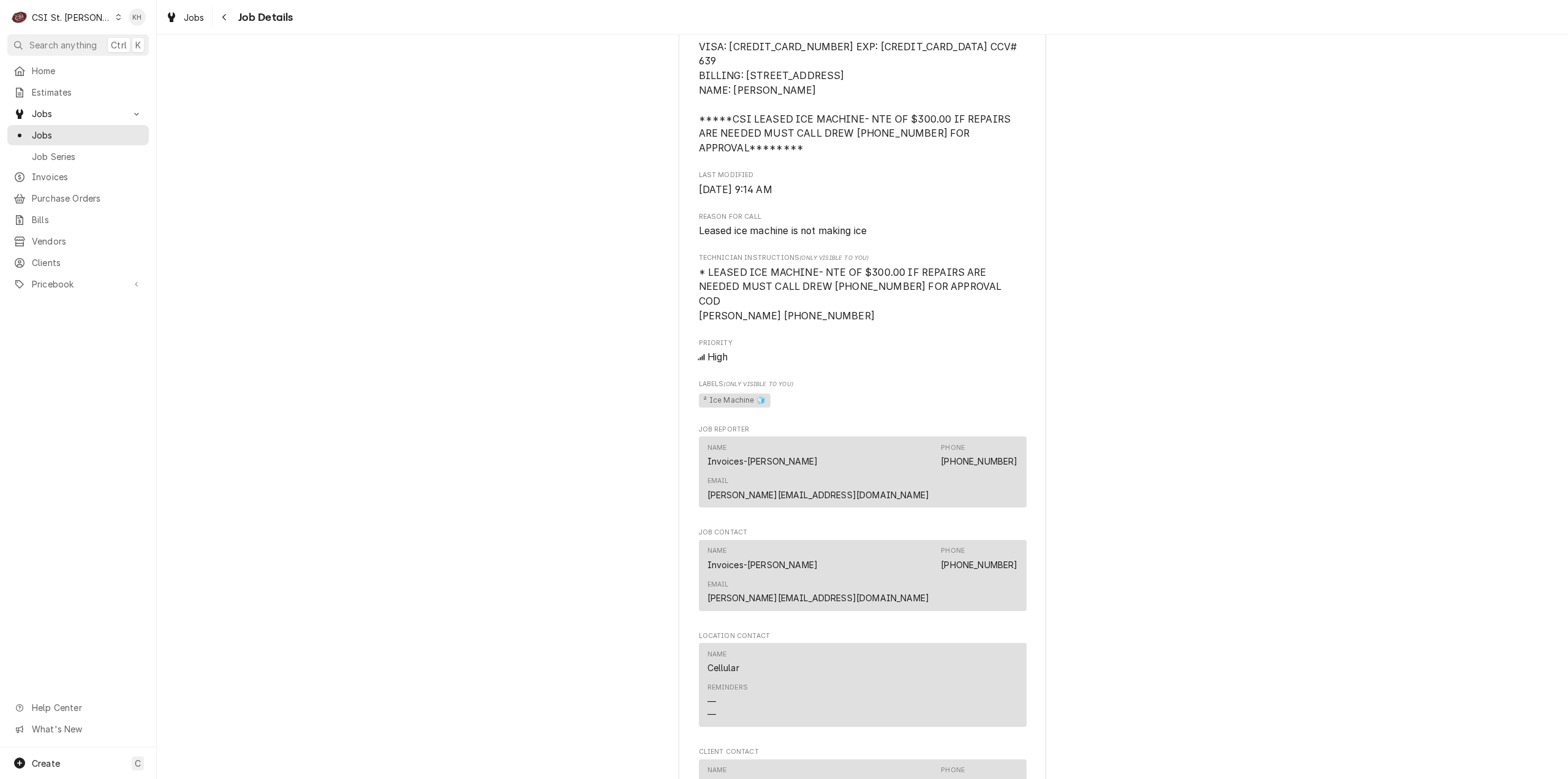
scroll to position [607, 0]
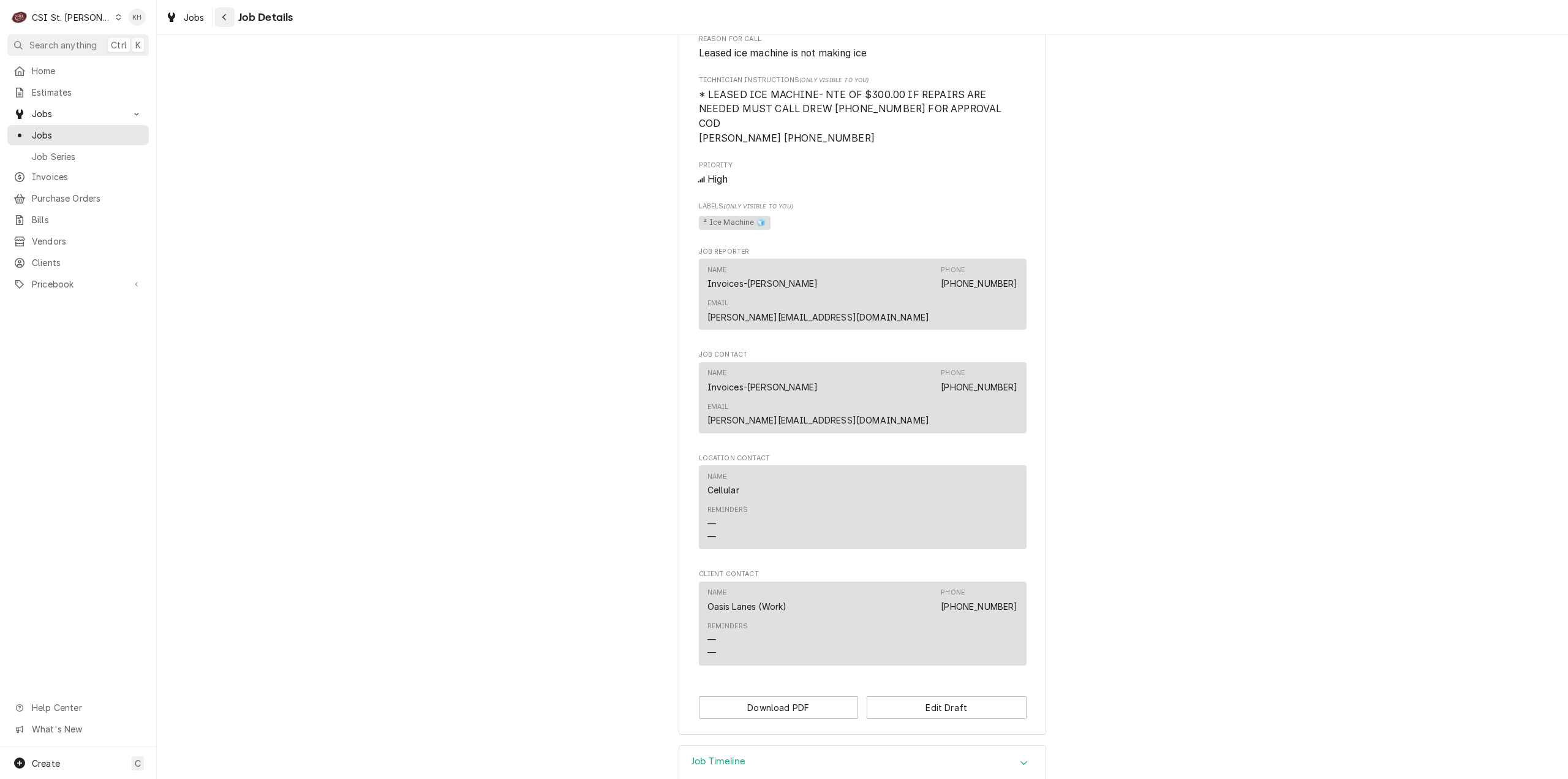
click at [222, 13] on div "Navigate back" at bounding box center [224, 16] width 12 height 12
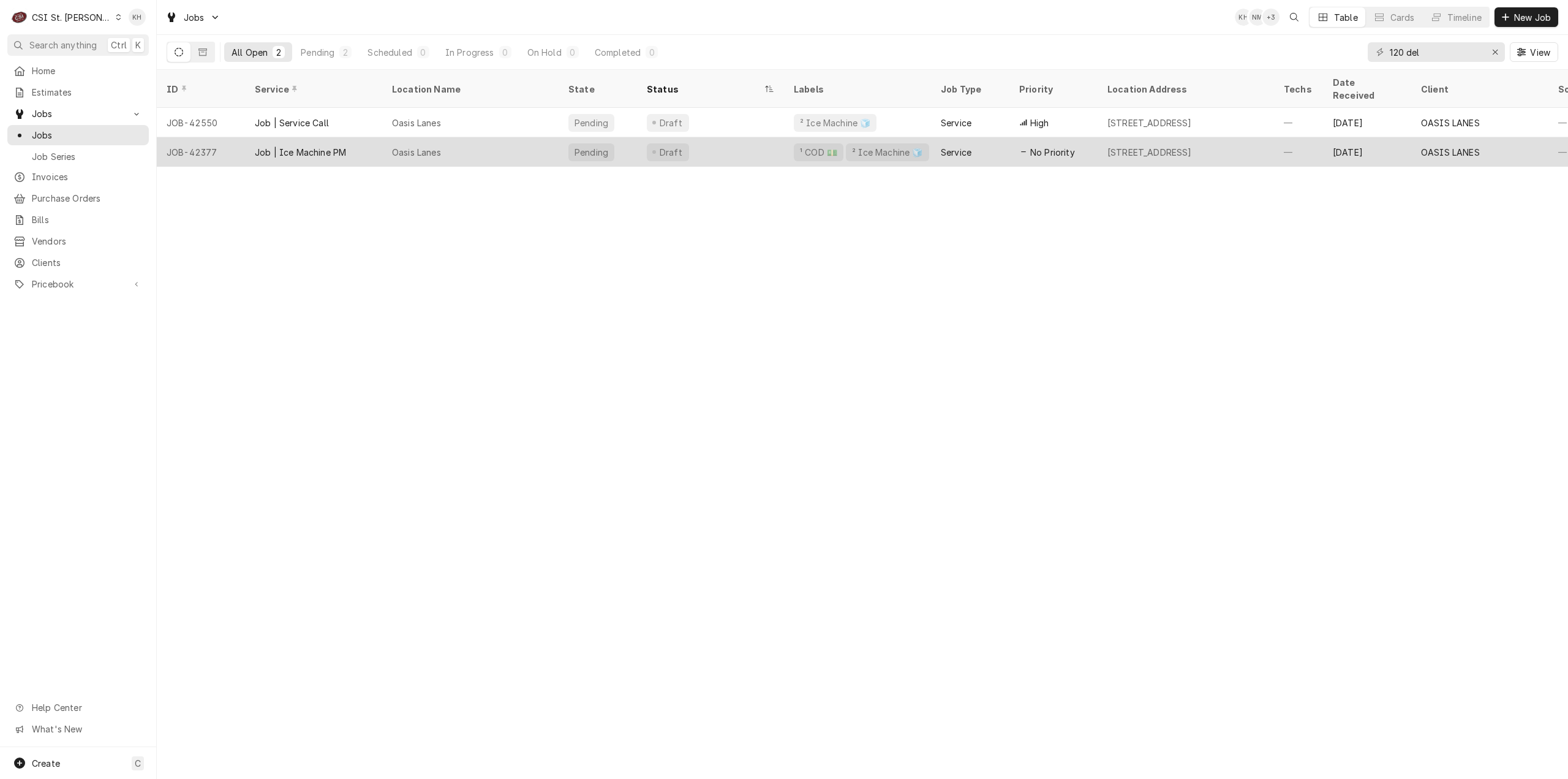
click at [732, 138] on div "Draft" at bounding box center [710, 152] width 147 height 29
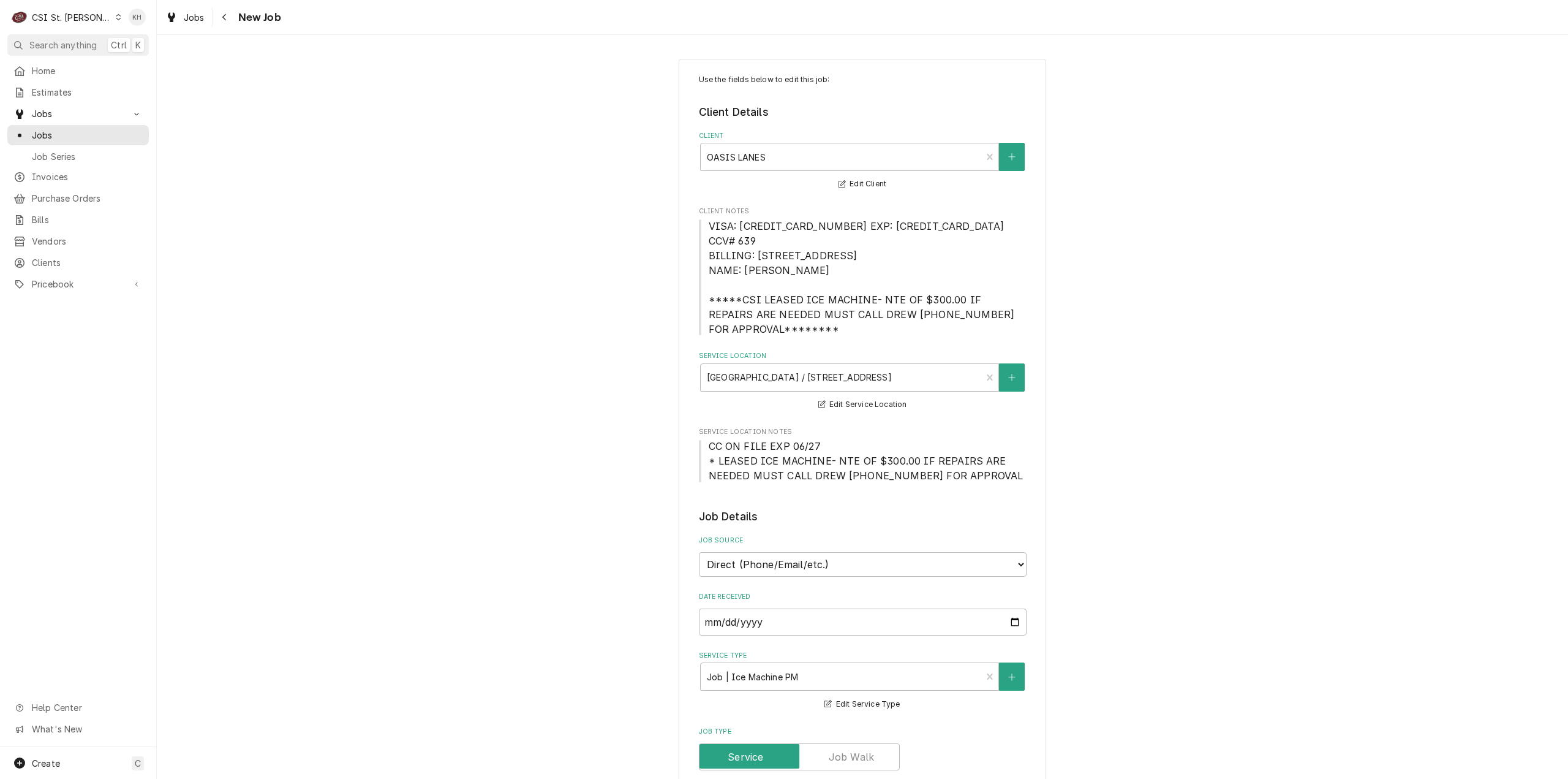
type textarea "x"
click at [230, 20] on div "Navigate back" at bounding box center [224, 16] width 12 height 12
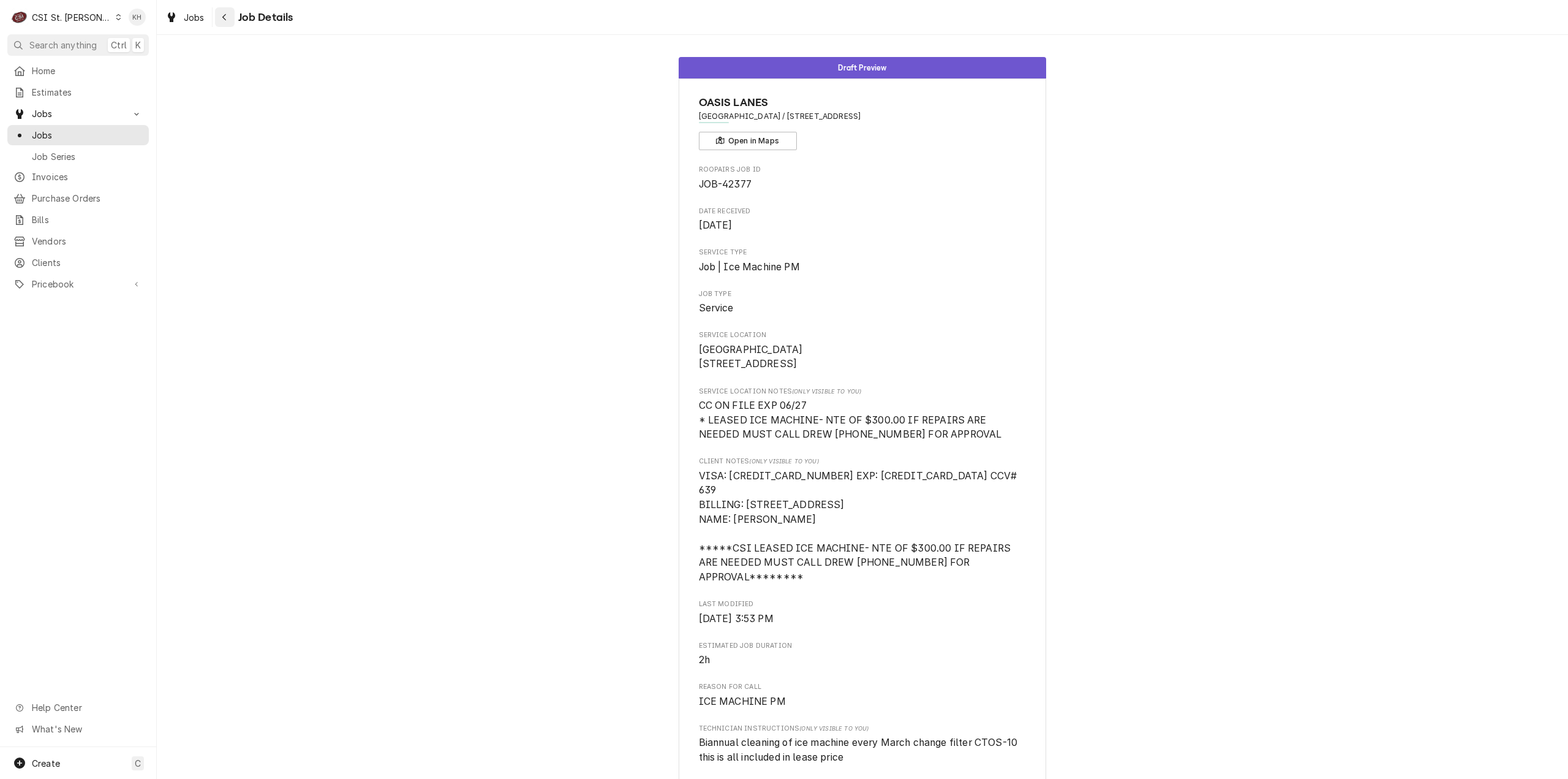
click at [225, 13] on icon "Navigate back" at bounding box center [224, 17] width 6 height 9
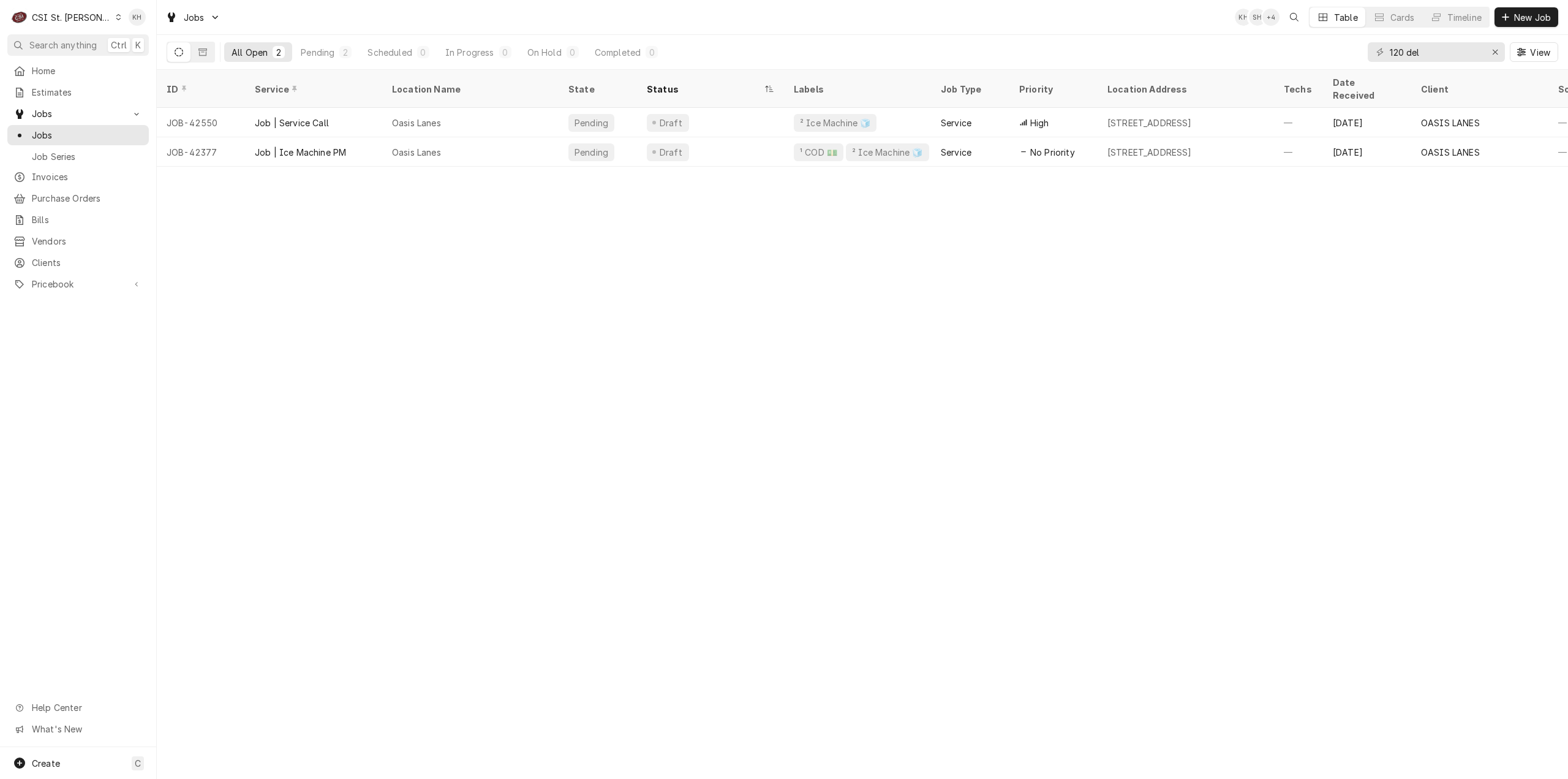
click at [73, 21] on div "CSI St. [PERSON_NAME]" at bounding box center [72, 17] width 80 height 13
click at [175, 26] on div "CSI [US_STATE][GEOGRAPHIC_DATA]." at bounding box center [189, 24] width 164 height 13
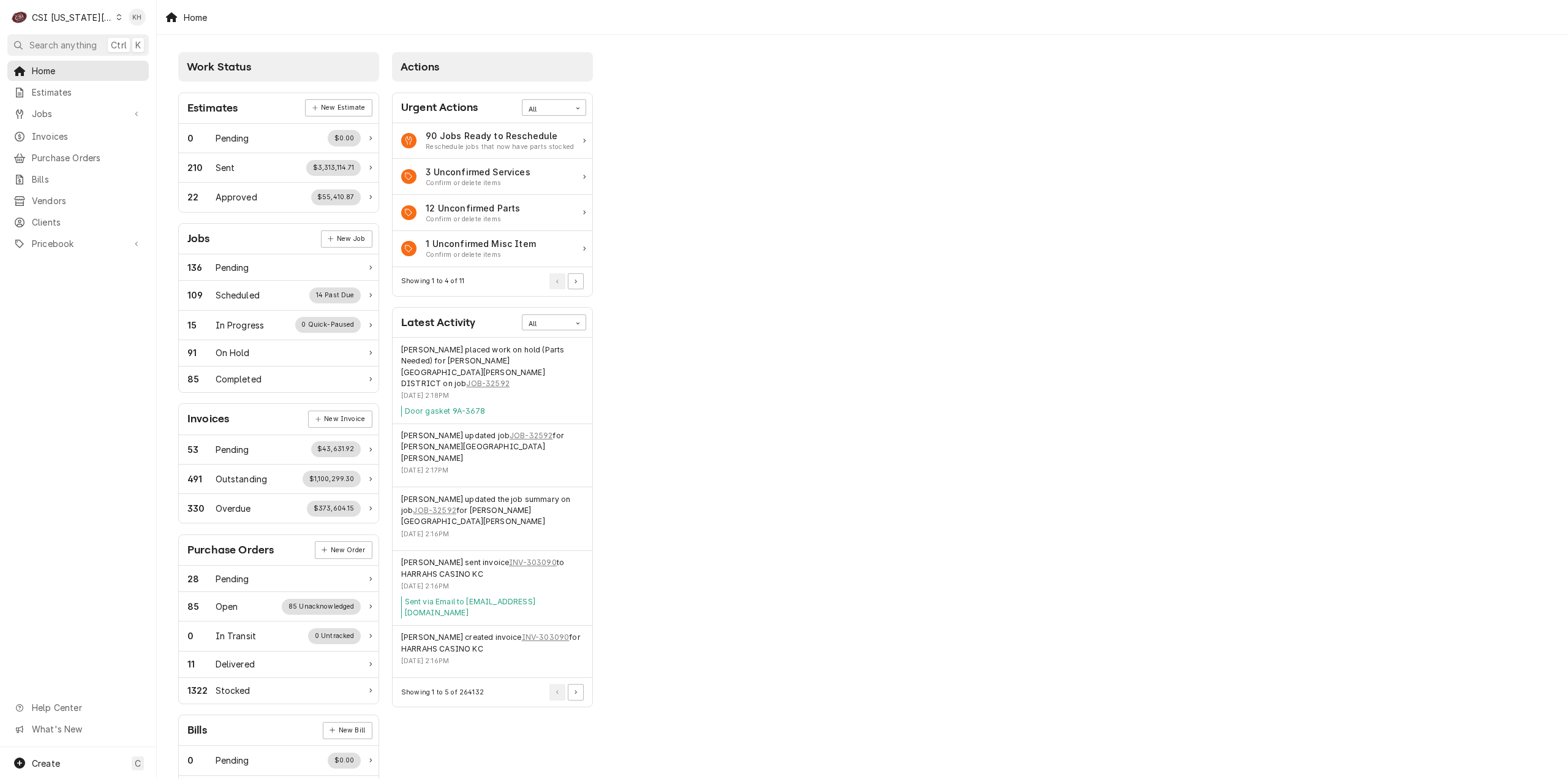
click at [77, 41] on span "Search anything" at bounding box center [63, 45] width 68 height 13
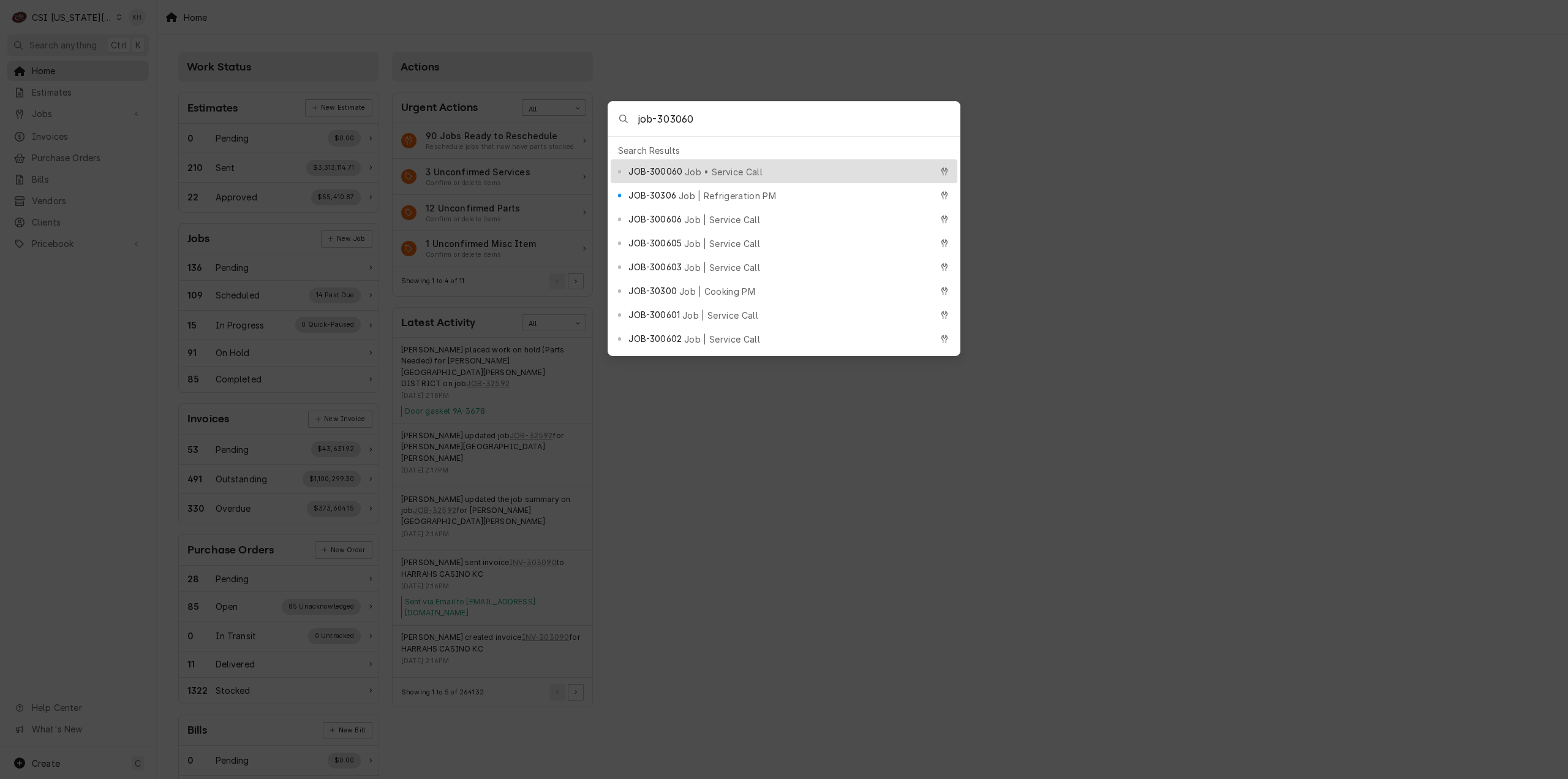
drag, startPoint x: 653, startPoint y: 117, endPoint x: 556, endPoint y: 125, distance: 97.3
click at [556, 125] on body "C CSI Kansas City. KH Search anything Ctrl K Home Estimates Jobs Jobs Job Serie…" at bounding box center [784, 389] width 1568 height 779
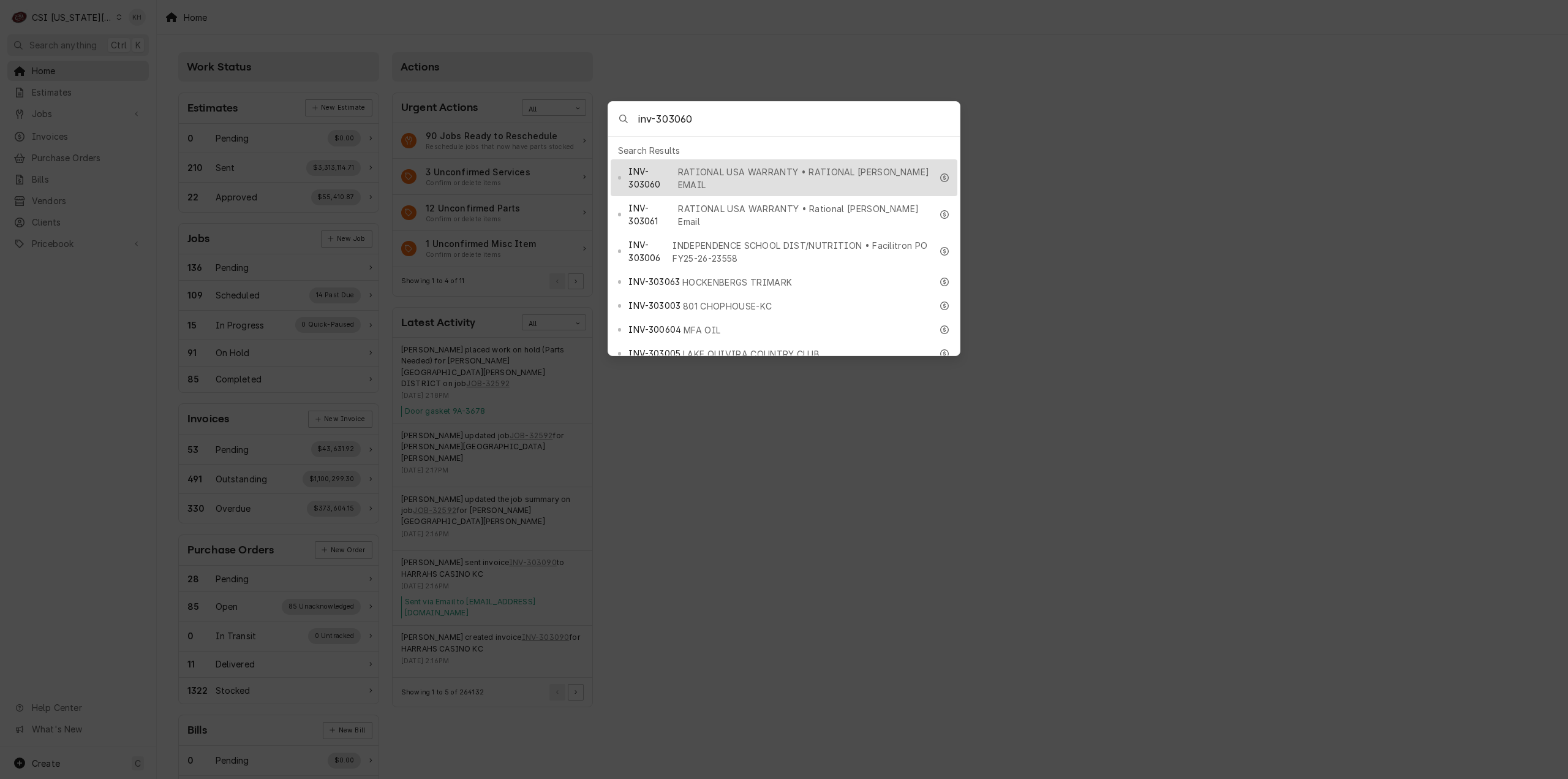
type input "inv-303060"
click at [784, 160] on div "INV-303060 RATIONAL USA WARRANTY • RATIONAL JENNIFER EMAIL" at bounding box center [784, 178] width 347 height 37
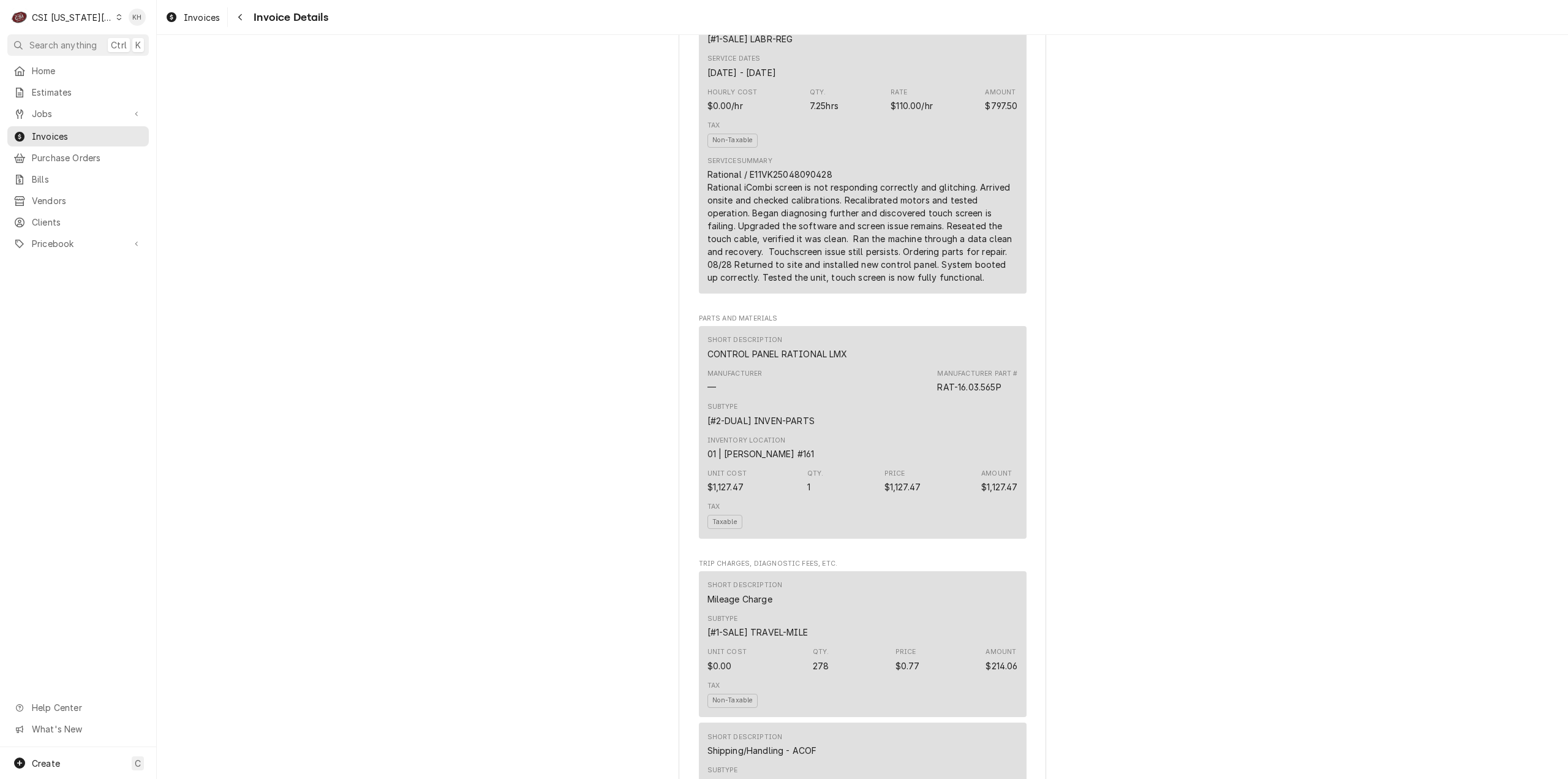
scroll to position [797, 0]
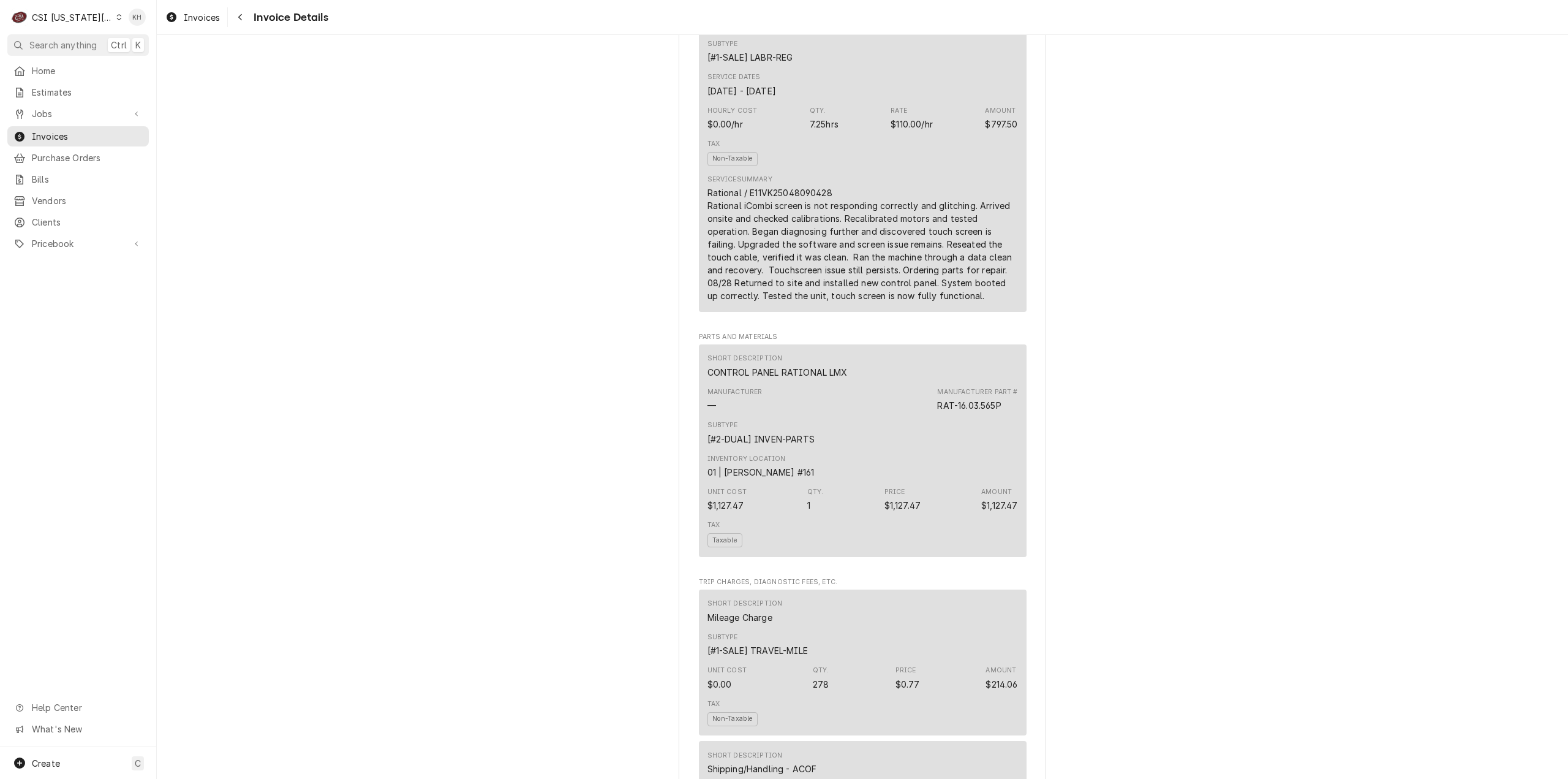
click at [81, 14] on div "CSI [US_STATE][GEOGRAPHIC_DATA]." at bounding box center [72, 17] width 81 height 13
click at [125, 66] on div "CSI St. [PERSON_NAME]" at bounding box center [214, 67] width 181 height 13
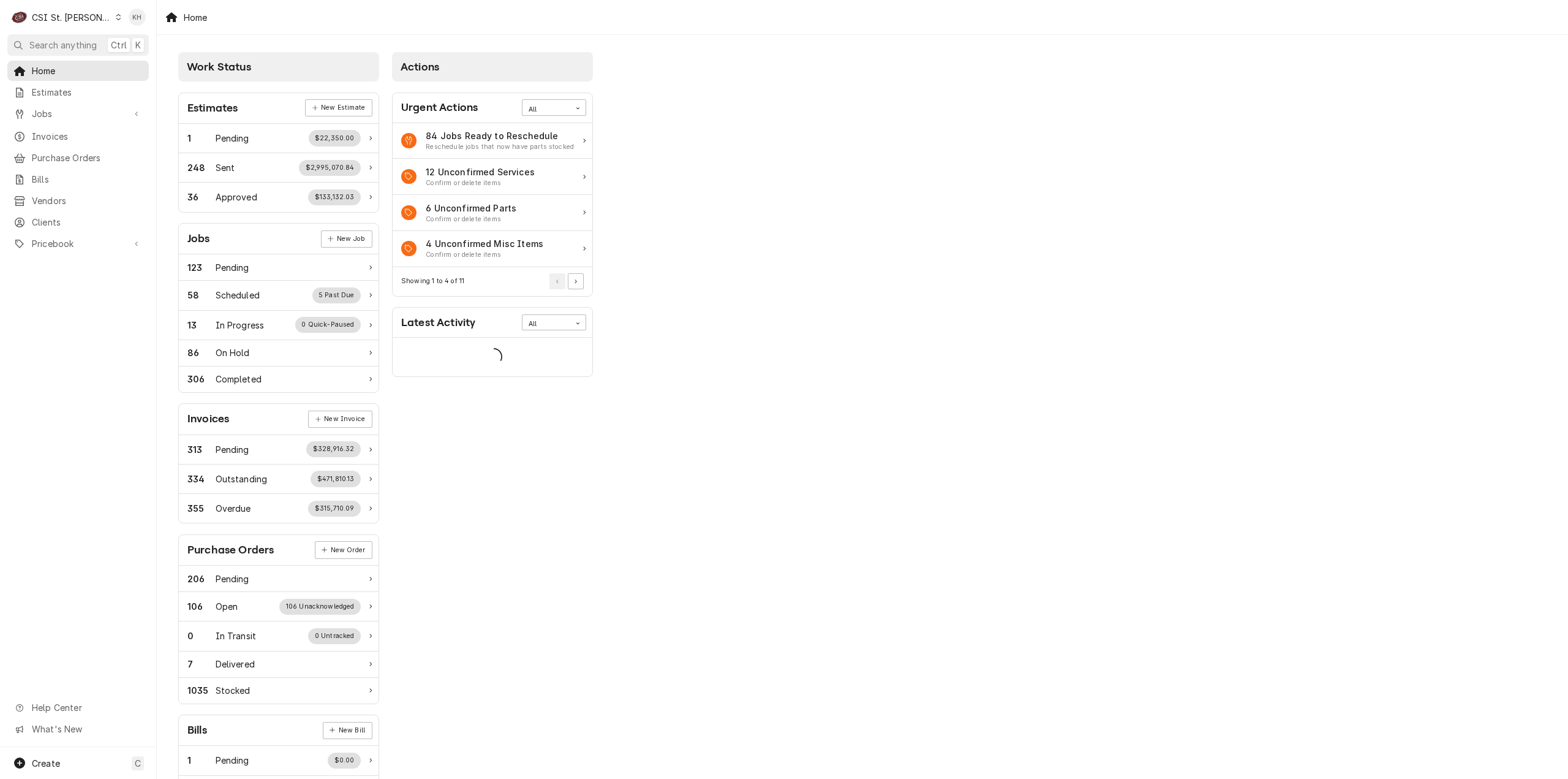
drag, startPoint x: 88, startPoint y: 40, endPoint x: 238, endPoint y: 51, distance: 150.4
click at [88, 40] on span "Search anything" at bounding box center [63, 45] width 68 height 13
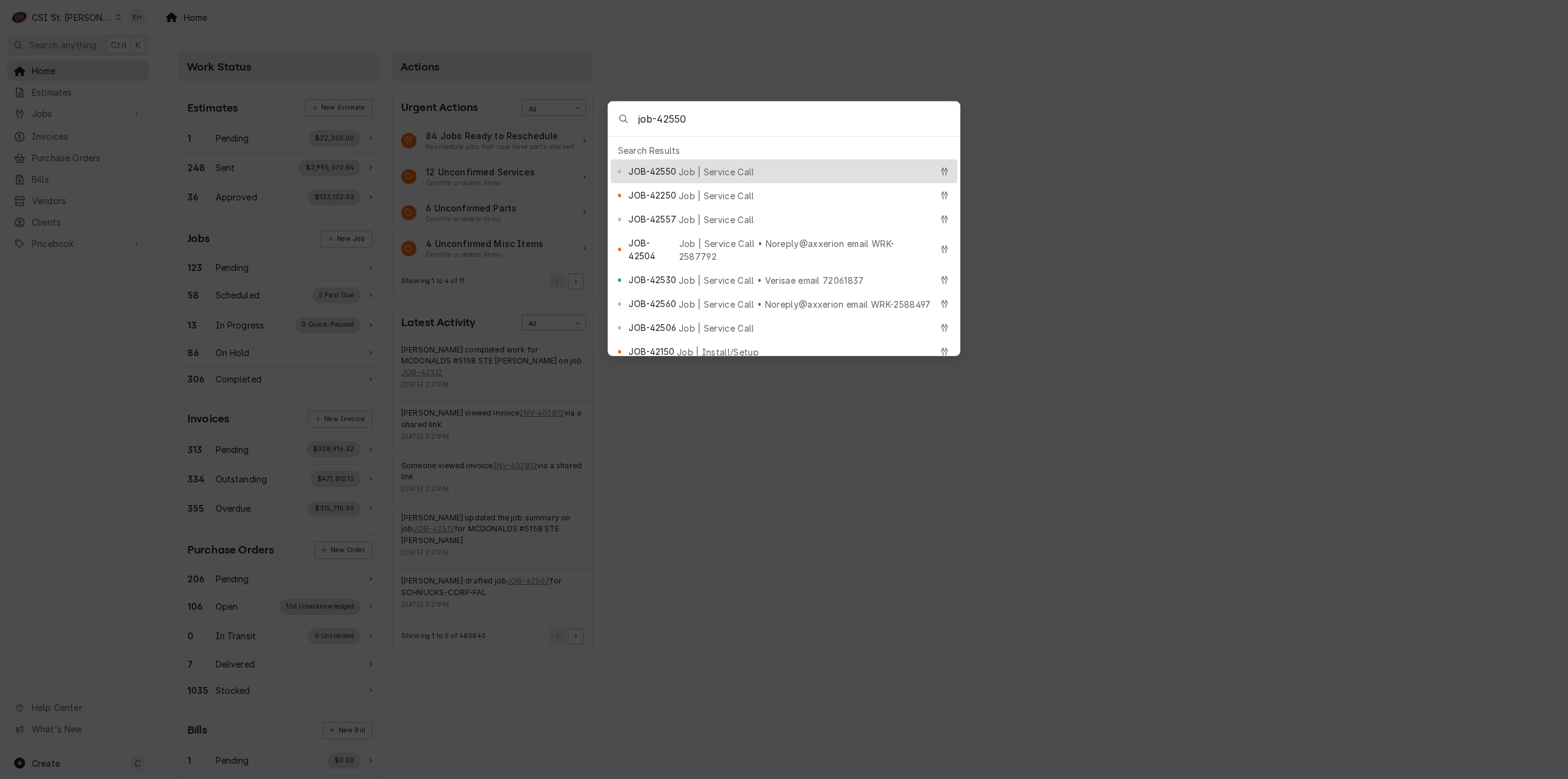
type input "job-42550"
click at [727, 170] on span "Job | Service Call" at bounding box center [717, 172] width 76 height 13
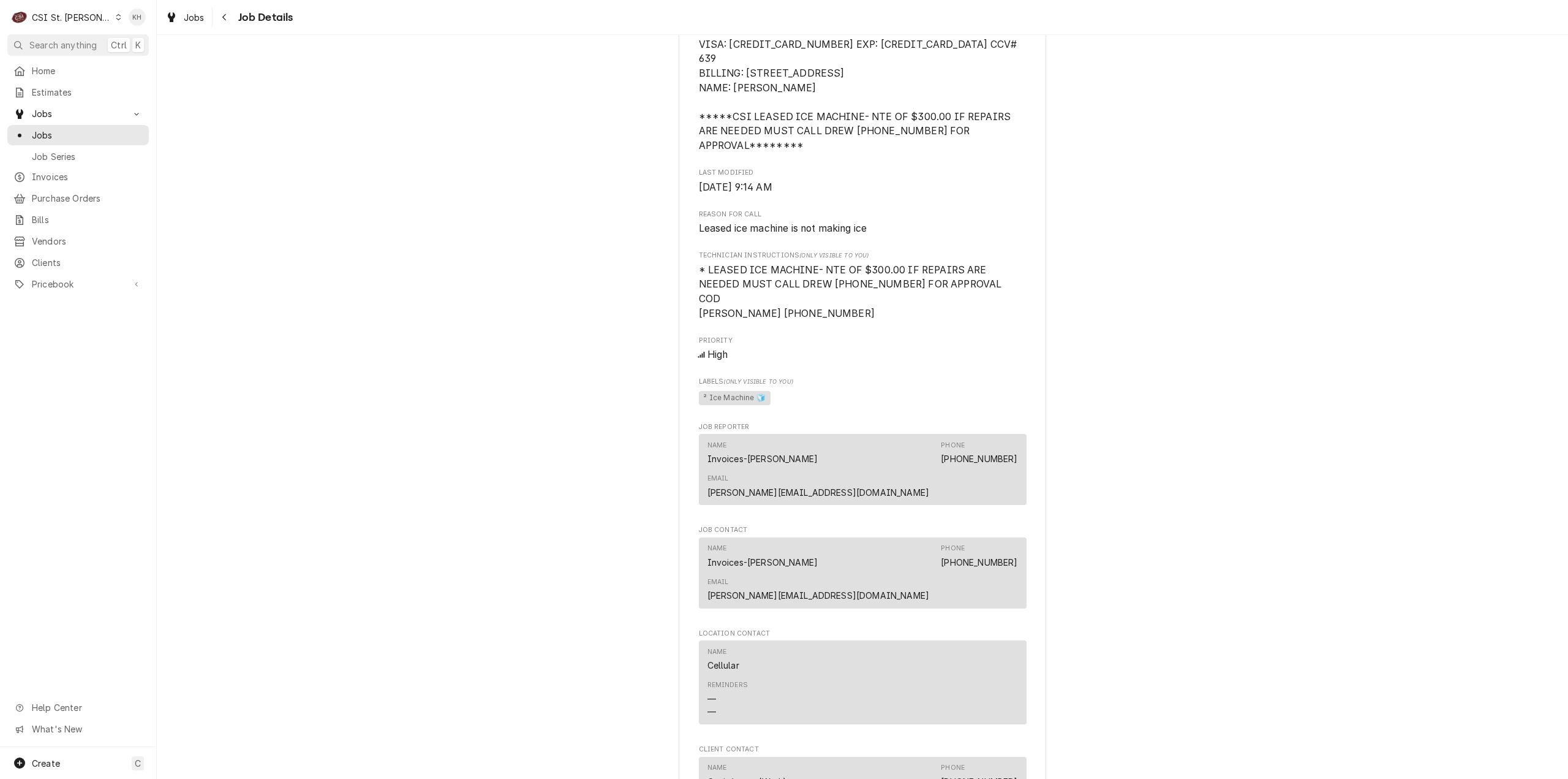
scroll to position [607, 0]
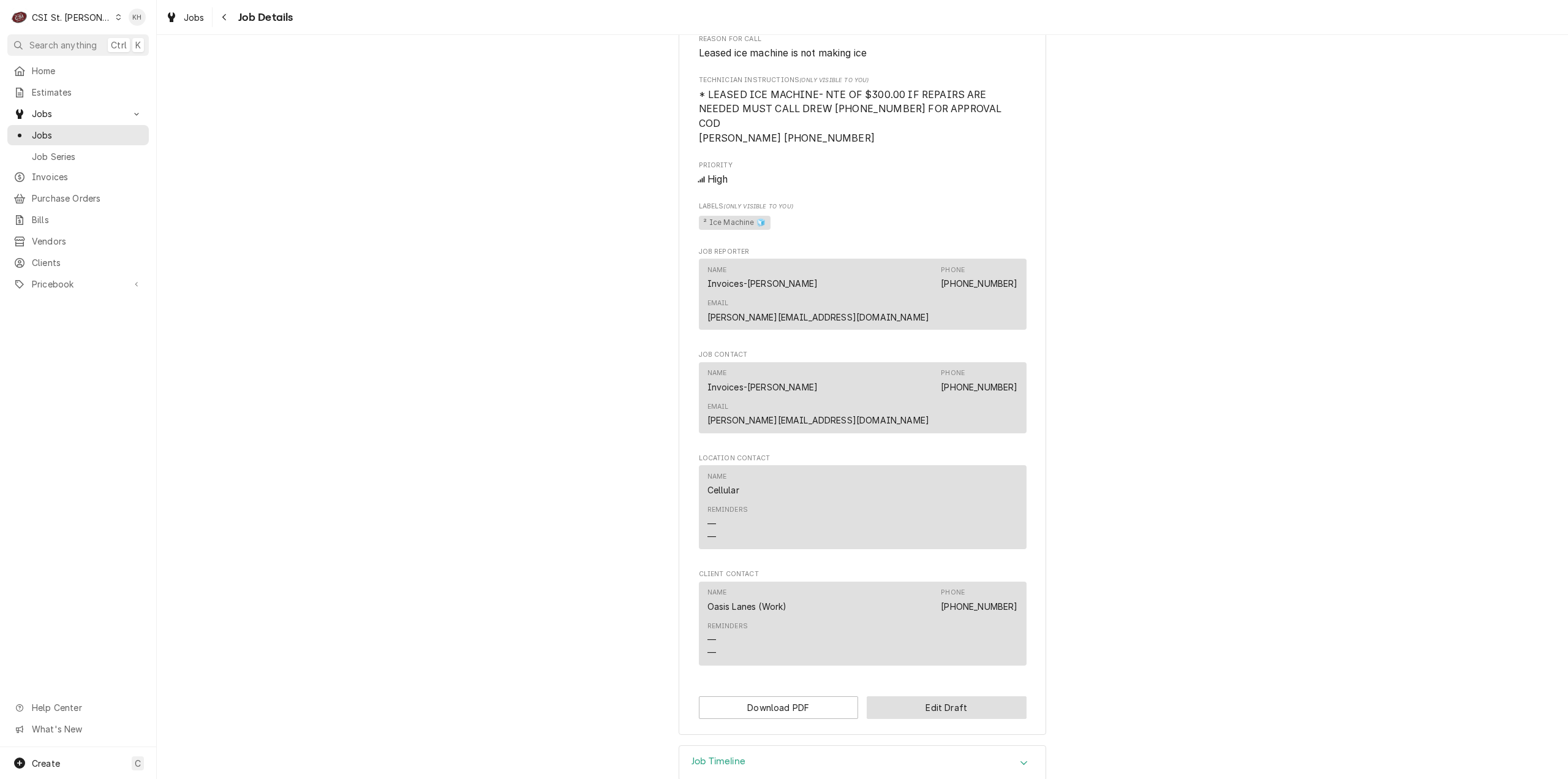
click at [955, 696] on button "Edit Draft" at bounding box center [947, 708] width 160 height 23
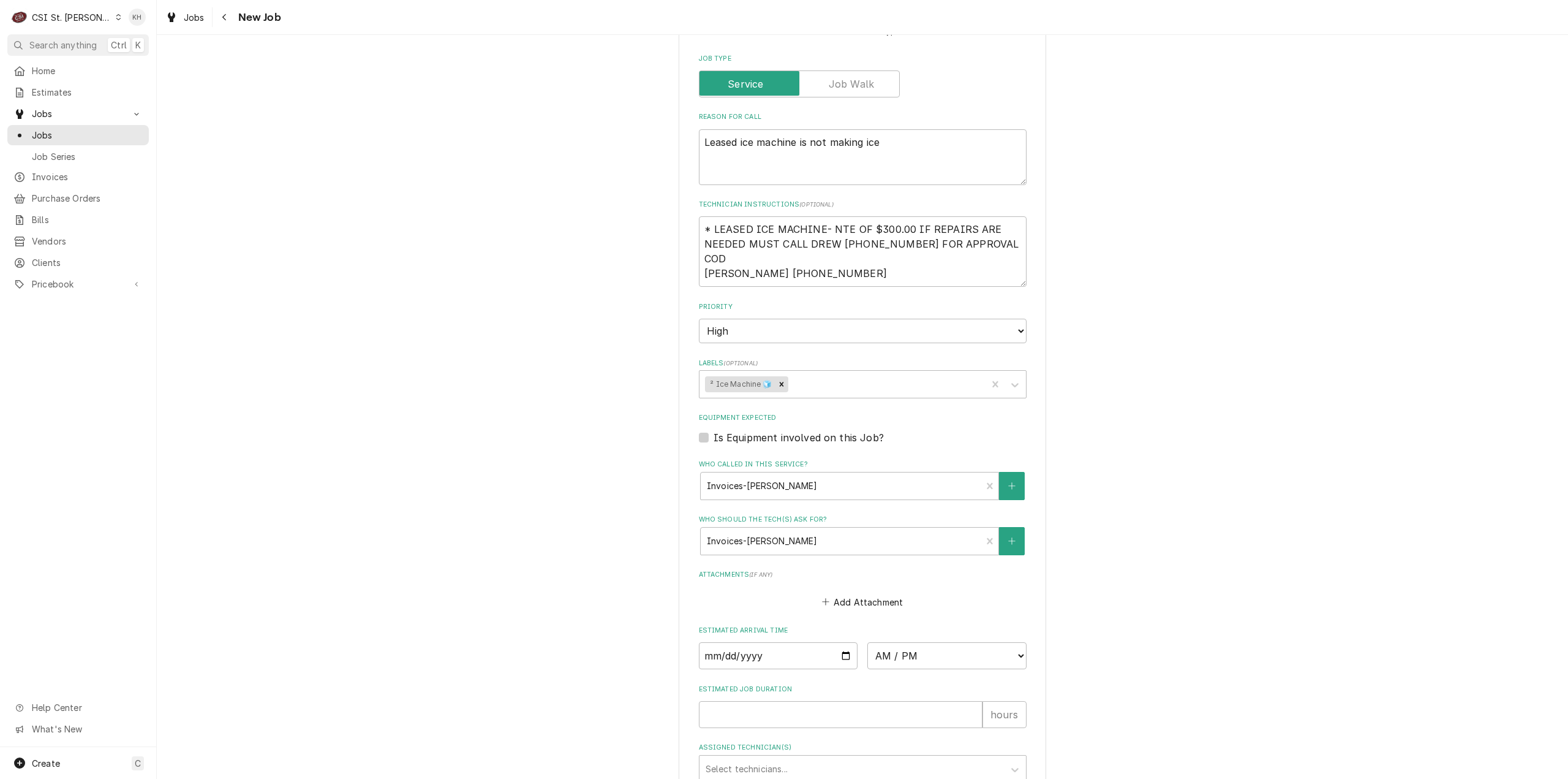
scroll to position [674, 0]
click at [701, 215] on textarea "* LEASED ICE MACHINE- NTE OF $300.00 IF REPAIRS ARE NEEDED MUST CALL DREW [PHON…" at bounding box center [863, 250] width 328 height 71
type textarea "x"
type textarea "* LEASED ICE MACHINE- NTE OF $300.00 IF REPAIRS ARE NEEDED MUST CALL DREW [PHON…"
type textarea "x"
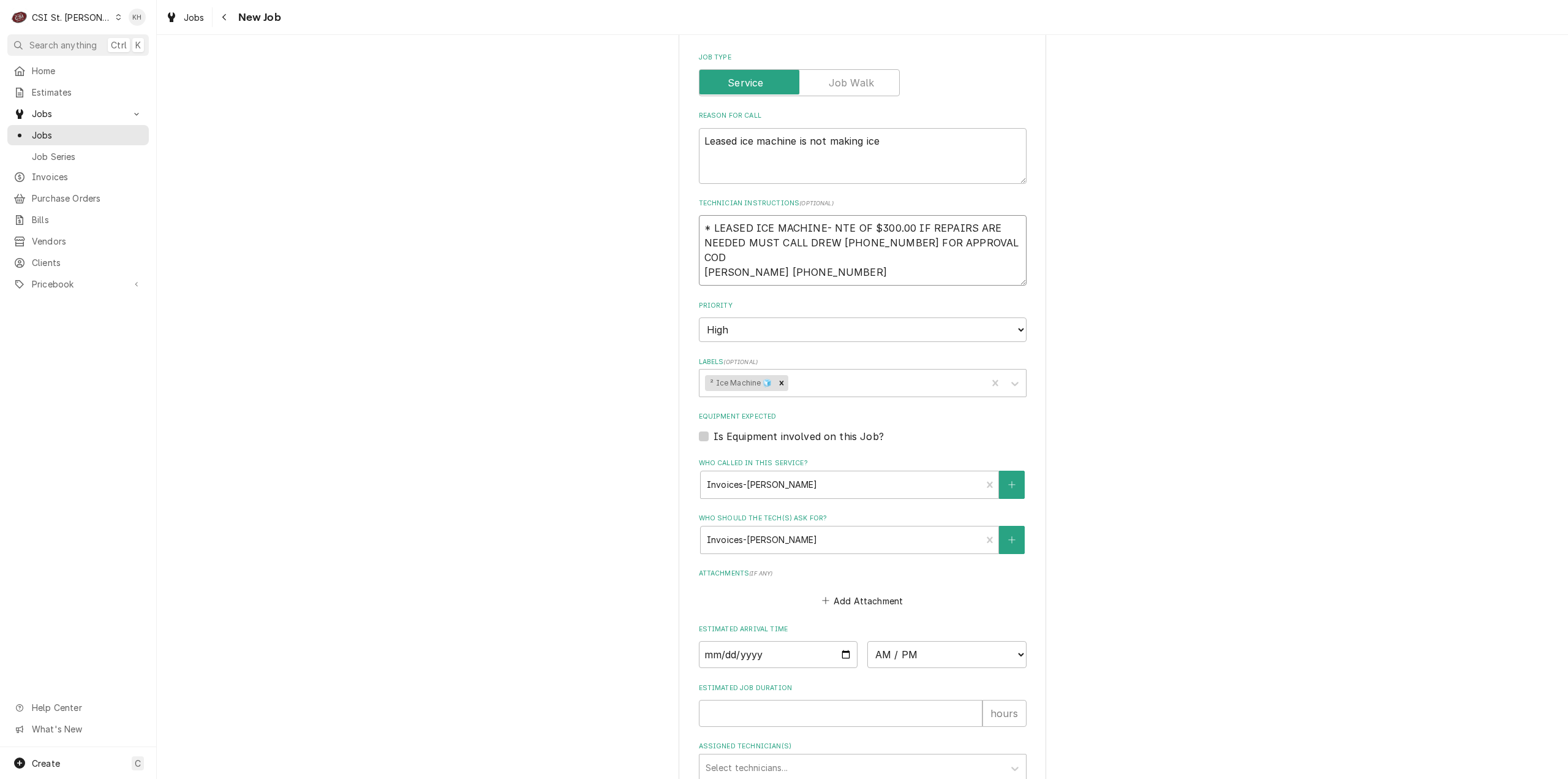
type textarea "* LEASED ICE MACHINE- NTE OF $300.00 IF REPAIRS ARE NEEDED MUST CALL DREW [PHON…"
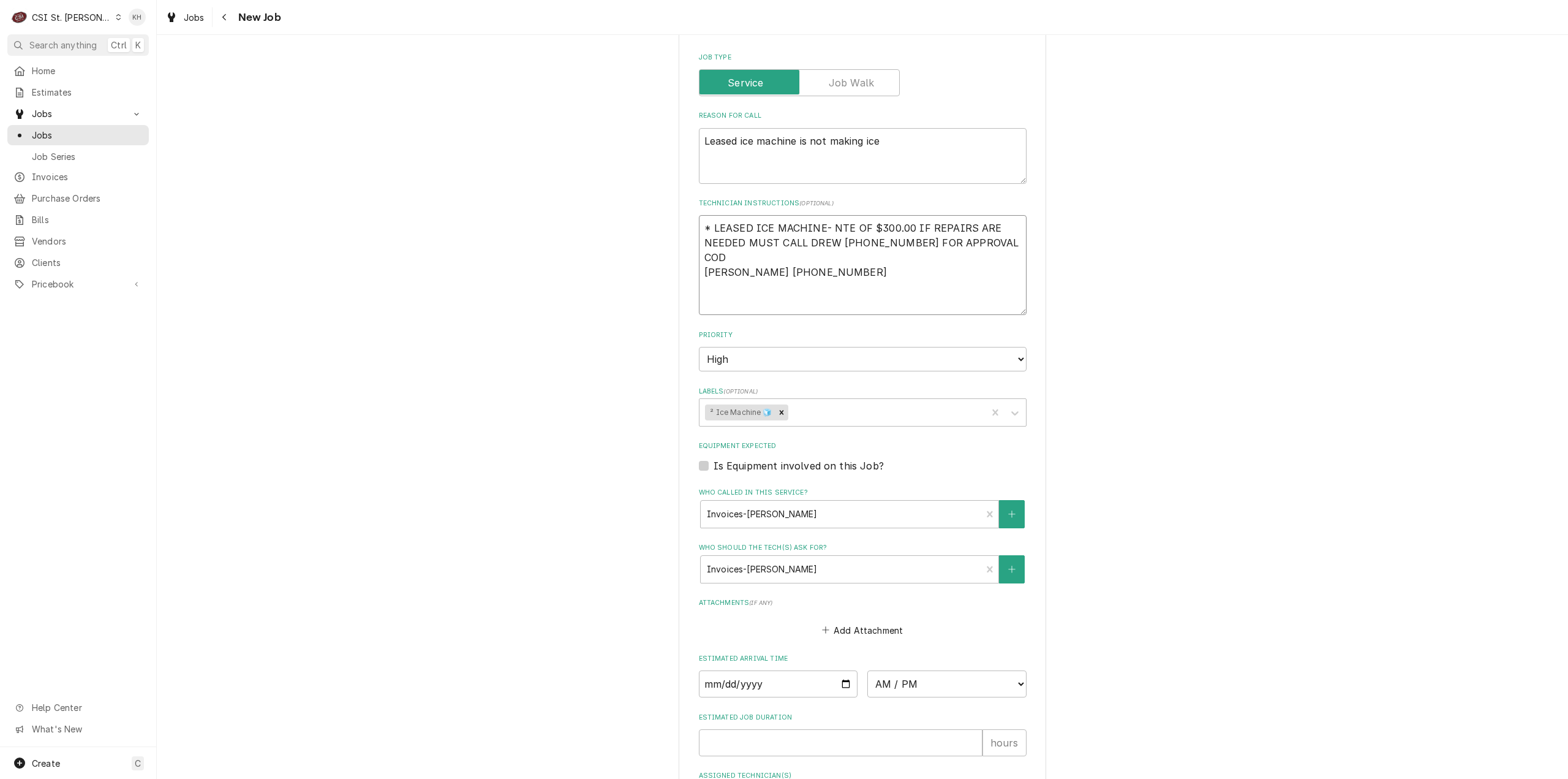
type textarea "x"
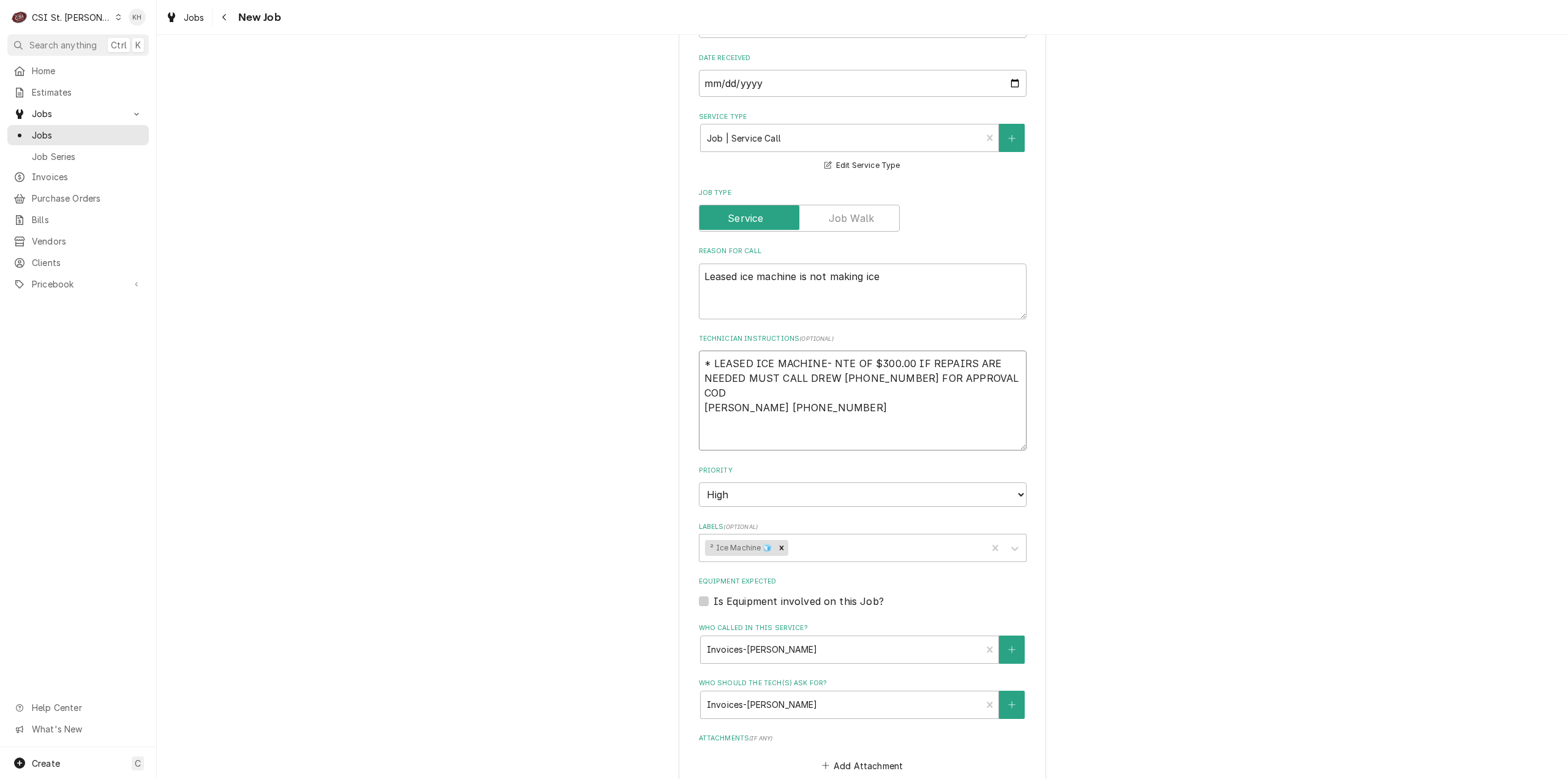
scroll to position [429, 0]
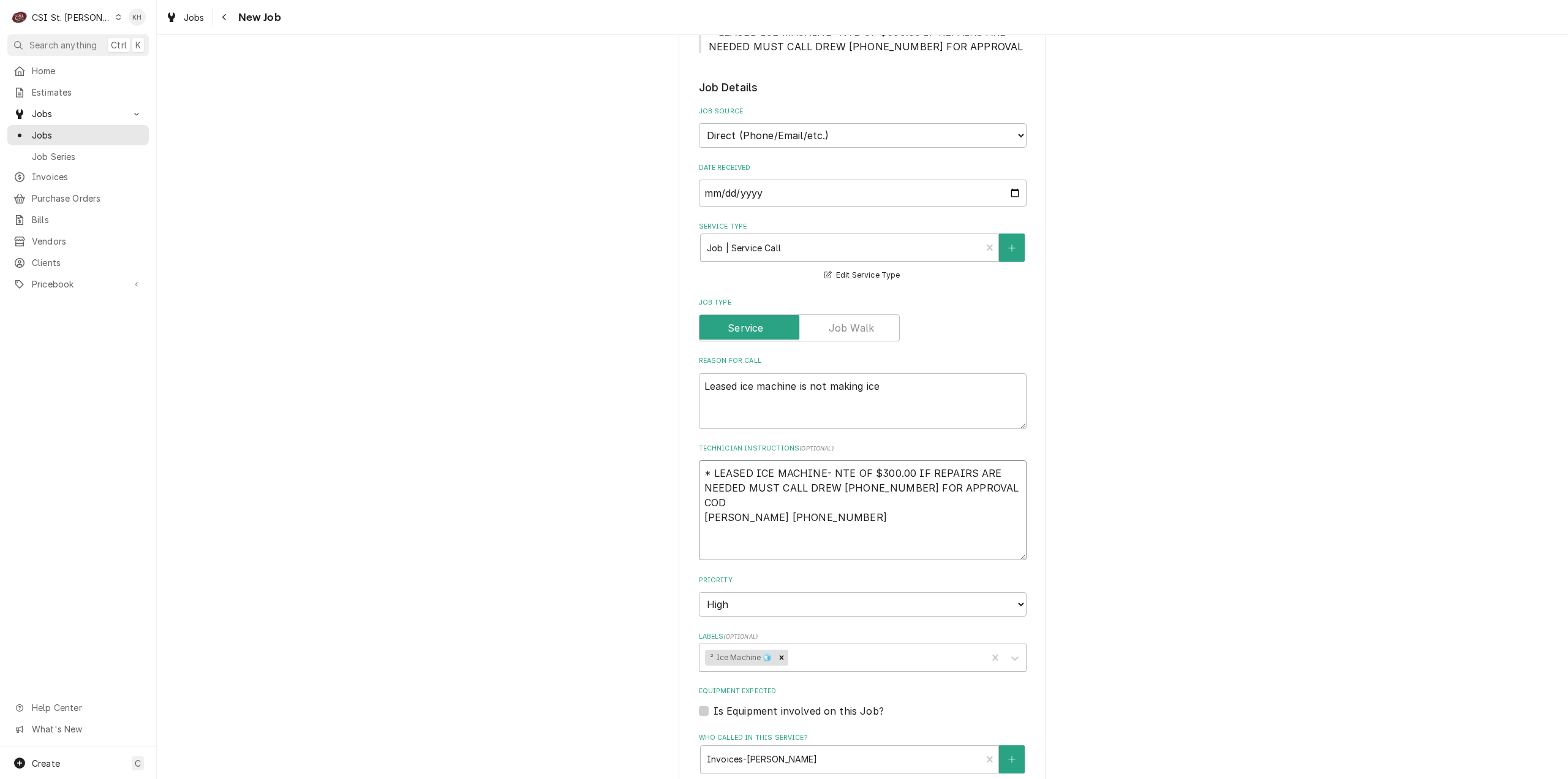
type textarea "* LEASED ICE MACHINE- NTE OF $300.00 IF REPAIRS ARE NEEDED MUST CALL DREW 314-5…"
drag, startPoint x: 895, startPoint y: 381, endPoint x: 672, endPoint y: 377, distance: 223.0
click at [672, 377] on div "Use the fields below to edit this job: Client Details Client OASIS LANES Edit C…" at bounding box center [862, 406] width 1411 height 1575
click at [757, 460] on textarea "* LEASED ICE MACHINE- NTE OF $300.00 IF REPAIRS ARE NEEDED MUST CALL DREW 314-5…" at bounding box center [863, 510] width 328 height 100
click at [838, 460] on textarea "* LEASED ICE MACHINE- NTE OF $300.00 IF REPAIRS ARE NEEDED MUST CALL DREW 314-5…" at bounding box center [863, 510] width 328 height 100
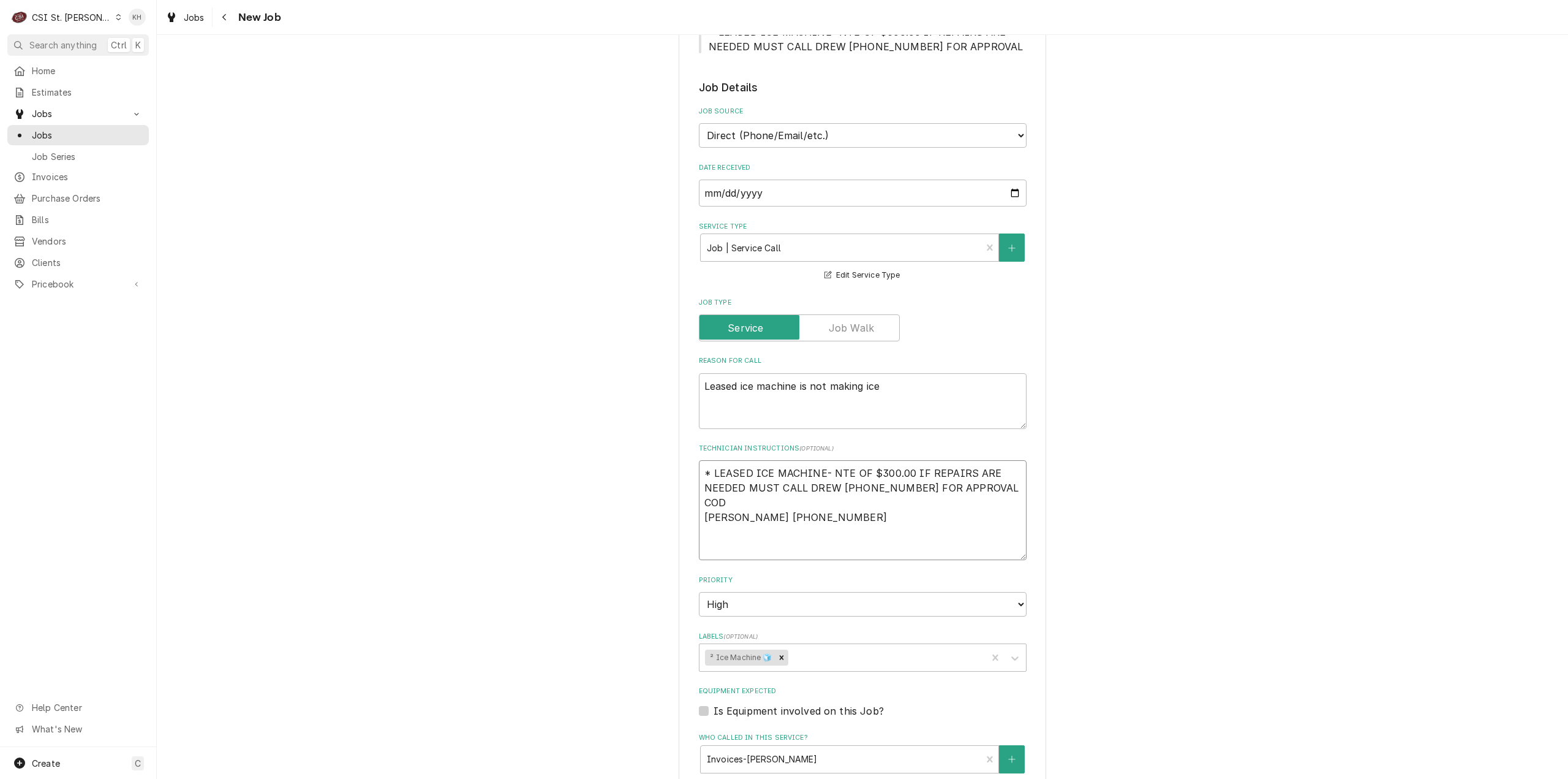
type textarea "x"
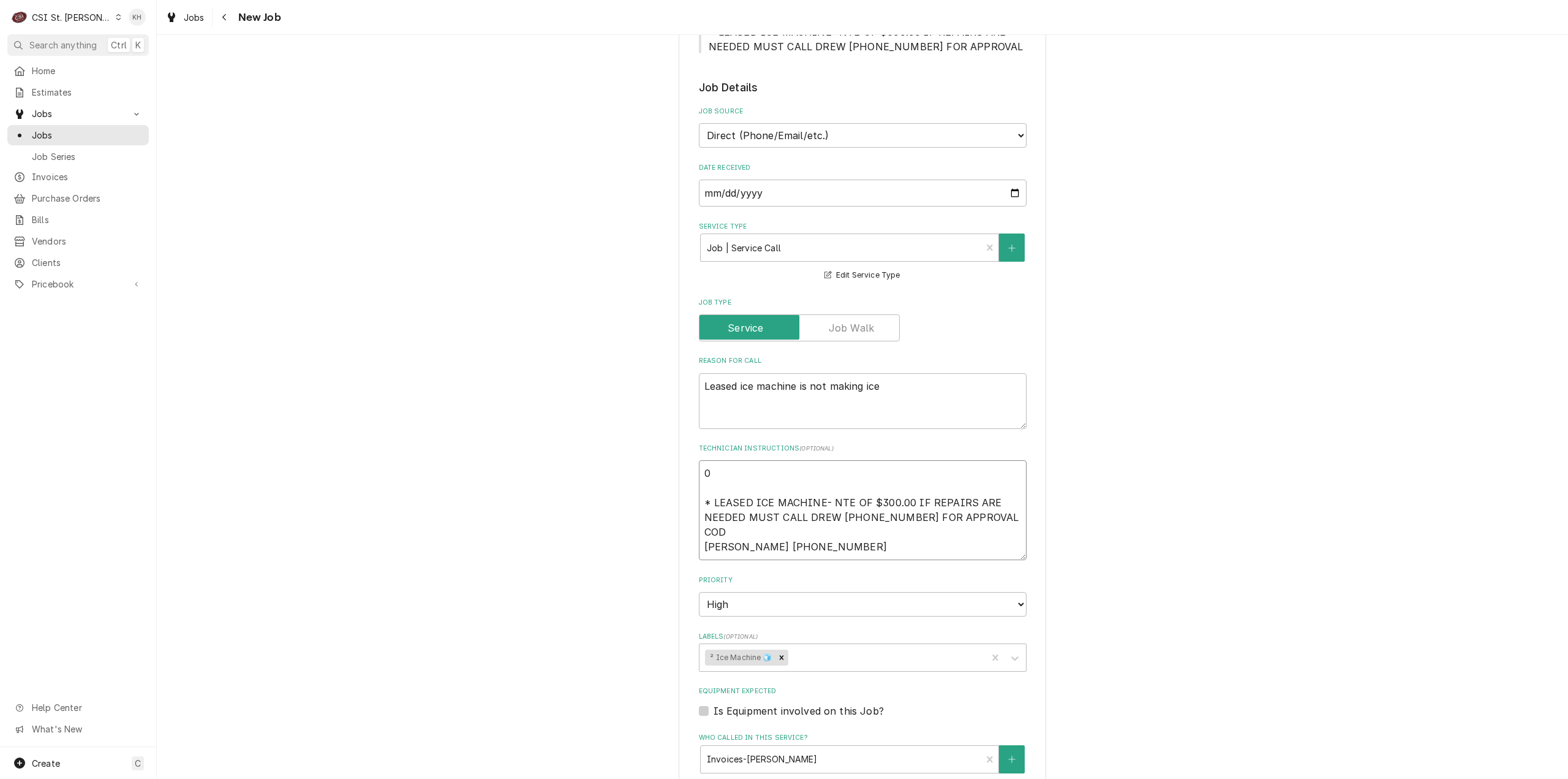
type textarea "09 * LEASED ICE MACHINE- NTE OF $300.00 IF REPAIRS ARE NEEDED MUST CALL DREW 31…"
type textarea "x"
type textarea "09/ * LEASED ICE MACHINE- NTE OF $300.00 IF REPAIRS ARE NEEDED MUST CALL DREW 3…"
type textarea "x"
type textarea "09/0 * LEASED ICE MACHINE- NTE OF $300.00 IF REPAIRS ARE NEEDED MUST CALL DREW …"
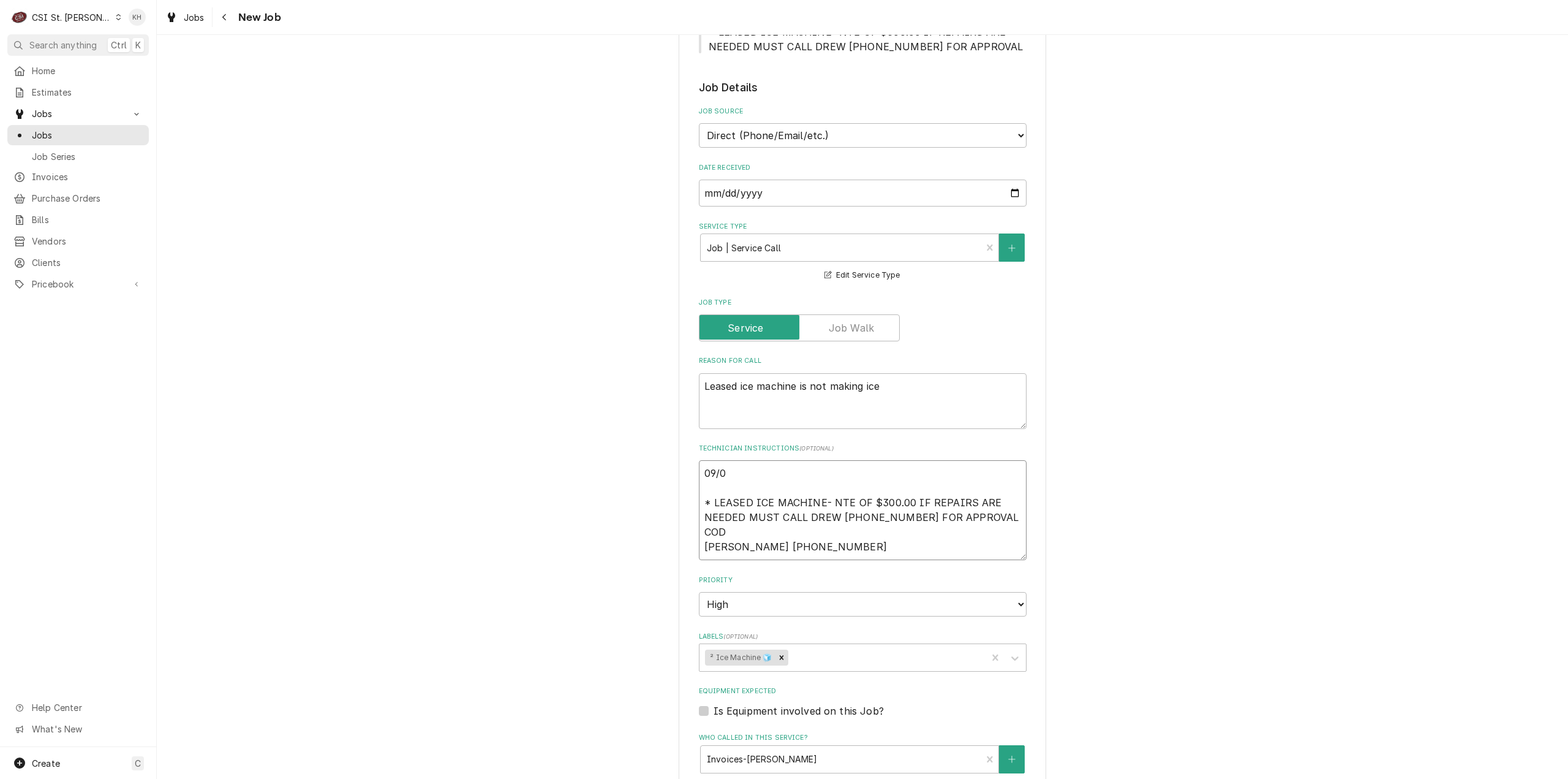
type textarea "x"
type textarea "09/08 * LEASED ICE MACHINE- NTE OF $300.00 IF REPAIRS ARE NEEDED MUST CALL DREW…"
type textarea "x"
type textarea "09/08 * LEASED ICE MACHINE- NTE OF $300.00 IF REPAIRS ARE NEEDED MUST CALL DREW…"
type textarea "x"
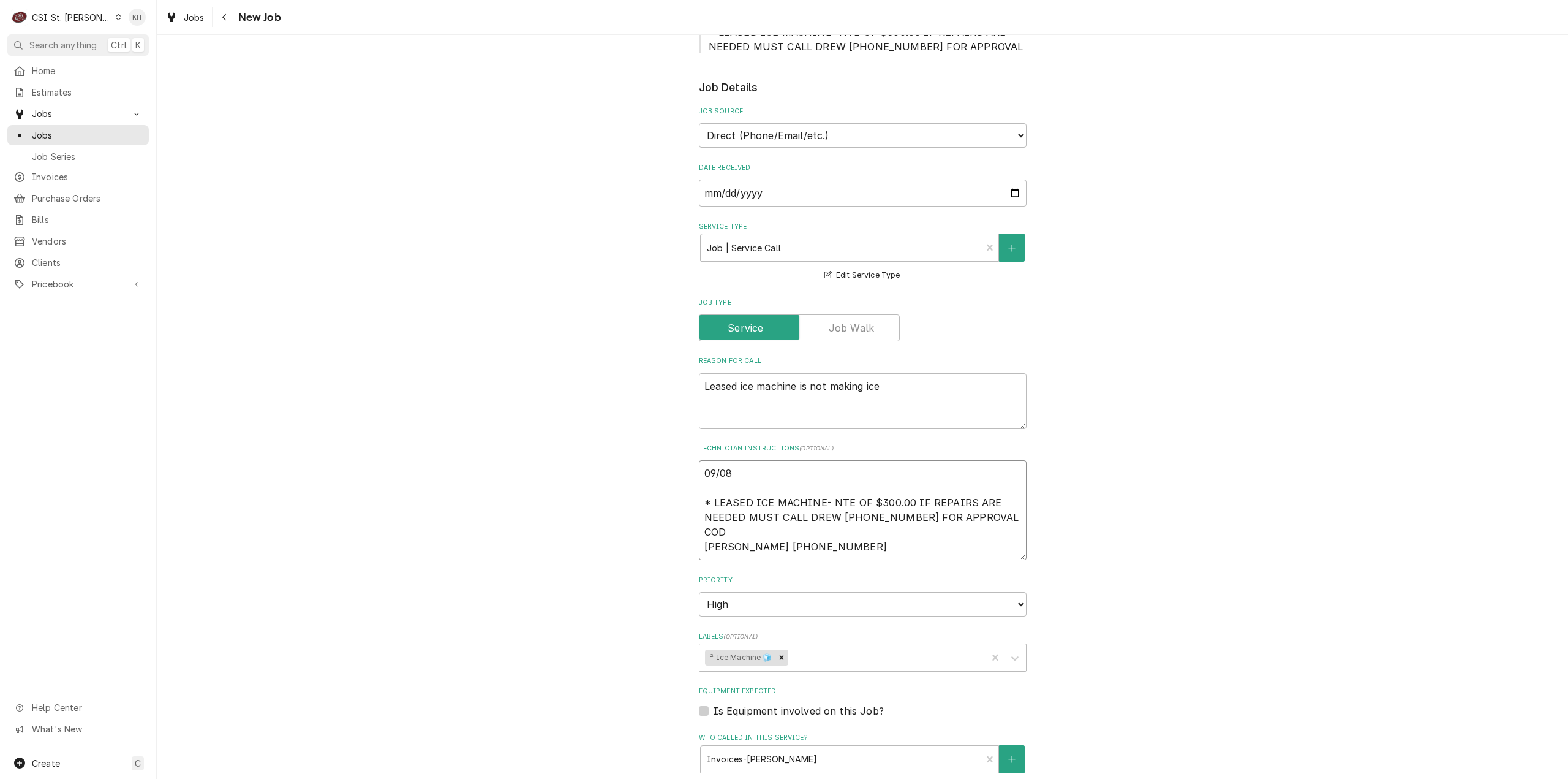
type textarea "09/08 K * LEASED ICE MACHINE- NTE OF $300.00 IF REPAIRS ARE NEEDED MUST CALL DR…"
type textarea "x"
type textarea "09/08 KH * LEASED ICE MACHINE- NTE OF $300.00 IF REPAIRS ARE NEEDED MUST CALL D…"
type textarea "x"
type textarea "09/08 KH * LEASED ICE MACHINE- NTE OF $300.00 IF REPAIRS ARE NEEDED MUST CALL D…"
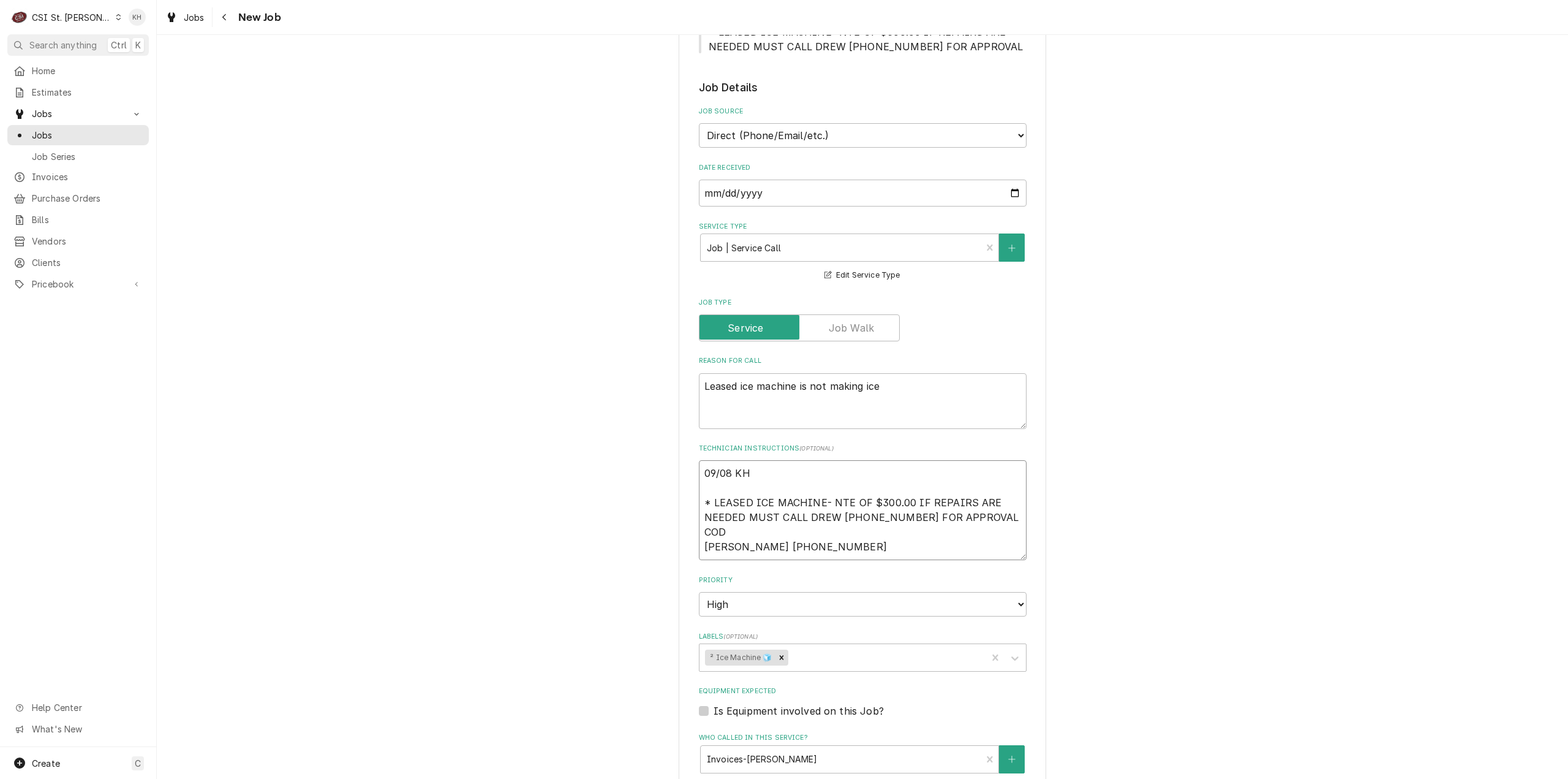
type textarea "x"
type textarea "09/08 KH - * LEASED ICE MACHINE- NTE OF $300.00 IF REPAIRS ARE NEEDED MUST CALL…"
type textarea "x"
type textarea "09/08 KH - * LEASED ICE MACHINE- NTE OF $300.00 IF REPAIRS ARE NEEDED MUST CALL…"
type textarea "x"
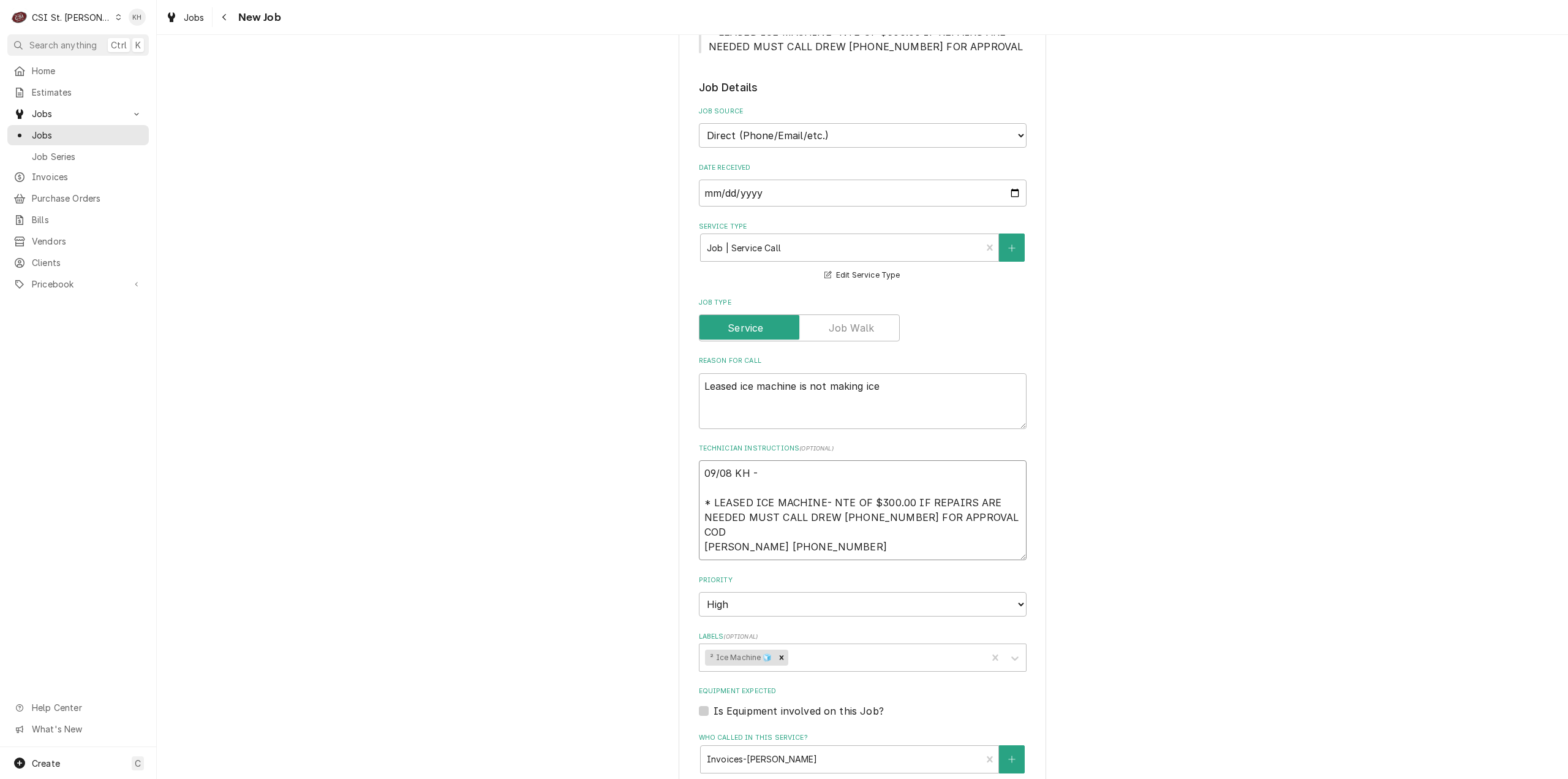
type textarea "09/08 KH - C * LEASED ICE MACHINE- NTE OF $300.00 IF REPAIRS ARE NEEDED MUST CA…"
type textarea "x"
type textarea "09/08 KH - Co * LEASED ICE MACHINE- NTE OF $300.00 IF REPAIRS ARE NEEDED MUST C…"
type textarea "x"
type textarea "09/08 KH - Con * LEASED ICE MACHINE- NTE OF $300.00 IF REPAIRS ARE NEEDED MUST …"
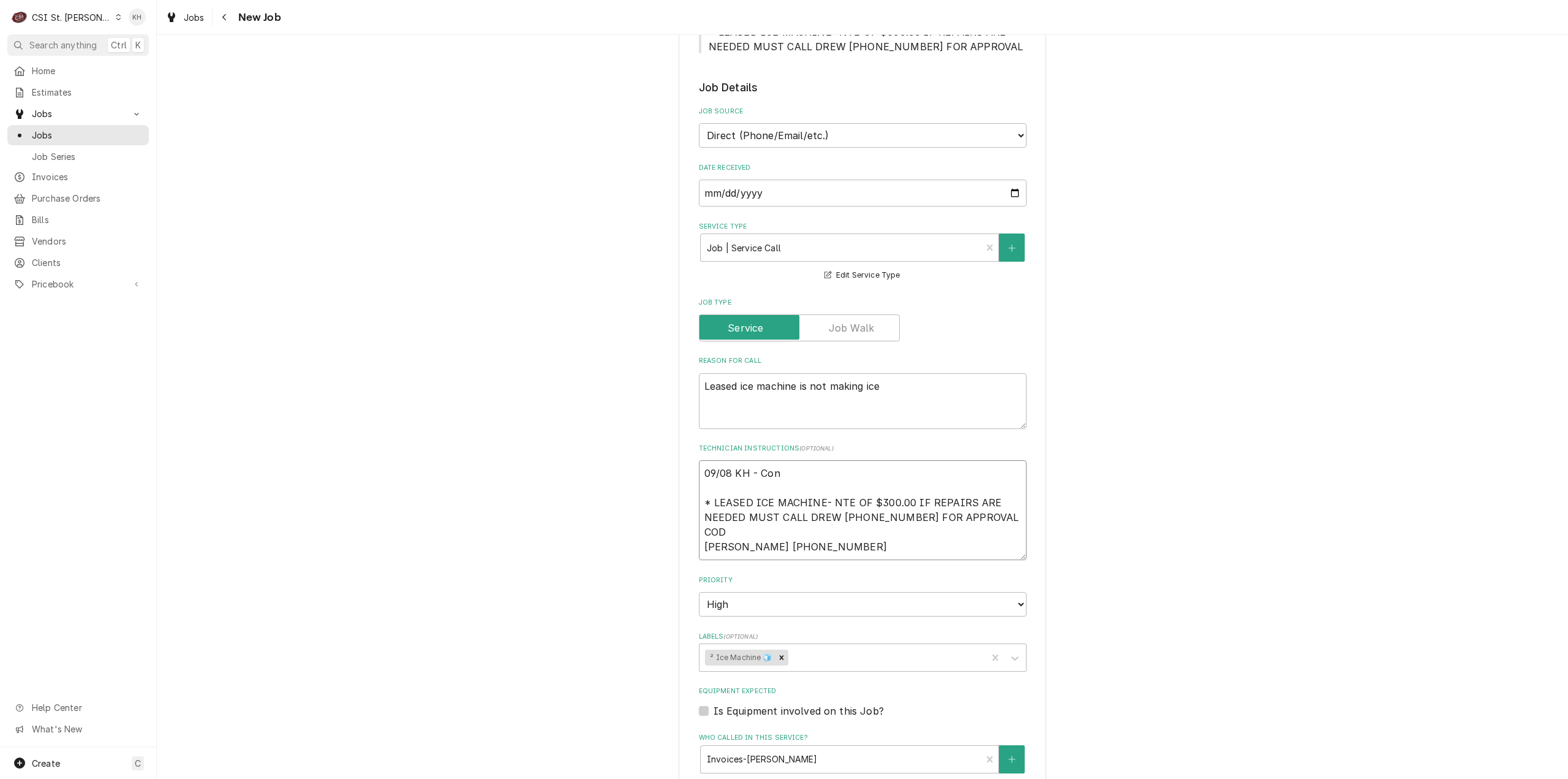
type textarea "x"
type textarea "09/08 KH - Conf * LEASED ICE MACHINE- NTE OF $300.00 IF REPAIRS ARE NEEDED MUST…"
type textarea "x"
type textarea "09/08 KH - Confi * LEASED ICE MACHINE- NTE OF $300.00 IF REPAIRS ARE NEEDED MUS…"
type textarea "x"
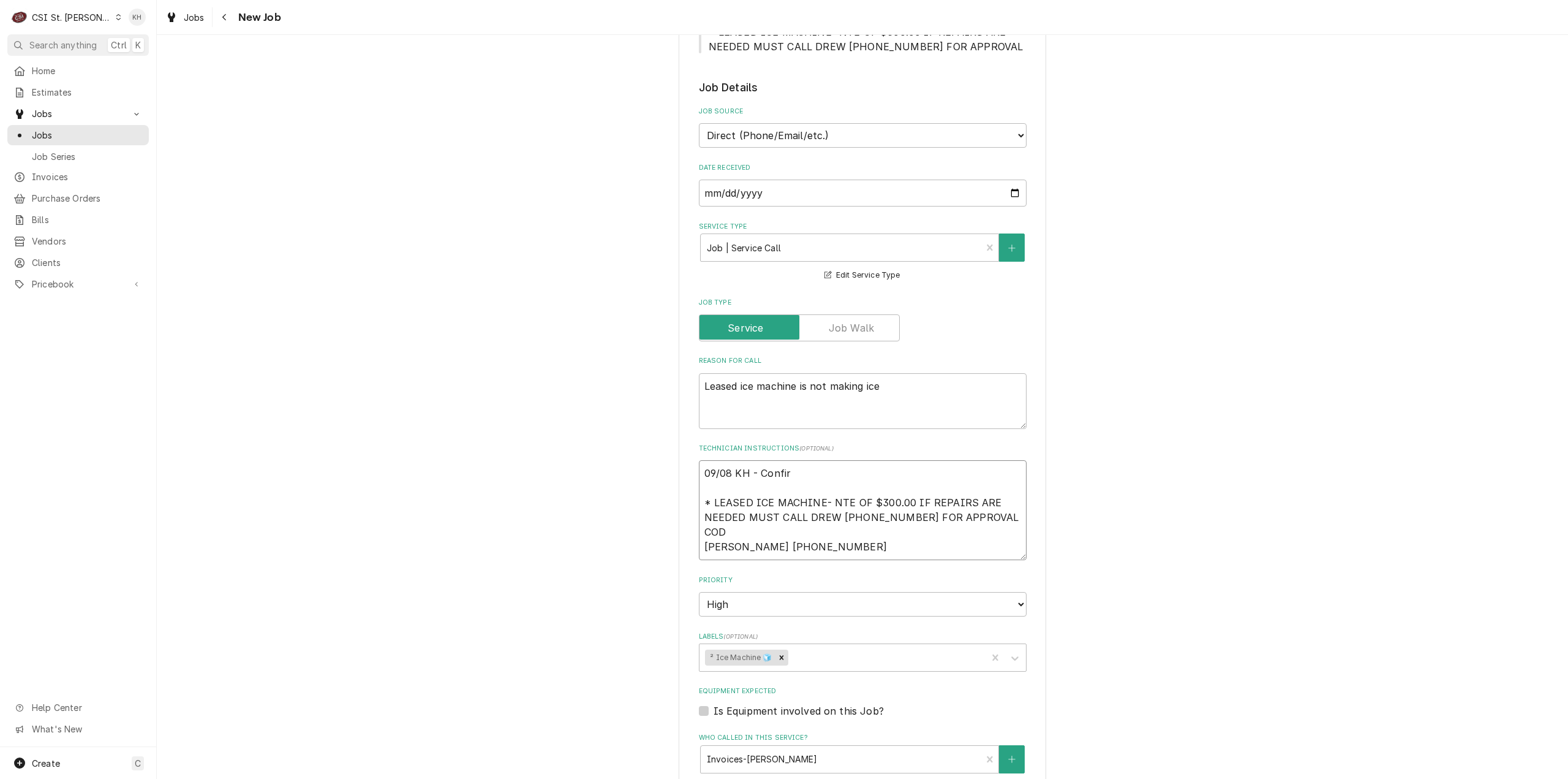
type textarea "09/08 KH - Confirm * LEASED ICE MACHINE- NTE OF $300.00 IF REPAIRS ARE NEEDED M…"
type textarea "x"
type textarea "09/08 KH - Confirme * LEASED ICE MACHINE- NTE OF $300.00 IF REPAIRS ARE NEEDED …"
type textarea "x"
type textarea "09/08 KH - Confirmed * LEASED ICE MACHINE- NTE OF $300.00 IF REPAIRS ARE NEEDED…"
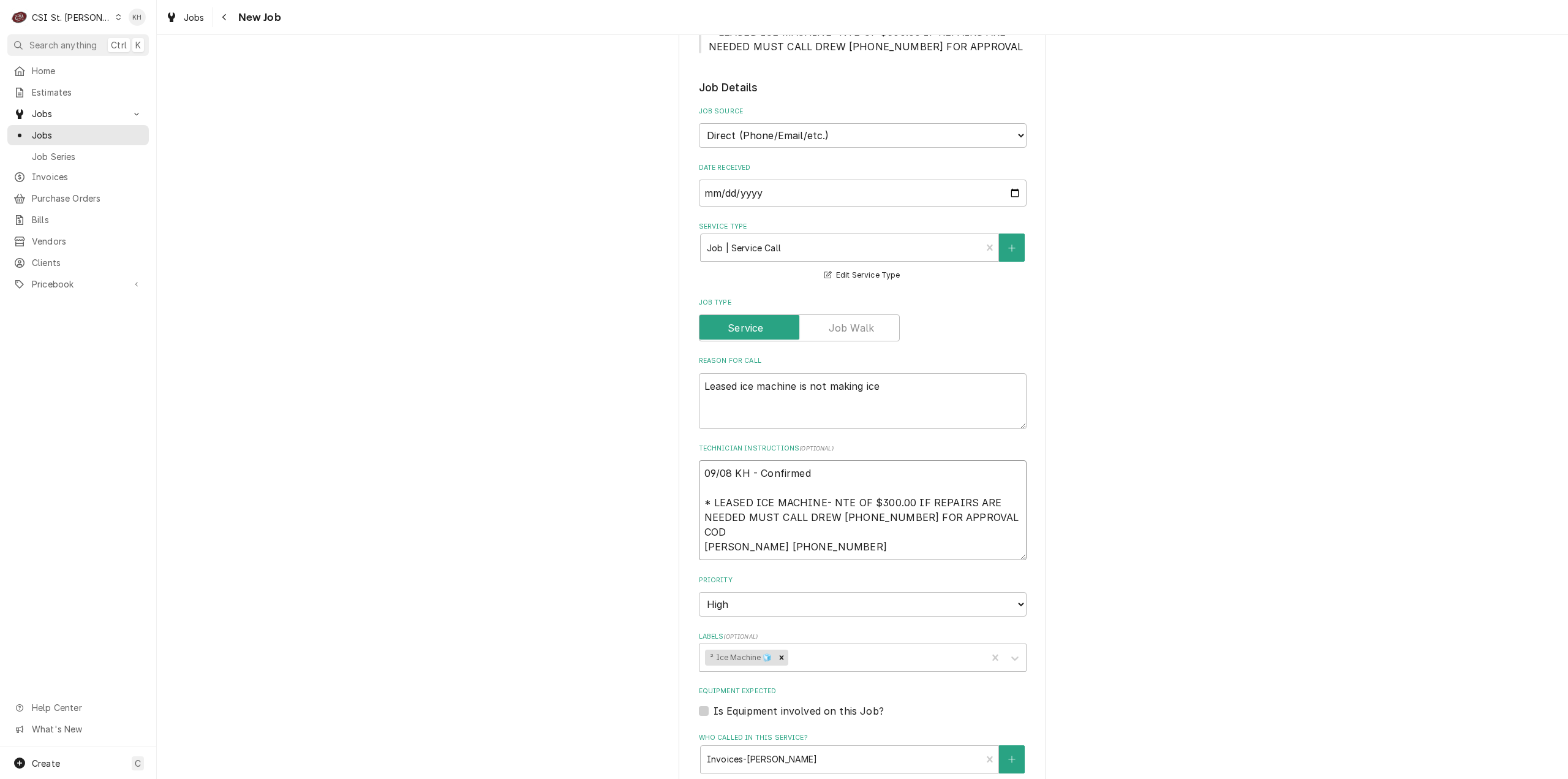
type textarea "x"
type textarea "09/08 KH - Confirme * LEASED ICE MACHINE- NTE OF $300.00 IF REPAIRS ARE NEEDED …"
type textarea "x"
type textarea "09/08 KH - Confirmed * LEASED ICE MACHINE- NTE OF $300.00 IF REPAIRS ARE NEEDED…"
type textarea "x"
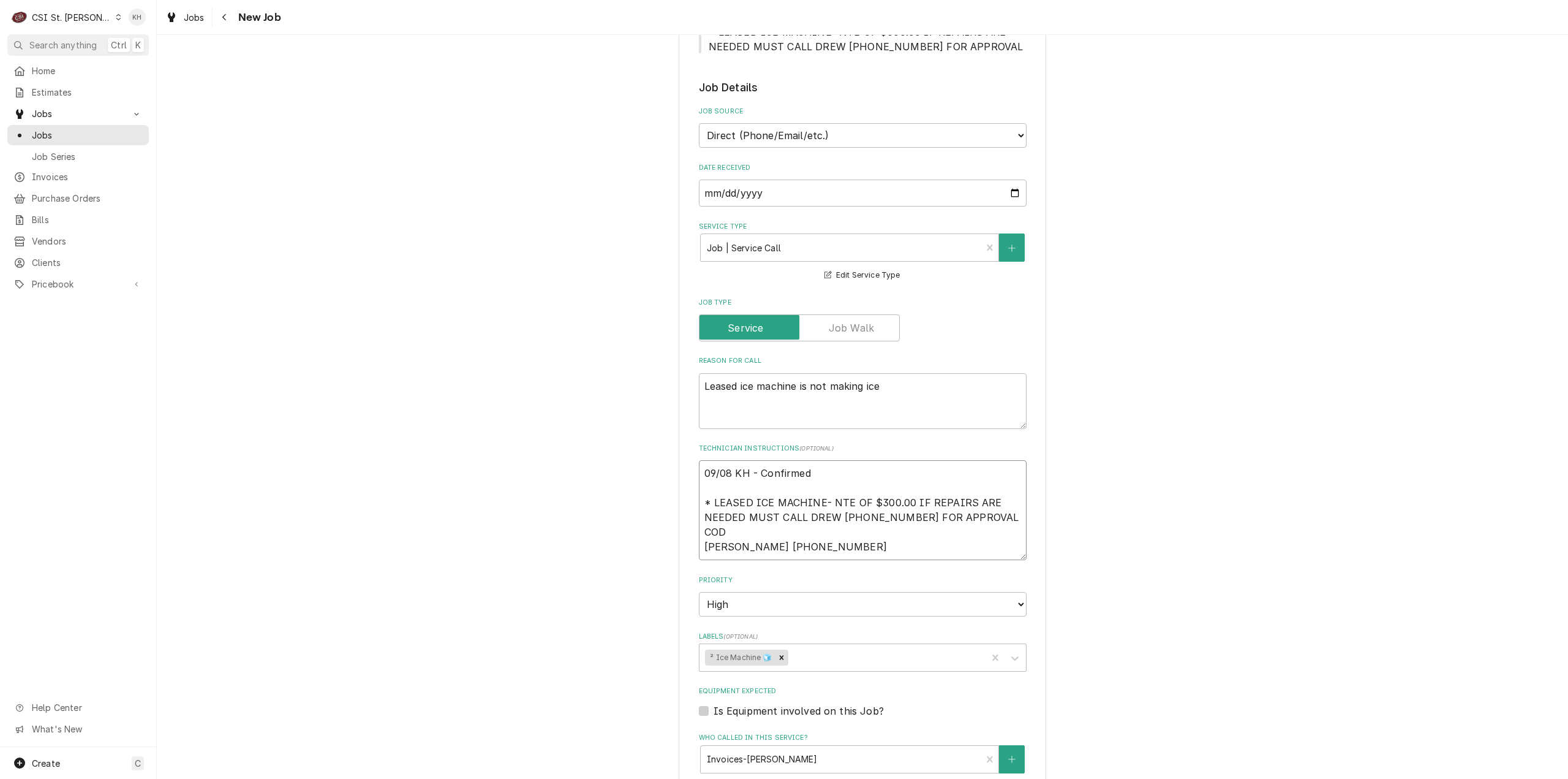
type textarea "09/08 KH - Confirmed * LEASED ICE MACHINE- NTE OF $300.00 IF REPAIRS ARE NEEDED…"
type textarea "x"
type textarea "09/08 KH - Confirmed s * LEASED ICE MACHINE- NTE OF $300.00 IF REPAIRS ARE NEED…"
type textarea "x"
type textarea "09/08 KH - Confirmed se * LEASED ICE MACHINE- NTE OF $300.00 IF REPAIRS ARE NEE…"
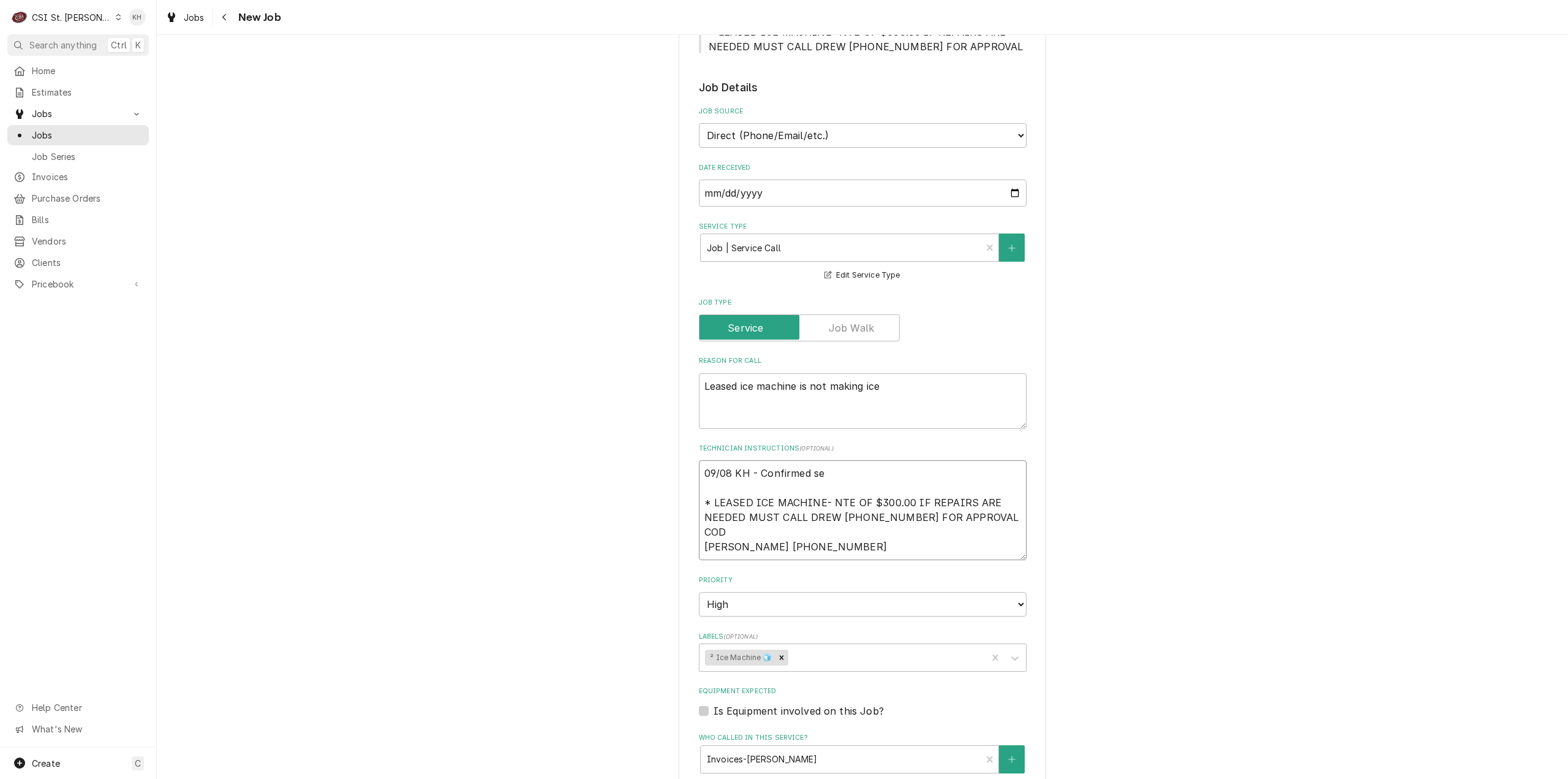
type textarea "x"
type textarea "09/08 KH - Confirmed ser * LEASED ICE MACHINE- NTE OF $300.00 IF REPAIRS ARE NE…"
type textarea "x"
type textarea "09/08 KH - Confirmed serv * LEASED ICE MACHINE- NTE OF $300.00 IF REPAIRS ARE N…"
type textarea "x"
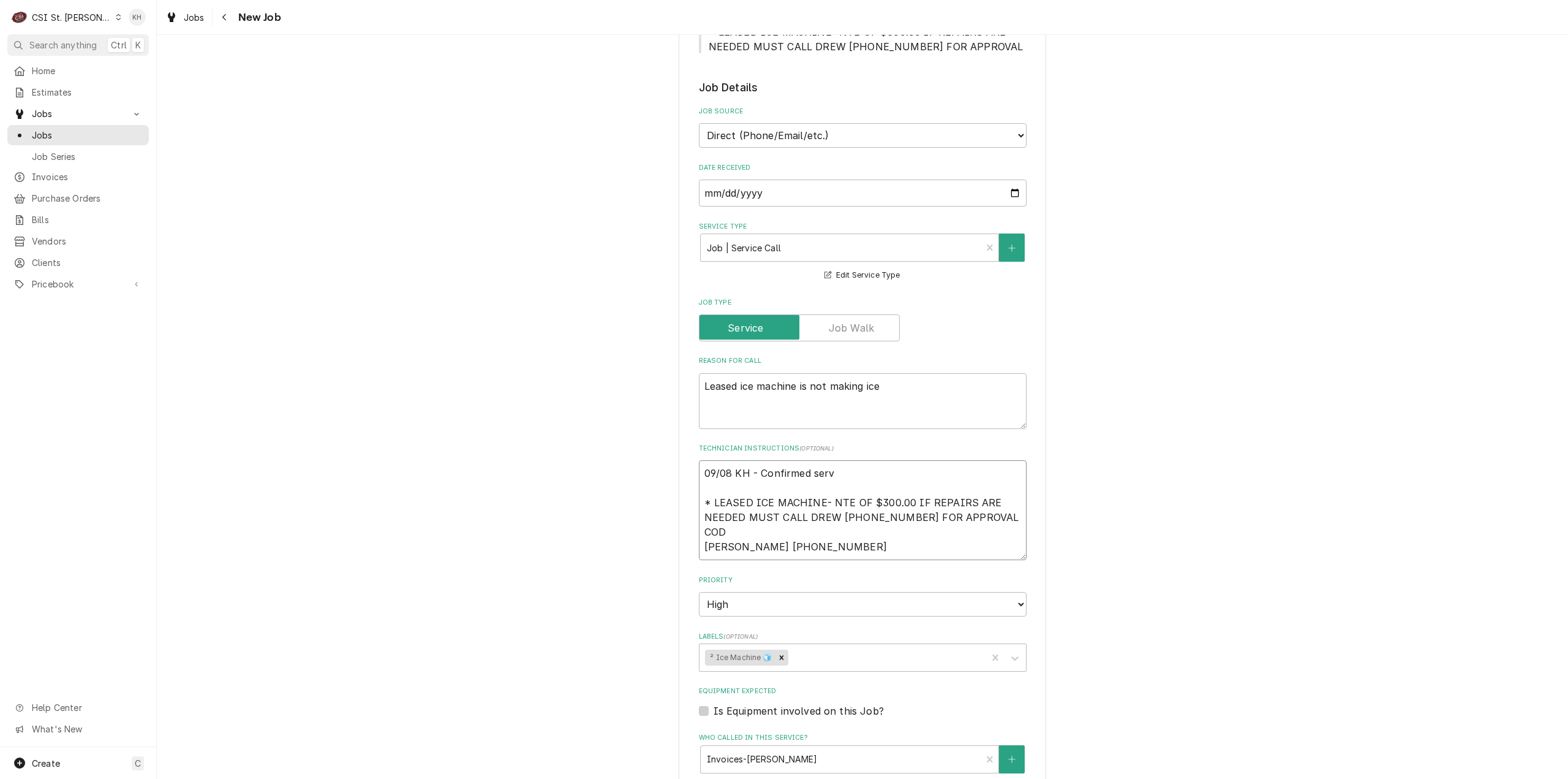
type textarea "09/08 KH - Confirmed servi * LEASED ICE MACHINE- NTE OF $300.00 IF REPAIRS ARE …"
type textarea "x"
type textarea "09/08 KH - Confirmed servic * LEASED ICE MACHINE- NTE OF $300.00 IF REPAIRS ARE…"
type textarea "x"
type textarea "09/08 KH - Confirmed service * LEASED ICE MACHINE- NTE OF $300.00 IF REPAIRS AR…"
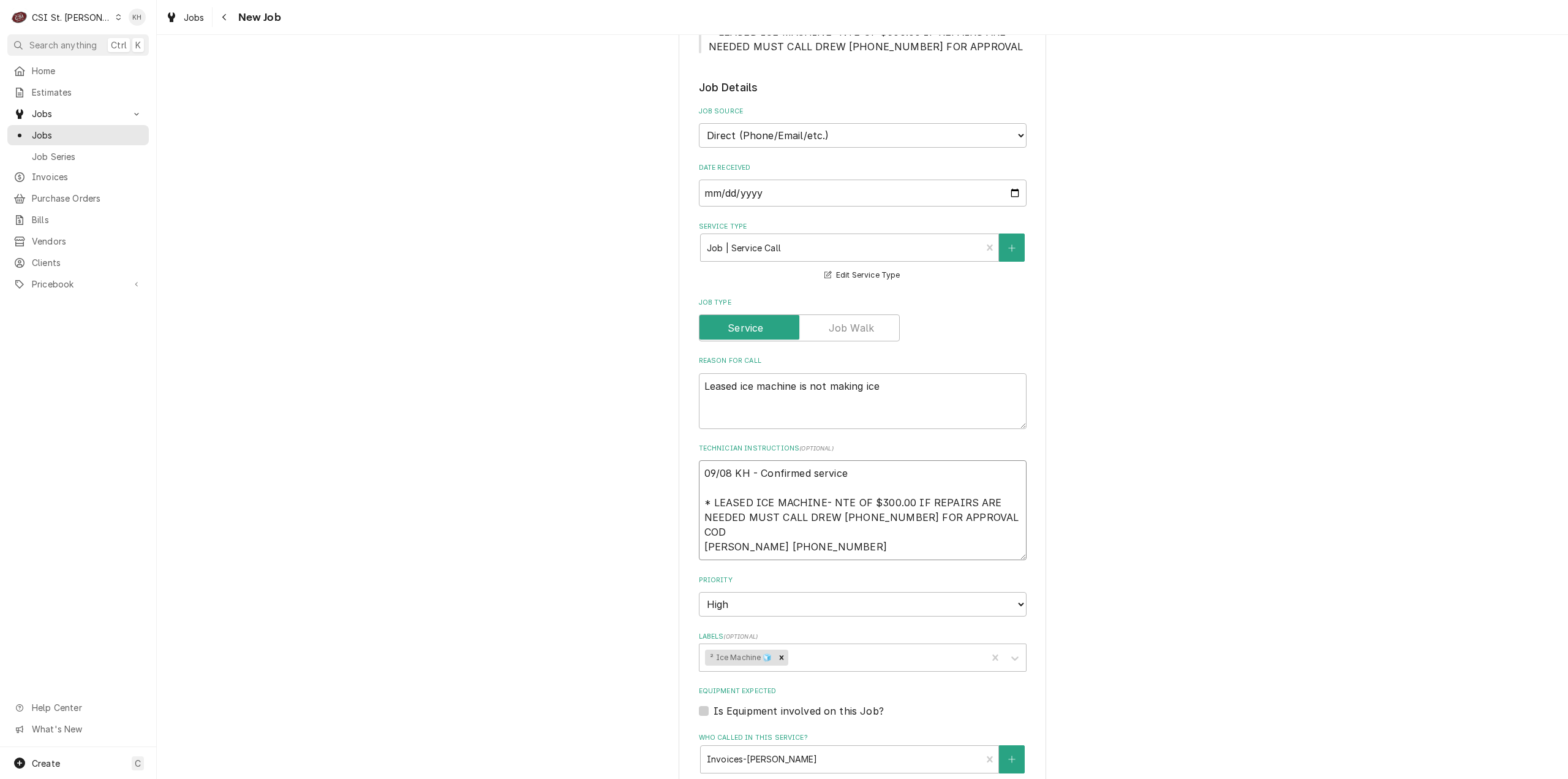
type textarea "x"
type textarea "09/08 KH - Confirmed service * LEASED ICE MACHINE- NTE OF $300.00 IF REPAIRS AR…"
type textarea "x"
type textarea "09/08 KH - Confirmed service w * LEASED ICE MACHINE- NTE OF $300.00 IF REPAIRS …"
type textarea "x"
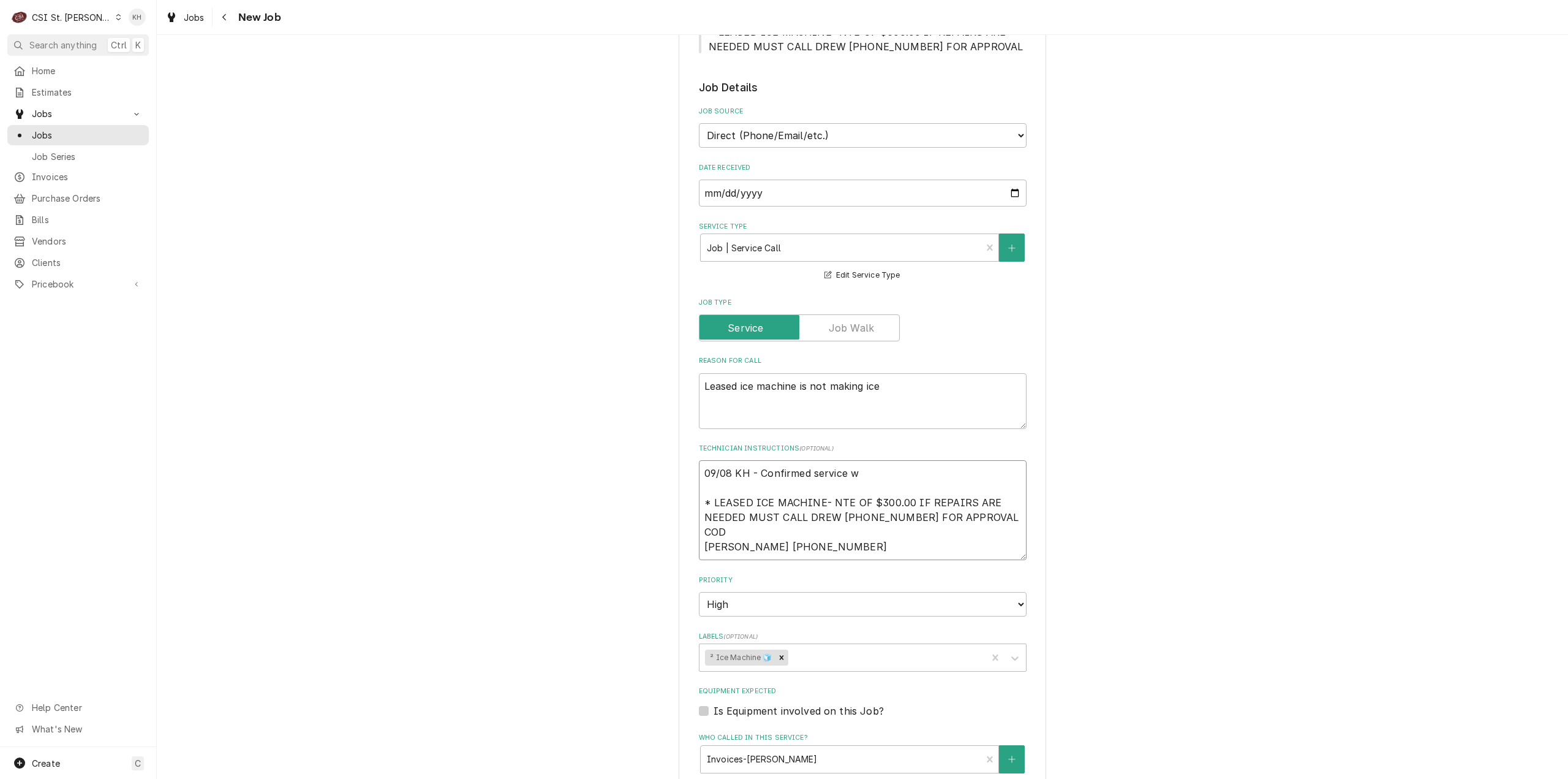
type textarea "09/08 KH - Confirmed service wi * LEASED ICE MACHINE- NTE OF $300.00 IF REPAIRS…"
type textarea "x"
type textarea "09/08 KH - Confirmed service wit * LEASED ICE MACHINE- NTE OF $300.00 IF REPAIR…"
type textarea "x"
type textarea "09/08 KH - Confirmed service with * LEASED ICE MACHINE- NTE OF $300.00 IF REPAI…"
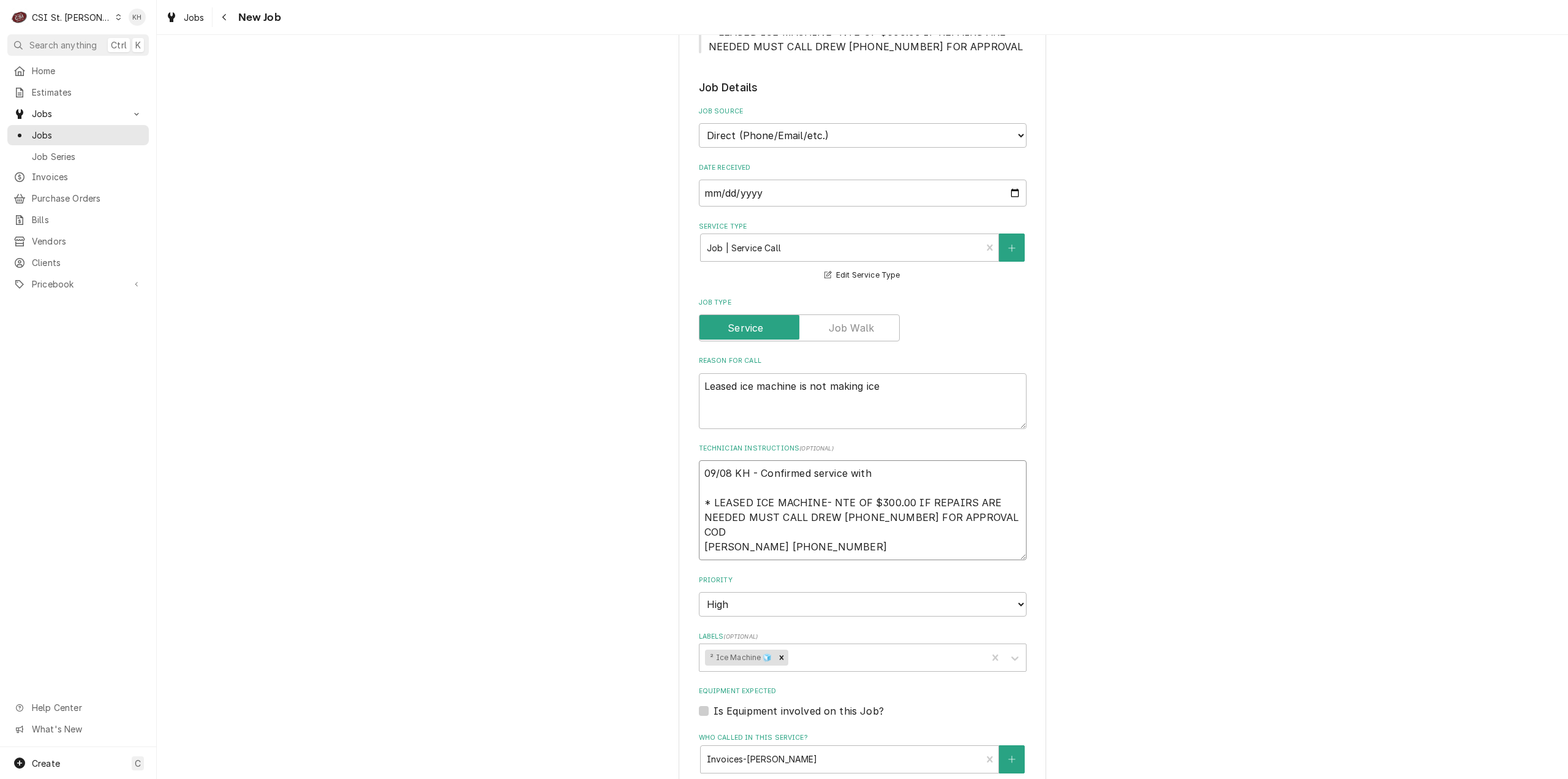
type textarea "x"
type textarea "09/08 KH - Confirmed service with * LEASED ICE MACHINE- NTE OF $300.00 IF REPAI…"
type textarea "x"
type textarea "09/08 KH - Confirmed service with A * LEASED ICE MACHINE- NTE OF $300.00 IF REP…"
type textarea "x"
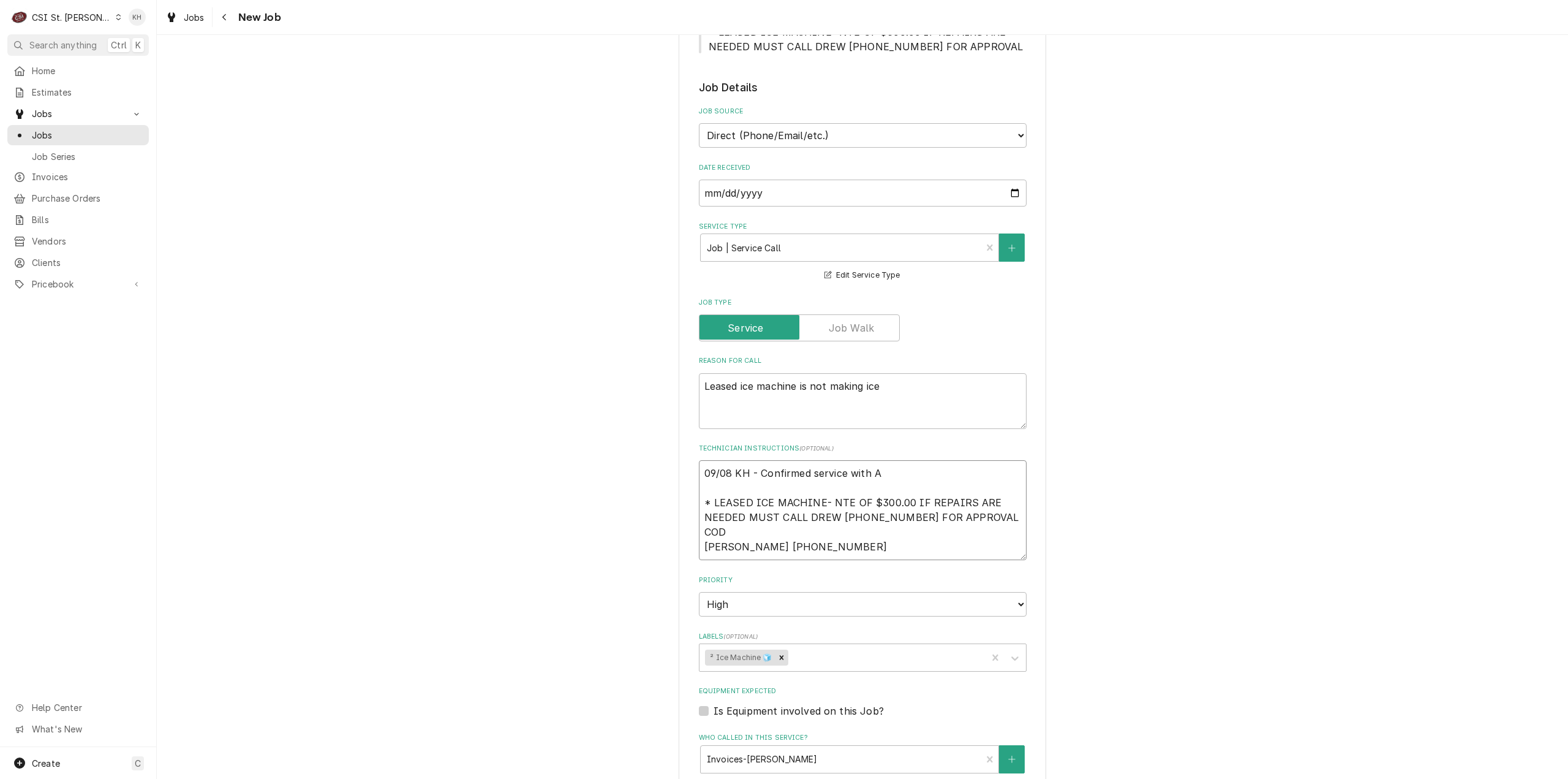
type textarea "09/08 KH - Confirmed service with An * LEASED ICE MACHINE- NTE OF $300.00 IF RE…"
type textarea "x"
type textarea "09/08 KH - Confirmed service with Ant * LEASED ICE MACHINE- NTE OF $300.00 IF R…"
type textarea "x"
type textarea "09/08 KH - Confirmed service with Anth * LEASED ICE MACHINE- NTE OF $300.00 IF …"
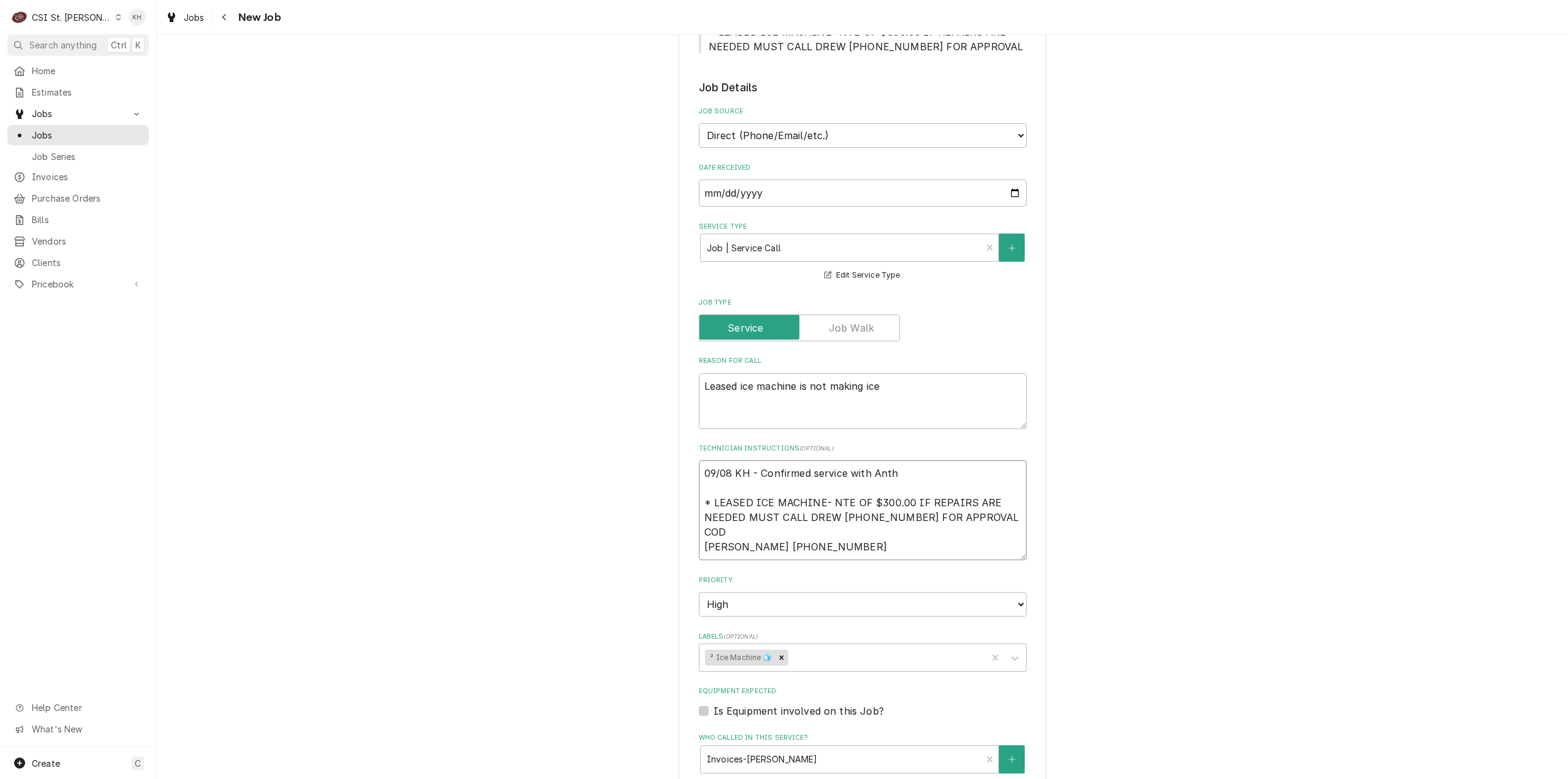
type textarea "x"
type textarea "09/08 KH - Confirmed service with Antho * LEASED ICE MACHINE- NTE OF $300.00 IF…"
type textarea "x"
type textarea "09/08 KH - Confirmed service with Anthon * LEASED ICE MACHINE- NTE OF $300.00 I…"
type textarea "x"
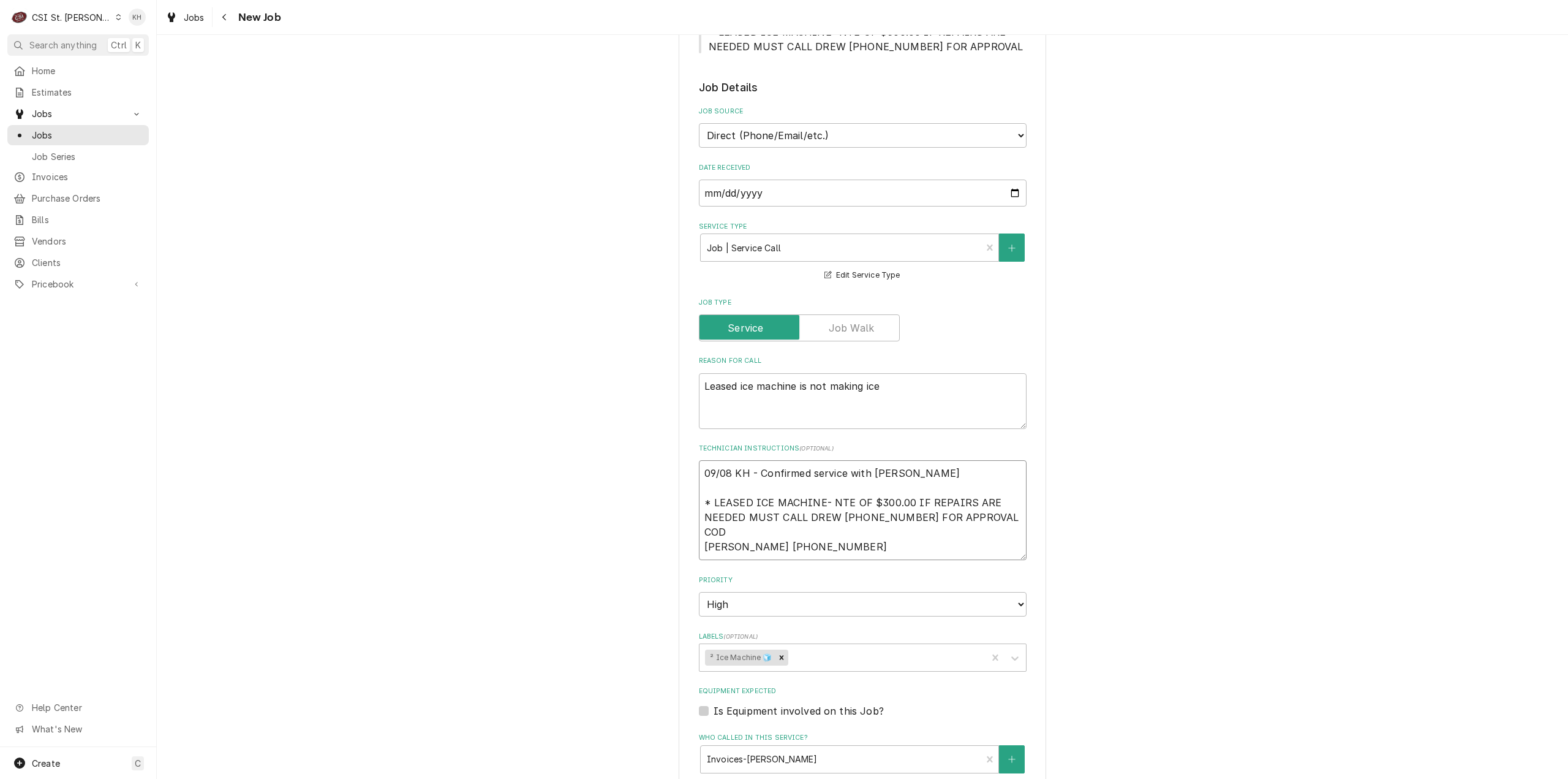
type textarea "09/08 KH - Confirmed service with Anthony * LEASED ICE MACHINE- NTE OF $300.00 …"
type textarea "x"
type textarea "09/08 KH - Confirmed service with Anthony * LEASED ICE MACHINE- NTE OF $300.00 …"
type textarea "x"
type textarea "09/08 KH - Confirmed service with Anthony f * LEASED ICE MACHINE- NTE OF $300.0…"
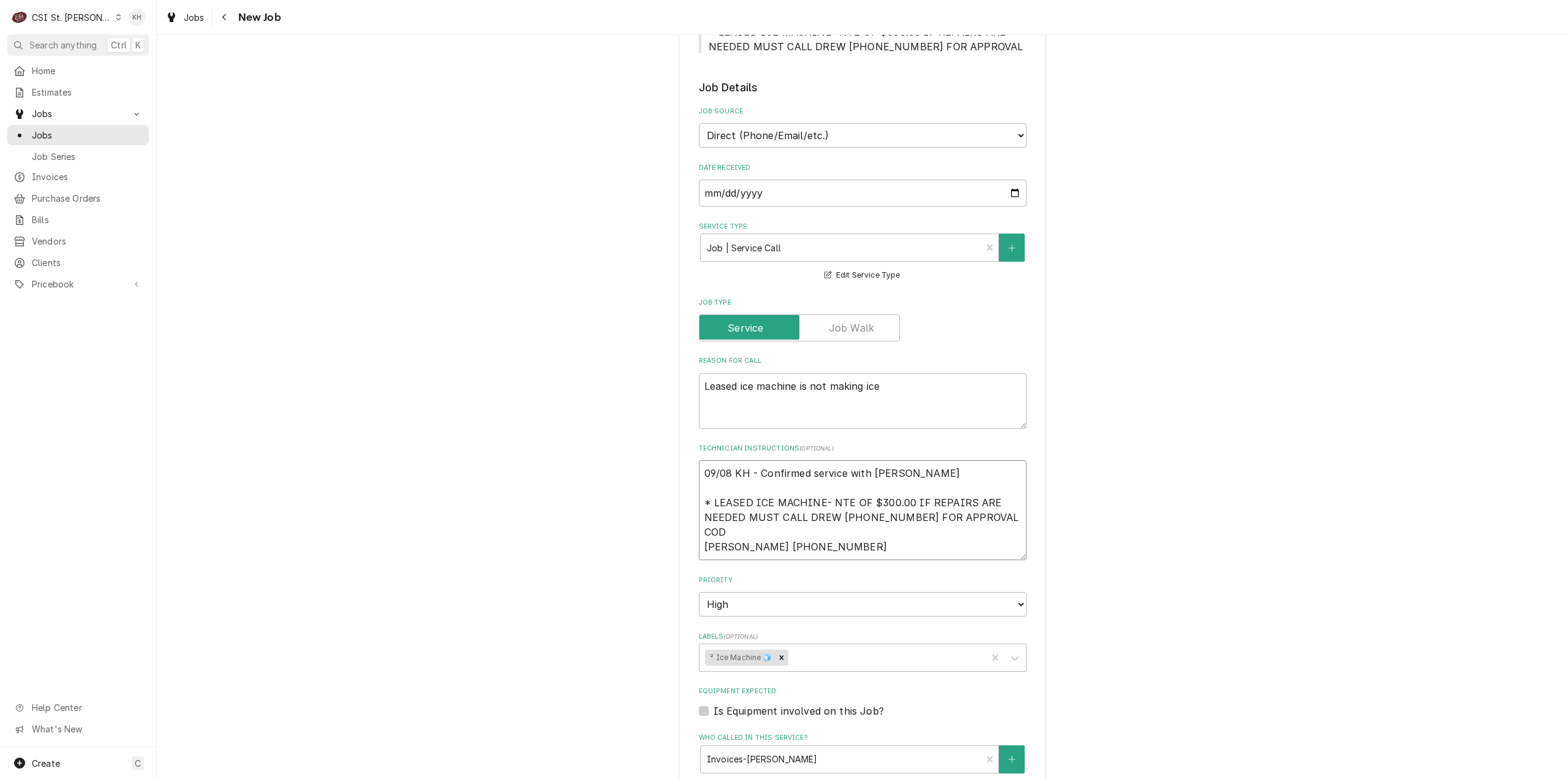
type textarea "x"
type textarea "09/08 KH - Confirmed service with Anthony fo * LEASED ICE MACHINE- NTE OF $300.…"
type textarea "x"
type textarea "09/08 KH - Confirmed service with Anthony for * LEASED ICE MACHINE- NTE OF $300…"
type textarea "x"
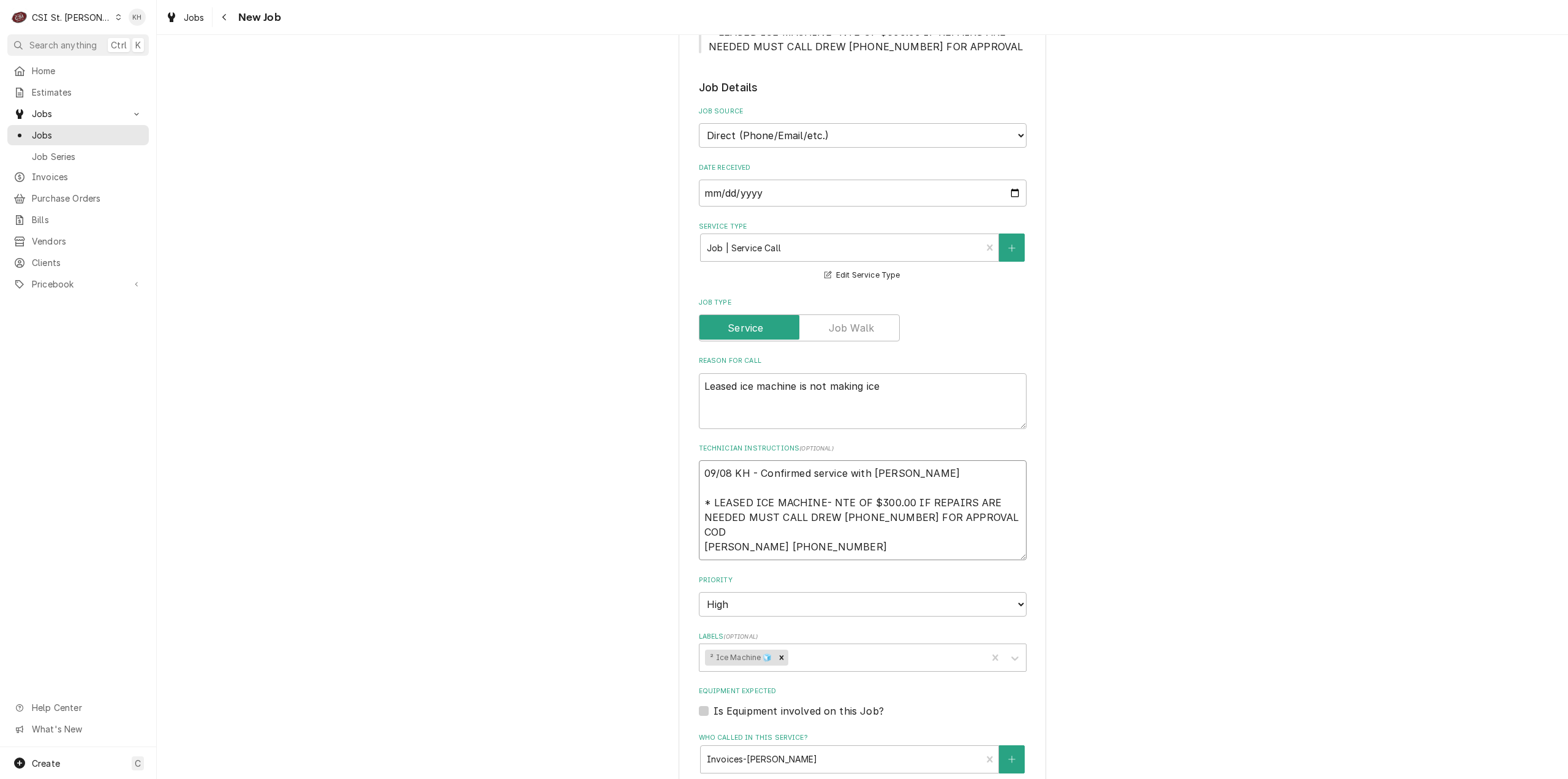
type textarea "09/08 KH - Confirmed service with Anthony for s * LEASED ICE MACHINE- NTE OF $3…"
type textarea "x"
type textarea "09/08 KH - Confirmed service with Anthony for se * LEASED ICE MACHINE- NTE OF $…"
type textarea "x"
type textarea "09/08 KH - Confirmed service with Anthony for sec * LEASED ICE MACHINE- NTE OF …"
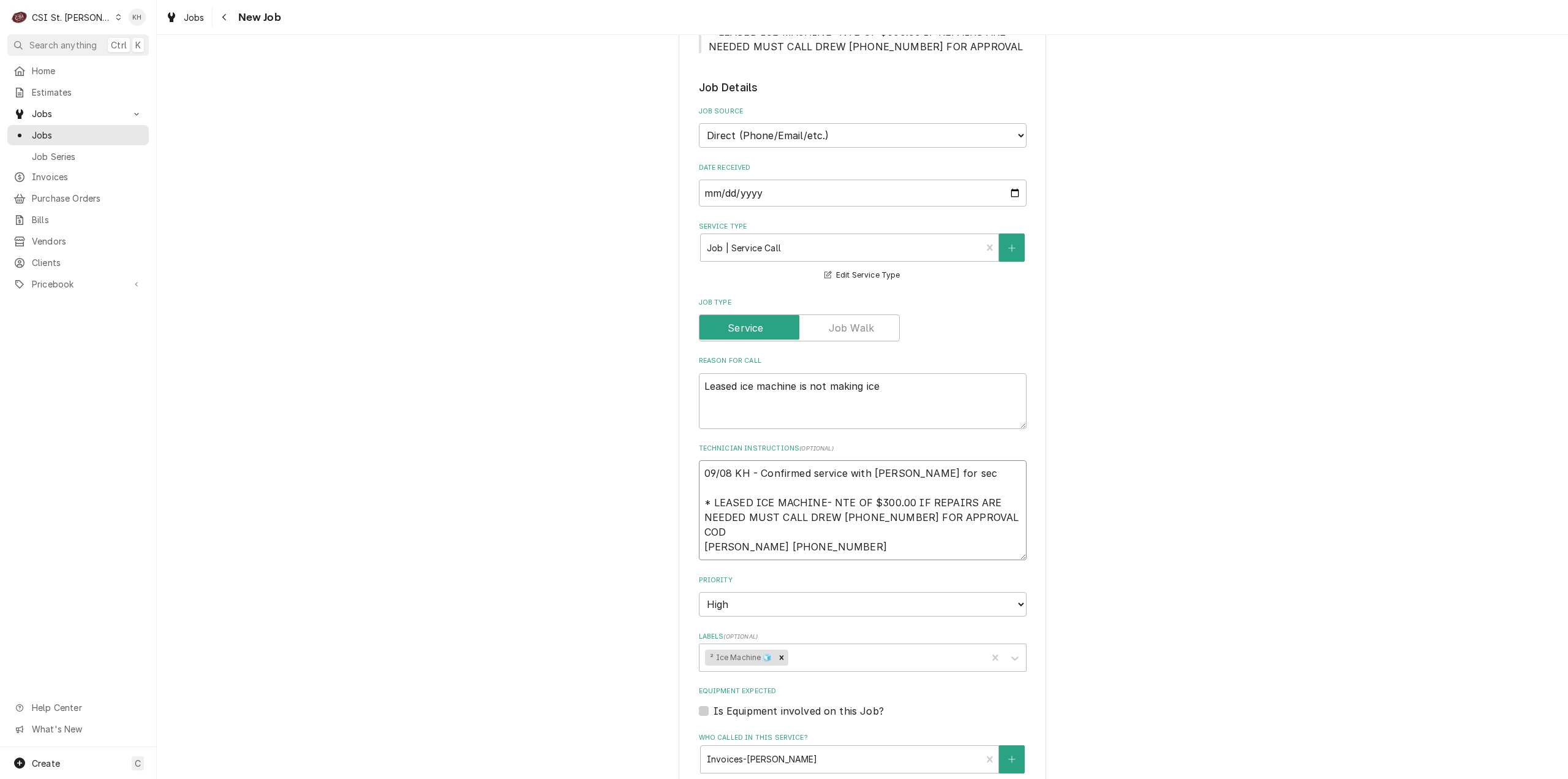
type textarea "x"
type textarea "09/08 KH - Confirmed service with Anthony for seco * LEASED ICE MACHINE- NTE OF…"
type textarea "x"
type textarea "09/08 KH - Confirmed service with Anthony for secon * LEASED ICE MACHINE- NTE O…"
type textarea "x"
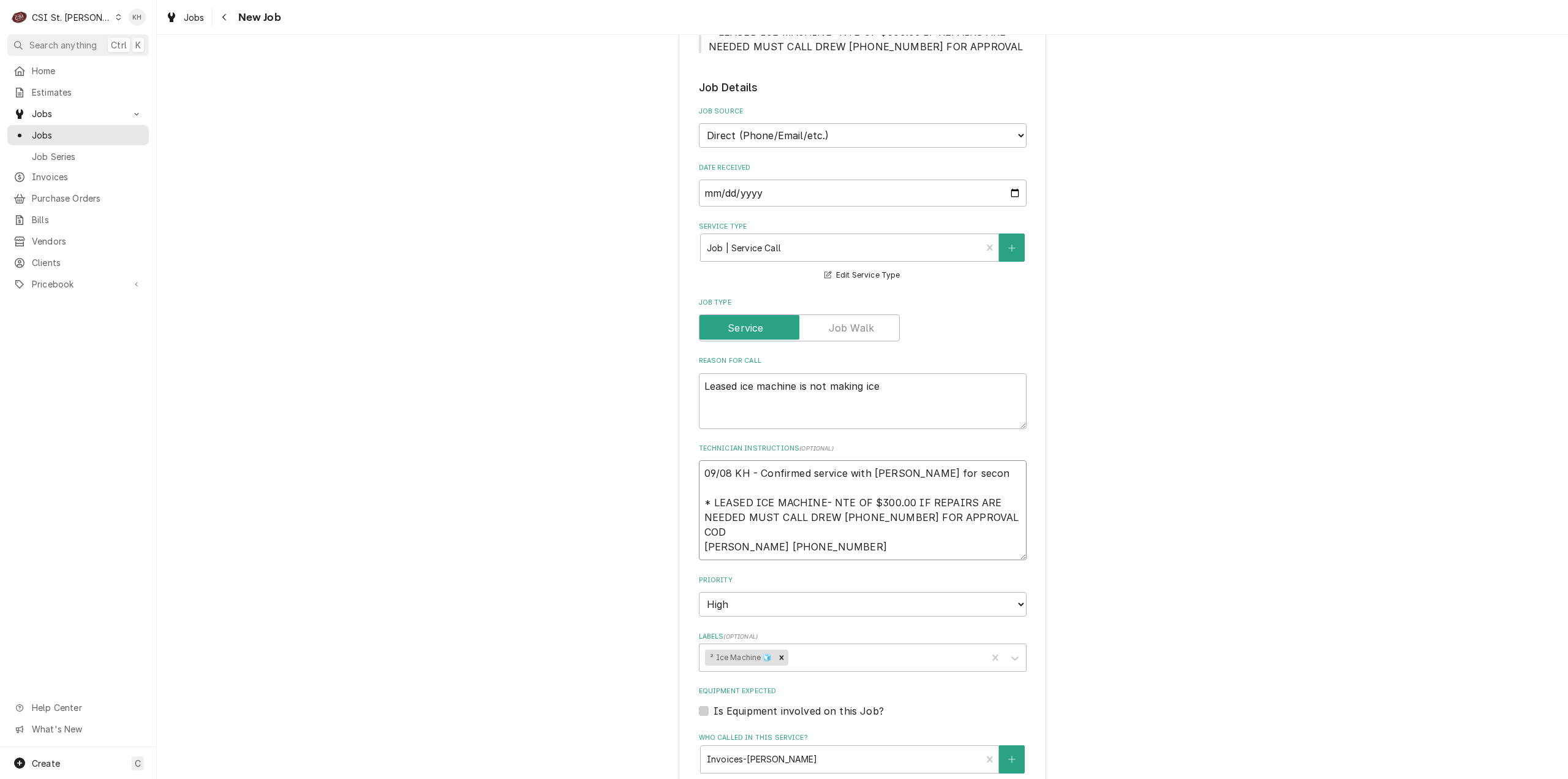
type textarea "09/08 KH - Confirmed service with Anthony for second * LEASED ICE MACHINE- NTE …"
type textarea "x"
type textarea "09/08 KH - Confirmed service with Anthony for second * LEASED ICE MACHINE- NTE …"
type textarea "x"
type textarea "09/08 KH - Confirmed service with Anthony for second c * LEASED ICE MACHINE- NT…"
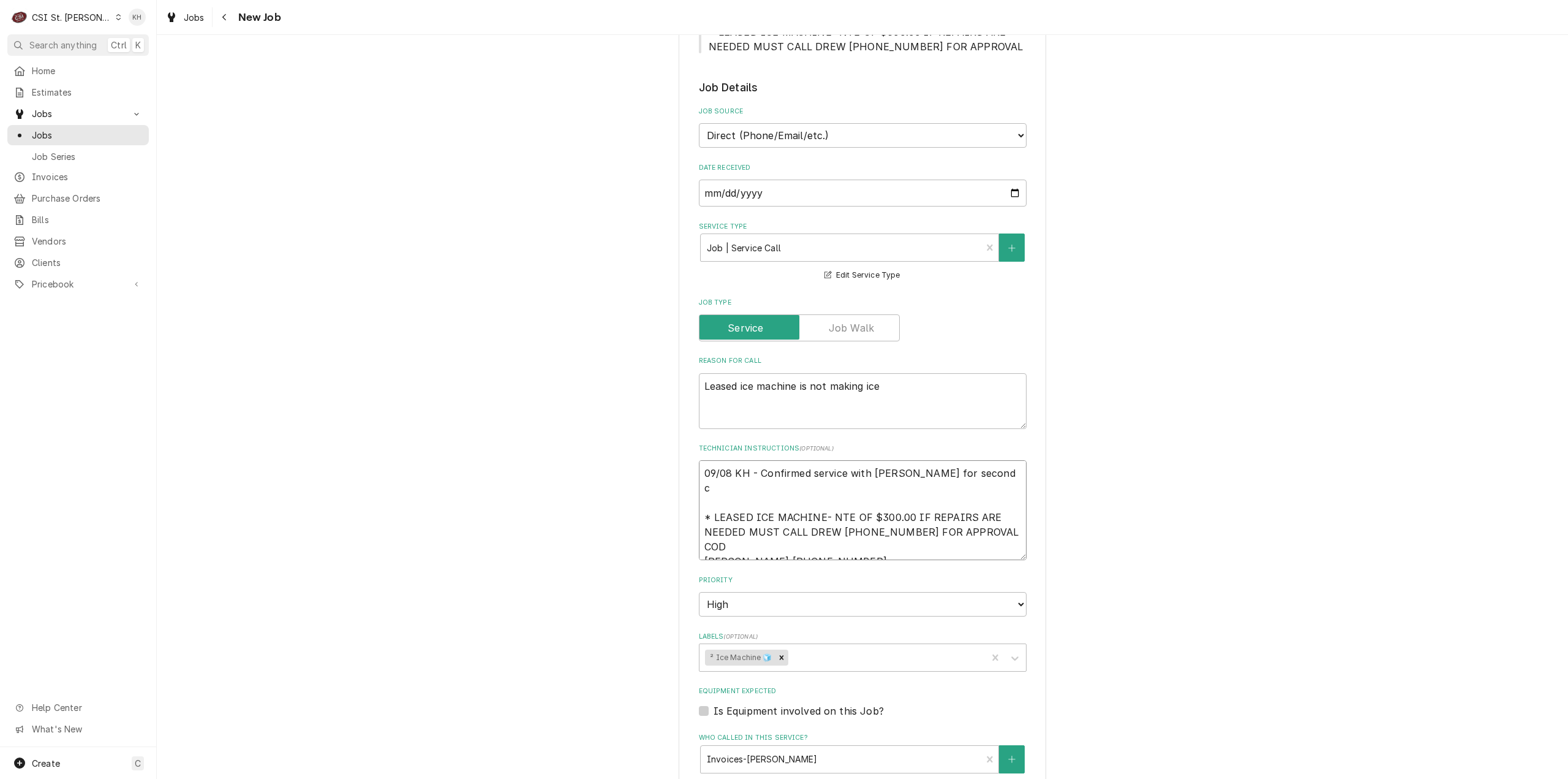
type textarea "x"
type textarea "09/08 KH - Confirmed service with Anthony for second ca * LEASED ICE MACHINE- N…"
type textarea "x"
type textarea "09/08 KH - Confirmed service with Anthony for second cal * LEASED ICE MACHINE- …"
type textarea "x"
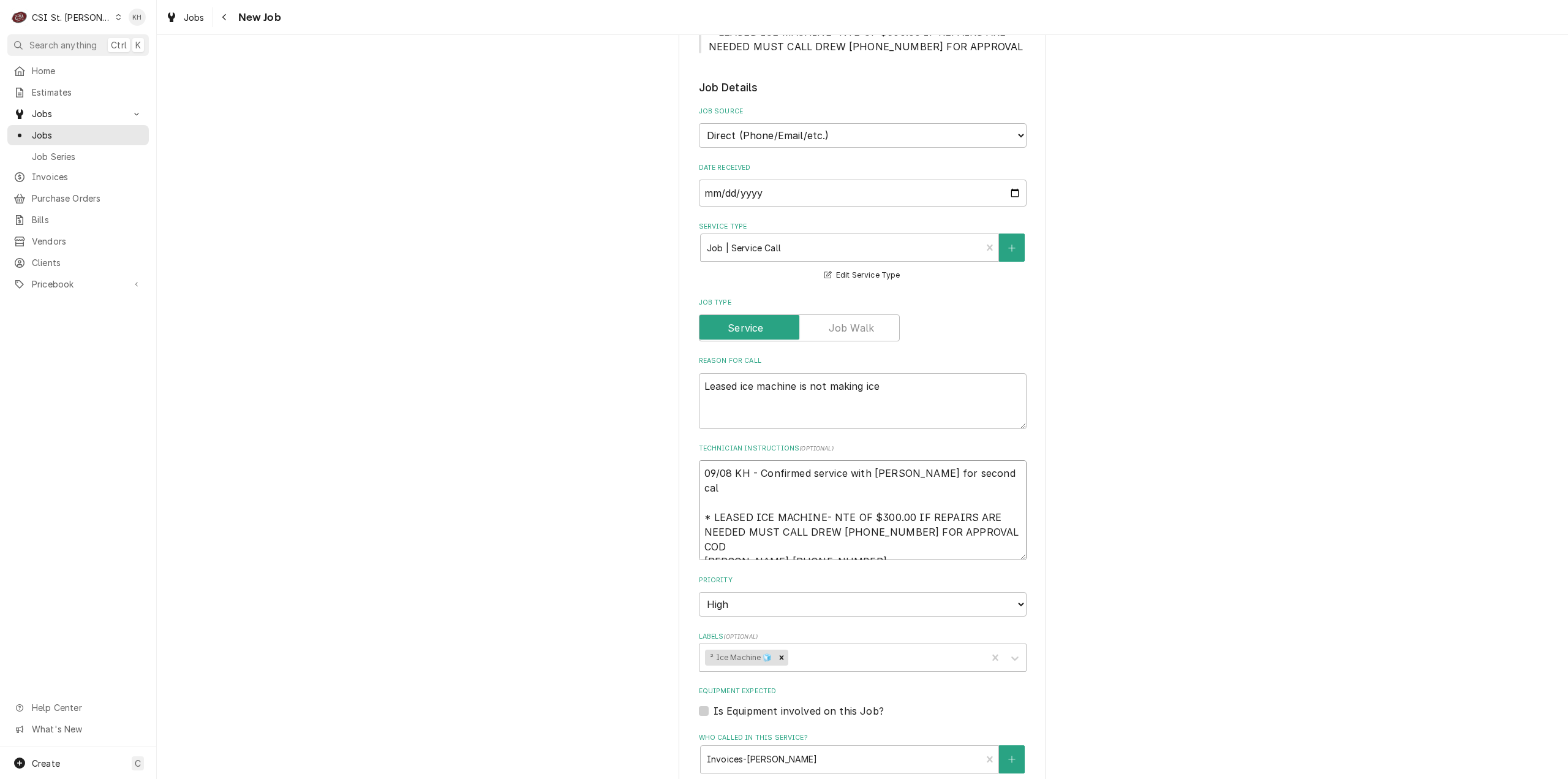
type textarea "09/08 KH - Confirmed service with Anthony for second call * LEASED ICE MACHINE-…"
type textarea "x"
type textarea "09/08 KH - Confirmed service with Anthony for second call * LEASED ICE MACHINE-…"
type textarea "x"
type textarea "09/08 KH - Confirmed service with Anthony for second call o * LEASED ICE MACHIN…"
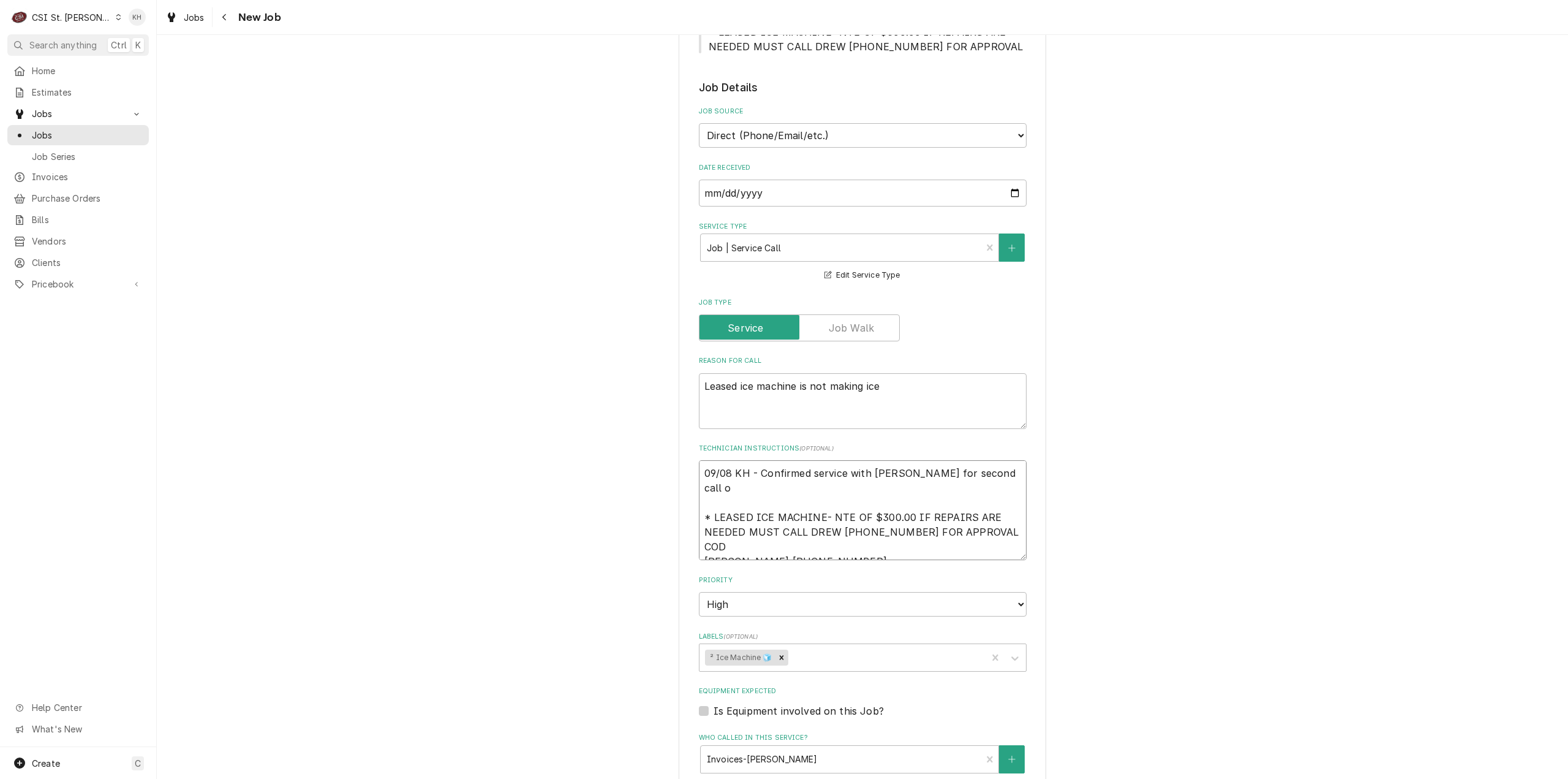
type textarea "x"
type textarea "09/08 KH - Confirmed service with Anthony for second call on * LEASED ICE MACHI…"
type textarea "x"
type textarea "09/08 KH - Confirmed service with Anthony for second call on * LEASED ICE MACHI…"
type textarea "x"
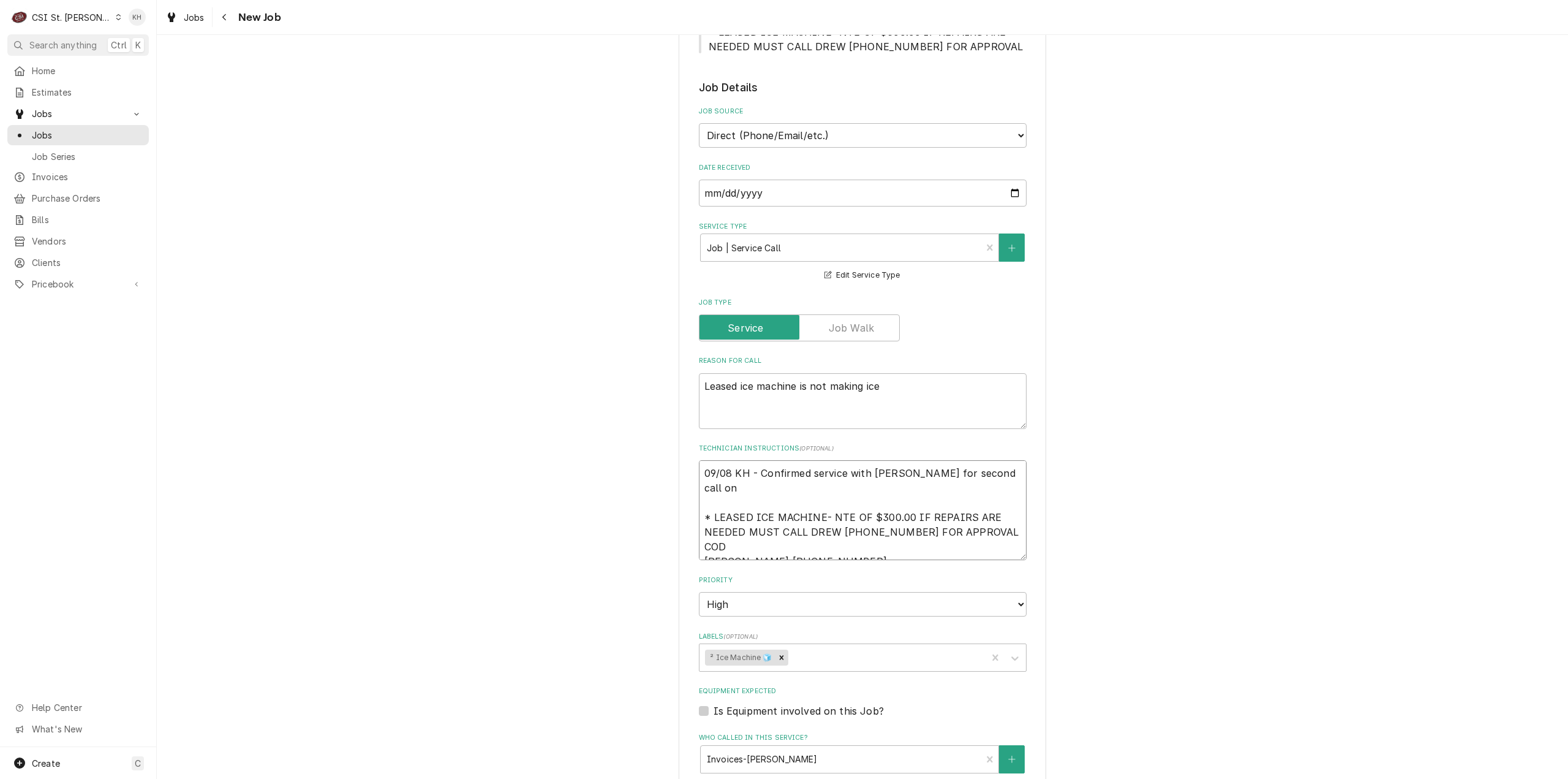
type textarea "09/08 KH - Confirmed service with Anthony for second call on 0 * LEASED ICE MAC…"
type textarea "x"
type textarea "09/08 KH - Confirmed service with Anthony for second call on 09 * LEASED ICE MA…"
type textarea "x"
type textarea "09/08 KH - Confirmed service with Anthony for second call on 09/ * LEASED ICE M…"
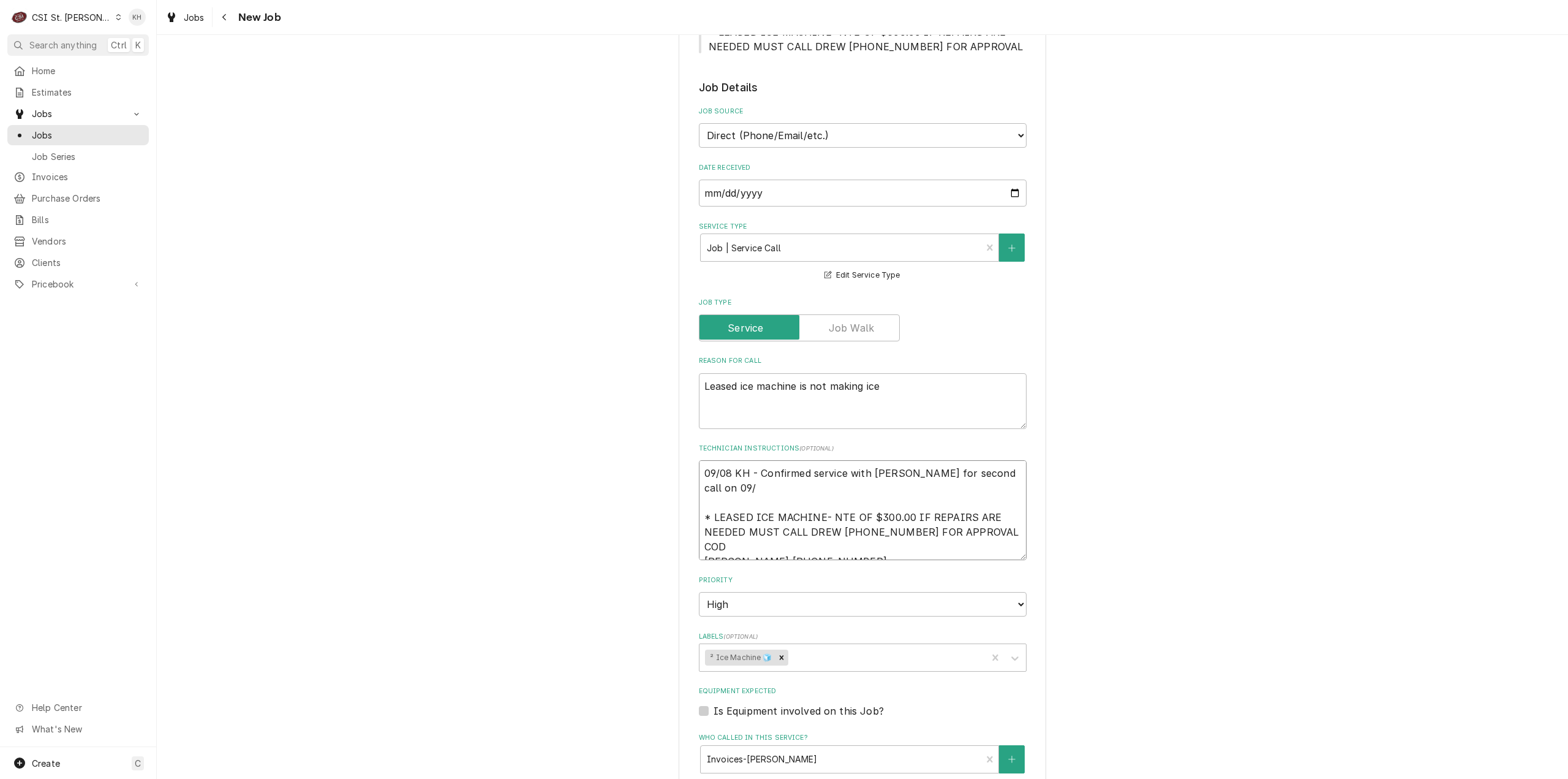
type textarea "x"
type textarea "09/08 KH - Confirmed service with Anthony for second call on 09/0 * LEASED ICE …"
type textarea "x"
type textarea "09/08 KH - Confirmed service with Anthony for second call on 09/09 * LEASED ICE…"
type textarea "x"
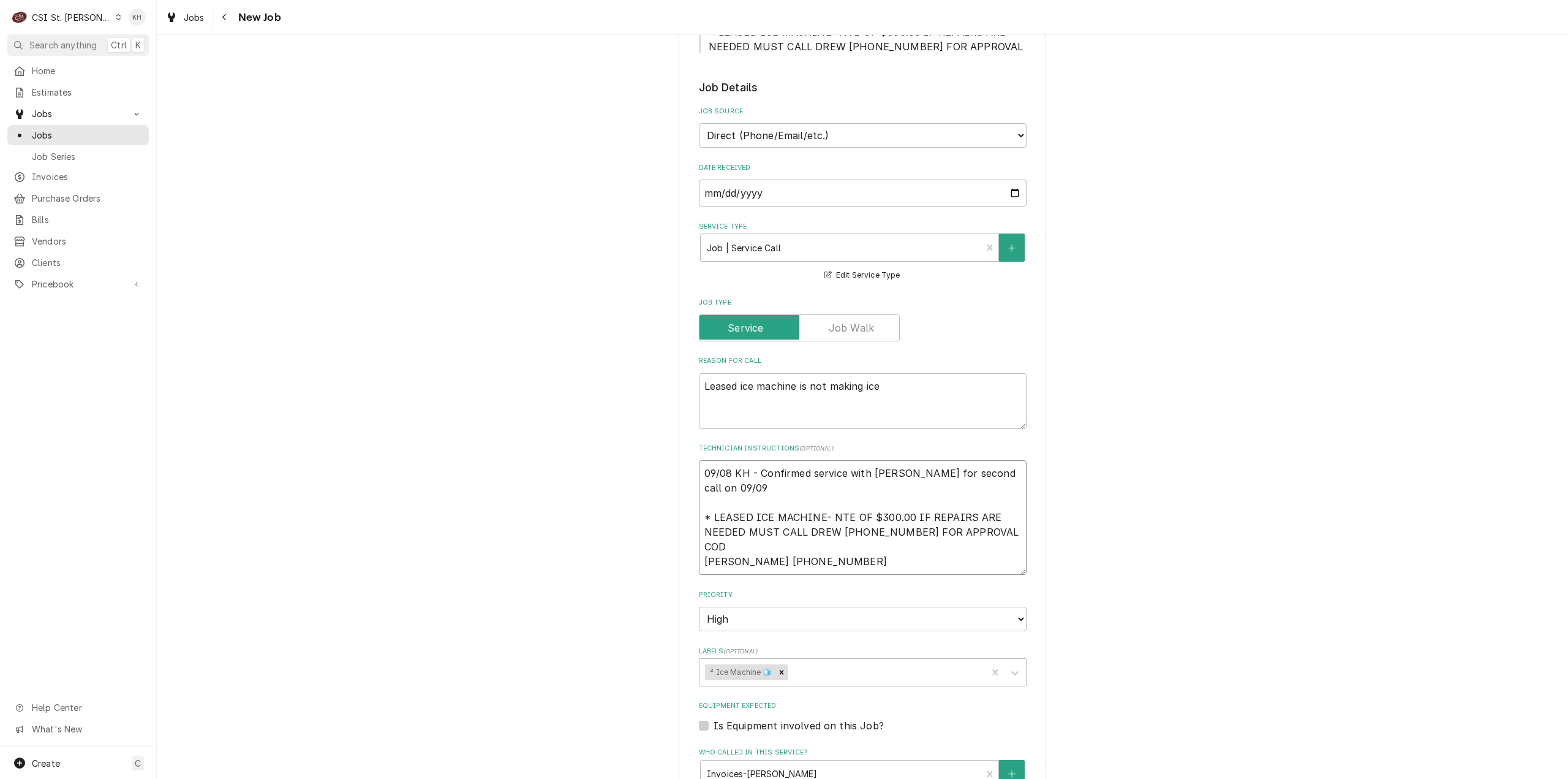
drag, startPoint x: 727, startPoint y: 473, endPoint x: 693, endPoint y: 459, distance: 36.8
click at [699, 460] on textarea "09/08 KH - Confirmed service with Anthony for second call on 09/09 * LEASED ICE…" at bounding box center [863, 517] width 328 height 115
type textarea "09/08 KH - Confirmed service with Anthony for second call on 09/09 * LEASED ICE…"
click at [725, 475] on textarea "09/08 KH - Confirmed service with Anthony for second call on 09/09 * LEASED ICE…" at bounding box center [863, 517] width 328 height 115
click at [995, 460] on textarea "09/08 KH - Confirmed service with Anthony for second call on 09/09 * LEASED ICE…" at bounding box center [863, 517] width 328 height 115
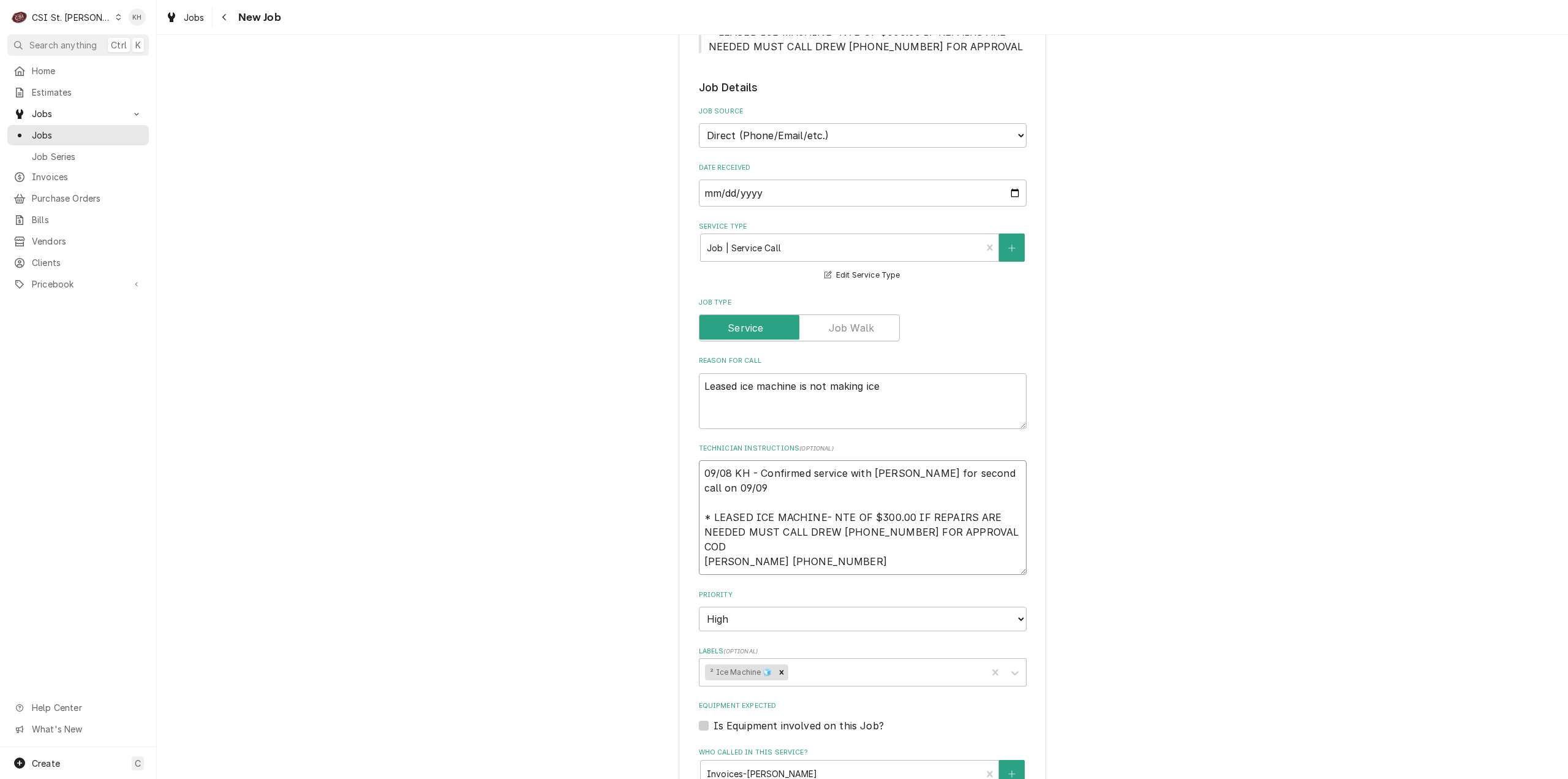
type textarea "x"
type textarea "09/08 KH - Confirmed service with Anthony for second call on T 09/09 * LEASED I…"
type textarea "x"
type textarea "09/08 KH - Confirmed service with Anthony for second call on Tu 09/09 * LEASED …"
type textarea "x"
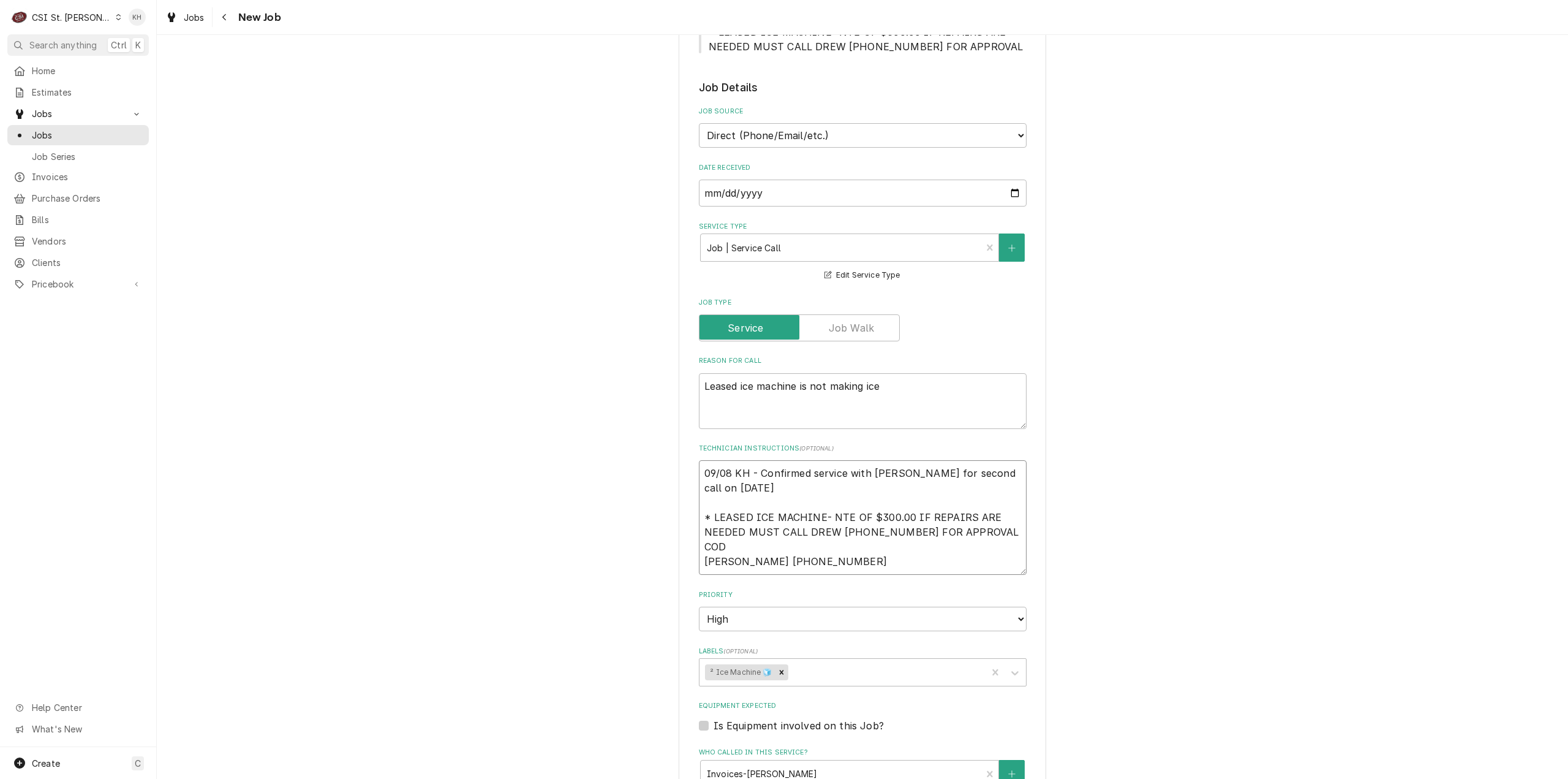
type textarea "09/08 KH - Confirmed service with Anthony for second call on Tue 09/09 * LEASED…"
type textarea "x"
type textarea "09/08 KH - Confirmed service with Anthony for second call on Tuesd 09/09 * LEAS…"
type textarea "x"
type textarea "09/08 KH - Confirmed service with Anthony for second call on Tuesda 09/09 * LEA…"
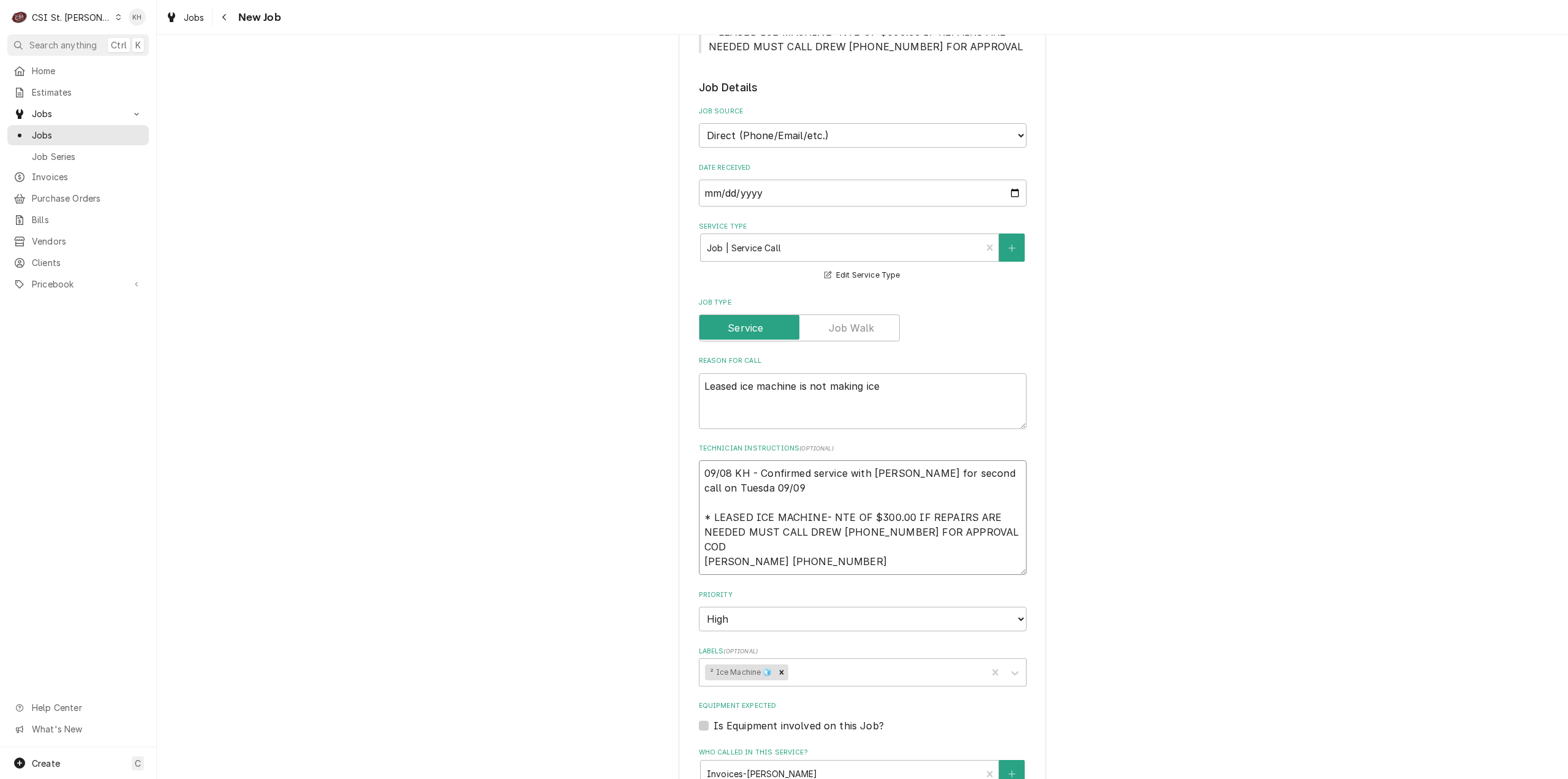
type textarea "x"
type textarea "09/08 KH - Confirmed service with Anthony for second call on Tuesday 09/09 * LE…"
drag, startPoint x: 783, startPoint y: 476, endPoint x: 684, endPoint y: 463, distance: 99.8
click at [684, 463] on div "Use the fields below to edit this job: Client Details Client OASIS LANES Edit C…" at bounding box center [863, 414] width 368 height 1568
click at [797, 480] on textarea "09/08 KH - Confirmed service with Anthony for second call on Tuesday 09/09 * LE…" at bounding box center [863, 517] width 328 height 115
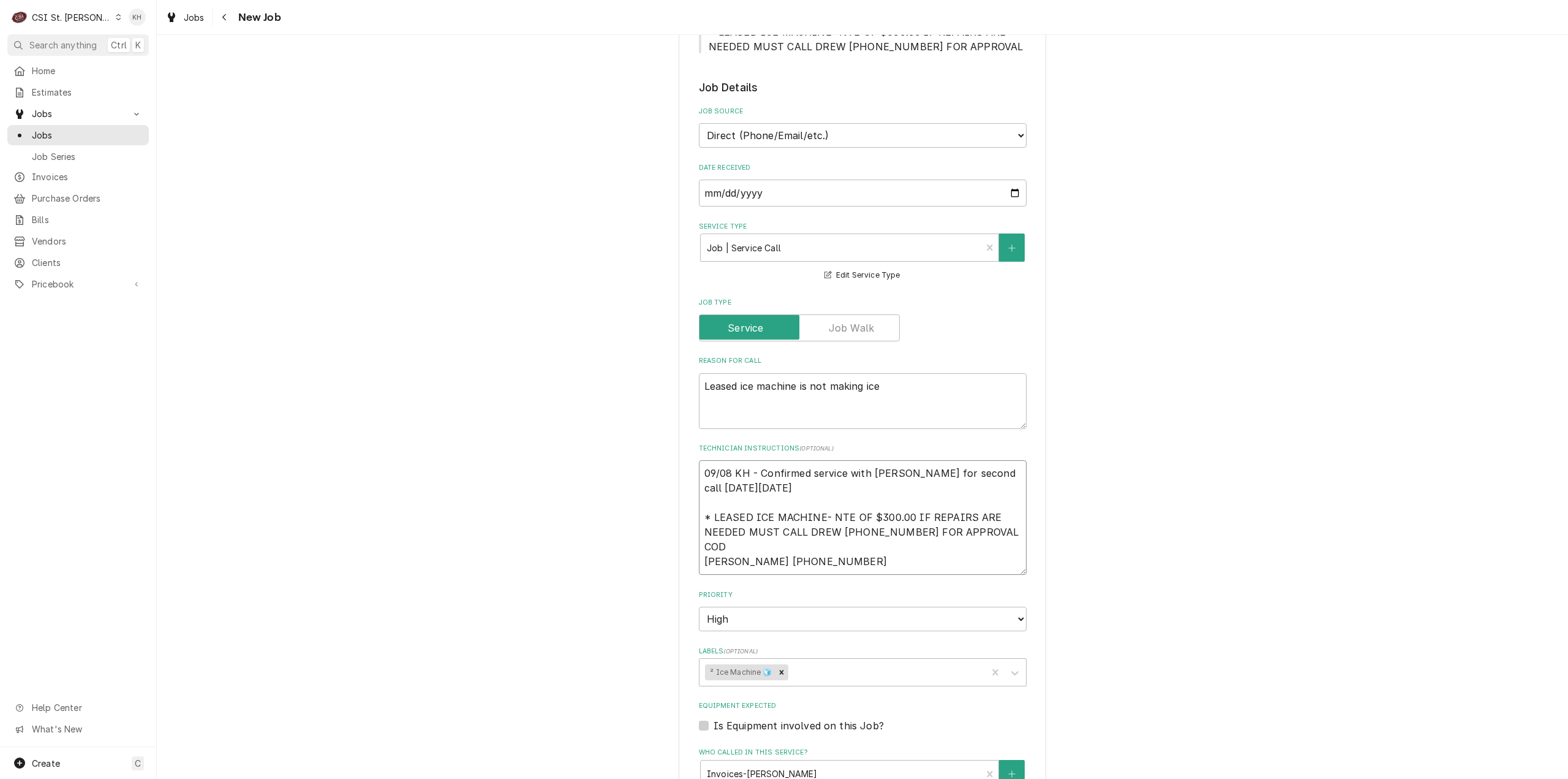
drag, startPoint x: 815, startPoint y: 547, endPoint x: 701, endPoint y: 558, distance: 114.5
click at [701, 558] on textarea "09/08 KH - Confirmed service with Anthony for second call on Tuesday 09/09 * LE…" at bounding box center [863, 517] width 328 height 115
click at [829, 545] on textarea "09/08 KH - Confirmed service with Anthony for second call on Tuesday 09/09 * LE…" at bounding box center [863, 517] width 328 height 115
click at [844, 547] on textarea "09/08 KH - Confirmed service with Anthony for second call on Tuesday 09/09 * LE…" at bounding box center [863, 517] width 328 height 115
type textarea "x"
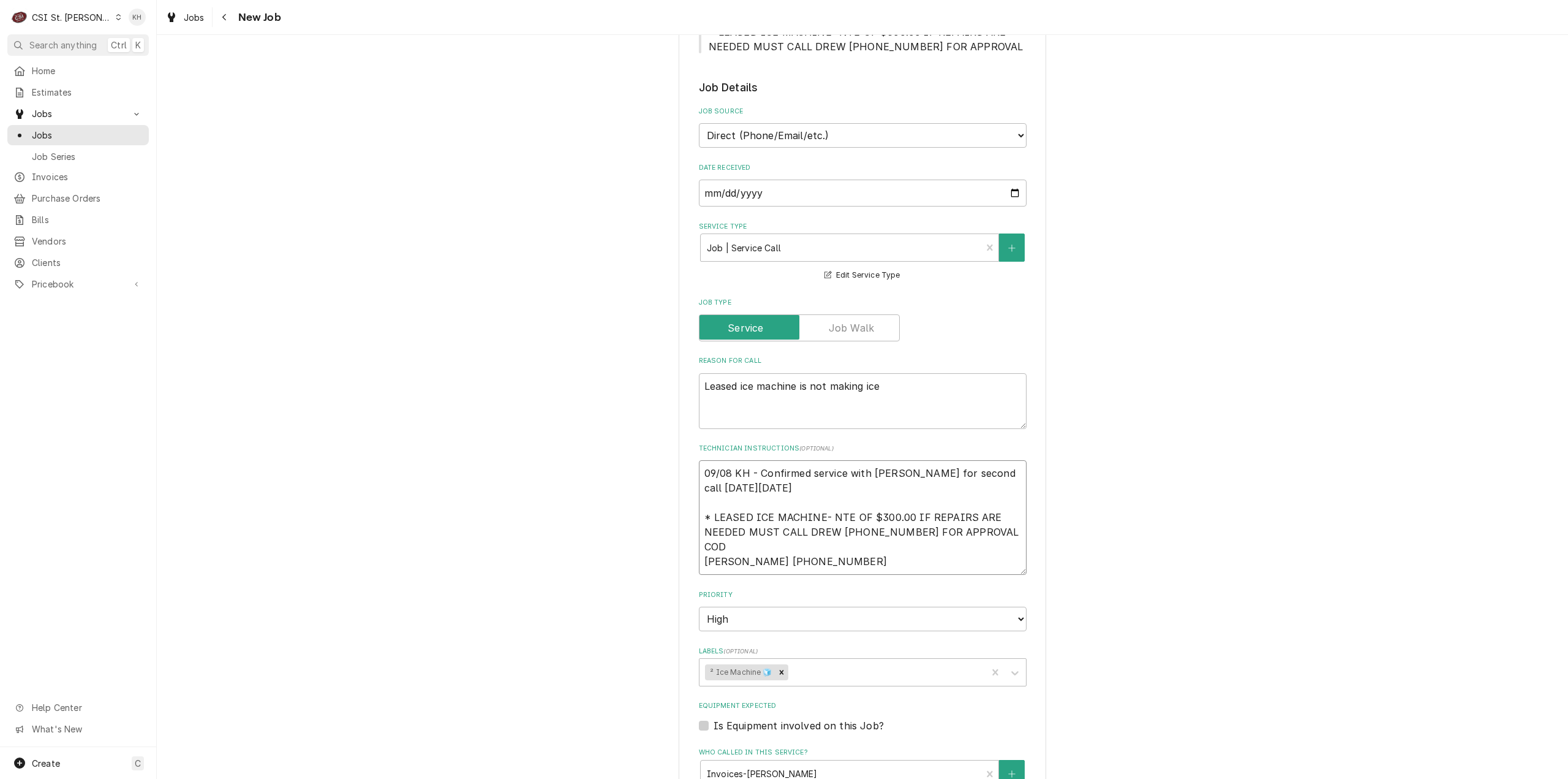
type textarea "09/08 KH - Confirmed service with Anthony for second call on Tuesday 09/09 * LE…"
type textarea "x"
type textarea "09/08 KH - Confirmed service with Anthony for second call on Tuesday 09/09 * LE…"
type textarea "x"
type textarea "09/08 KH - Confirmed service with Anthony for second call on Tuesday 09/09 * LE…"
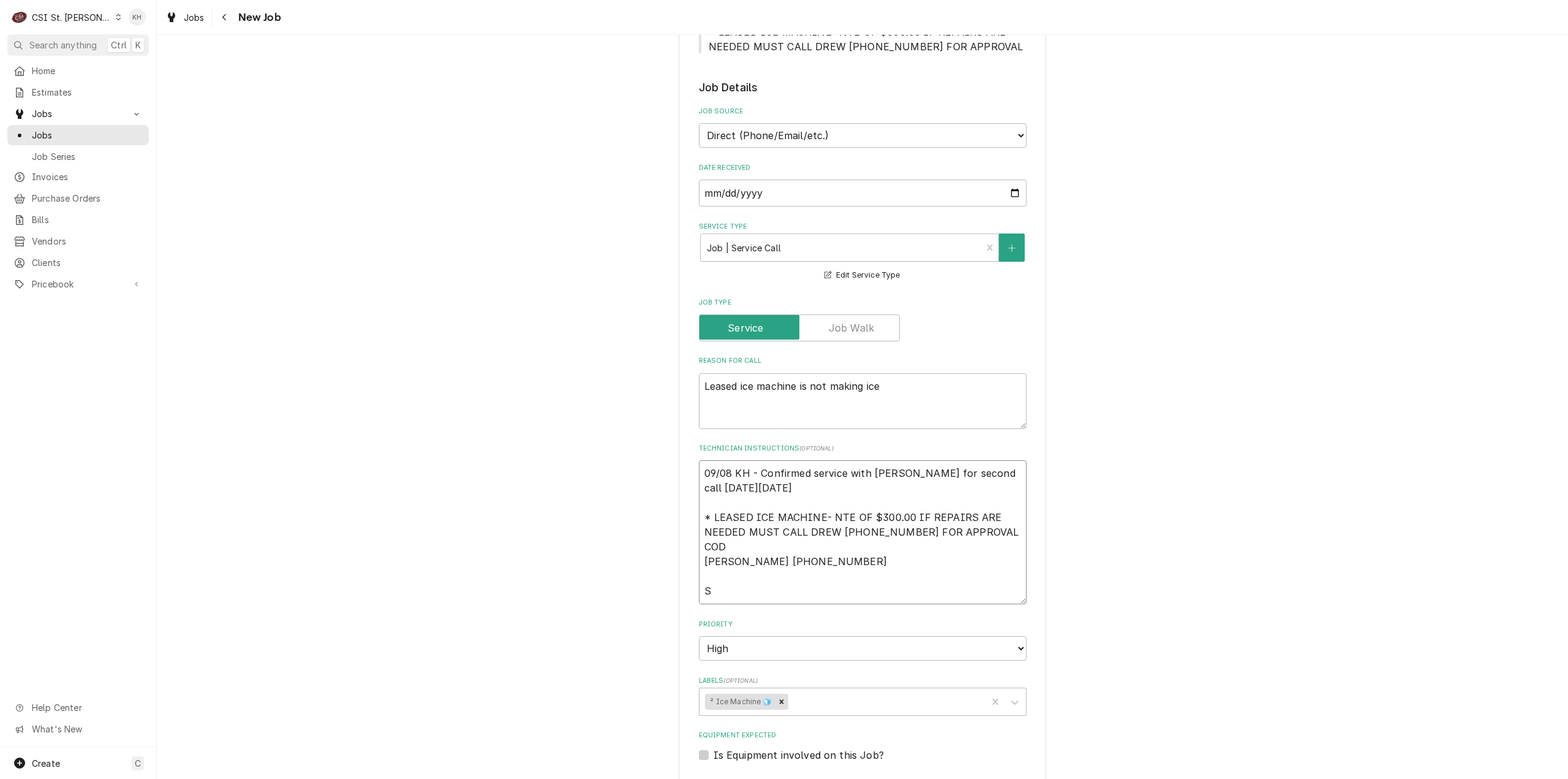
type textarea "x"
type textarea "09/08 KH - Confirmed service with Anthony for second call on Tuesday 09/09 * LE…"
type textarea "x"
type textarea "09/08 KH - Confirmed service with Anthony for second call on Tuesday 09/09 * LE…"
type textarea "x"
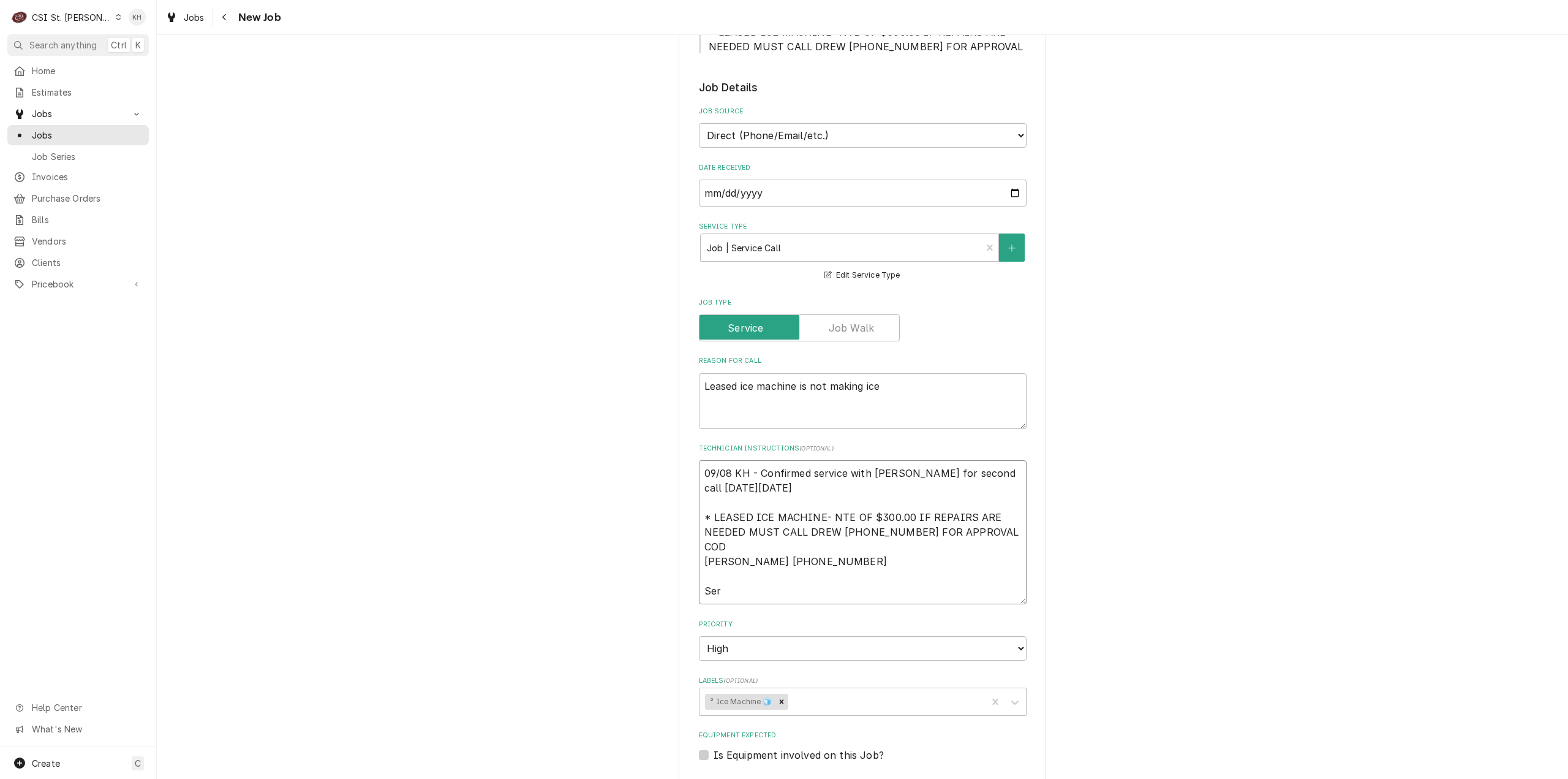
type textarea "09/08 KH - Confirmed service with Anthony for second call on Tuesday 09/09 * LE…"
type textarea "x"
type textarea "09/08 KH - Confirmed service with Anthony for second call on Tuesday 09/09 * LE…"
type textarea "x"
type textarea "09/08 KH - Confirmed service with Anthony for second call on Tuesday 09/09 * LE…"
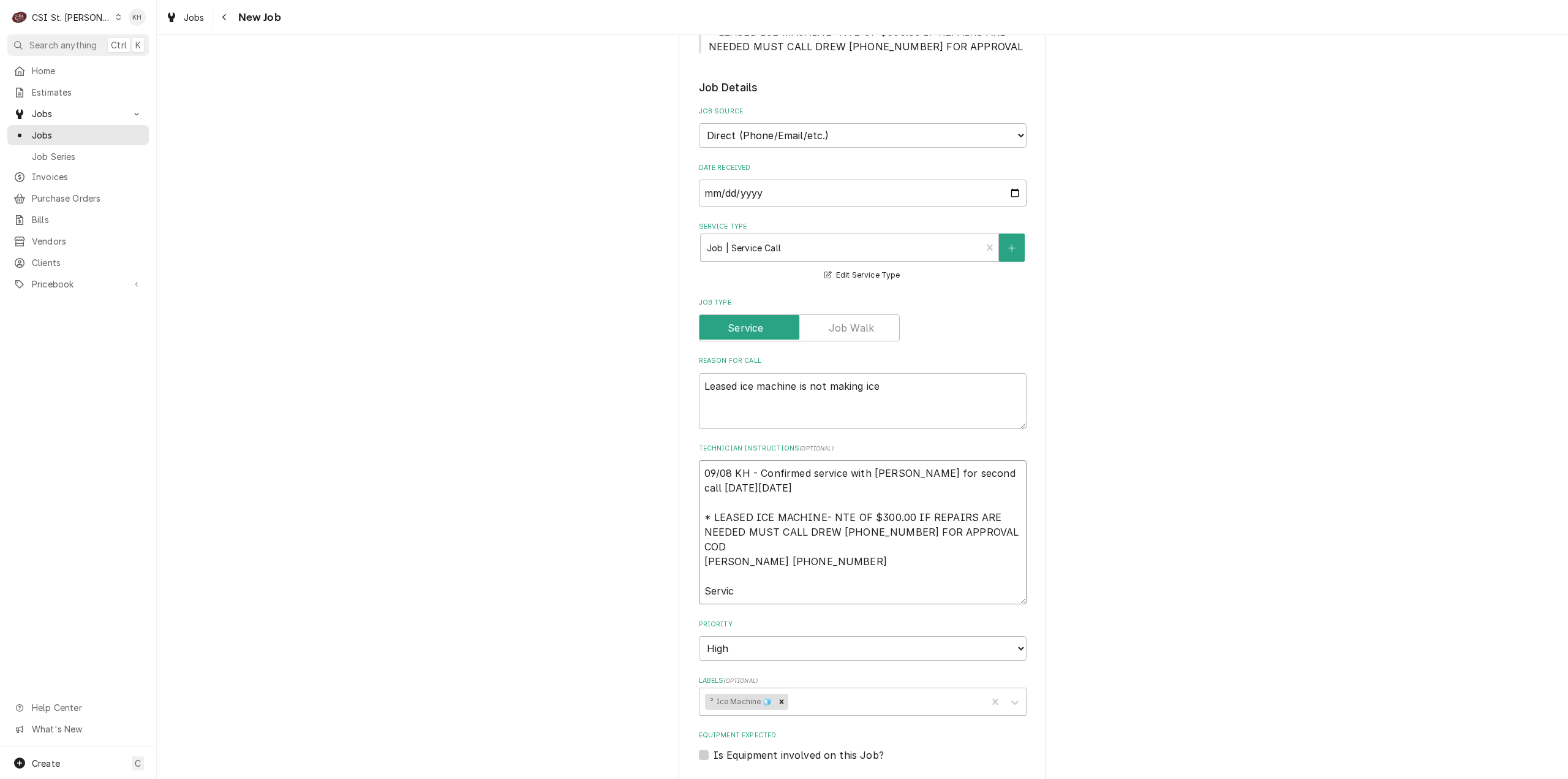
type textarea "x"
type textarea "09/08 KH - Confirmed service with Anthony for second call on Tuesday 09/09 * LE…"
type textarea "x"
type textarea "09/08 KH - Confirmed service with Anthony for second call on Tuesday 09/09 * LE…"
type textarea "x"
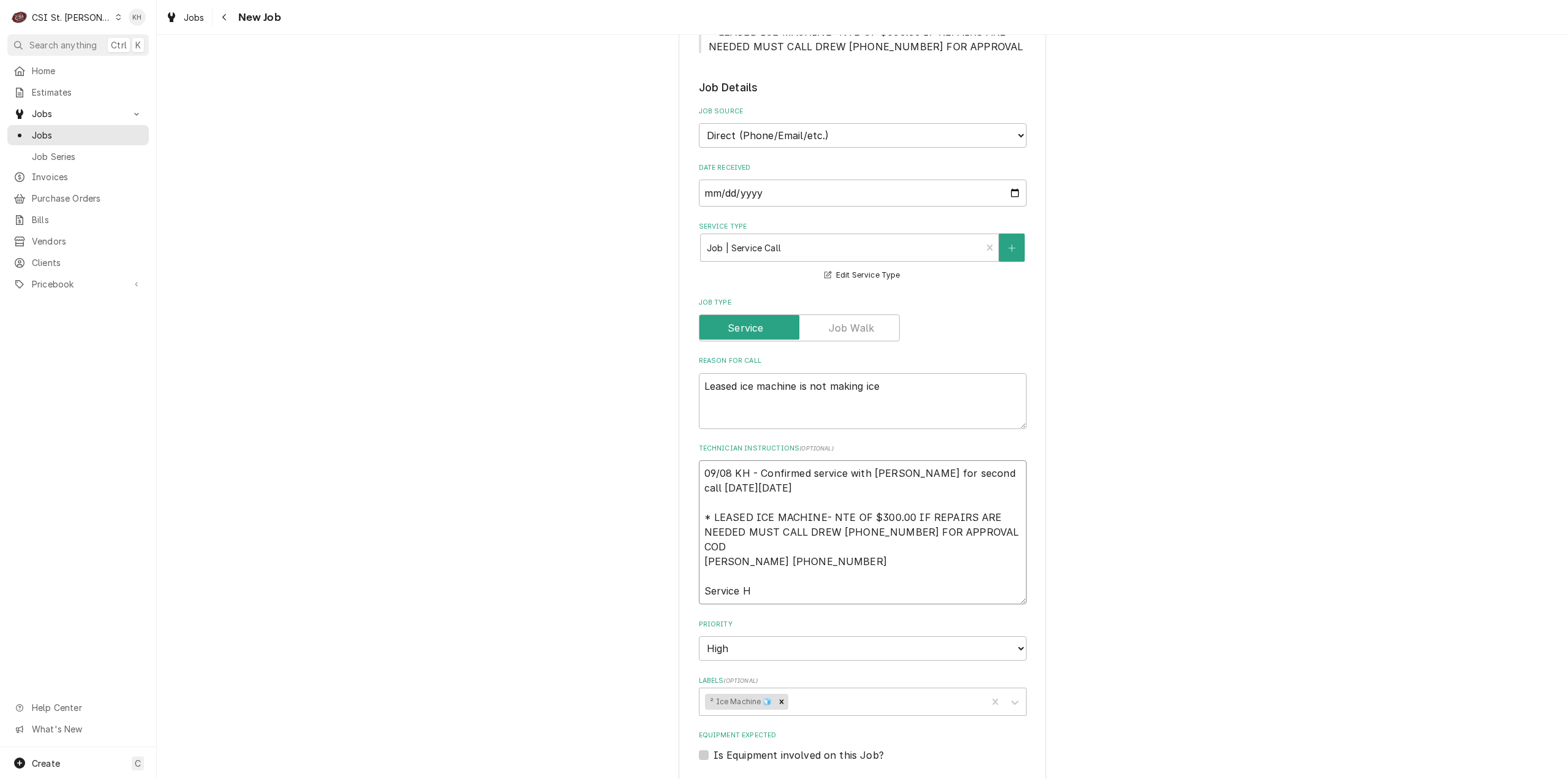
type textarea "09/08 KH - Confirmed service with Anthony for second call on Tuesday 09/09 * LE…"
type textarea "x"
type textarea "09/08 KH - Confirmed service with Anthony for second call on Tuesday 09/09 * LE…"
type textarea "x"
type textarea "09/08 KH - Confirmed service with Anthony for second call on Tuesday 09/09 * LE…"
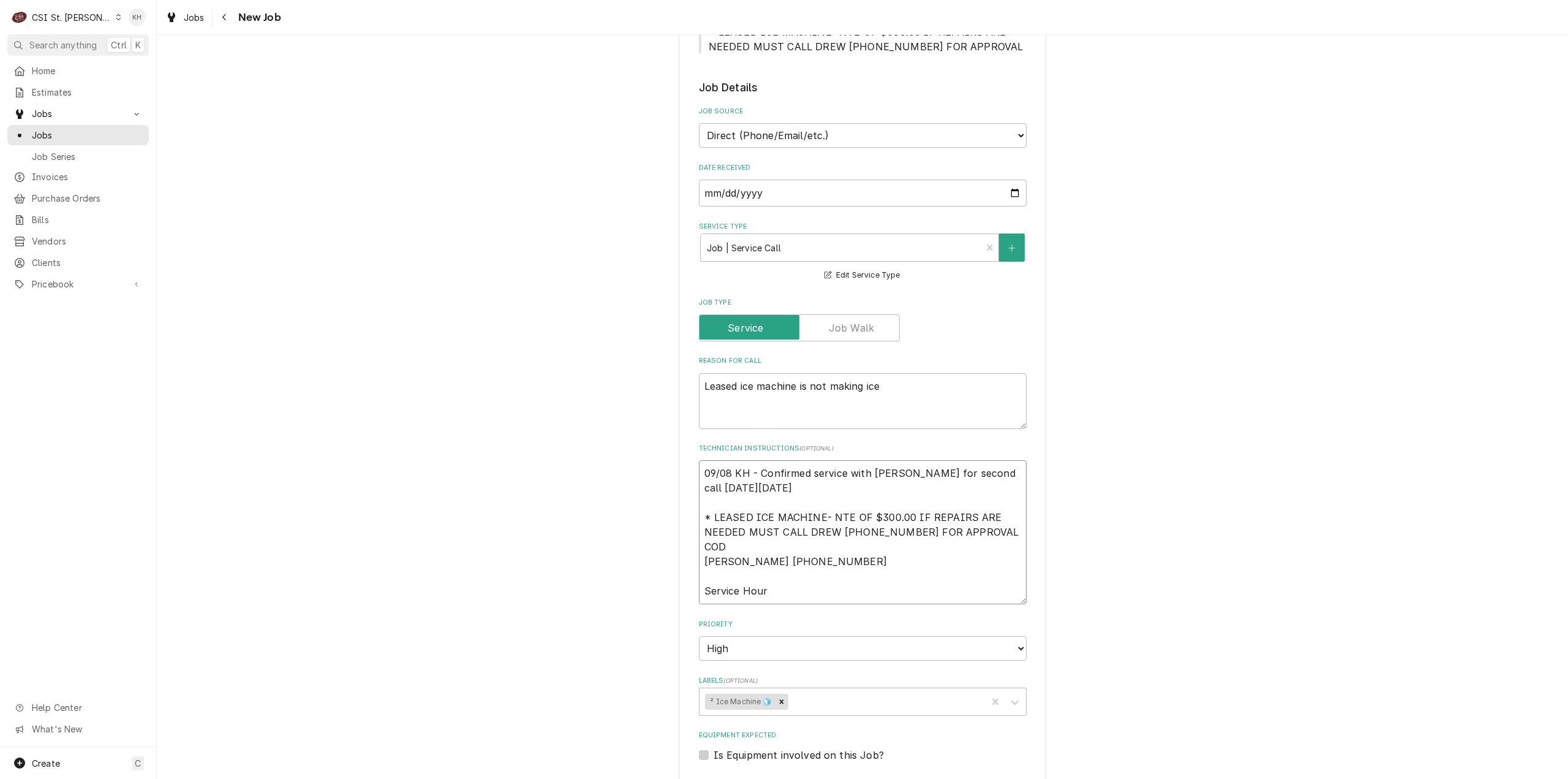
type textarea "x"
type textarea "09/08 KH - Confirmed service with Anthony for second call on Tuesday 09/09 * LE…"
type textarea "x"
type textarea "09/08 KH - Confirmed service with Anthony for second call on Tuesday 09/09 * LE…"
type textarea "x"
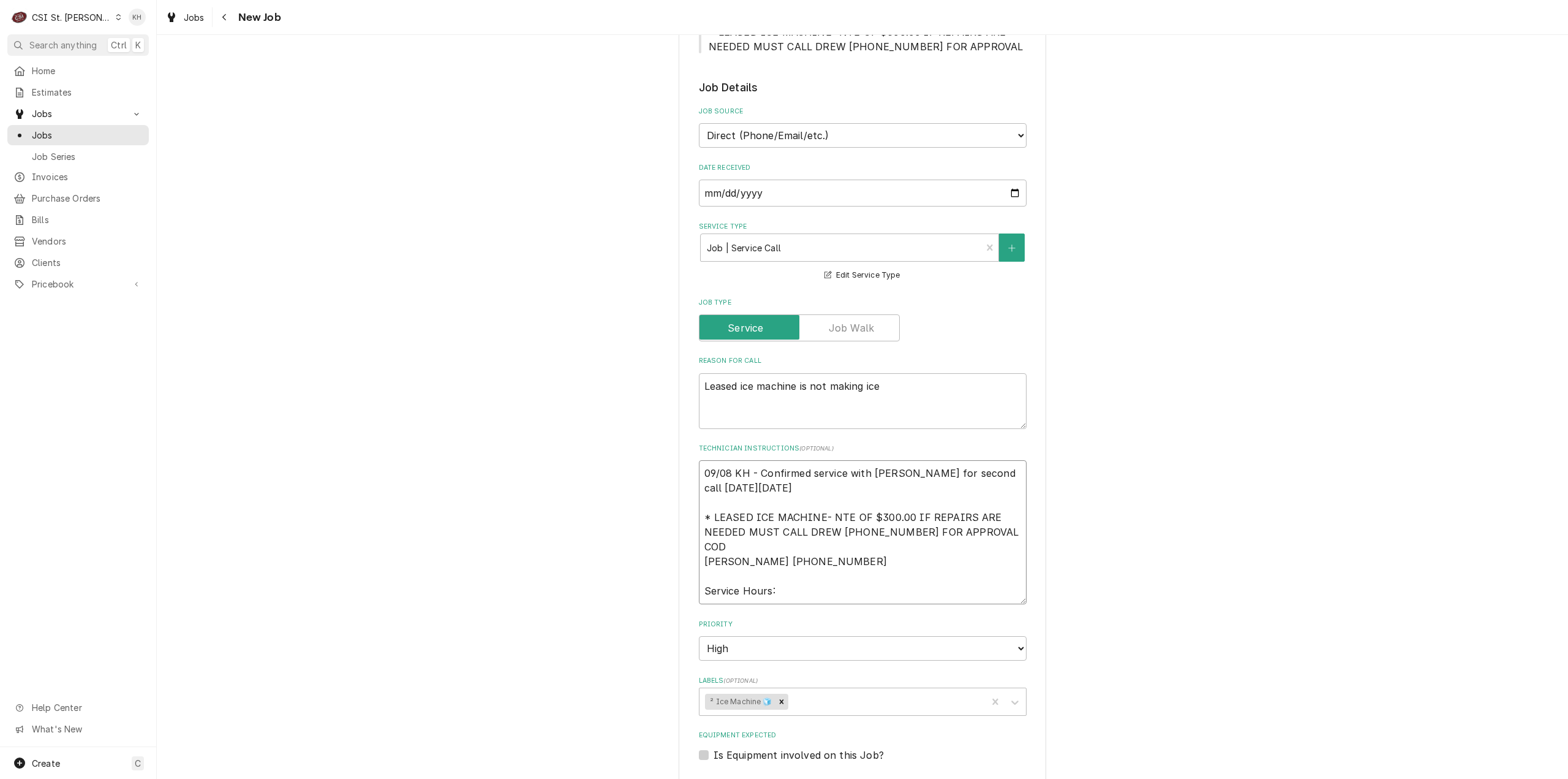
type textarea "09/08 KH - Confirmed service with Anthony for second call on Tuesday 09/09 * LE…"
type textarea "x"
type textarea "09/08 KH - Confirmed service with Anthony for second call on Tuesday 09/09 * LE…"
type textarea "x"
type textarea "09/08 KH - Confirmed service with Anthony for second call on Tuesday 09/09 * LE…"
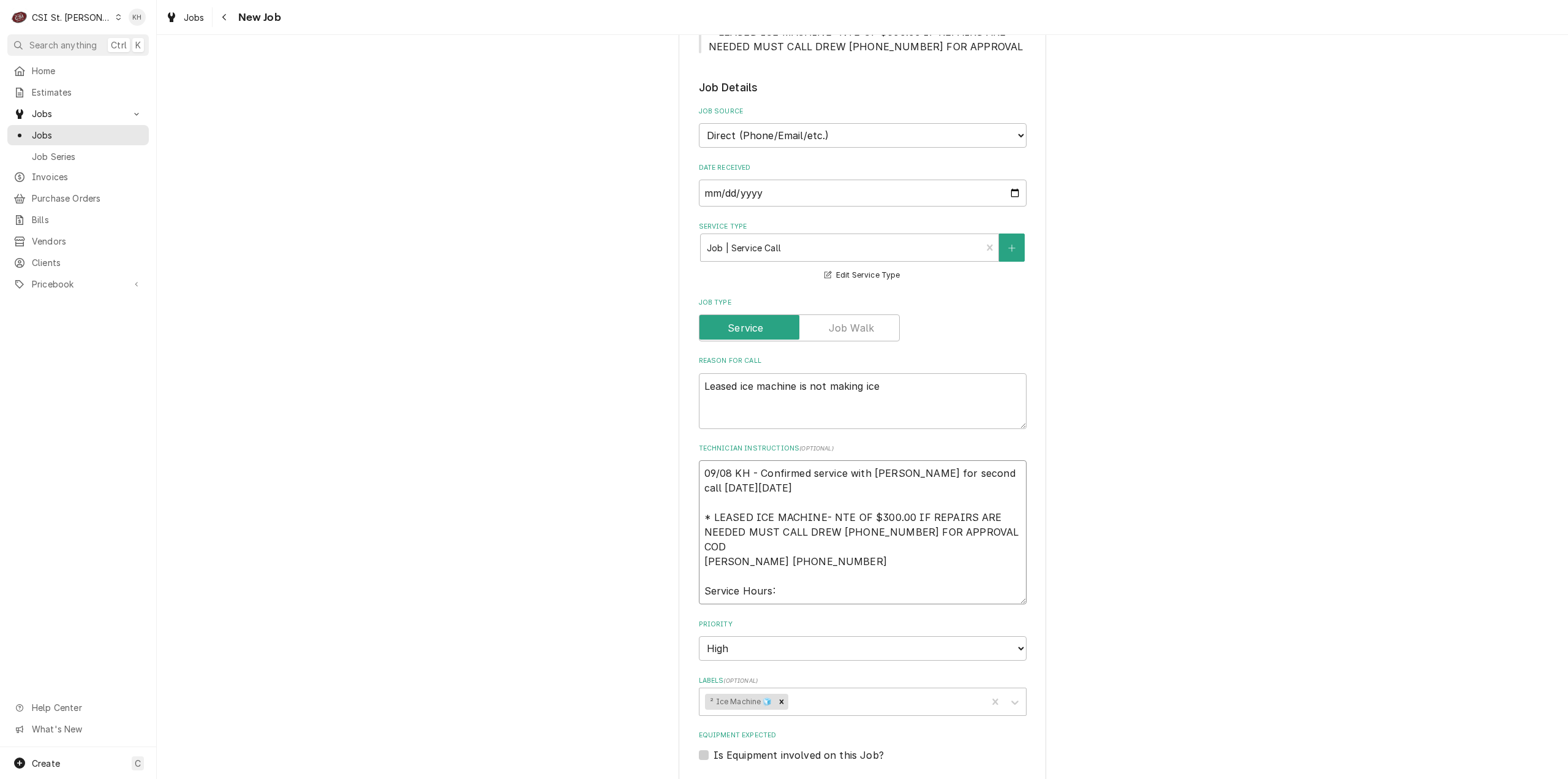
type textarea "x"
type textarea "09/08 KH - Confirmed service with Anthony for second call on Tuesday 09/09 * LE…"
type textarea "x"
type textarea "09/08 KH - Confirmed service with Anthony for second call on Tuesday 09/09 * LE…"
type textarea "x"
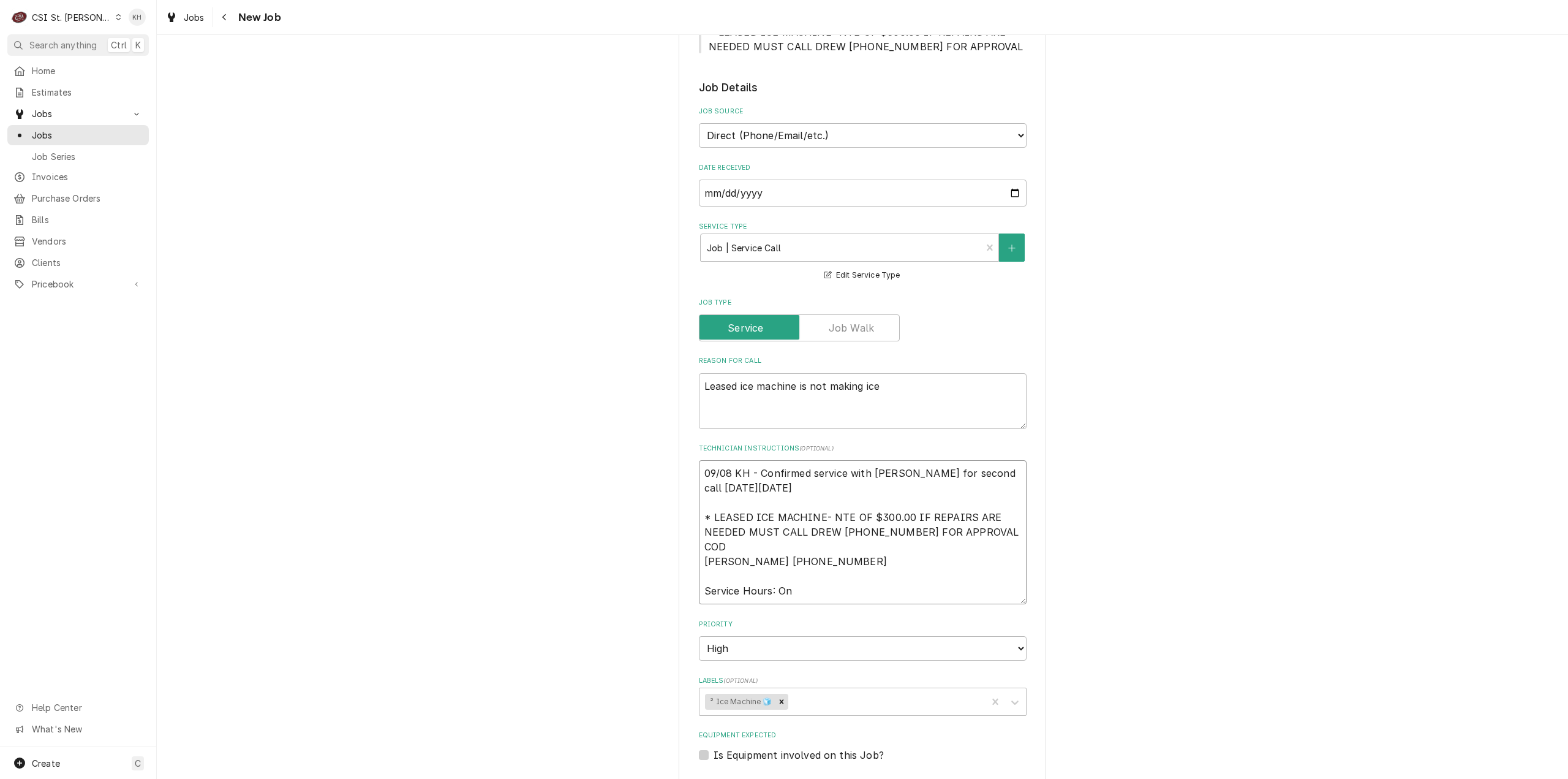
type textarea "09/08 KH - Confirmed service with Anthony for second call on Tuesday 09/09 * LE…"
type textarea "x"
type textarea "09/08 KH - Confirmed service with Anthony for second call on Tuesday 09/09 * LE…"
type textarea "x"
type textarea "09/08 KH - Confirmed service with Anthony for second call on Tuesday 09/09 * LE…"
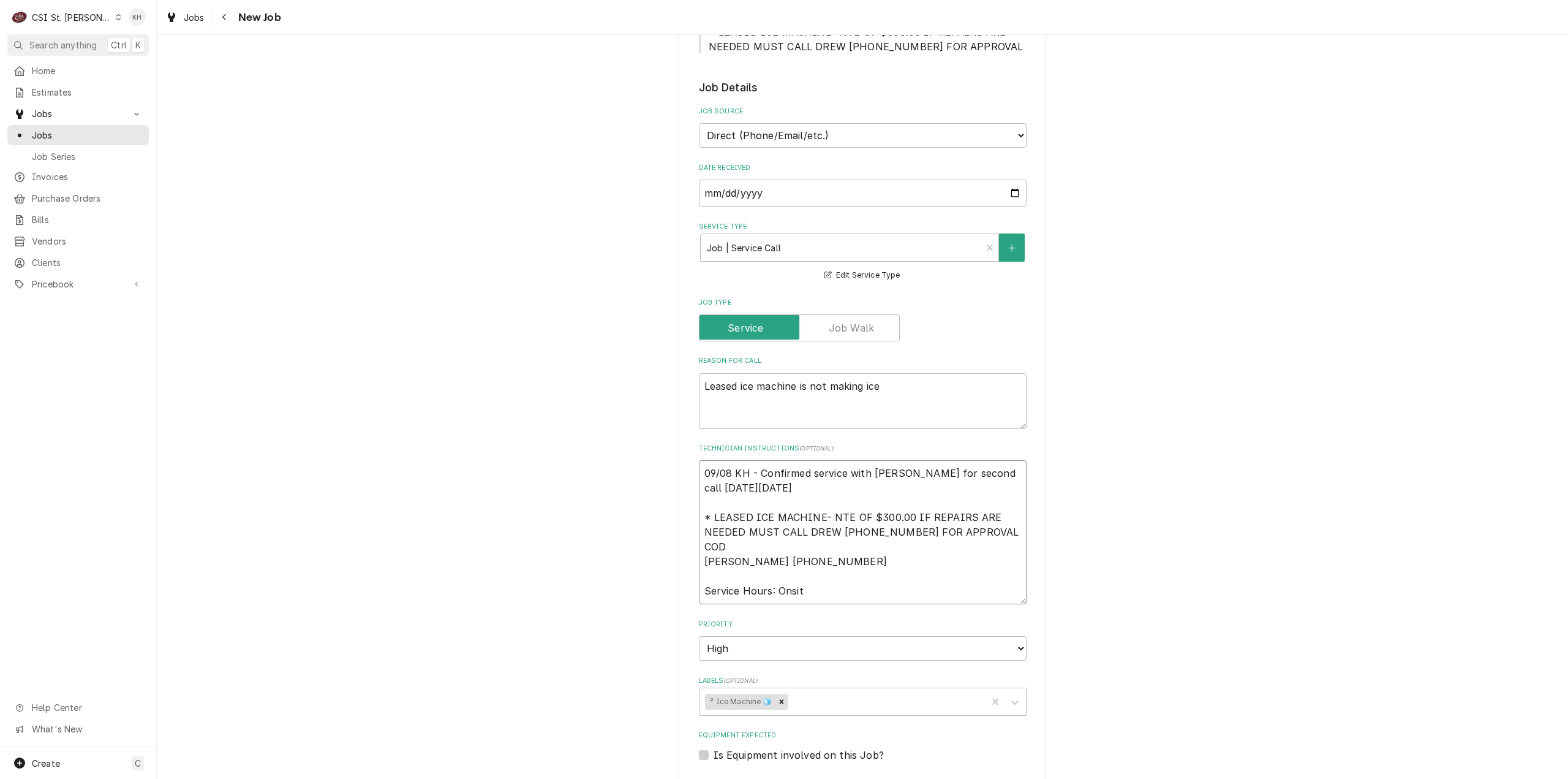
type textarea "x"
type textarea "09/08 KH - Confirmed service with Anthony for second call on Tuesday 09/09 * LE…"
type textarea "x"
type textarea "09/08 KH - Confirmed service with Anthony for second call on Tuesday 09/09 * LE…"
drag, startPoint x: 786, startPoint y: 480, endPoint x: 655, endPoint y: 451, distance: 134.2
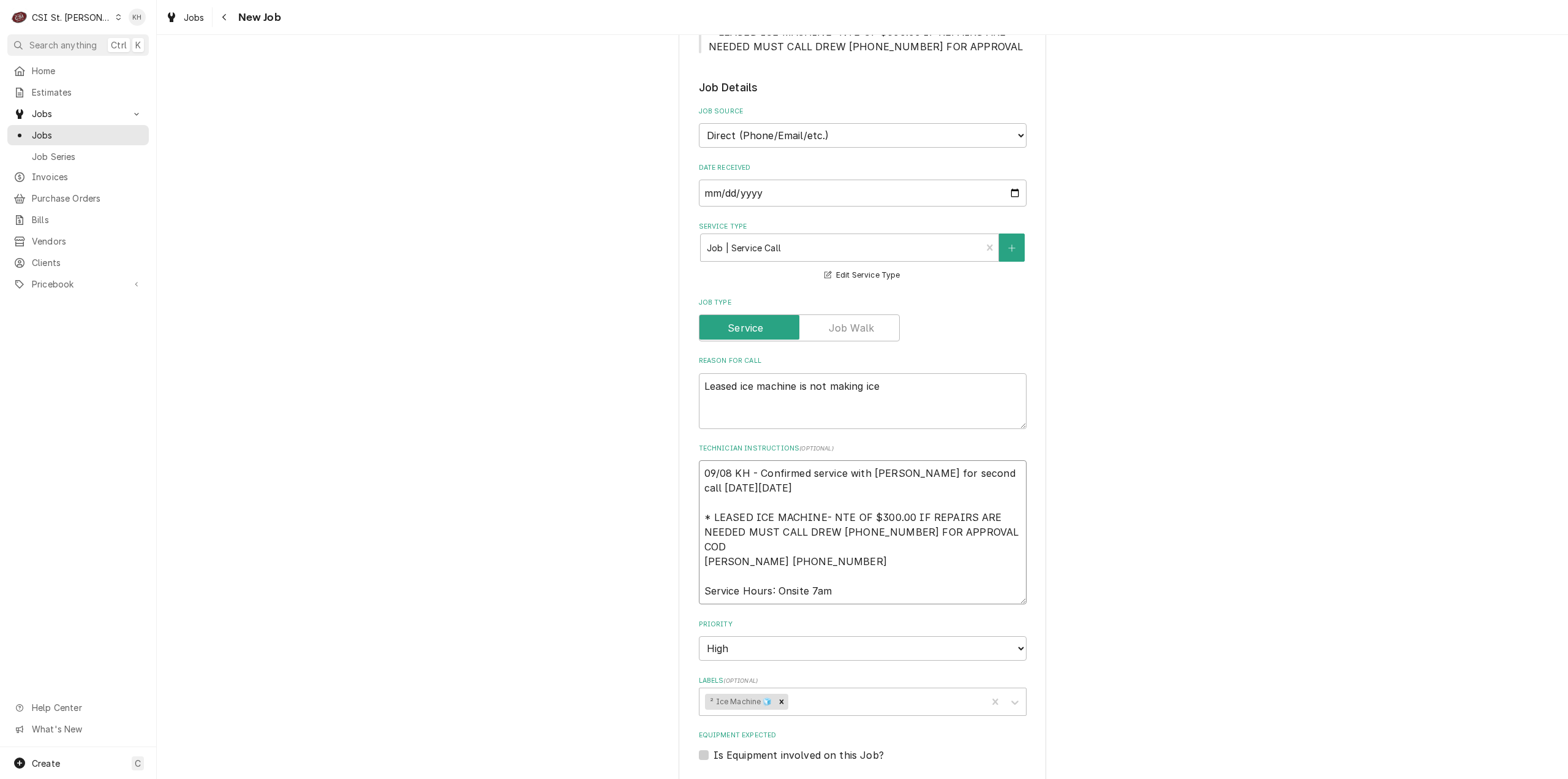
click at [655, 450] on div "Use the fields below to edit this job: Client Details Client OASIS LANES Edit C…" at bounding box center [862, 428] width 1411 height 1619
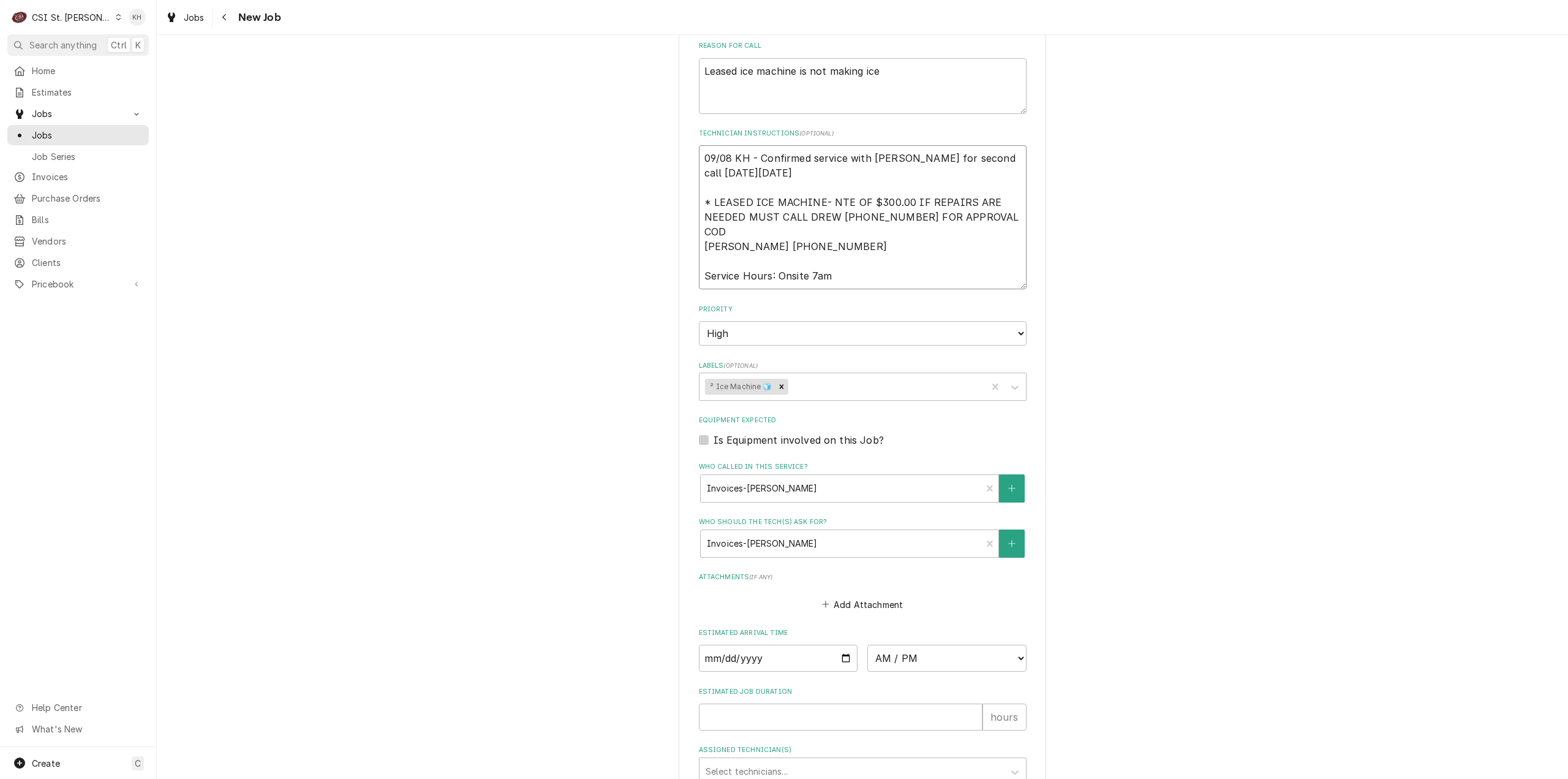
scroll to position [875, 0]
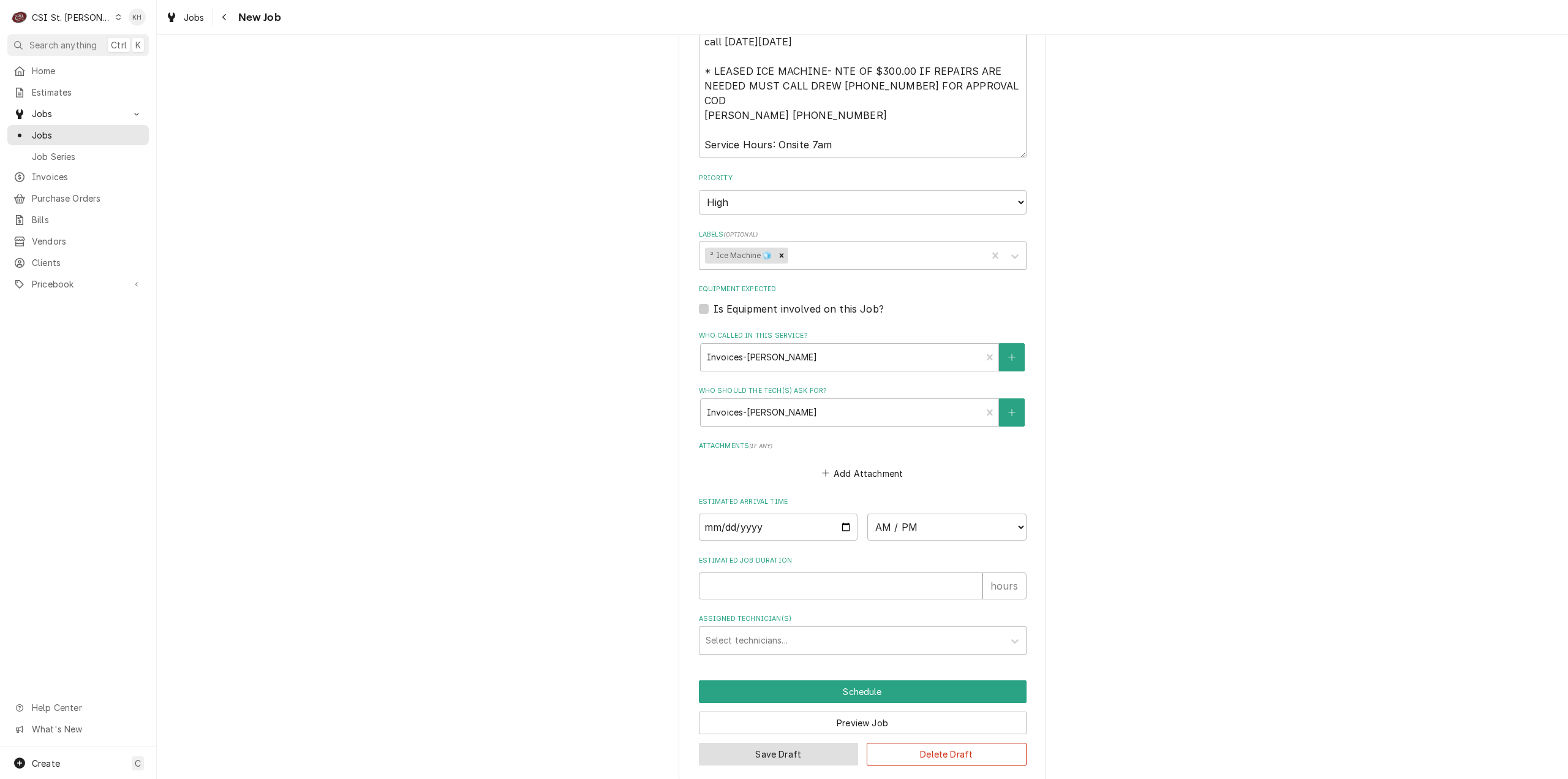
click at [800, 743] on button "Save Draft" at bounding box center [779, 754] width 160 height 23
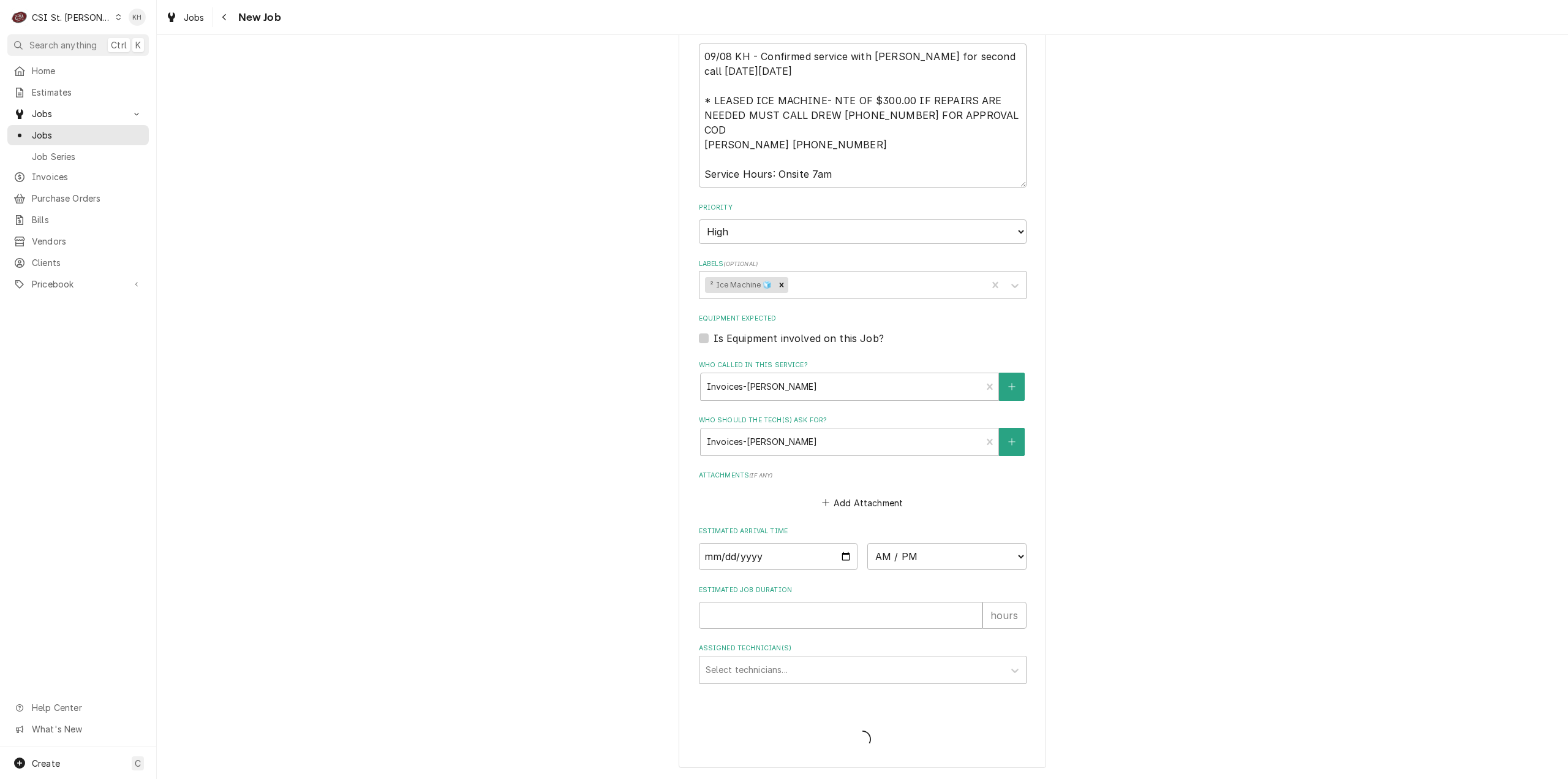
scroll to position [832, 0]
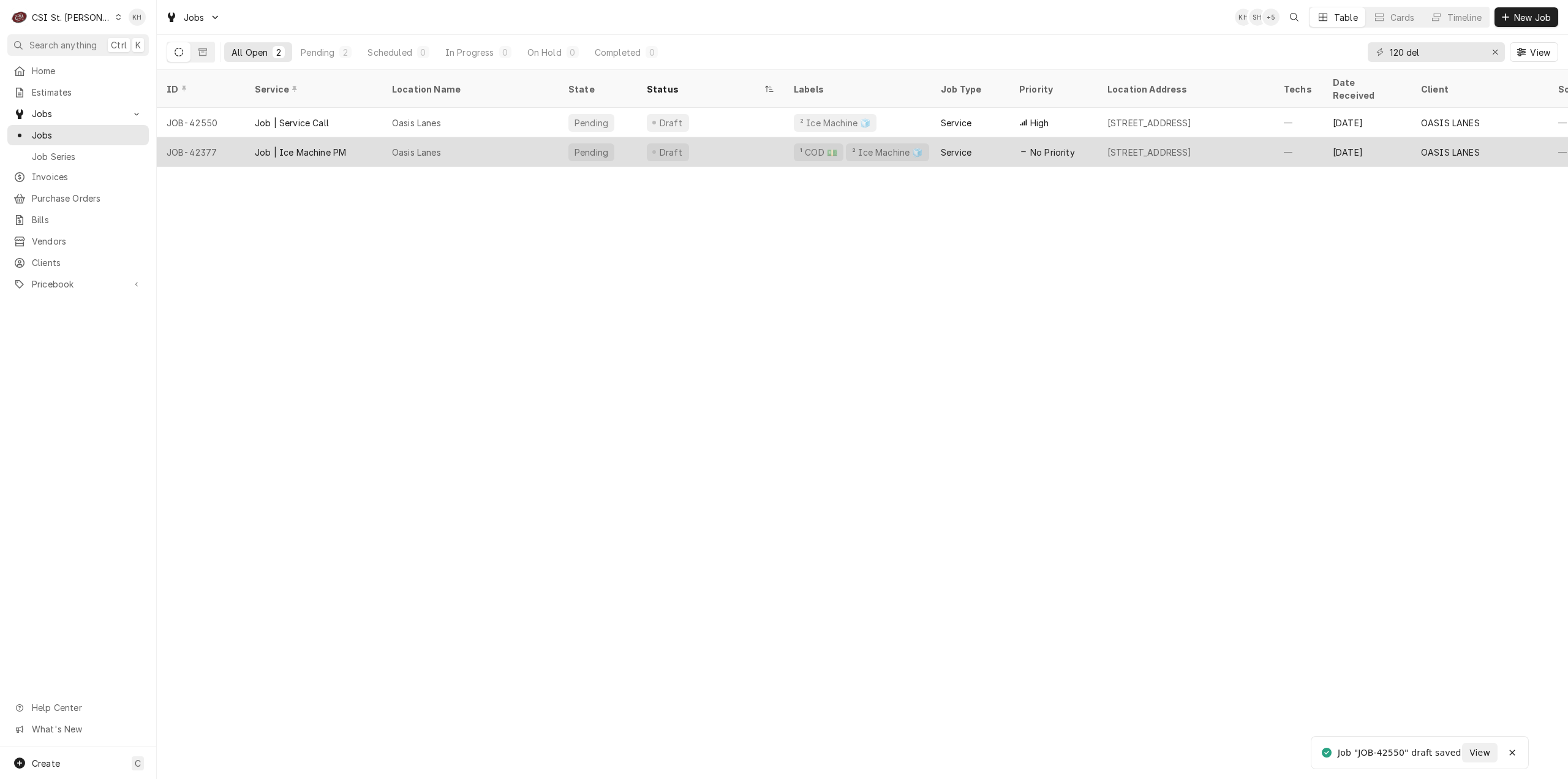
click at [495, 138] on div "Oasis Lanes" at bounding box center [471, 152] width 177 height 29
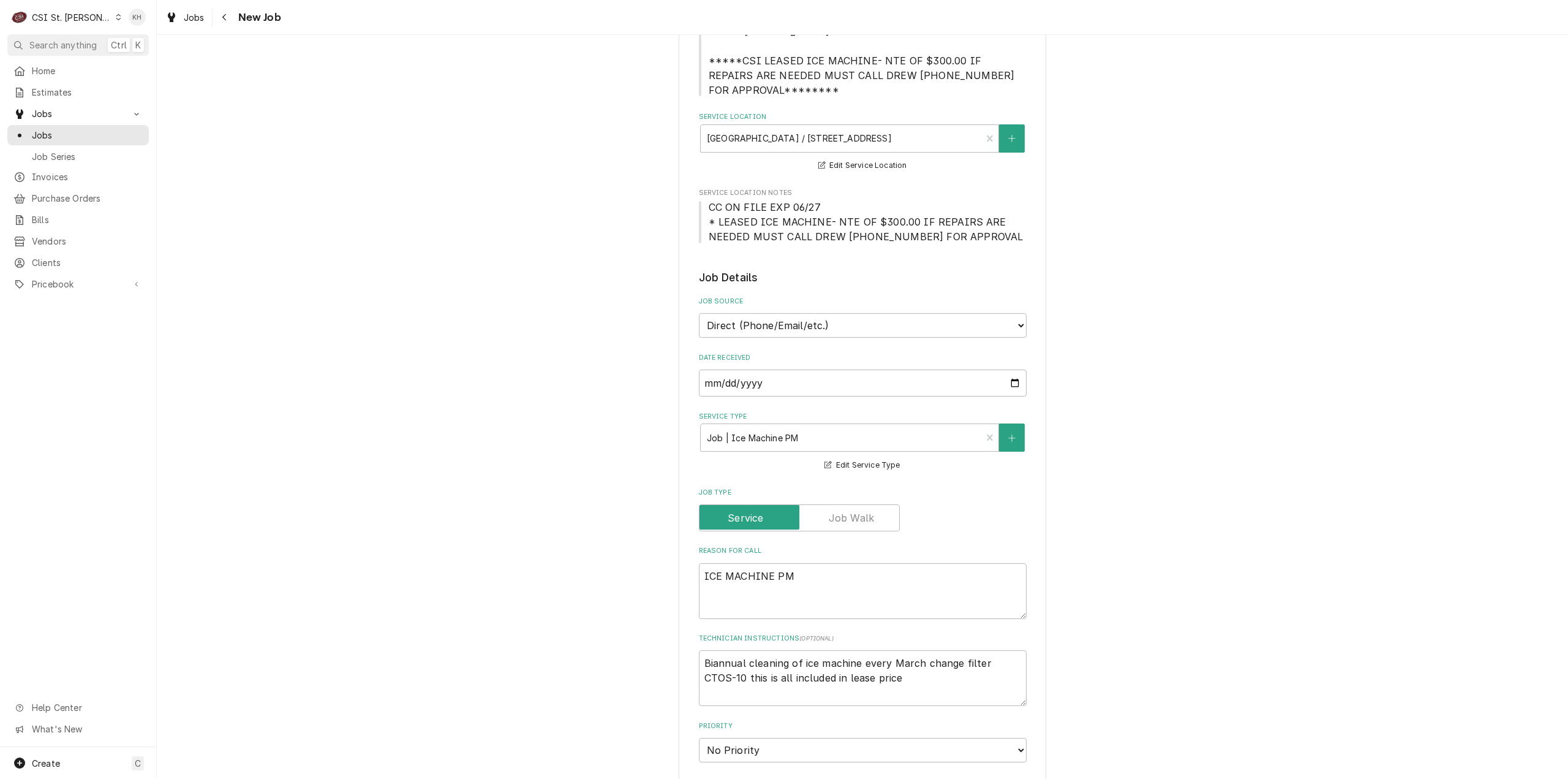
scroll to position [429, 0]
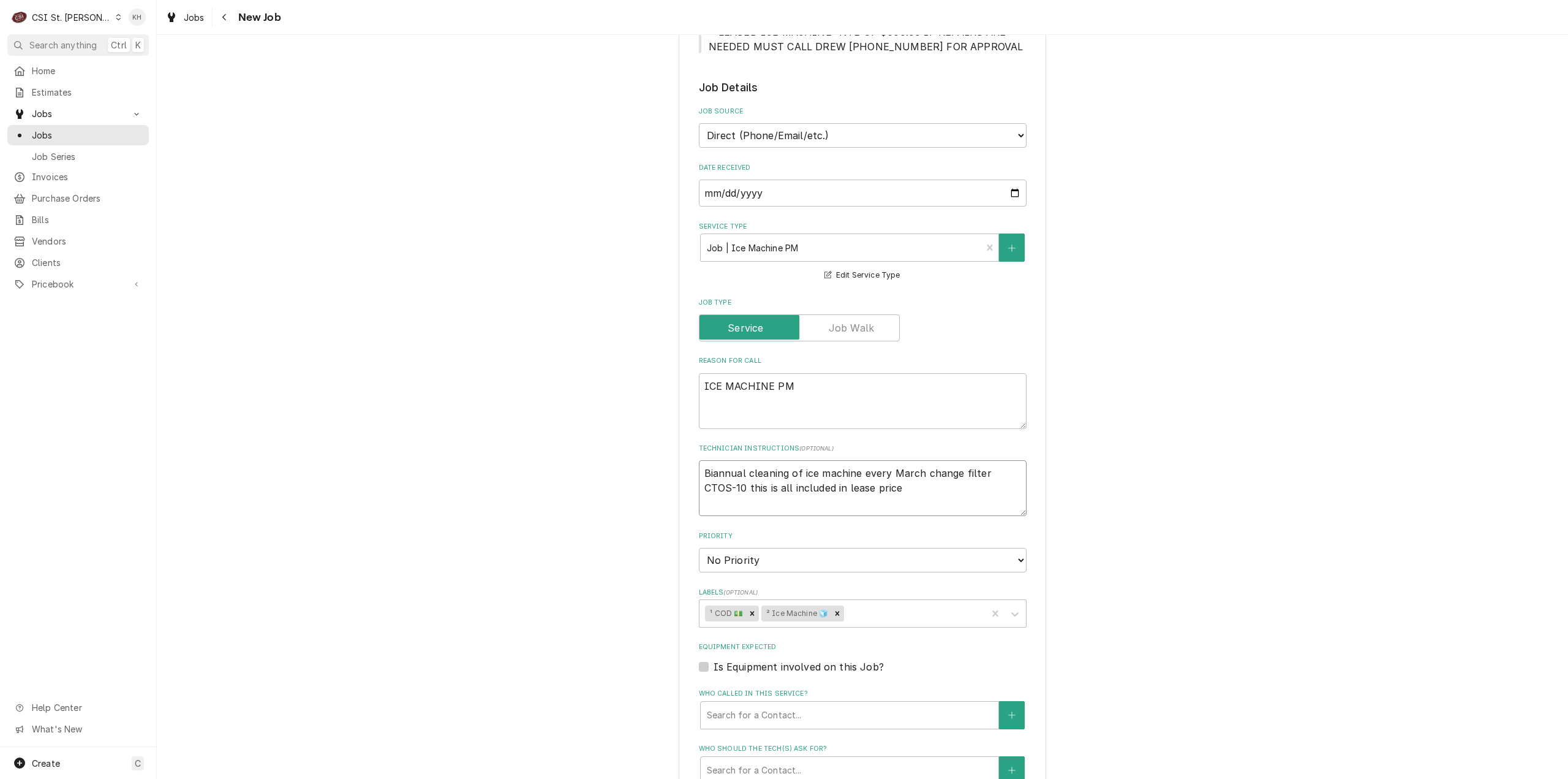
click at [699, 460] on textarea "Biannual cleaning of ice machine every March change filter CTOS-10 this is all …" at bounding box center [863, 488] width 328 height 56
type textarea "x"
type textarea "Biannual cleaning of ice machine every March change filter CTOS-10 this is all …"
type textarea "x"
type textarea "Biannual cleaning of ice machine every March change filter CTOS-10 this is all …"
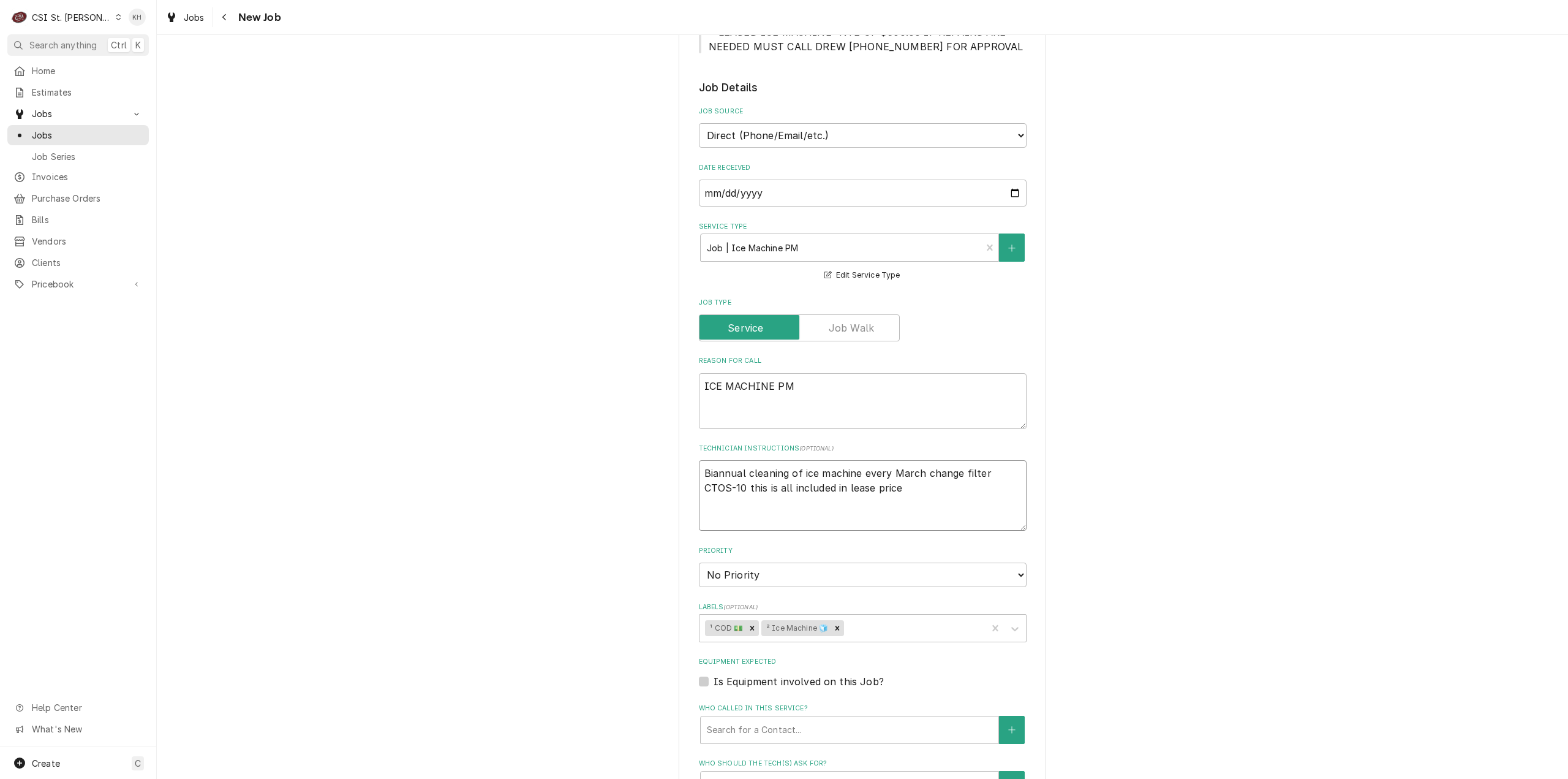
paste textarea "09/08 KH - Confirmed service with Anthony for second call on Tuesday 09/09"
type textarea "x"
type textarea "09/08 KH - Confirmed service with Anthony for second call on Tuesday 09/09 Bian…"
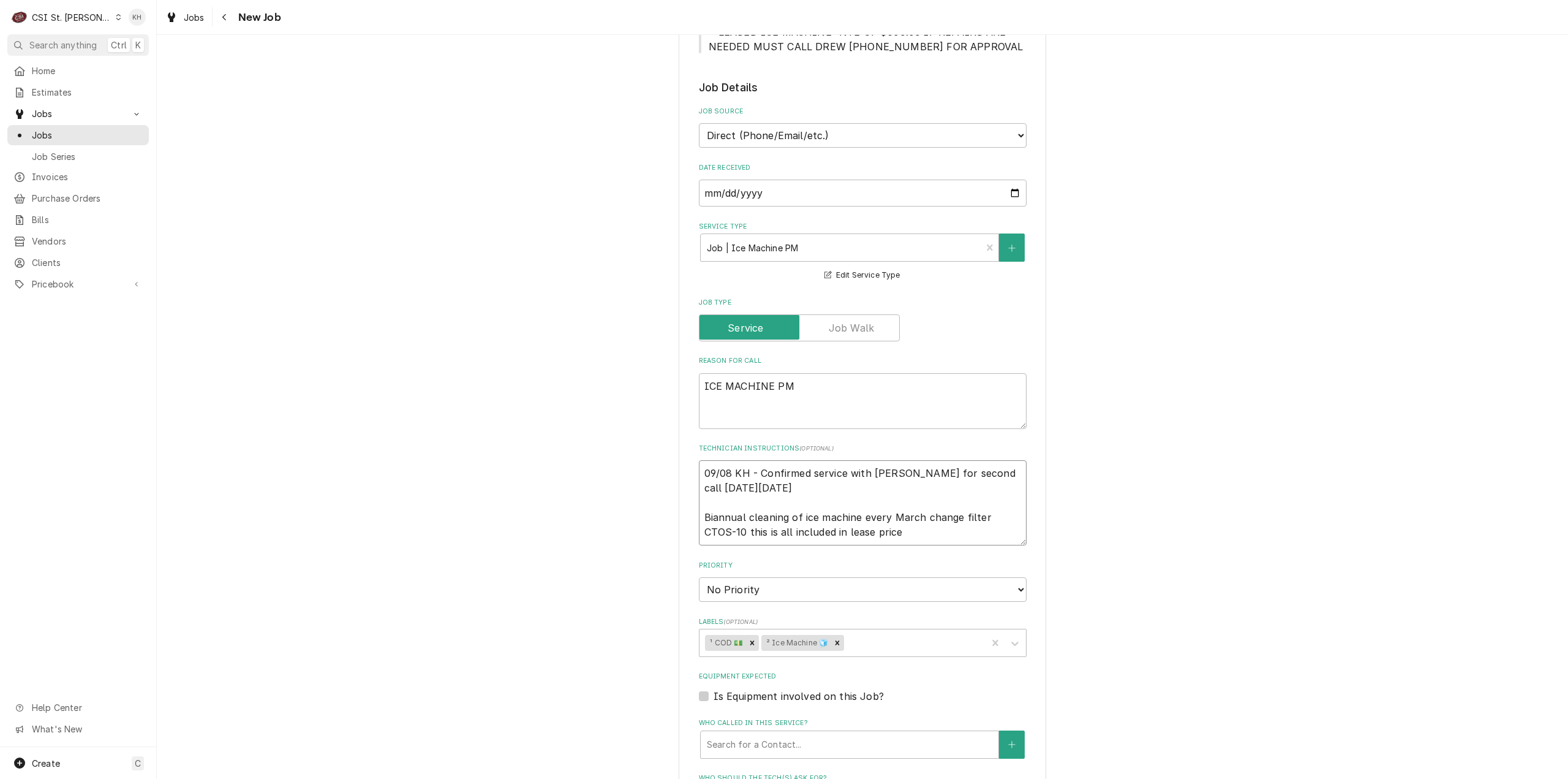
type textarea "x"
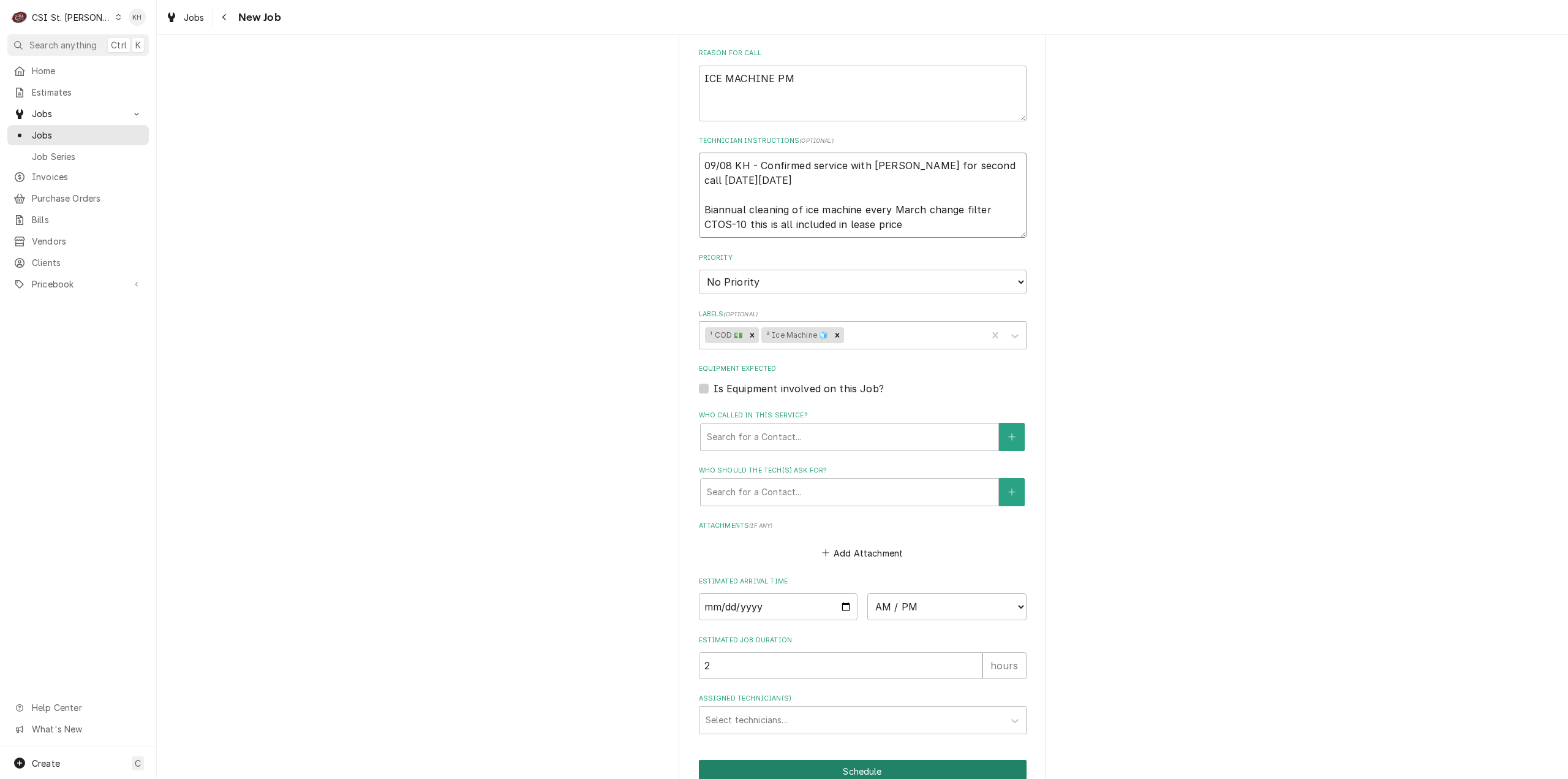
scroll to position [816, 0]
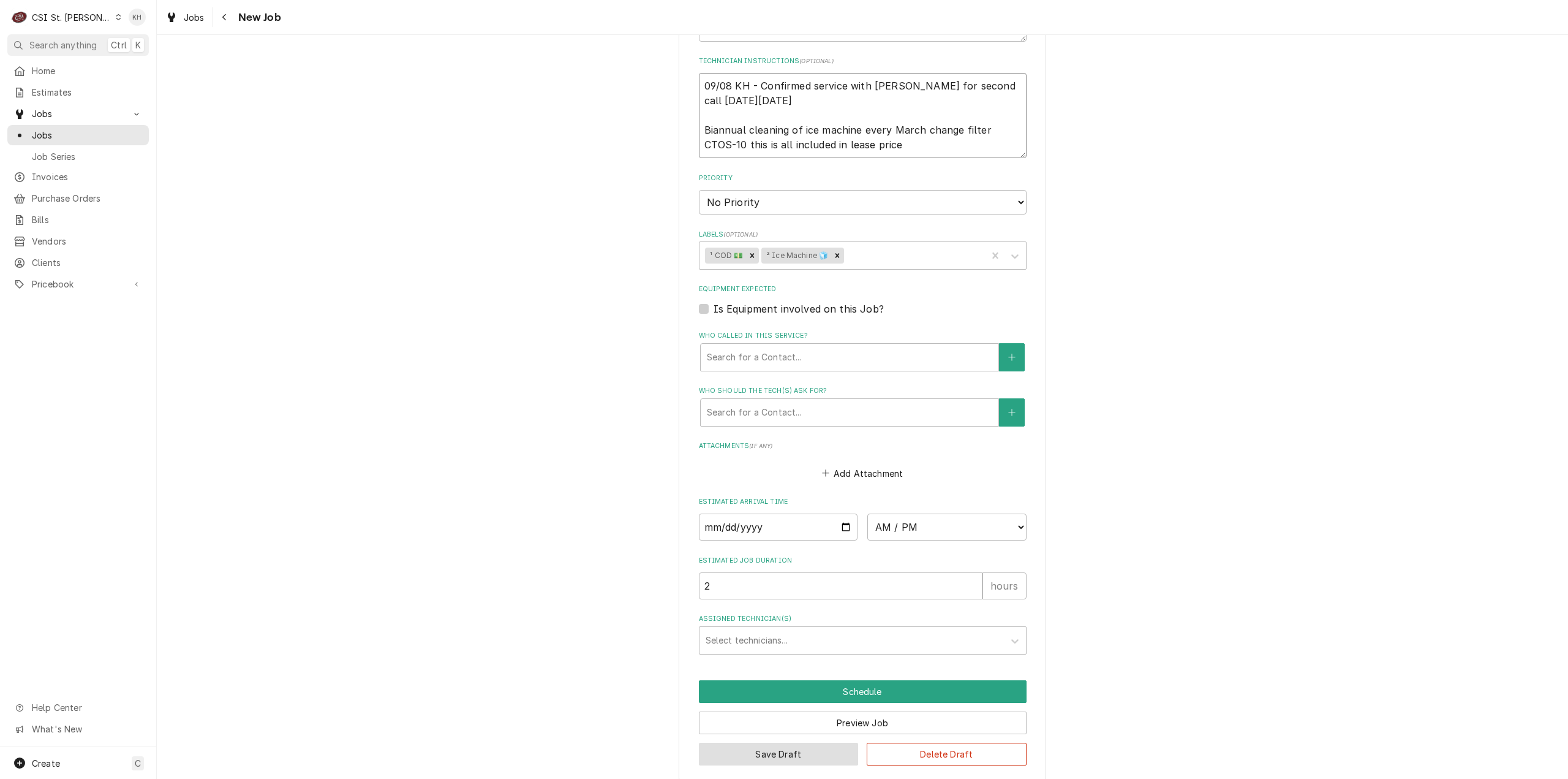
type textarea "09/08 KH - Confirmed service with Anthony for second call on Tuesday 09/09 Bian…"
click at [741, 750] on button "Save Draft" at bounding box center [779, 754] width 160 height 23
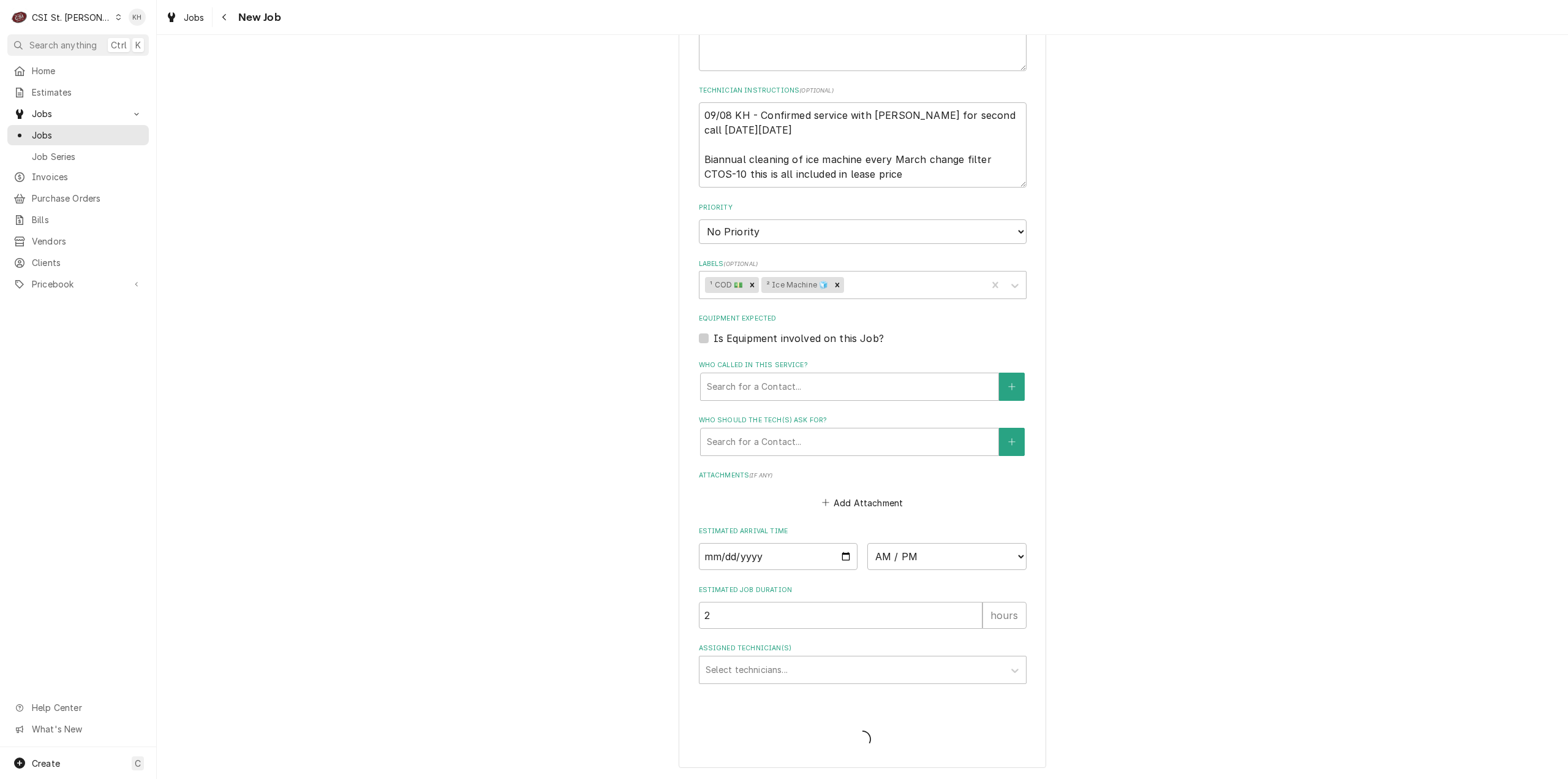
scroll to position [773, 0]
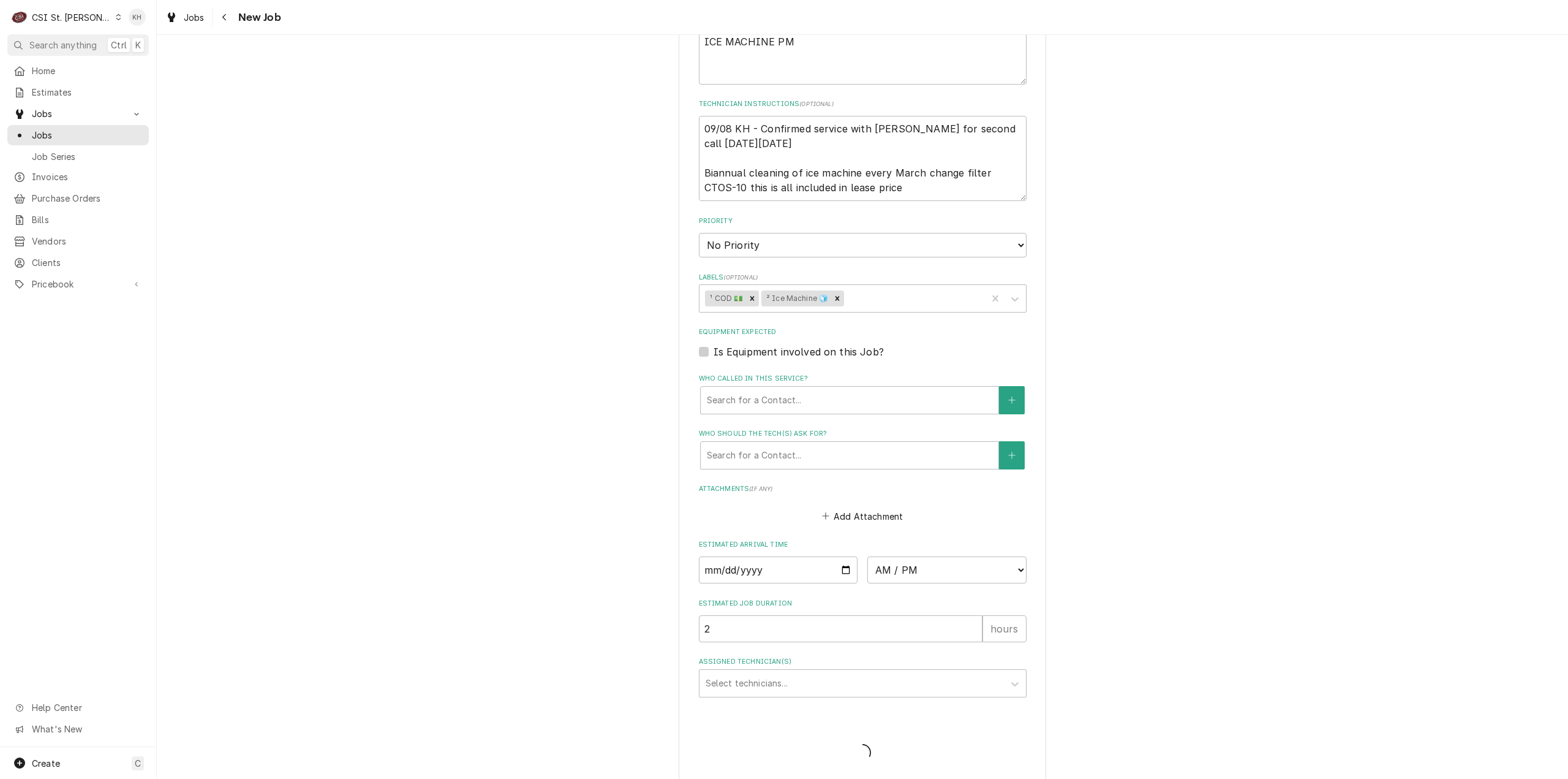
type textarea "x"
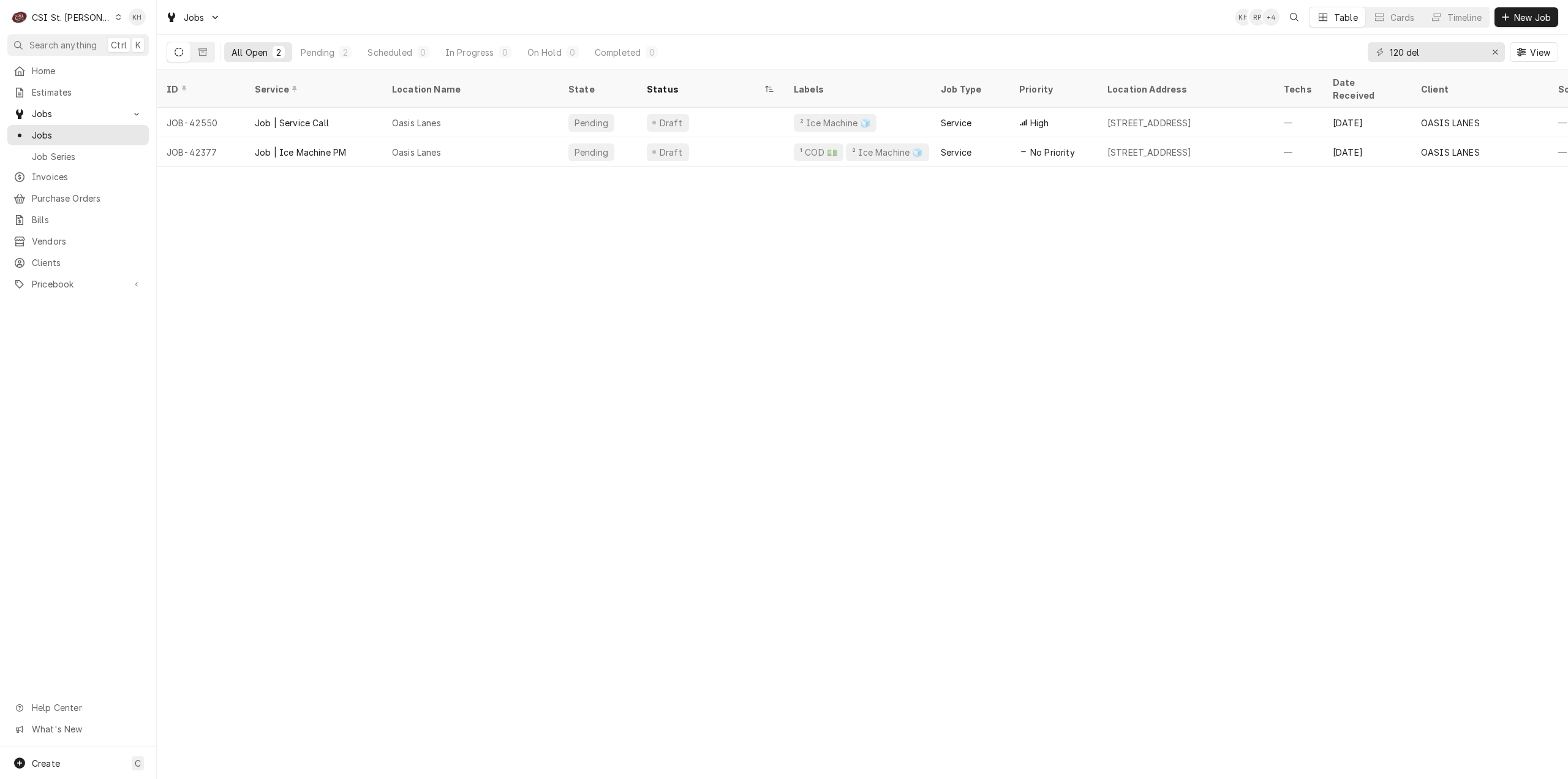
drag, startPoint x: 928, startPoint y: 619, endPoint x: 438, endPoint y: 666, distance: 492.2
click at [926, 619] on div "ID Service Location Name State Status Labels Job Type Priority Location Address…" at bounding box center [862, 424] width 1411 height 709
click at [893, 550] on div "ID Service Location Name State Status Labels Job Type Priority Location Address…" at bounding box center [862, 424] width 1411 height 709
click at [497, 435] on div "ID Service Location Name State Status Labels Job Type Priority Location Address…" at bounding box center [862, 424] width 1411 height 709
click at [928, 618] on div "ID Service Location Name State Status Labels Job Type Priority Location Address…" at bounding box center [862, 424] width 1411 height 709
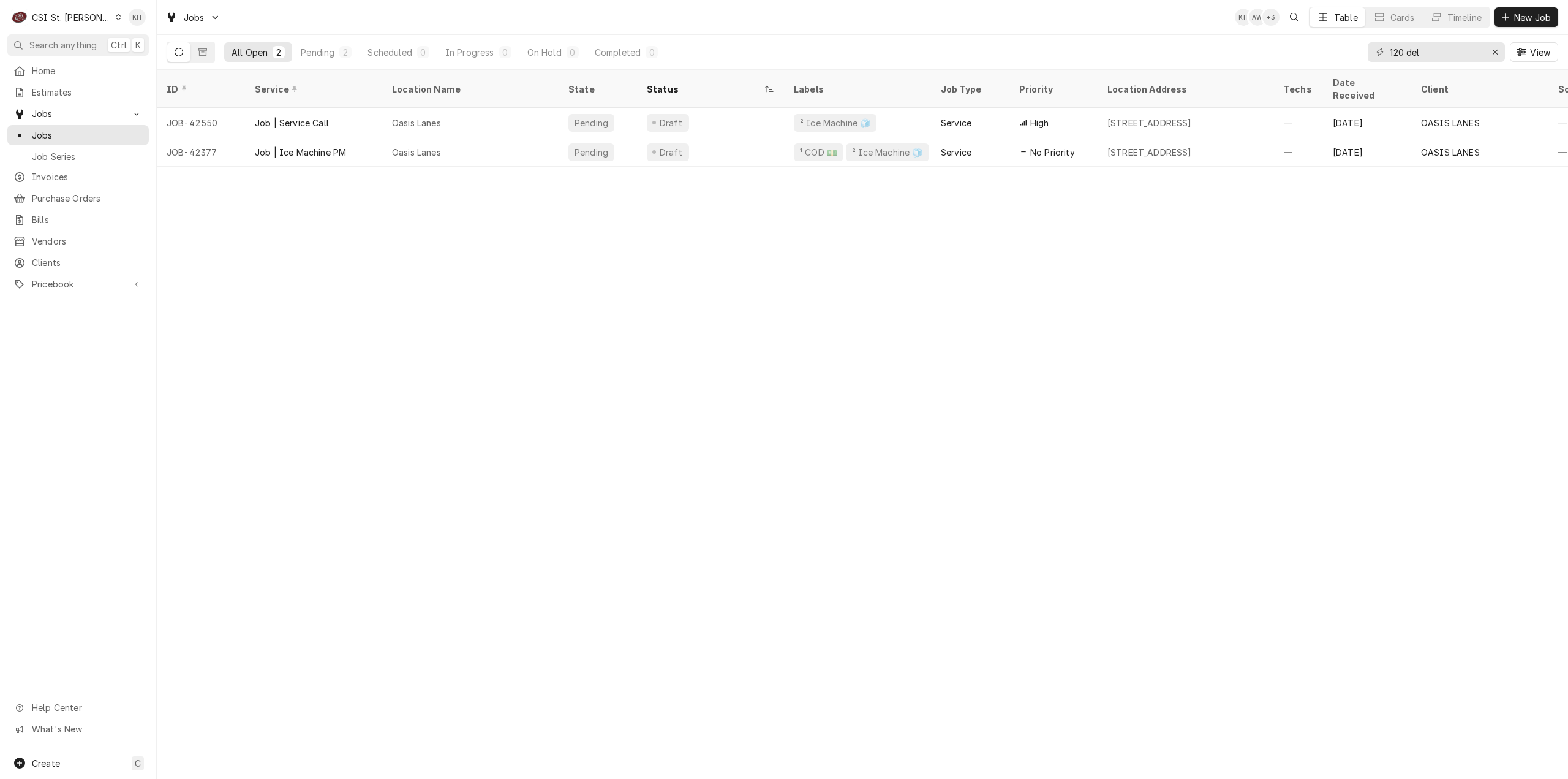
click at [282, 362] on div "ID Service Location Name State Status Labels Job Type Priority Location Address…" at bounding box center [862, 424] width 1411 height 709
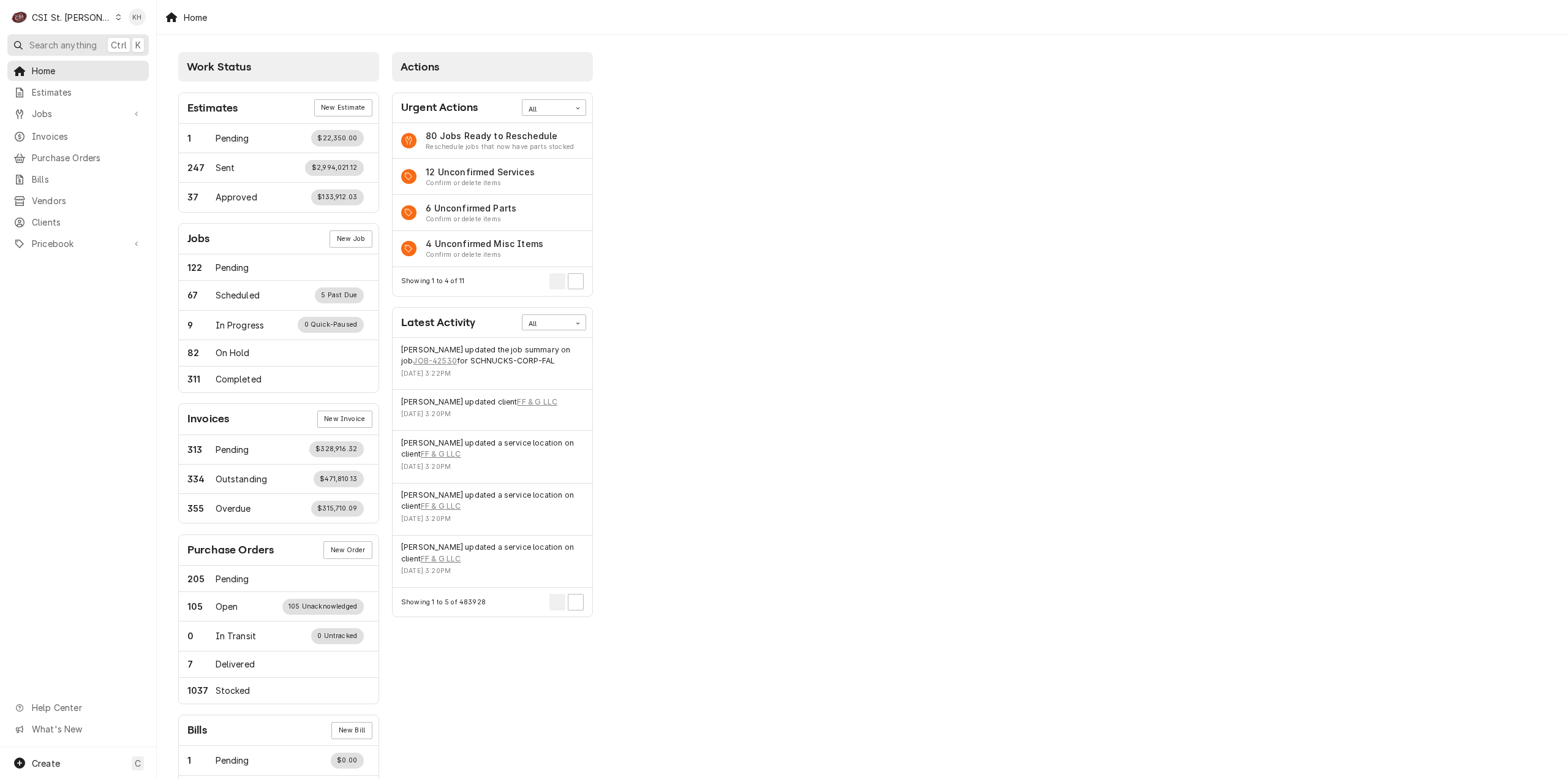
click at [65, 51] on button "Search anything Ctrl K" at bounding box center [78, 45] width 142 height 21
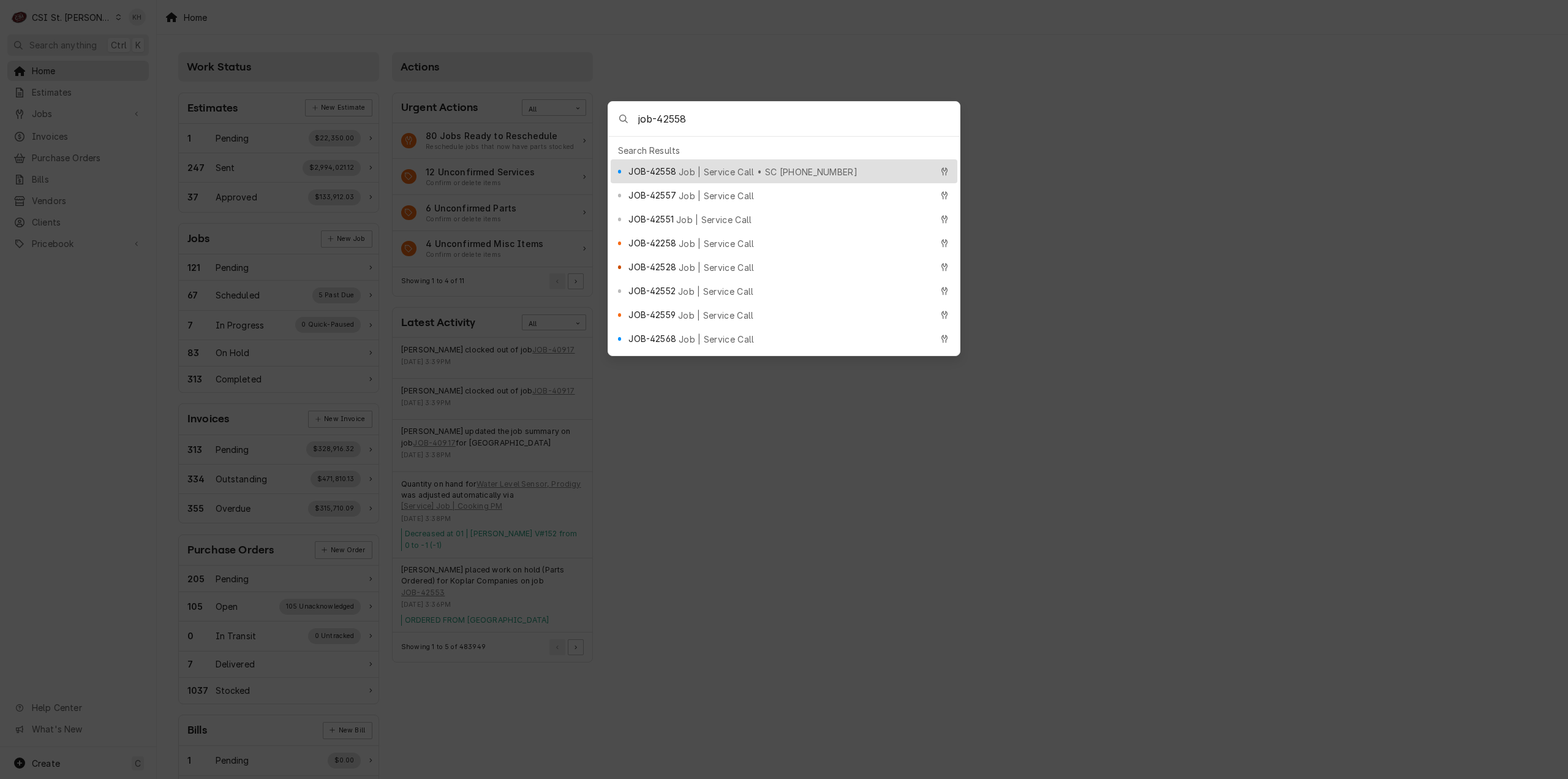
type input "job-42558"
click at [709, 166] on span "Job | Service Call • SC 325149267" at bounding box center [768, 172] width 179 height 13
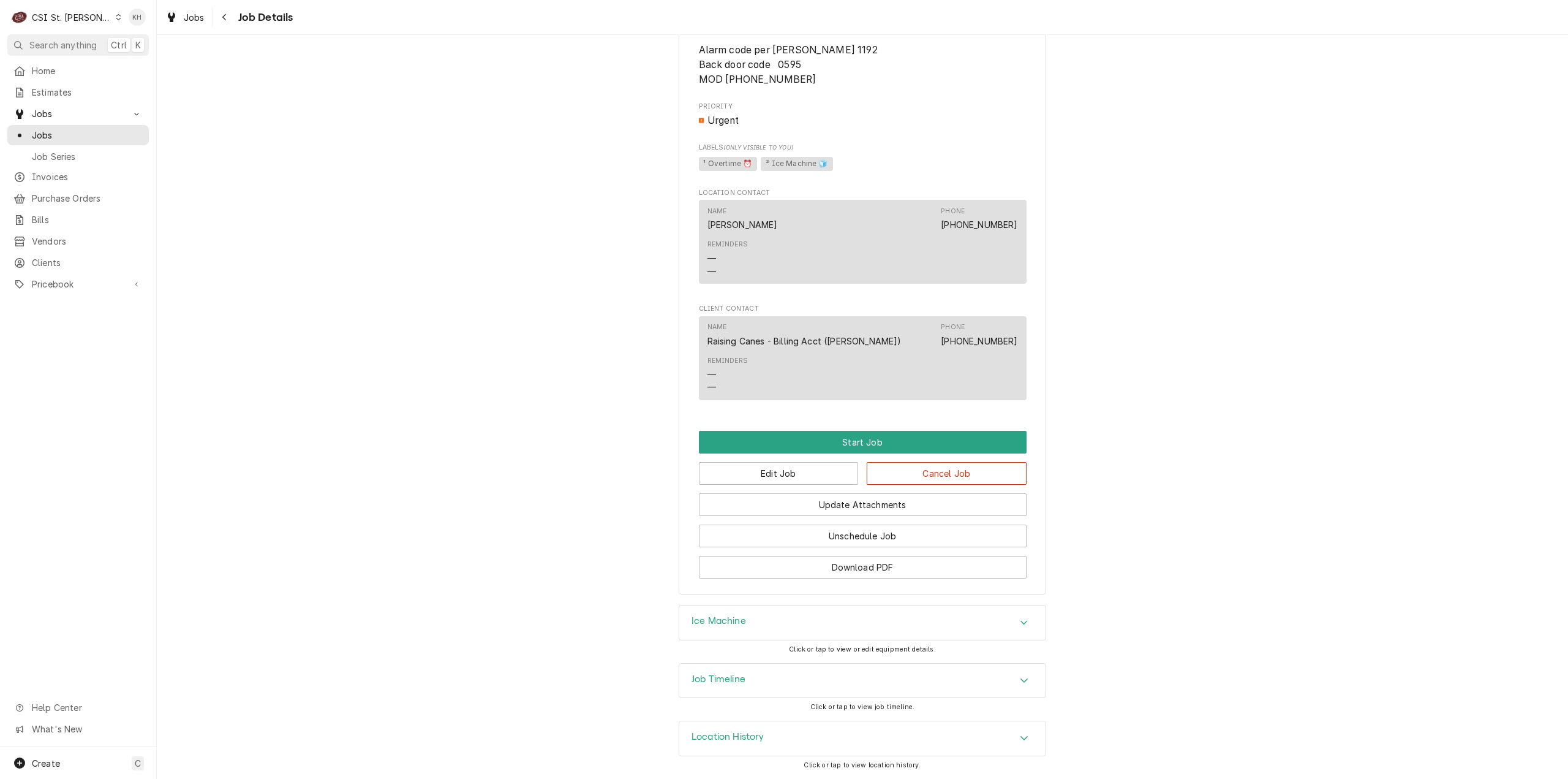
scroll to position [1104, 0]
click at [76, 20] on div "CSI St. [PERSON_NAME]" at bounding box center [72, 17] width 80 height 13
click at [159, 23] on div "CSI [US_STATE][GEOGRAPHIC_DATA]." at bounding box center [189, 24] width 164 height 13
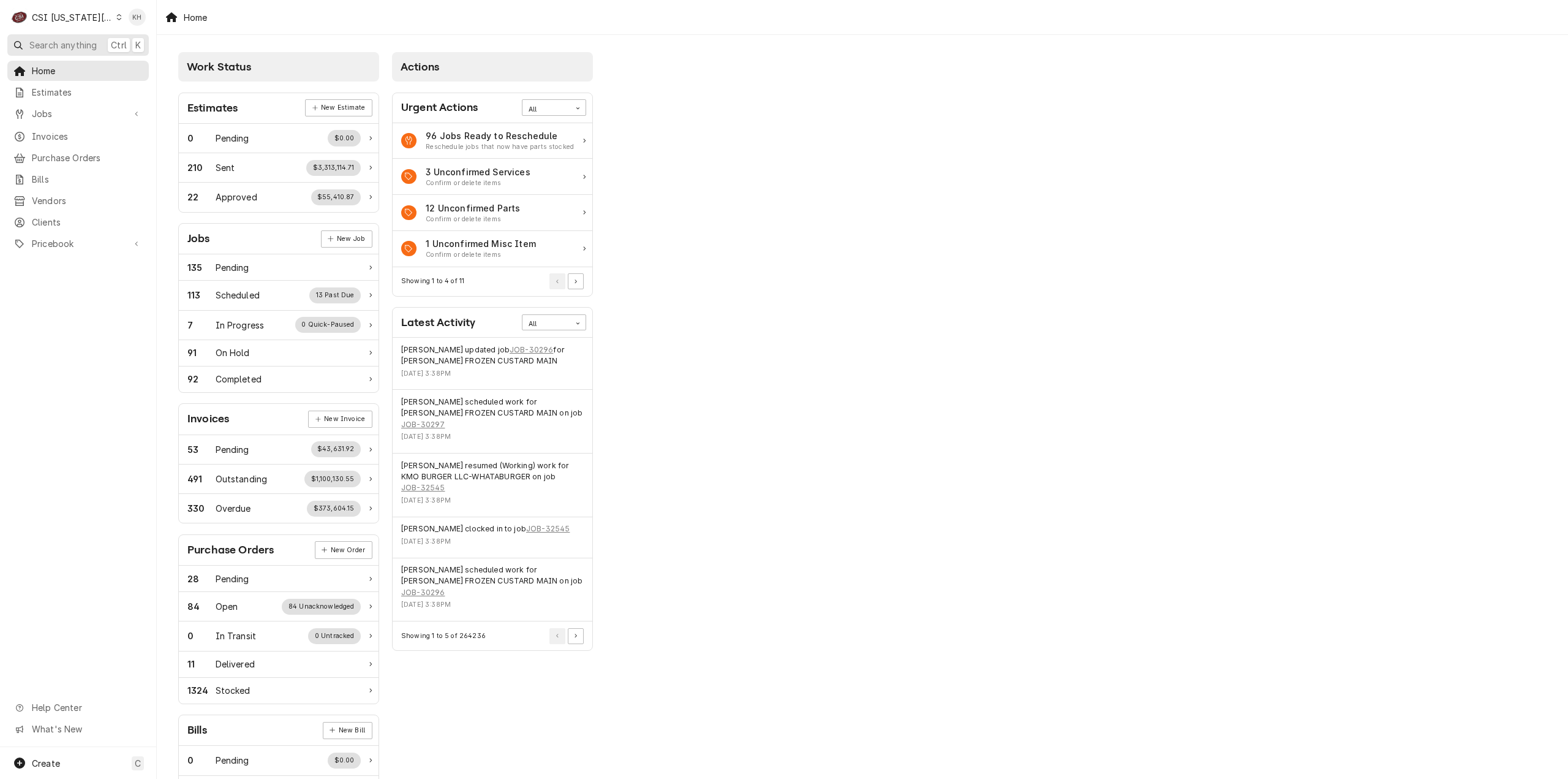
click at [87, 45] on span "Search anything" at bounding box center [63, 45] width 68 height 13
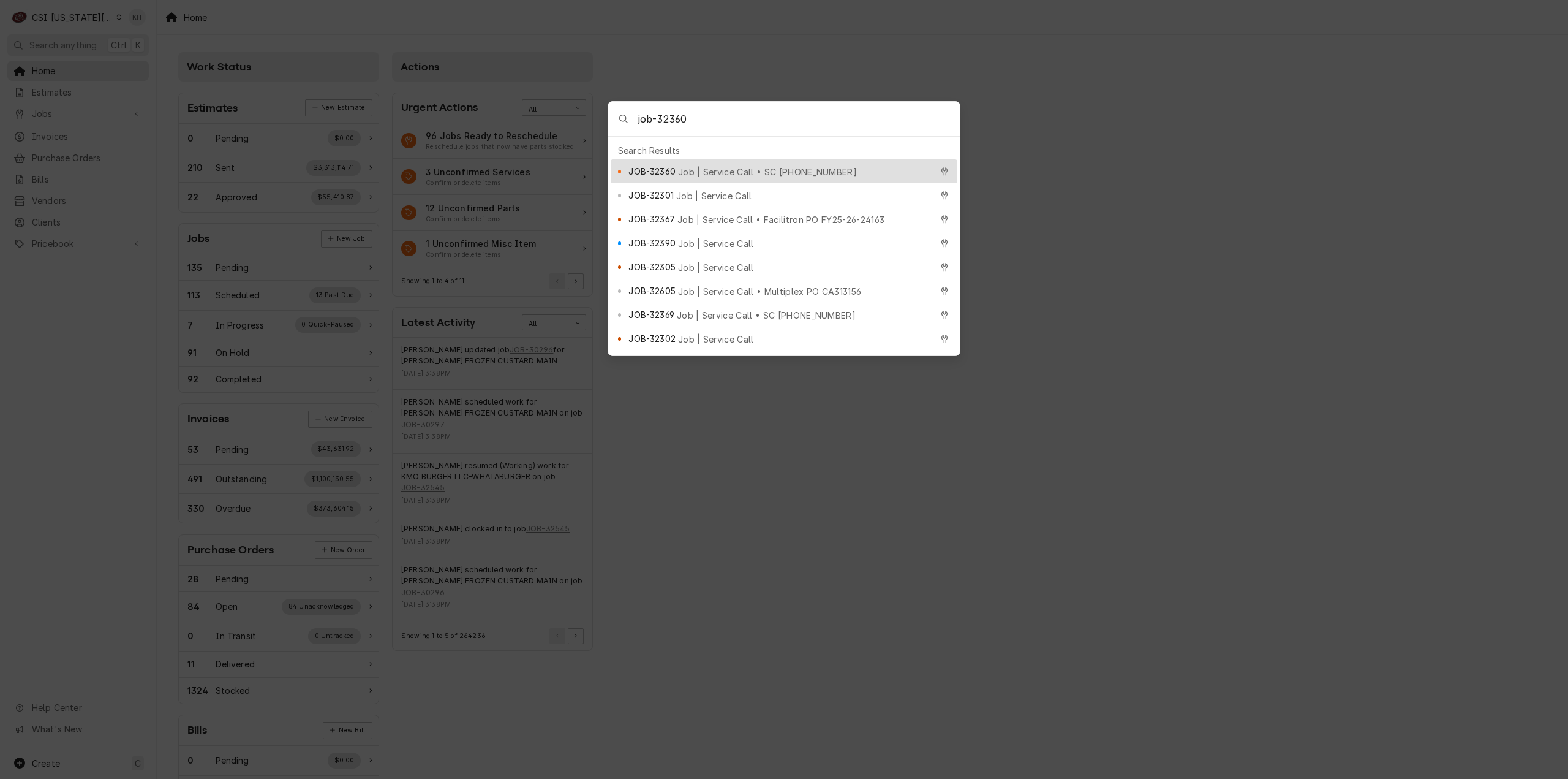
type input "job-32360"
click at [658, 168] on span "JOB-32360" at bounding box center [651, 171] width 46 height 13
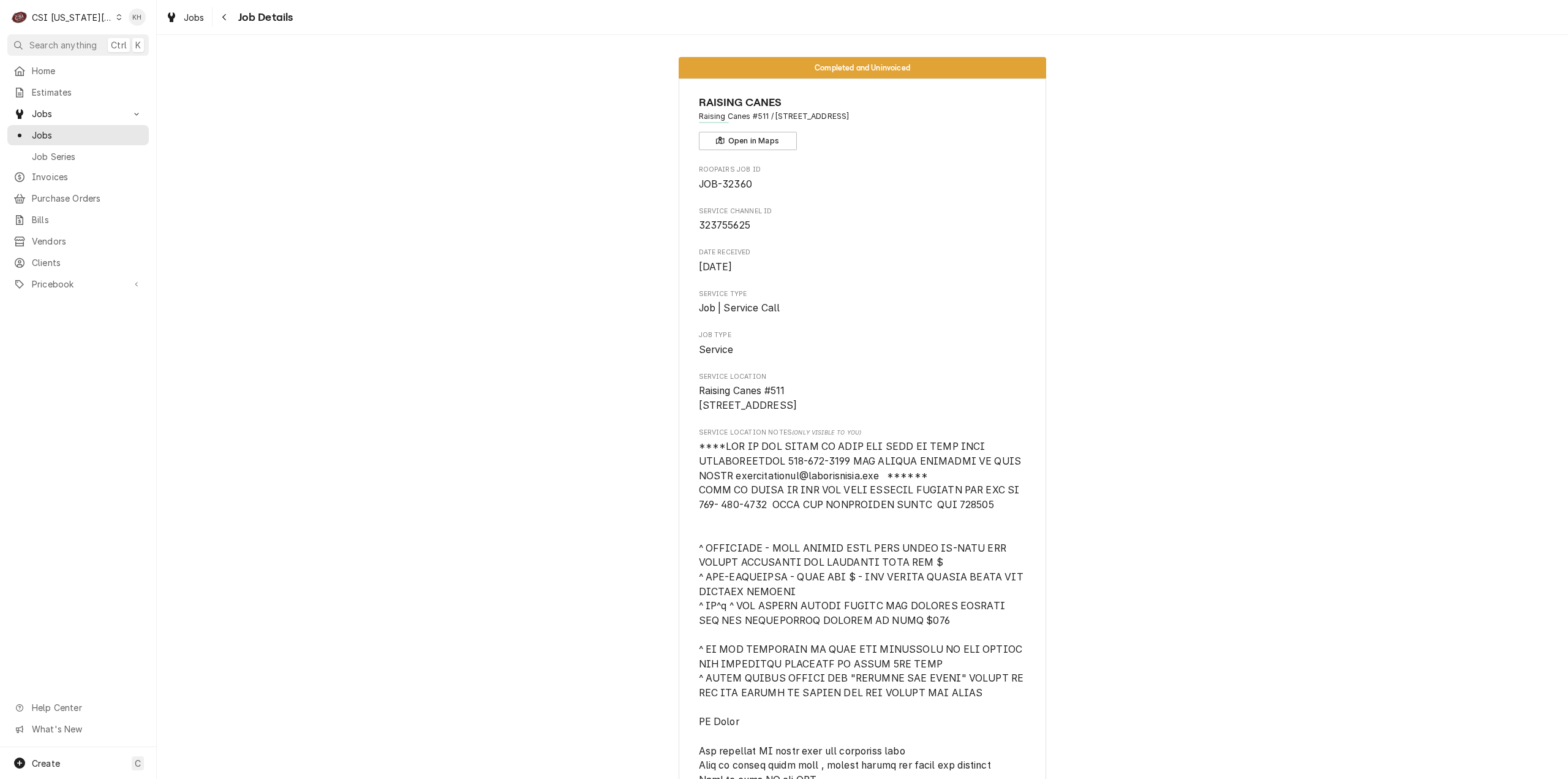
click at [83, 20] on div "CSI [US_STATE][GEOGRAPHIC_DATA]." at bounding box center [72, 17] width 81 height 13
click at [172, 68] on div "CSI St. [PERSON_NAME]" at bounding box center [214, 67] width 181 height 13
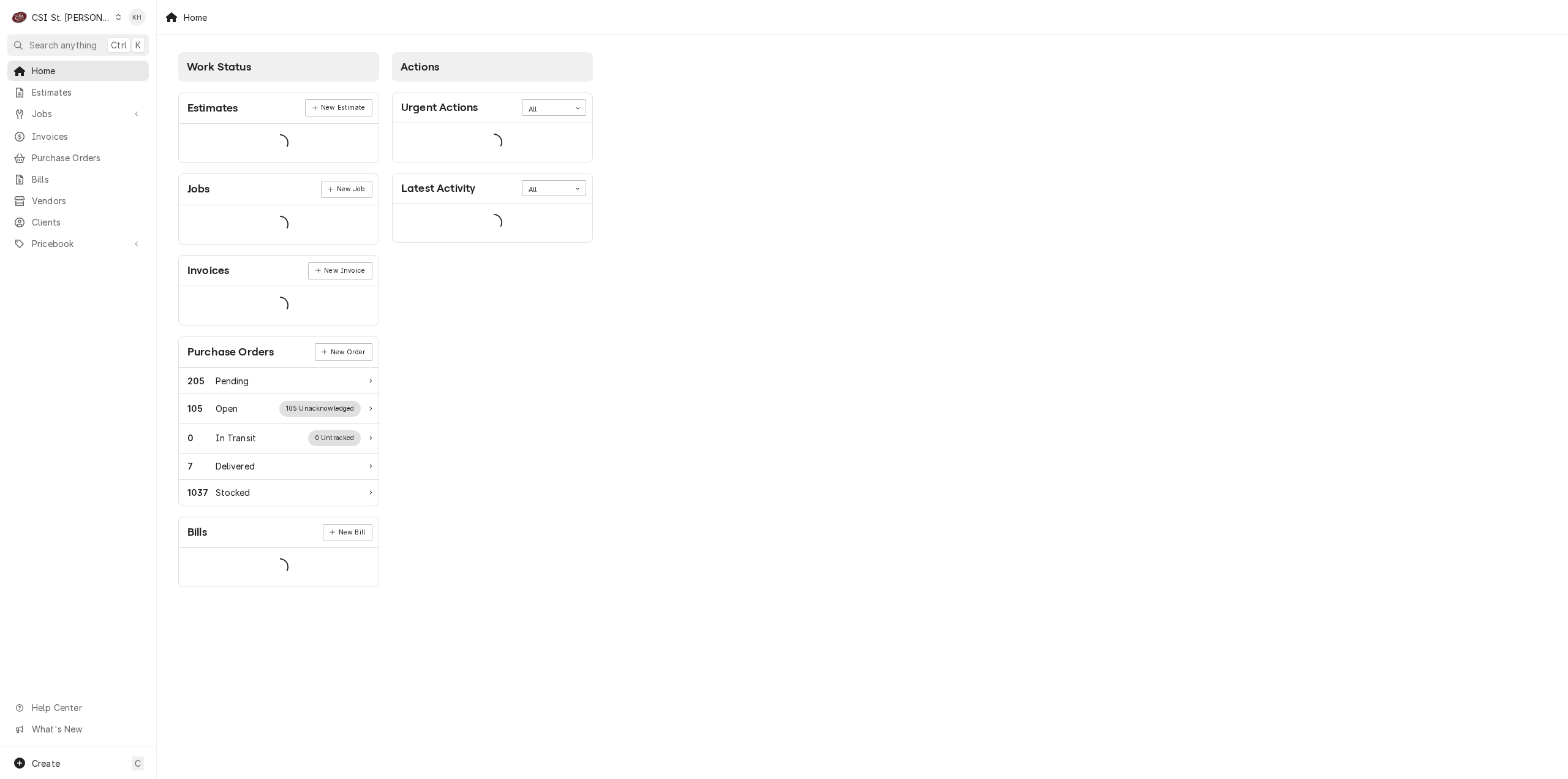
drag, startPoint x: 78, startPoint y: 44, endPoint x: 257, endPoint y: 66, distance: 180.3
click at [78, 44] on span "Search anything" at bounding box center [63, 45] width 68 height 13
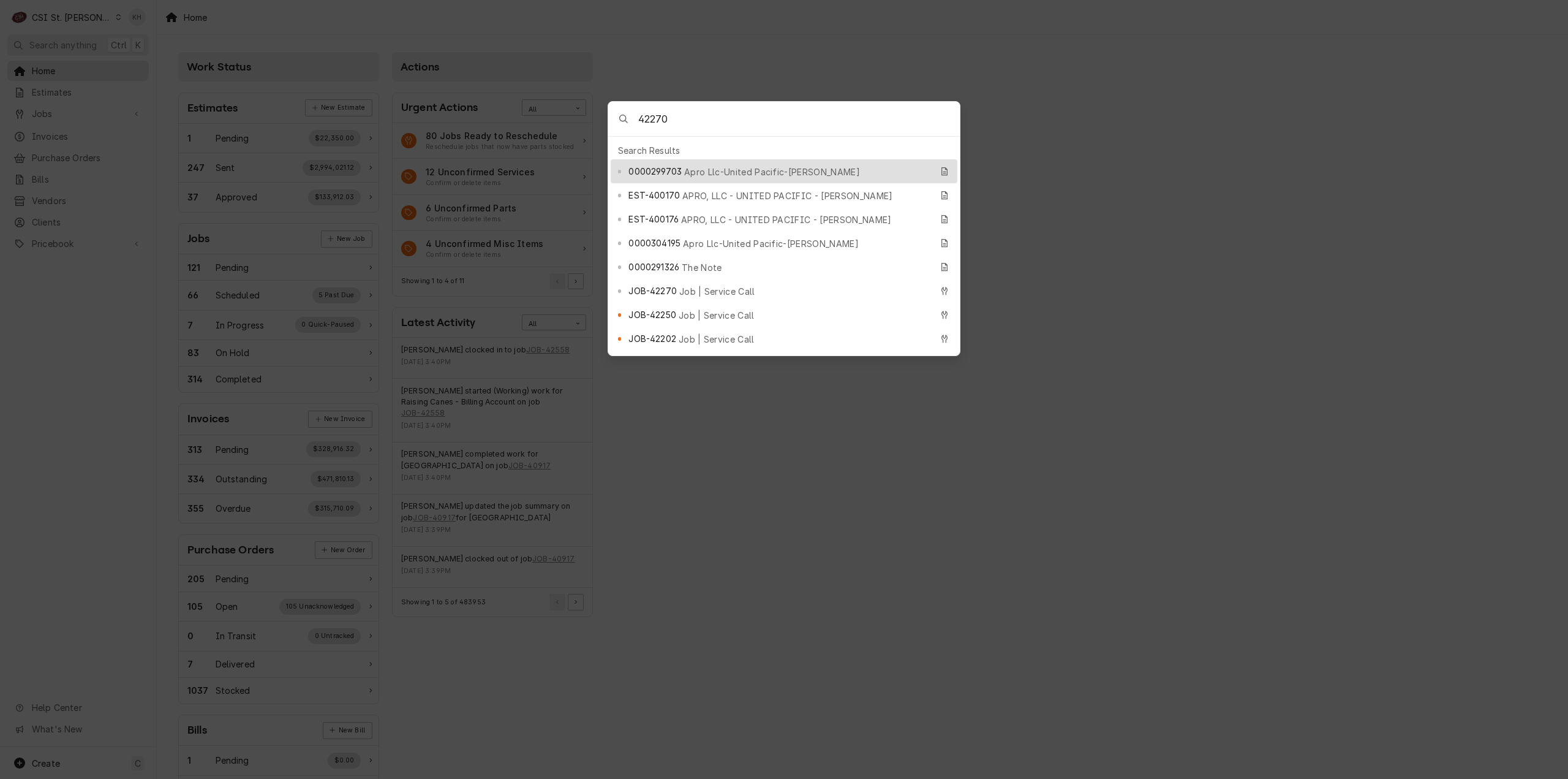
click at [638, 118] on input "42270" at bounding box center [799, 119] width 321 height 34
type input "job-42270"
click at [691, 160] on div "JOB-42270 Job | Service Call" at bounding box center [784, 172] width 347 height 24
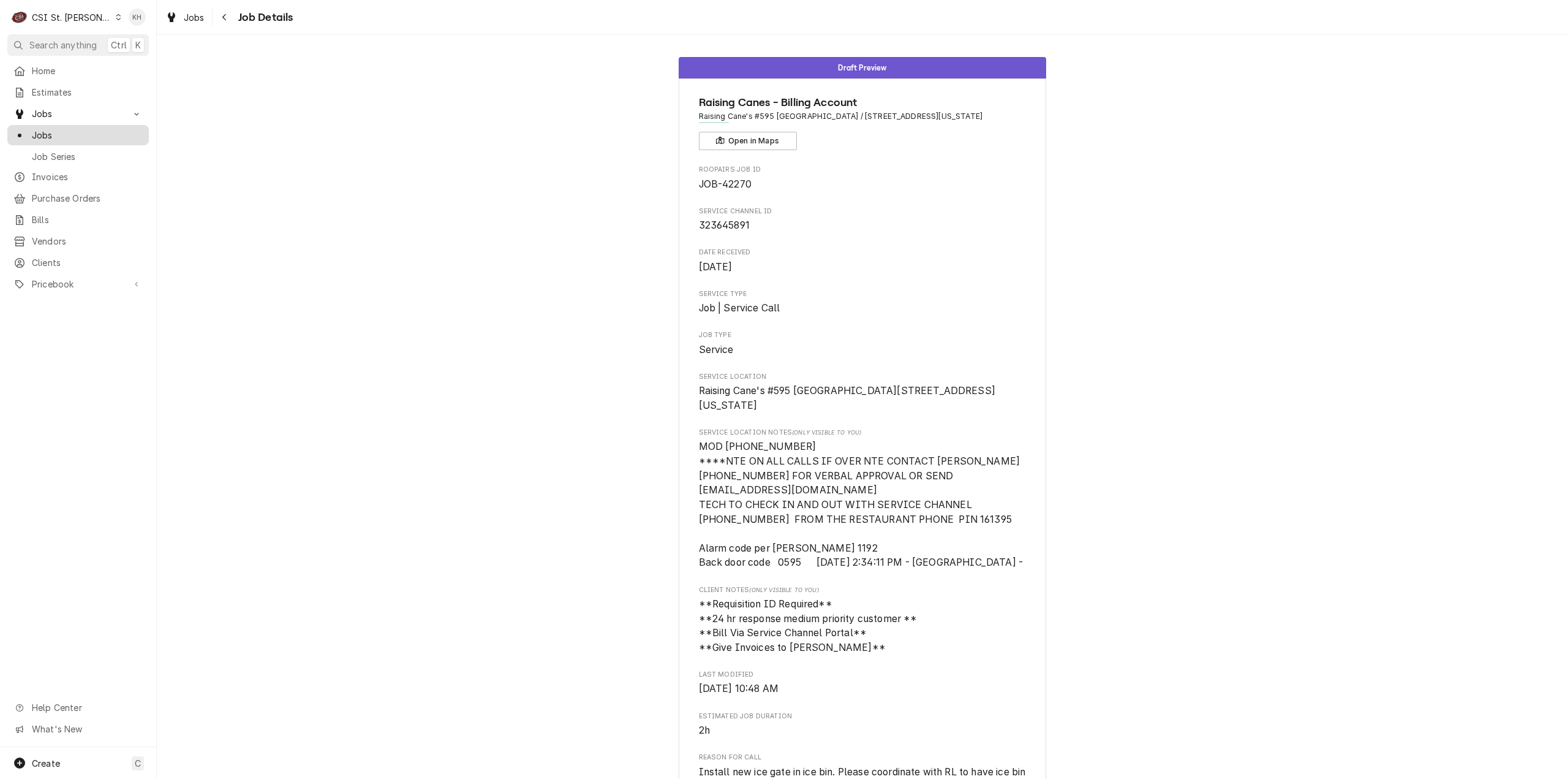
click at [77, 131] on span "Jobs" at bounding box center [88, 135] width 111 height 13
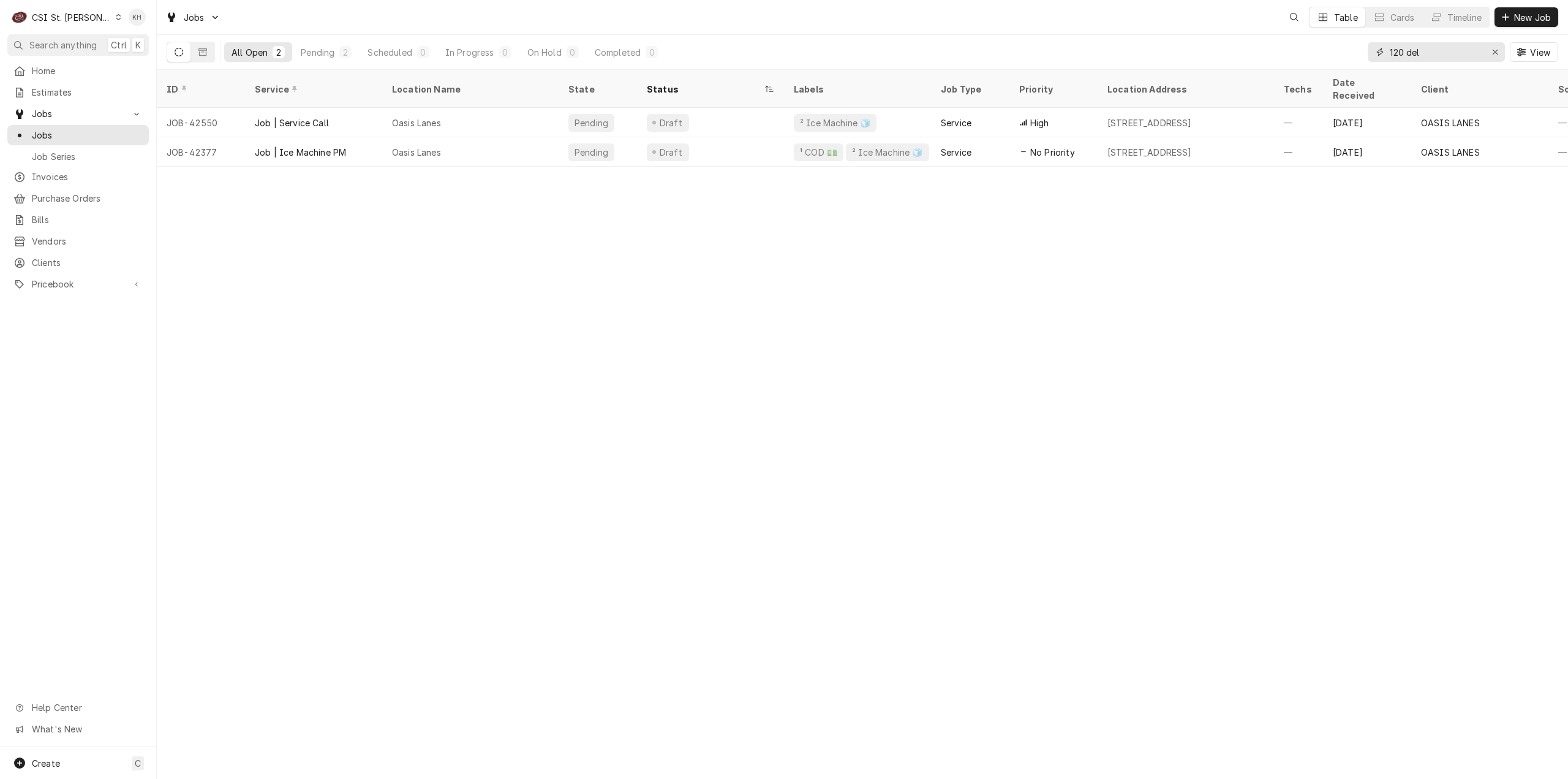
drag, startPoint x: 1441, startPoint y: 52, endPoint x: 1284, endPoint y: 43, distance: 157.3
click at [1284, 43] on div "All Open 2 Pending 2 Scheduled 0 In Progress 0 On Hold 0 Completed 0 120 del Vi…" at bounding box center [863, 52] width 1392 height 34
type input "schnucks 209"
click at [339, 346] on div "ID Service Location Name State Status Labels Job Type Priority Location Address…" at bounding box center [862, 424] width 1411 height 709
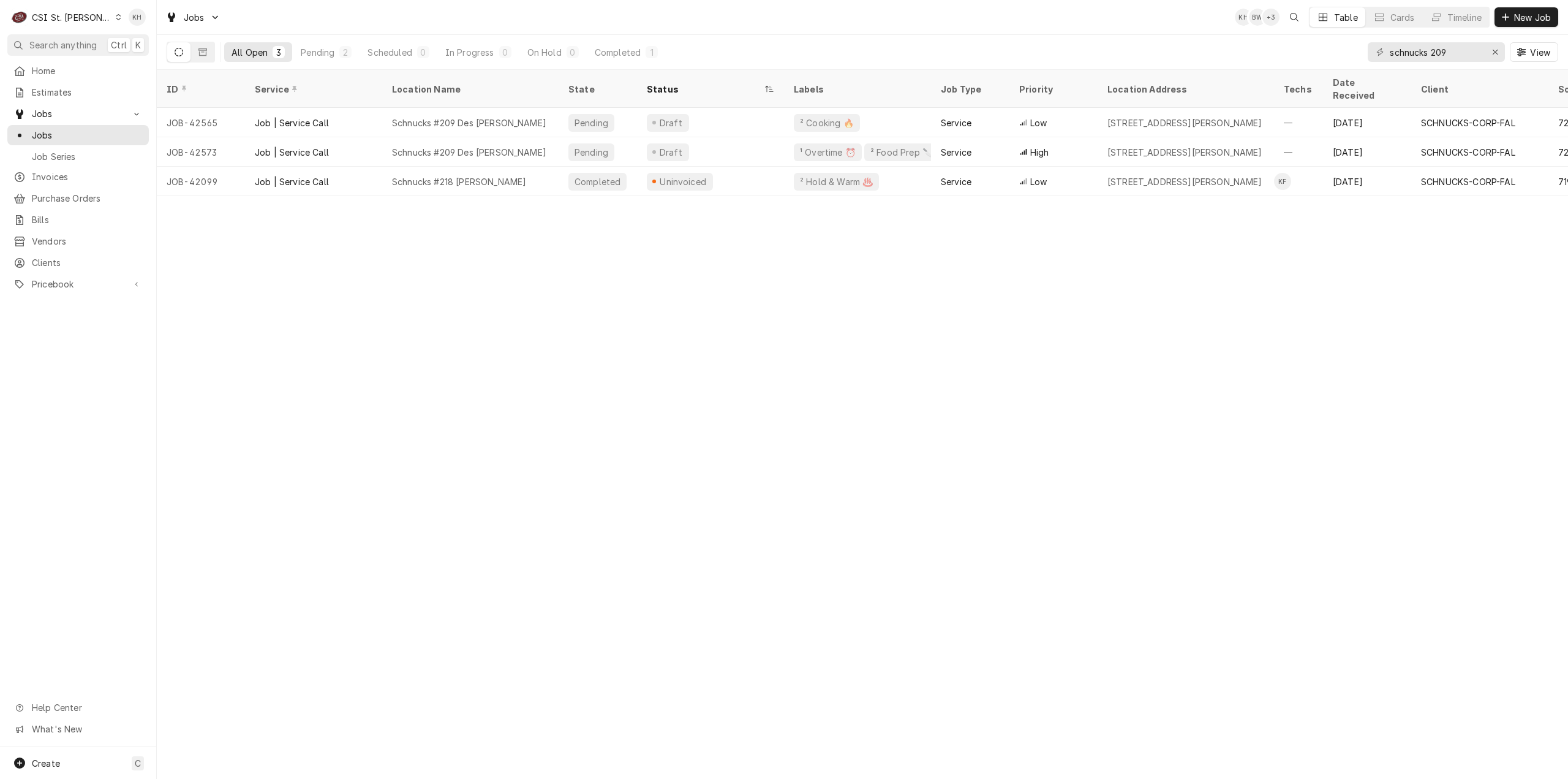
click at [820, 372] on div "ID Service Location Name State Status Labels Job Type Priority Location Address…" at bounding box center [862, 424] width 1411 height 709
click at [695, 569] on div "ID Service Location Name State Status Labels Job Type Priority Location Address…" at bounding box center [862, 424] width 1411 height 709
click at [801, 427] on div "ID Service Location Name State Status Labels Job Type Priority Location Address…" at bounding box center [862, 424] width 1411 height 709
